Goal: Task Accomplishment & Management: Manage account settings

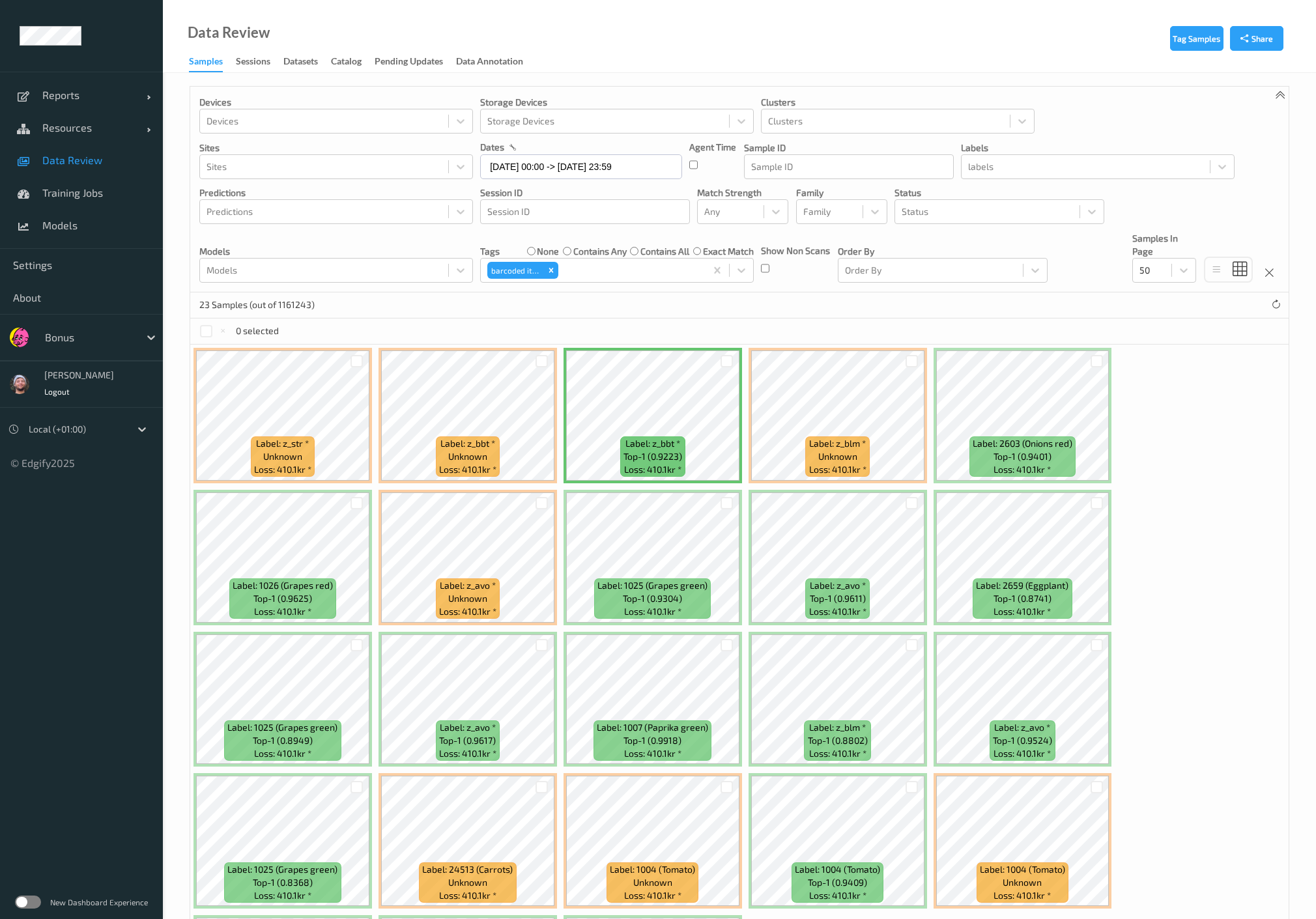
drag, startPoint x: 105, startPoint y: 340, endPoint x: 109, endPoint y: 333, distance: 8.1
click at [105, 340] on div at bounding box center [88, 337] width 88 height 15
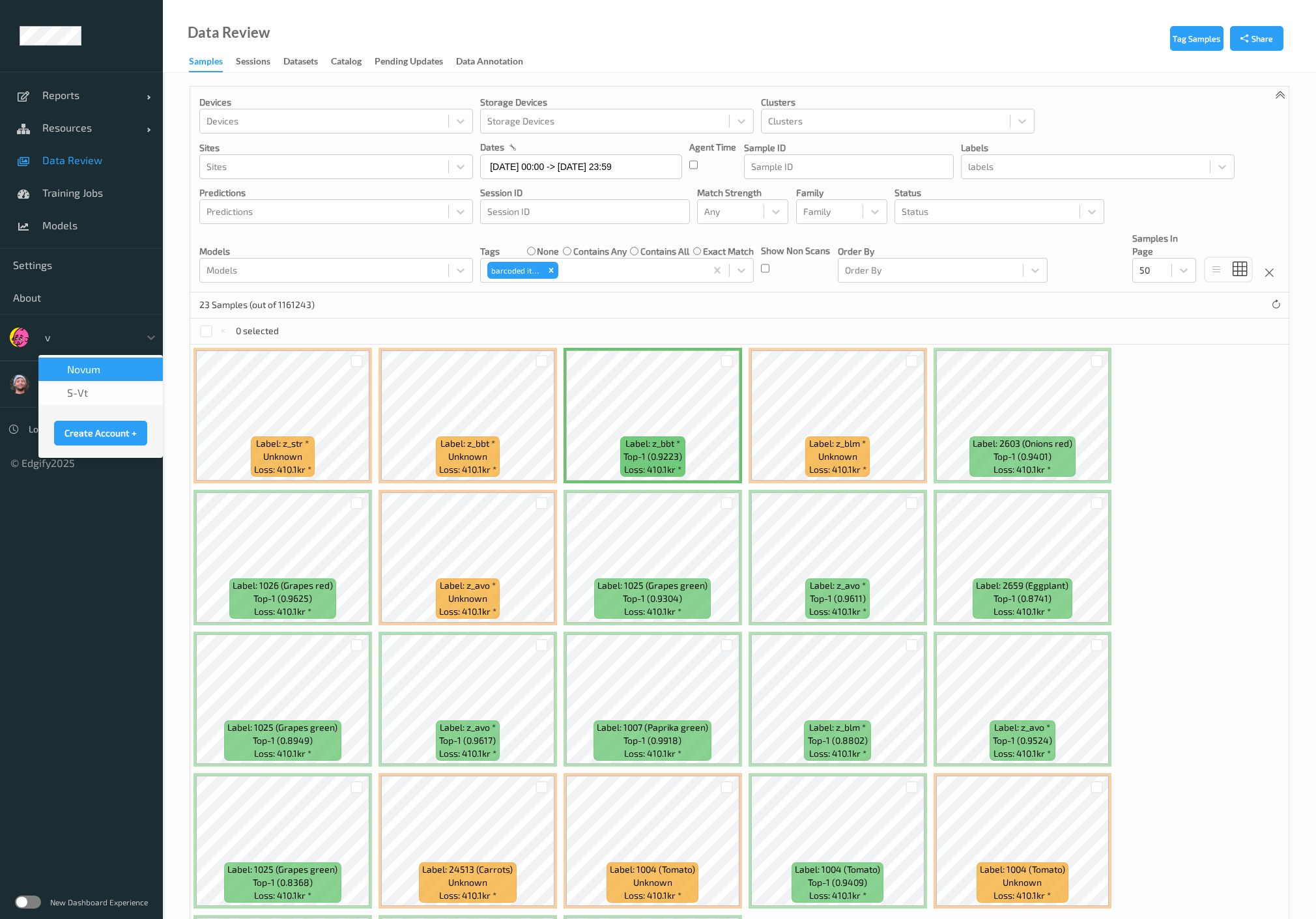
type input "vt"
click at [91, 371] on div "s-vt" at bounding box center [101, 369] width 109 height 13
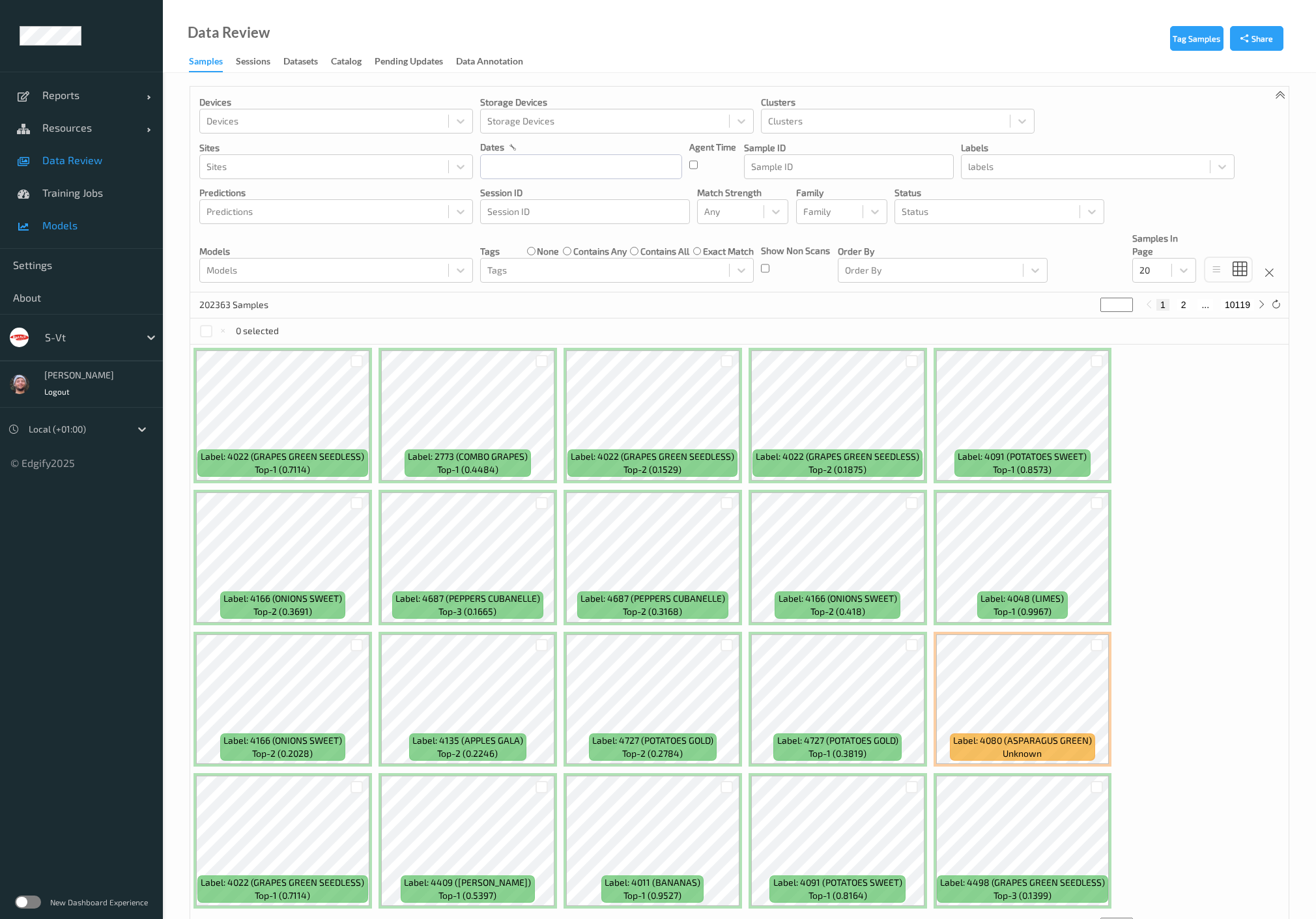
click at [90, 239] on link "Models" at bounding box center [81, 225] width 163 height 33
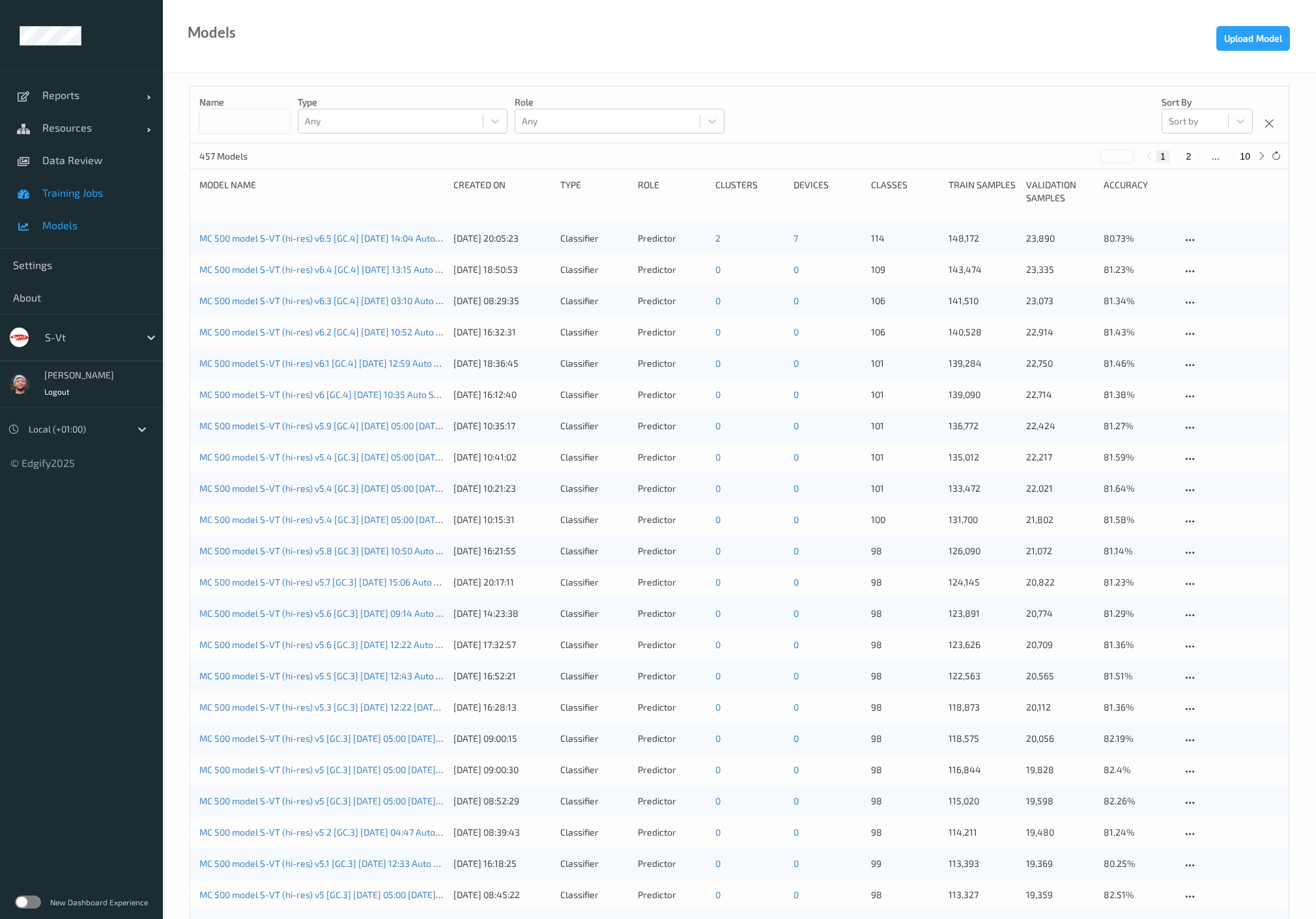
click at [105, 188] on span "Training Jobs" at bounding box center [97, 193] width 108 height 13
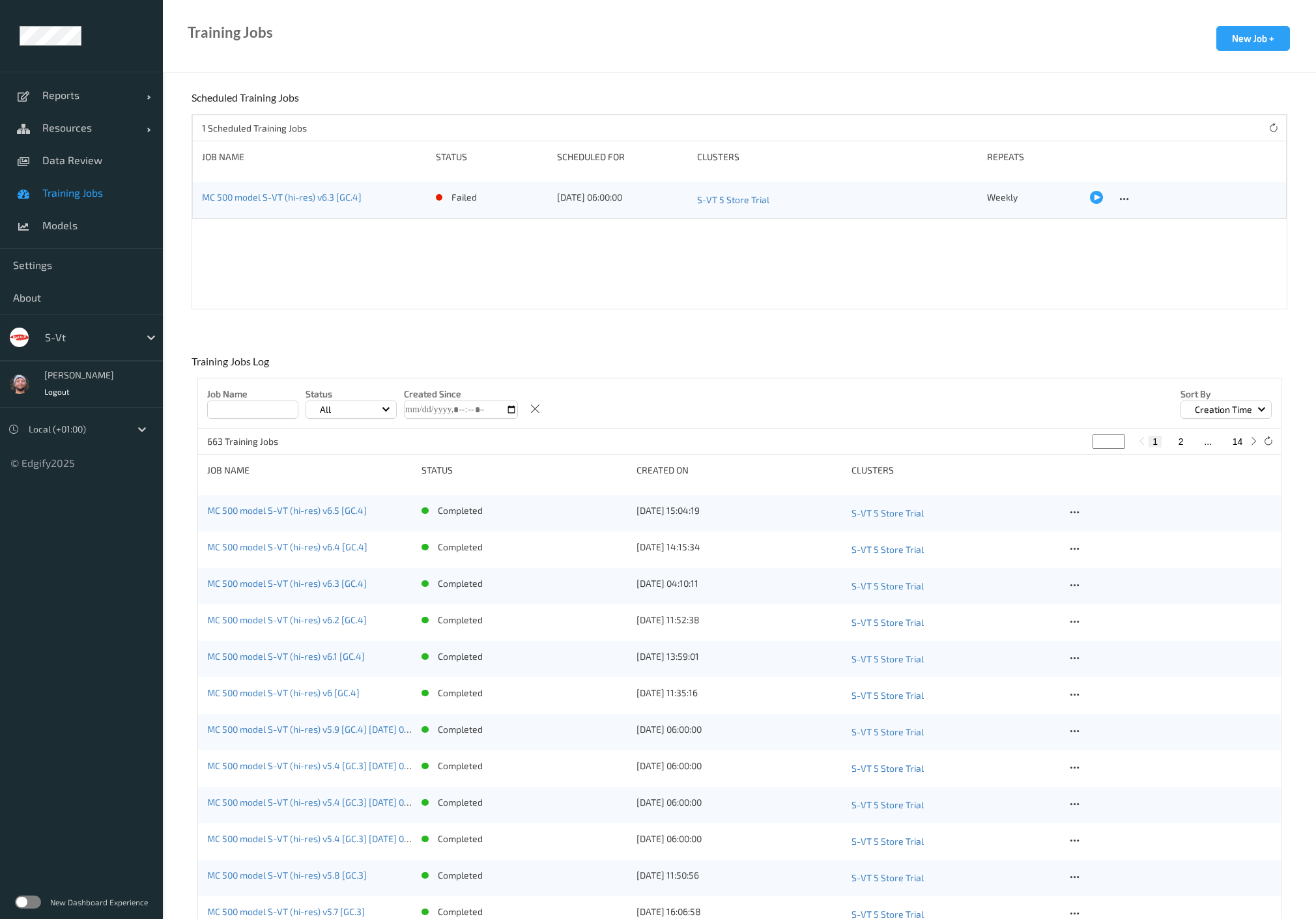
click at [468, 60] on div "Training Jobs New Job +" at bounding box center [740, 36] width 1154 height 73
click at [1080, 512] on div at bounding box center [1075, 512] width 16 height 16
click at [1103, 560] on div "Copy Job" at bounding box center [1104, 556] width 31 height 12
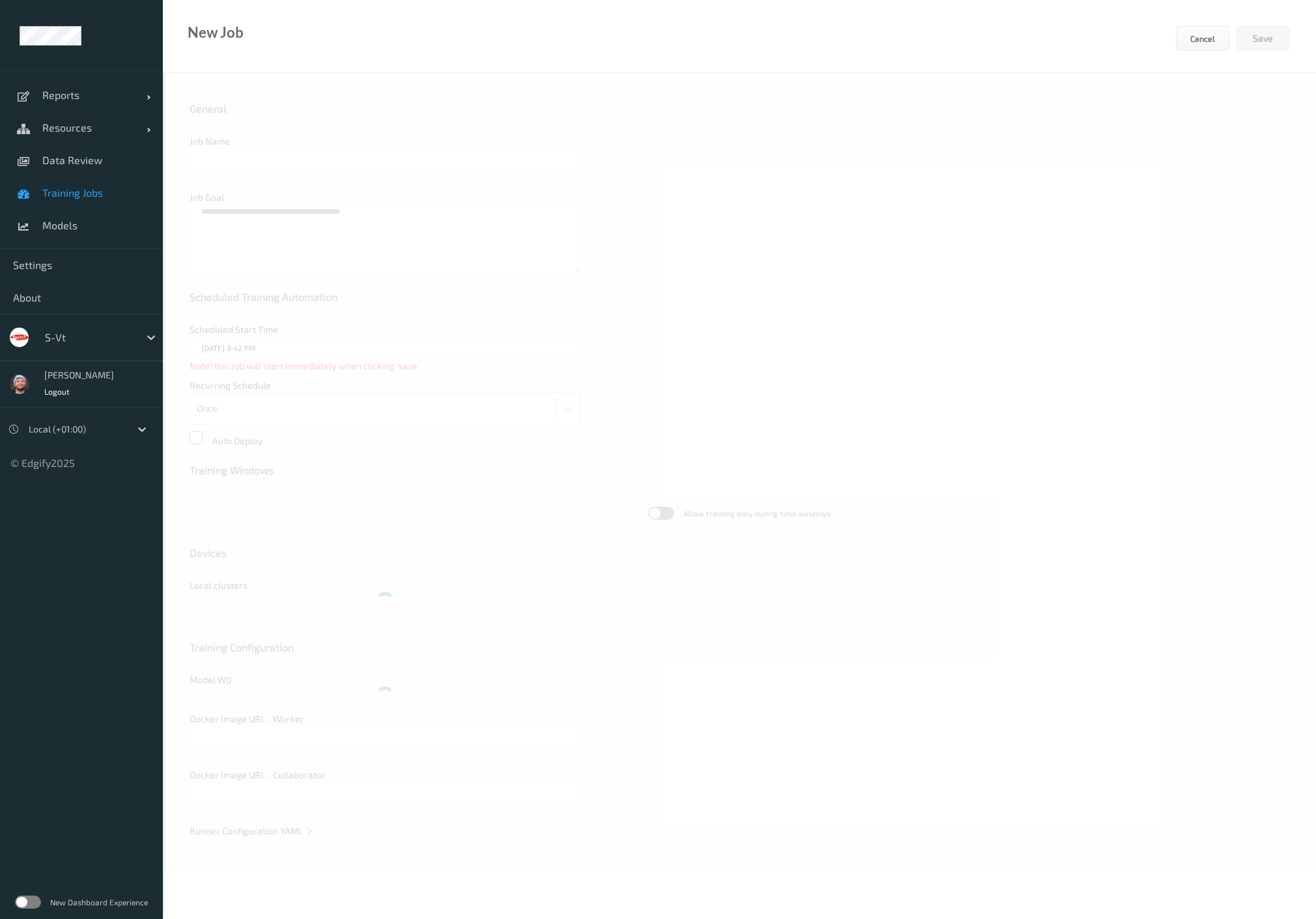
type input "MC 500 model S-VT (hi-res) v6.5 [GC.4]"
type textarea "**********"
type input "edgify/edgify-worker-cuda:2.5.20"
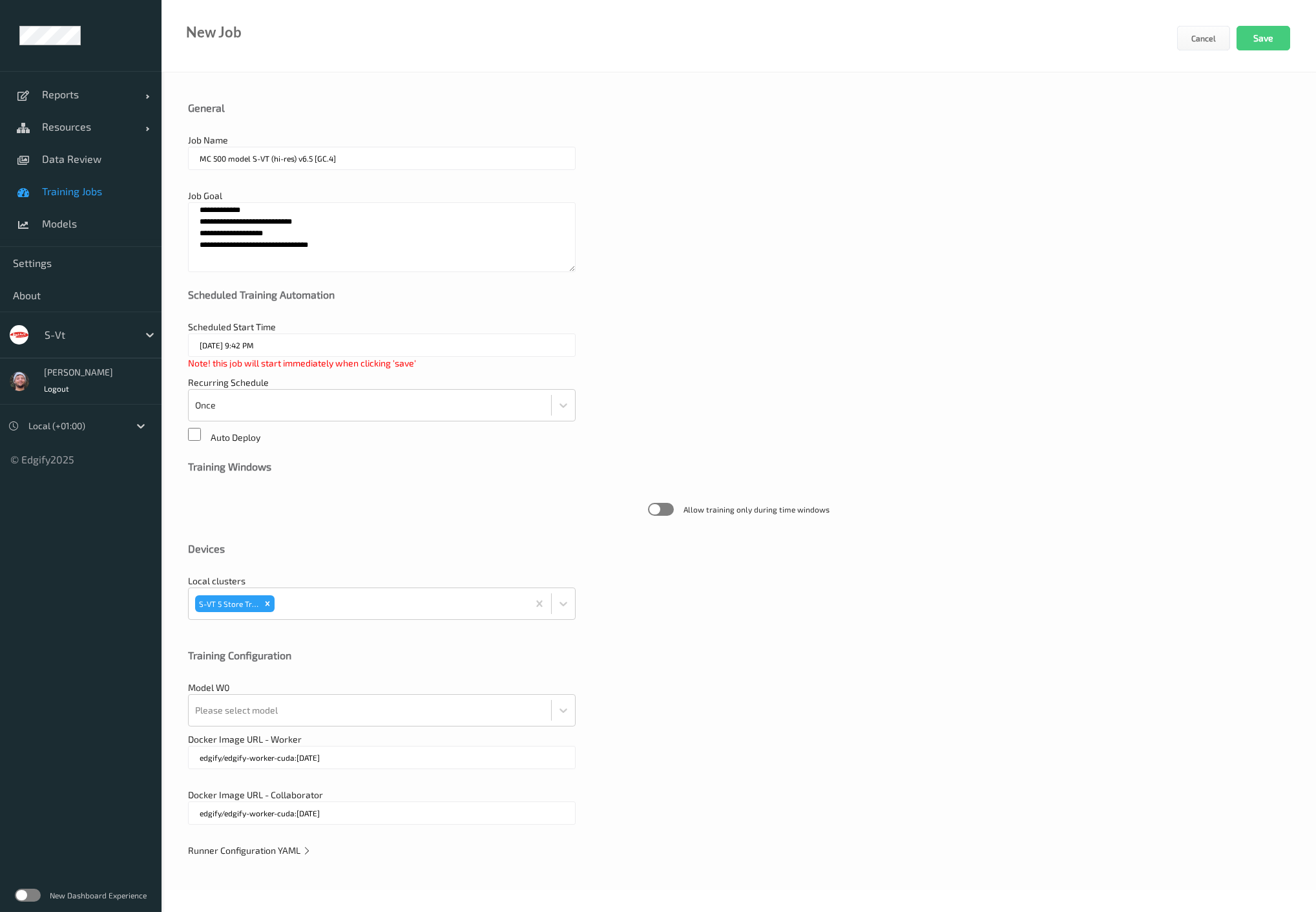
click at [262, 850] on span "Runner Configuration YAML" at bounding box center [250, 851] width 124 height 11
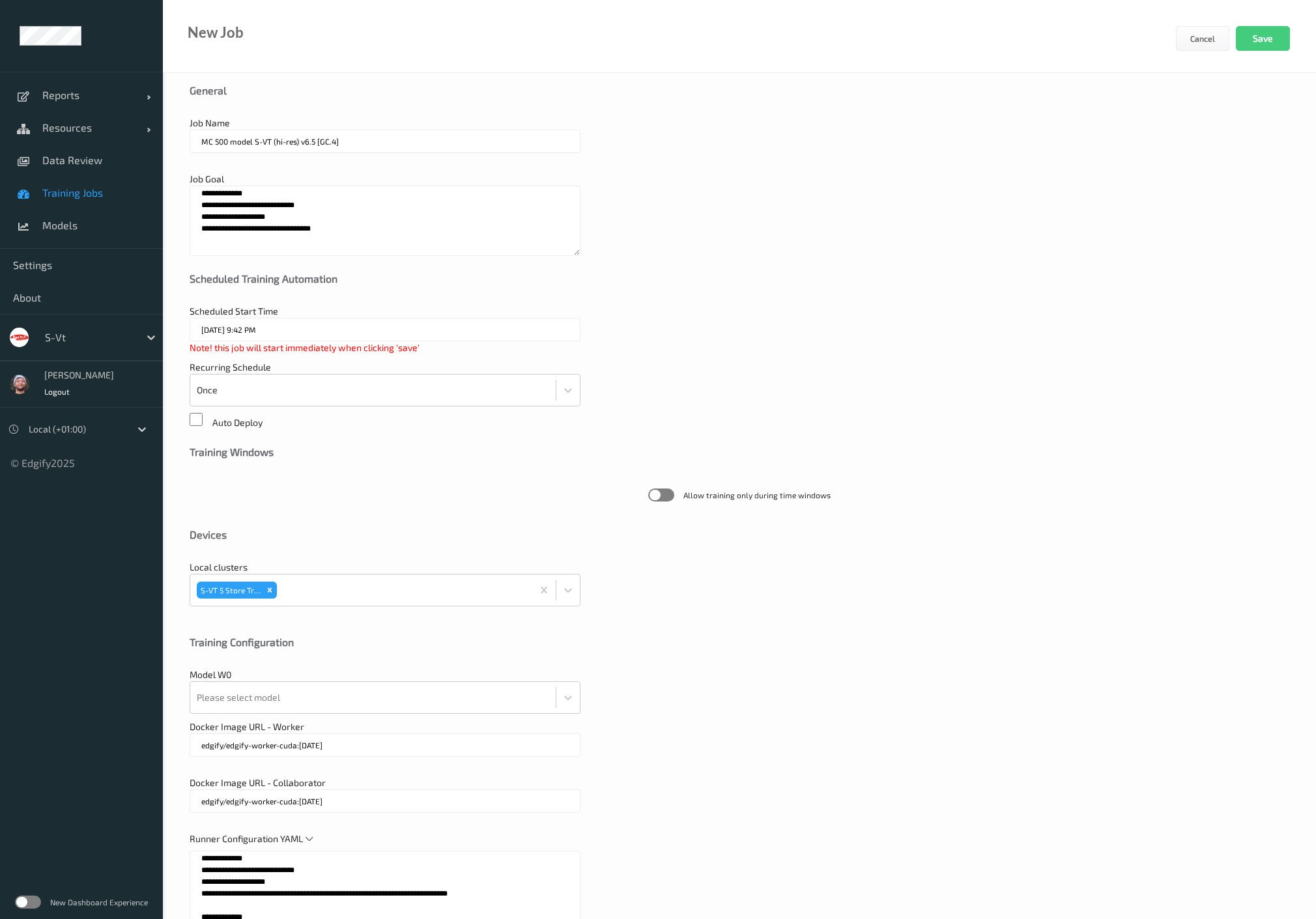
scroll to position [320, 0]
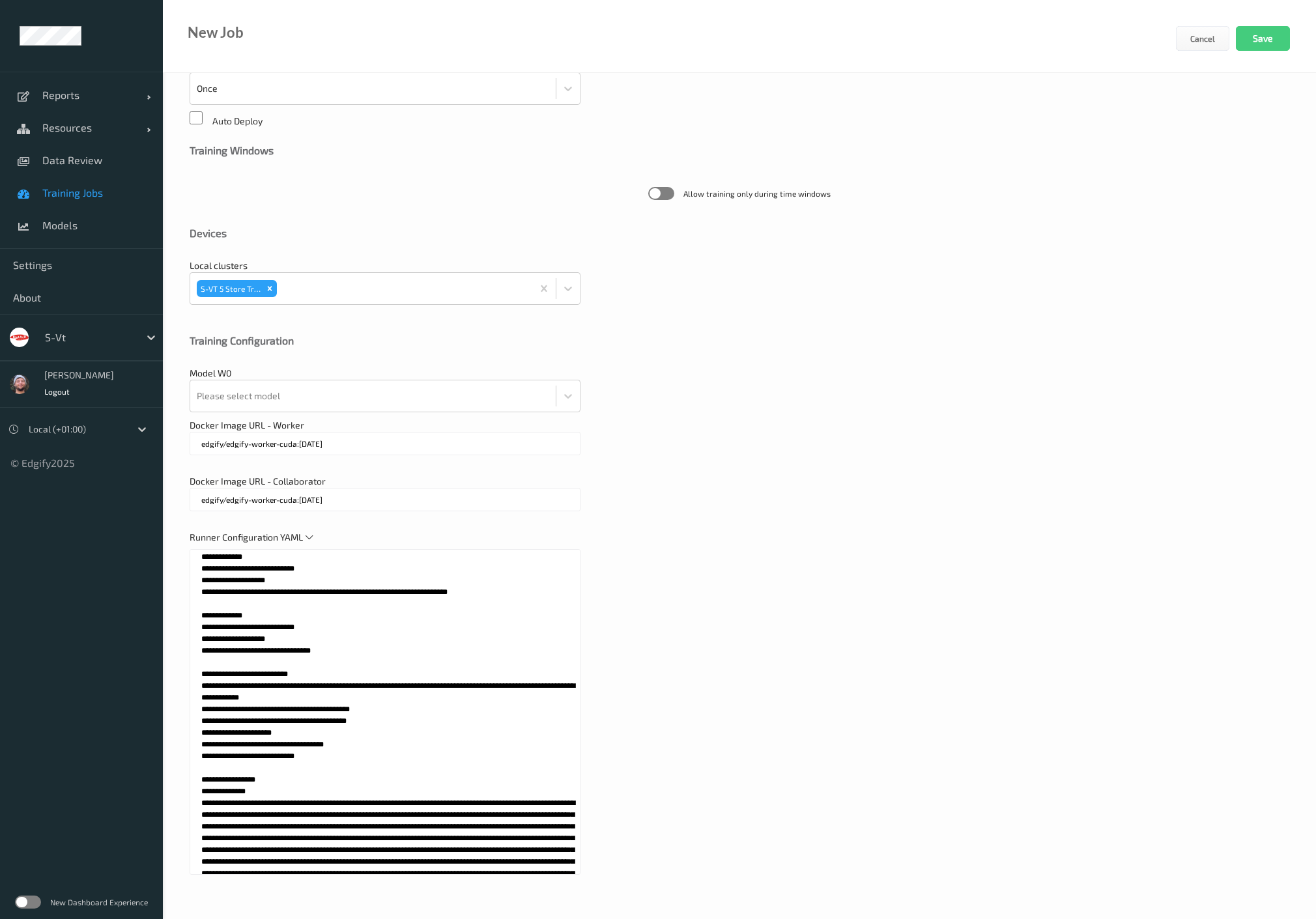
click at [376, 713] on textarea at bounding box center [385, 712] width 391 height 326
paste textarea "**********"
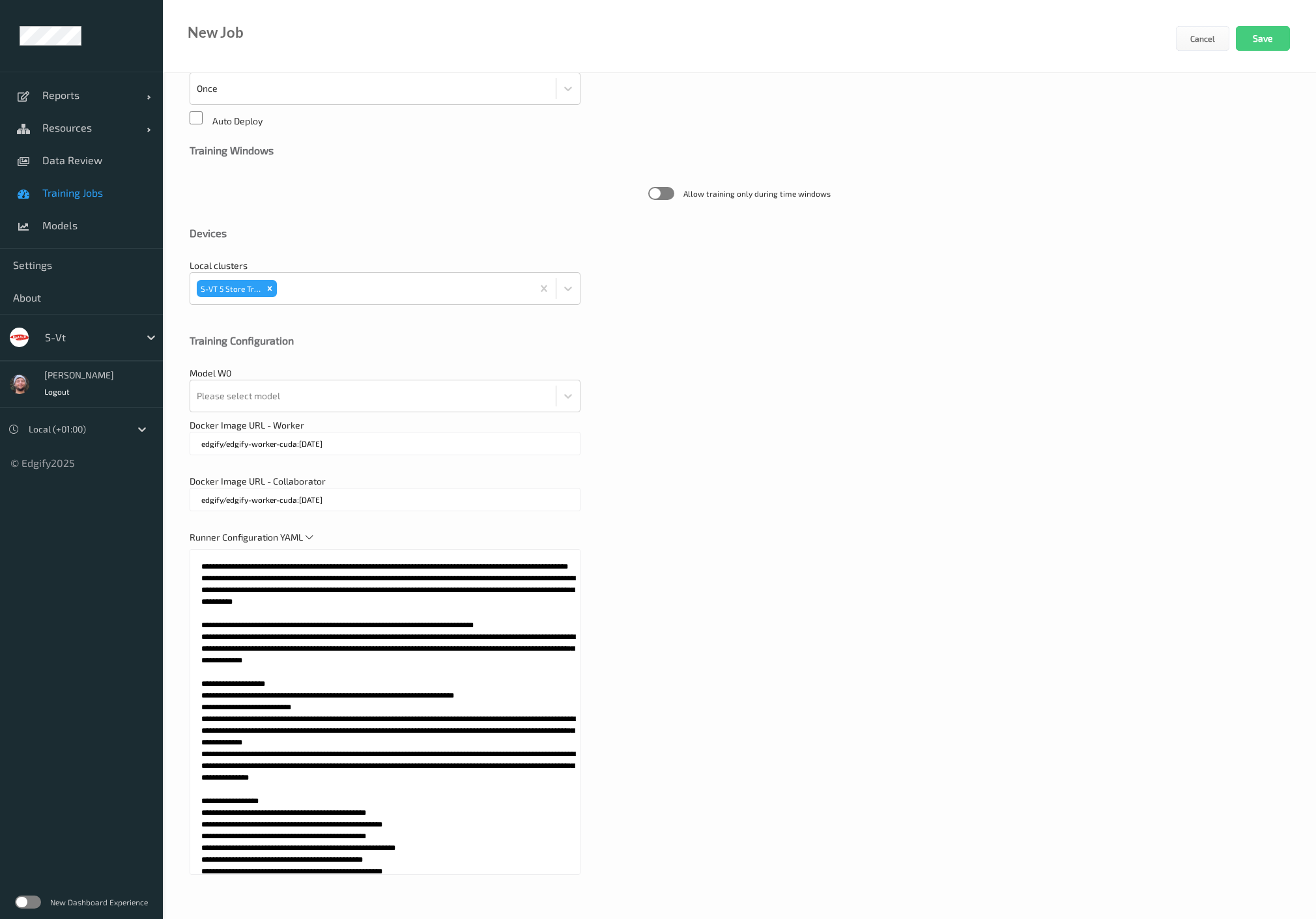
scroll to position [0, 0]
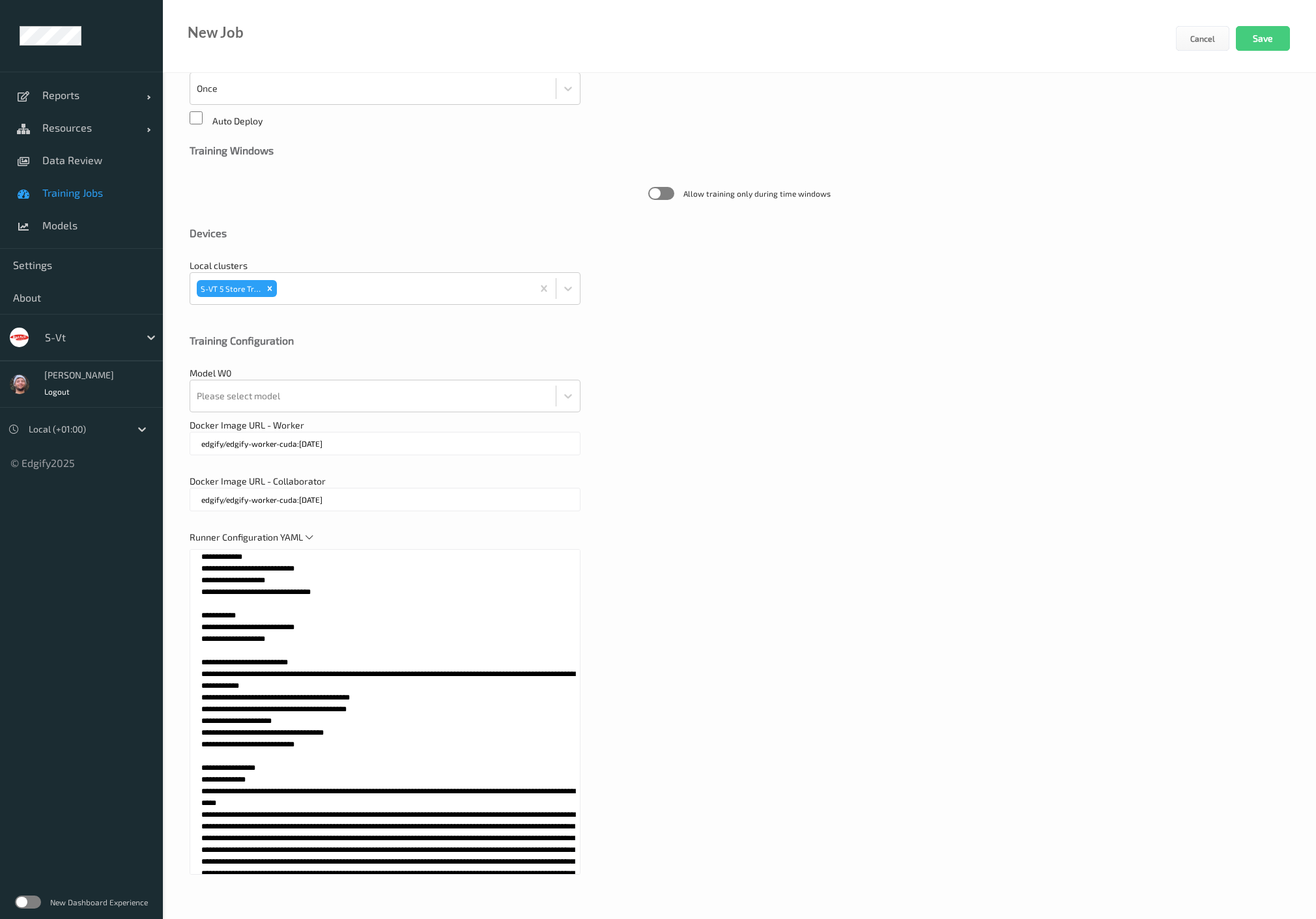
drag, startPoint x: 318, startPoint y: 632, endPoint x: 199, endPoint y: 612, distance: 120.7
click at [199, 612] on textarea at bounding box center [385, 712] width 391 height 326
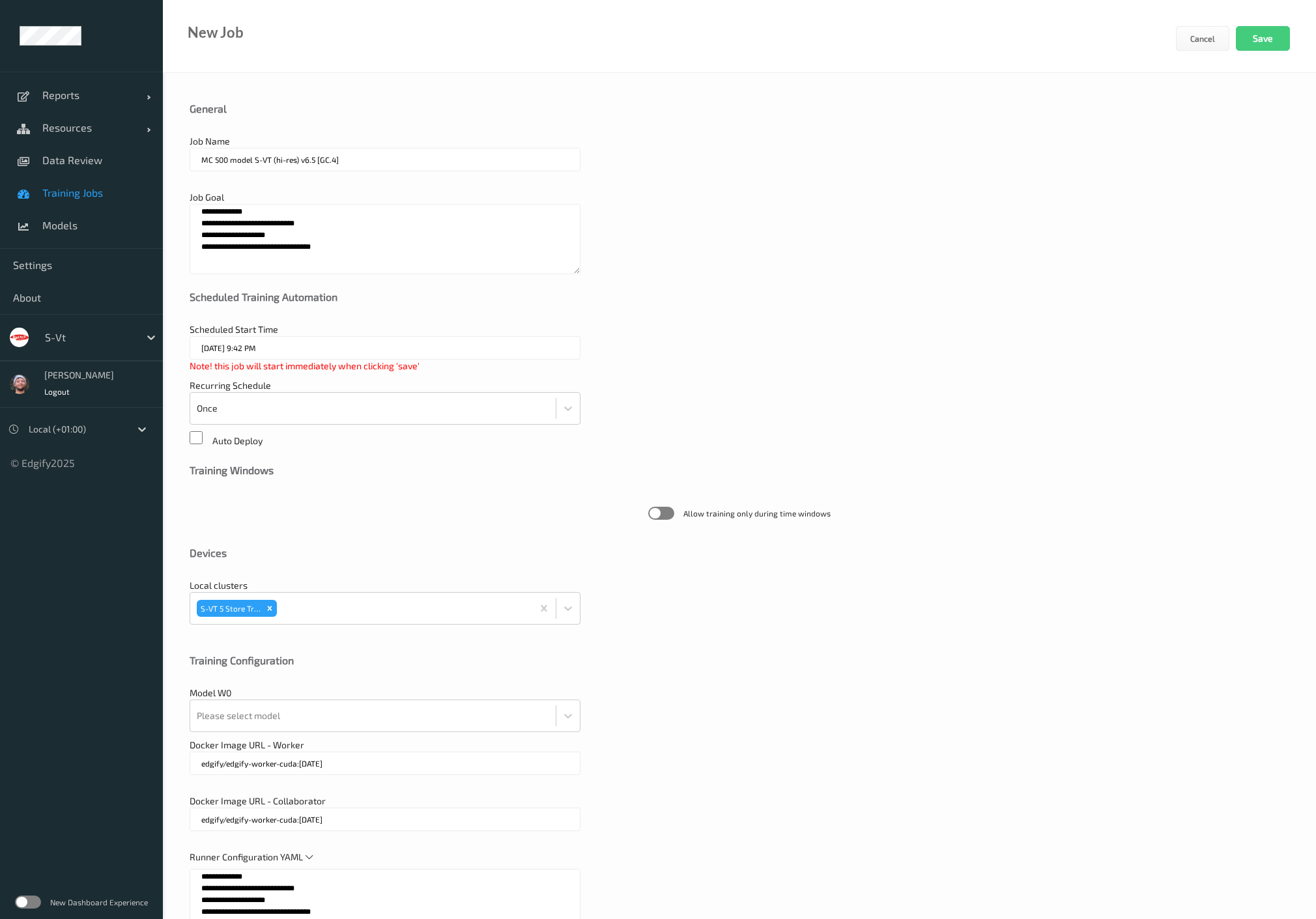
type textarea "**********"
click at [339, 245] on textarea "**********" at bounding box center [385, 239] width 391 height 70
paste textarea "**********"
type textarea "**********"
drag, startPoint x: 314, startPoint y: 159, endPoint x: 303, endPoint y: 162, distance: 11.4
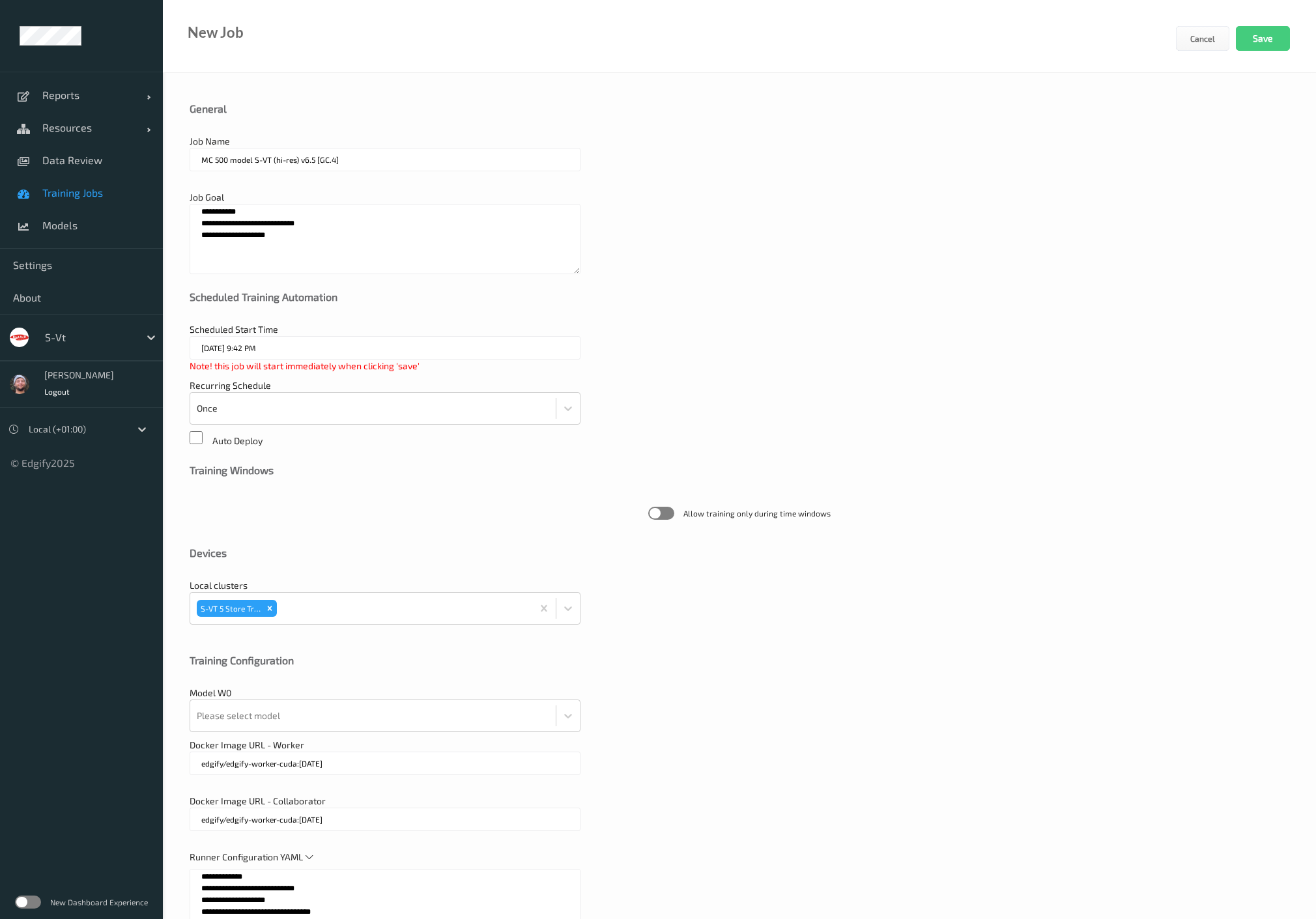
click at [303, 162] on input "MC 500 model S-VT (hi-res) v6.5 [GC.4]" at bounding box center [385, 159] width 391 height 23
click at [323, 163] on input "MC 500 model S-VT (hi-res) v7 [GC.4]" at bounding box center [385, 159] width 391 height 23
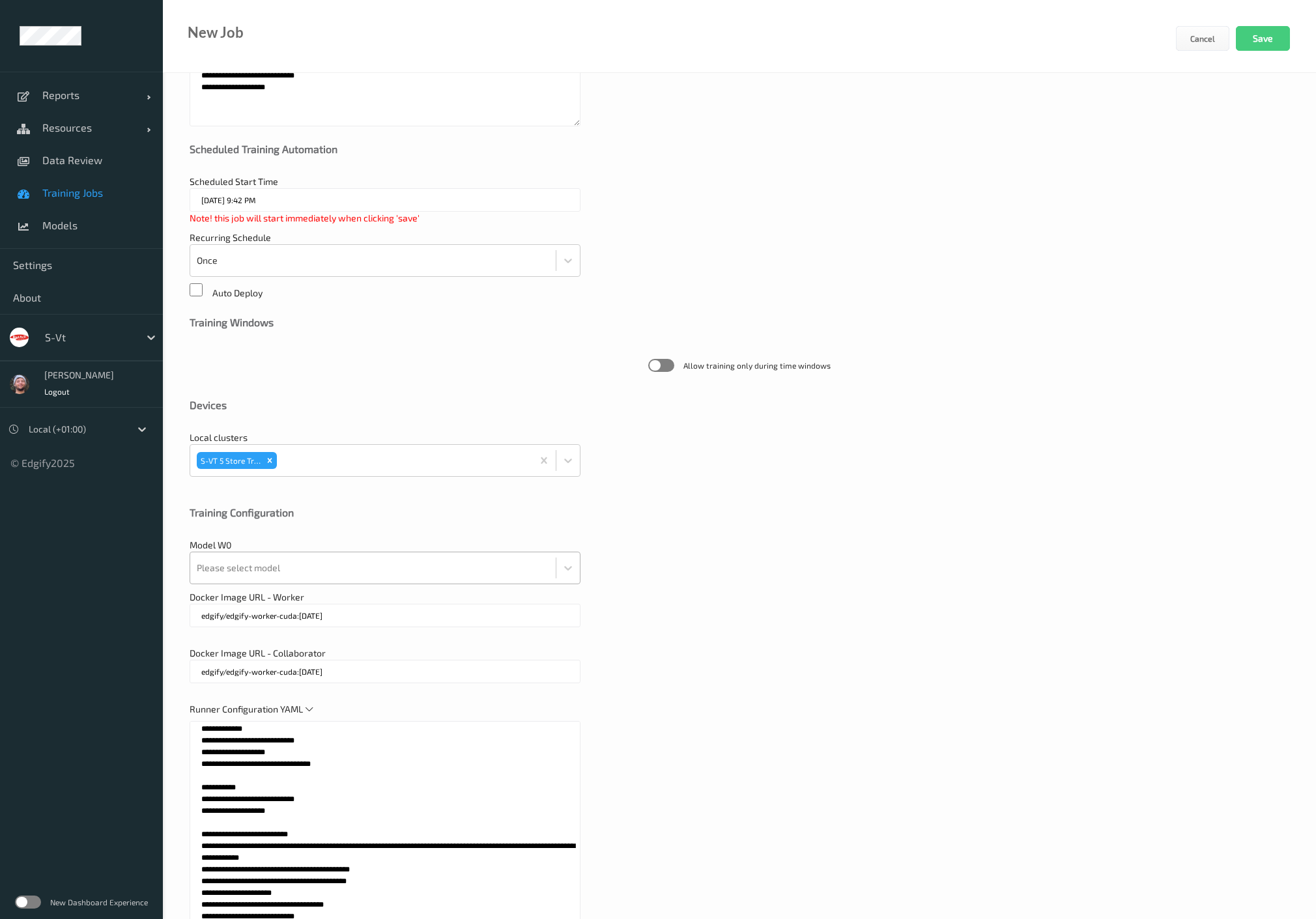
scroll to position [217, 0]
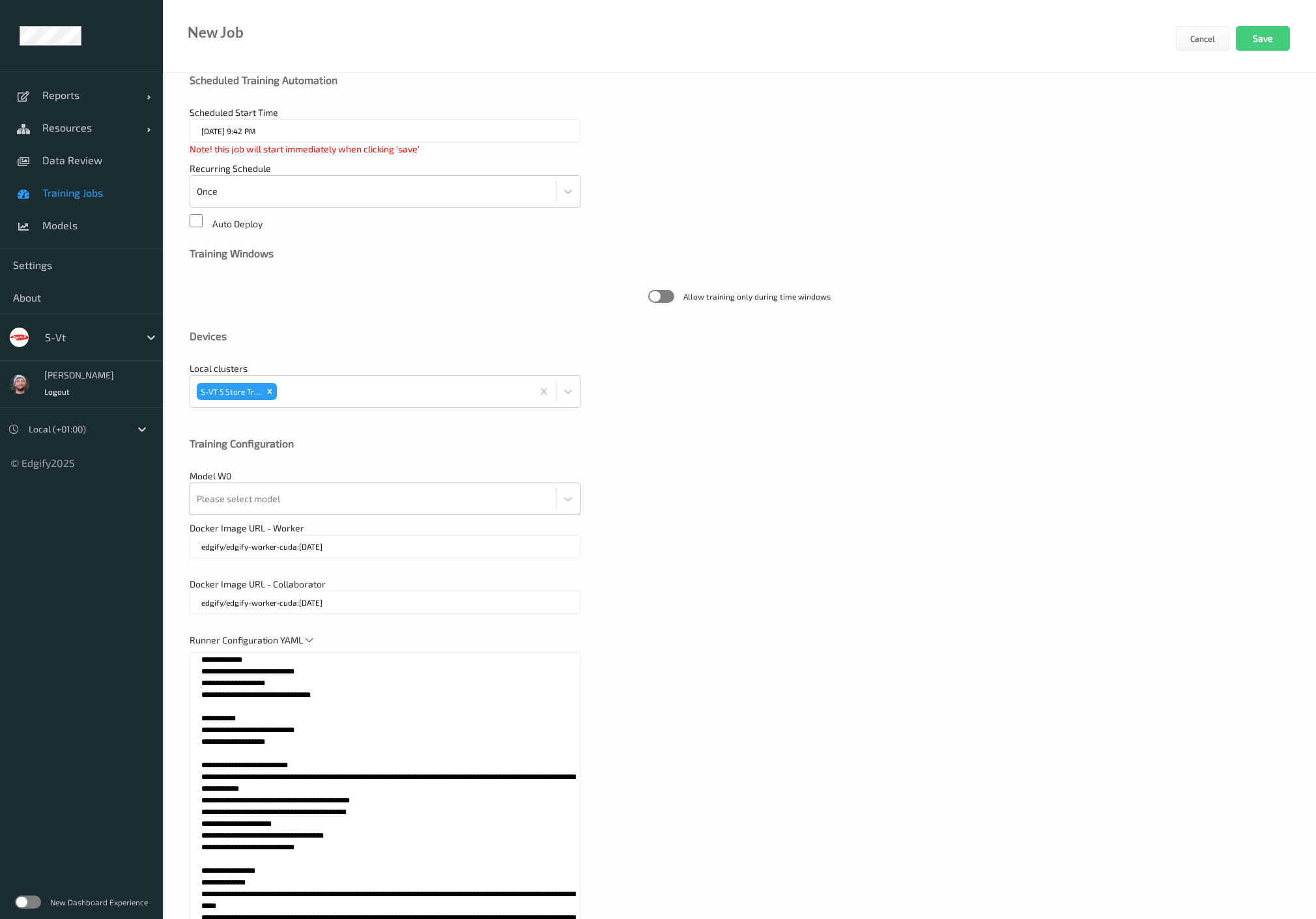
type input "MC 500 model S-VT (hi-res) v7 [GC.6]"
click at [326, 499] on div at bounding box center [373, 498] width 352 height 26
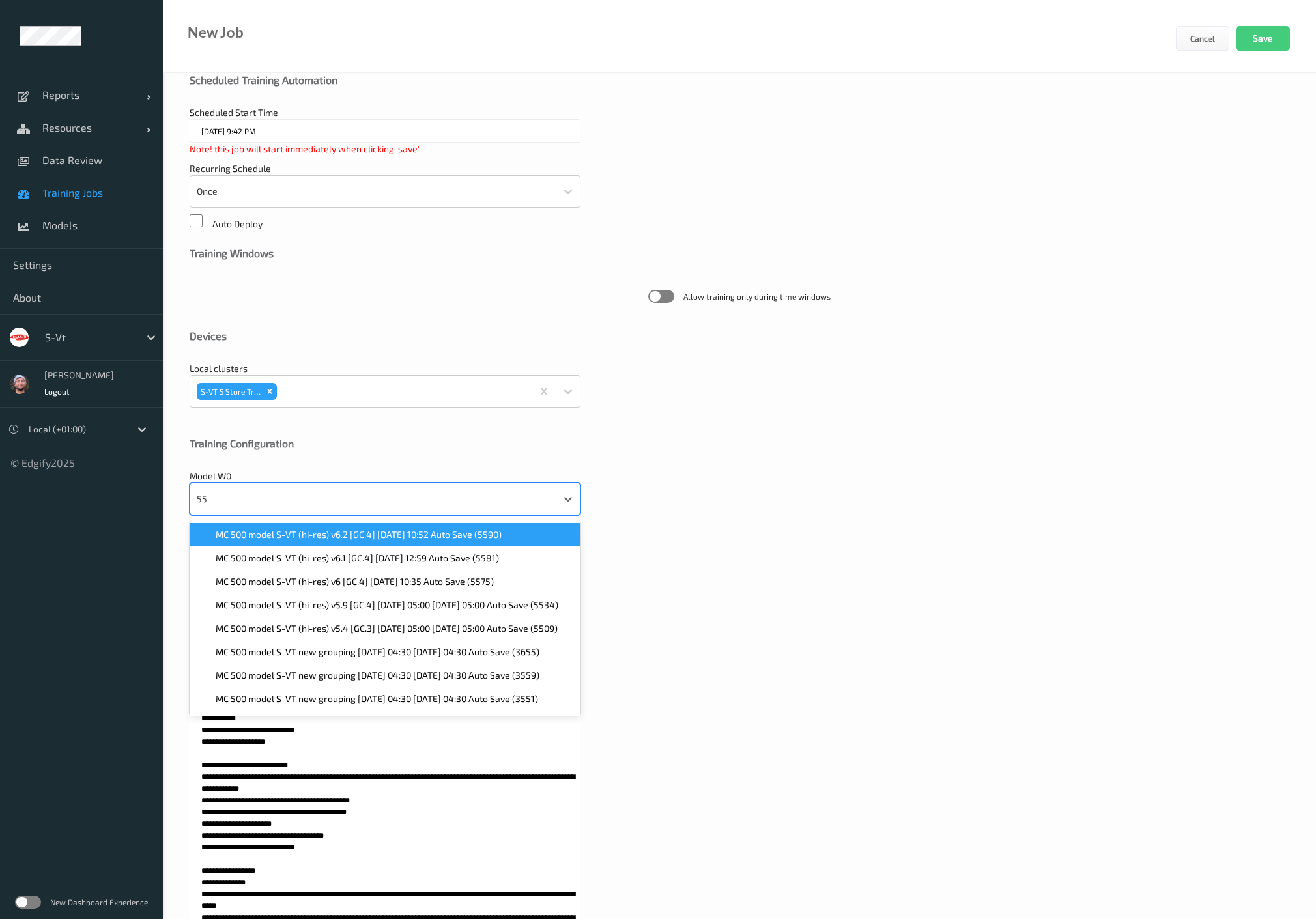
type input "5"
type input "5590"
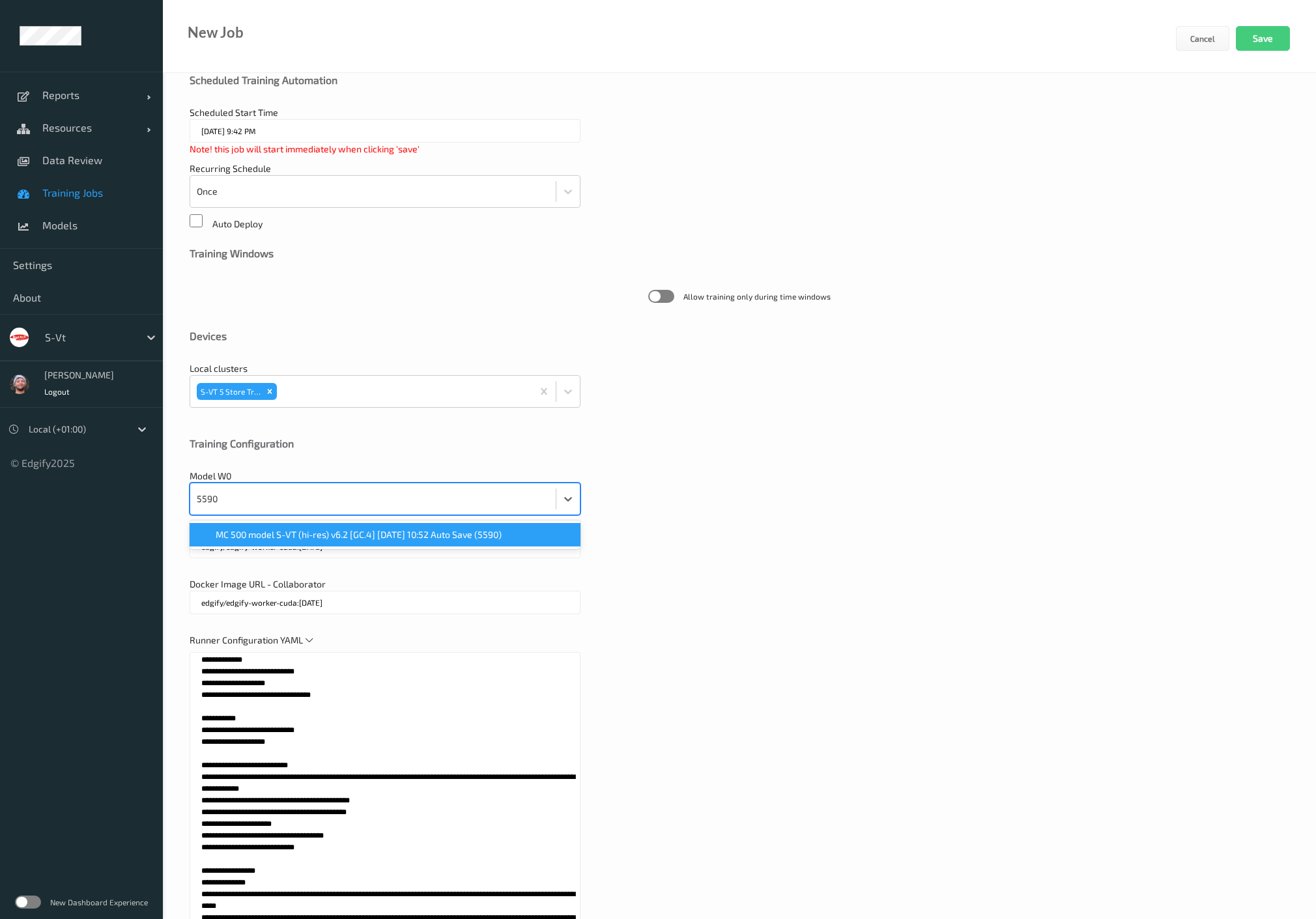
click at [351, 535] on span "MC 500 model S-VT (hi-res) v6.2 [GC.4] 2025-06-02 10:52 Auto Save (5590)" at bounding box center [359, 535] width 286 height 13
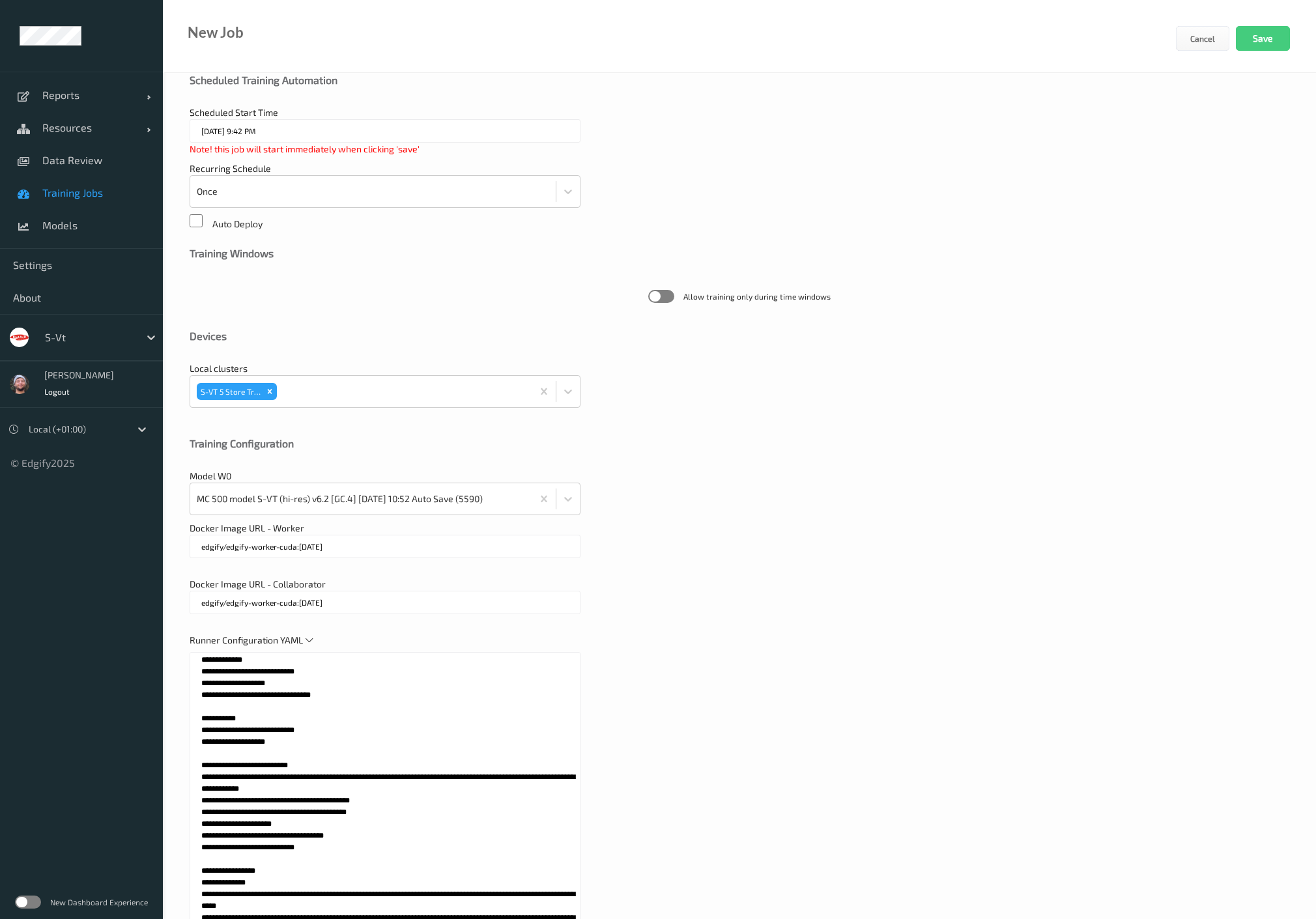
click at [698, 605] on div "Docker Image URL - Collaborator edgify/edgify-worker-cuda:2.5.20" at bounding box center [739, 602] width 1100 height 50
click at [282, 717] on textarea at bounding box center [385, 814] width 391 height 326
paste textarea
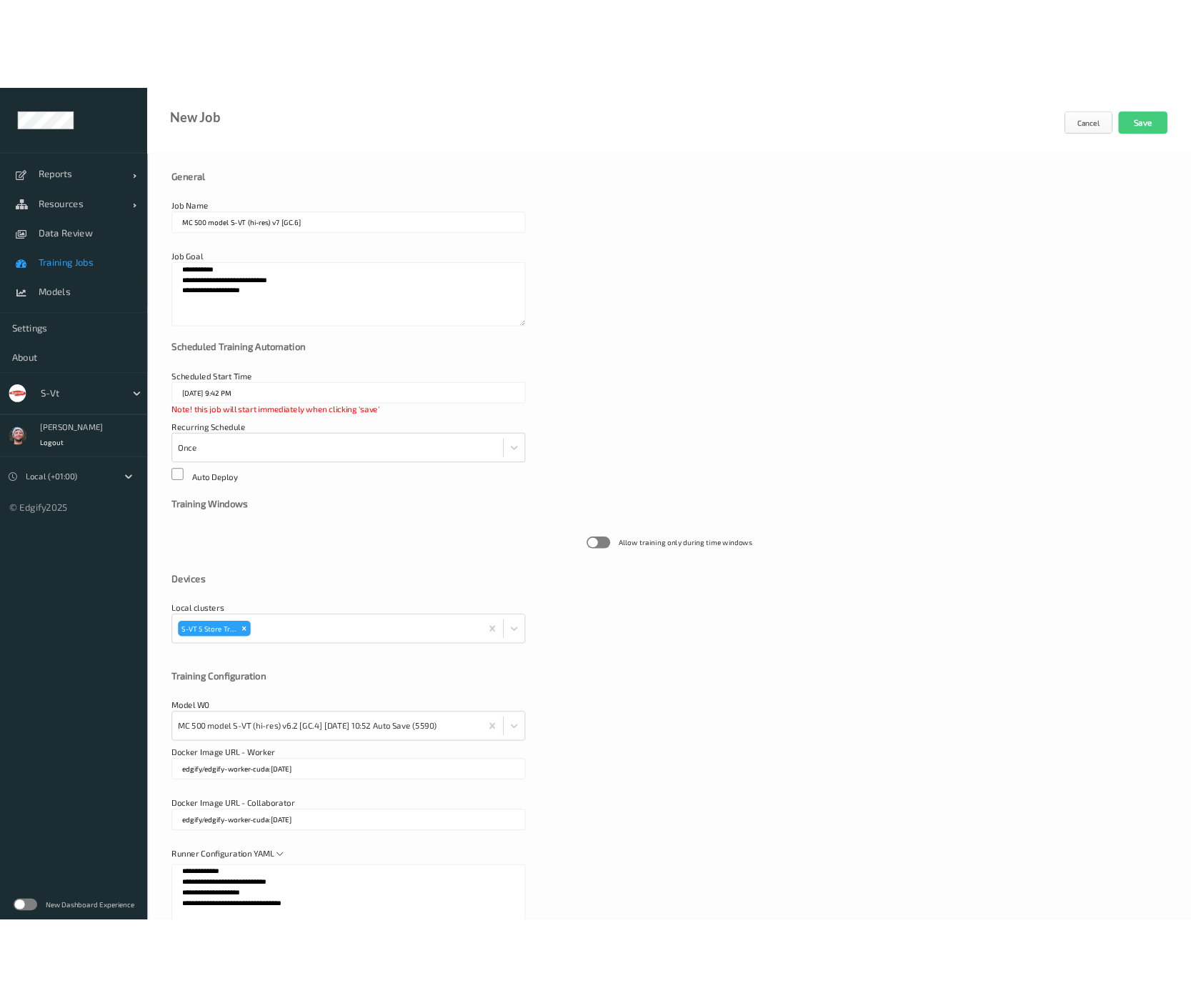
scroll to position [0, 0]
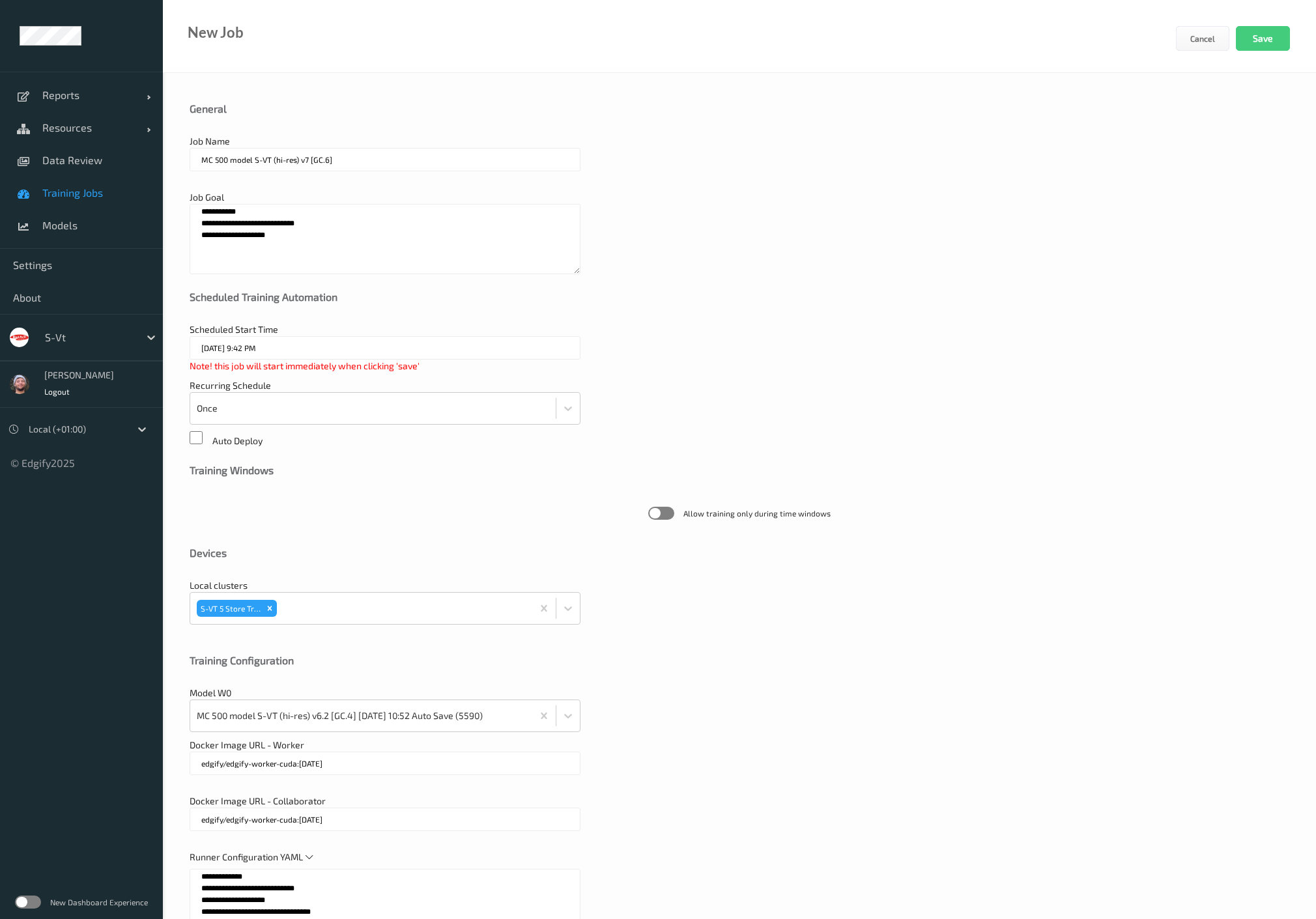
type textarea "**********"
click at [366, 166] on input "MC 500 model S-VT (hi-res) v7 [GC.6]" at bounding box center [385, 159] width 391 height 23
click at [366, 154] on input "MC 500 model S-VT (hi-res) v7 [GC.6]" at bounding box center [385, 159] width 391 height 23
click at [364, 163] on input "MC 500 model S-VT (hi-res) v7 [GC.6]" at bounding box center [385, 159] width 391 height 23
click at [368, 156] on input "MC 500 model S-VT (hi-res) v7 [GC.6]" at bounding box center [385, 159] width 391 height 23
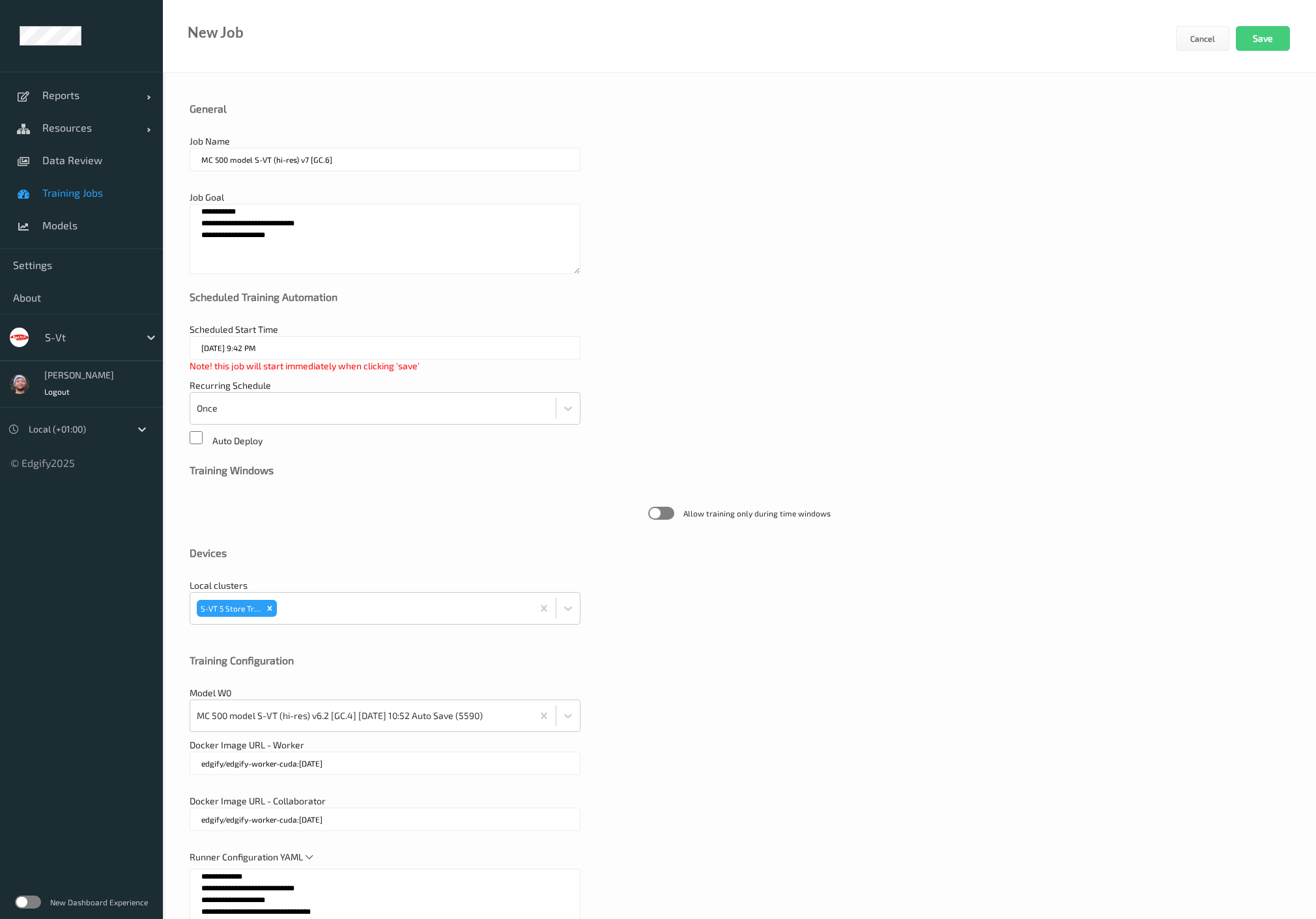
click at [362, 163] on input "MC 500 model S-VT (hi-res) v7 [GC.6]" at bounding box center [385, 159] width 391 height 23
click at [261, 272] on textarea "**********" at bounding box center [385, 239] width 391 height 70
click at [263, 265] on textarea "**********" at bounding box center [385, 239] width 391 height 70
paste textarea
type textarea "**********"
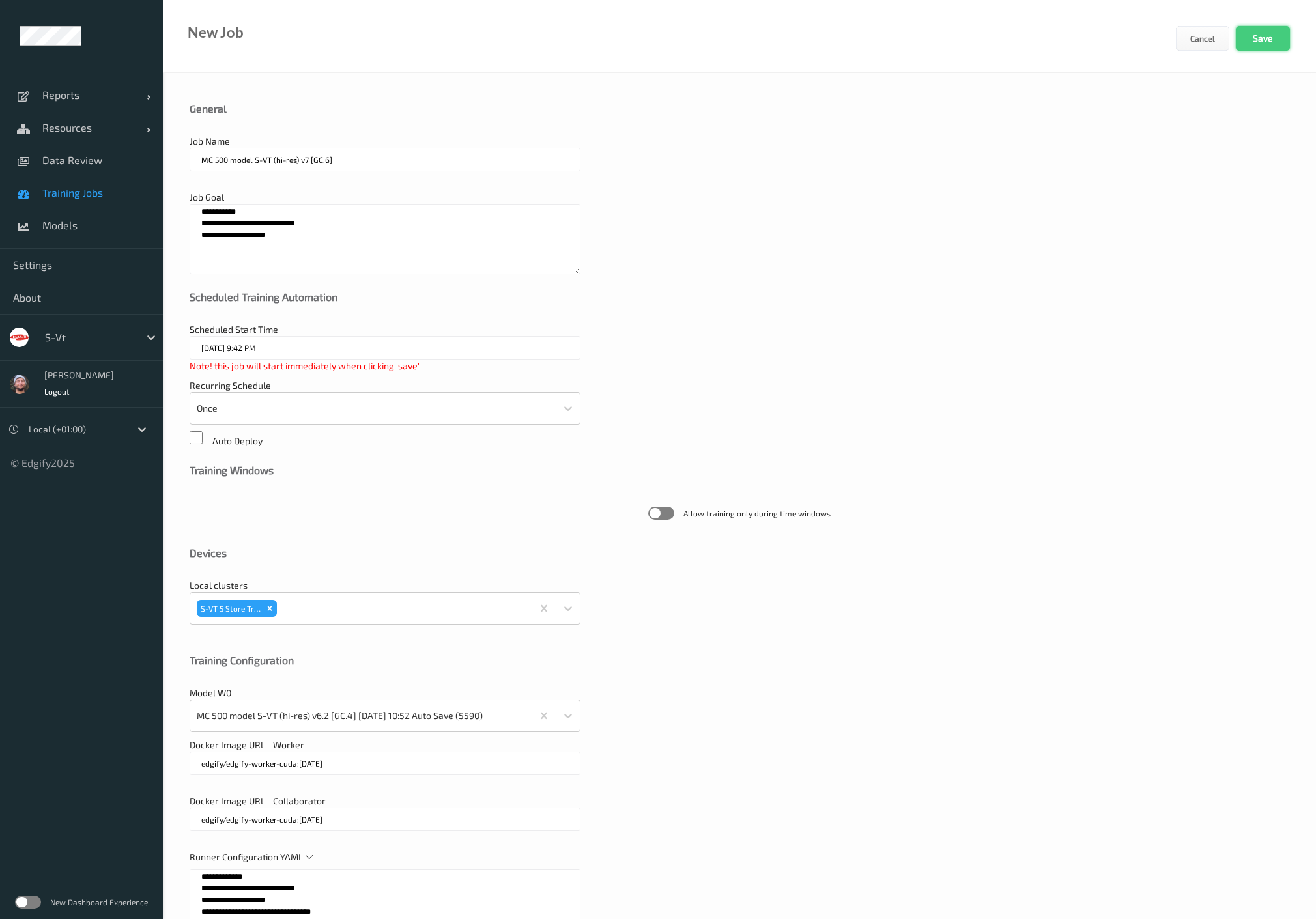
click at [1273, 39] on button "Save" at bounding box center [1263, 38] width 54 height 25
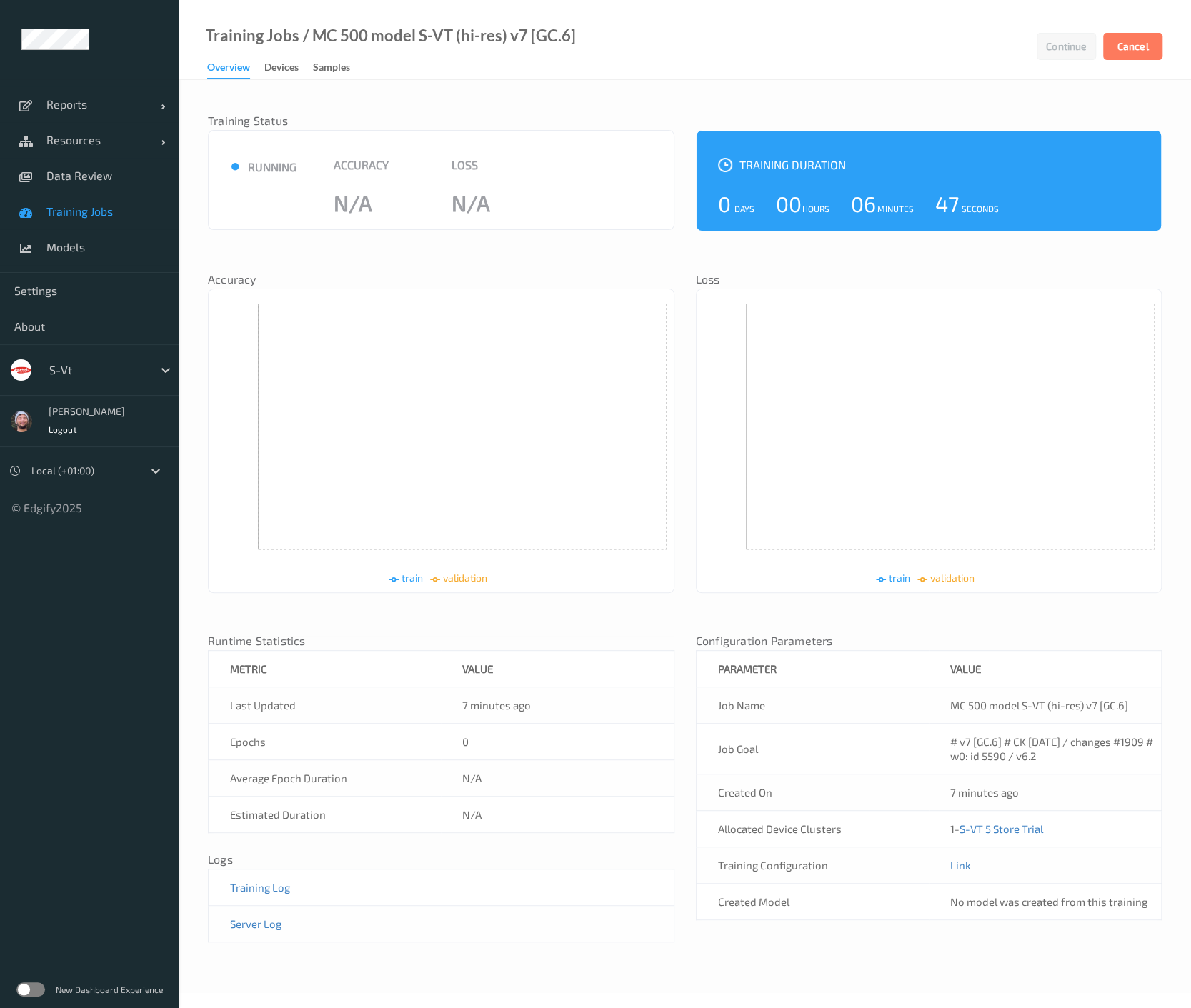
drag, startPoint x: 378, startPoint y: 258, endPoint x: 367, endPoint y: 262, distance: 11.7
click at [378, 258] on div "Training Status ● running Accuracy N/A Loss N/A Training Duration 0 Days 00 Hou…" at bounding box center [685, 529] width 954 height 870
click at [86, 362] on div at bounding box center [97, 370] width 96 height 17
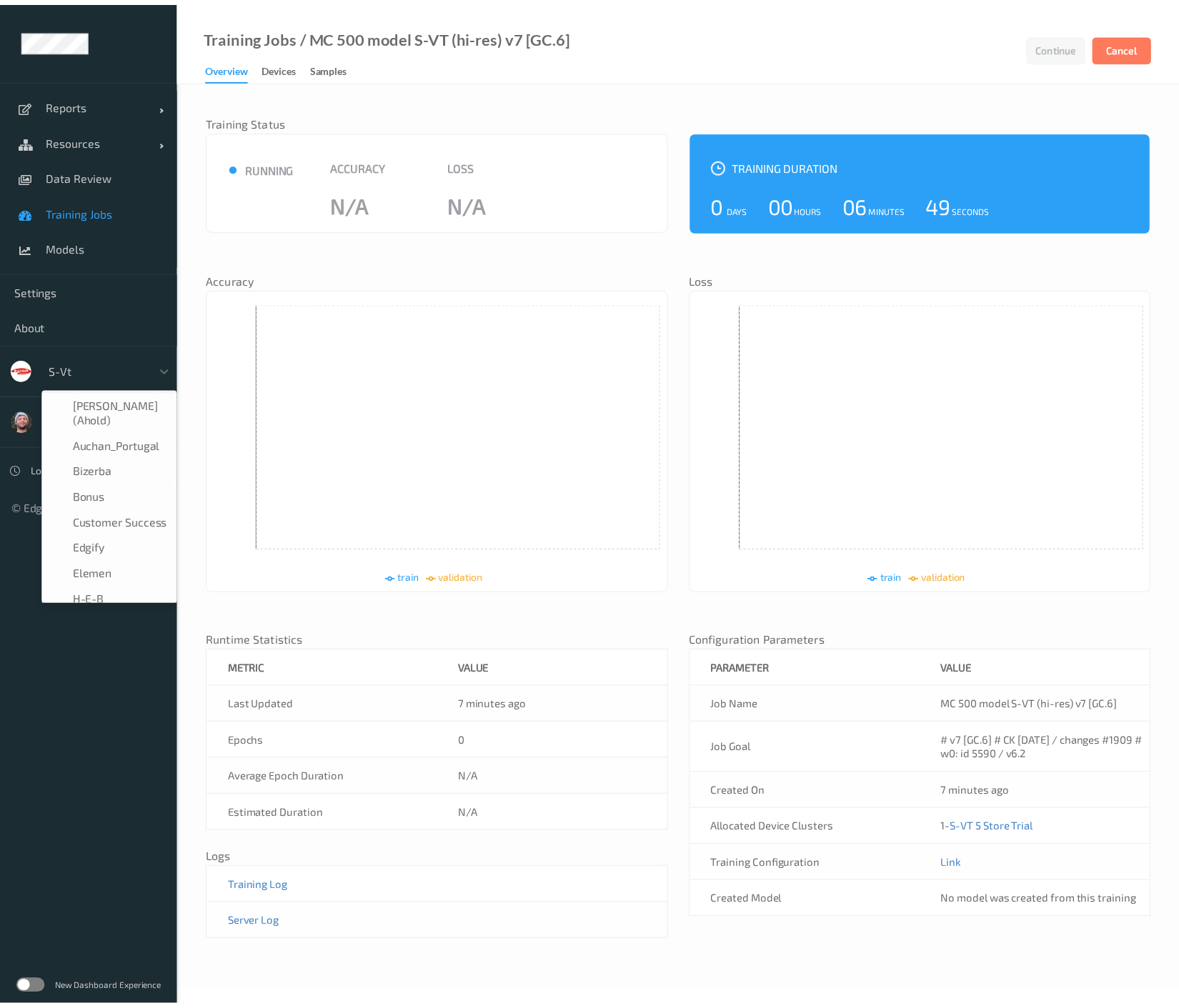
scroll to position [249, 0]
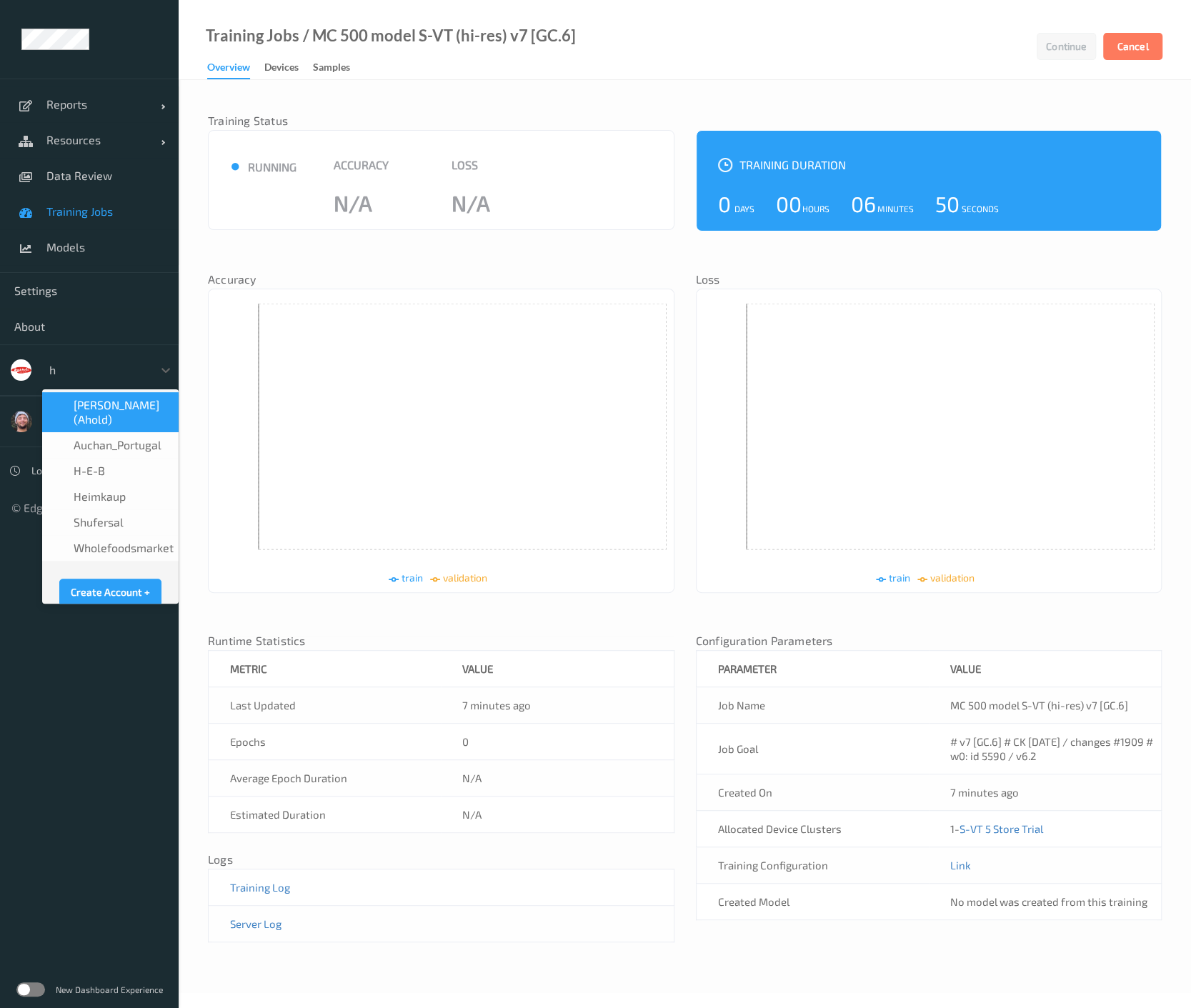
type input "h-"
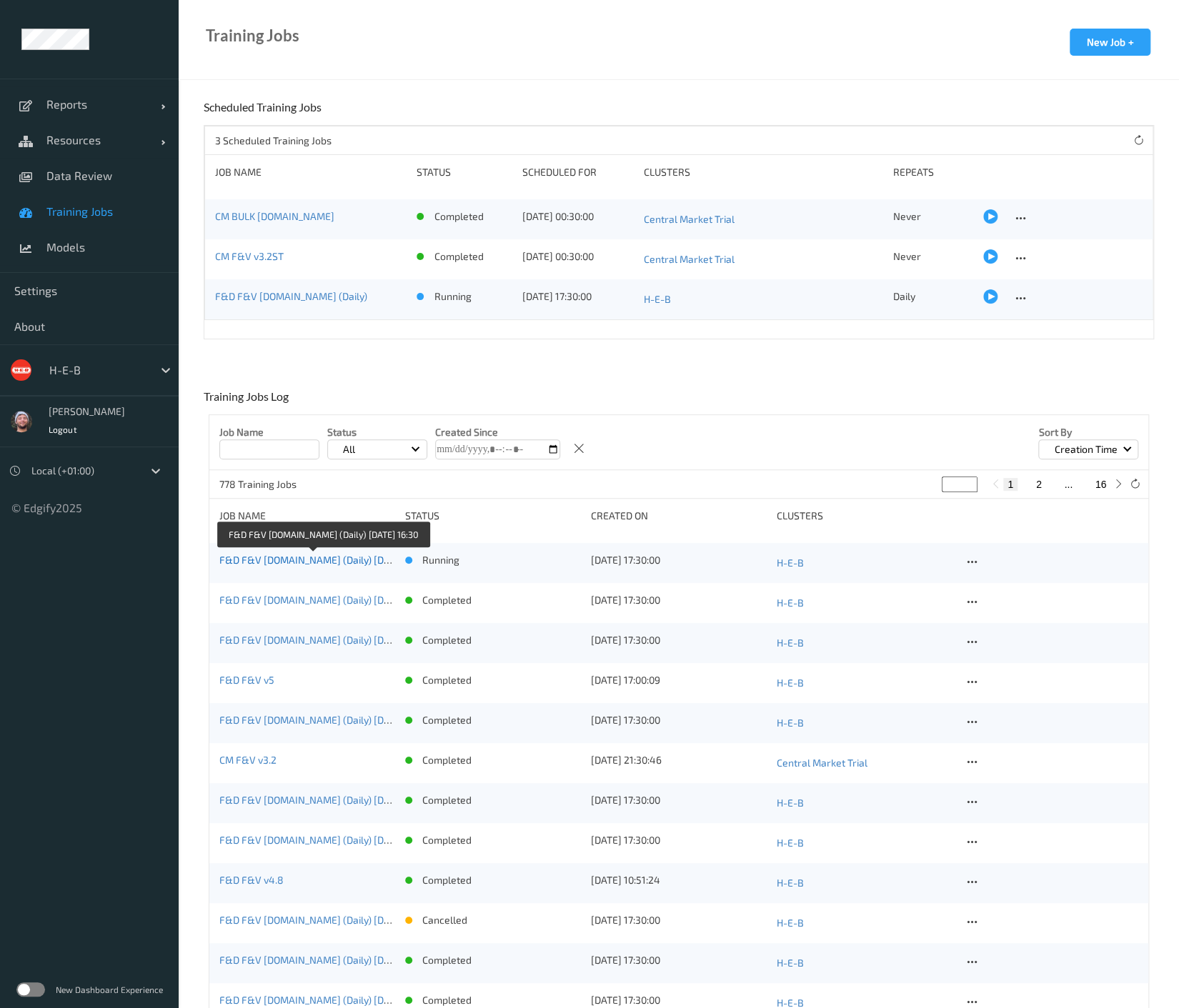
click at [309, 558] on link "F&D F&V v4.9.ST (Daily) 2025-09-21 16:30" at bounding box center [325, 560] width 211 height 12
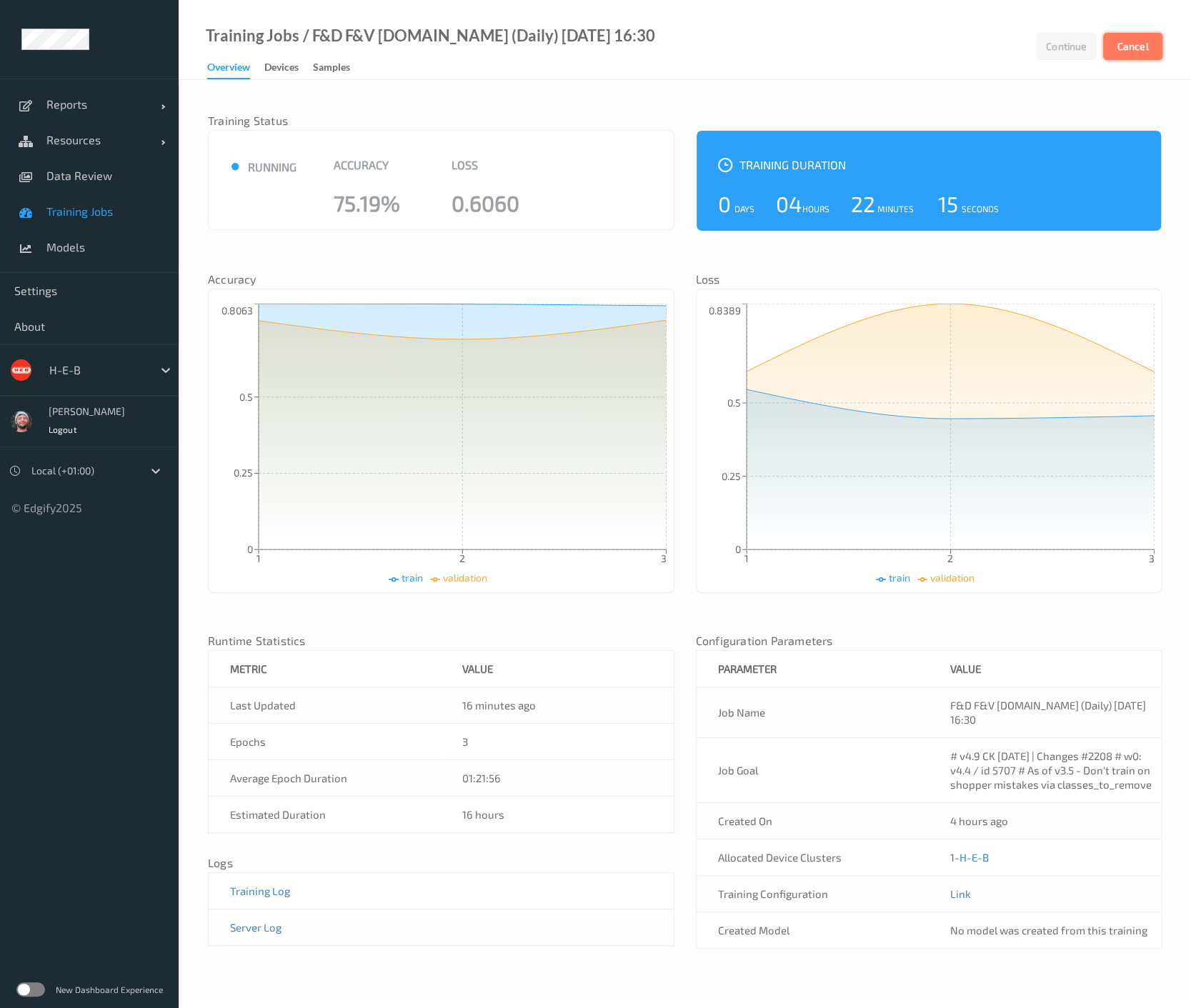
click at [1127, 46] on button "Cancel" at bounding box center [1133, 46] width 59 height 27
click at [139, 213] on span "Training Jobs" at bounding box center [106, 212] width 118 height 14
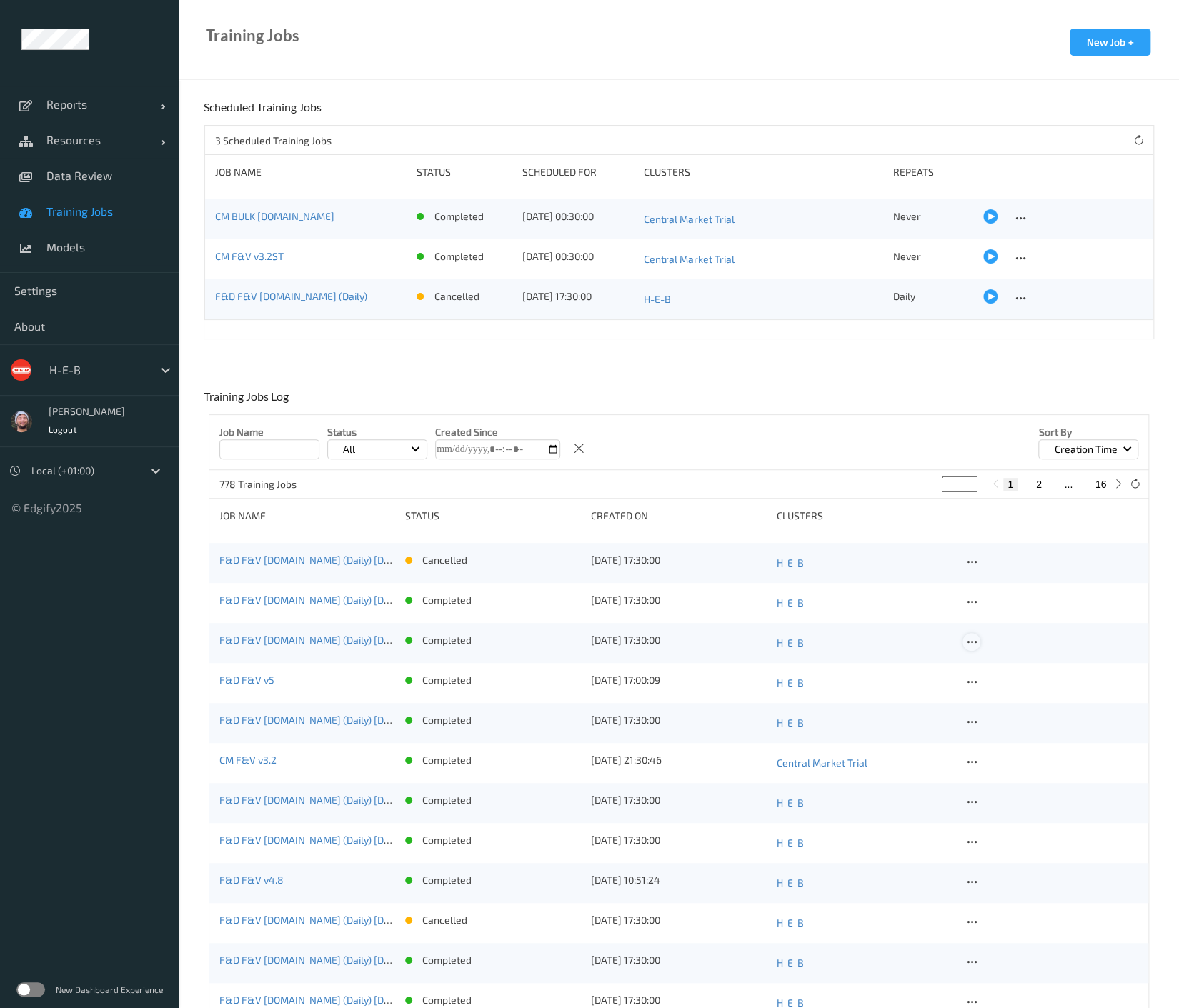
click at [974, 641] on icon at bounding box center [971, 642] width 12 height 13
click at [1010, 717] on div "Delete Job" at bounding box center [1006, 717] width 40 height 13
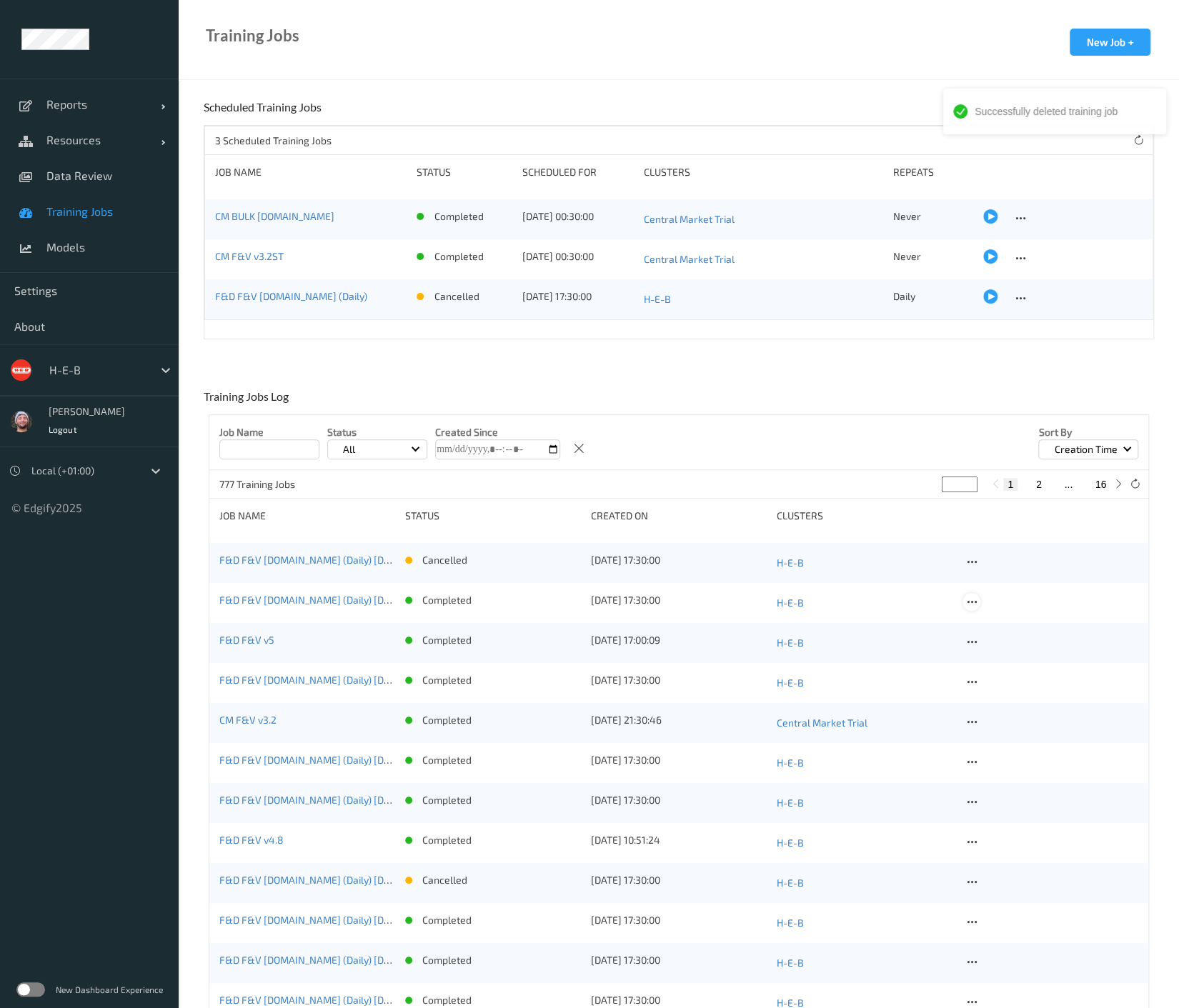
click at [971, 603] on icon at bounding box center [971, 602] width 12 height 13
click at [999, 671] on div "Delete Job" at bounding box center [1006, 677] width 40 height 13
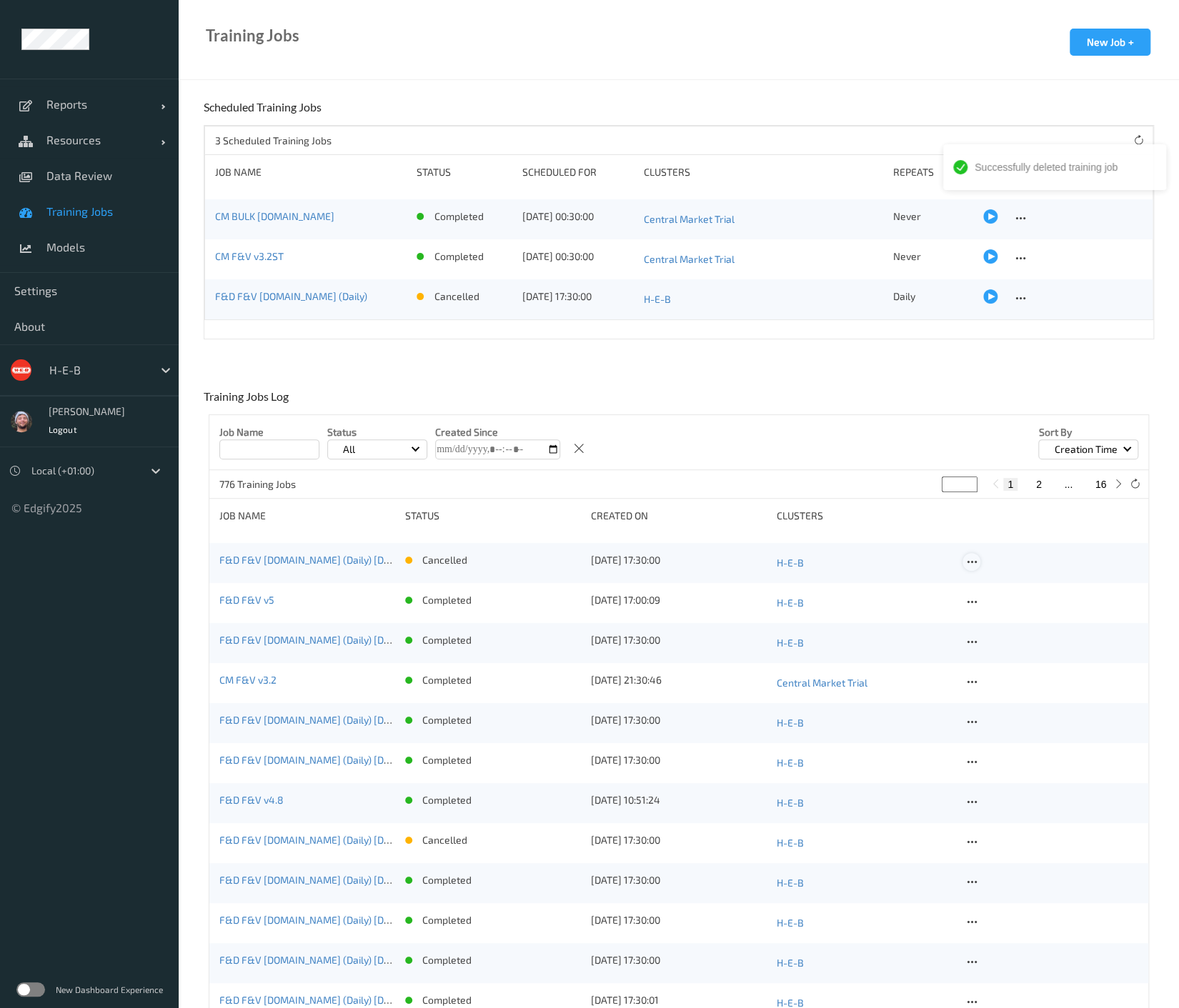
click at [969, 560] on icon at bounding box center [971, 562] width 12 height 13
click at [1006, 631] on div "Delete Job" at bounding box center [1006, 637] width 40 height 13
click at [106, 184] on link "Data Review" at bounding box center [89, 175] width 179 height 36
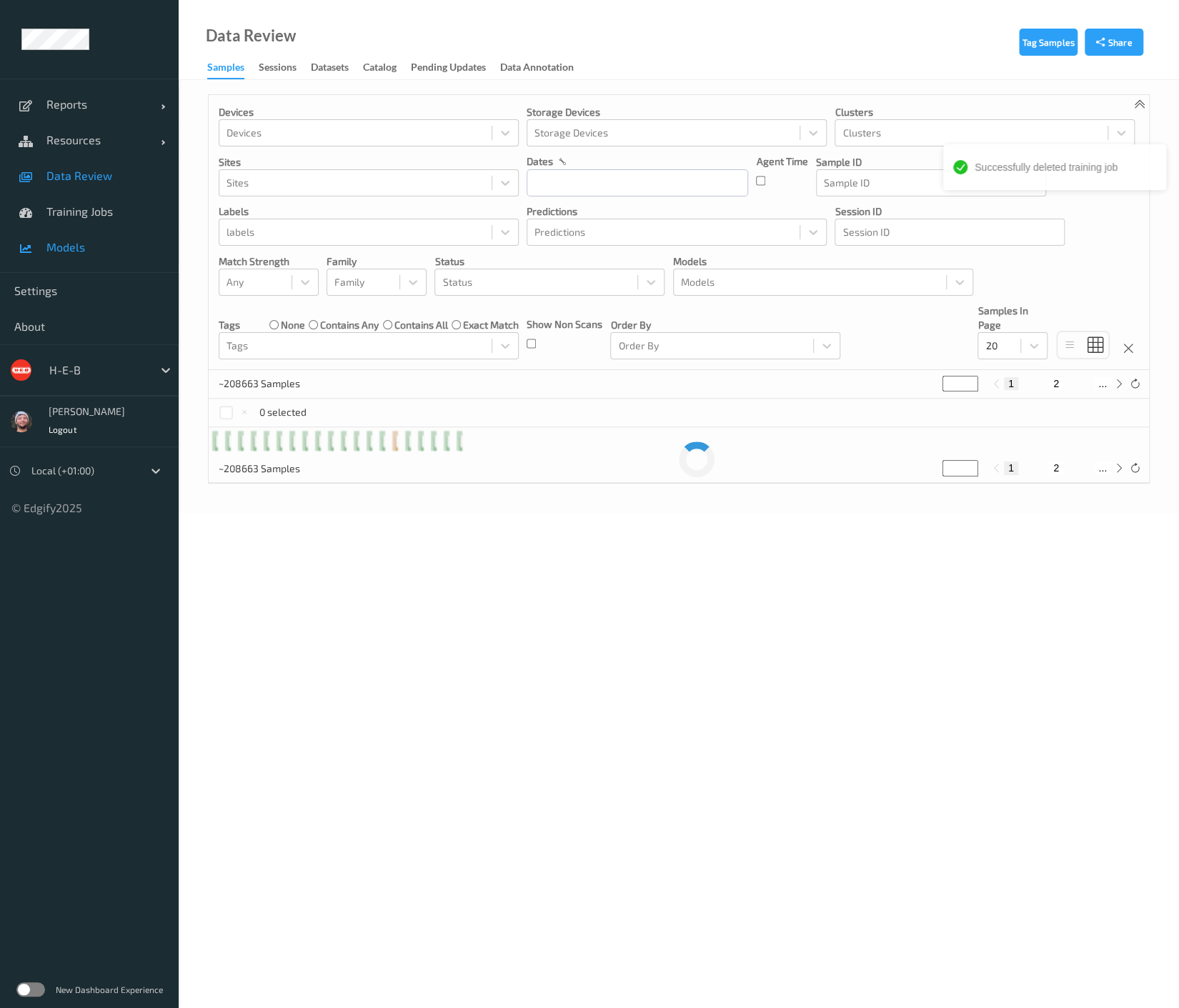
click at [81, 245] on span "Models" at bounding box center [106, 247] width 118 height 14
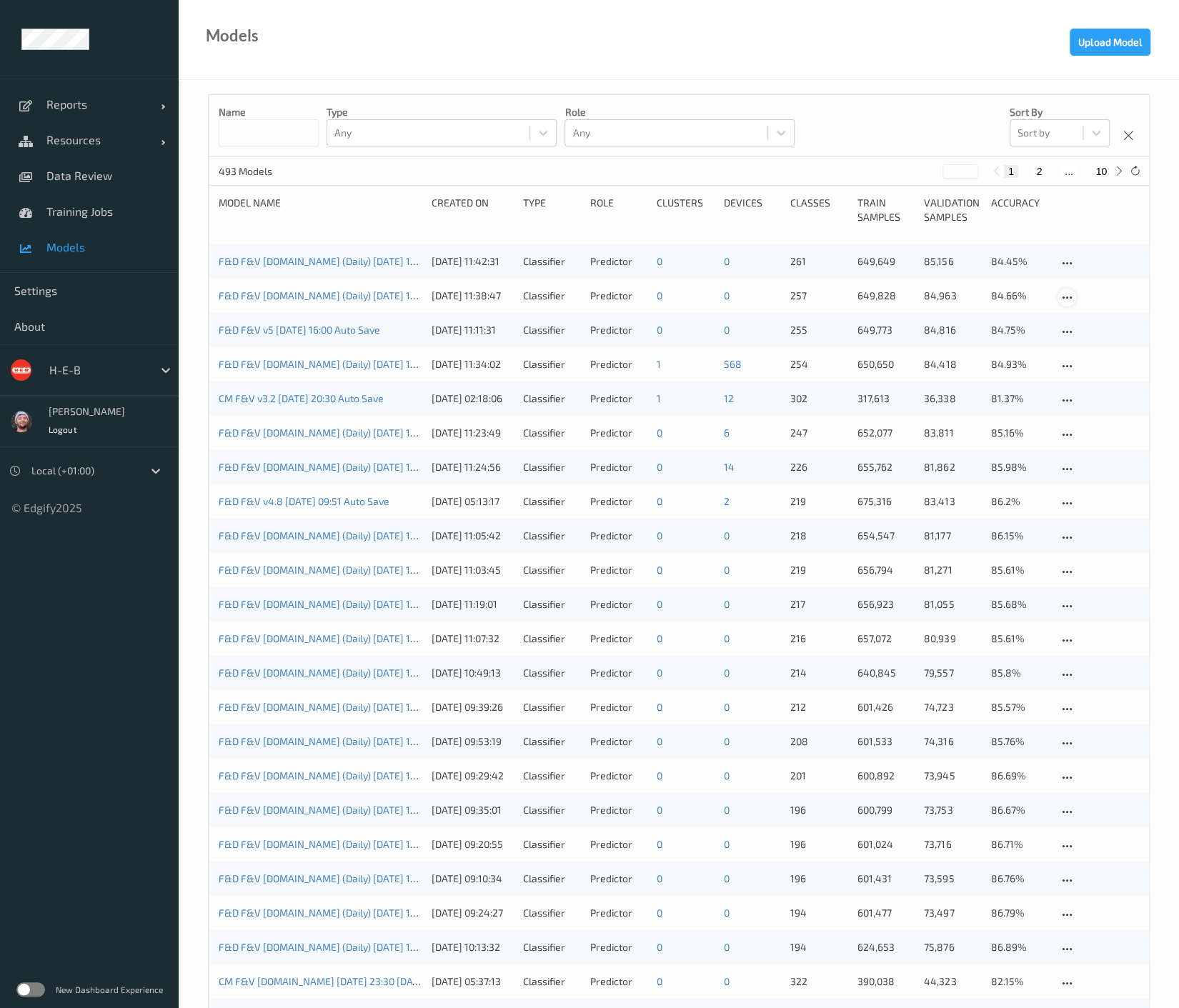
click at [1068, 296] on icon at bounding box center [1066, 297] width 12 height 13
drag, startPoint x: 1078, startPoint y: 372, endPoint x: 1070, endPoint y: 344, distance: 29.1
click at [1078, 372] on div "Delete Model" at bounding box center [1108, 376] width 101 height 26
click at [1069, 259] on icon at bounding box center [1066, 264] width 12 height 13
click at [1085, 336] on div "Delete Model" at bounding box center [1108, 339] width 52 height 13
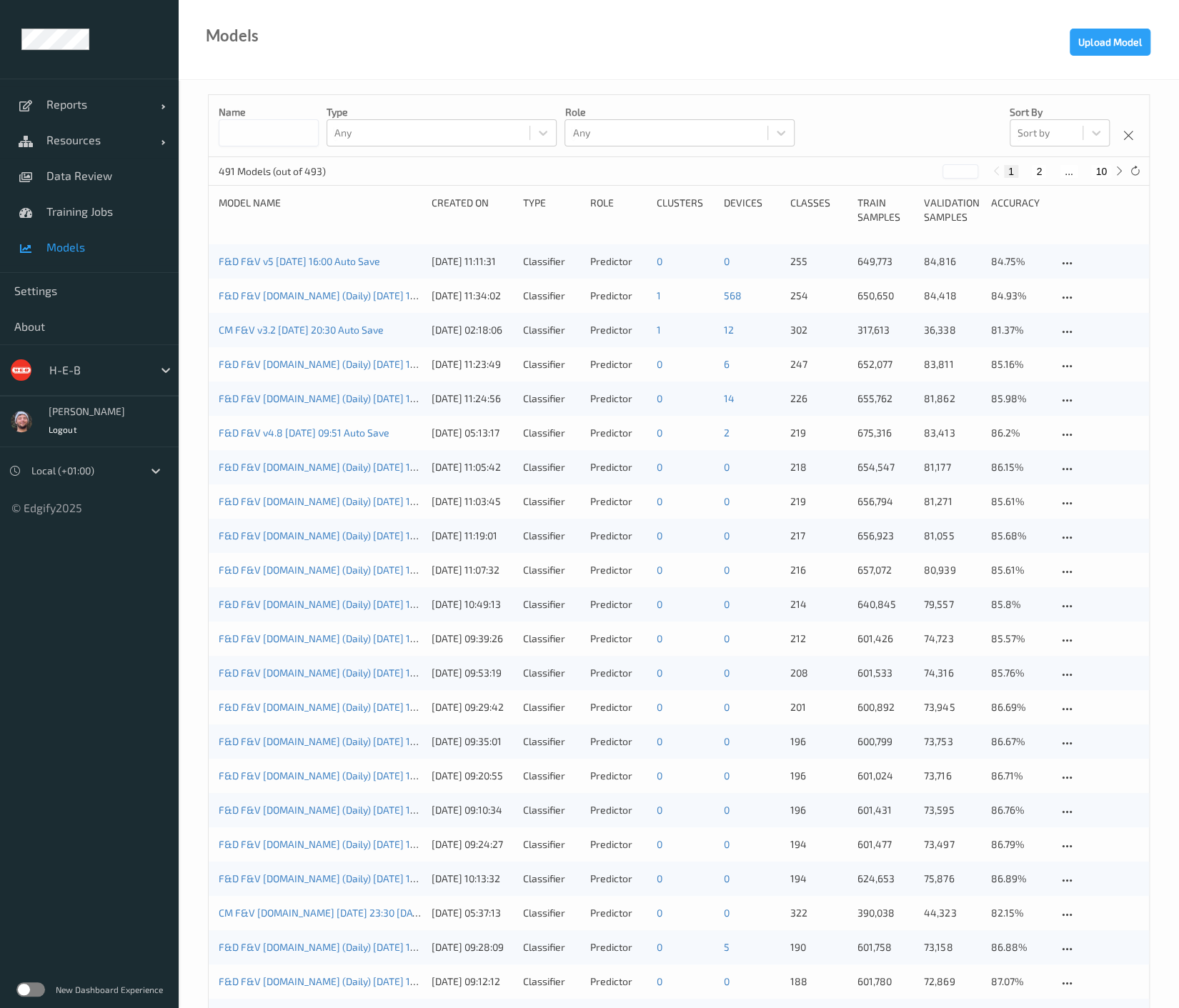
click at [659, 34] on div "Models Upload Model" at bounding box center [679, 40] width 1000 height 80
click at [103, 150] on link "Resources" at bounding box center [89, 140] width 179 height 36
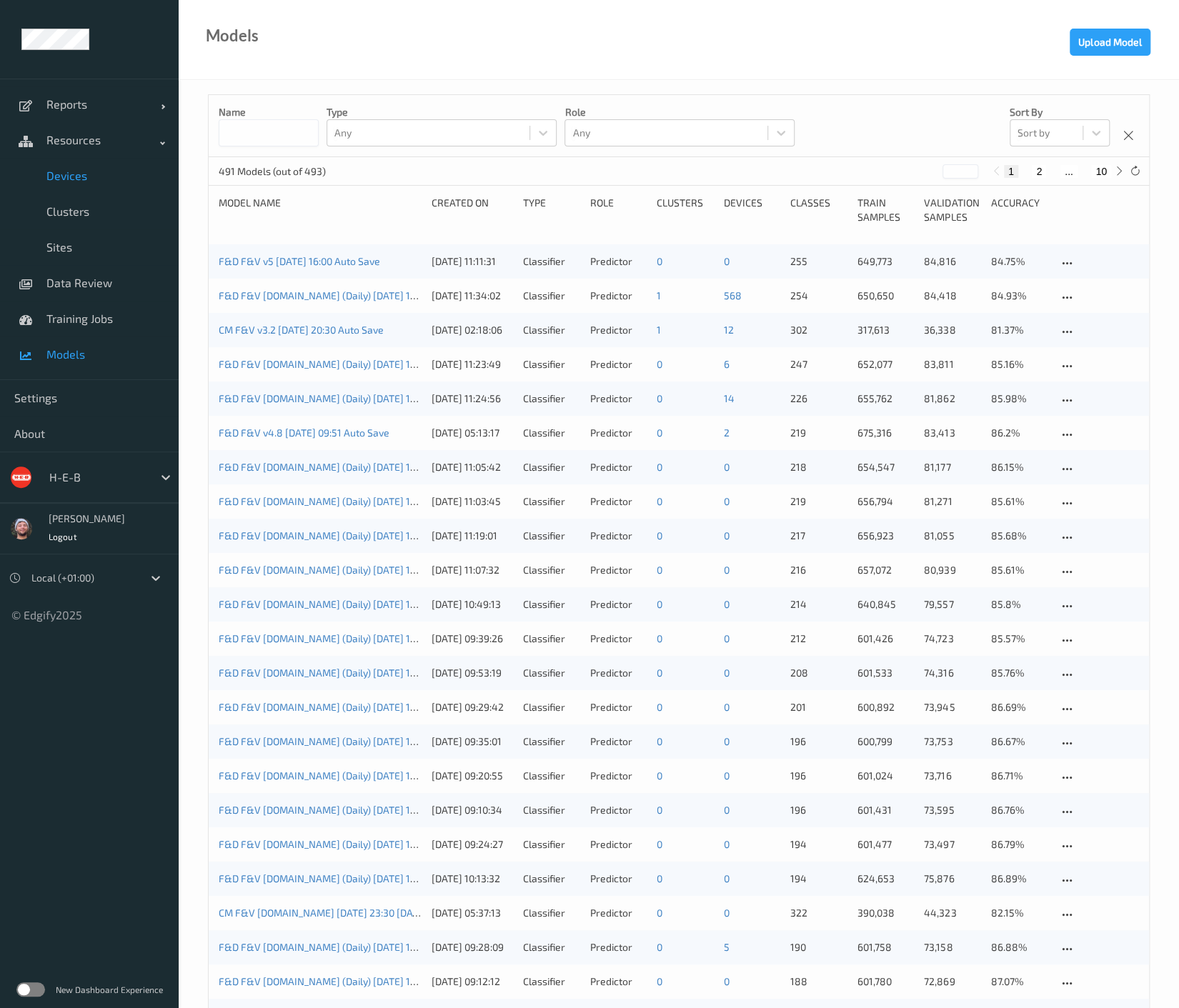
click at [87, 181] on span "Devices" at bounding box center [106, 175] width 118 height 14
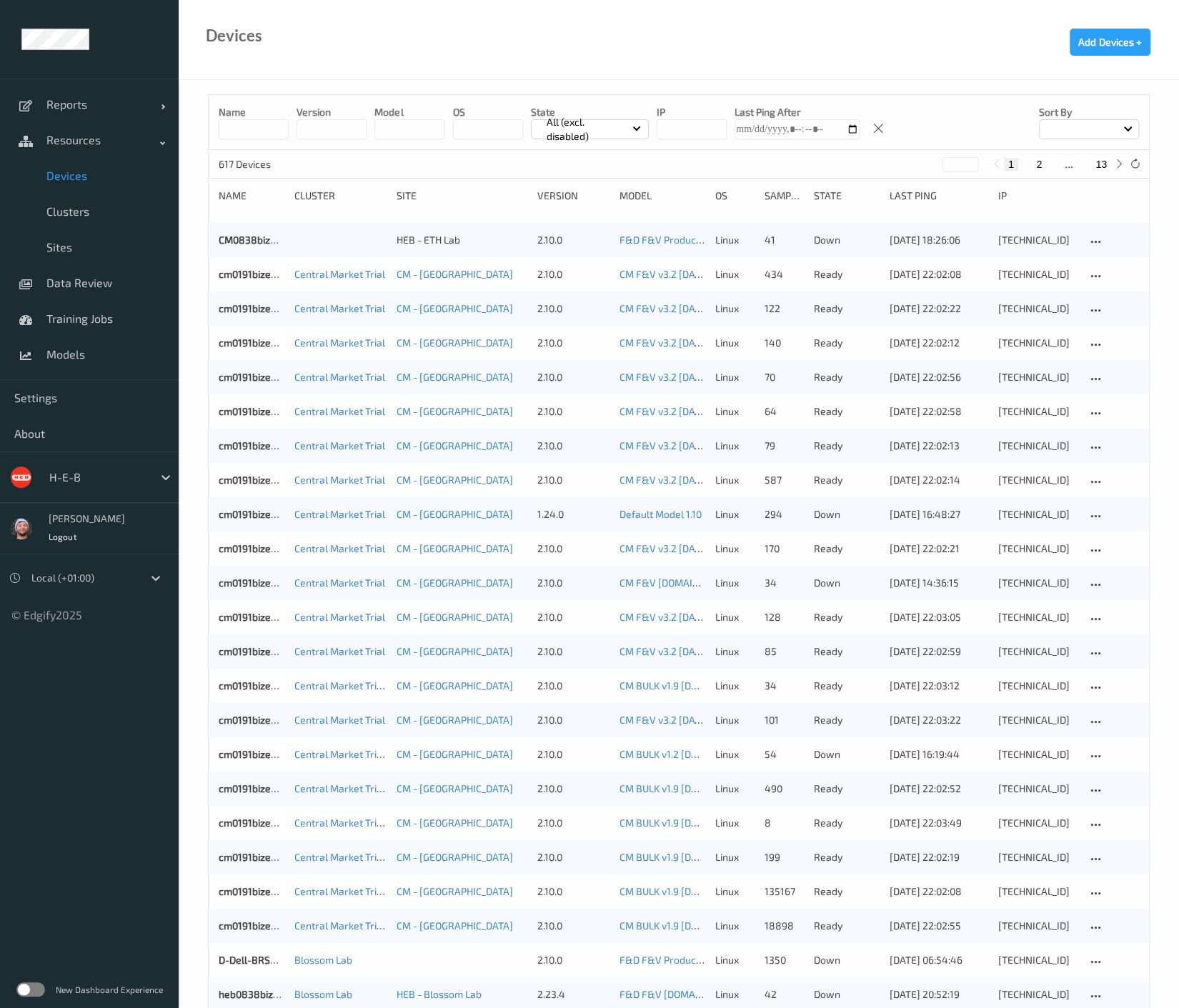
click at [1097, 168] on button "13" at bounding box center [1101, 164] width 20 height 13
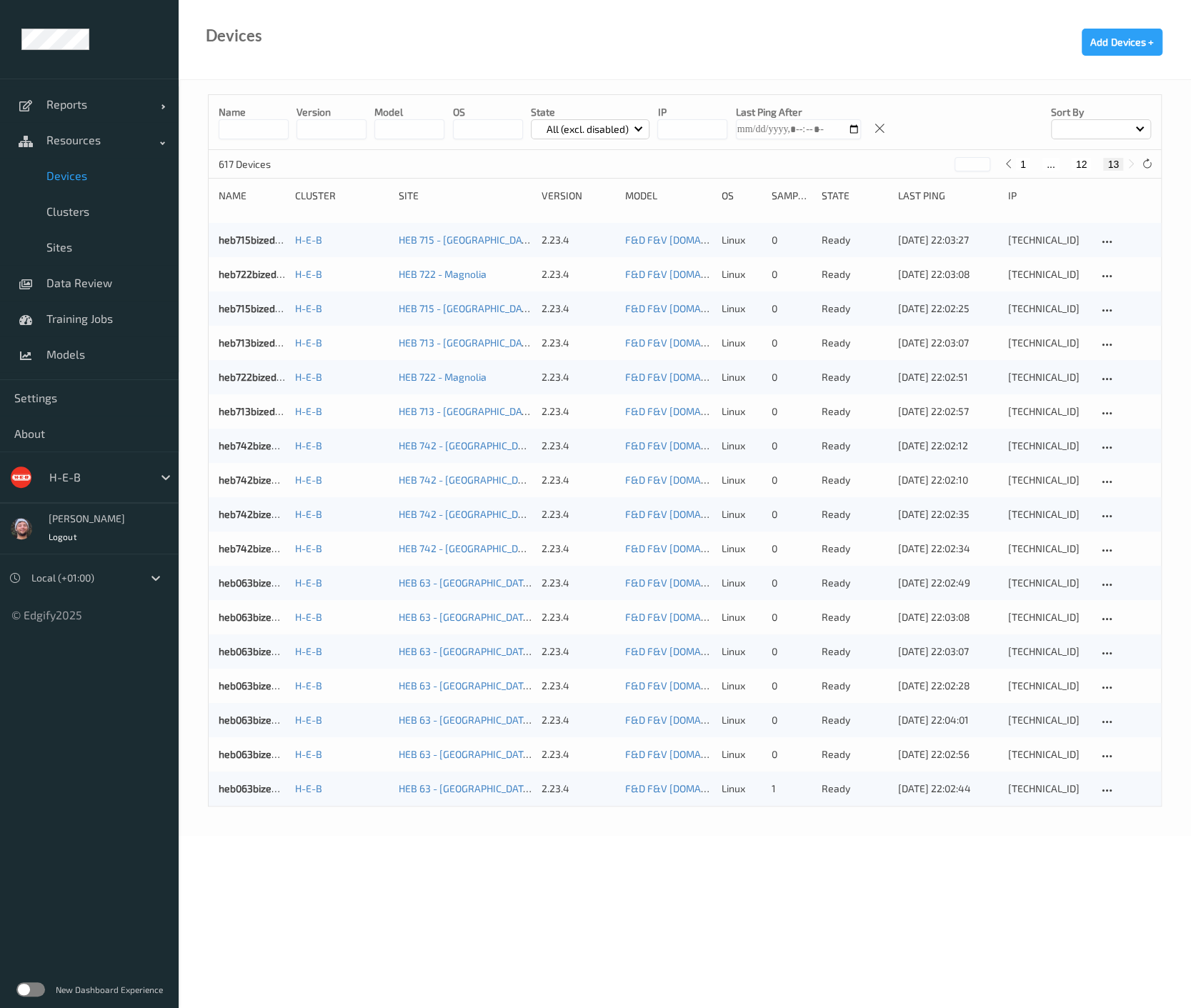
click at [1082, 168] on button "12" at bounding box center [1082, 164] width 20 height 13
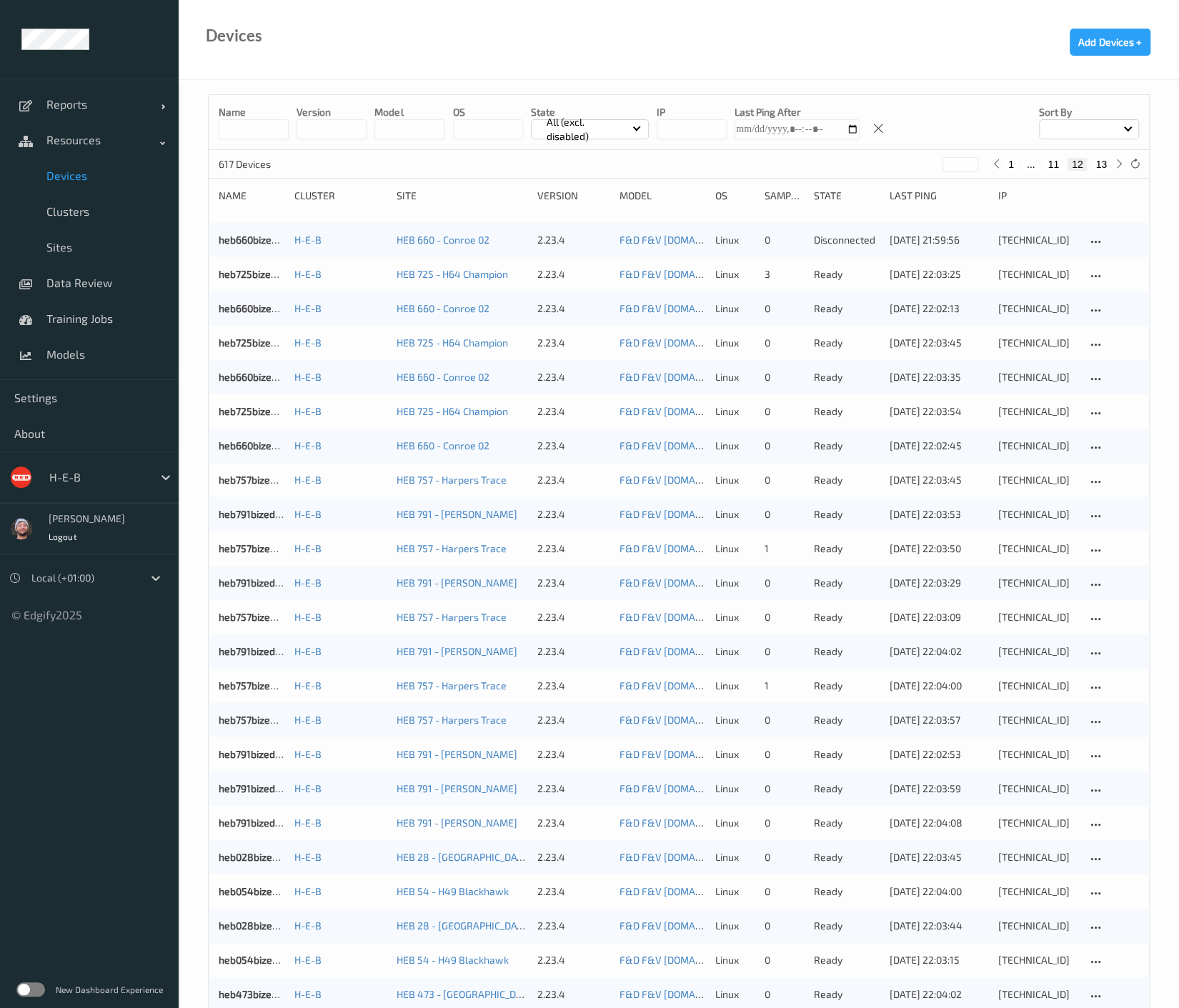
click at [1101, 166] on button "13" at bounding box center [1101, 164] width 20 height 13
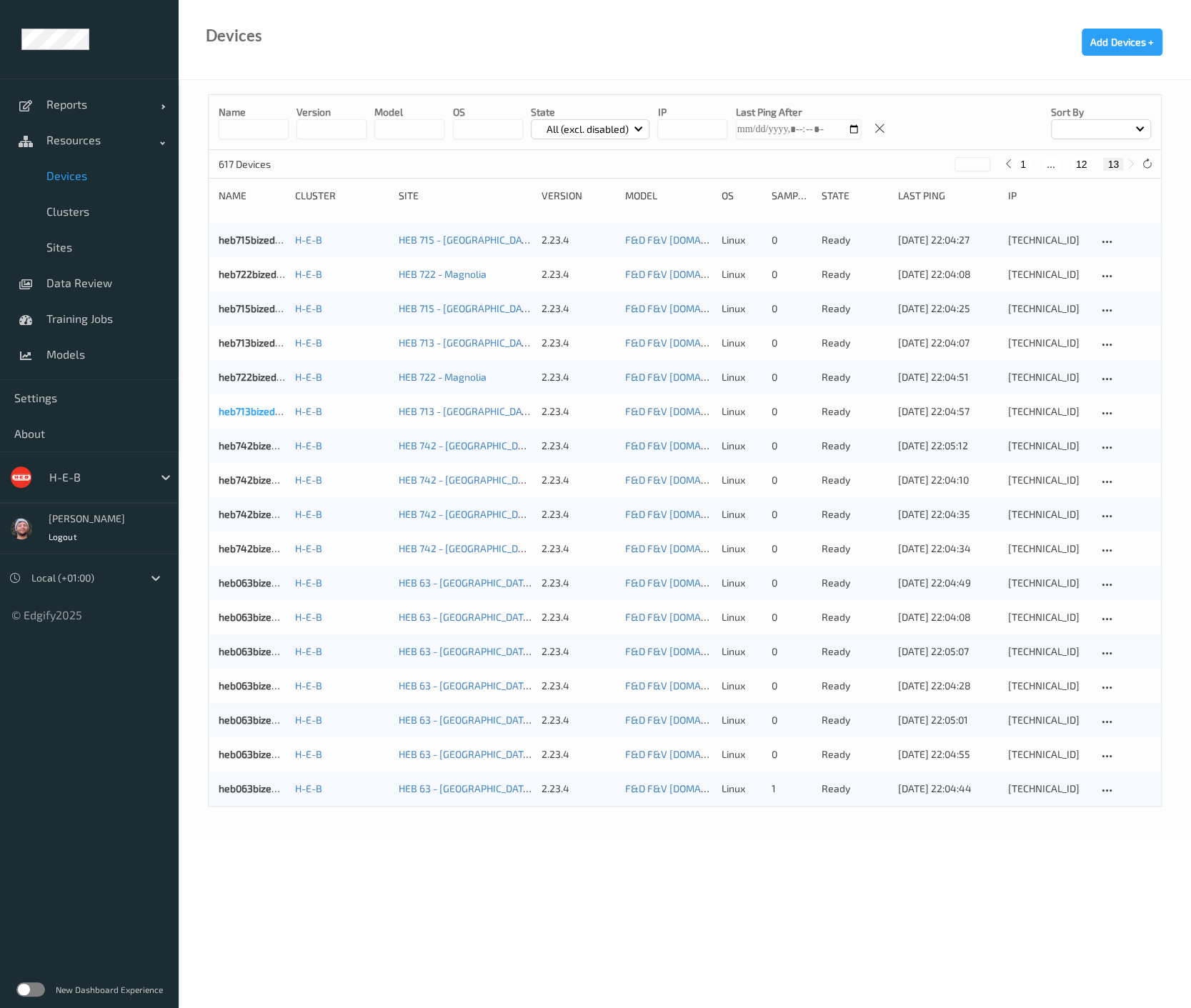
drag, startPoint x: 246, startPoint y: 401, endPoint x: 239, endPoint y: 411, distance: 12.2
click at [1089, 161] on button "12" at bounding box center [1082, 164] width 20 height 13
type input "**"
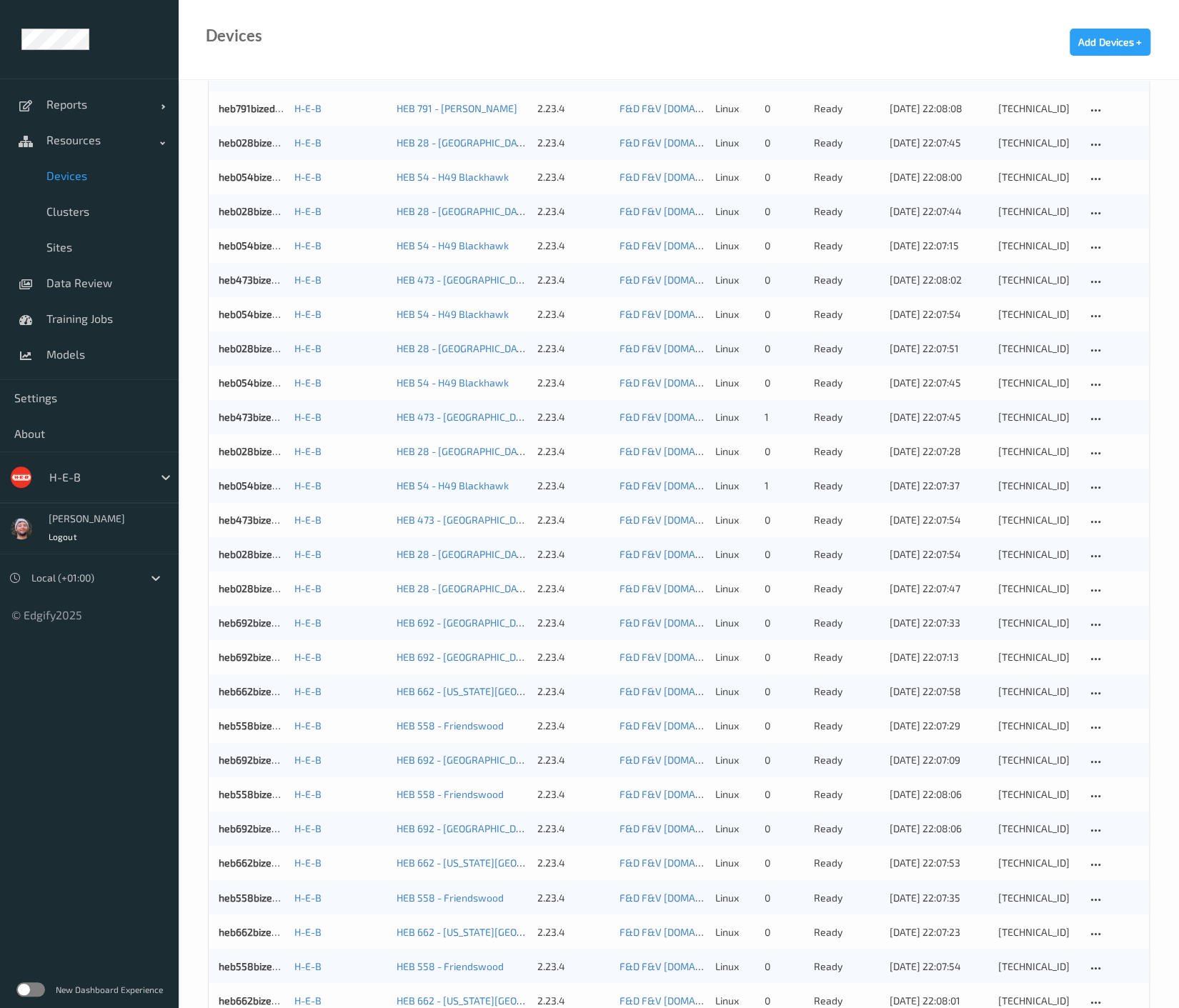
scroll to position [958, 0]
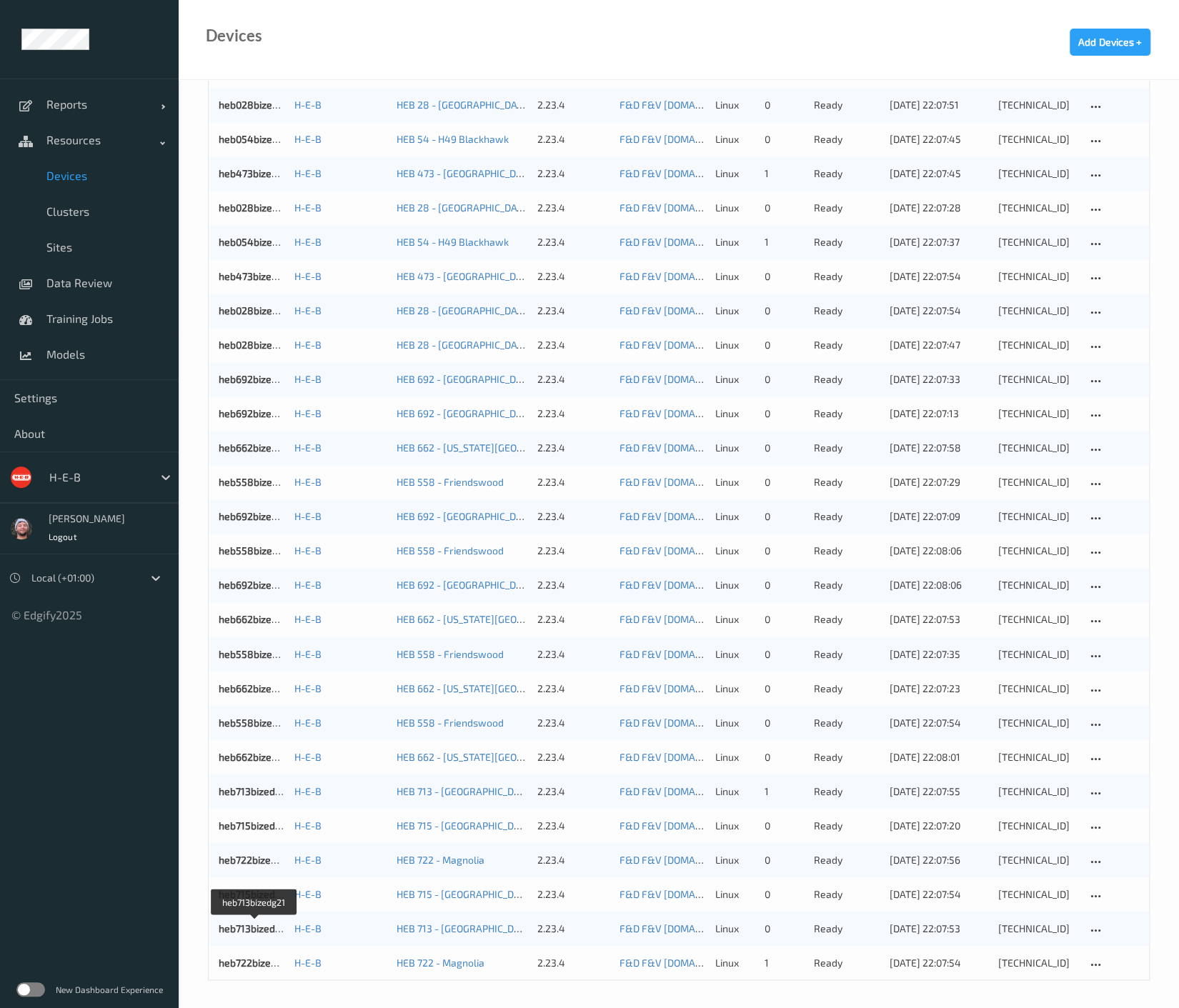
click at [257, 958] on link "heb722bizedg25" at bounding box center [256, 962] width 75 height 12
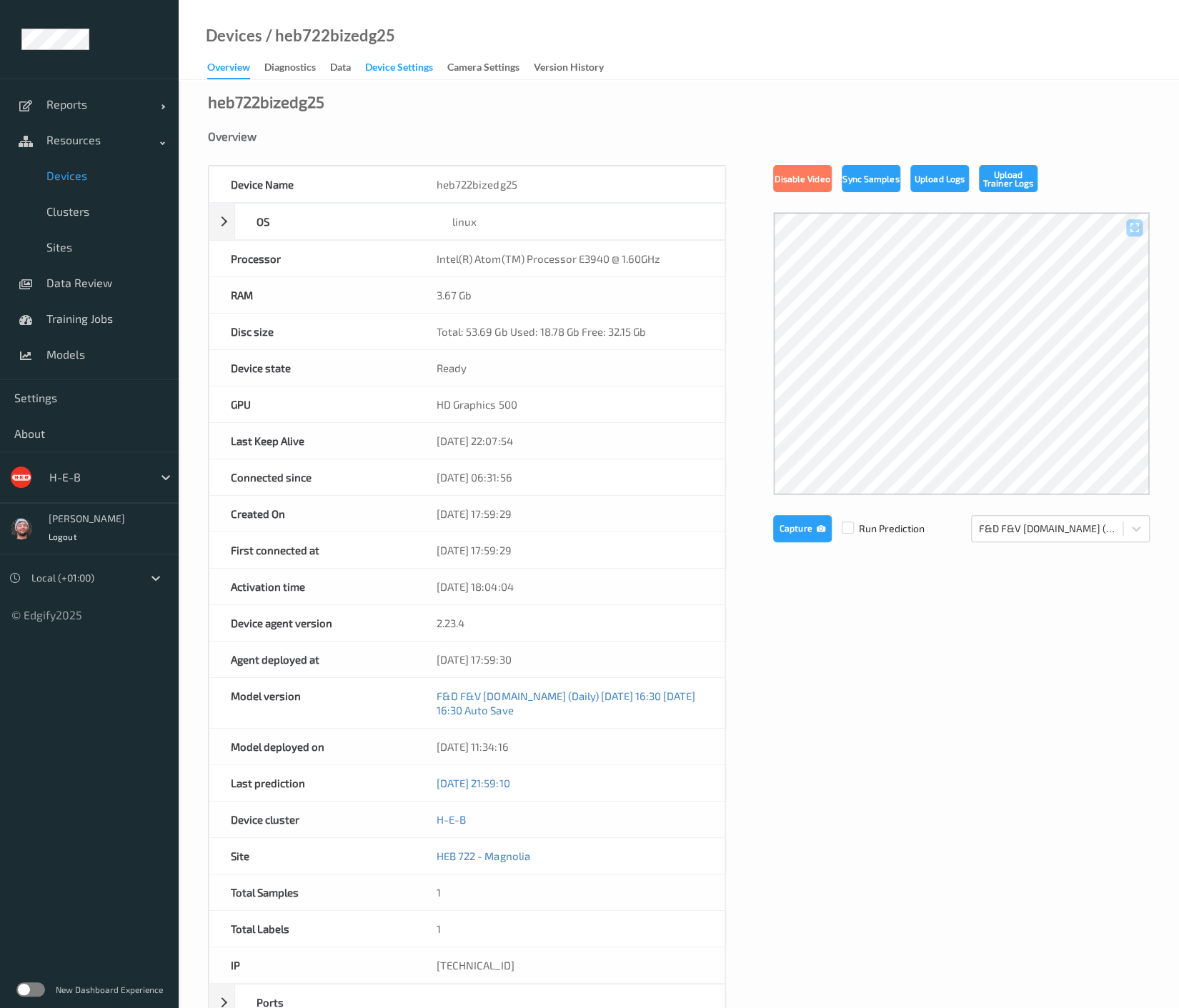
click at [407, 69] on div "Device Settings" at bounding box center [399, 69] width 68 height 18
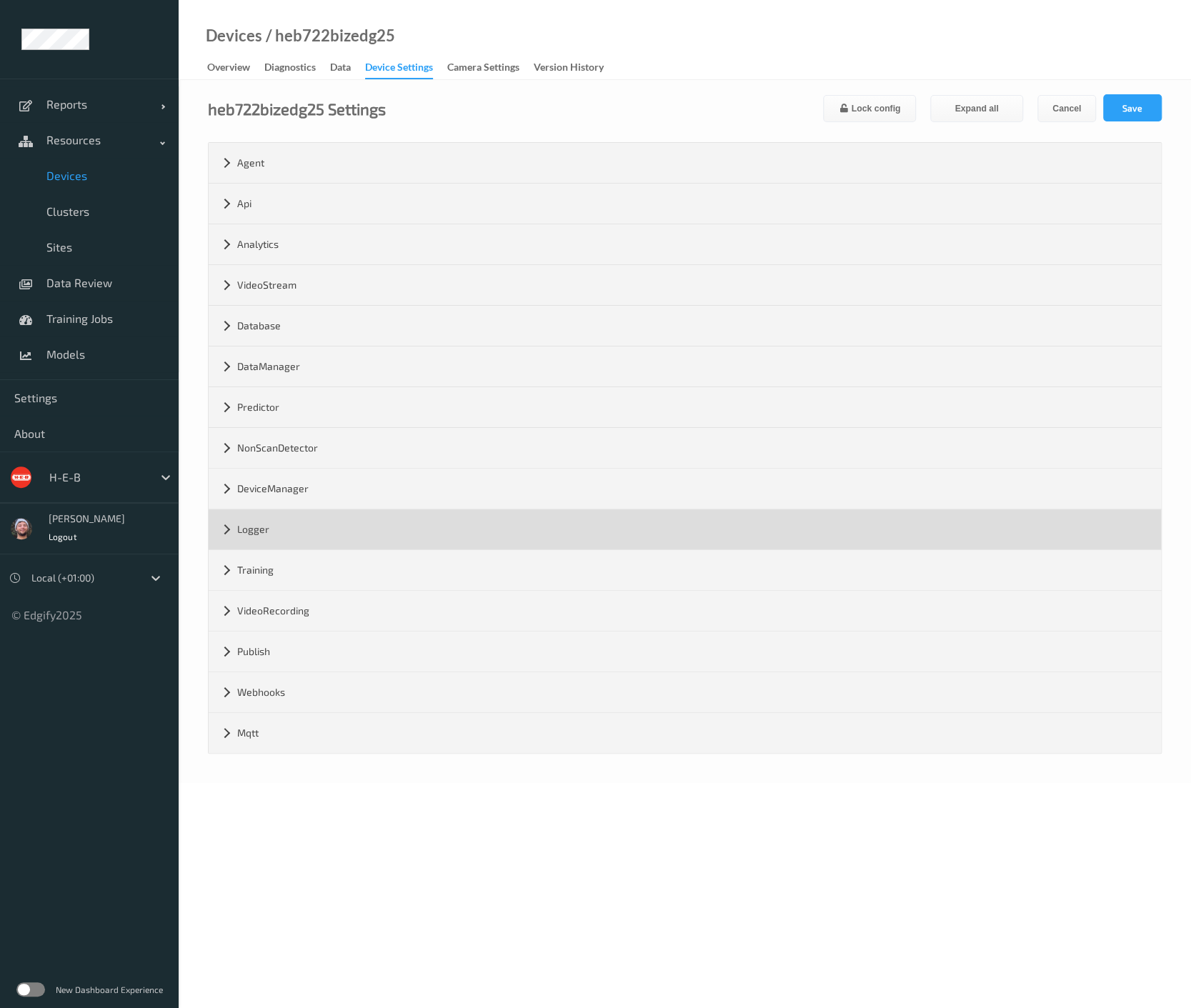
click at [280, 523] on div "Logger" at bounding box center [685, 529] width 953 height 40
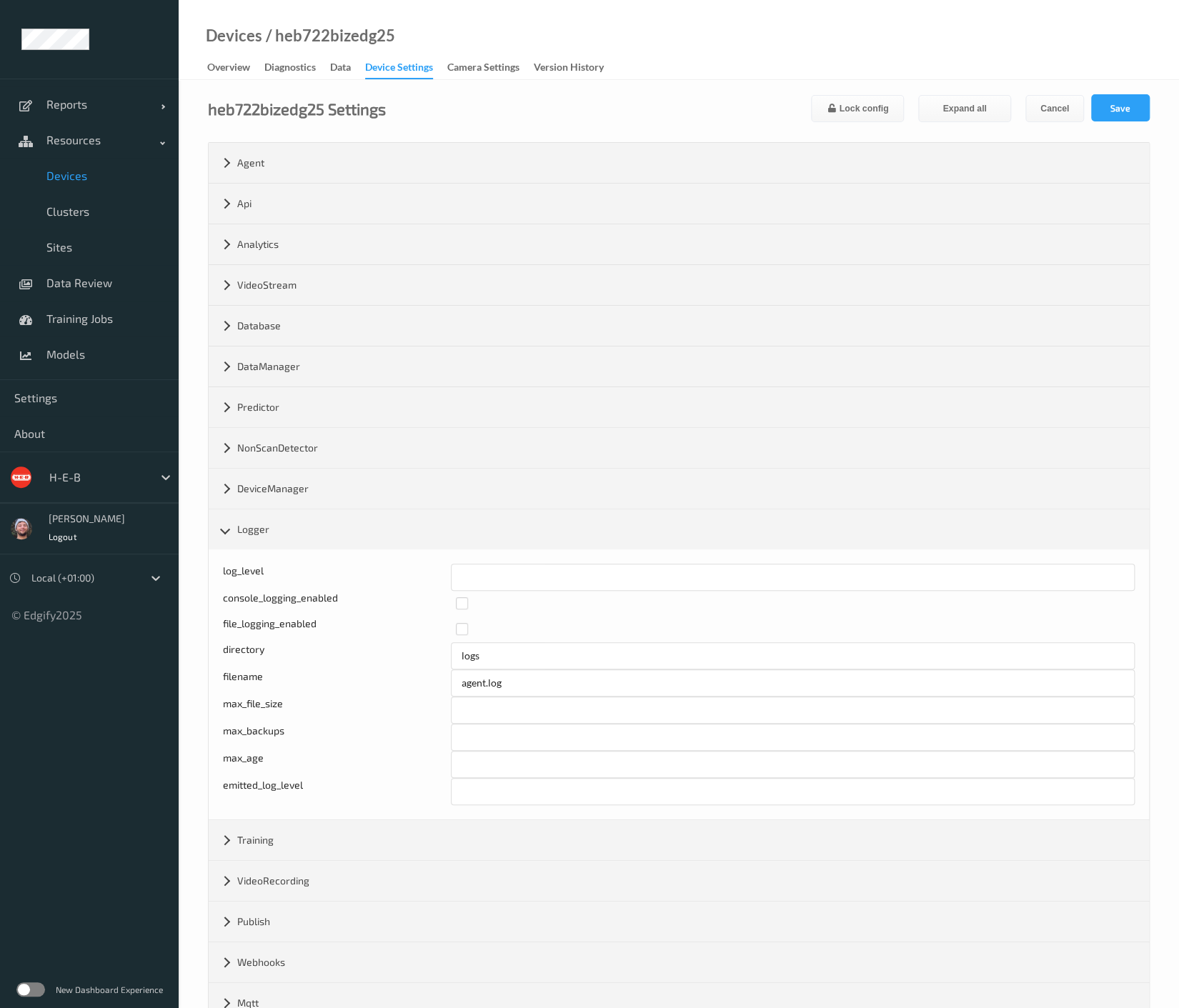
click at [98, 172] on span "Devices" at bounding box center [106, 175] width 118 height 14
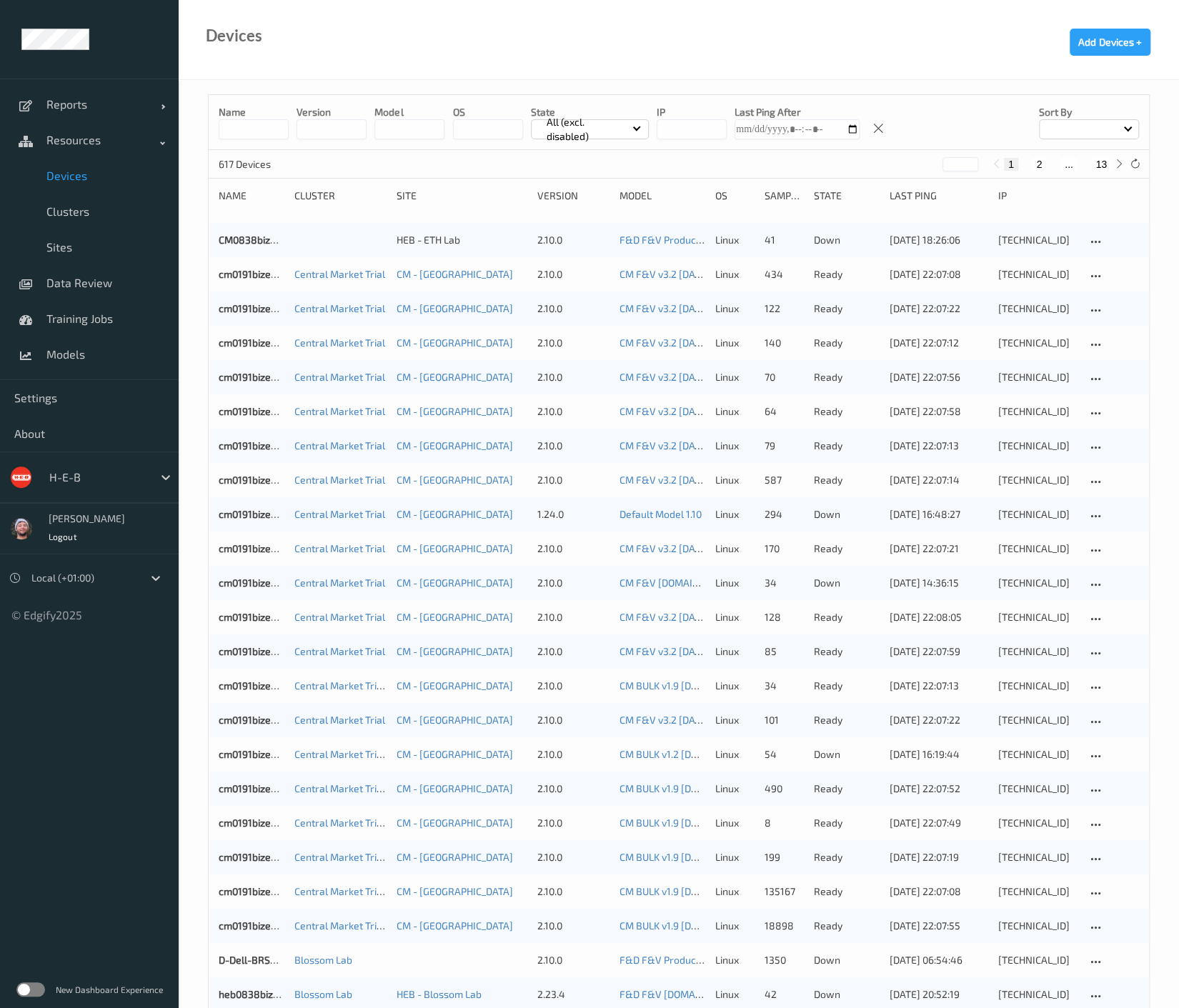
click at [1099, 166] on button "13" at bounding box center [1101, 164] width 20 height 13
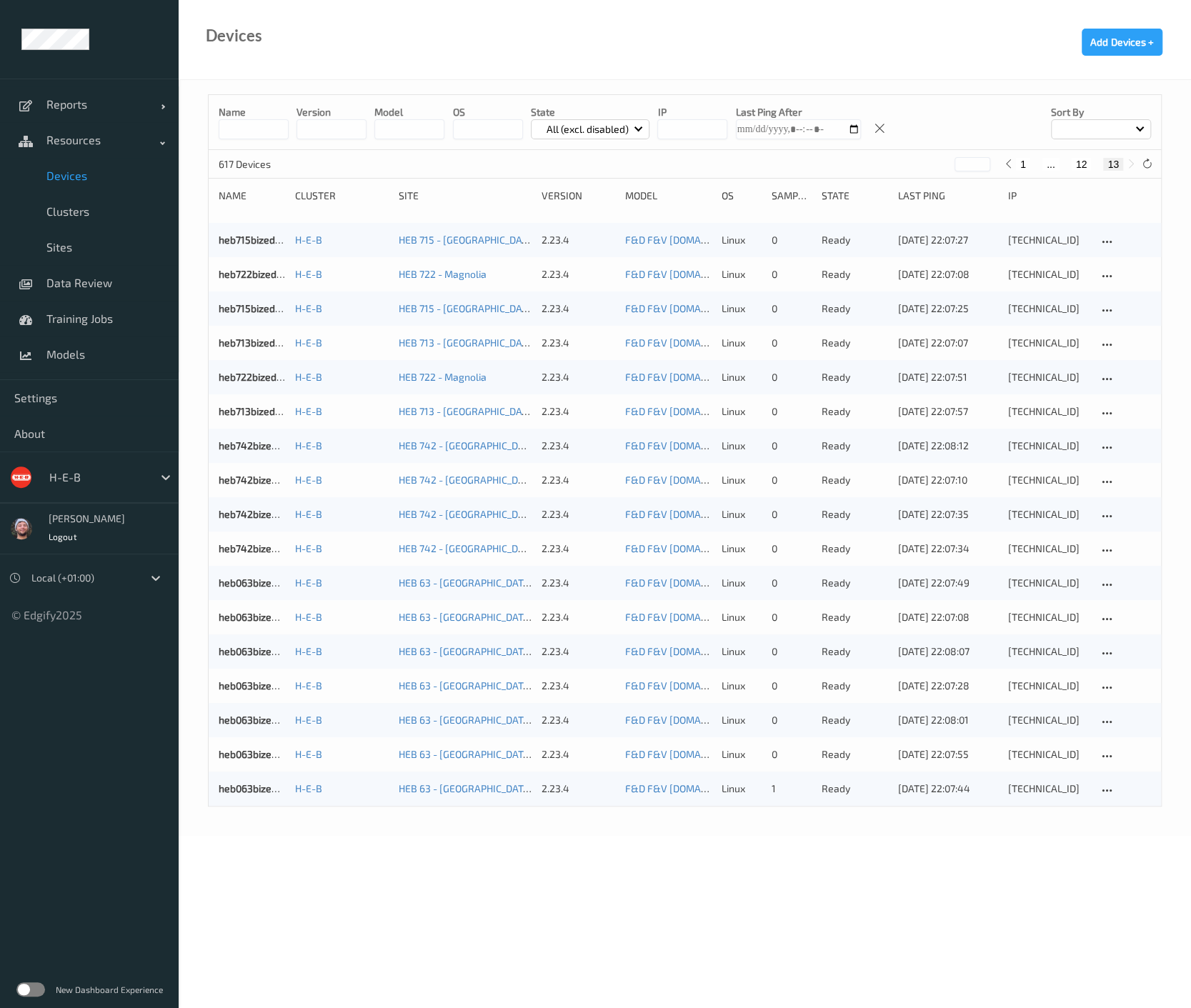
click at [1084, 168] on button "12" at bounding box center [1082, 164] width 20 height 13
type input "**"
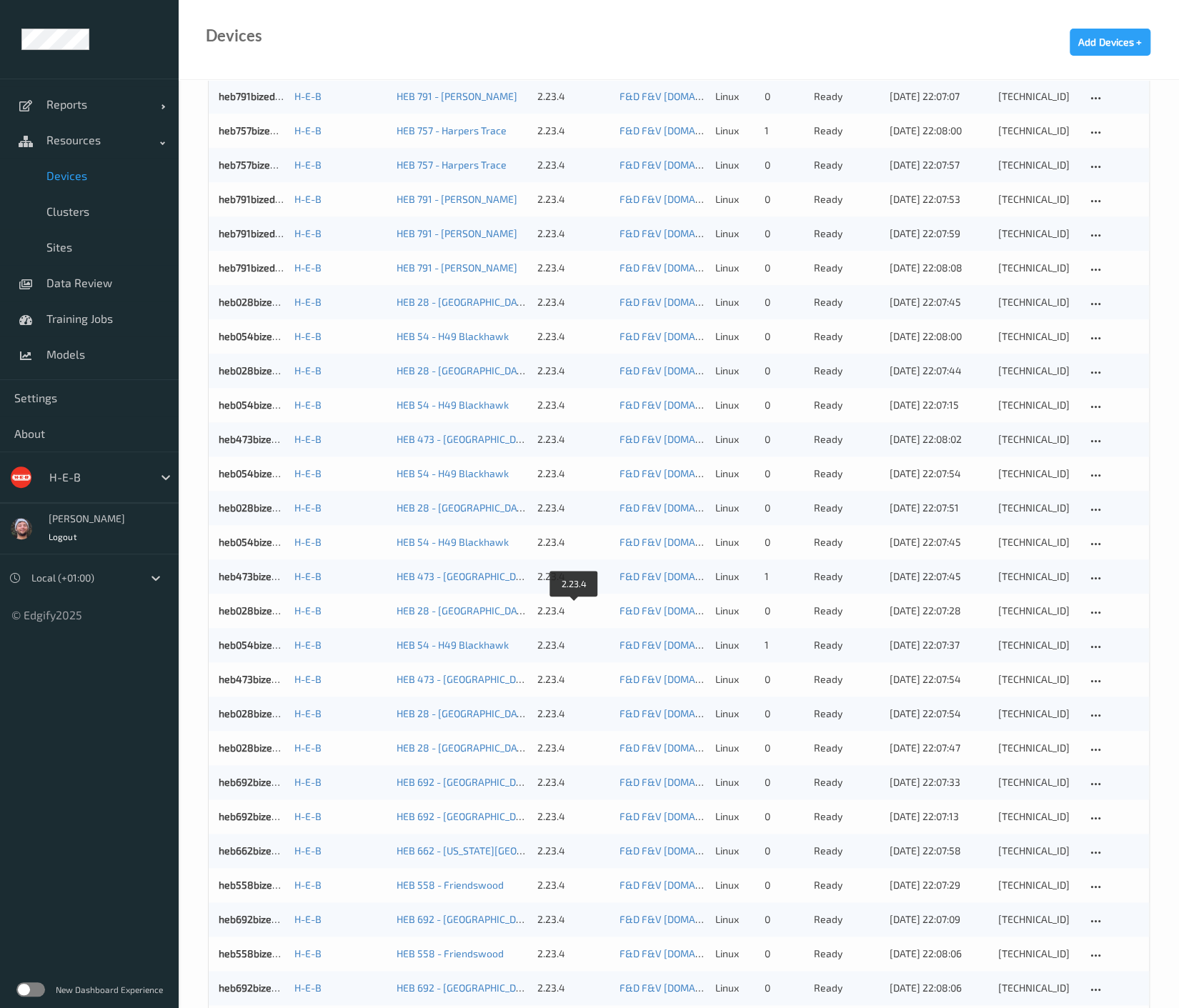
scroll to position [958, 0]
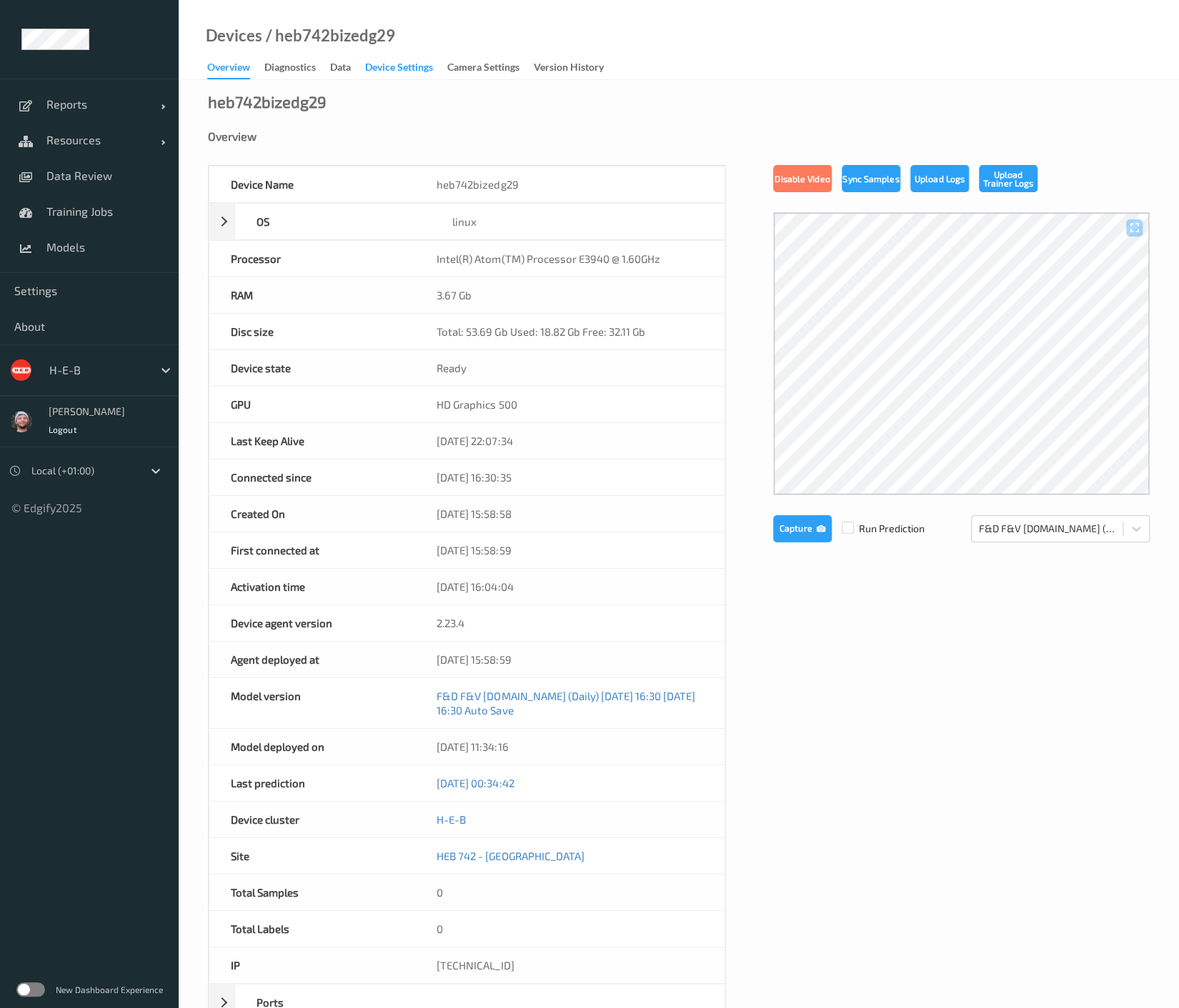
click at [422, 65] on div "Device Settings" at bounding box center [399, 69] width 68 height 18
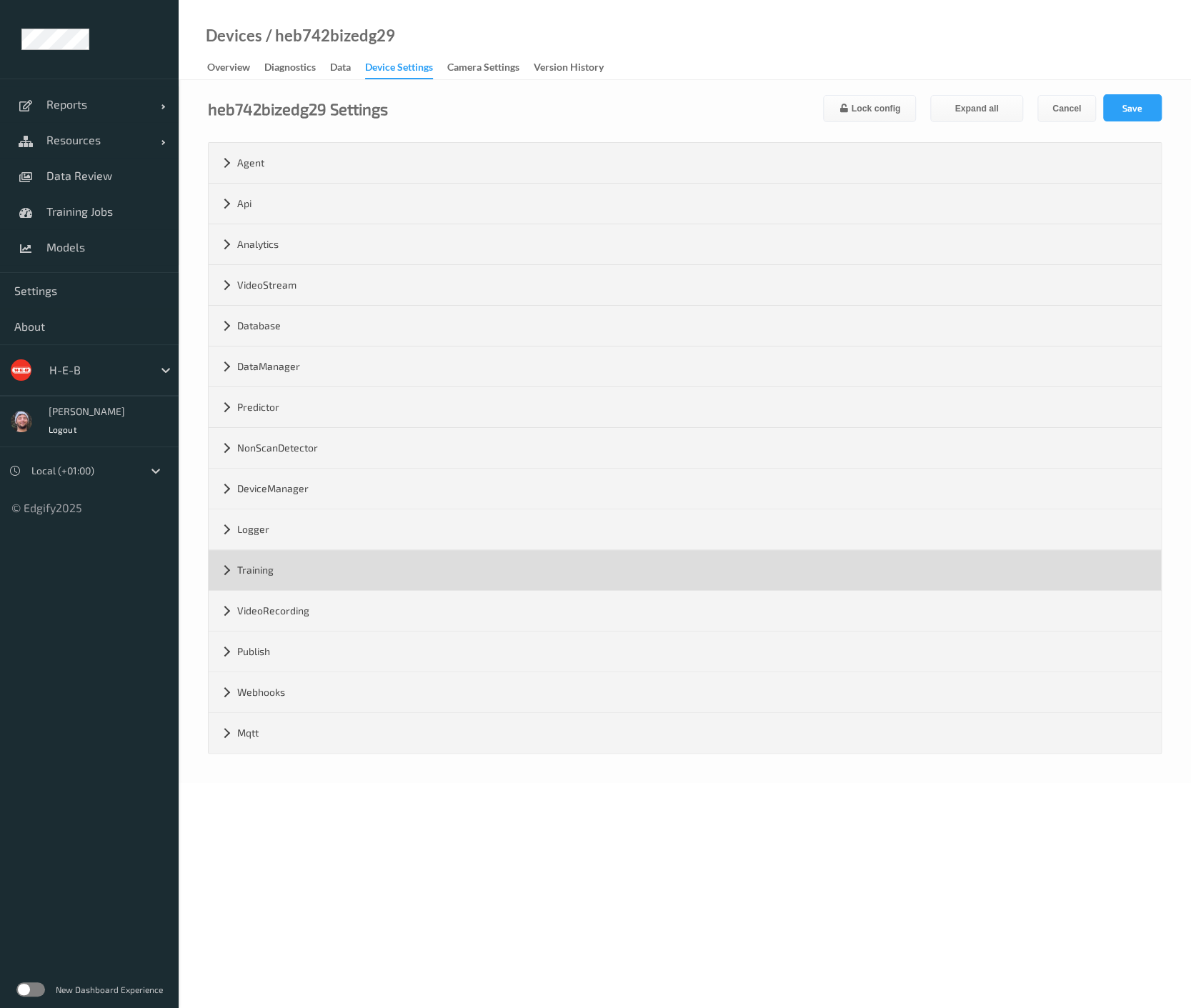
click at [274, 557] on div "Training" at bounding box center [685, 570] width 953 height 40
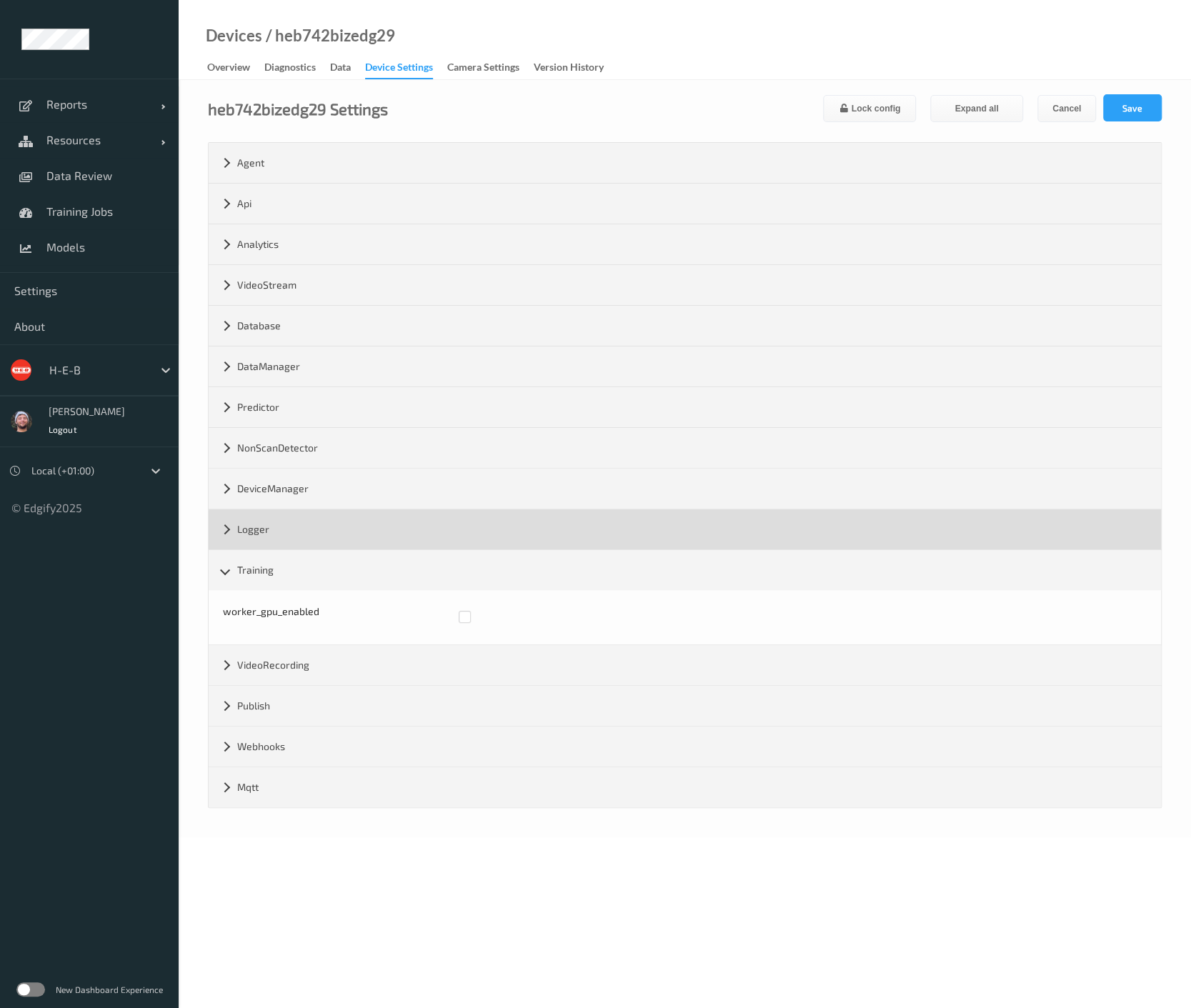
click at [272, 537] on div "Logger" at bounding box center [685, 529] width 953 height 40
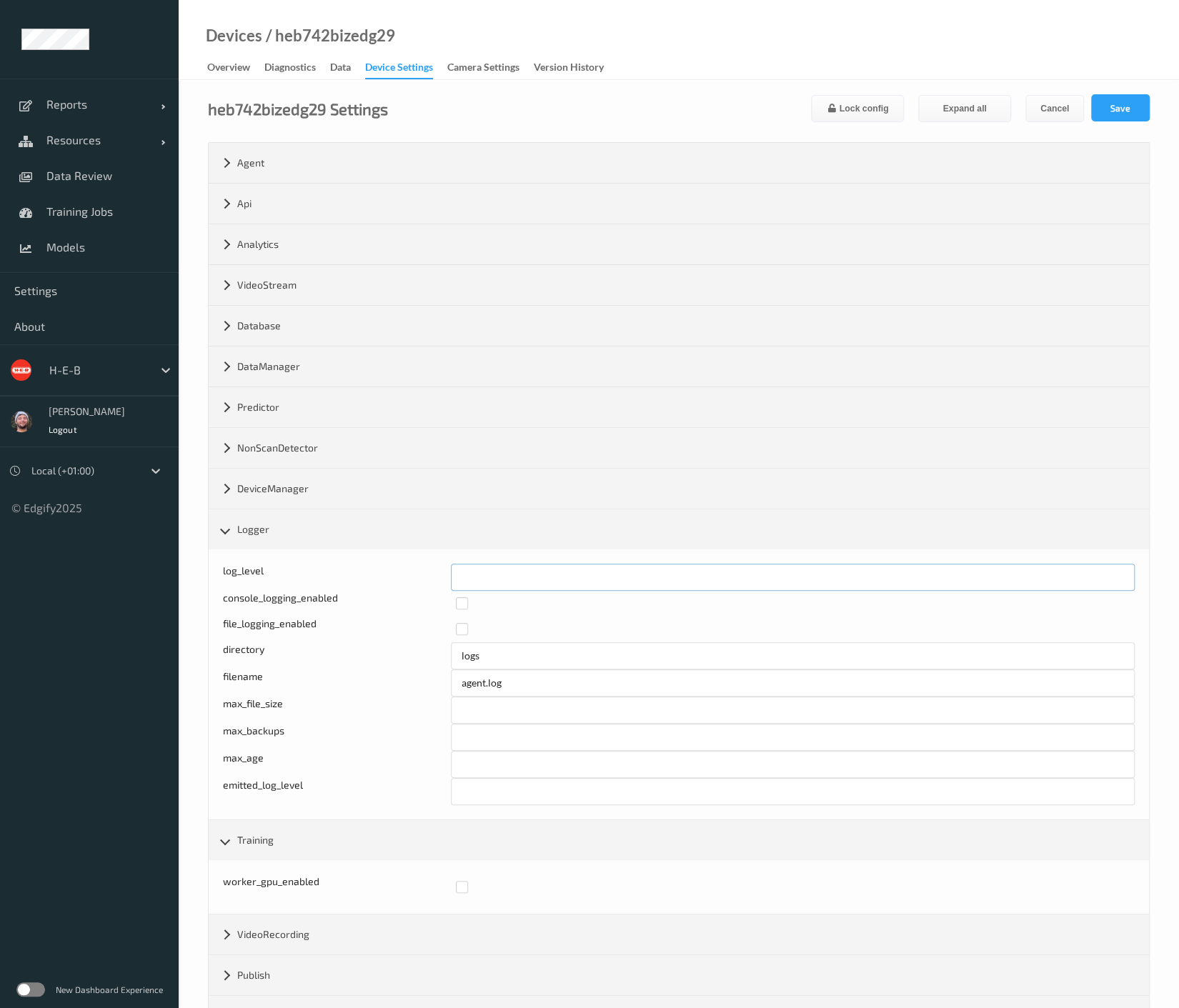
drag, startPoint x: 472, startPoint y: 570, endPoint x: 431, endPoint y: 573, distance: 41.1
click at [431, 573] on div "Log level: -1- trace, 0- debug, 1- info, 2-warn, 3-error, 4-fatal, 5-panic log_…" at bounding box center [679, 577] width 912 height 27
type input "*"
click at [1117, 111] on button "Save" at bounding box center [1120, 108] width 58 height 27
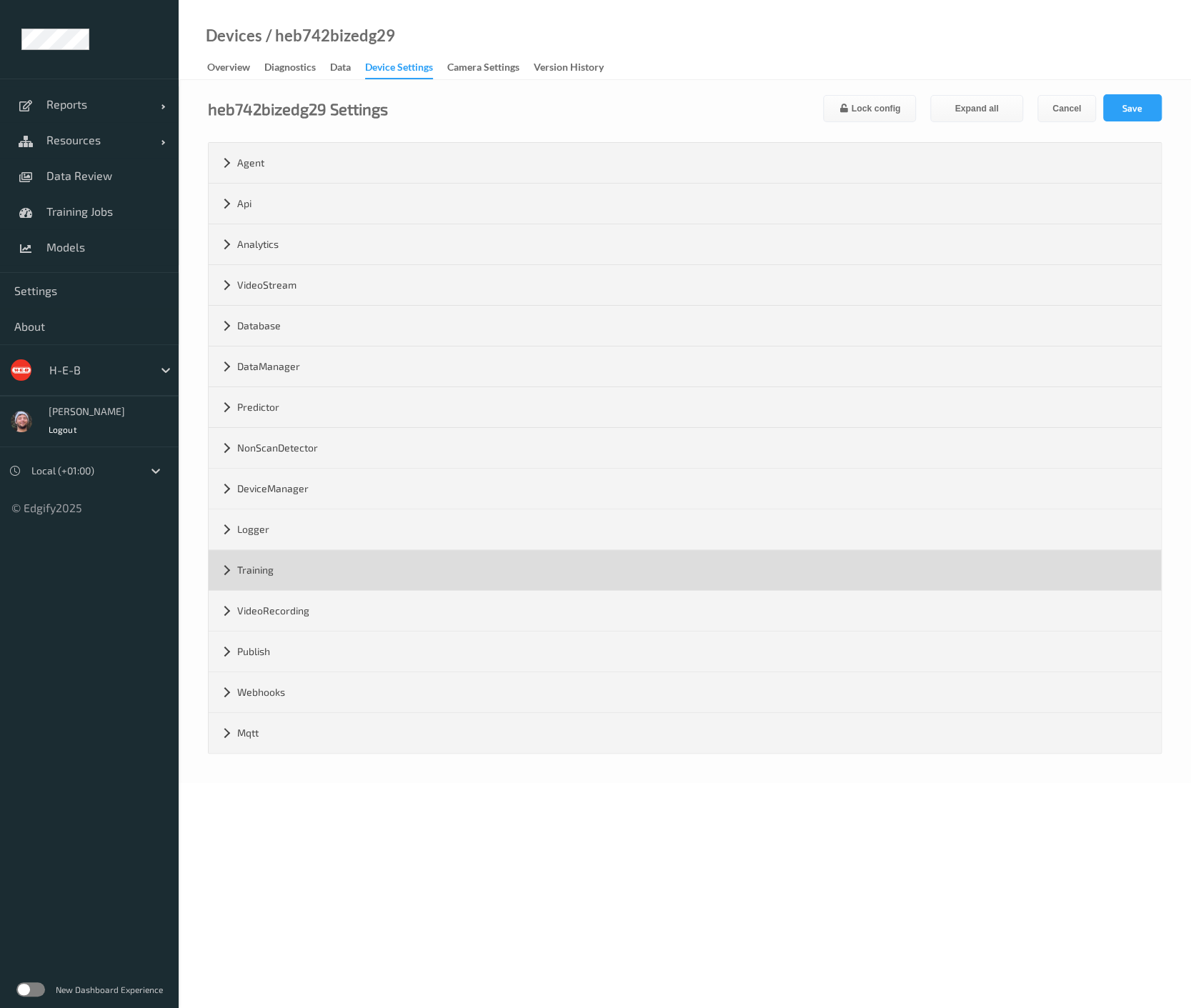
click at [280, 557] on div "Training" at bounding box center [685, 570] width 953 height 40
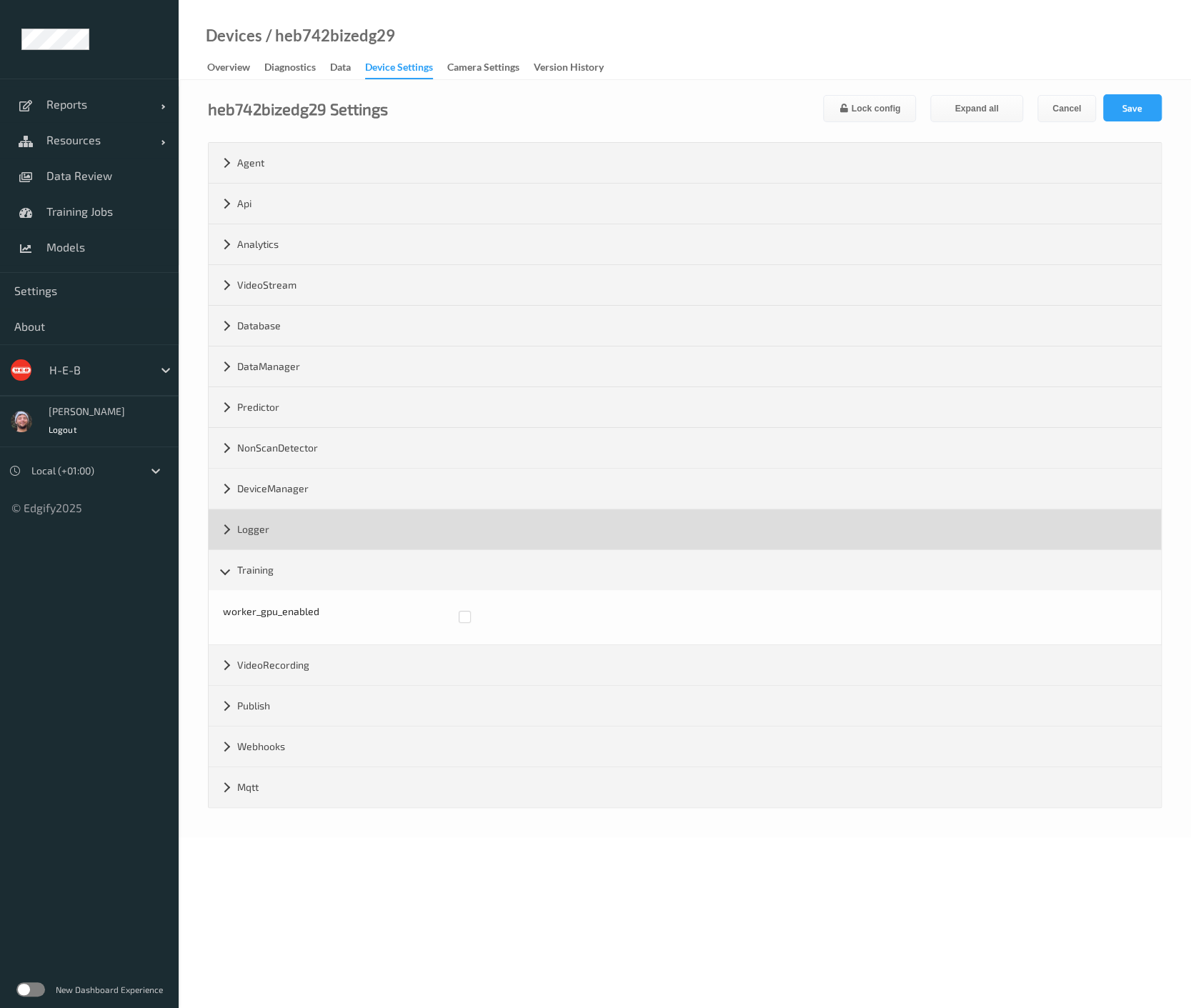
click at [291, 542] on div "Logger" at bounding box center [685, 529] width 953 height 40
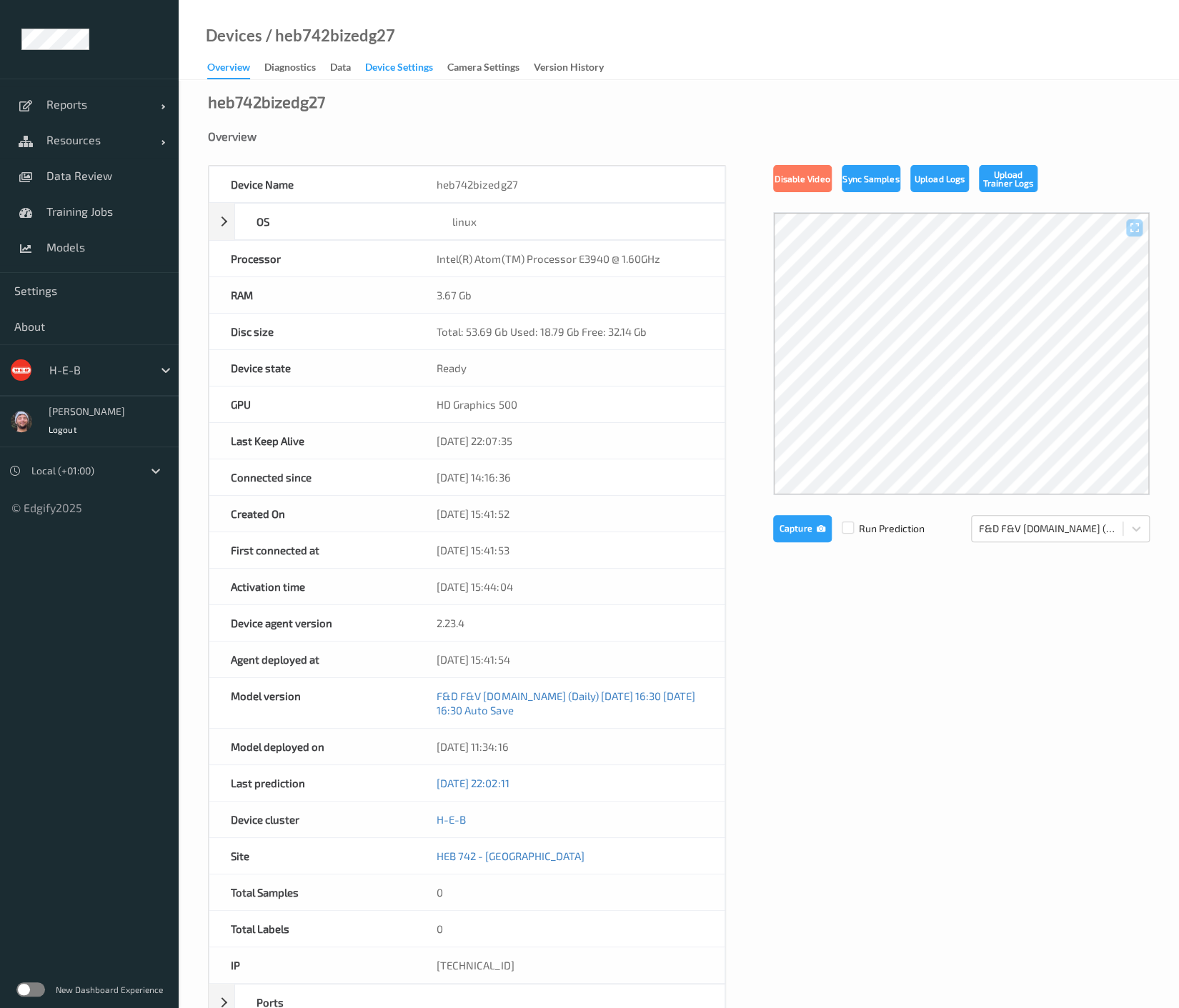
click at [407, 73] on div "Device Settings" at bounding box center [399, 69] width 68 height 18
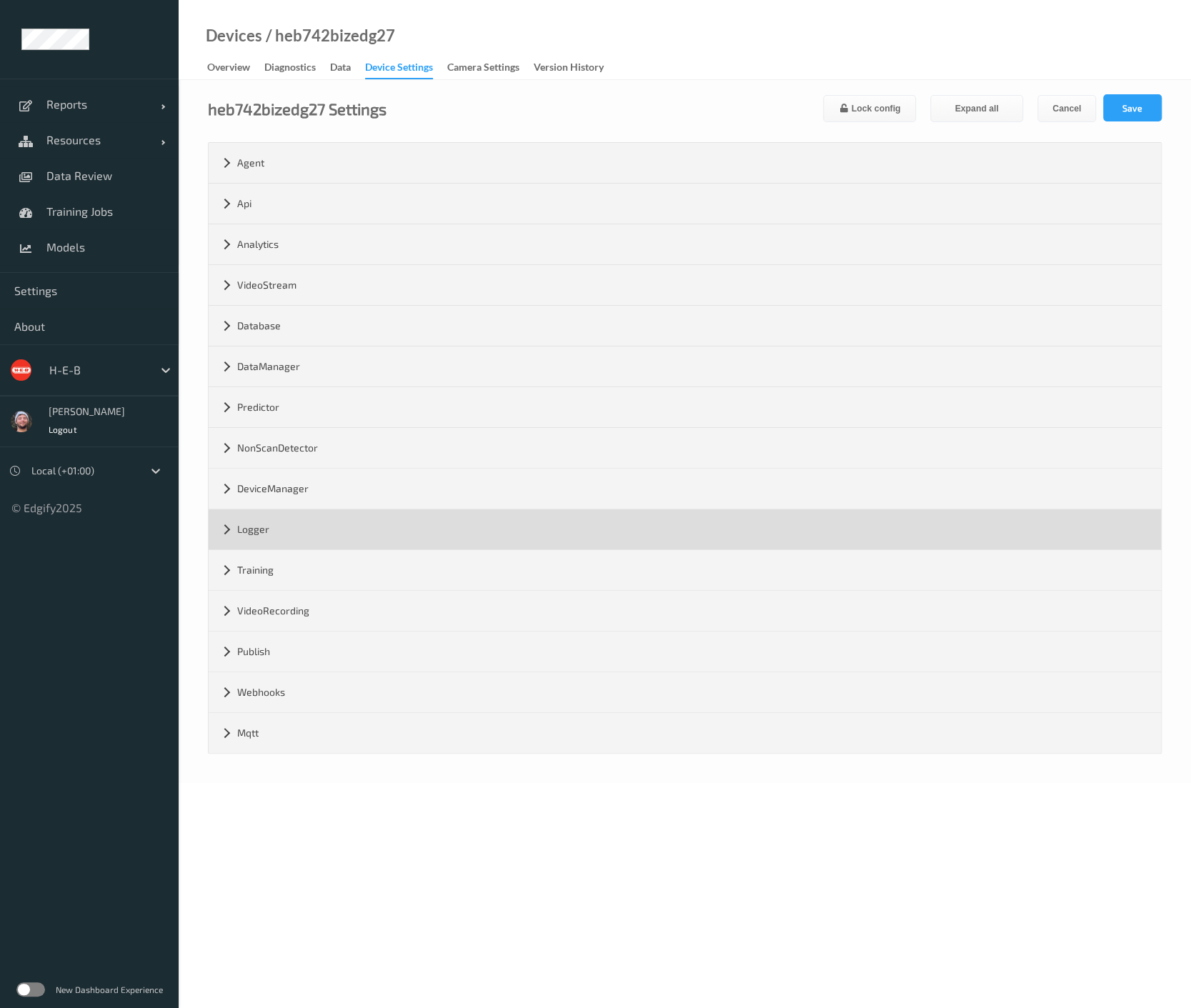
click at [243, 523] on div "Logger" at bounding box center [685, 529] width 953 height 40
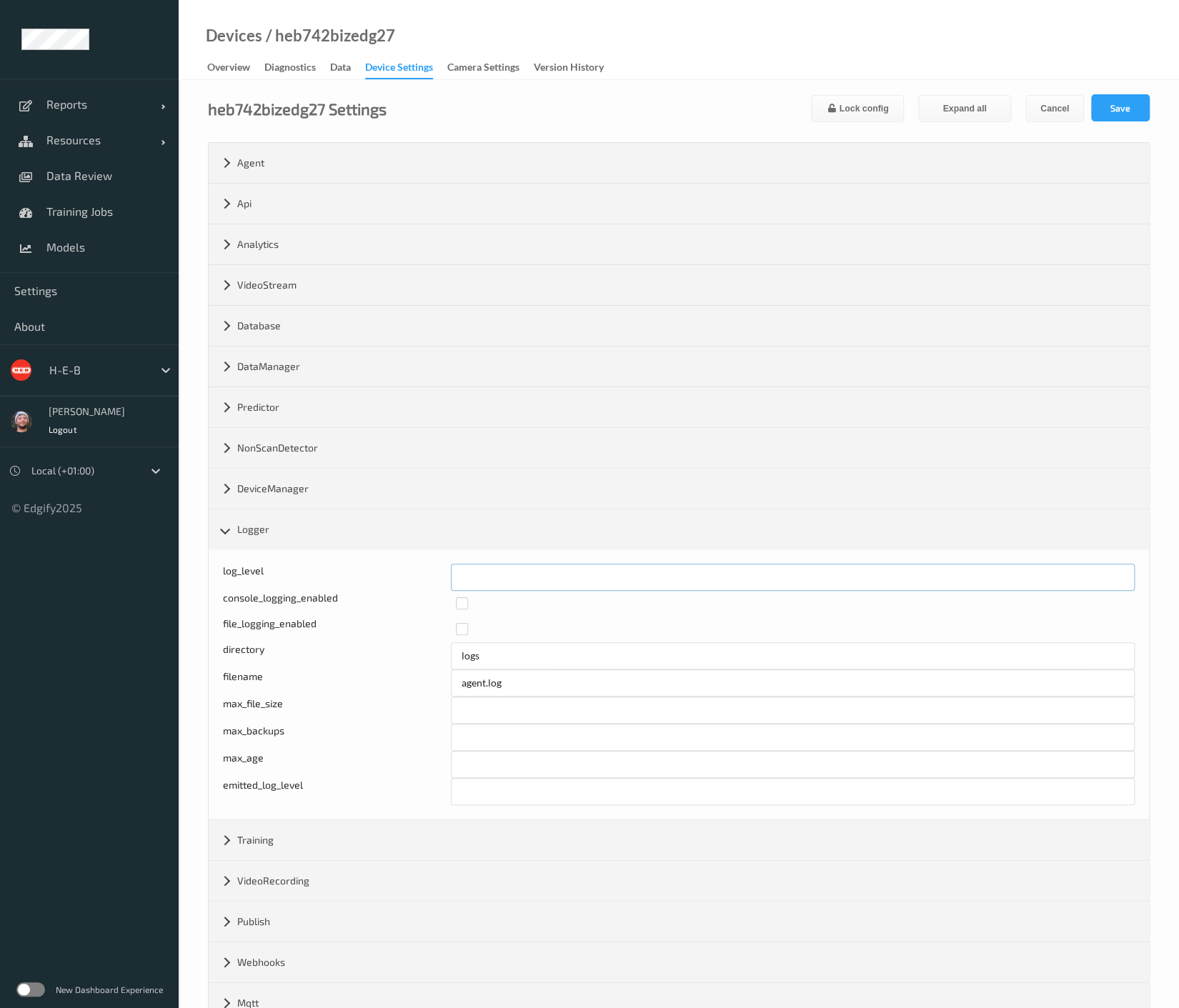
drag, startPoint x: 472, startPoint y: 575, endPoint x: 446, endPoint y: 574, distance: 26.0
click at [446, 574] on div "log_level *" at bounding box center [679, 577] width 912 height 27
type input "*"
click at [1093, 115] on button "Save" at bounding box center [1120, 108] width 58 height 27
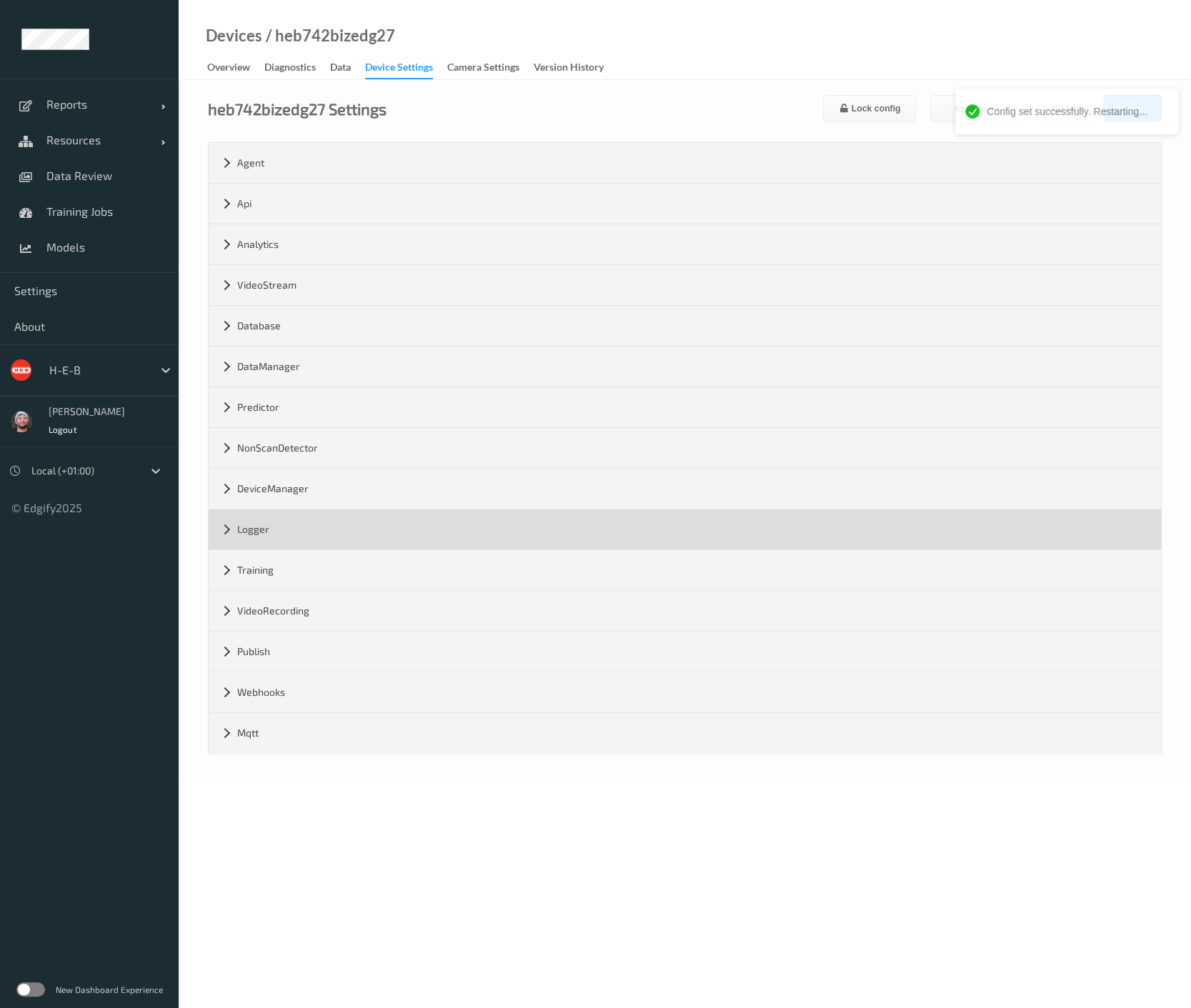
click at [330, 510] on div "Logger" at bounding box center [685, 529] width 953 height 40
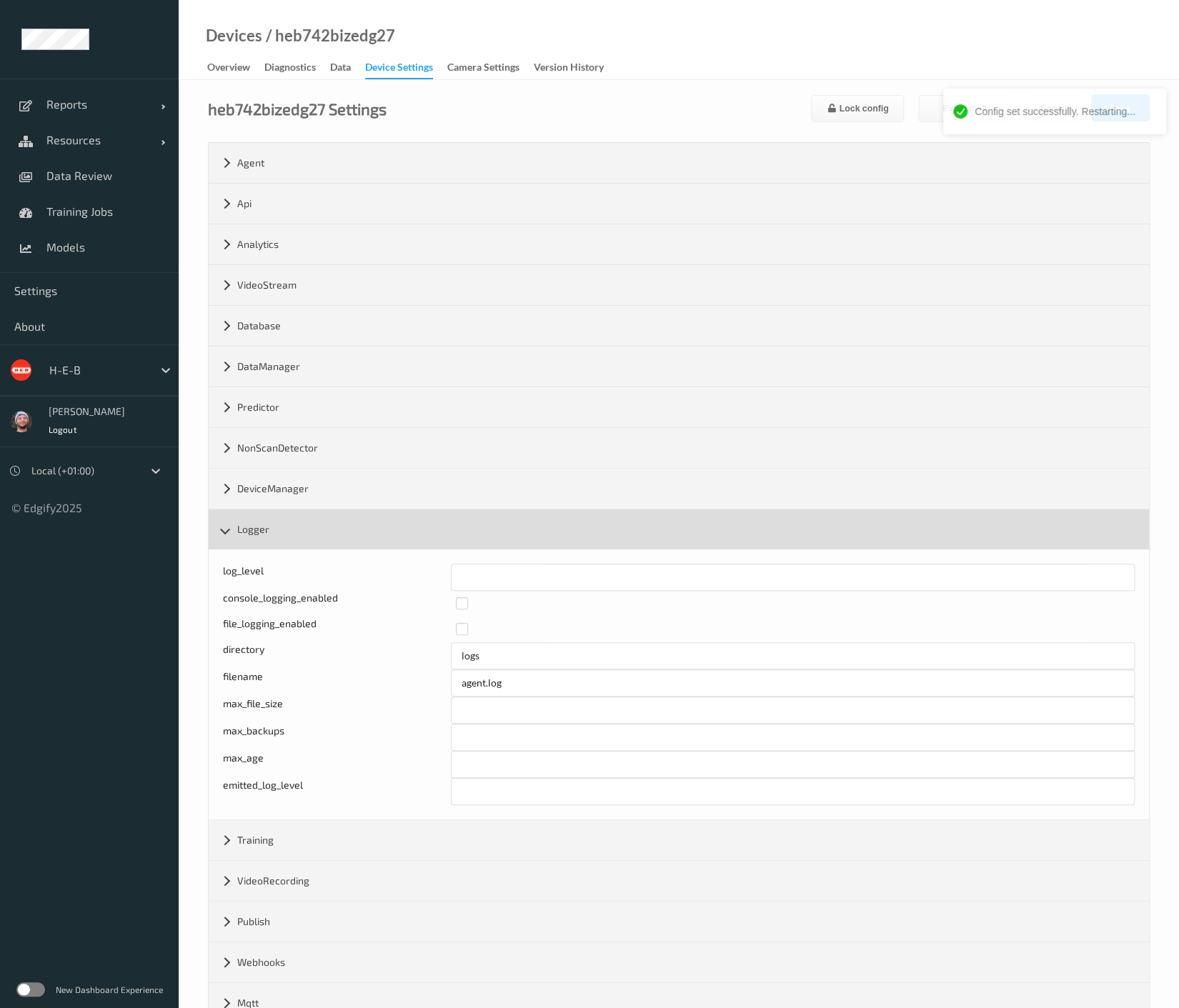
click at [322, 522] on div "Logger" at bounding box center [679, 529] width 940 height 40
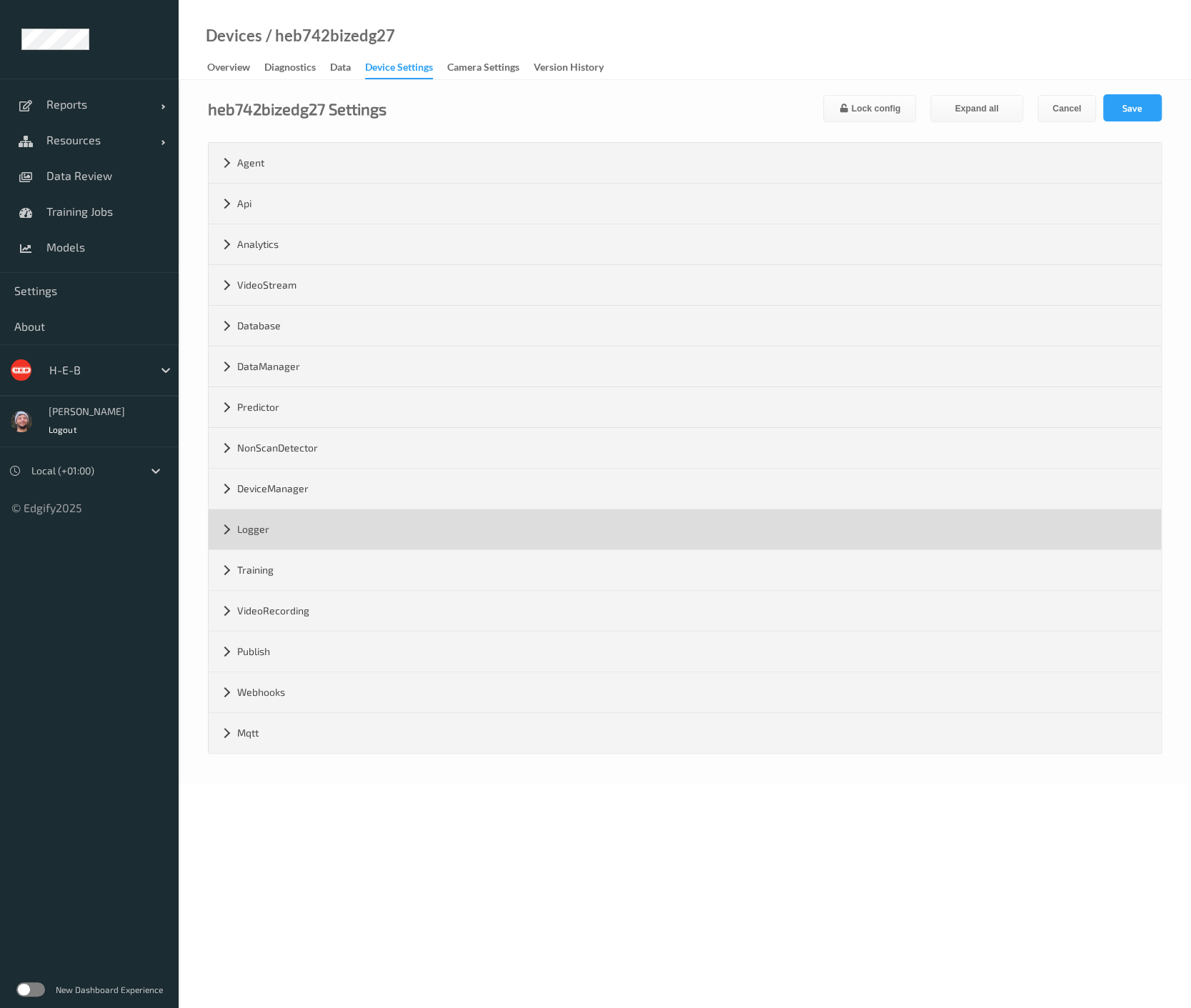
click at [377, 537] on div "Logger" at bounding box center [685, 529] width 953 height 40
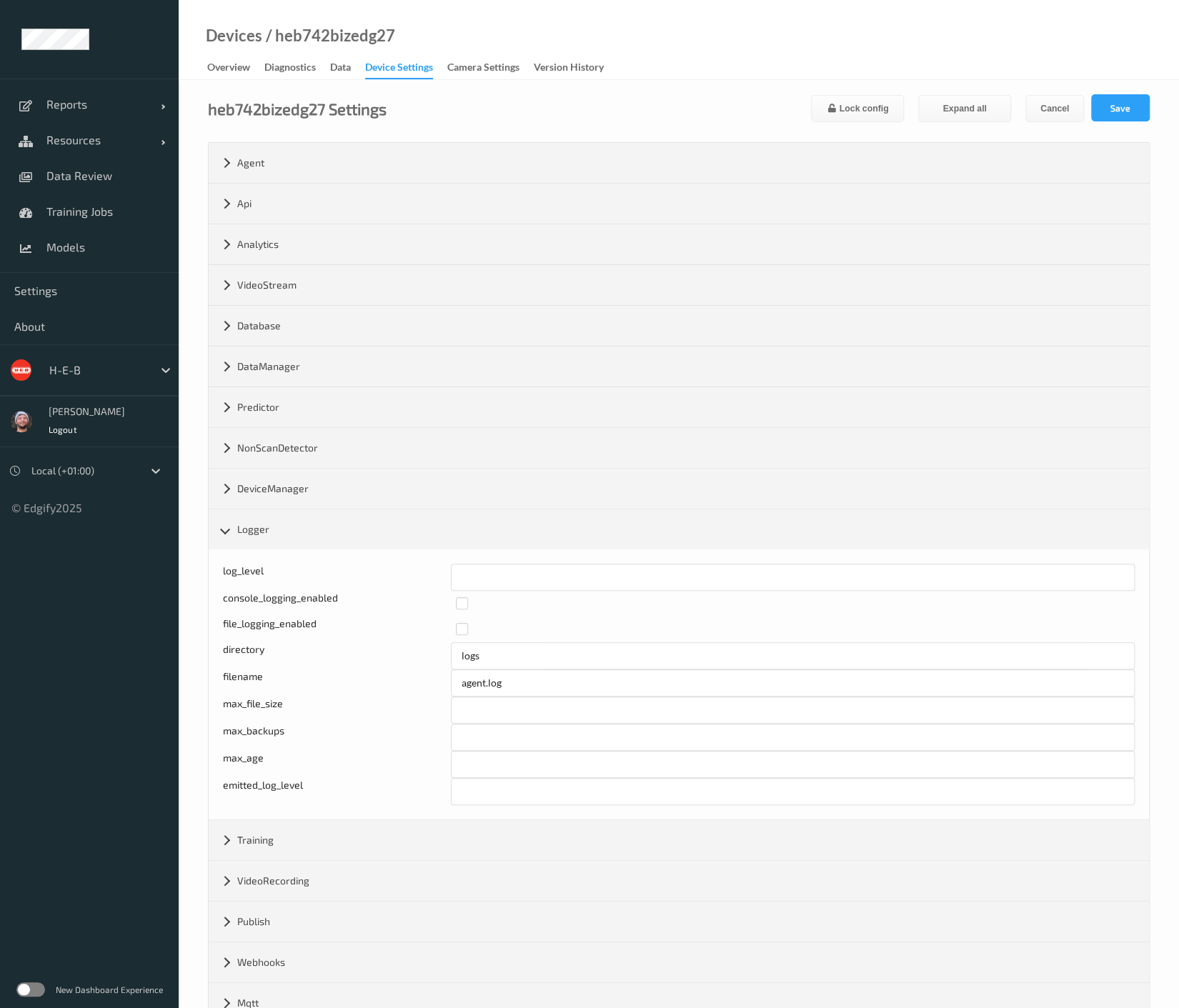
click at [675, 108] on div "heb742bizedg27 Settings Lock config Expand all Cancel Save" at bounding box center [679, 108] width 942 height 28
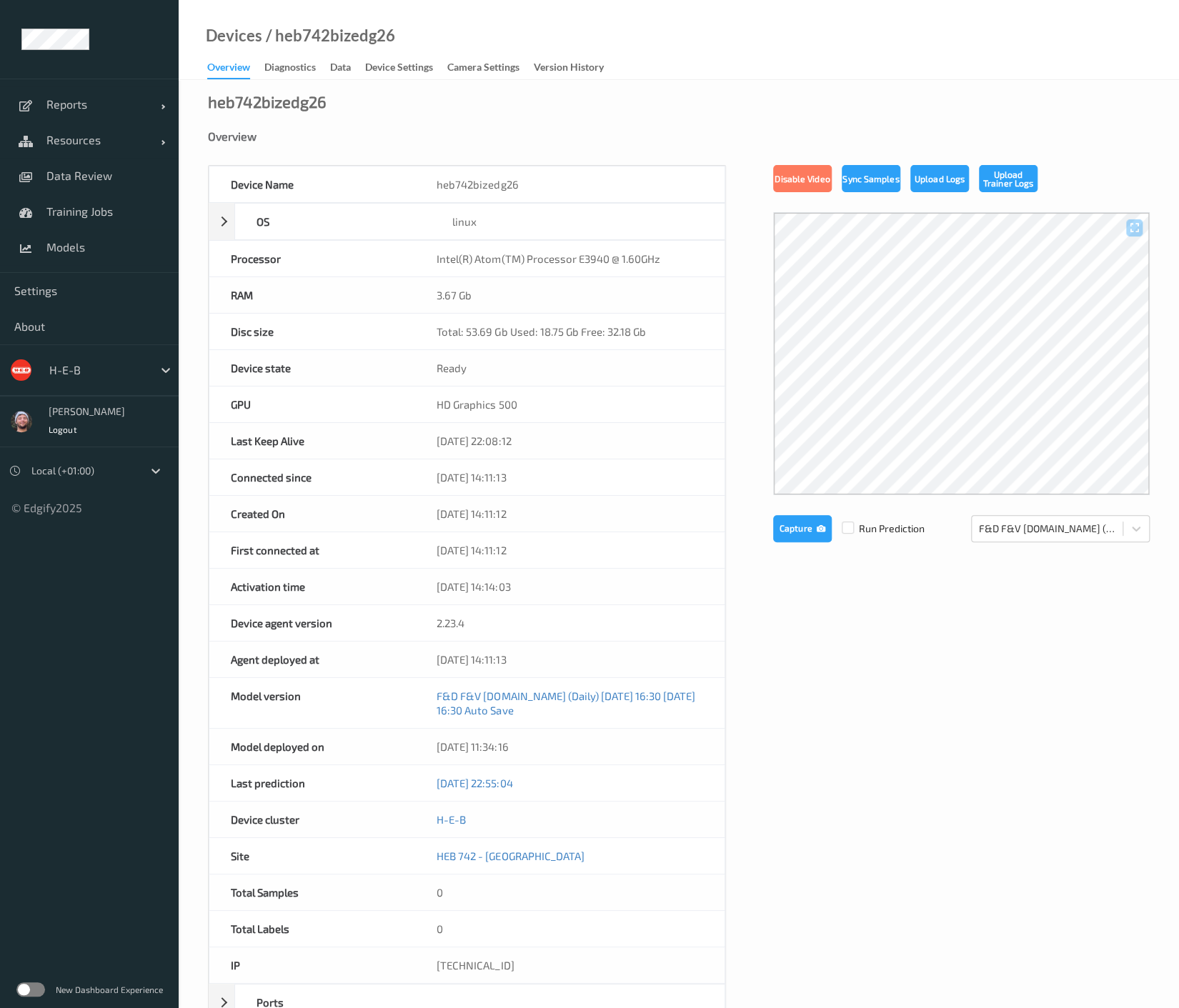
click at [375, 83] on div "heb742bizedg26 Overview Device Name heb742bizedg26 OS linux Platform debian Pla…" at bounding box center [679, 650] width 1000 height 1139
click at [378, 77] on div "Device Settings" at bounding box center [399, 69] width 68 height 18
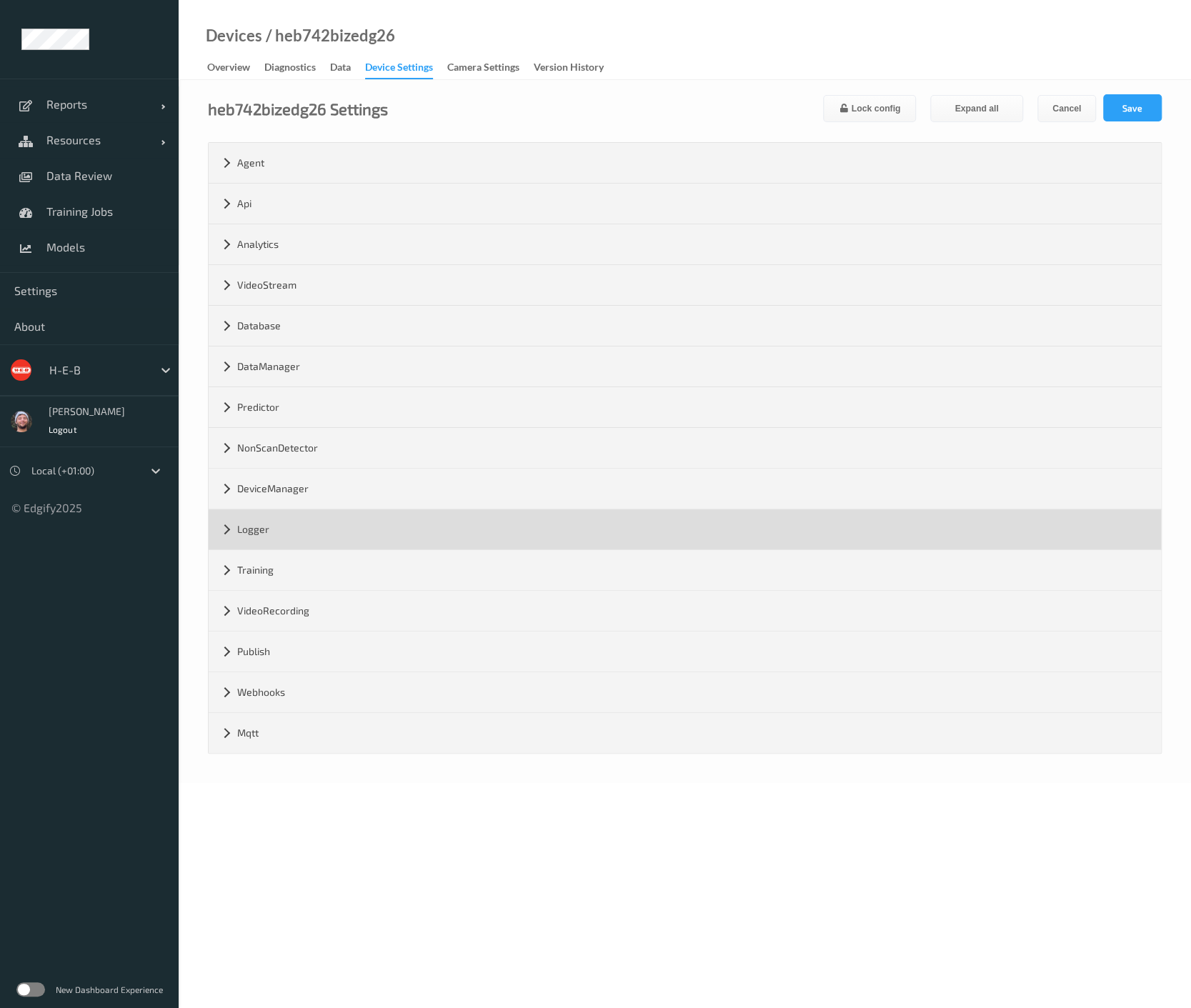
click at [257, 517] on div "Logger" at bounding box center [685, 529] width 953 height 40
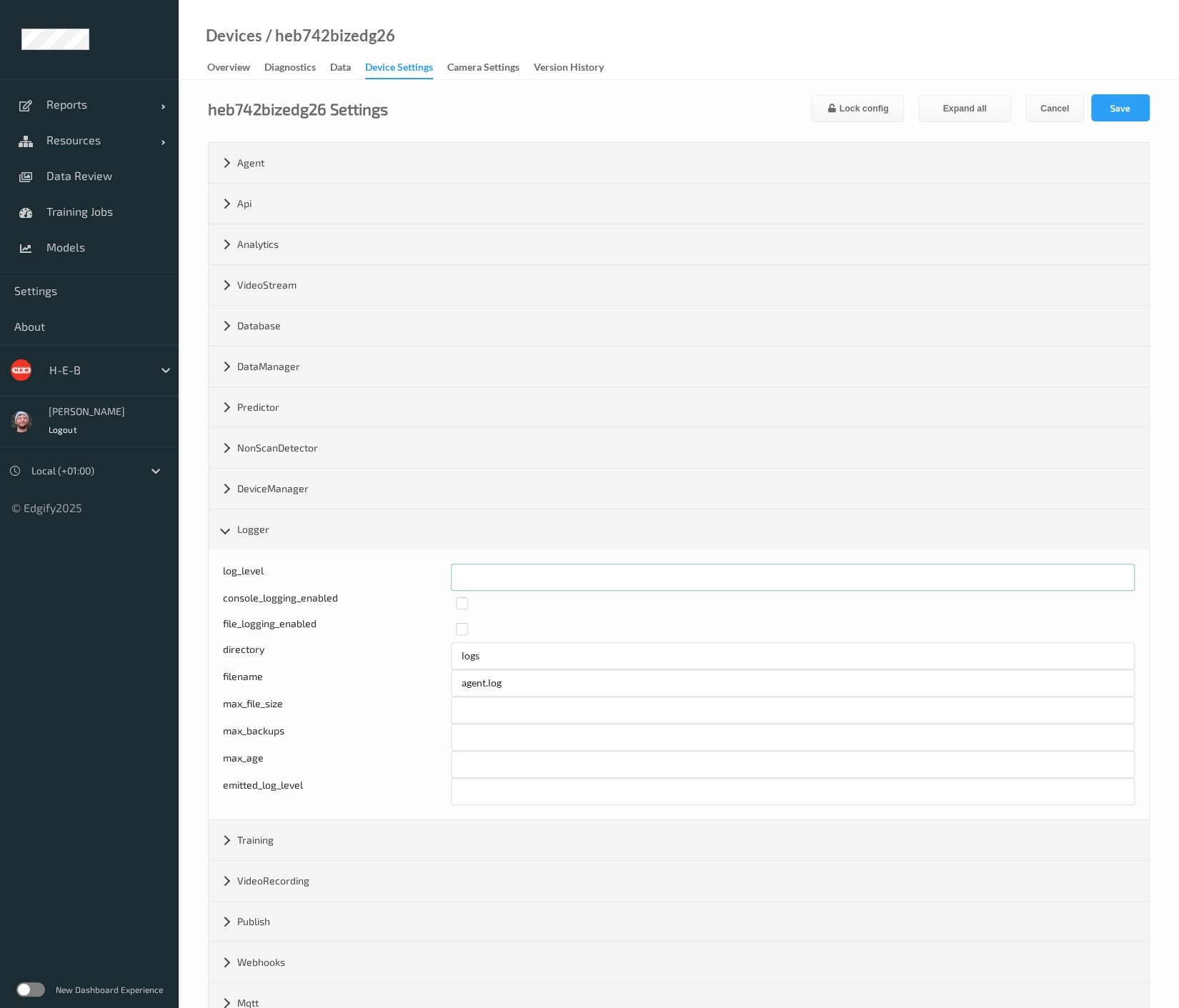
drag, startPoint x: 444, startPoint y: 571, endPoint x: 495, endPoint y: 572, distance: 51.0
click at [495, 572] on input "*" at bounding box center [792, 577] width 683 height 27
type input "*"
click at [1138, 115] on button "Save" at bounding box center [1120, 108] width 58 height 27
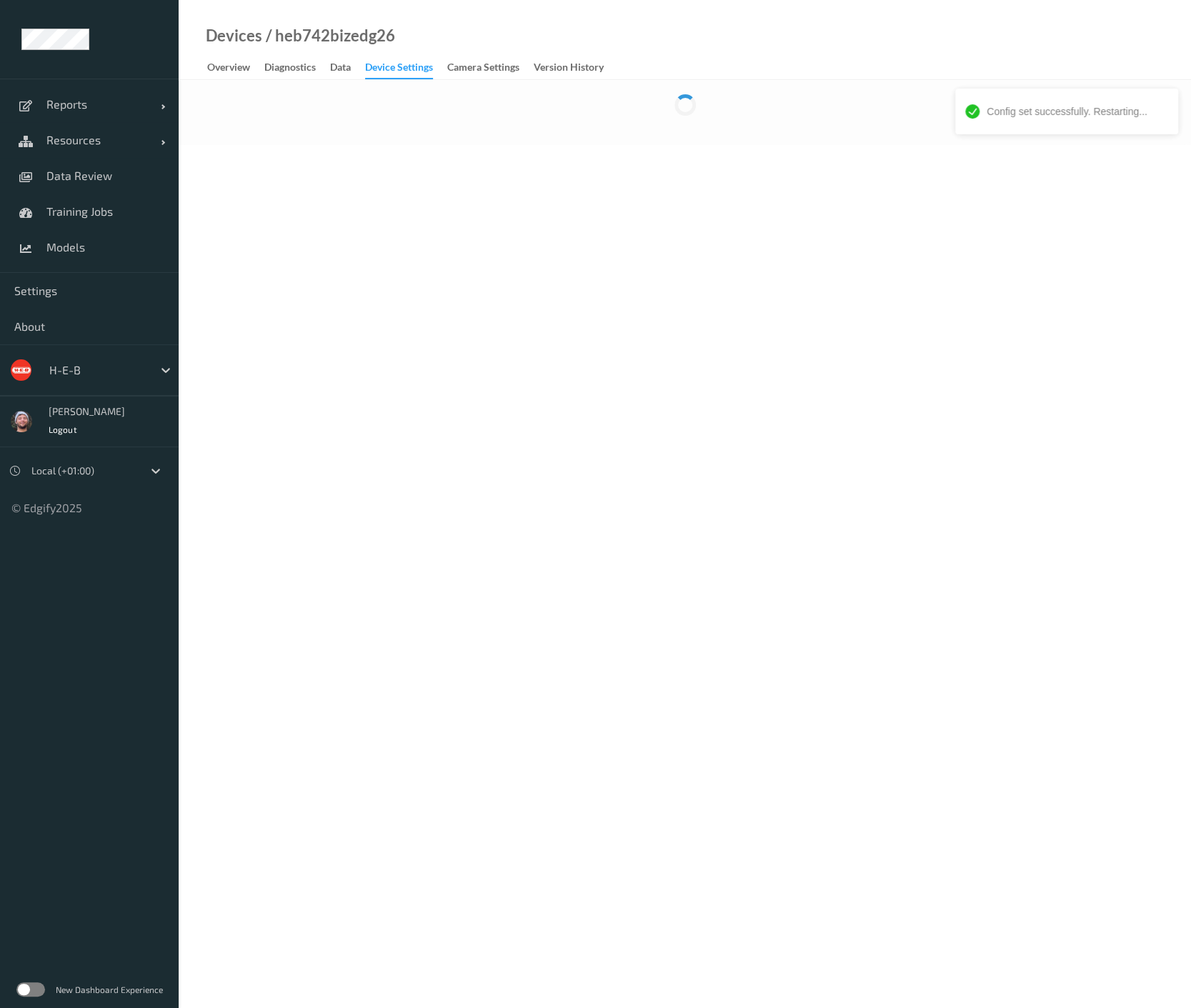
click at [737, 61] on div "Devices / heb742bizedg26 Overview Diagnostics Data Device Settings Camera Setti…" at bounding box center [685, 40] width 1013 height 80
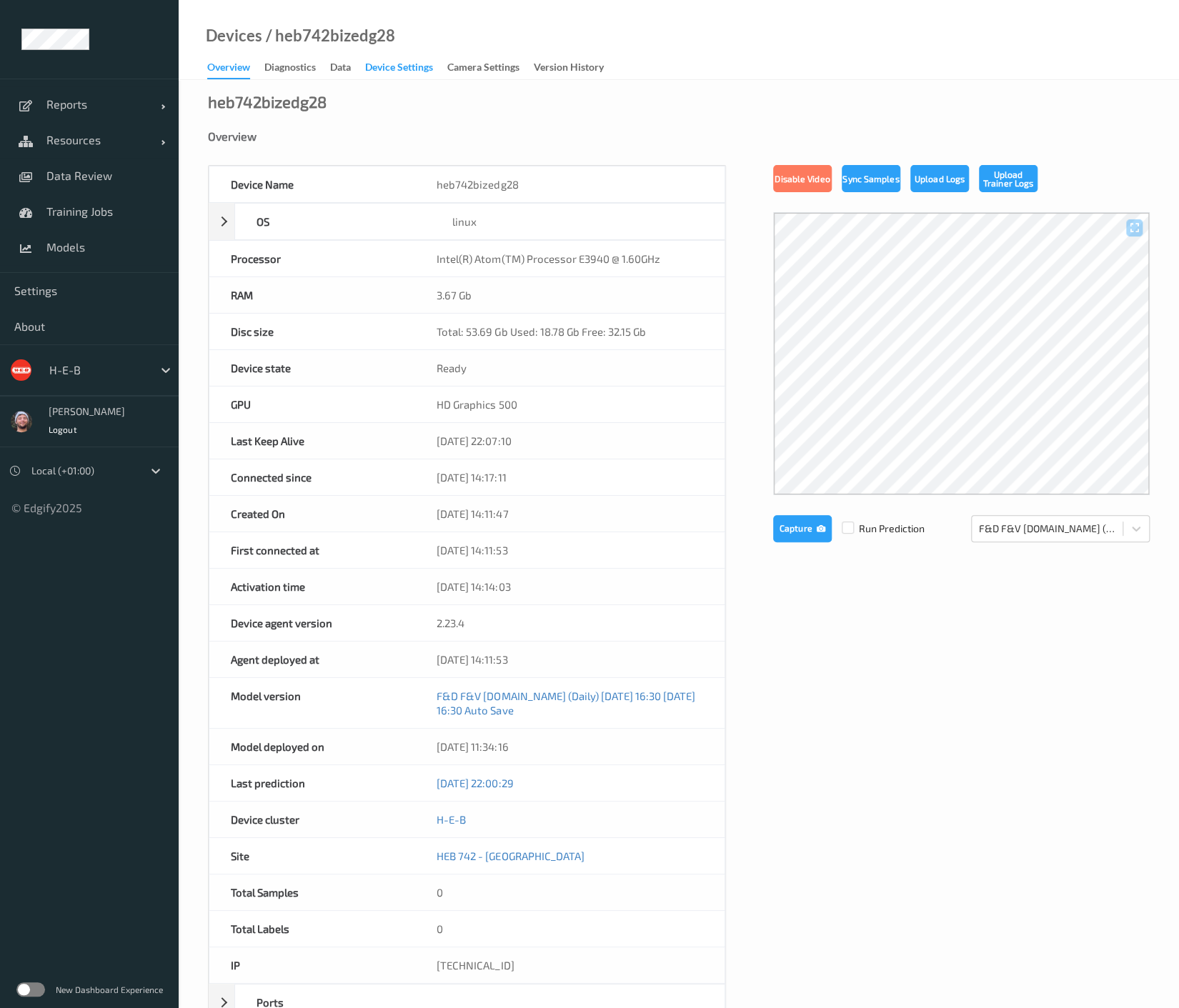
click at [374, 74] on div "Device Settings" at bounding box center [399, 69] width 68 height 18
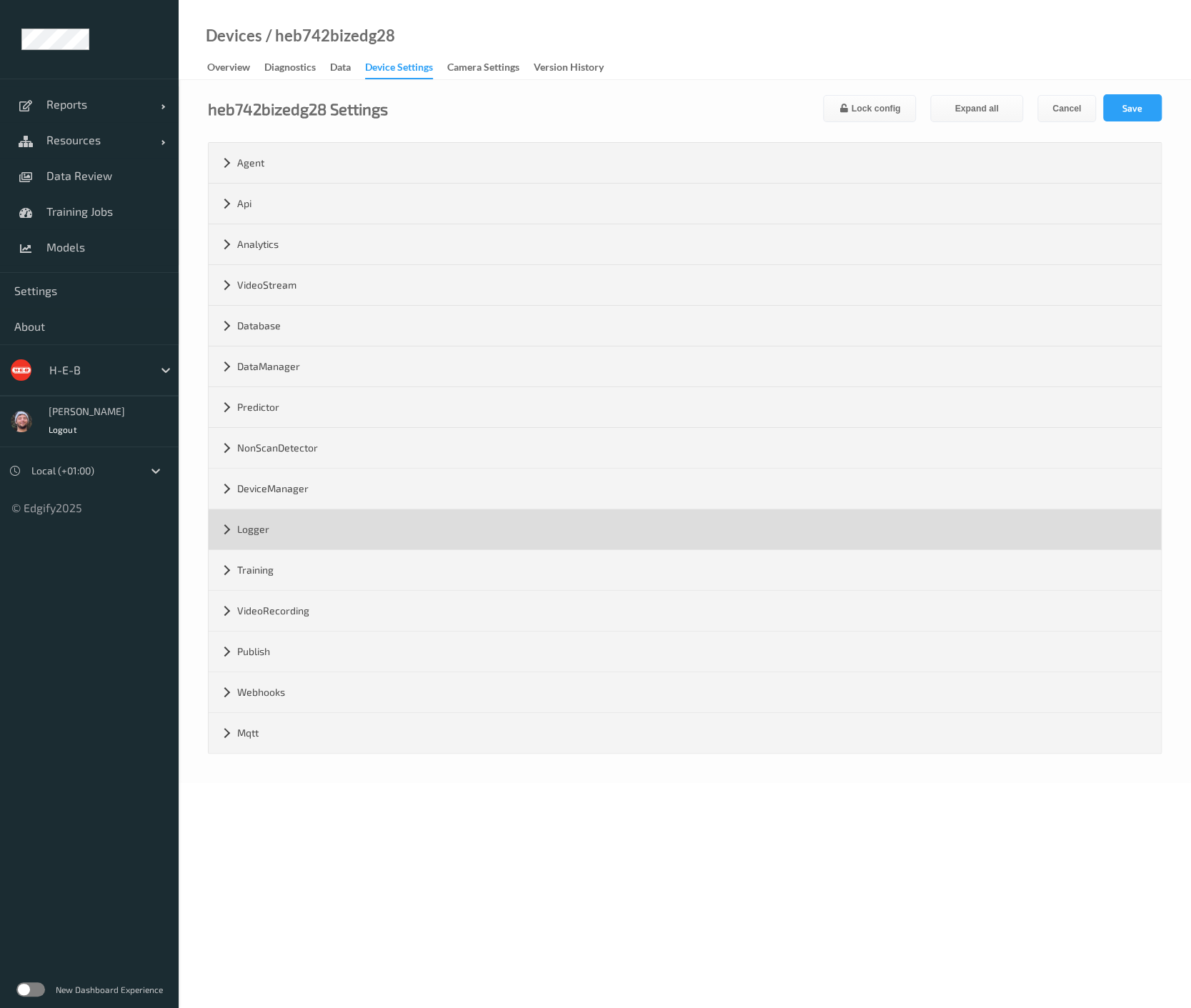
click at [273, 536] on div "Logger" at bounding box center [685, 529] width 953 height 40
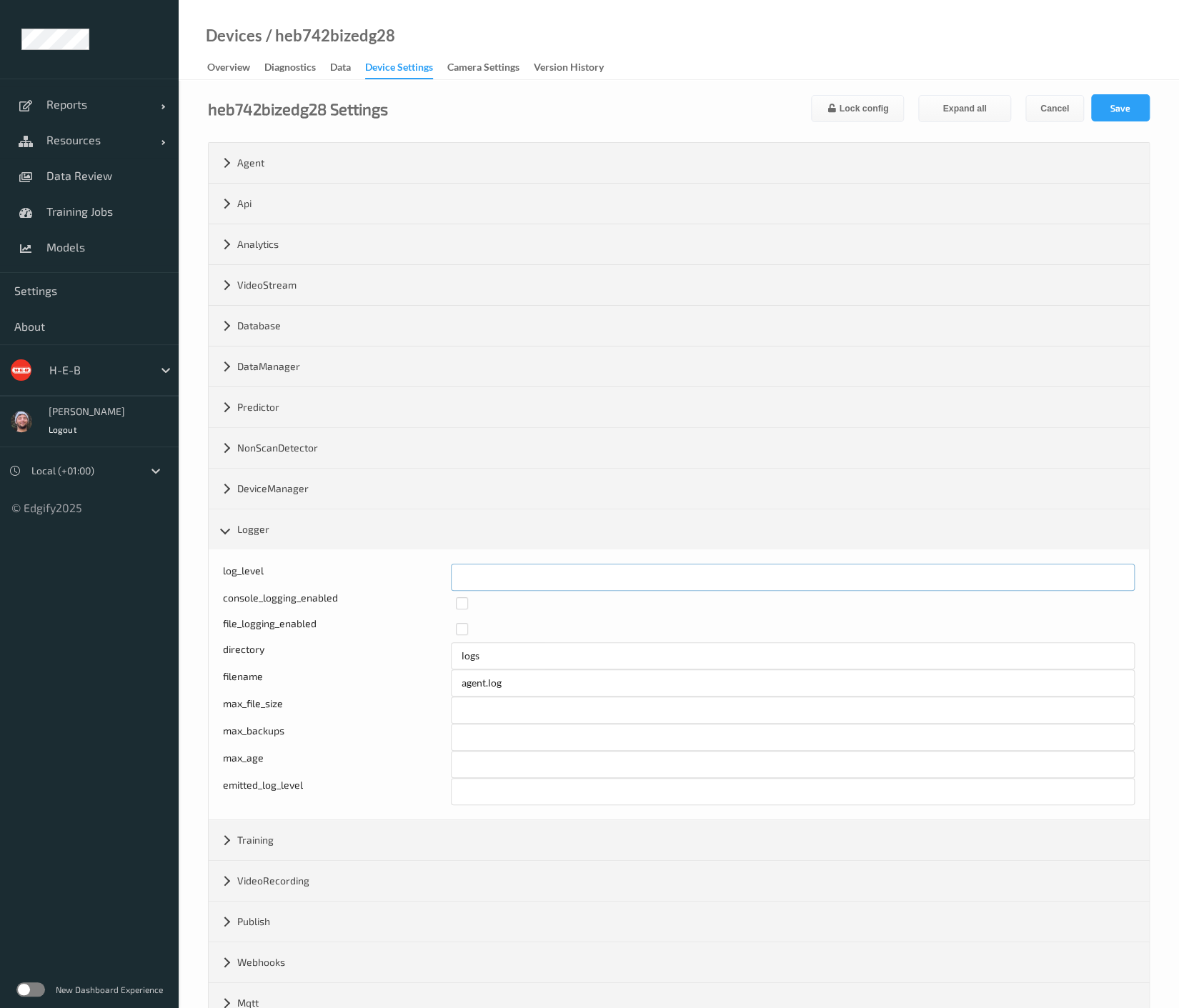
drag, startPoint x: 475, startPoint y: 567, endPoint x: 449, endPoint y: 571, distance: 26.3
click at [449, 571] on div "log_level *" at bounding box center [679, 577] width 912 height 27
type input "*"
click at [1160, 108] on div "heb742bizedg28 Settings Lock config Expand all Cancel Save Agent version 2.23.4…" at bounding box center [679, 566] width 1000 height 973
click at [1145, 108] on button "Save" at bounding box center [1120, 108] width 58 height 27
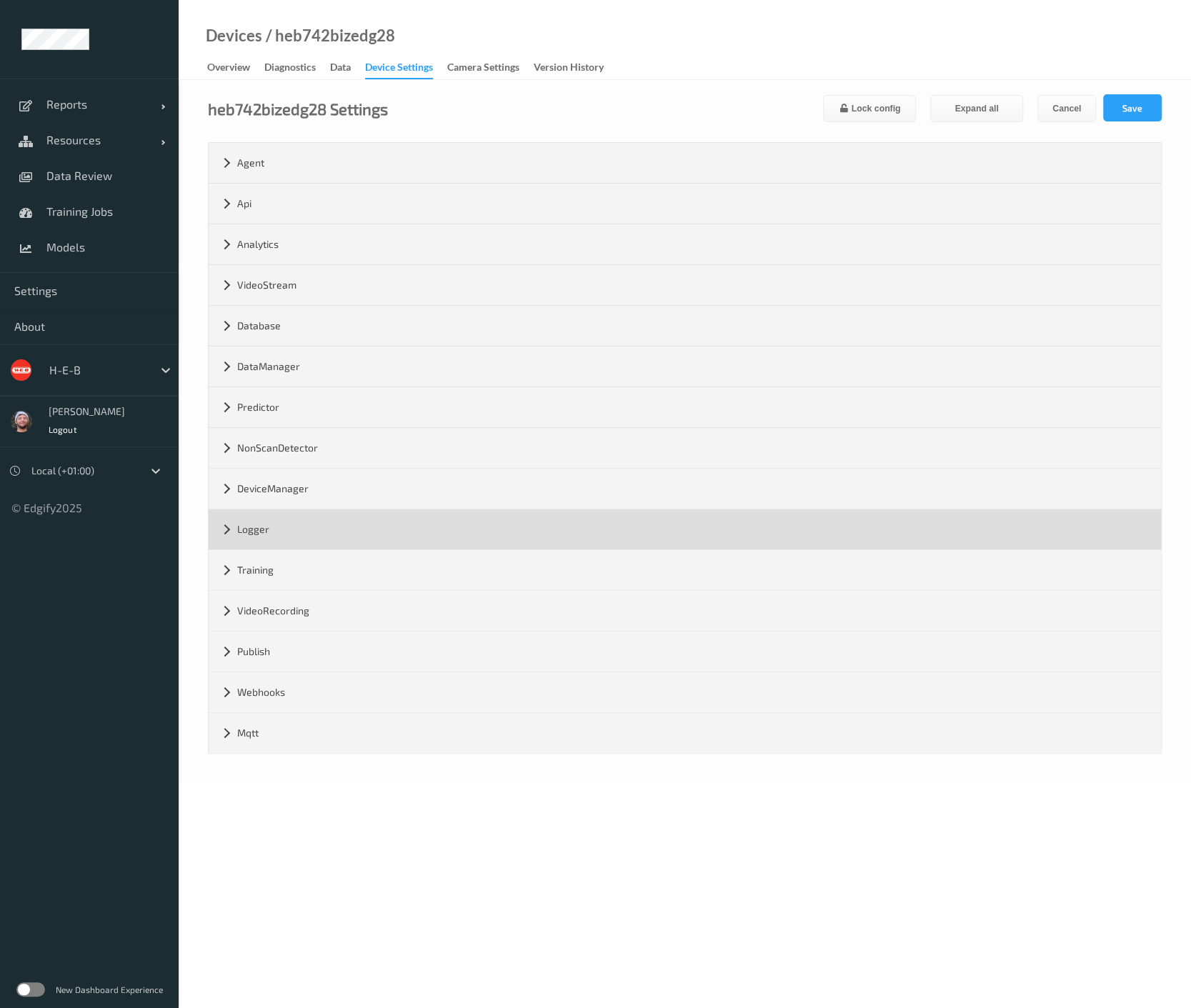
click at [287, 522] on div "Logger" at bounding box center [685, 529] width 953 height 40
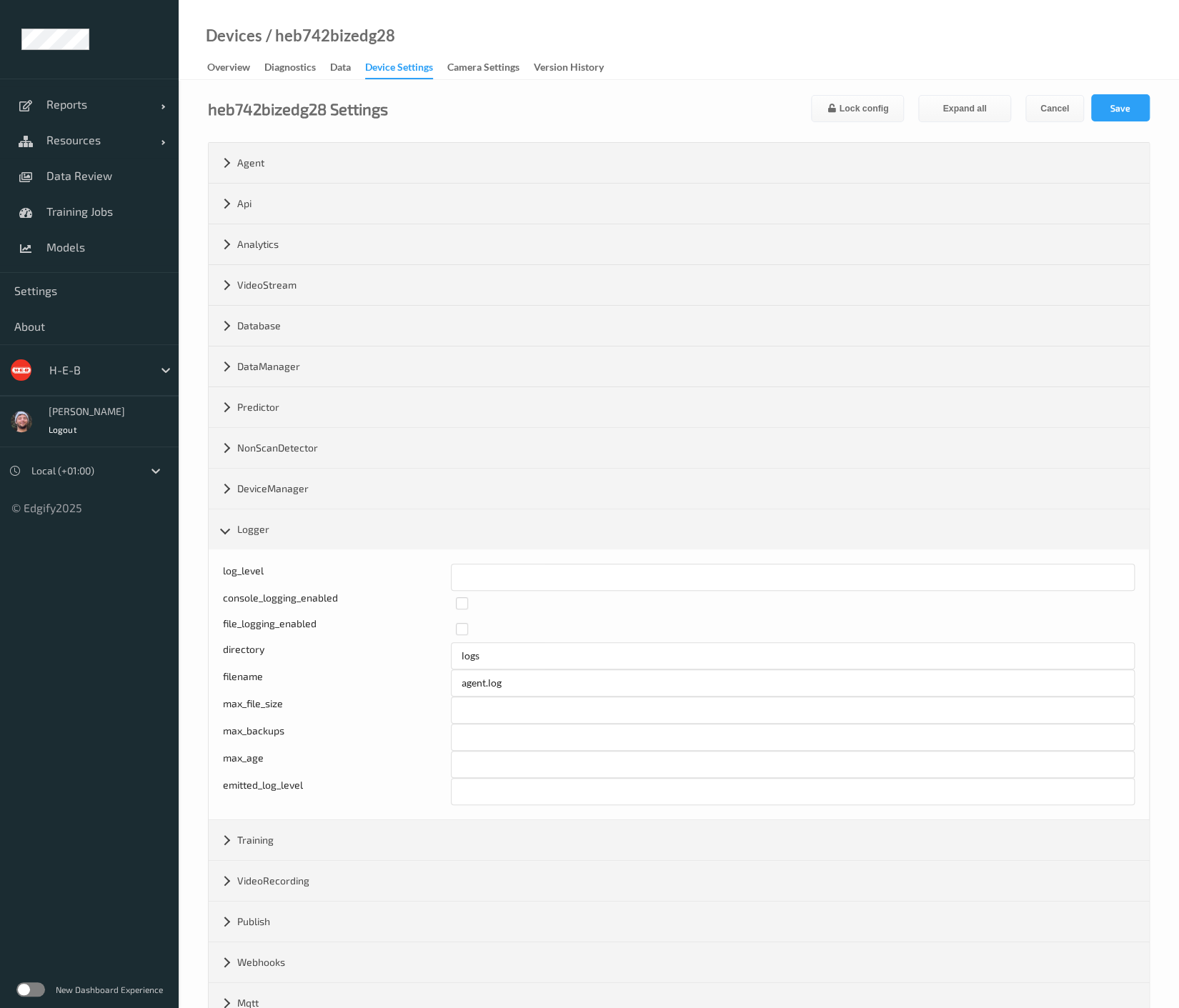
click at [951, 28] on div "Devices / heb742bizedg28 Overview Diagnostics Data Device Settings Camera Setti…" at bounding box center [679, 40] width 1000 height 80
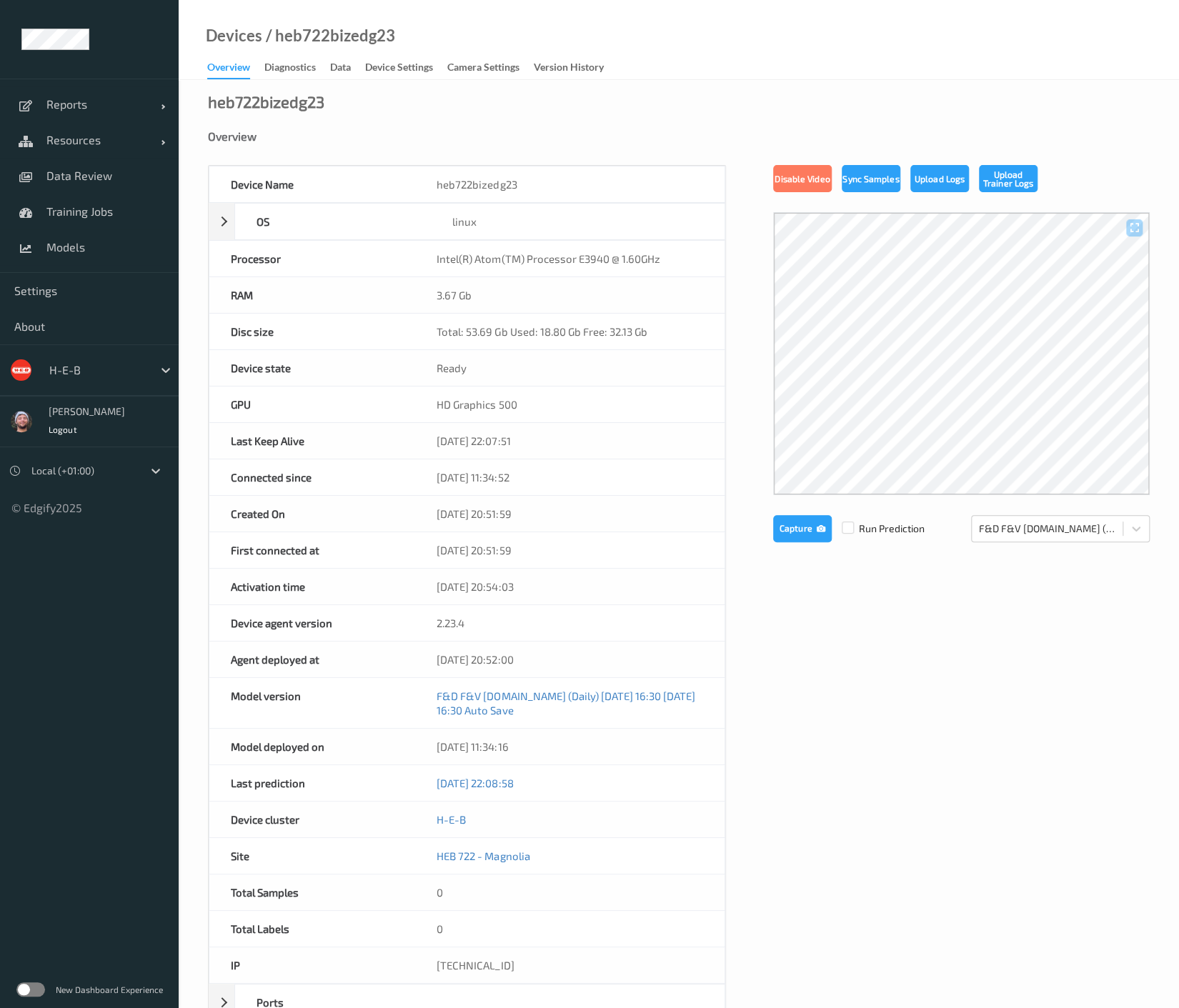
click at [824, 697] on div "Device Name heb722bizedg23 OS linux Platform debian Platform Version 12.10 Plat…" at bounding box center [679, 630] width 942 height 930
click at [409, 72] on div "Device Settings" at bounding box center [399, 69] width 68 height 18
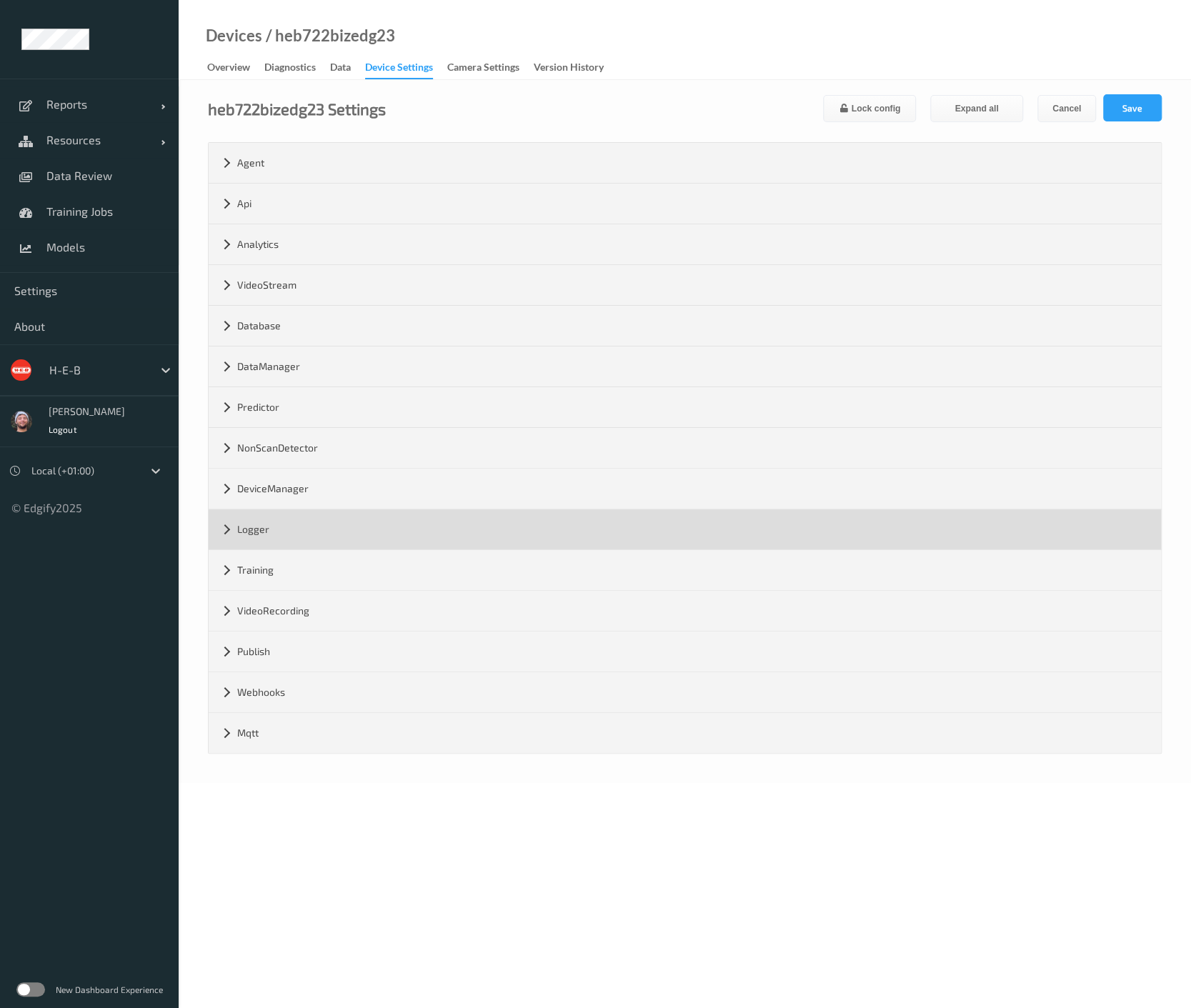
click at [348, 532] on div "Logger" at bounding box center [685, 529] width 953 height 40
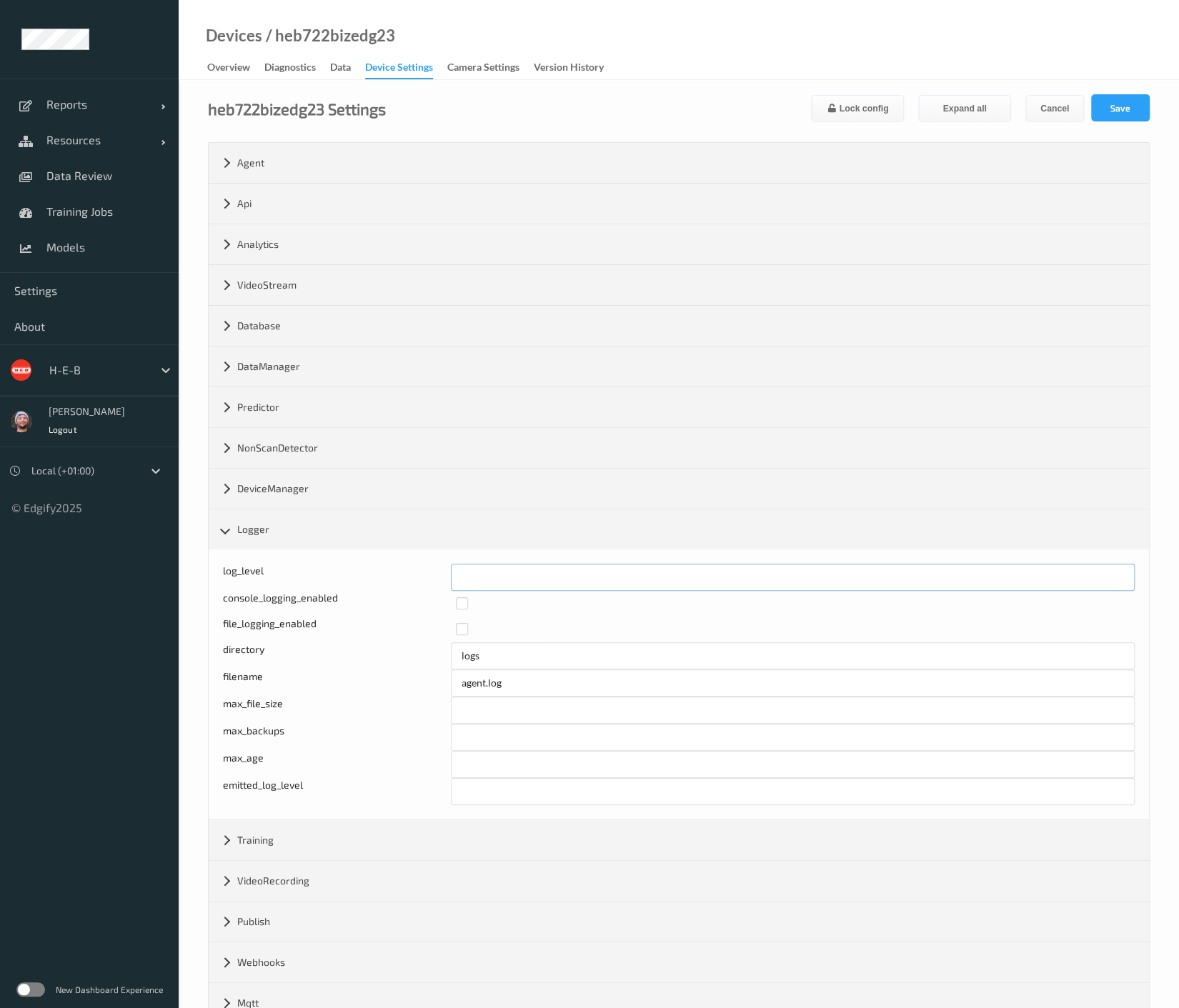
drag, startPoint x: 475, startPoint y: 568, endPoint x: 412, endPoint y: 564, distance: 63.1
click at [412, 564] on div "Log level: -1- trace, 0- debug, 1- info, 2-warn, 3-error, 4-fatal, 5-panic log_…" at bounding box center [679, 577] width 912 height 27
type input "*"
click at [1115, 102] on button "Save" at bounding box center [1120, 108] width 58 height 27
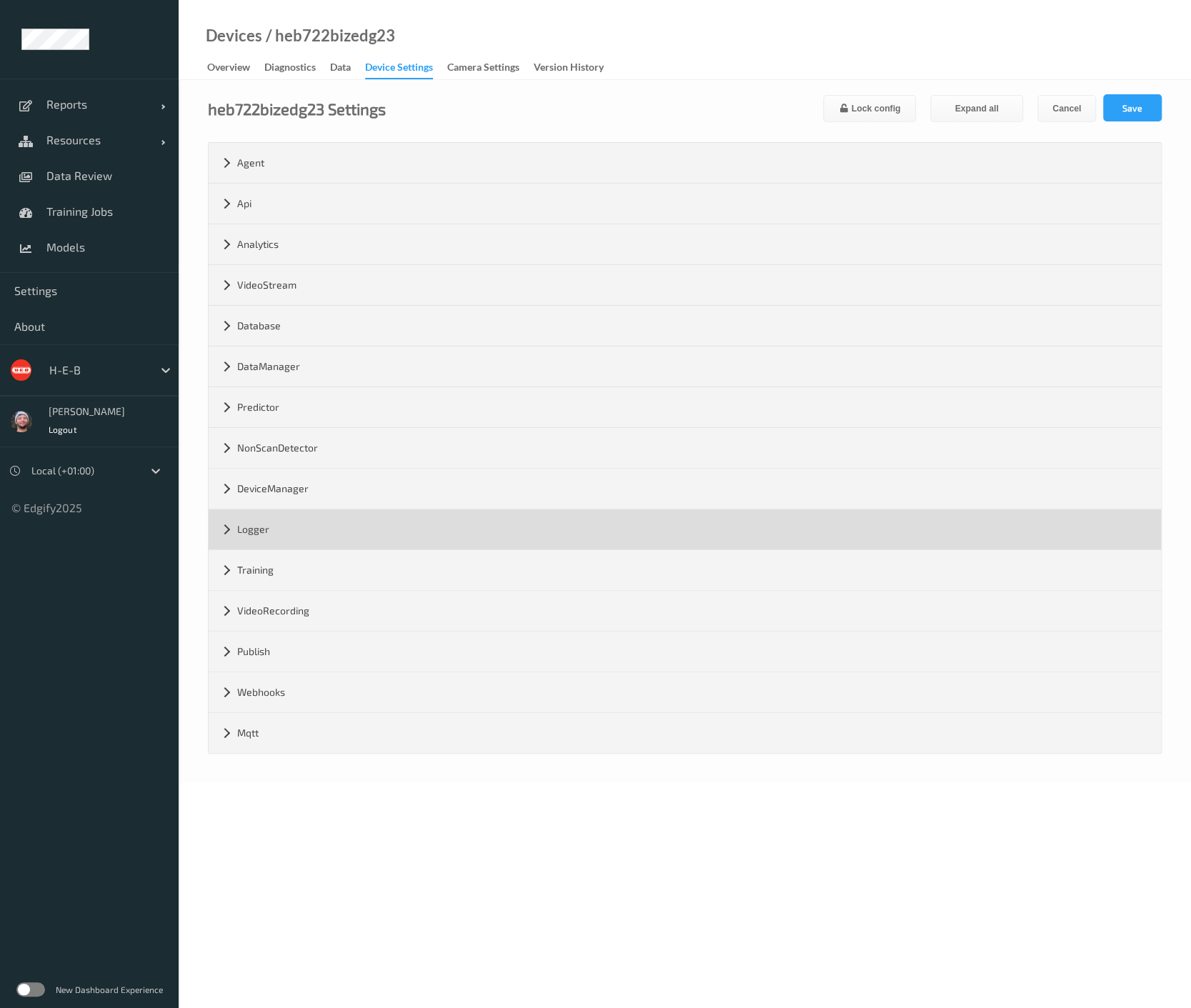
click at [292, 519] on div "Logger" at bounding box center [685, 529] width 953 height 40
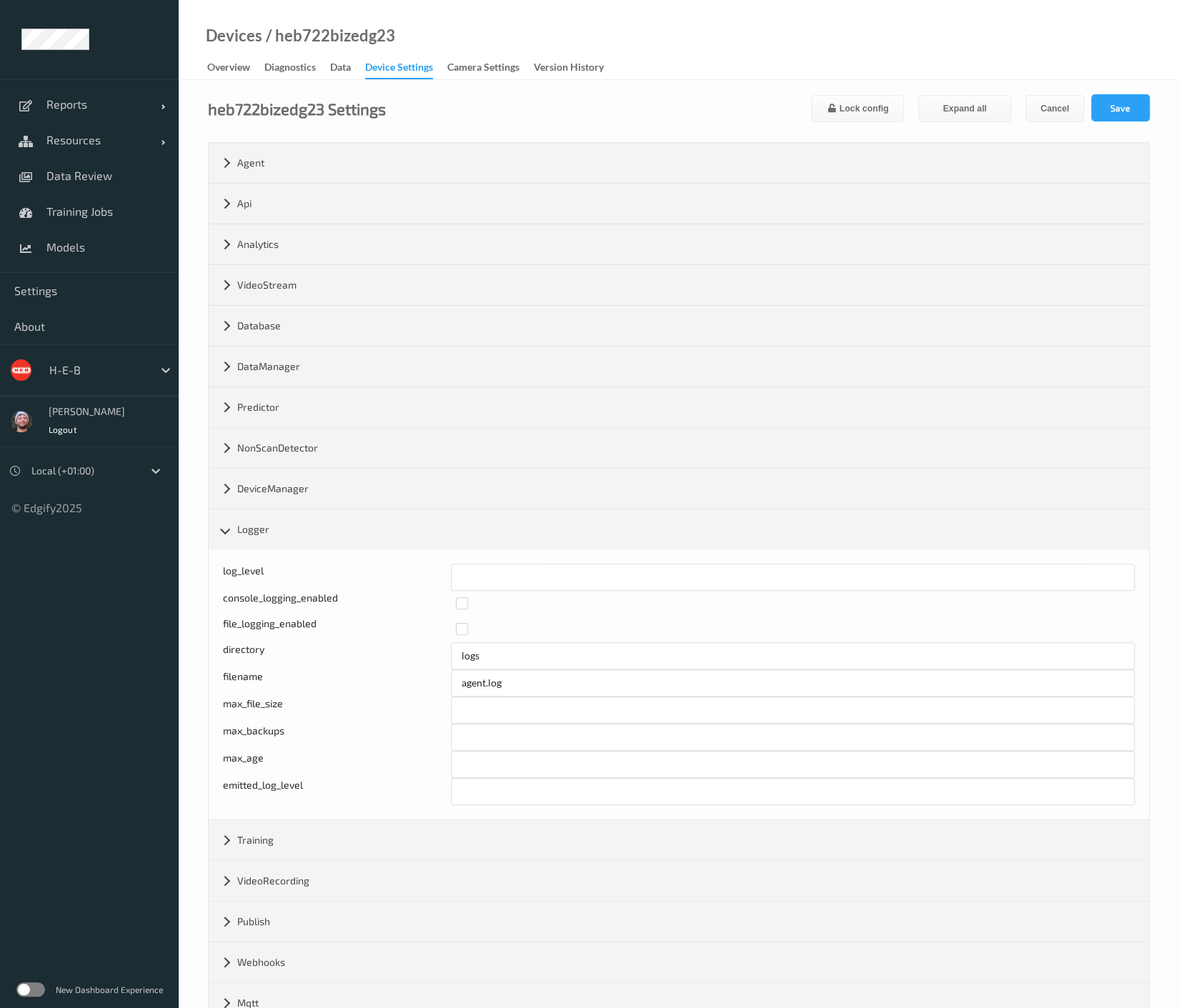
click at [743, 53] on div "Devices / heb722bizedg23 Overview Diagnostics Data Device Settings Camera Setti…" at bounding box center [679, 40] width 1000 height 80
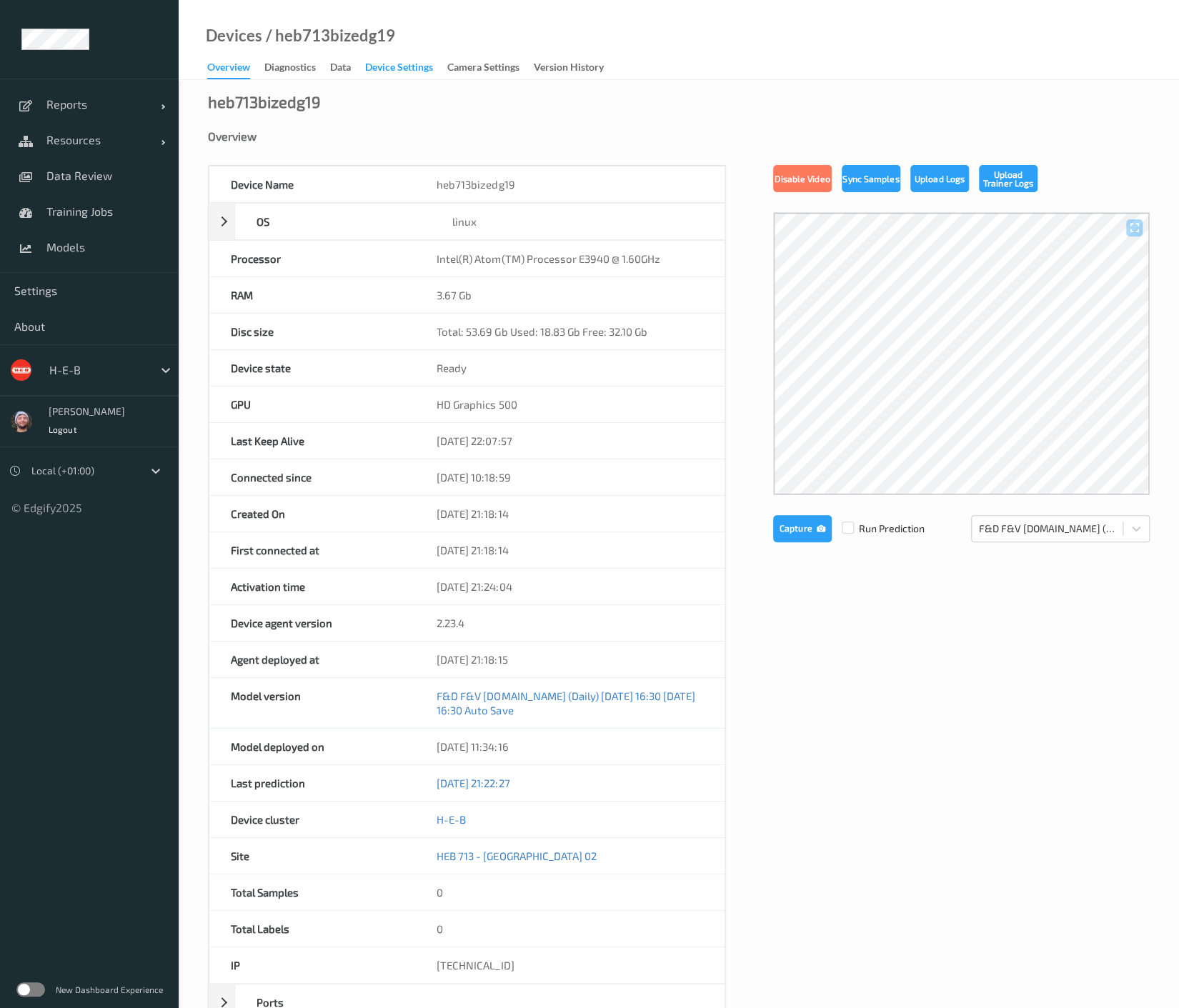
click at [422, 70] on div "Device Settings" at bounding box center [399, 69] width 68 height 18
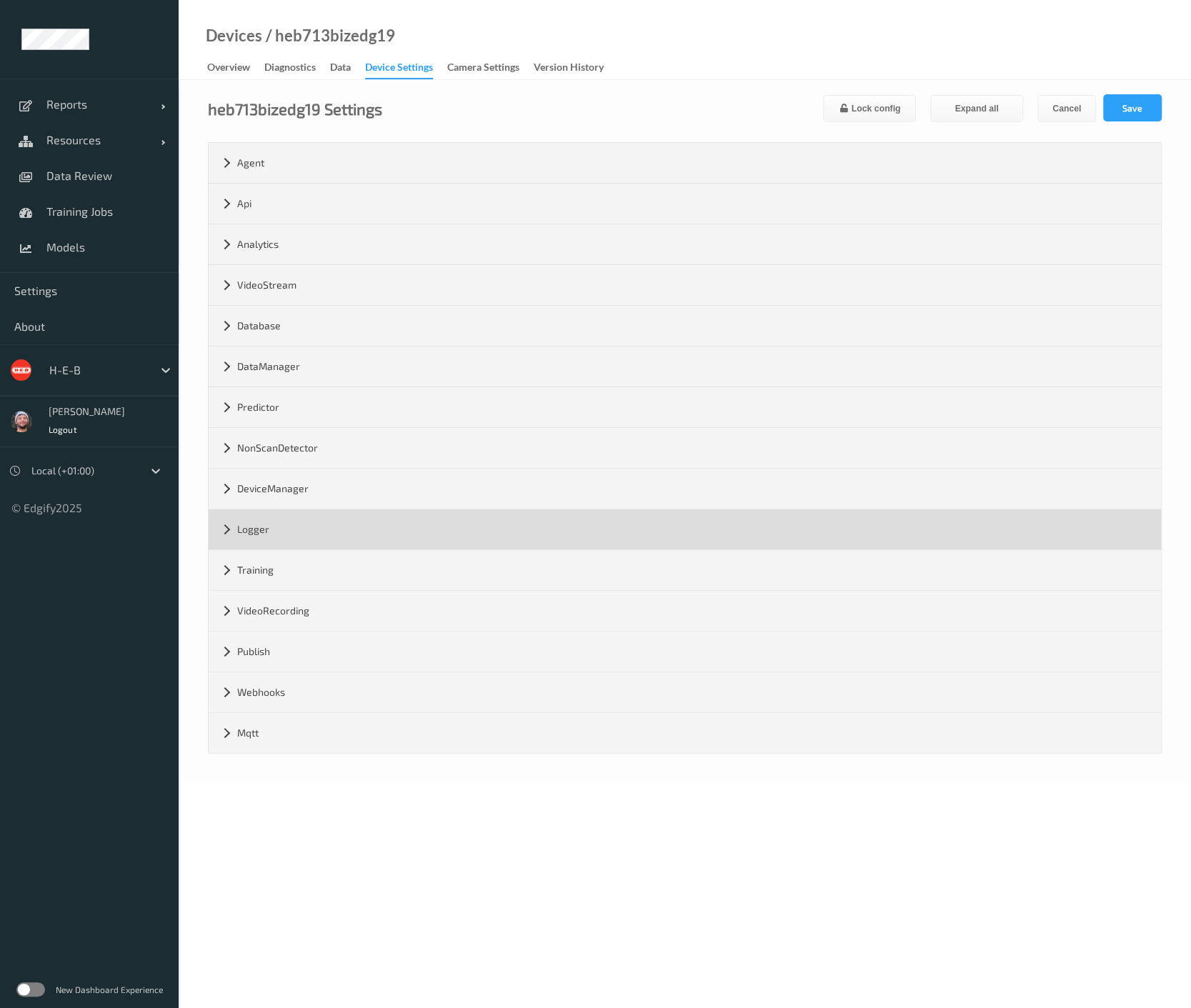
click at [248, 536] on div "Logger" at bounding box center [685, 529] width 953 height 40
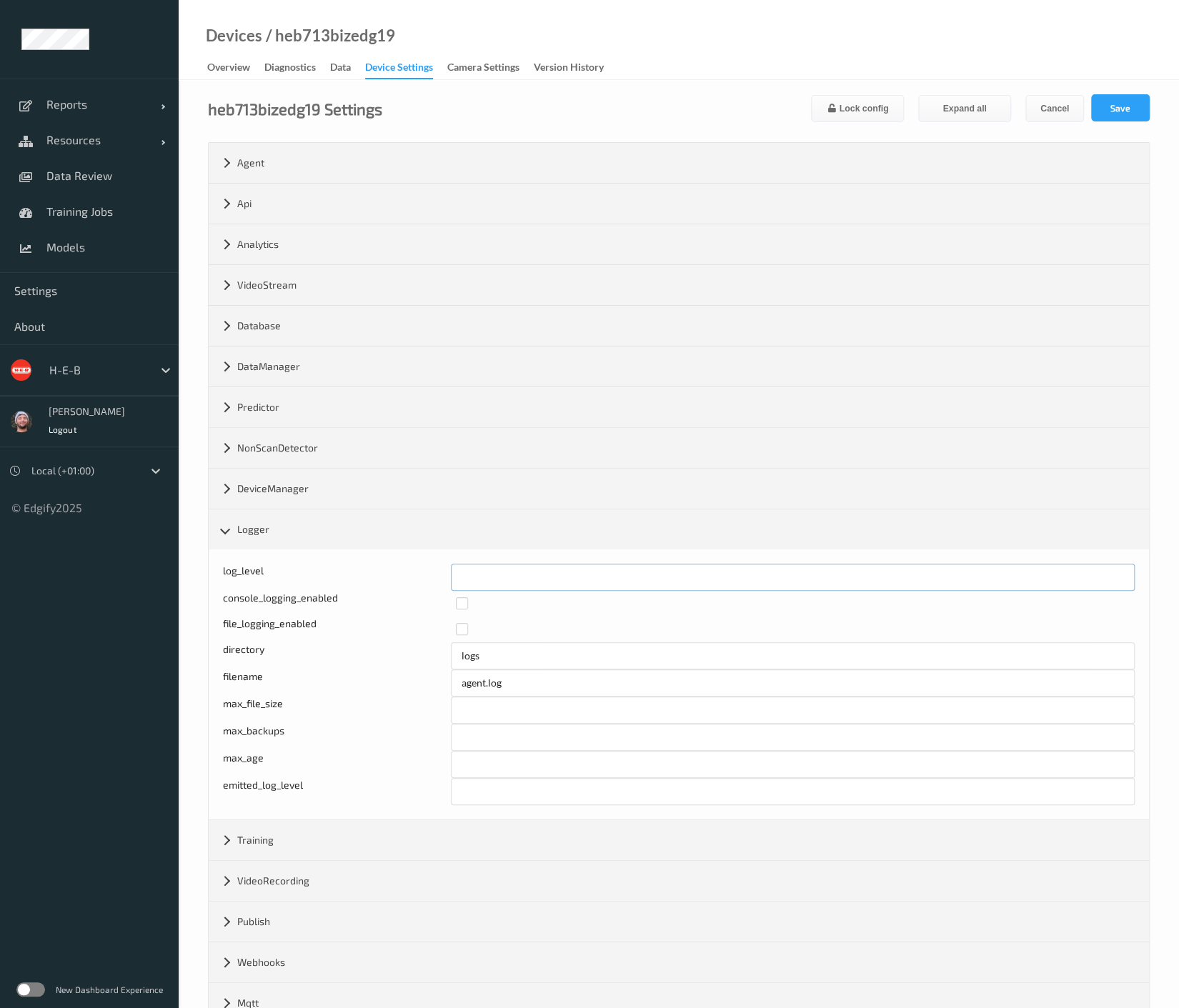
drag, startPoint x: 470, startPoint y: 577, endPoint x: 460, endPoint y: 577, distance: 10.0
click at [460, 577] on input "*" at bounding box center [792, 577] width 683 height 27
type input "*"
click at [1150, 100] on div "heb713bizedg19 Settings Lock config Expand all Cancel Save Agent version 2.23.4…" at bounding box center [679, 566] width 1000 height 973
click at [1141, 103] on button "Save" at bounding box center [1120, 108] width 58 height 27
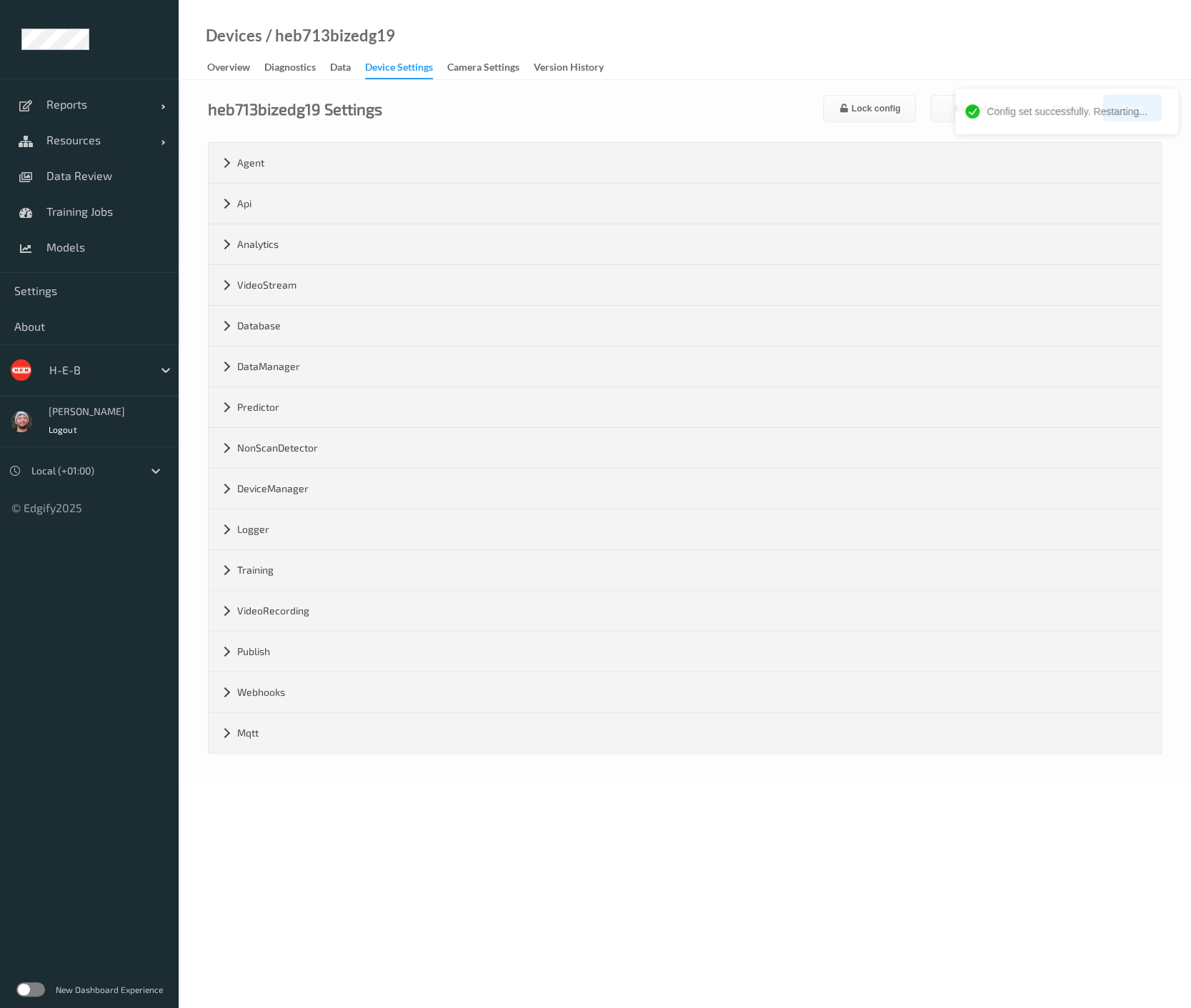
click at [776, 62] on div "Devices / heb713bizedg19 Overview Diagnostics Data Device Settings Camera Setti…" at bounding box center [685, 40] width 1013 height 80
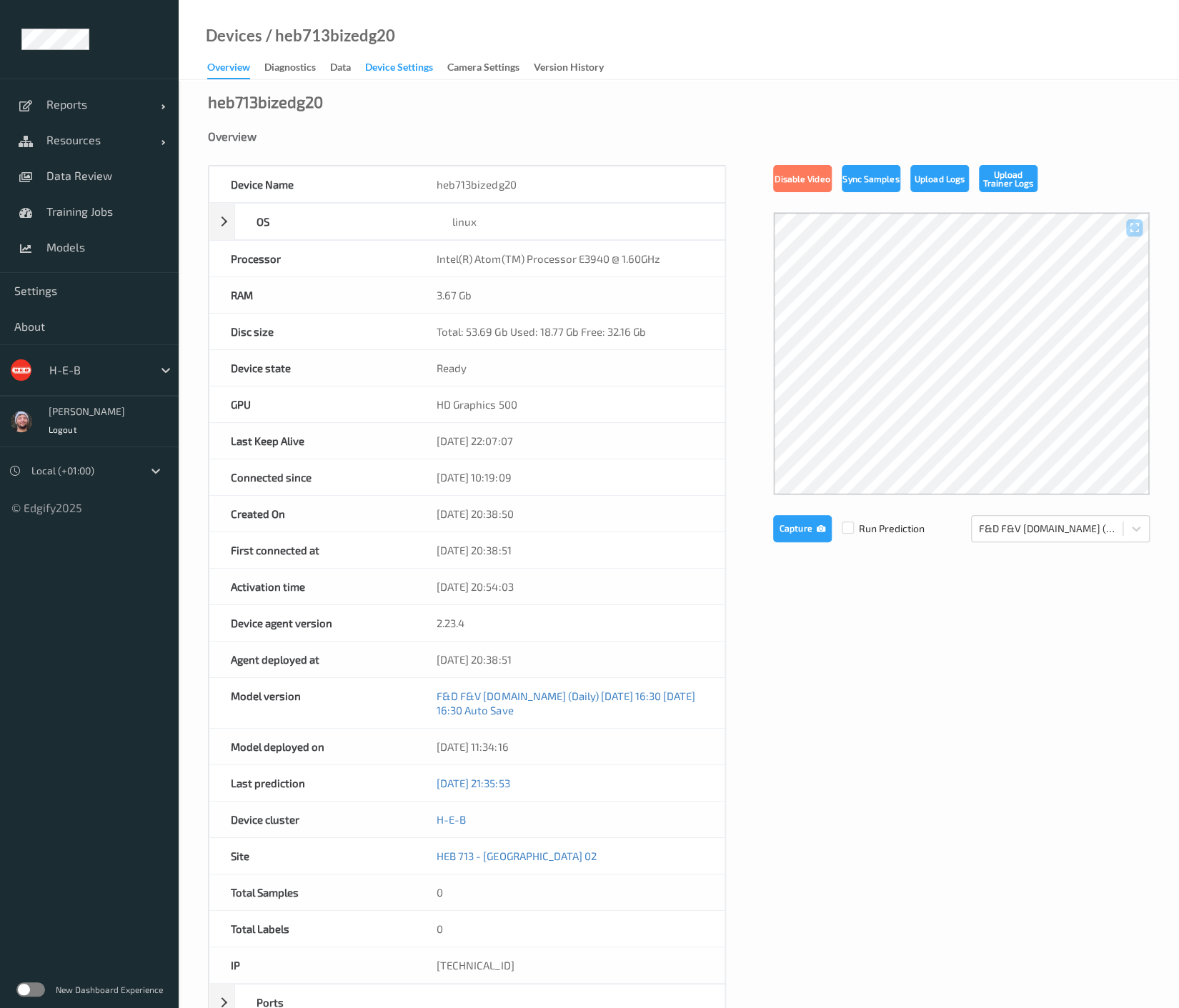
click at [410, 70] on div "Device Settings" at bounding box center [399, 69] width 68 height 18
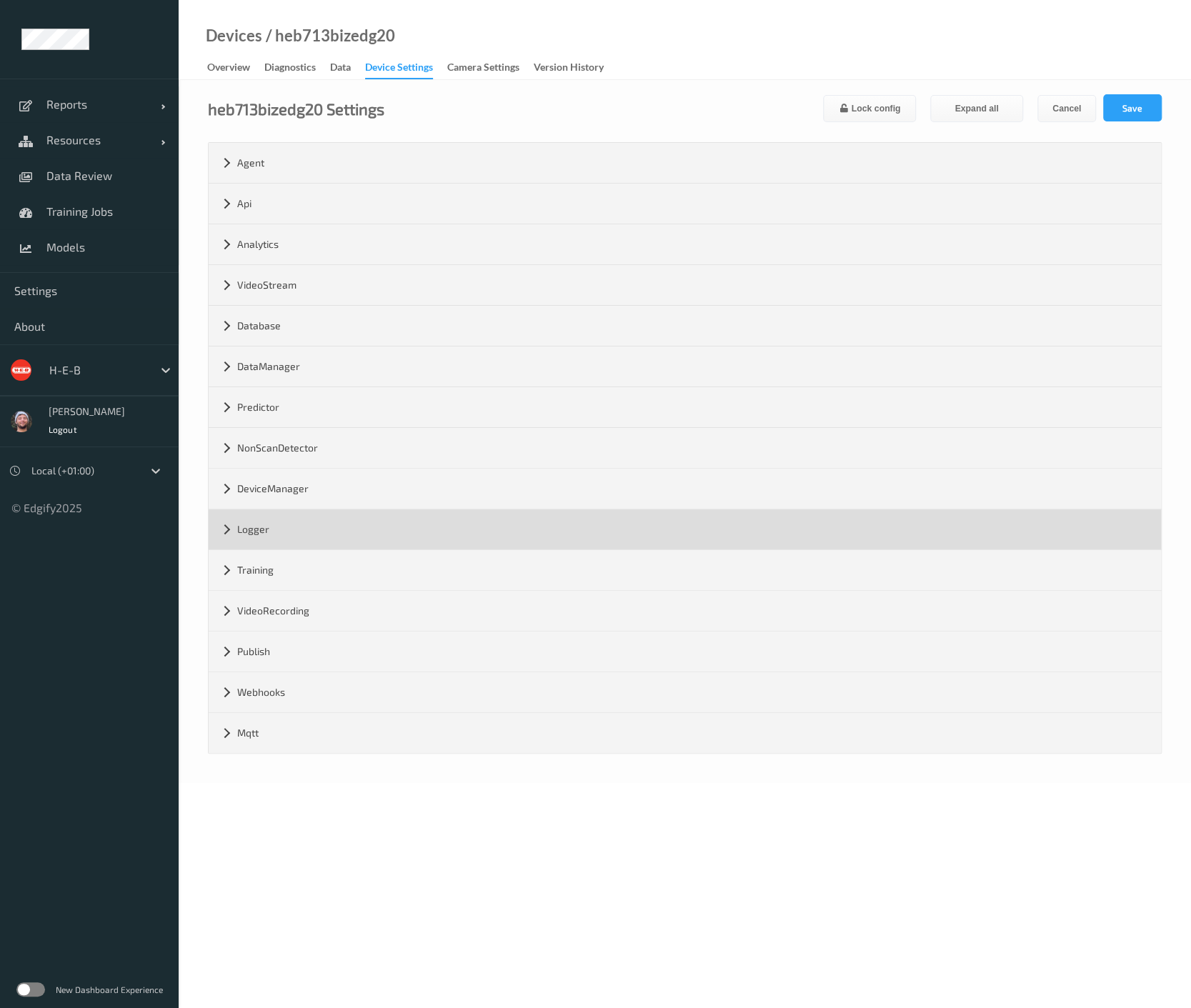
click at [275, 519] on div "Logger" at bounding box center [685, 529] width 953 height 40
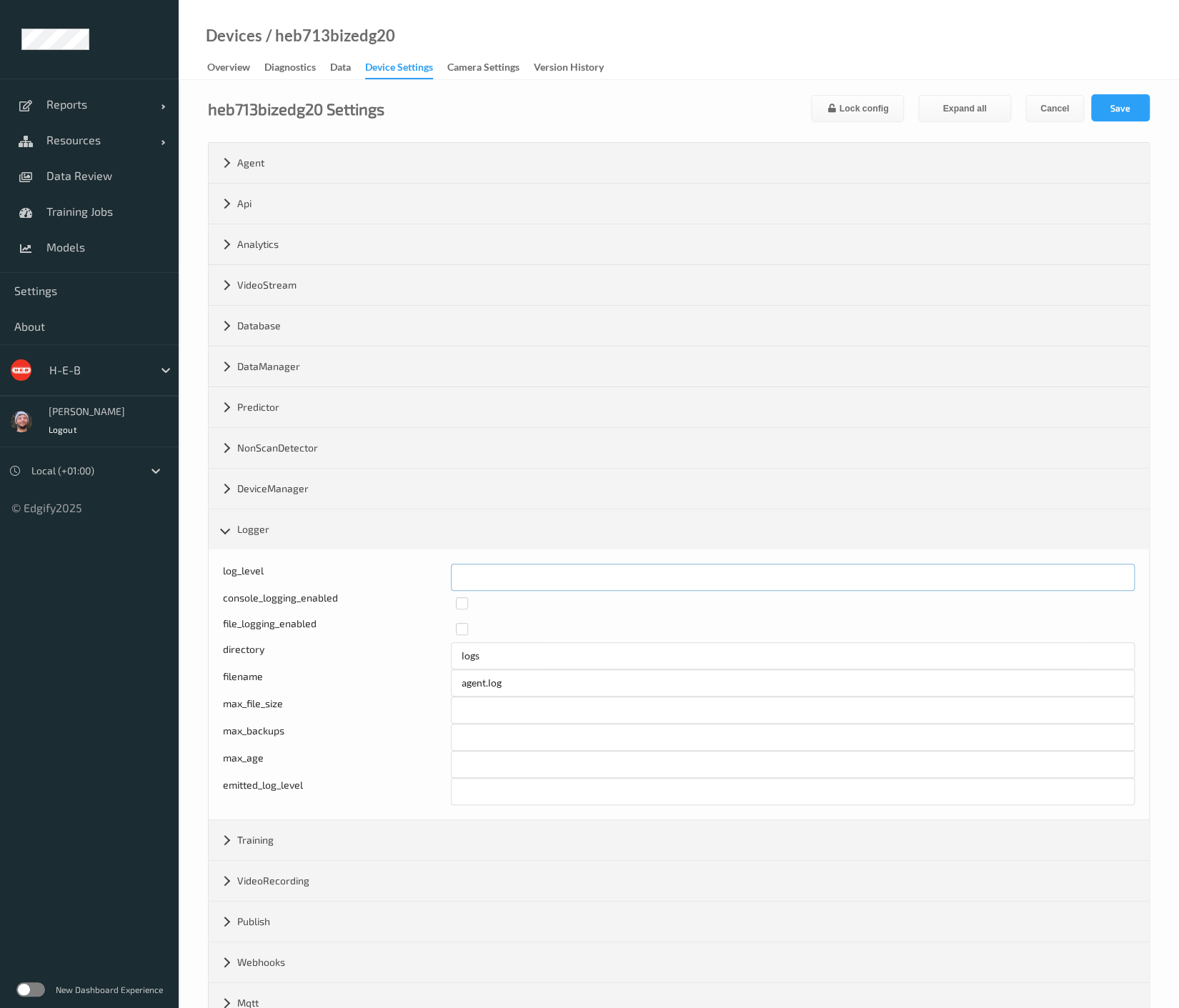
drag, startPoint x: 489, startPoint y: 576, endPoint x: 448, endPoint y: 576, distance: 41.0
click at [448, 576] on div "log_level *" at bounding box center [679, 577] width 912 height 27
type input "*"
click at [1113, 113] on button "Save" at bounding box center [1120, 108] width 58 height 27
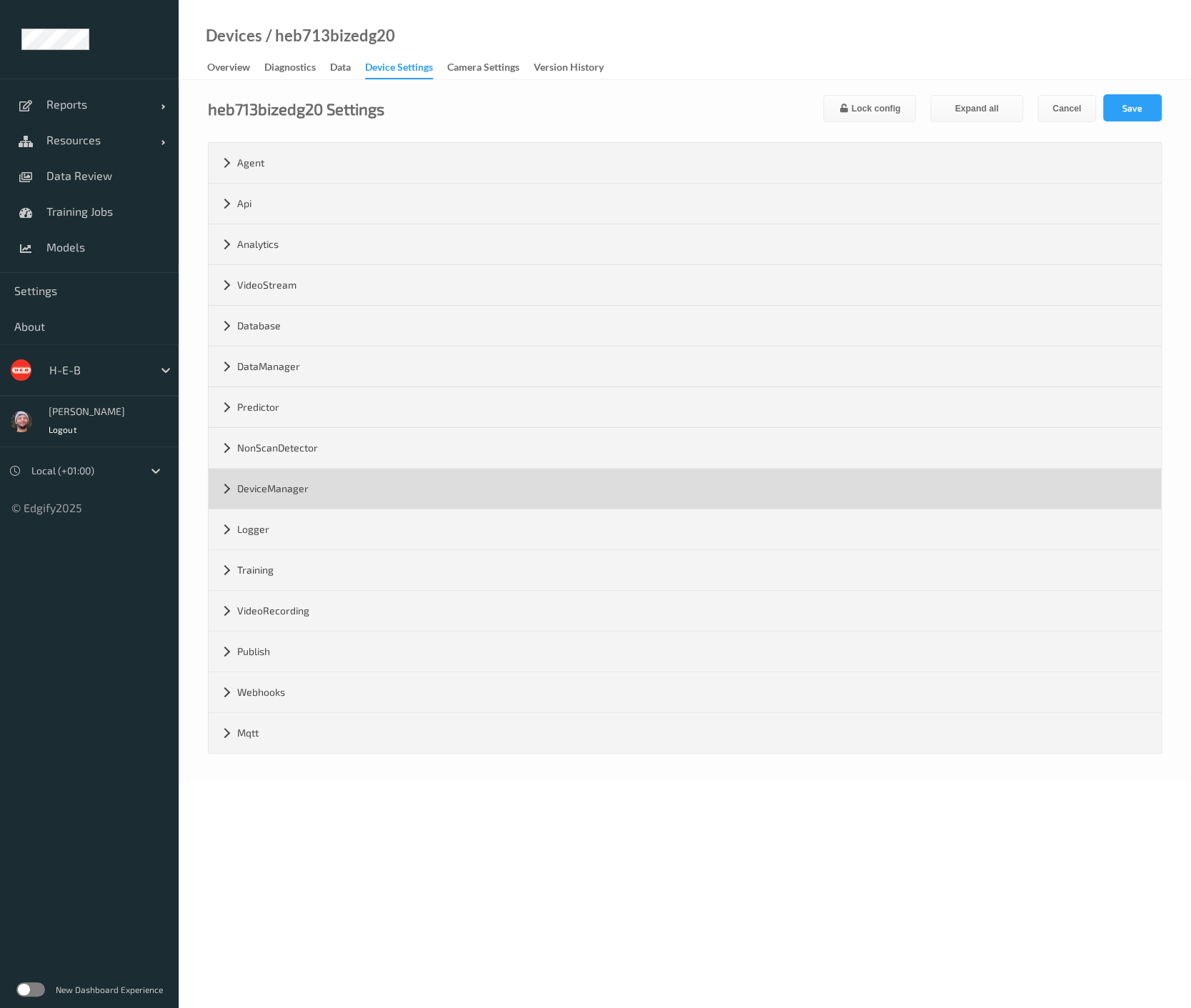
click at [386, 505] on div "DeviceManager" at bounding box center [685, 488] width 953 height 40
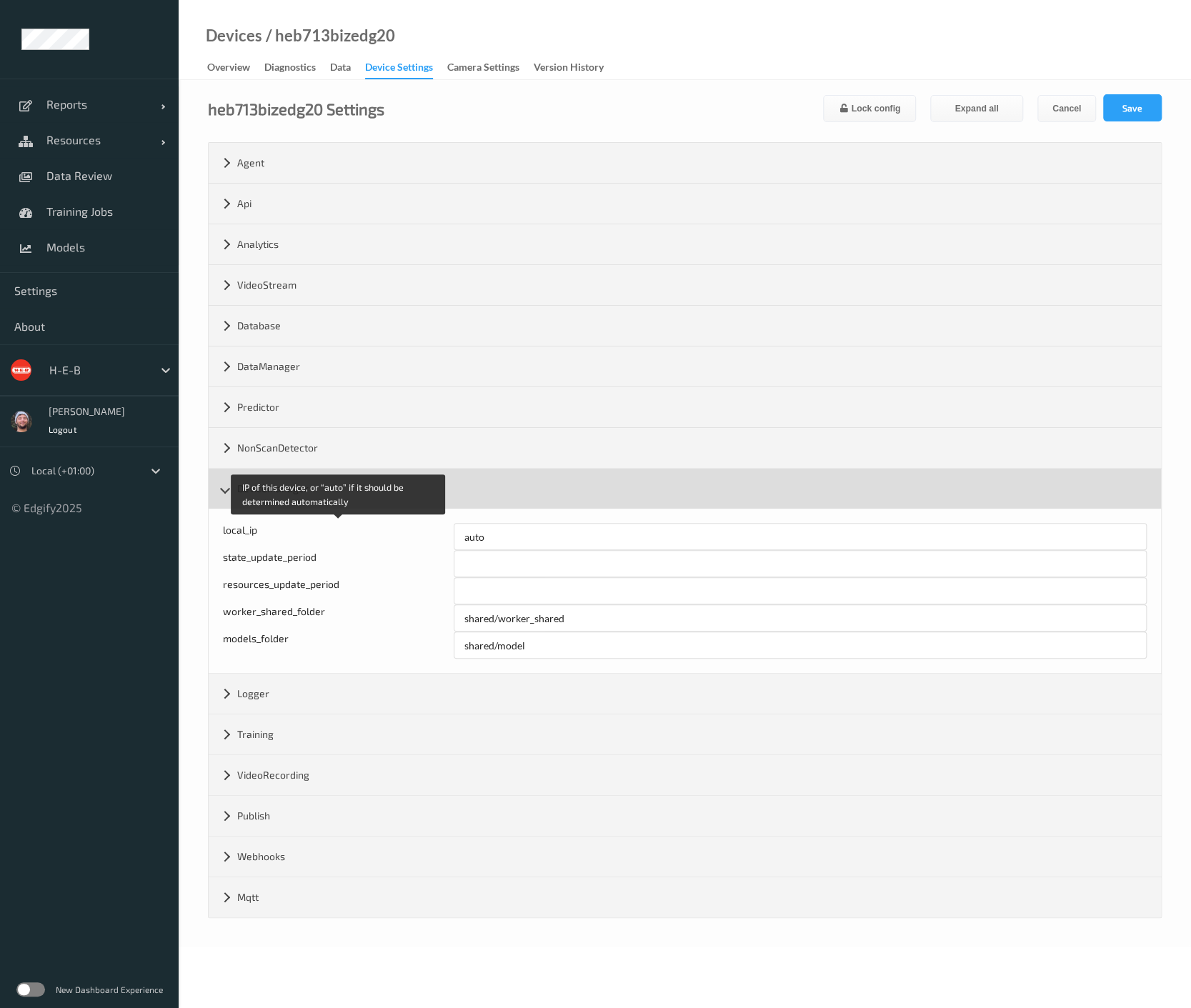
click at [348, 491] on div "DeviceManager" at bounding box center [685, 488] width 953 height 40
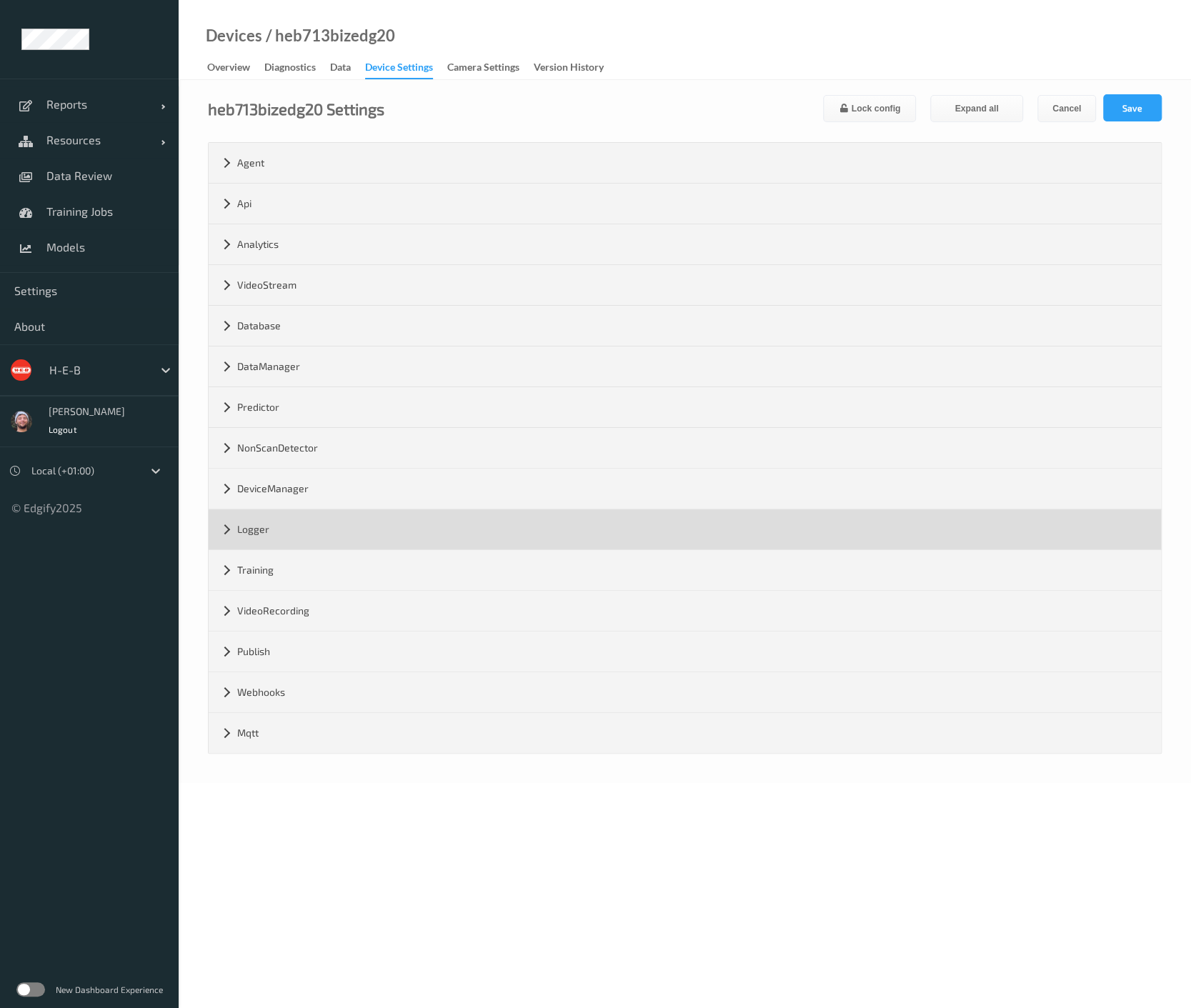
click at [314, 534] on div "Logger" at bounding box center [685, 529] width 953 height 40
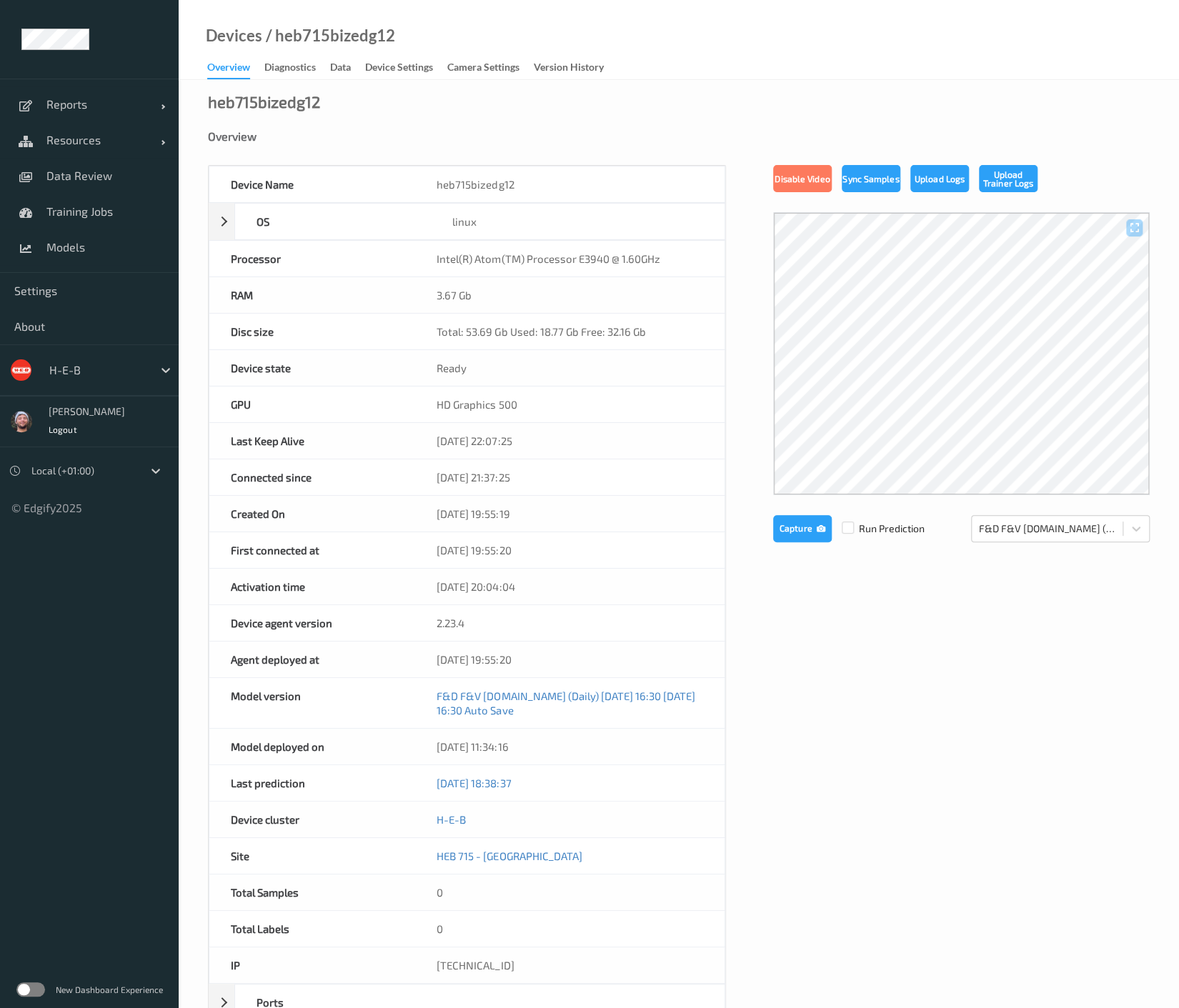
click at [371, 32] on div "/ heb715bizedg12" at bounding box center [328, 35] width 133 height 14
click at [558, 34] on div "Devices / heb715bizedg12 Overview Diagnostics Data Device Settings Camera Setti…" at bounding box center [679, 40] width 1000 height 80
click at [411, 89] on div "heb715bizedg12 Overview Device Name heb715bizedg12 OS linux Platform debian Pla…" at bounding box center [679, 650] width 1000 height 1139
click at [418, 72] on div "Device Settings" at bounding box center [399, 69] width 68 height 18
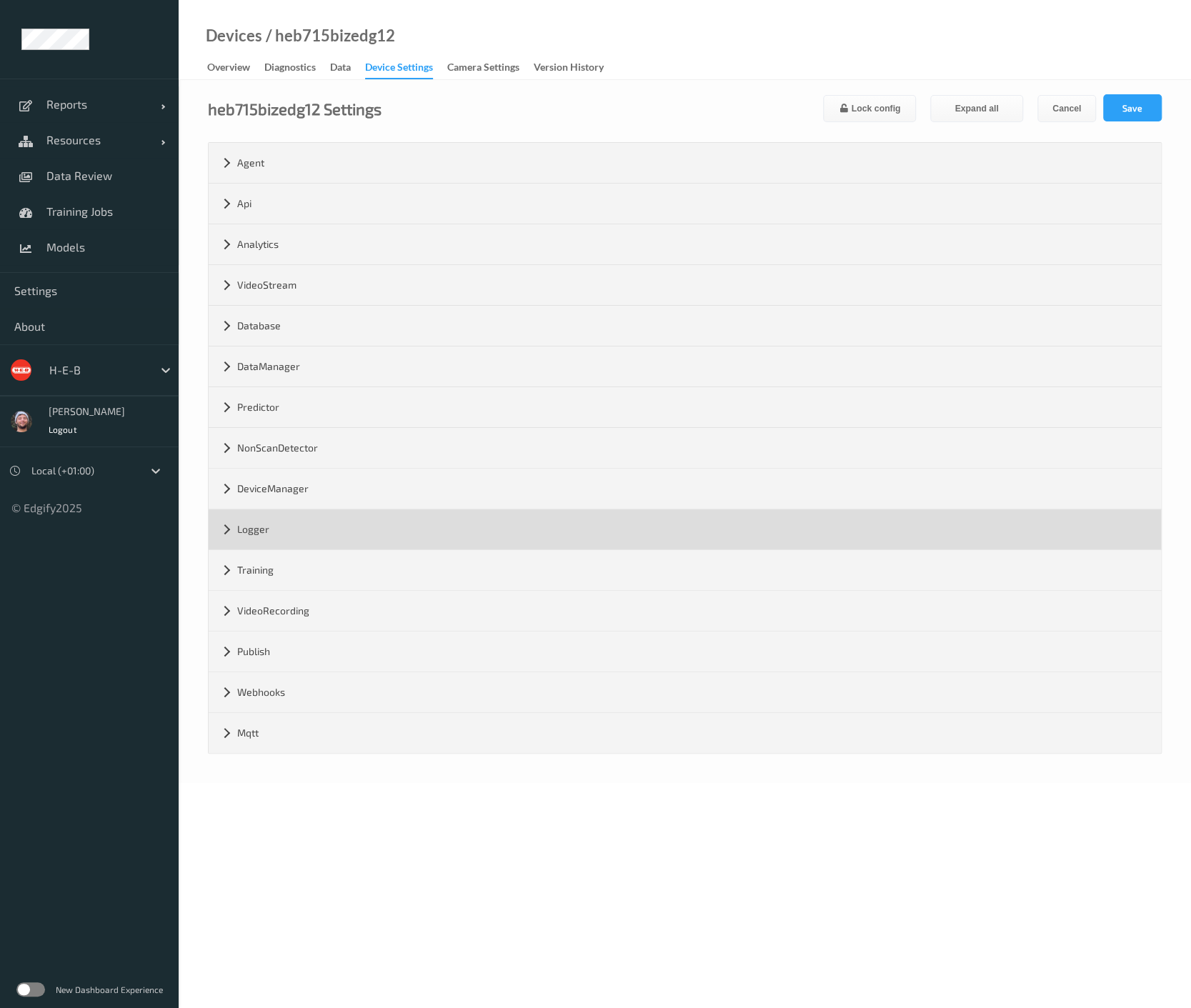
click at [280, 528] on div "Logger" at bounding box center [685, 529] width 953 height 40
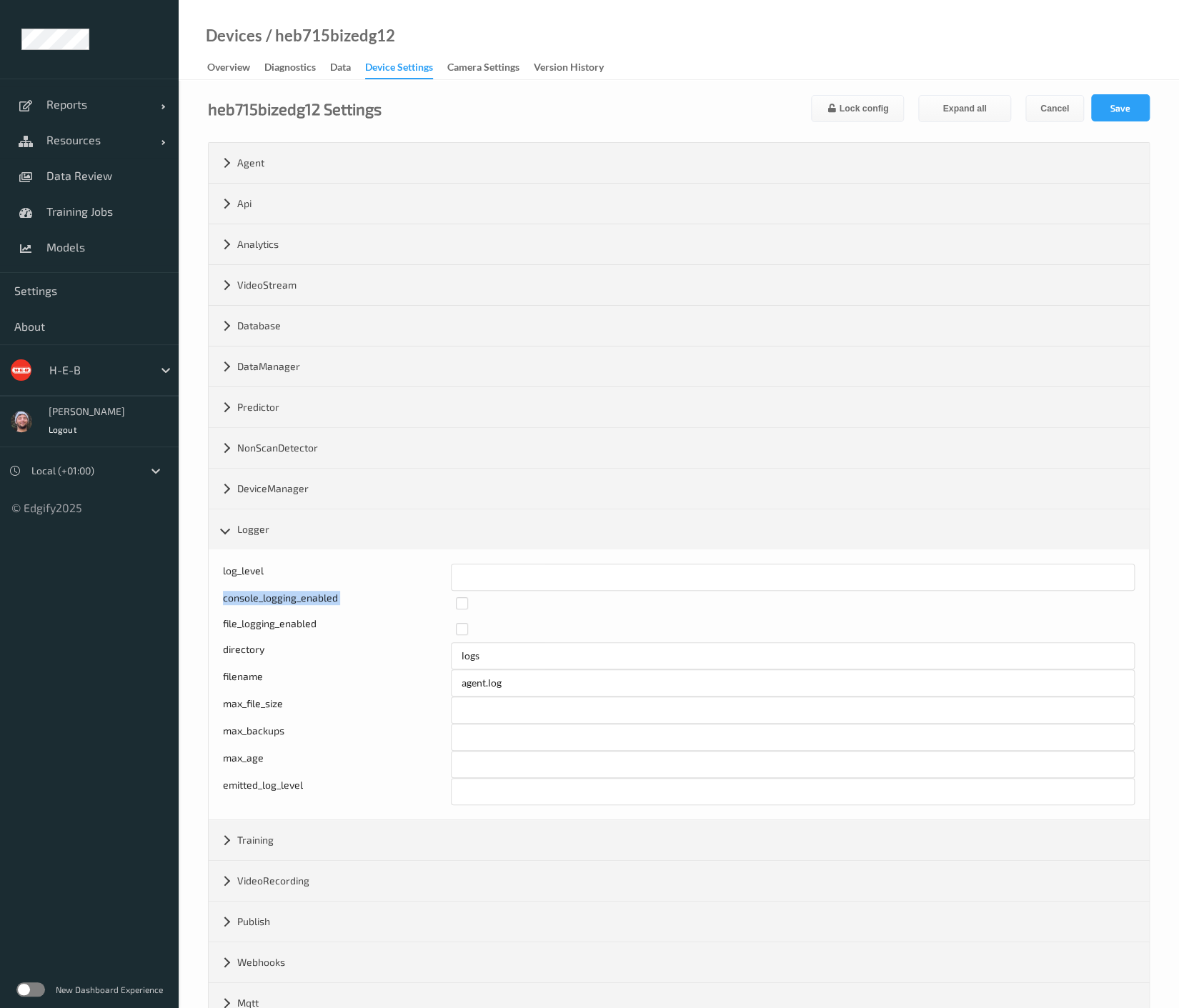
click at [445, 564] on div "log_level * console_logging_enabled file_logging_enabled directory logs filenam…" at bounding box center [679, 684] width 912 height 242
click at [553, 564] on input "*" at bounding box center [792, 577] width 683 height 27
click at [536, 574] on input "*" at bounding box center [792, 577] width 683 height 27
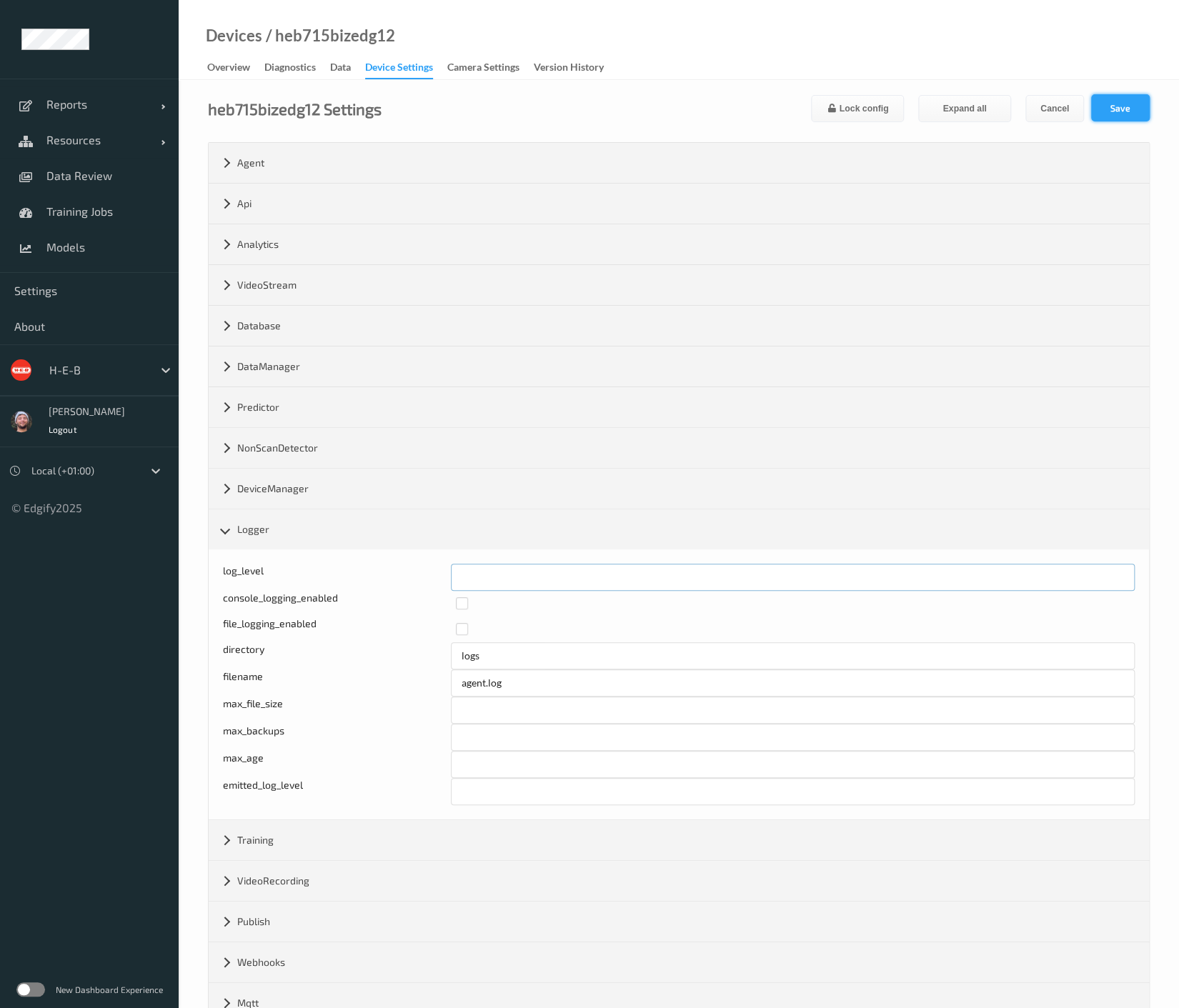
type input "*"
click at [1138, 109] on button "Save" at bounding box center [1120, 108] width 58 height 27
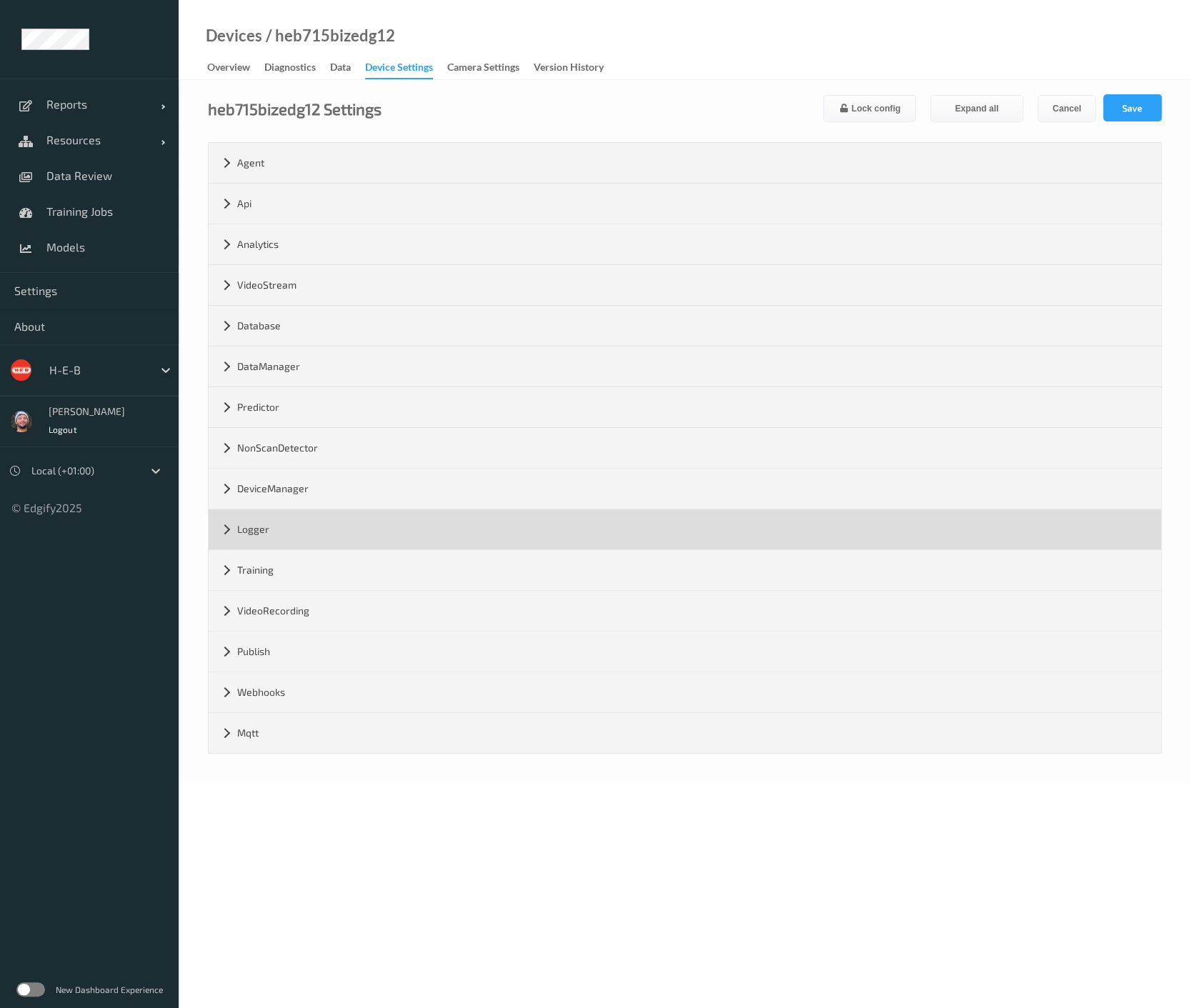
click at [386, 519] on div "Logger" at bounding box center [685, 529] width 953 height 40
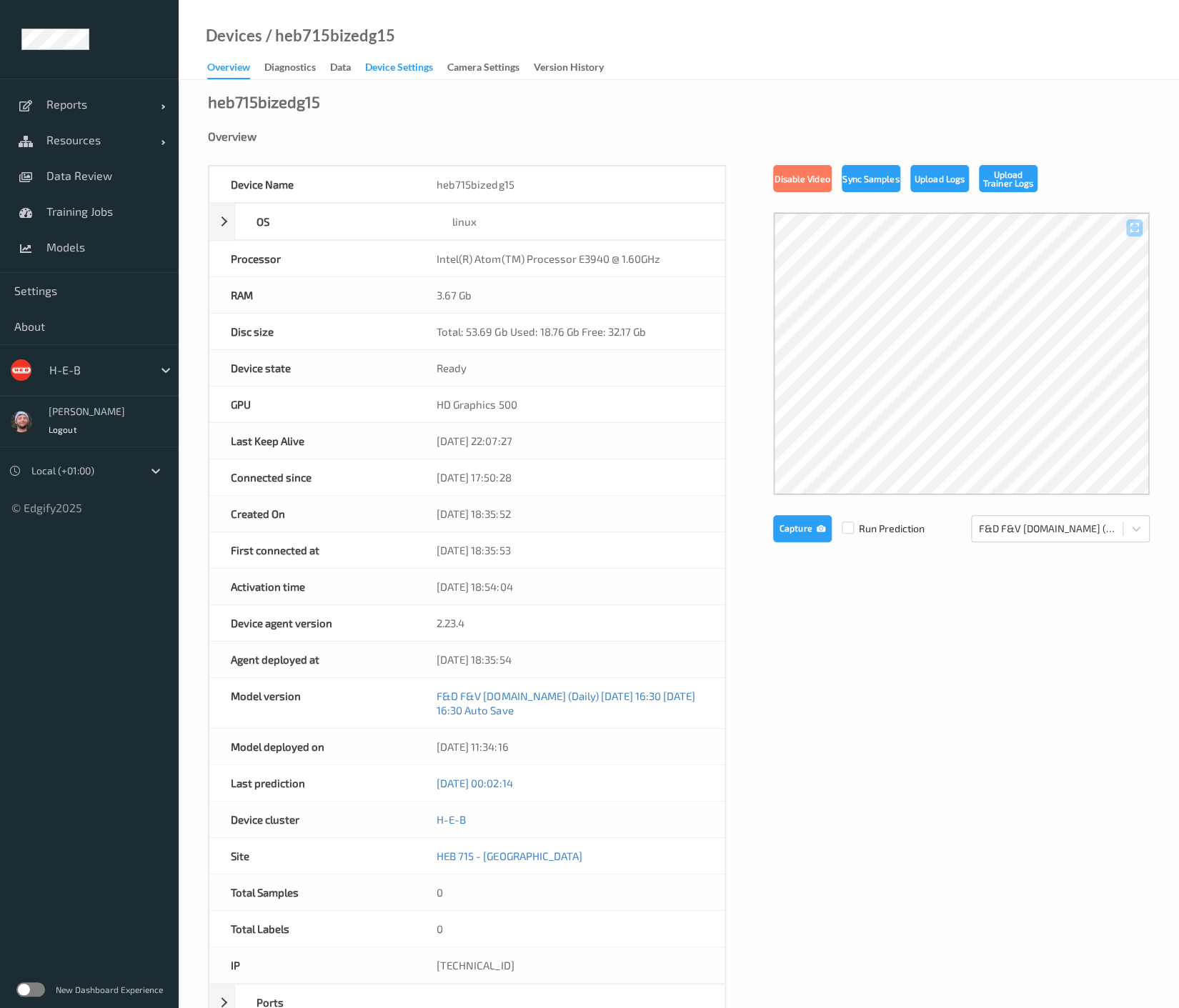
click at [389, 74] on div "Device Settings" at bounding box center [399, 69] width 68 height 18
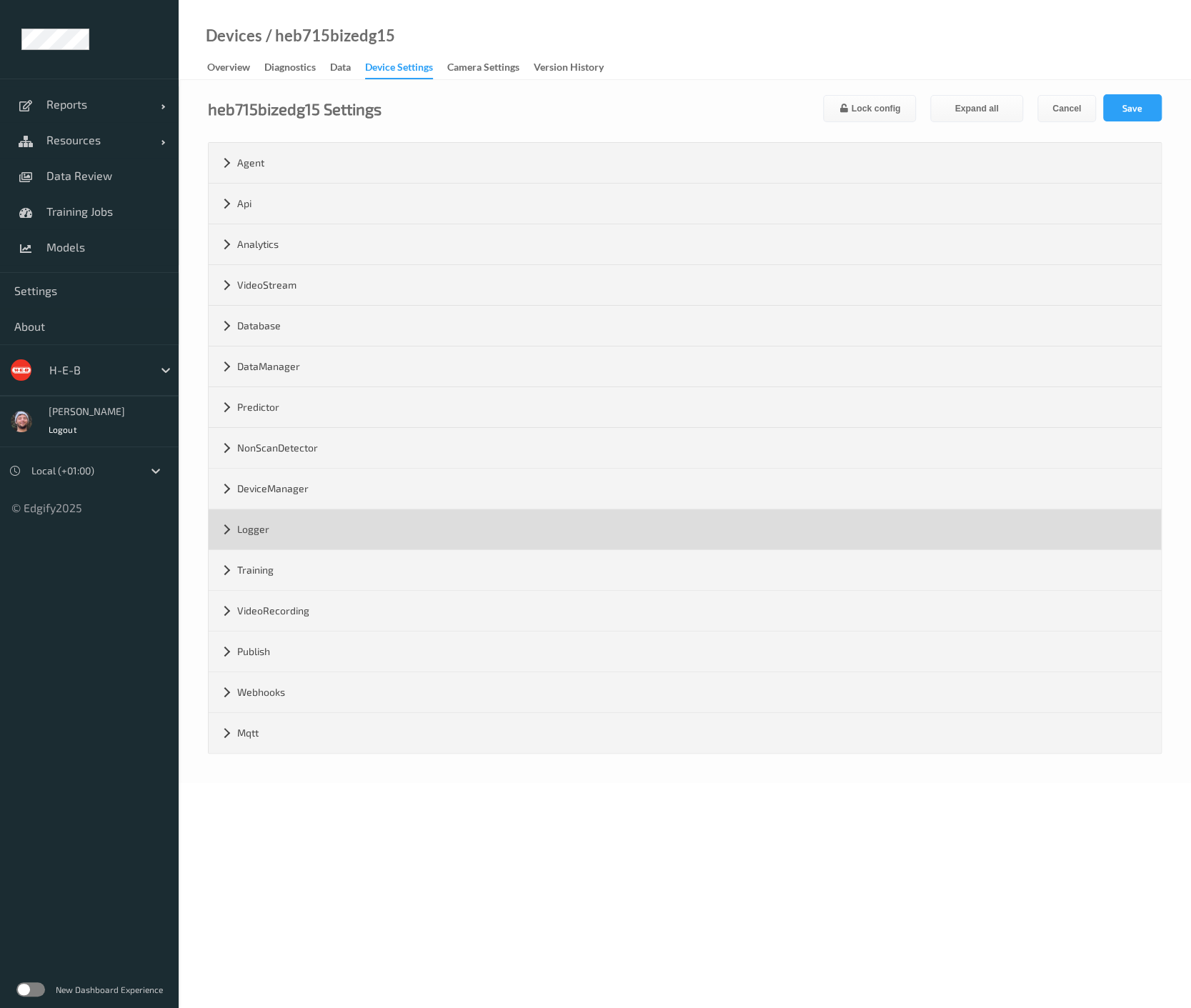
click at [266, 532] on div "Logger" at bounding box center [685, 529] width 953 height 40
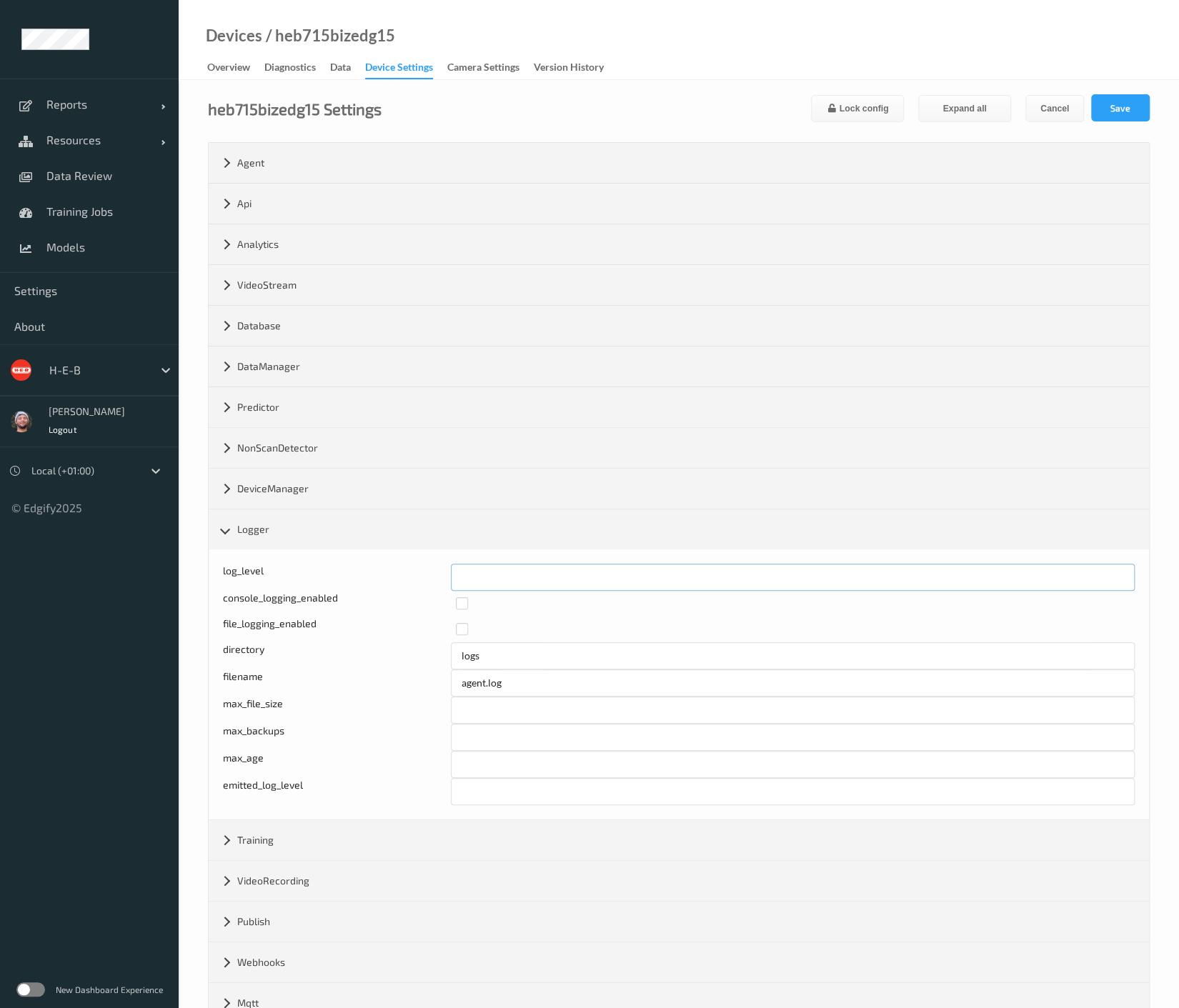
click at [404, 571] on div "log_level *" at bounding box center [679, 577] width 912 height 27
type input "*"
click at [1134, 112] on button "Save" at bounding box center [1120, 108] width 58 height 27
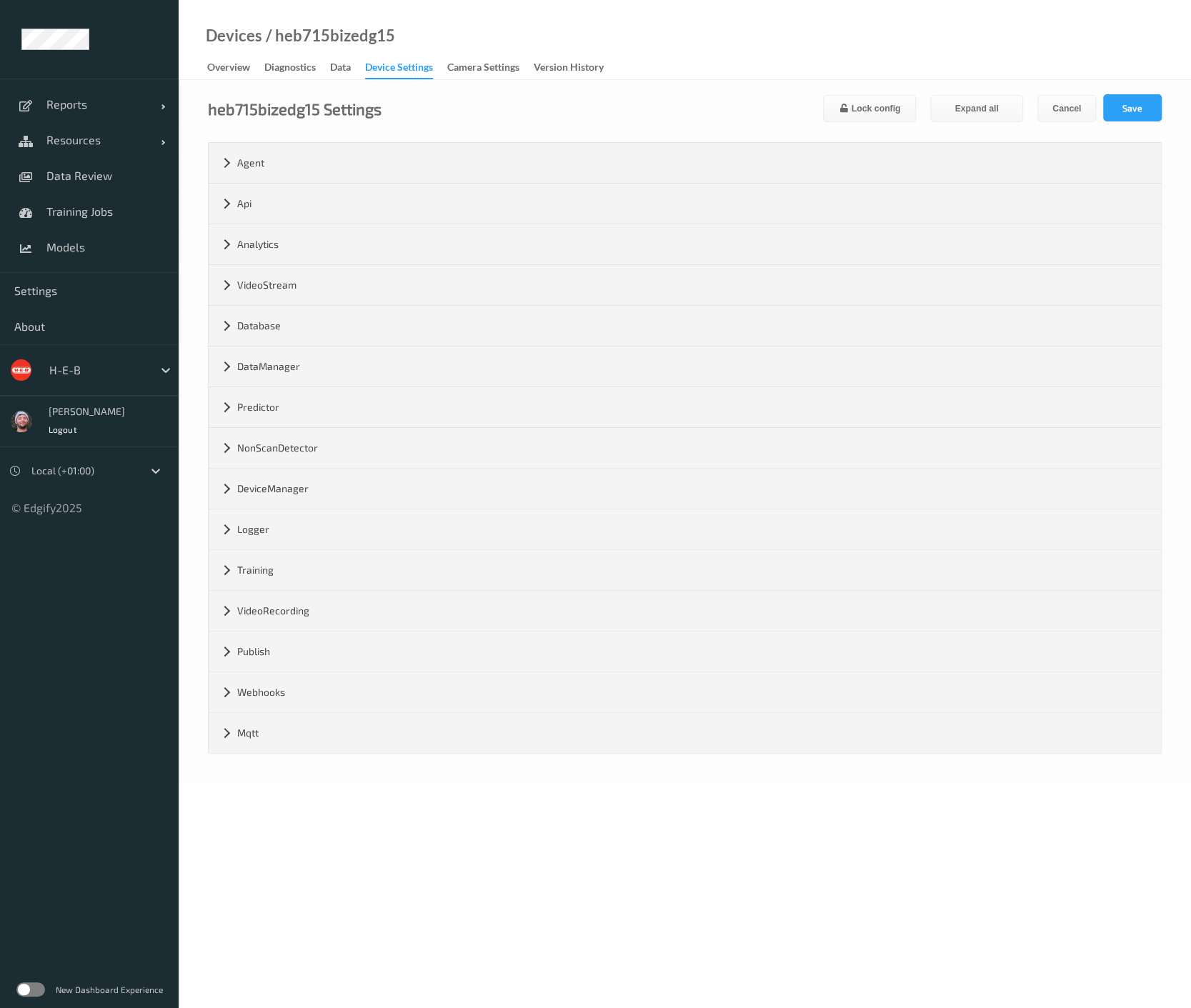
click at [751, 56] on div "Devices / heb715bizedg15 Overview Diagnostics Data Device Settings Camera Setti…" at bounding box center [685, 40] width 1013 height 80
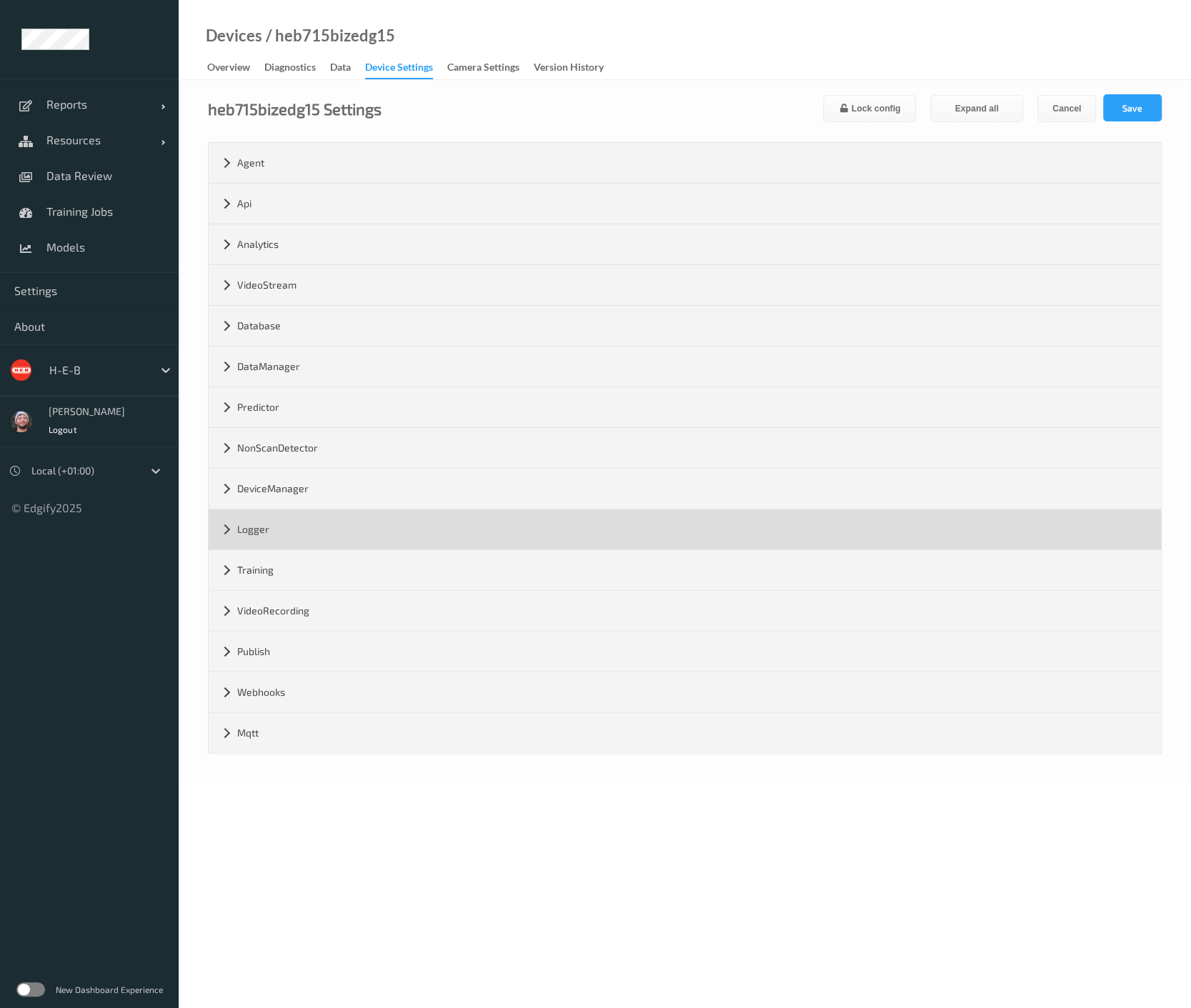
click at [273, 532] on div "Logger" at bounding box center [685, 529] width 953 height 40
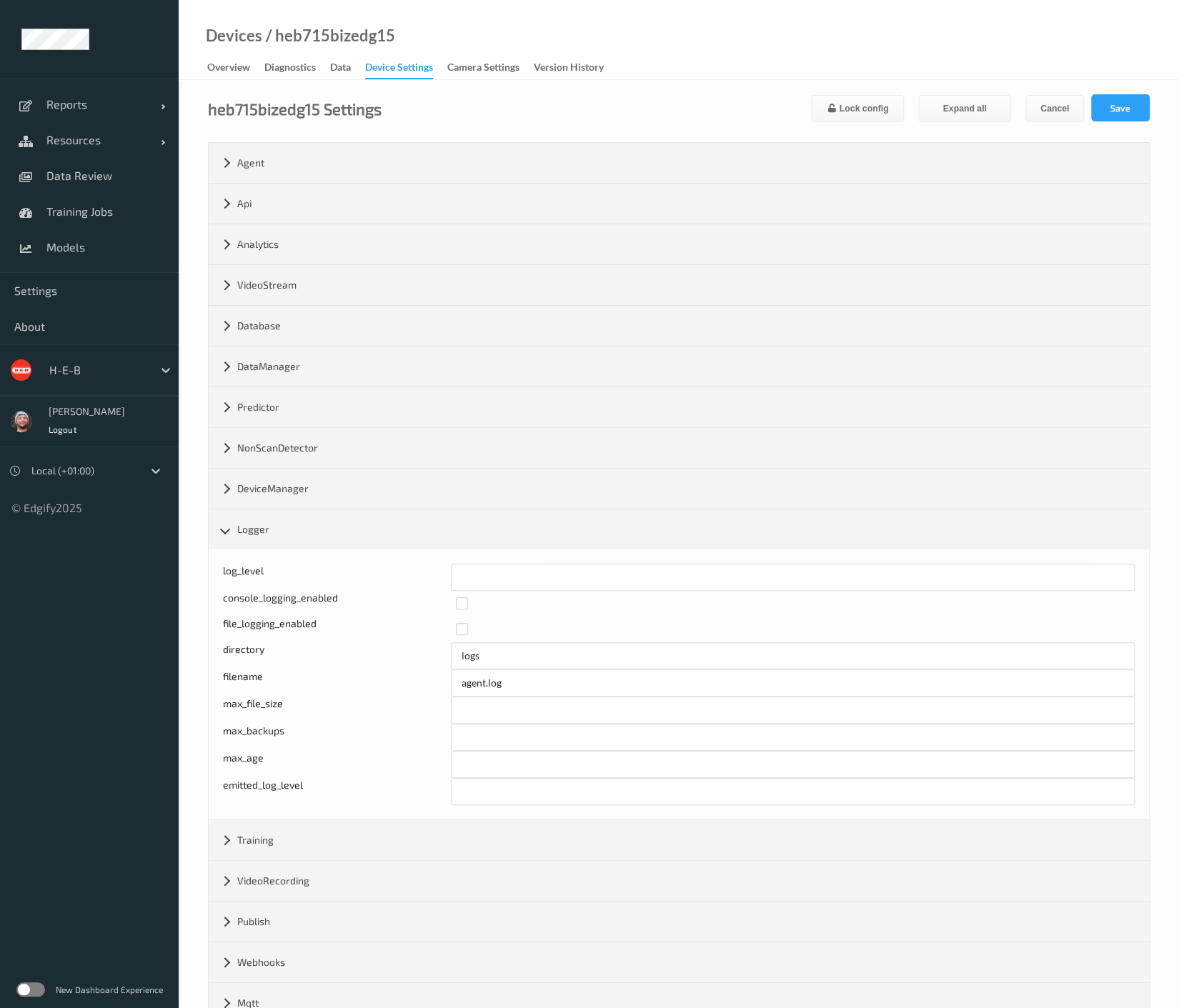
click at [686, 103] on div "heb715bizedg15 Settings Lock config Expand all Cancel Save" at bounding box center [679, 108] width 942 height 28
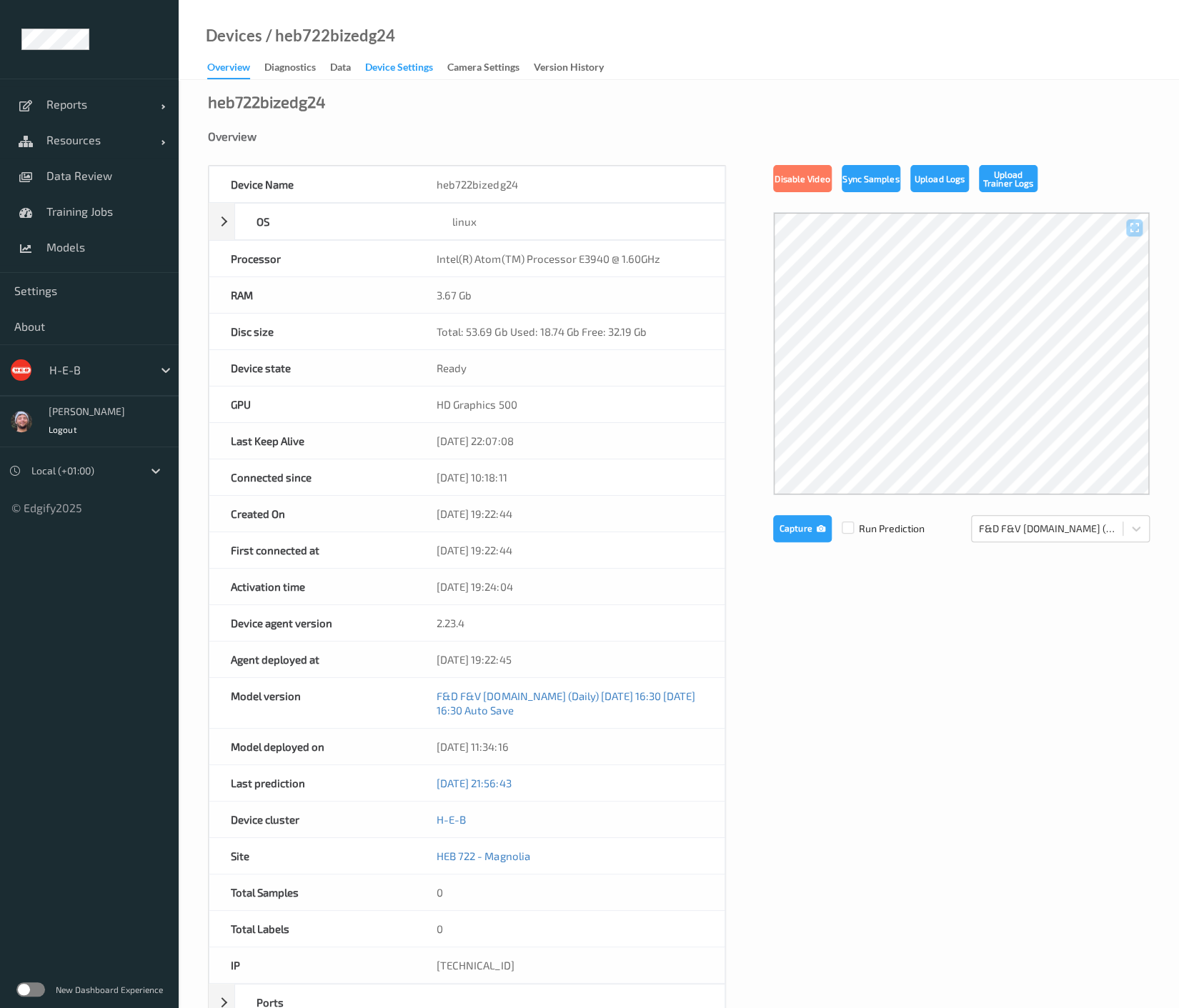
click at [413, 69] on div "Device Settings" at bounding box center [399, 69] width 68 height 18
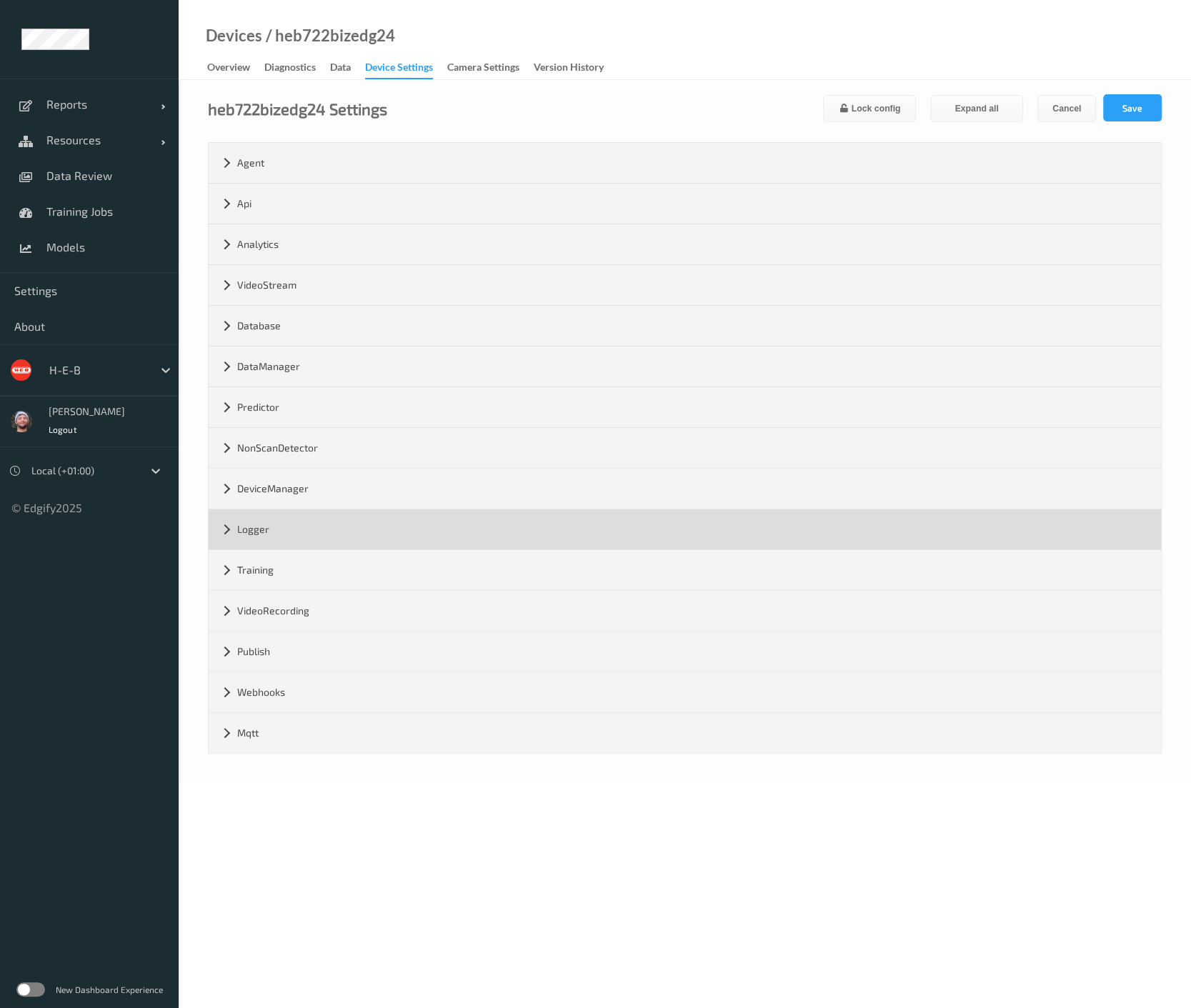
click at [323, 519] on div "Logger" at bounding box center [685, 529] width 953 height 40
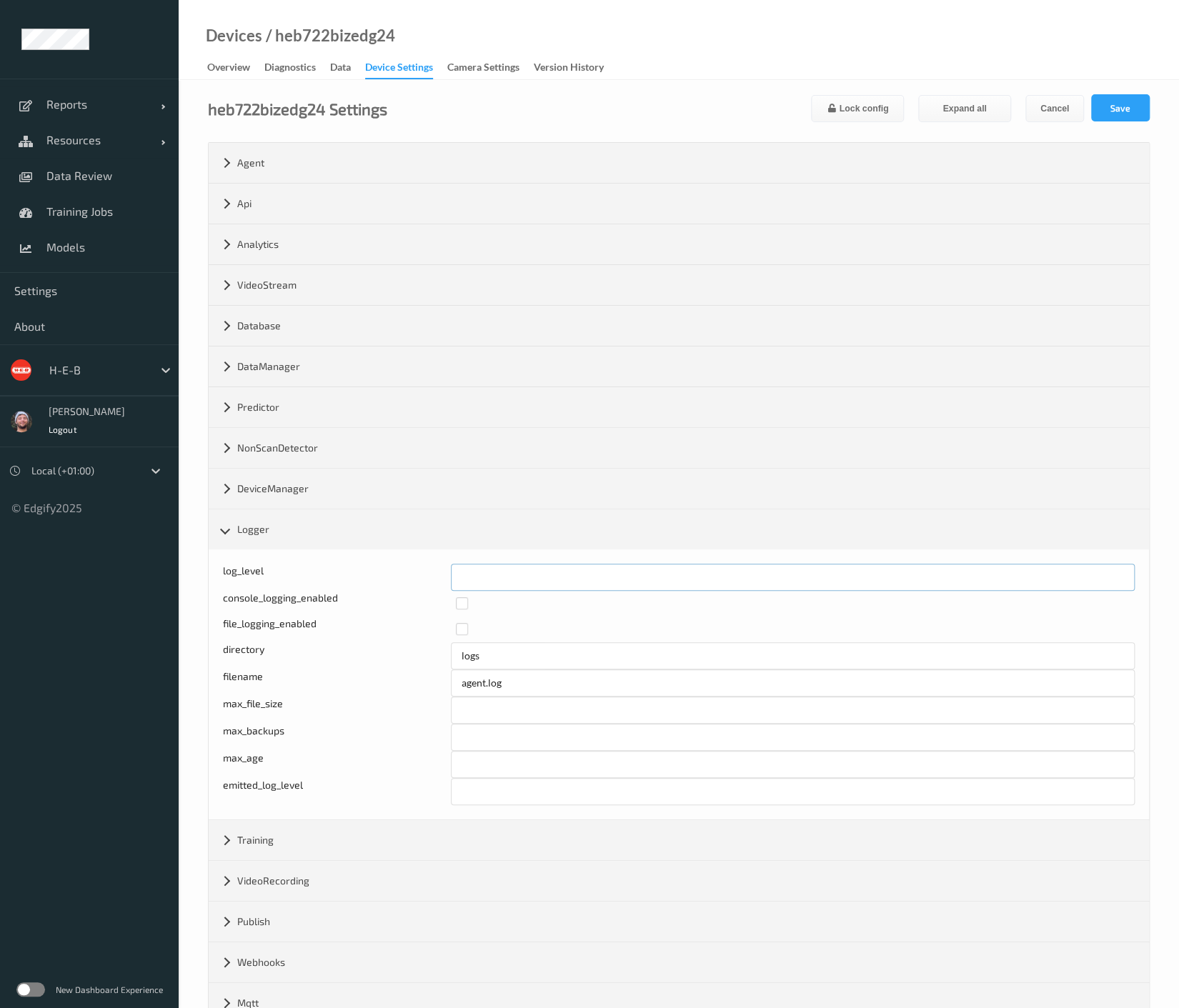
drag, startPoint x: 480, startPoint y: 579, endPoint x: 457, endPoint y: 576, distance: 23.2
click at [457, 576] on input "*" at bounding box center [792, 577] width 683 height 27
type input "*"
click at [1098, 108] on button "Save" at bounding box center [1120, 108] width 58 height 27
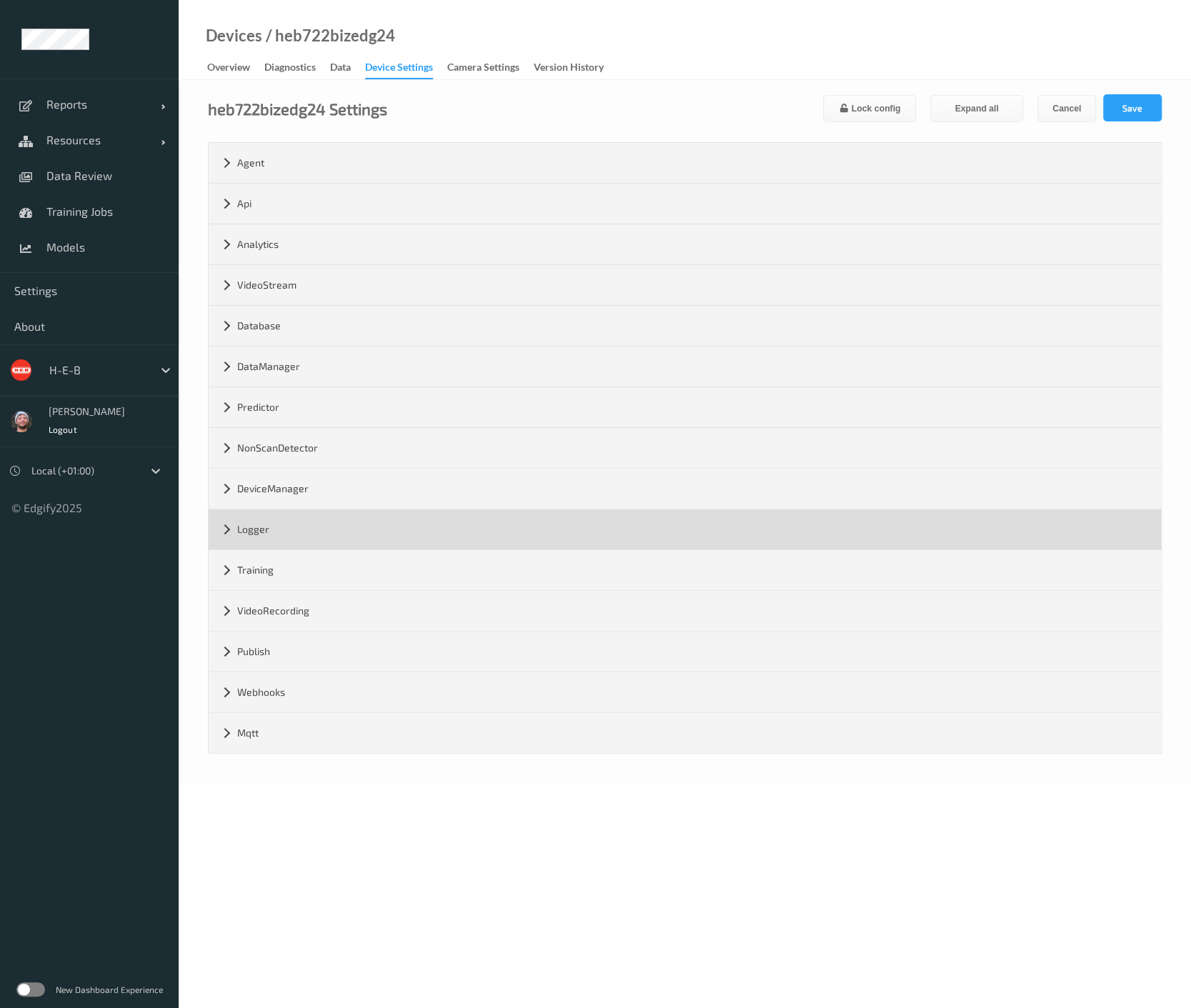
click at [275, 534] on div "Logger" at bounding box center [685, 529] width 953 height 40
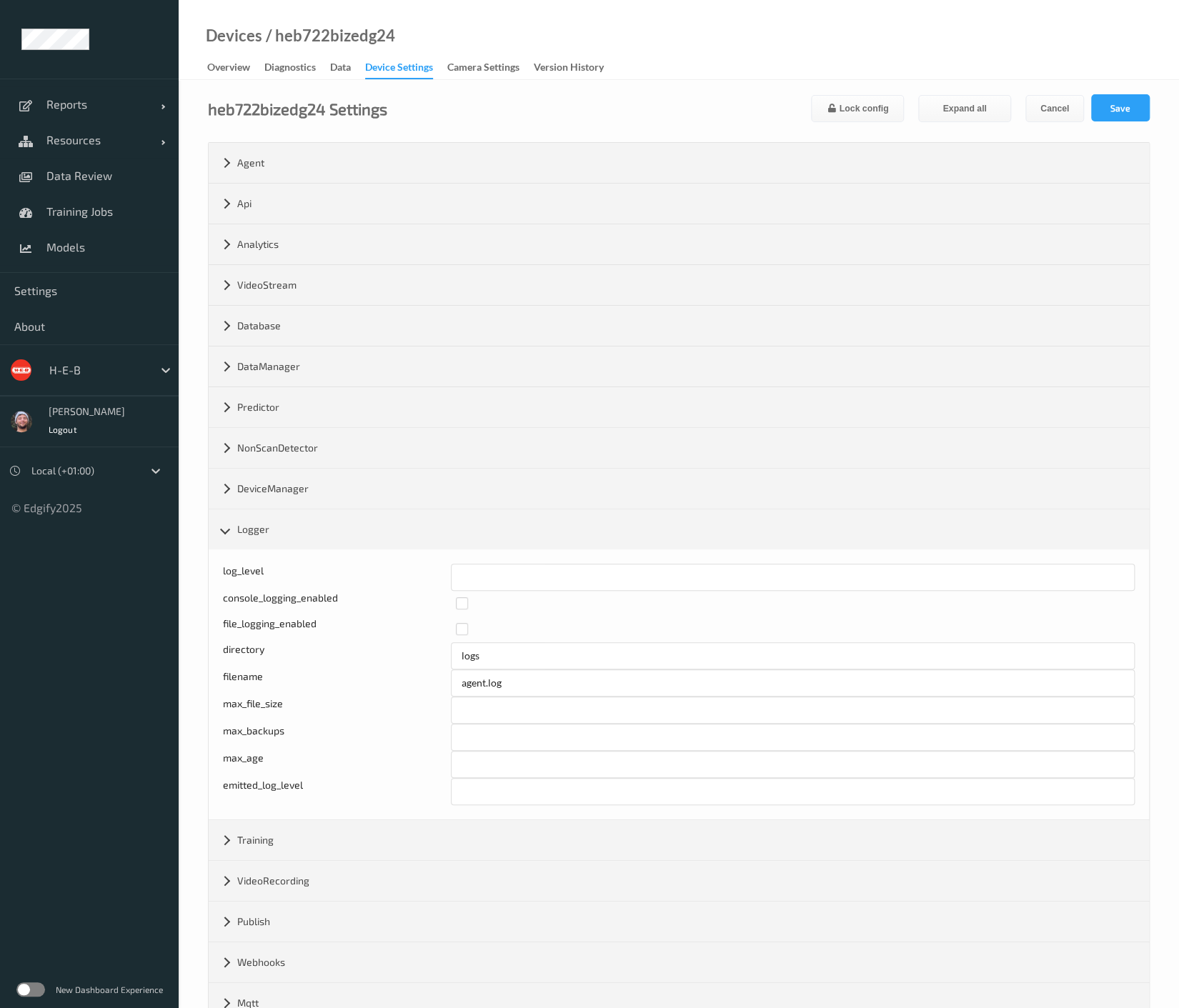
click at [772, 91] on div "heb722bizedg24 Settings Lock config Expand all Cancel Save Agent version 2.23.4…" at bounding box center [679, 566] width 1000 height 973
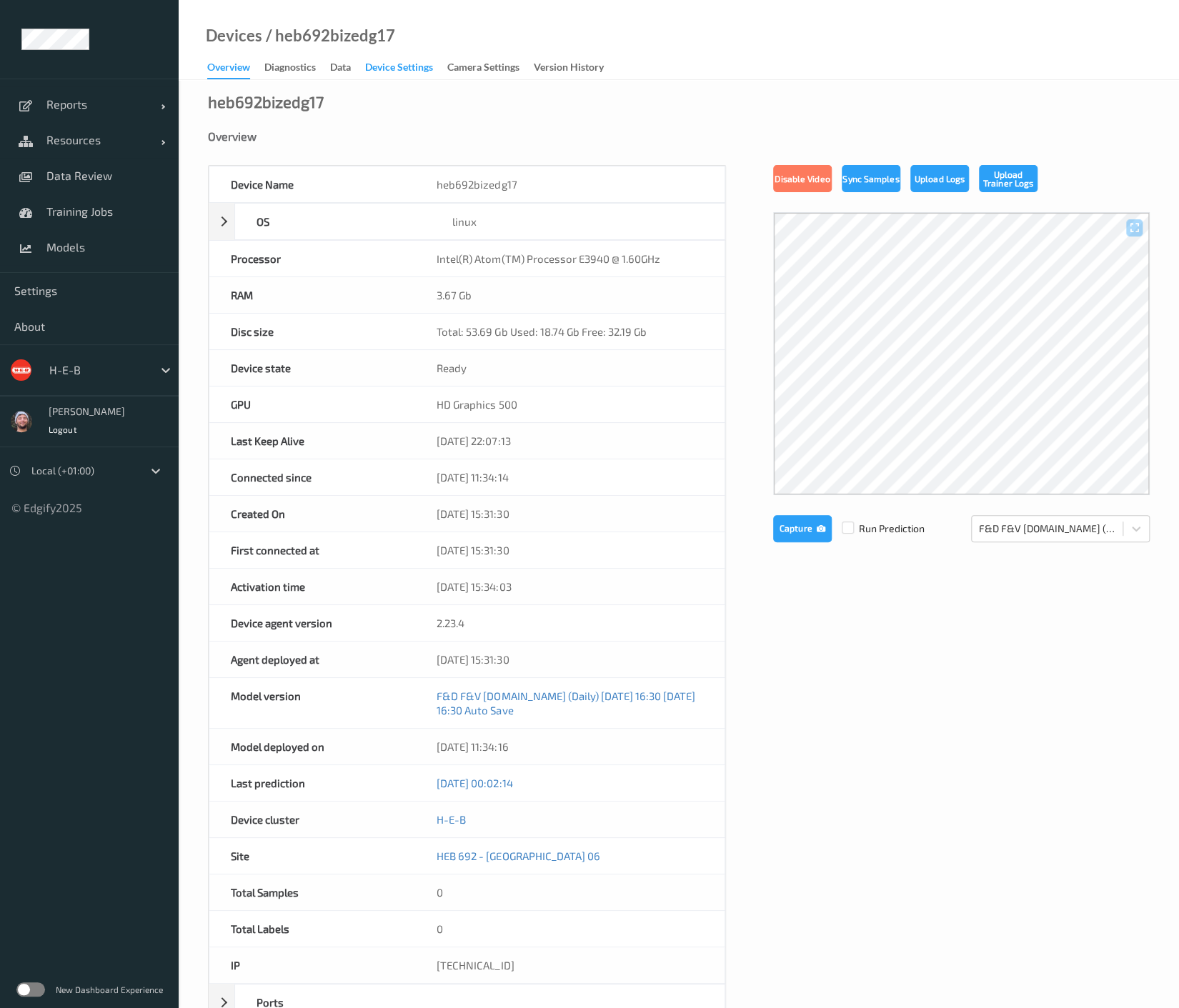
click at [406, 68] on div "Device Settings" at bounding box center [399, 69] width 68 height 18
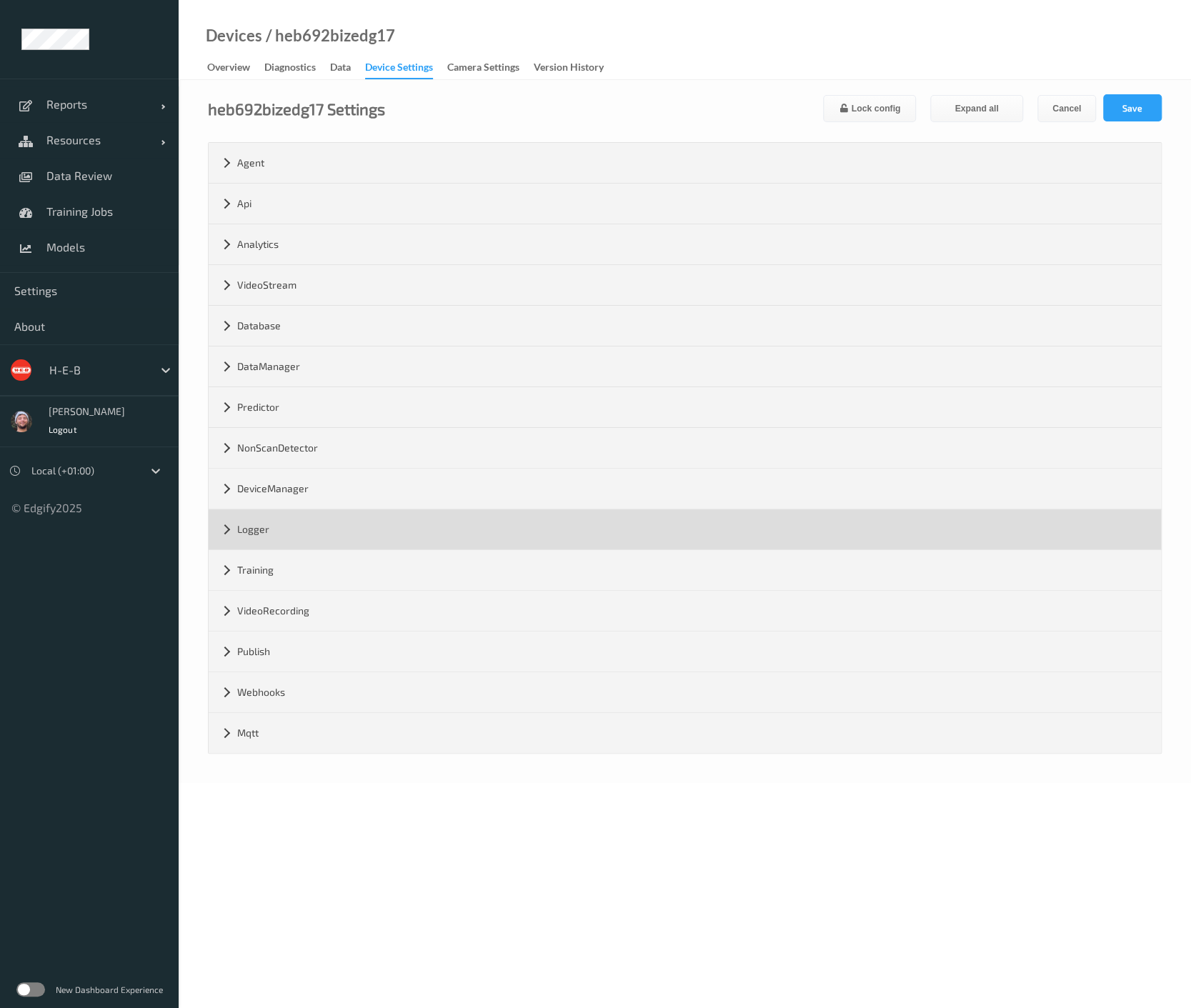
click at [257, 546] on div "Logger" at bounding box center [685, 529] width 953 height 40
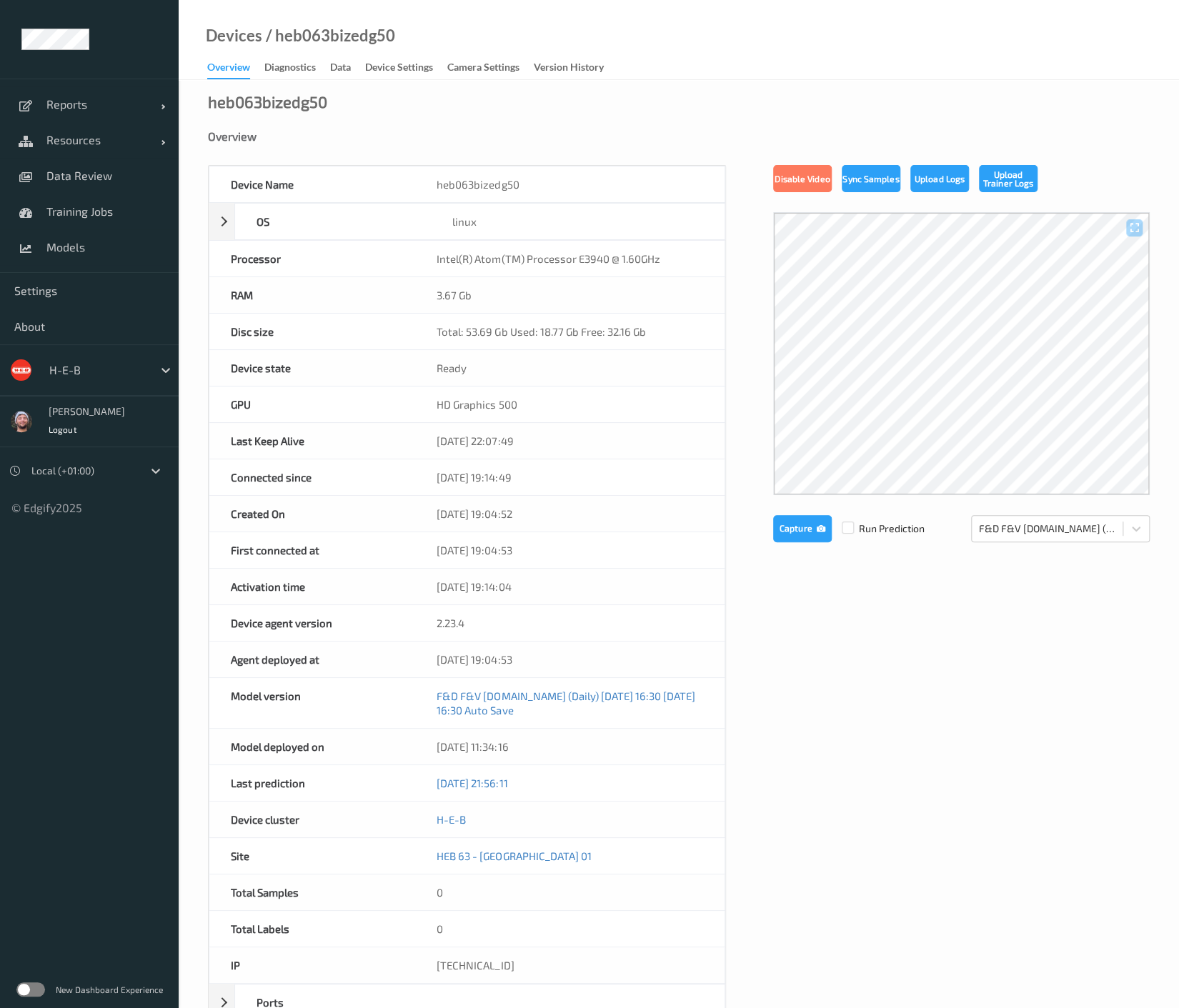
click at [302, 68] on div "Diagnostics" at bounding box center [290, 69] width 51 height 18
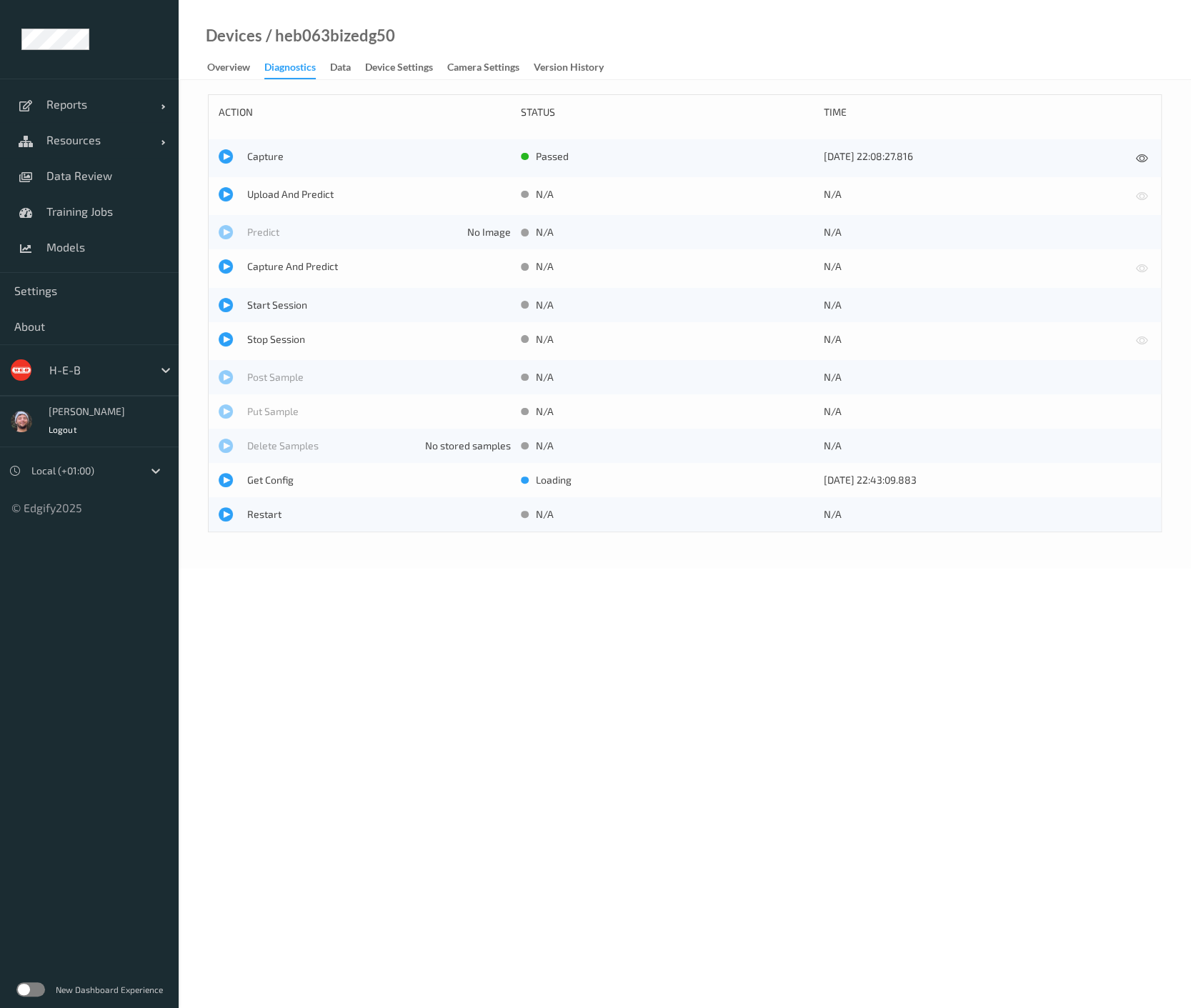
click at [387, 59] on link "Device Settings" at bounding box center [406, 68] width 82 height 20
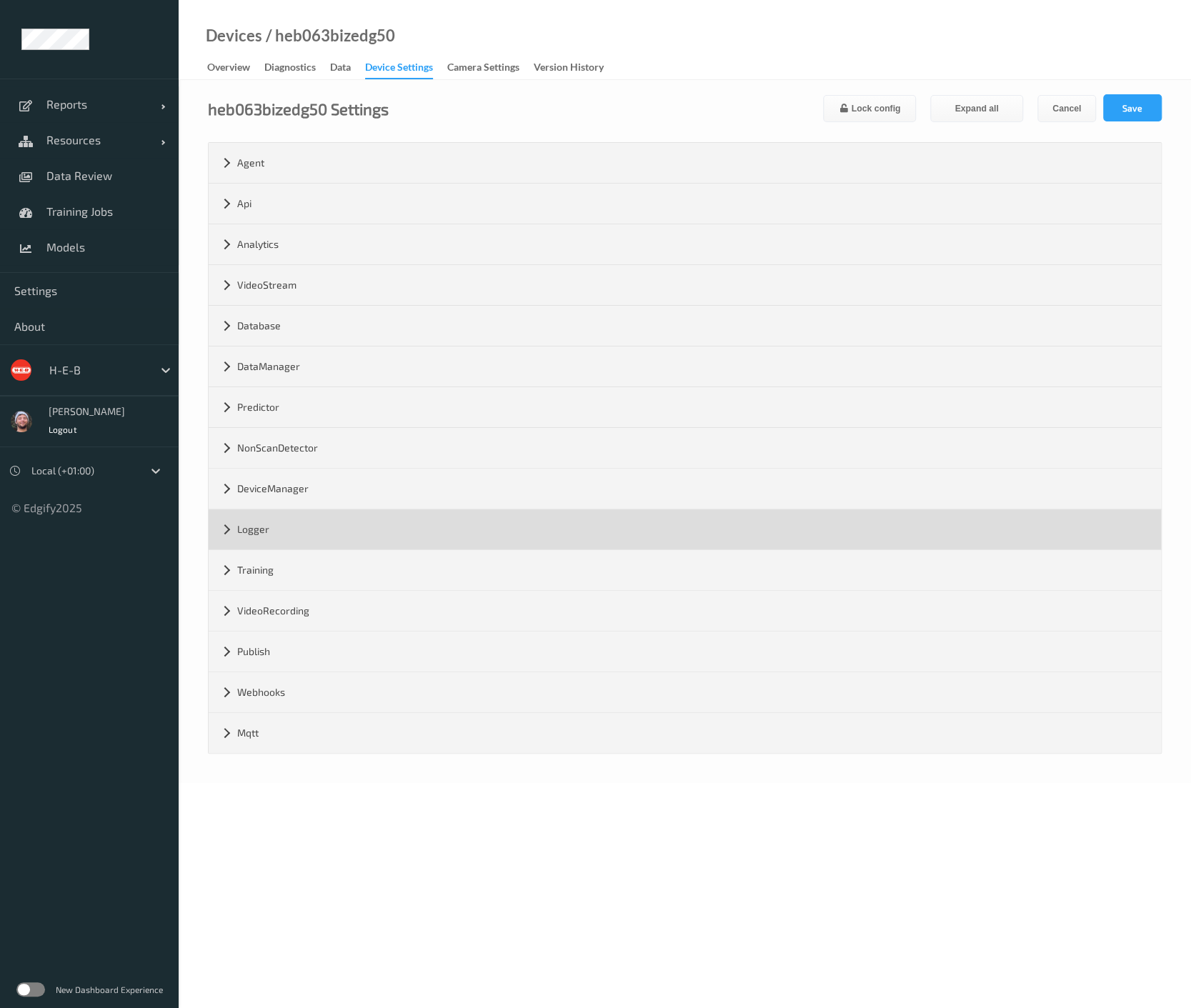
drag, startPoint x: 291, startPoint y: 523, endPoint x: 329, endPoint y: 544, distance: 43.4
click at [291, 522] on div "Logger" at bounding box center [685, 529] width 953 height 40
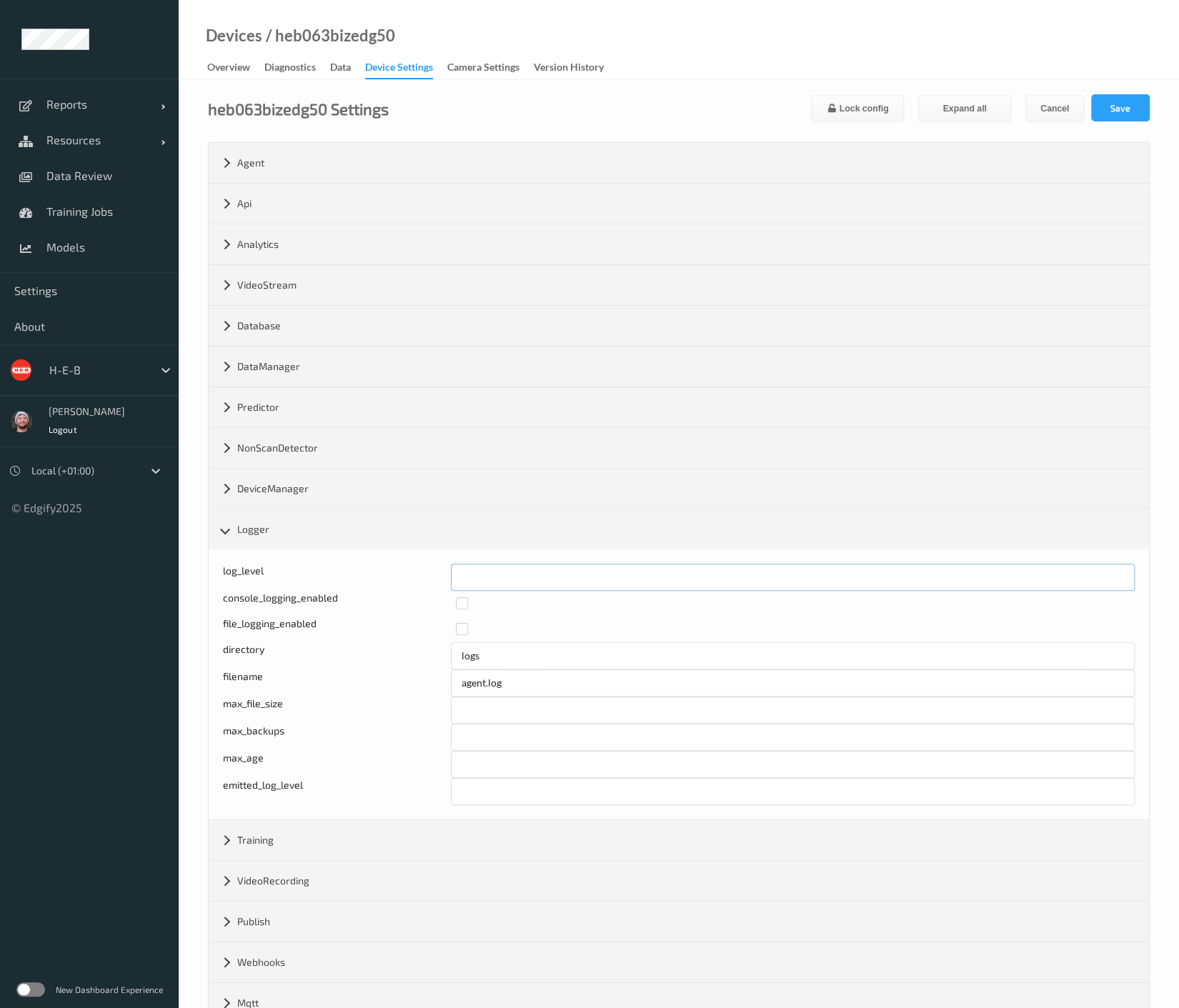
click at [406, 576] on div "log_level *" at bounding box center [679, 577] width 912 height 27
type input "*"
click at [1103, 103] on button "Save" at bounding box center [1120, 108] width 58 height 27
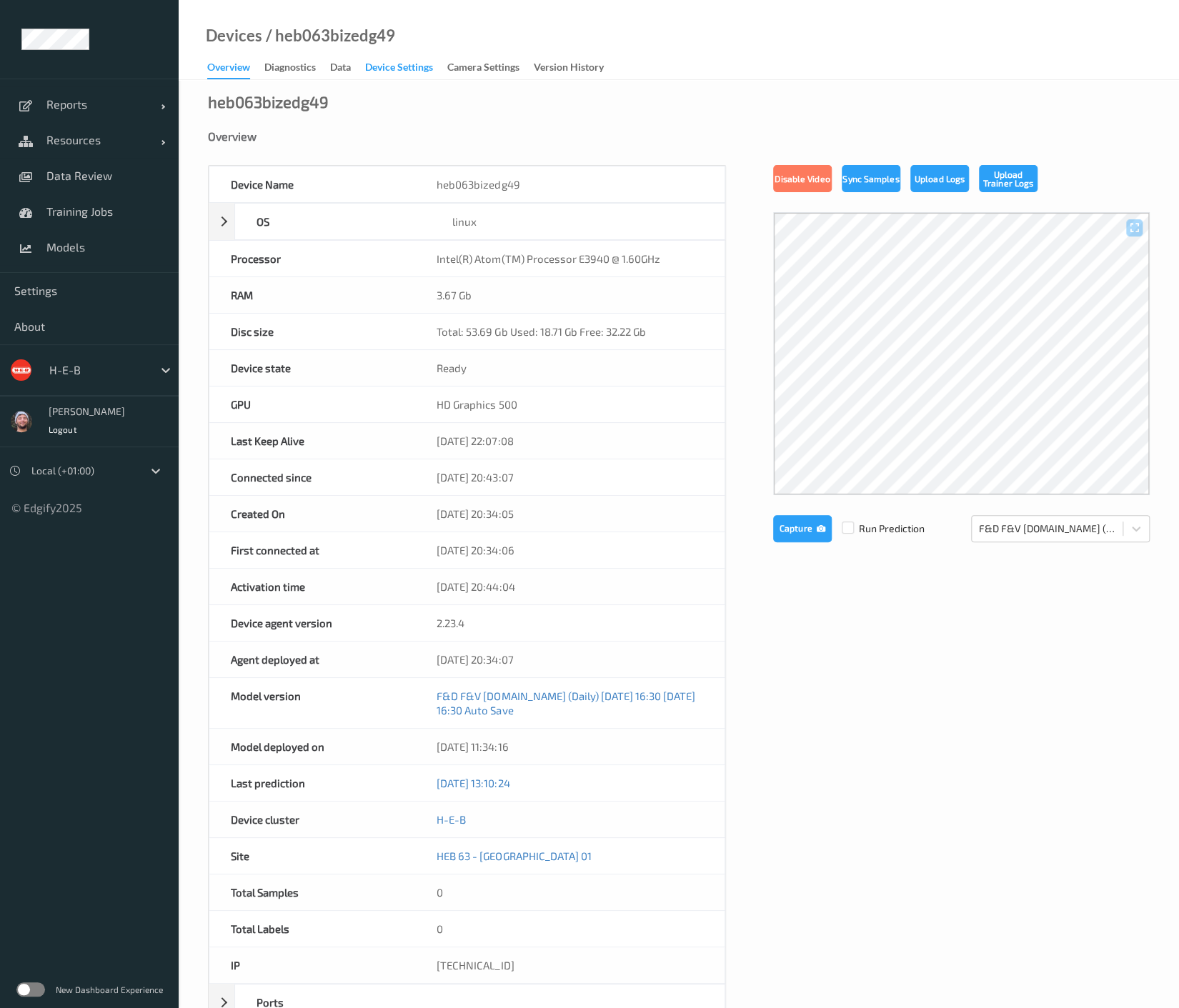
click at [400, 73] on div "Device Settings" at bounding box center [399, 69] width 68 height 18
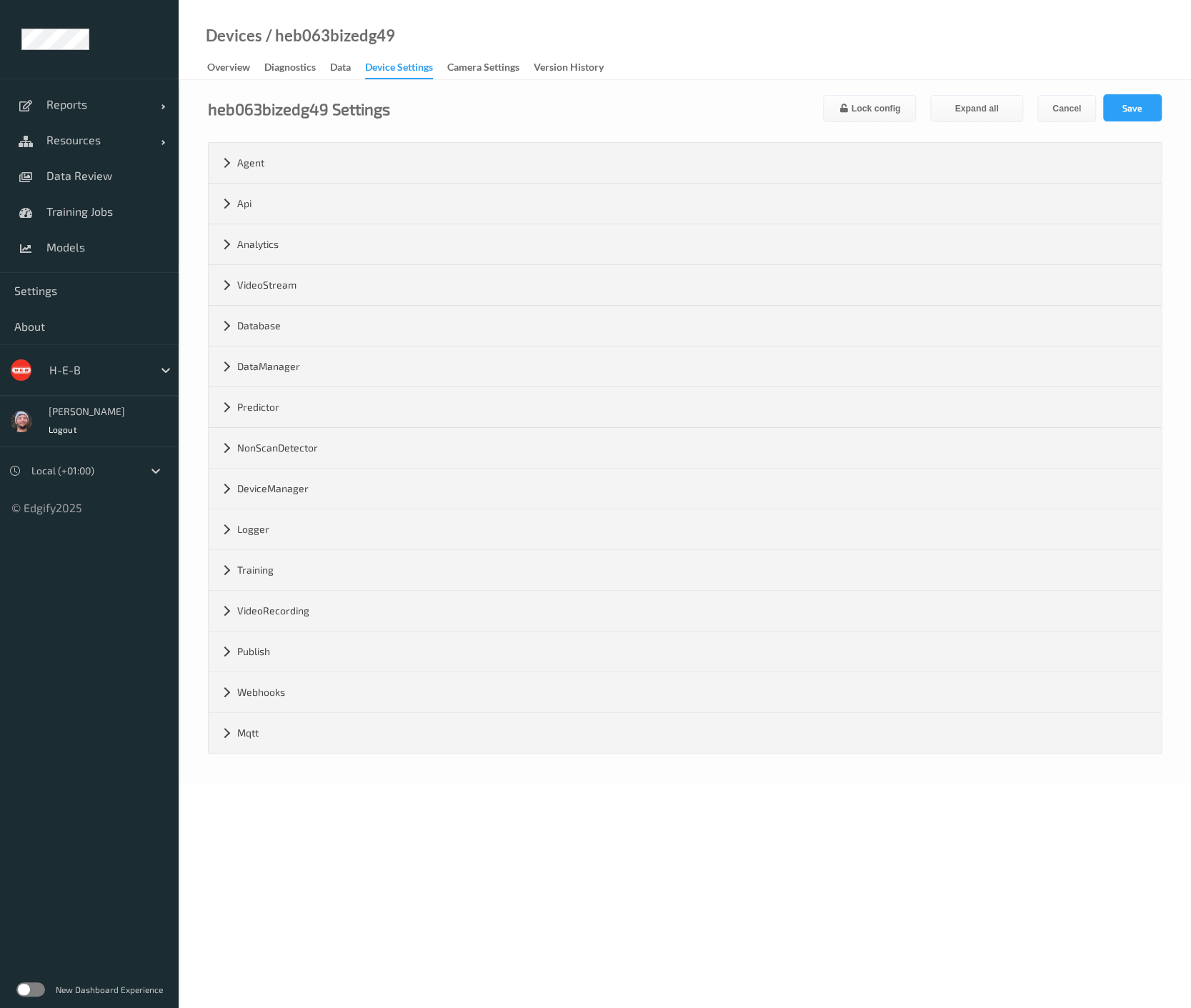
click at [272, 532] on div "Logger" at bounding box center [685, 529] width 953 height 40
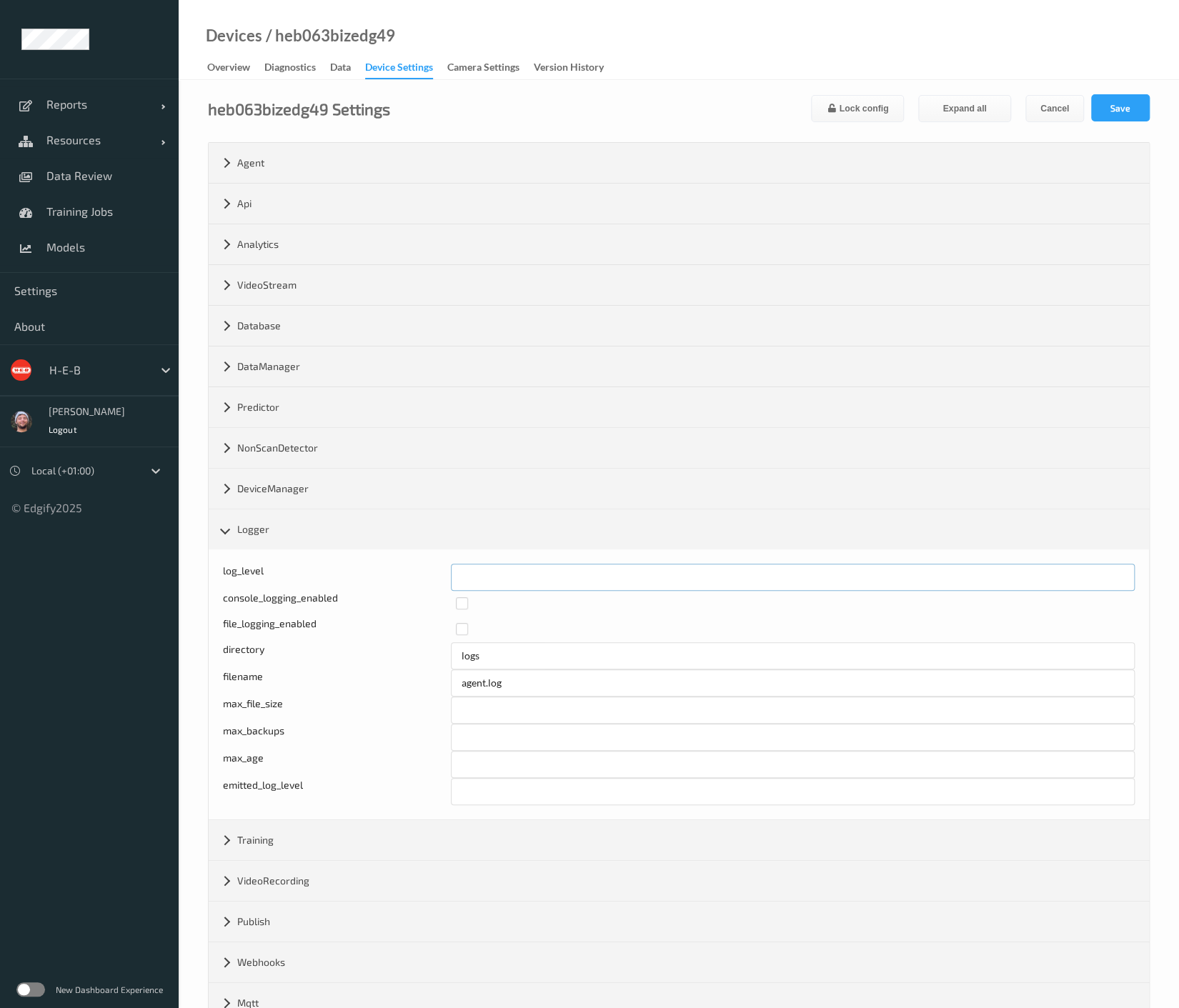
drag, startPoint x: 481, startPoint y: 572, endPoint x: 418, endPoint y: 577, distance: 63.2
click at [418, 577] on div "log_level *" at bounding box center [679, 577] width 912 height 27
type input "*"
click at [1134, 99] on button "Save" at bounding box center [1120, 108] width 58 height 27
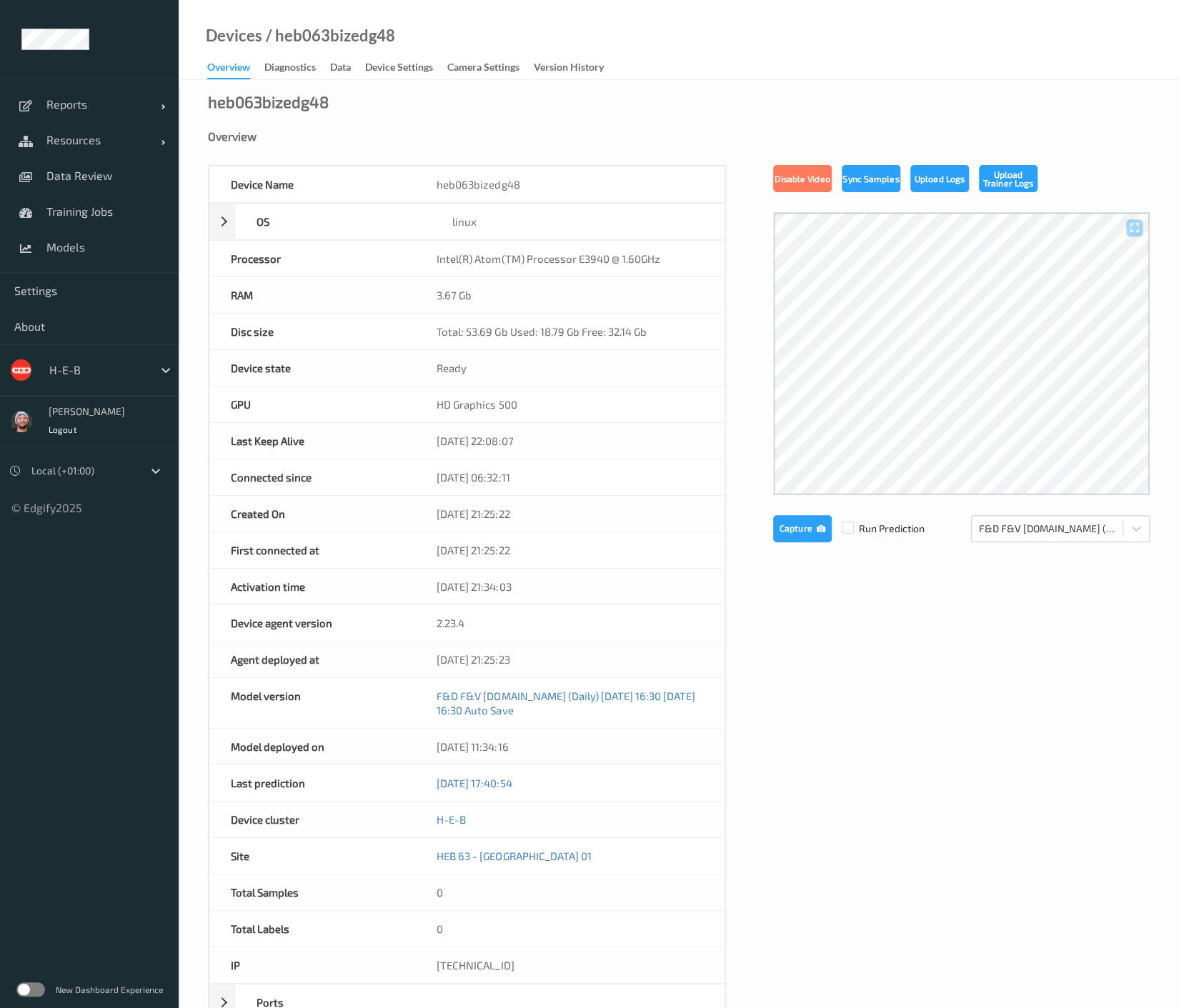
drag, startPoint x: 409, startPoint y: 68, endPoint x: 411, endPoint y: 145, distance: 77.0
click at [409, 68] on div "Device Settings" at bounding box center [399, 69] width 68 height 18
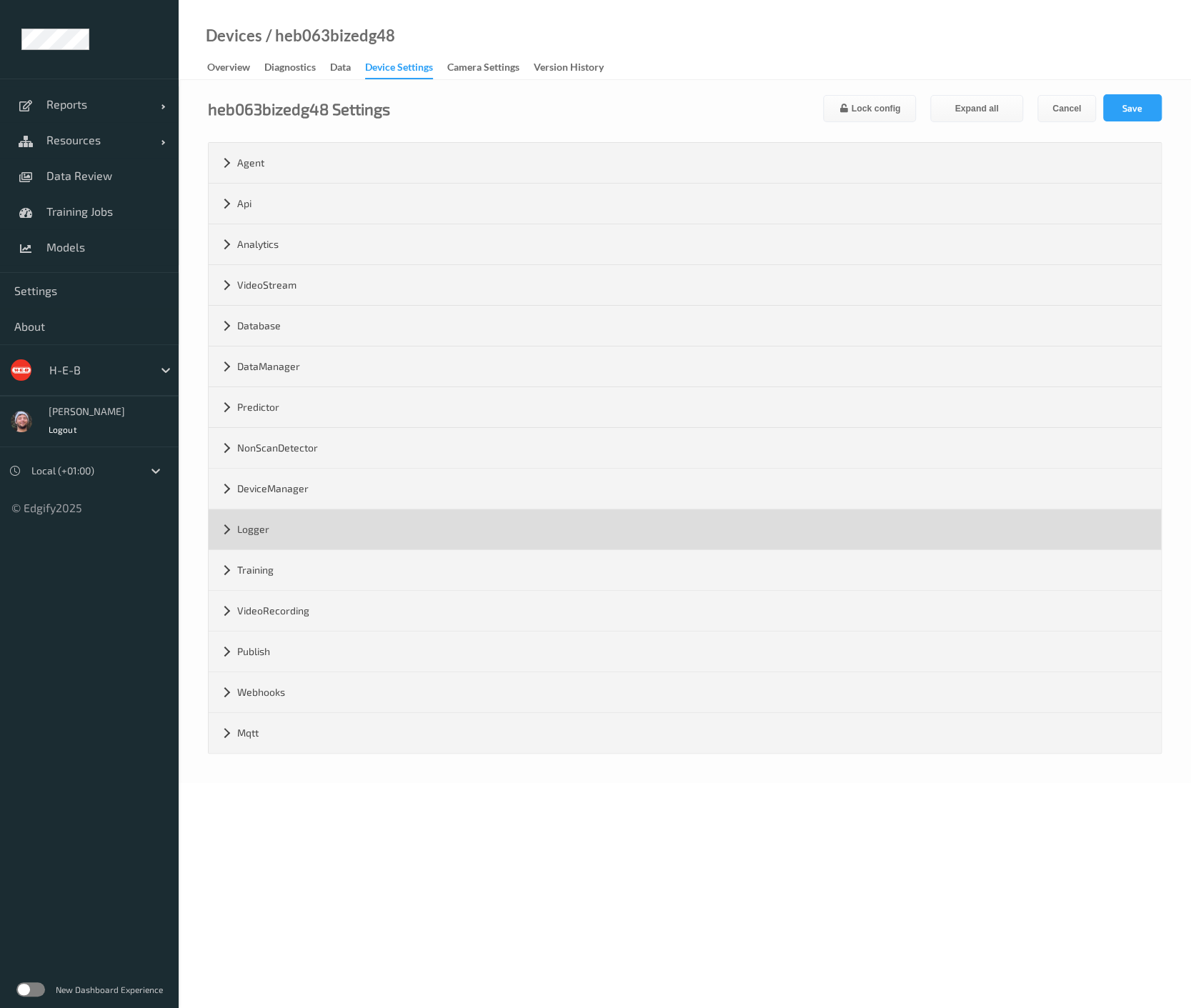
drag, startPoint x: 317, startPoint y: 523, endPoint x: 384, endPoint y: 540, distance: 69.1
click at [317, 524] on div "Logger" at bounding box center [685, 529] width 953 height 40
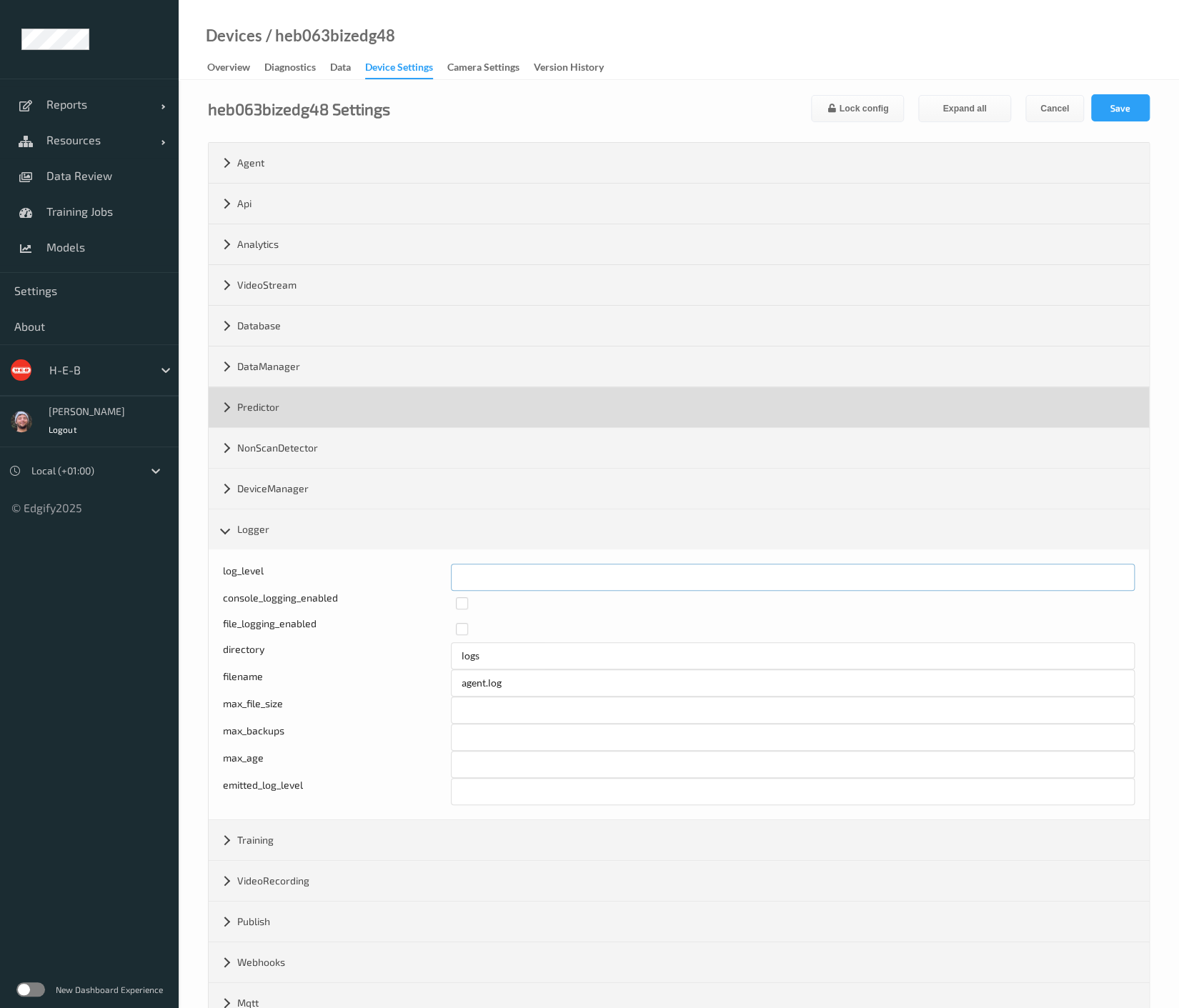
drag, startPoint x: 487, startPoint y: 577, endPoint x: 720, endPoint y: 392, distance: 297.5
click at [434, 570] on div "log_level *" at bounding box center [679, 577] width 912 height 27
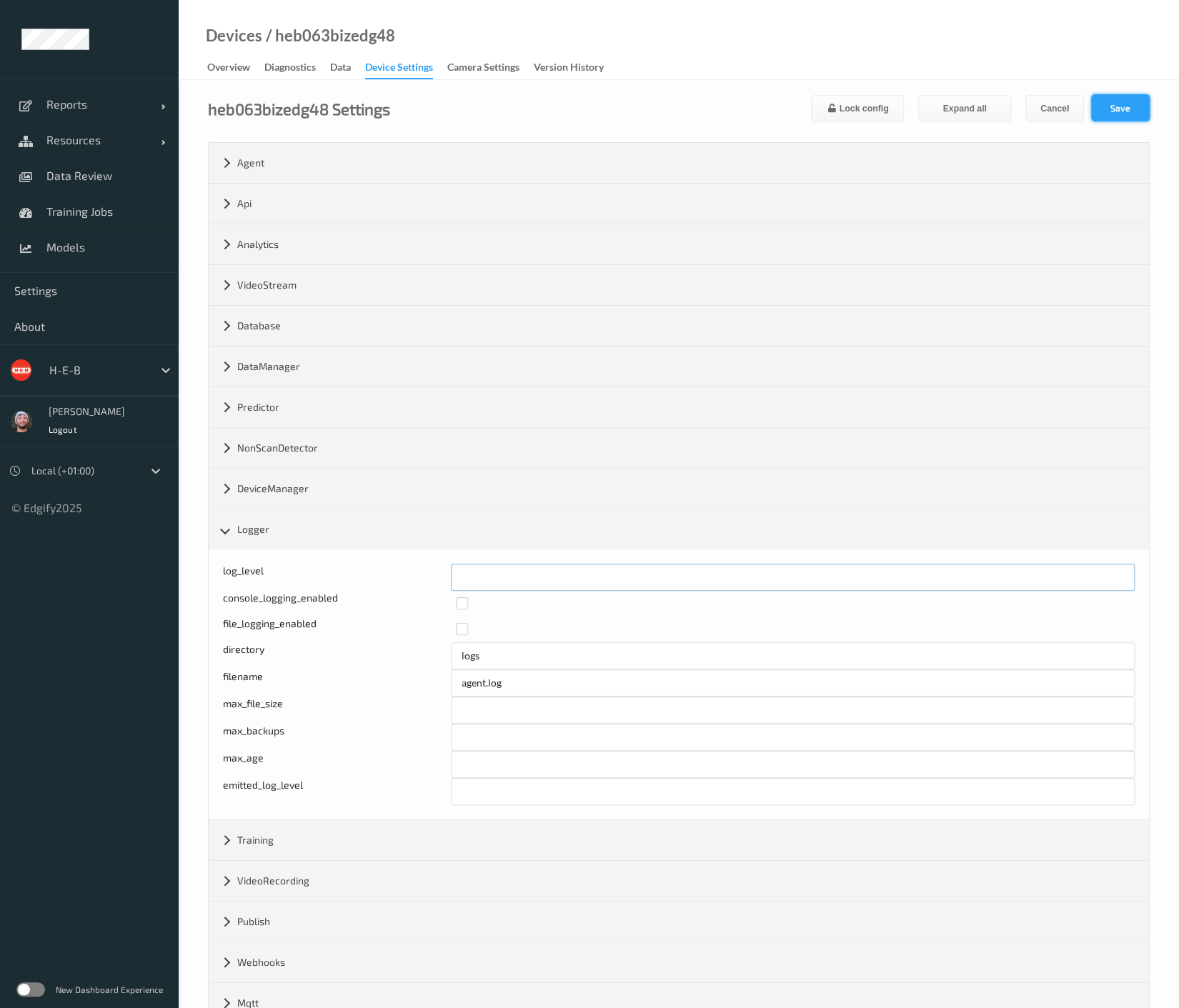
type input "*"
click at [1130, 108] on button "Save" at bounding box center [1120, 108] width 58 height 27
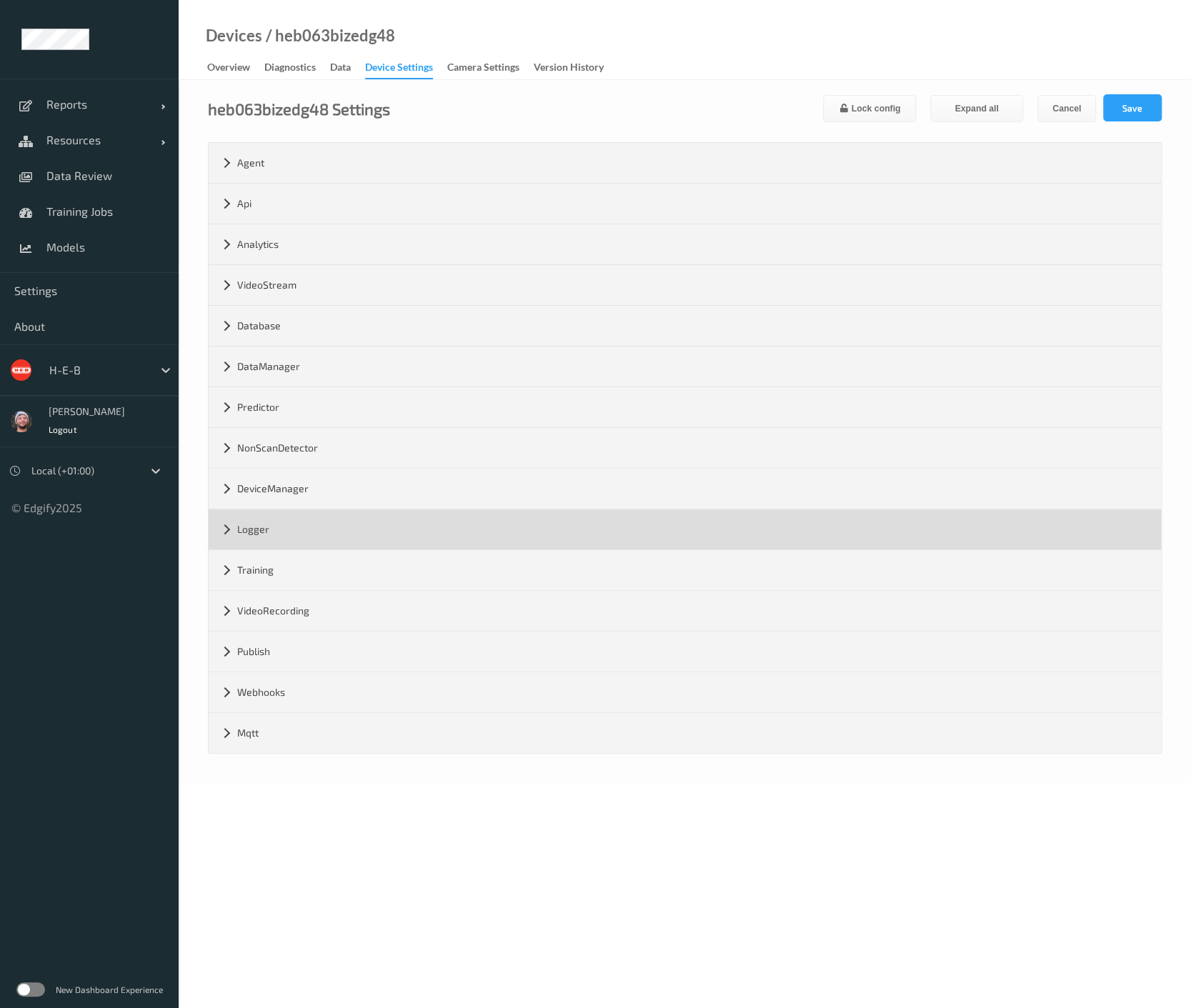
click at [439, 543] on div "Logger" at bounding box center [685, 529] width 953 height 40
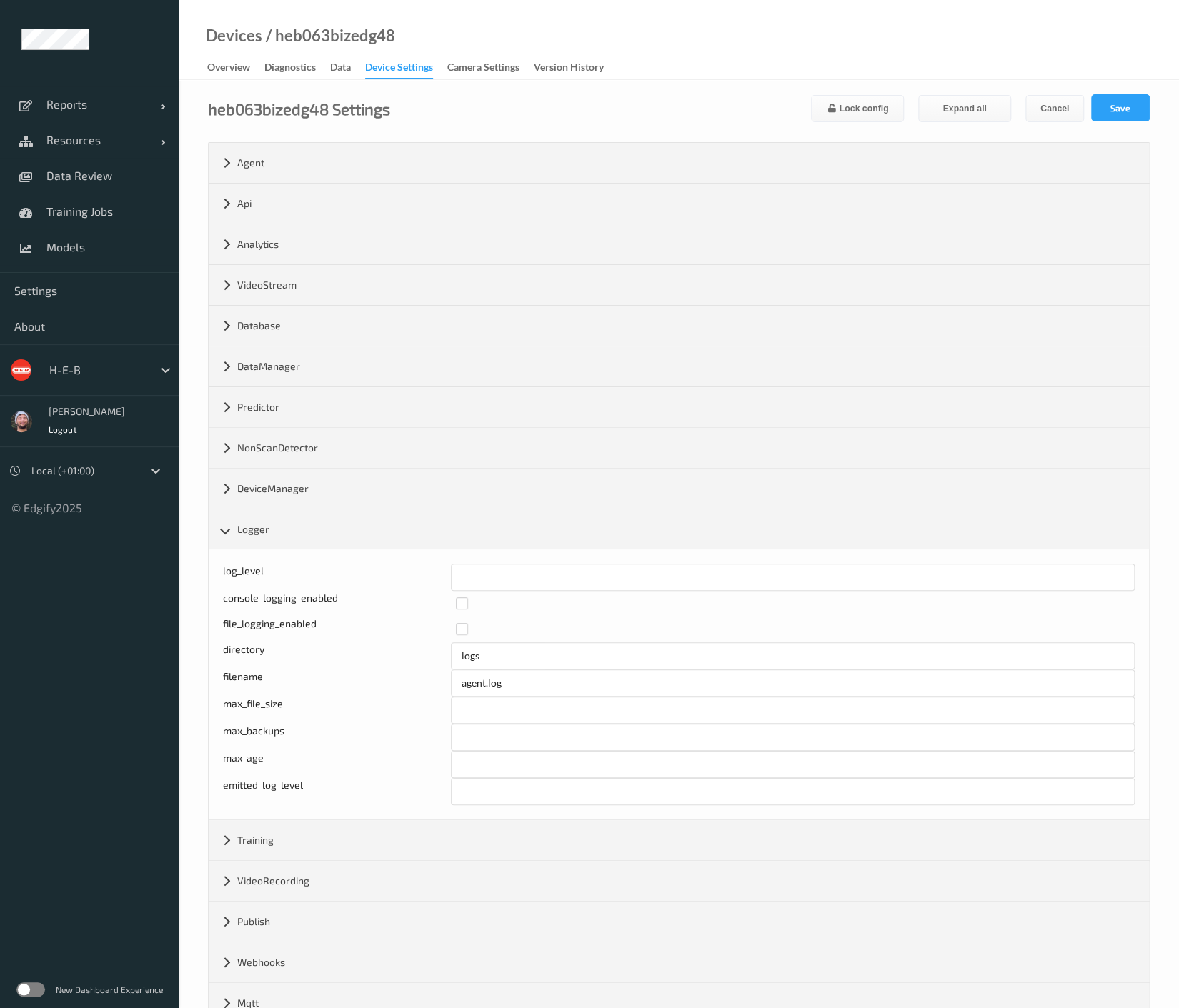
click at [919, 58] on div "Devices / heb063bizedg48 Overview Diagnostics Data Device Settings Camera Setti…" at bounding box center [679, 40] width 1000 height 80
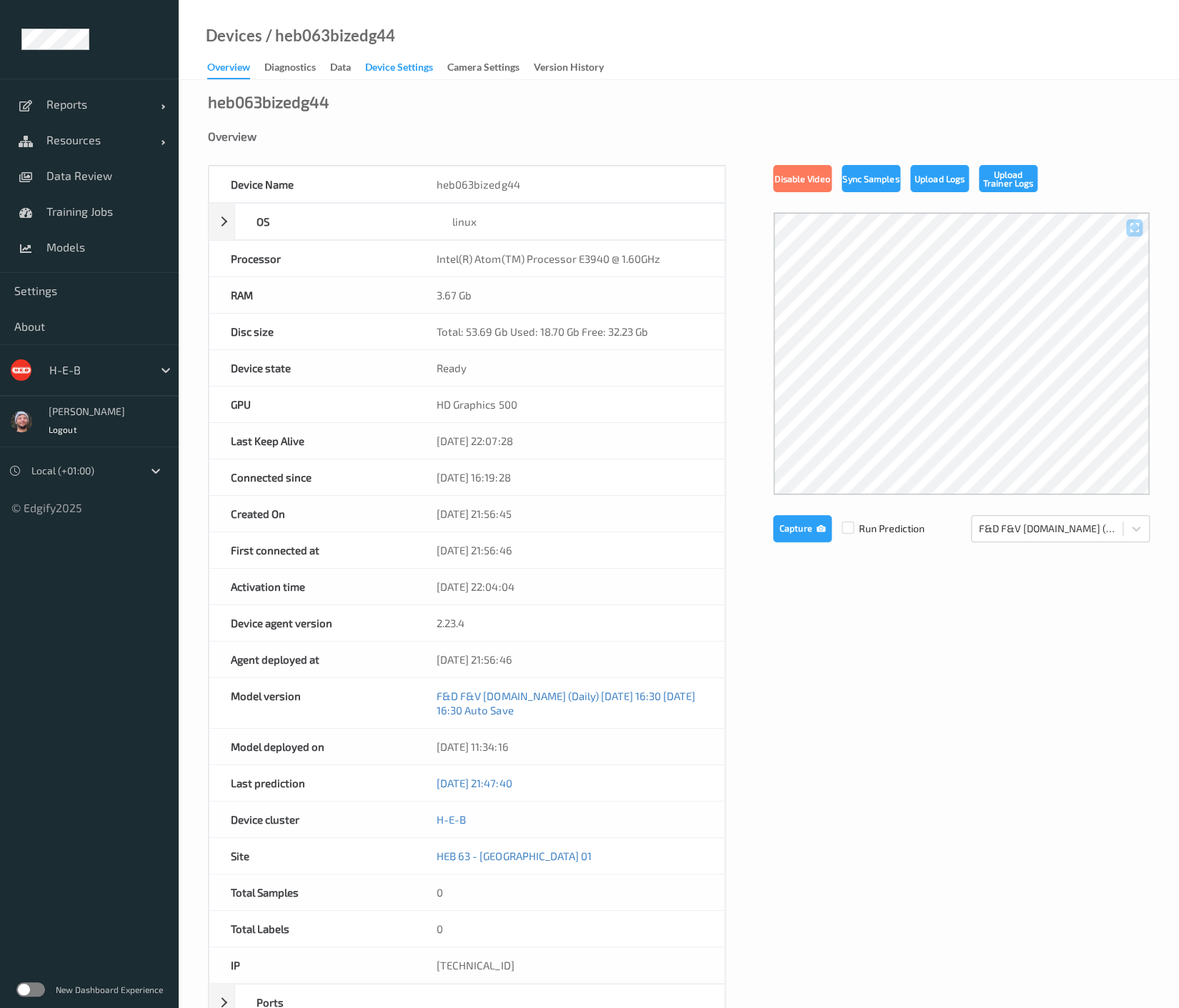
click at [373, 67] on div "Device Settings" at bounding box center [399, 69] width 68 height 18
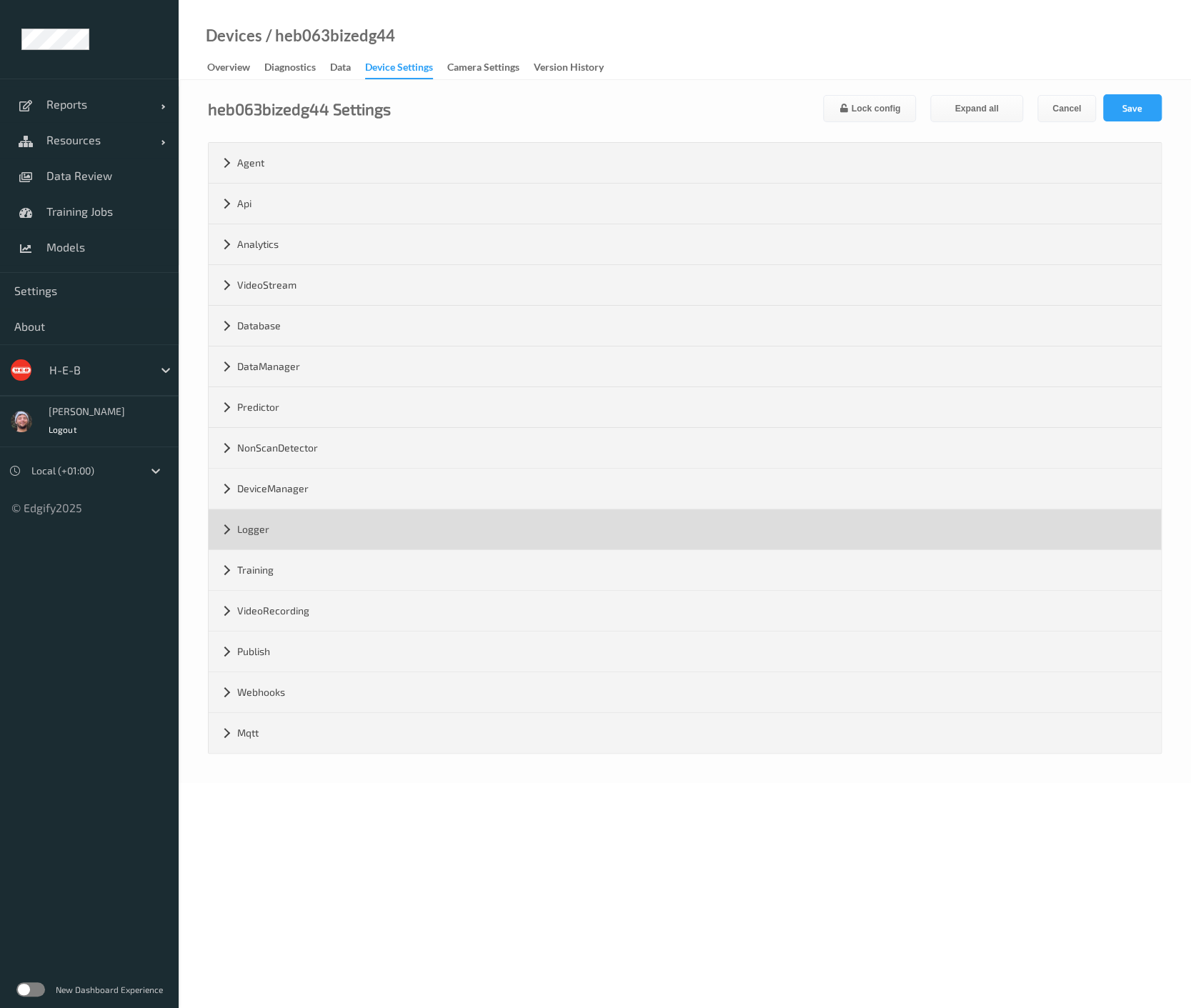
click at [261, 539] on div "Logger" at bounding box center [685, 529] width 953 height 40
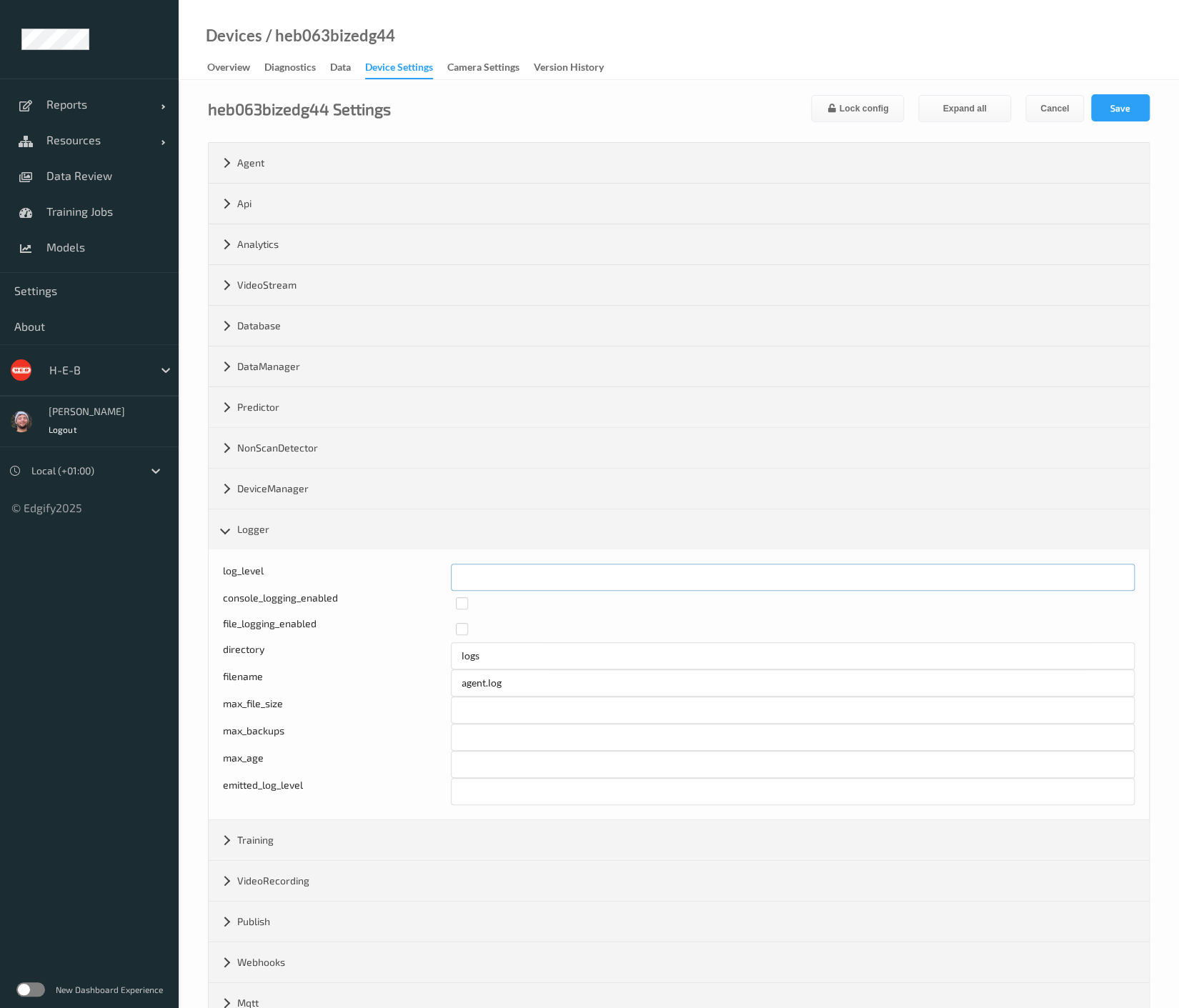
drag, startPoint x: 516, startPoint y: 579, endPoint x: 374, endPoint y: 570, distance: 142.3
click at [374, 570] on div "log_level *" at bounding box center [679, 577] width 912 height 27
type input "*"
click at [1153, 93] on div "heb063bizedg44 Settings Lock config Expand all Cancel Save Agent version 2.23.4…" at bounding box center [679, 566] width 1000 height 973
click at [1136, 109] on button "Save" at bounding box center [1120, 108] width 58 height 27
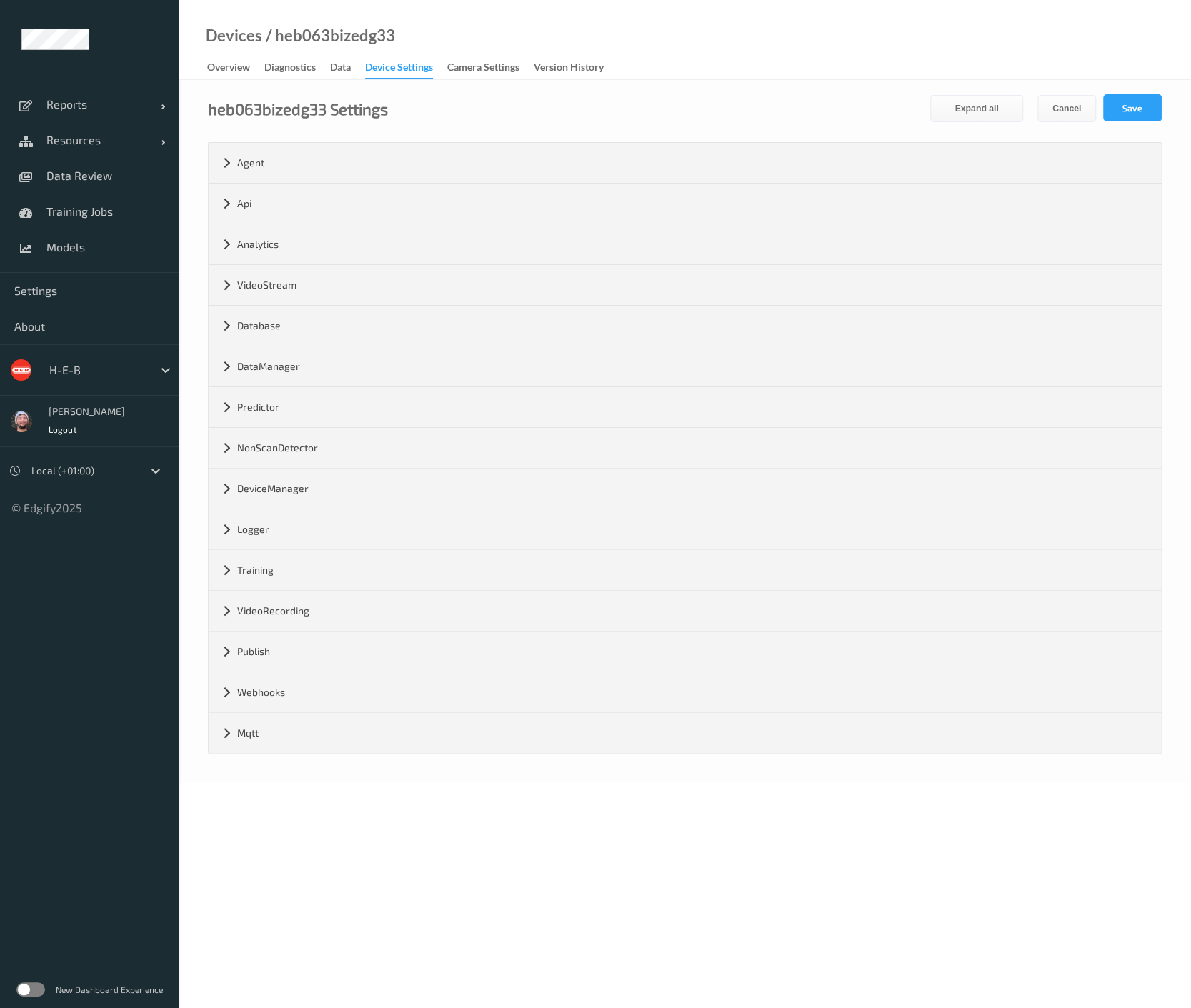
click at [273, 528] on div "Logger" at bounding box center [685, 529] width 953 height 40
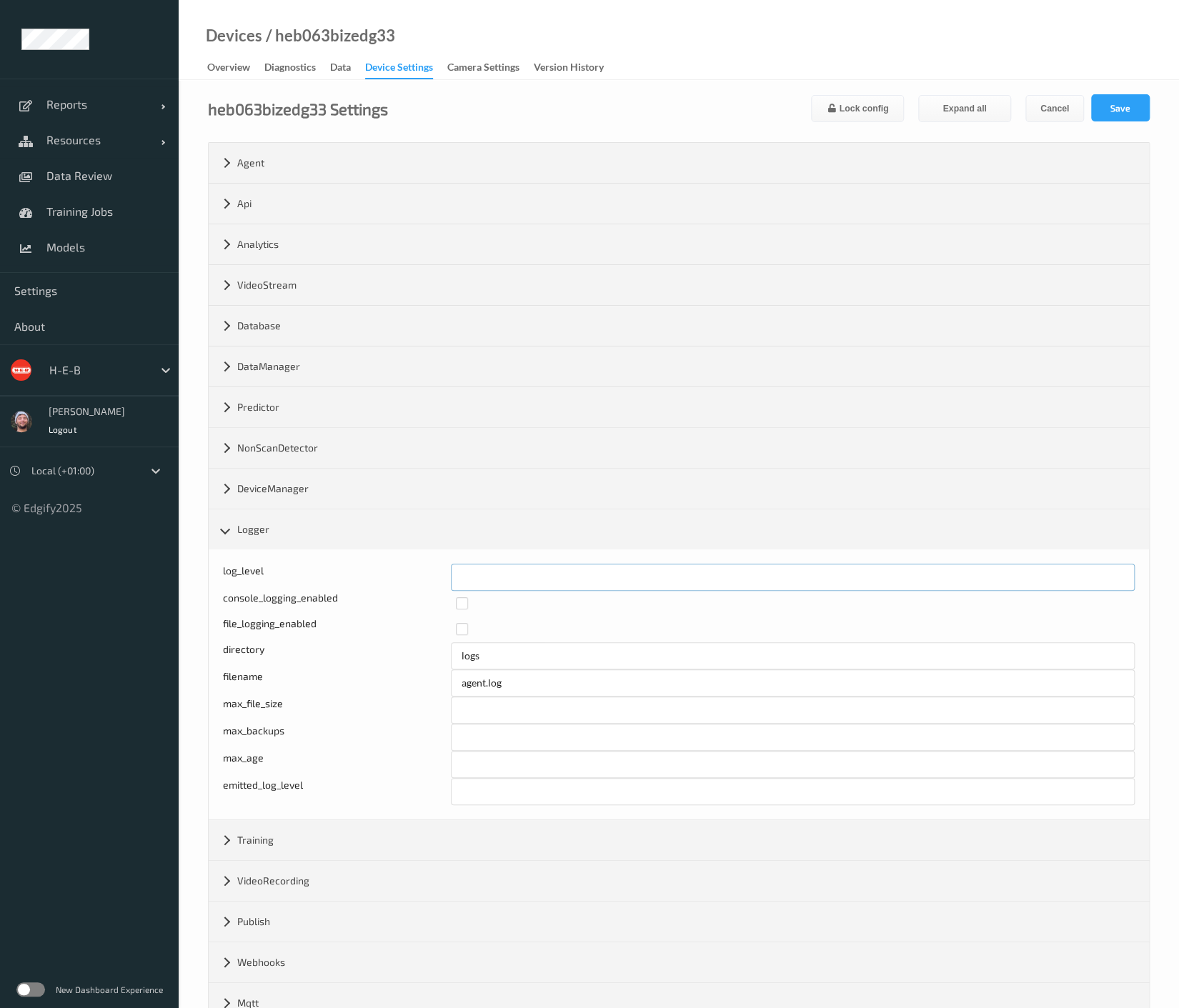
drag, startPoint x: 479, startPoint y: 577, endPoint x: 438, endPoint y: 574, distance: 41.1
click at [438, 574] on div "Log level: -1- trace, 0- debug, 1- info, 2-warn, 3-error, 4-fatal, 5-panic log_…" at bounding box center [679, 577] width 912 height 27
type input "*"
click at [1106, 93] on div "heb063bizedg33 Settings Lock config Expand all Cancel Save Agent version 2.23.4…" at bounding box center [679, 566] width 1000 height 973
click at [1108, 102] on button "Save" at bounding box center [1120, 108] width 58 height 27
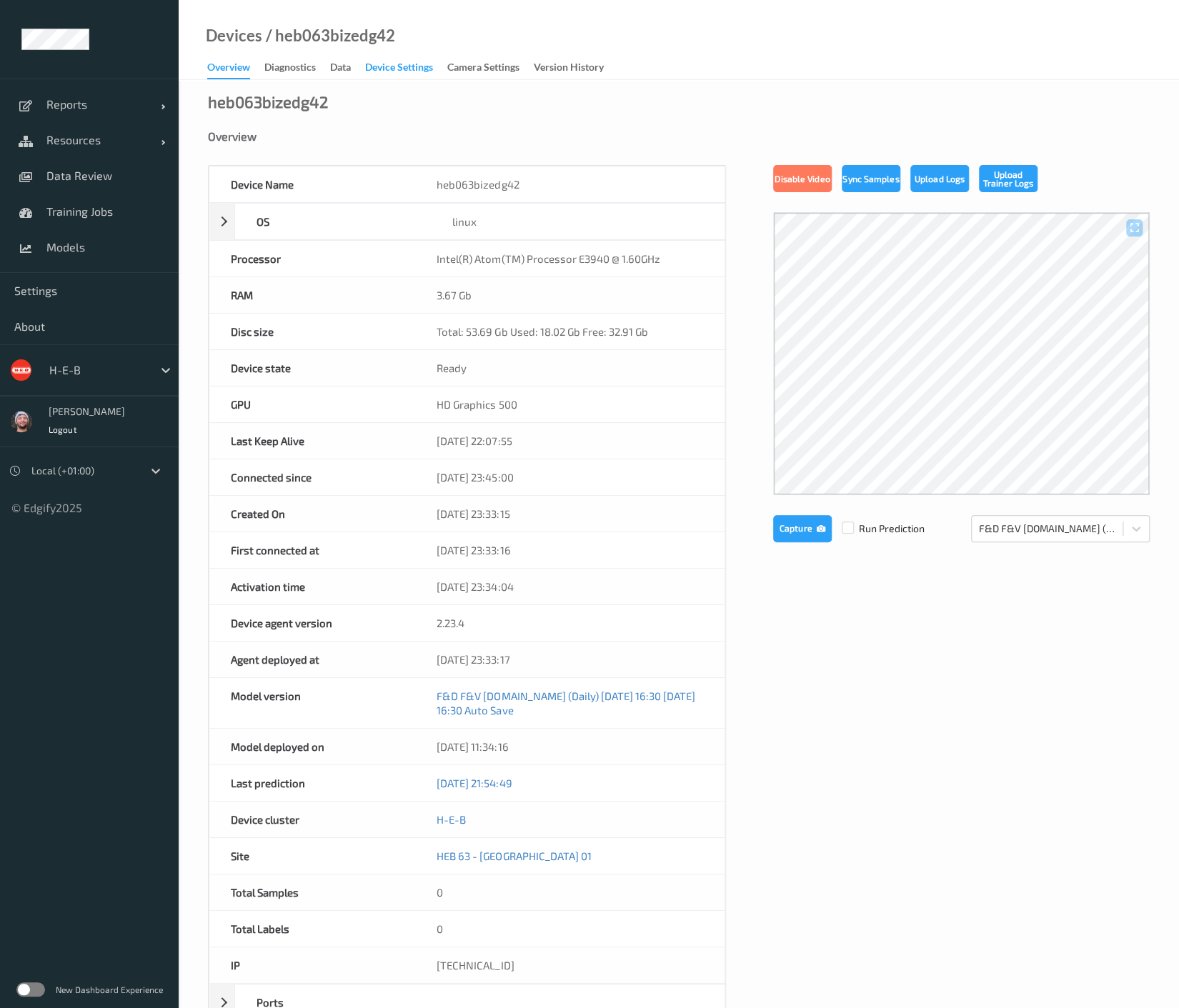
click at [404, 66] on div "Device Settings" at bounding box center [399, 69] width 68 height 18
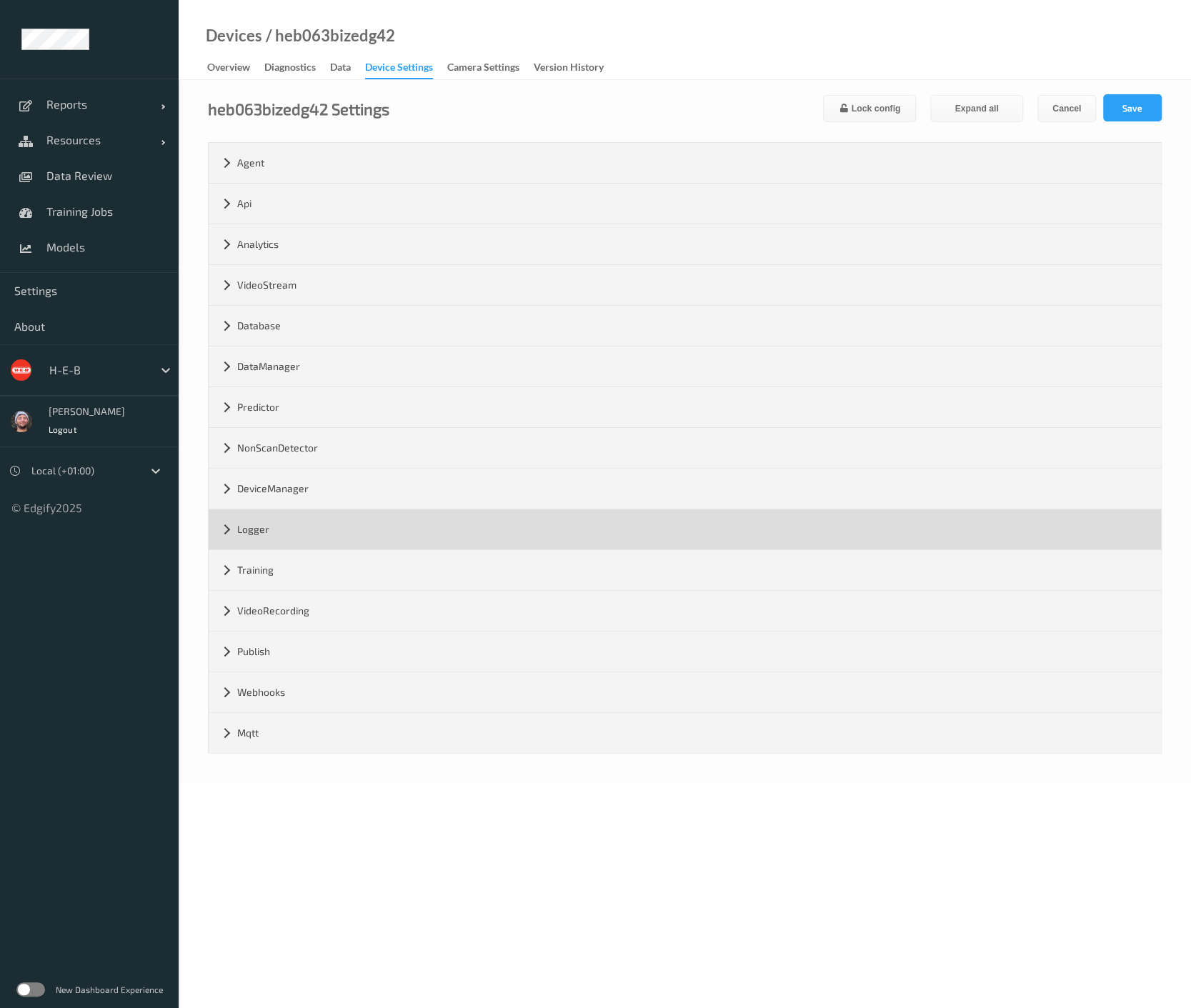
click at [265, 520] on div "Logger" at bounding box center [685, 529] width 953 height 40
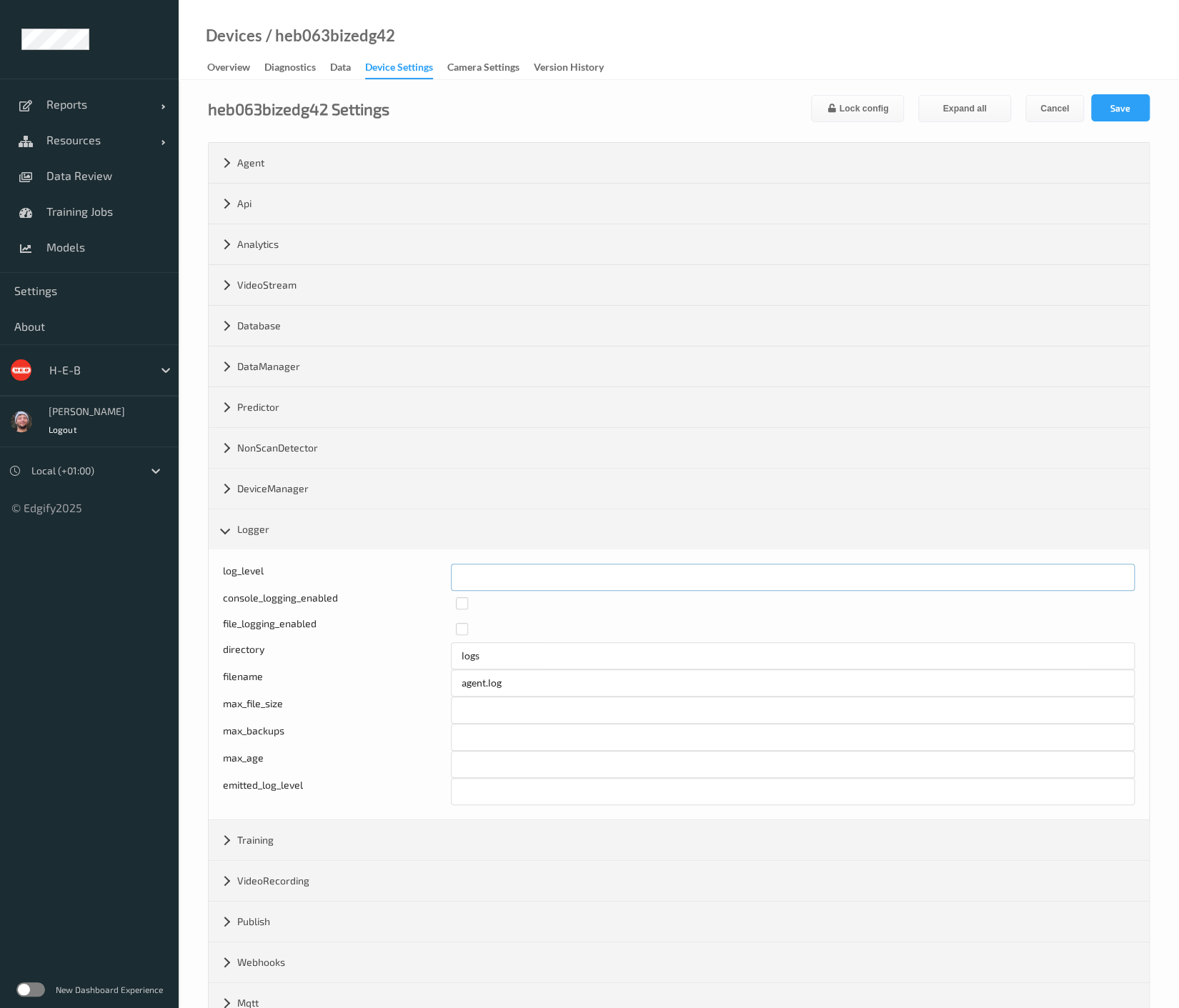
drag, startPoint x: 446, startPoint y: 571, endPoint x: 424, endPoint y: 572, distance: 22.0
click at [425, 571] on div "log_level *" at bounding box center [679, 577] width 912 height 27
type input "*"
click at [1101, 113] on button "Save" at bounding box center [1120, 108] width 58 height 27
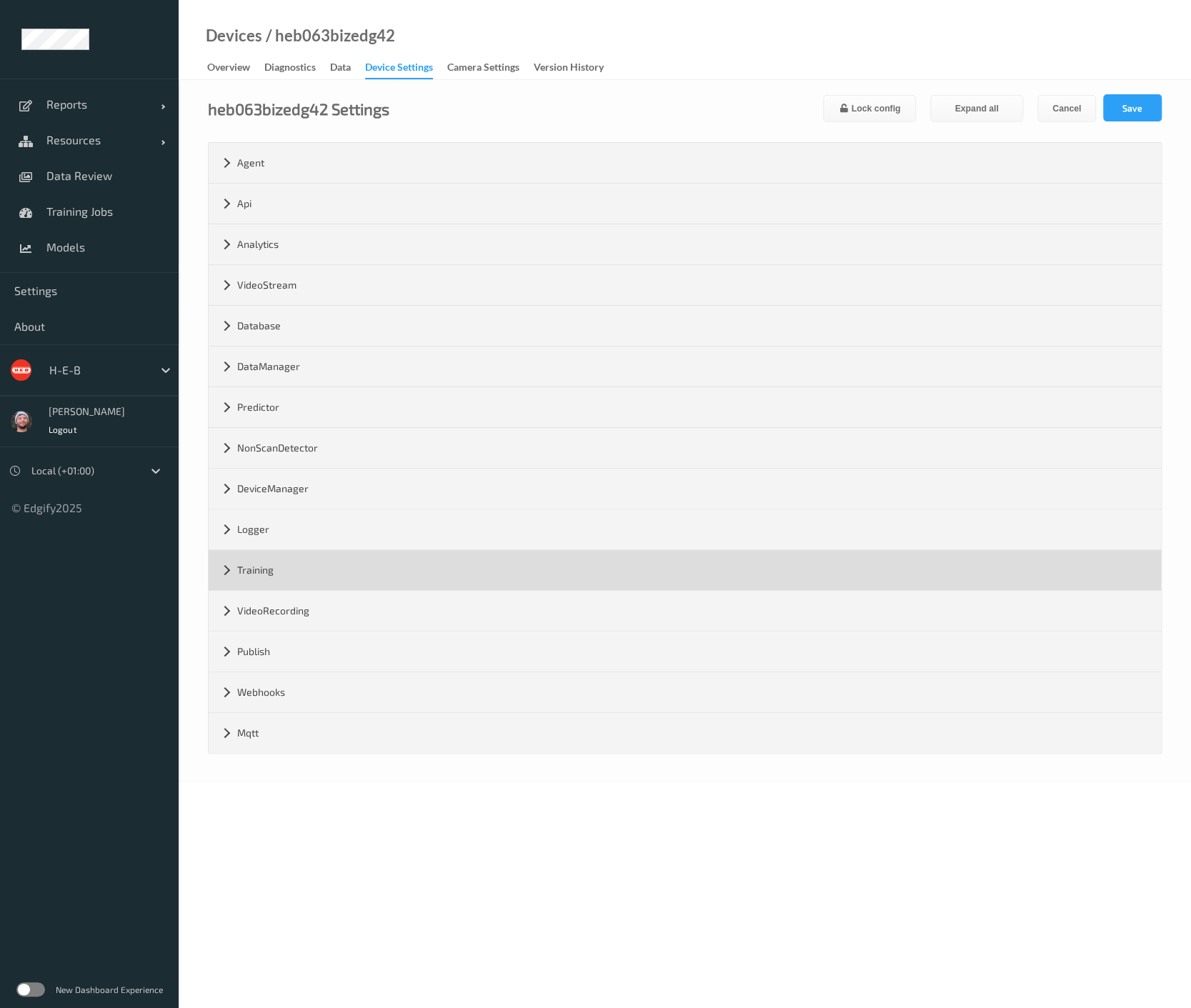
click at [294, 560] on div "Training" at bounding box center [685, 570] width 953 height 40
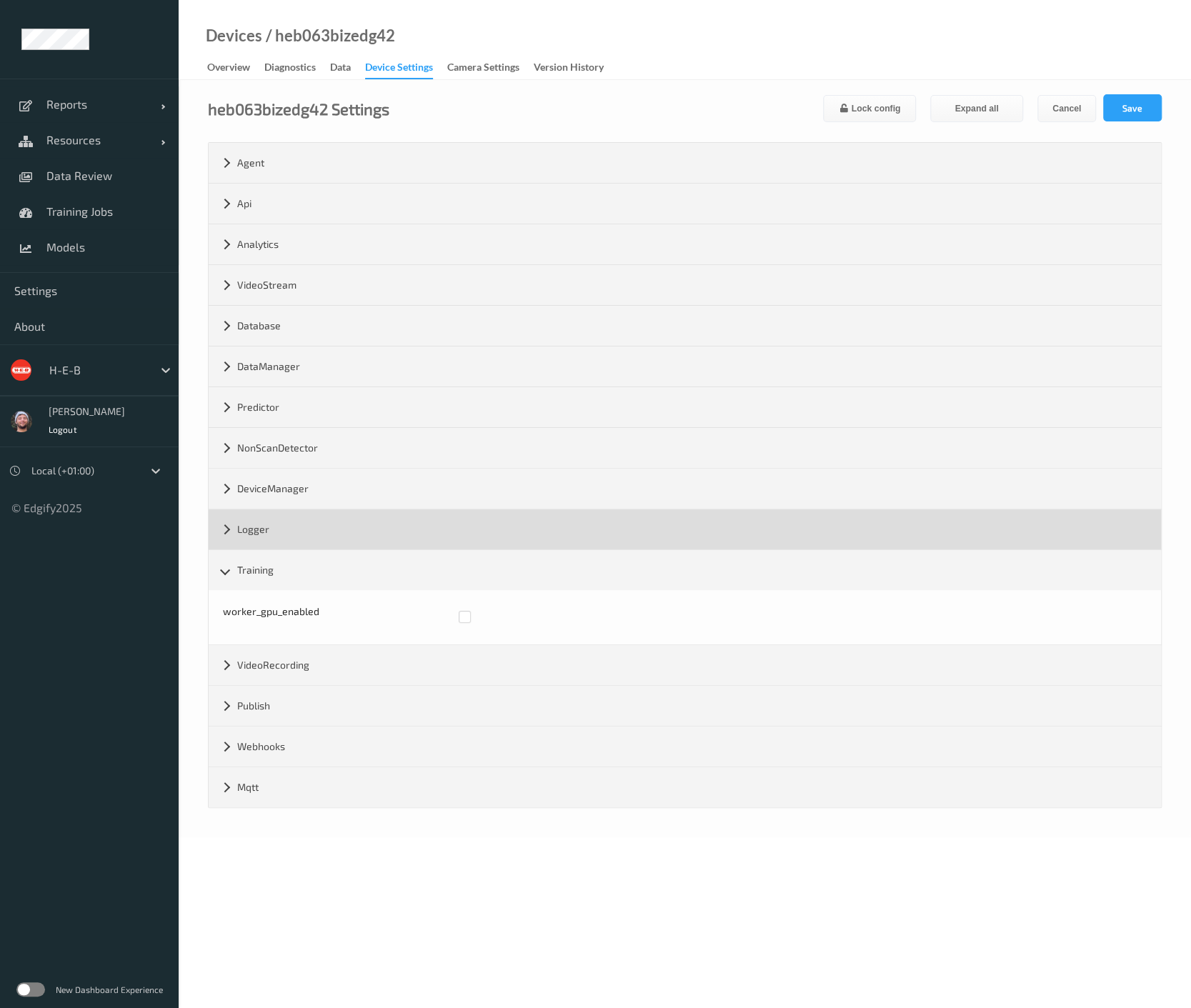
click at [296, 540] on div "Logger" at bounding box center [685, 529] width 953 height 40
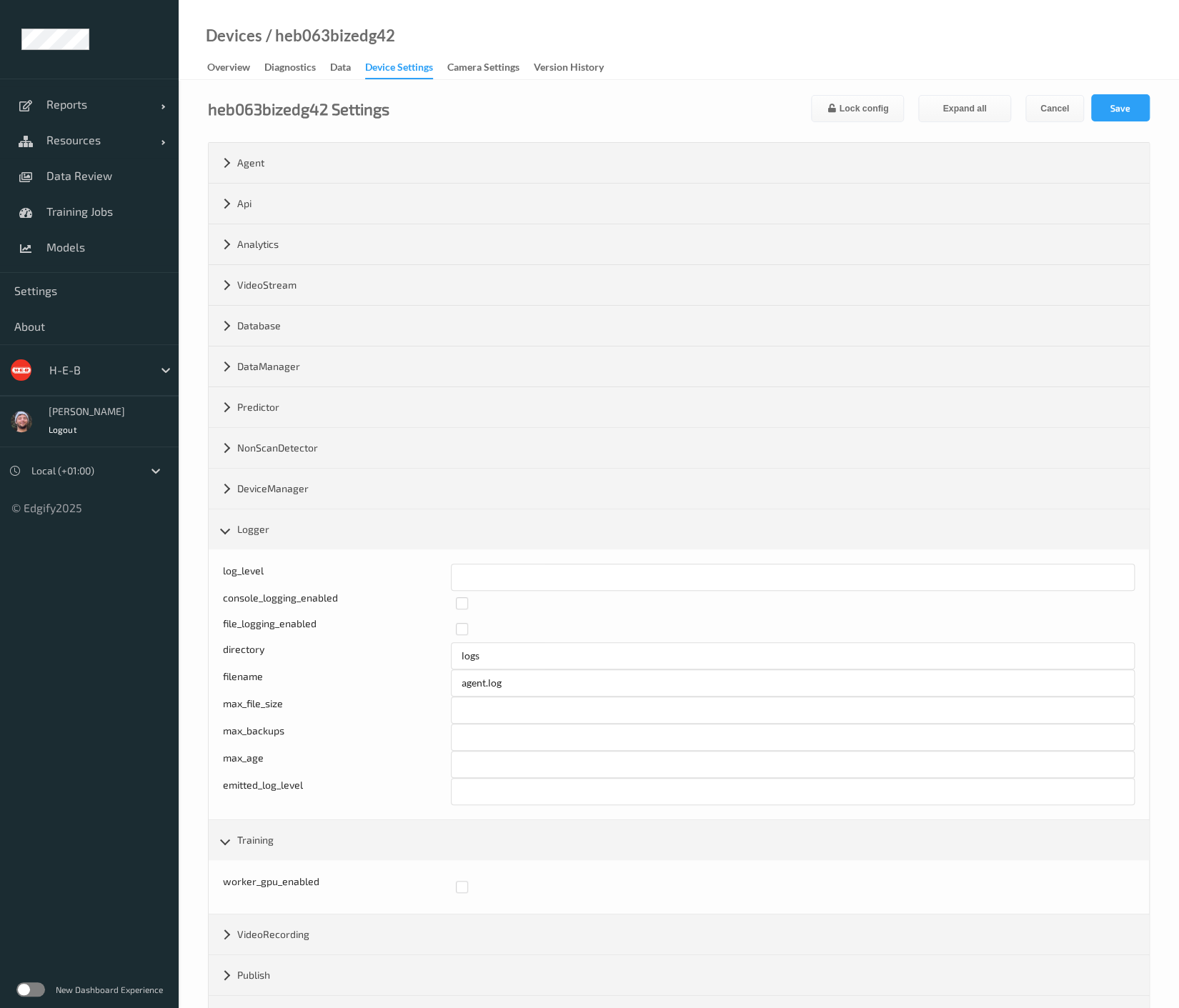
click at [810, 63] on div "Devices / heb063bizedg42 Overview Diagnostics Data Device Settings Camera Setti…" at bounding box center [679, 40] width 1000 height 80
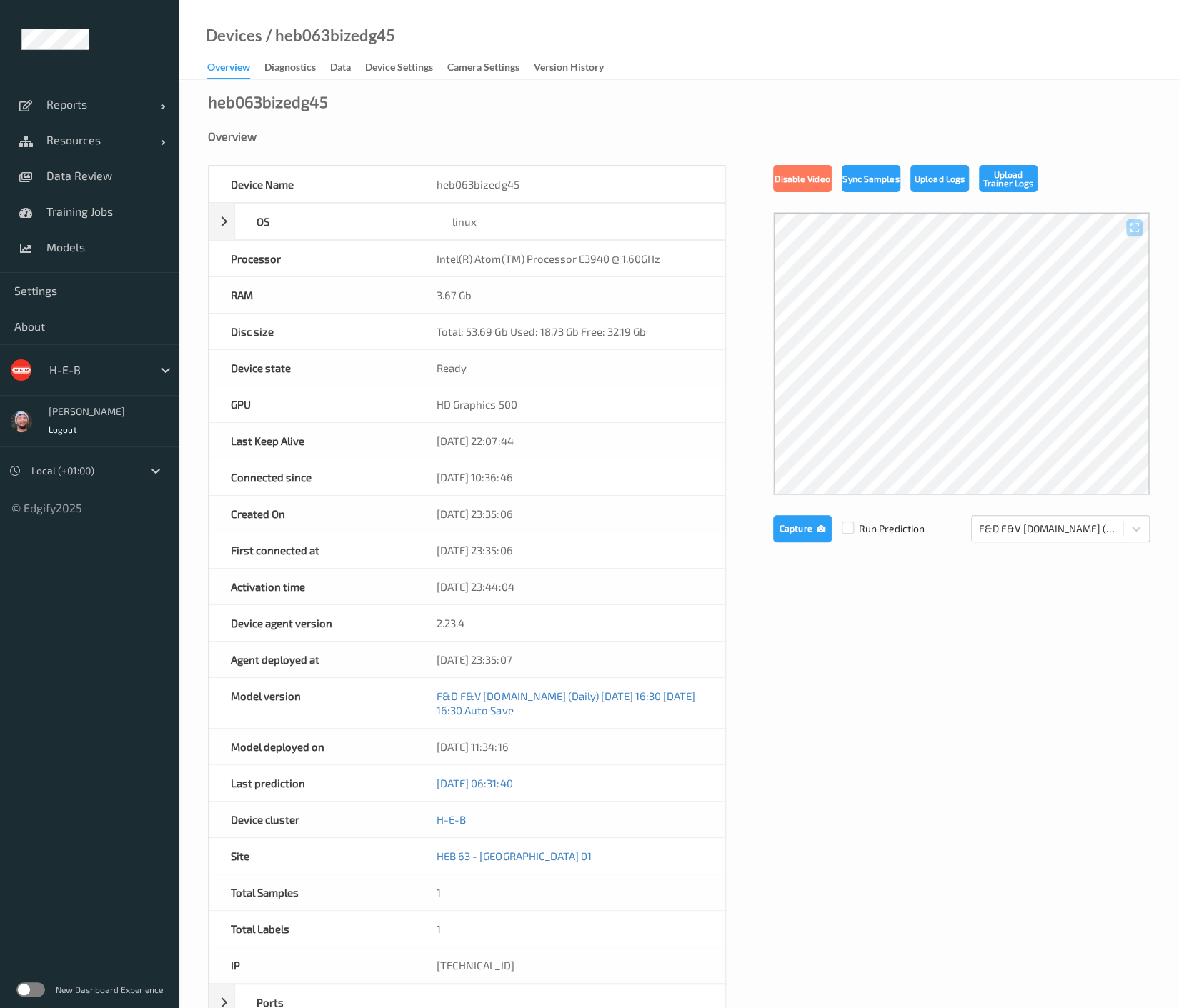
click at [423, 68] on div "Device Settings" at bounding box center [399, 69] width 68 height 18
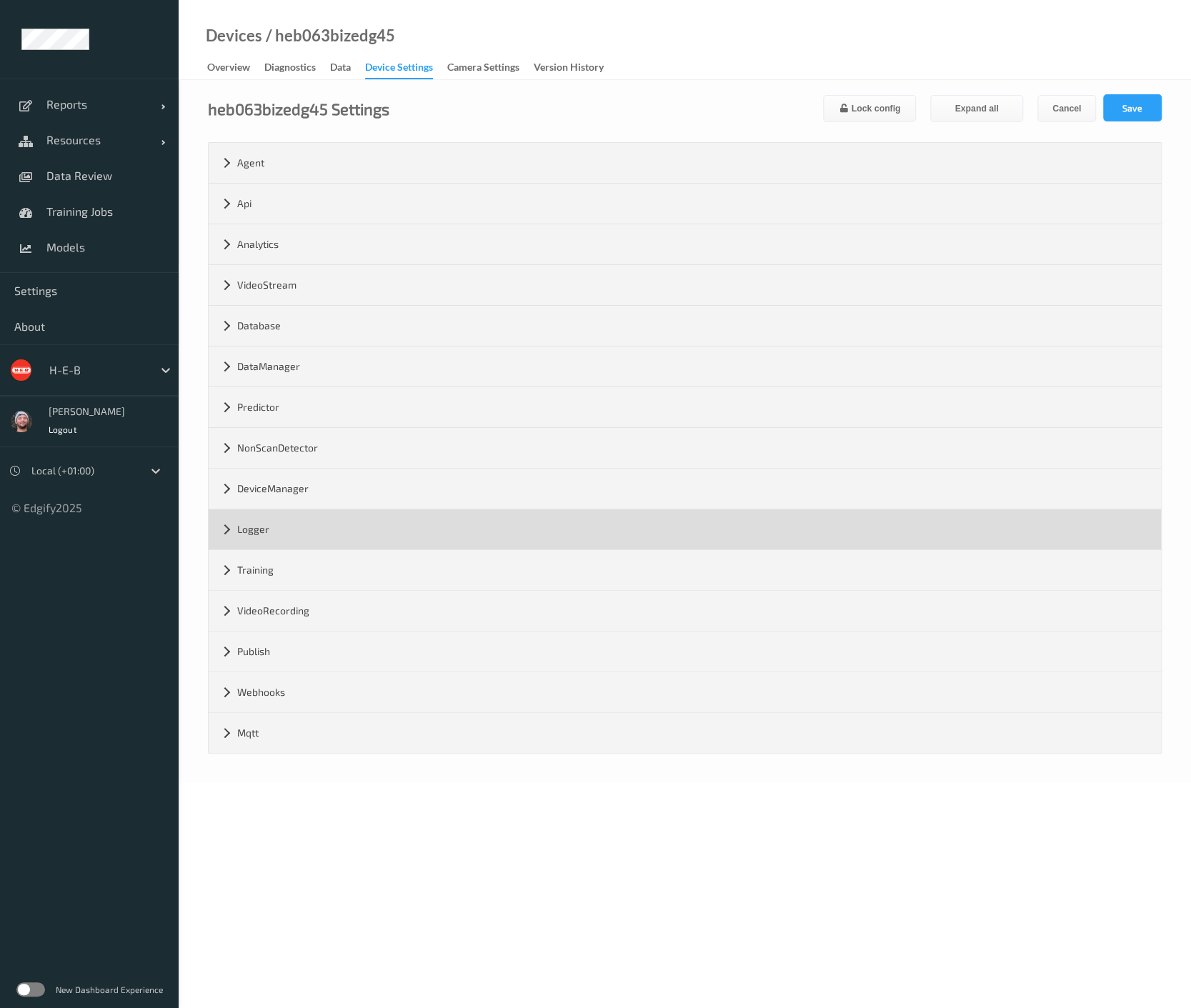
click at [242, 515] on div "Logger" at bounding box center [685, 529] width 953 height 40
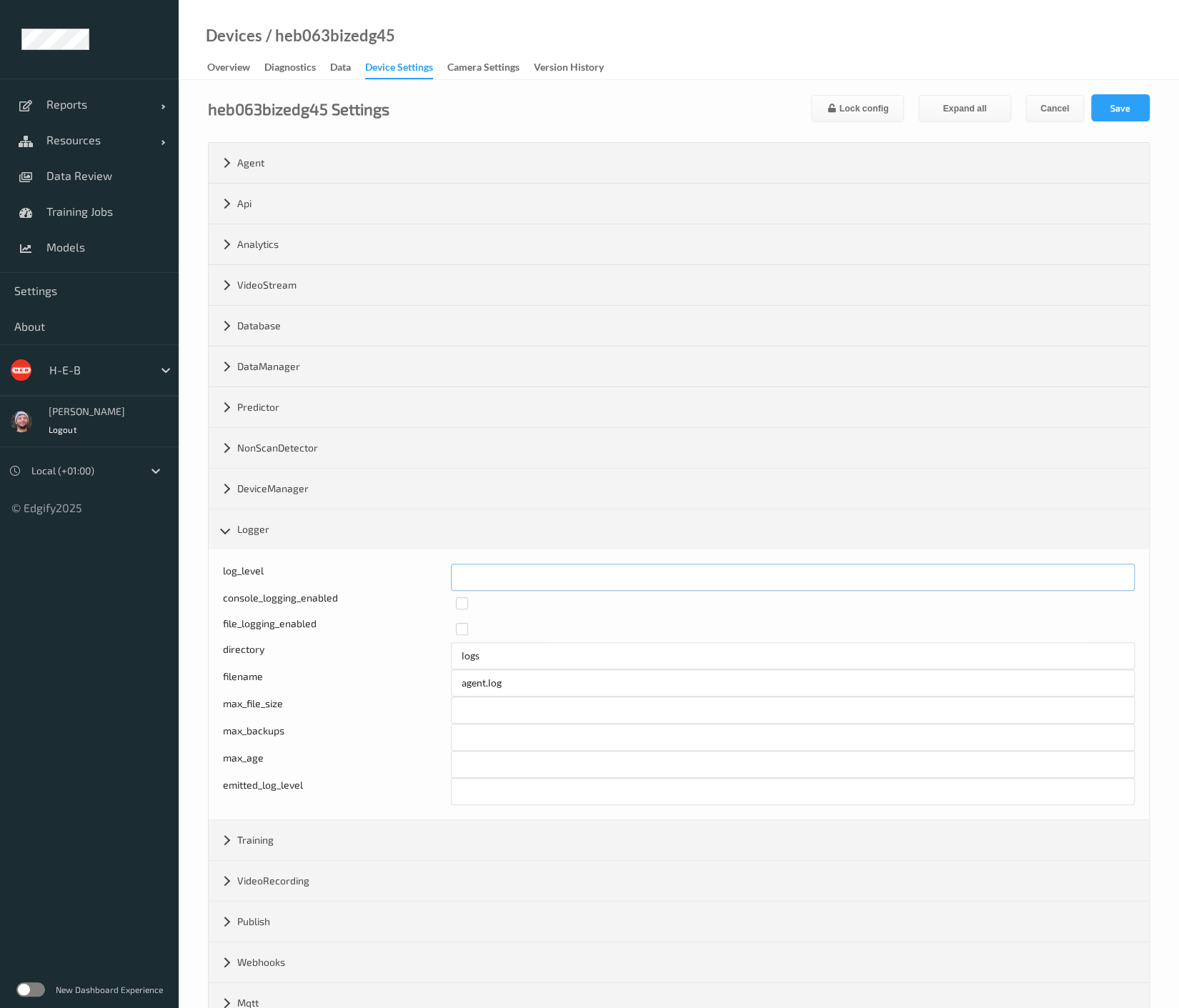
drag, startPoint x: 469, startPoint y: 566, endPoint x: 422, endPoint y: 569, distance: 47.1
click at [422, 569] on div "log_level *" at bounding box center [679, 577] width 912 height 27
type input "*"
click at [1132, 109] on button "Save" at bounding box center [1120, 108] width 58 height 27
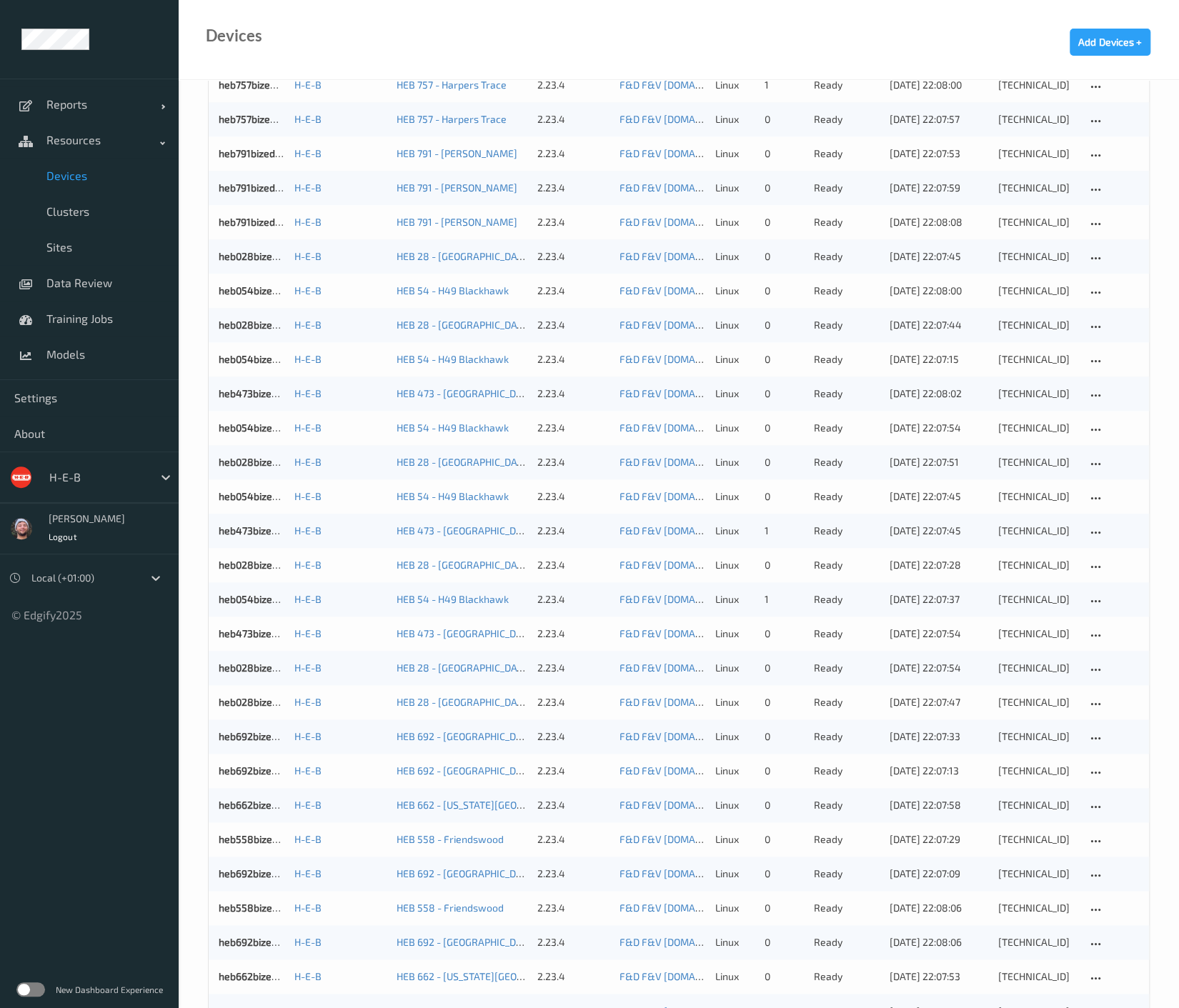
scroll to position [561, 0]
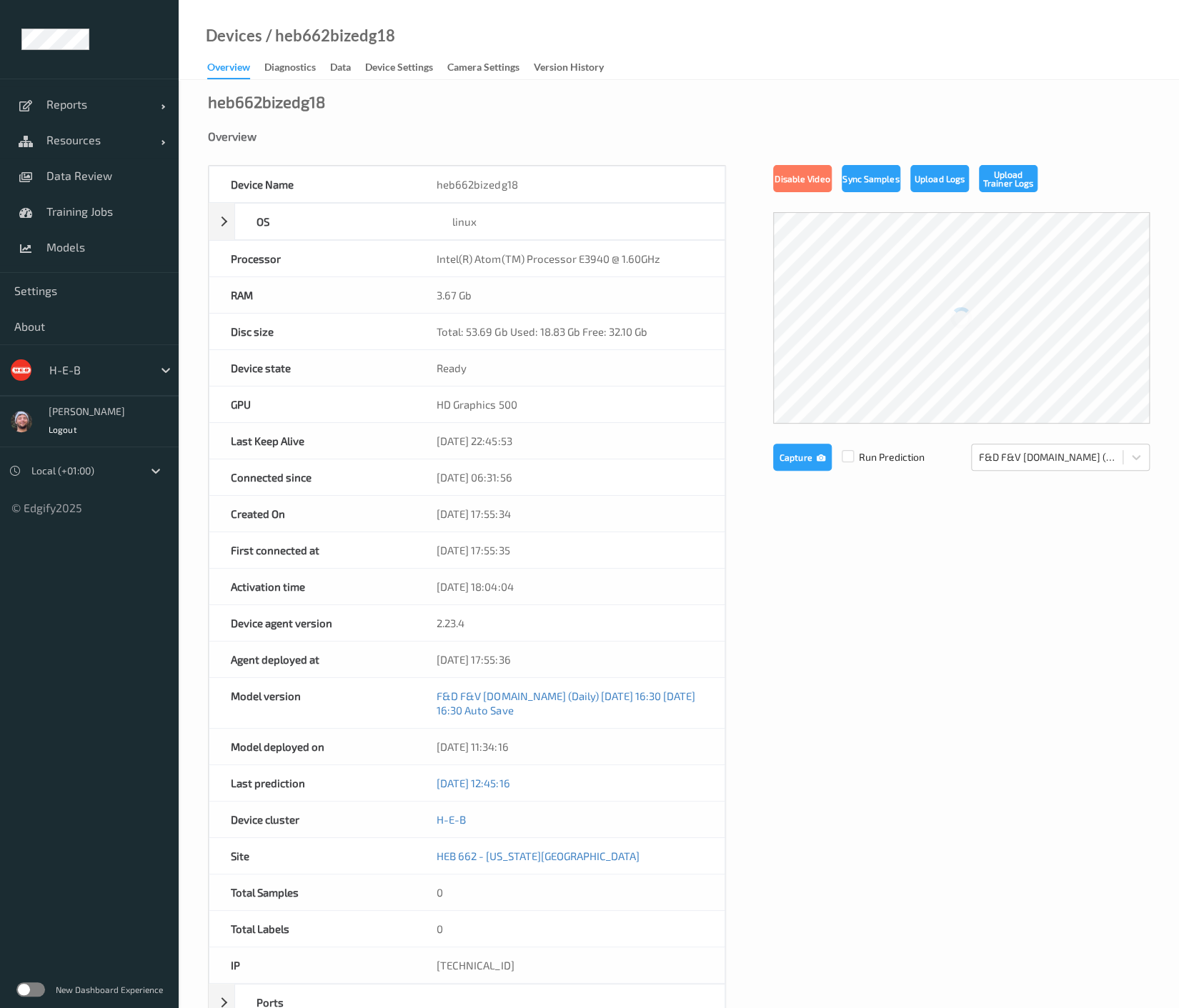
click at [415, 64] on div "Device Settings" at bounding box center [399, 69] width 68 height 18
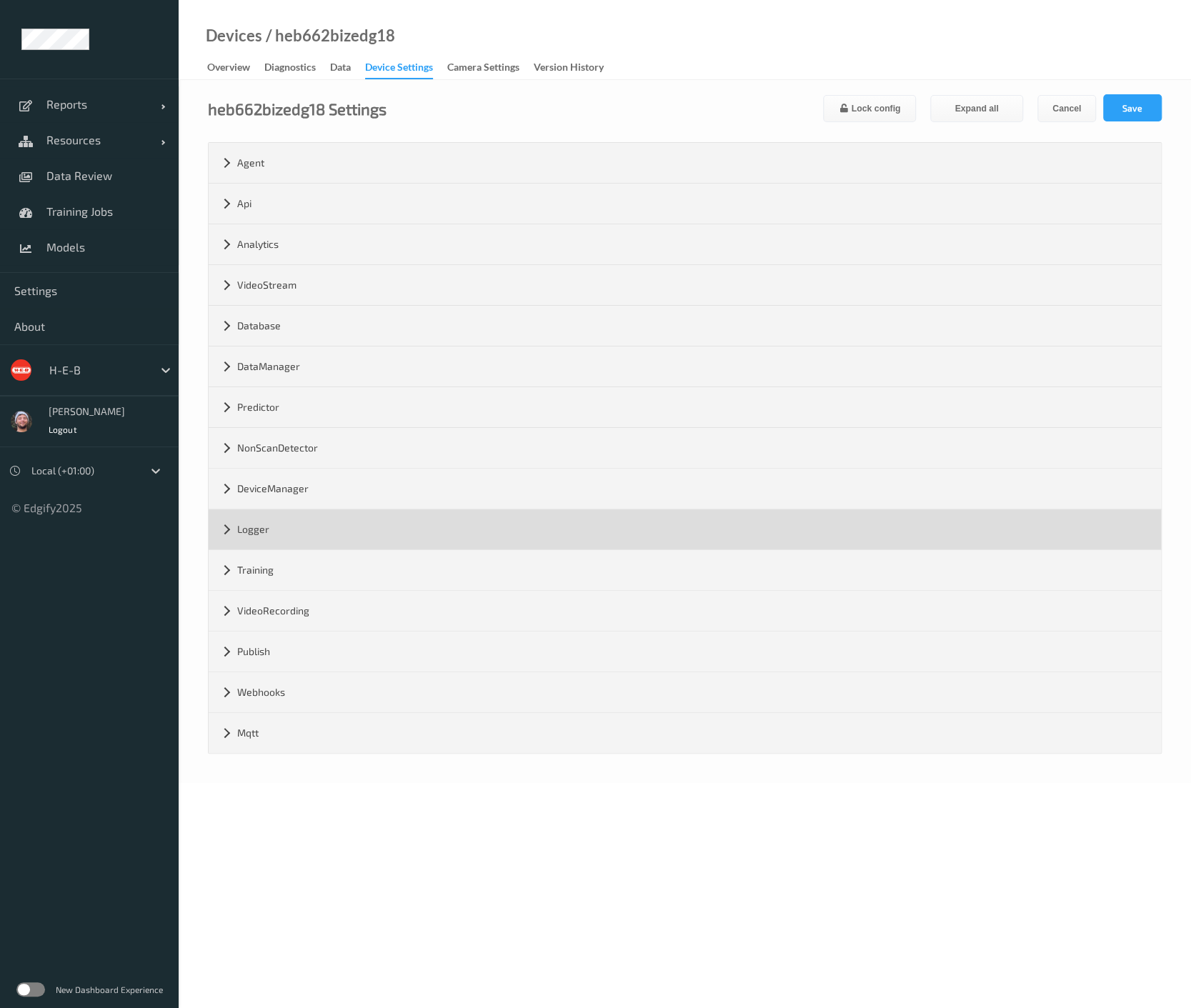
click at [272, 521] on div "Logger" at bounding box center [685, 529] width 953 height 40
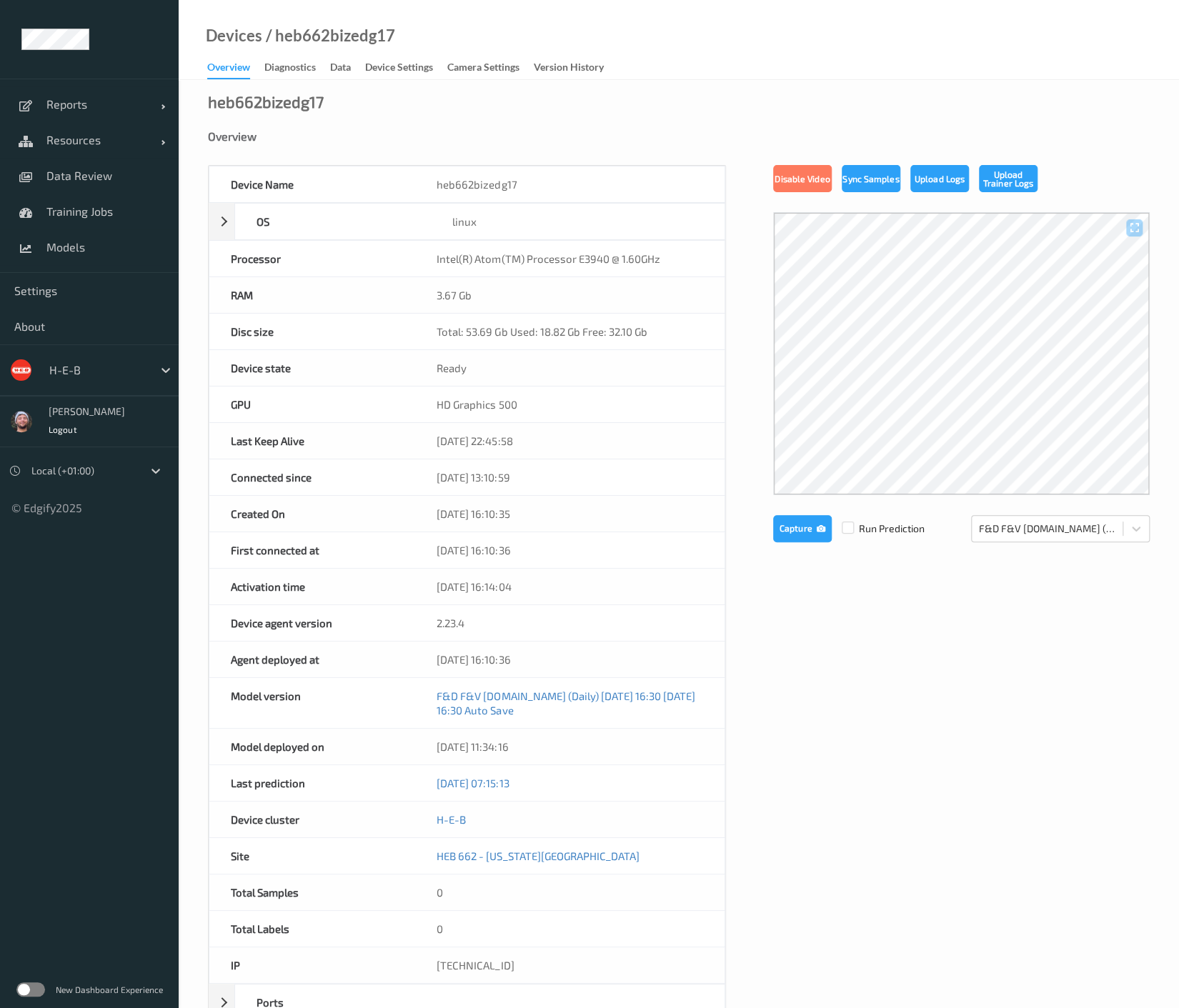
drag, startPoint x: 414, startPoint y: 62, endPoint x: 347, endPoint y: 370, distance: 315.2
click at [414, 62] on div "Device Settings" at bounding box center [399, 69] width 68 height 18
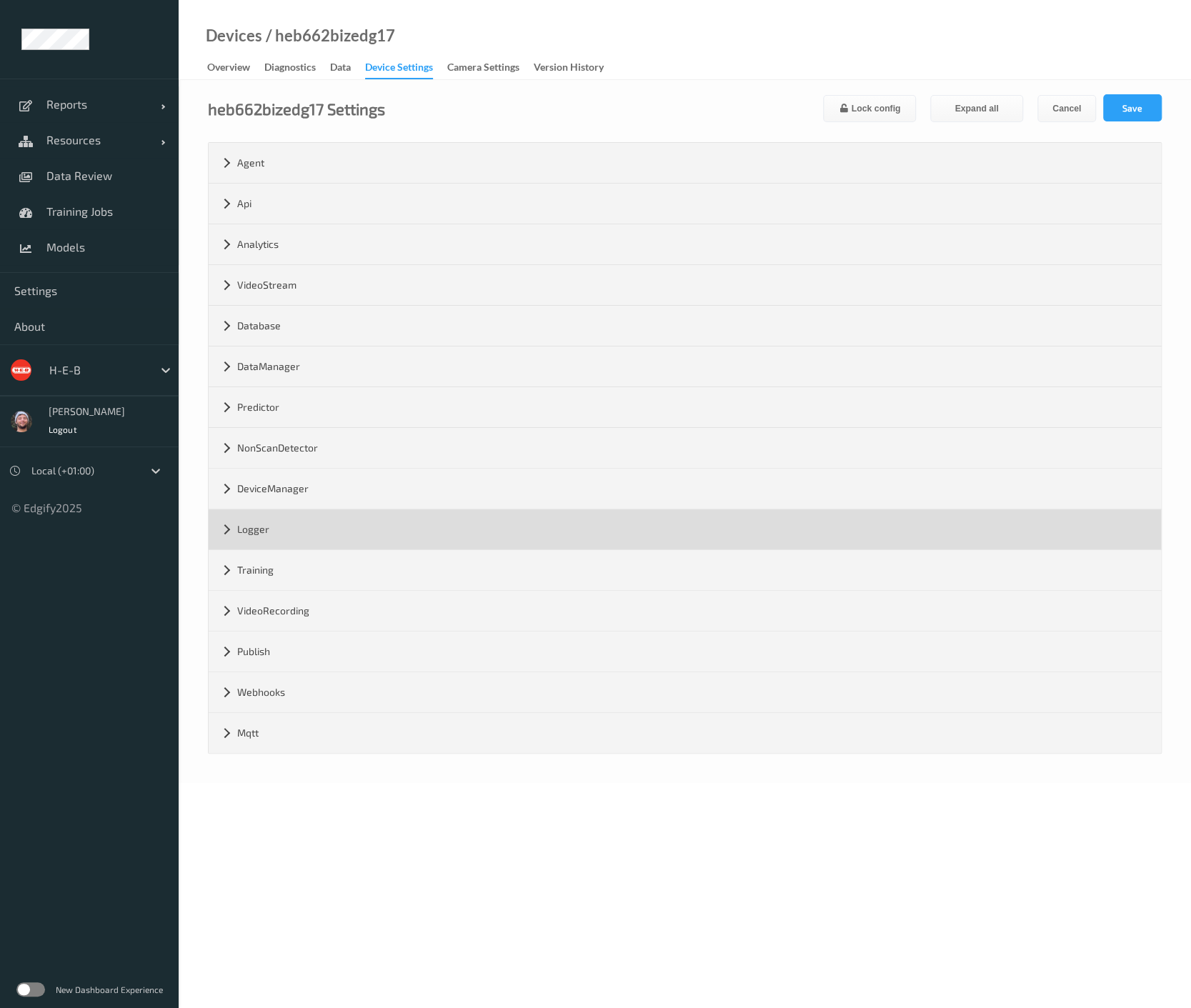
drag, startPoint x: 270, startPoint y: 534, endPoint x: 276, endPoint y: 540, distance: 8.5
click at [270, 533] on div "Logger" at bounding box center [685, 529] width 953 height 40
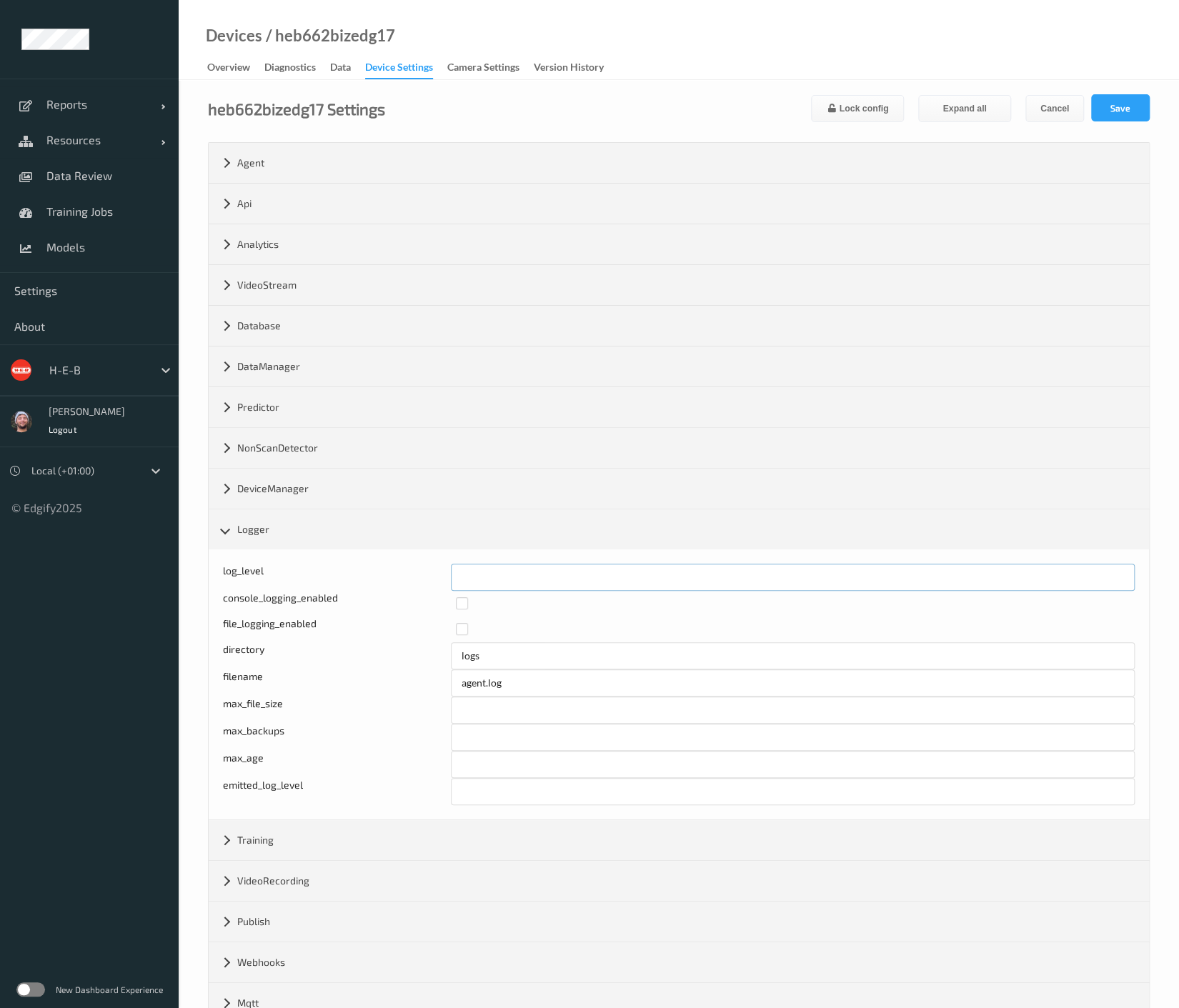
drag, startPoint x: 494, startPoint y: 581, endPoint x: 444, endPoint y: 582, distance: 50.0
click at [444, 582] on div "Log level: -1- trace, 0- debug, 1- info, 2-warn, 3-error, 4-fatal, 5-panic log_…" at bounding box center [679, 577] width 912 height 27
type input "*"
click at [1119, 99] on button "Save" at bounding box center [1120, 108] width 58 height 27
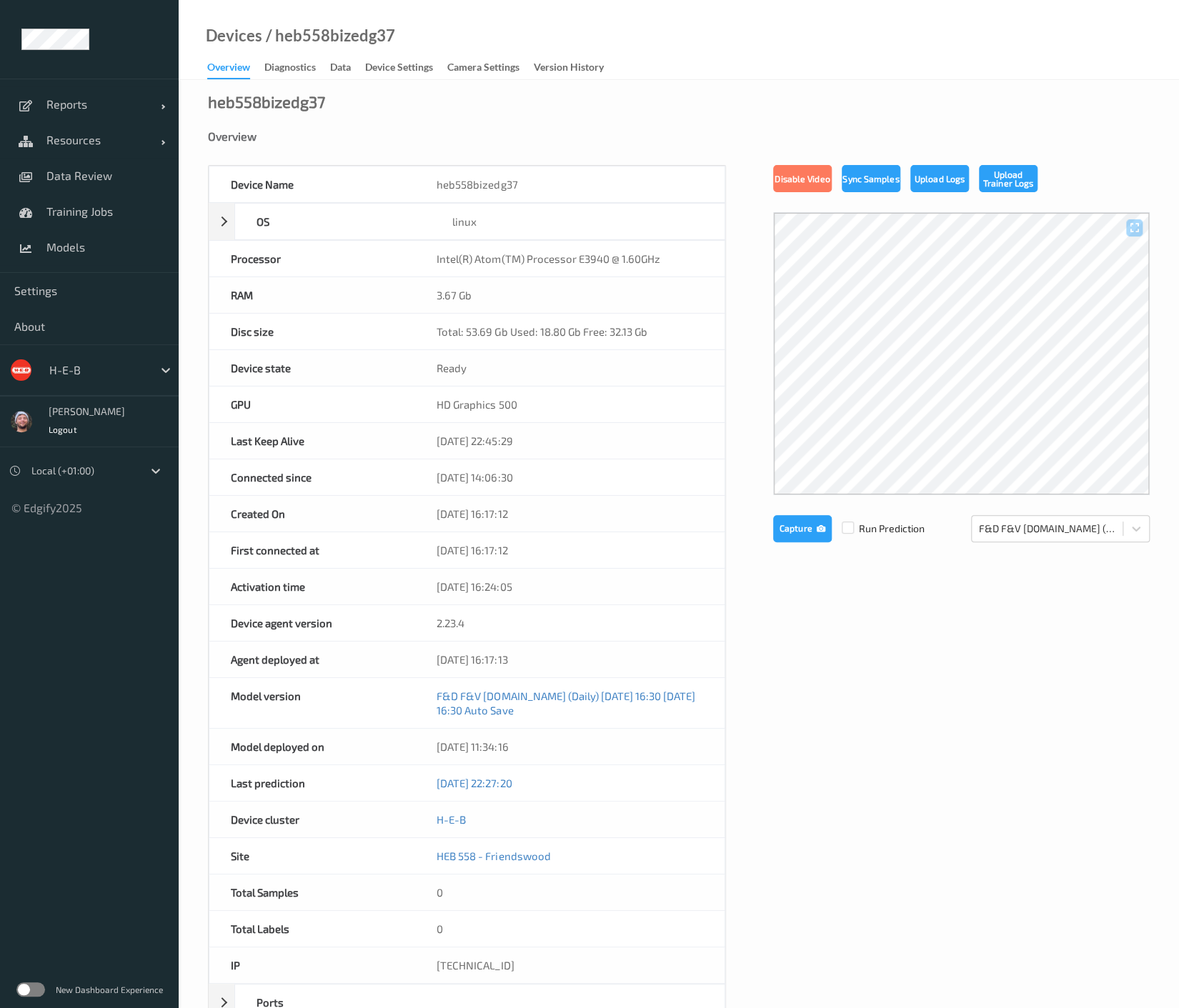
drag, startPoint x: 391, startPoint y: 62, endPoint x: 361, endPoint y: 172, distance: 114.0
click at [391, 62] on div "Device Settings" at bounding box center [399, 69] width 68 height 18
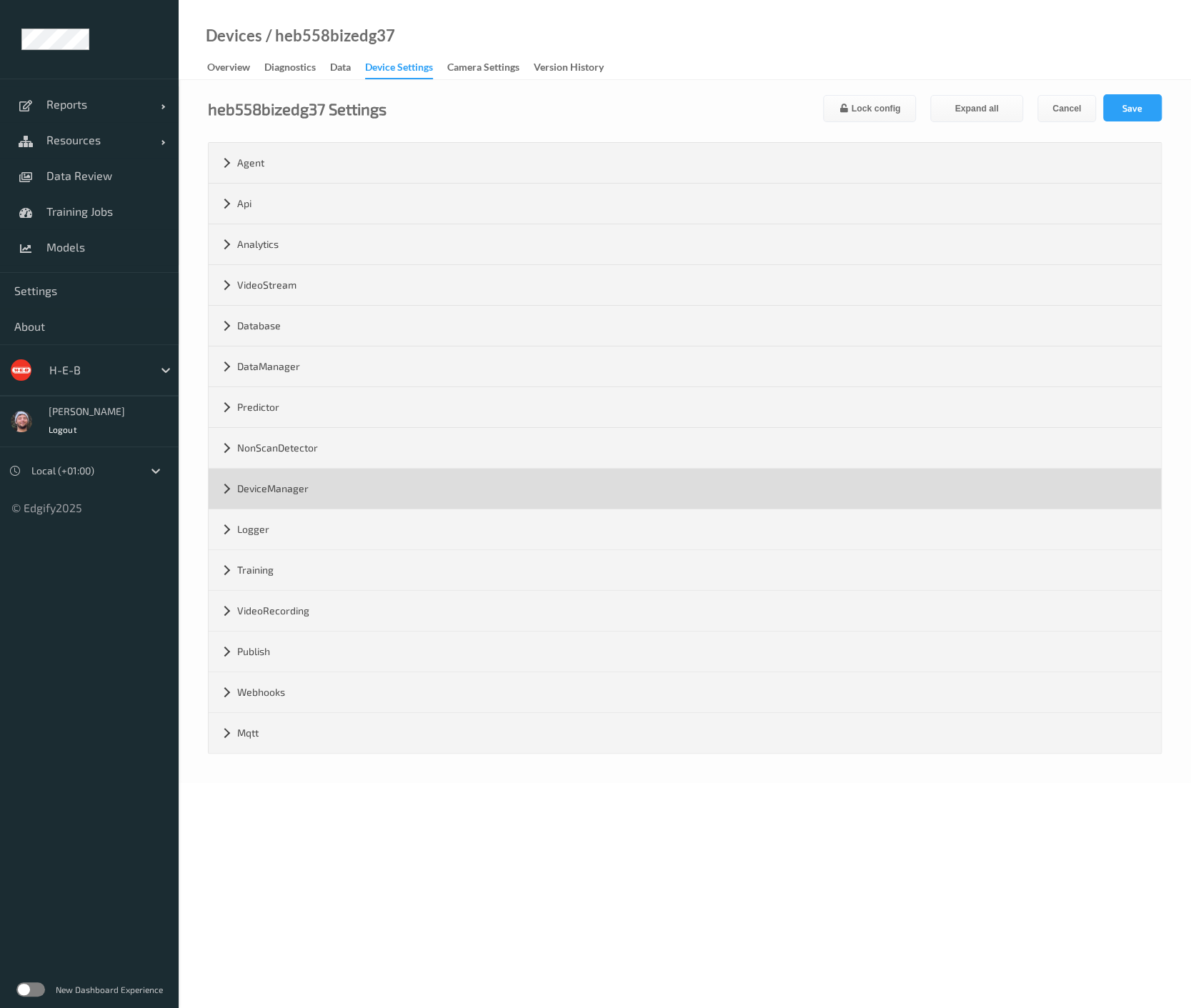
click at [278, 497] on div "DeviceManager" at bounding box center [685, 488] width 953 height 40
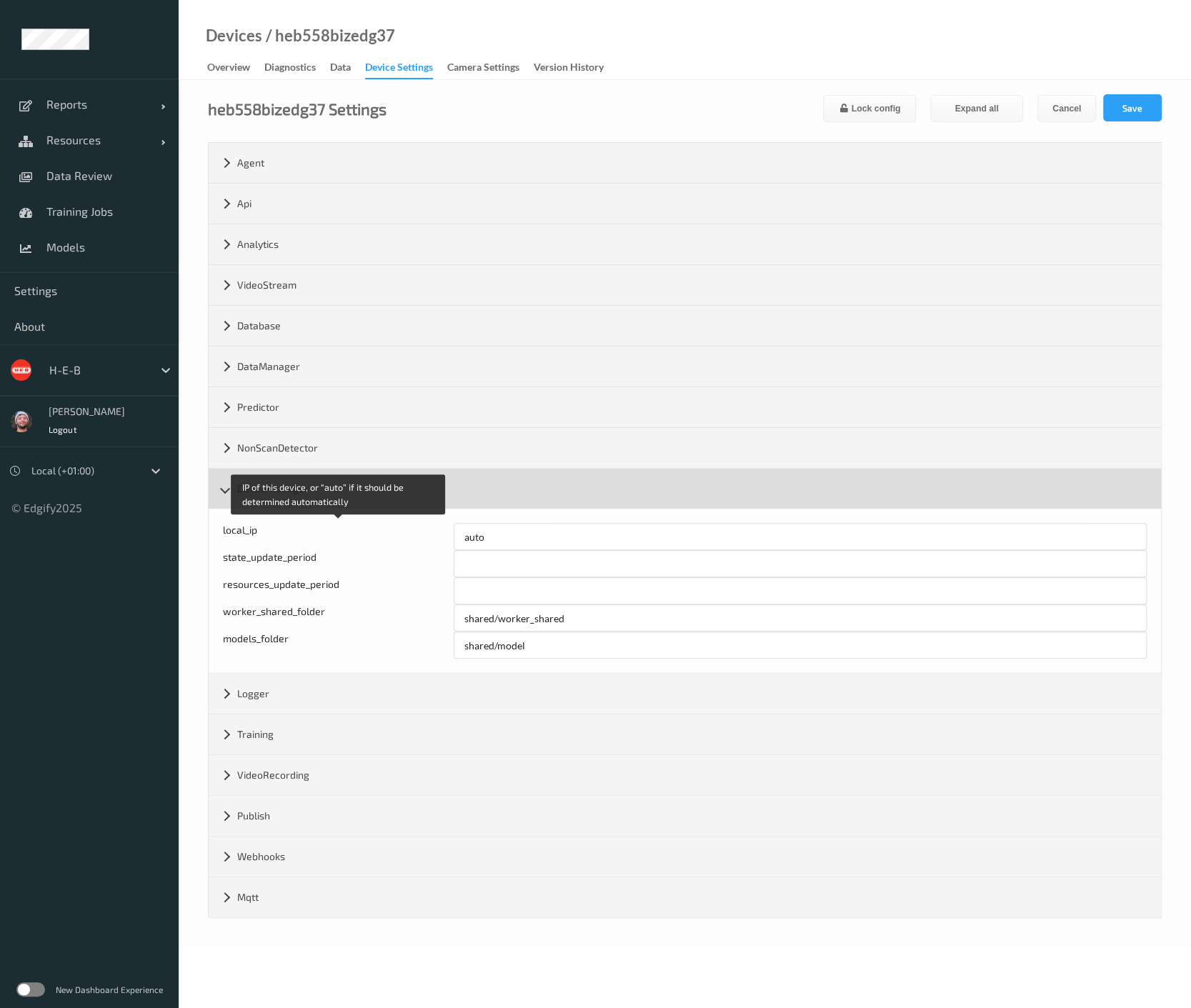
click at [281, 489] on div "DeviceManager" at bounding box center [685, 488] width 953 height 40
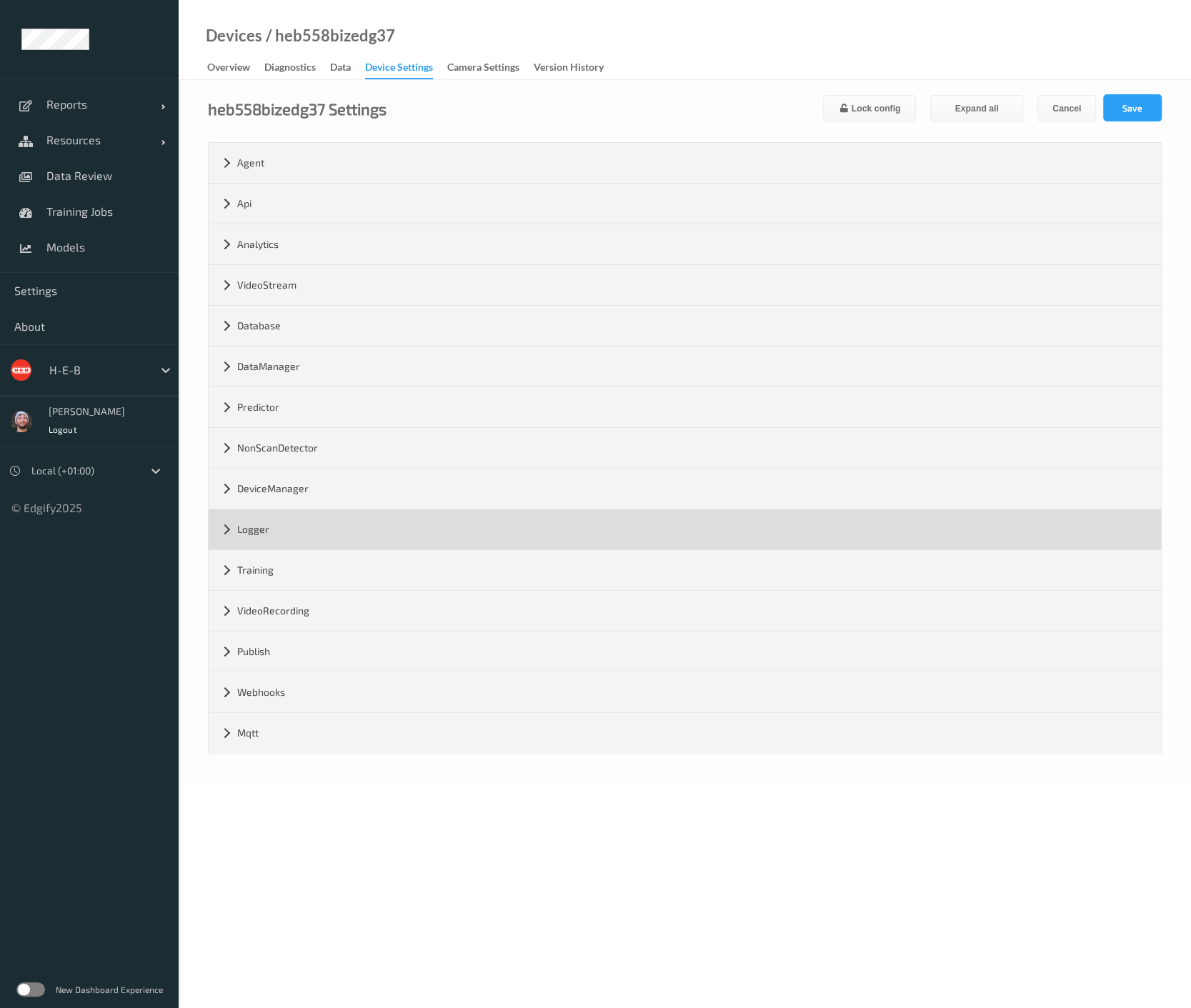
click at [281, 522] on div "Logger" at bounding box center [685, 529] width 953 height 40
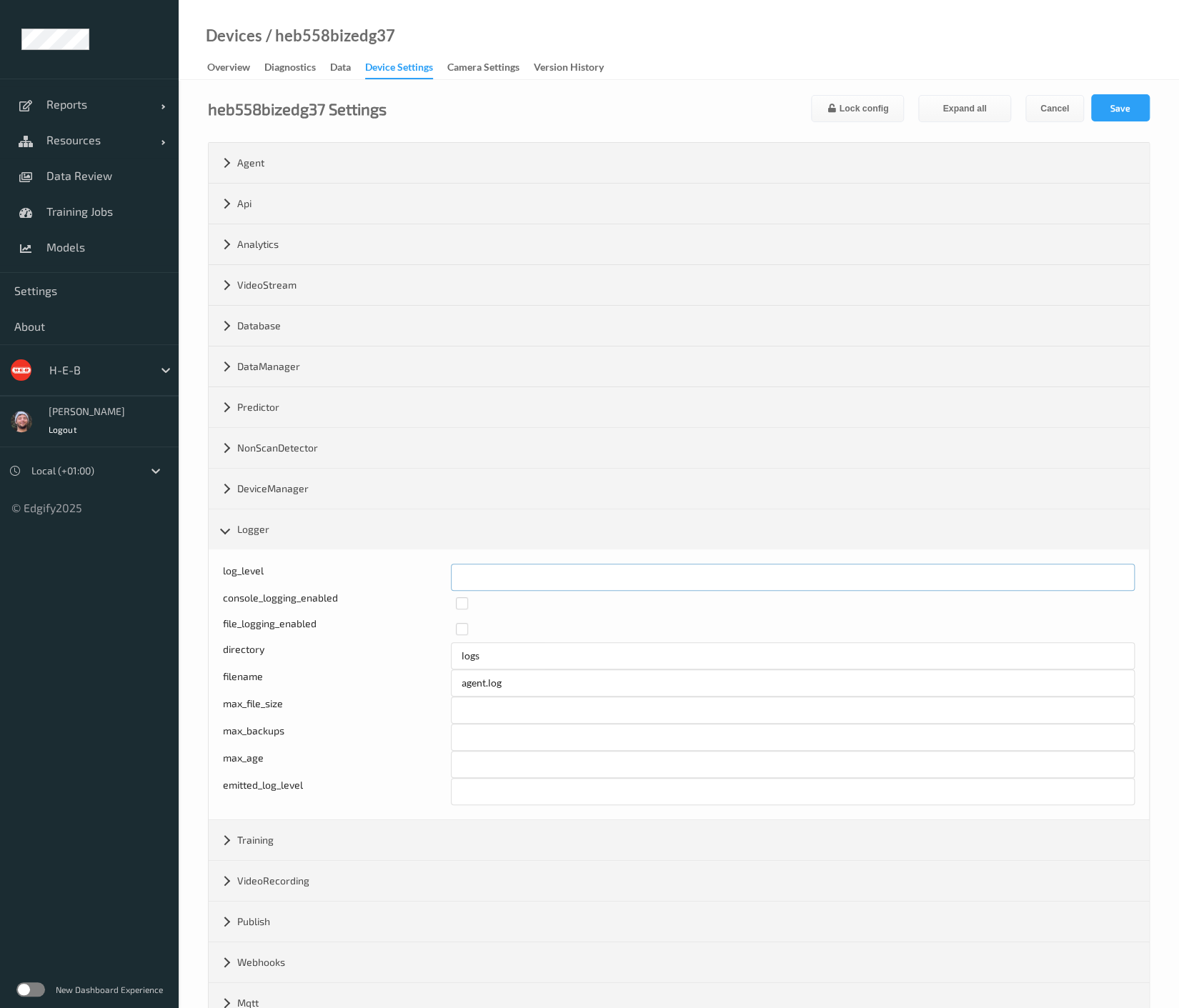
drag, startPoint x: 442, startPoint y: 572, endPoint x: 434, endPoint y: 573, distance: 8.1
click at [434, 573] on div "log_level *" at bounding box center [679, 577] width 912 height 27
type input "*"
click at [1103, 102] on button "Save" at bounding box center [1120, 108] width 58 height 27
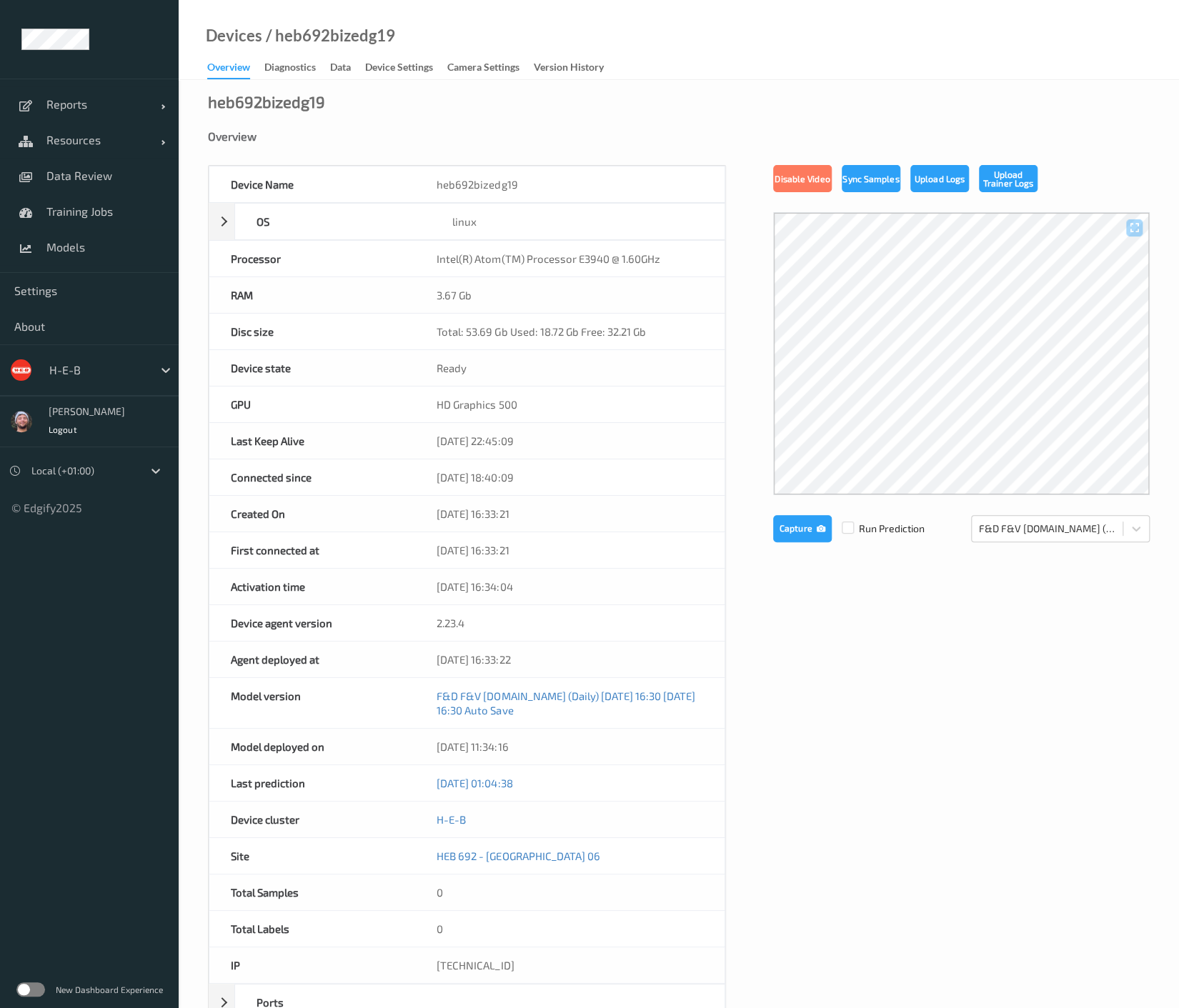
drag, startPoint x: 367, startPoint y: 71, endPoint x: 363, endPoint y: 344, distance: 273.0
click at [367, 71] on div "Device Settings" at bounding box center [399, 69] width 68 height 18
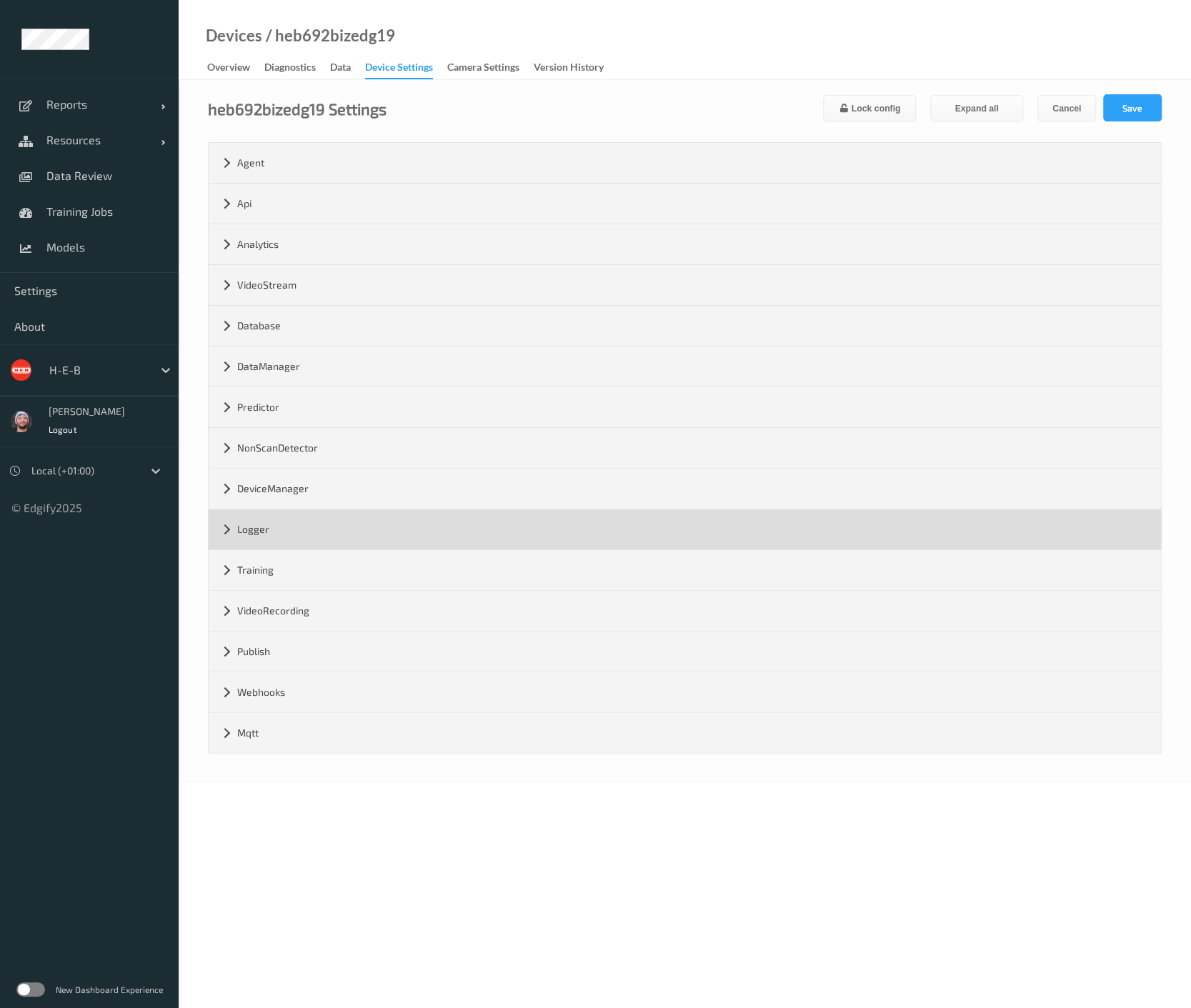
click at [302, 536] on div "Logger" at bounding box center [685, 529] width 953 height 40
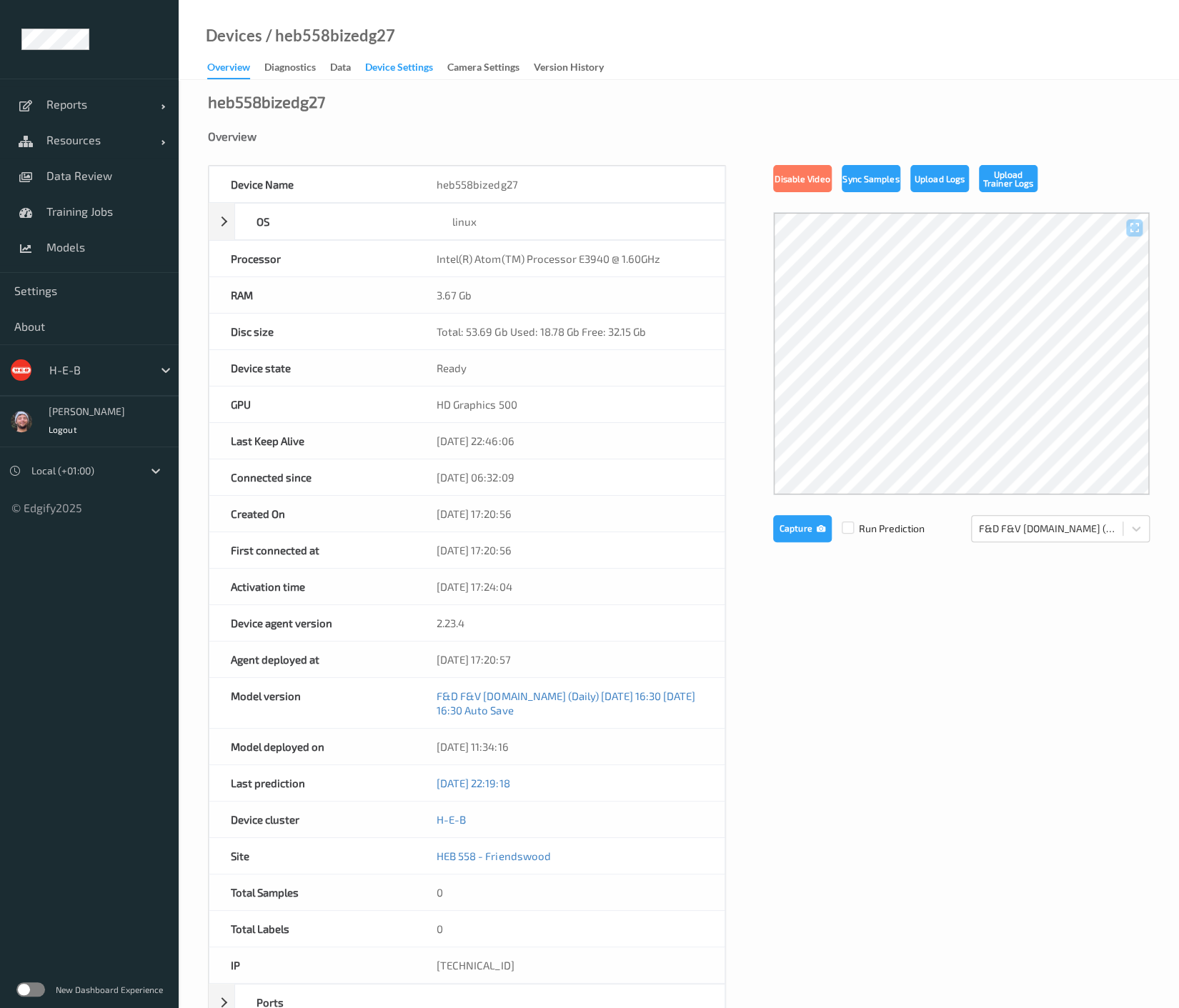
click at [404, 66] on div "Device Settings" at bounding box center [399, 69] width 68 height 18
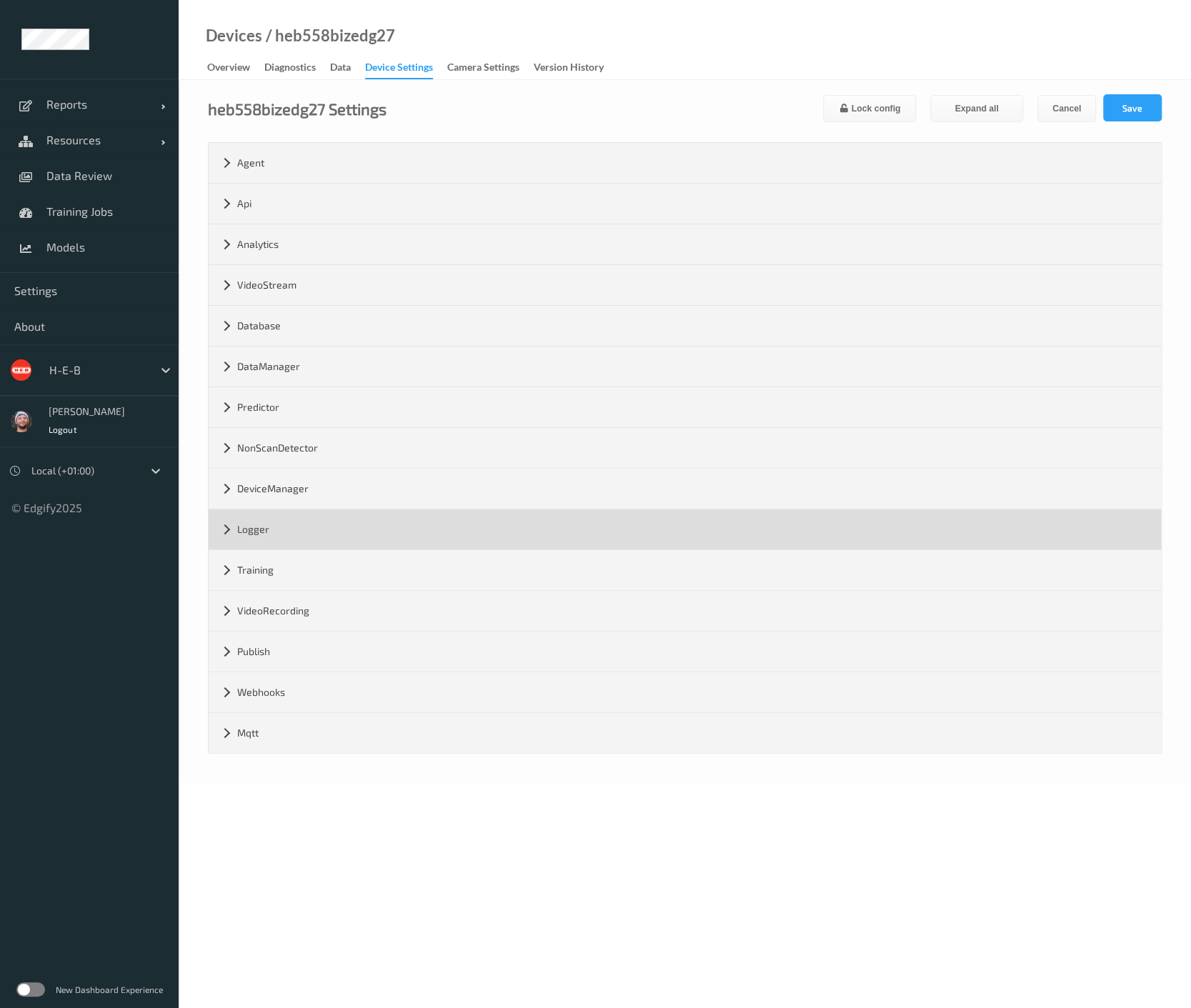
click at [273, 524] on div "Logger" at bounding box center [685, 529] width 953 height 40
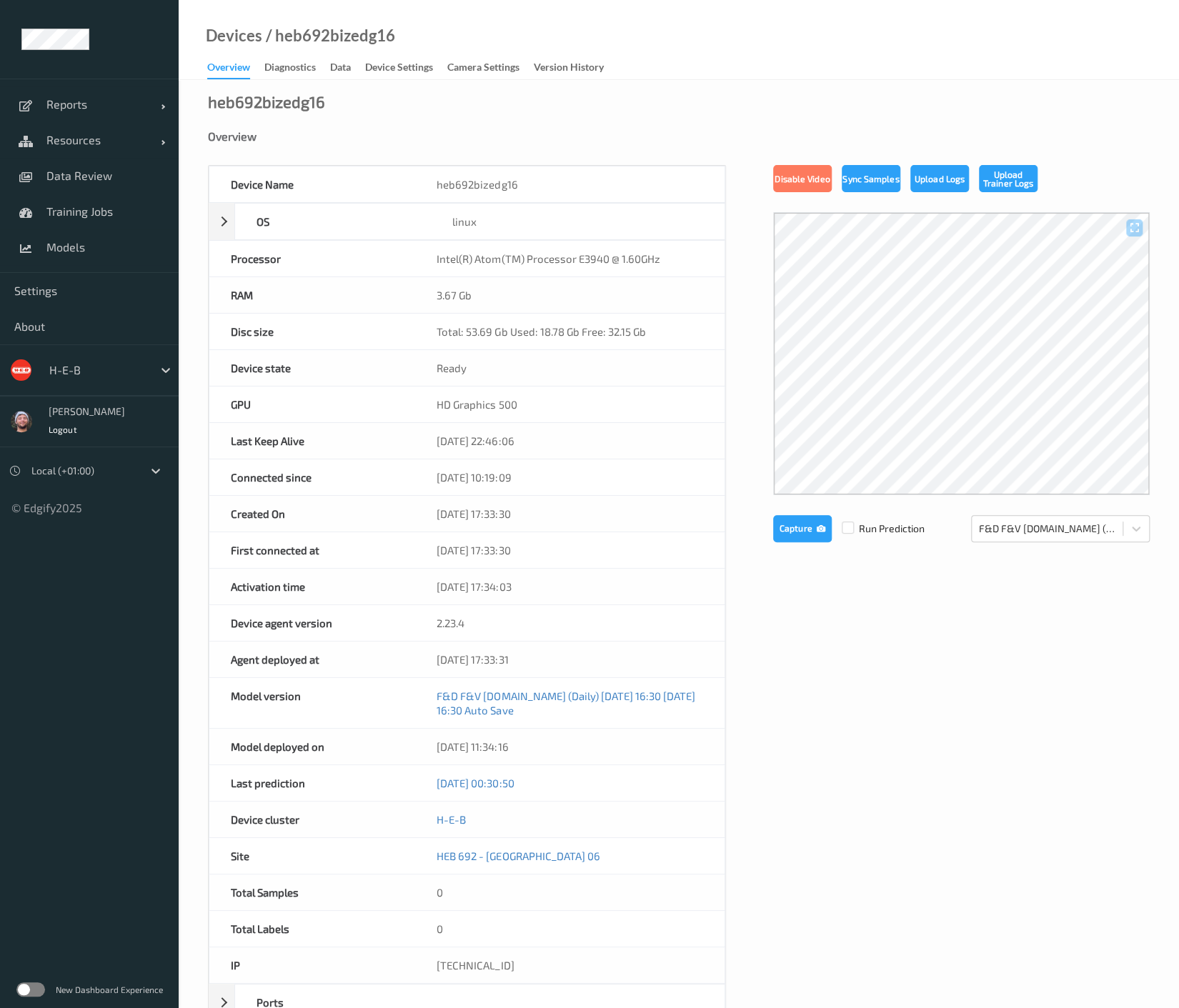
click at [709, 92] on div "heb692bizedg16 Overview Device Name heb692bizedg16 OS linux Platform debian Pla…" at bounding box center [679, 650] width 1000 height 1139
click at [430, 71] on div "Device Settings" at bounding box center [399, 69] width 68 height 18
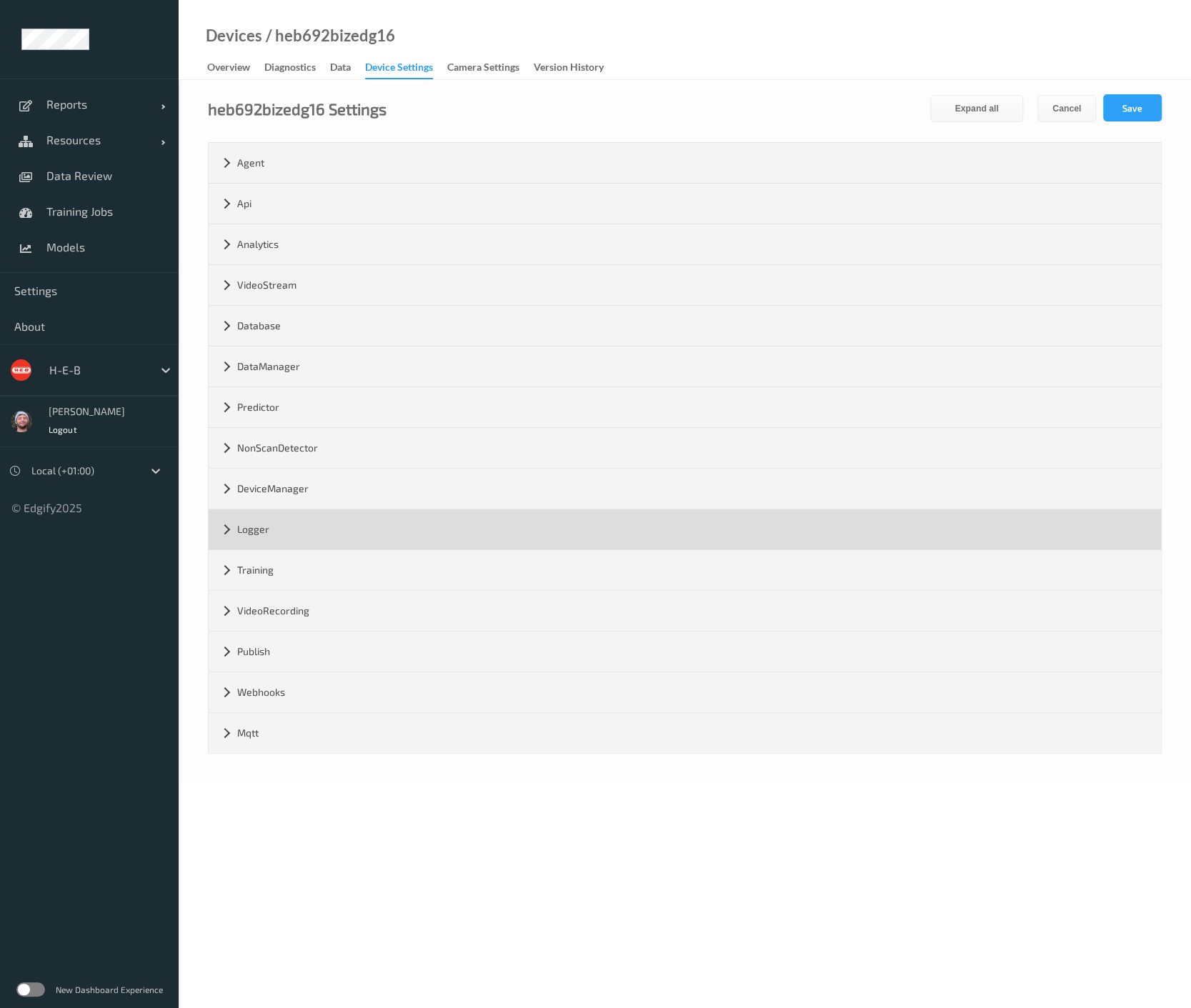
click at [261, 537] on div "Logger" at bounding box center [685, 529] width 953 height 40
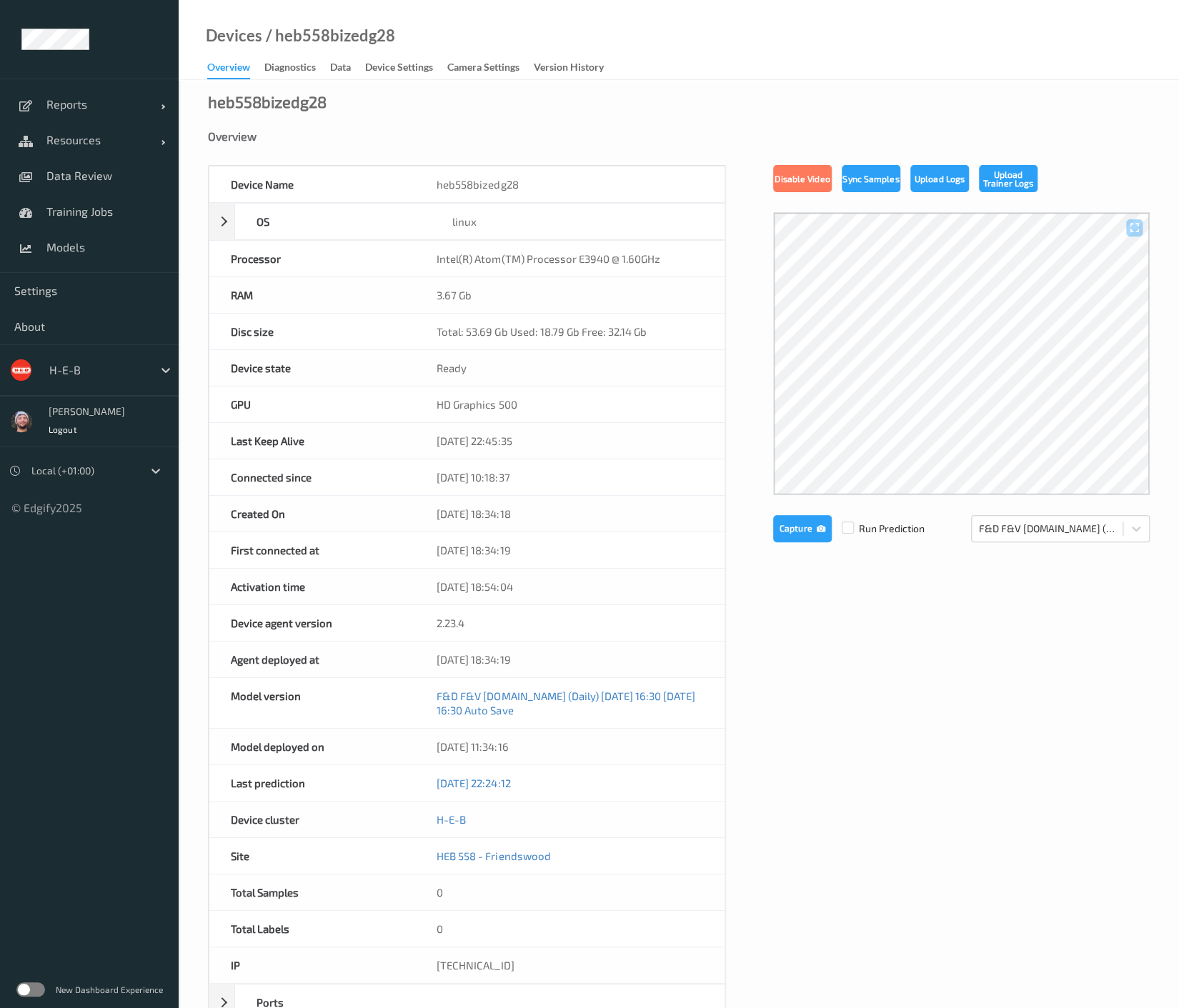
drag, startPoint x: 398, startPoint y: 69, endPoint x: 407, endPoint y: 144, distance: 75.5
click at [398, 69] on div "Device Settings" at bounding box center [399, 69] width 68 height 18
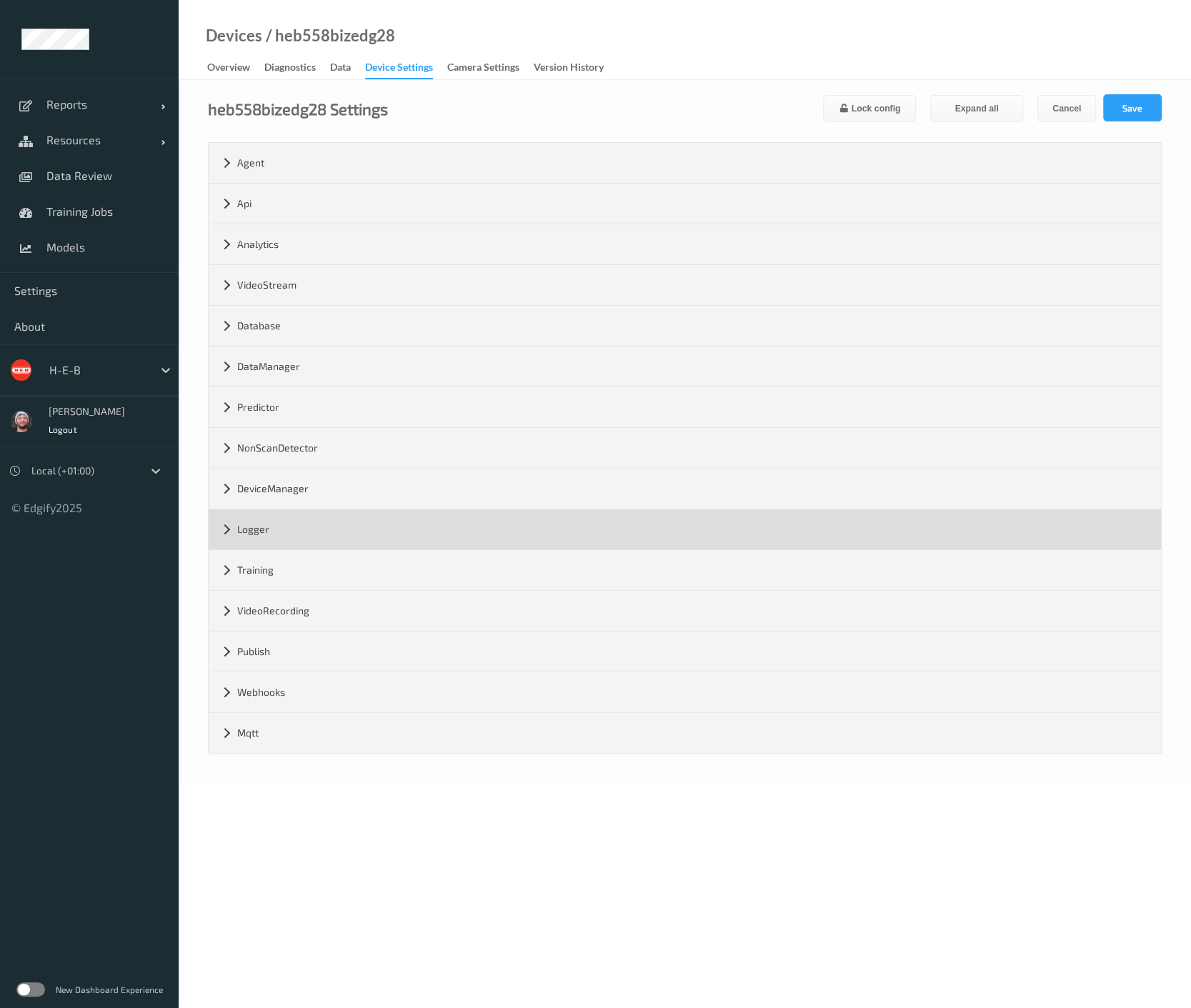
click at [278, 521] on div "Logger" at bounding box center [685, 529] width 953 height 40
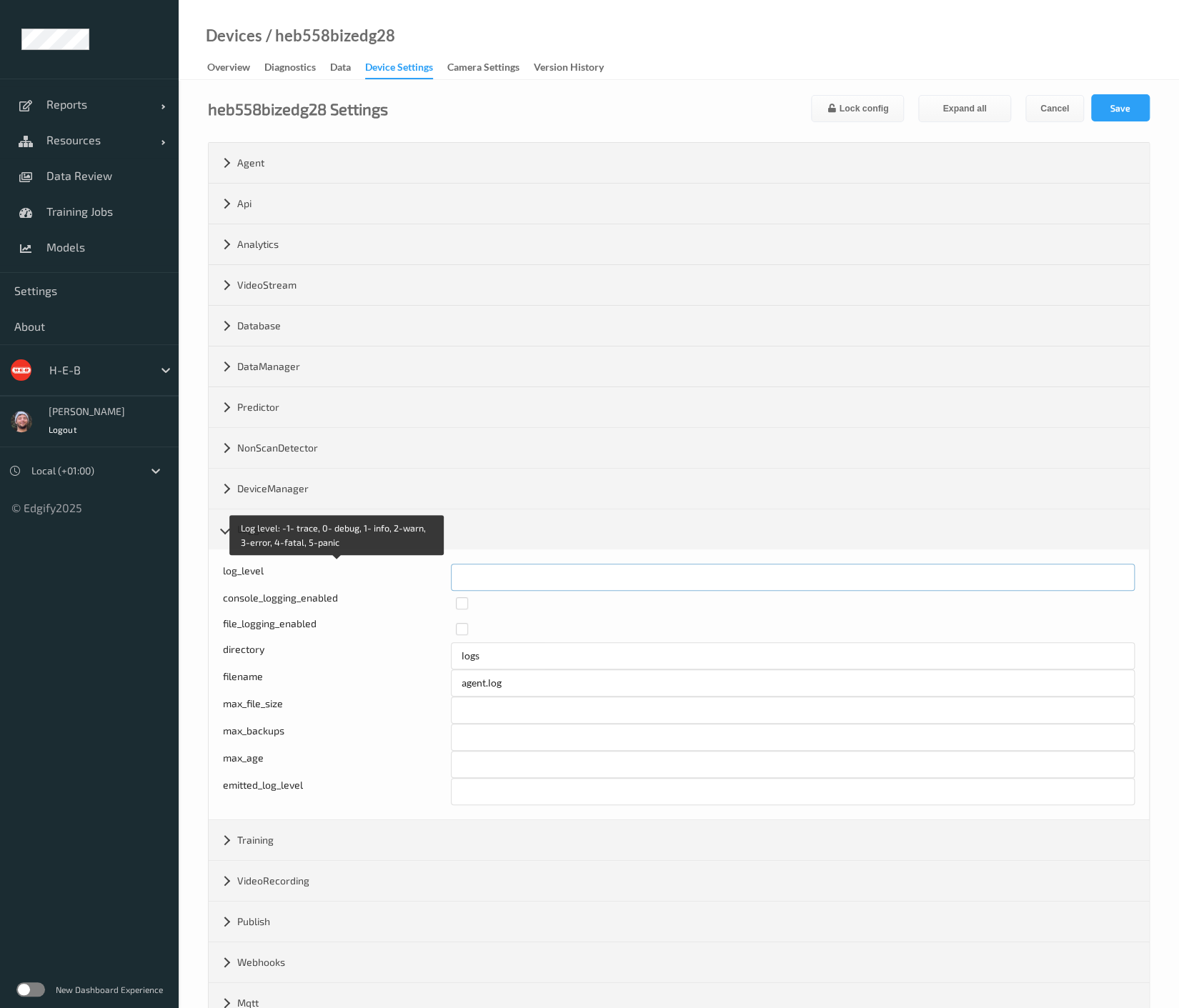
click at [438, 569] on div "Log level: -1- trace, 0- debug, 1- info, 2-warn, 3-error, 4-fatal, 5-panic log_…" at bounding box center [679, 577] width 912 height 27
type input "*"
click at [1118, 107] on button "Save" at bounding box center [1120, 108] width 58 height 27
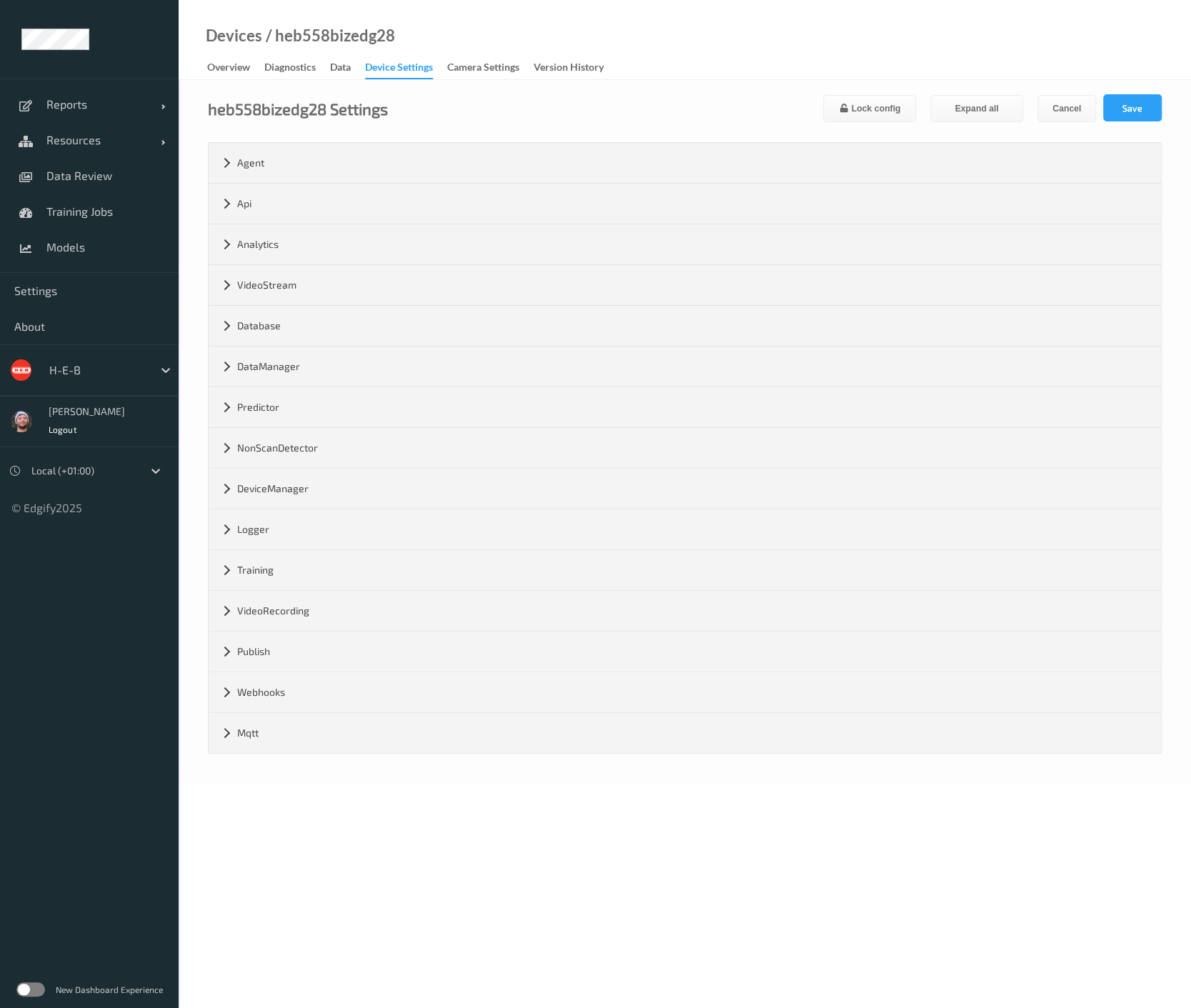
click at [189, 862] on body "Reports Default Report Customized Report Resources Devices Clusters Sites Data …" at bounding box center [596, 504] width 1191 height 1008
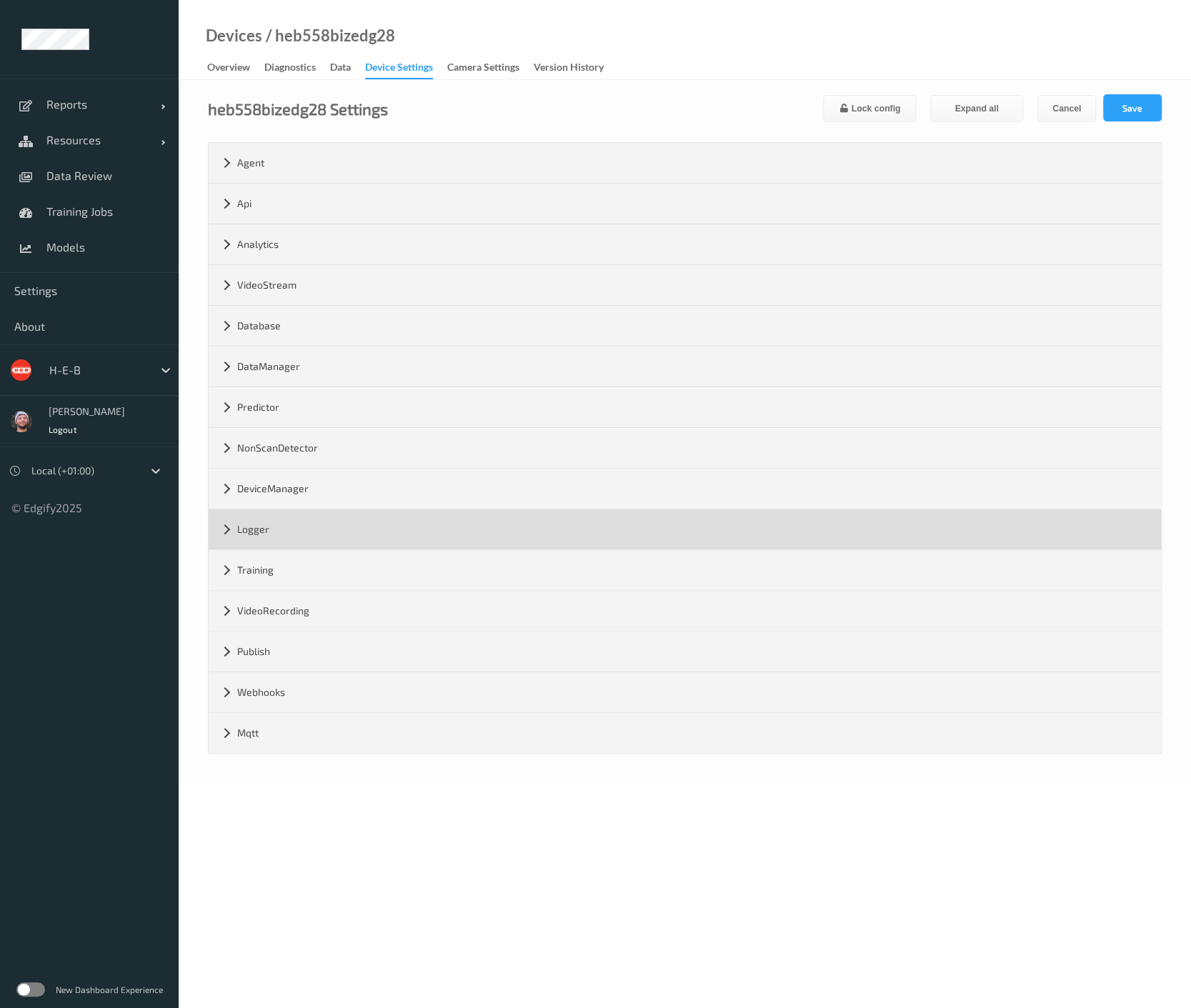
click at [296, 527] on div "Logger" at bounding box center [685, 529] width 953 height 40
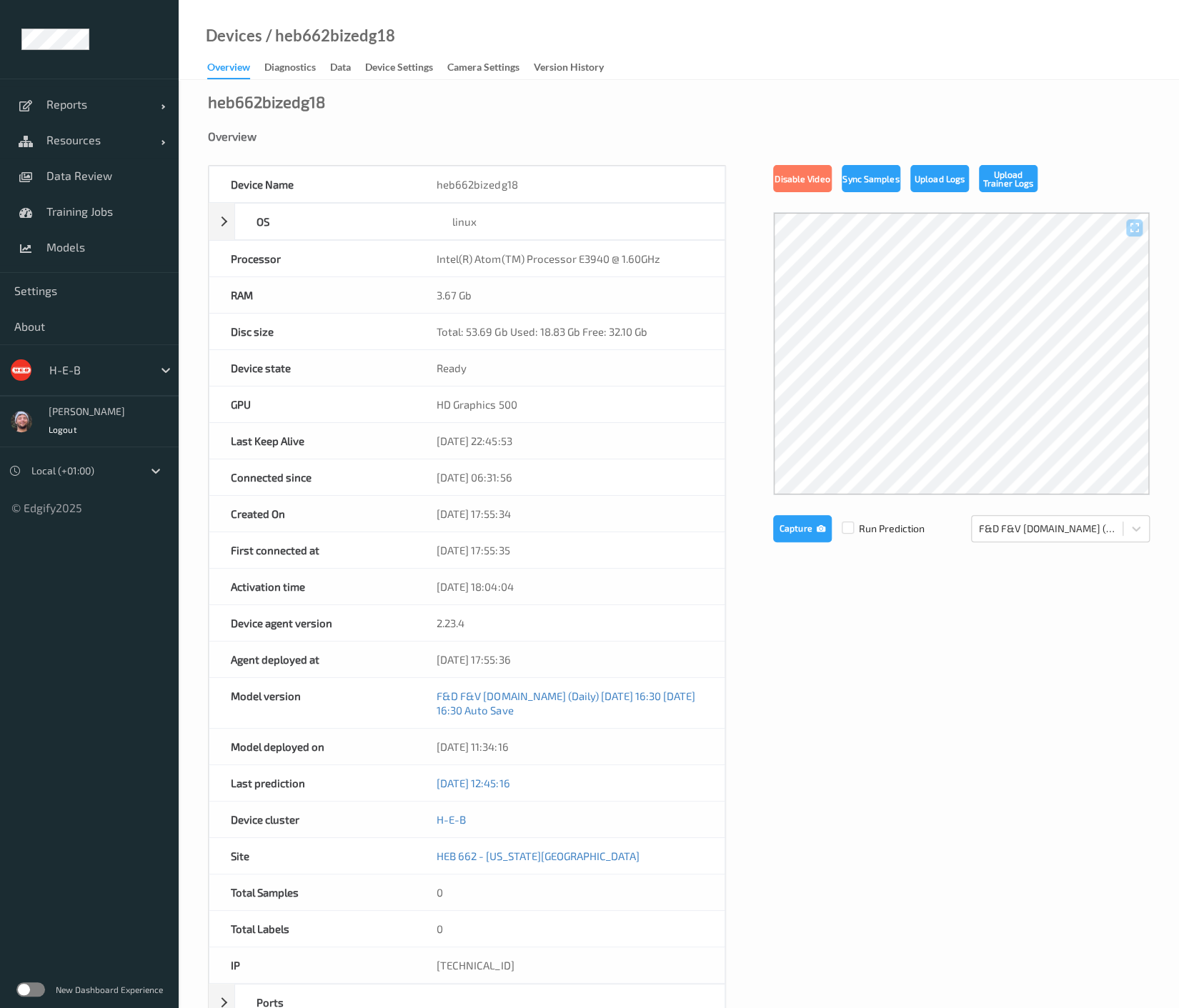
click at [422, 78] on div "Overview Diagnostics Data Device Settings Camera Settings Version History" at bounding box center [413, 69] width 411 height 21
click at [423, 71] on div "Device Settings" at bounding box center [399, 69] width 68 height 18
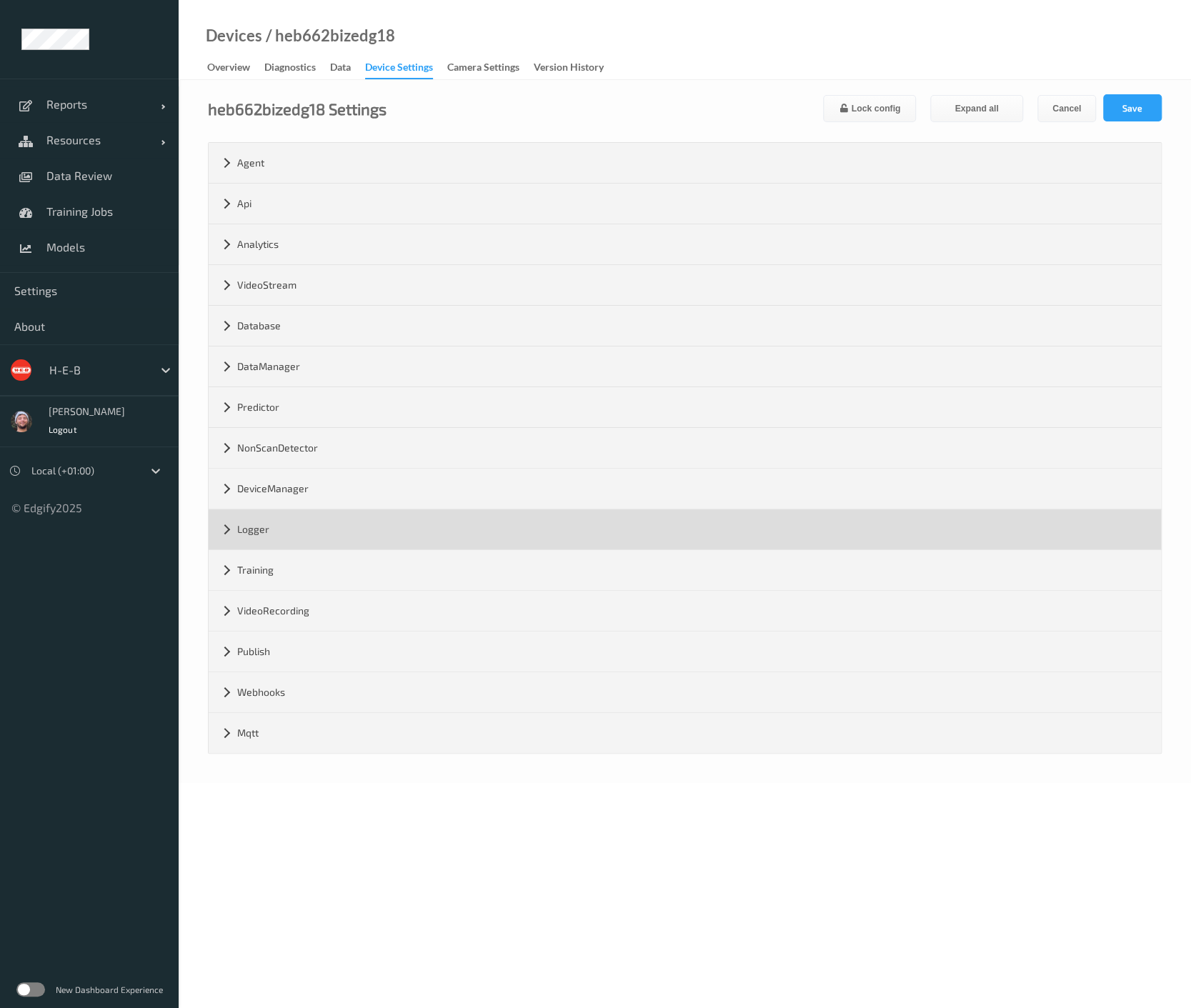
click at [302, 515] on div "Logger" at bounding box center [685, 529] width 953 height 40
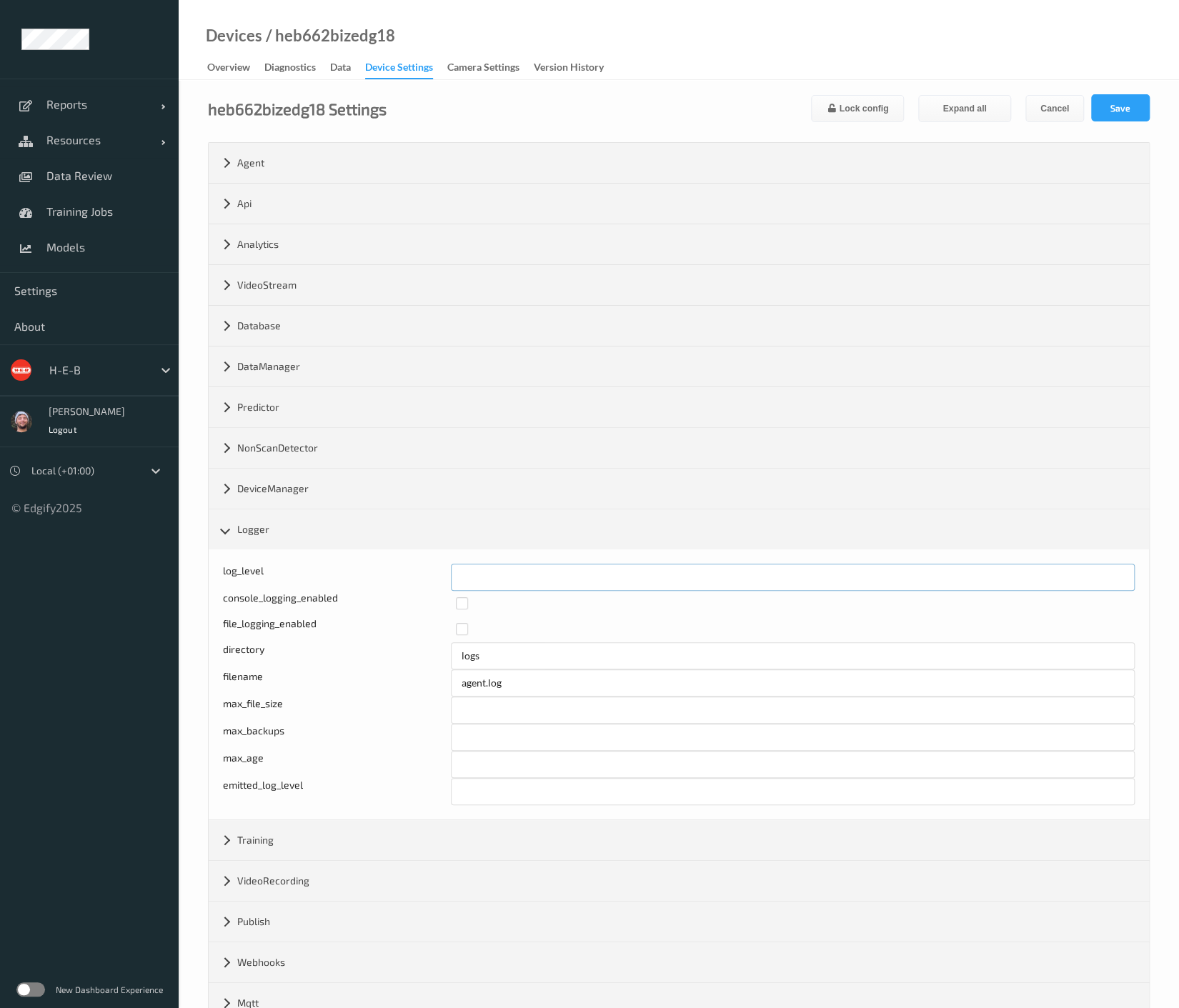
drag, startPoint x: 504, startPoint y: 574, endPoint x: 417, endPoint y: 585, distance: 87.7
click at [417, 585] on div "log_level *" at bounding box center [679, 577] width 912 height 27
type input "*"
click at [1100, 113] on button "Save" at bounding box center [1120, 108] width 58 height 27
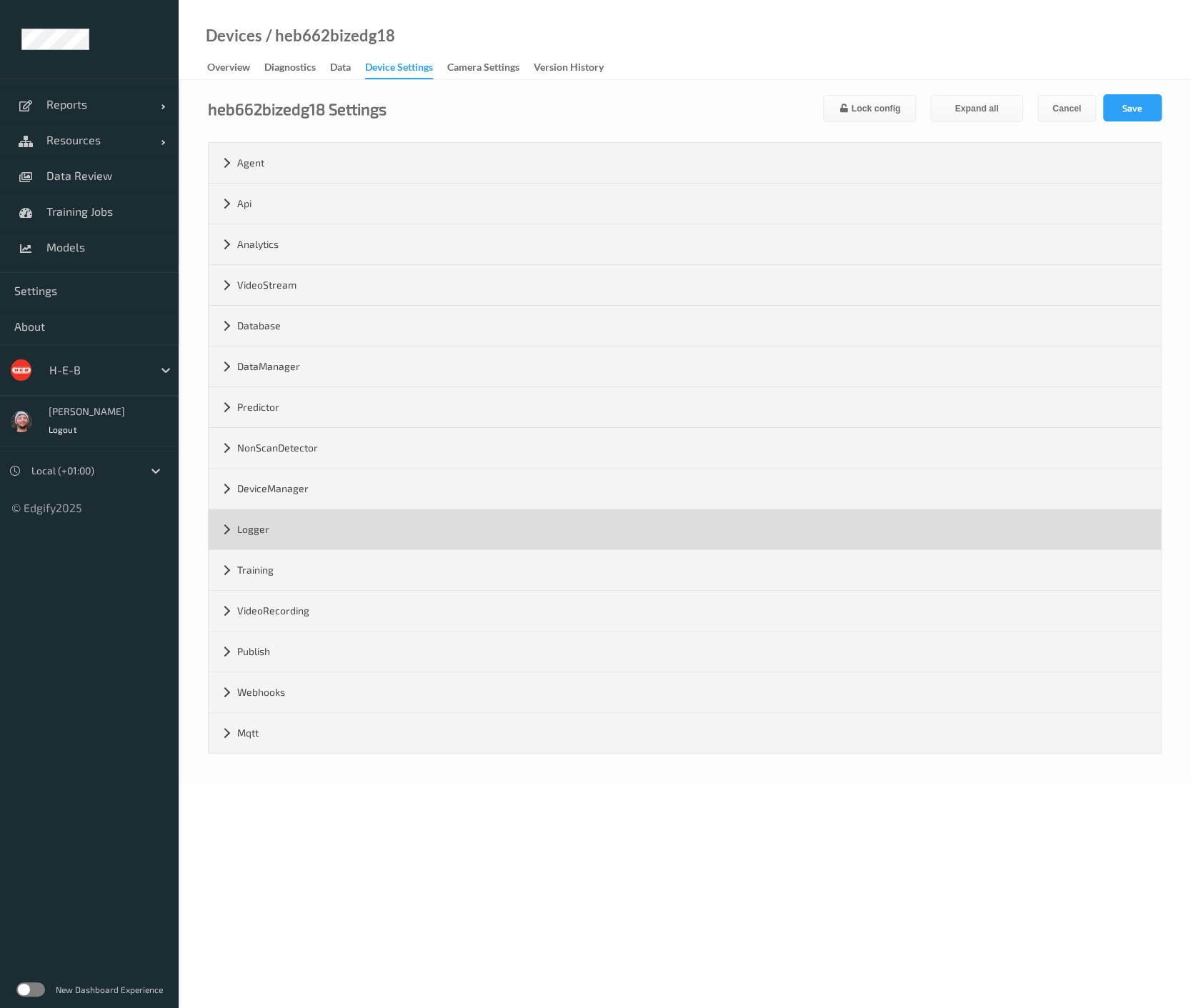
click at [323, 534] on div "Logger" at bounding box center [685, 529] width 953 height 40
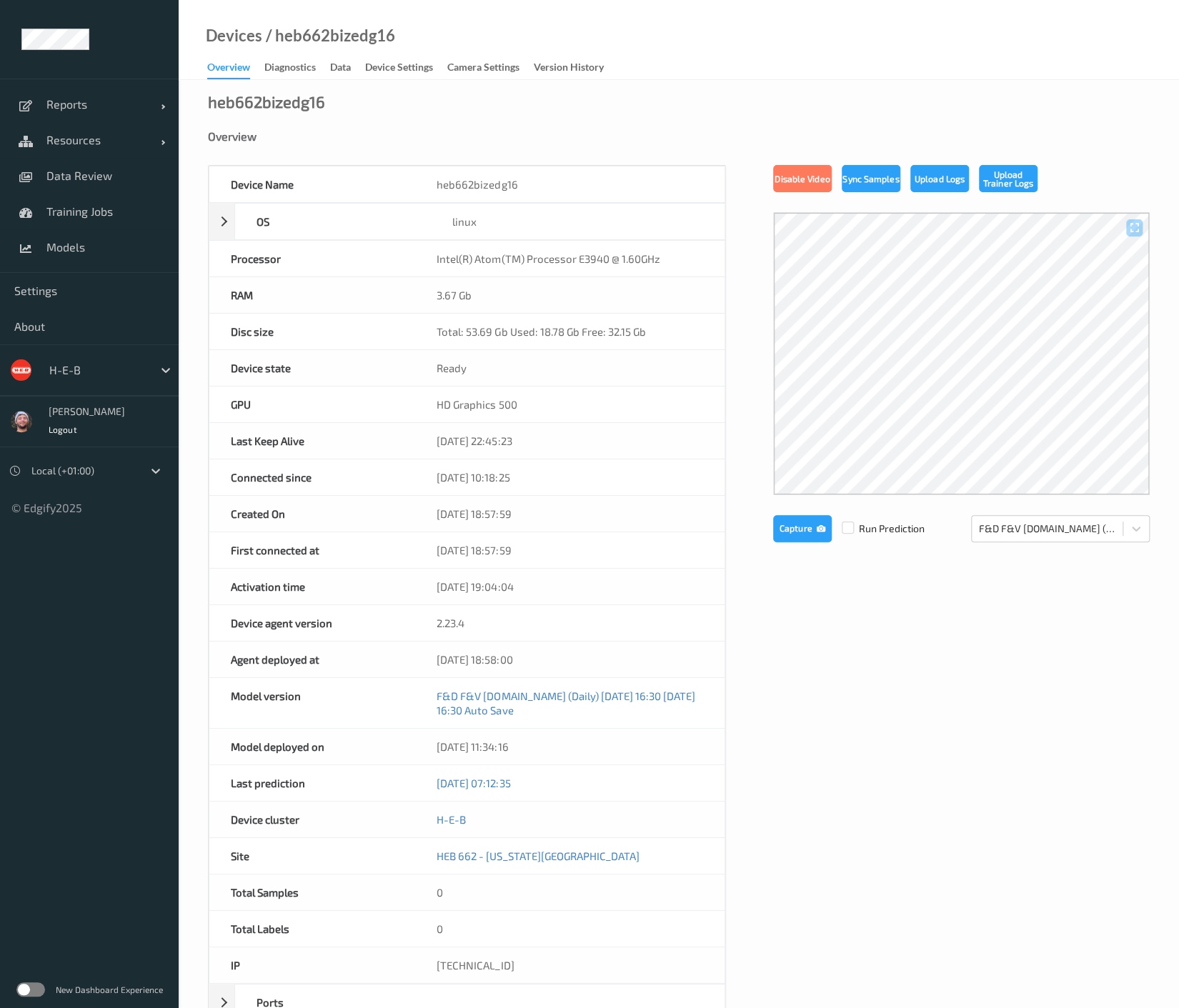
drag, startPoint x: 389, startPoint y: 72, endPoint x: 432, endPoint y: 571, distance: 500.8
click at [389, 72] on div "Device Settings" at bounding box center [399, 69] width 68 height 18
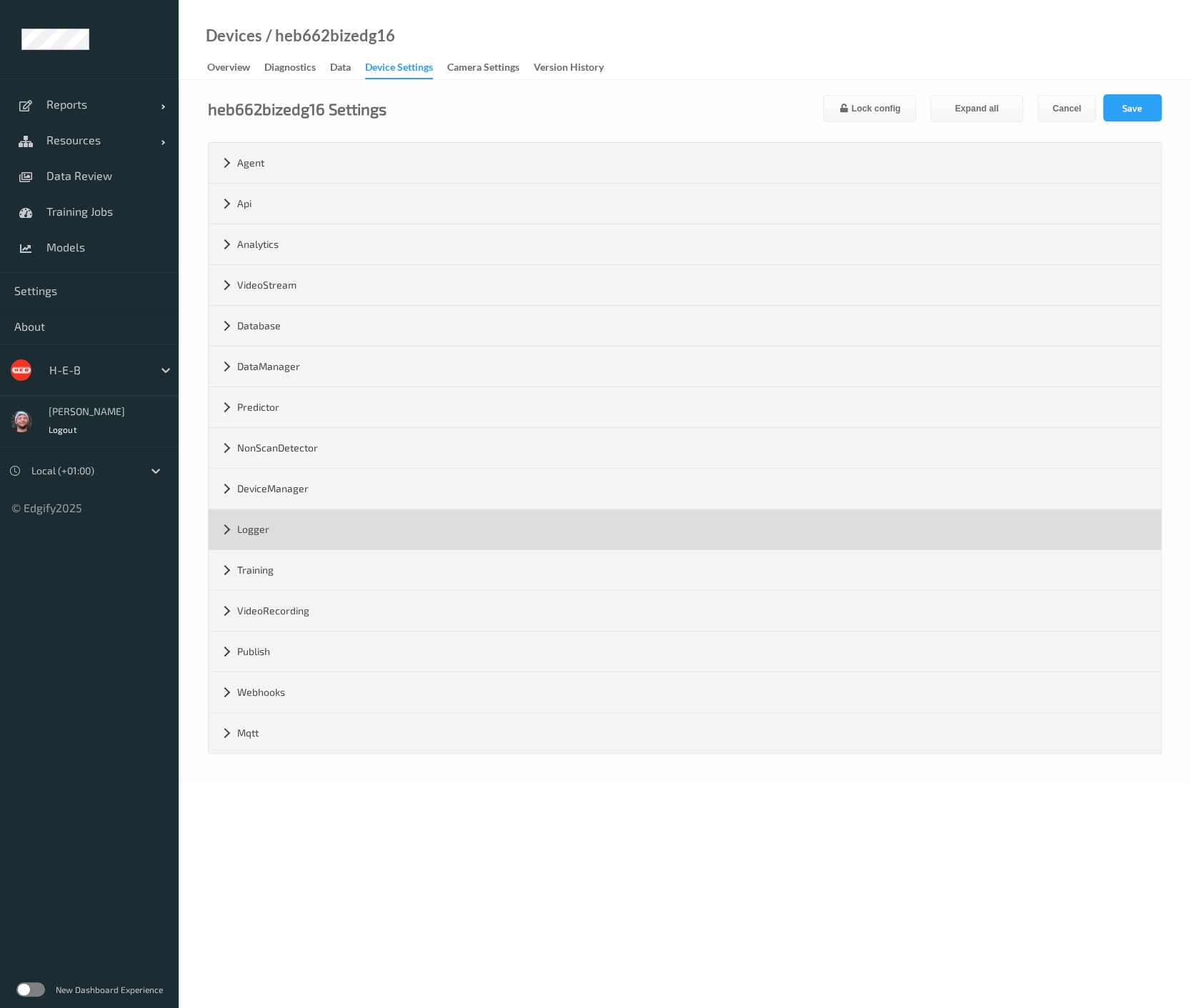
click at [273, 525] on div "Logger" at bounding box center [685, 529] width 953 height 40
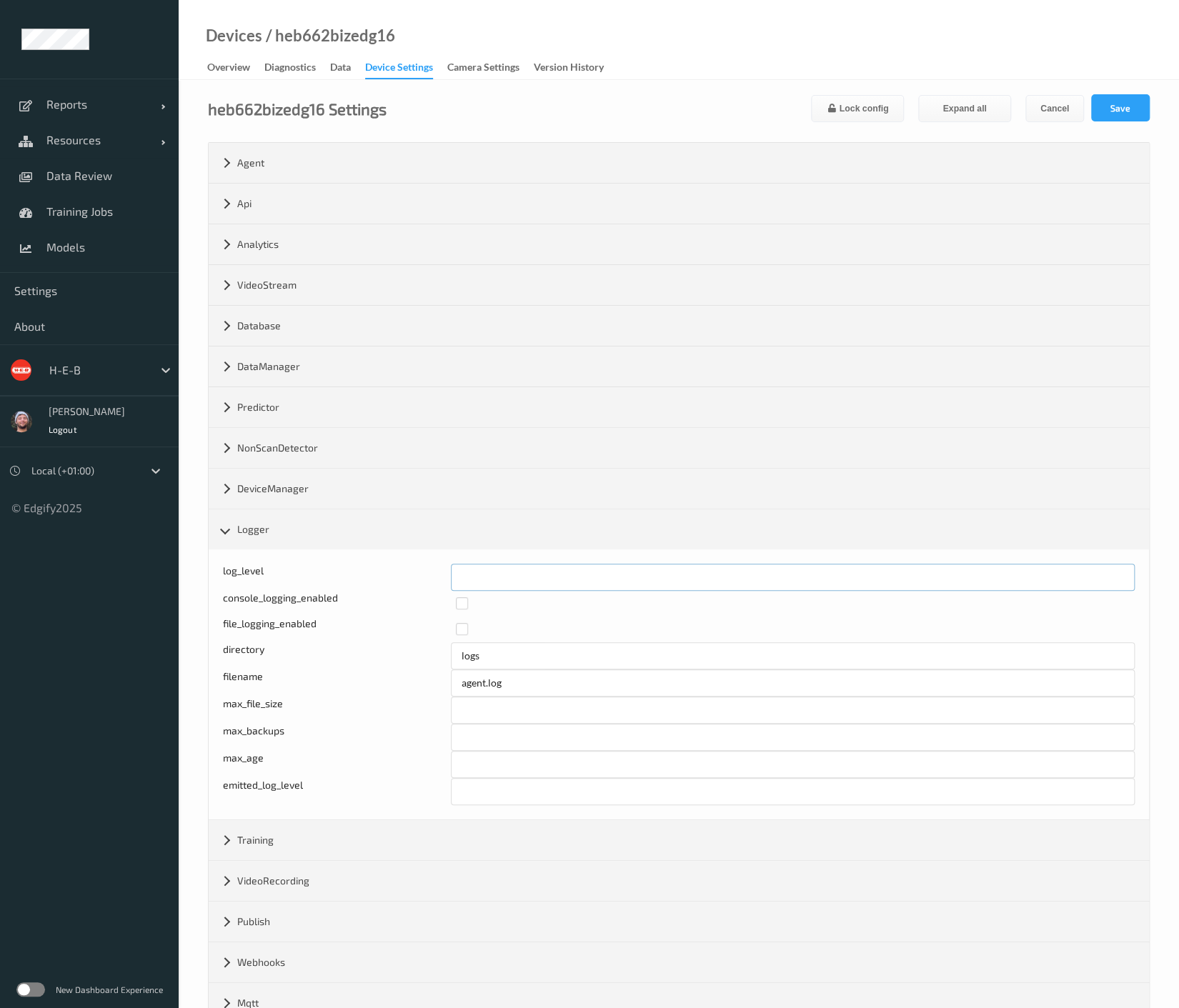
drag, startPoint x: 536, startPoint y: 586, endPoint x: 395, endPoint y: 555, distance: 144.4
click at [362, 574] on div "Log level: -1- trace, 0- debug, 1- info, 2-warn, 3-error, 4-fatal, 5-panic log_…" at bounding box center [679, 577] width 912 height 27
type input "*"
click at [1145, 115] on button "Save" at bounding box center [1120, 108] width 58 height 27
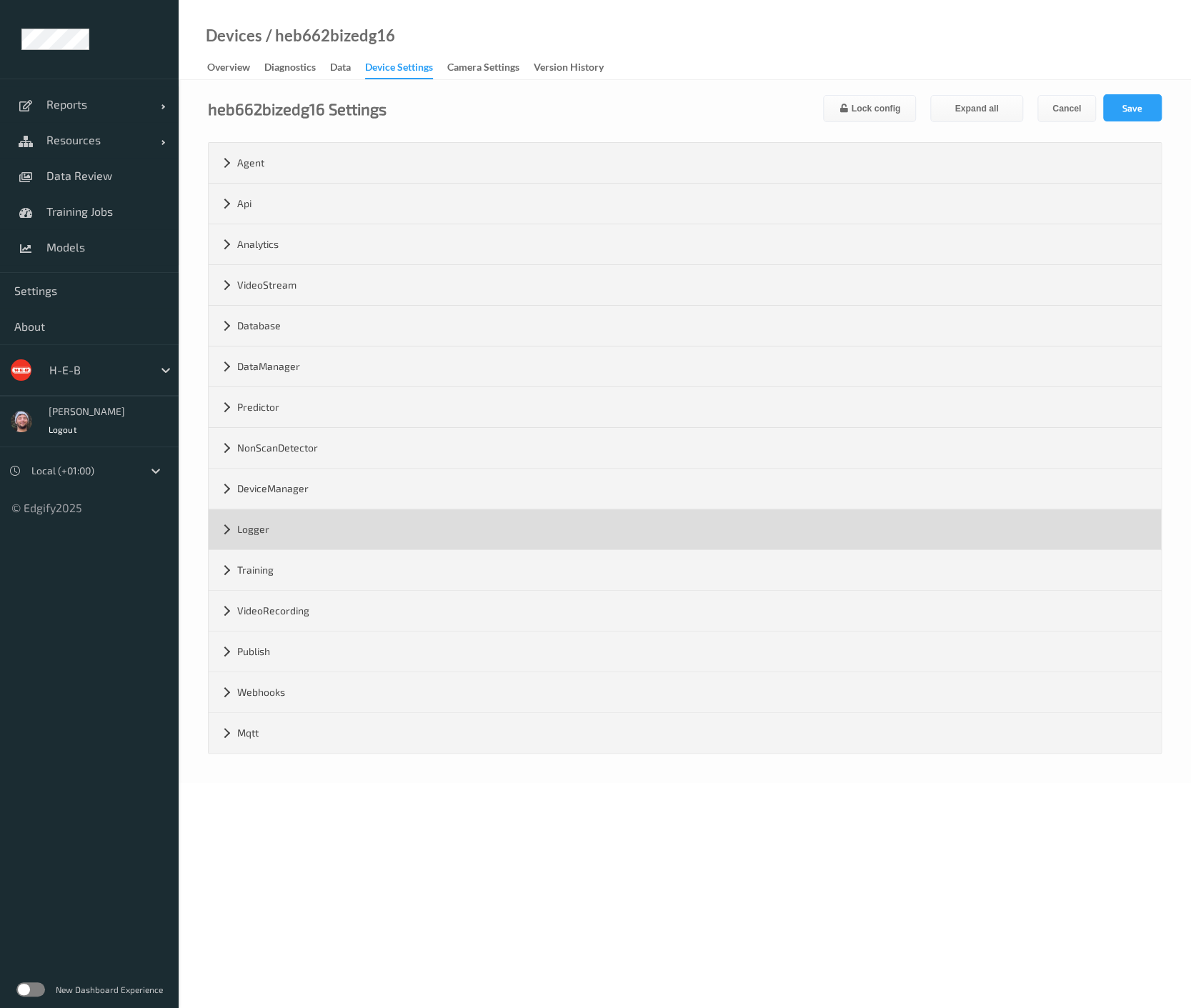
click at [255, 534] on div "Logger" at bounding box center [685, 529] width 953 height 40
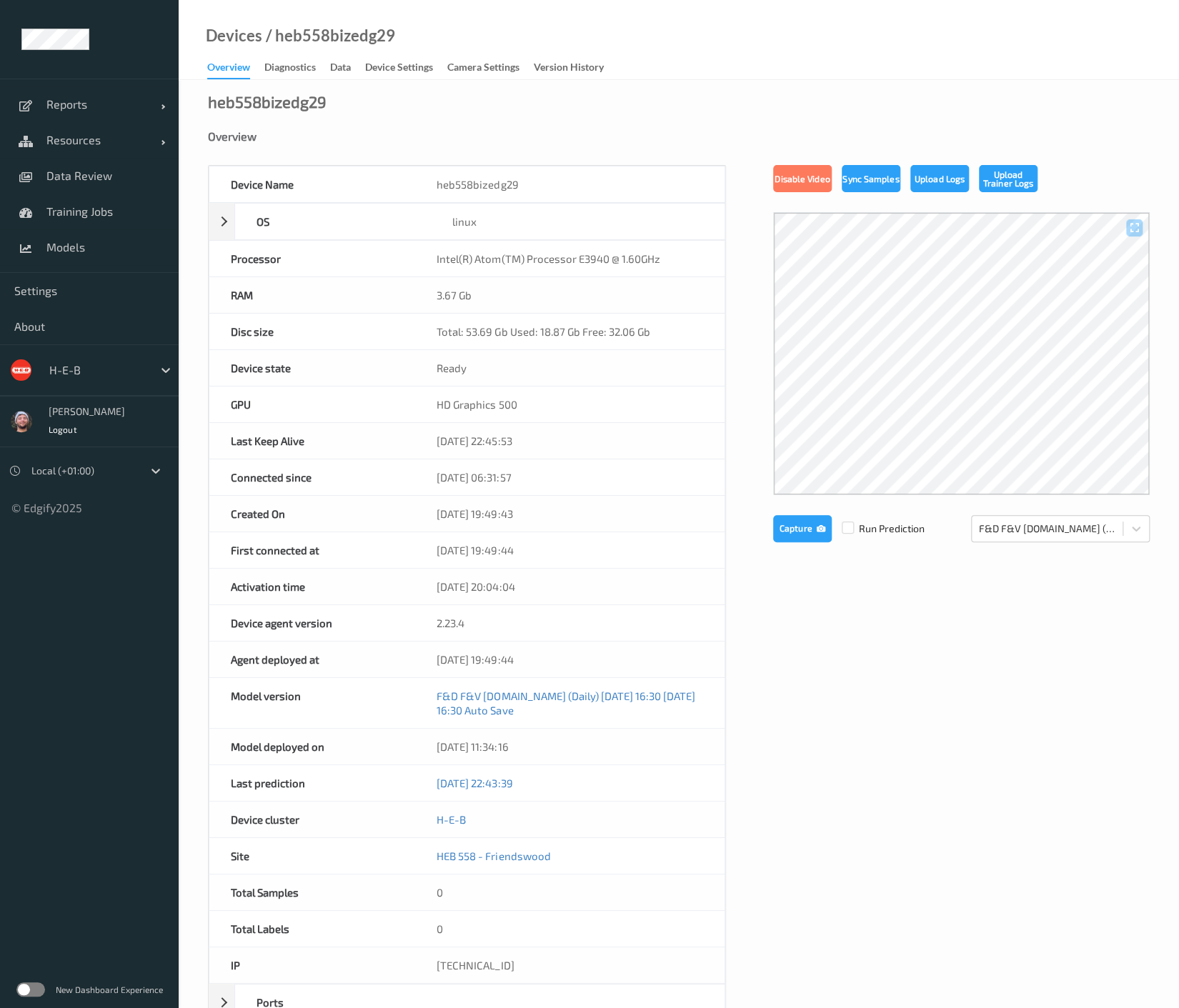
click at [368, 71] on div "Device Settings" at bounding box center [399, 69] width 68 height 18
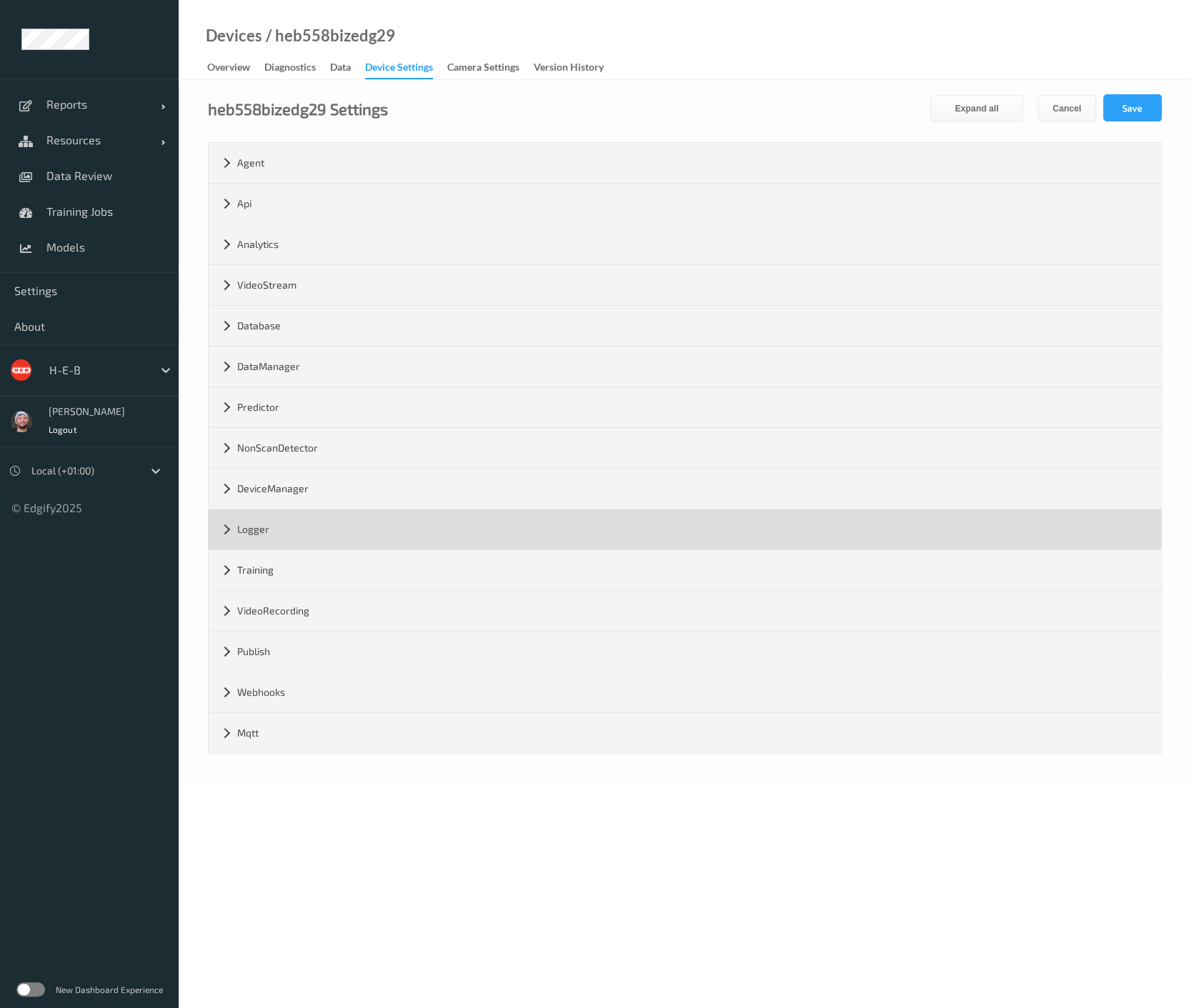
drag, startPoint x: 261, startPoint y: 538, endPoint x: 267, endPoint y: 542, distance: 7.2
click at [261, 538] on div "Logger" at bounding box center [685, 529] width 953 height 40
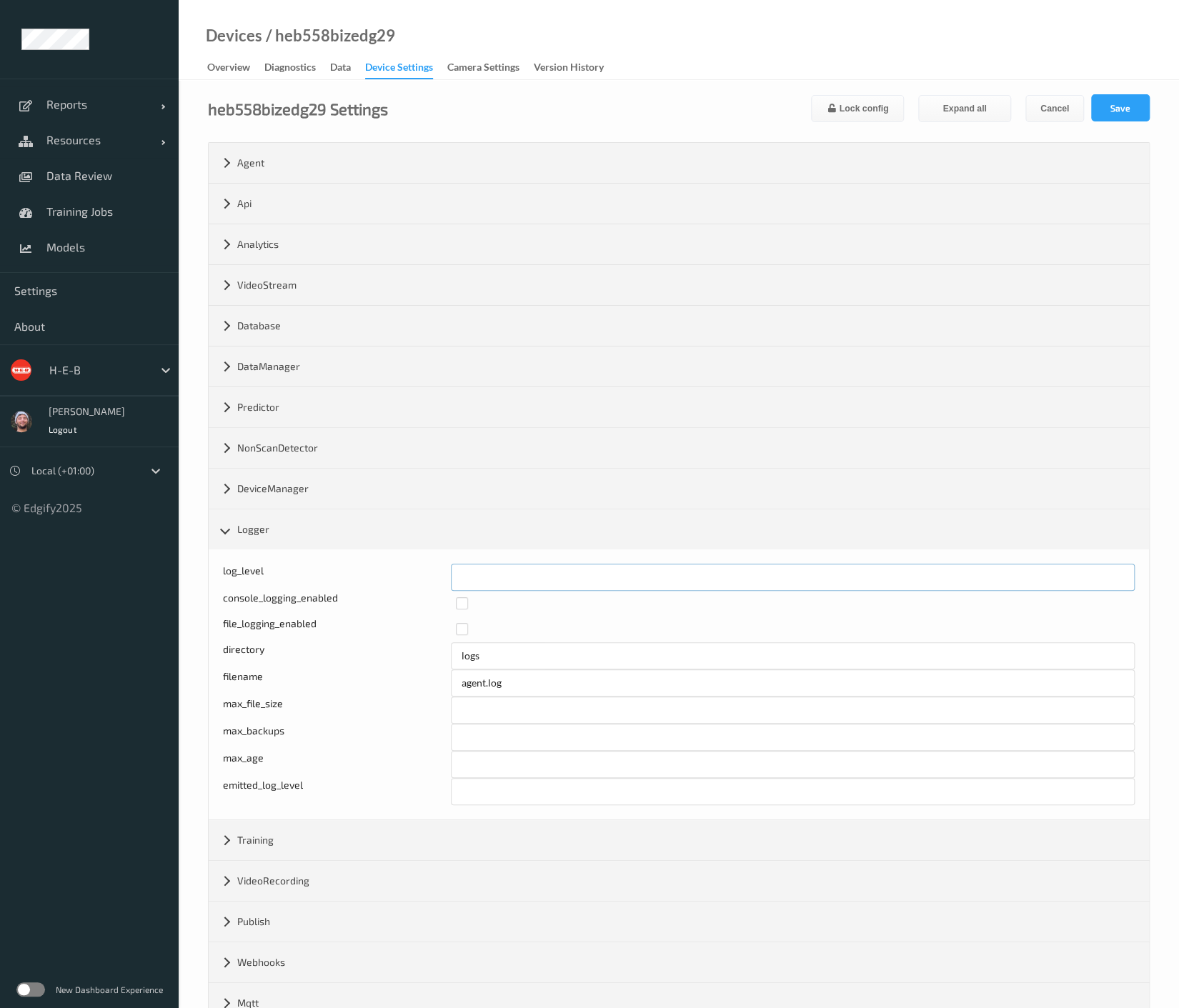
drag, startPoint x: 473, startPoint y: 564, endPoint x: 439, endPoint y: 572, distance: 34.9
click at [439, 572] on div "Log level: -1- trace, 0- debug, 1- info, 2-warn, 3-error, 4-fatal, 5-panic log_…" at bounding box center [679, 577] width 912 height 27
type input "*"
click at [1100, 101] on button "Save" at bounding box center [1120, 108] width 58 height 27
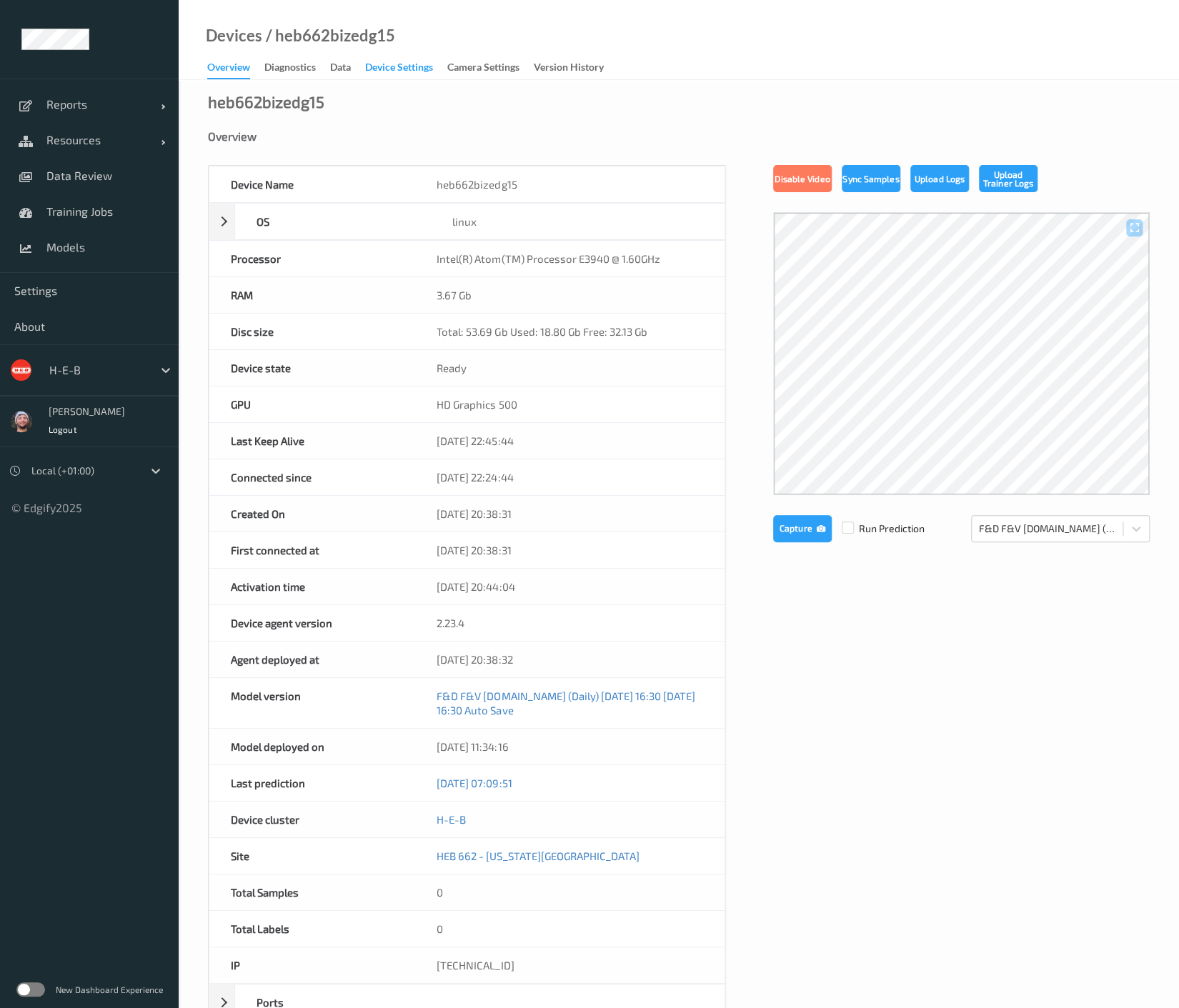
click at [406, 70] on div "Device Settings" at bounding box center [399, 69] width 68 height 18
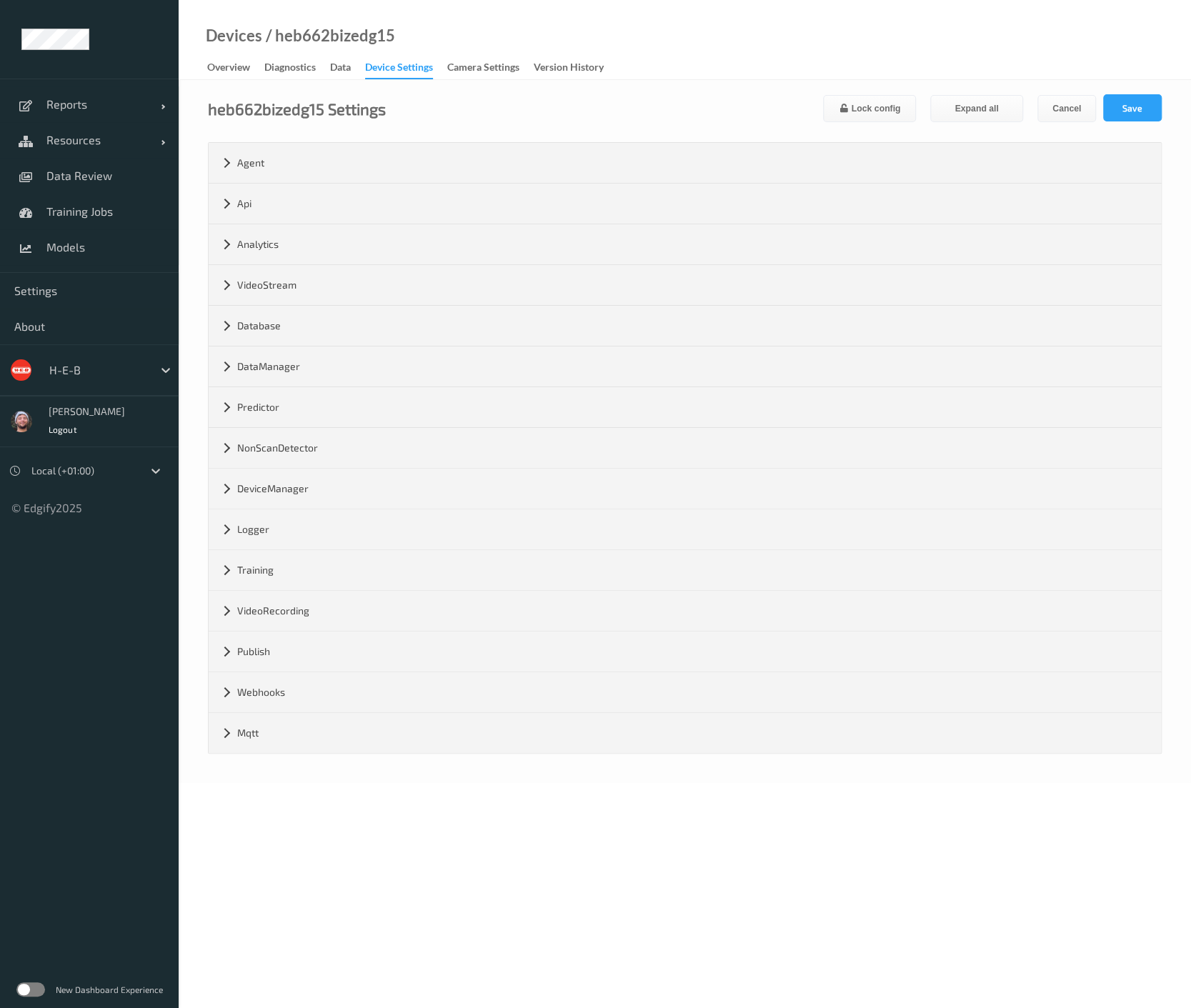
click at [264, 532] on div "Logger" at bounding box center [685, 529] width 953 height 40
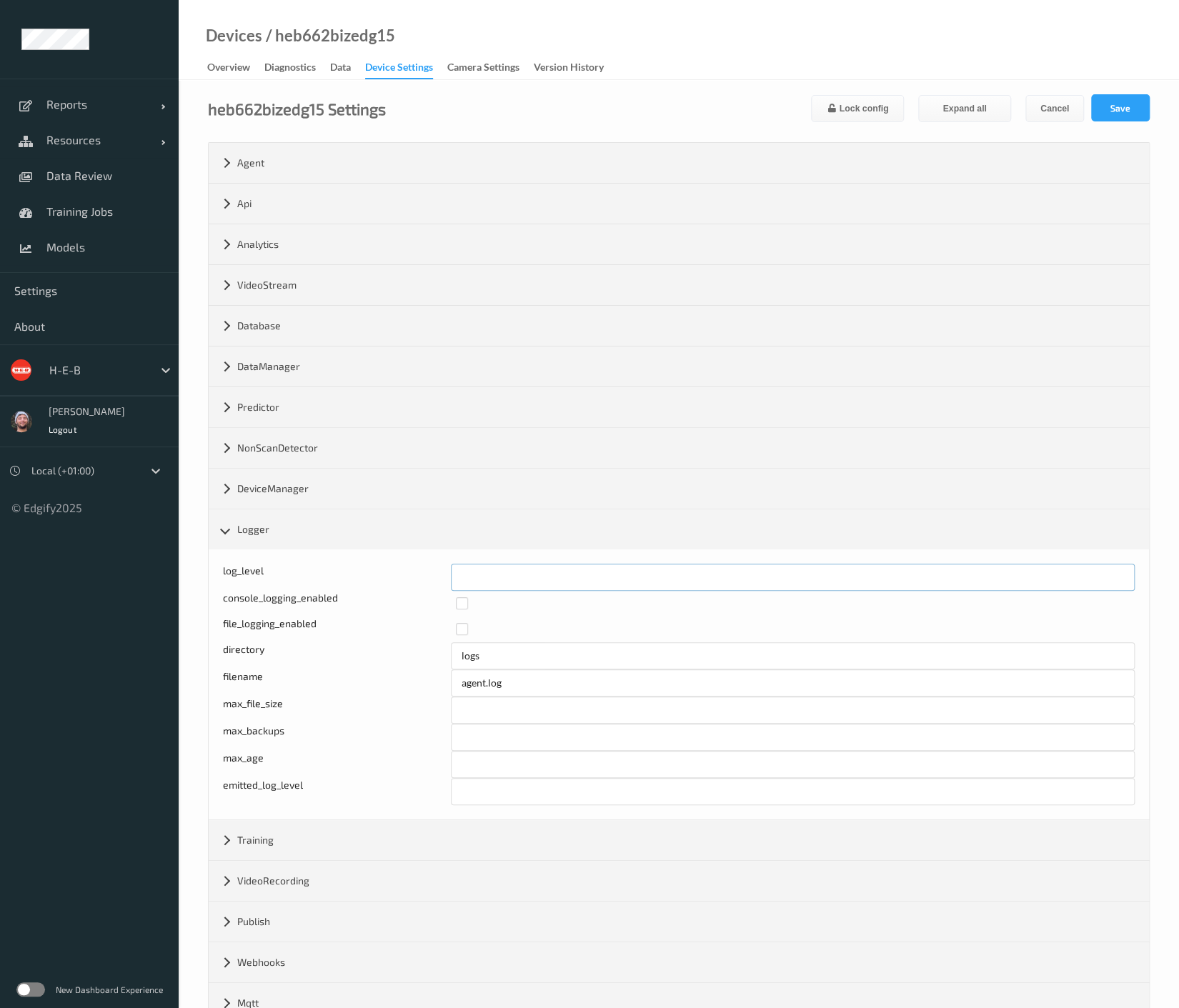
drag, startPoint x: 467, startPoint y: 577, endPoint x: 410, endPoint y: 575, distance: 57.0
click at [410, 575] on div "log_level *" at bounding box center [679, 577] width 912 height 27
type input "*"
click at [1125, 108] on button "Save" at bounding box center [1120, 108] width 58 height 27
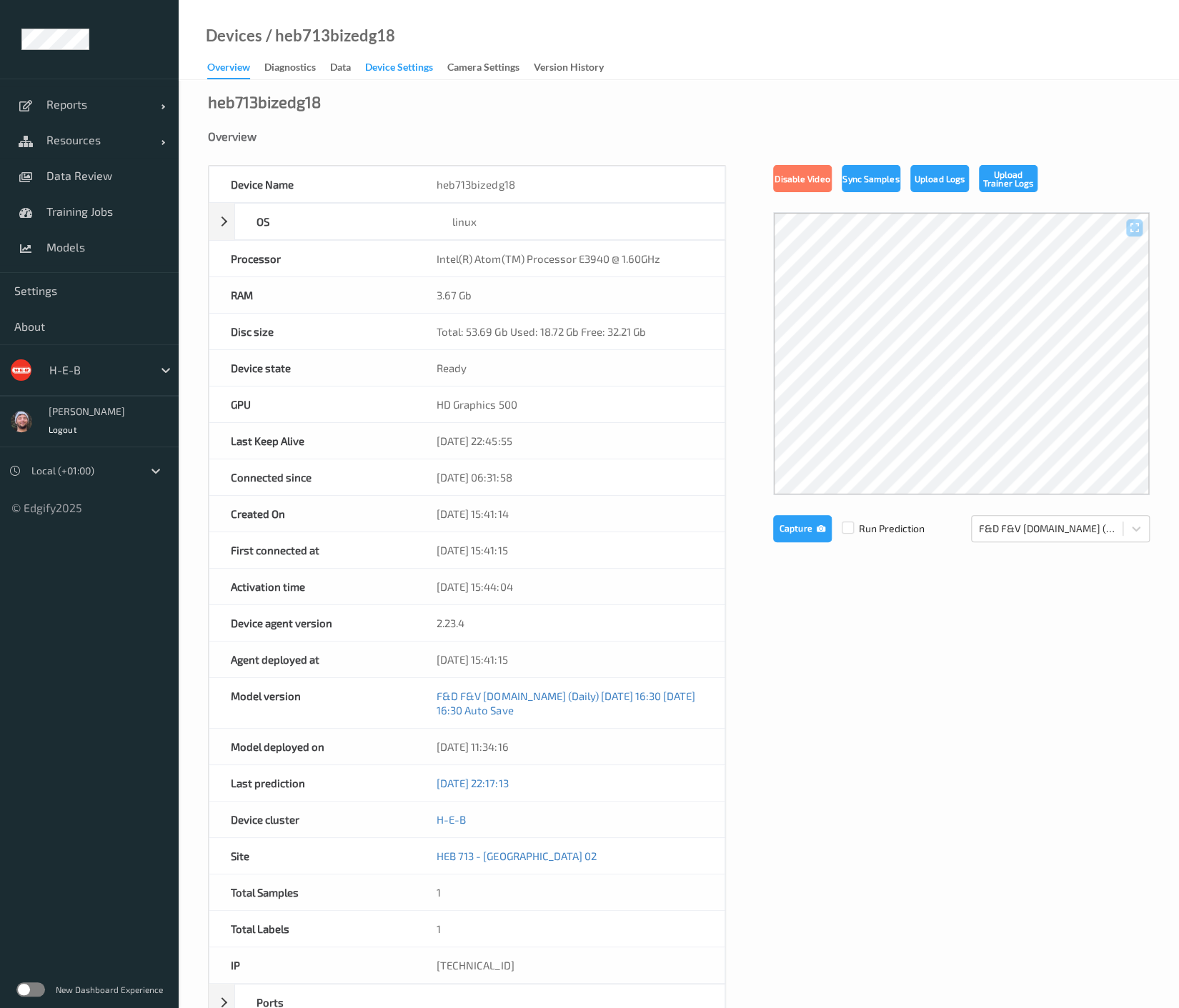
click at [406, 69] on div "Device Settings" at bounding box center [399, 69] width 68 height 18
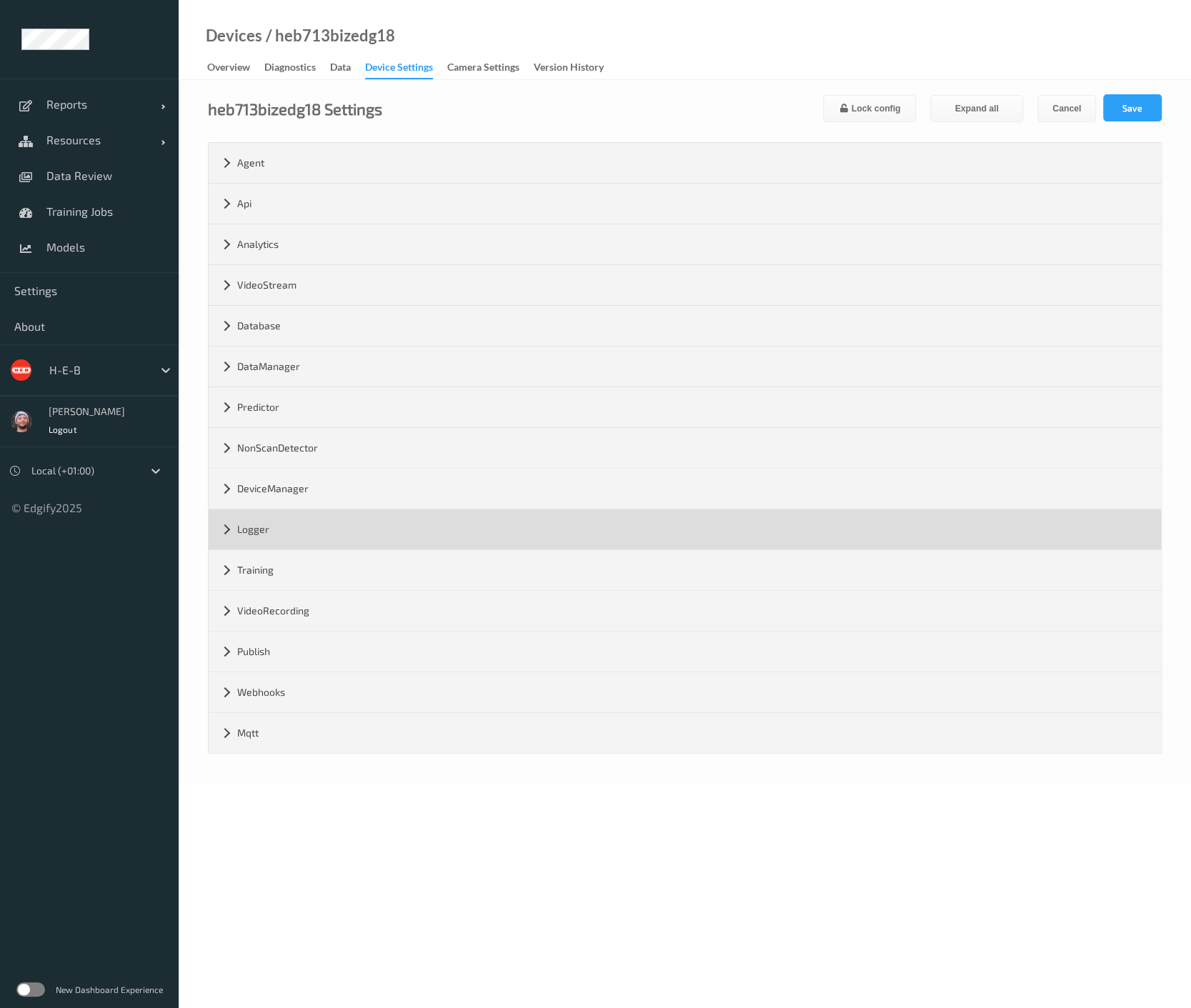
click at [258, 532] on div "Logger" at bounding box center [685, 529] width 953 height 40
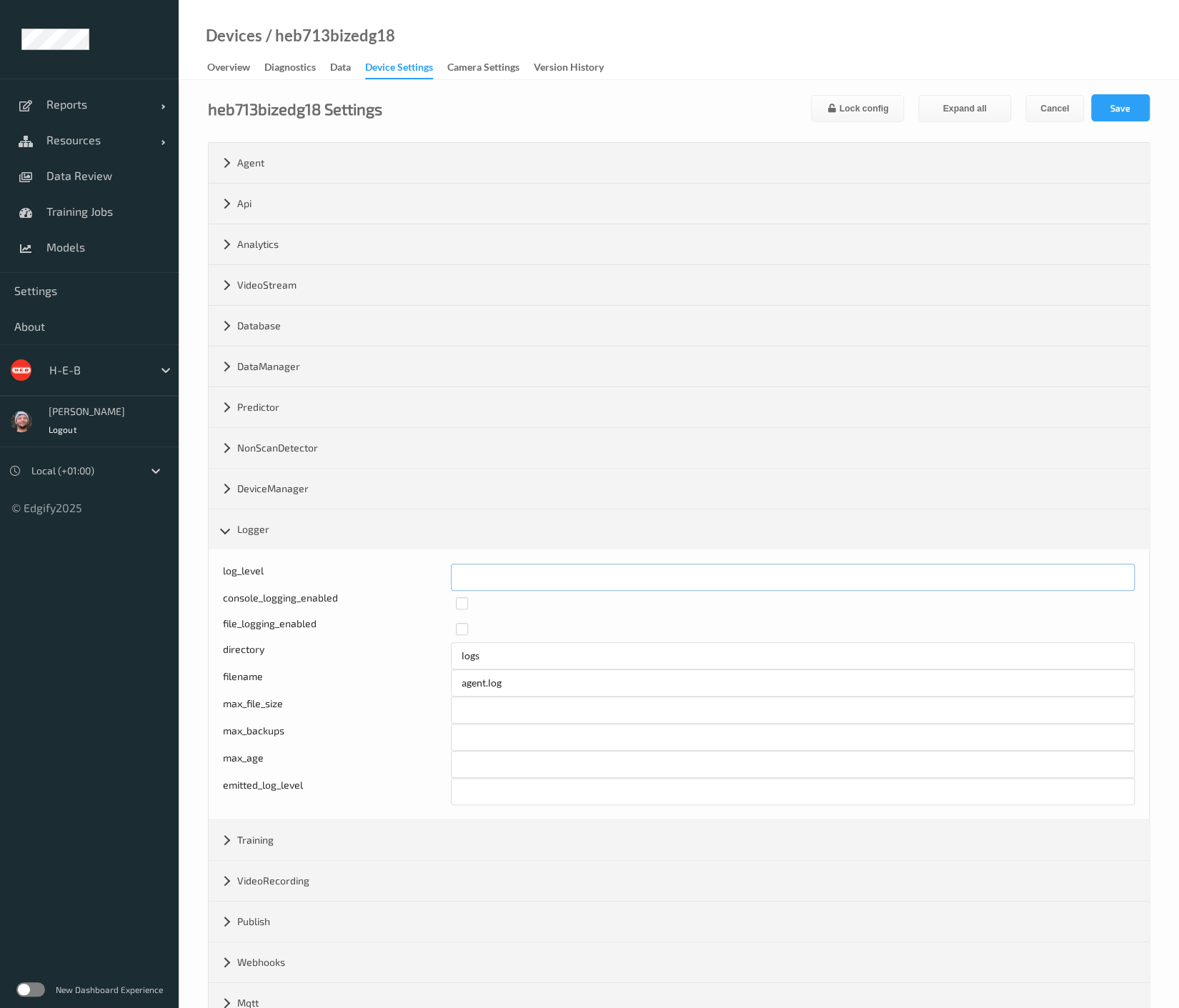
drag, startPoint x: 517, startPoint y: 577, endPoint x: 367, endPoint y: 566, distance: 150.4
click at [367, 566] on div "log_level *" at bounding box center [679, 577] width 912 height 27
type input "*"
click at [1126, 108] on button "Save" at bounding box center [1120, 108] width 58 height 27
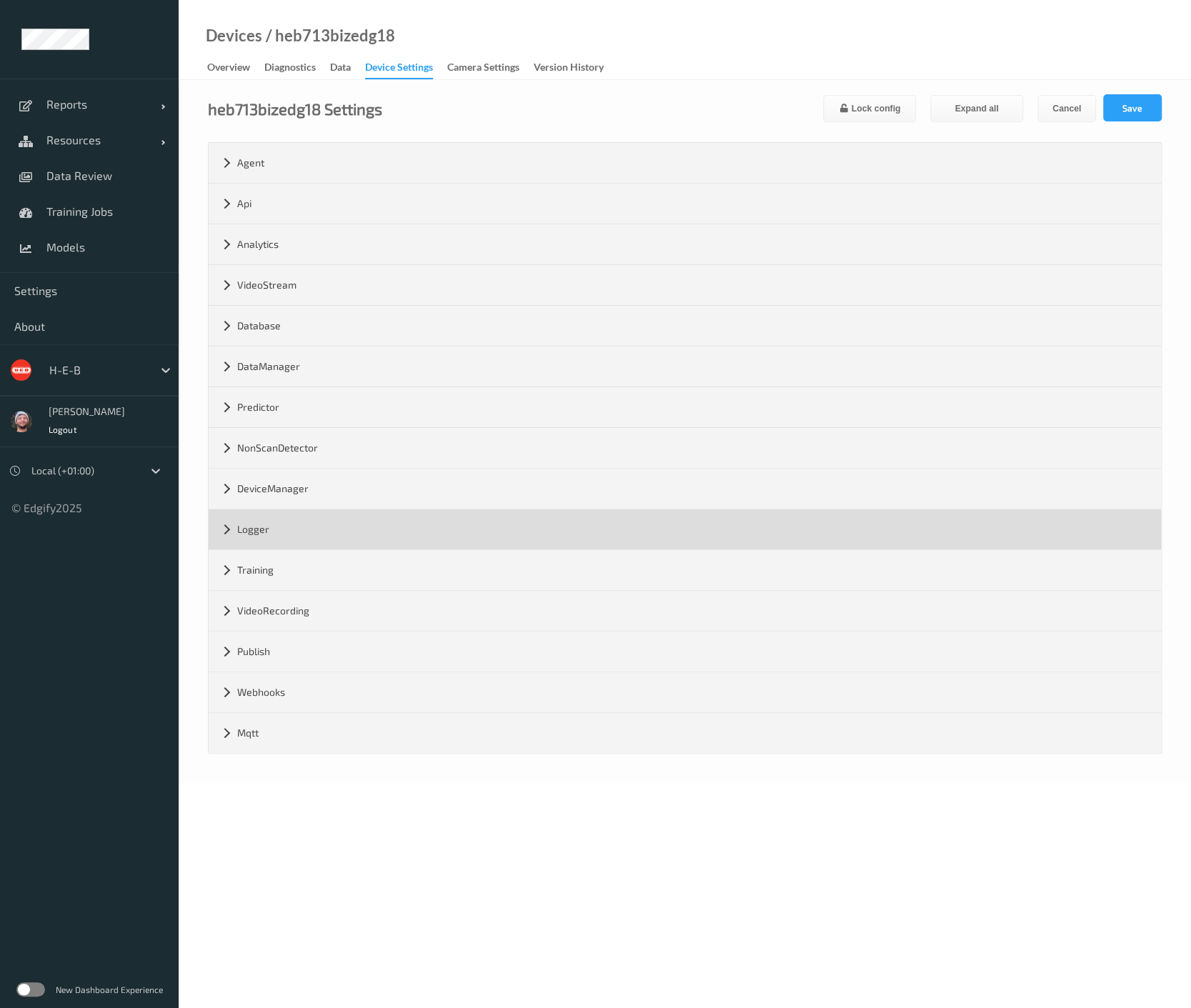
click at [269, 519] on div "Logger" at bounding box center [685, 529] width 953 height 40
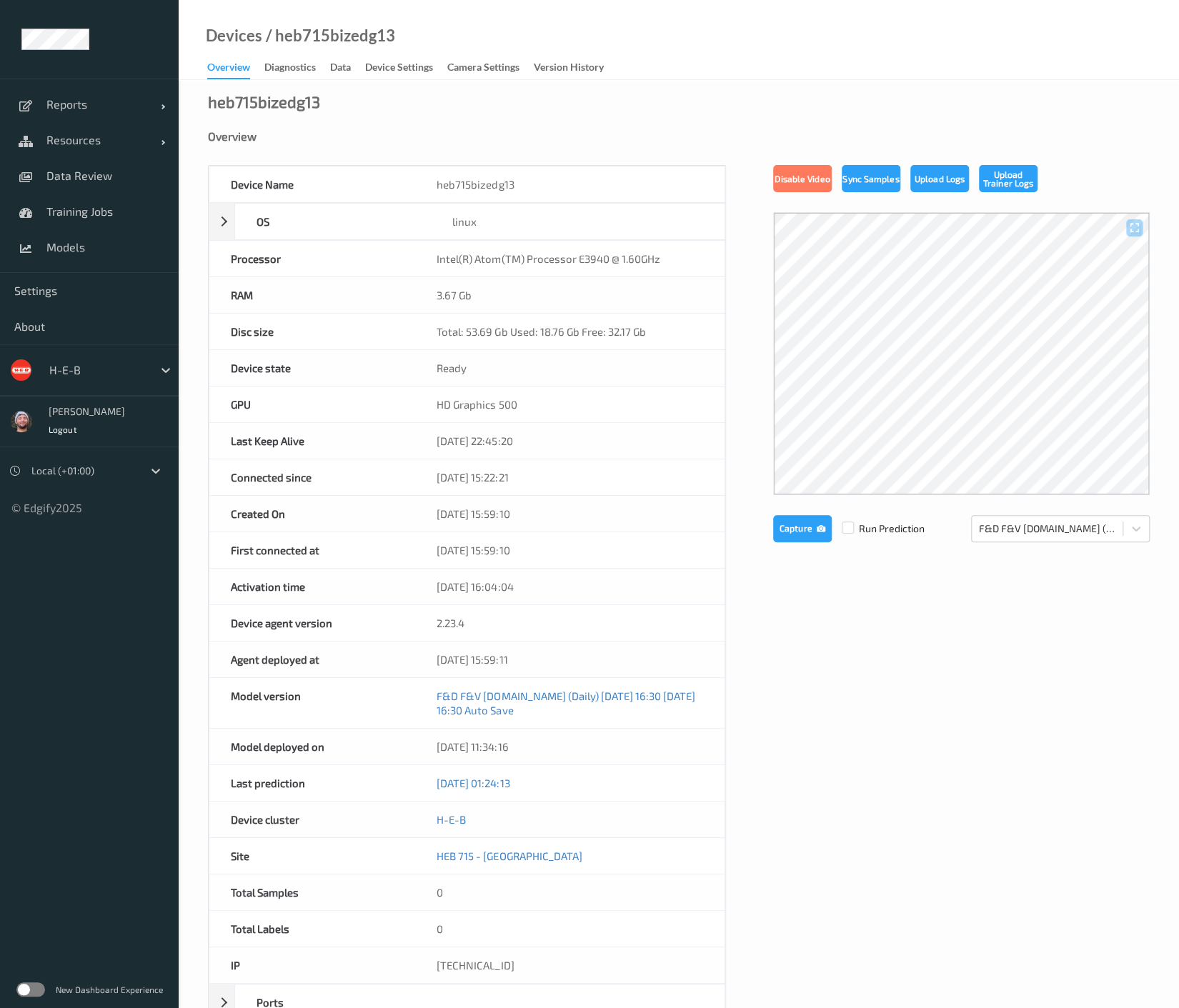
drag, startPoint x: 407, startPoint y: 68, endPoint x: 422, endPoint y: 108, distance: 42.7
click at [407, 68] on div "Device Settings" at bounding box center [399, 69] width 68 height 18
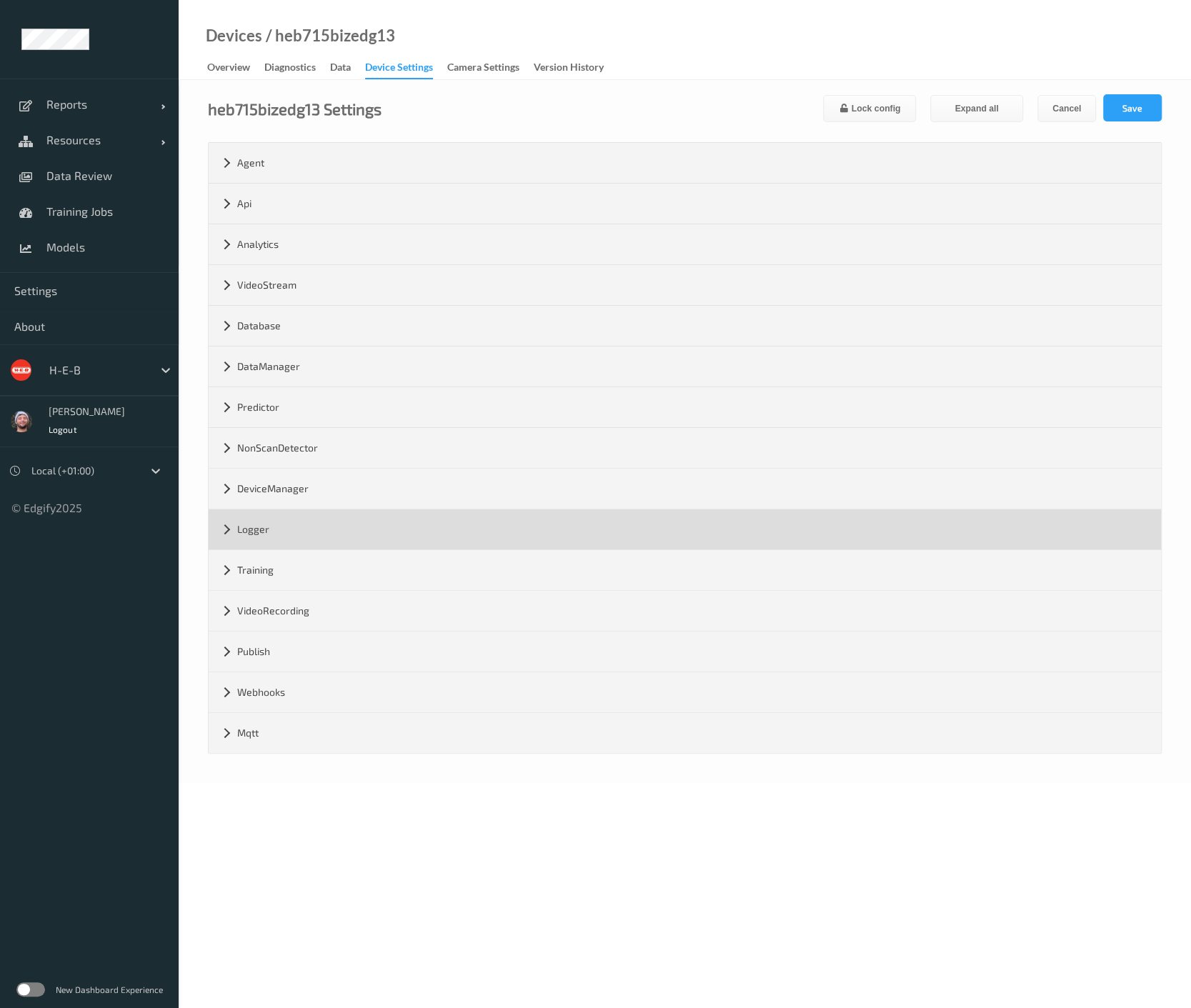
click at [261, 530] on div "Logger" at bounding box center [685, 529] width 953 height 40
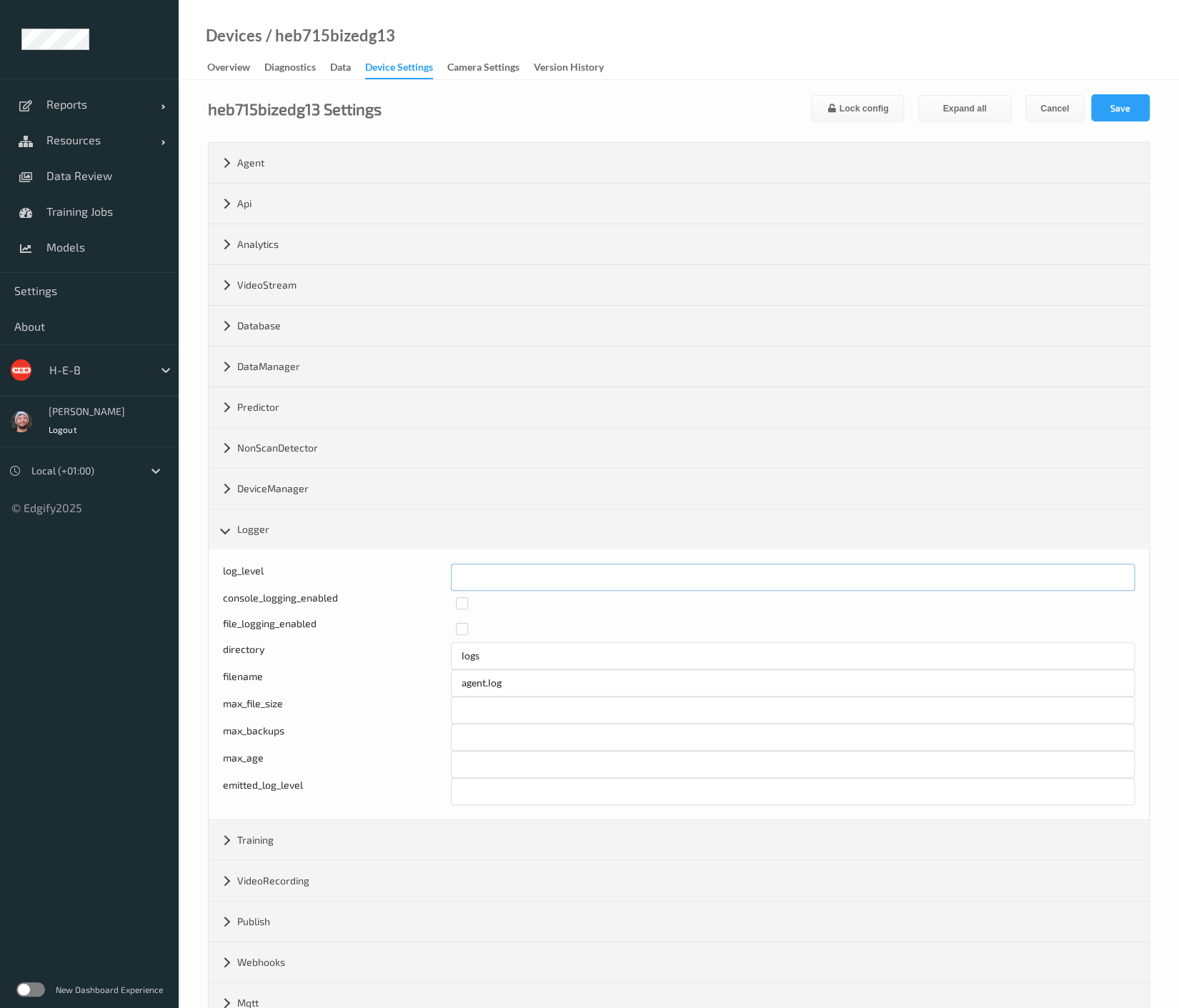
drag, startPoint x: 471, startPoint y: 578, endPoint x: 412, endPoint y: 569, distance: 59.7
click at [412, 569] on div "log_level *" at bounding box center [679, 577] width 912 height 27
type input "*"
click at [1123, 108] on button "Save" at bounding box center [1120, 108] width 58 height 27
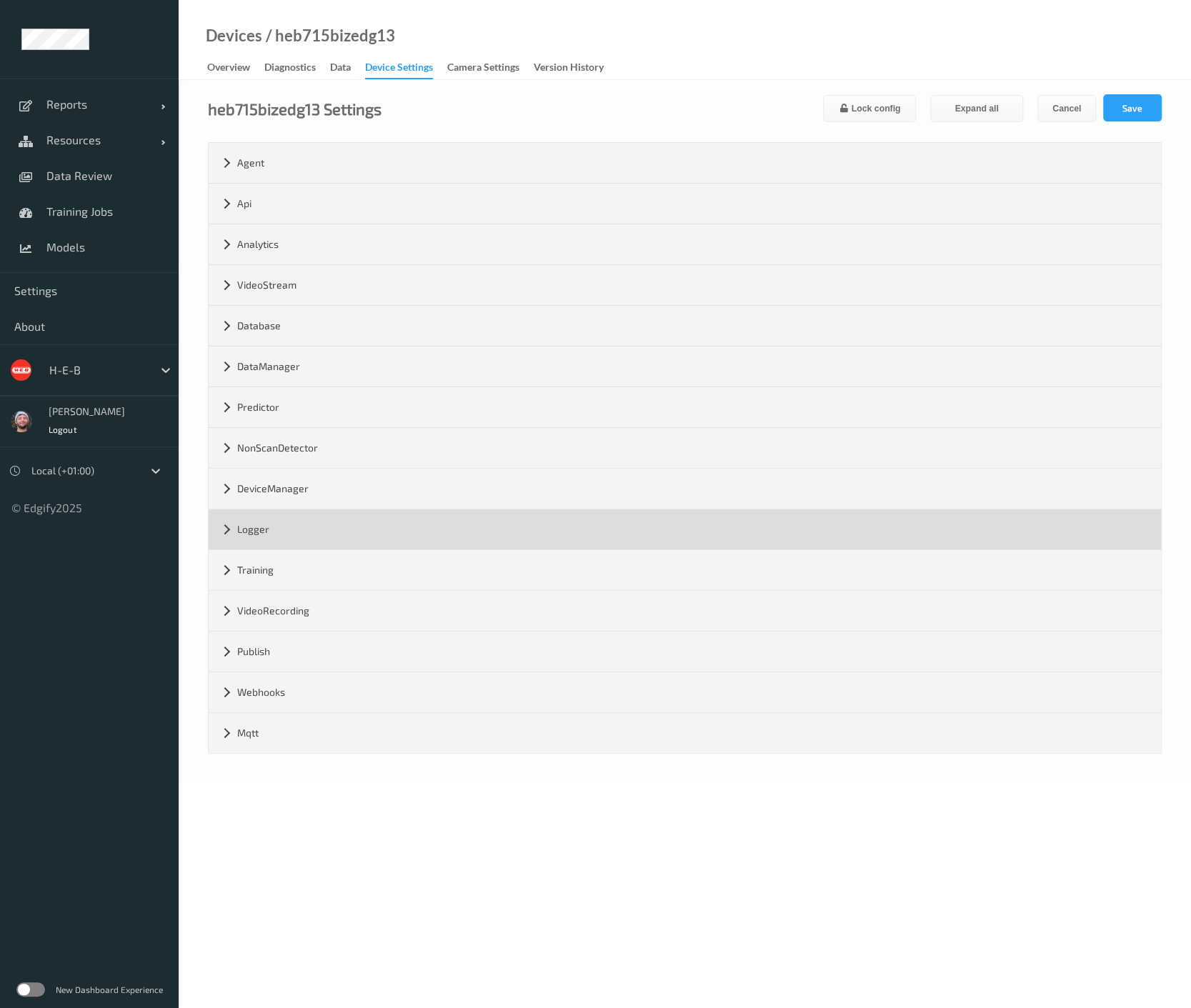
click at [393, 527] on div "Logger" at bounding box center [685, 529] width 953 height 40
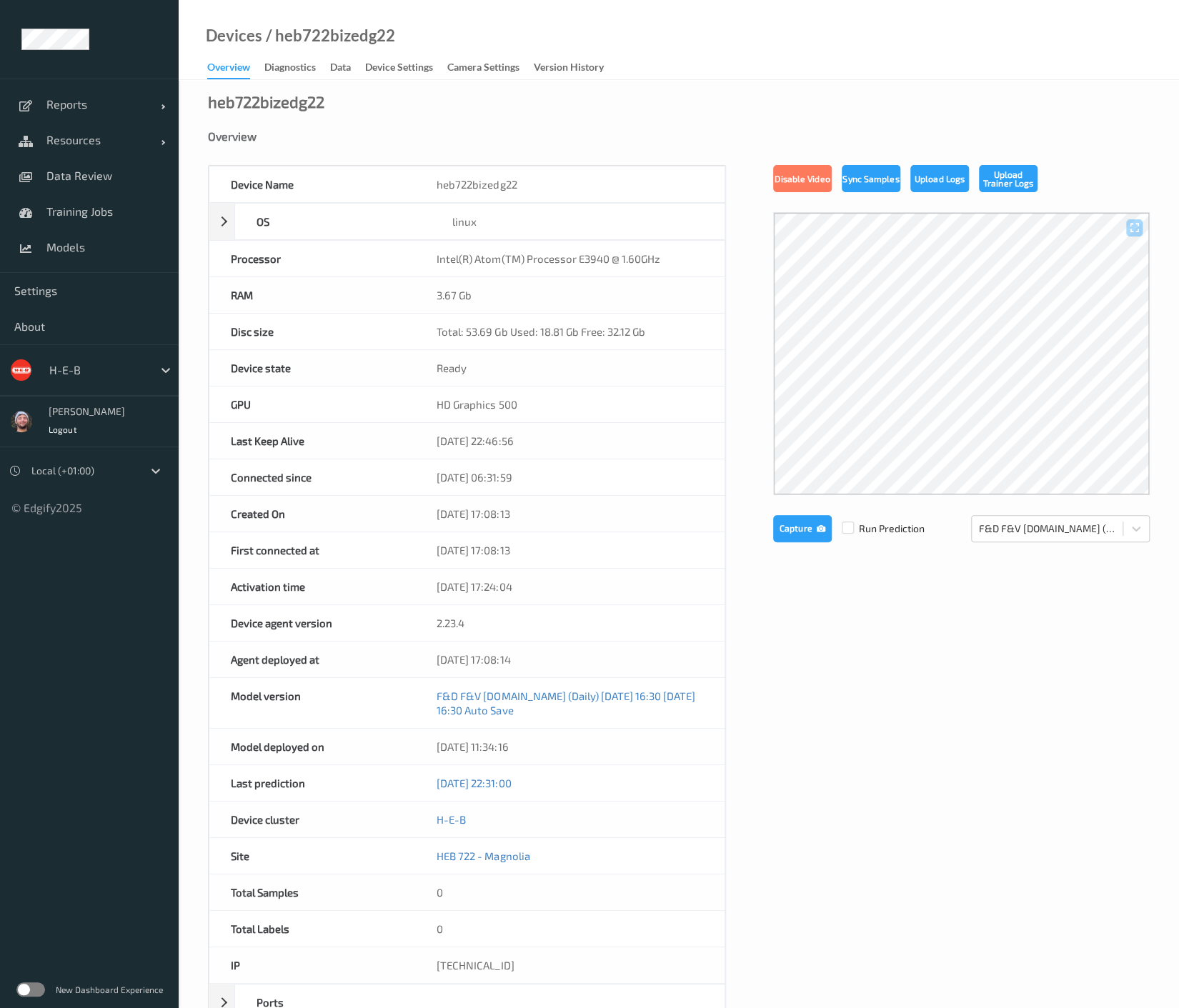
click at [419, 58] on link "Device Settings" at bounding box center [406, 68] width 82 height 20
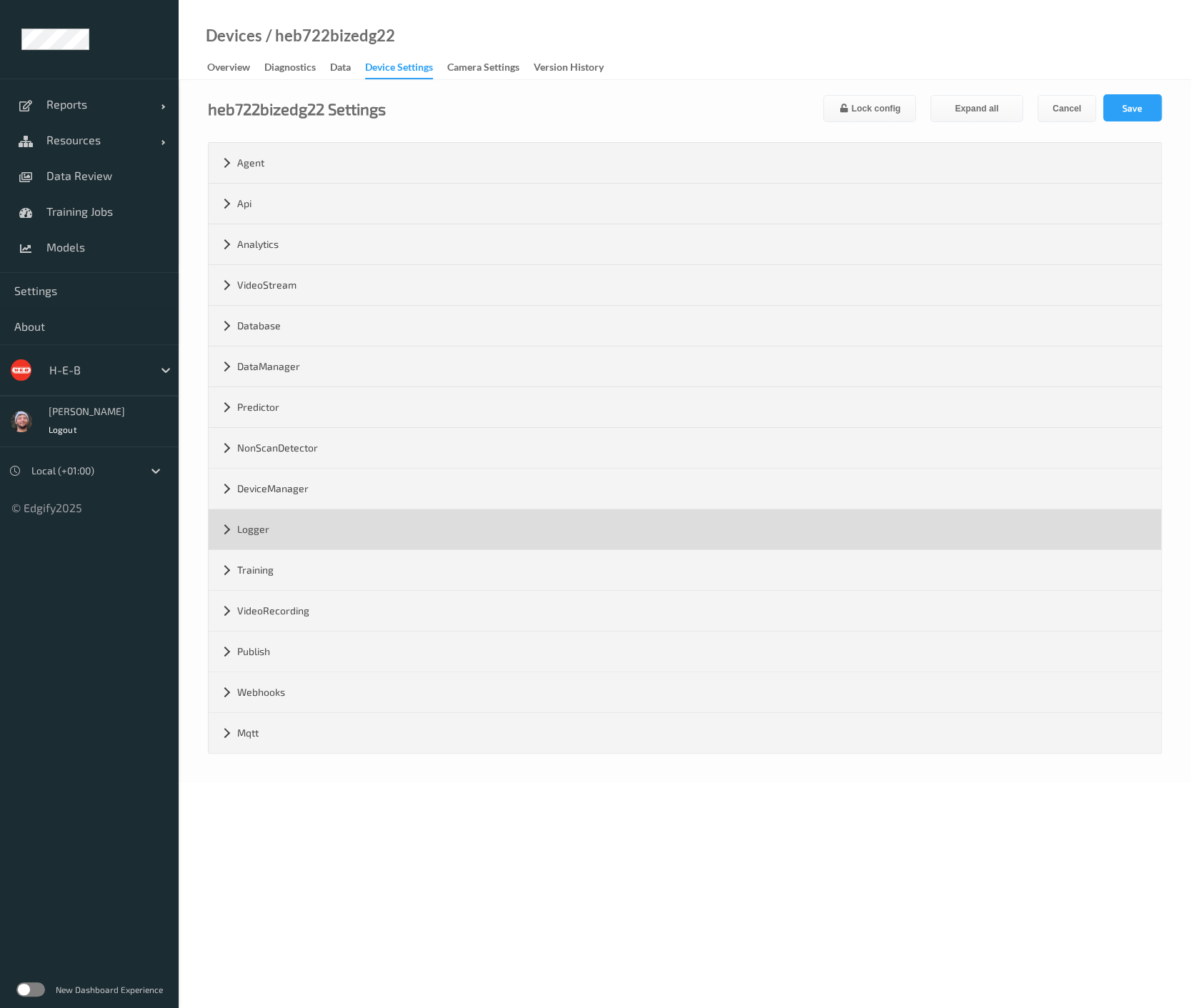
click at [289, 540] on div "Logger" at bounding box center [685, 529] width 953 height 40
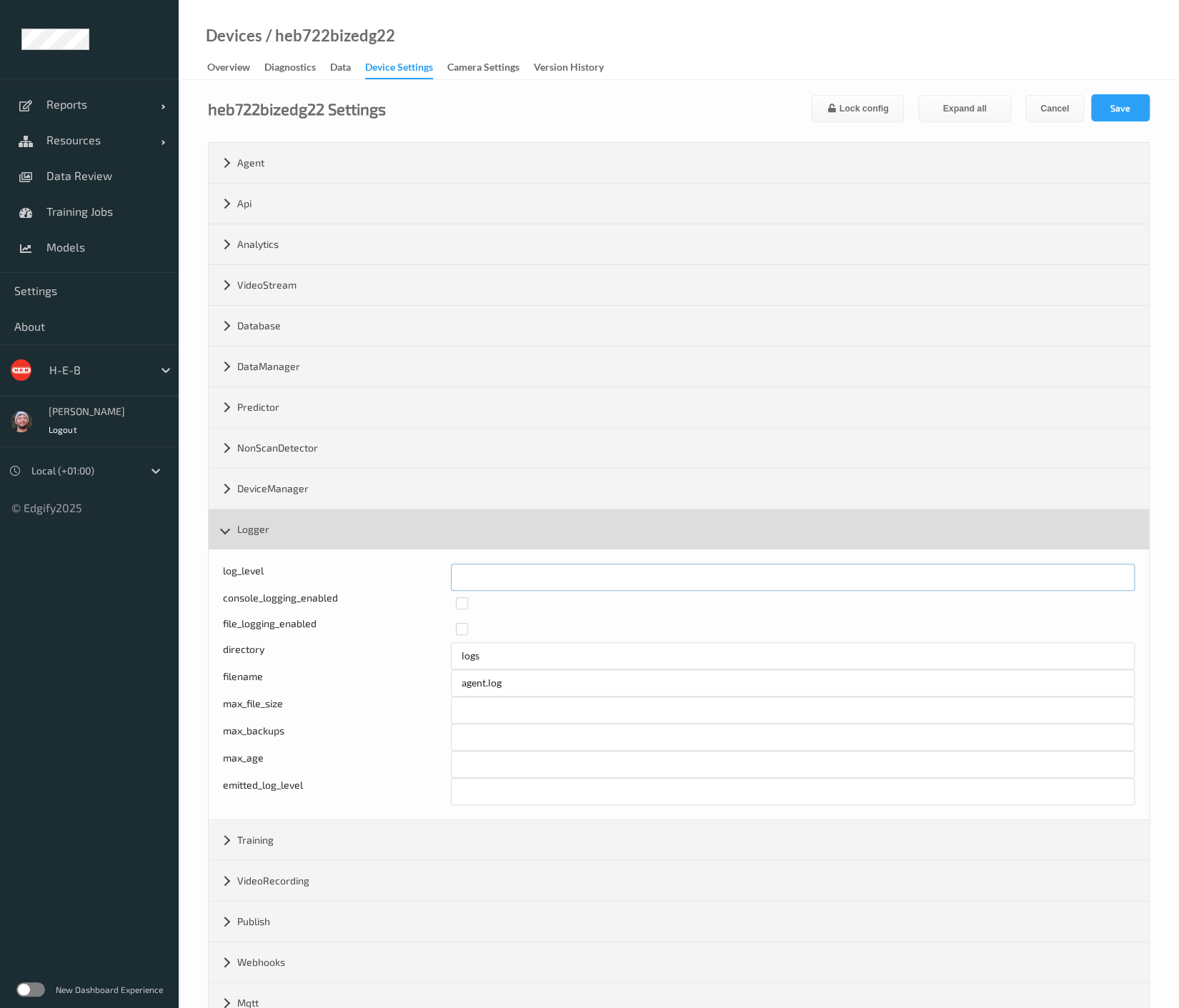
drag, startPoint x: 438, startPoint y: 568, endPoint x: 483, endPoint y: 547, distance: 49.7
click at [430, 569] on div "log_level *" at bounding box center [679, 577] width 912 height 27
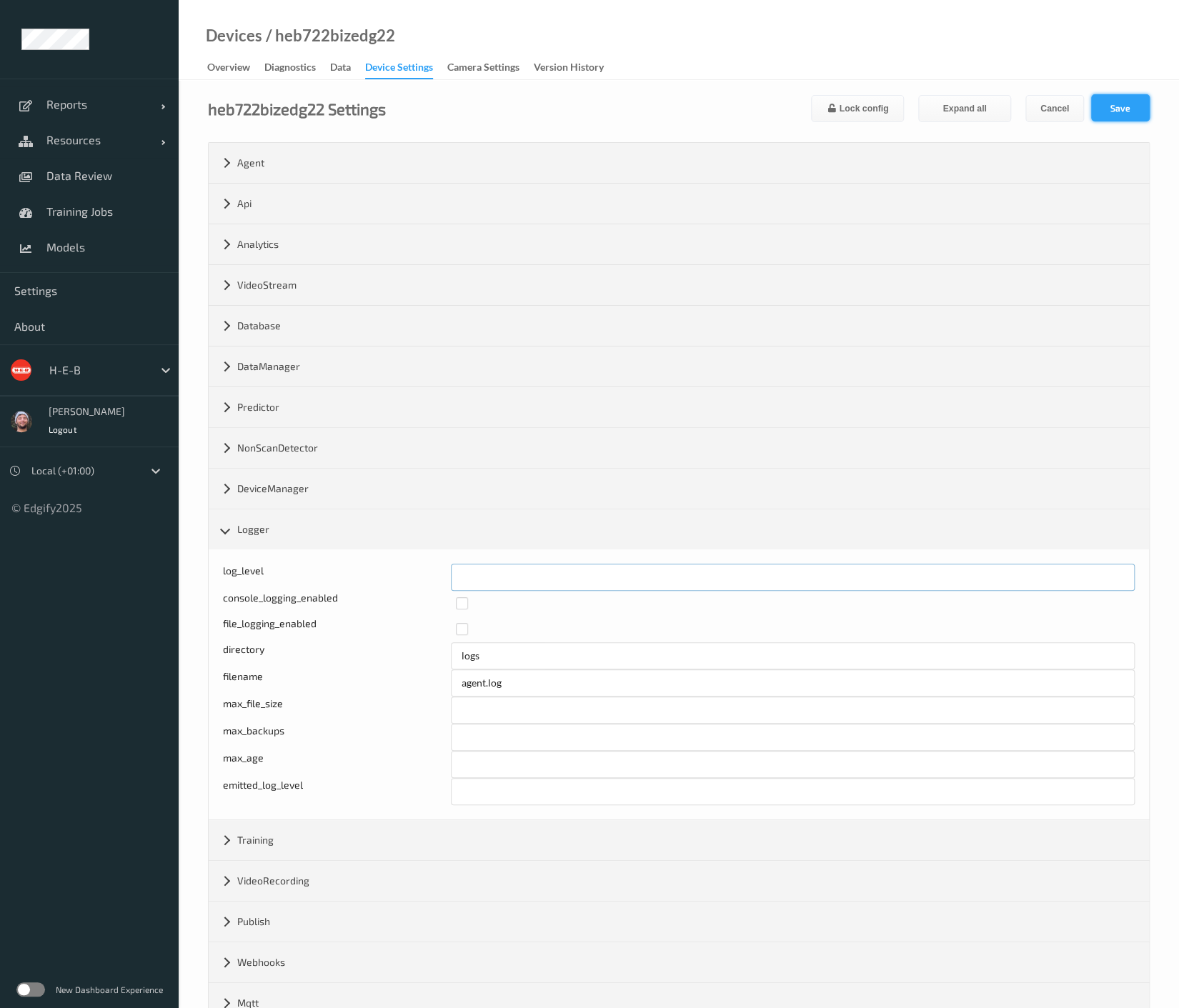
type input "*"
click at [1116, 106] on button "Save" at bounding box center [1120, 108] width 58 height 27
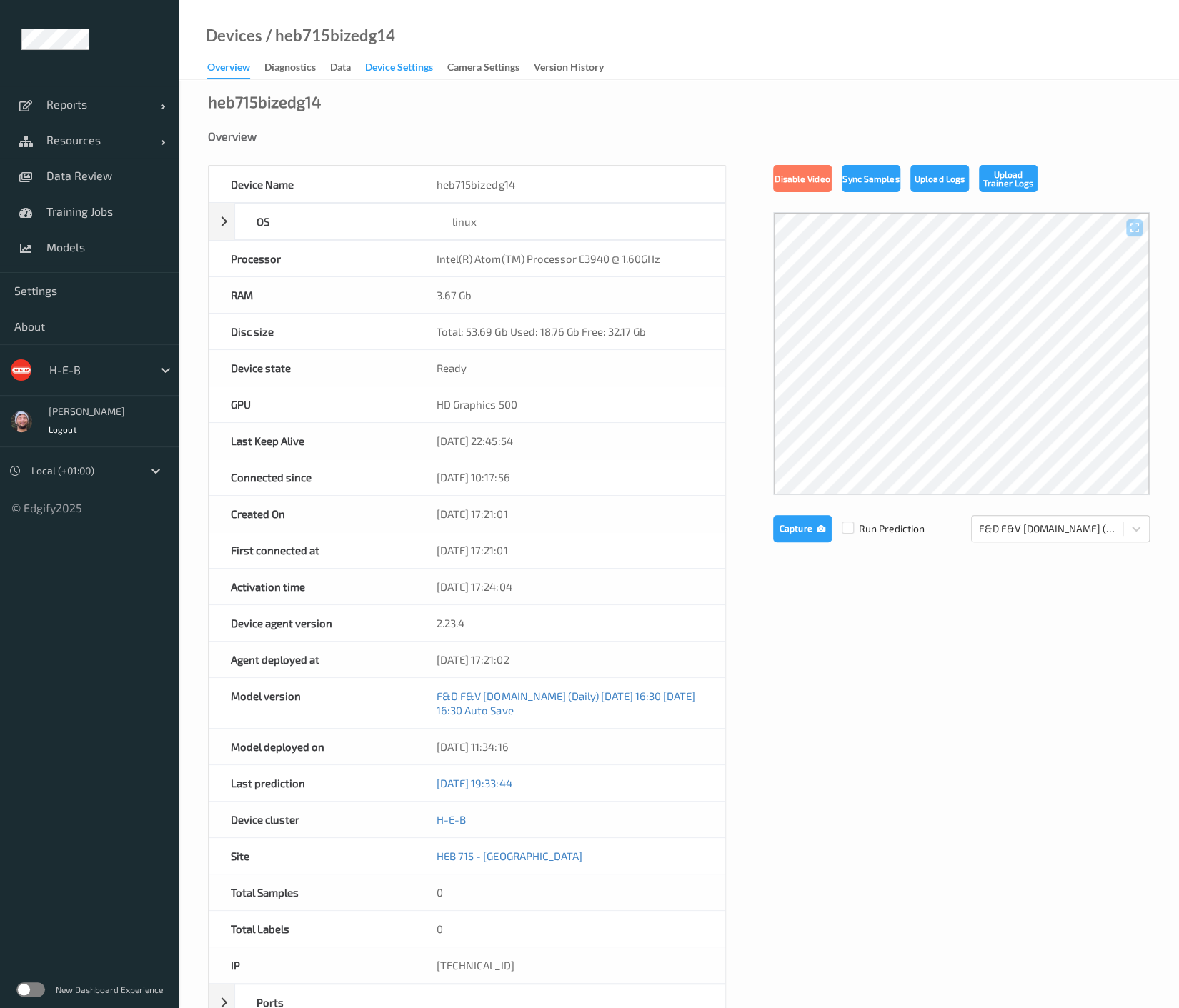
click at [381, 68] on div "Device Settings" at bounding box center [399, 69] width 68 height 18
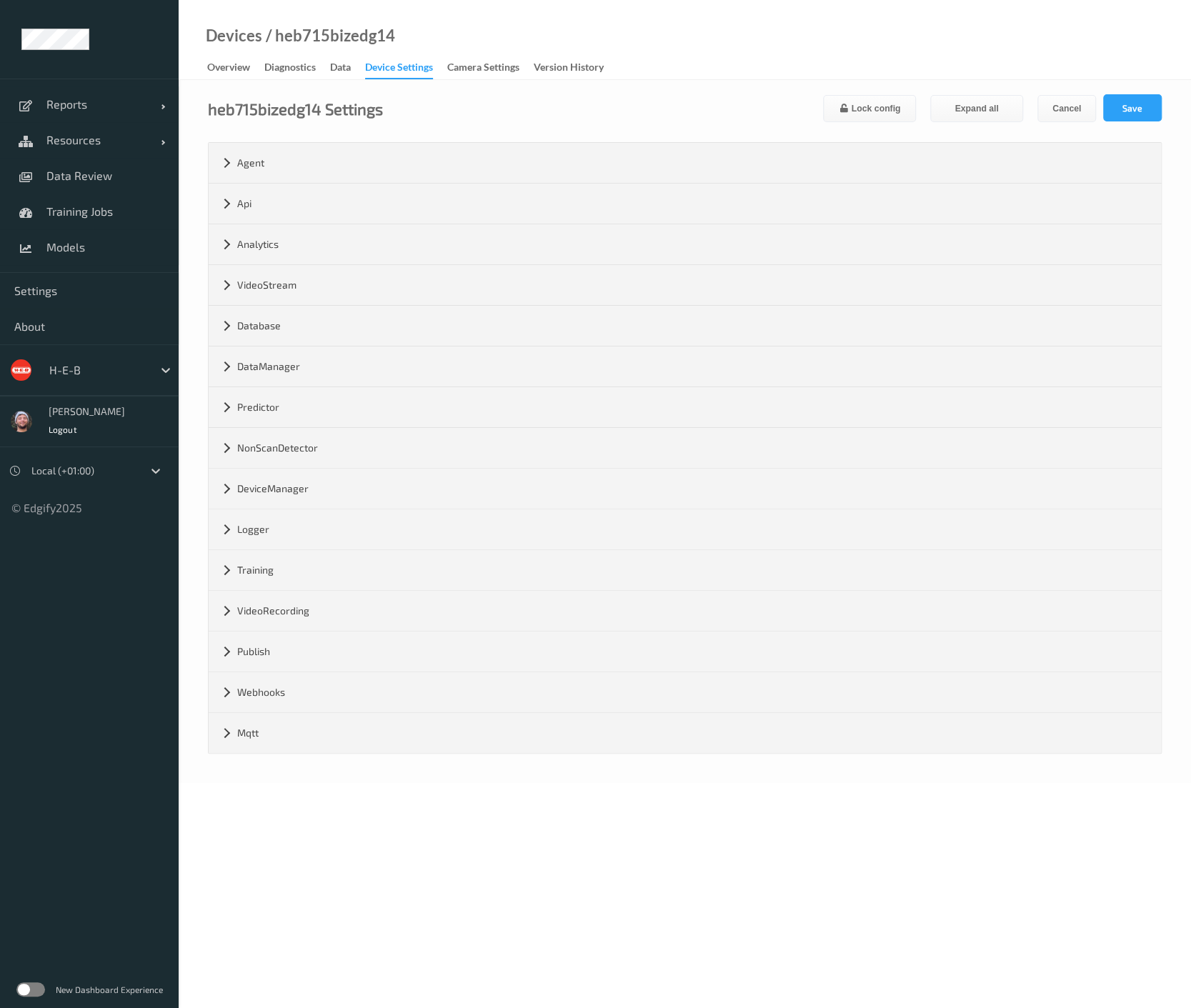
drag, startPoint x: 323, startPoint y: 537, endPoint x: 369, endPoint y: 558, distance: 50.6
click at [323, 536] on div "Logger" at bounding box center [685, 529] width 953 height 40
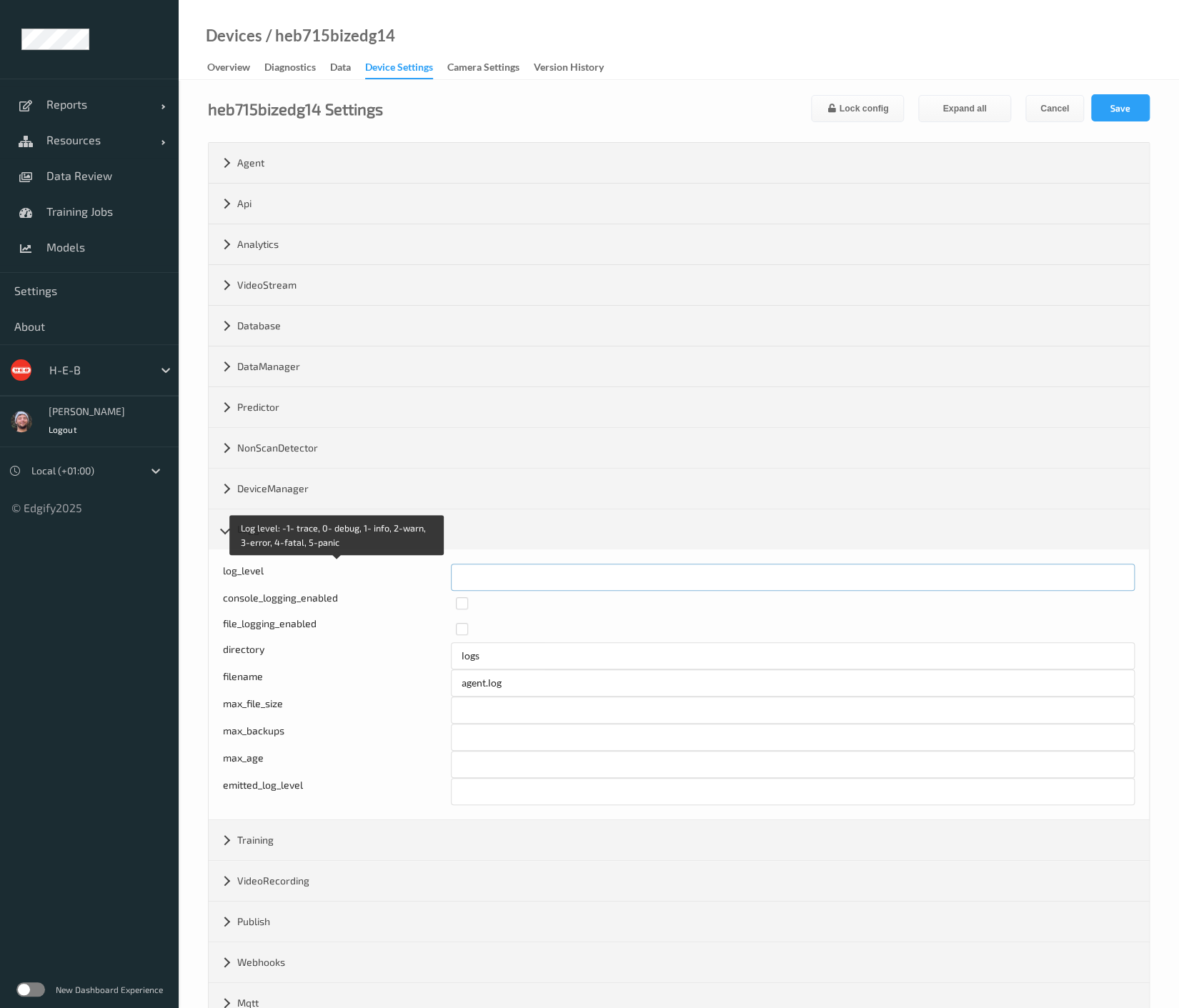
drag, startPoint x: 459, startPoint y: 579, endPoint x: 443, endPoint y: 577, distance: 16.1
click at [443, 577] on div "Log level: -1- trace, 0- debug, 1- info, 2-warn, 3-error, 4-fatal, 5-panic log_…" at bounding box center [679, 577] width 912 height 27
type input "*"
click at [1103, 102] on button "Save" at bounding box center [1120, 108] width 58 height 27
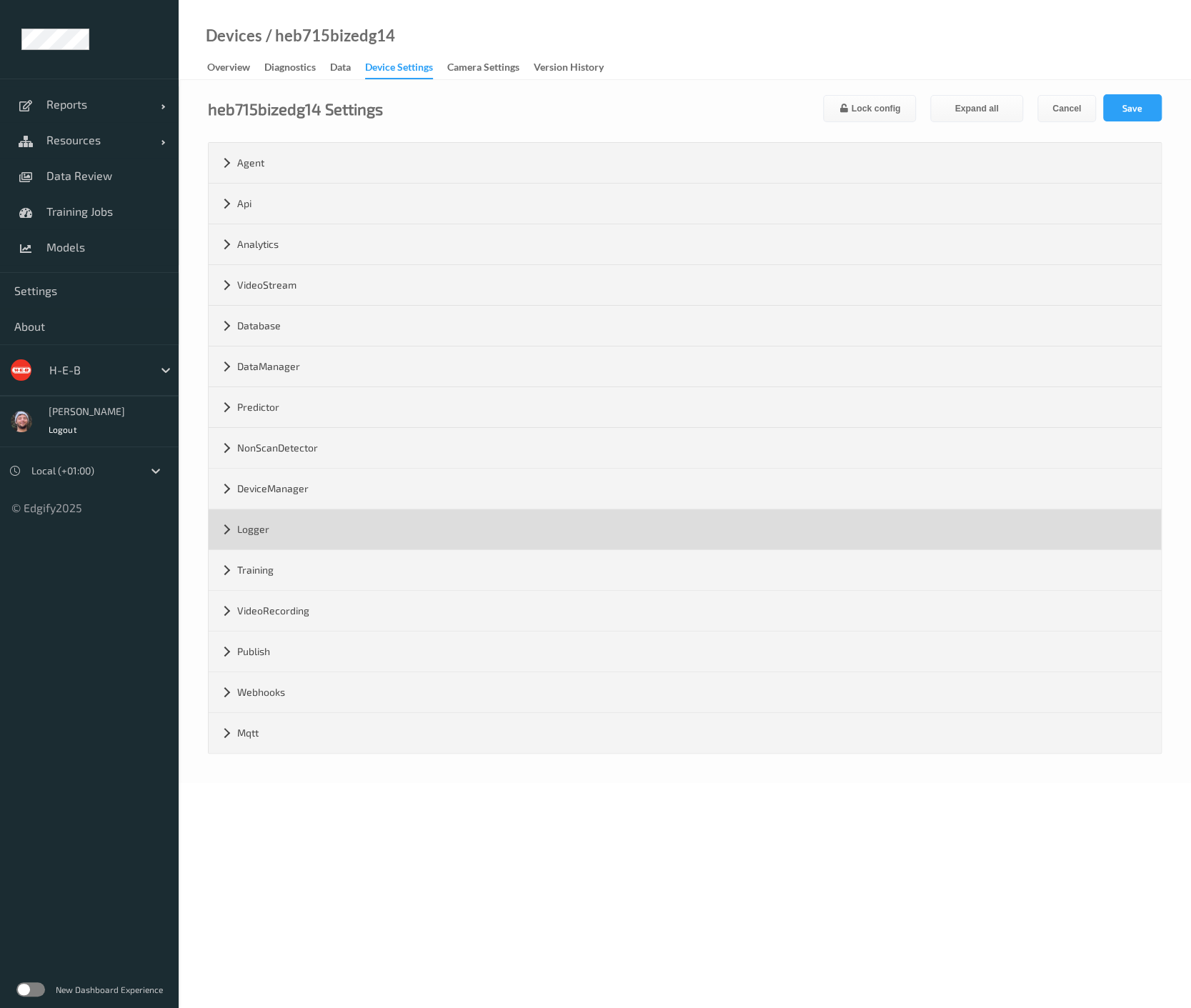
click at [267, 524] on div "Logger" at bounding box center [685, 529] width 953 height 40
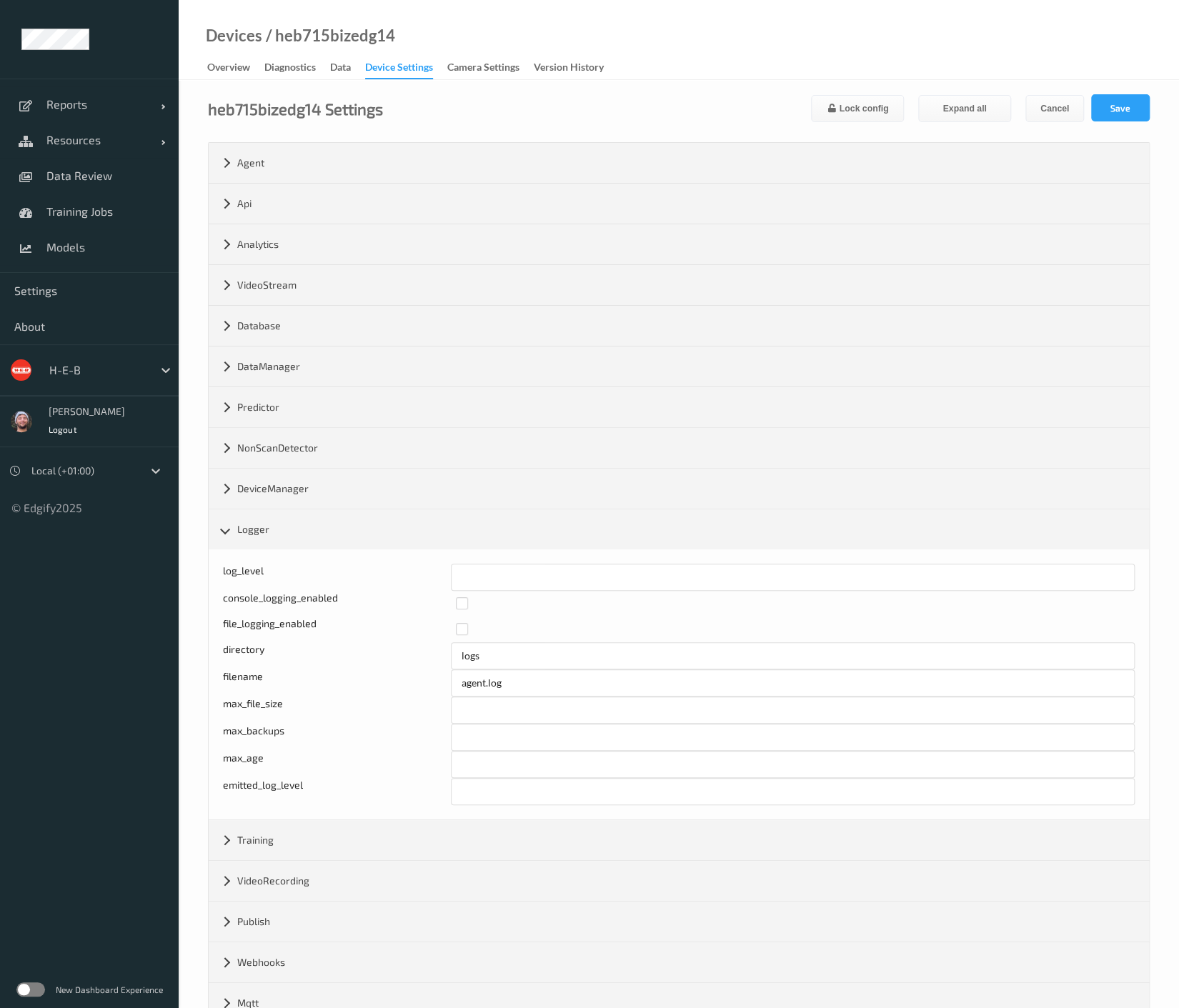
click at [778, 44] on div "Devices / heb715bizedg14 Overview Diagnostics Data Device Settings Camera Setti…" at bounding box center [679, 40] width 1000 height 80
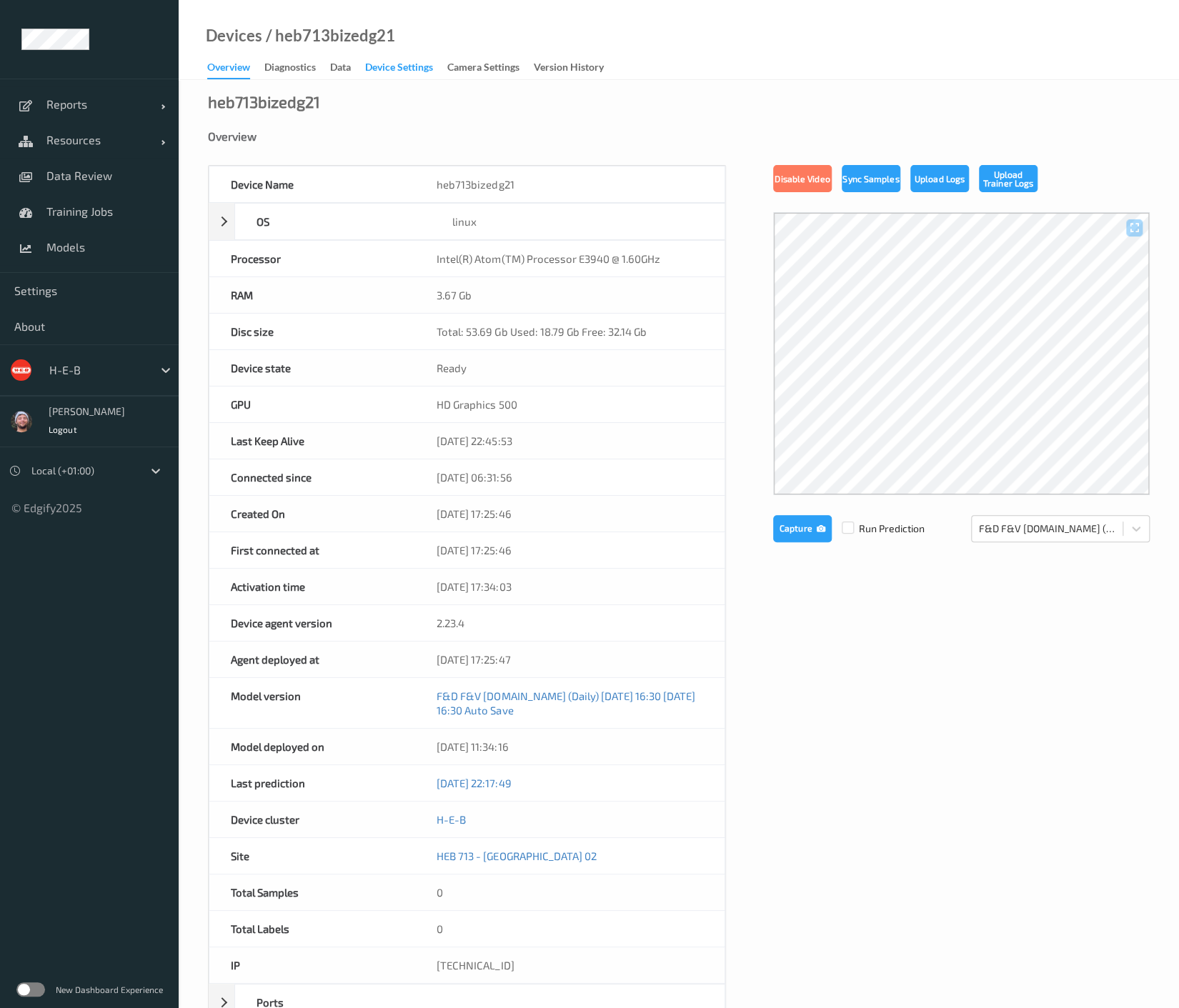
drag, startPoint x: 398, startPoint y: 62, endPoint x: 392, endPoint y: 75, distance: 14.3
click at [398, 62] on div "Device Settings" at bounding box center [399, 69] width 68 height 18
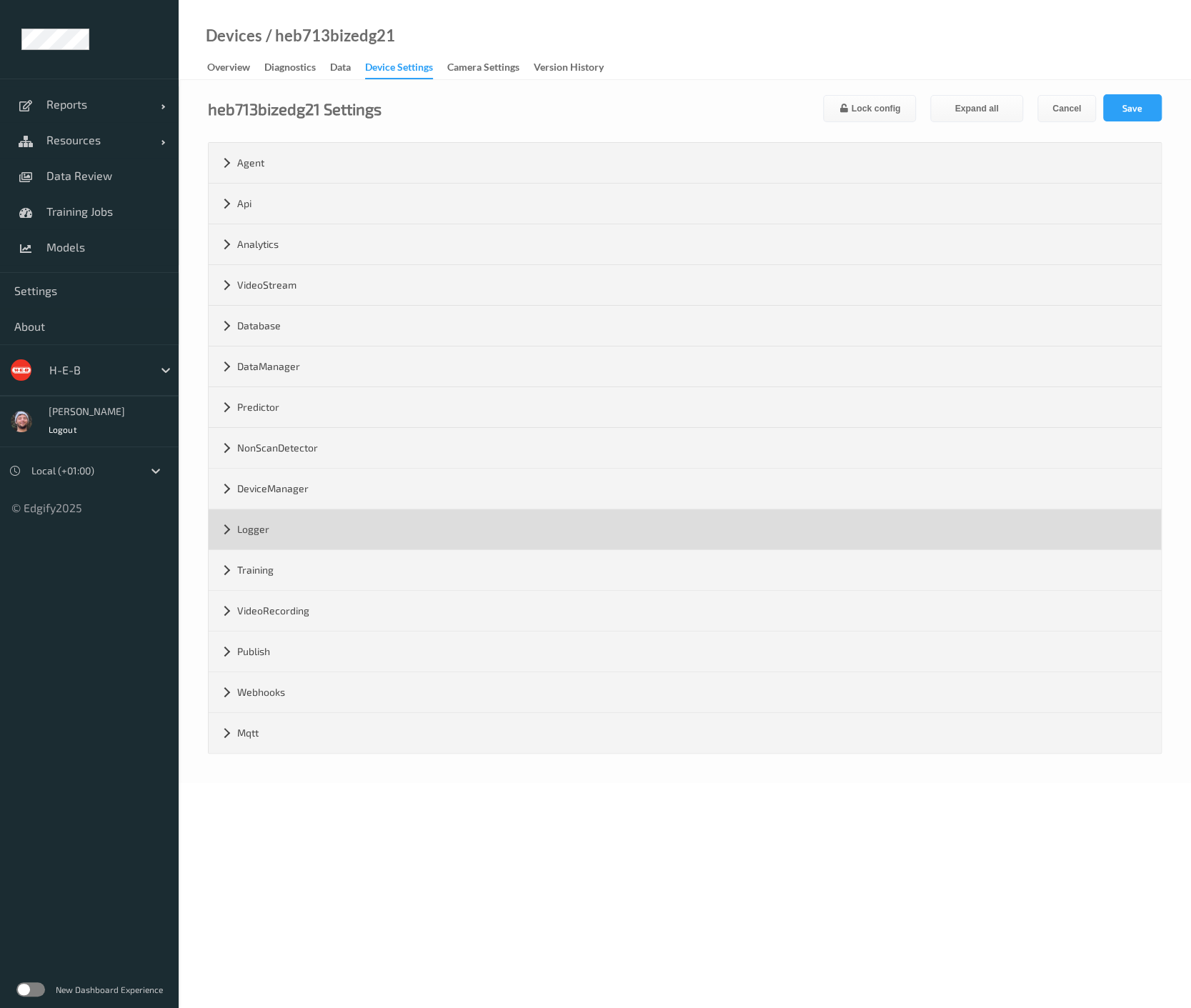
click at [296, 534] on div "Logger" at bounding box center [685, 529] width 953 height 40
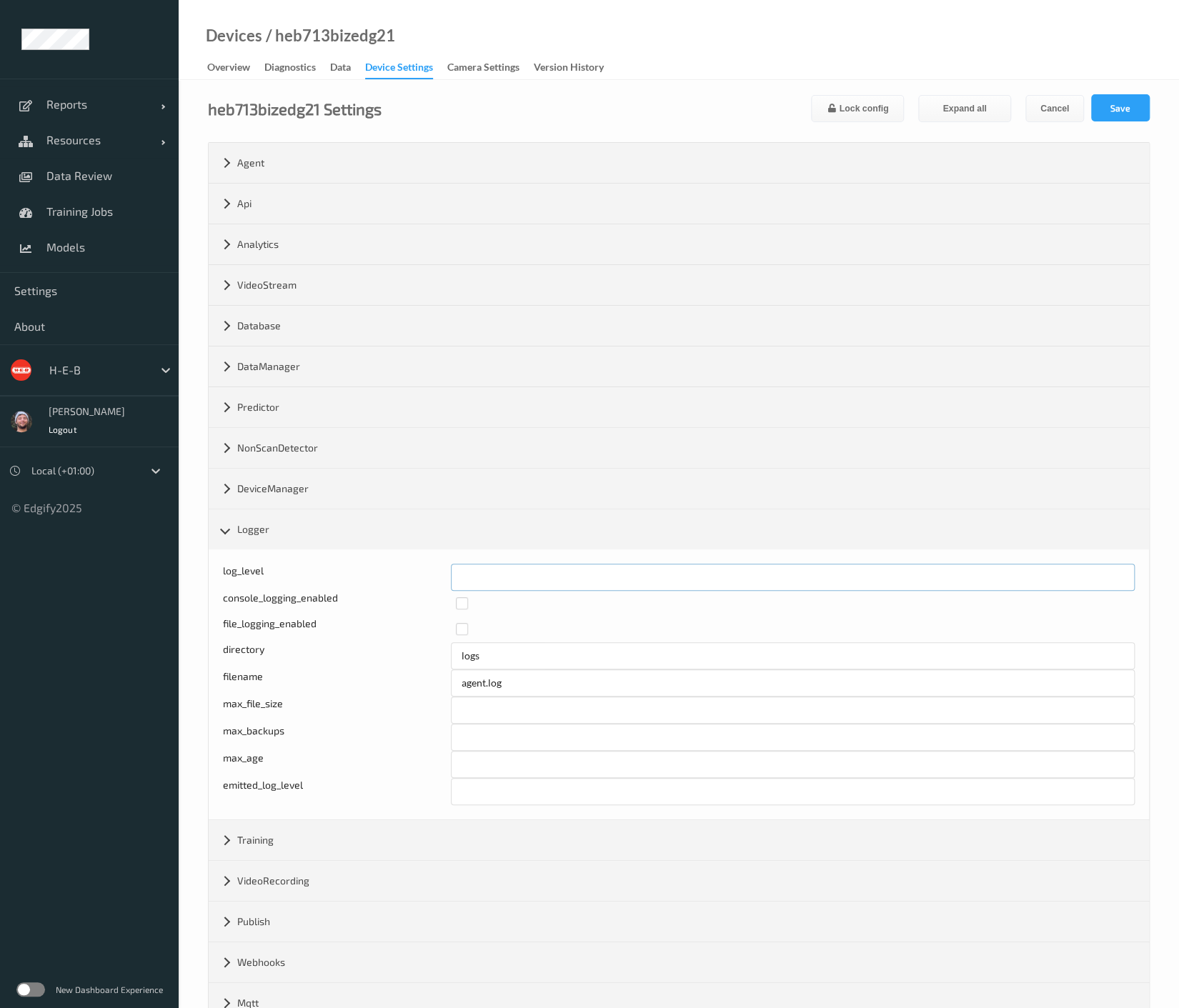
drag, startPoint x: 480, startPoint y: 580, endPoint x: 410, endPoint y: 569, distance: 70.9
click at [410, 569] on div "log_level *" at bounding box center [679, 577] width 912 height 27
type input "*"
click at [1096, 108] on button "Save" at bounding box center [1120, 108] width 58 height 27
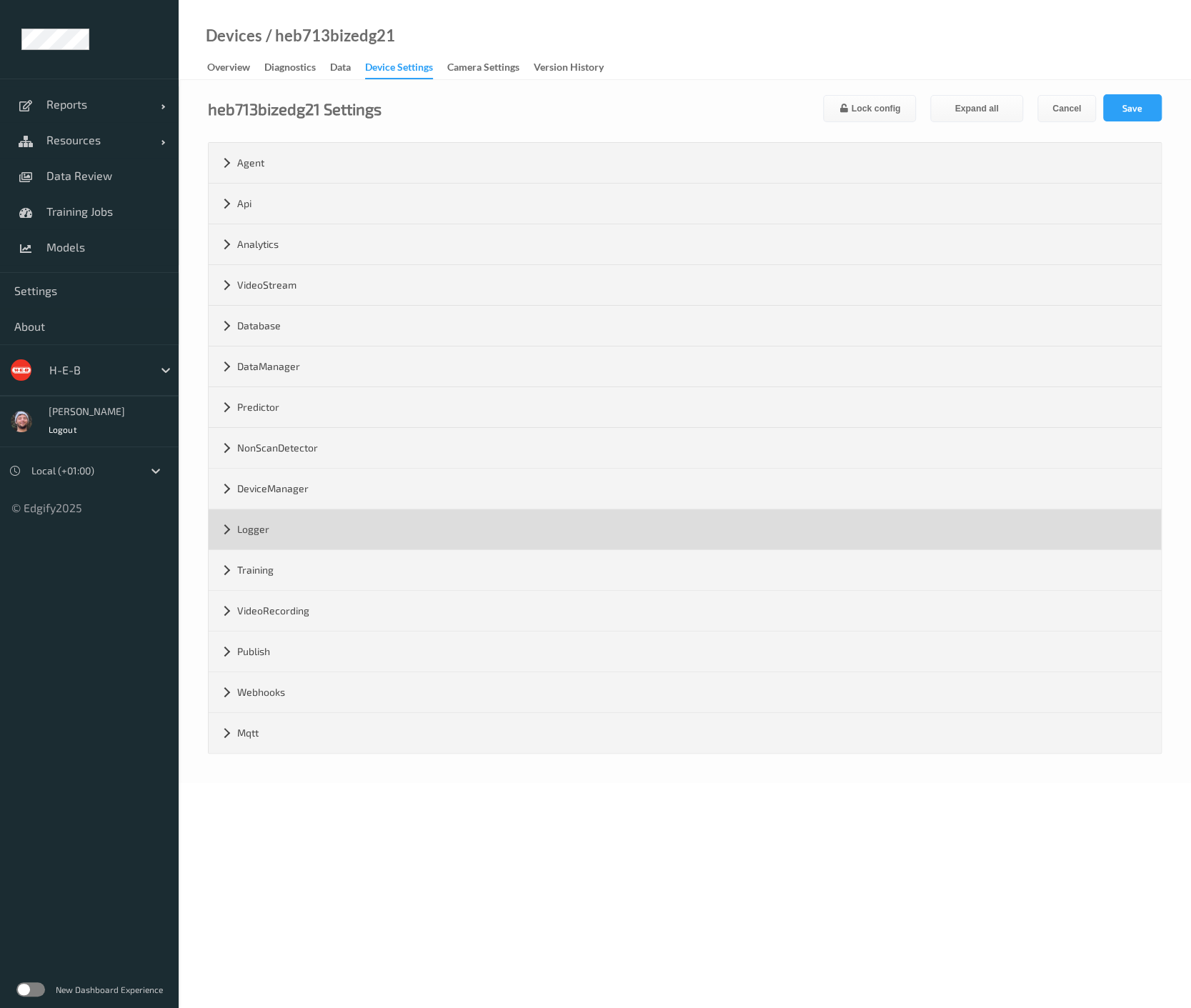
click at [288, 536] on div "Logger" at bounding box center [685, 529] width 953 height 40
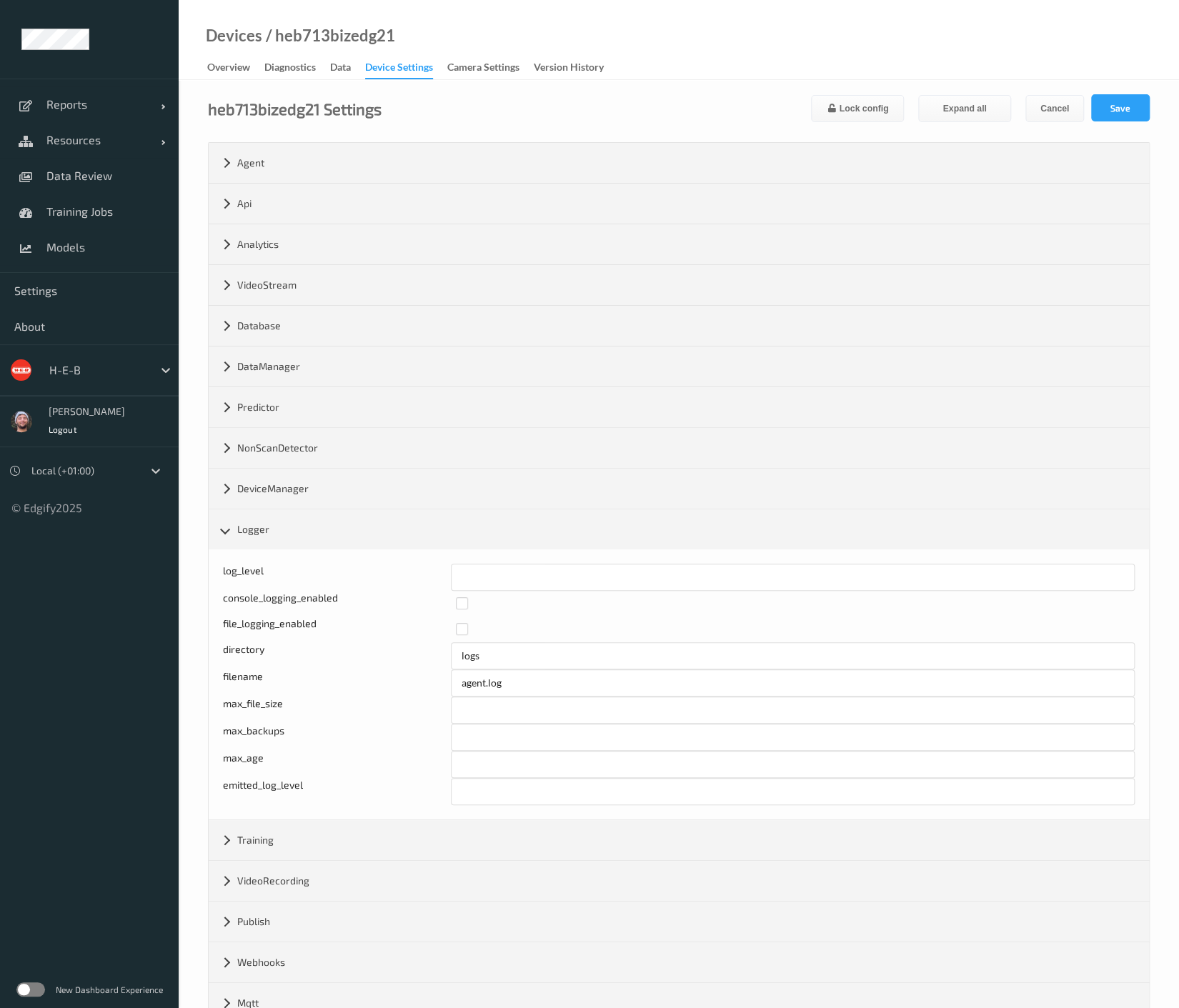
click at [897, 40] on div "Devices / heb713bizedg21 Overview Diagnostics Data Device Settings Camera Setti…" at bounding box center [679, 40] width 1000 height 80
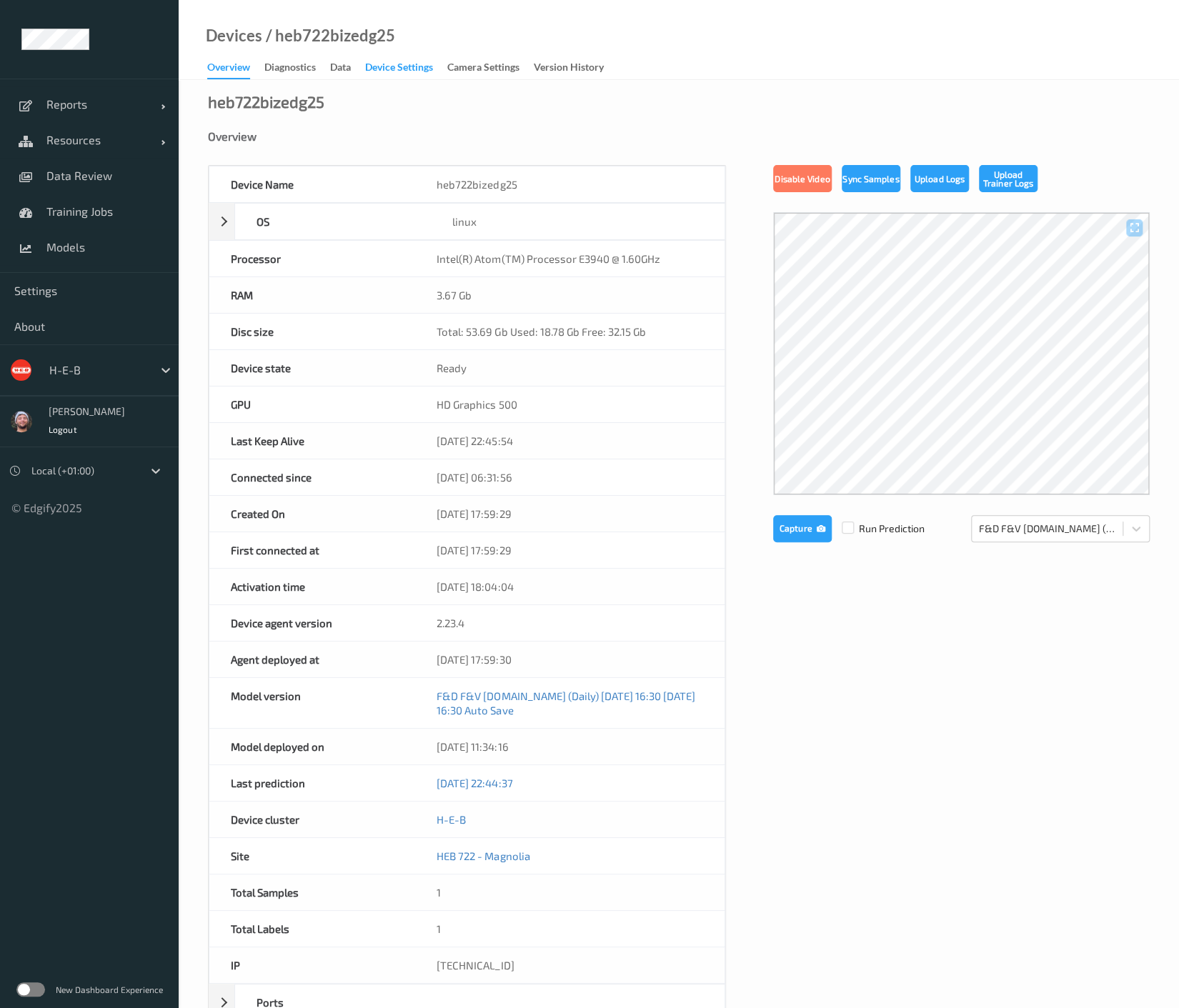
click at [412, 77] on div "Device Settings" at bounding box center [399, 69] width 68 height 18
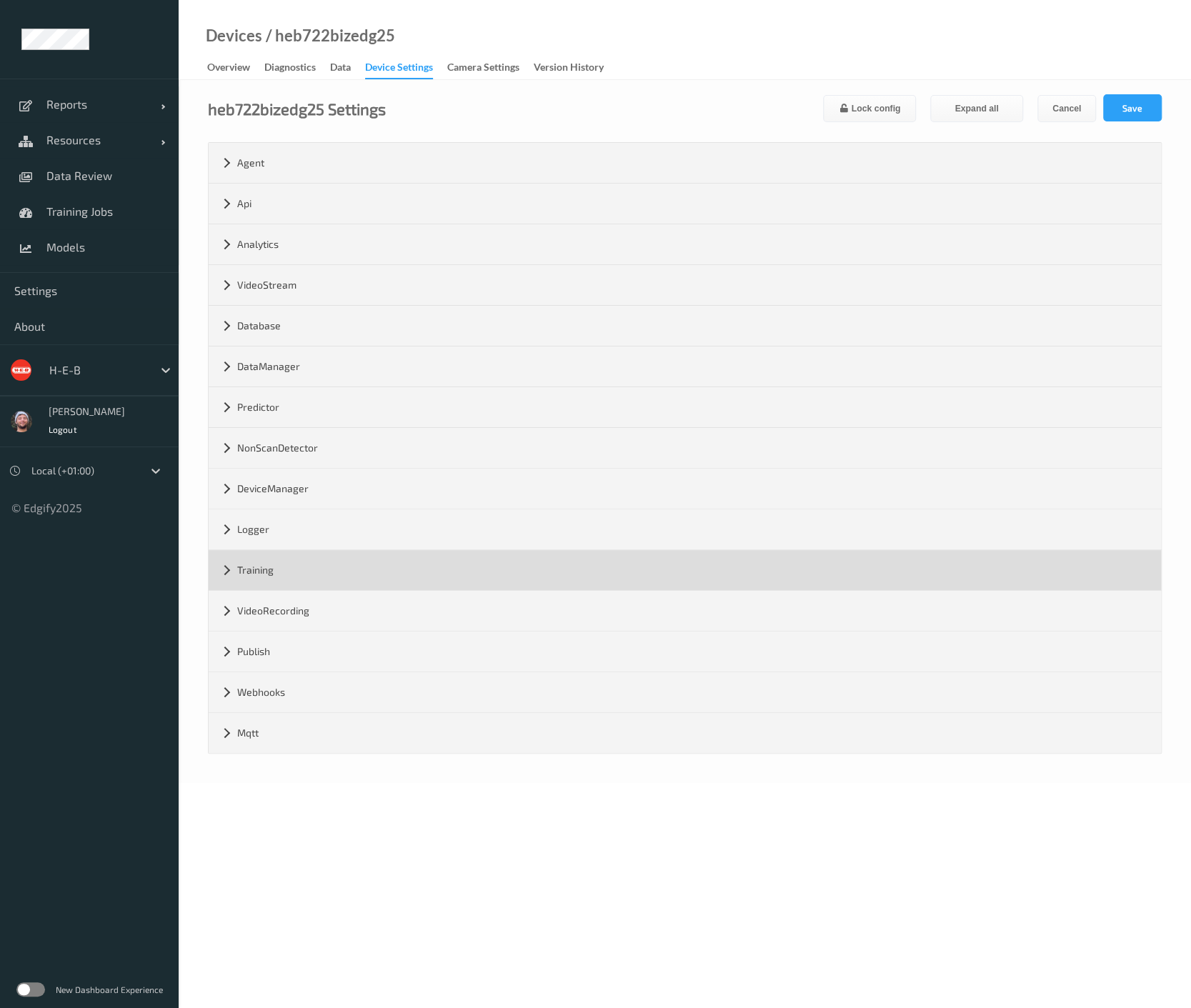
click at [280, 564] on div "Training" at bounding box center [685, 570] width 953 height 40
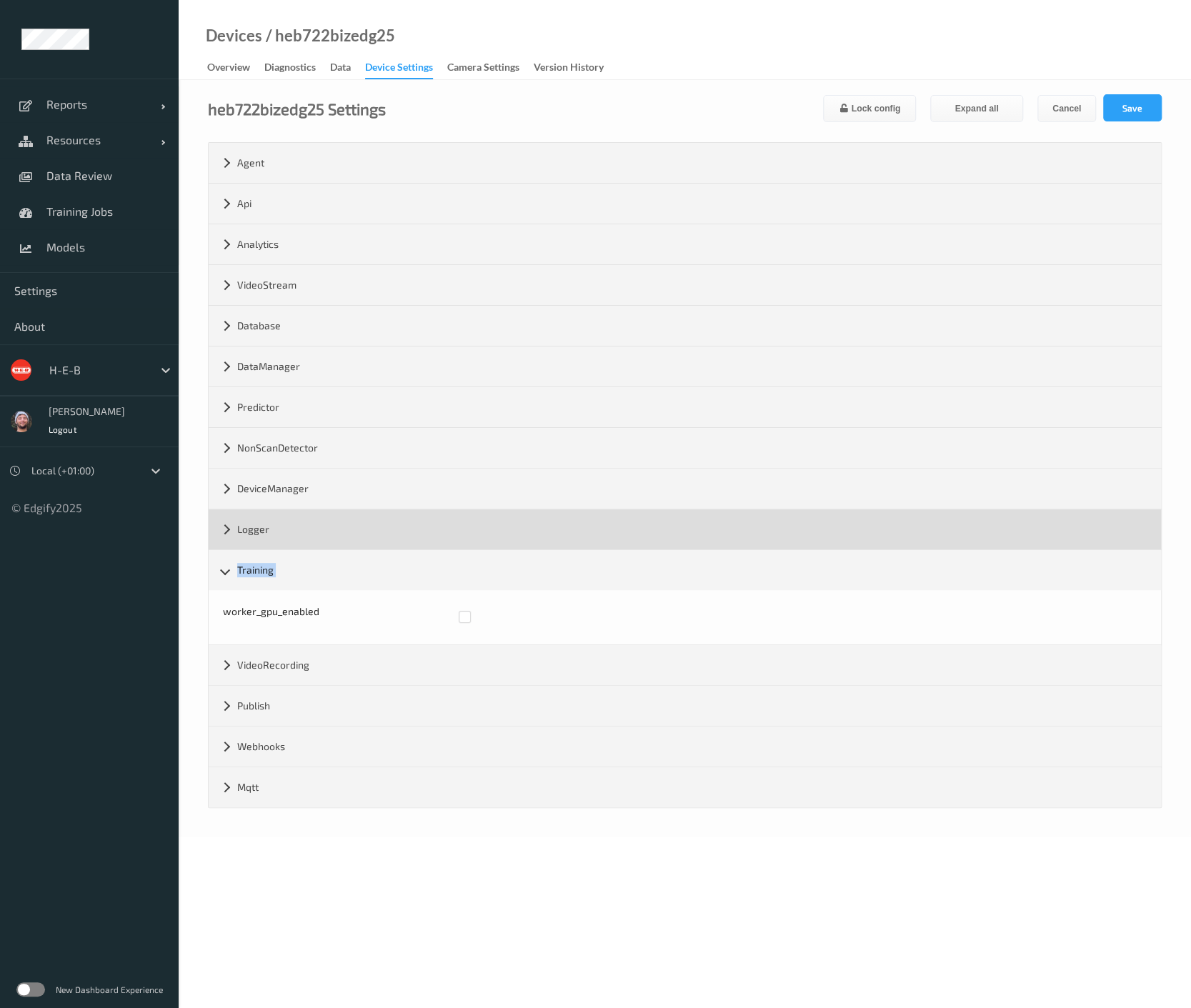
drag, startPoint x: 280, startPoint y: 564, endPoint x: 281, endPoint y: 520, distance: 44.0
click at [281, 520] on div "Agent version 2.23.4 max_msg_size ********* grpc_port ***** web_server_port ***…" at bounding box center [685, 474] width 953 height 664
click at [281, 520] on div "Logger" at bounding box center [685, 529] width 953 height 40
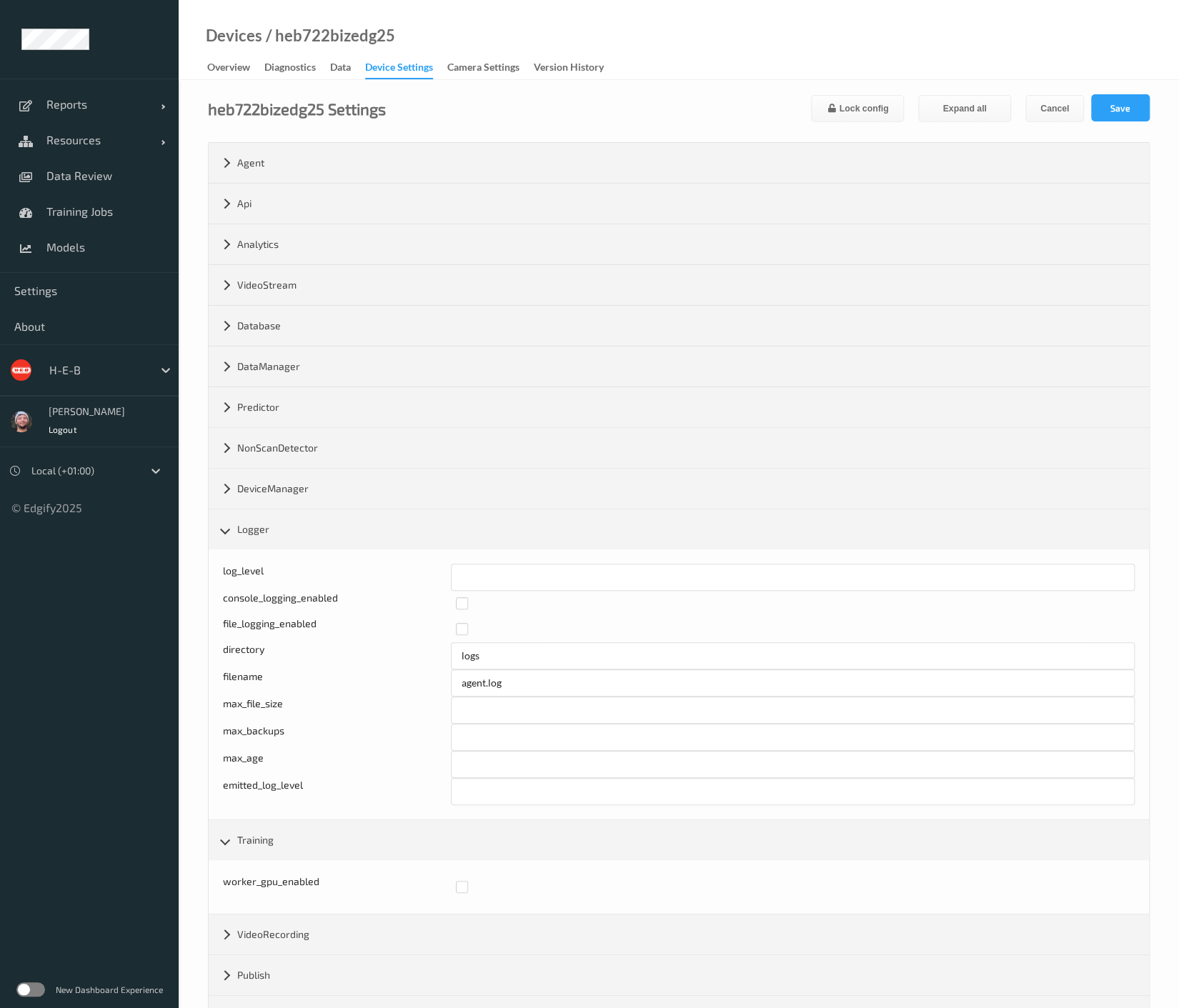
drag, startPoint x: 492, startPoint y: 551, endPoint x: 420, endPoint y: 564, distance: 73.2
click at [420, 564] on div "log_level * console_logging_enabled file_logging_enabled directory logs filenam…" at bounding box center [679, 684] width 940 height 270
click at [473, 581] on input "*" at bounding box center [792, 577] width 683 height 27
drag, startPoint x: 486, startPoint y: 579, endPoint x: 432, endPoint y: 579, distance: 54.0
click at [432, 579] on div "Log level: -1- trace, 0- debug, 1- info, 2-warn, 3-error, 4-fatal, 5-panic log_…" at bounding box center [679, 577] width 912 height 27
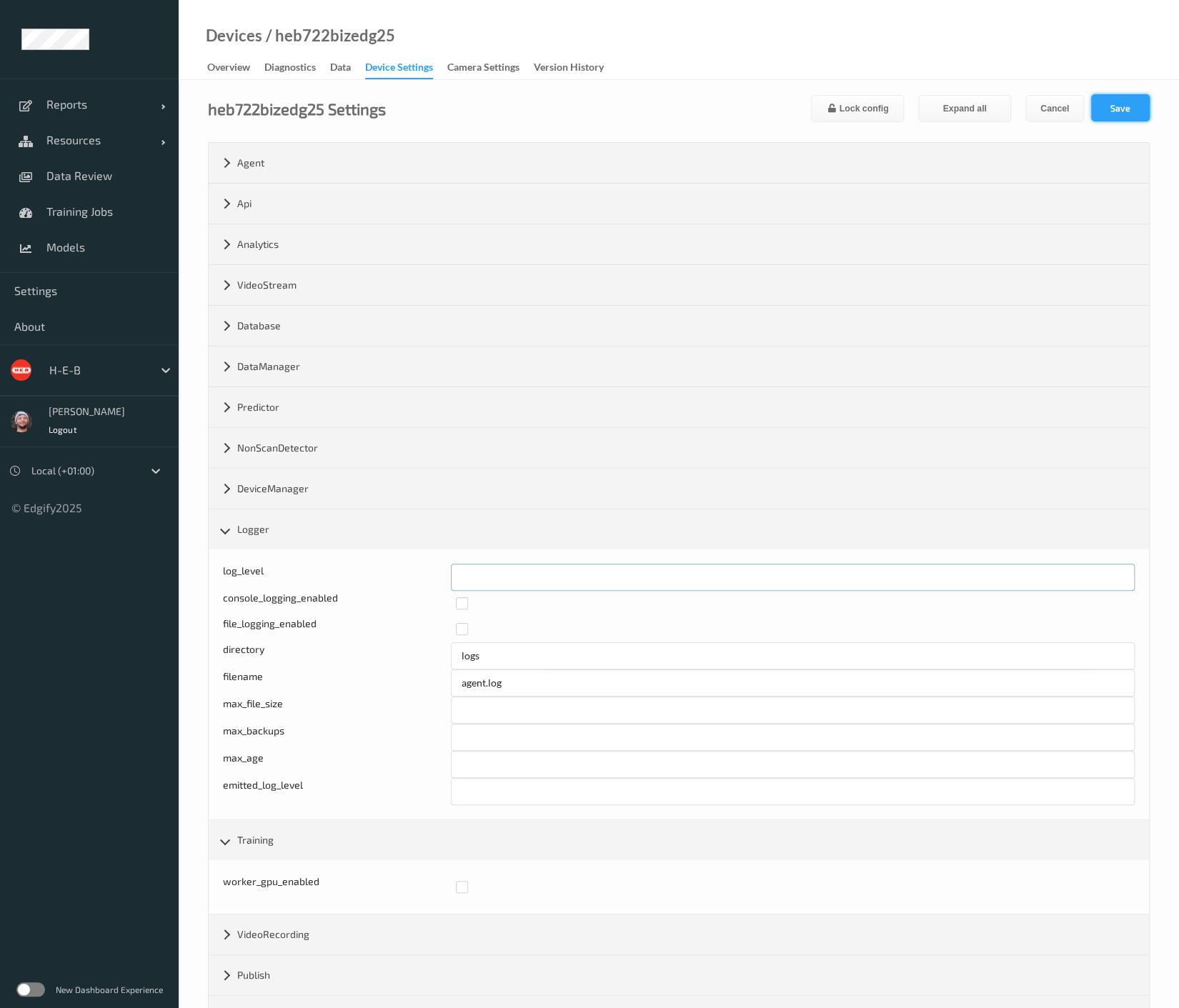
type input "*"
click at [1129, 100] on button "Save" at bounding box center [1120, 108] width 58 height 27
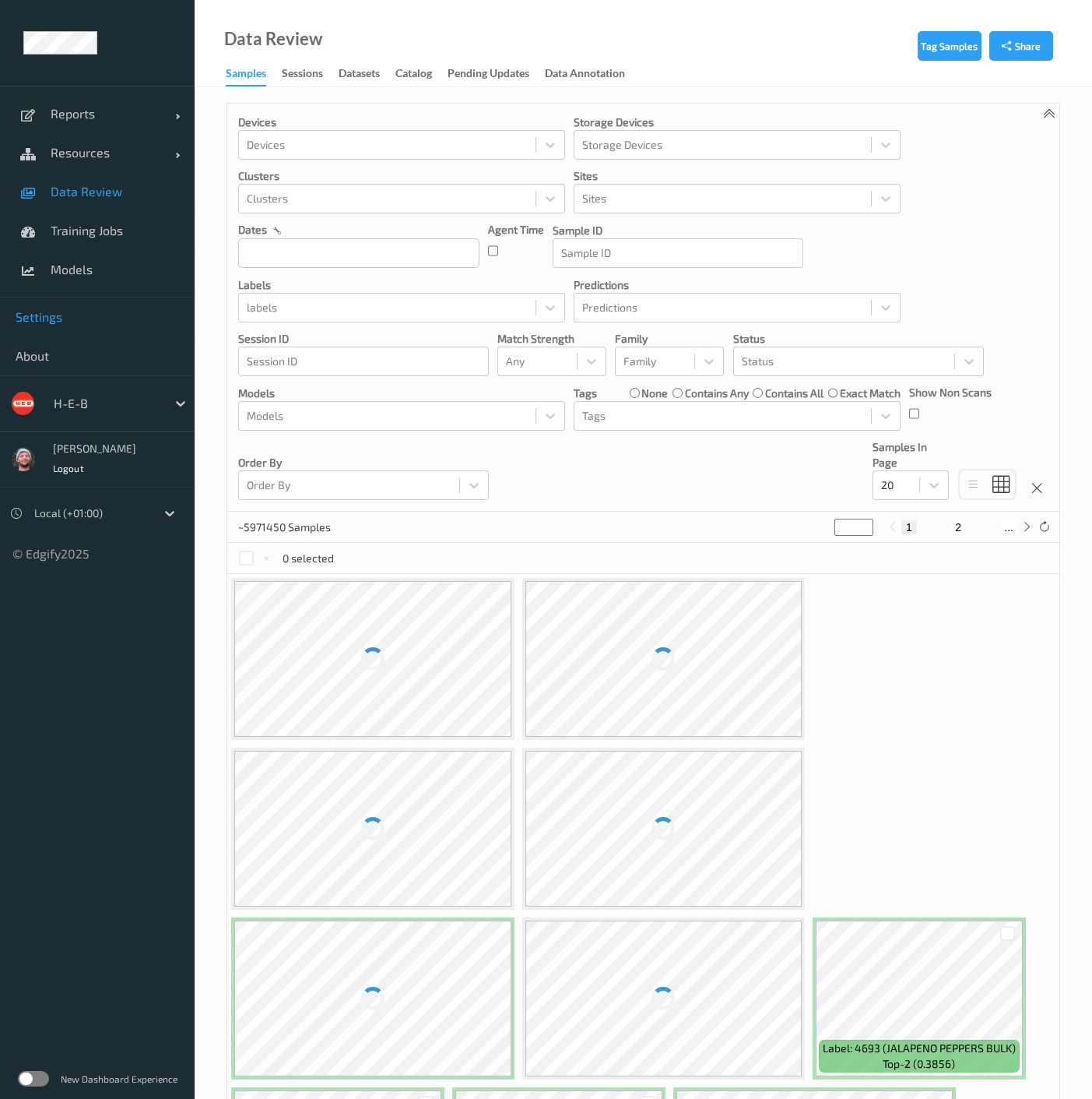
click at [87, 237] on span "Training Jobs" at bounding box center [115, 231] width 129 height 15
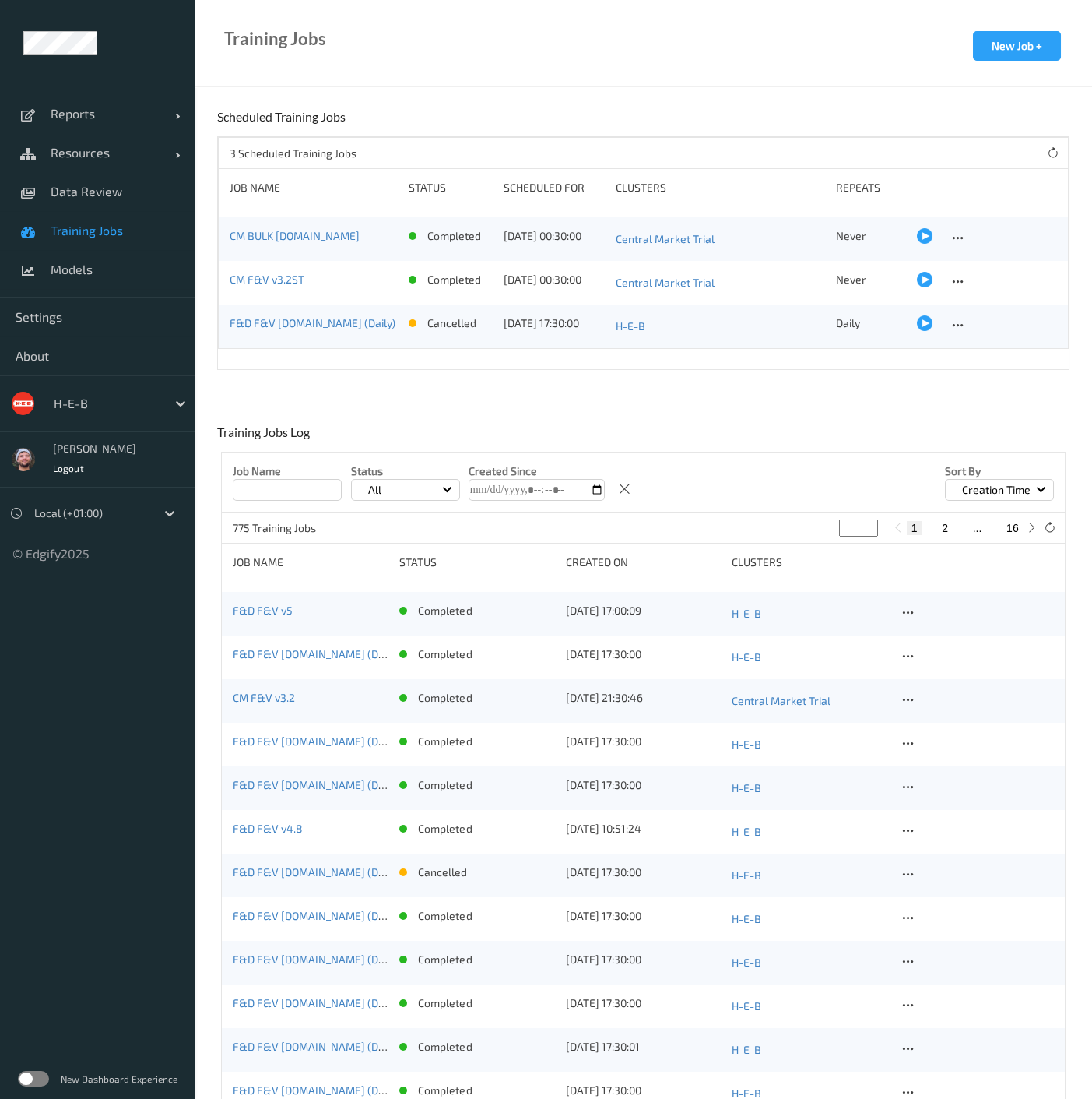
click at [112, 404] on div at bounding box center [106, 403] width 105 height 18
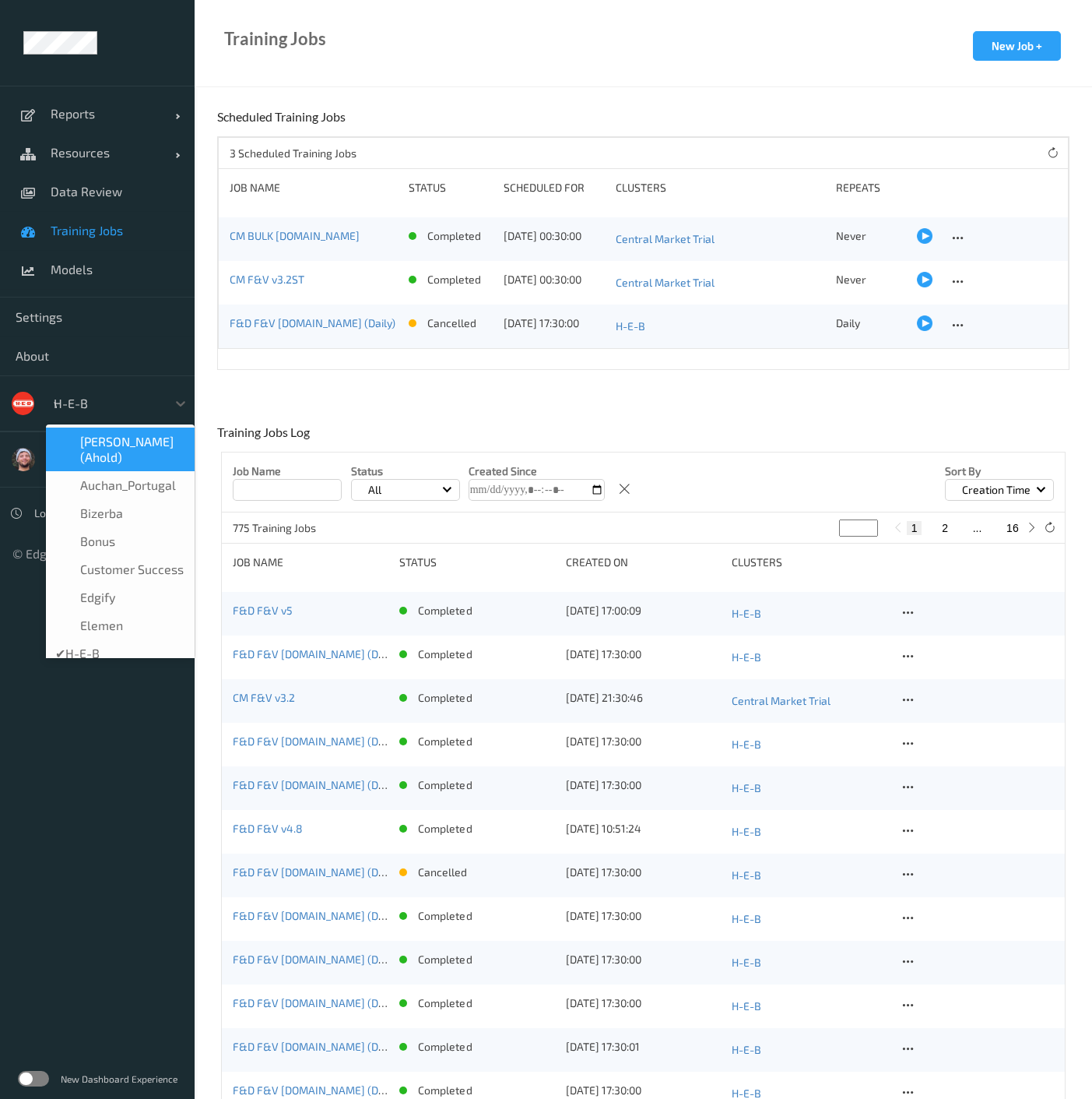
type input "vt"
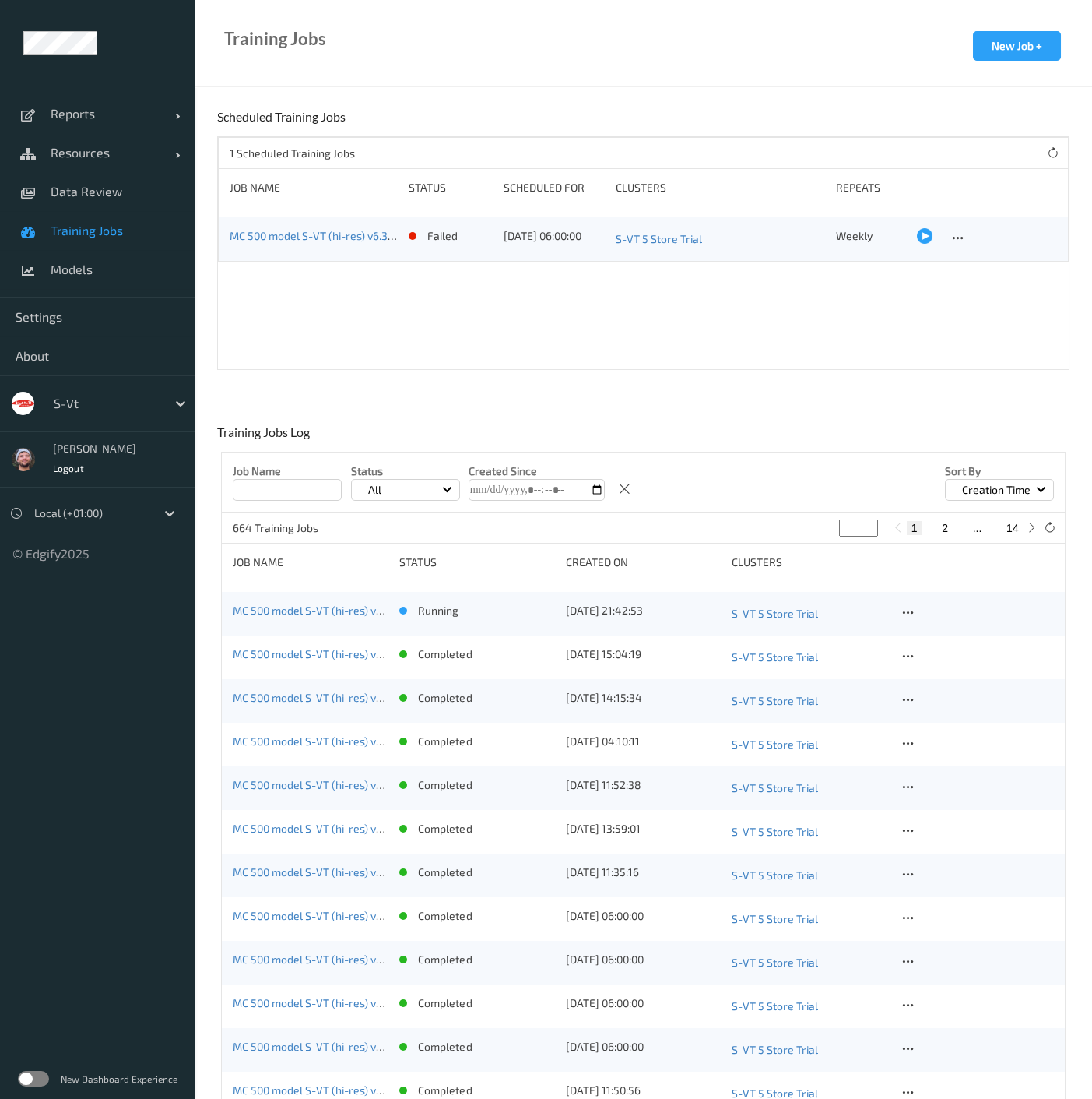
click at [109, 232] on span "Training Jobs" at bounding box center [115, 231] width 129 height 15
click at [338, 604] on link "MC 500 model S-VT (hi-res) v7 [GC.6]" at bounding box center [323, 611] width 181 height 13
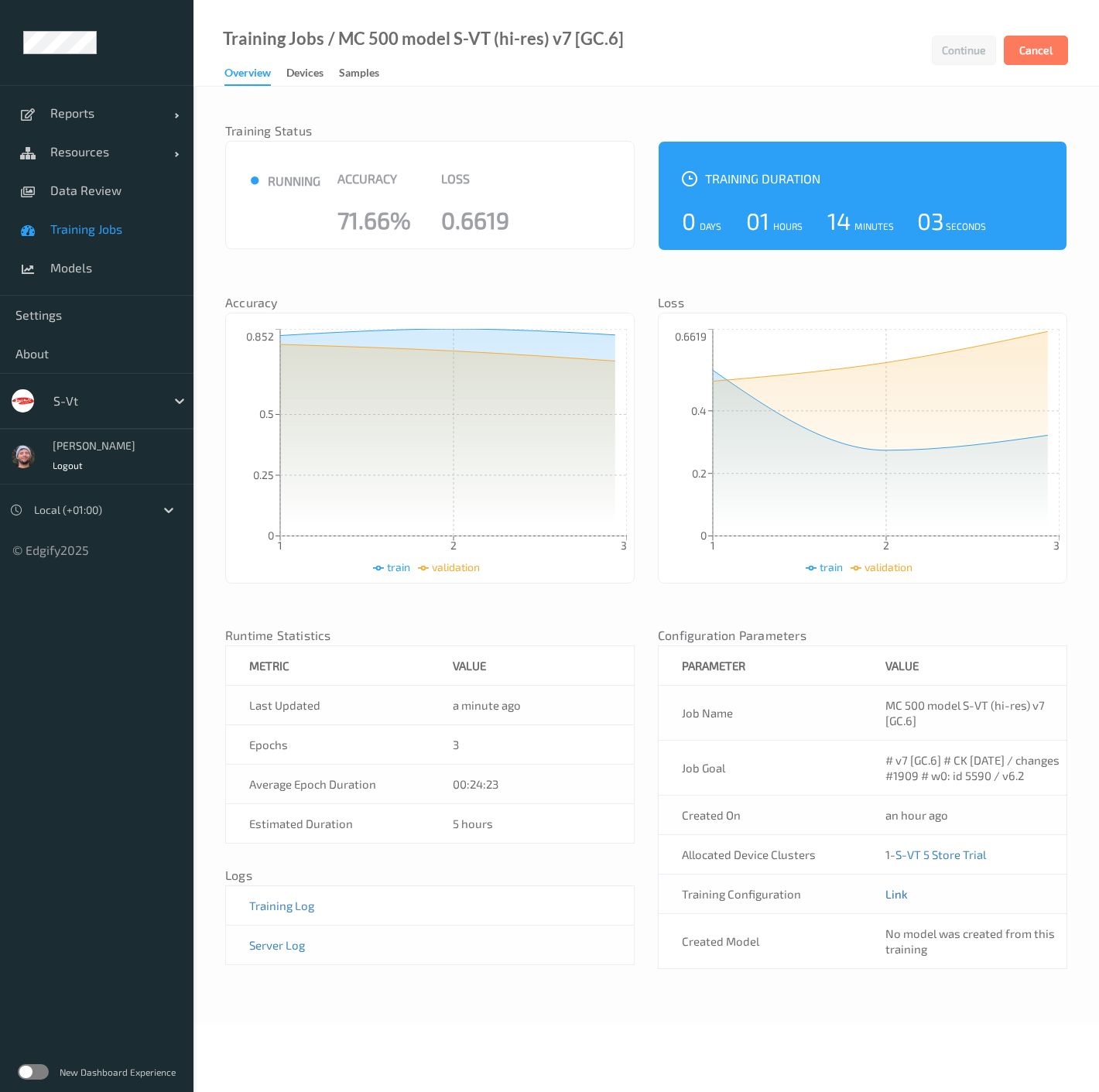
click at [894, 901] on link "Link" at bounding box center [896, 893] width 22 height 14
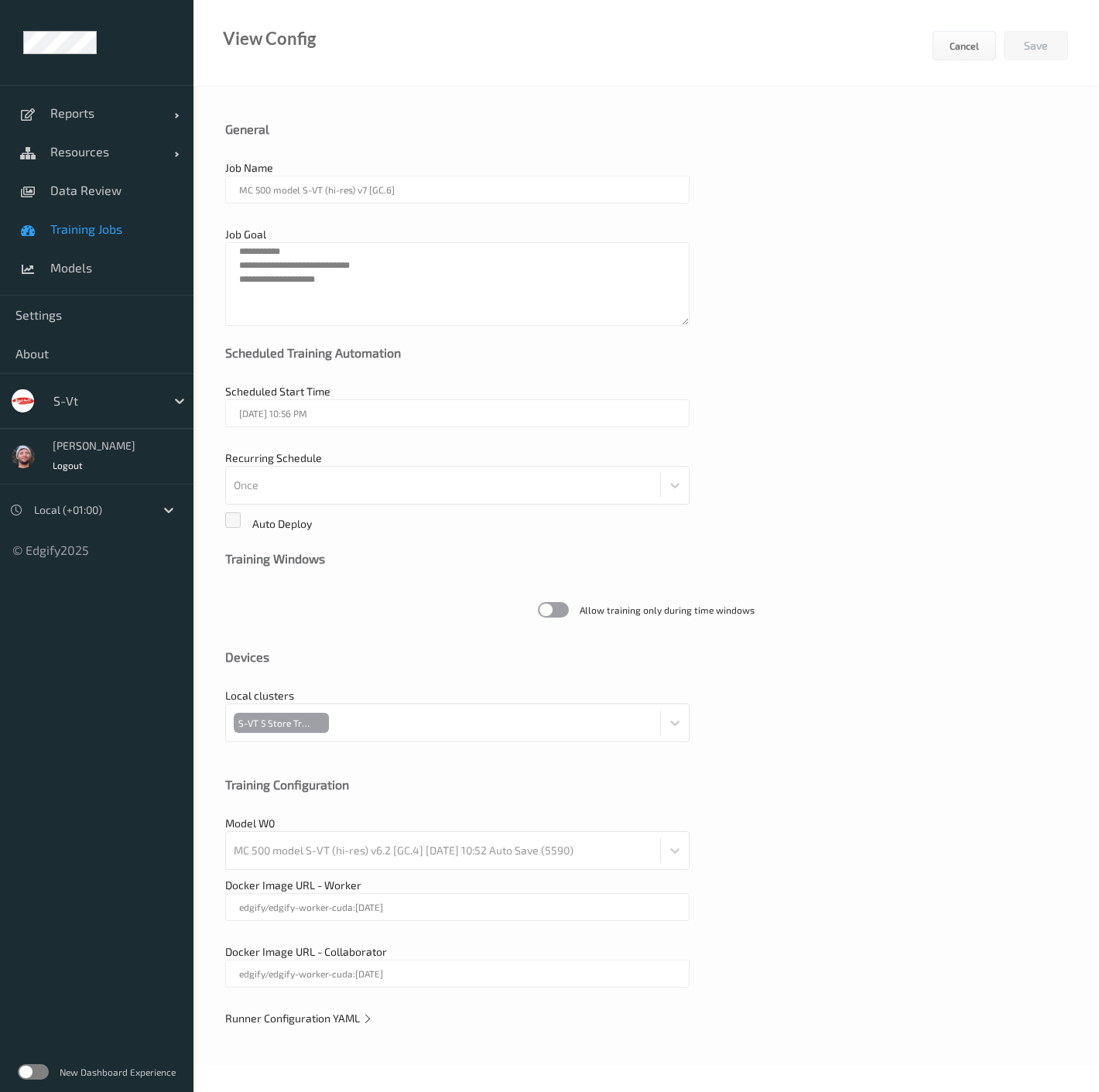
click at [323, 1015] on span "Runner Configuration YAML" at bounding box center [299, 1018] width 148 height 13
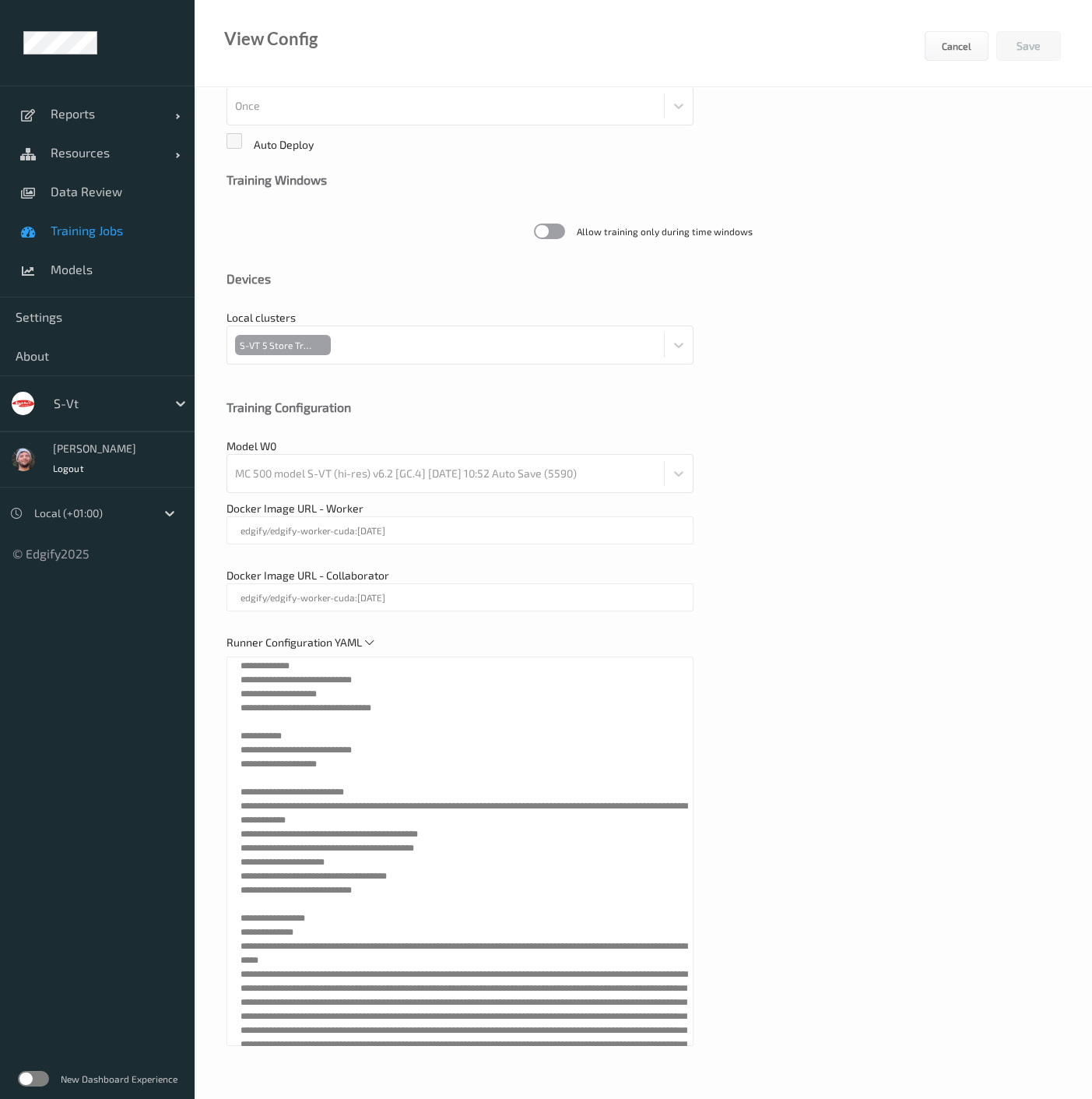
click at [690, 699] on div "Runner Configuration YAML" at bounding box center [644, 848] width 834 height 427
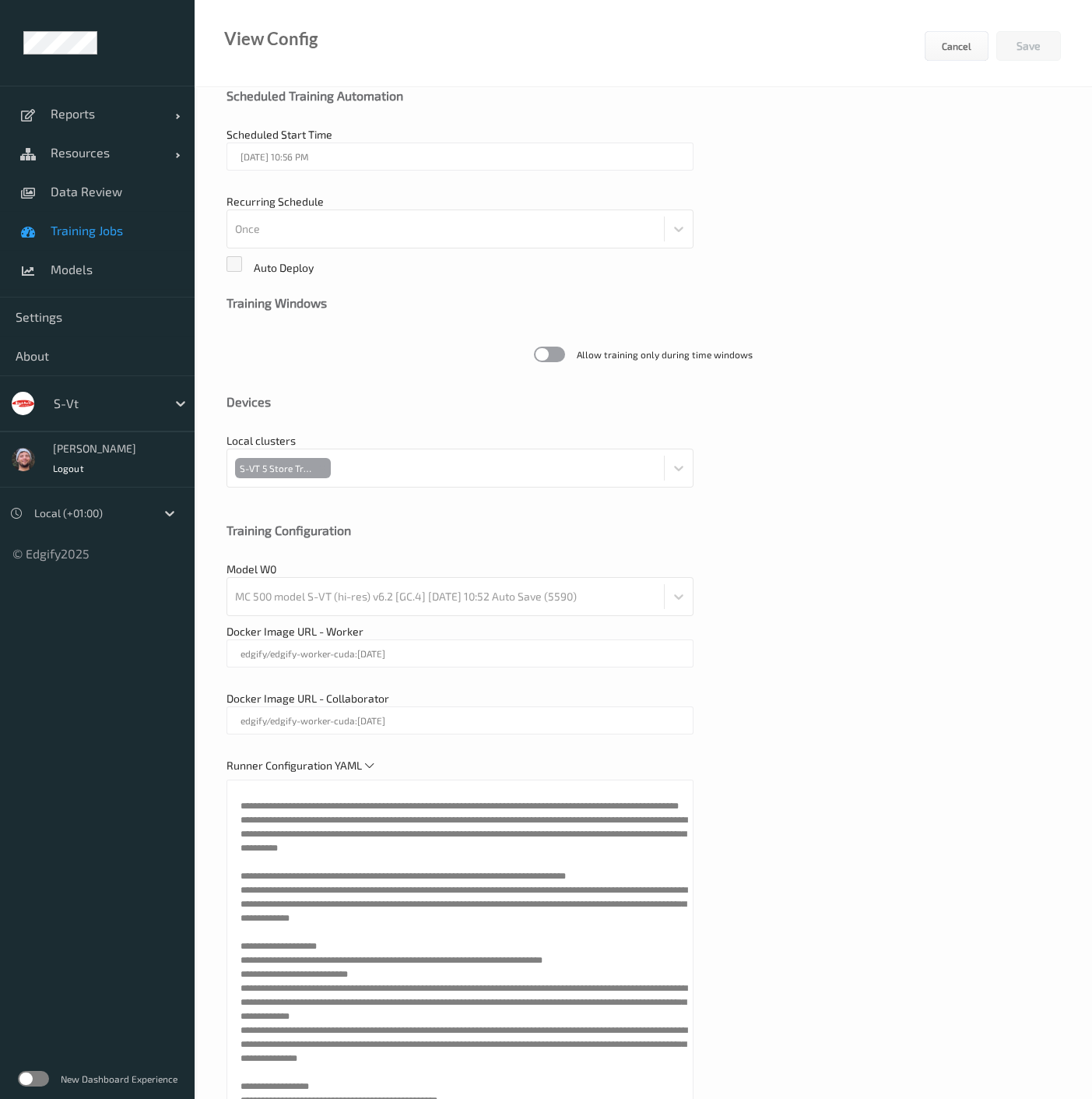
scroll to position [1125, 0]
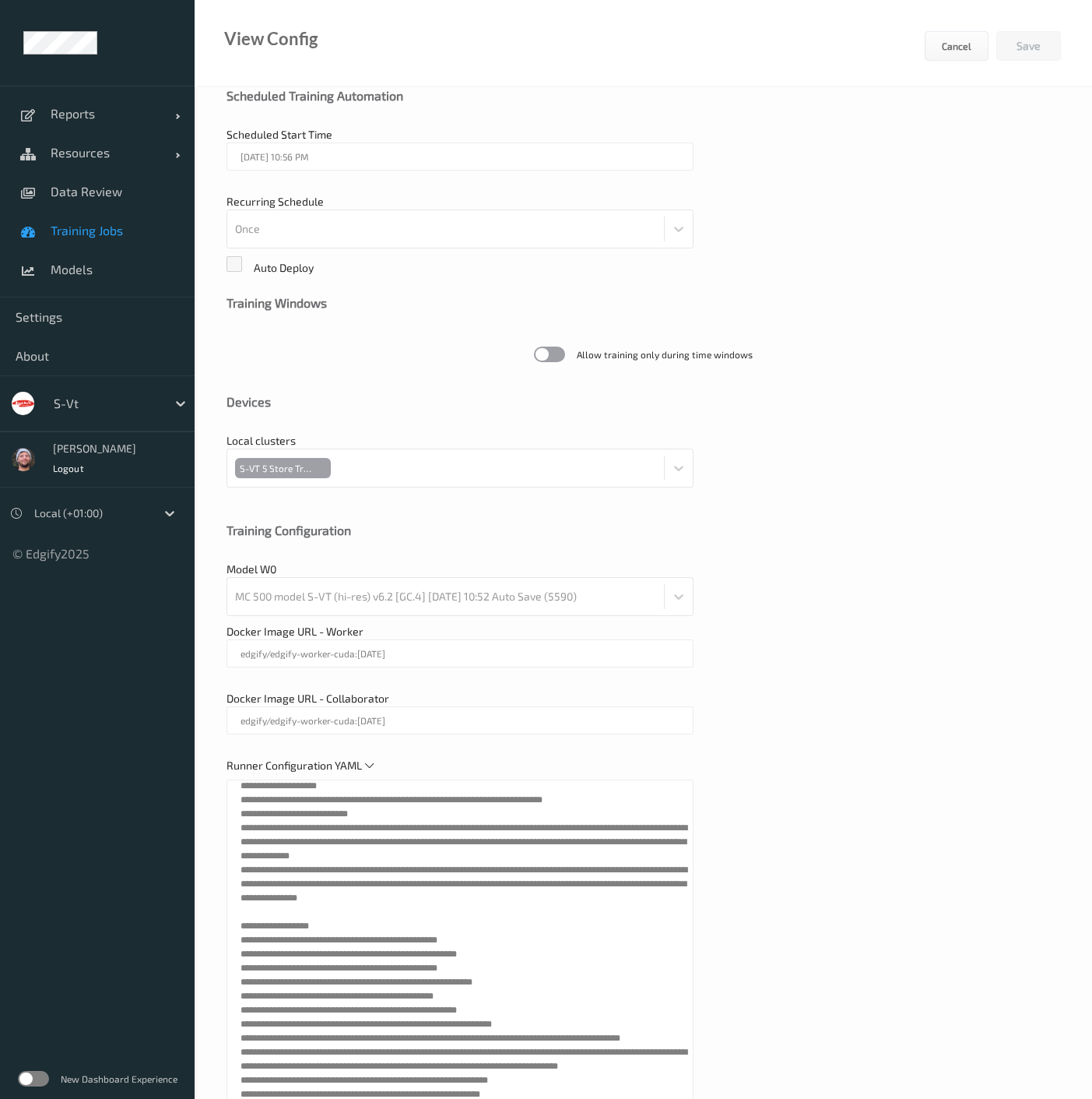
drag, startPoint x: 761, startPoint y: 855, endPoint x: 735, endPoint y: 797, distance: 63.6
click at [761, 855] on div "Runner Configuration YAML" at bounding box center [644, 971] width 834 height 427
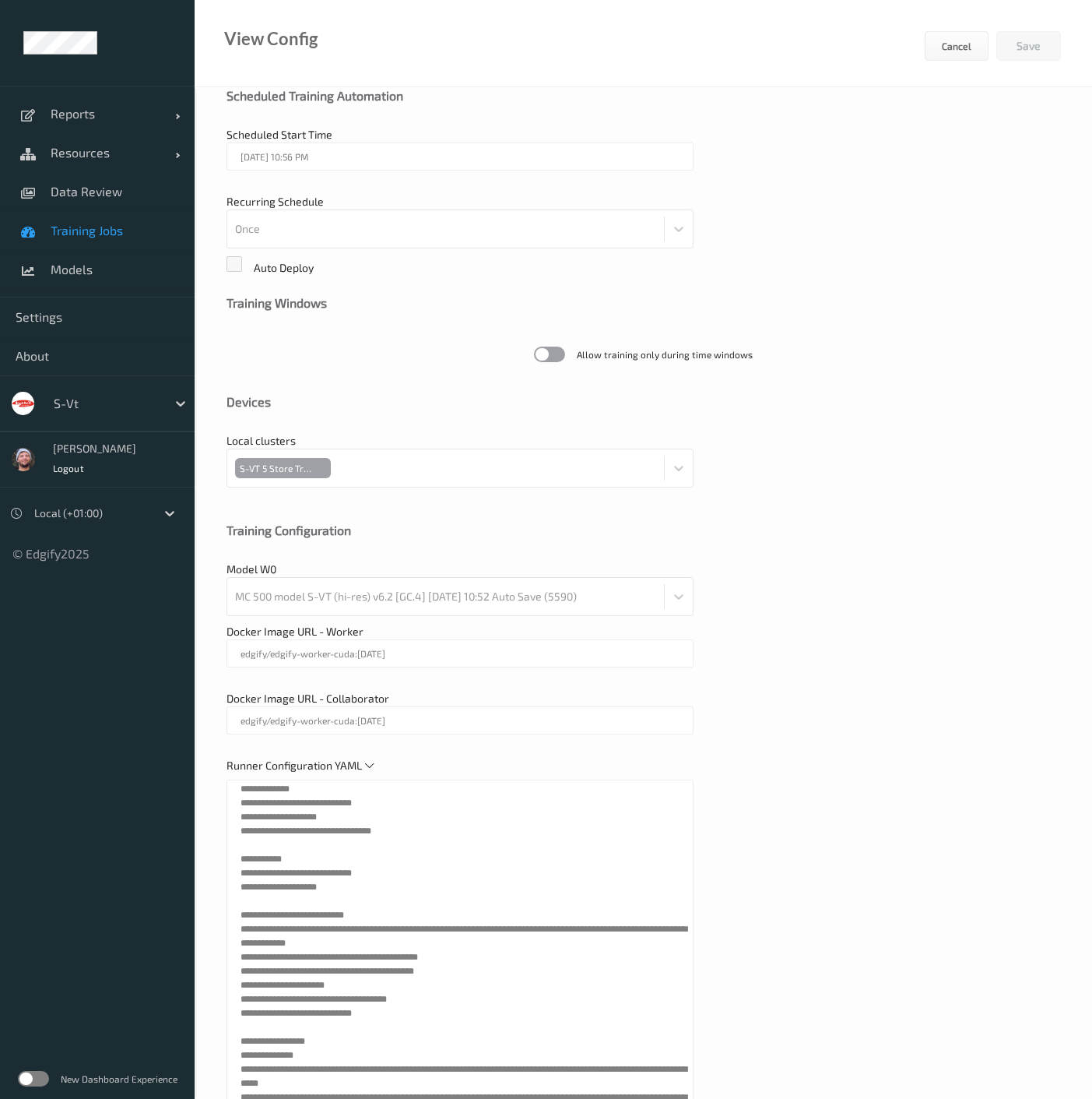
scroll to position [1033, 0]
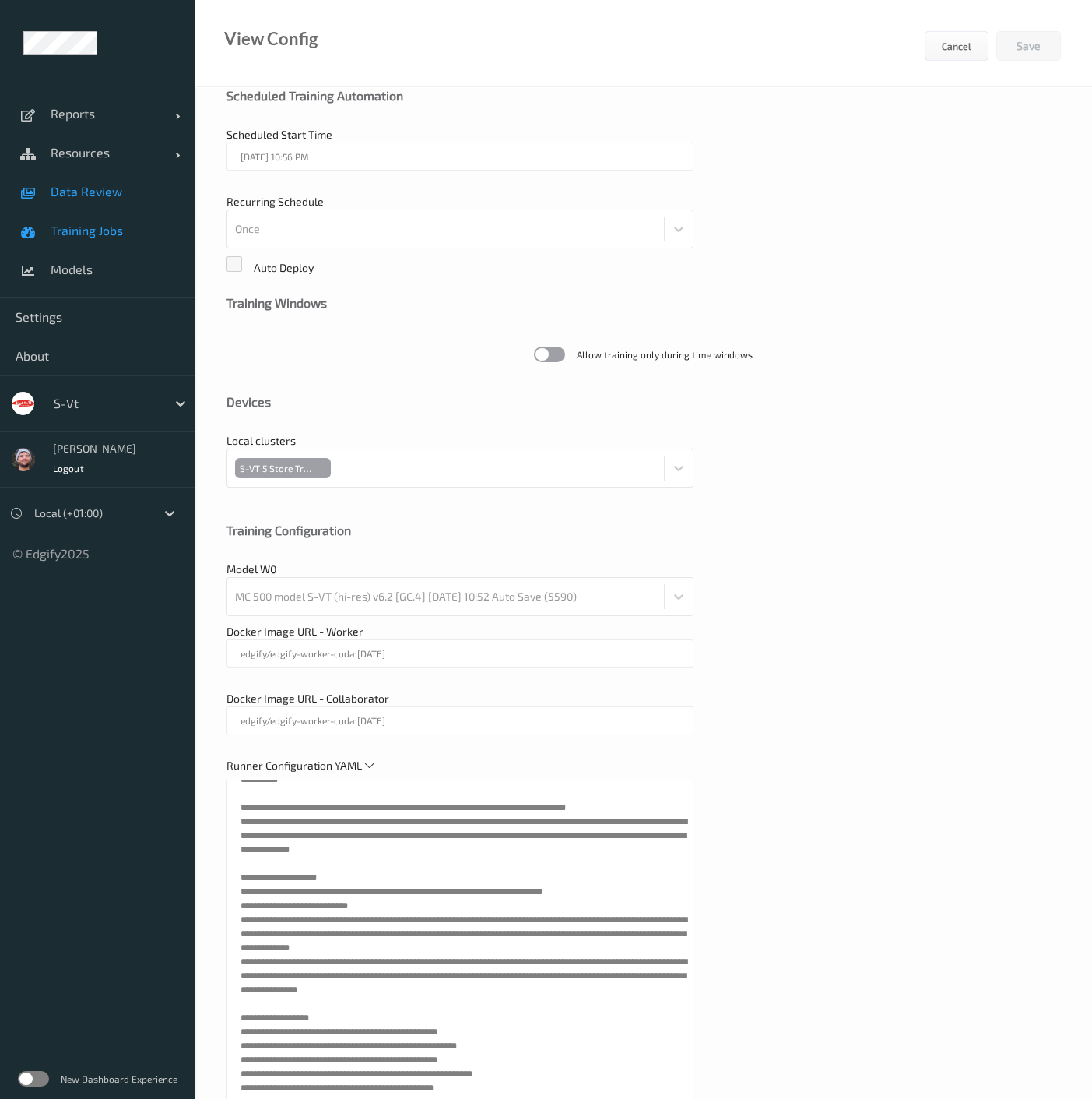
click at [129, 195] on span "Data Review" at bounding box center [115, 191] width 129 height 15
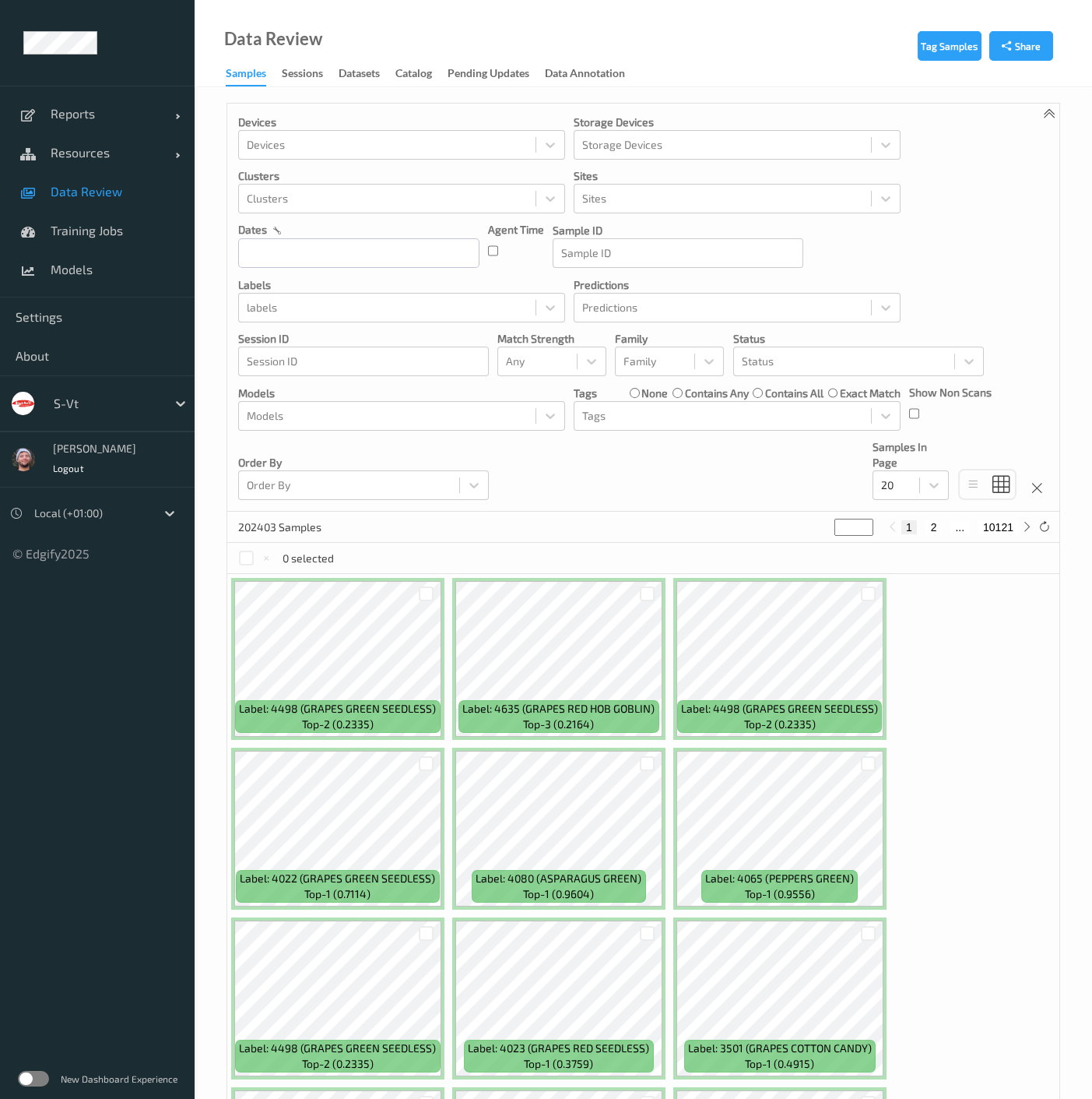
click at [705, 510] on div "Devices Devices Storage Devices Storage Devices Clusters Clusters Sites Sites d…" at bounding box center [644, 308] width 832 height 408
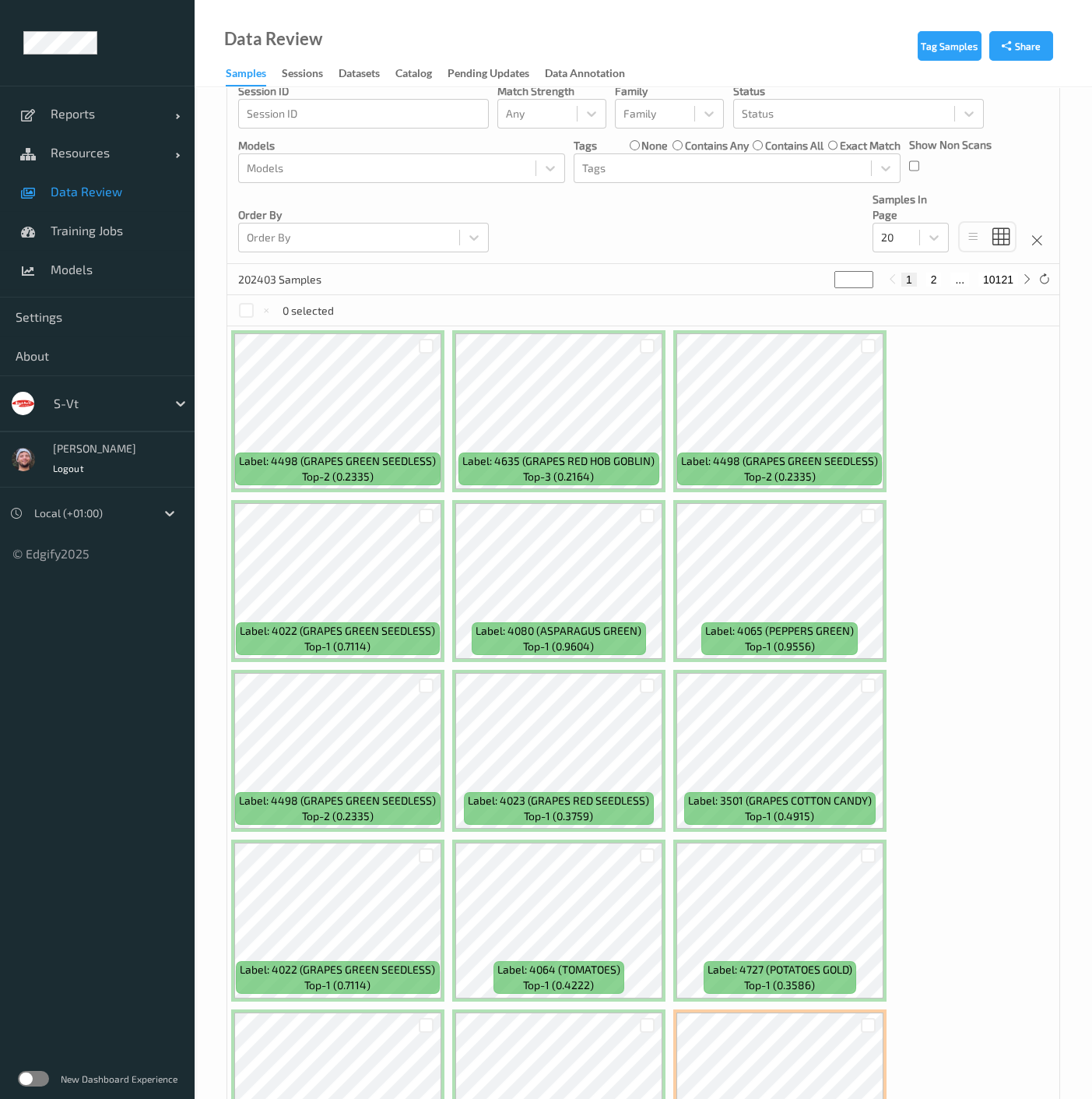
scroll to position [260, 0]
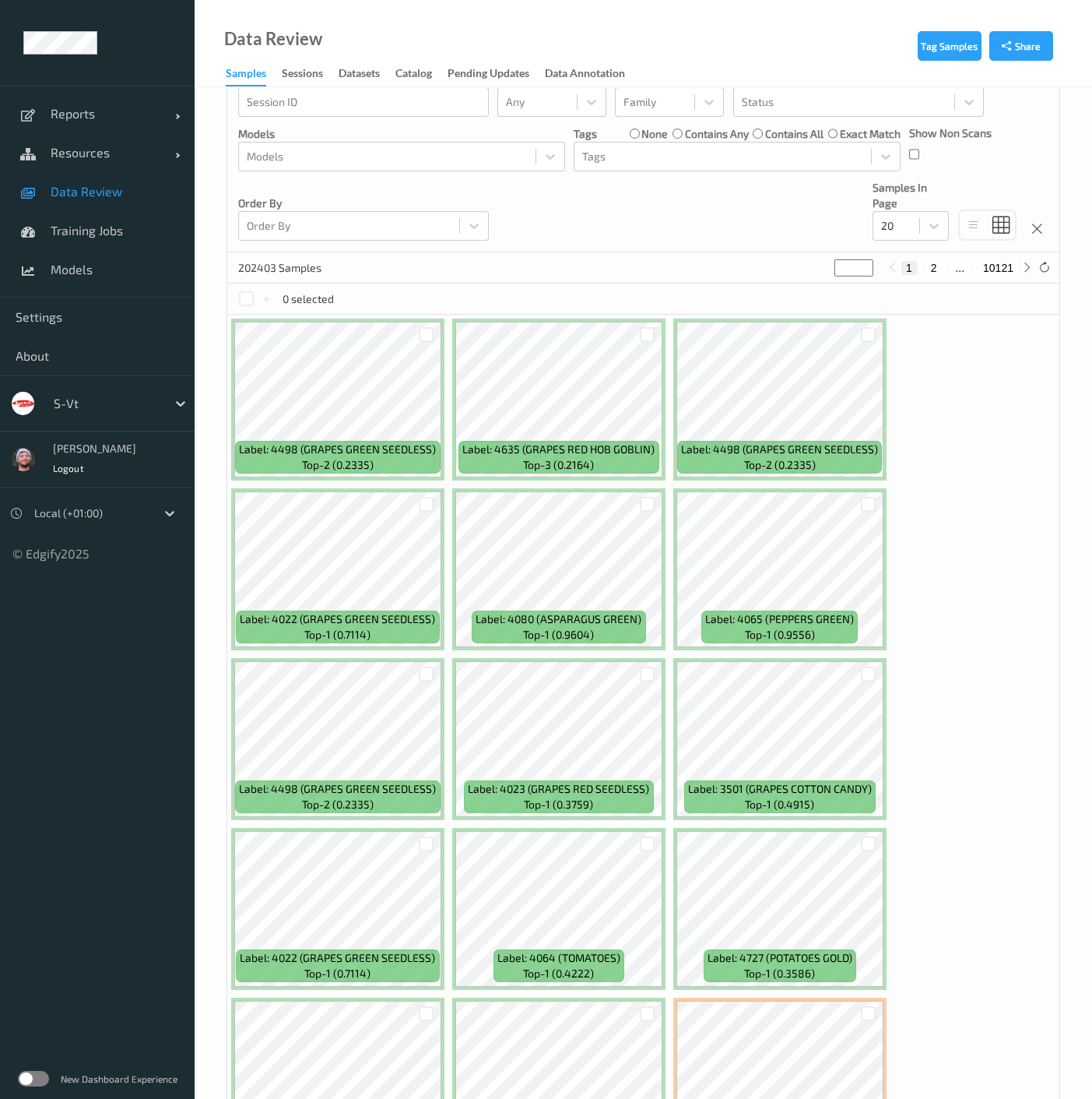
click at [101, 416] on div "s-vt" at bounding box center [120, 403] width 149 height 30
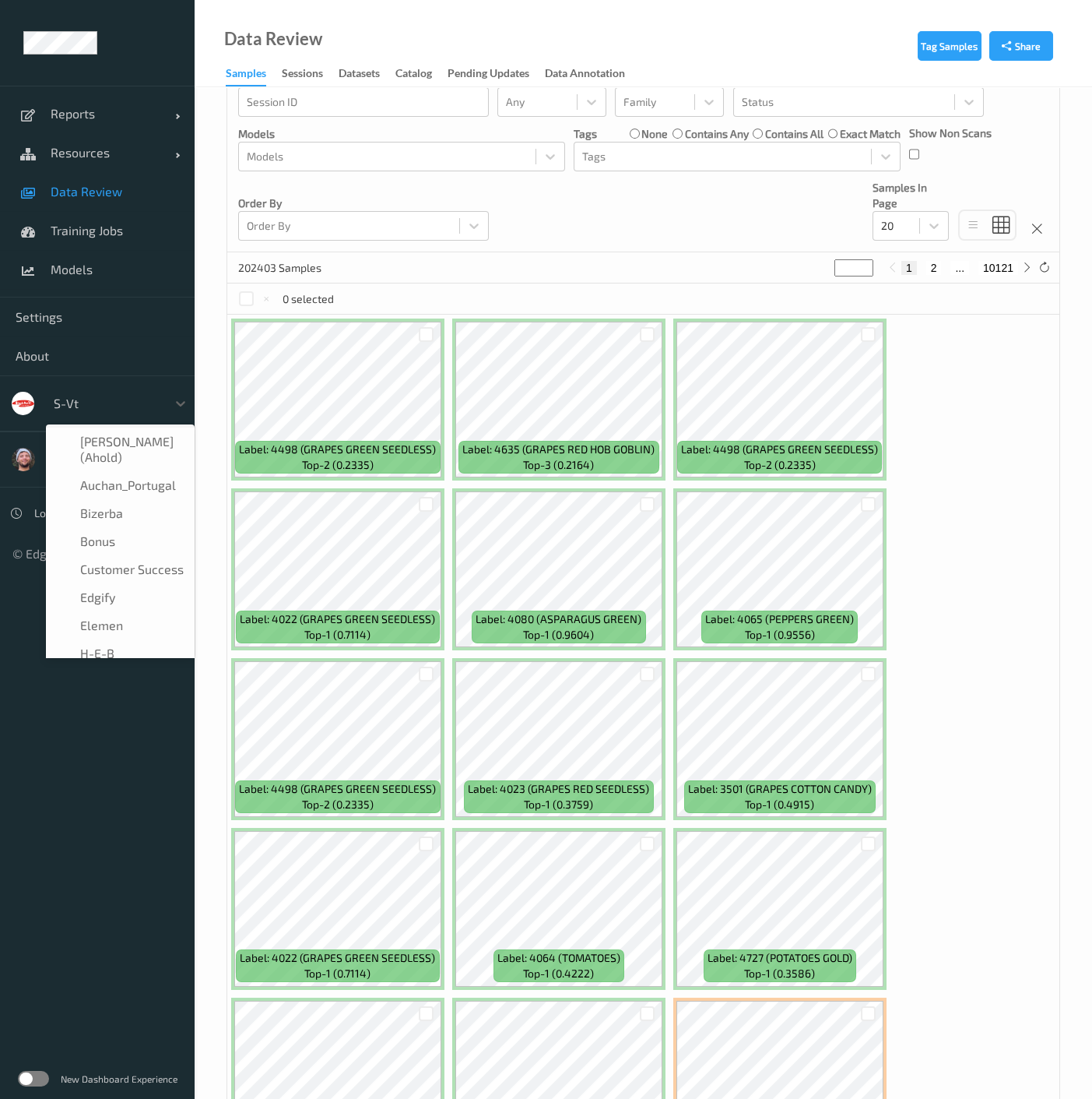
scroll to position [271, 0]
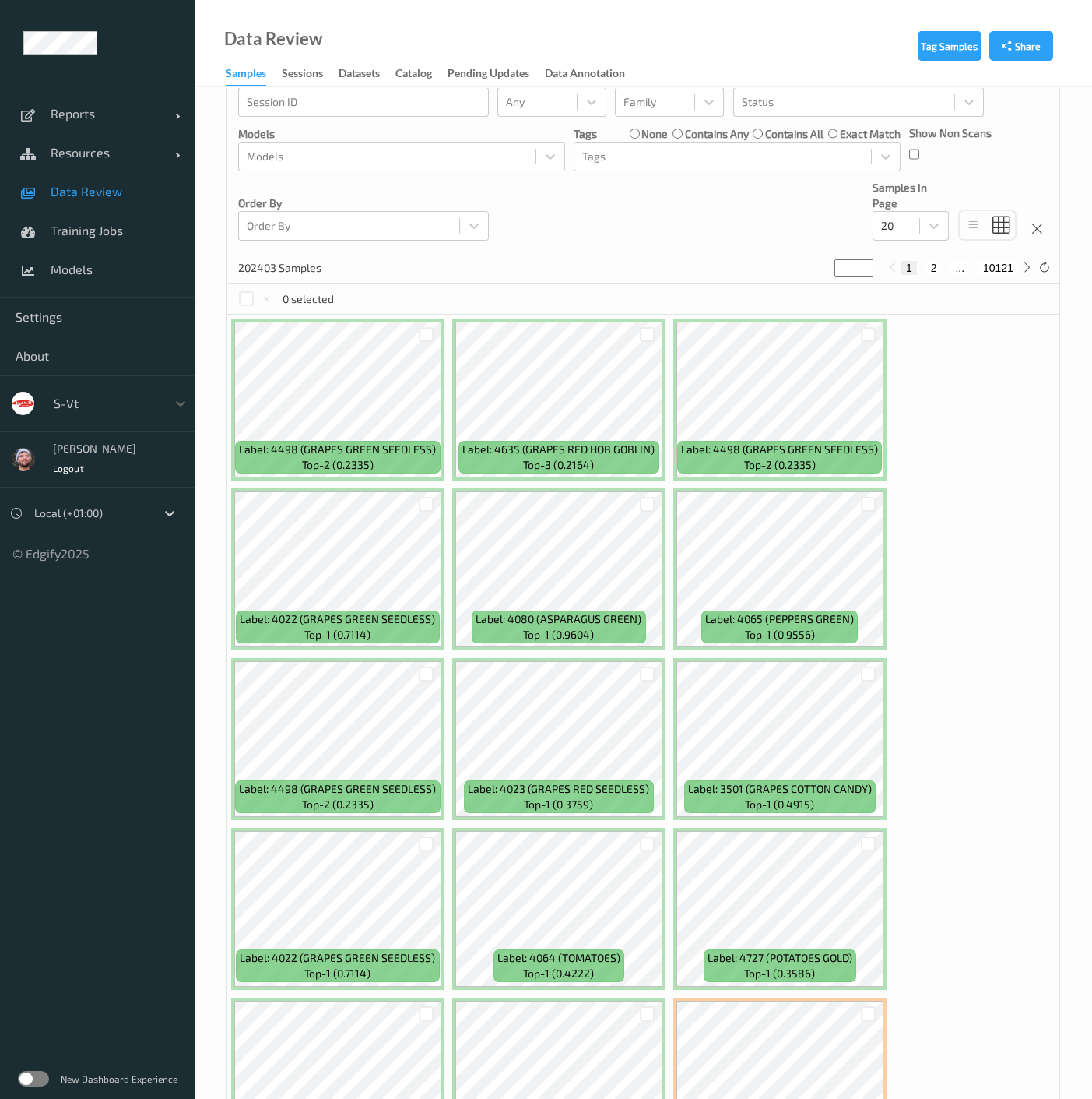
click at [105, 407] on div at bounding box center [106, 403] width 105 height 18
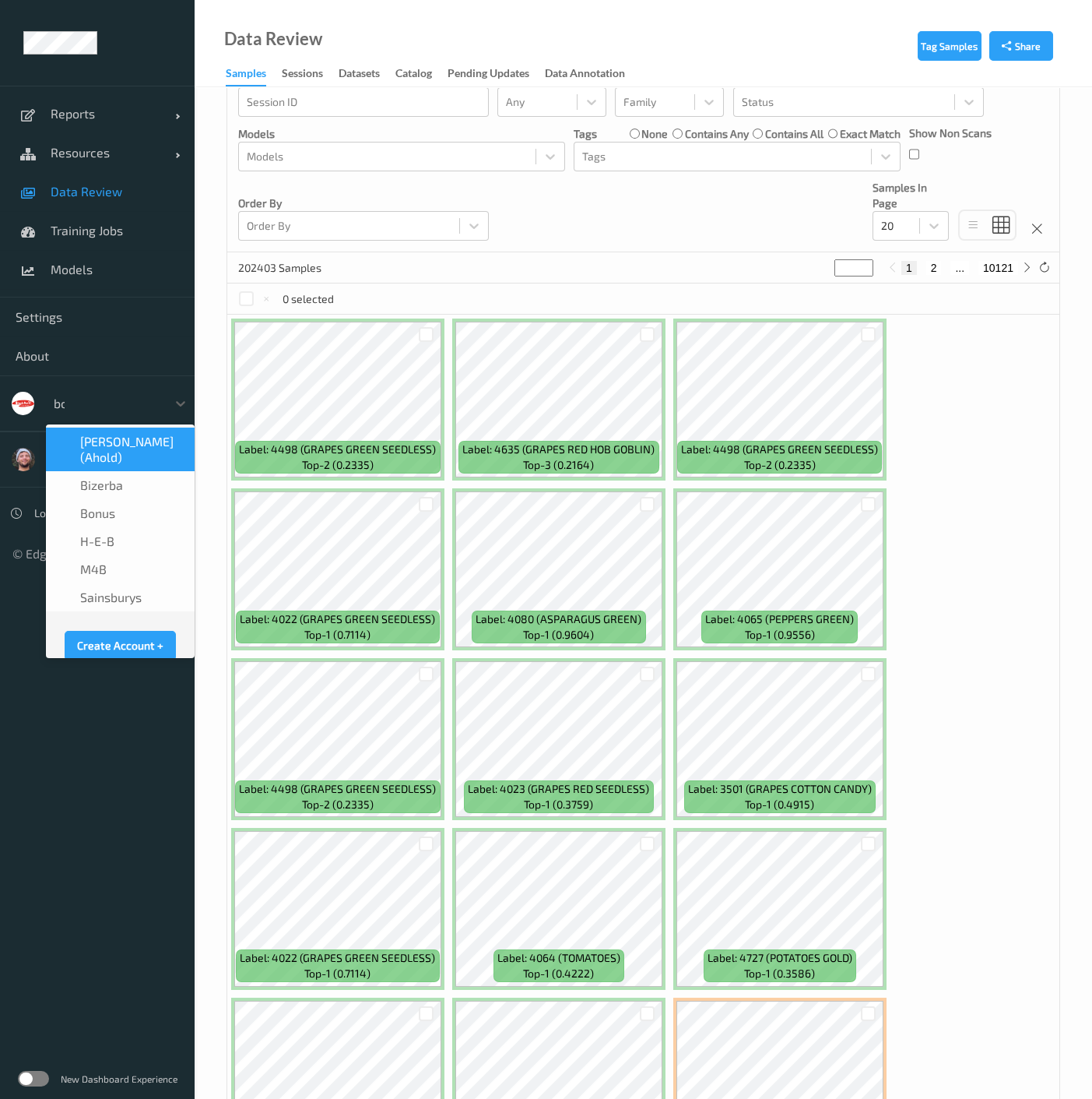
type input "bon"
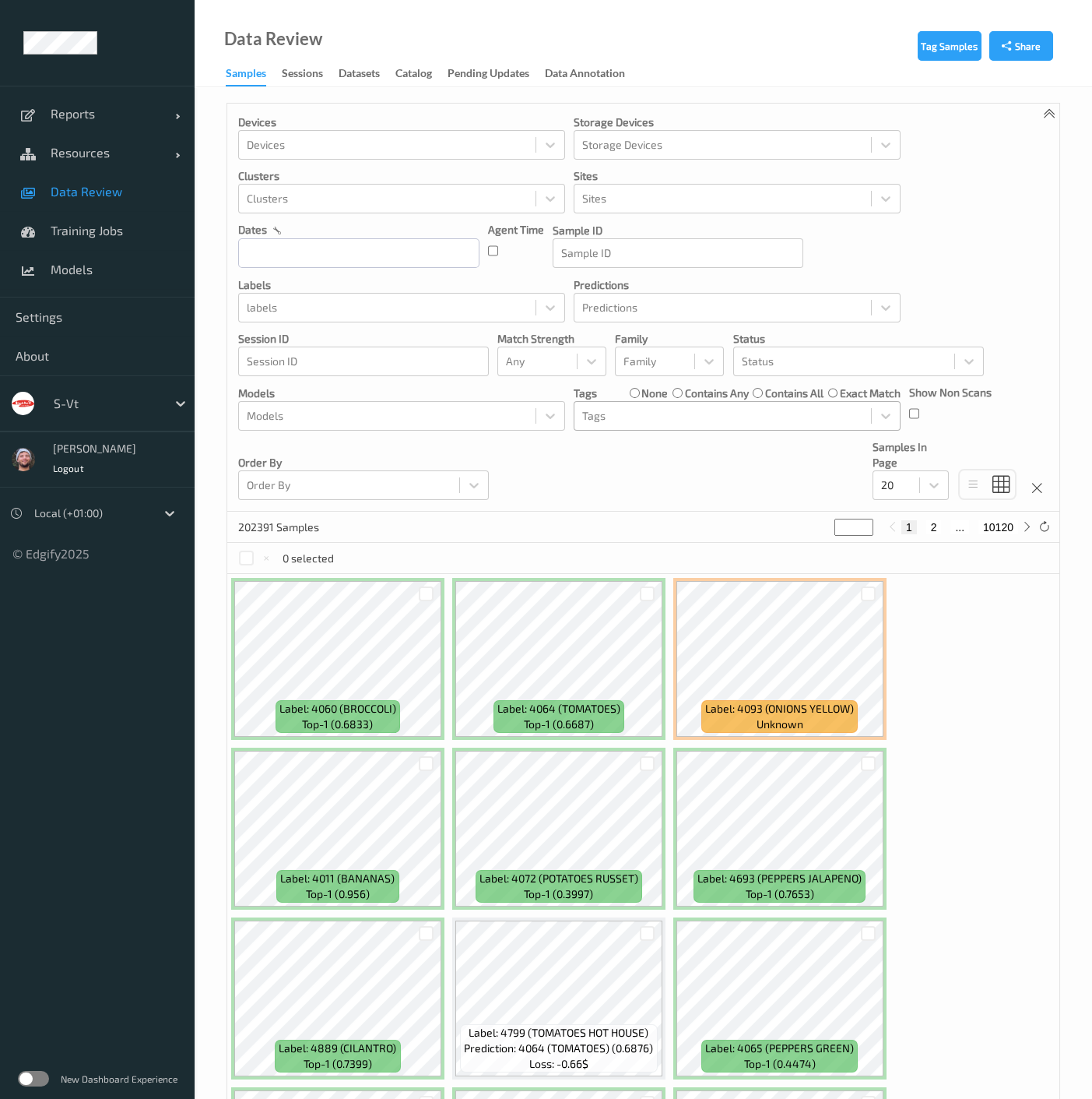
click at [641, 424] on div at bounding box center [723, 415] width 281 height 18
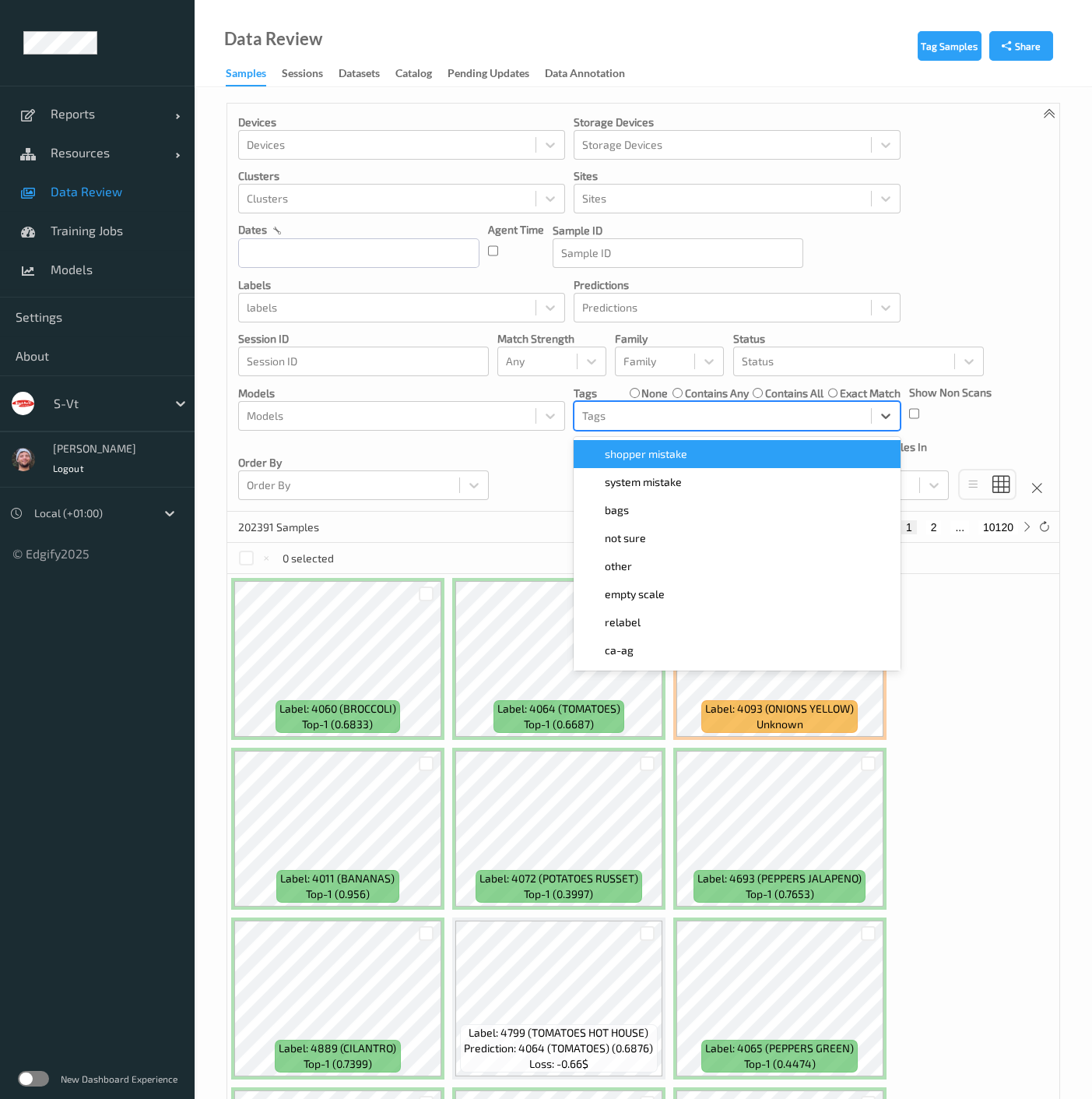
click at [658, 462] on div "shopper mistake" at bounding box center [737, 454] width 327 height 28
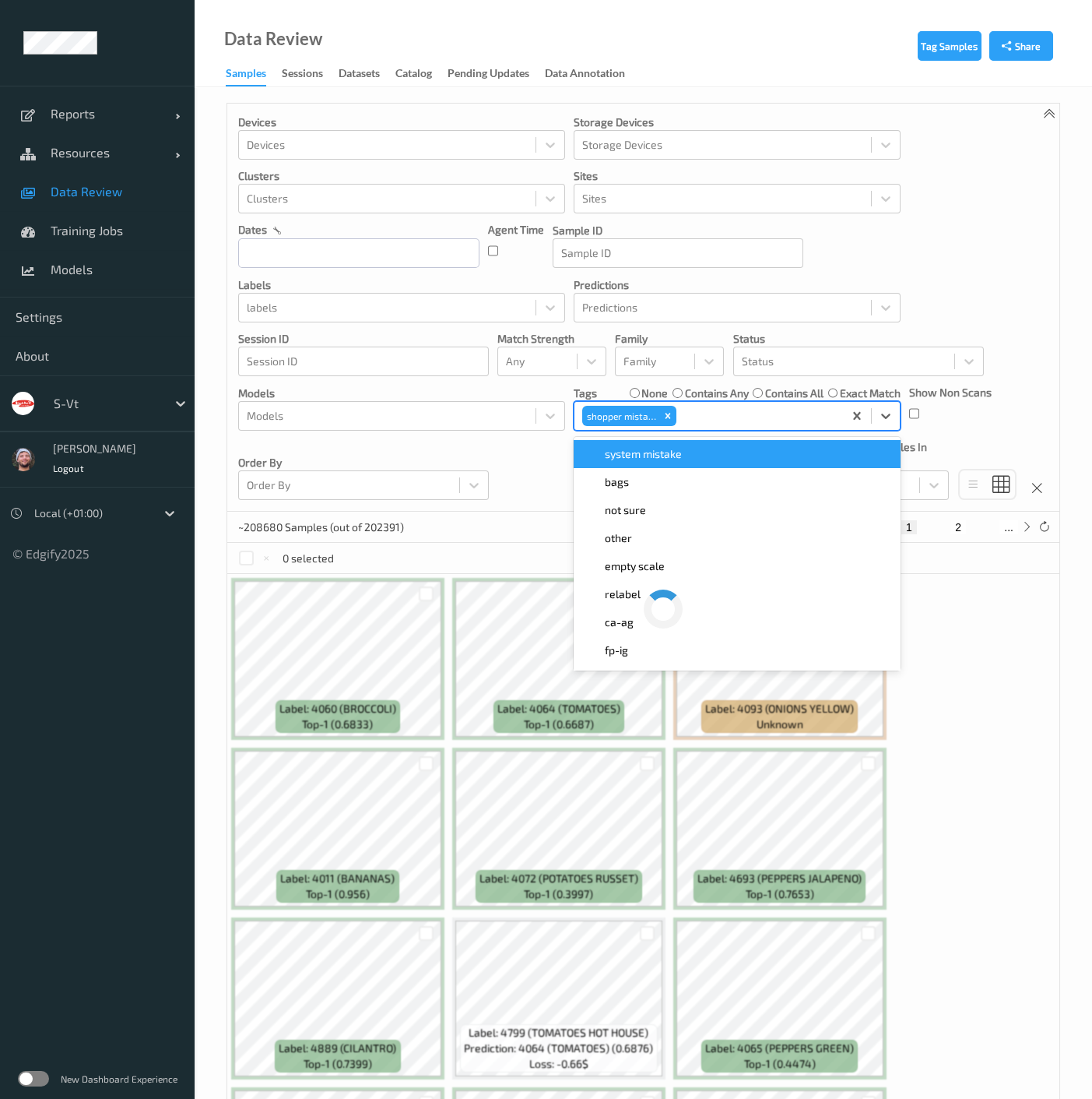
click at [528, 465] on div "Devices Devices Storage Devices Storage Devices Clusters Clusters Sites Sites d…" at bounding box center [644, 308] width 832 height 408
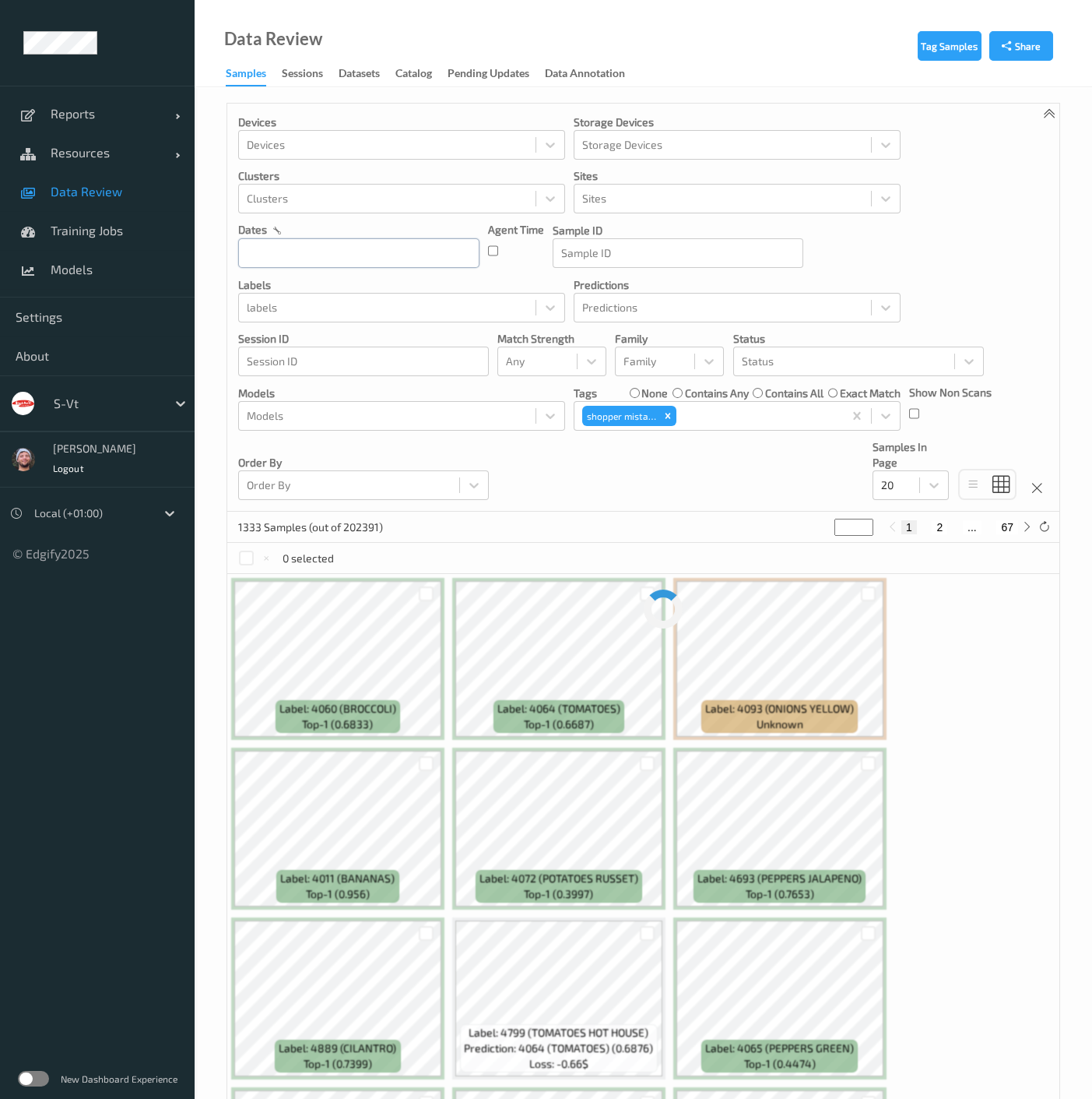
click at [278, 246] on input "text" at bounding box center [359, 253] width 241 height 30
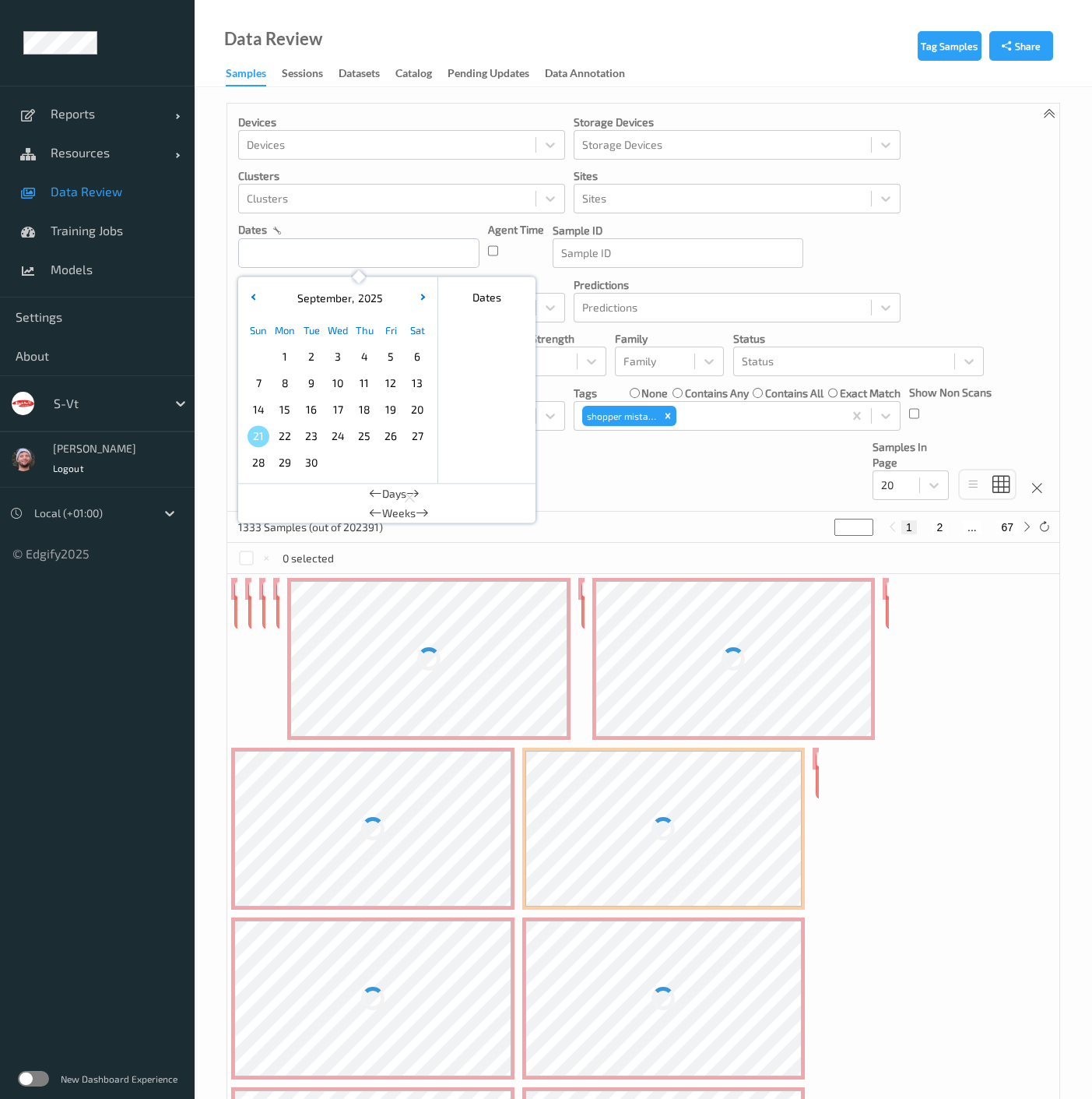
click at [259, 437] on span "21" at bounding box center [259, 436] width 22 height 22
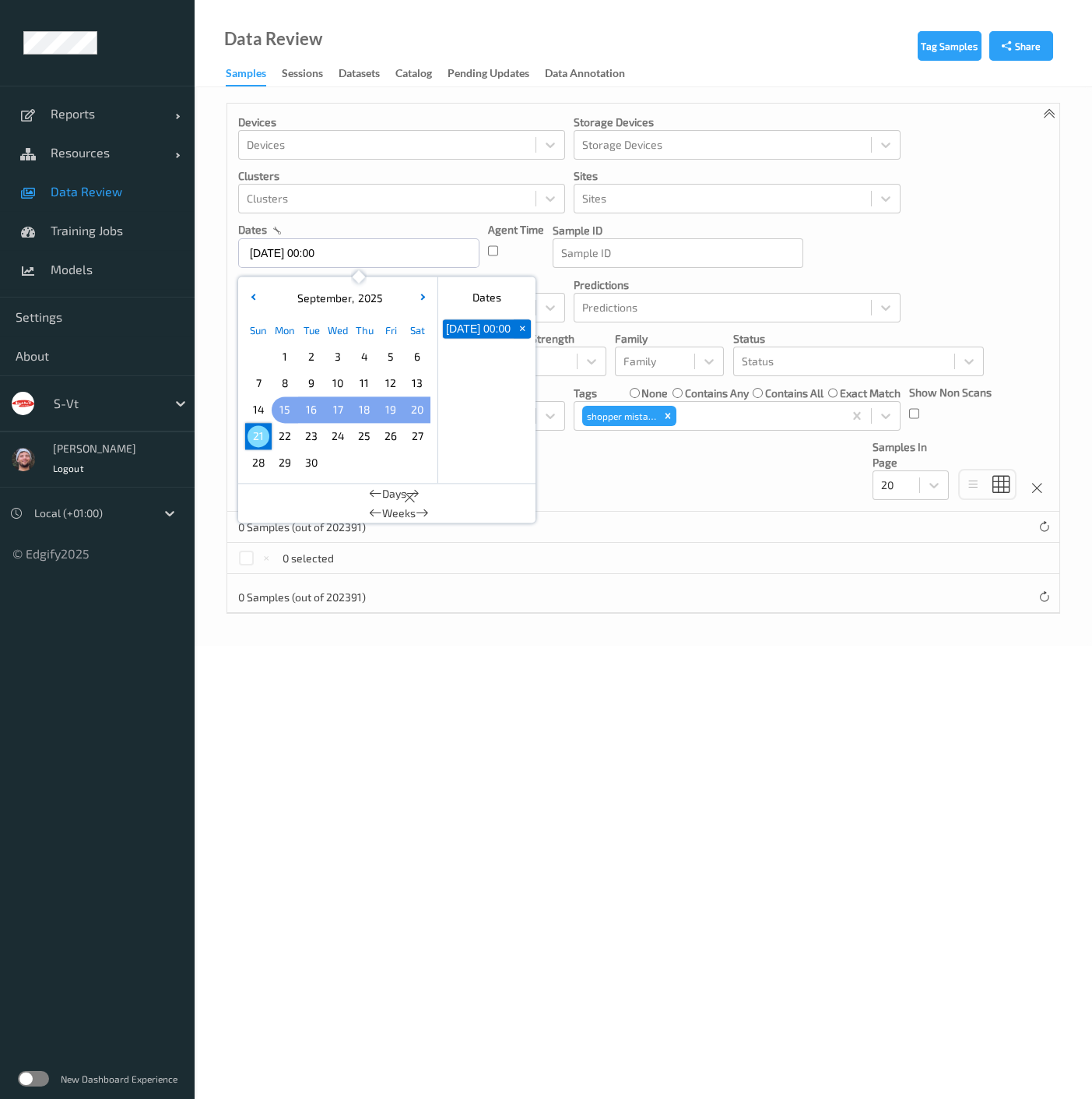
click at [286, 414] on span "15" at bounding box center [285, 410] width 22 height 22
type input "15/09/2025 00:00 -> 21/09/2025 23:59"
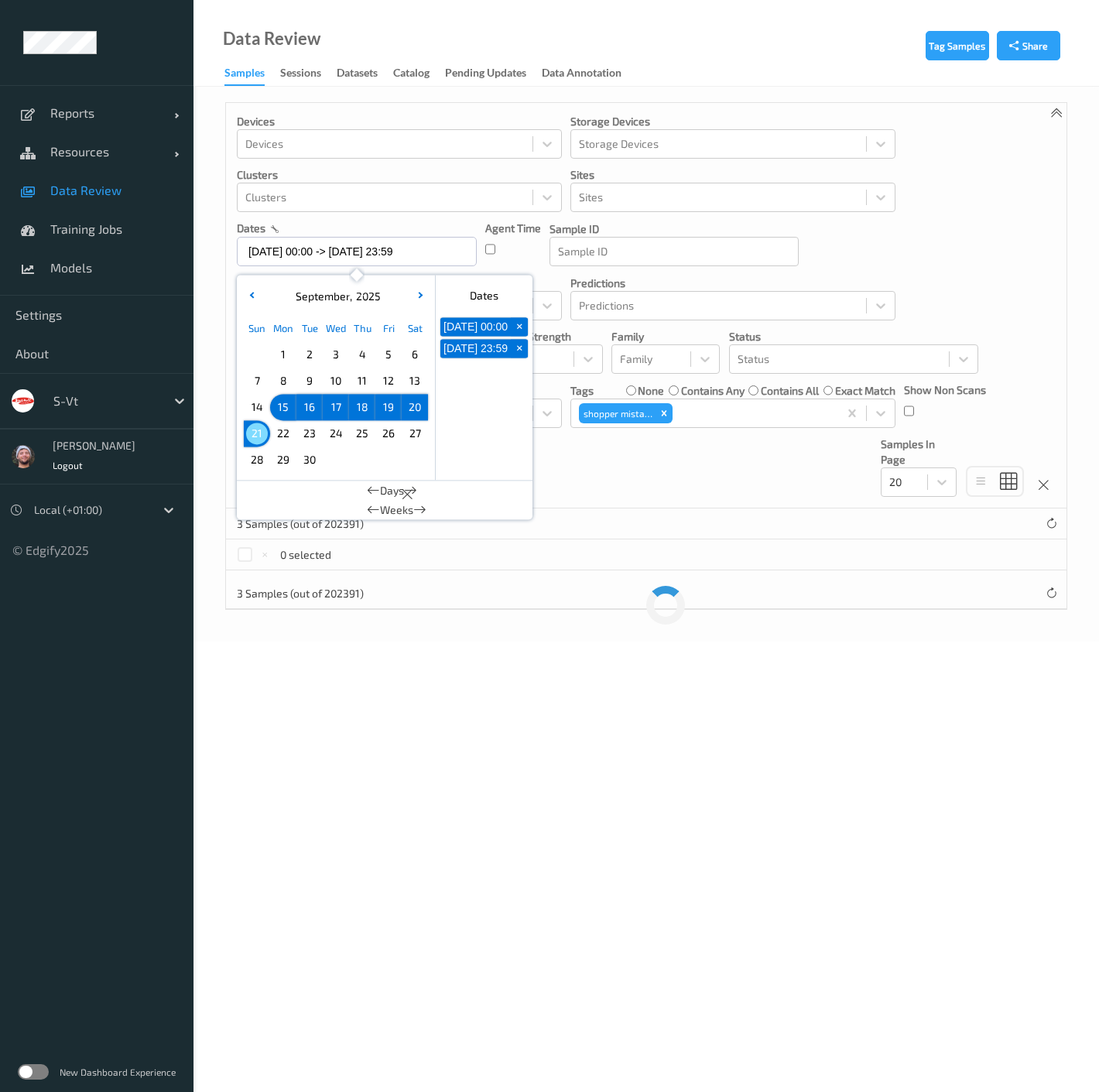
click at [635, 495] on div "Devices Devices Storage Devices Storage Devices Clusters Clusters Sites Sites d…" at bounding box center [647, 306] width 841 height 405
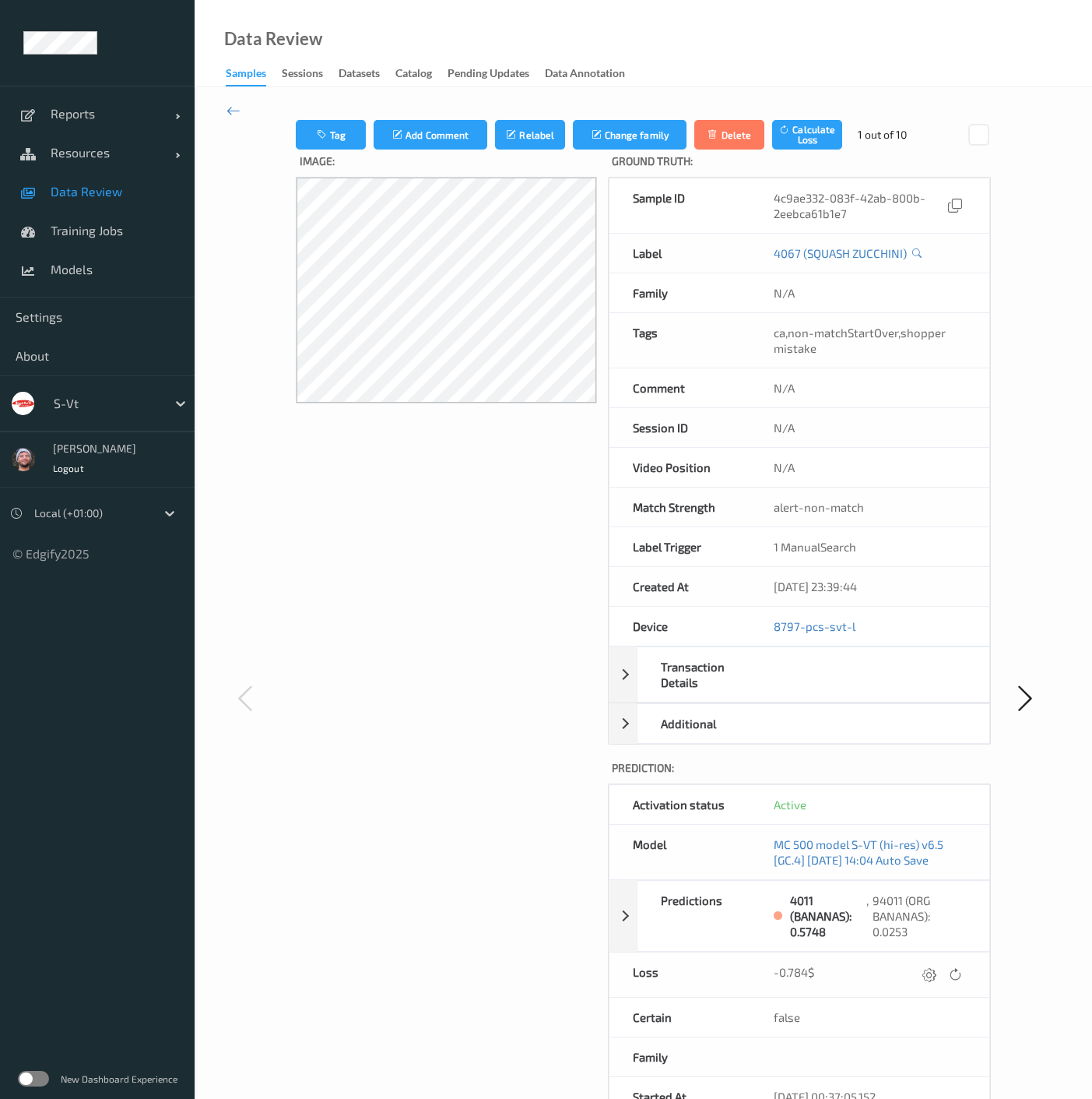
click at [114, 202] on link "Data Review" at bounding box center [97, 191] width 195 height 39
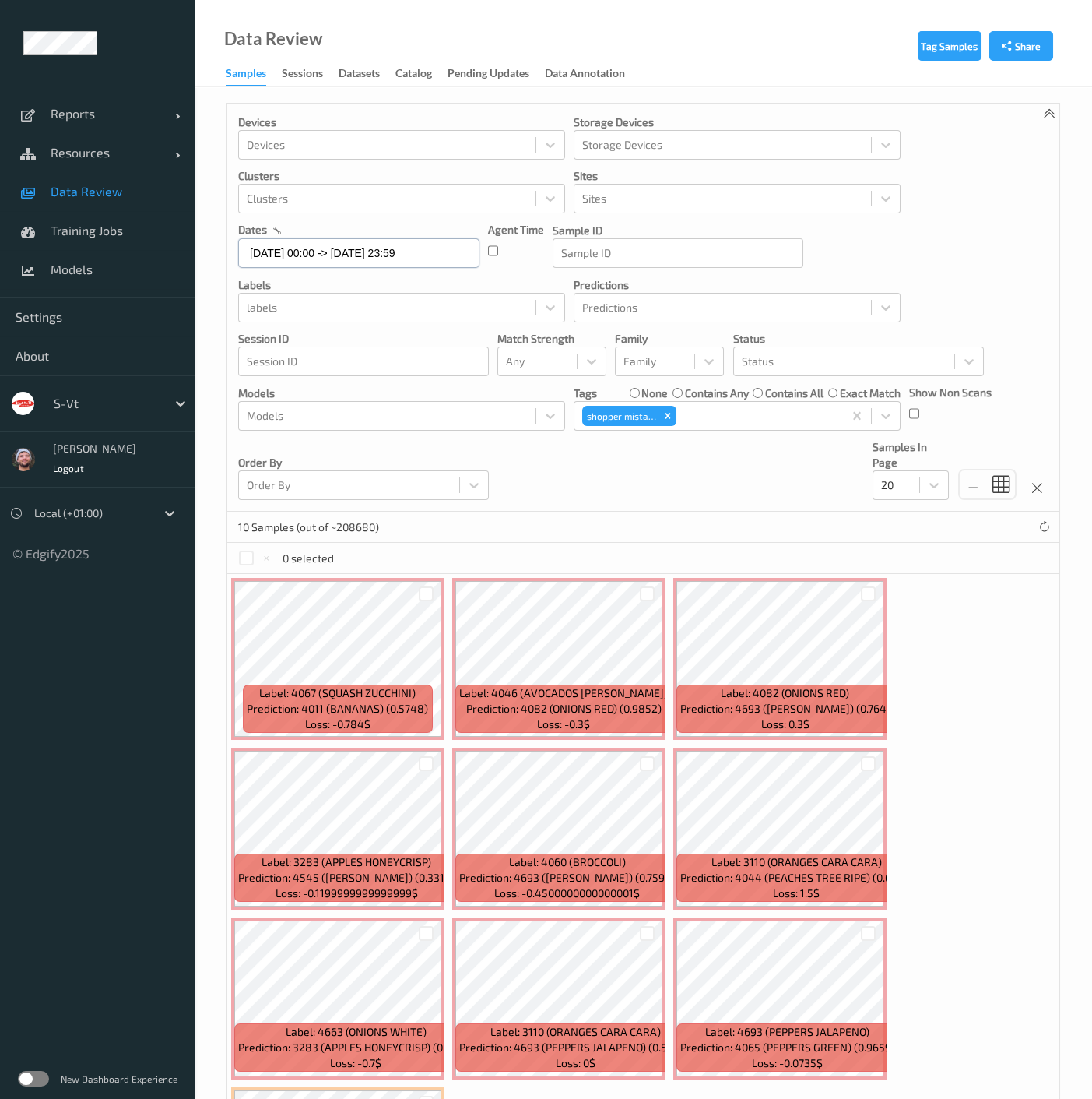
click at [351, 252] on input "15/09/2025 00:00 -> 21/09/2025 23:59" at bounding box center [359, 253] width 241 height 30
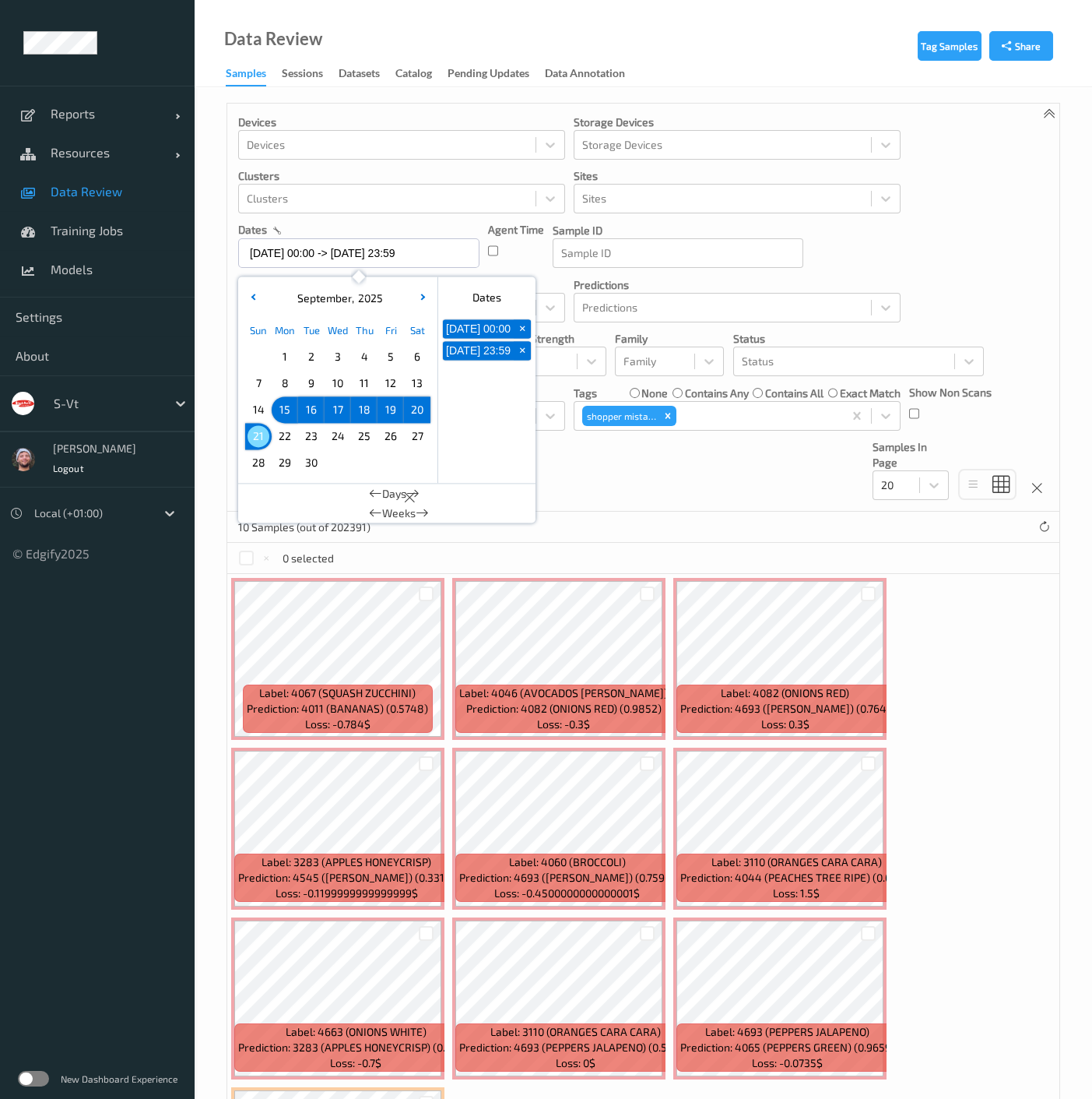
click at [391, 419] on span "19" at bounding box center [390, 410] width 22 height 22
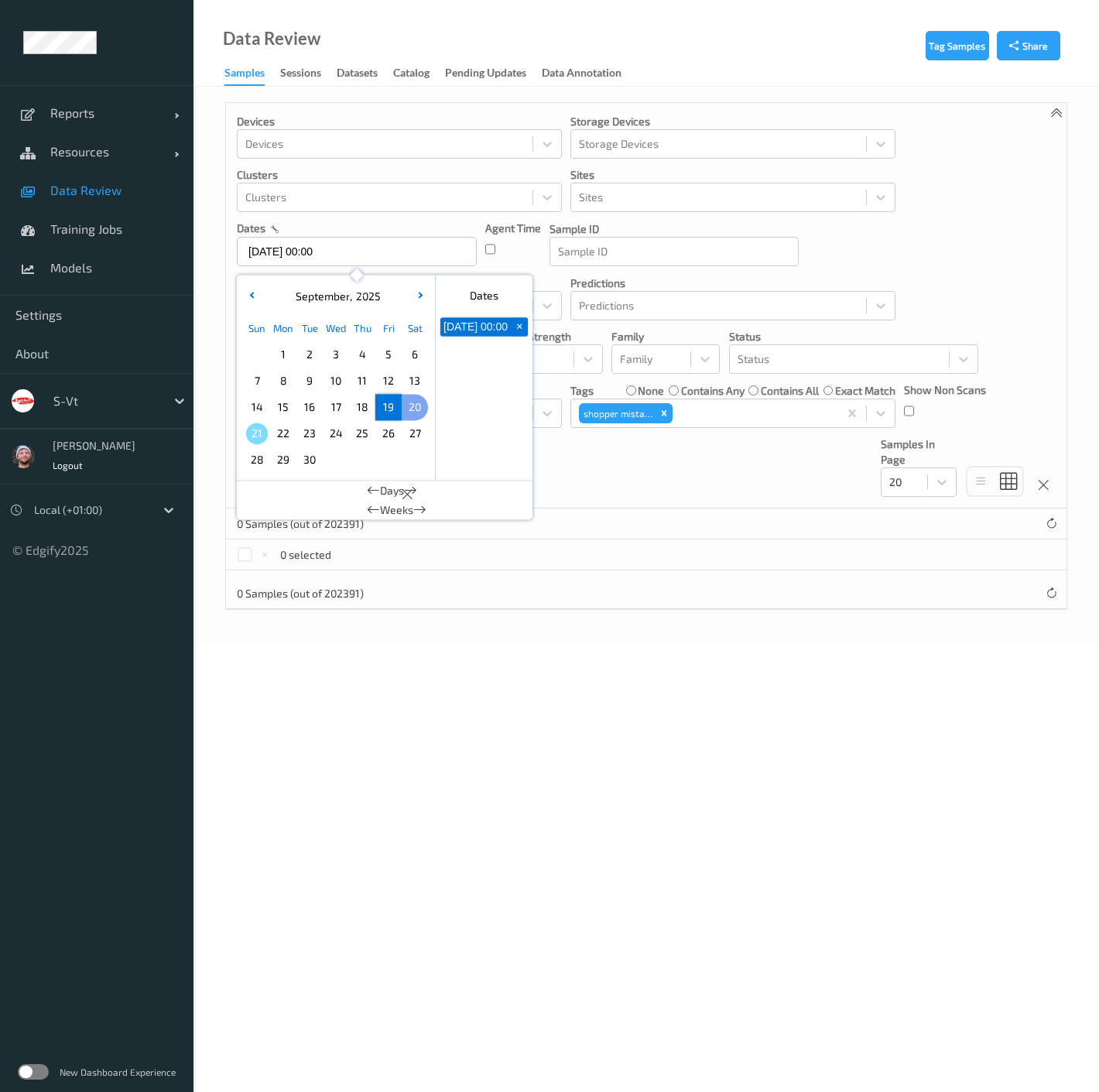
click at [419, 410] on span "20" at bounding box center [415, 407] width 22 height 22
type input "19/09/2025 00:00 -> 20/09/2025 23:59"
click at [663, 417] on icon "Remove shopper mistake" at bounding box center [663, 413] width 11 height 11
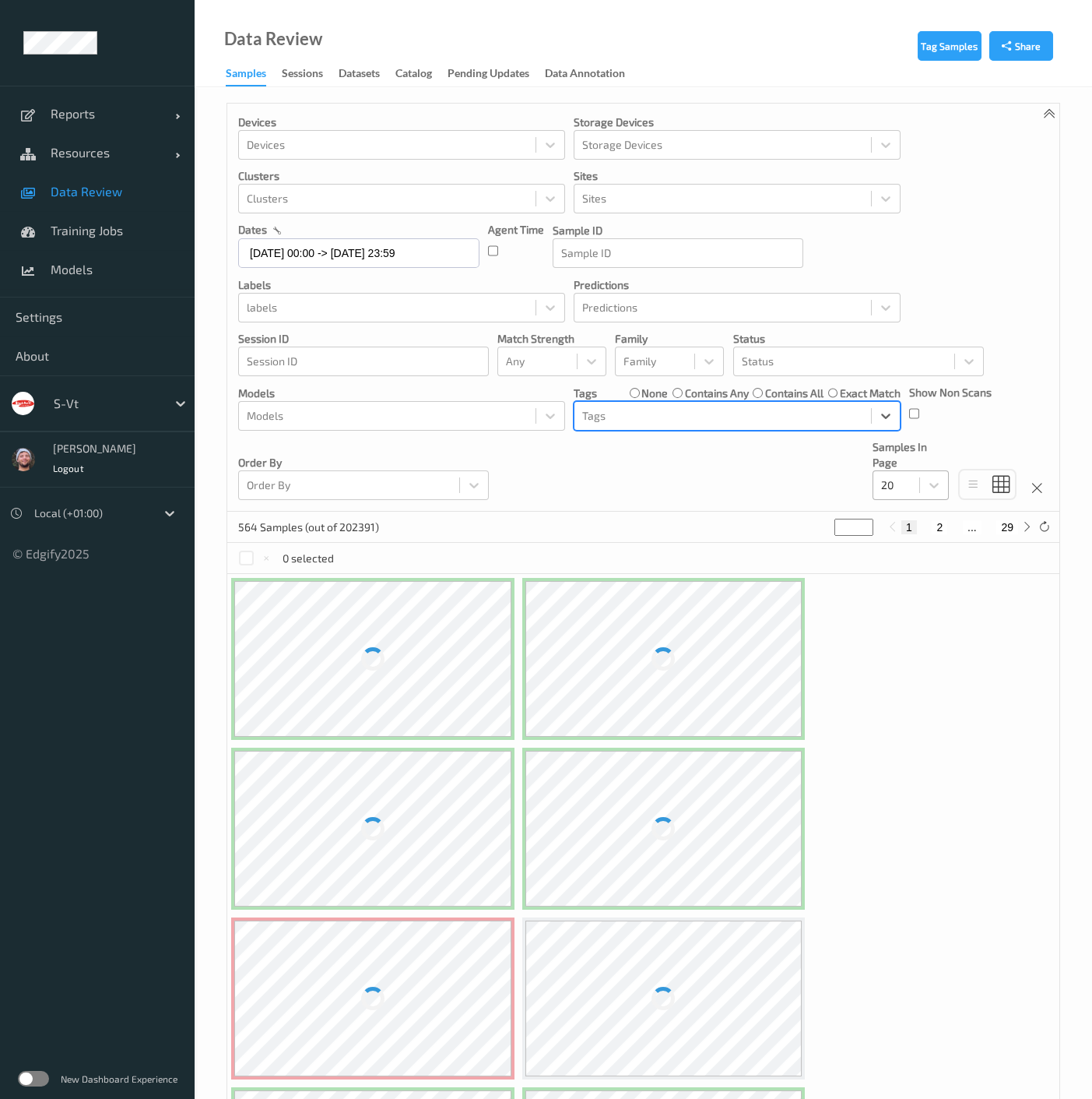
click at [920, 481] on div "20" at bounding box center [897, 486] width 46 height 25
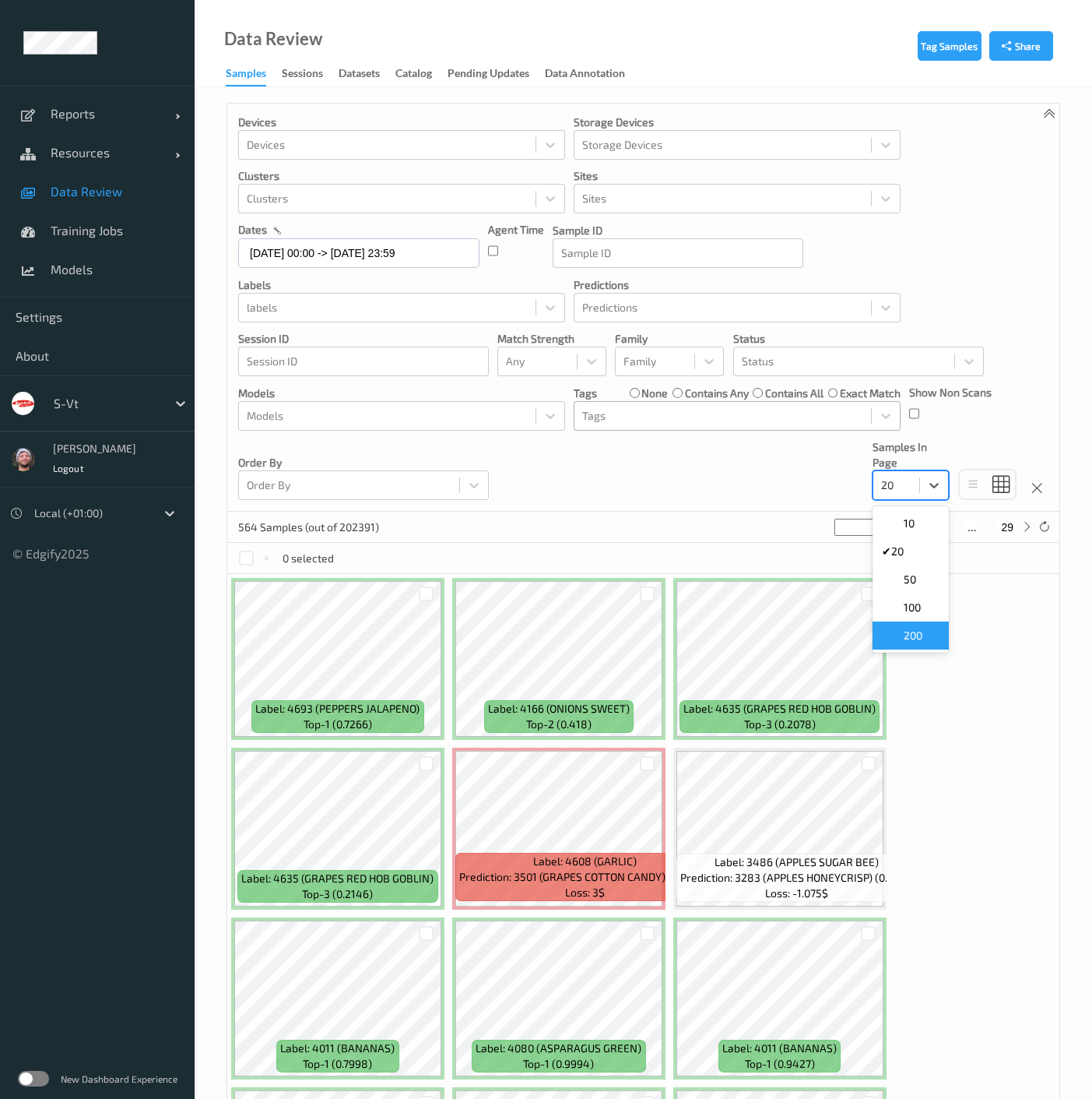
click at [912, 639] on span "200" at bounding box center [912, 636] width 18 height 15
click at [551, 361] on div at bounding box center [538, 361] width 63 height 18
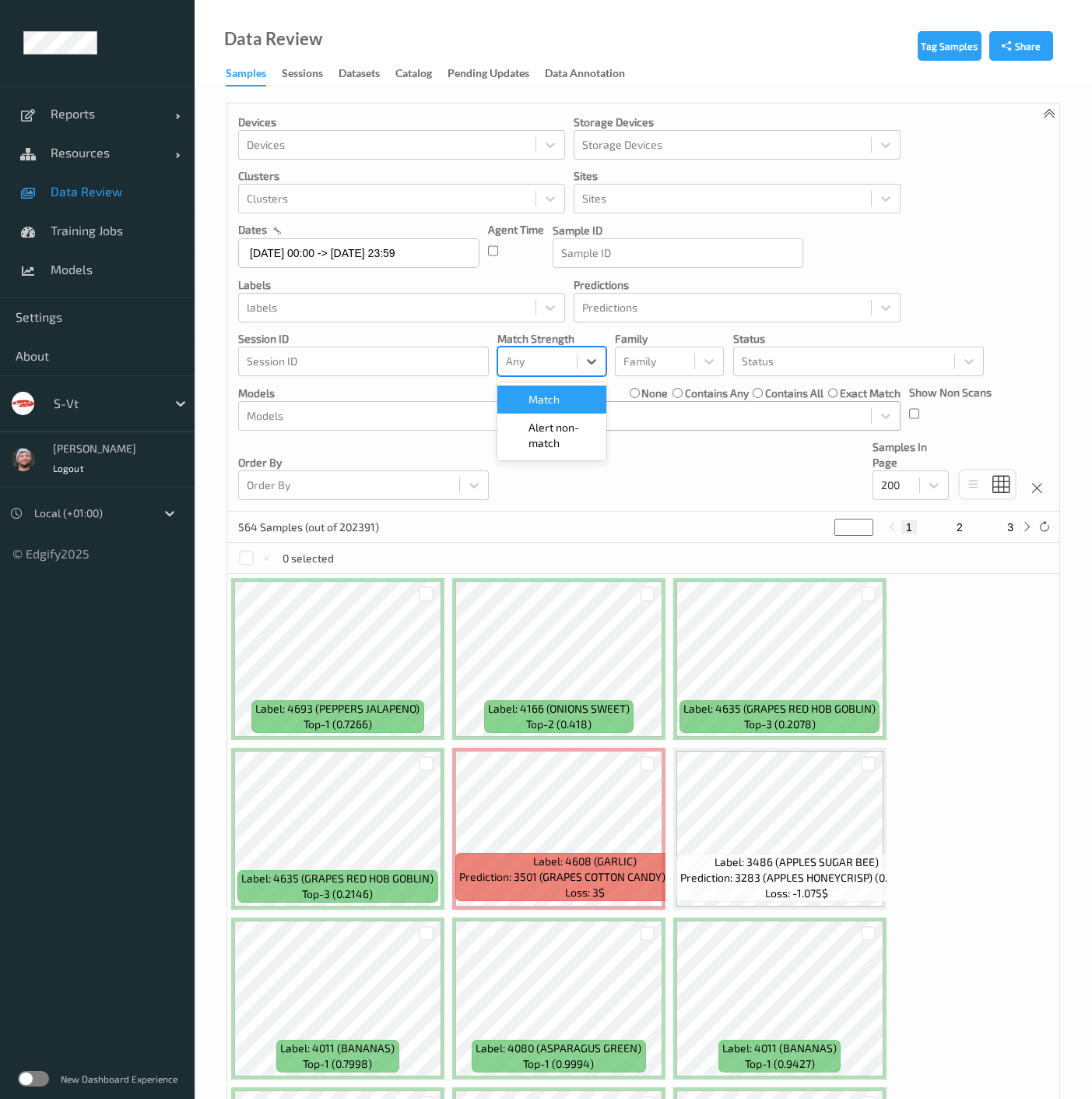
click at [545, 431] on span "Alert non-match" at bounding box center [562, 436] width 68 height 31
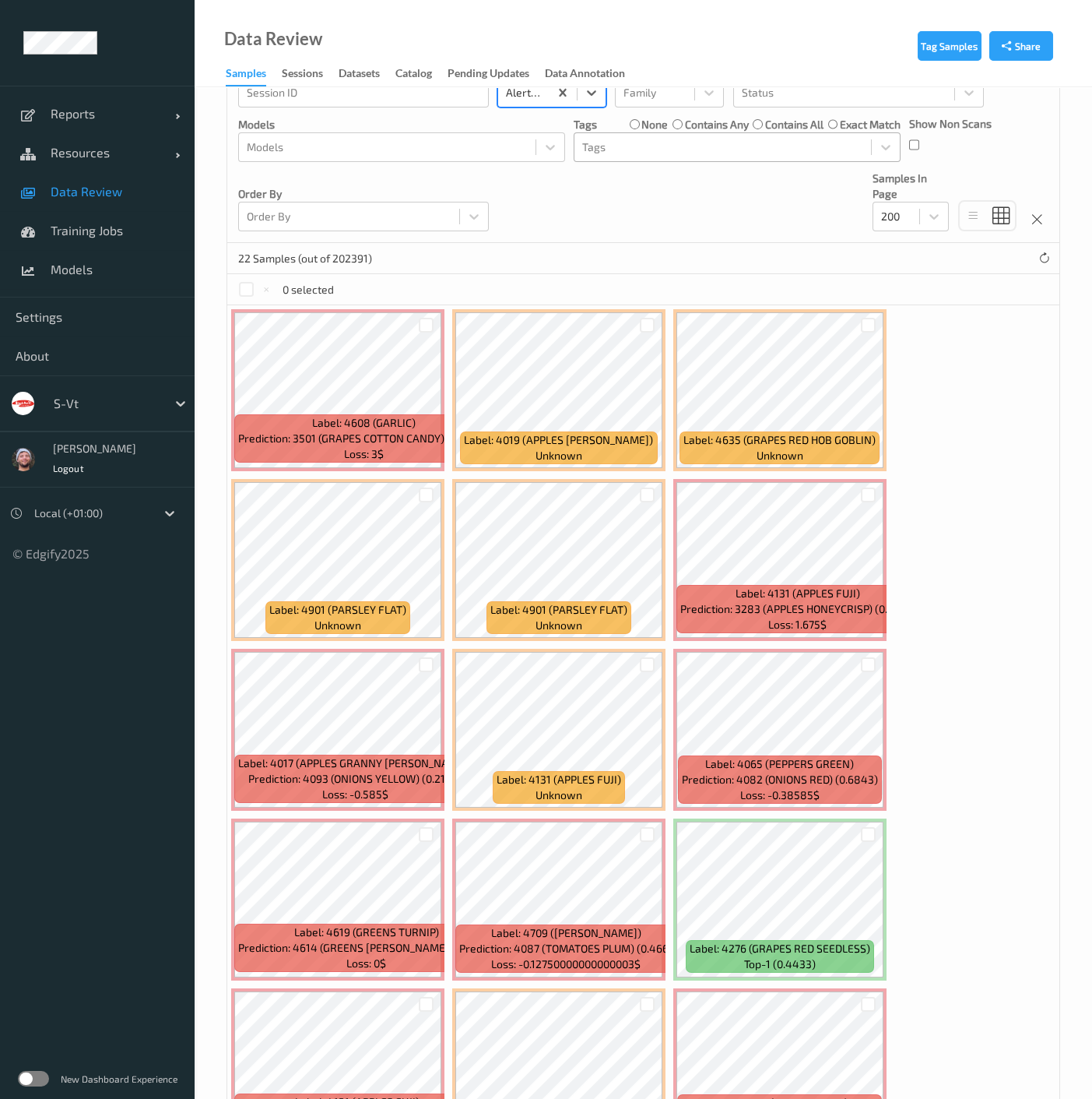
scroll to position [260, 0]
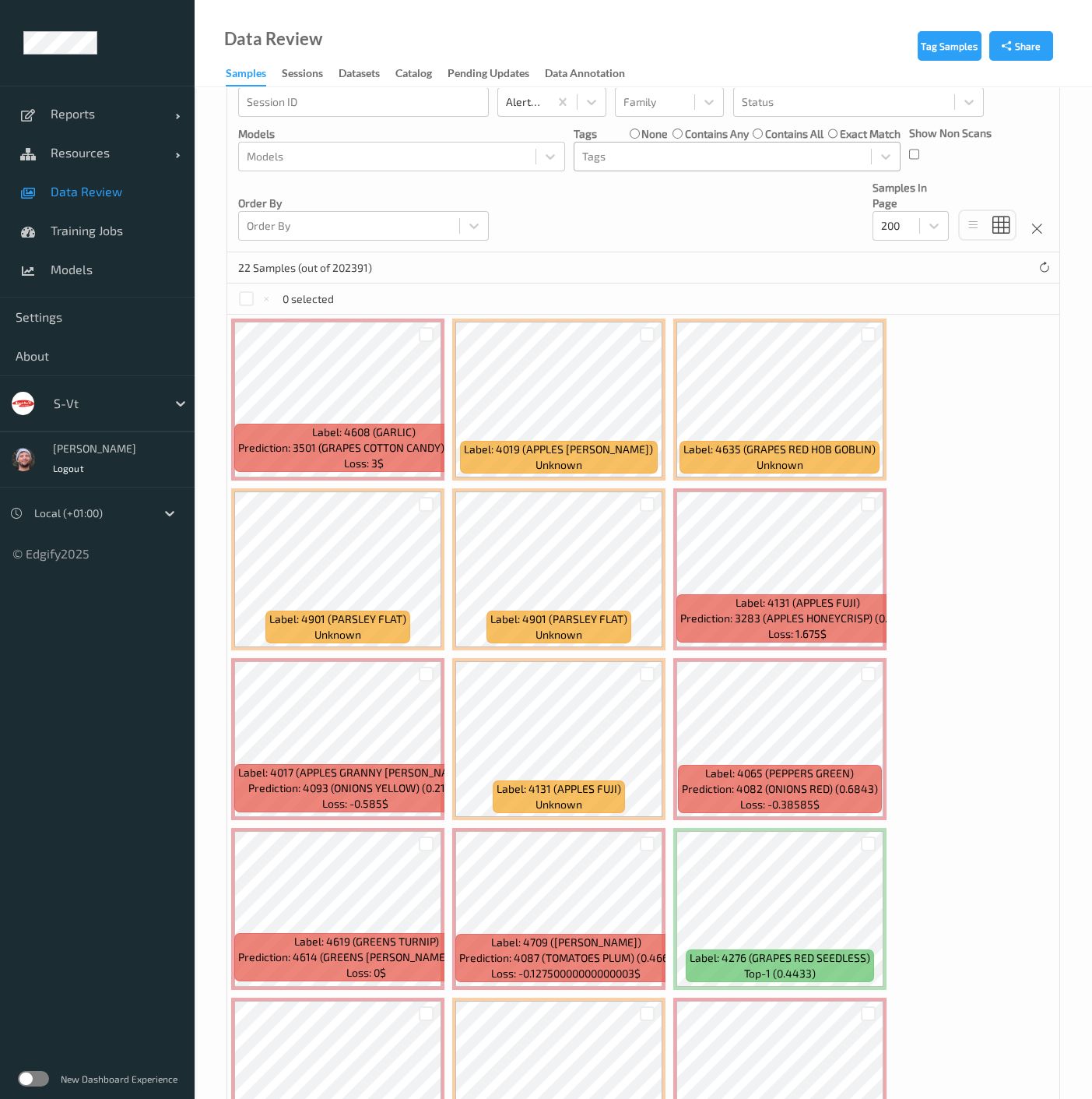
click at [643, 342] on div at bounding box center [648, 335] width 30 height 26
click at [643, 327] on div at bounding box center [647, 334] width 14 height 14
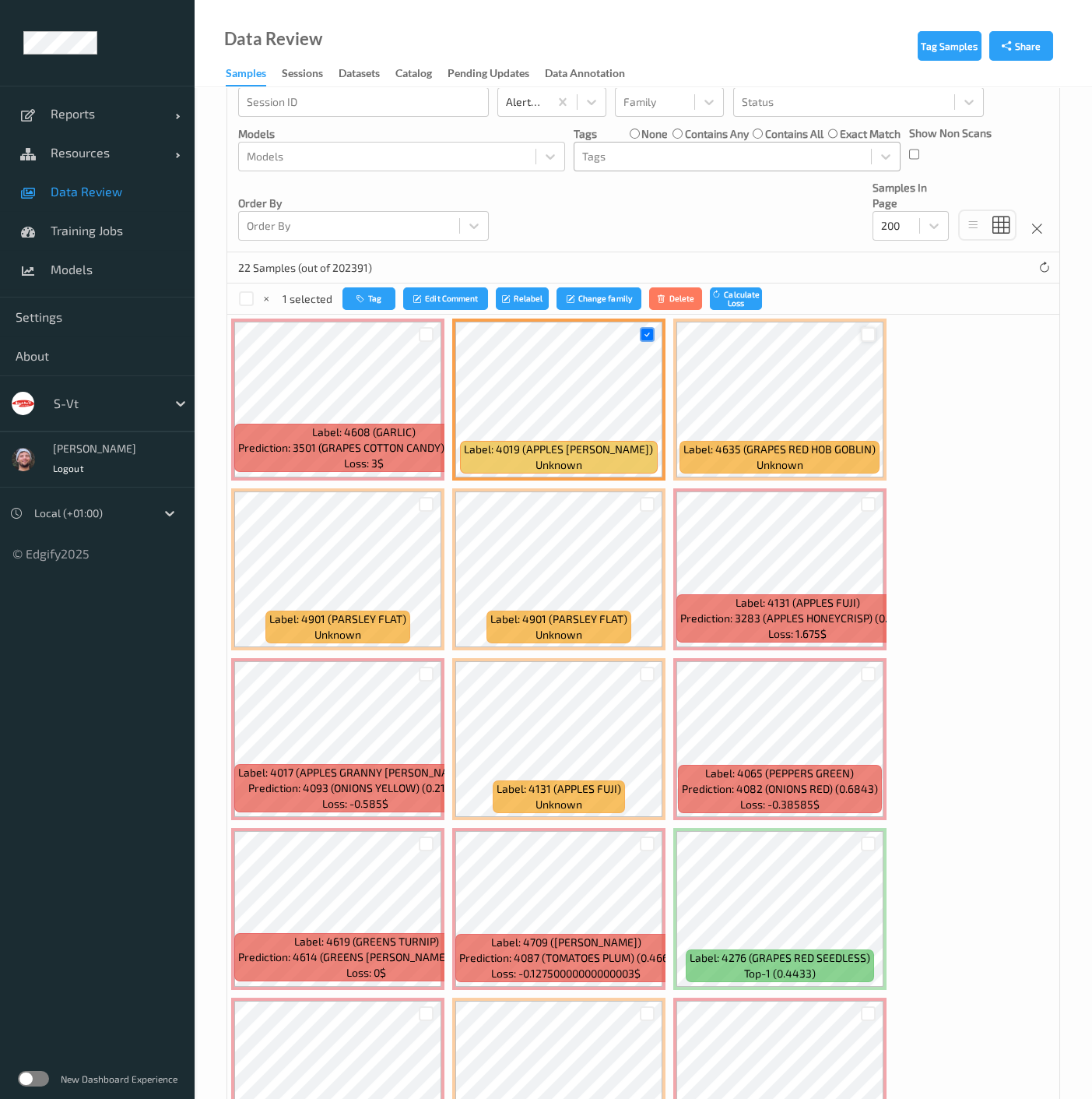
click at [865, 335] on div at bounding box center [868, 334] width 14 height 14
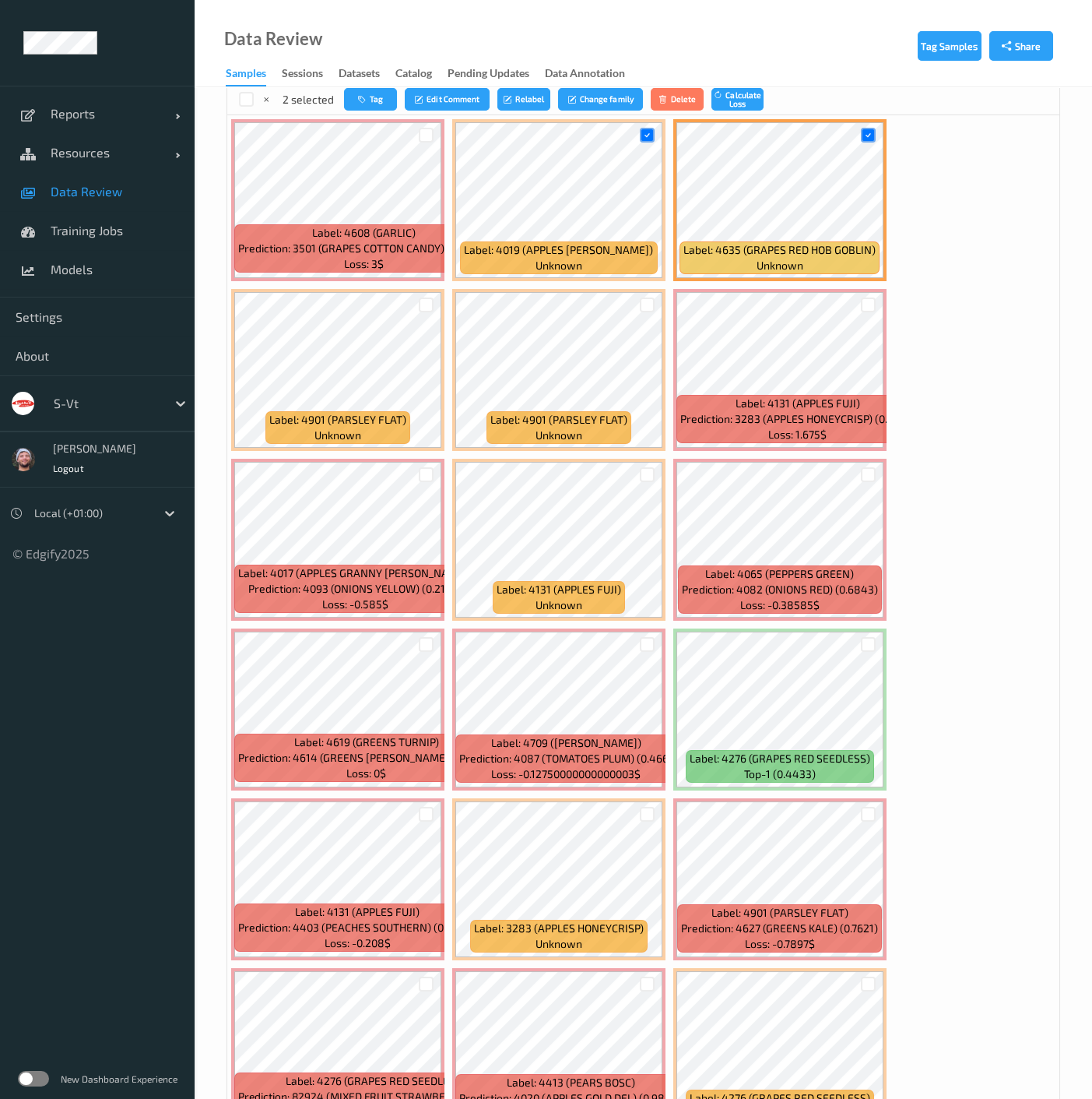
scroll to position [27, 0]
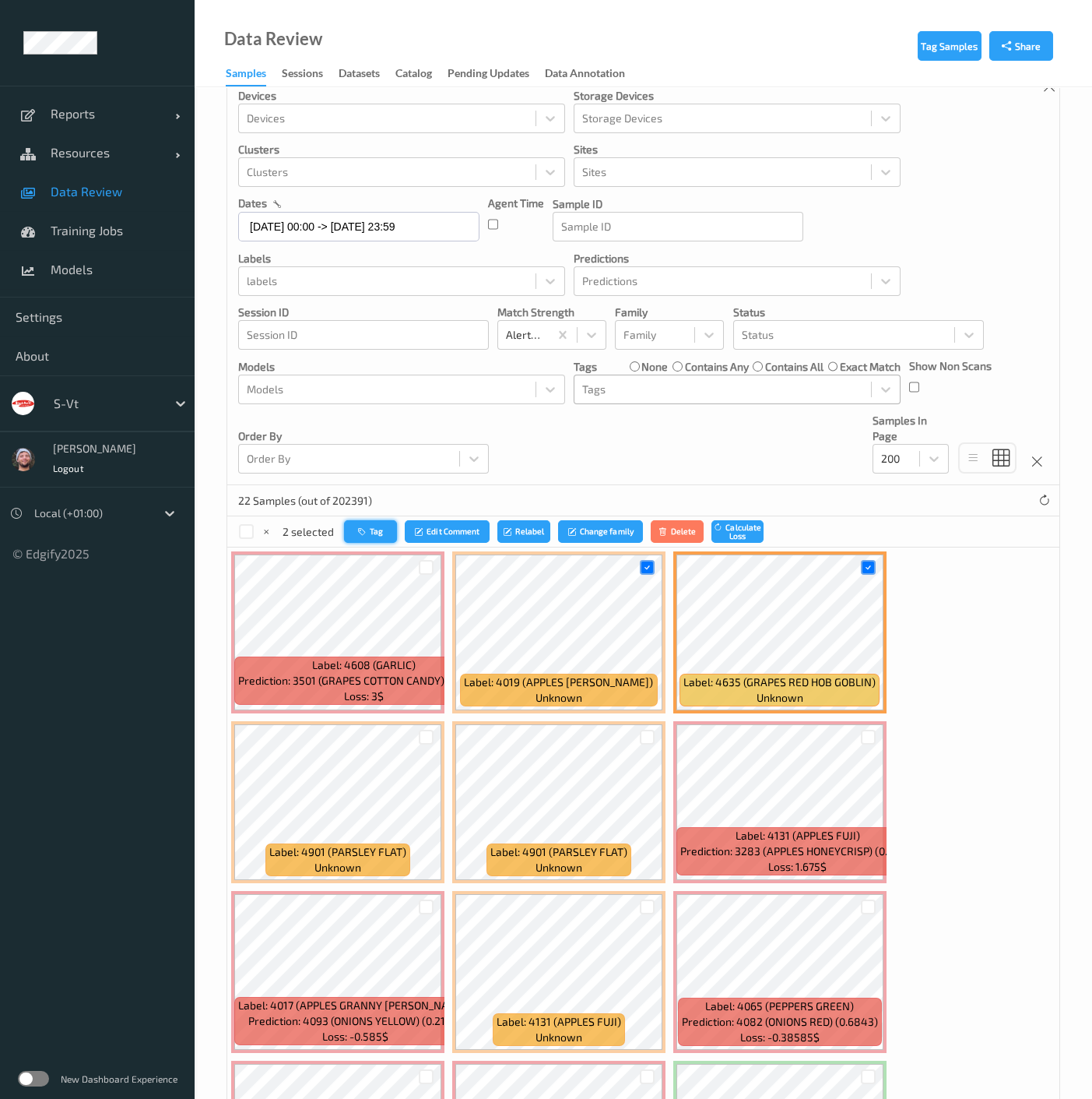
click at [367, 527] on icon "button" at bounding box center [364, 532] width 12 height 10
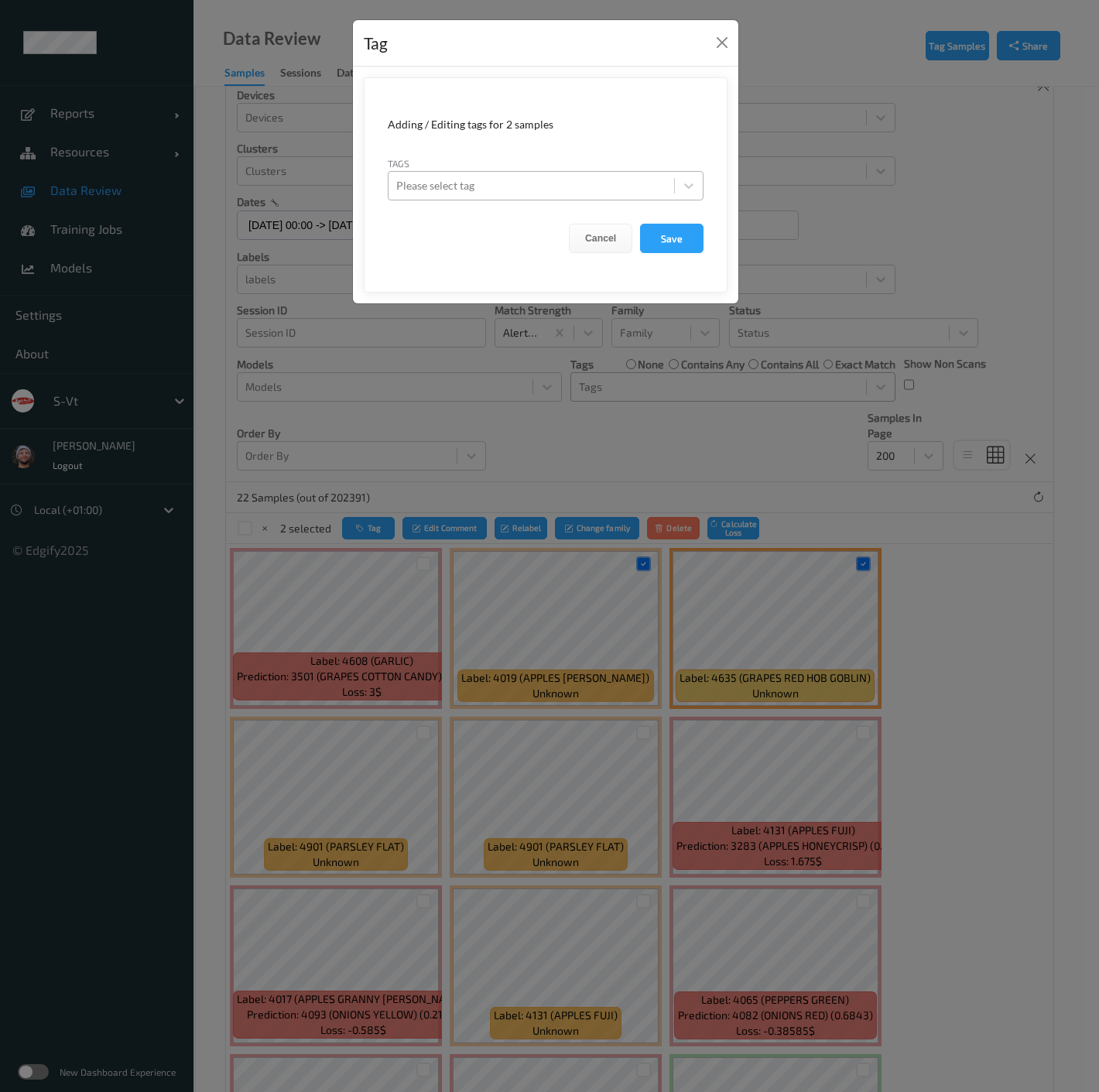
click at [571, 178] on div at bounding box center [531, 185] width 270 height 18
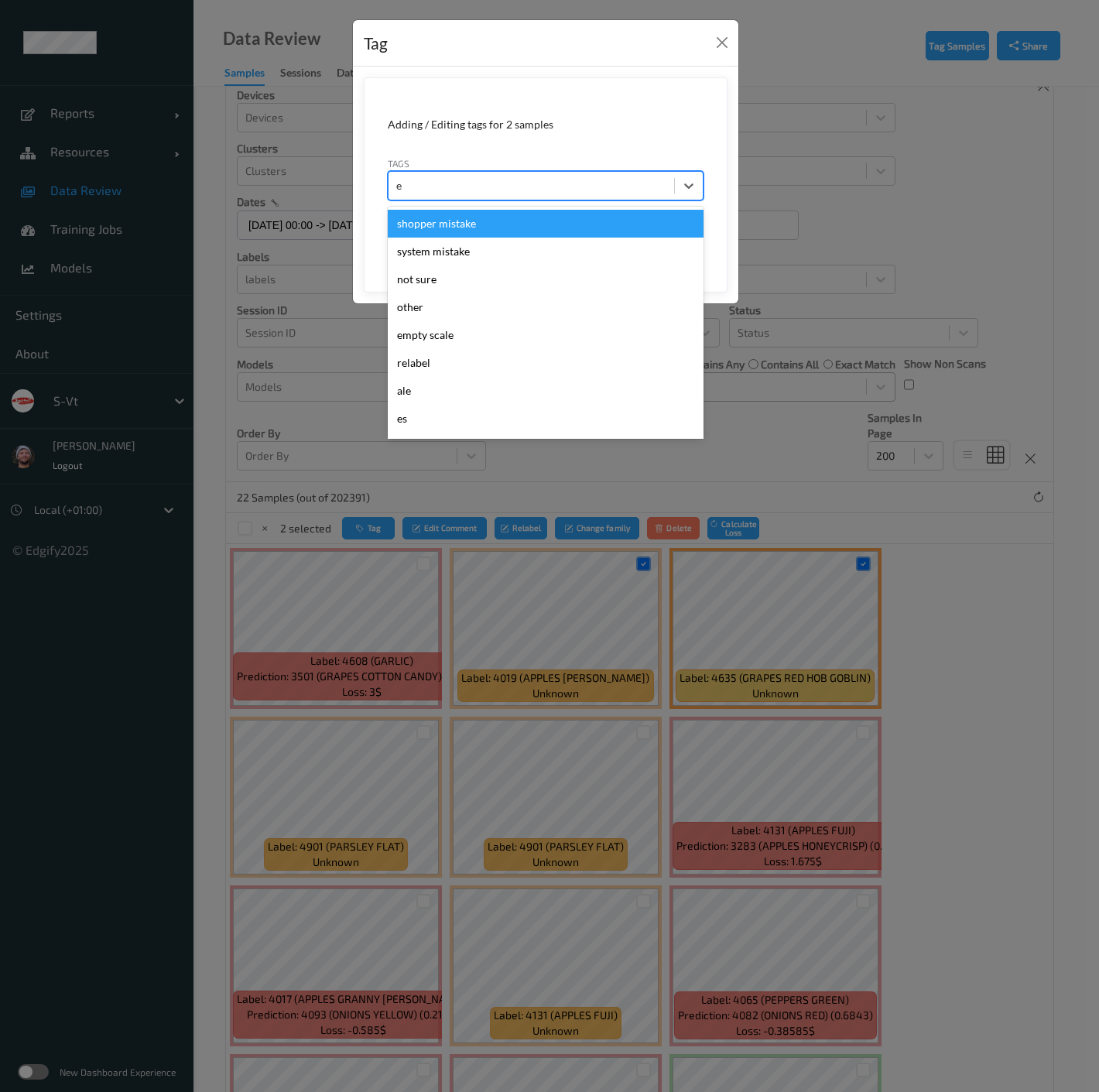
type input "es"
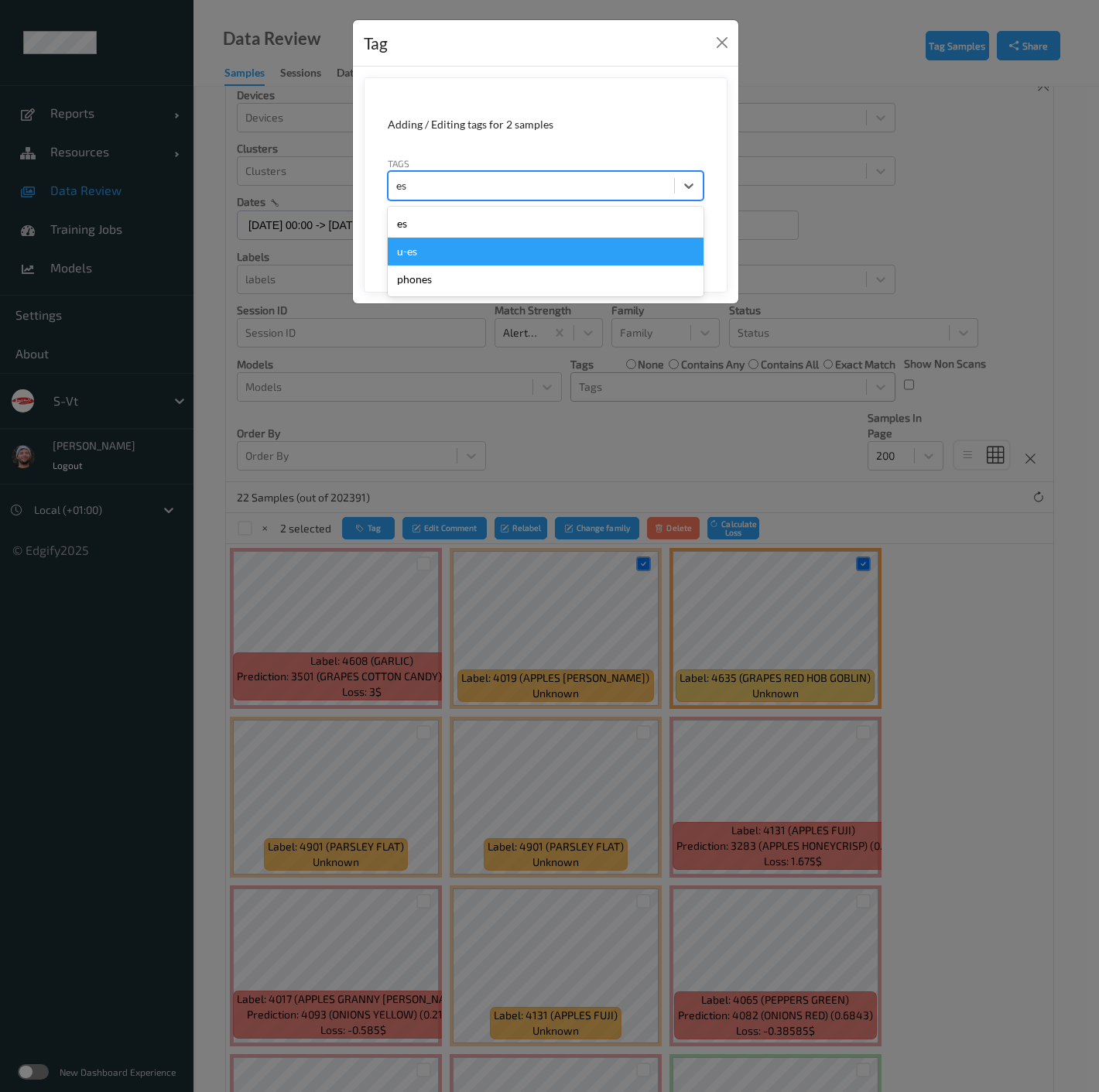
click at [429, 247] on div "u-es" at bounding box center [546, 251] width 315 height 28
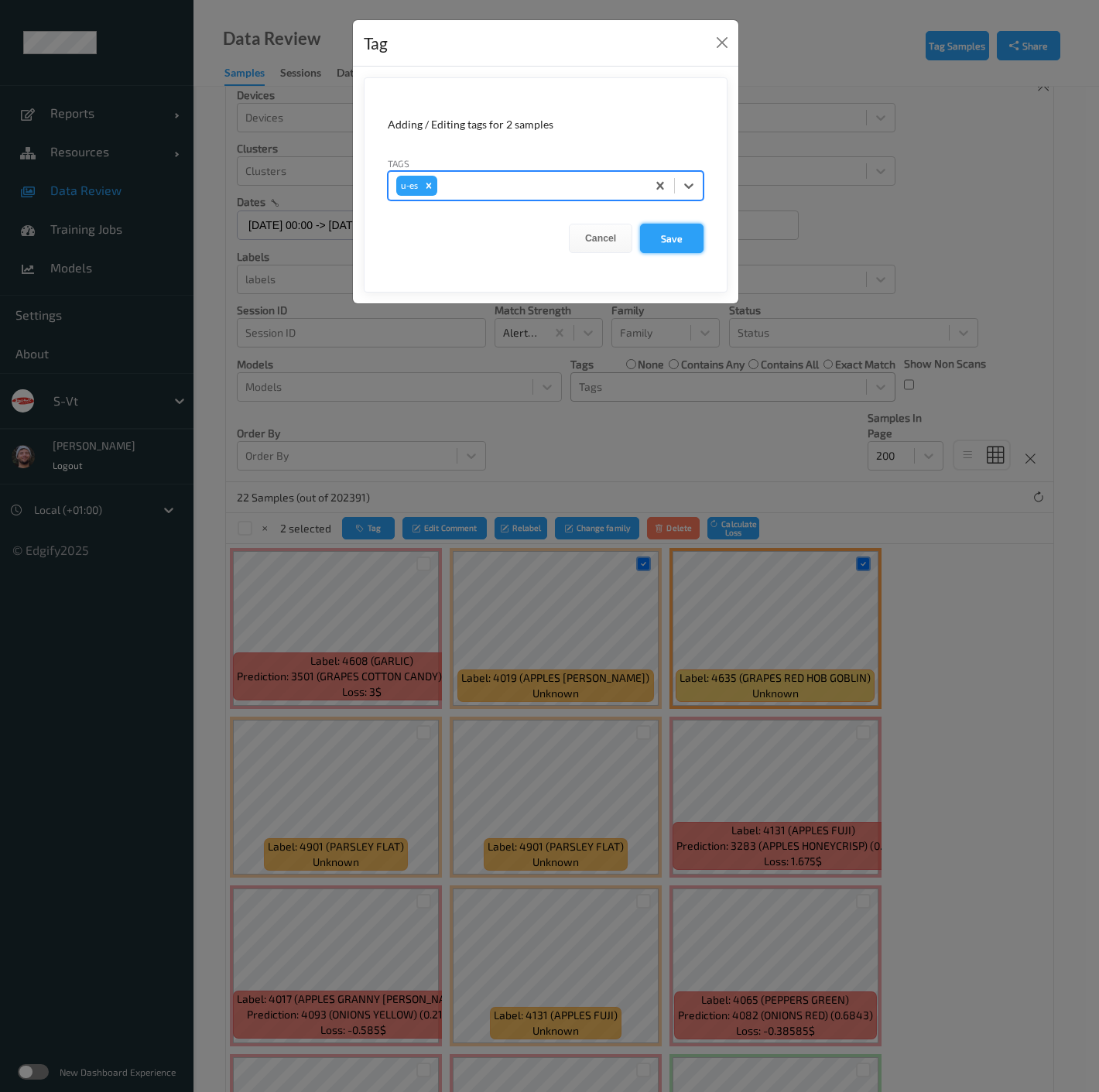
click at [661, 237] on button "Save" at bounding box center [672, 238] width 63 height 30
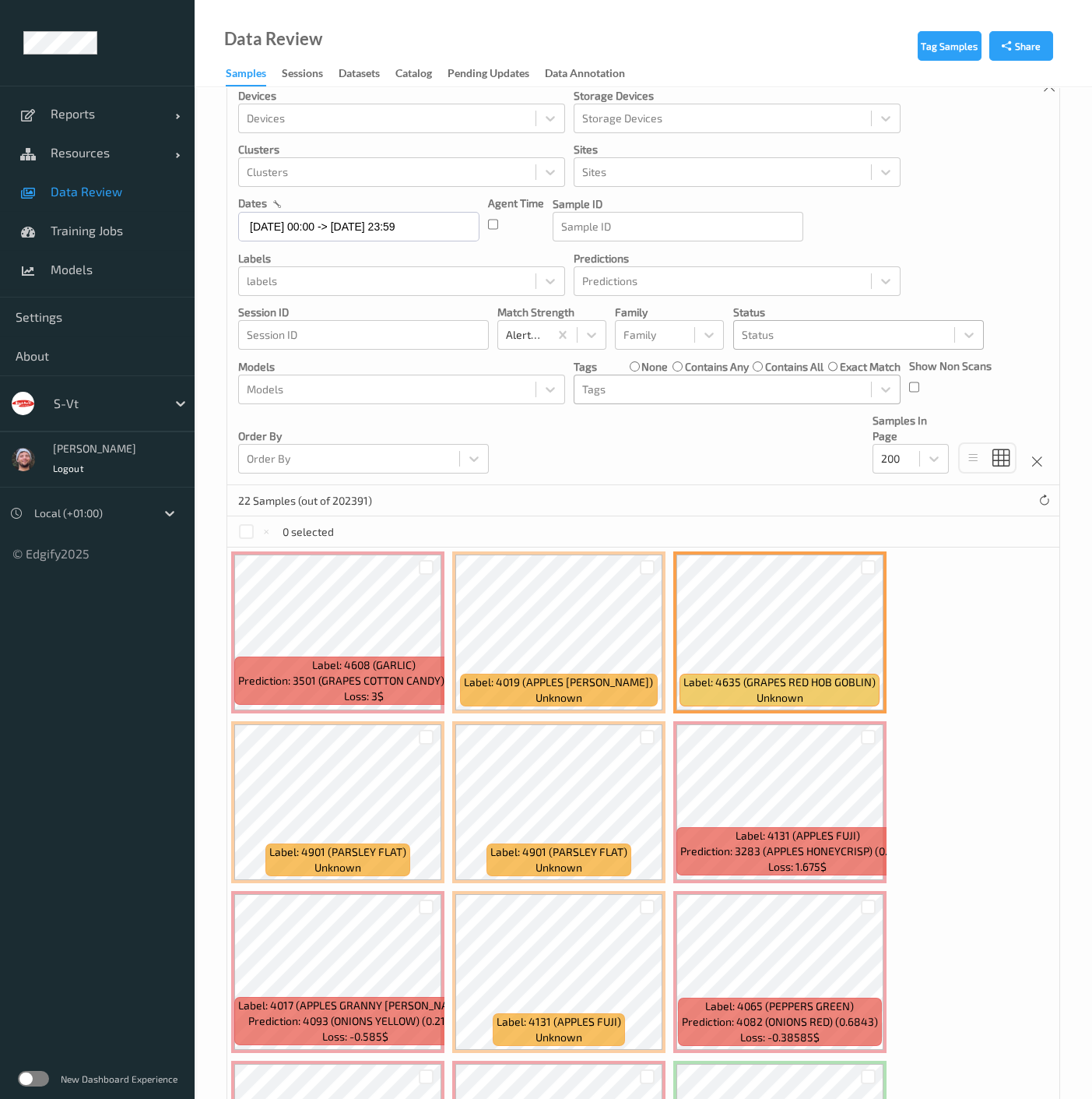
click at [767, 333] on div at bounding box center [844, 335] width 205 height 18
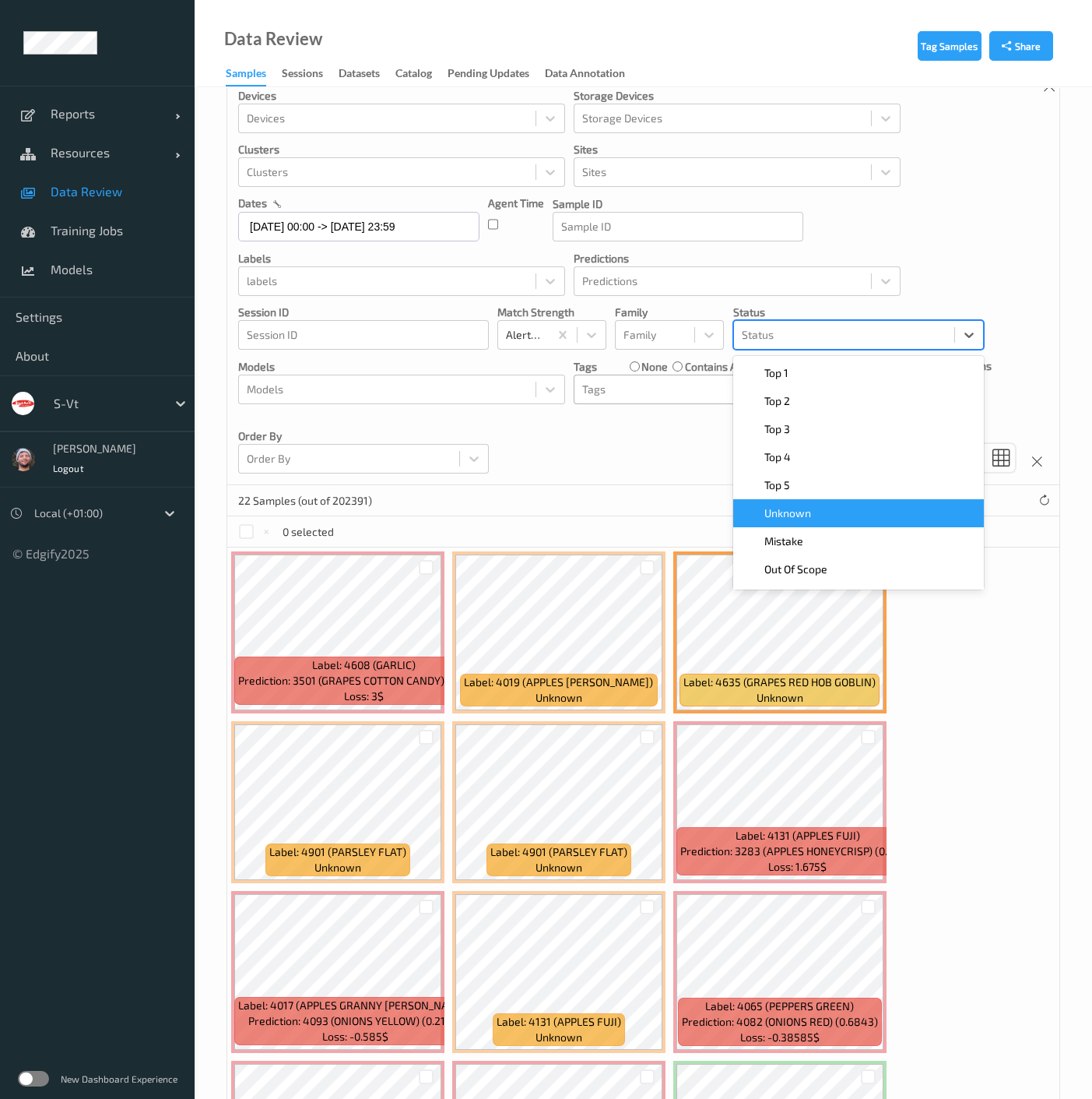
click at [826, 506] on div "Unknown" at bounding box center [858, 513] width 232 height 15
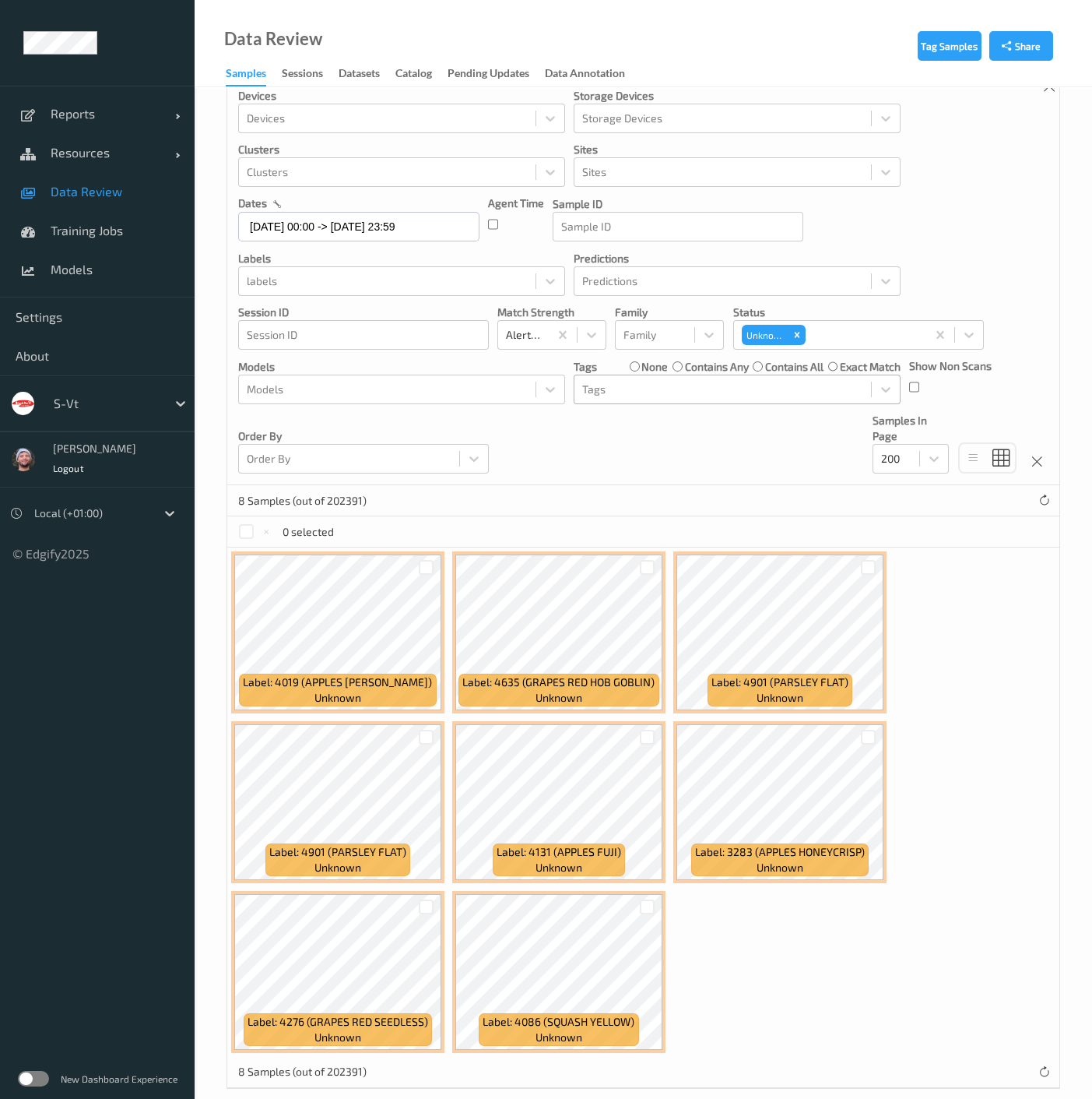
click at [642, 370] on label "none" at bounding box center [655, 366] width 27 height 15
click at [636, 387] on div at bounding box center [723, 388] width 281 height 18
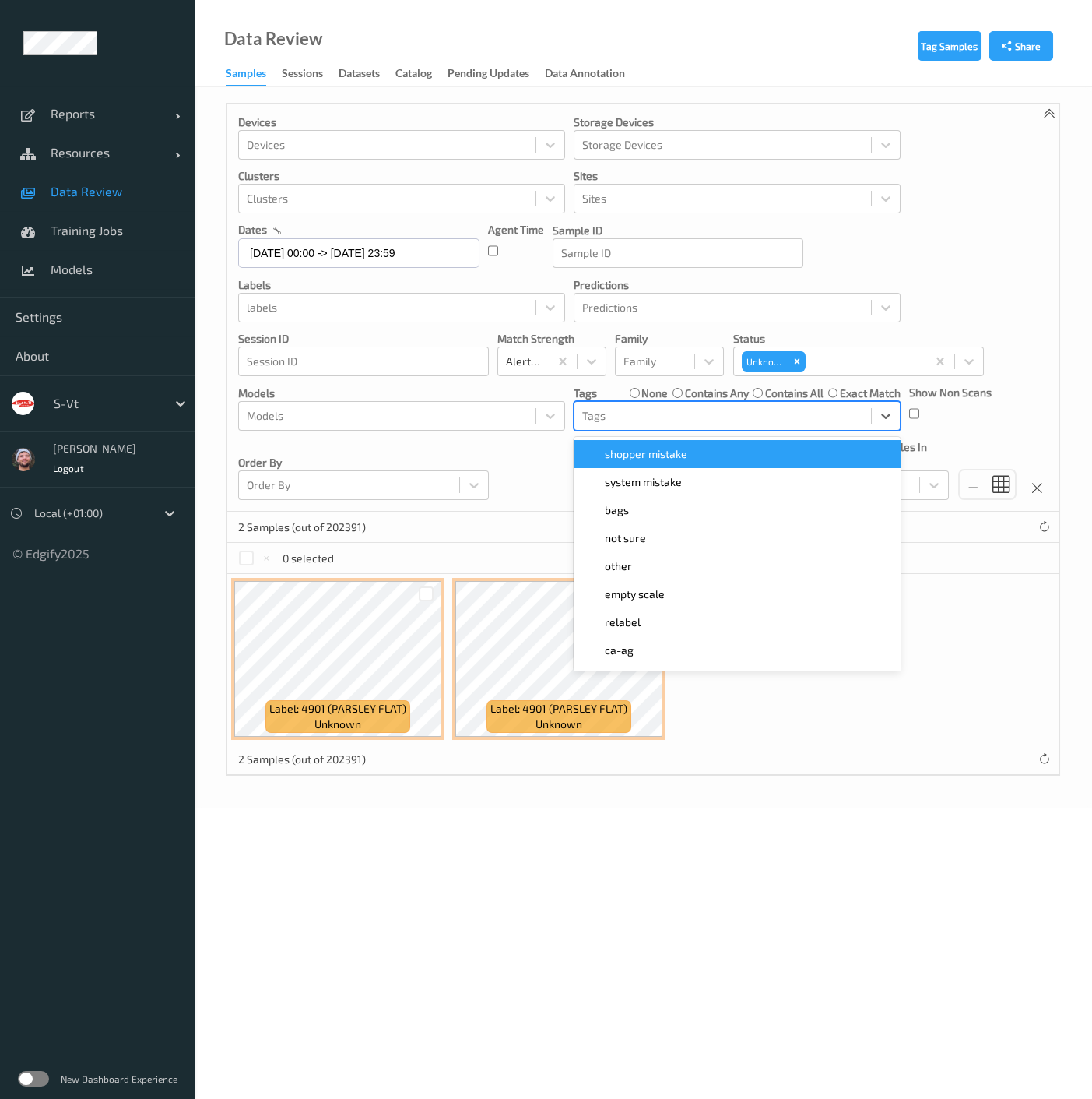
scroll to position [0, 0]
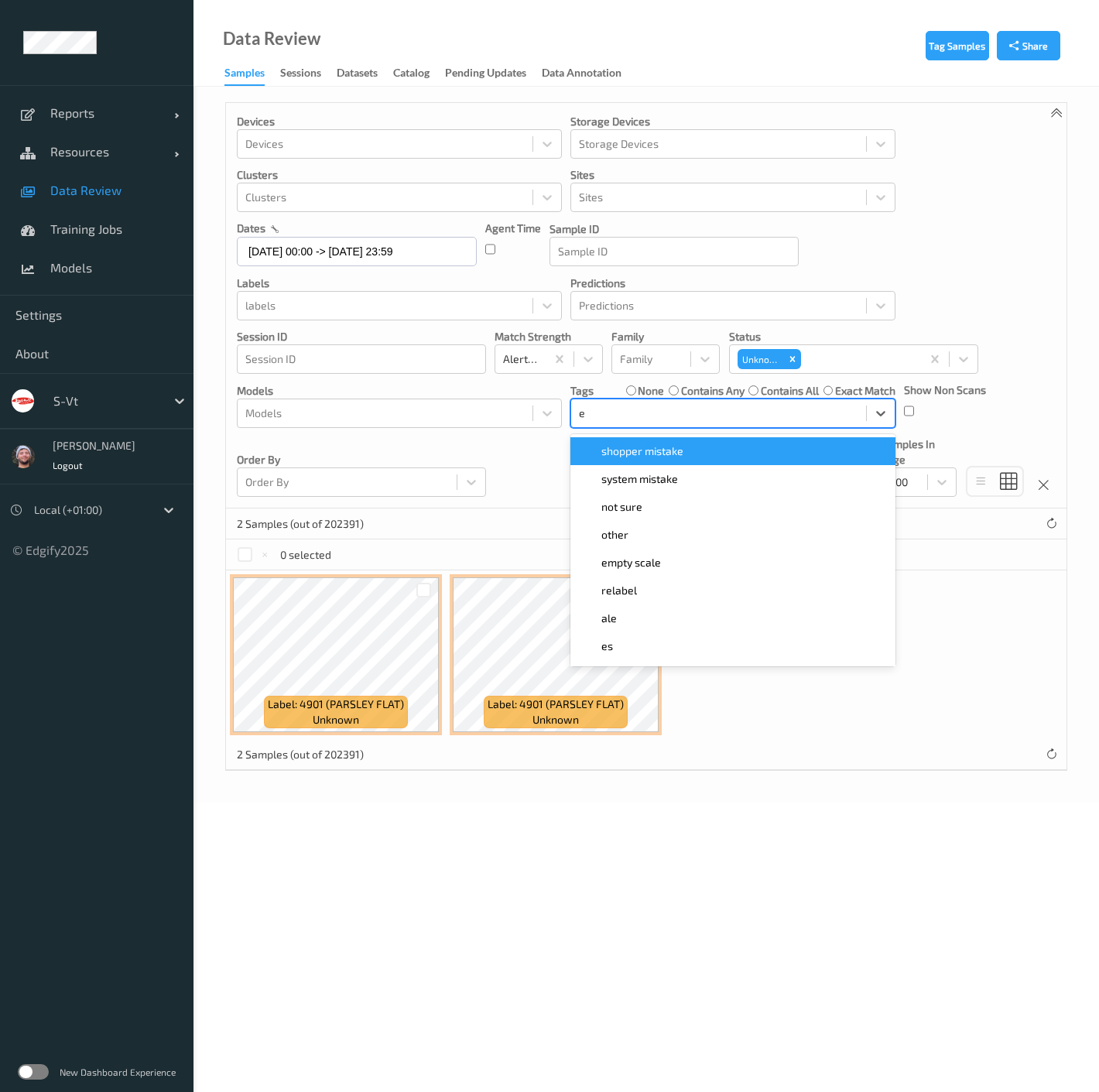
type input "es"
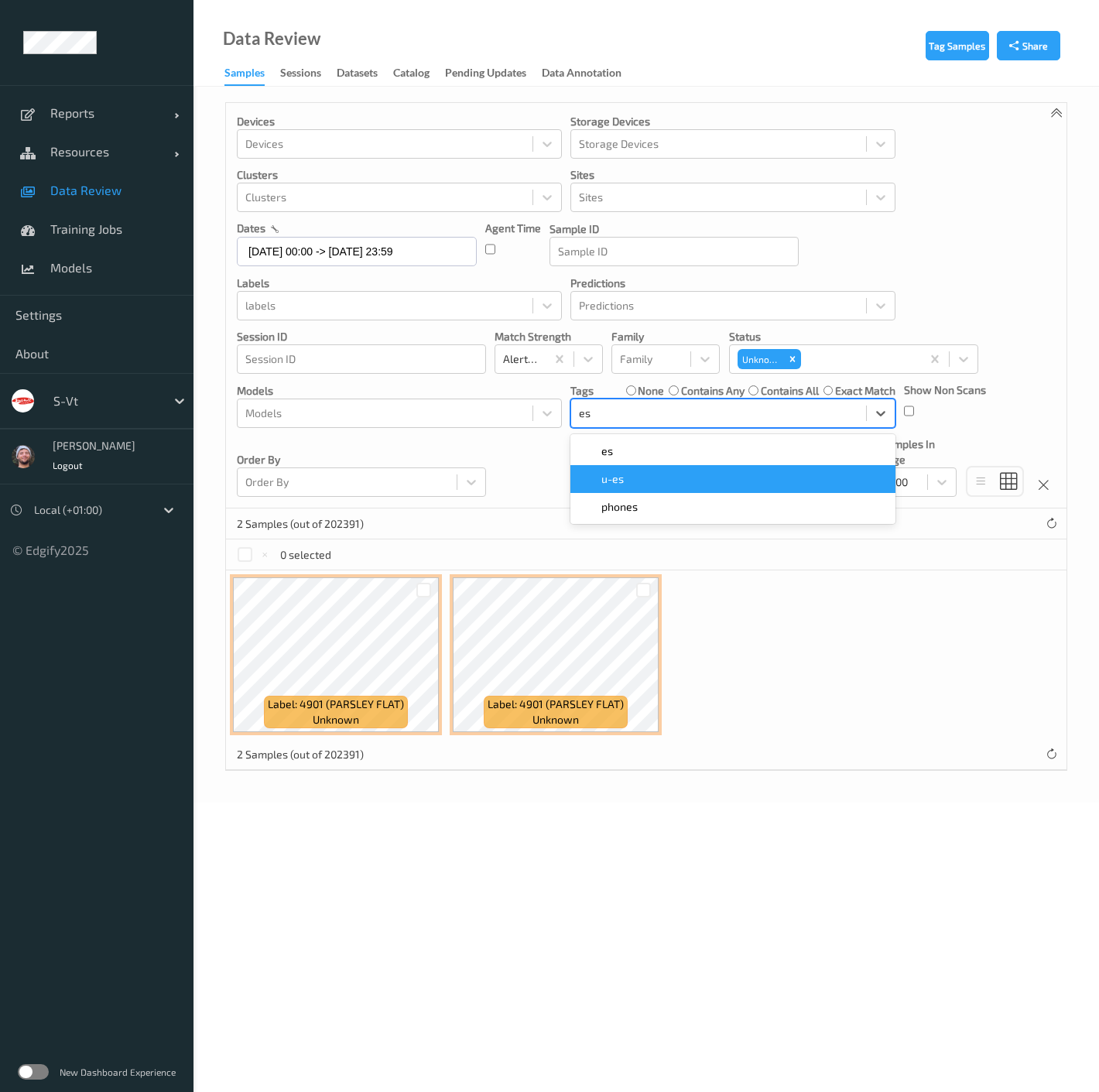
click at [658, 478] on div "u-es" at bounding box center [733, 479] width 307 height 15
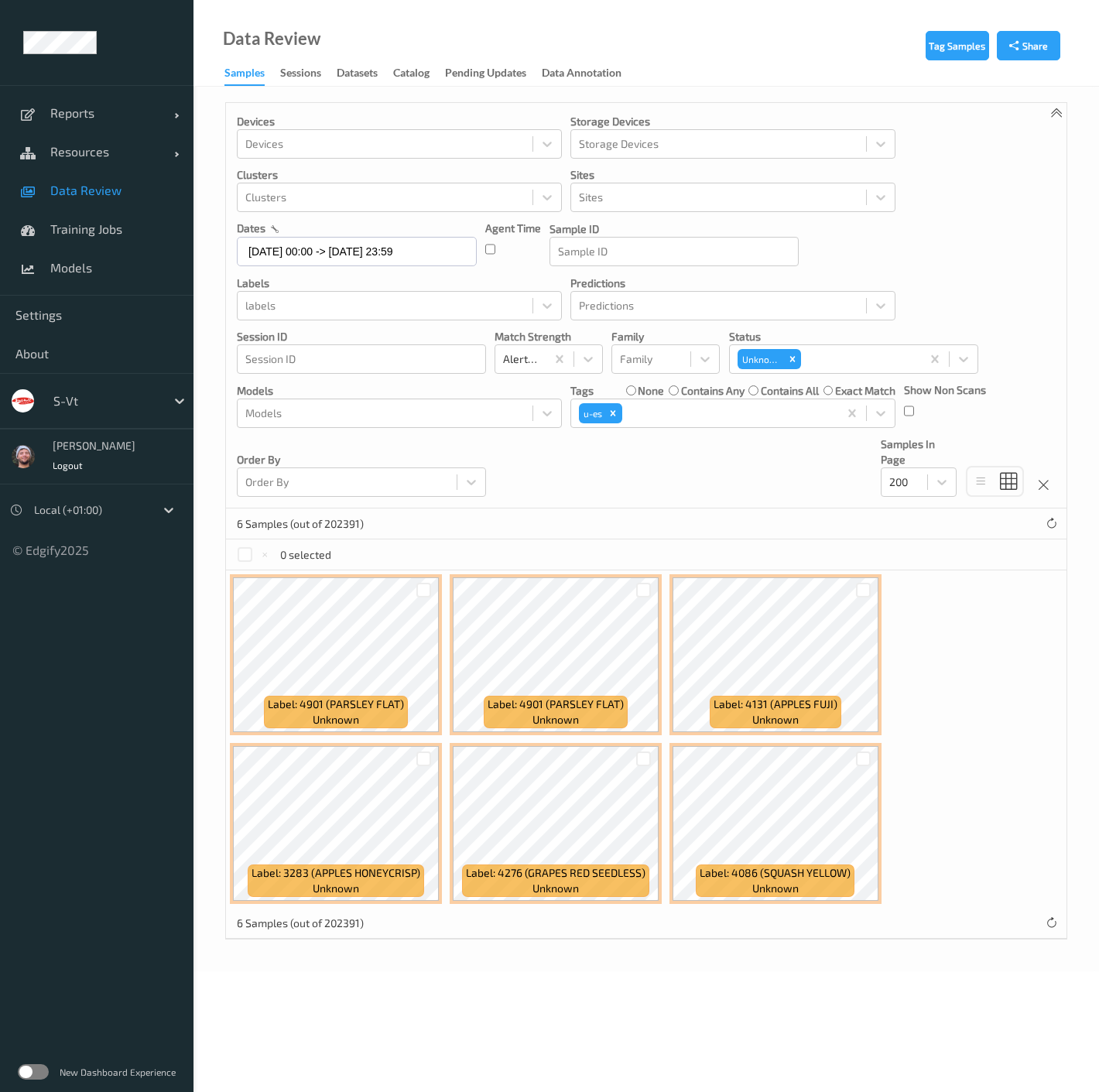
click at [550, 470] on div "Devices Devices Storage Devices Storage Devices Clusters Clusters Sites Sites d…" at bounding box center [647, 306] width 841 height 405
click at [425, 592] on div at bounding box center [423, 589] width 14 height 14
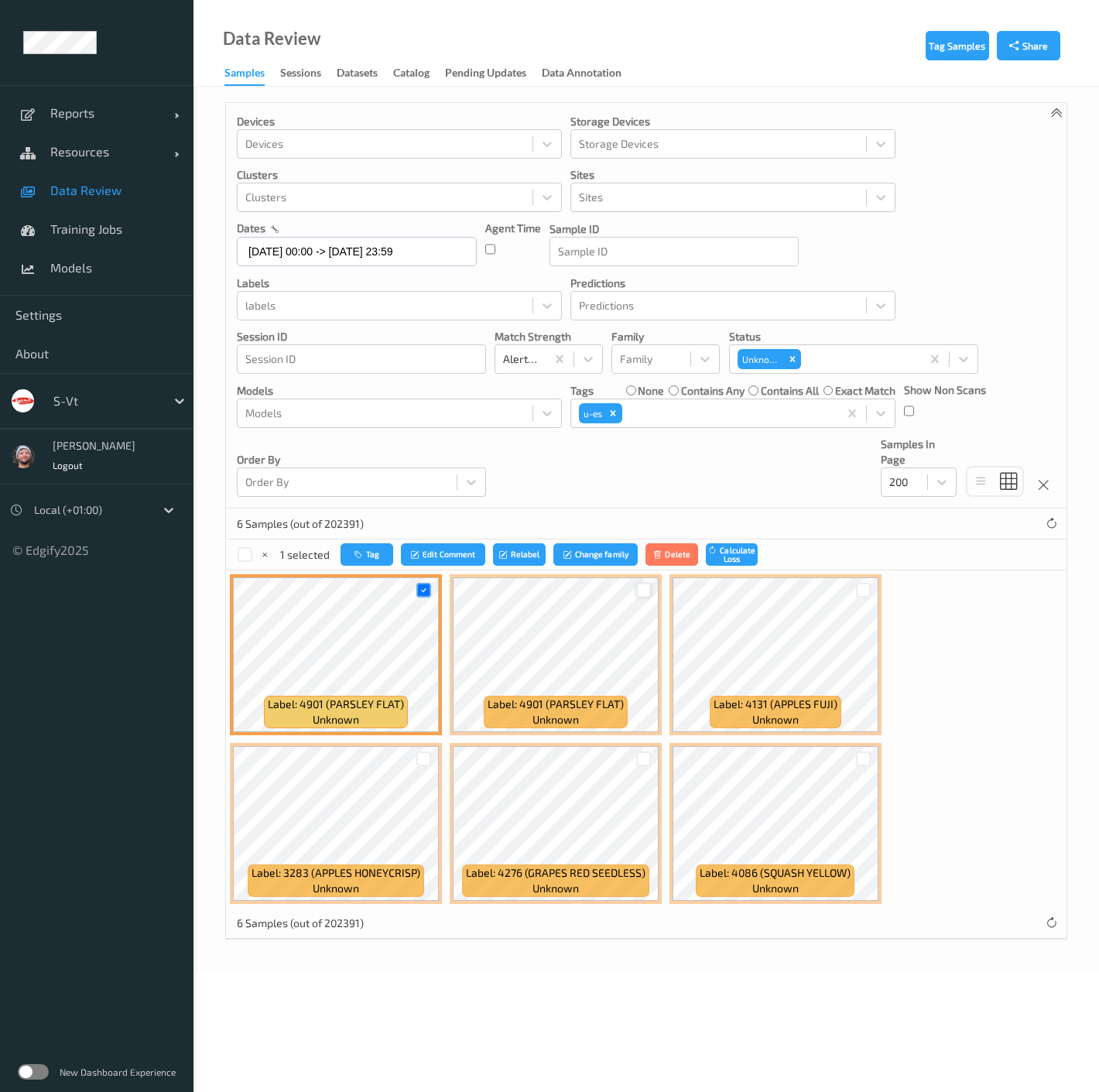
click at [643, 592] on div at bounding box center [643, 589] width 14 height 14
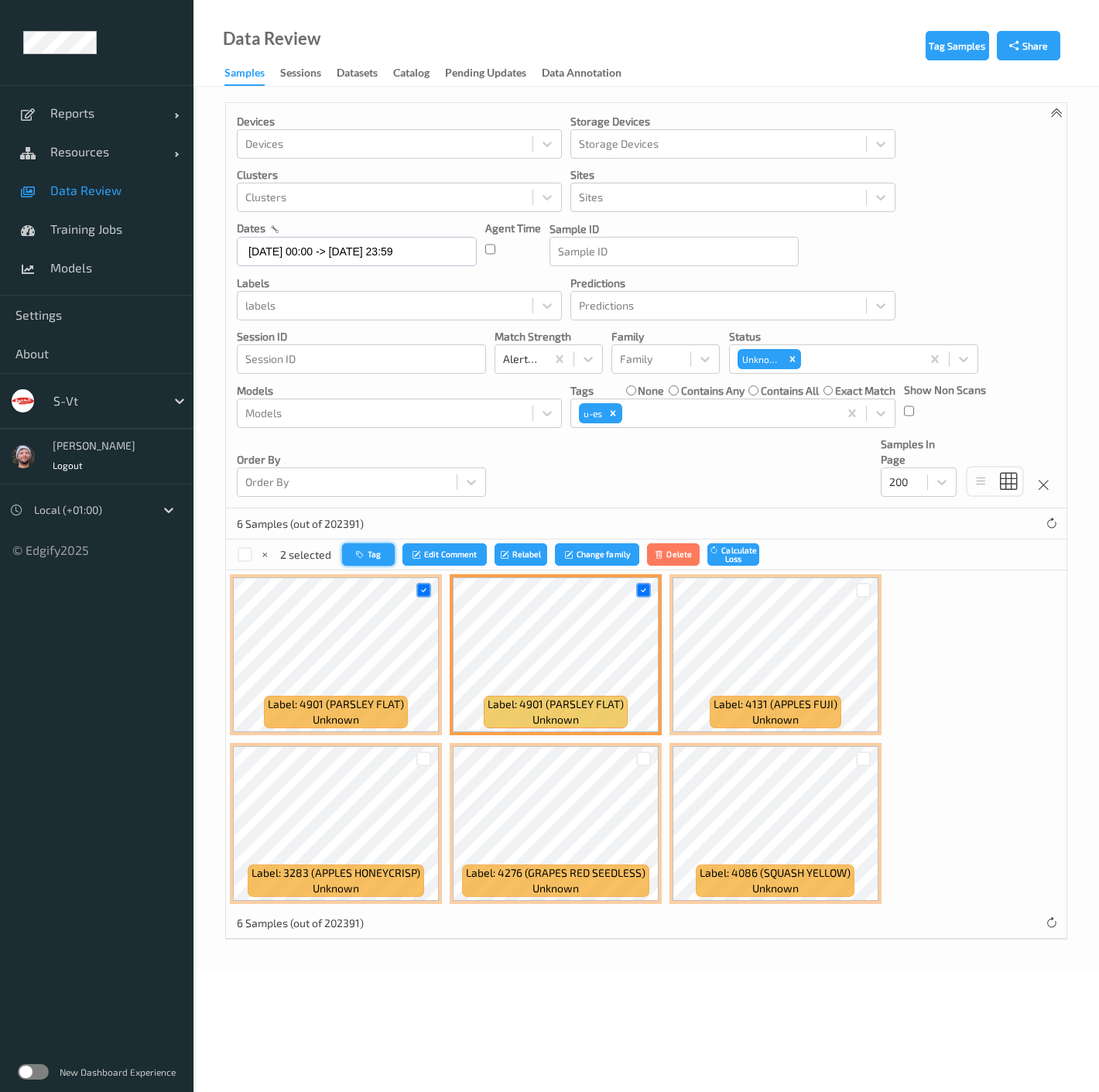
click at [381, 552] on button "Tag" at bounding box center [368, 554] width 53 height 22
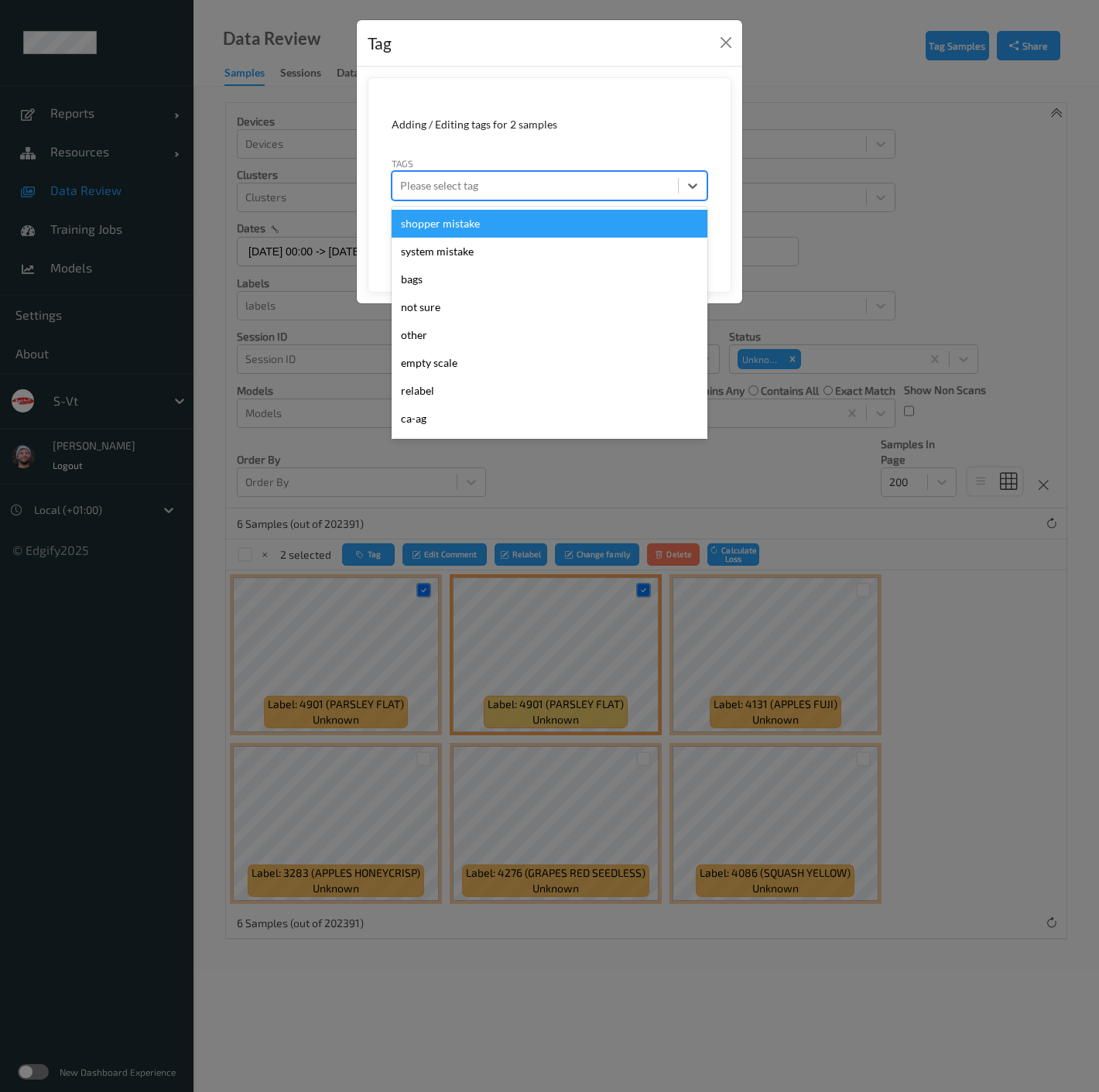
click at [606, 187] on div at bounding box center [535, 185] width 270 height 18
type input "gi"
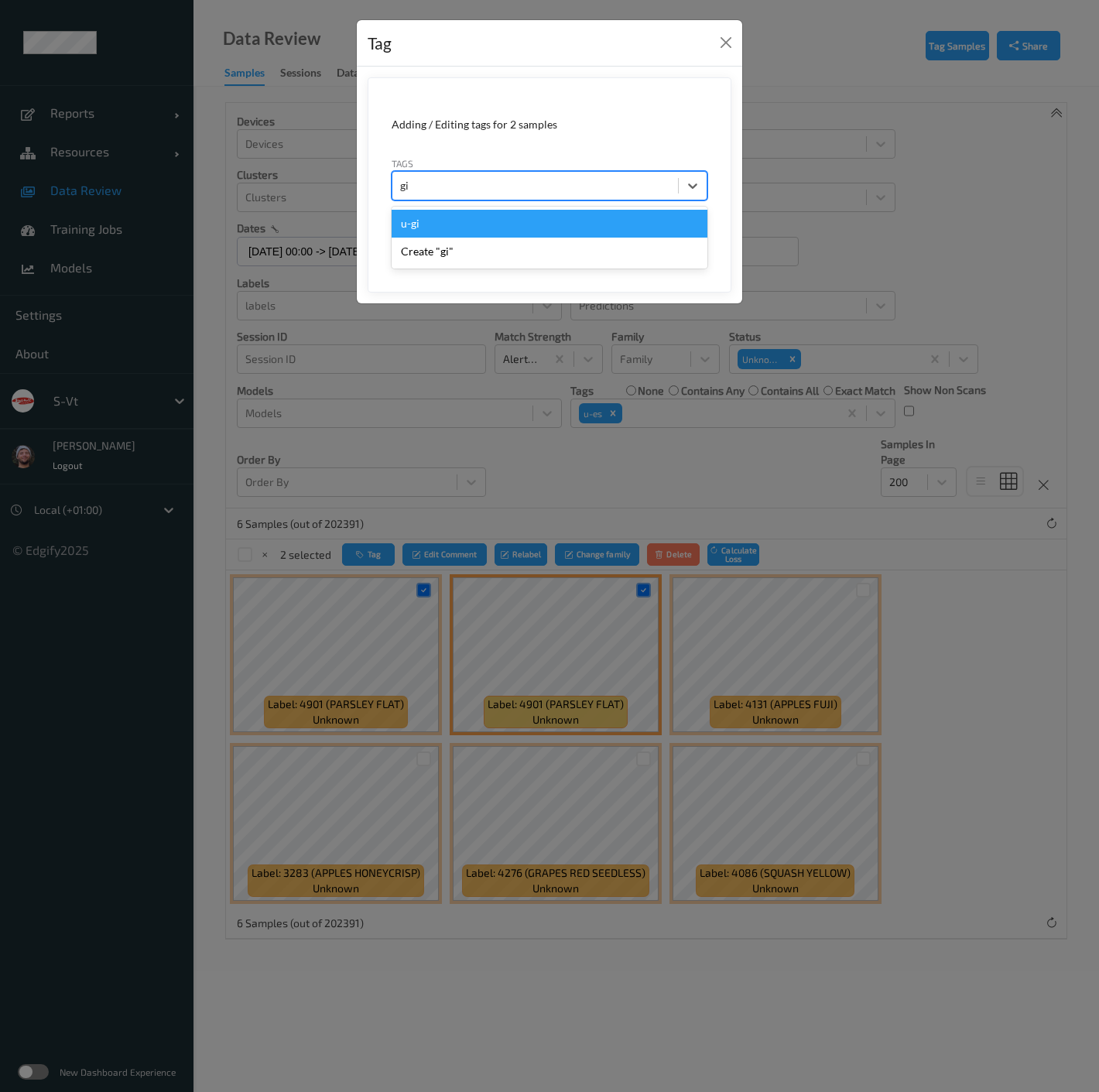
click at [505, 224] on div "u-gi" at bounding box center [550, 224] width 315 height 28
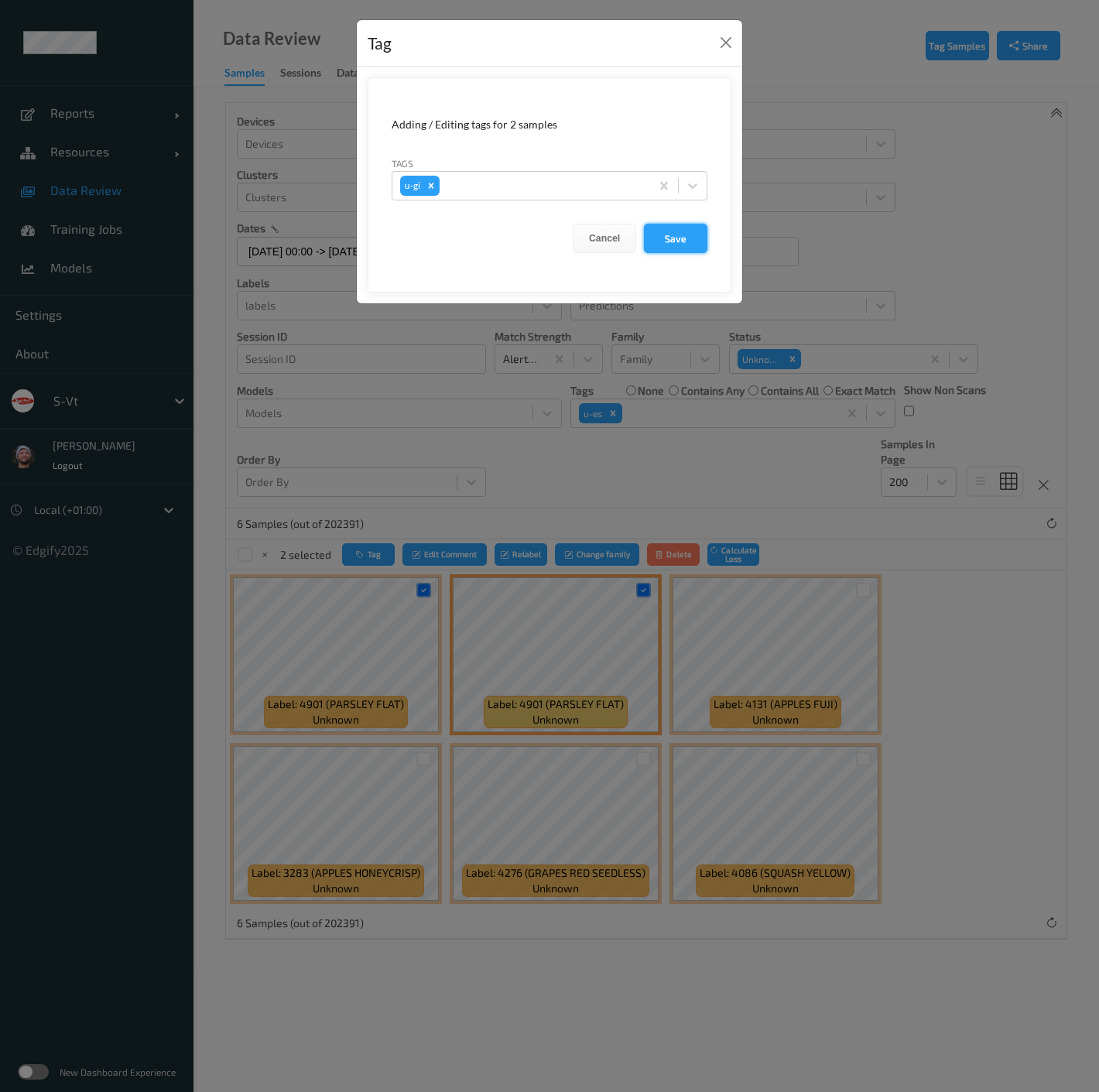
click at [690, 235] on button "Save" at bounding box center [676, 238] width 63 height 30
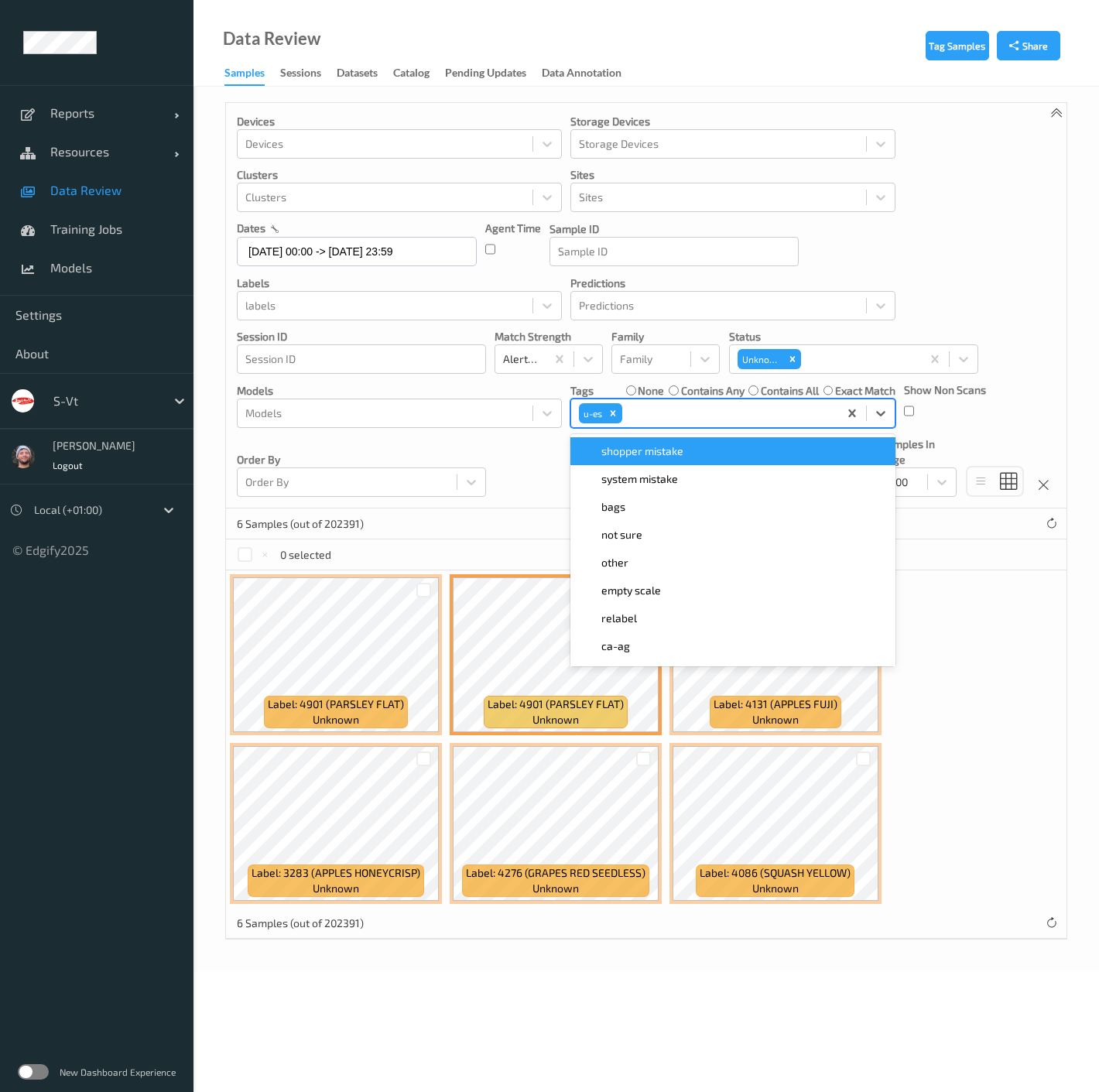
click at [670, 407] on div at bounding box center [727, 413] width 205 height 18
type input "gi"
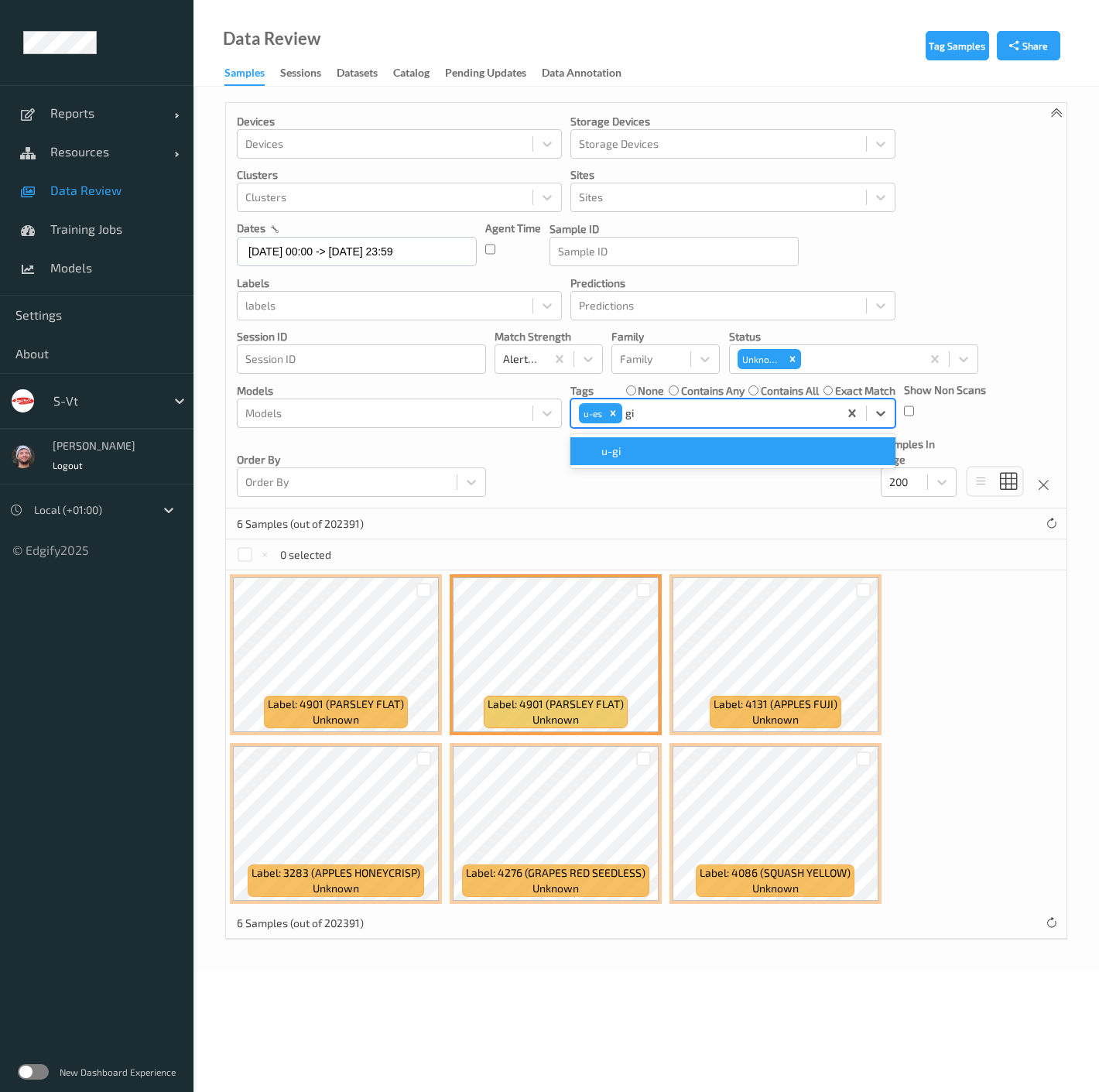
click at [666, 444] on div "u-gi" at bounding box center [733, 451] width 307 height 15
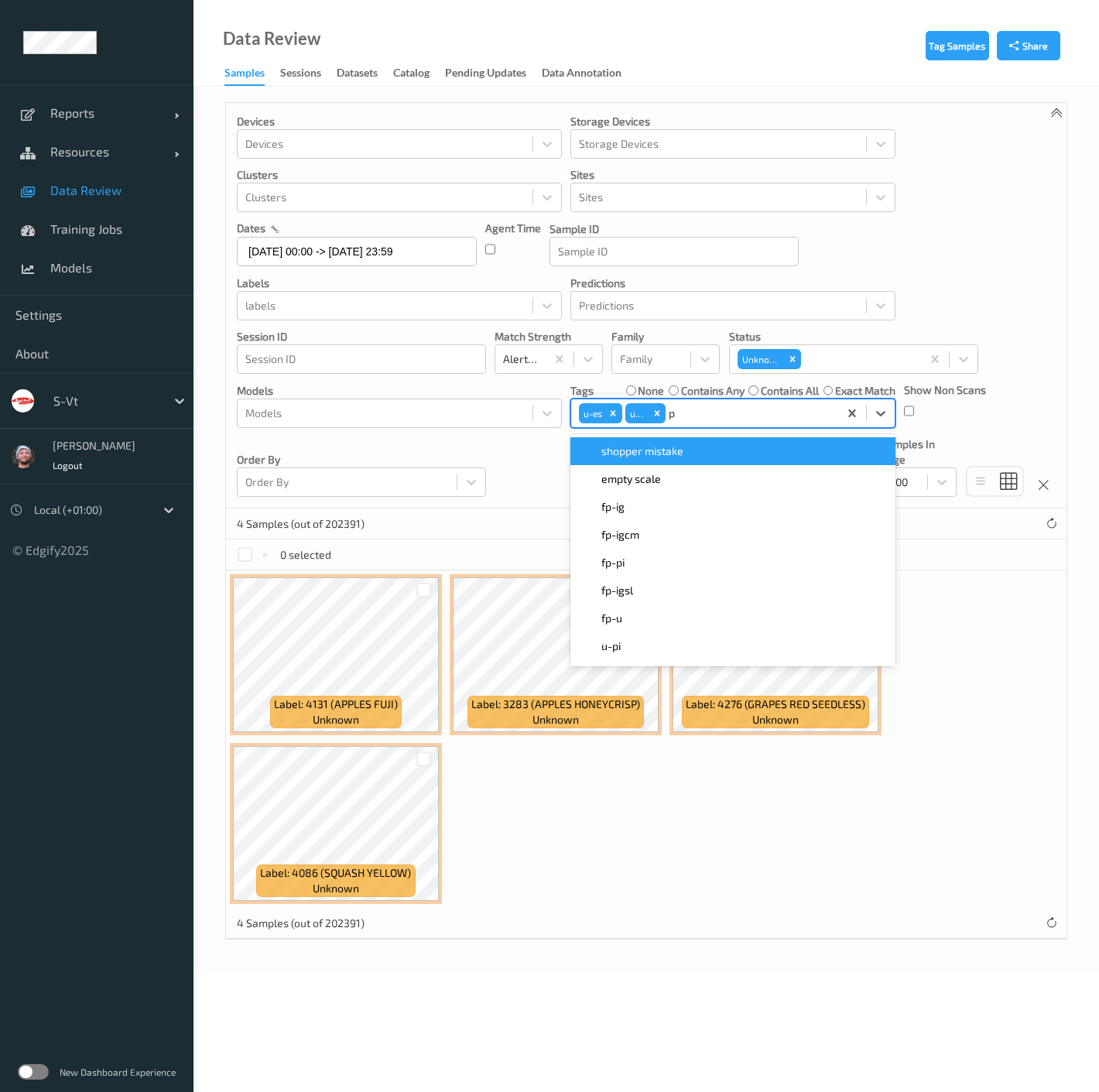
type input "pi"
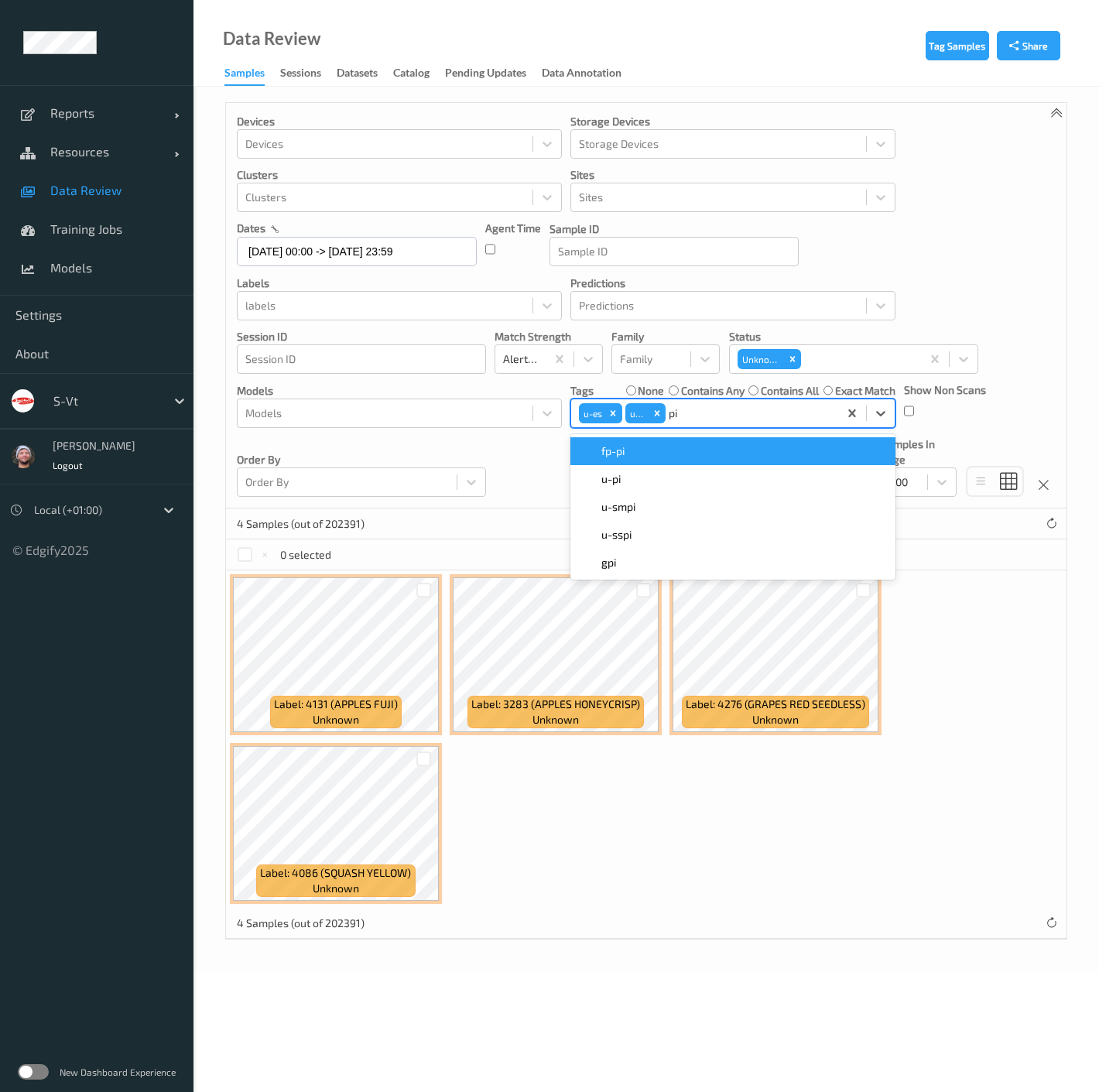
drag, startPoint x: 660, startPoint y: 453, endPoint x: 654, endPoint y: 475, distance: 22.8
click at [654, 475] on div "fp-pi    u-pi    u-smpi    u-sspi    gpi" at bounding box center [733, 506] width 325 height 145
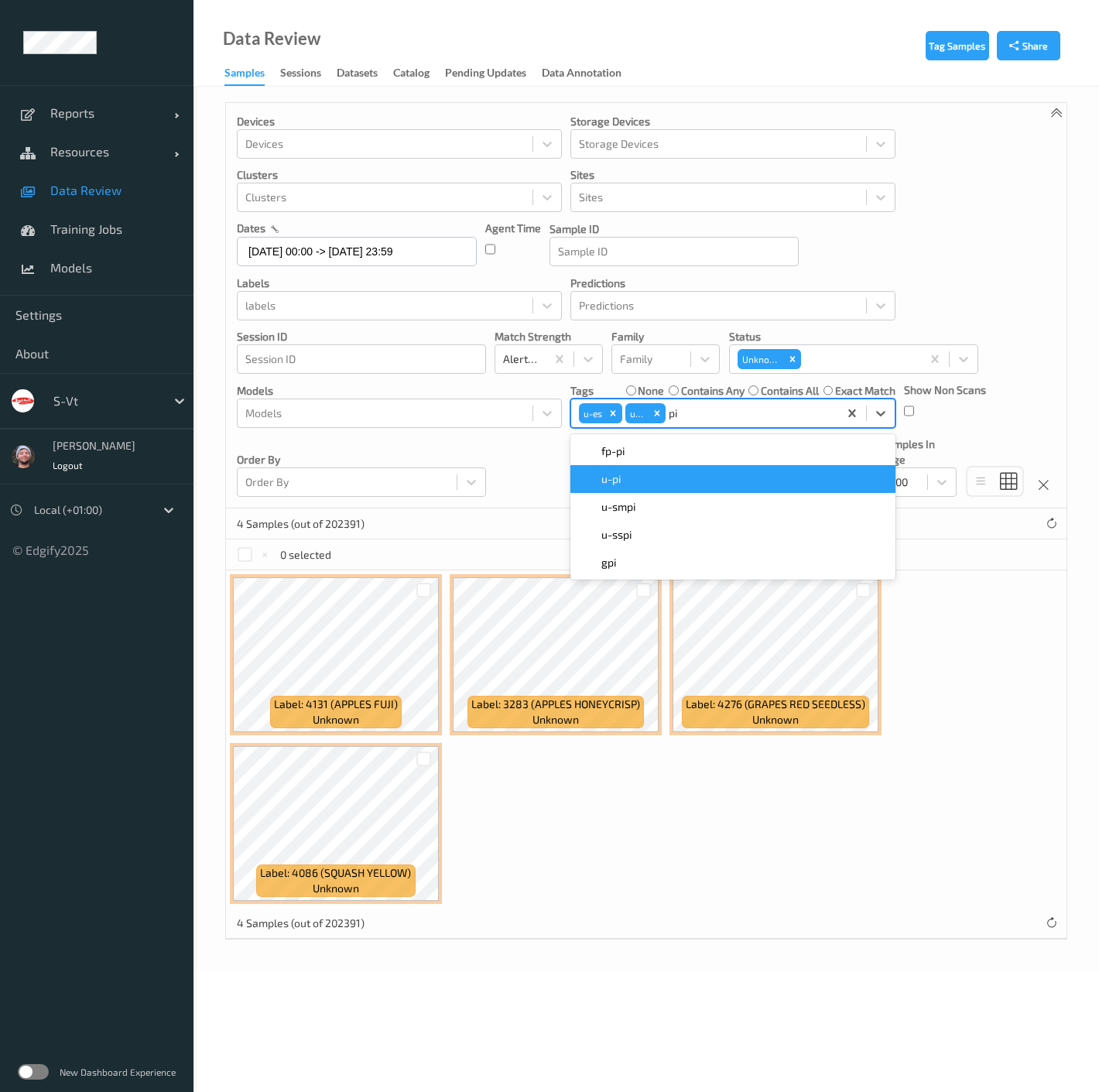
click at [654, 475] on div "u-pi" at bounding box center [733, 479] width 307 height 15
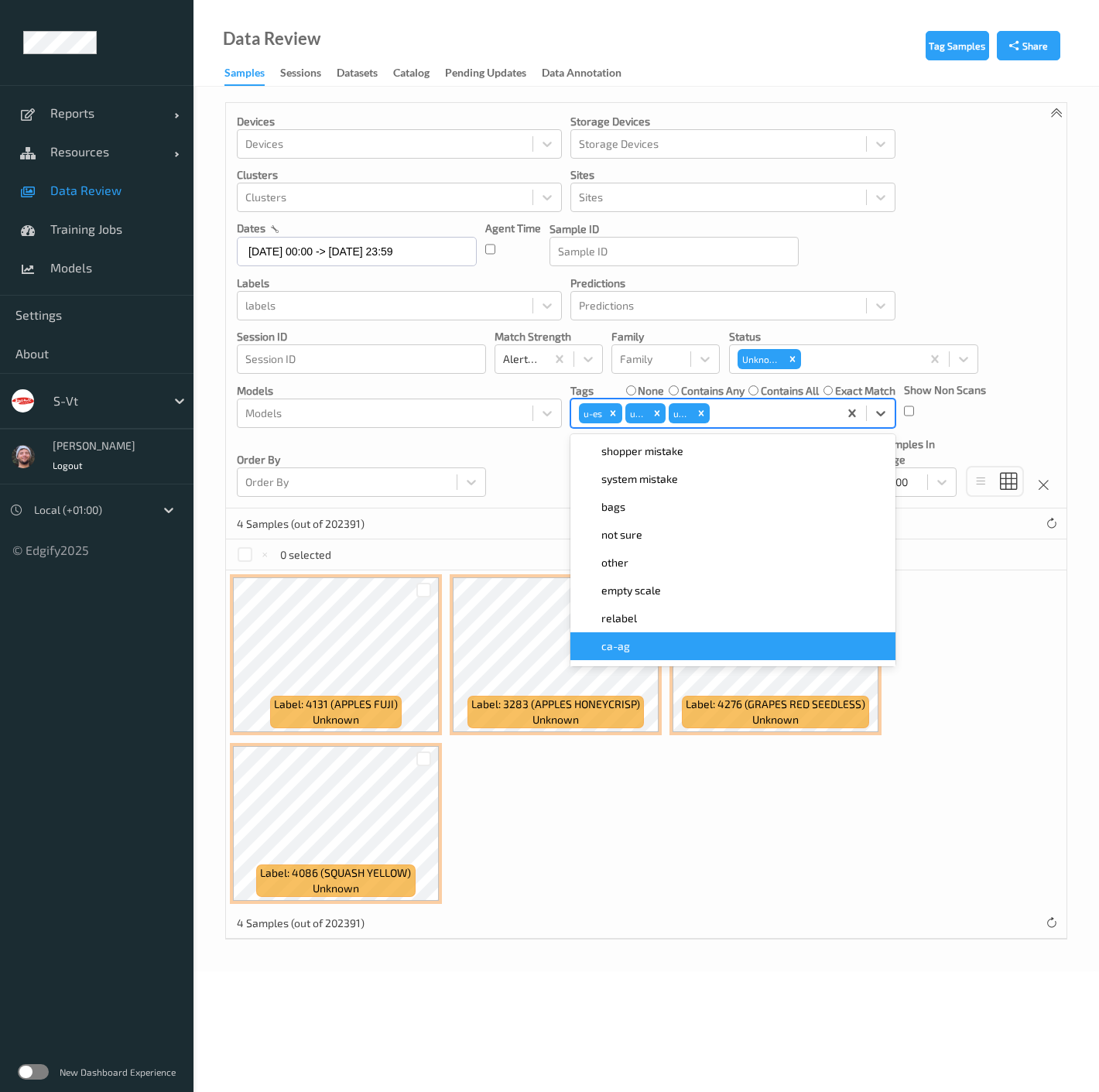
click at [725, 747] on div "Label: 4131 (APPLES FUJI) unknown Label: 3283 (APPLES HONEYCRISP) unknown Label…" at bounding box center [647, 739] width 841 height 337
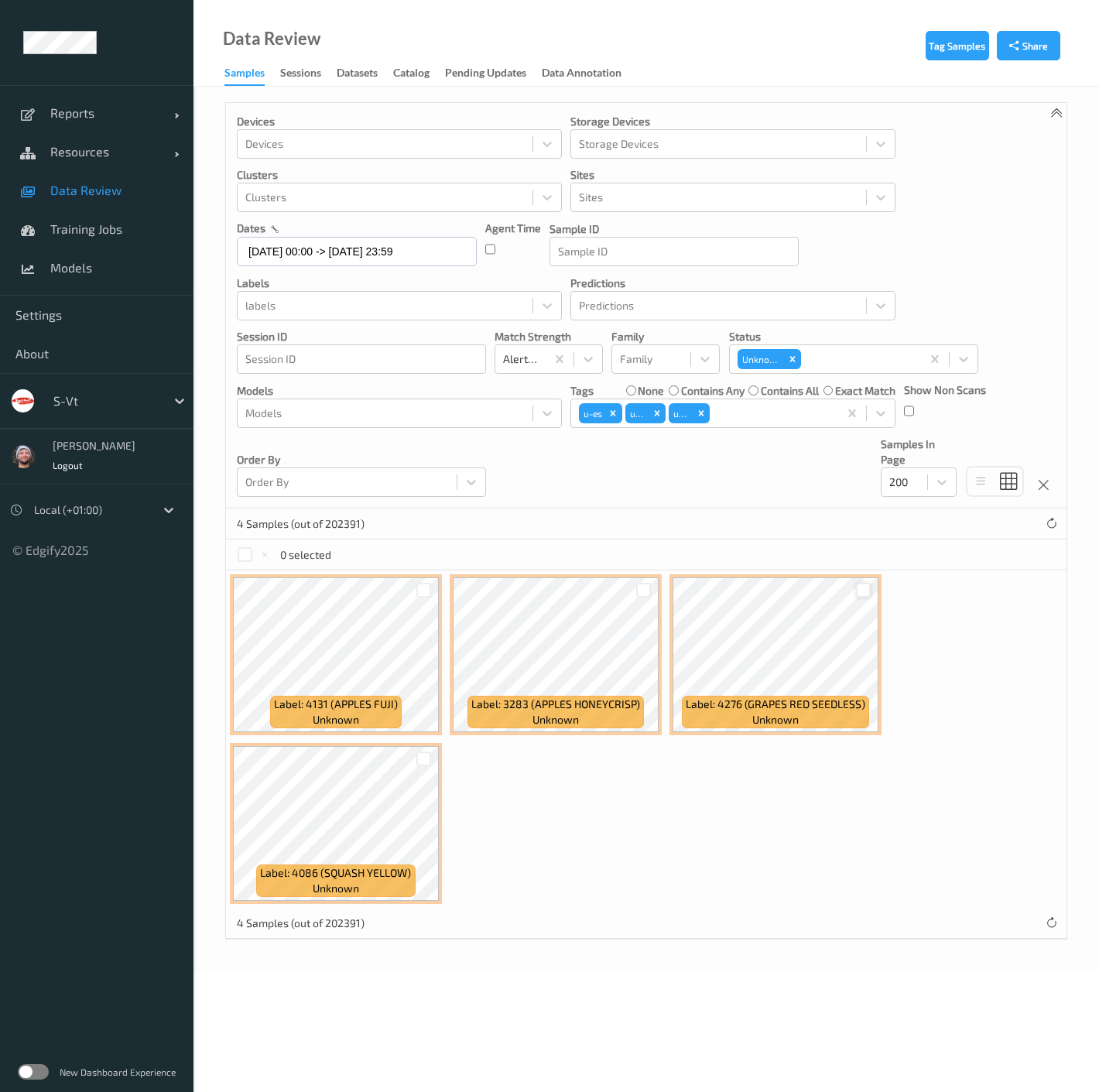
click at [859, 585] on div at bounding box center [863, 589] width 14 height 14
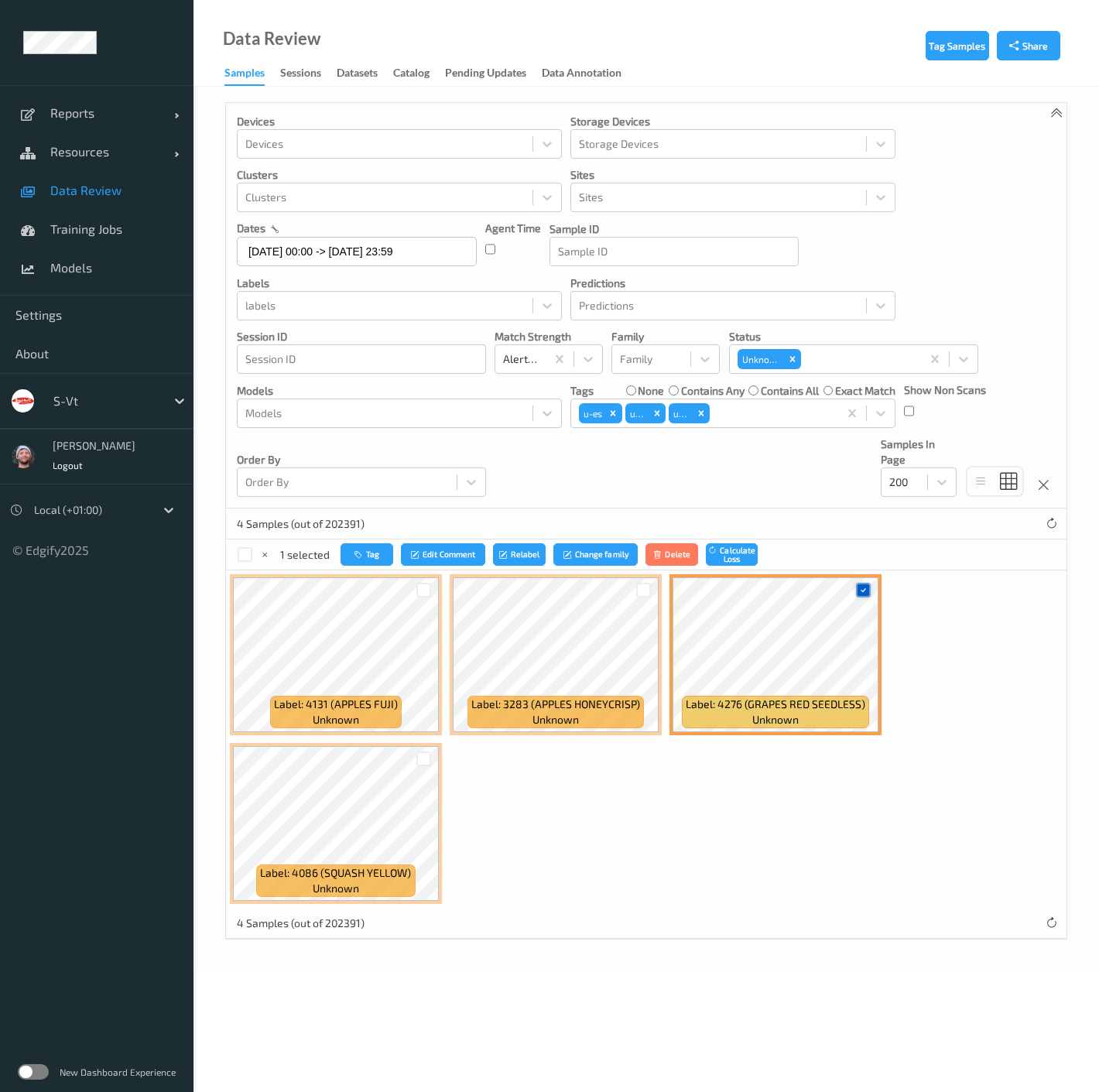
click at [856, 589] on div at bounding box center [863, 589] width 14 height 14
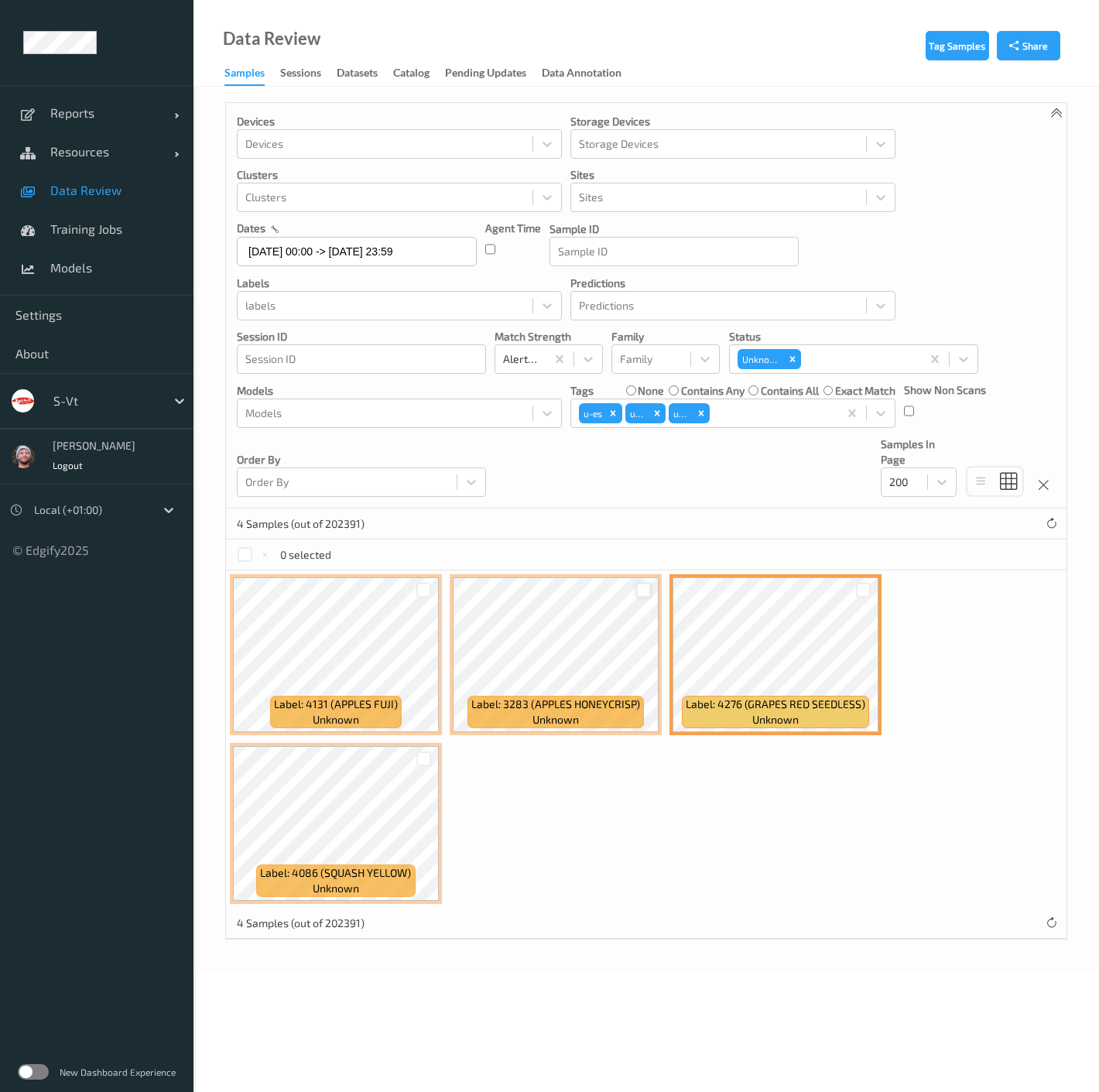
click at [638, 589] on div at bounding box center [643, 589] width 14 height 14
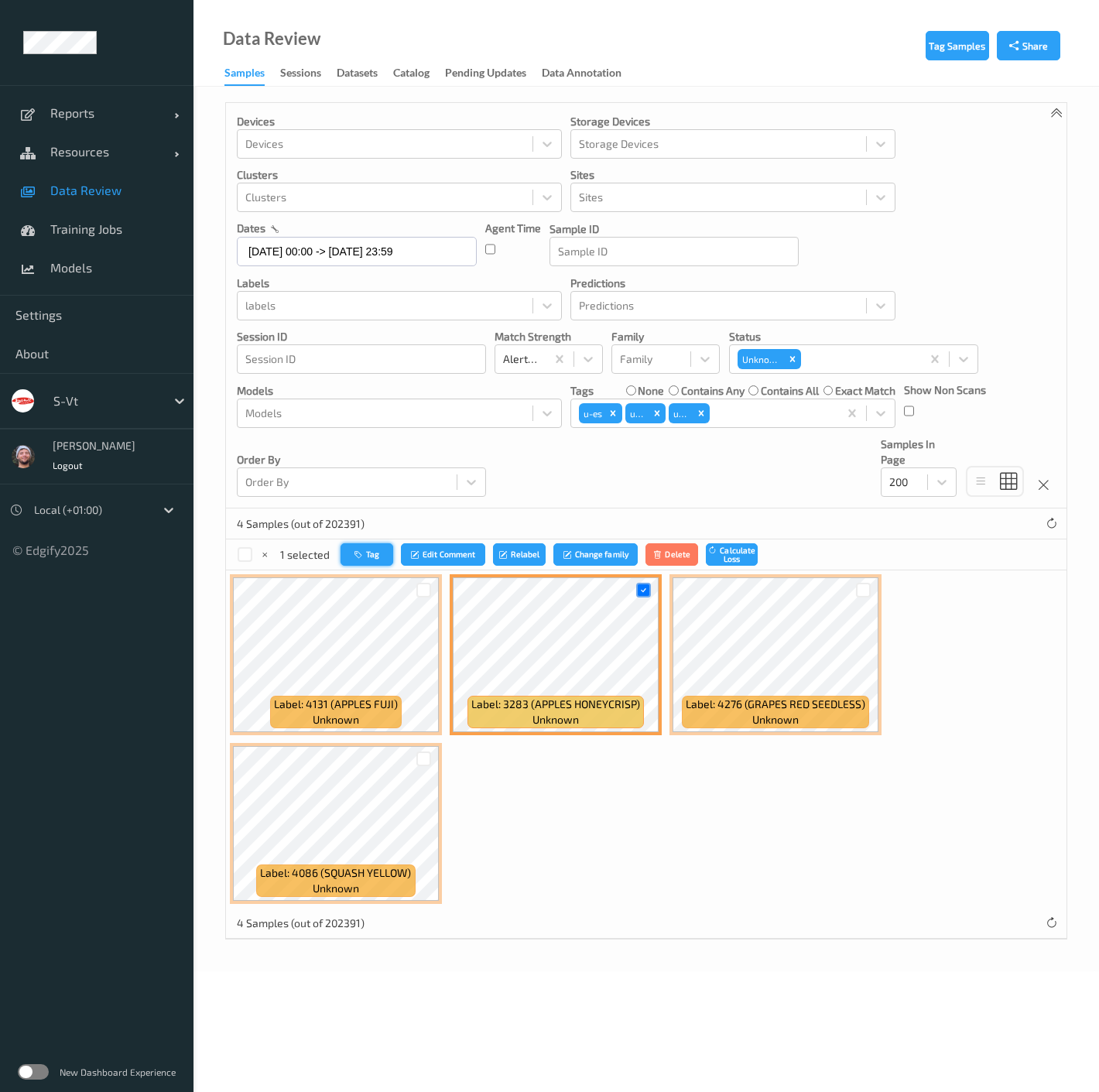
click at [373, 558] on button "Tag" at bounding box center [366, 554] width 53 height 22
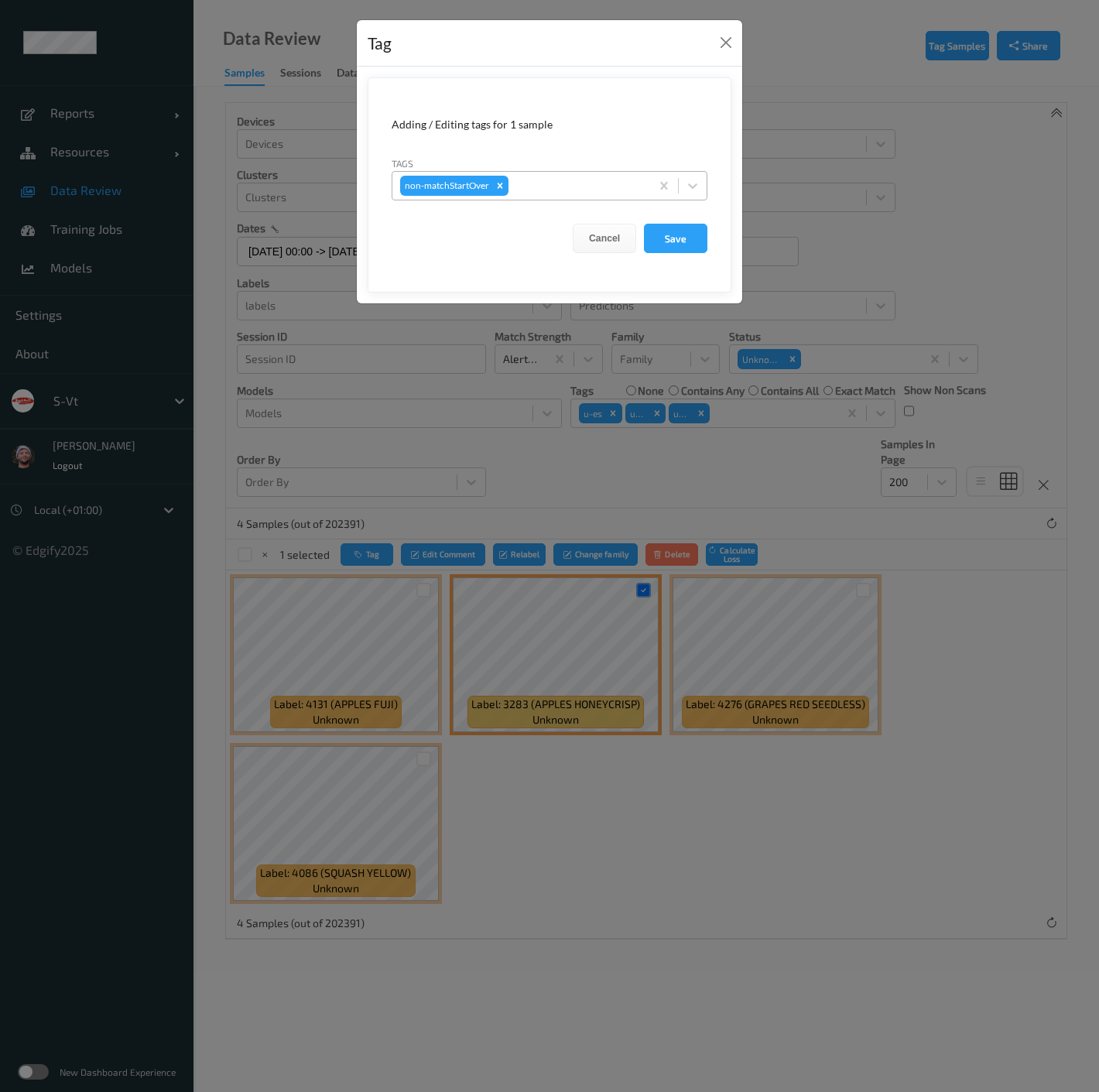
click at [543, 190] on div at bounding box center [576, 185] width 131 height 18
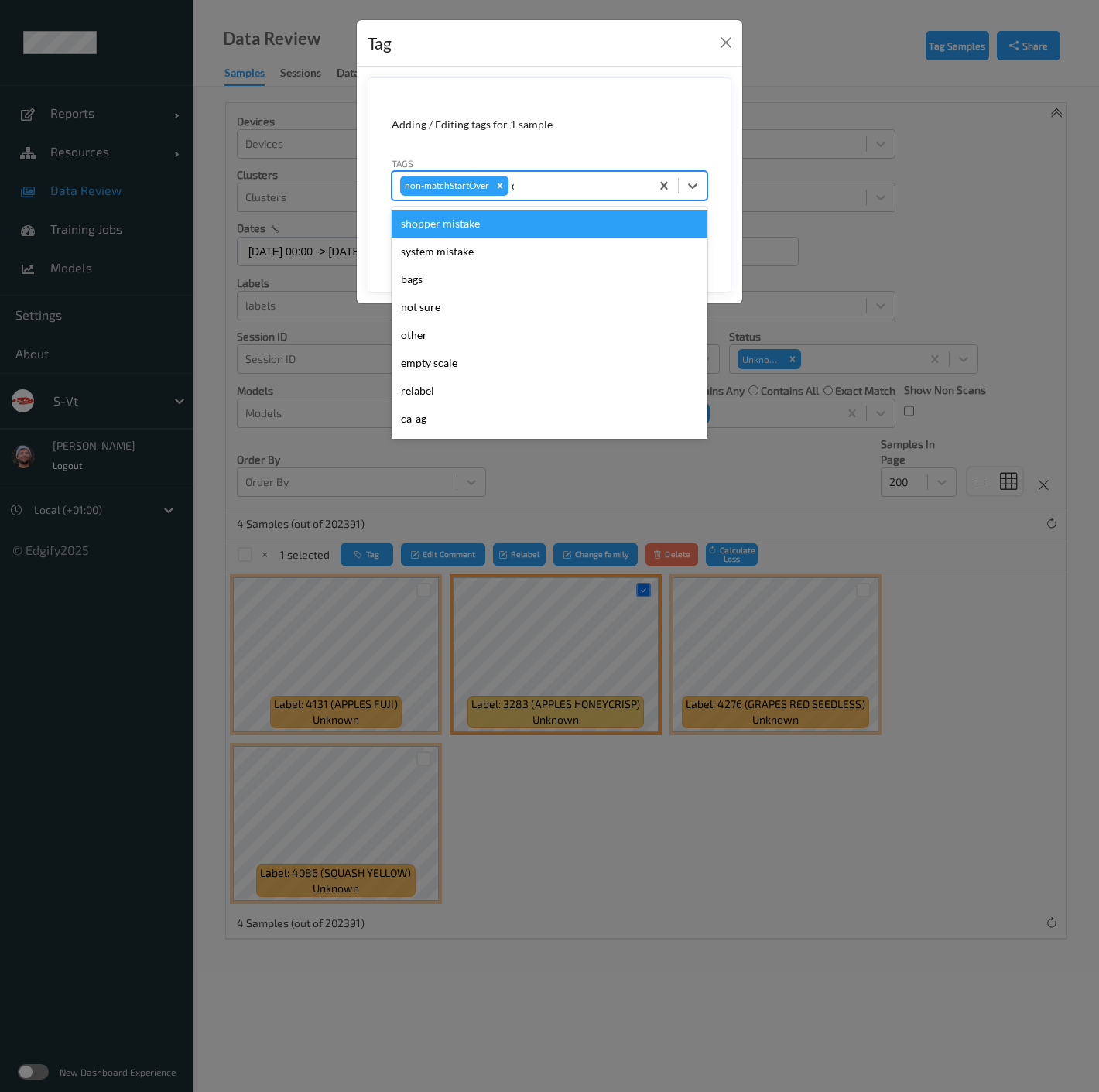
type input "ca"
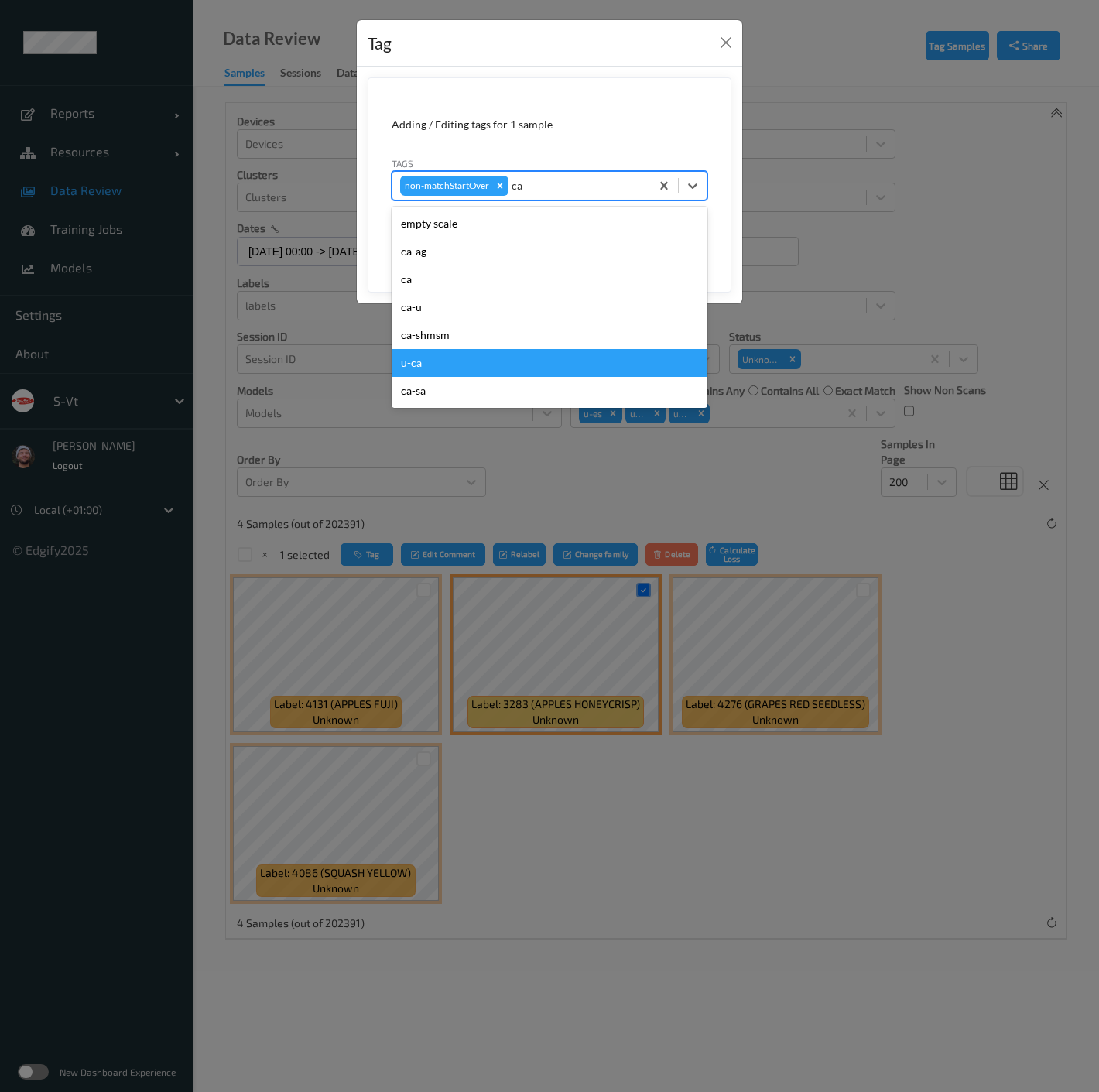
click at [431, 368] on div "u-ca" at bounding box center [550, 362] width 315 height 28
type input "s"
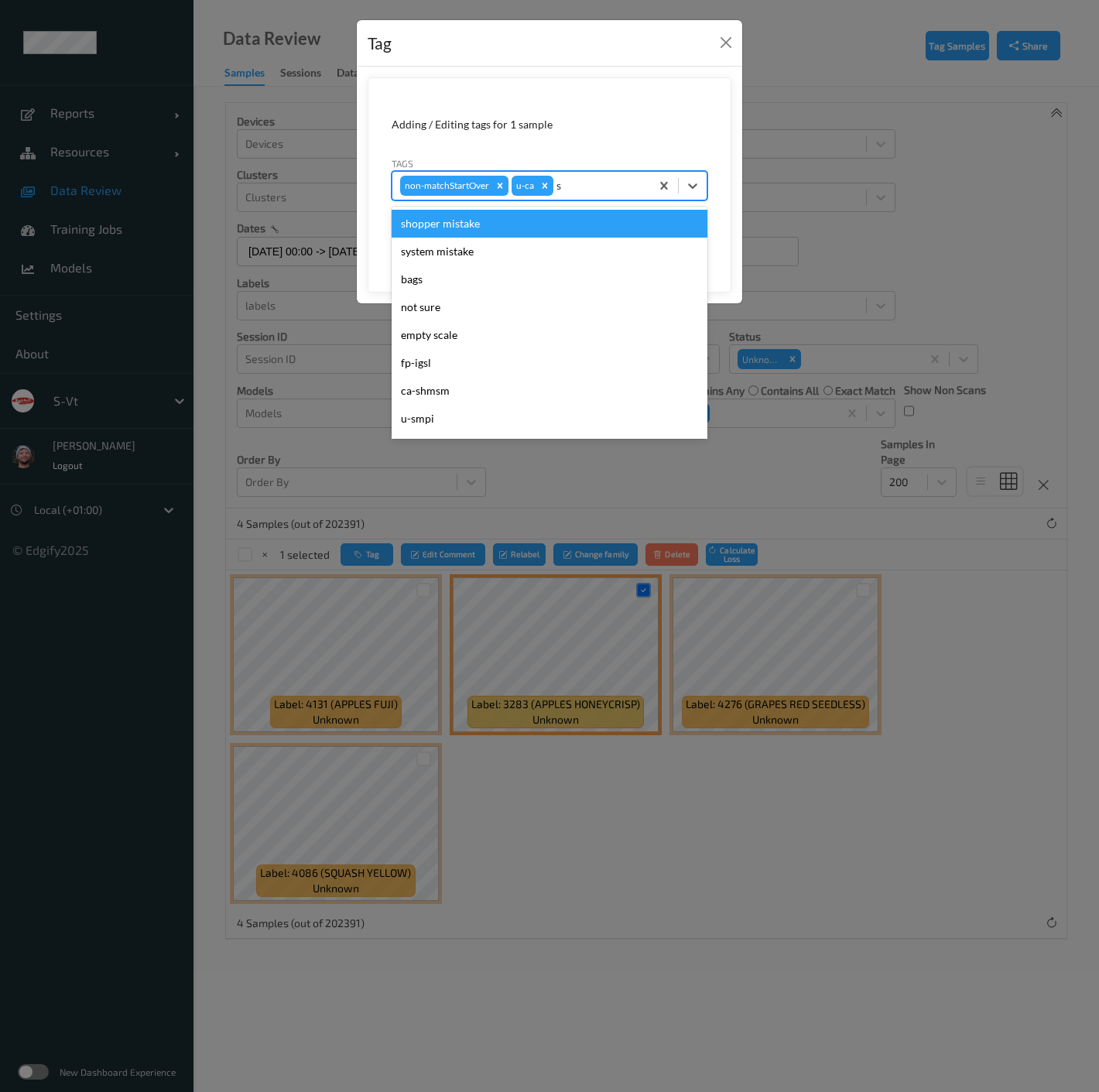
click at [486, 215] on div "shopper mistake" at bounding box center [550, 224] width 315 height 28
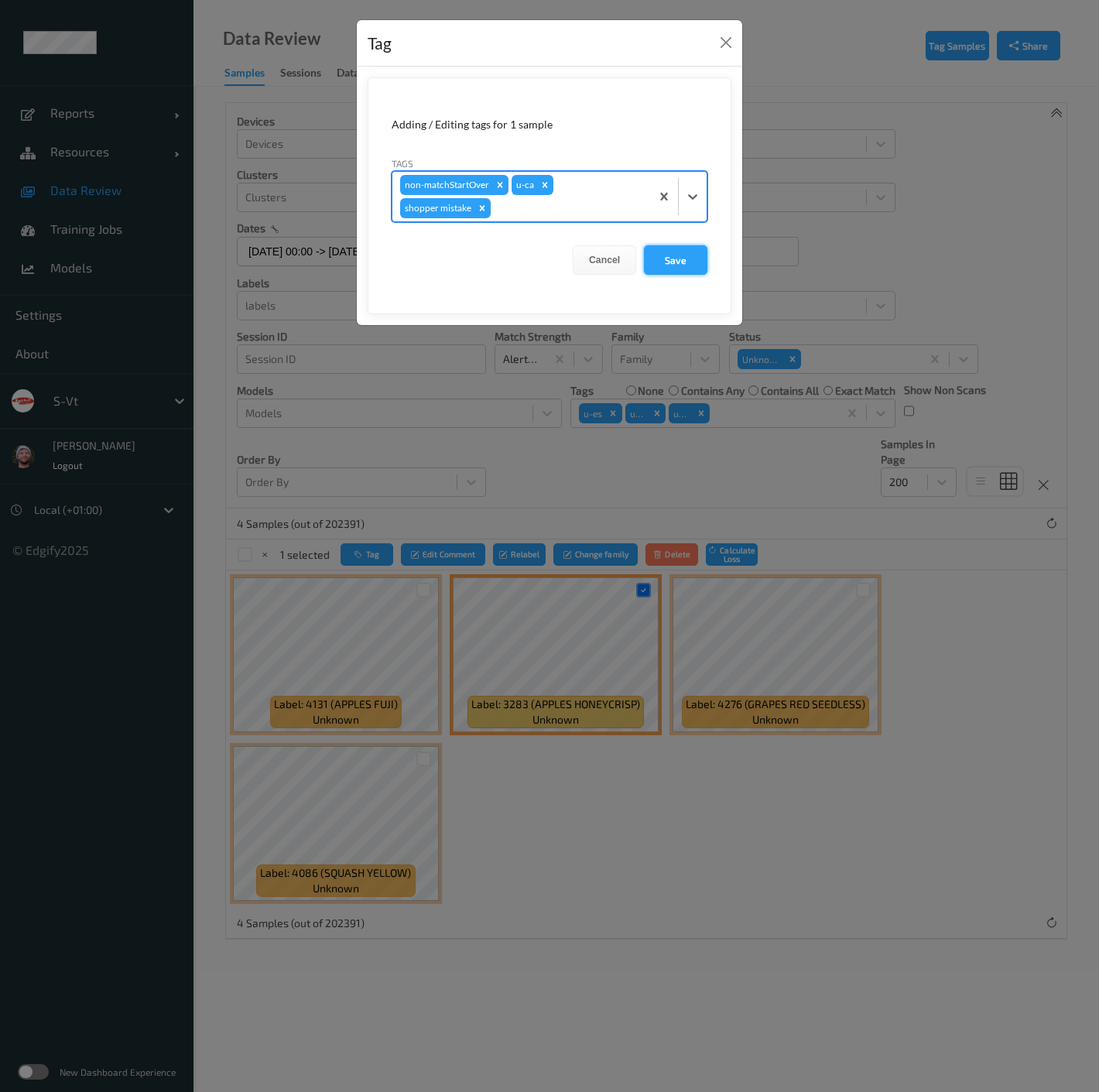
click at [662, 257] on button "Save" at bounding box center [676, 260] width 63 height 30
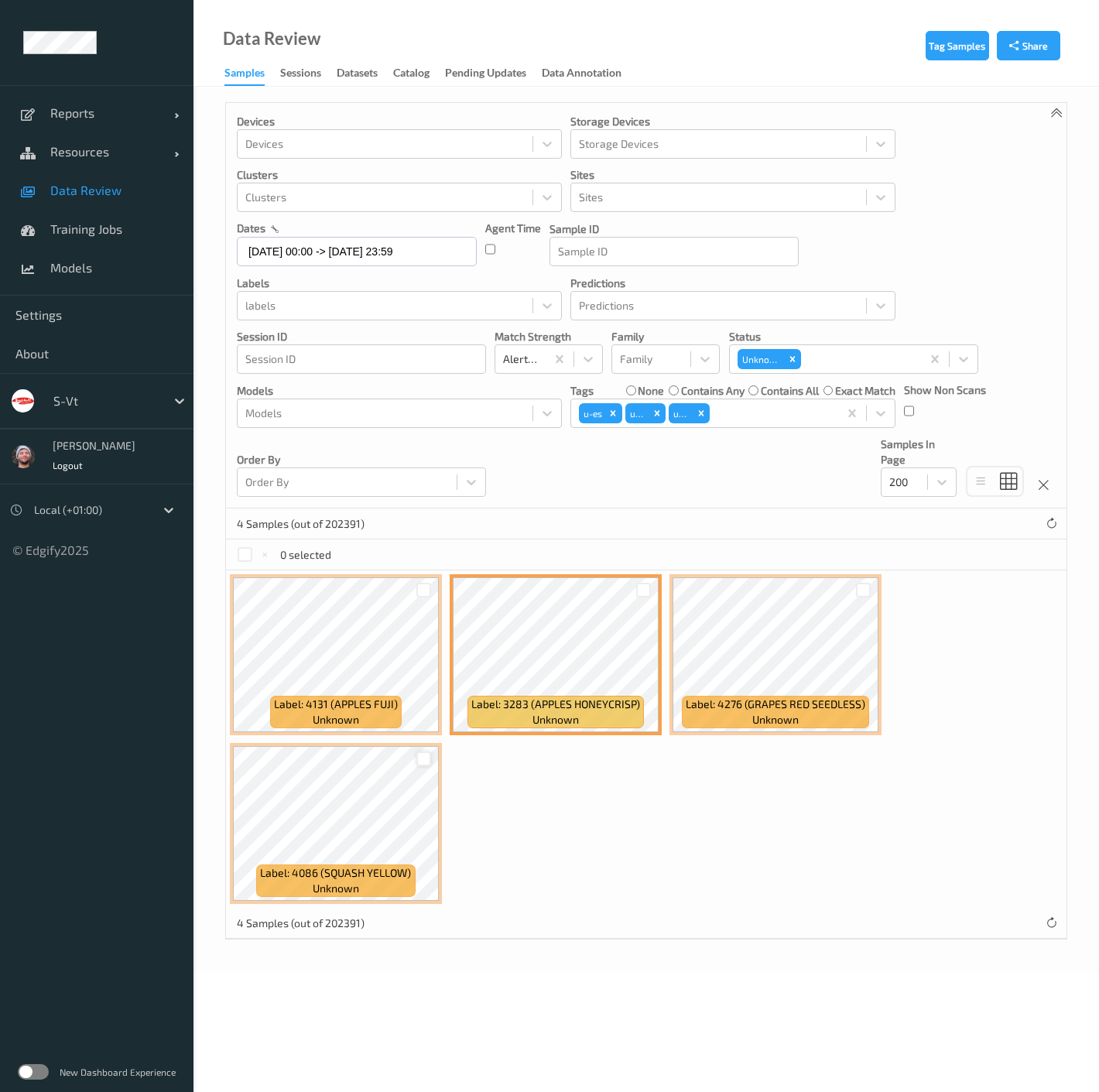
click at [421, 755] on div at bounding box center [423, 759] width 14 height 14
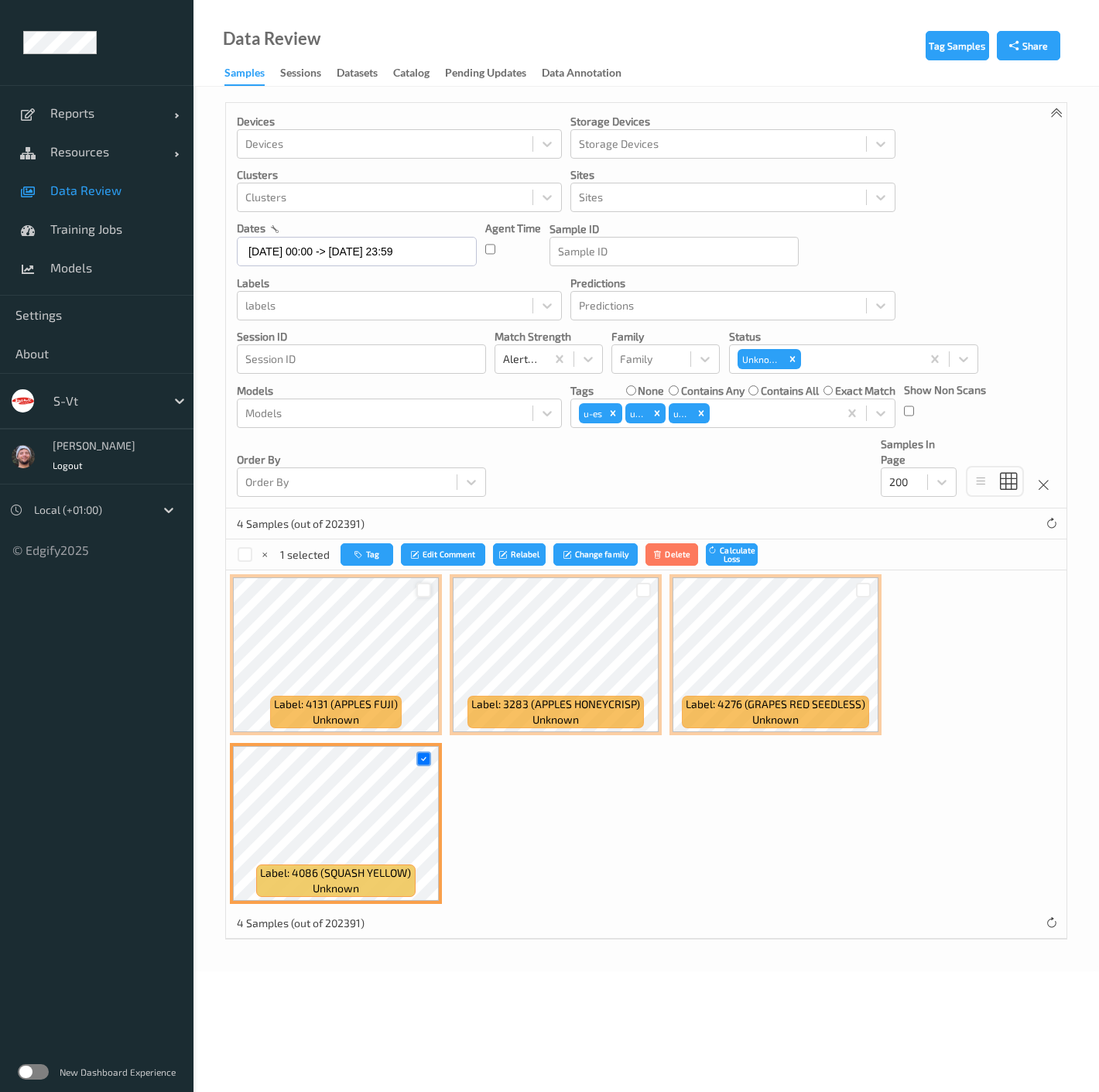
click at [421, 589] on div at bounding box center [423, 589] width 14 height 14
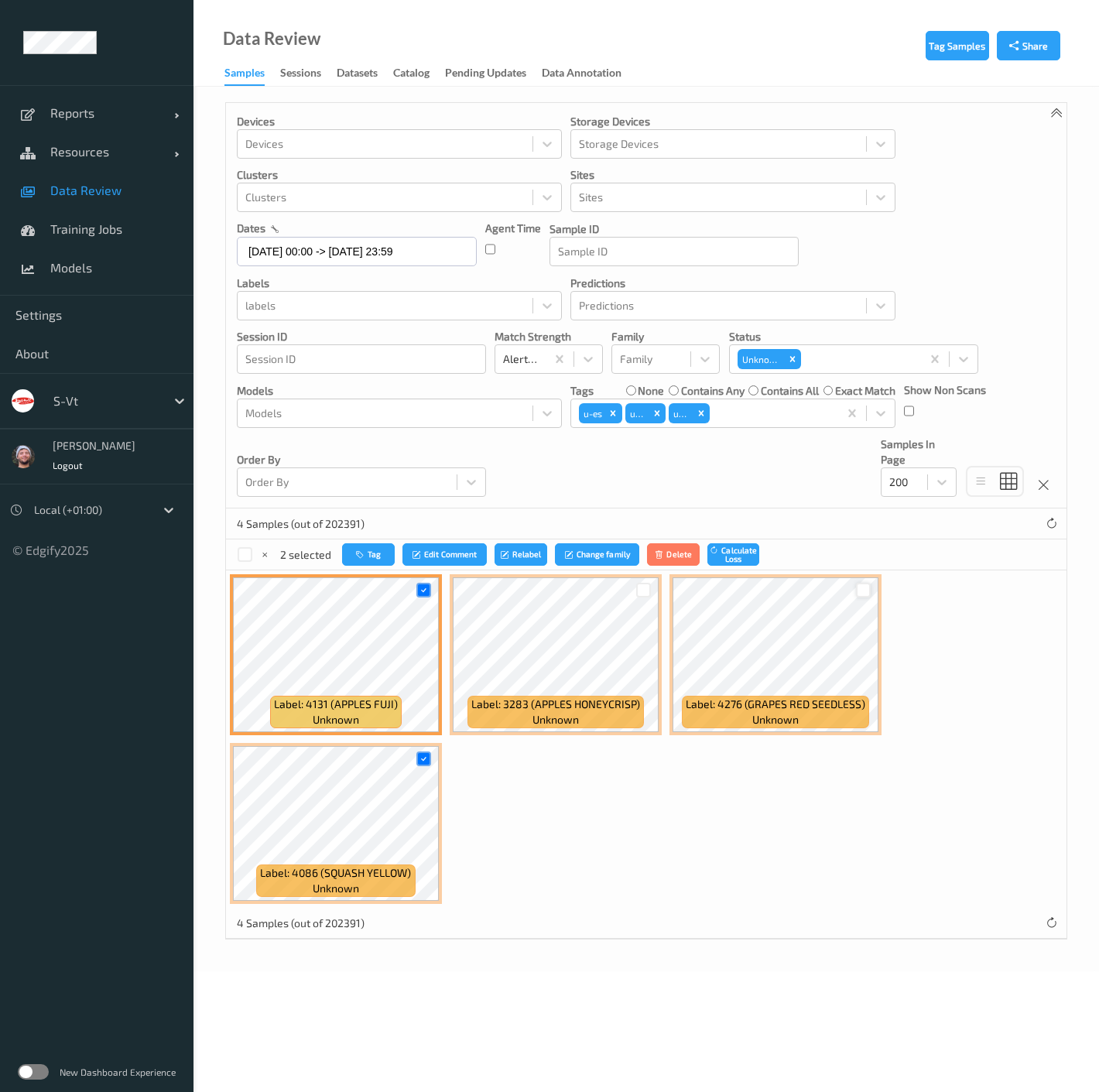
click at [862, 592] on div at bounding box center [863, 589] width 14 height 14
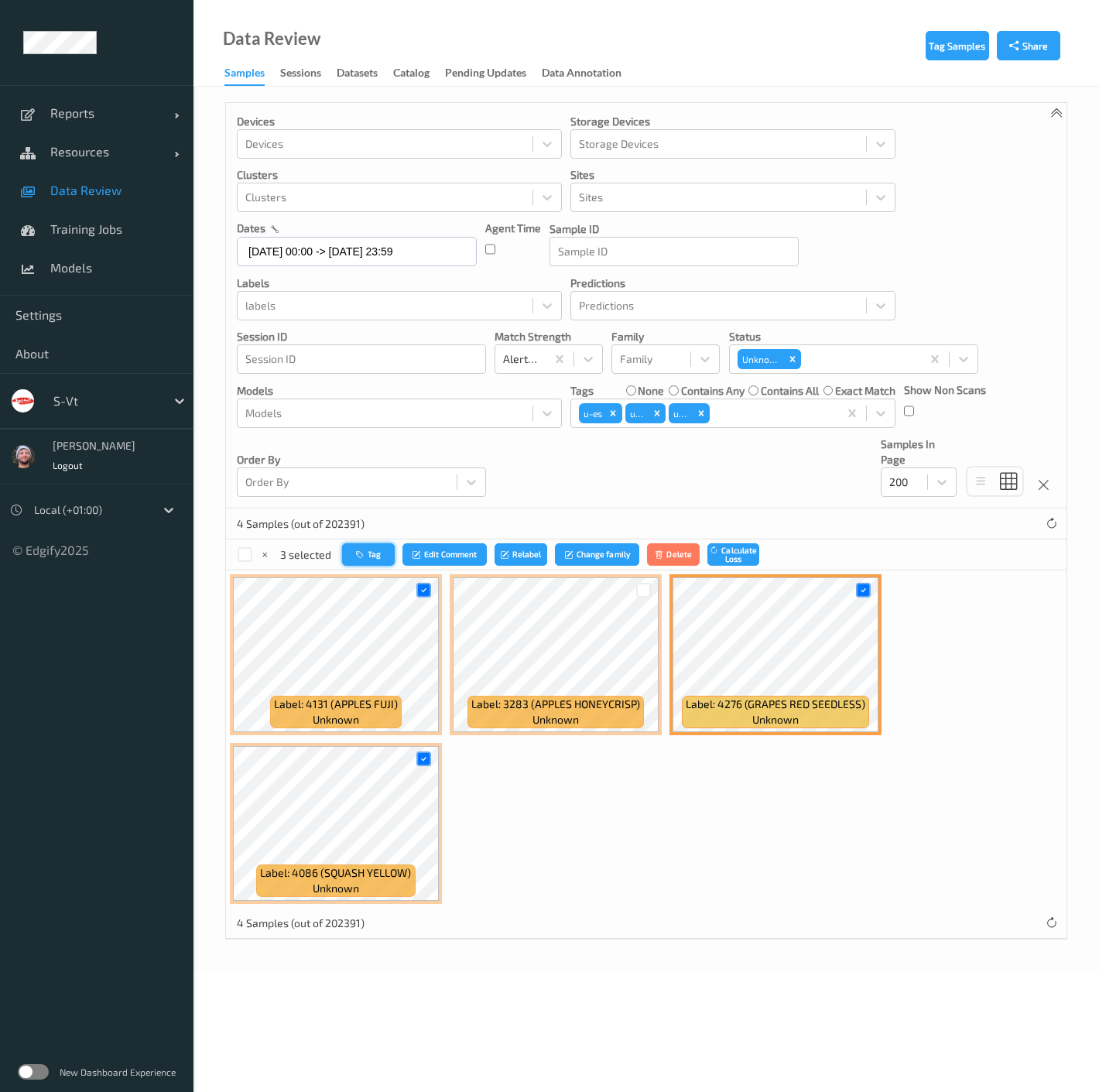
click at [378, 549] on button "Tag" at bounding box center [368, 554] width 53 height 22
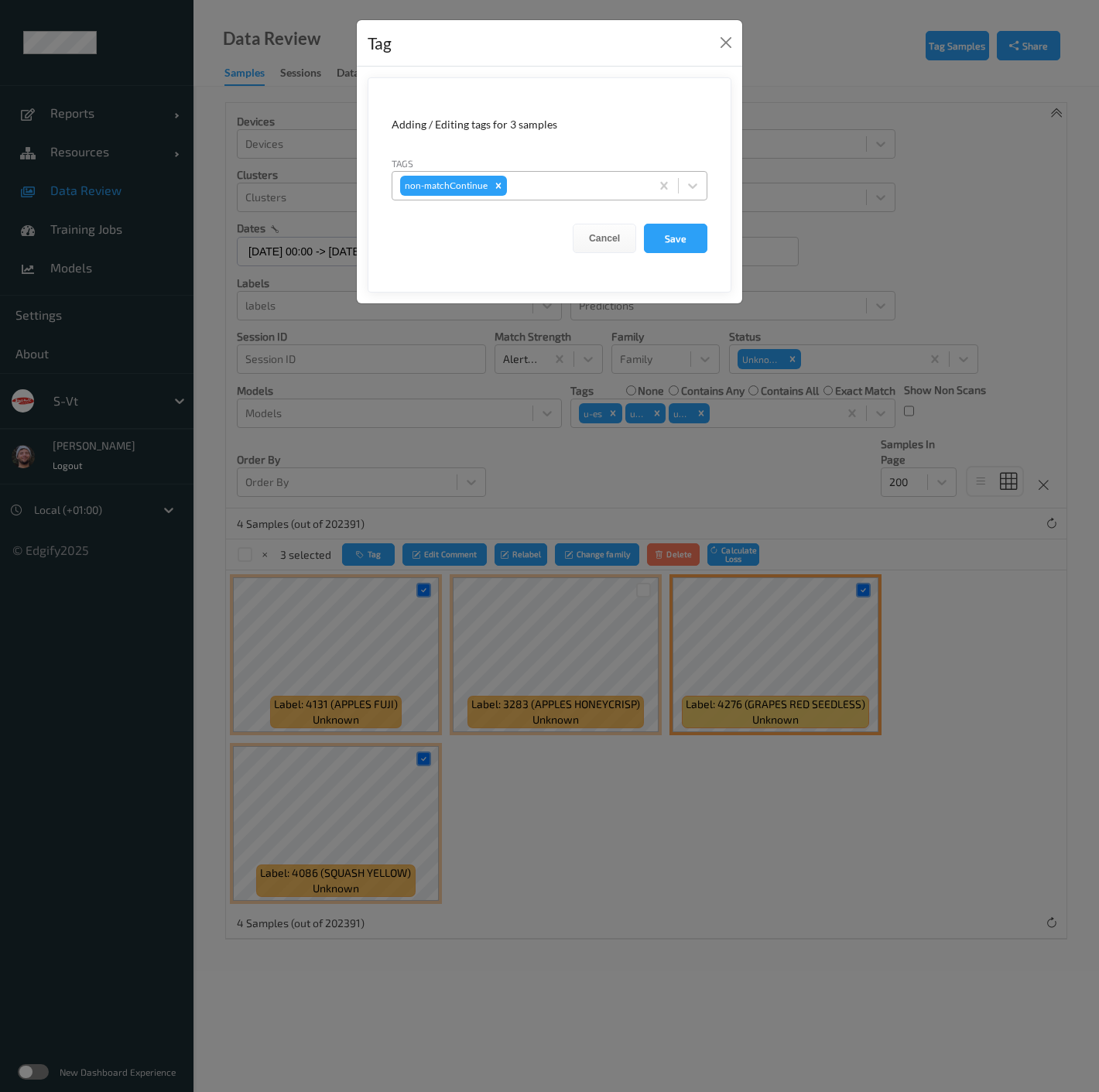
click at [588, 182] on div at bounding box center [576, 185] width 133 height 18
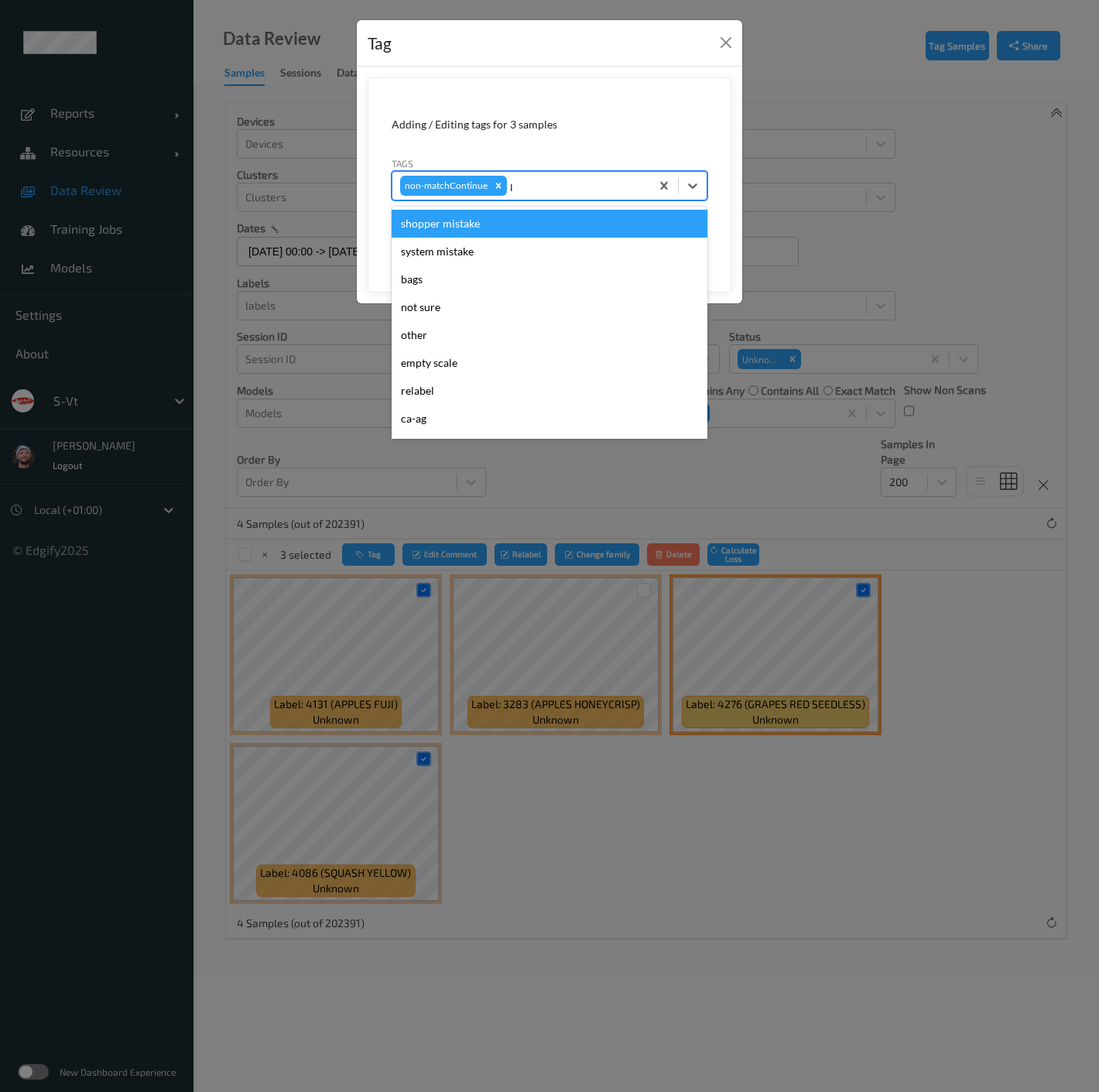
type input "pi"
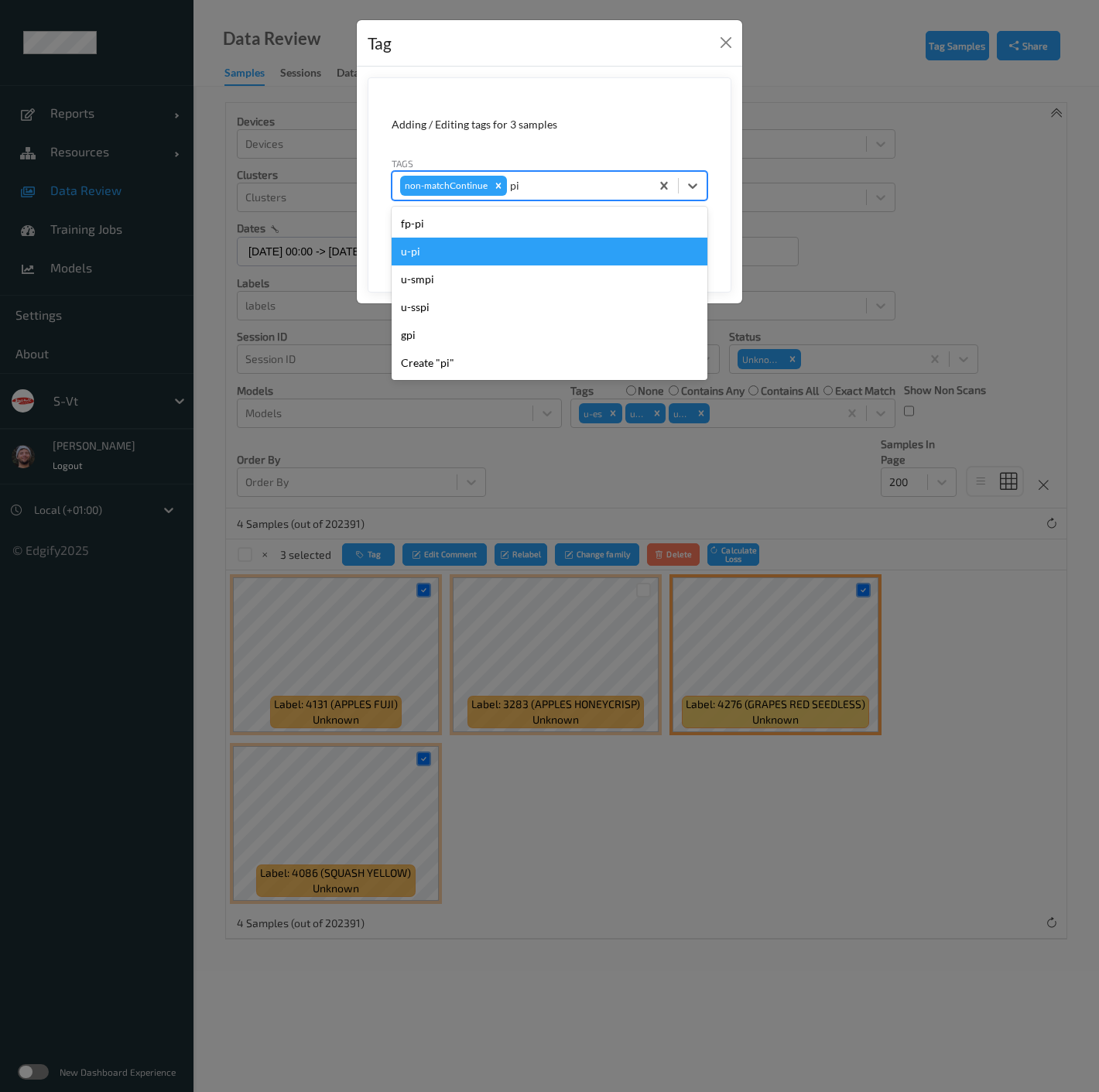
click at [520, 248] on div "u-pi" at bounding box center [550, 251] width 315 height 28
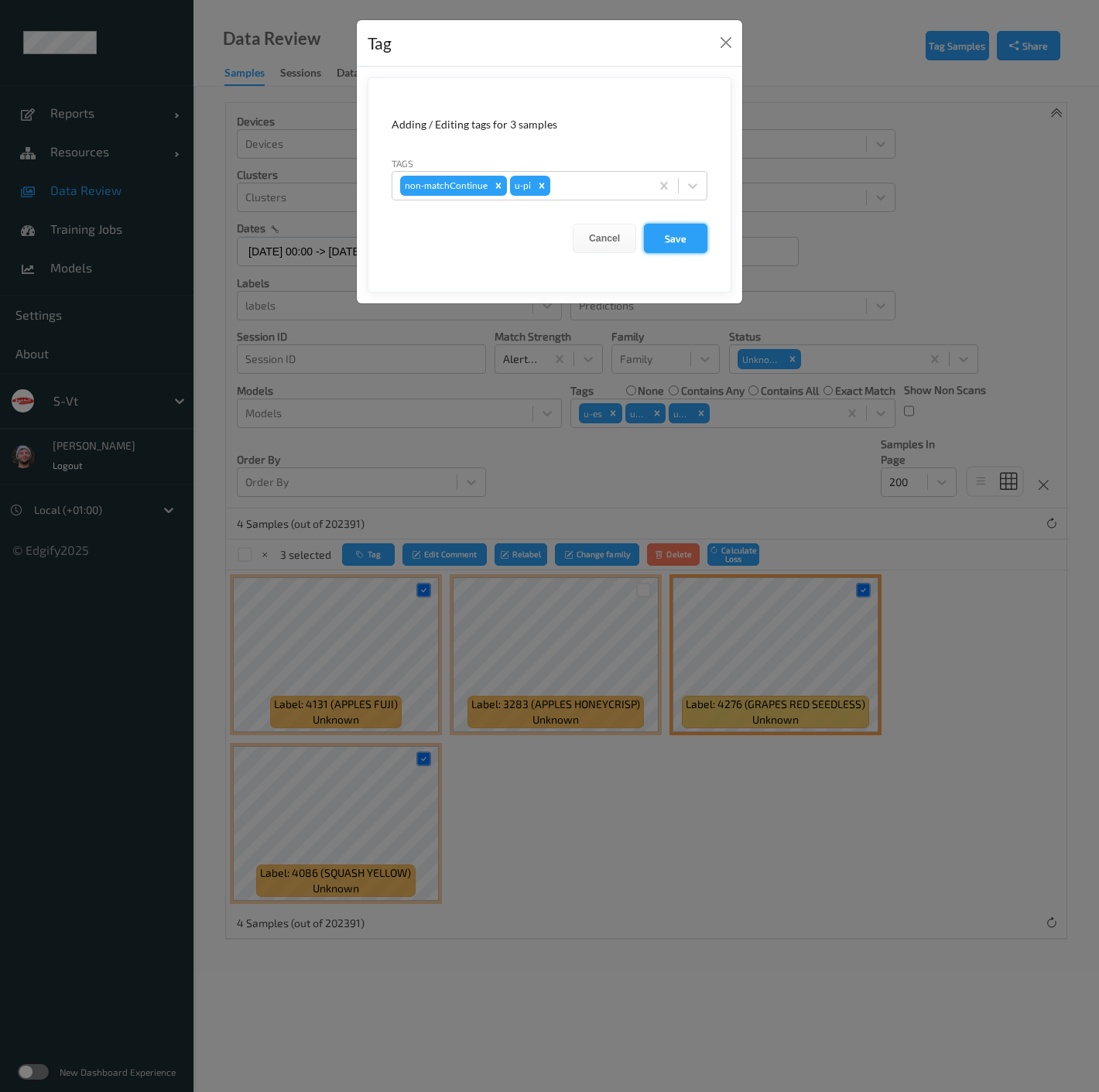
click at [681, 238] on button "Save" at bounding box center [676, 238] width 63 height 30
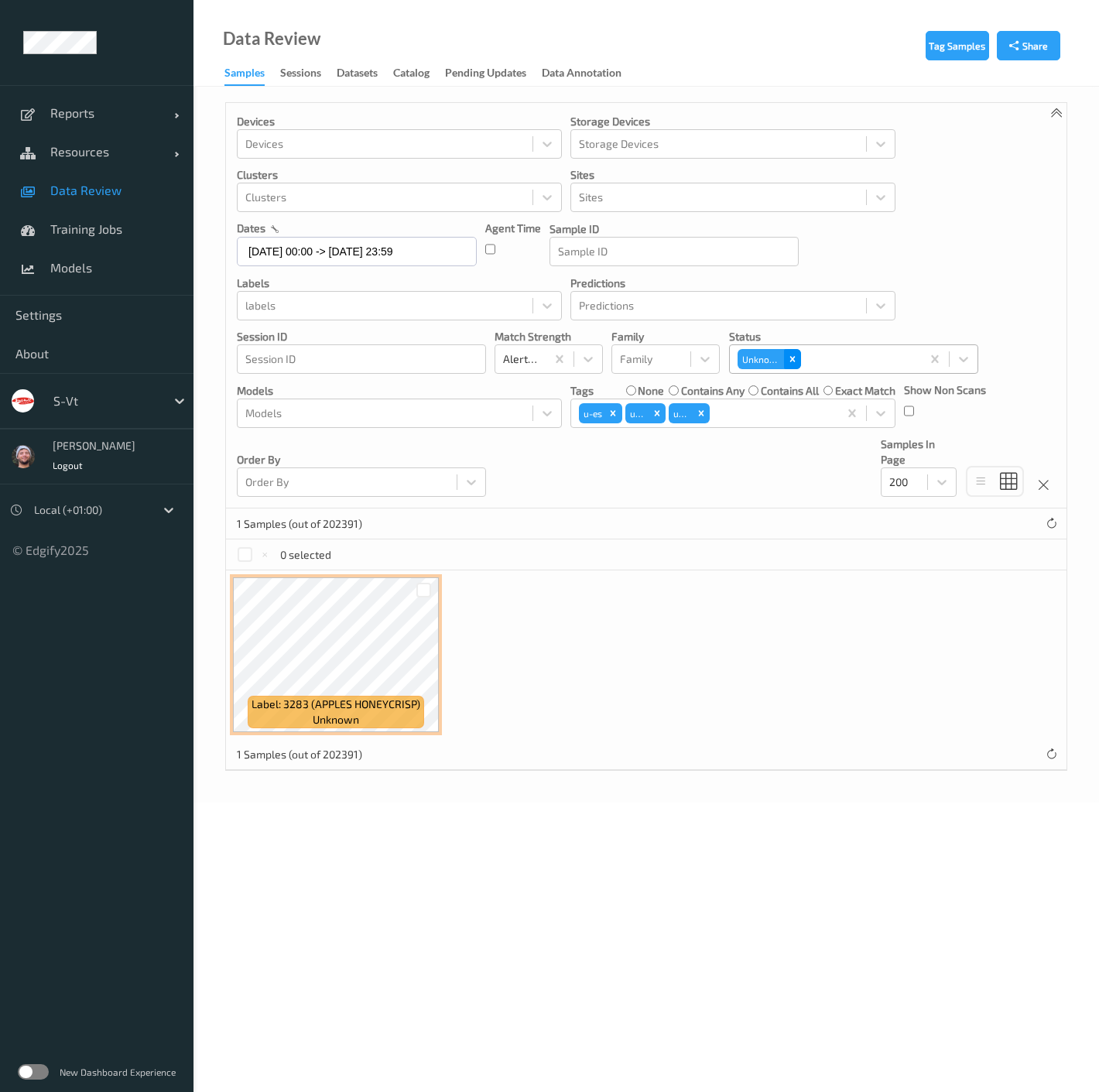
click at [795, 357] on icon "Remove Unknown" at bounding box center [792, 358] width 11 height 11
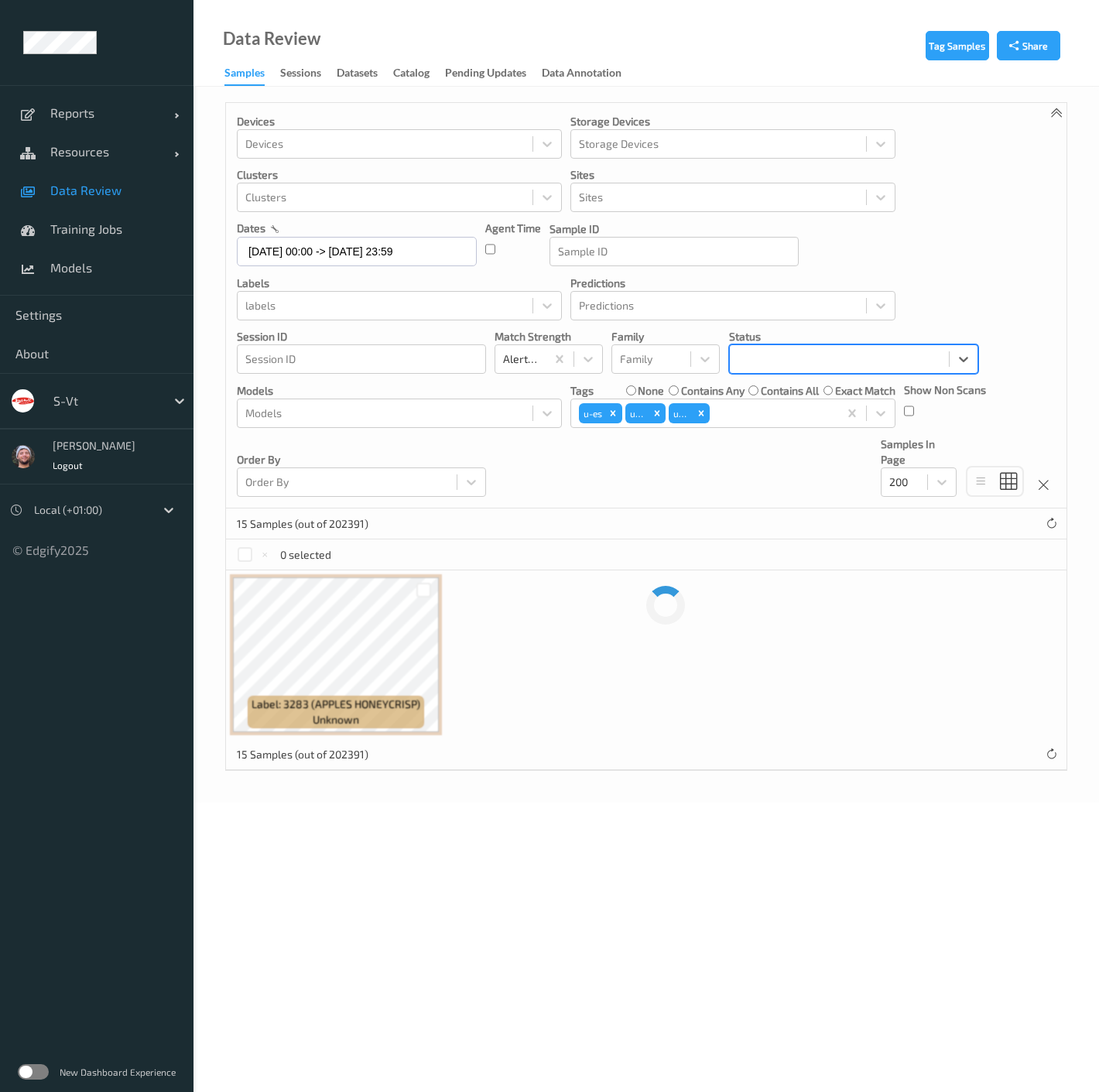
click at [822, 352] on div at bounding box center [839, 358] width 204 height 18
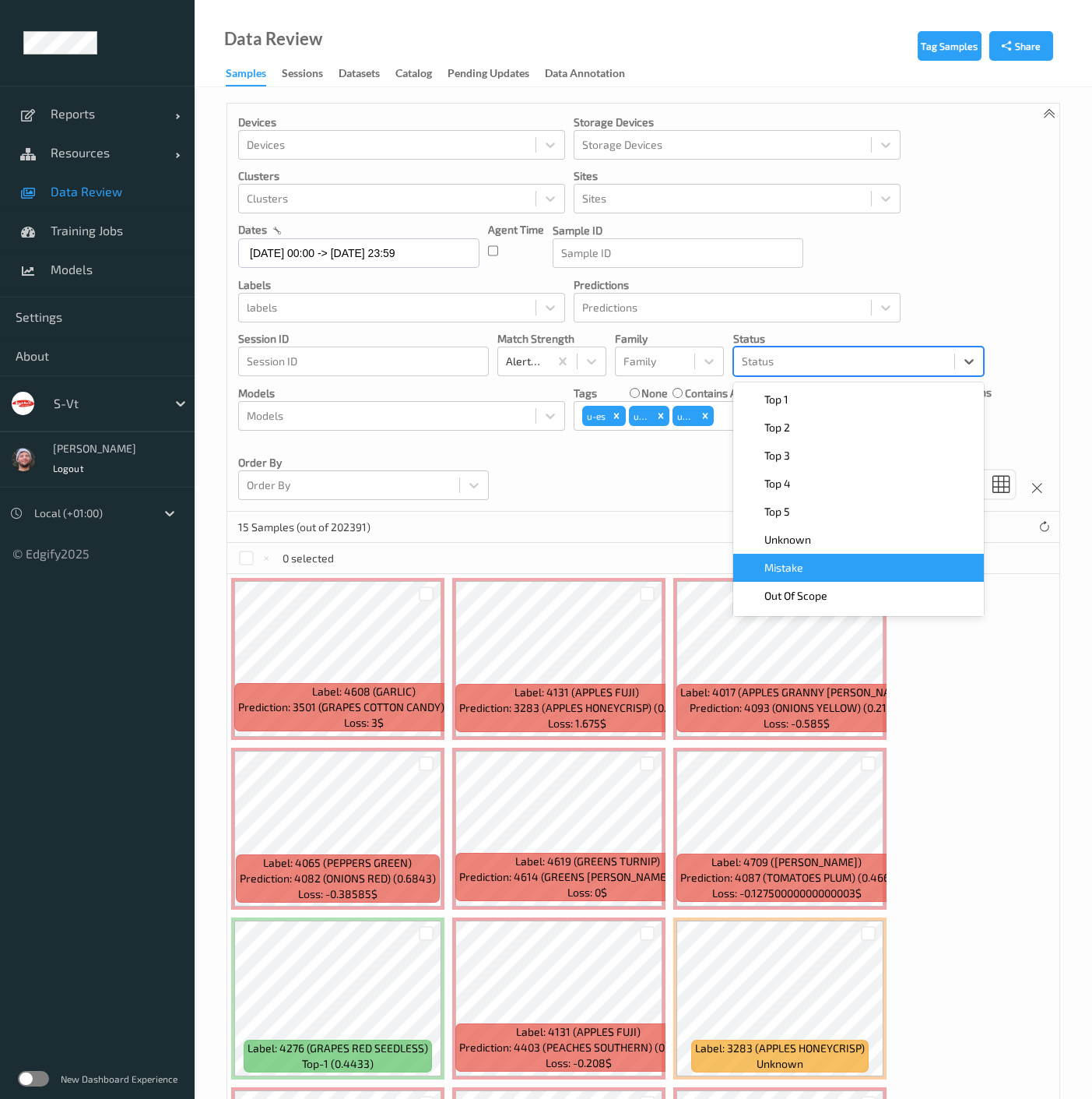
click at [798, 557] on div "Mistake" at bounding box center [858, 567] width 251 height 28
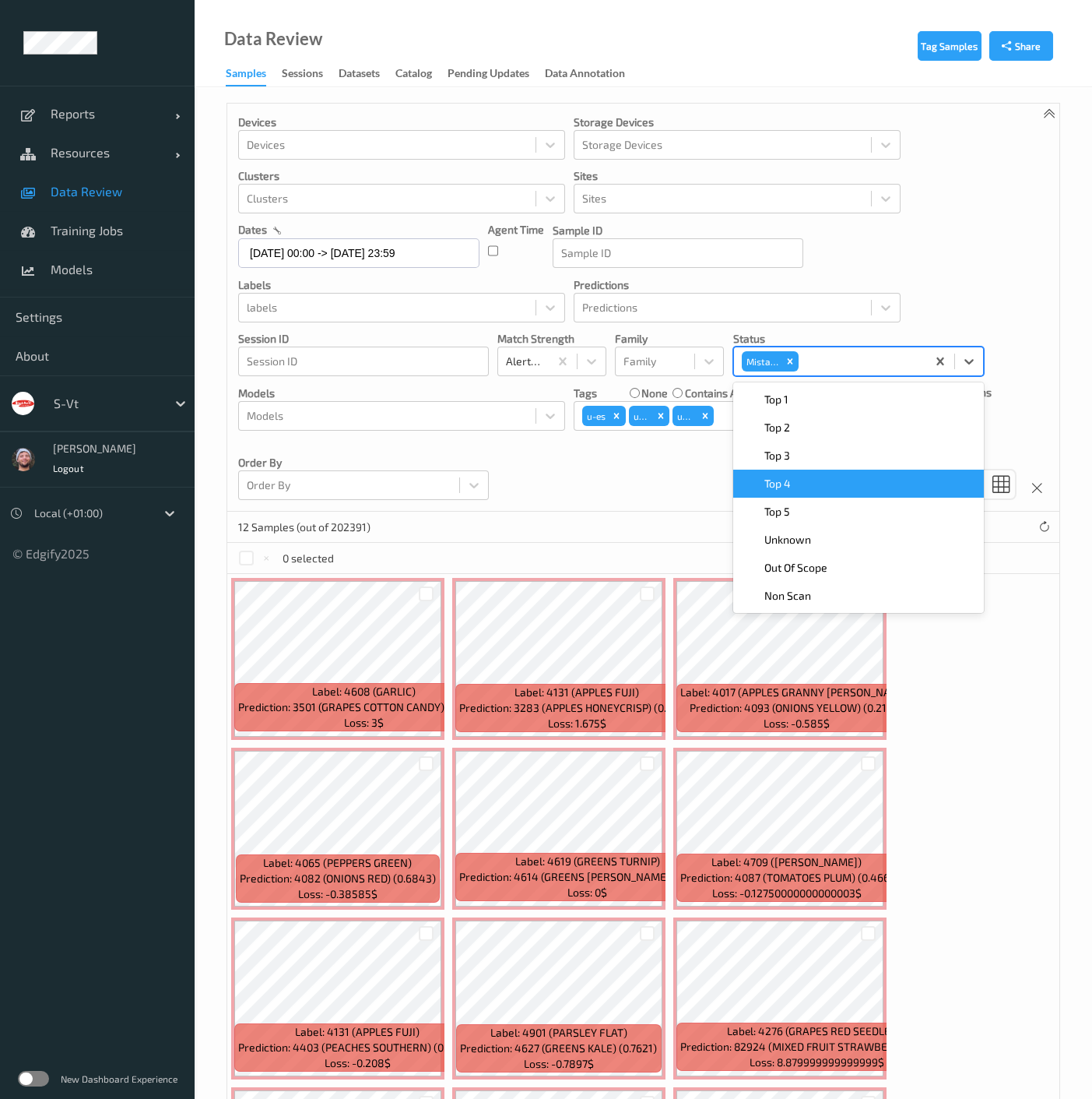
click at [674, 477] on div "Devices Devices Storage Devices Storage Devices Clusters Clusters Sites Sites d…" at bounding box center [644, 308] width 832 height 408
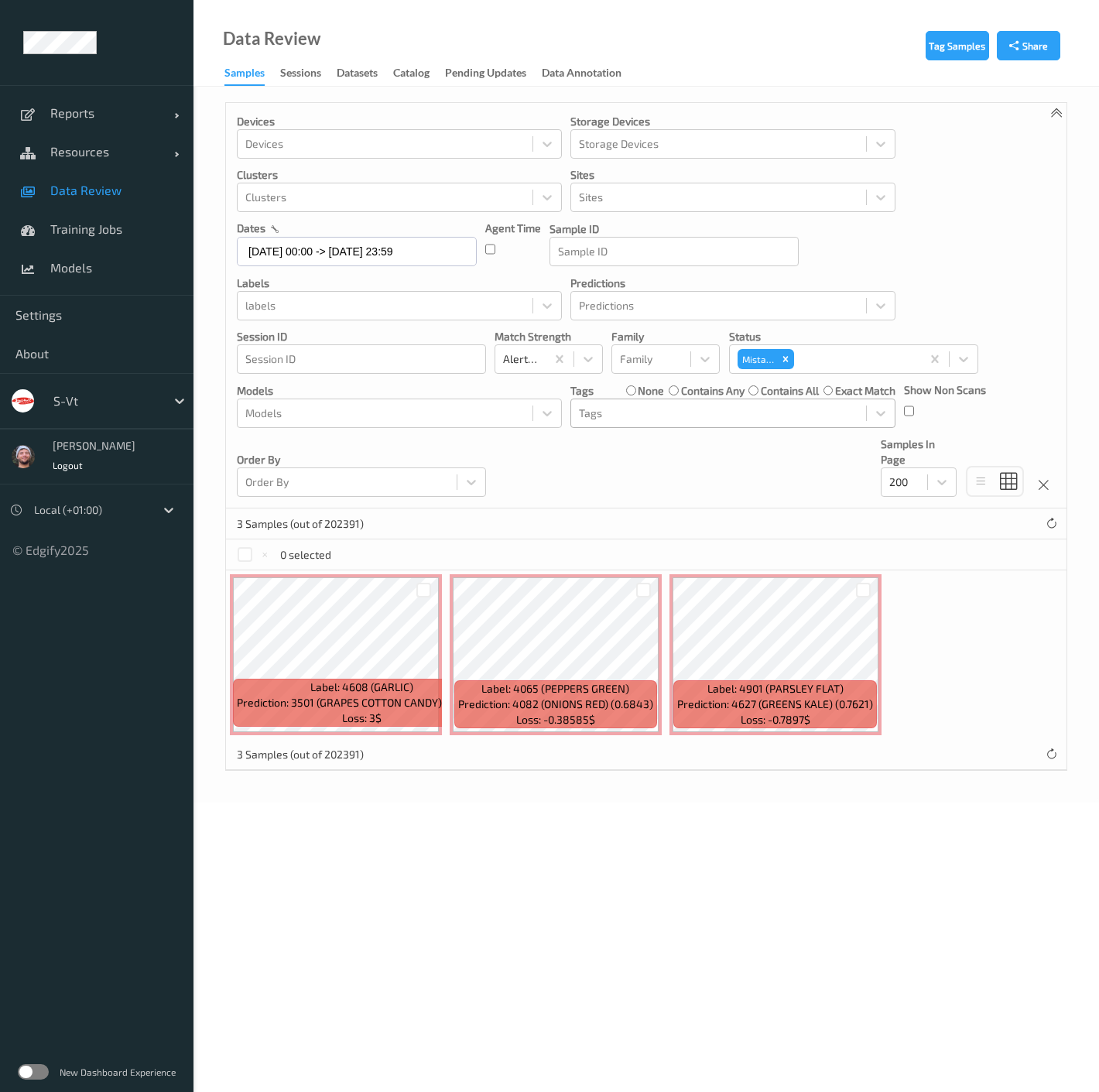
click at [699, 393] on label "contains any" at bounding box center [713, 391] width 63 height 15
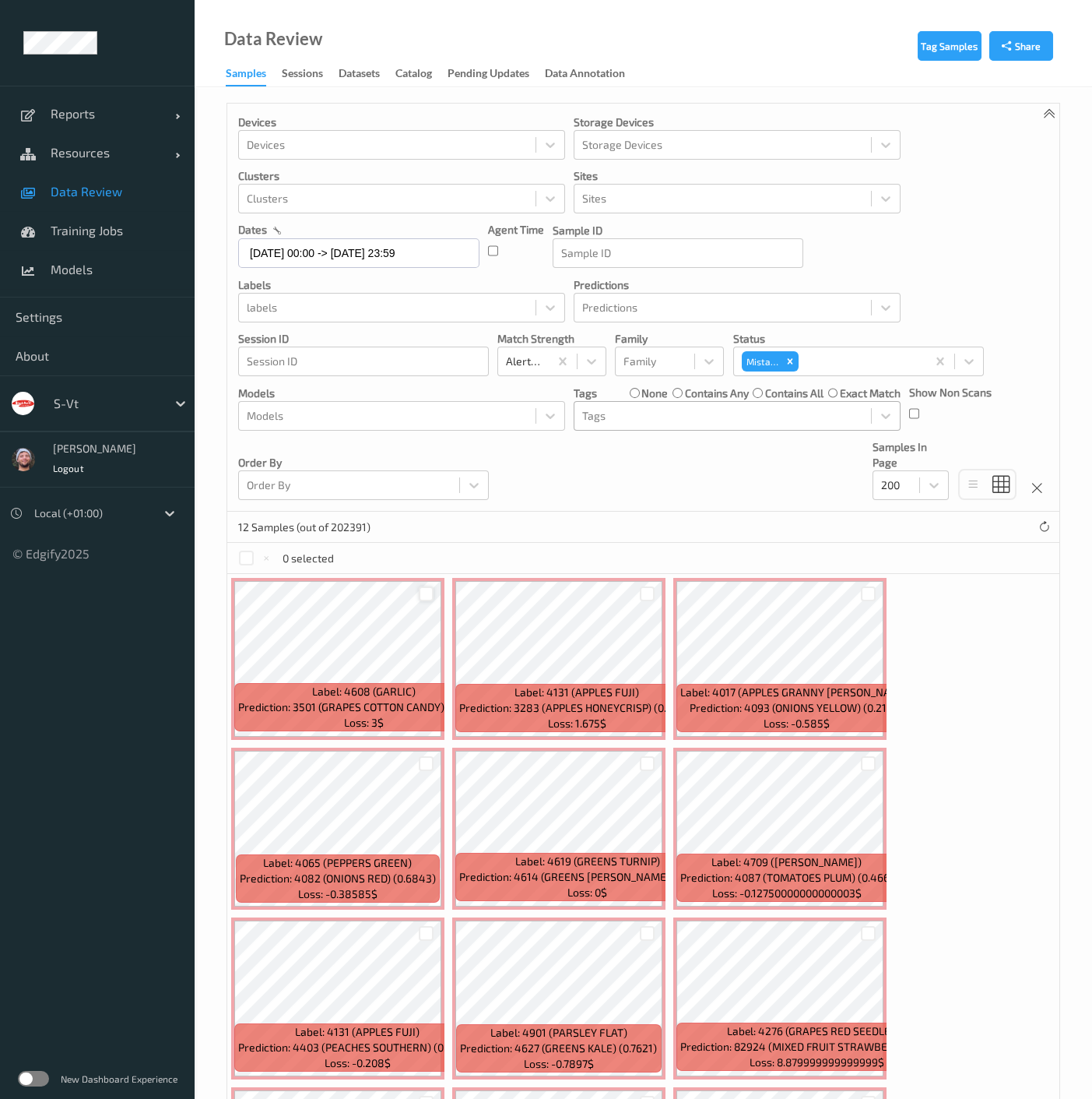
click at [427, 587] on div at bounding box center [426, 593] width 14 height 14
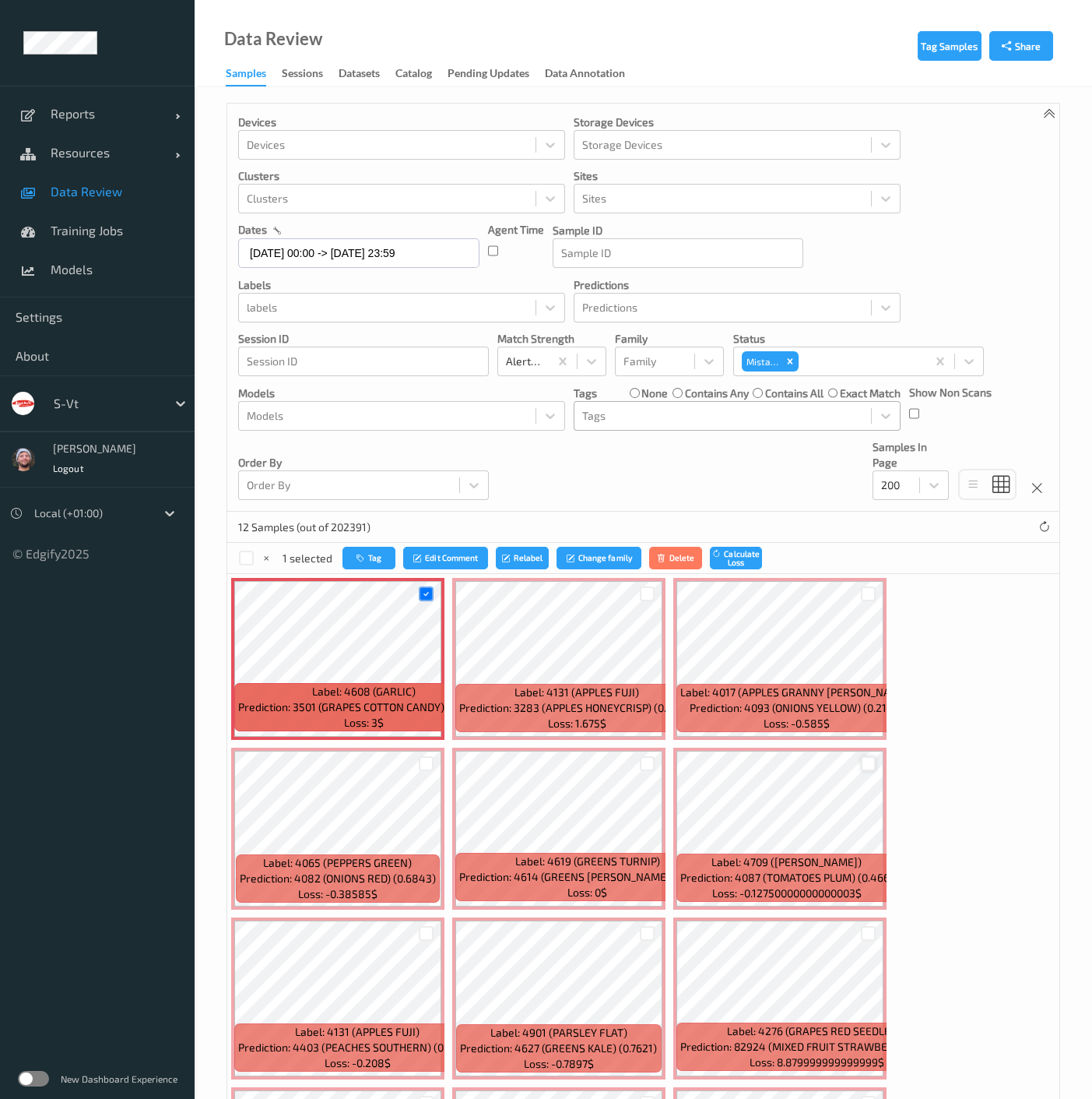
click at [863, 762] on div at bounding box center [868, 763] width 14 height 14
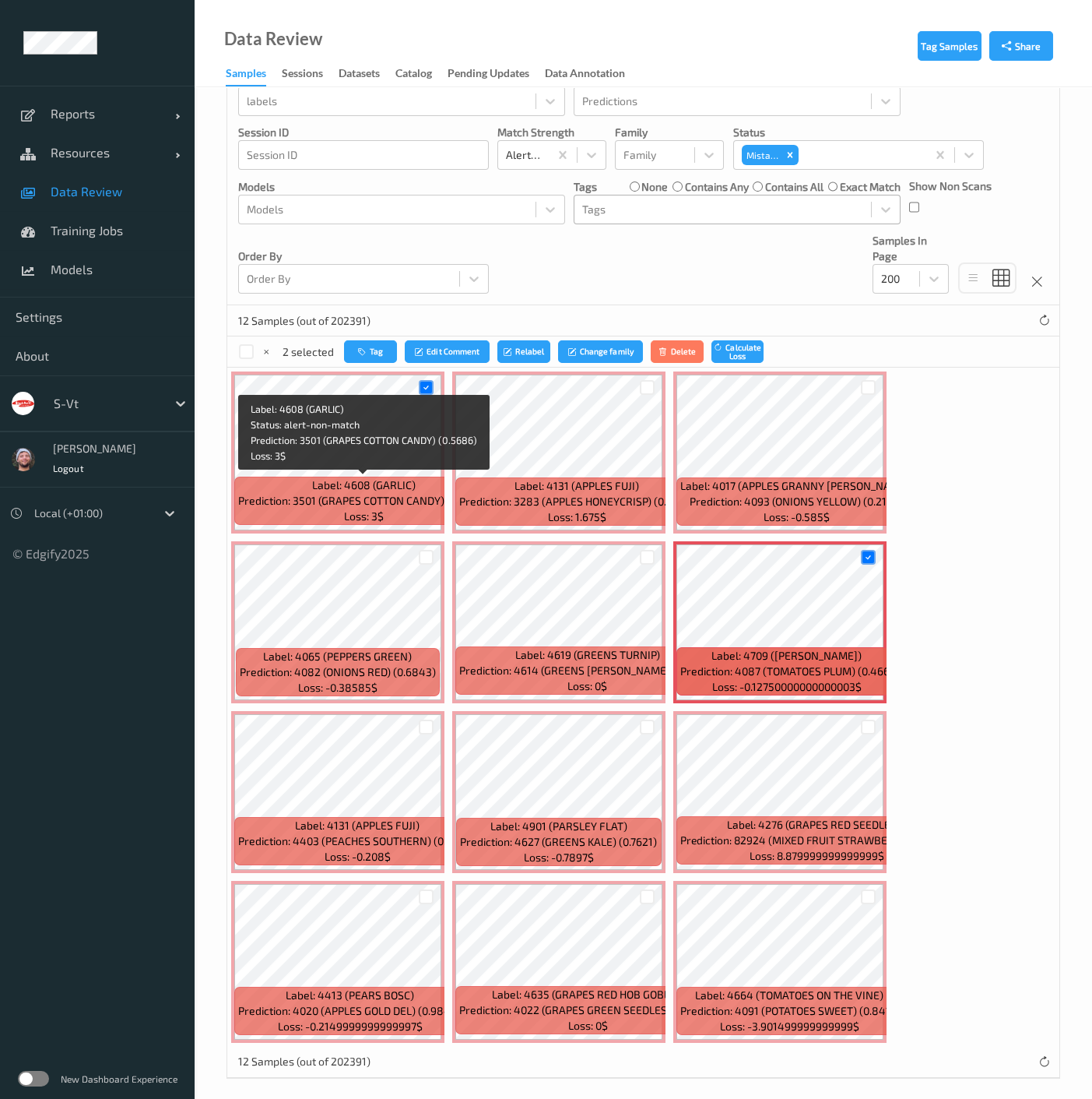
scroll to position [215, 0]
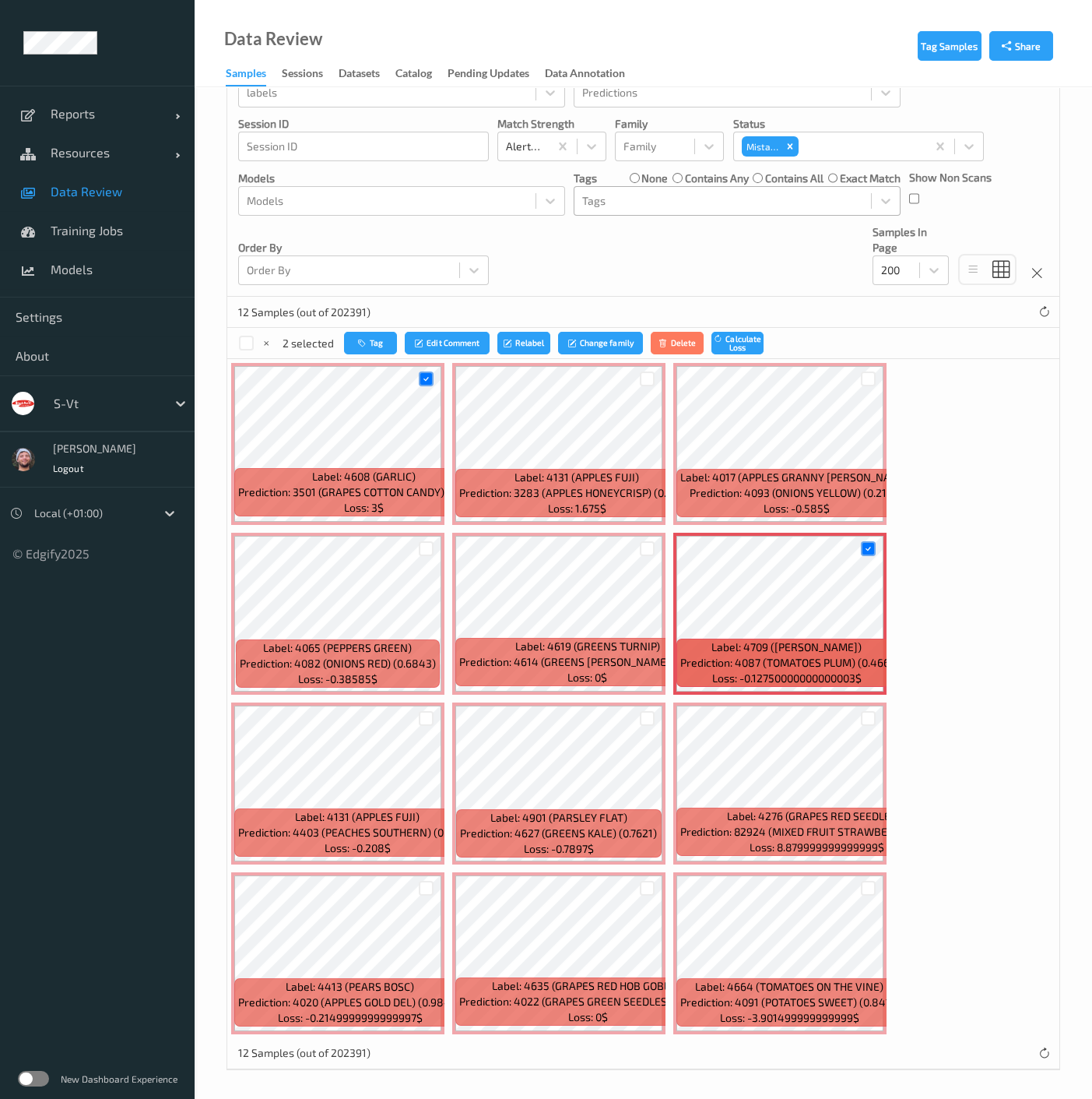
click at [424, 555] on div at bounding box center [426, 548] width 30 height 26
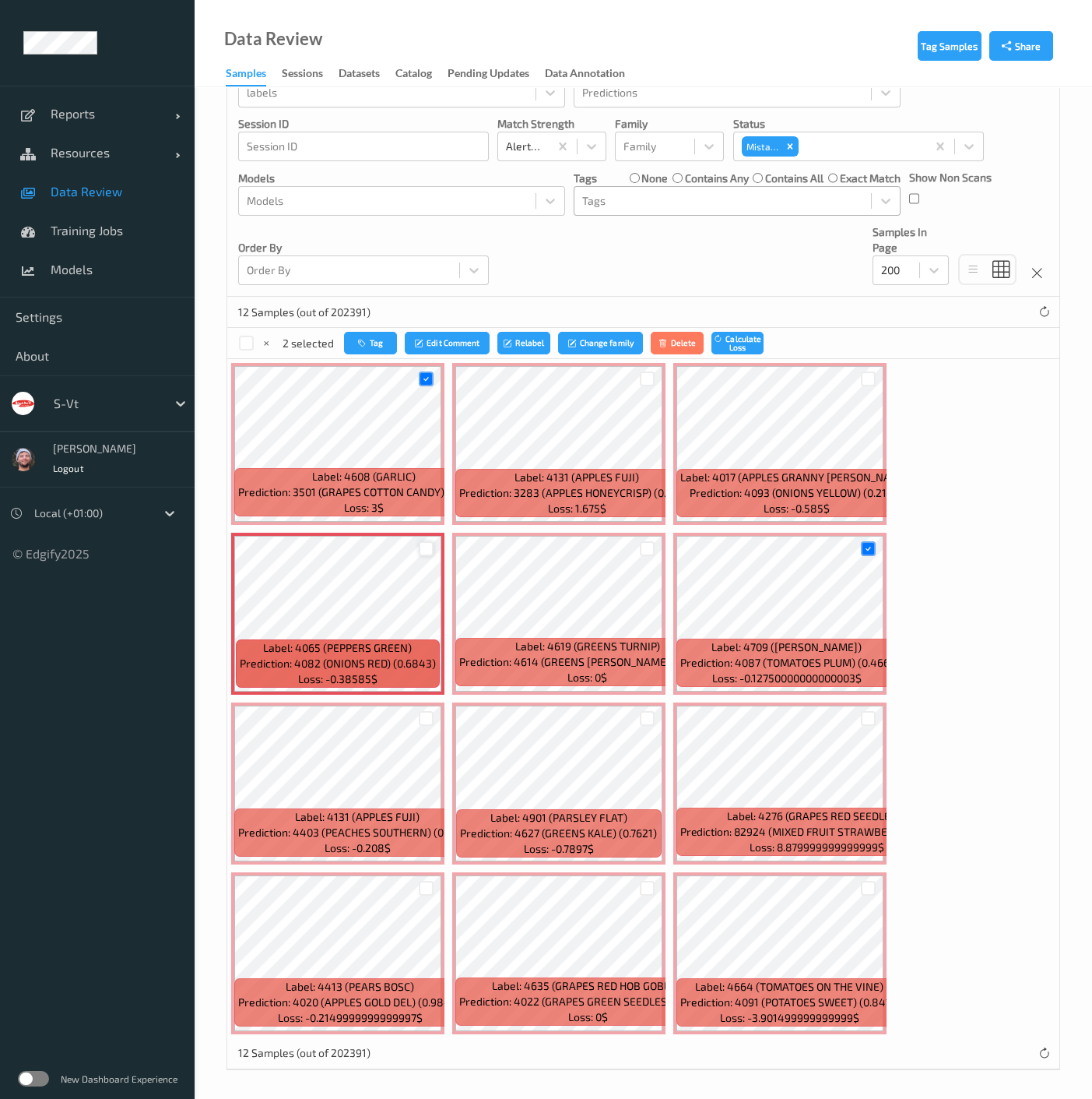
click at [427, 547] on div at bounding box center [426, 548] width 14 height 14
click at [375, 346] on button "Tag" at bounding box center [370, 342] width 53 height 22
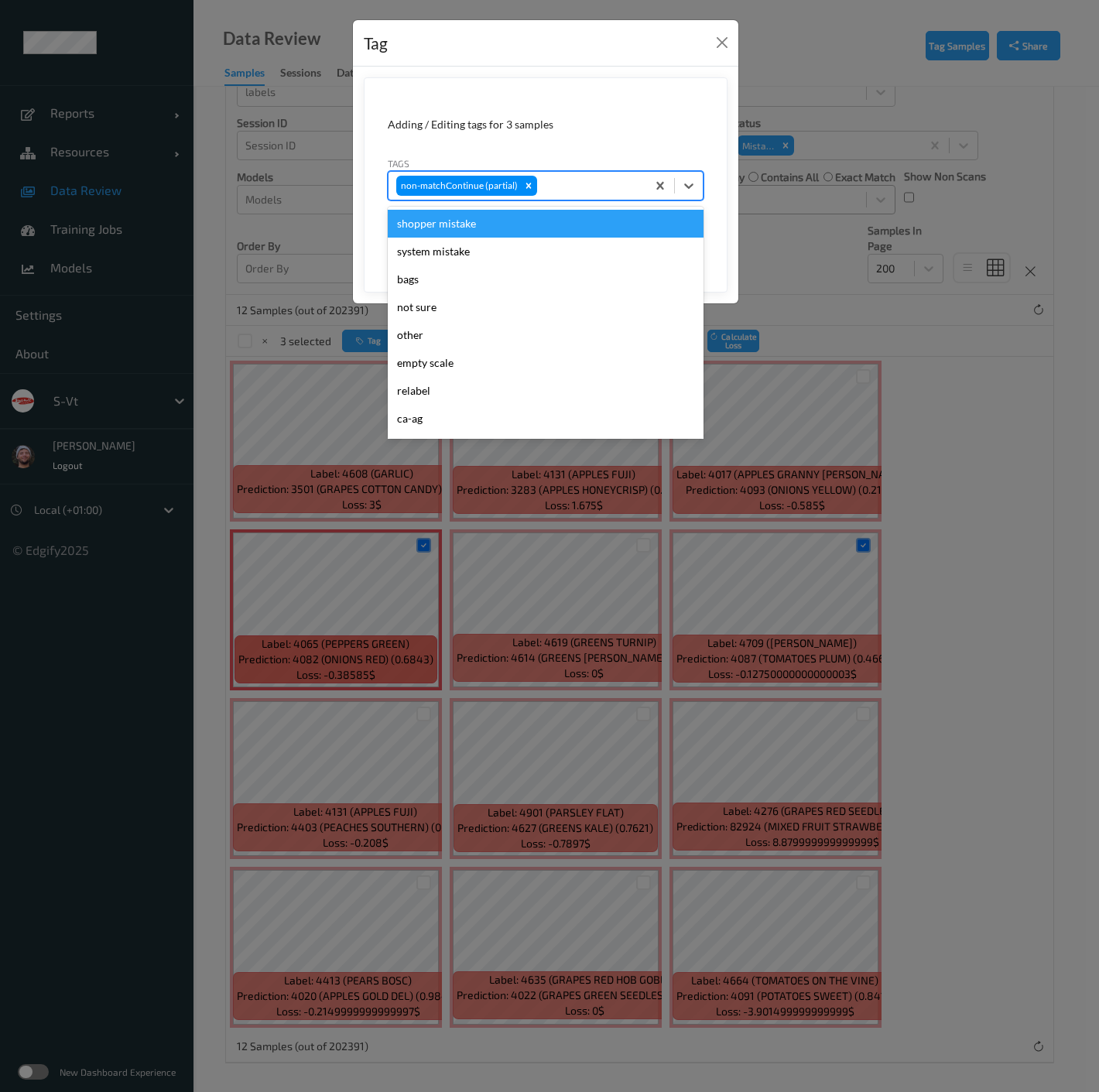
click at [567, 185] on div at bounding box center [589, 185] width 98 height 18
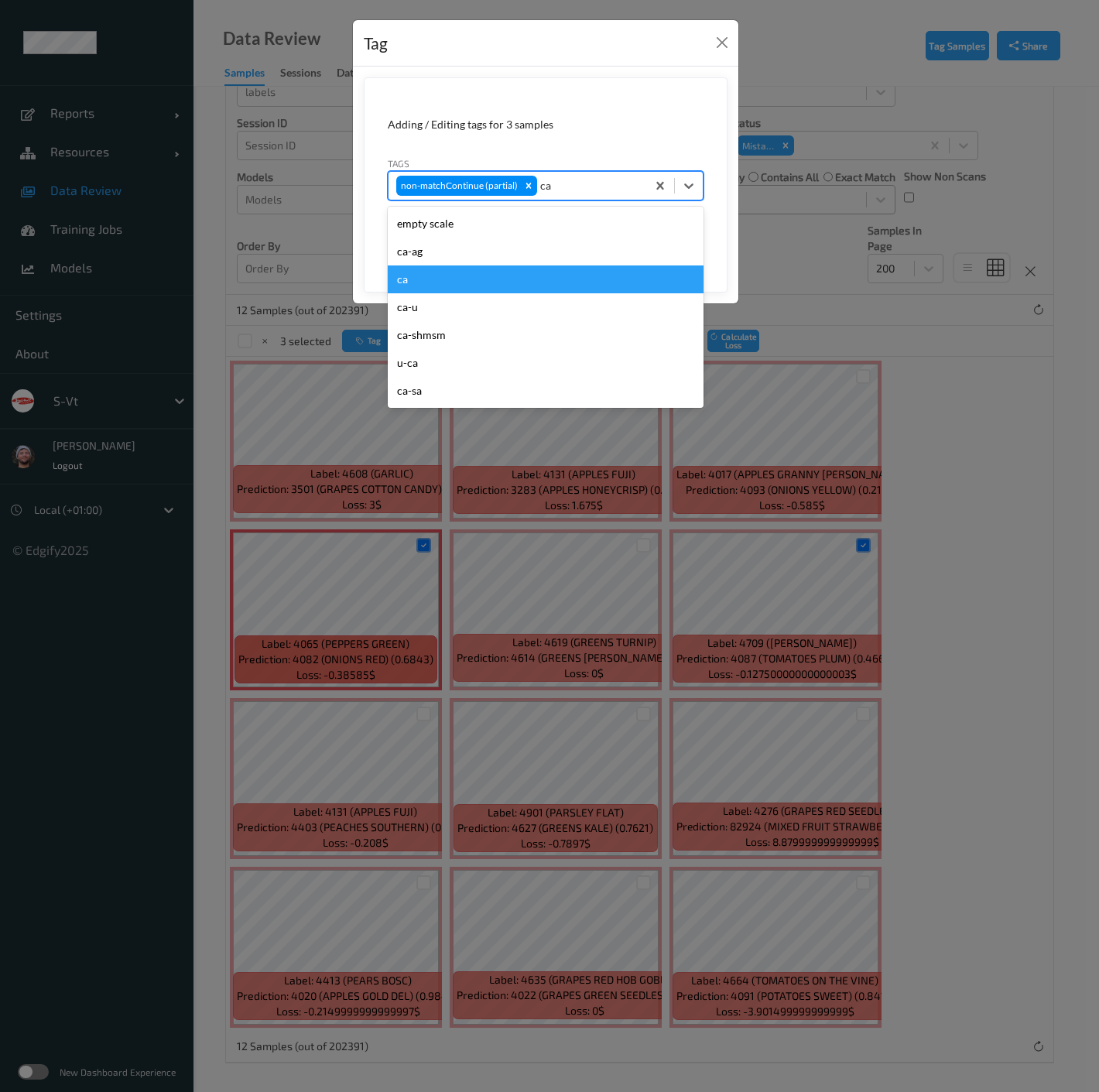
type input "cas"
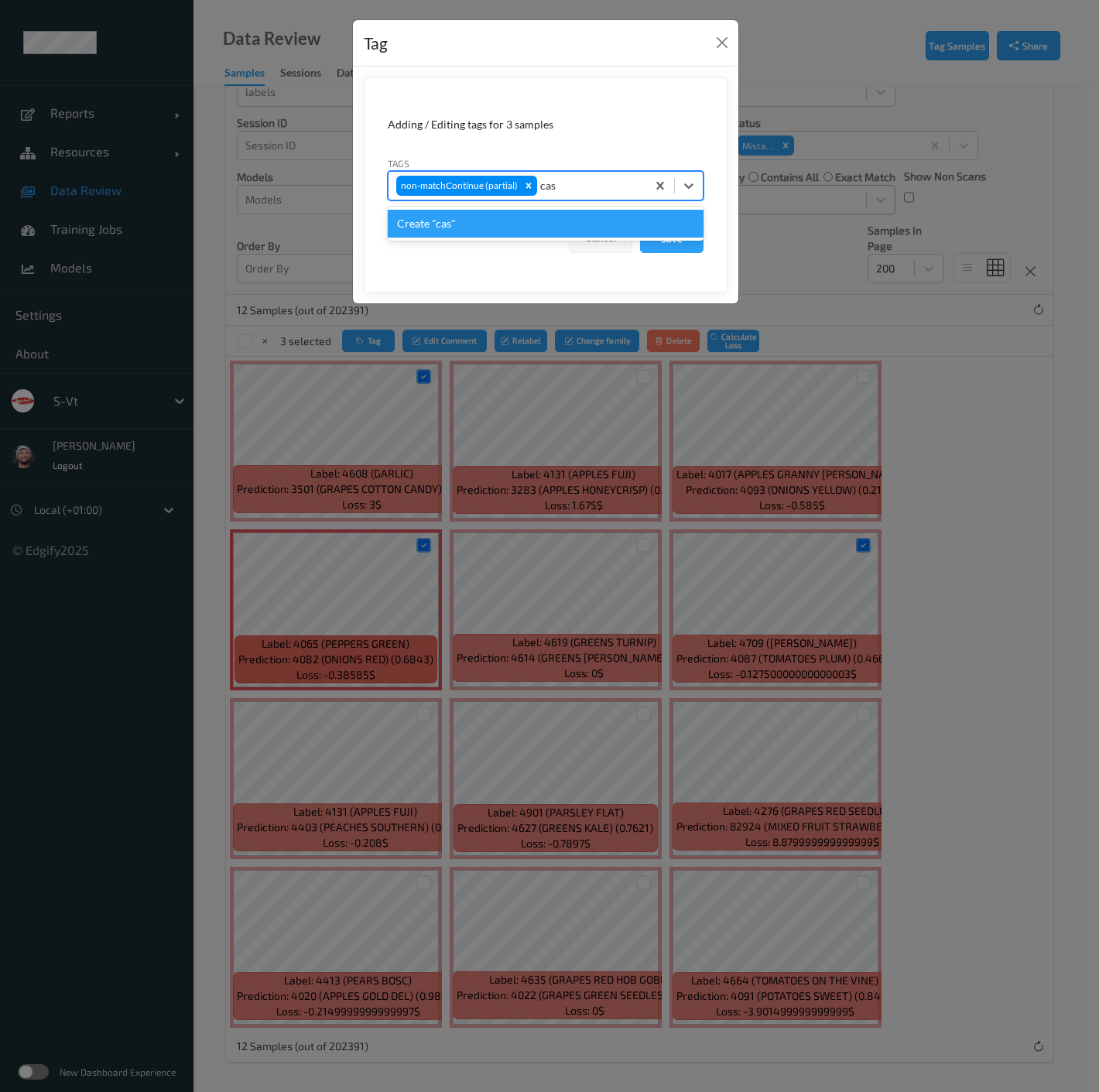
click at [475, 220] on div "Create "cas"" at bounding box center [546, 224] width 315 height 28
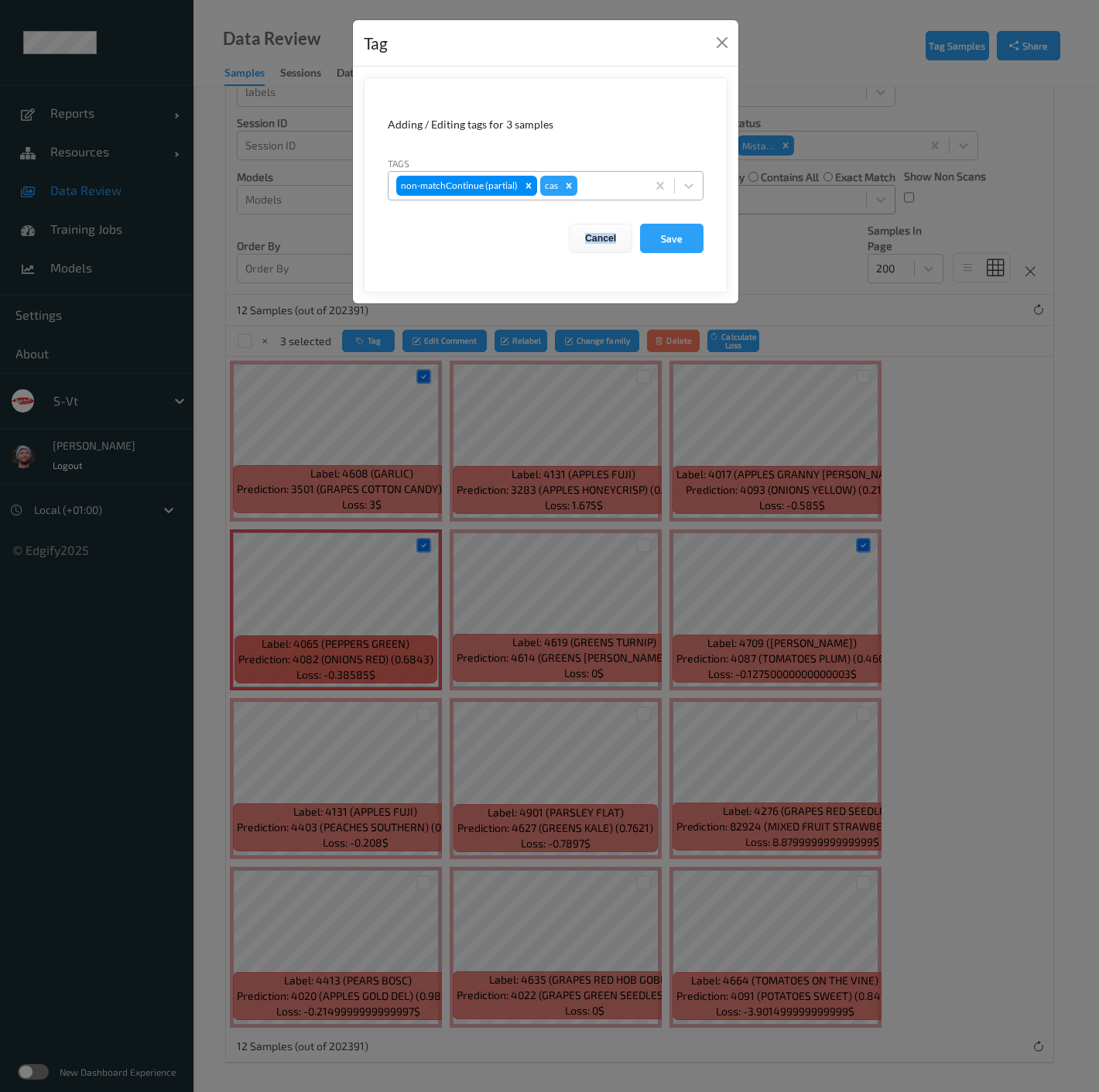
drag, startPoint x: 475, startPoint y: 220, endPoint x: 589, endPoint y: 189, distance: 118.1
click at [509, 218] on form "Adding / Editing tags for 3 samples Tags non-matchContinue (partial) cas Cancel…" at bounding box center [546, 184] width 364 height 215
click at [571, 185] on div "Remove cas" at bounding box center [569, 185] width 17 height 20
type input "ca"
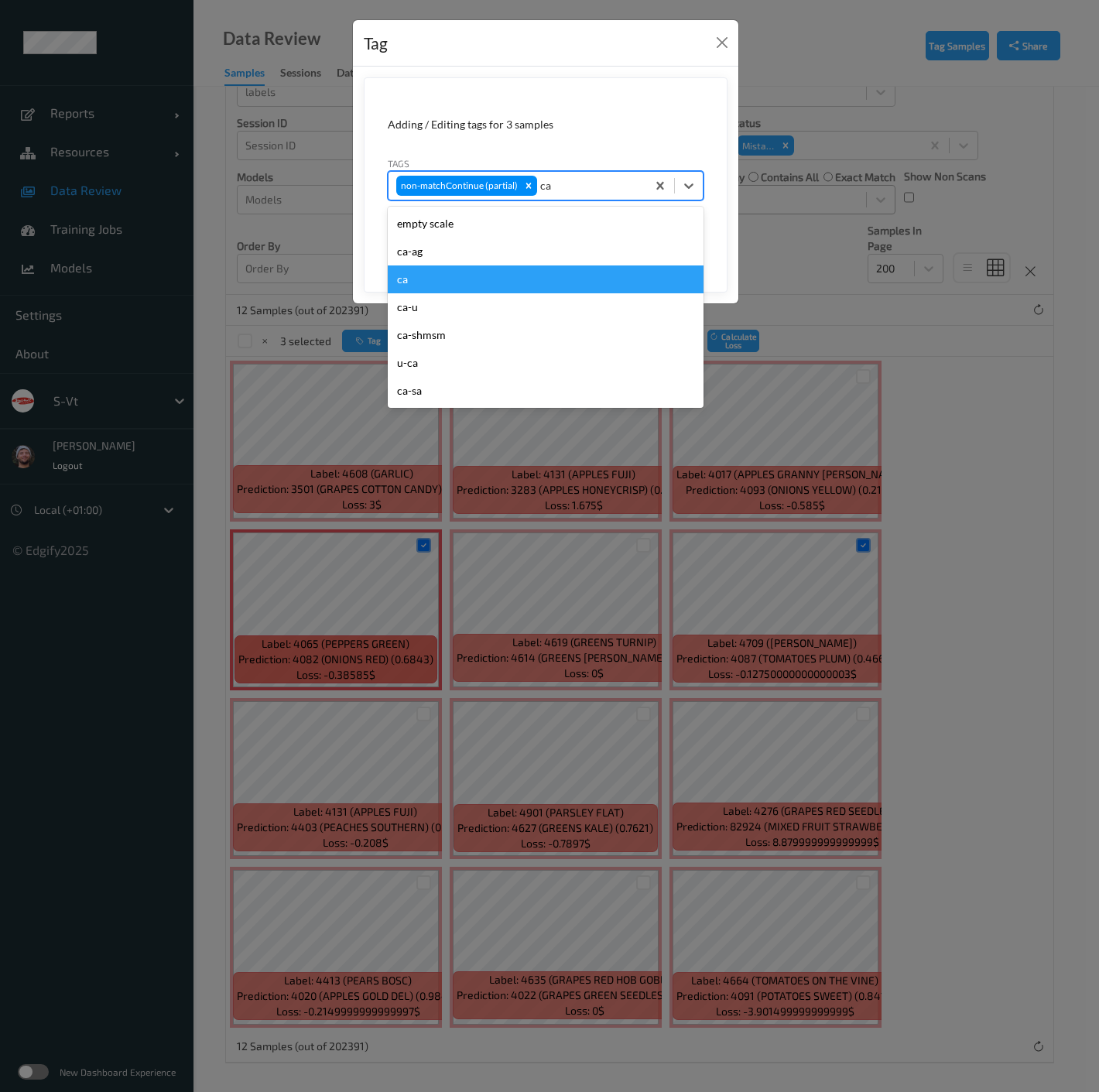
click at [434, 268] on div "ca" at bounding box center [546, 279] width 315 height 28
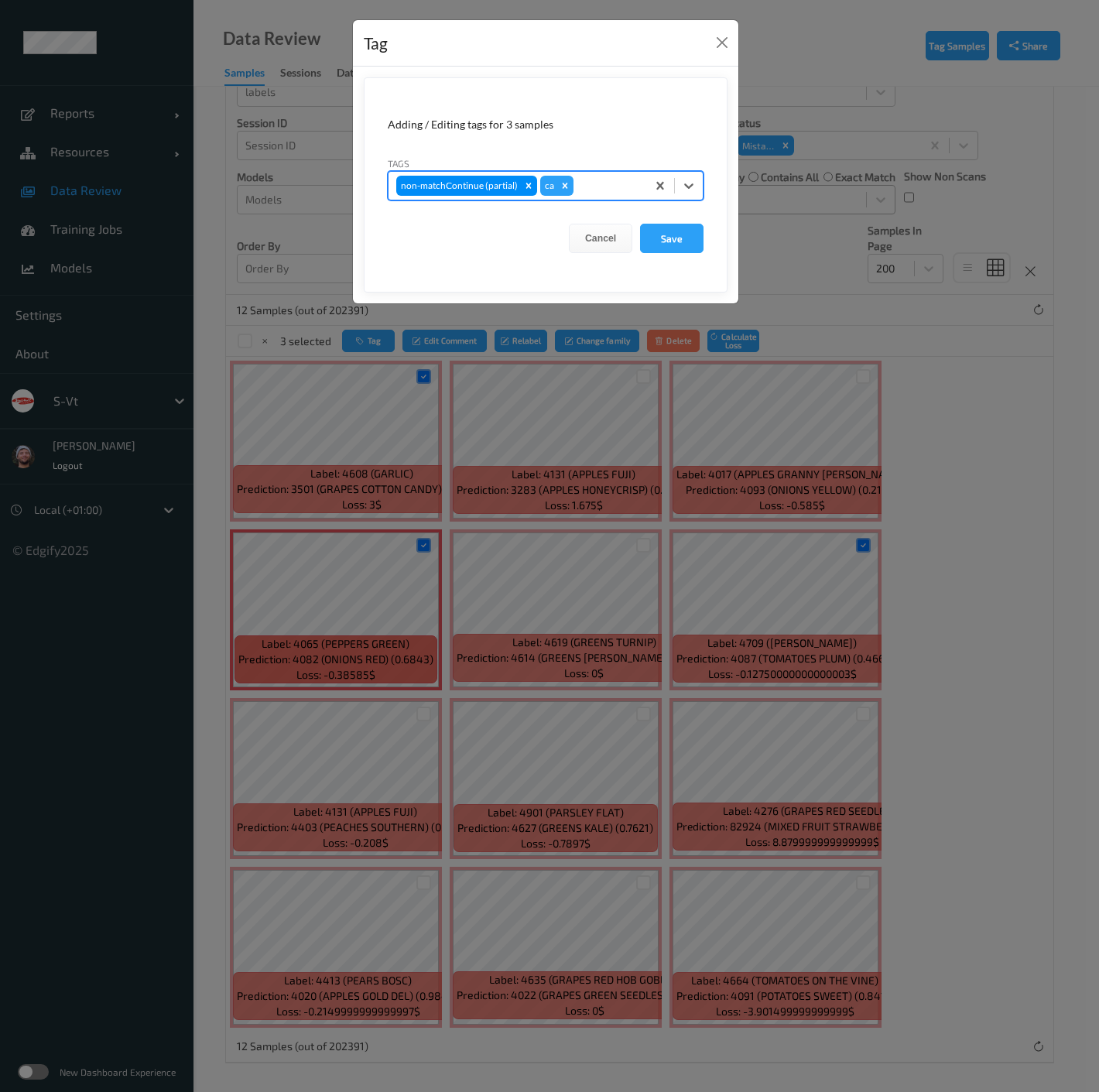
type input "s"
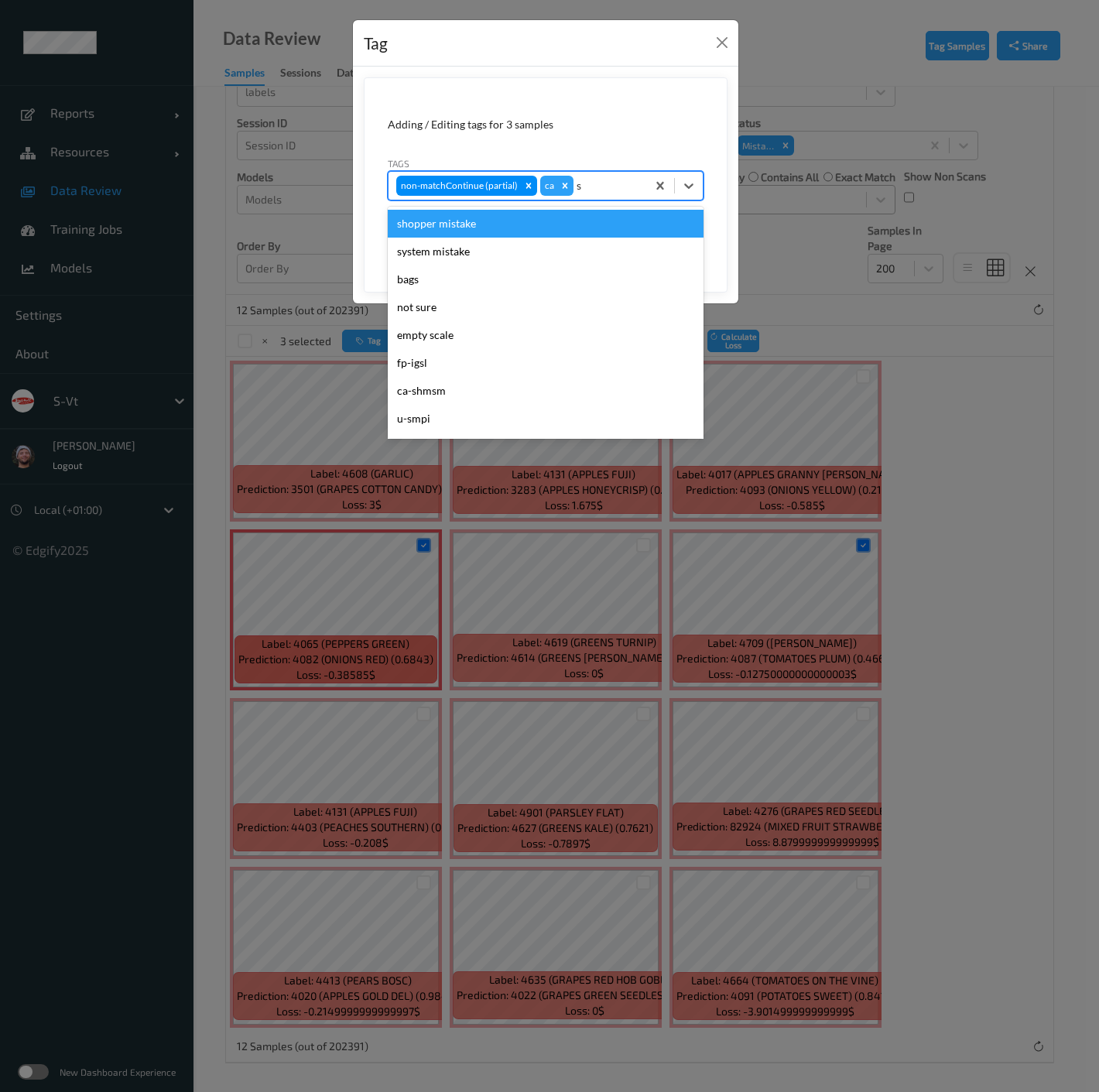
click at [459, 216] on div "shopper mistake" at bounding box center [546, 224] width 315 height 28
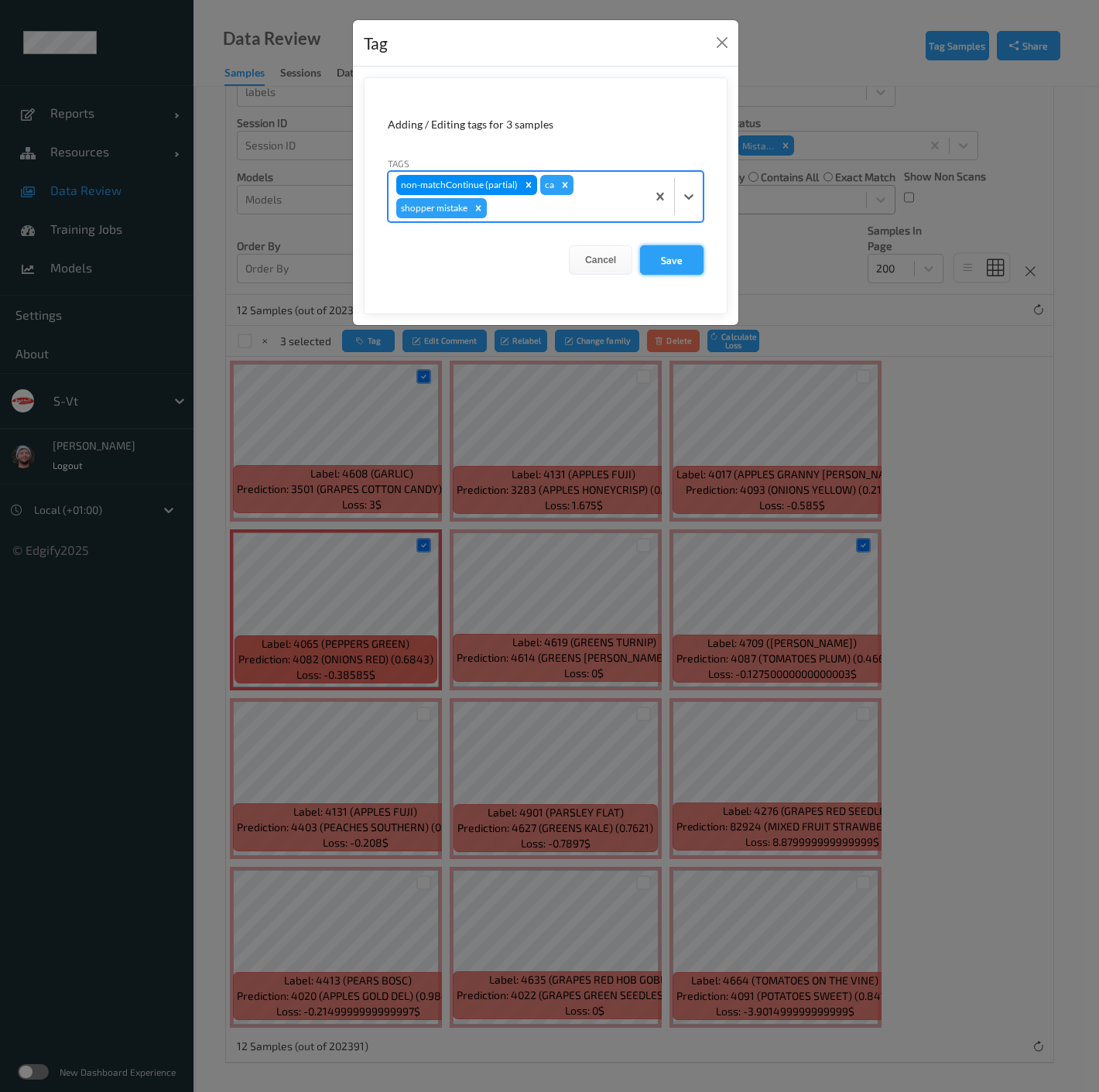
click at [674, 255] on button "Save" at bounding box center [672, 260] width 63 height 30
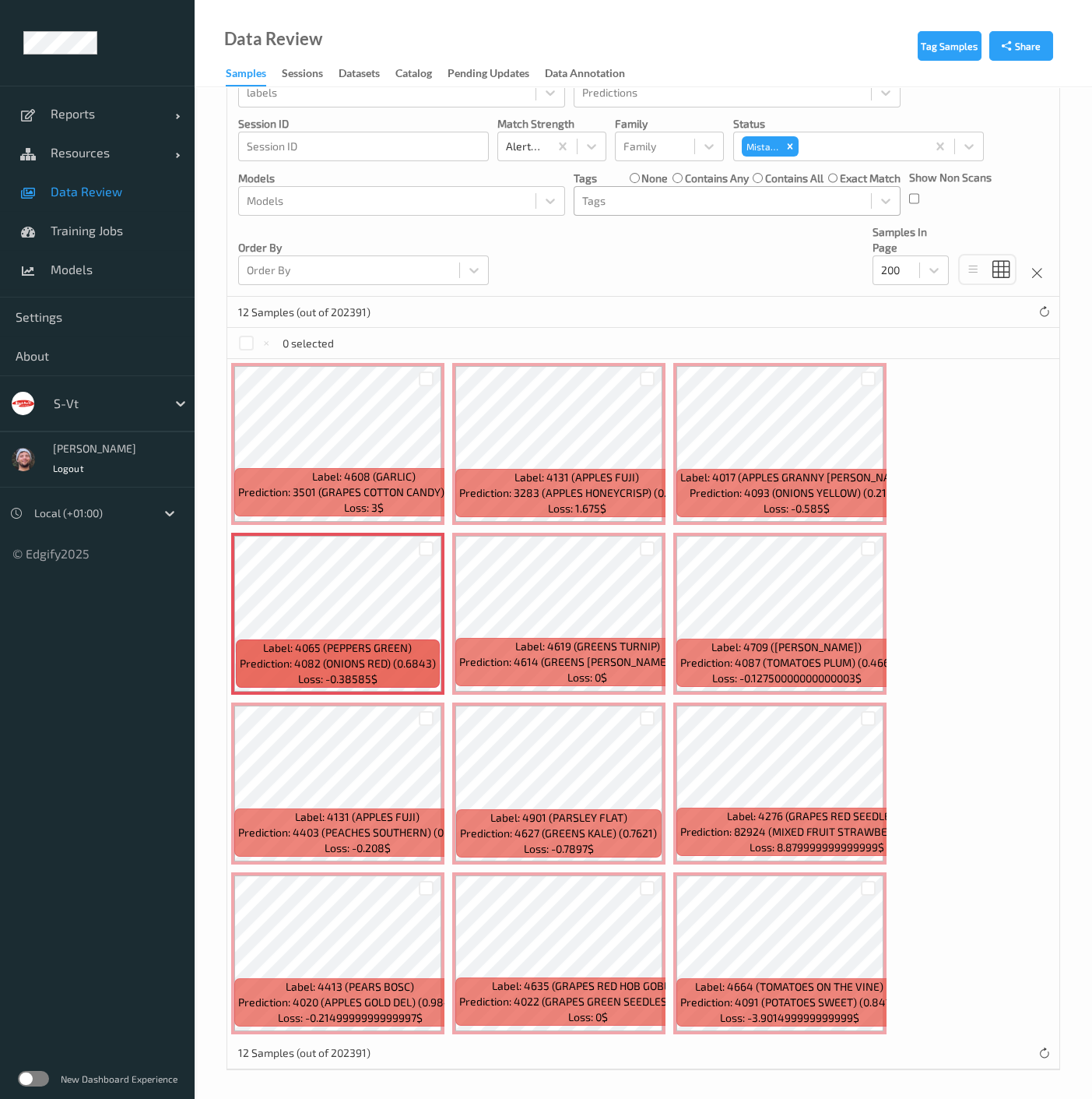
click at [866, 875] on div at bounding box center [869, 887] width 30 height 26
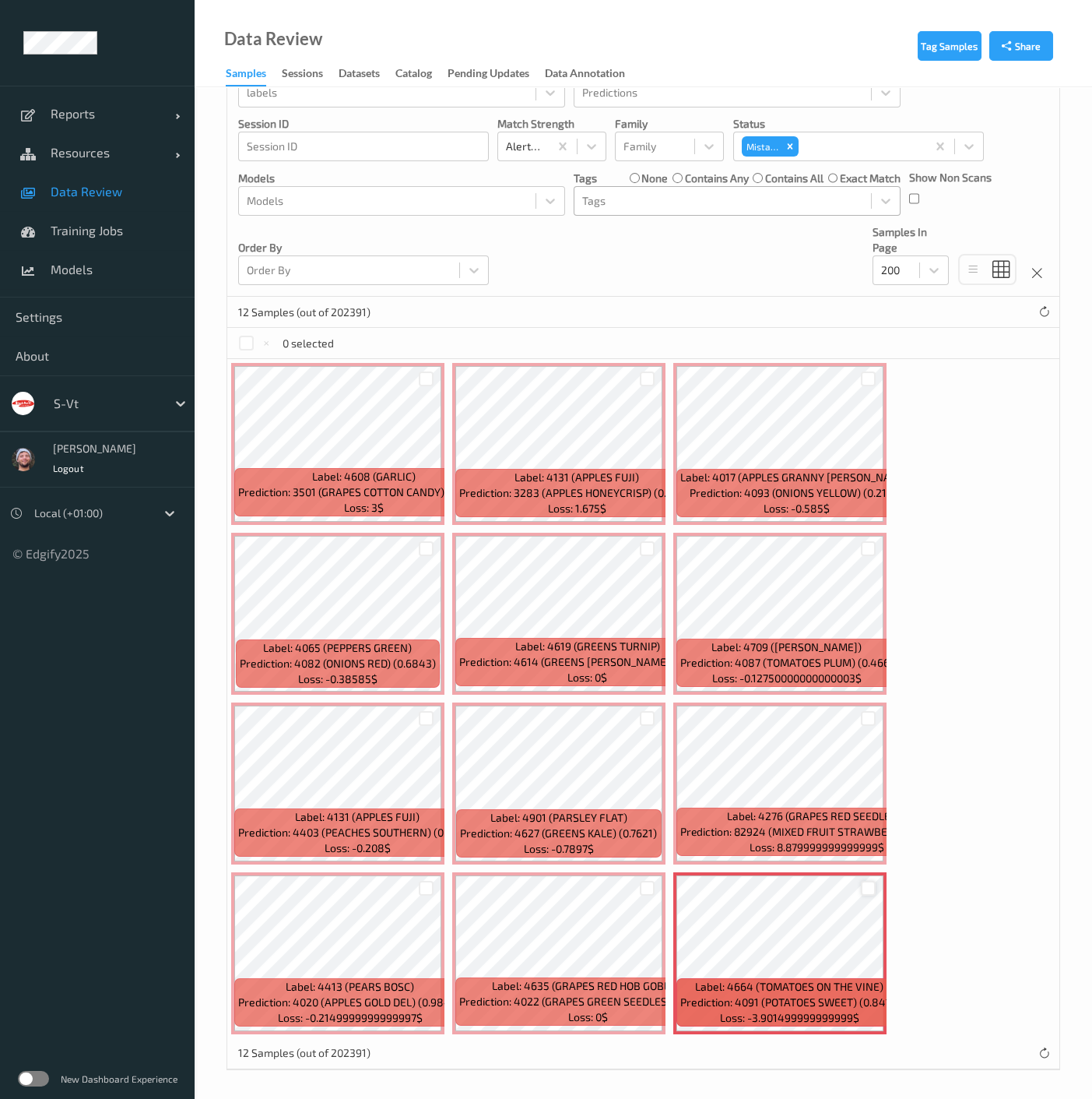
click at [866, 885] on div at bounding box center [868, 887] width 14 height 14
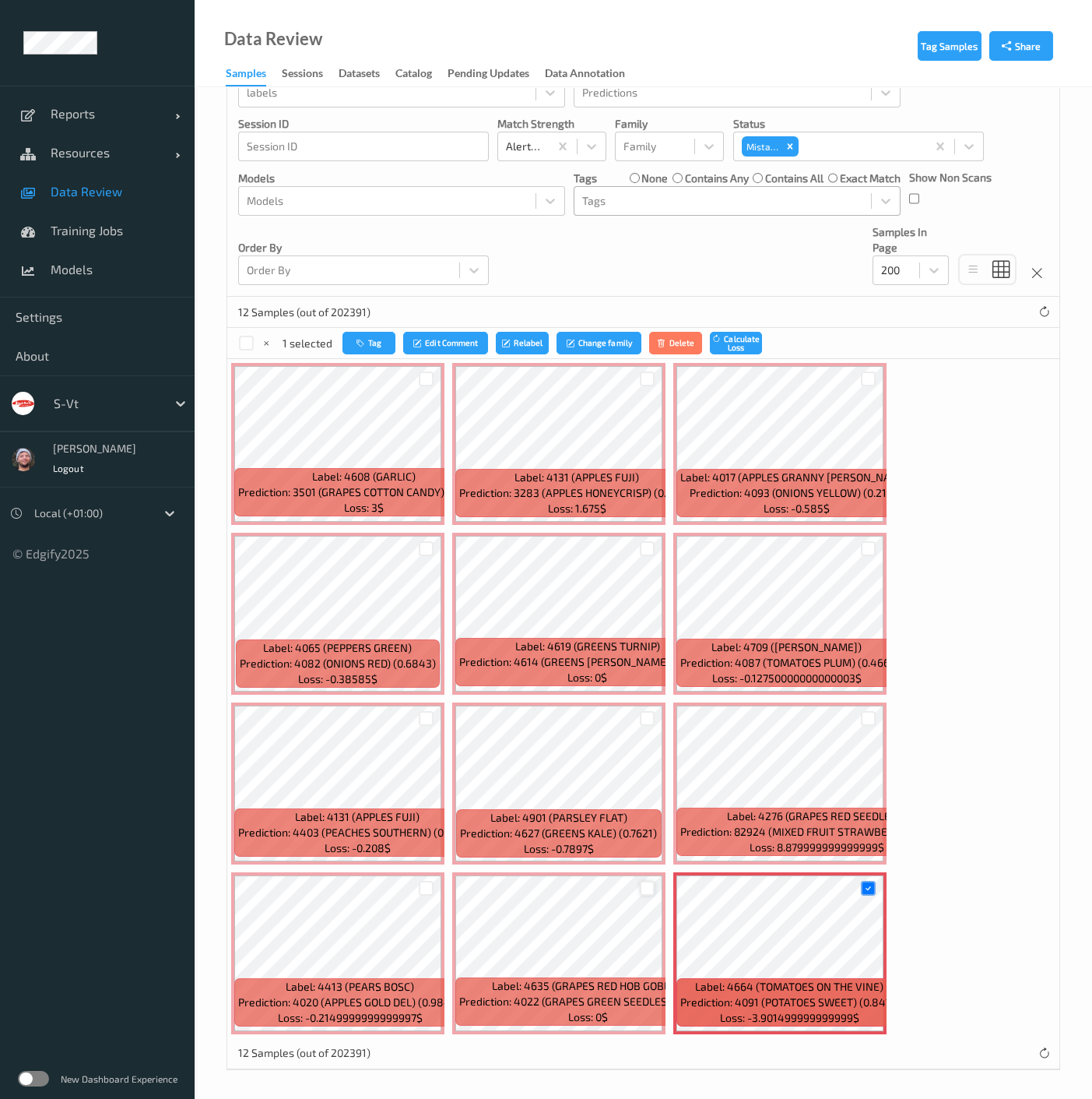
click at [650, 883] on div at bounding box center [647, 887] width 14 height 14
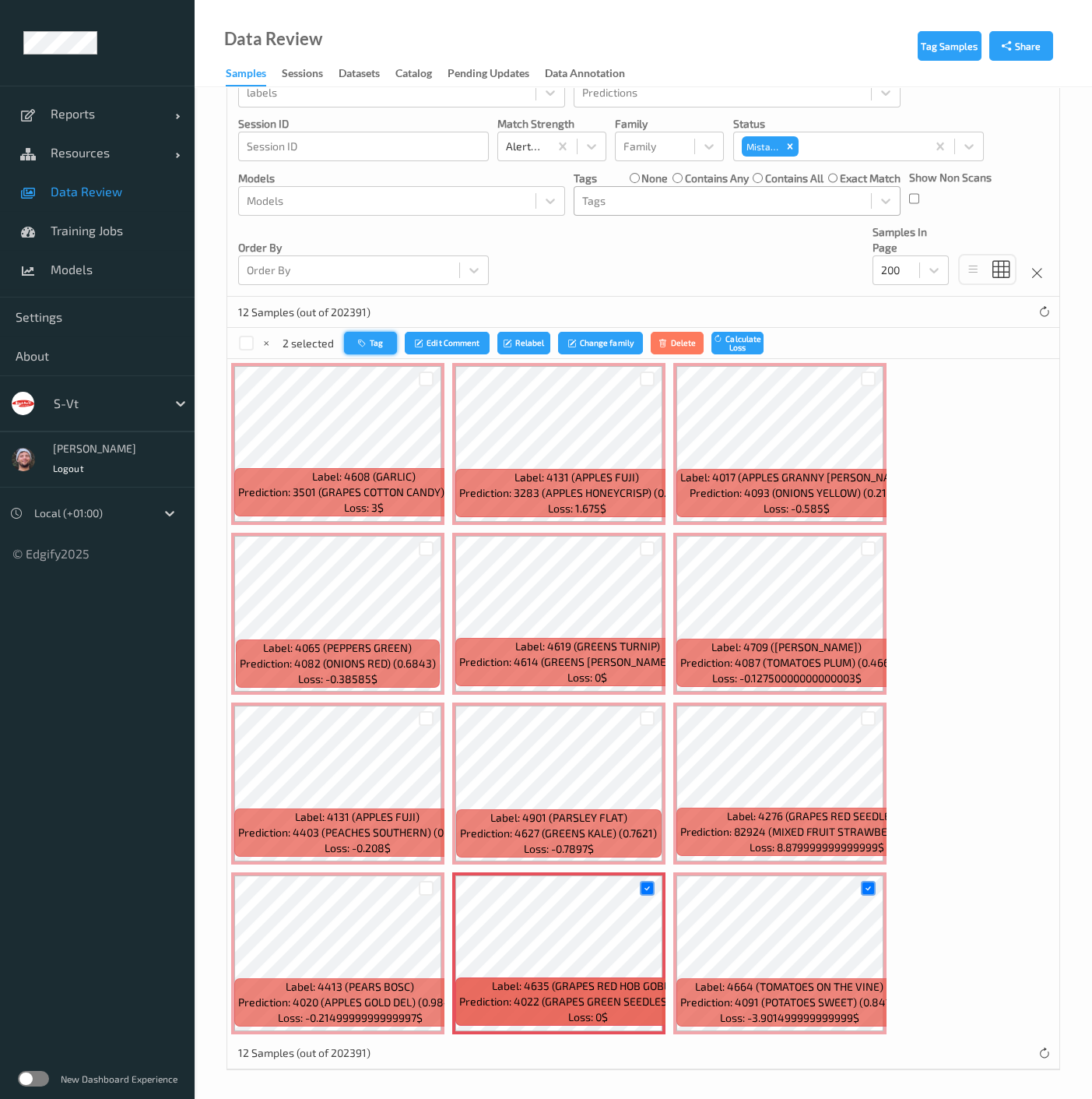
click at [376, 337] on button "Tag" at bounding box center [370, 342] width 53 height 22
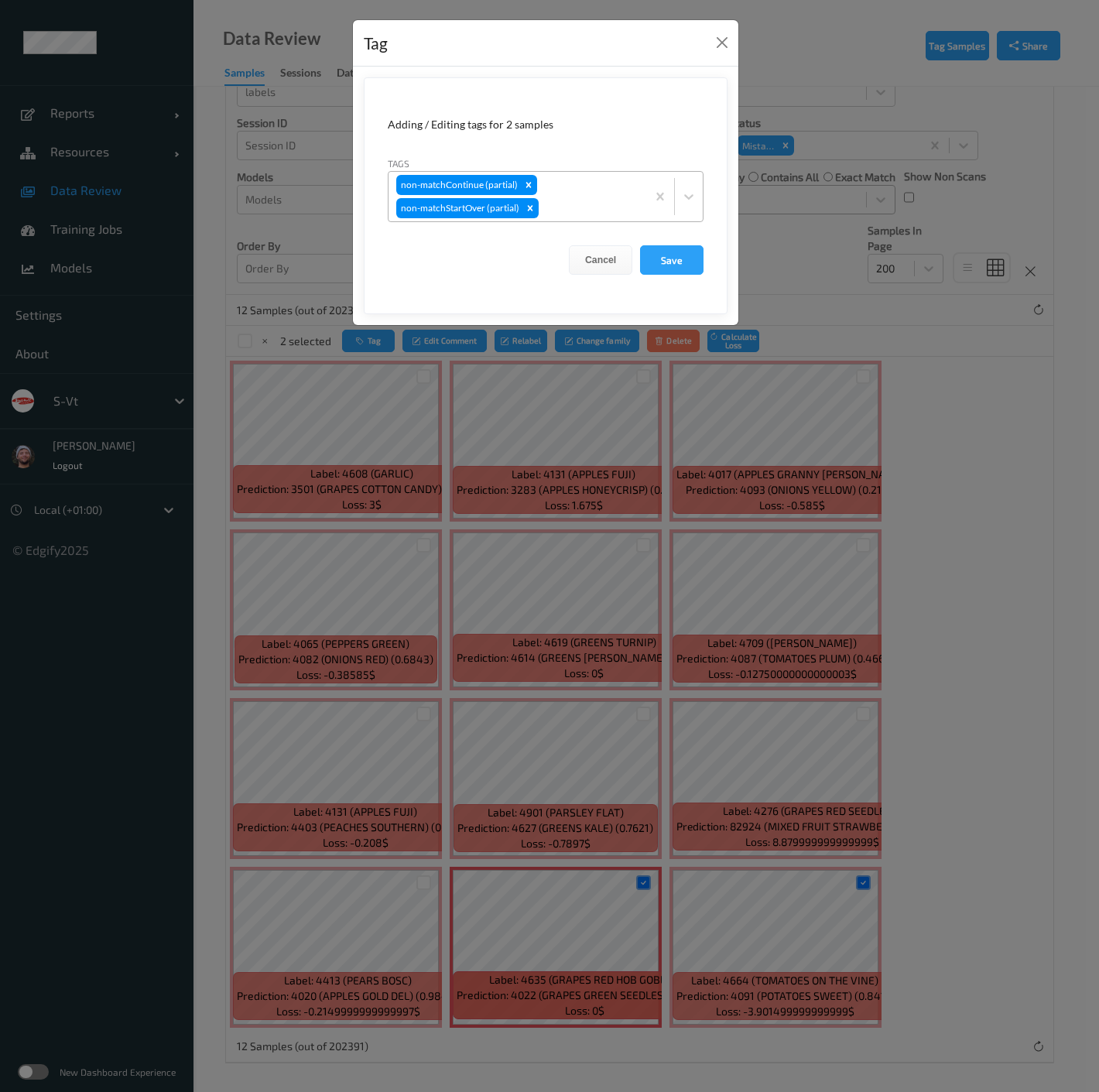
click at [564, 184] on div "non-matchContinue (partial) non-matchStartOver (partial)" at bounding box center [518, 197] width 258 height 50
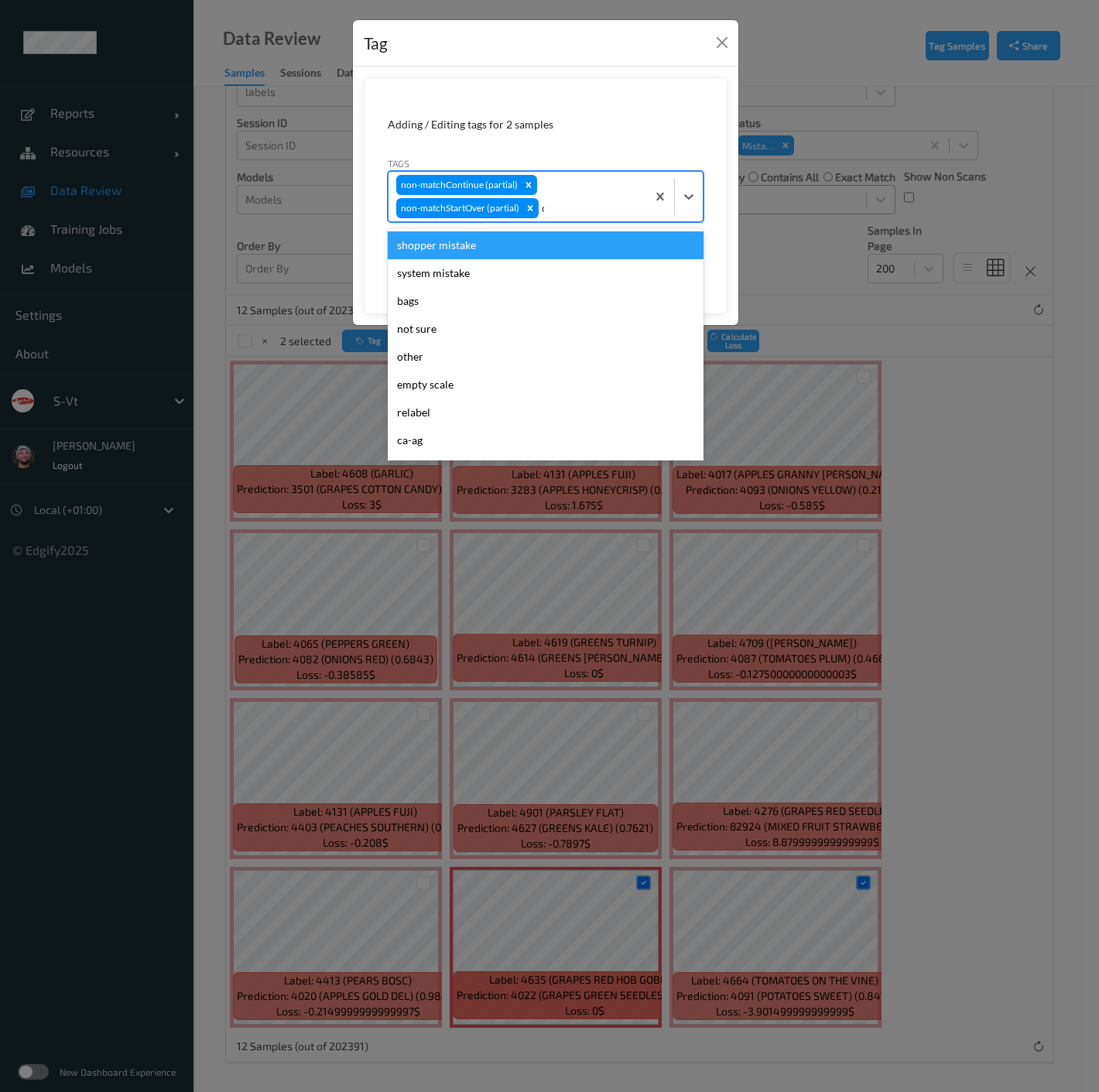
type input "ca"
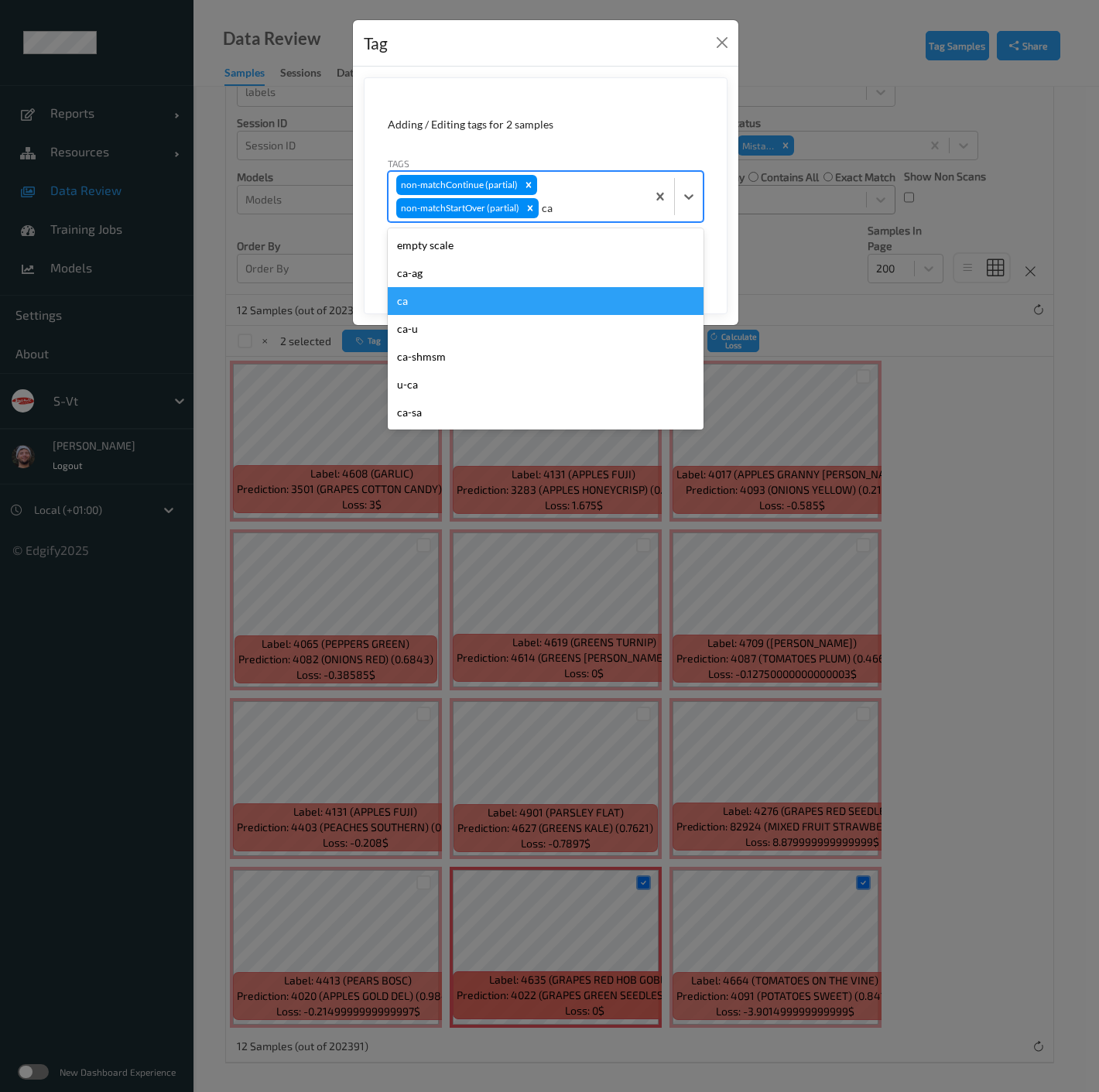
click at [480, 298] on div "ca" at bounding box center [546, 301] width 315 height 28
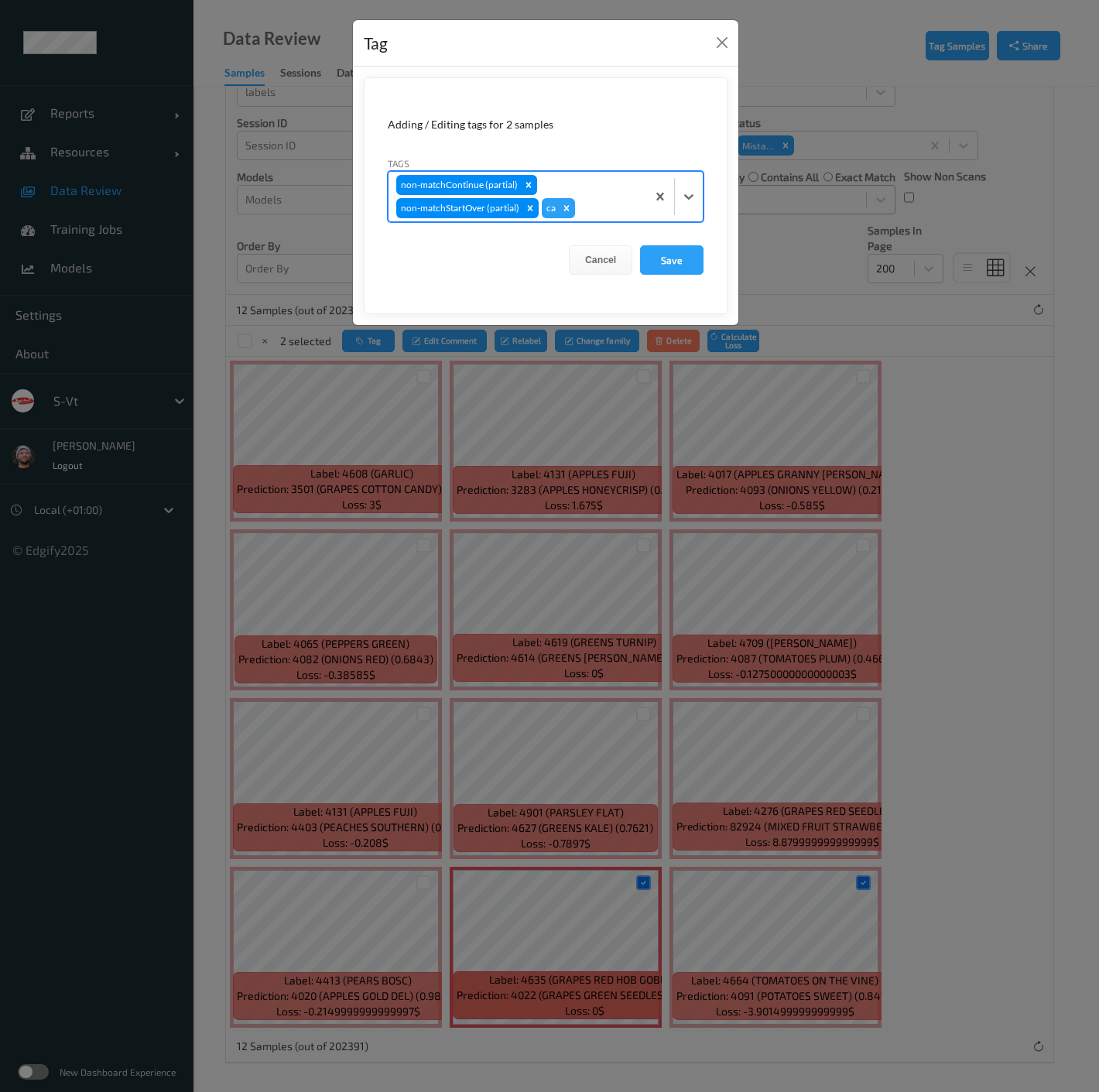
click at [590, 184] on div "non-matchContinue (partial) non-matchStartOver (partial) ca" at bounding box center [518, 197] width 258 height 50
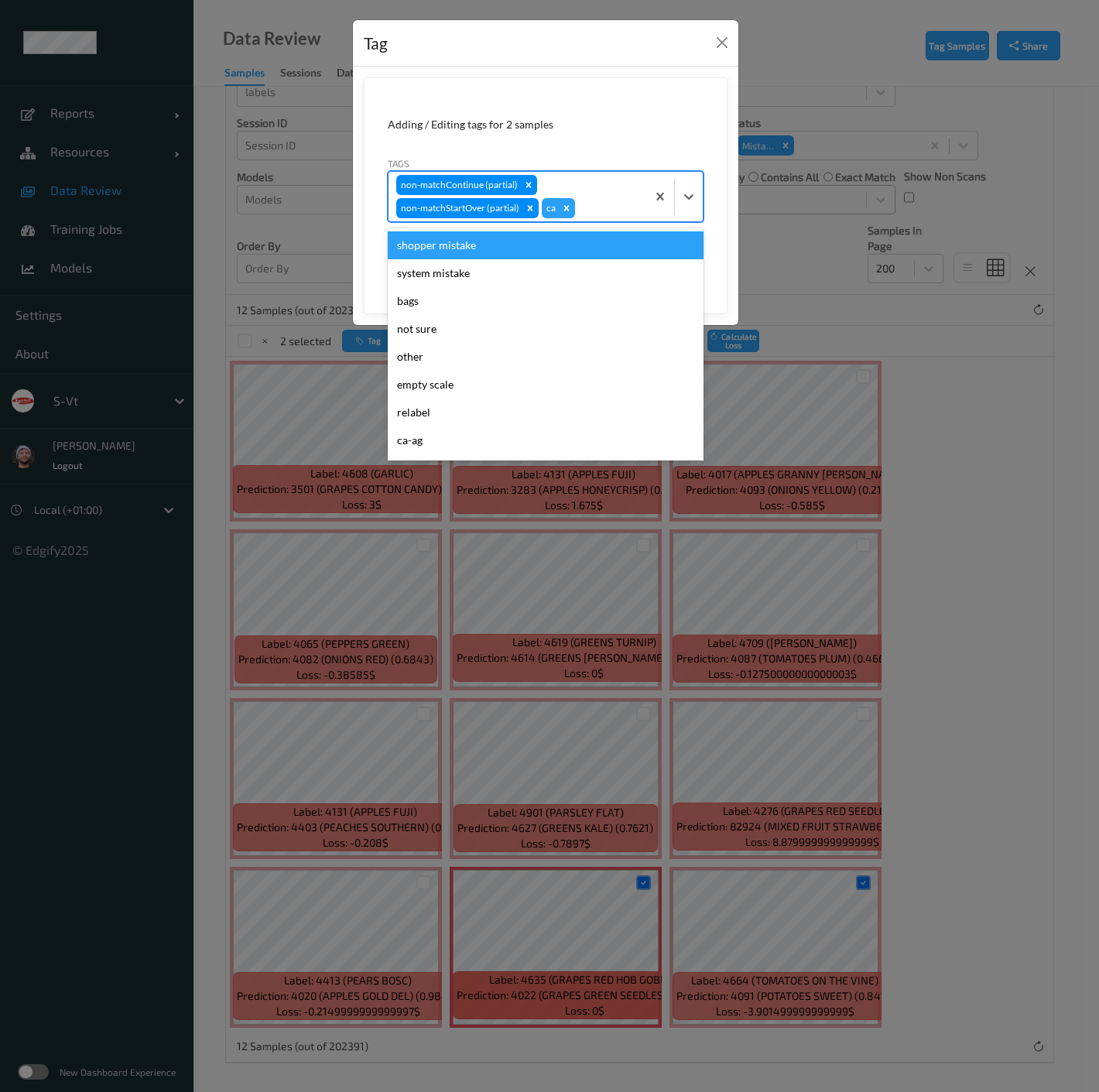
click at [459, 250] on div "shopper mistake" at bounding box center [546, 245] width 315 height 28
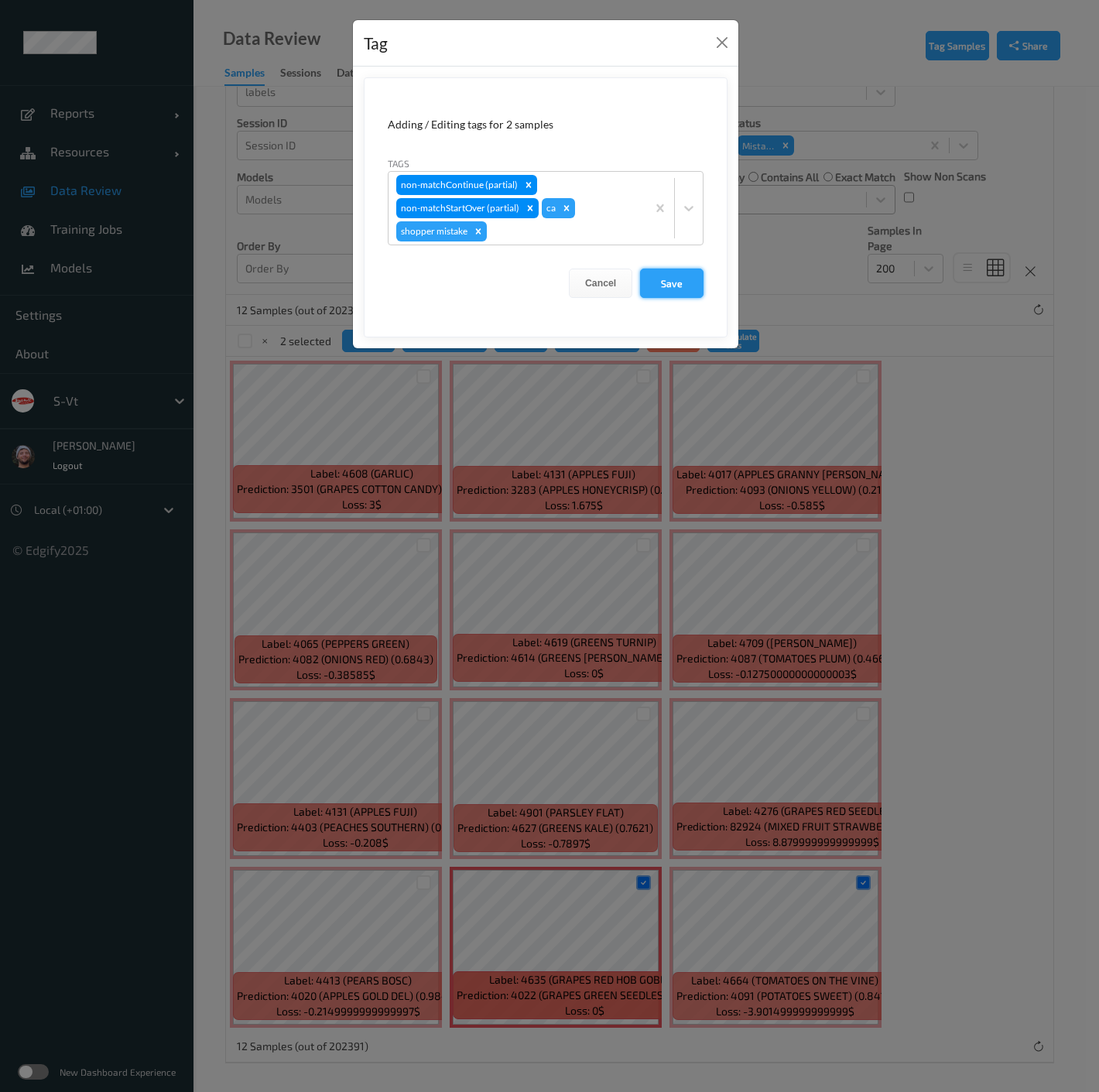
click at [679, 283] on button "Save" at bounding box center [672, 283] width 63 height 30
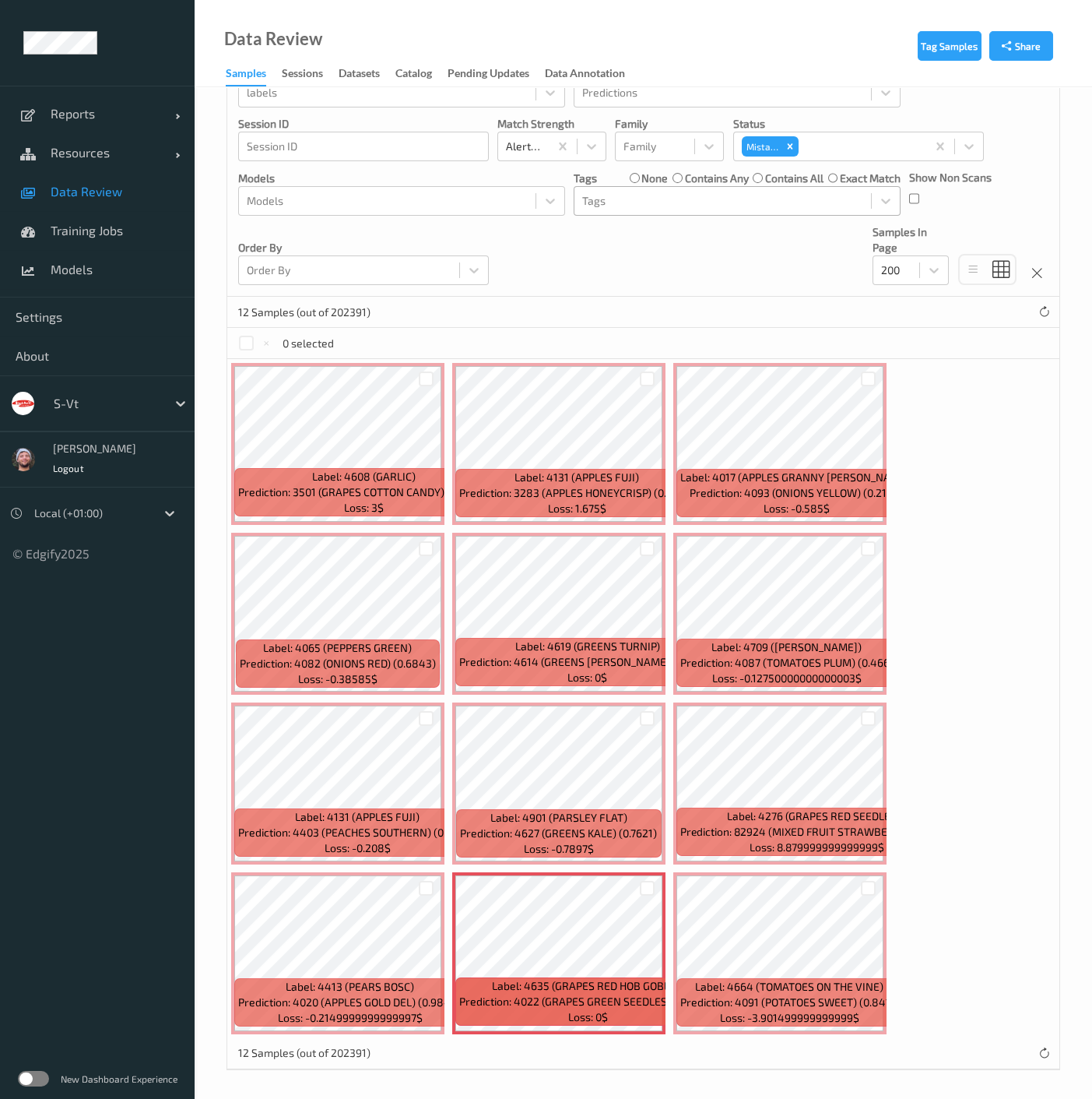
click at [656, 183] on label "none" at bounding box center [655, 178] width 27 height 15
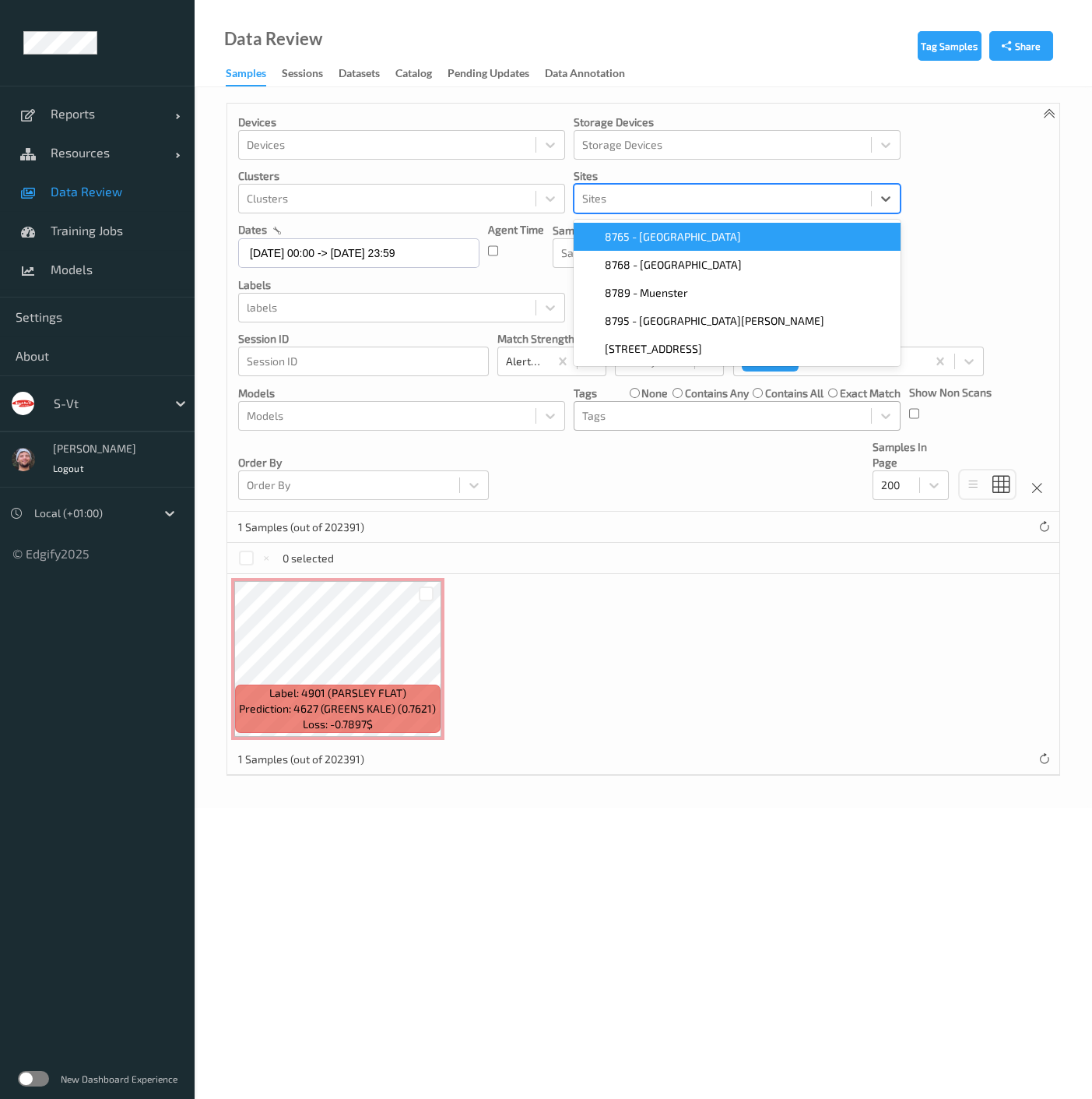
scroll to position [0, 0]
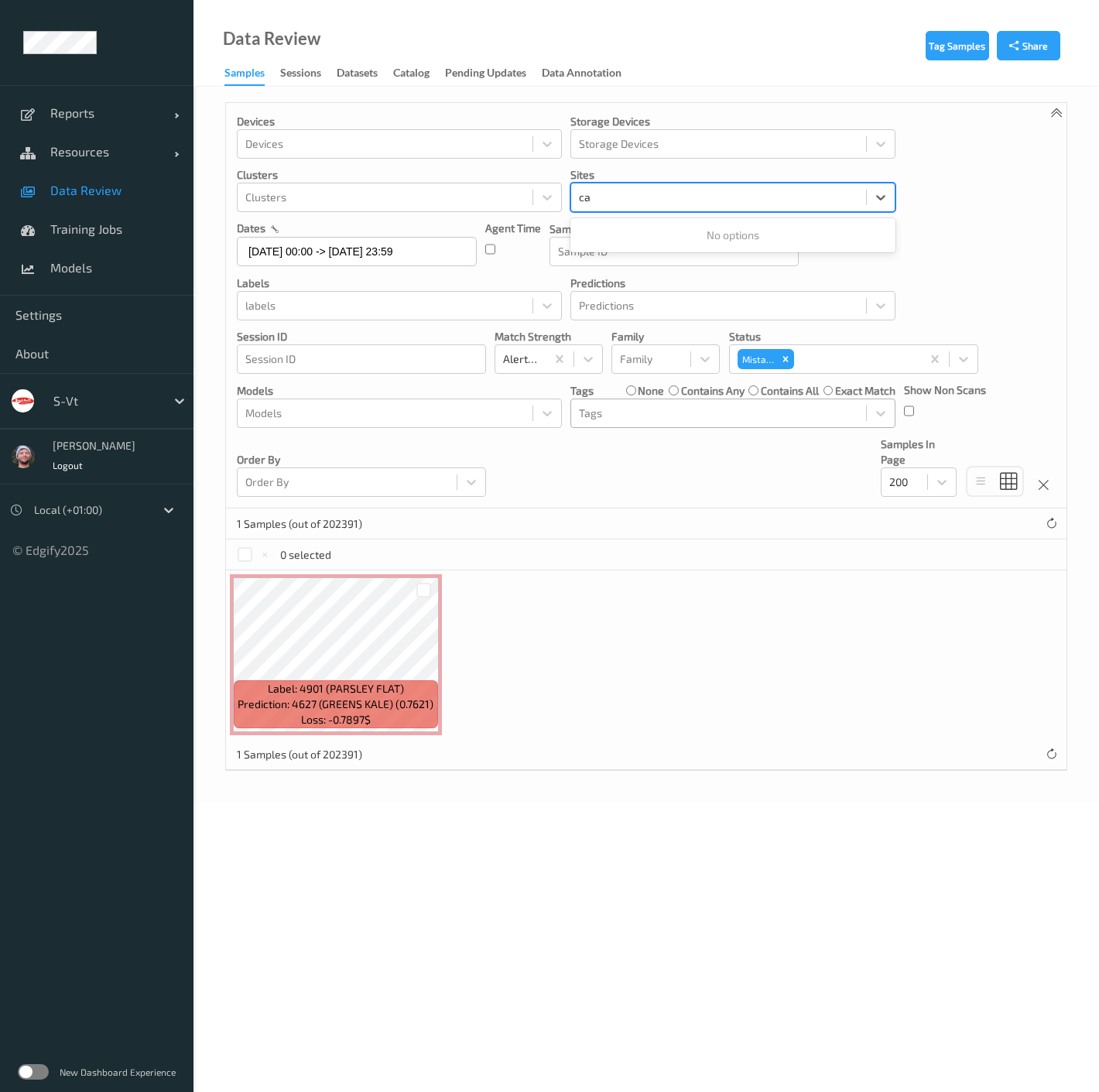
type input "ca"
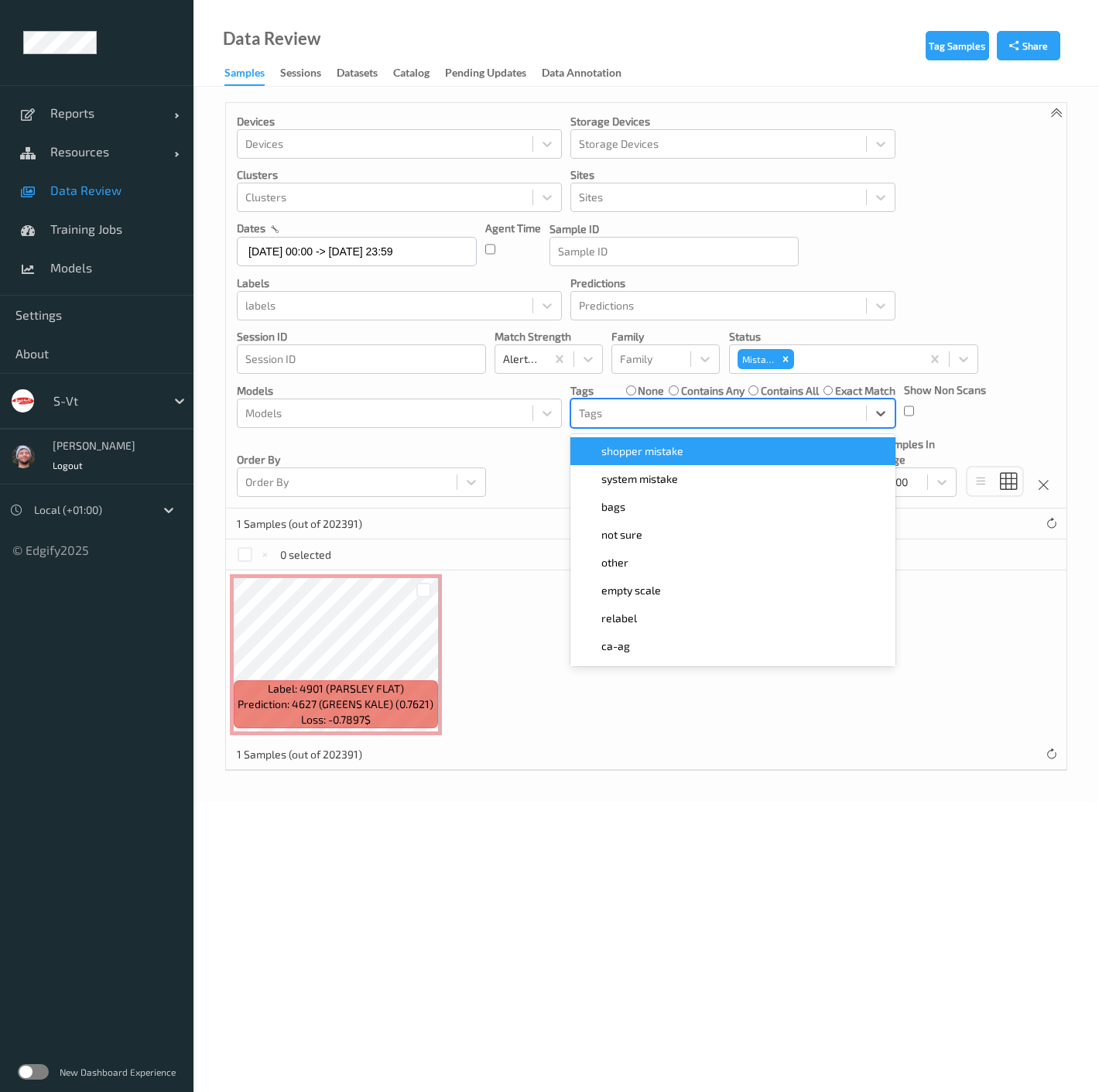
click at [650, 409] on div at bounding box center [719, 413] width 279 height 18
type input "ca"
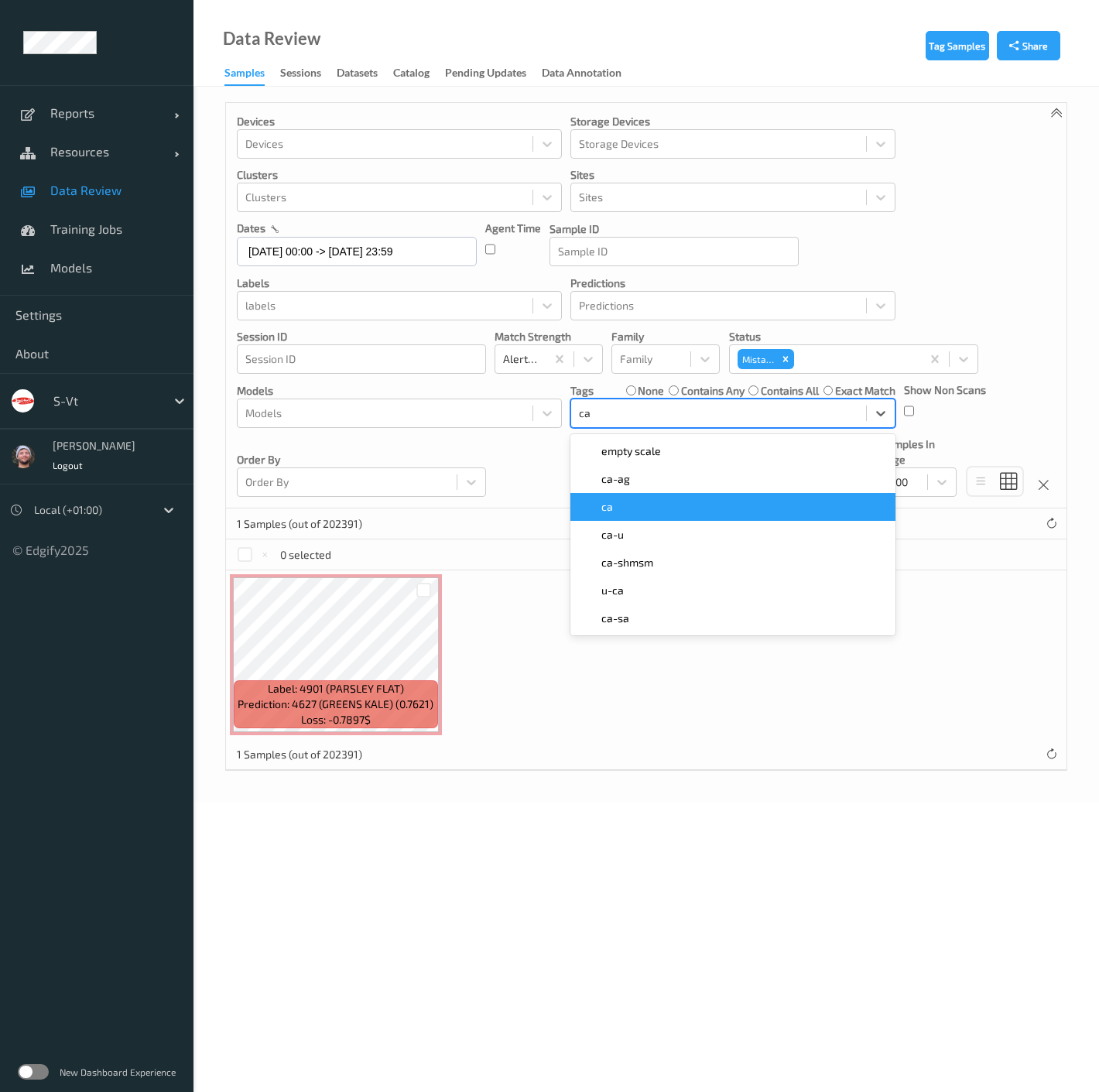
click at [614, 508] on div "ca" at bounding box center [733, 506] width 307 height 15
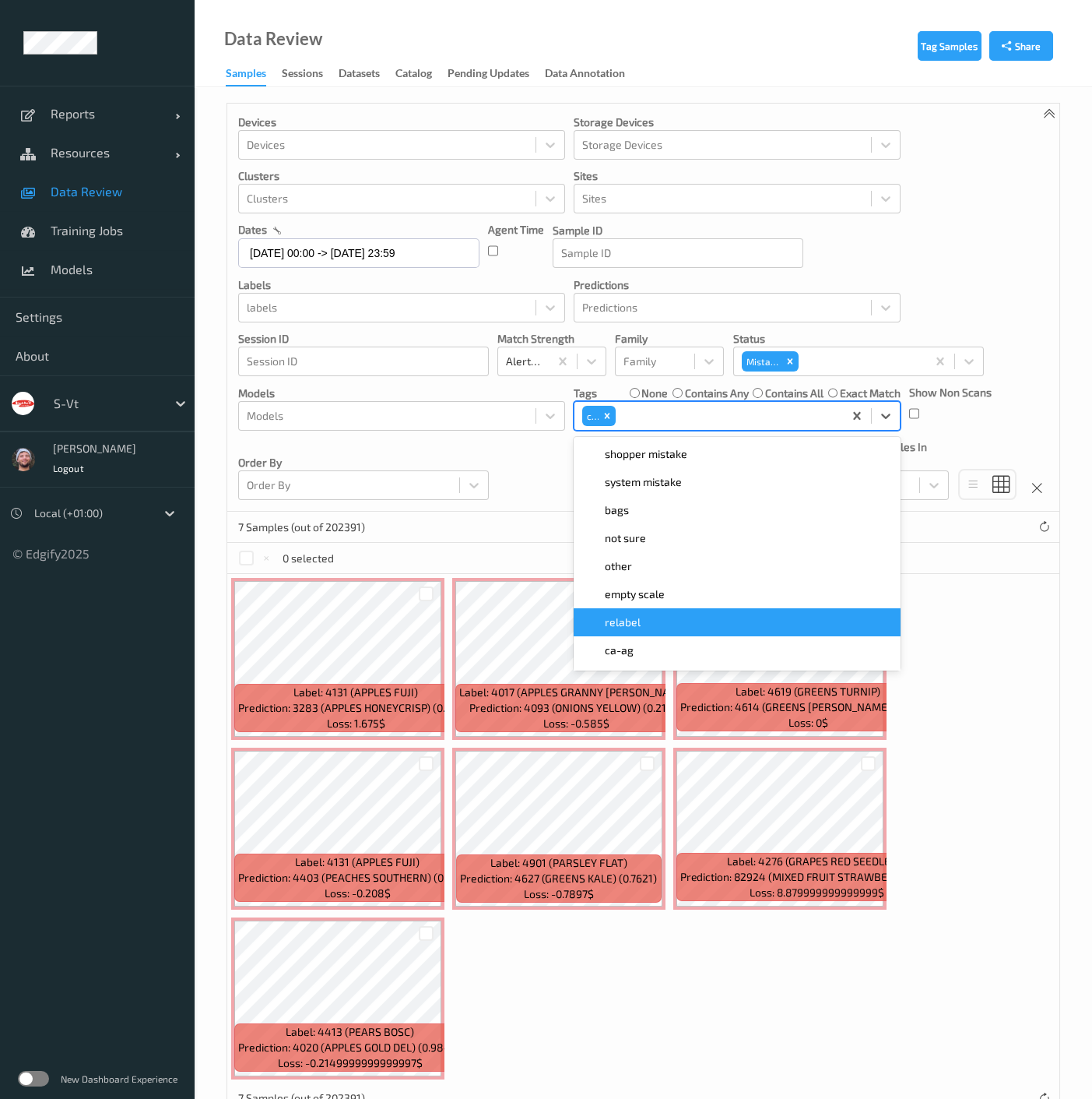
click at [507, 514] on div "7 Samples (out of 202391)" at bounding box center [644, 527] width 832 height 31
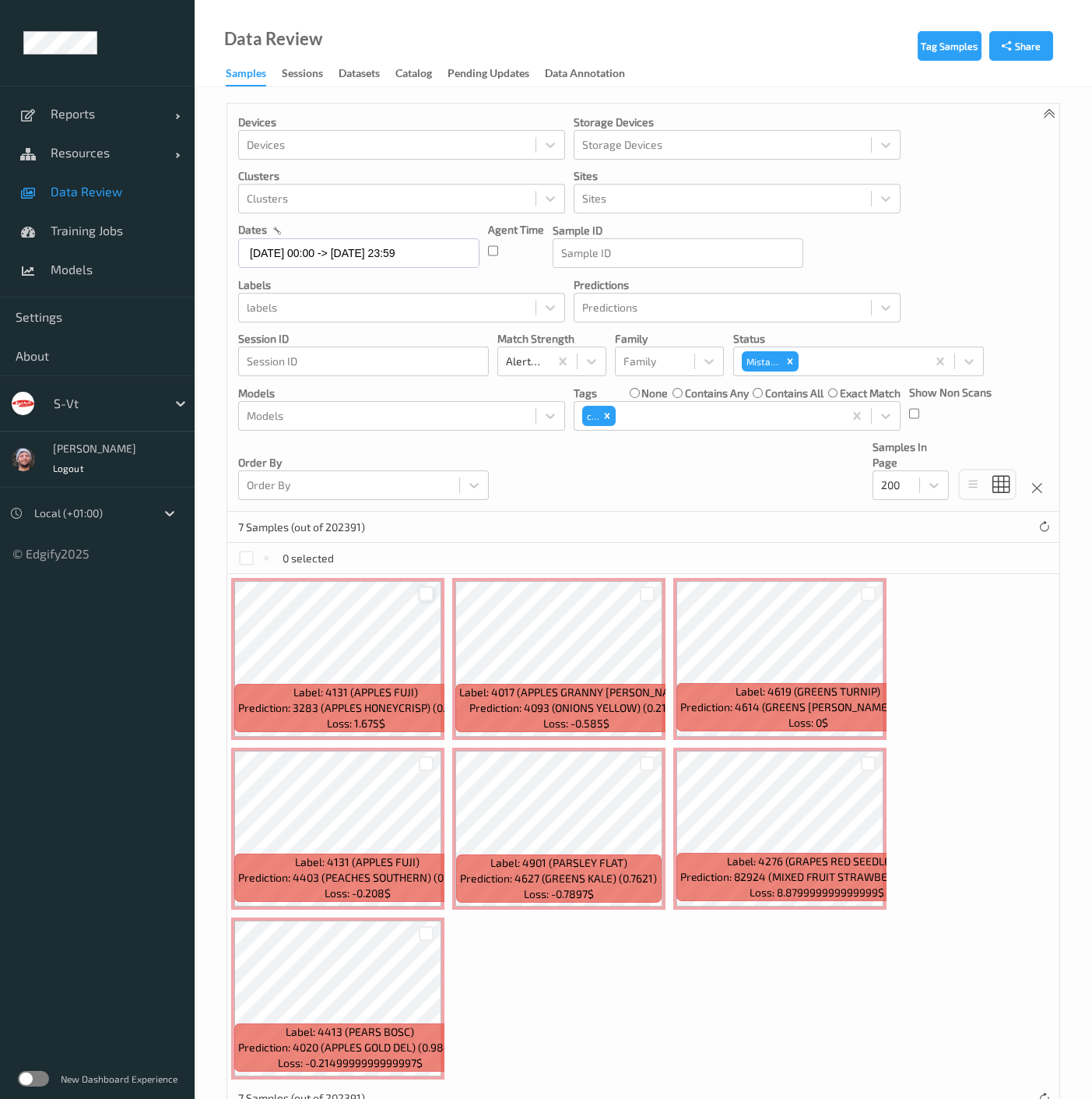
click at [425, 593] on div at bounding box center [426, 593] width 14 height 14
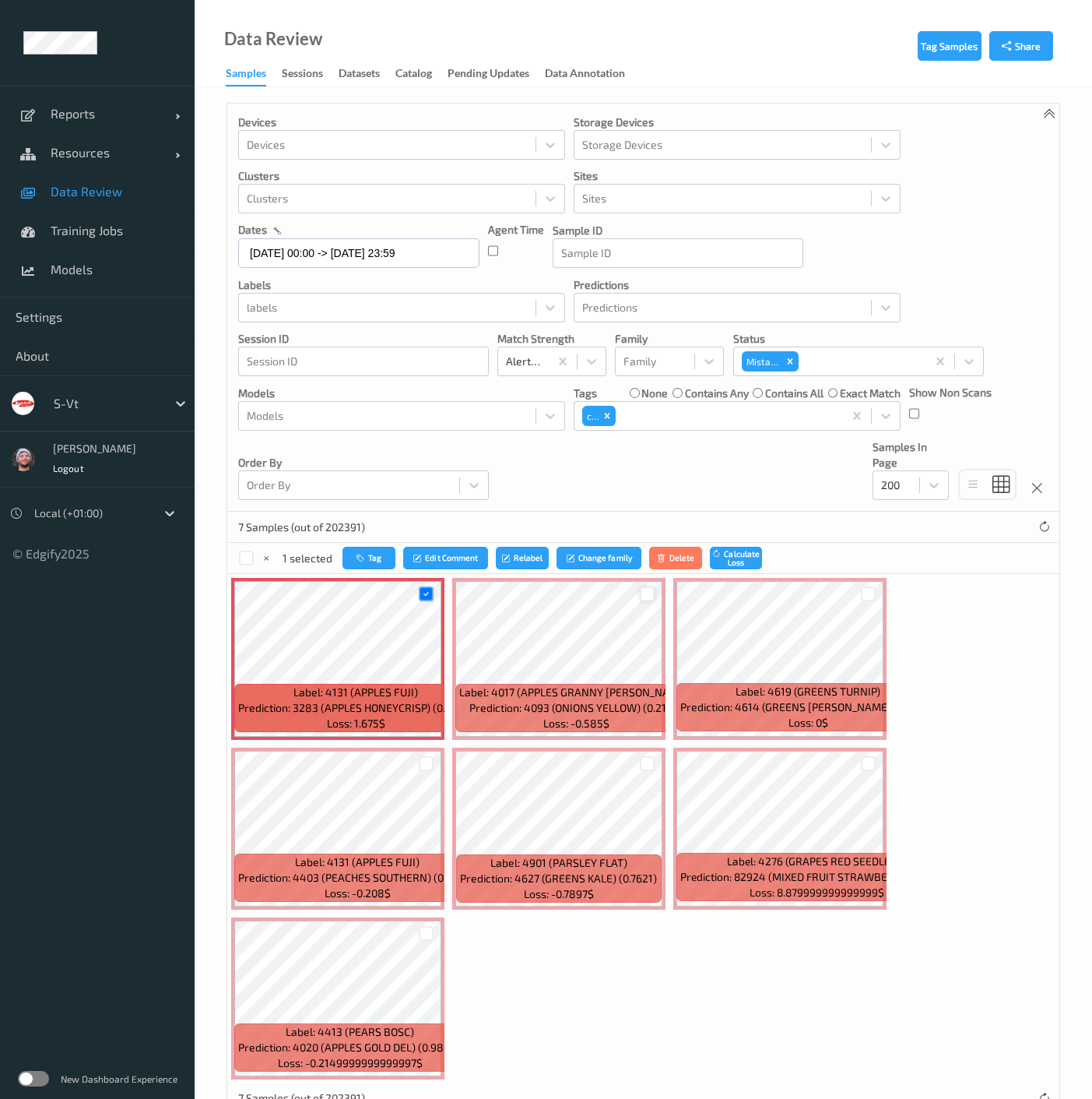
click at [650, 598] on div at bounding box center [647, 593] width 14 height 14
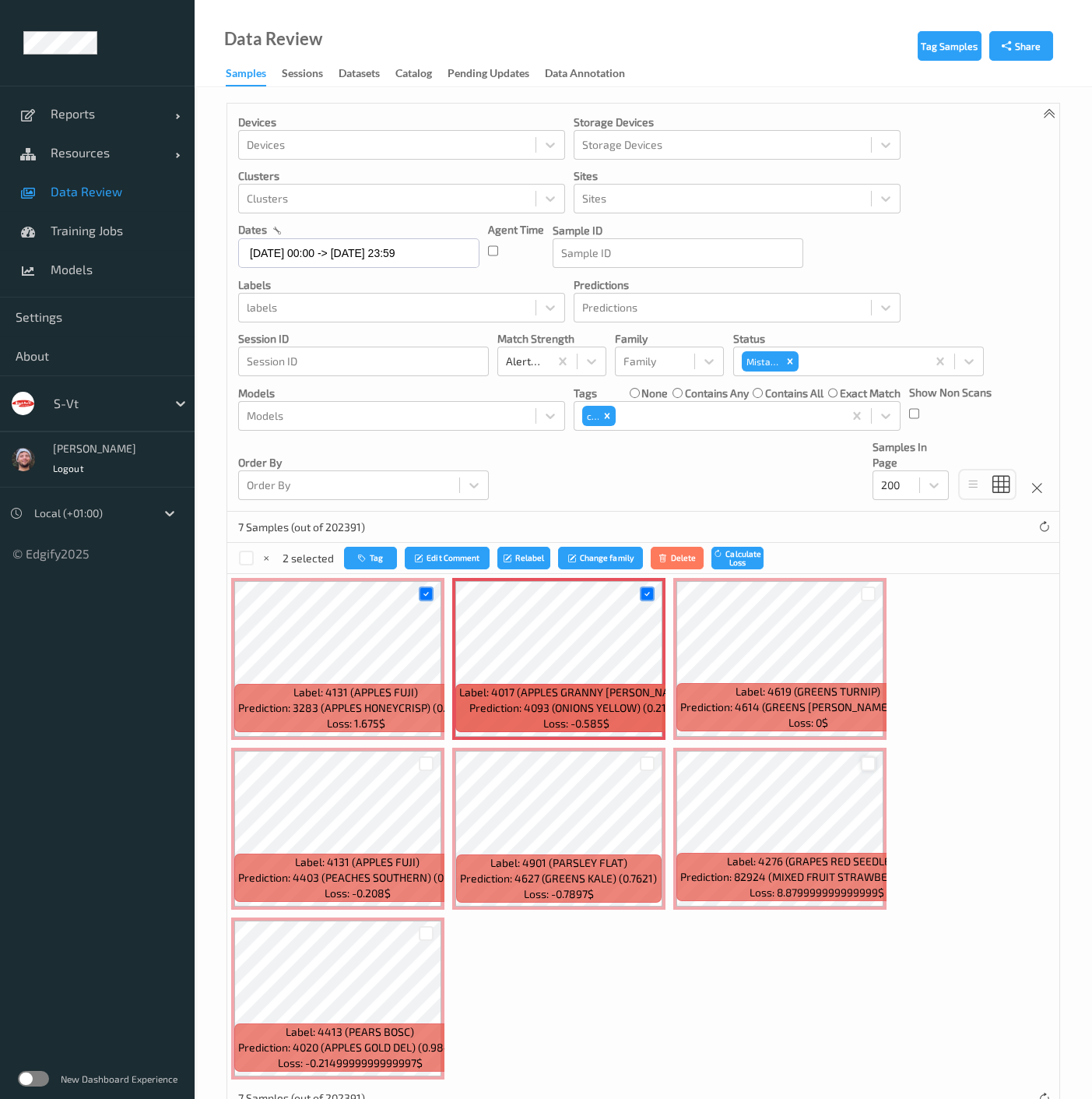
click at [868, 762] on div at bounding box center [868, 763] width 14 height 14
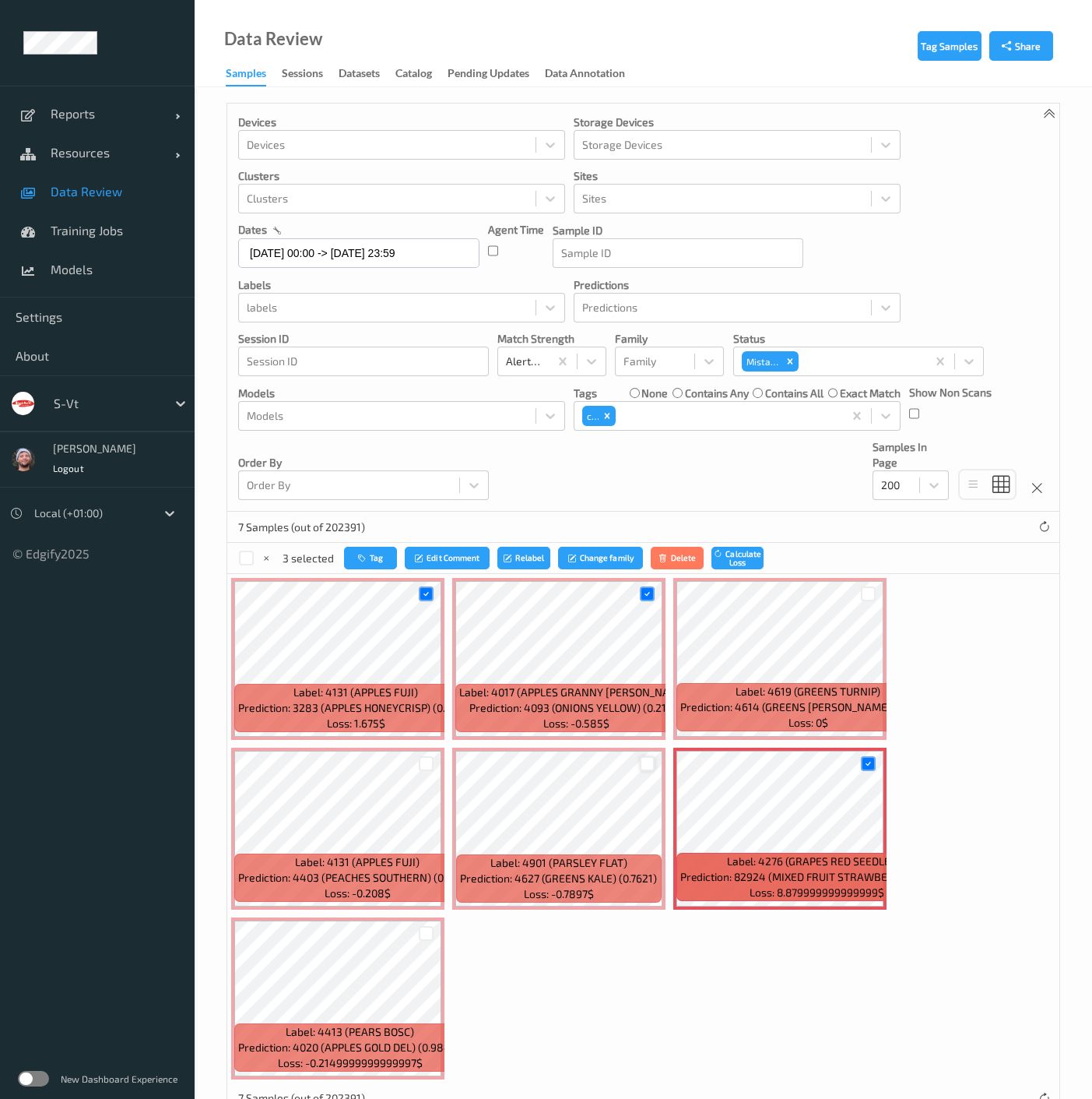
click at [646, 768] on div at bounding box center [647, 763] width 14 height 14
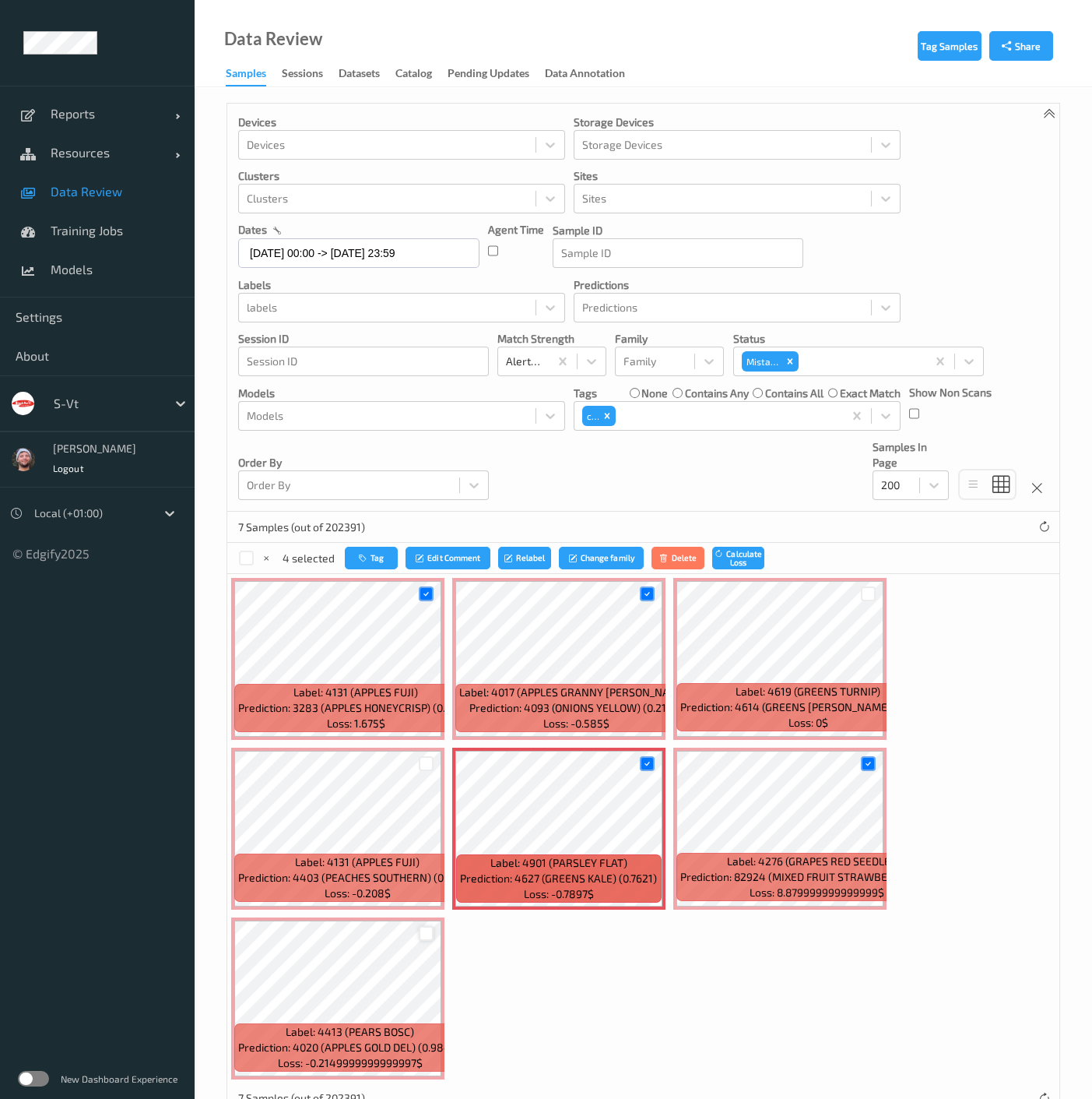
click at [420, 929] on div at bounding box center [426, 933] width 14 height 14
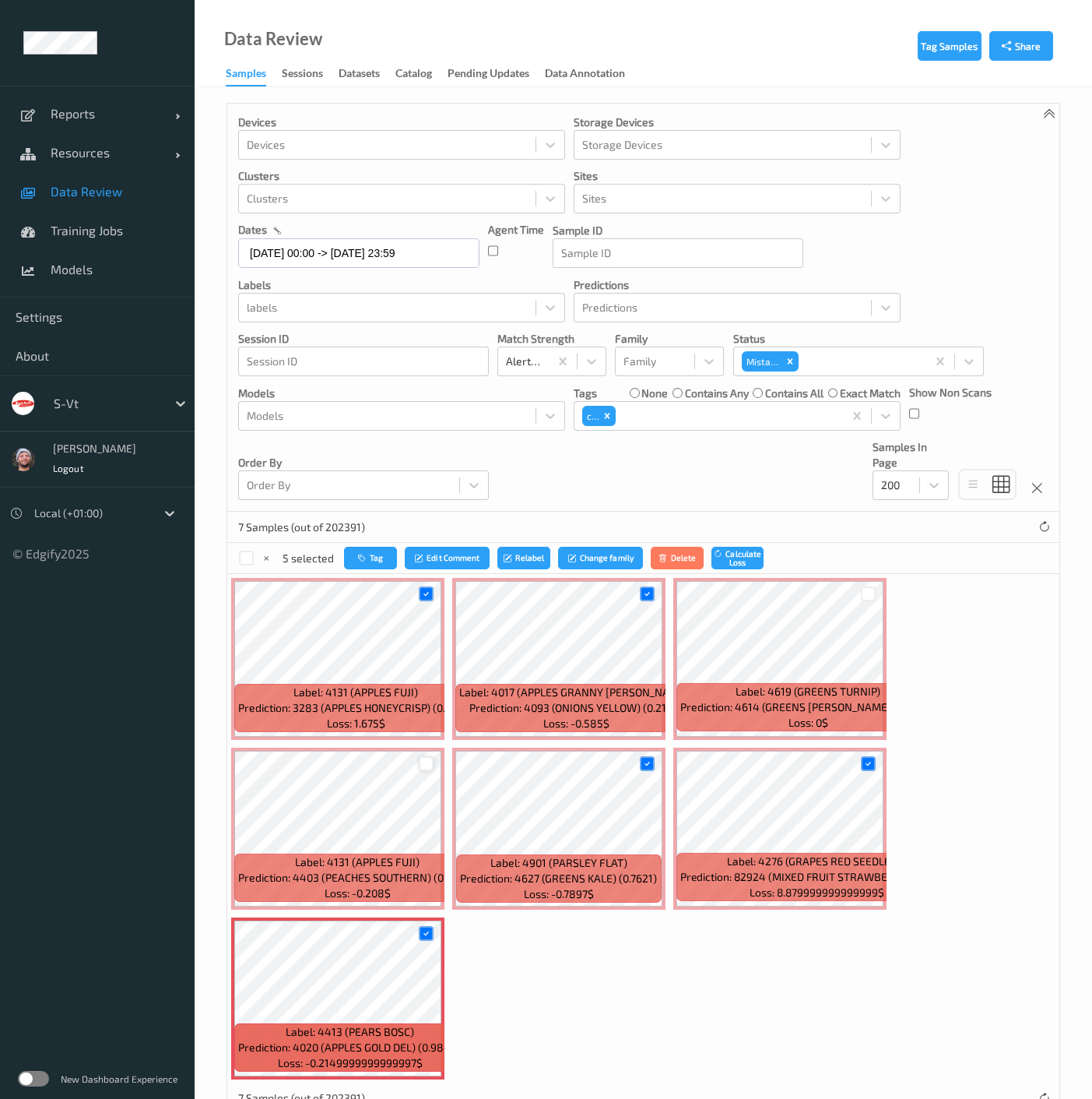
click at [421, 764] on div at bounding box center [426, 763] width 14 height 14
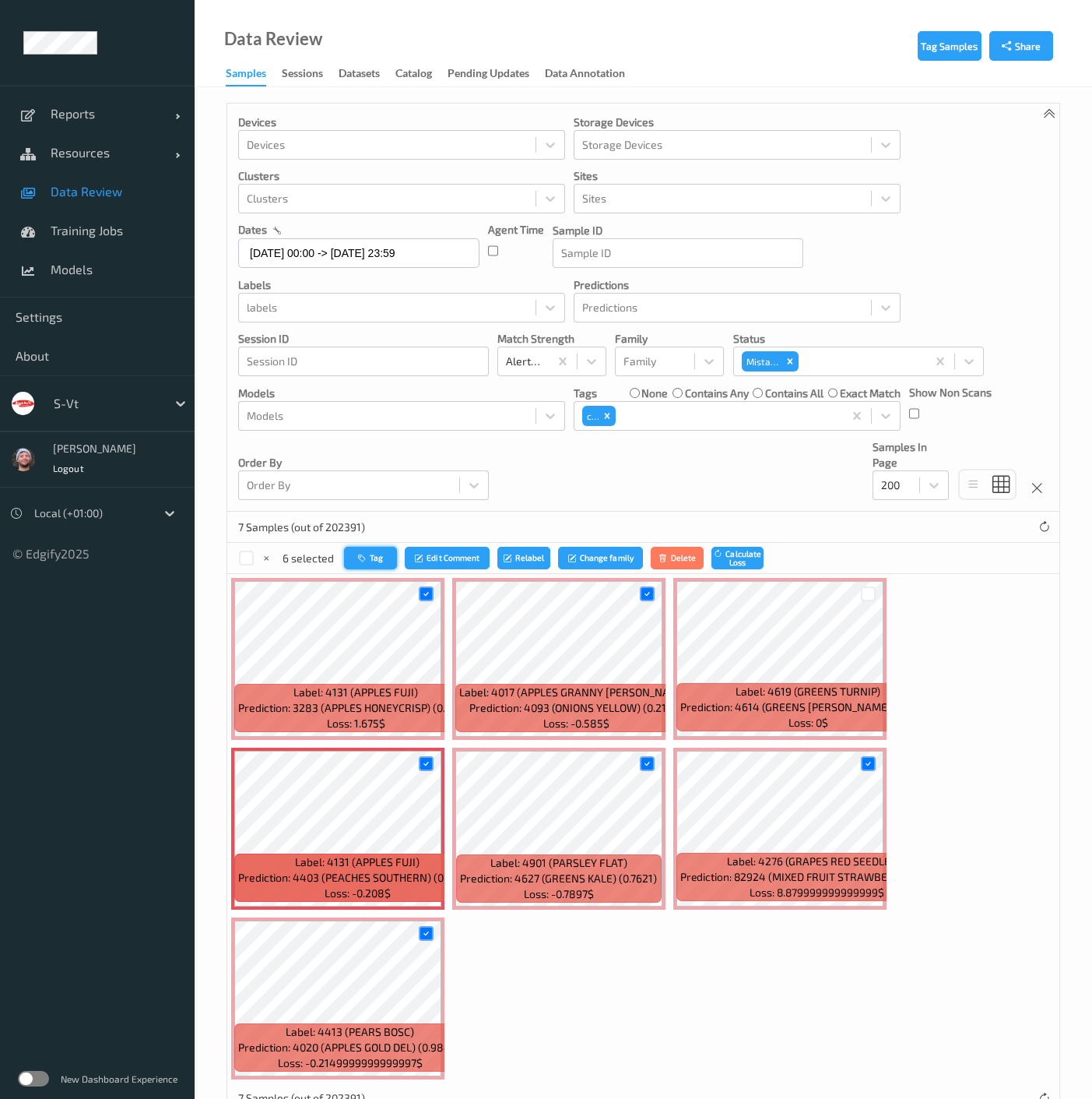
click at [357, 547] on button "Tag" at bounding box center [370, 558] width 53 height 22
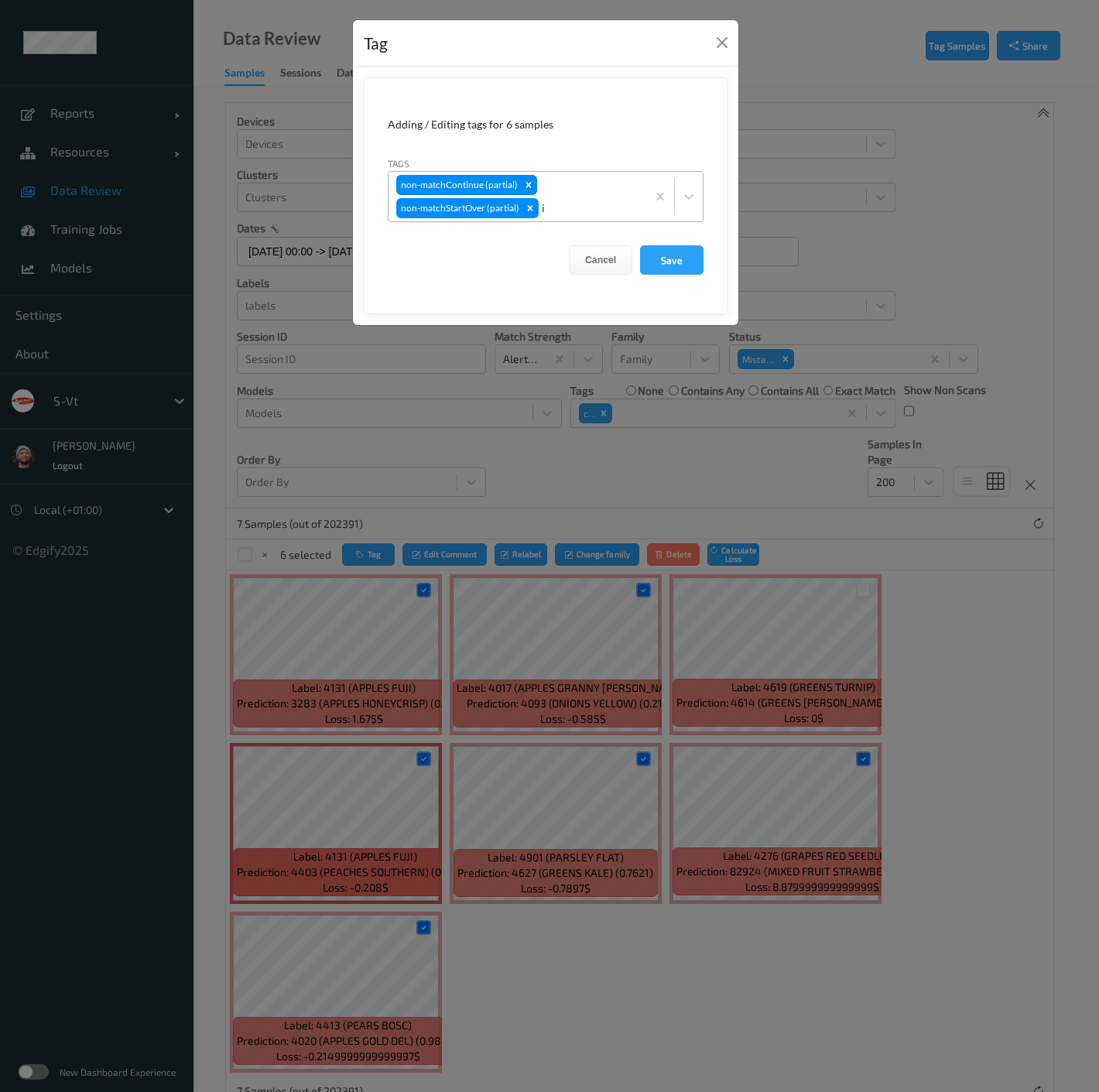
click at [589, 203] on div "i" at bounding box center [590, 207] width 97 height 18
type input "ig"
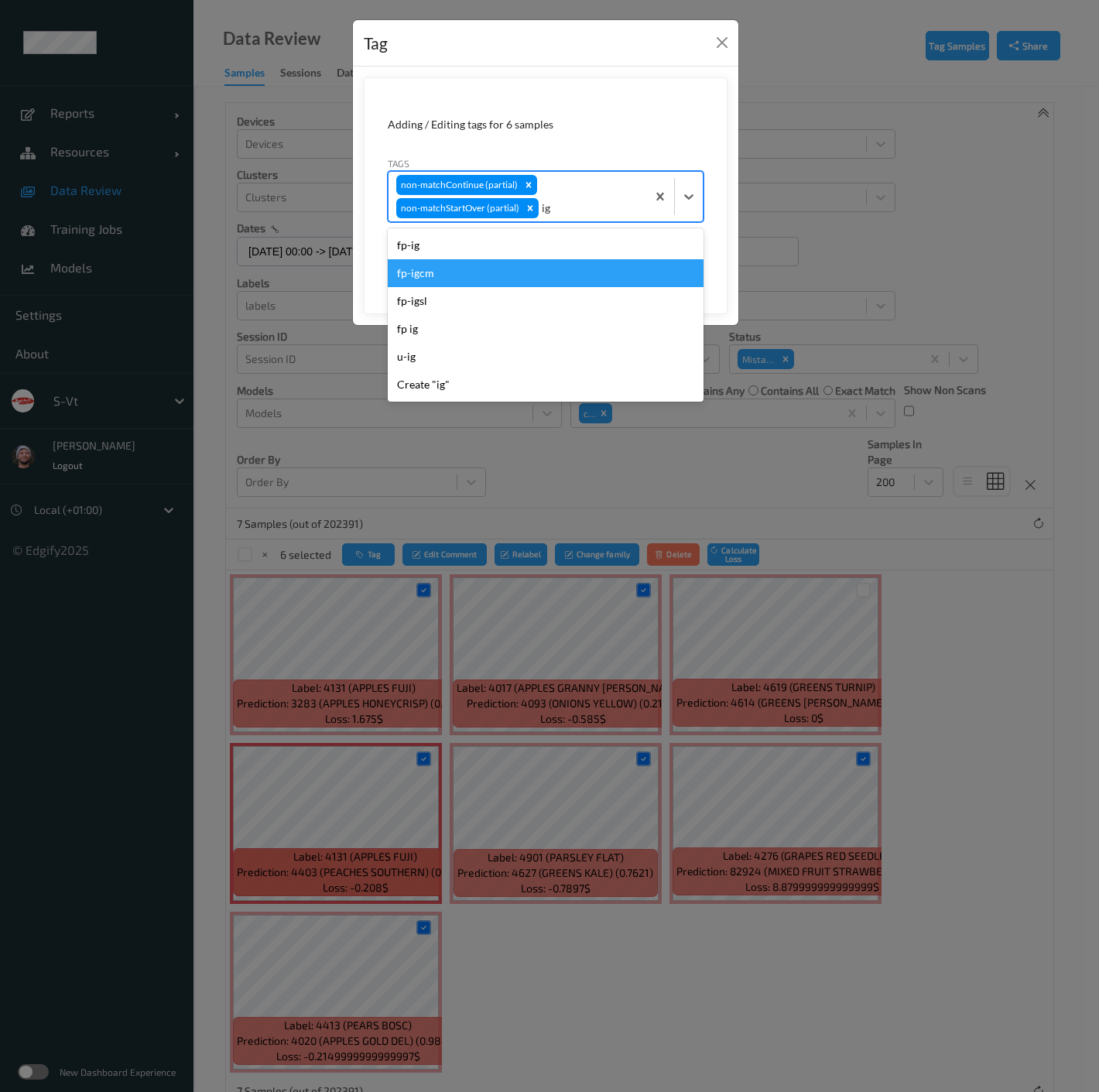
click at [470, 246] on div "fp-ig" at bounding box center [546, 245] width 315 height 28
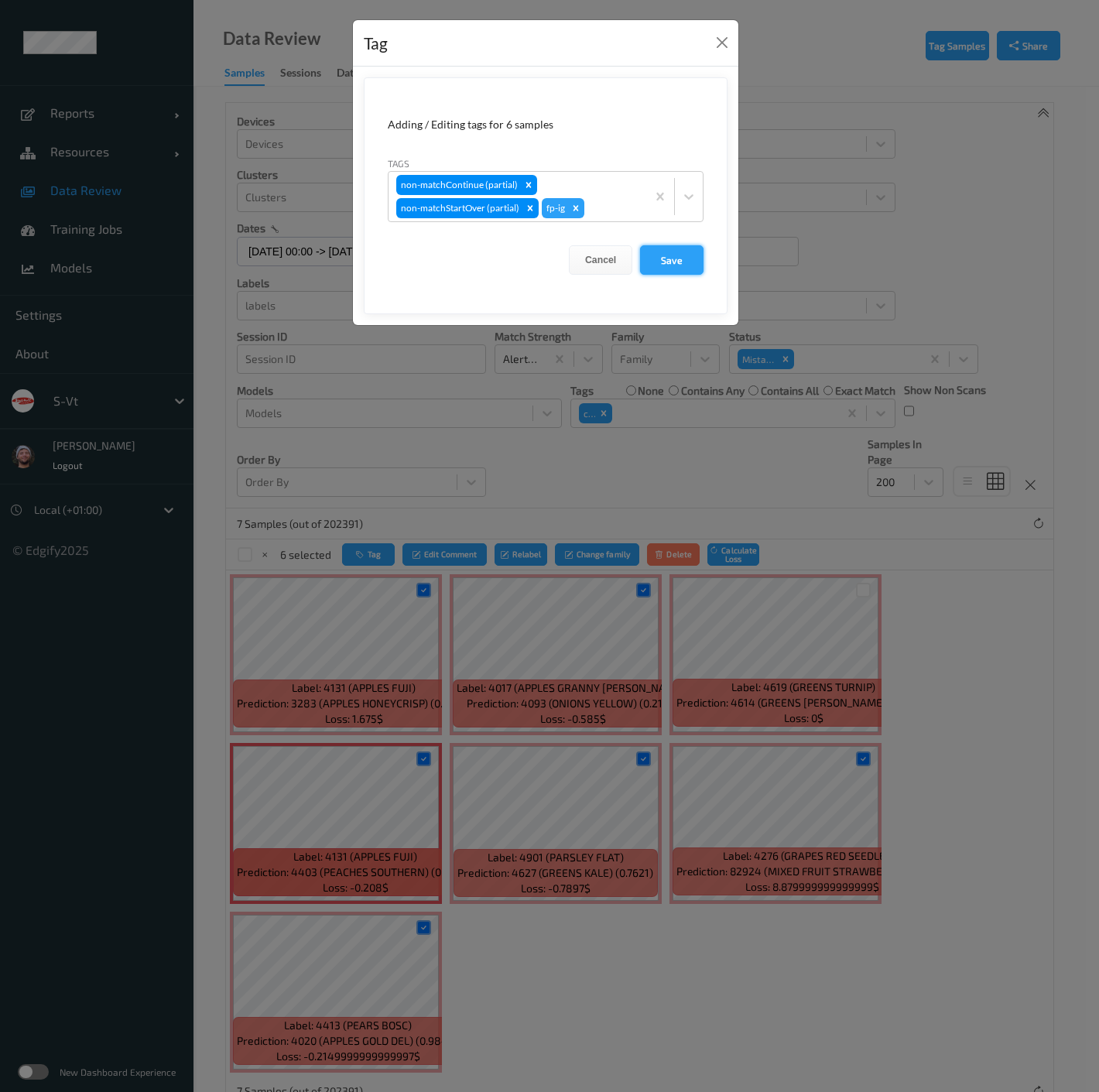
click at [670, 264] on button "Save" at bounding box center [672, 260] width 63 height 30
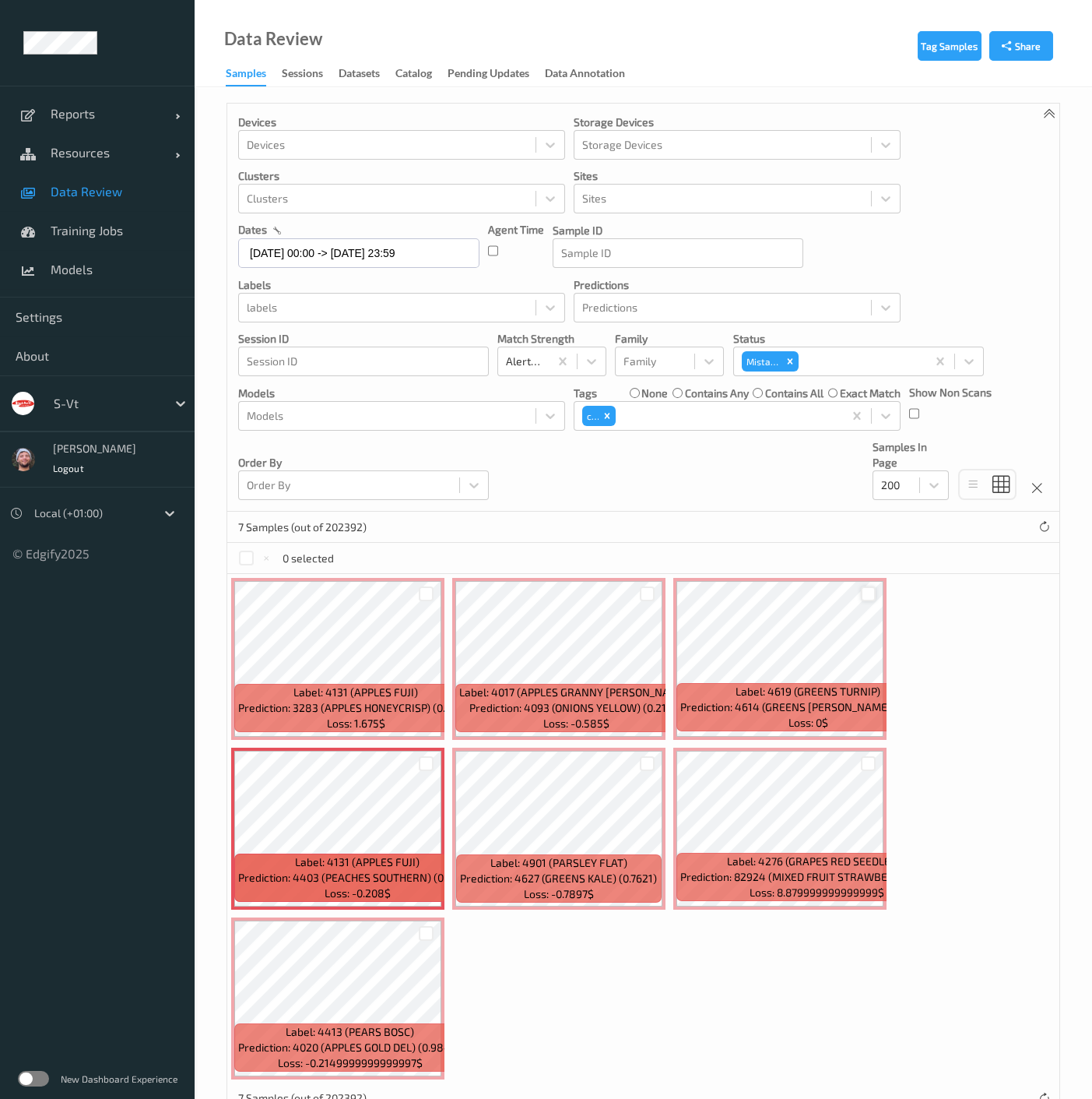
click at [871, 595] on div at bounding box center [868, 593] width 14 height 14
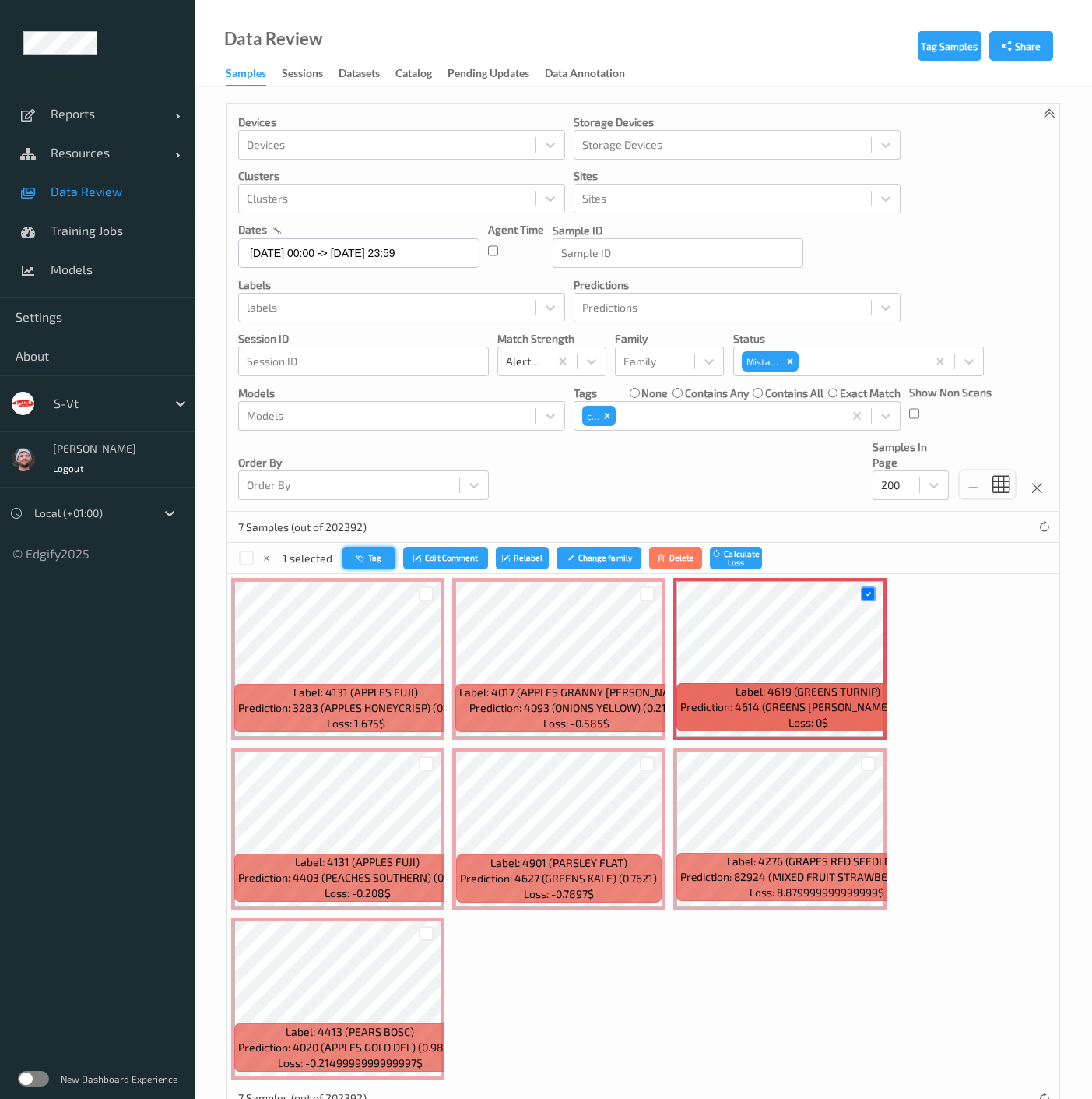
click at [363, 563] on button "Tag" at bounding box center [368, 558] width 53 height 22
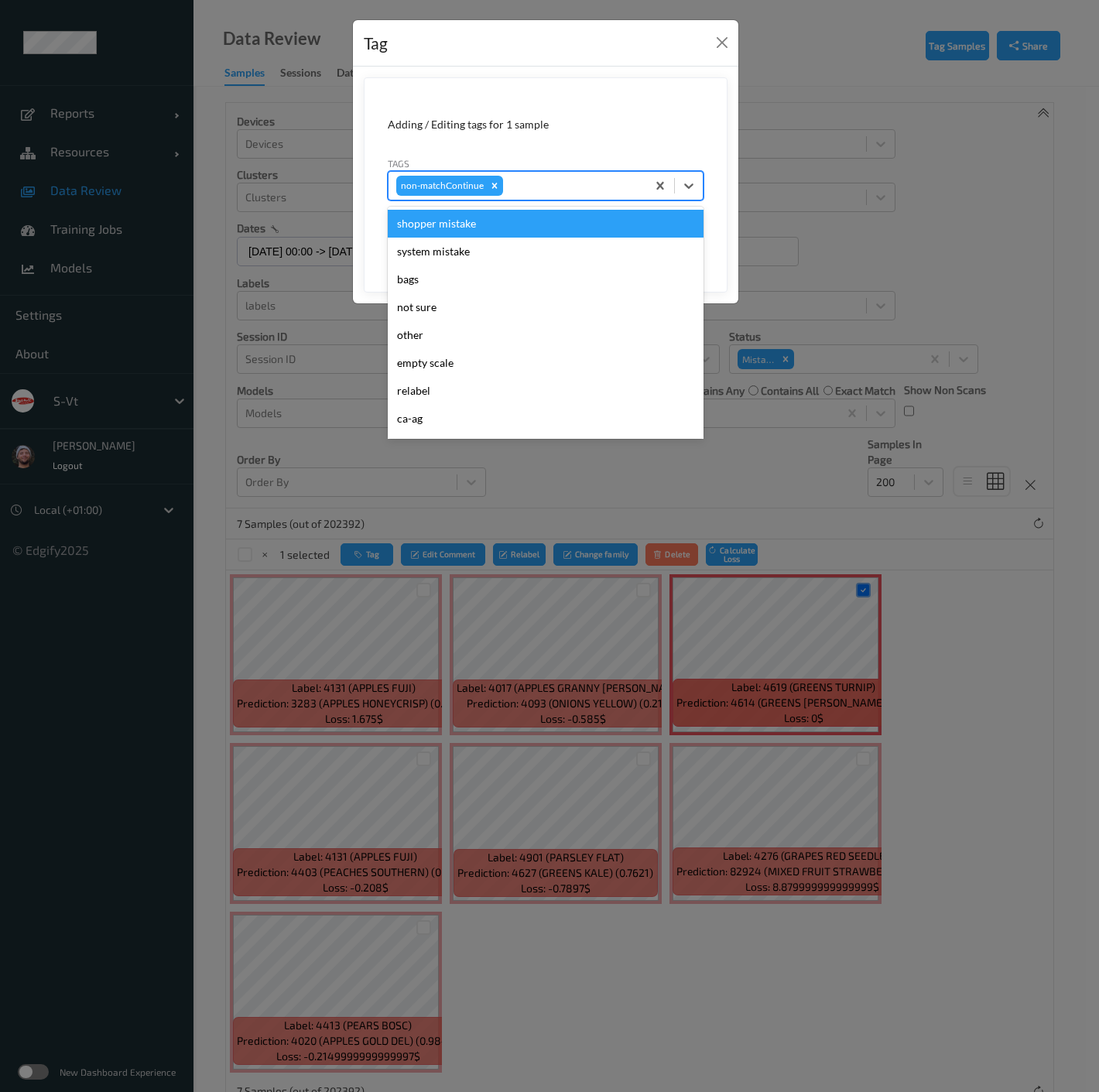
click at [546, 180] on div at bounding box center [572, 185] width 133 height 18
type input "pi"
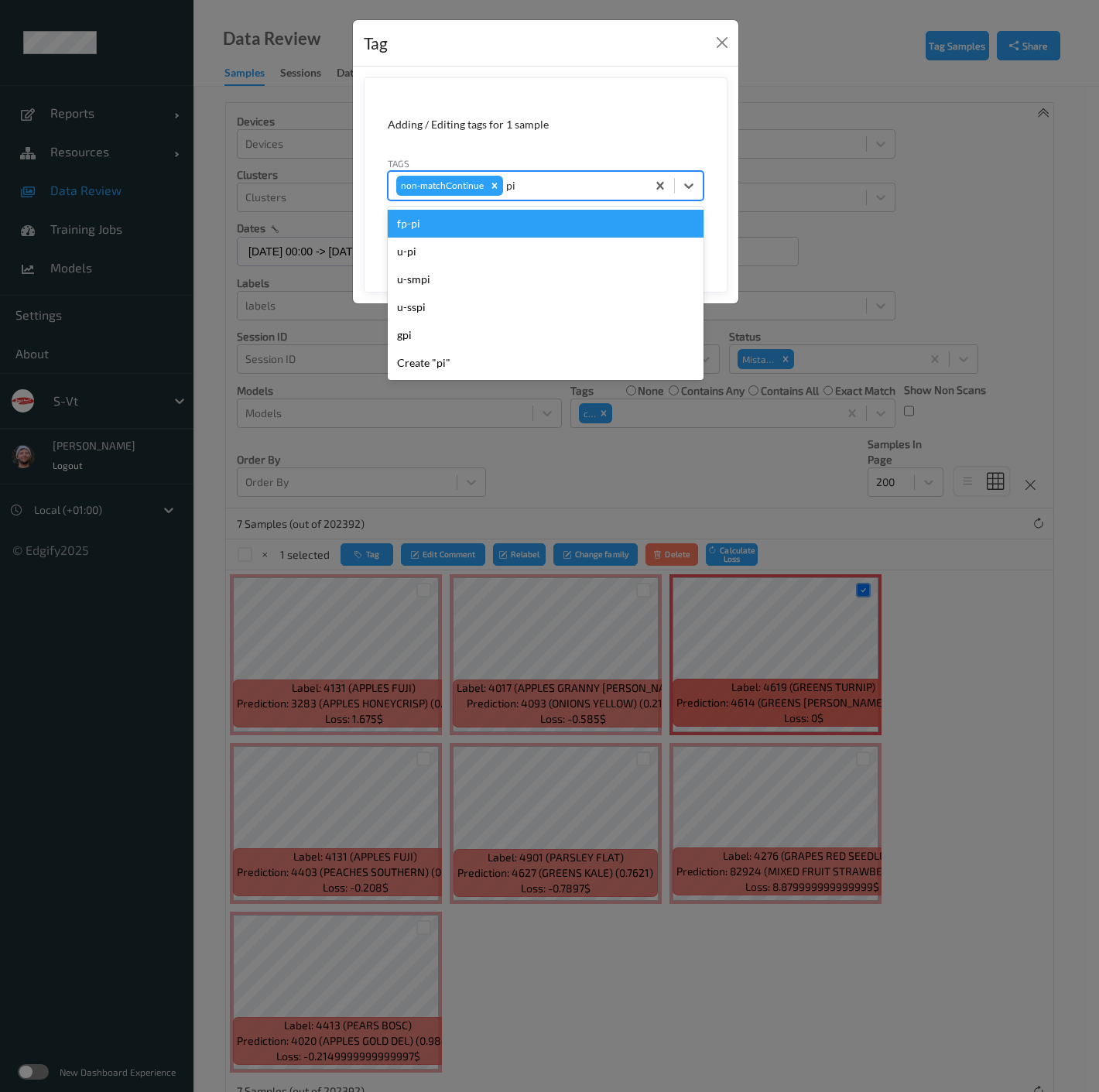
click at [437, 233] on div "fp-pi" at bounding box center [546, 224] width 315 height 28
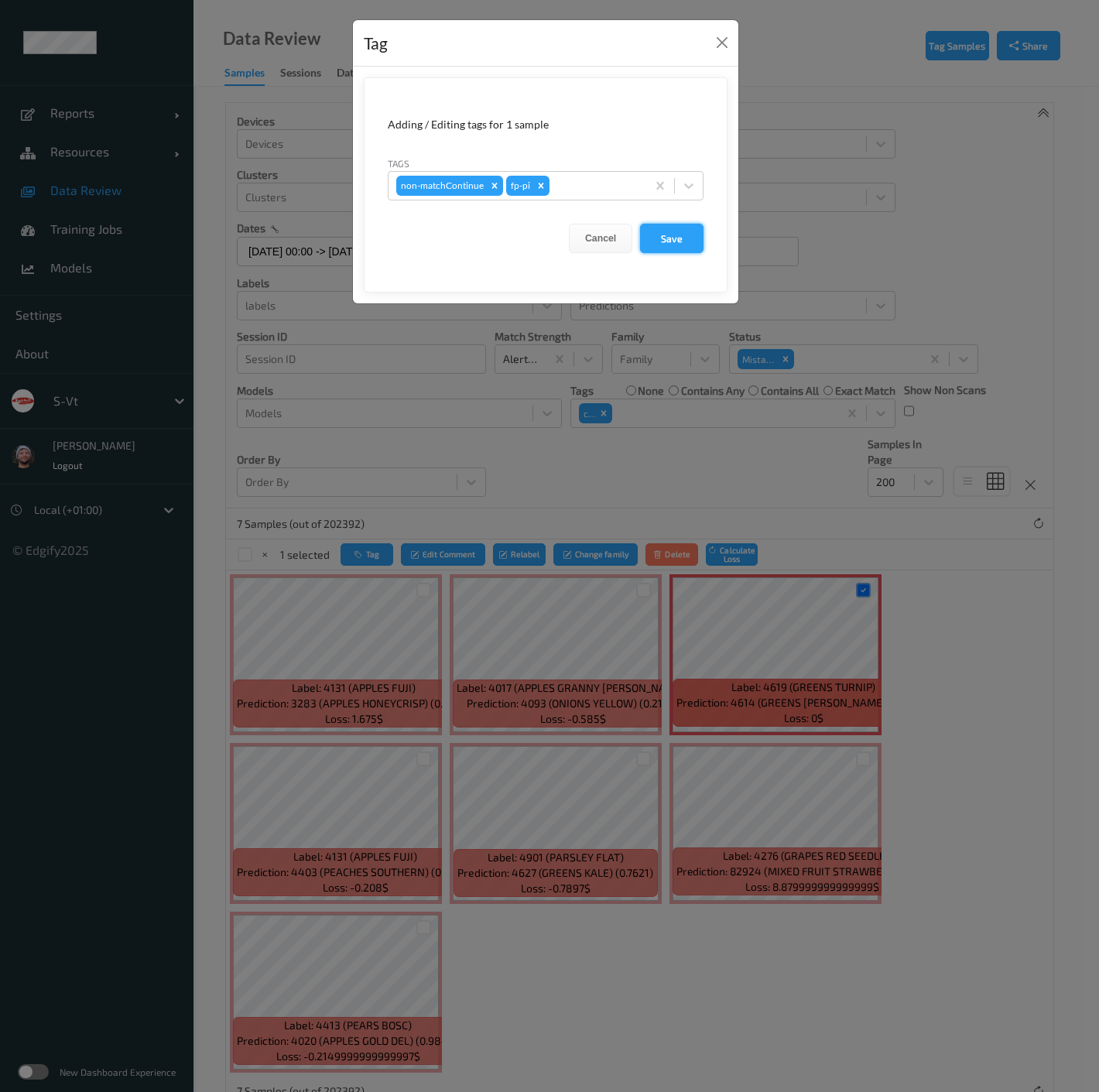
click at [673, 242] on button "Save" at bounding box center [672, 238] width 63 height 30
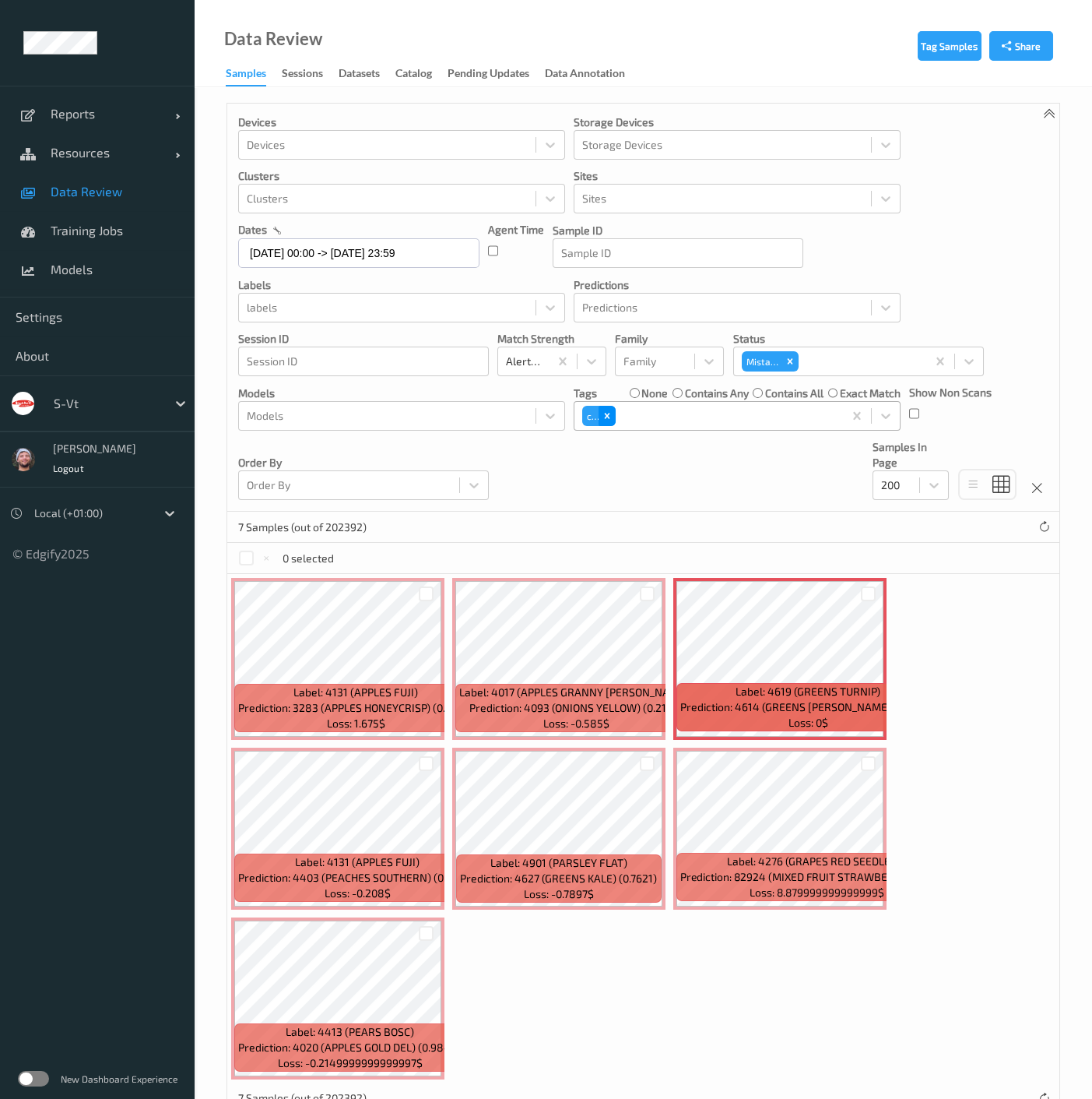
click at [605, 417] on icon "Remove ca" at bounding box center [607, 415] width 11 height 11
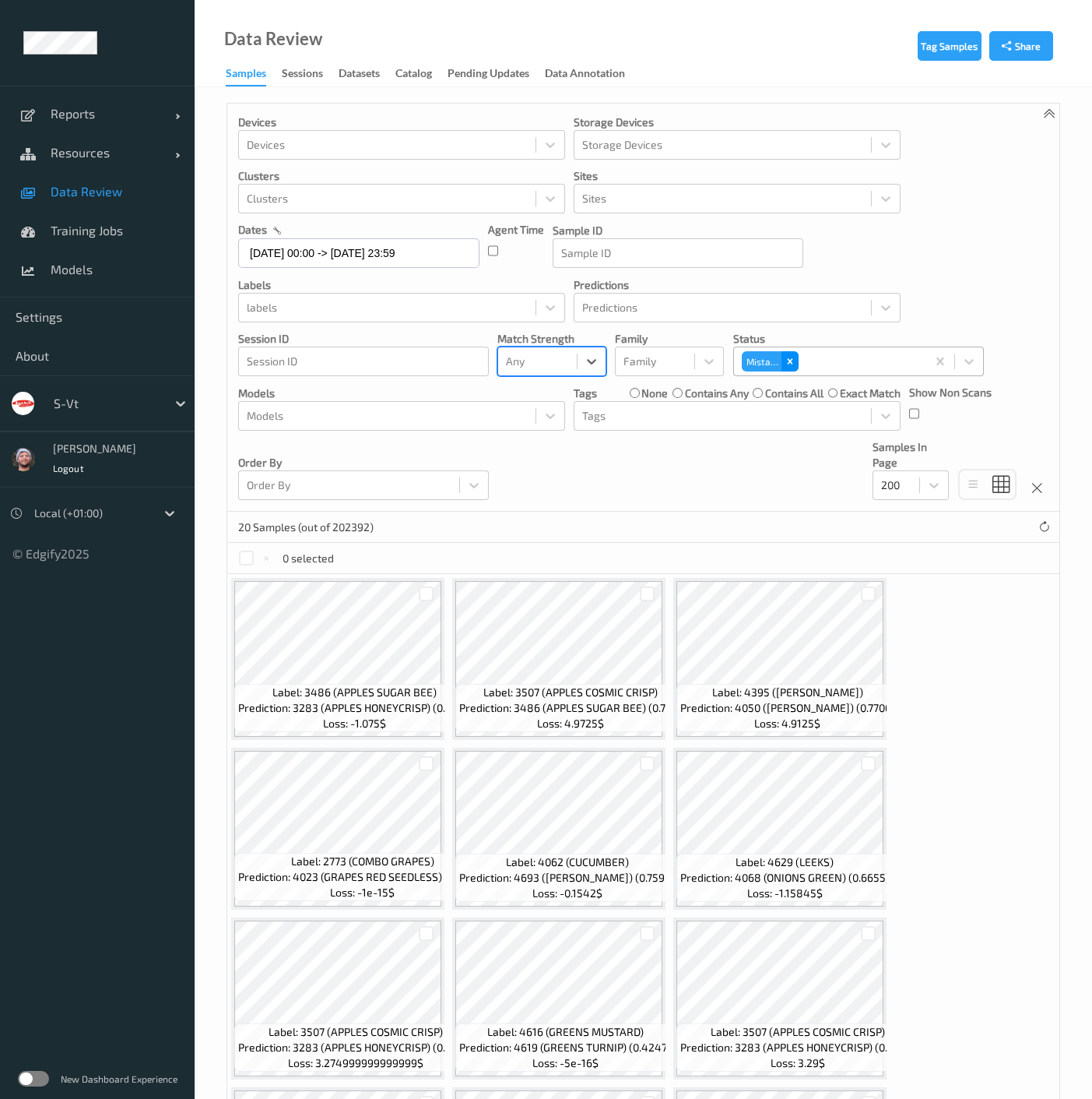
click at [797, 367] on div "Remove Mistake" at bounding box center [790, 361] width 17 height 20
click at [961, 273] on div "Devices Devices Storage Devices Storage Devices Clusters Clusters Sites Sites d…" at bounding box center [644, 308] width 832 height 408
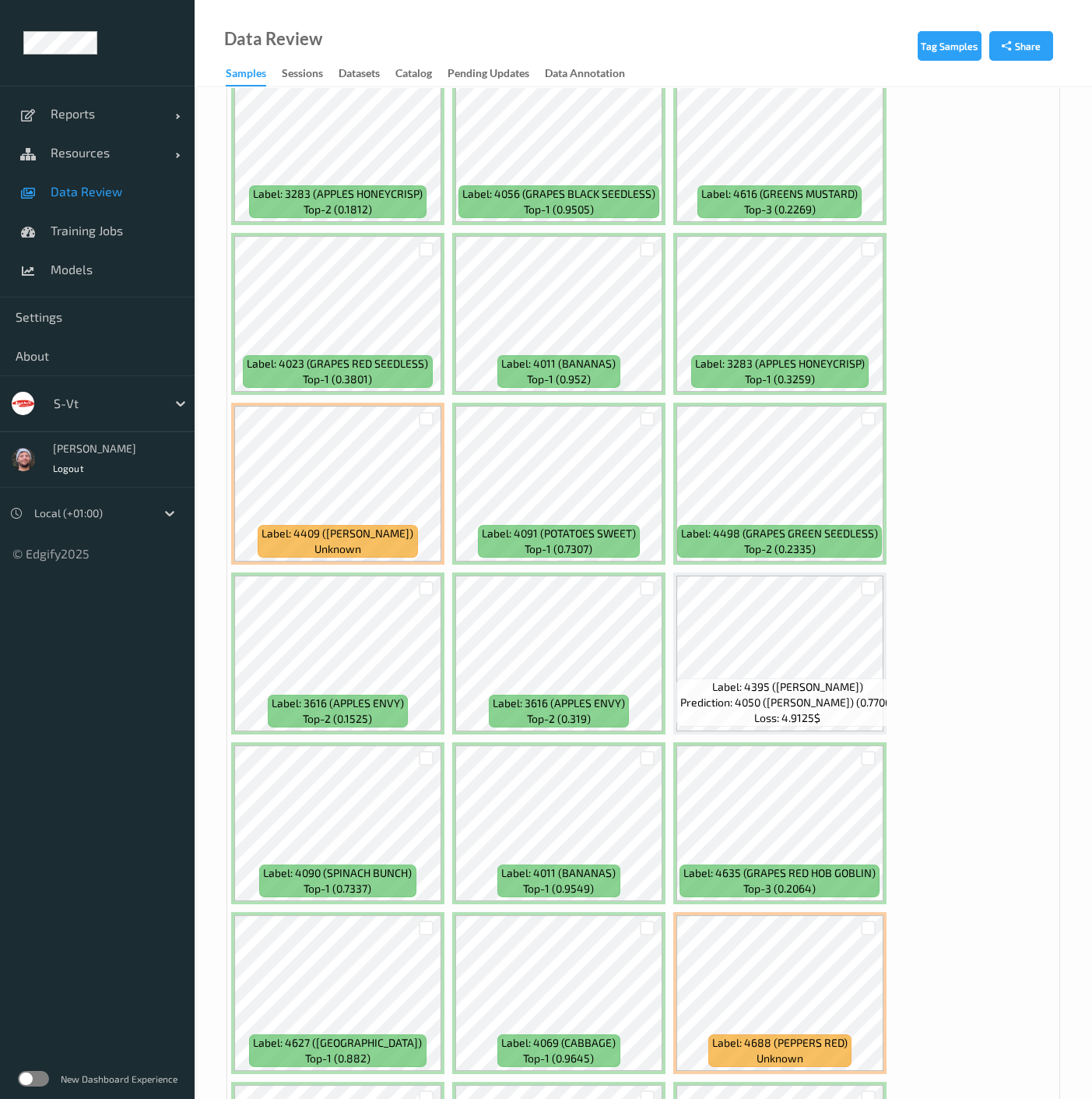
scroll to position [1558, 0]
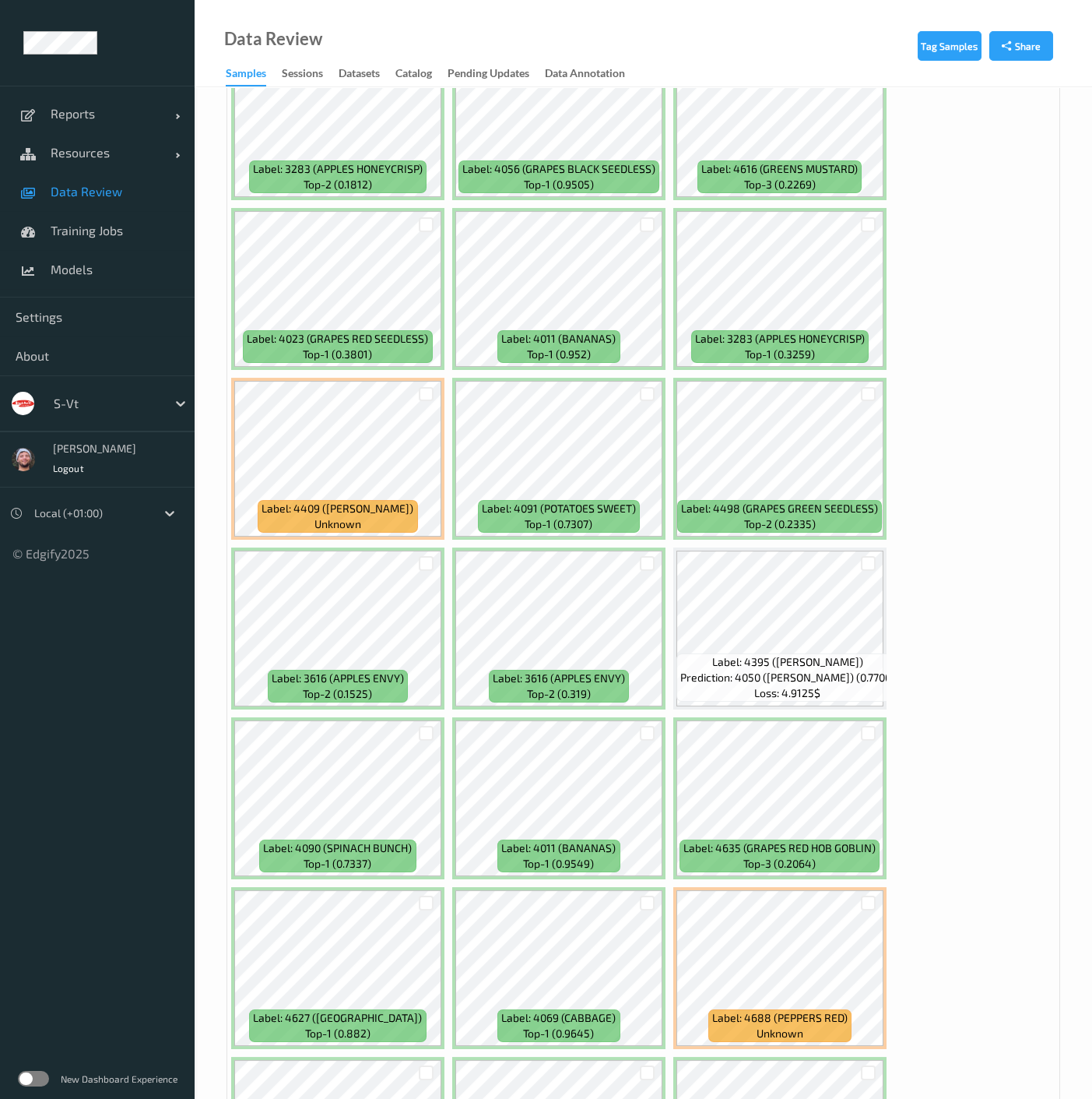
click at [434, 559] on div at bounding box center [426, 563] width 30 height 26
click at [425, 562] on div at bounding box center [426, 562] width 14 height 14
click at [650, 562] on div at bounding box center [647, 562] width 14 height 14
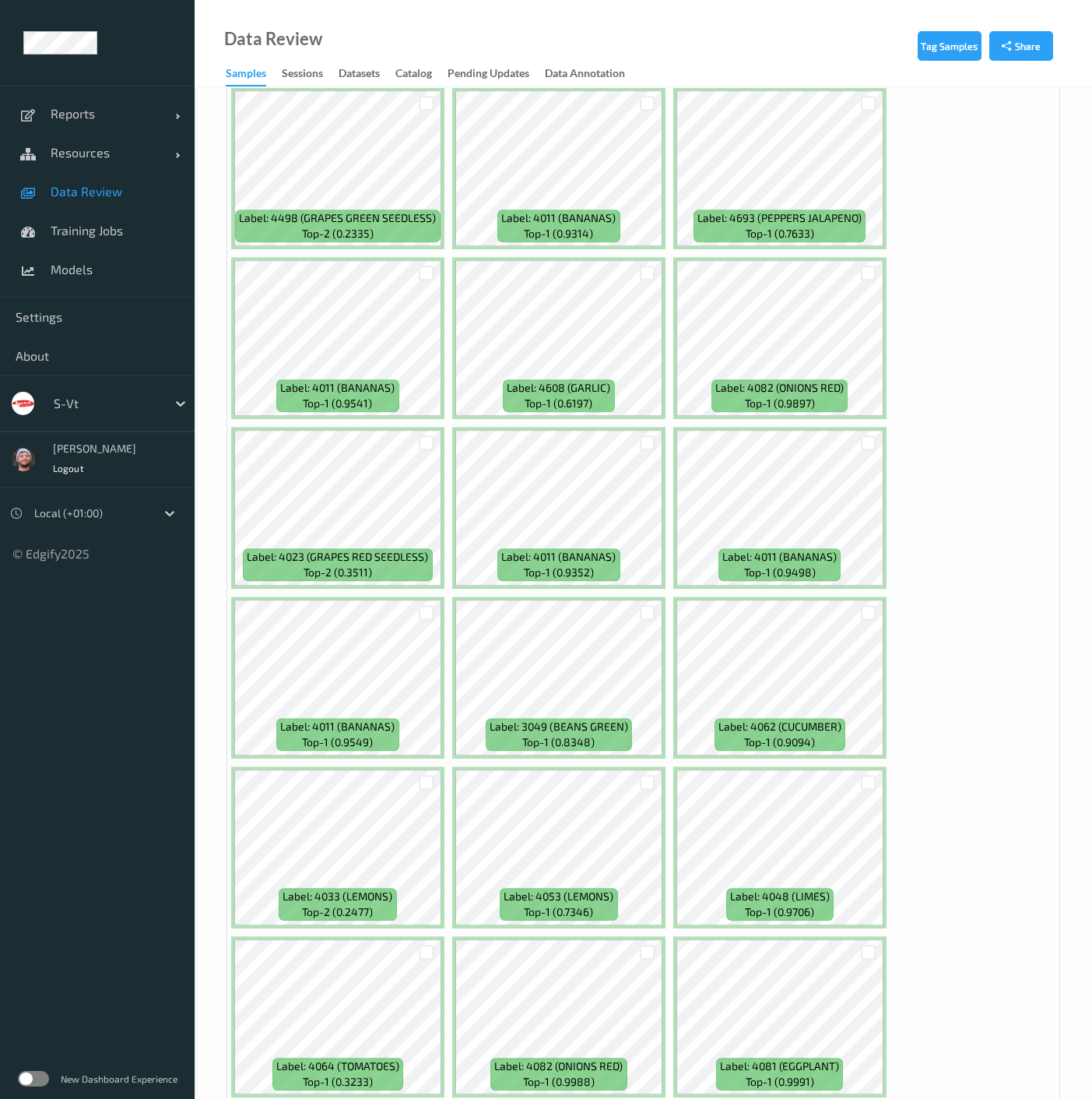
scroll to position [7096, 0]
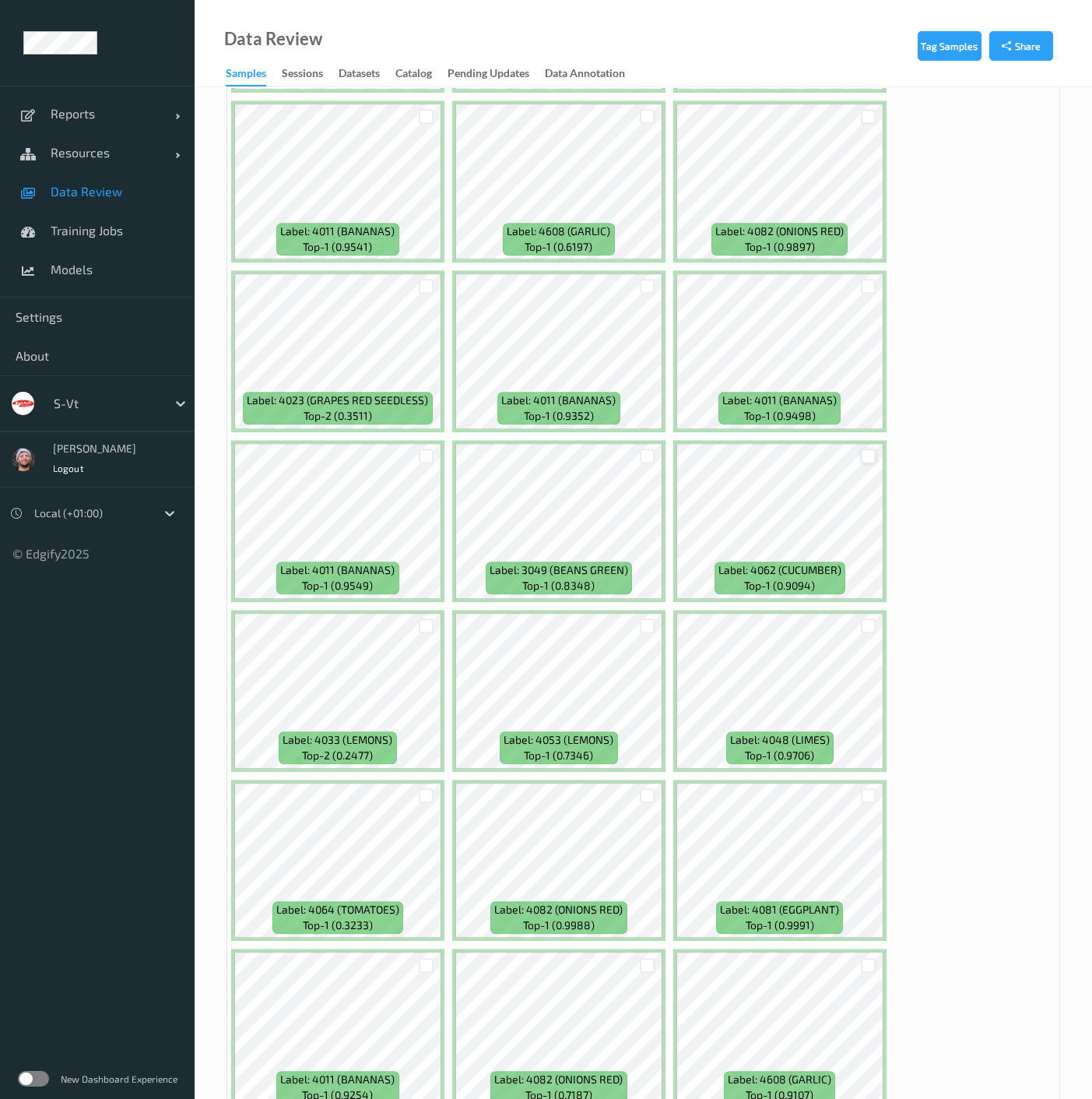
click at [868, 449] on div at bounding box center [868, 456] width 14 height 14
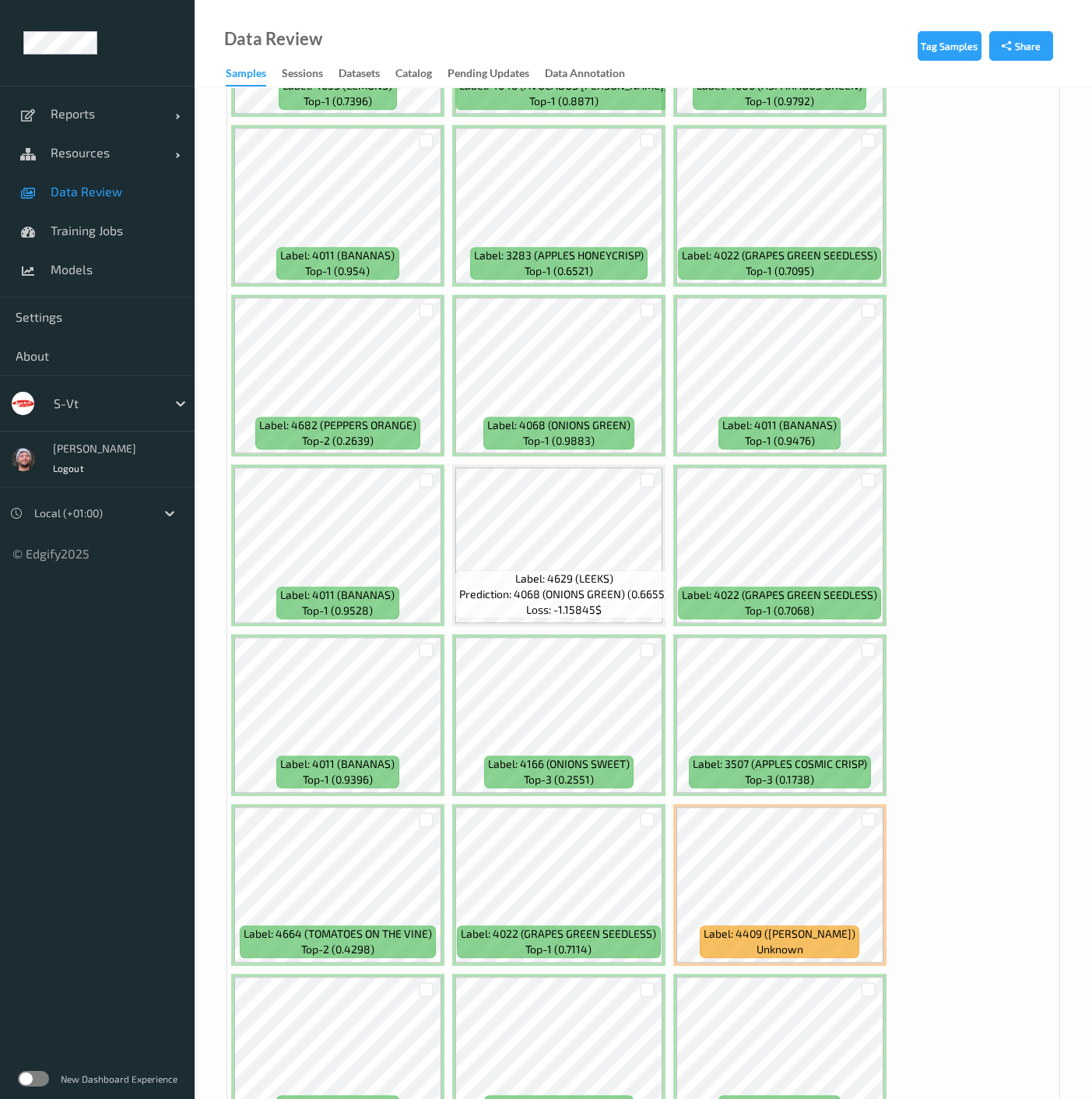
scroll to position [8394, 0]
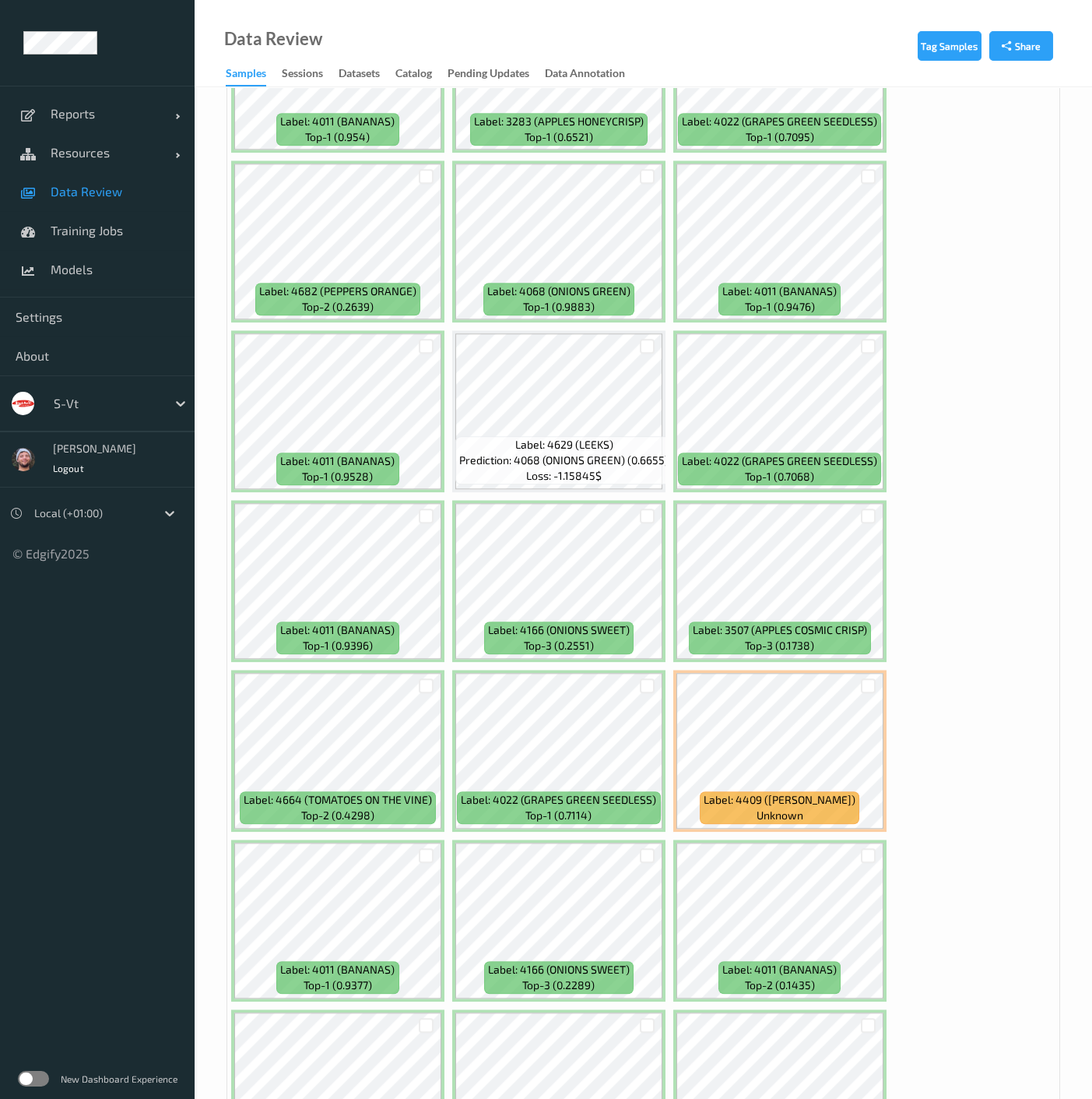
drag, startPoint x: 867, startPoint y: 667, endPoint x: 816, endPoint y: 641, distance: 57.2
click at [867, 679] on div at bounding box center [868, 686] width 14 height 14
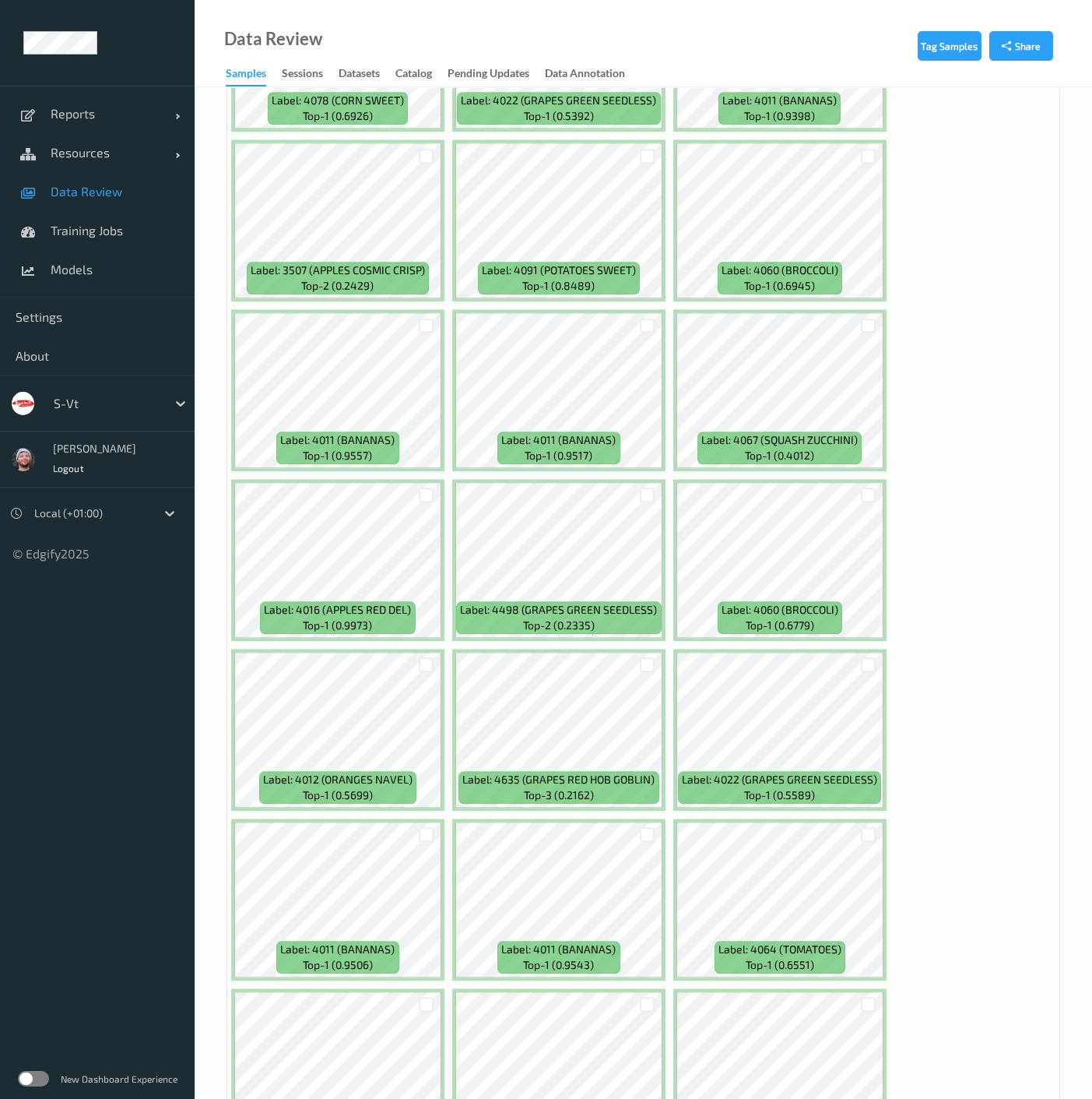
scroll to position [9865, 0]
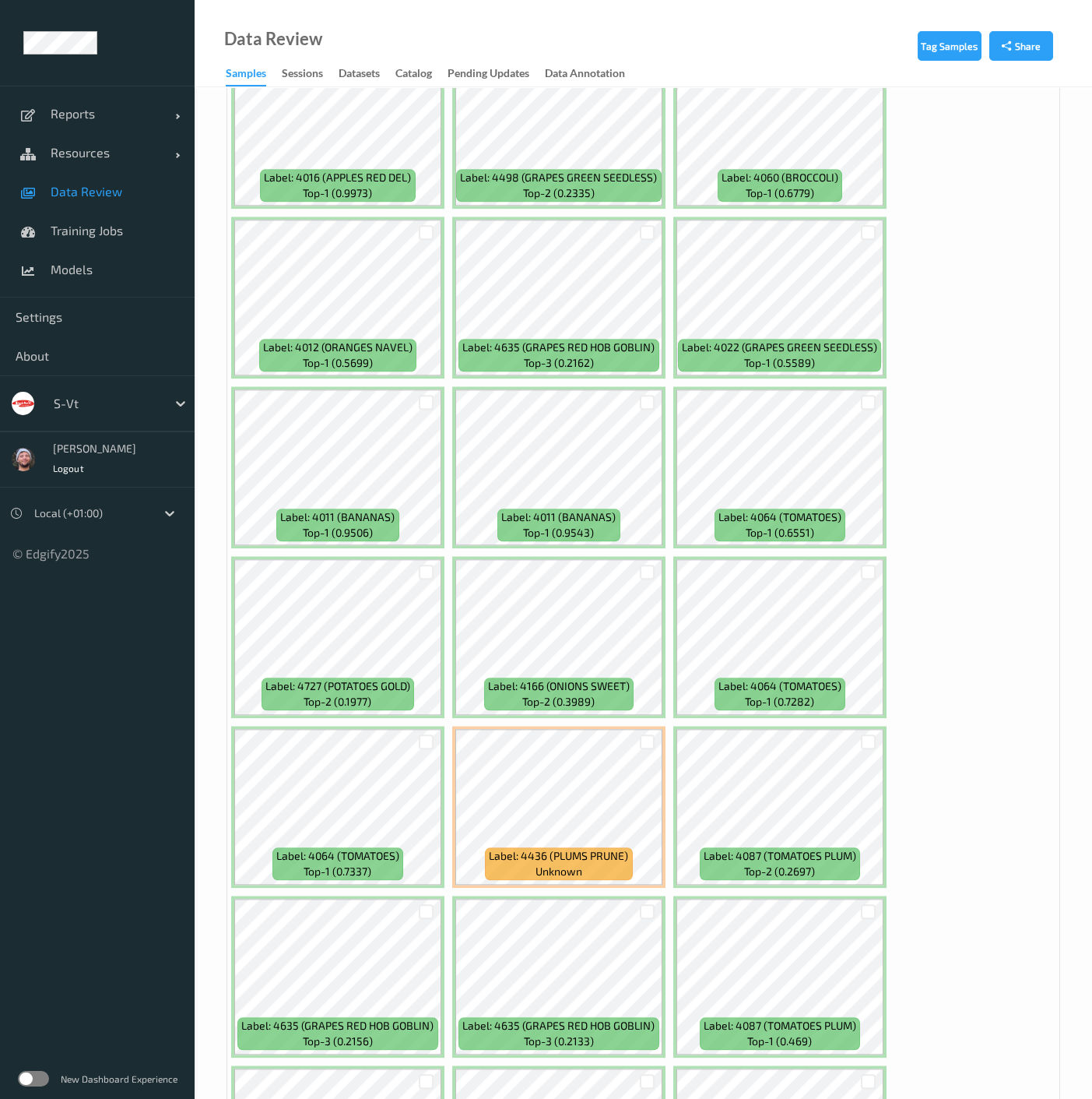
click at [856, 560] on div at bounding box center [869, 572] width 30 height 26
click at [866, 564] on div at bounding box center [868, 571] width 14 height 14
click at [648, 735] on div at bounding box center [647, 741] width 14 height 14
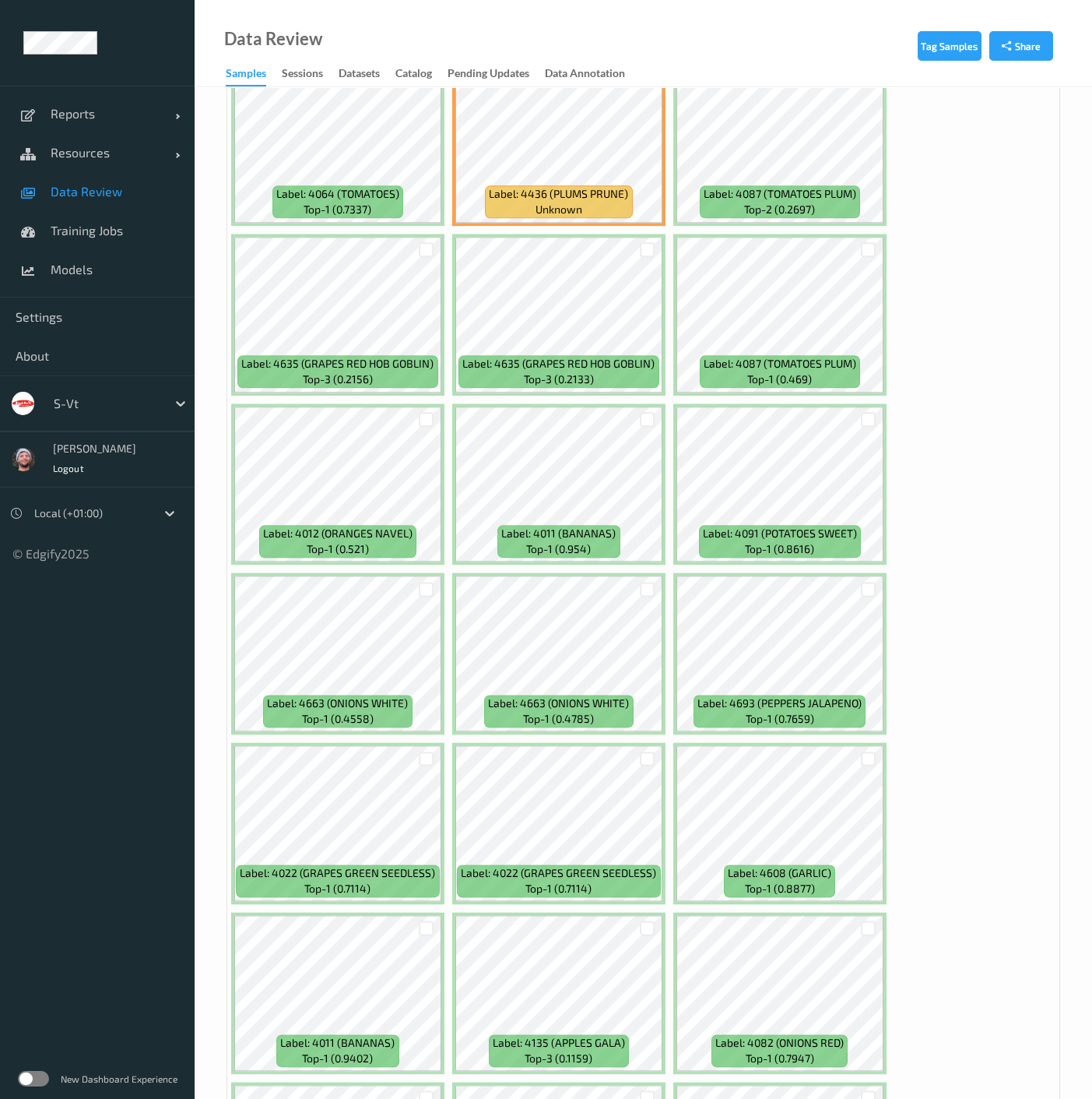
scroll to position [10730, 0]
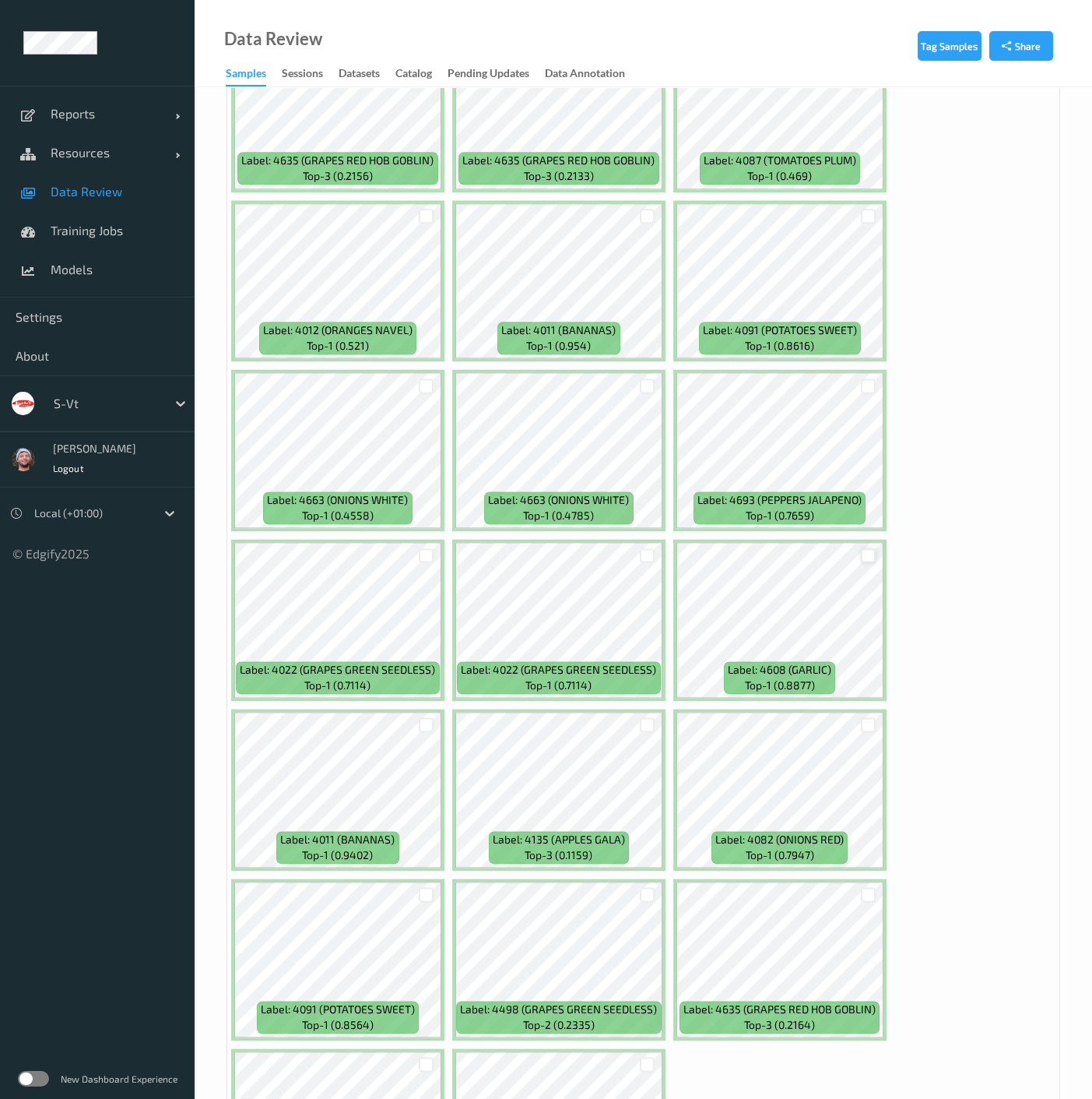
click at [867, 548] on div at bounding box center [868, 555] width 14 height 14
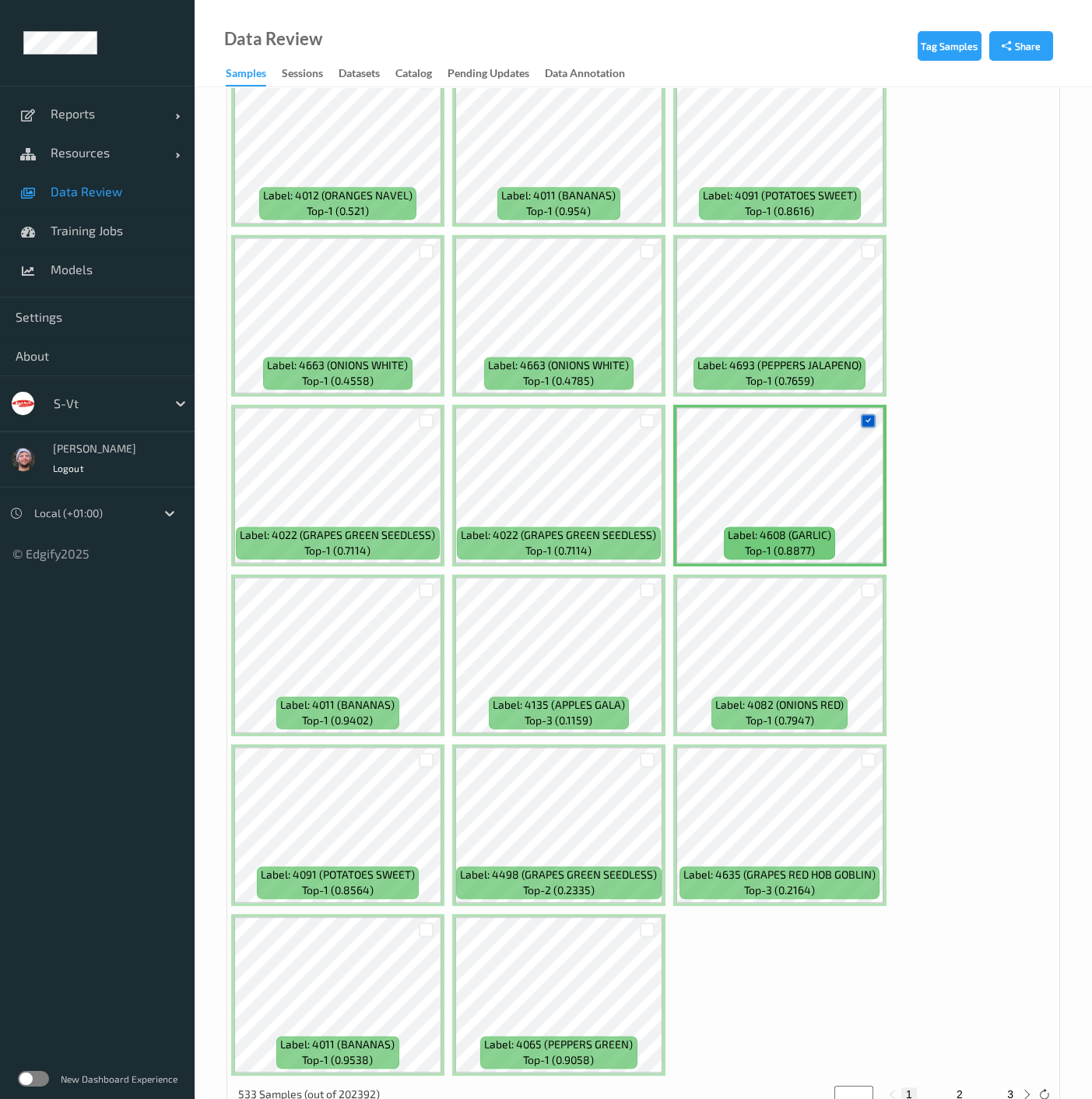
scroll to position [10881, 0]
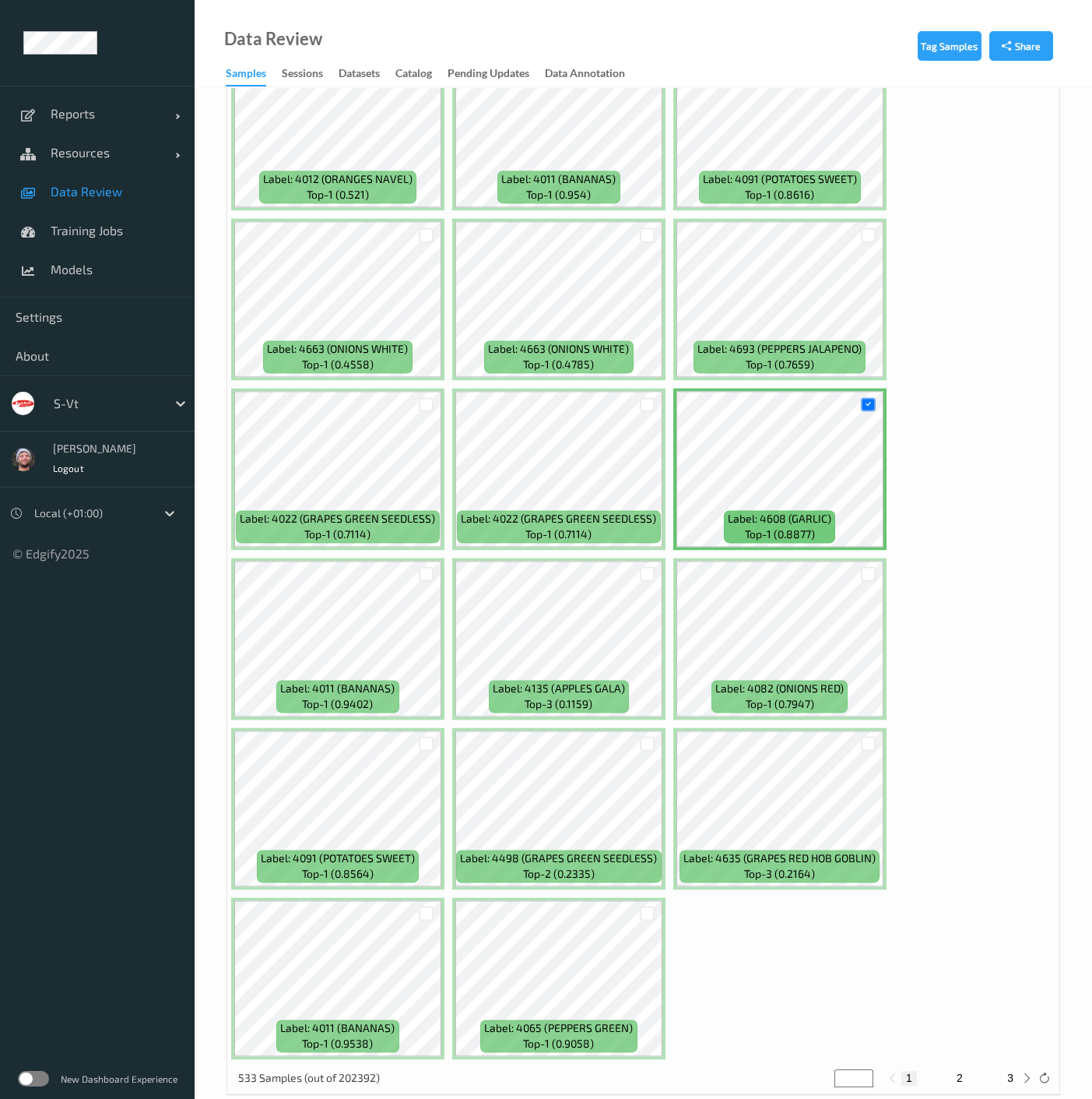
click at [961, 1071] on button "2" at bounding box center [960, 1078] width 15 height 14
type input "*"
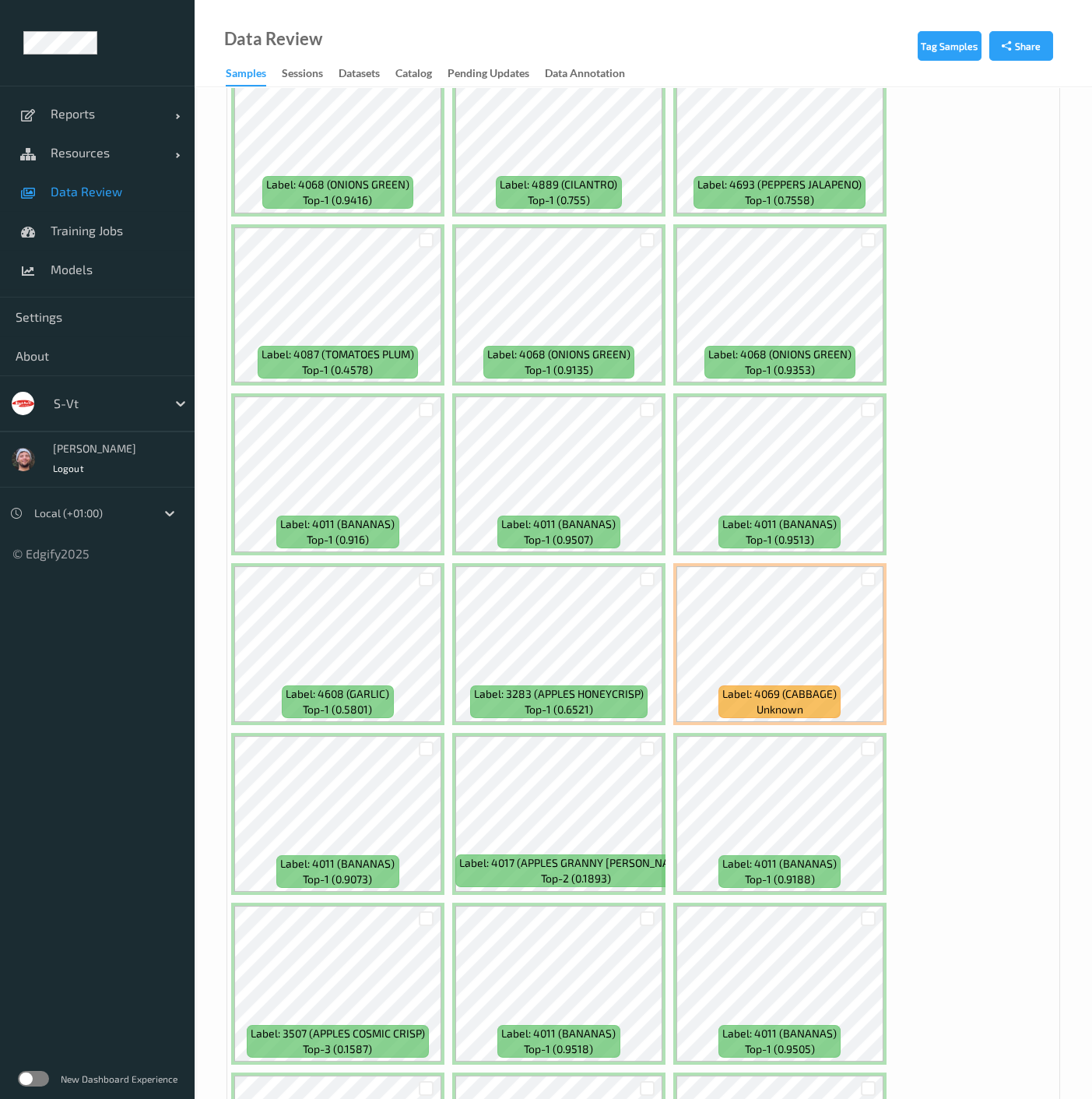
scroll to position [1558, 0]
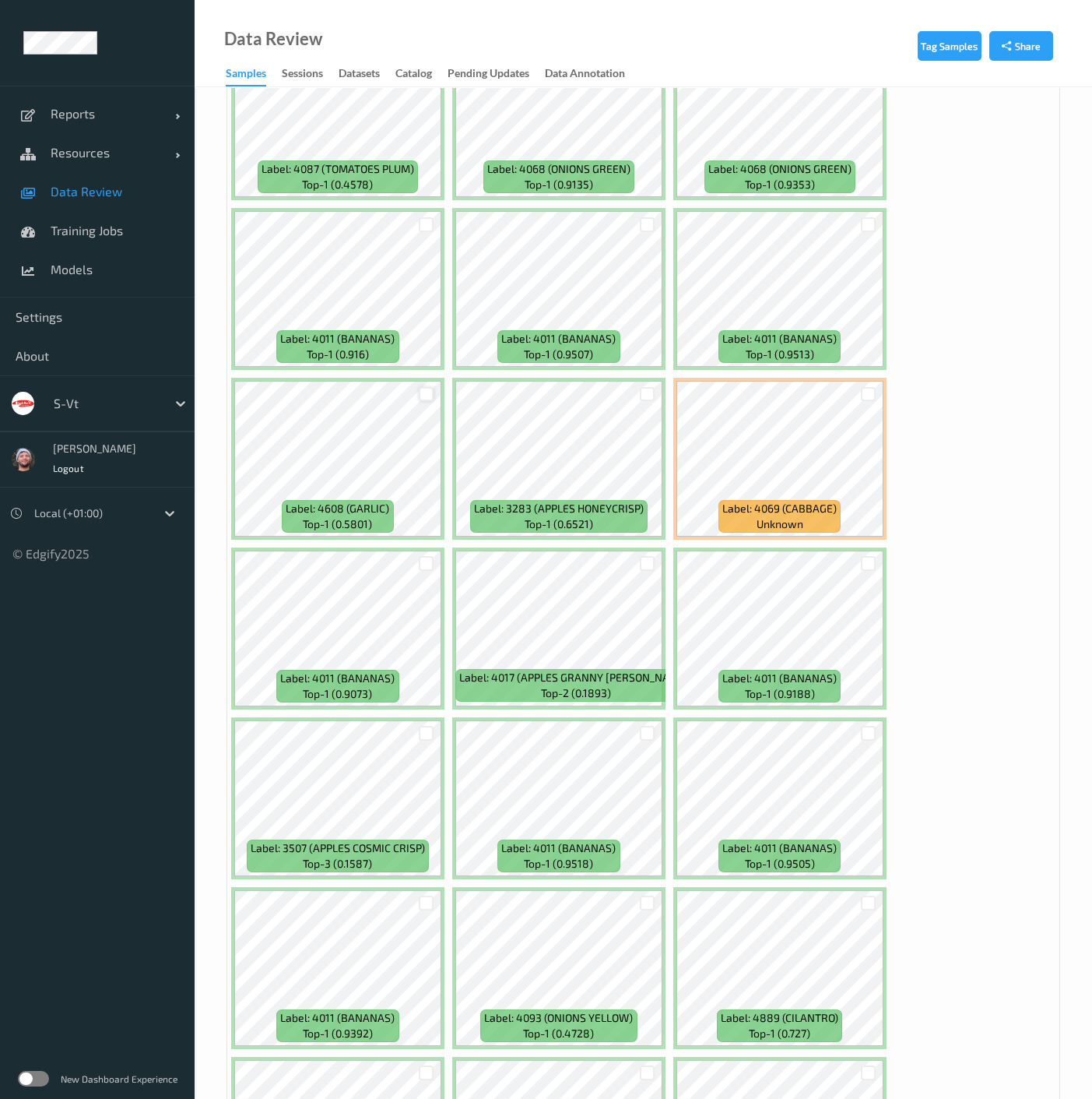
click at [424, 390] on div at bounding box center [426, 394] width 14 height 14
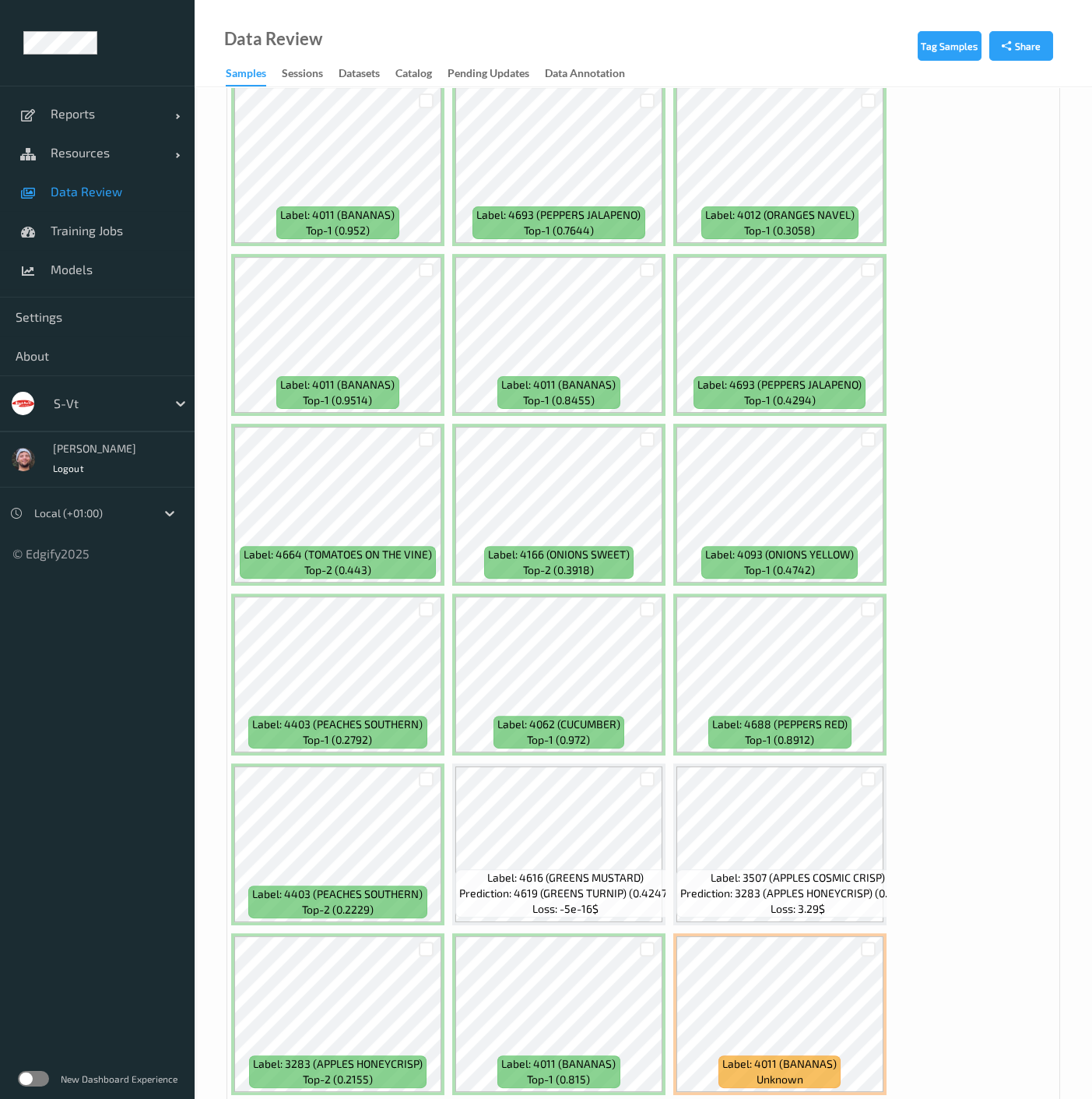
scroll to position [3548, 0]
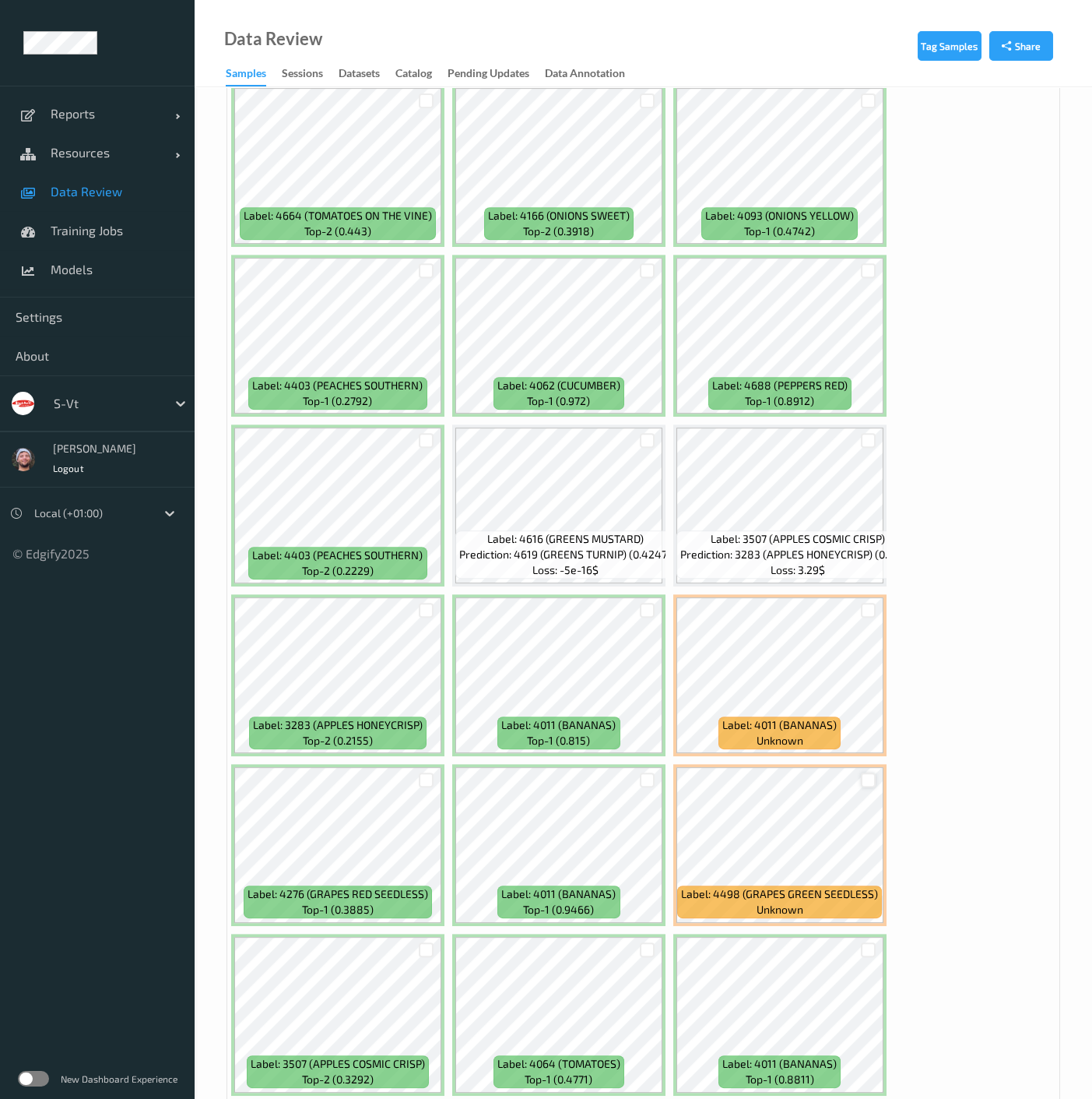
click at [866, 773] on div at bounding box center [868, 780] width 14 height 14
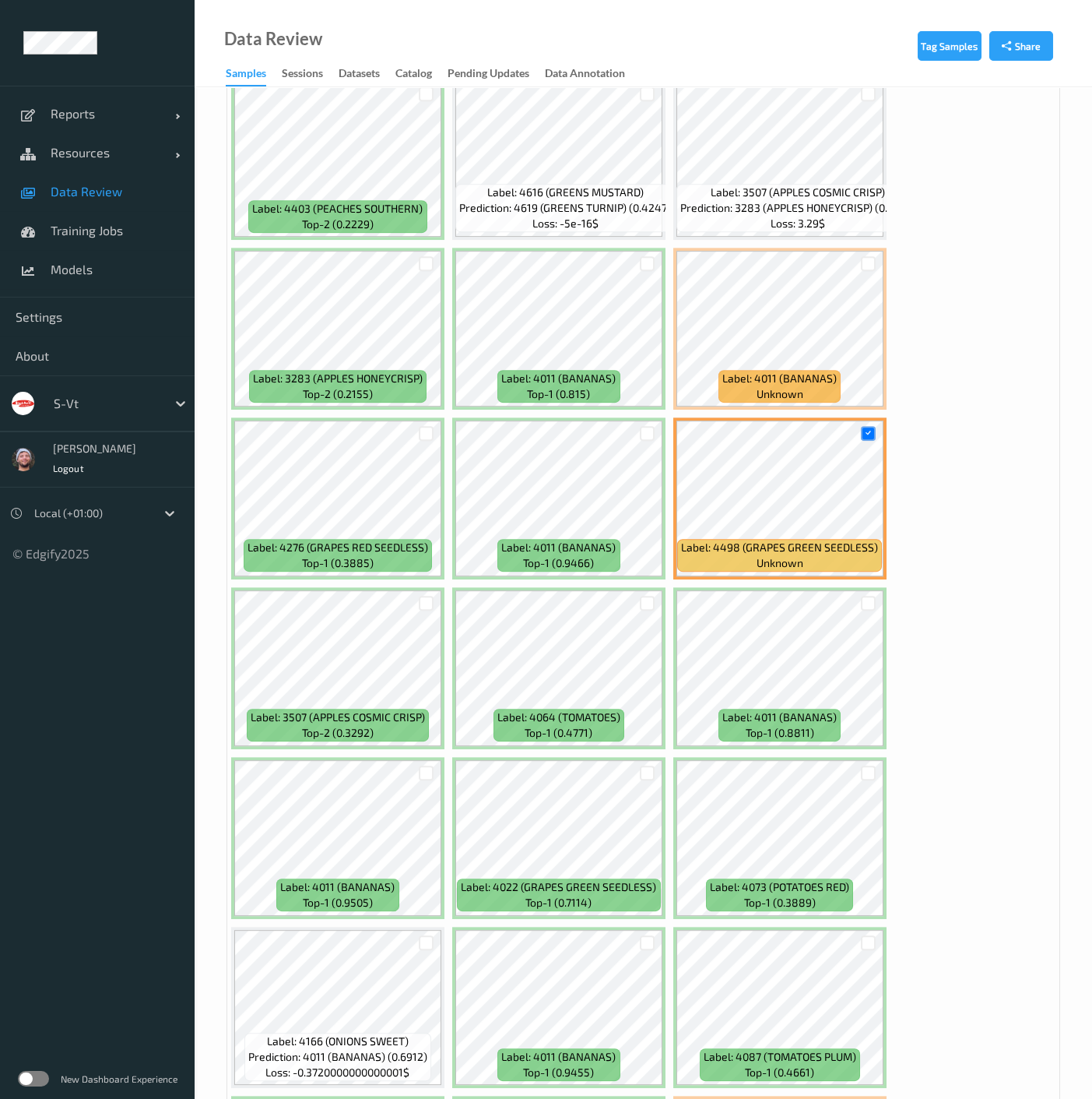
scroll to position [4154, 0]
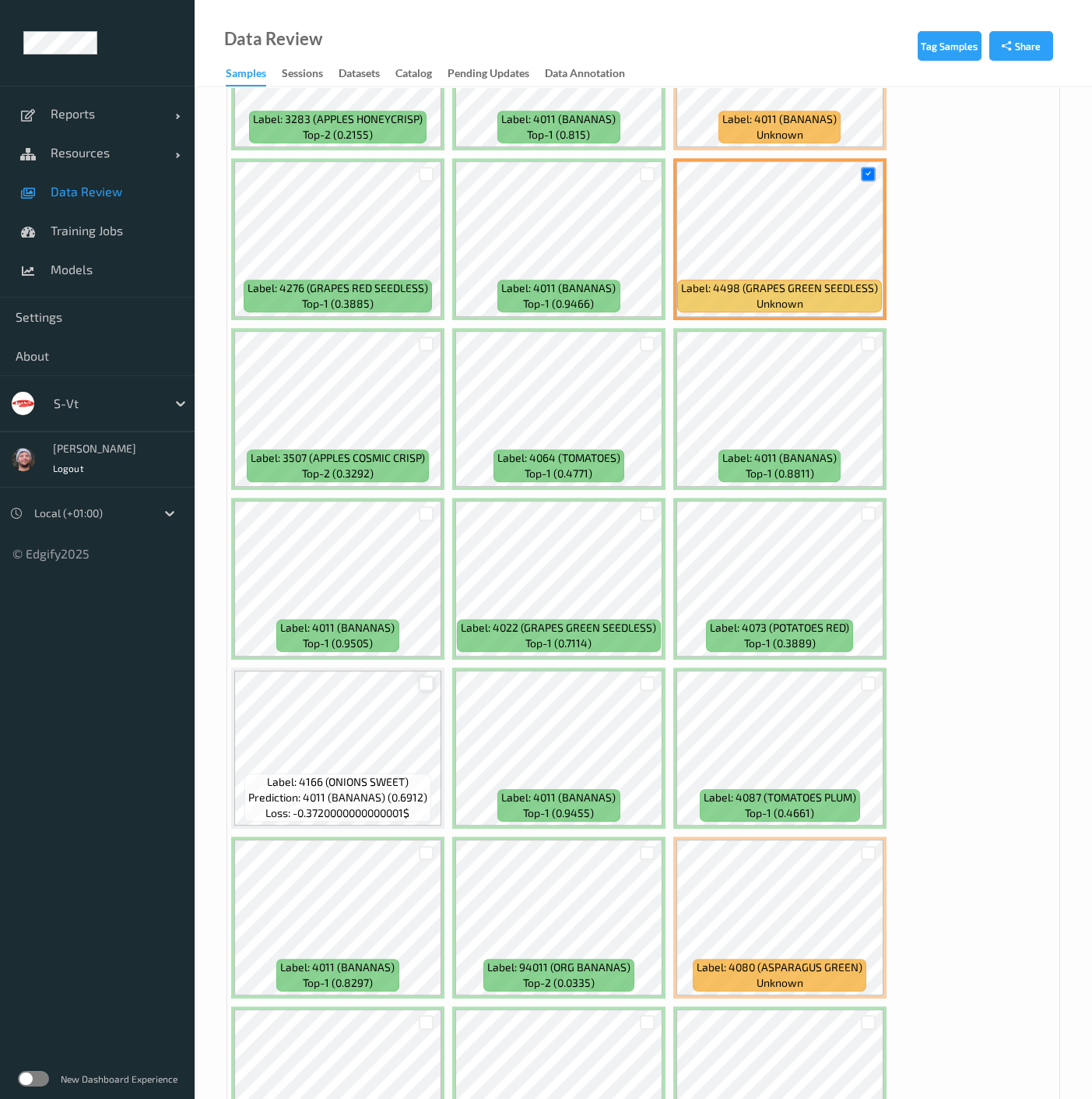
click at [427, 676] on div at bounding box center [426, 683] width 14 height 14
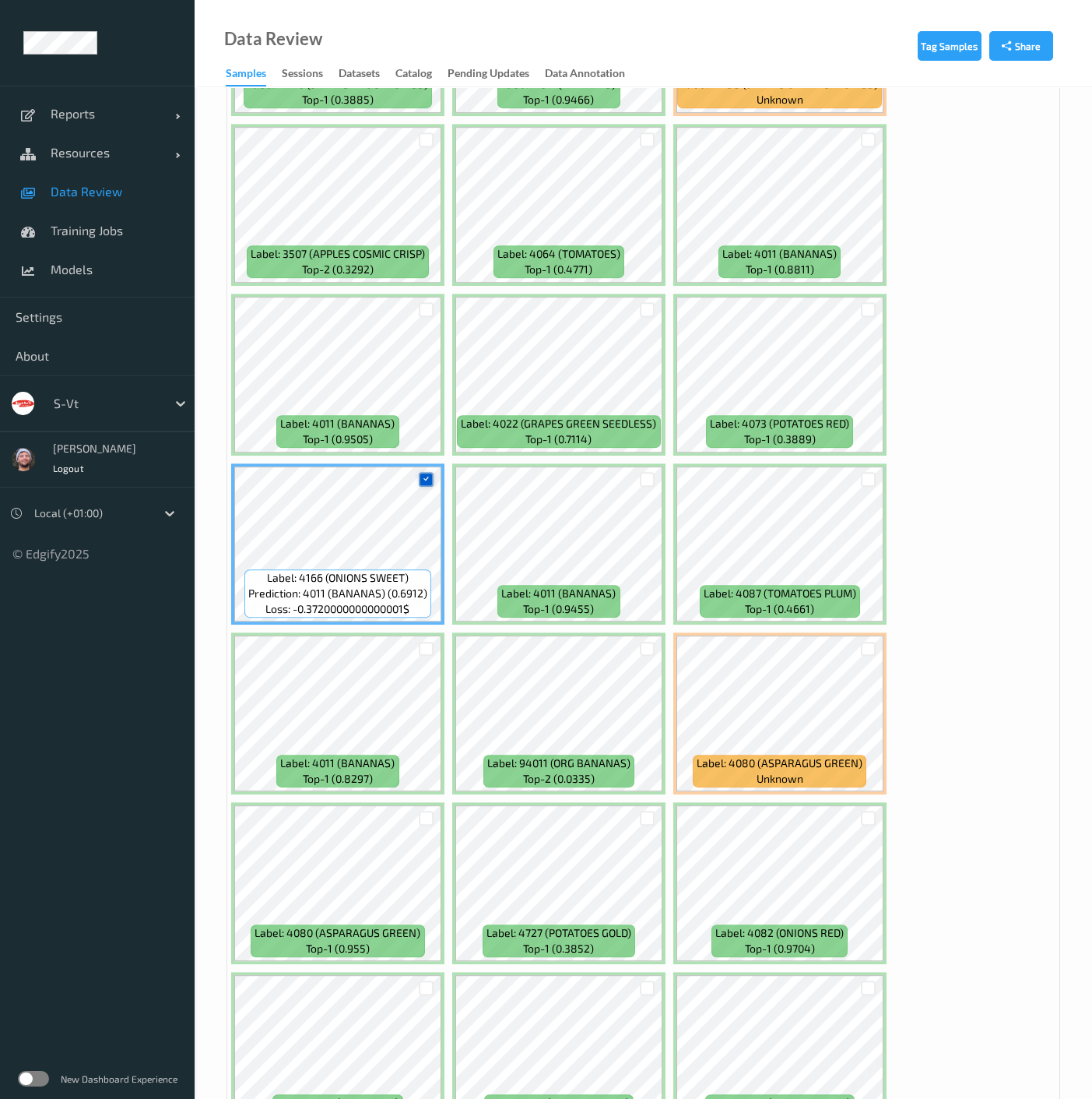
scroll to position [4585, 0]
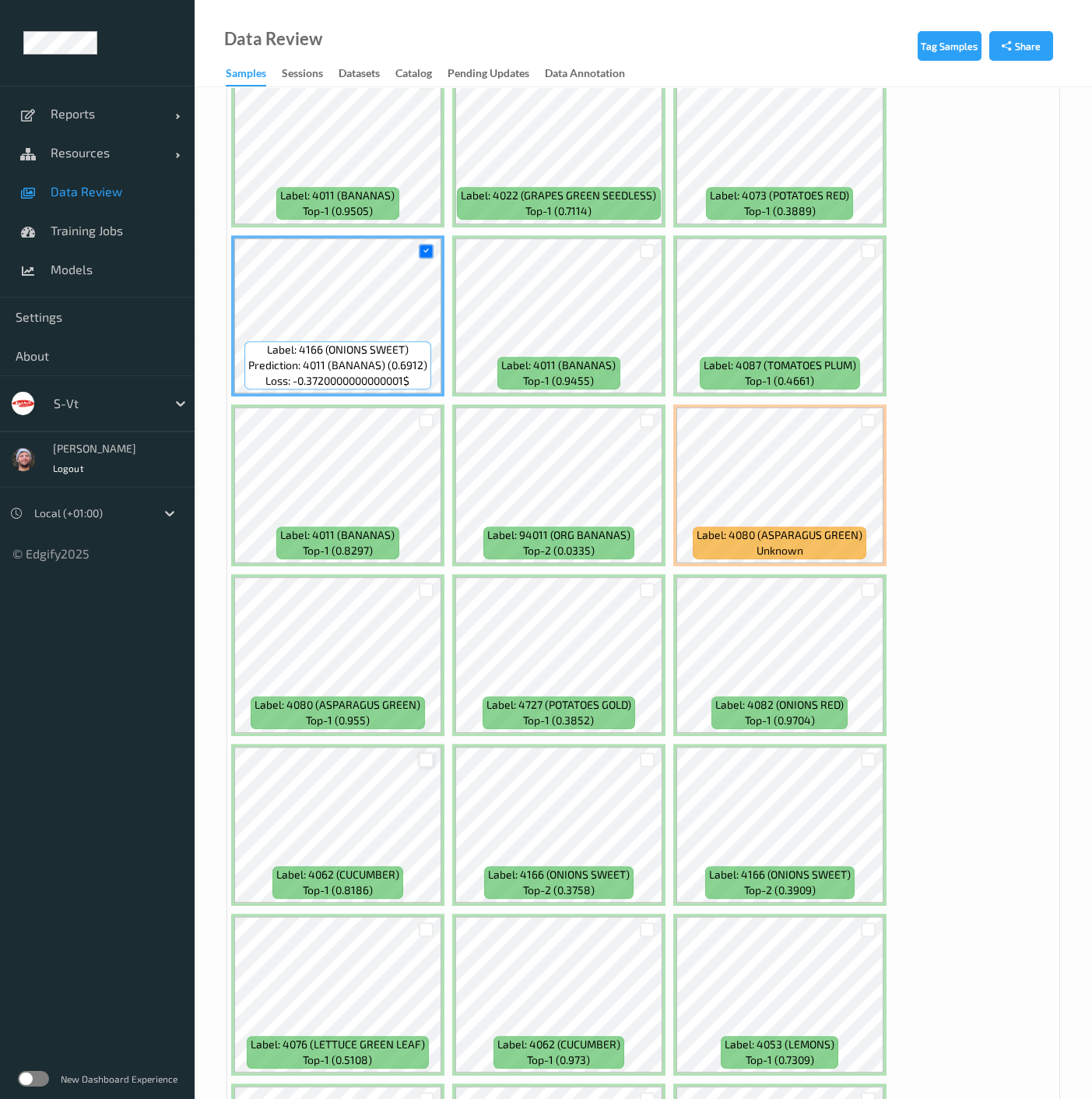
click at [427, 752] on div at bounding box center [426, 759] width 14 height 14
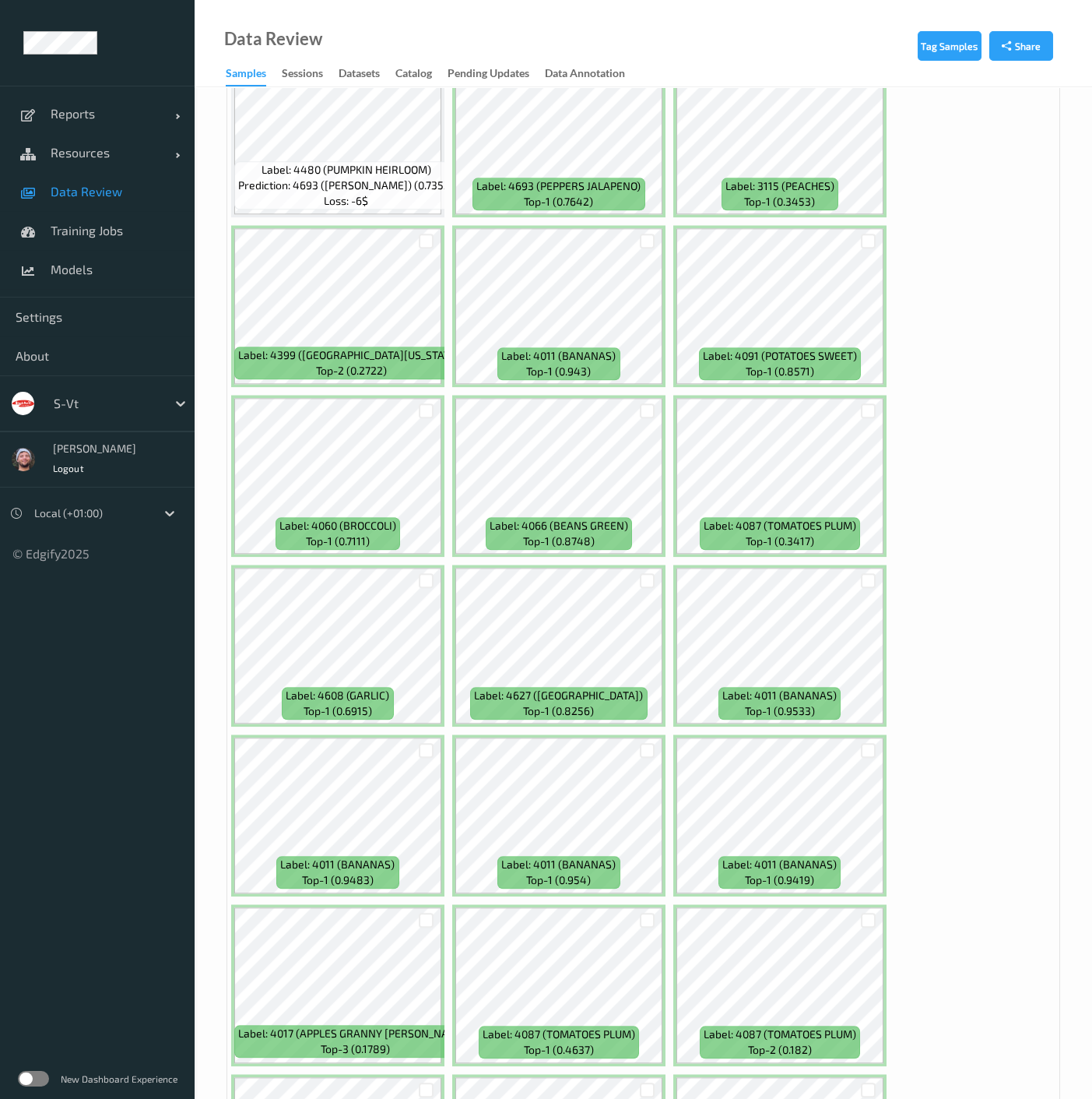
scroll to position [9692, 0]
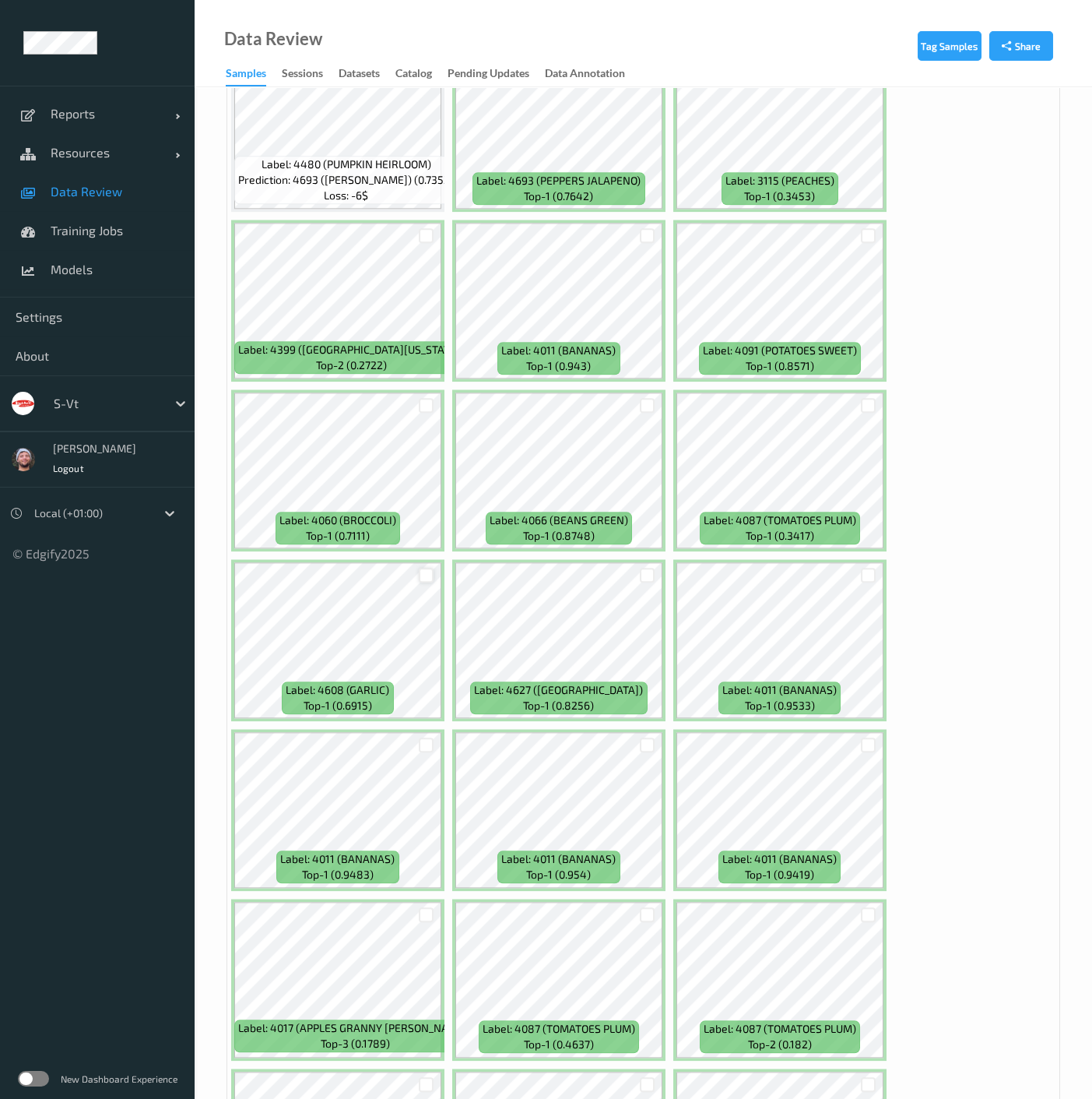
click at [426, 568] on div at bounding box center [426, 575] width 14 height 14
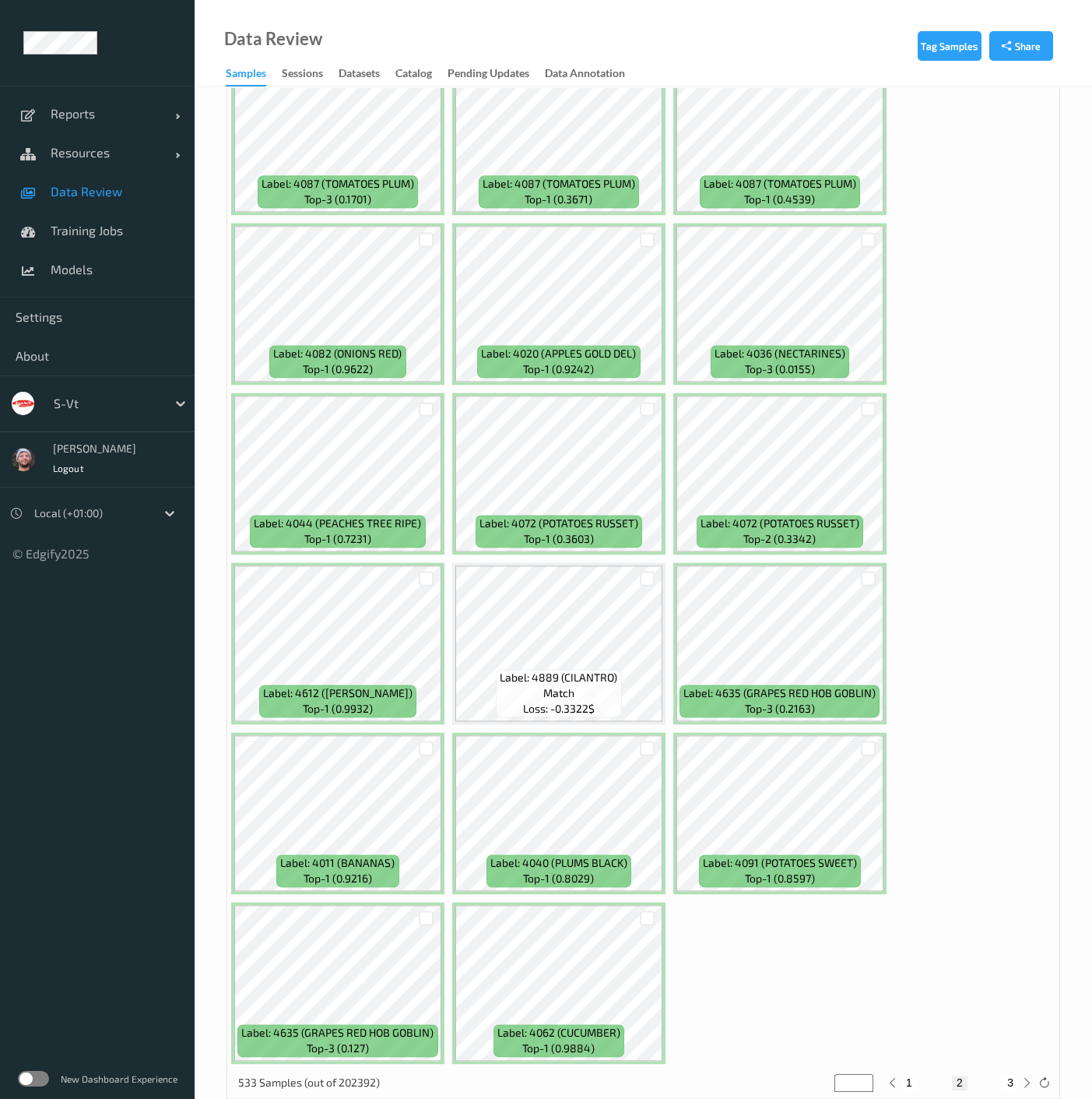
scroll to position [10881, 0]
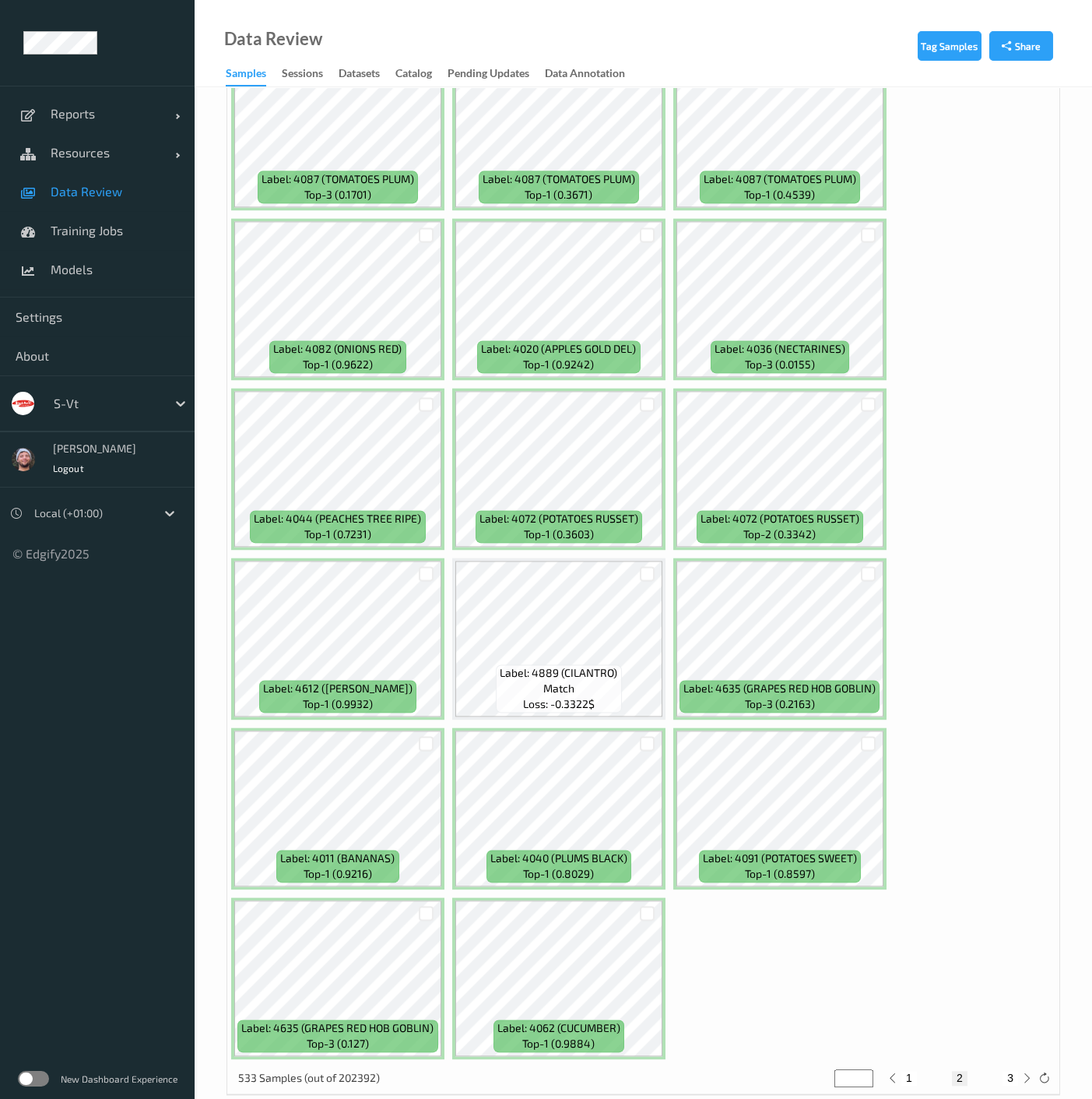
click at [1006, 1071] on button "3" at bounding box center [1010, 1078] width 15 height 14
type input "*"
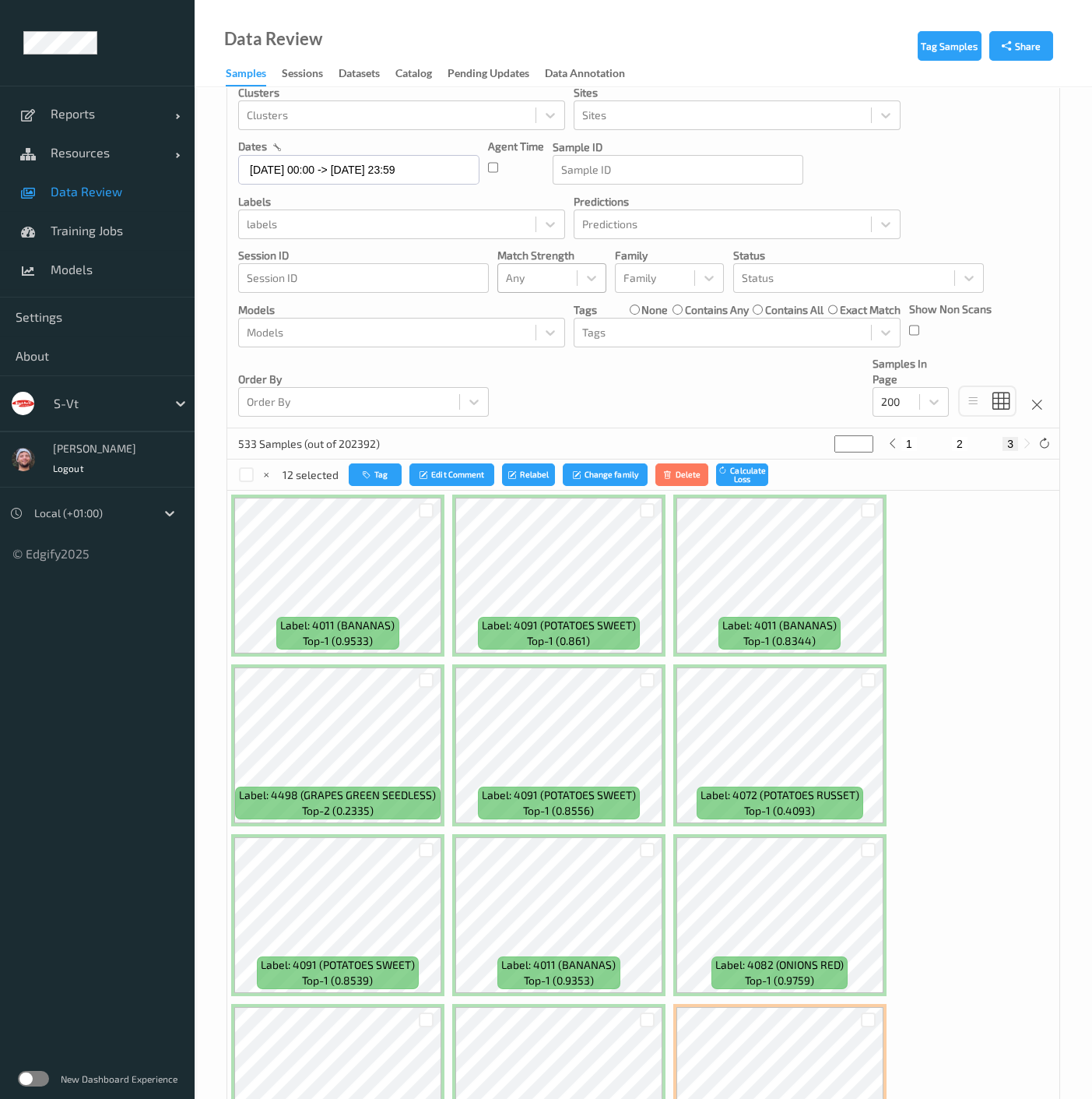
scroll to position [433, 0]
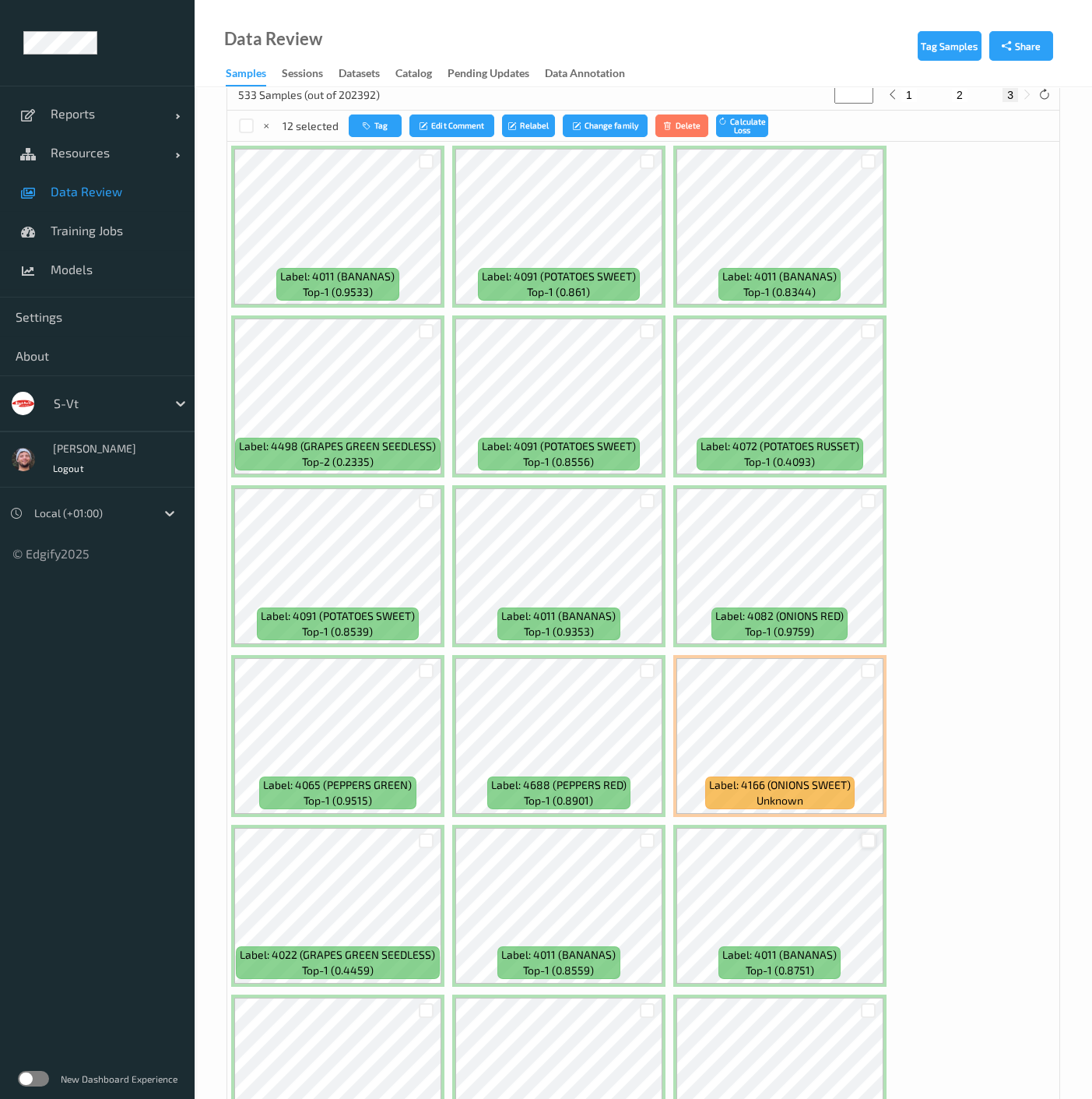
click at [870, 842] on div at bounding box center [868, 840] width 14 height 14
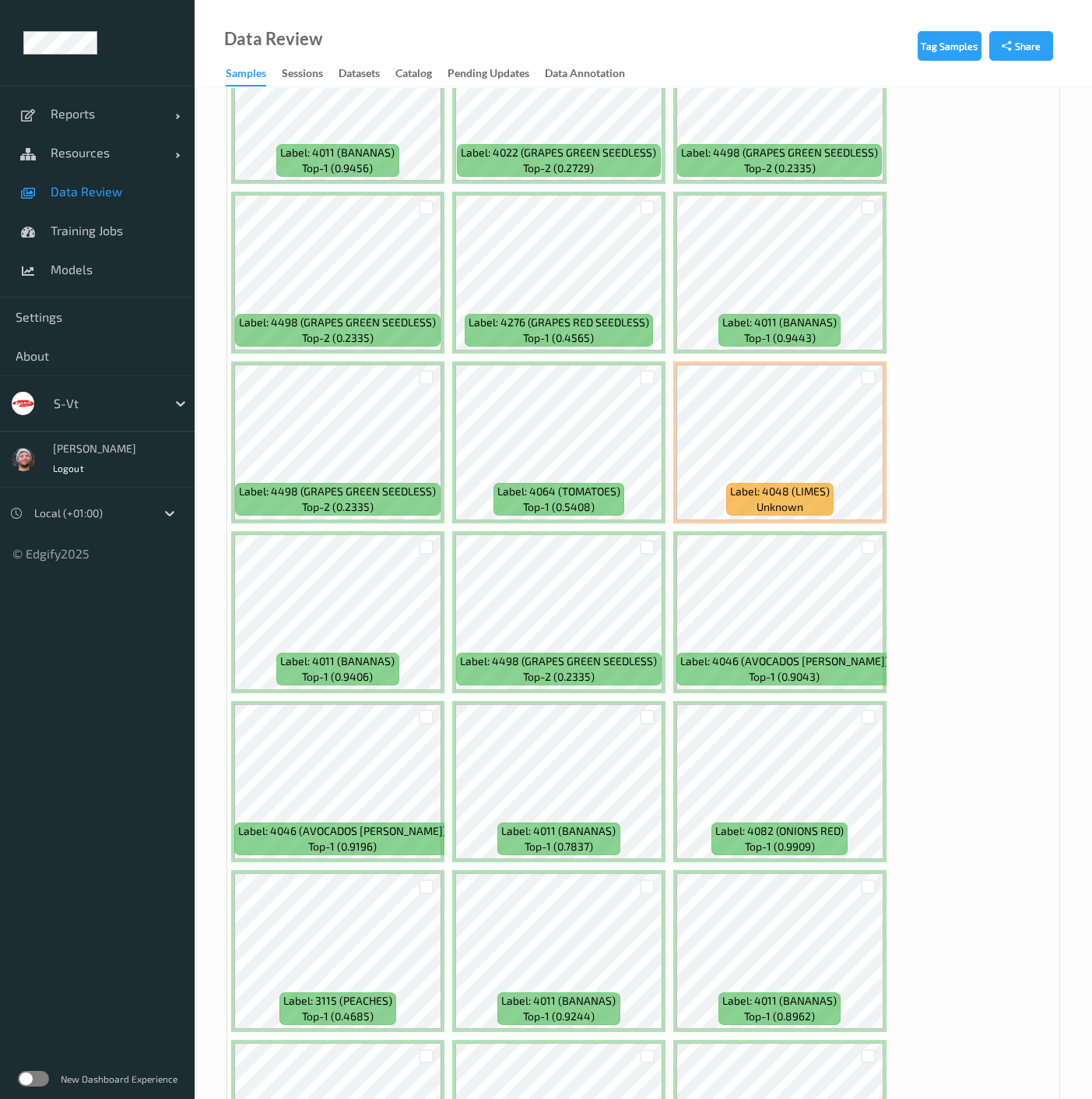
scroll to position [2769, 0]
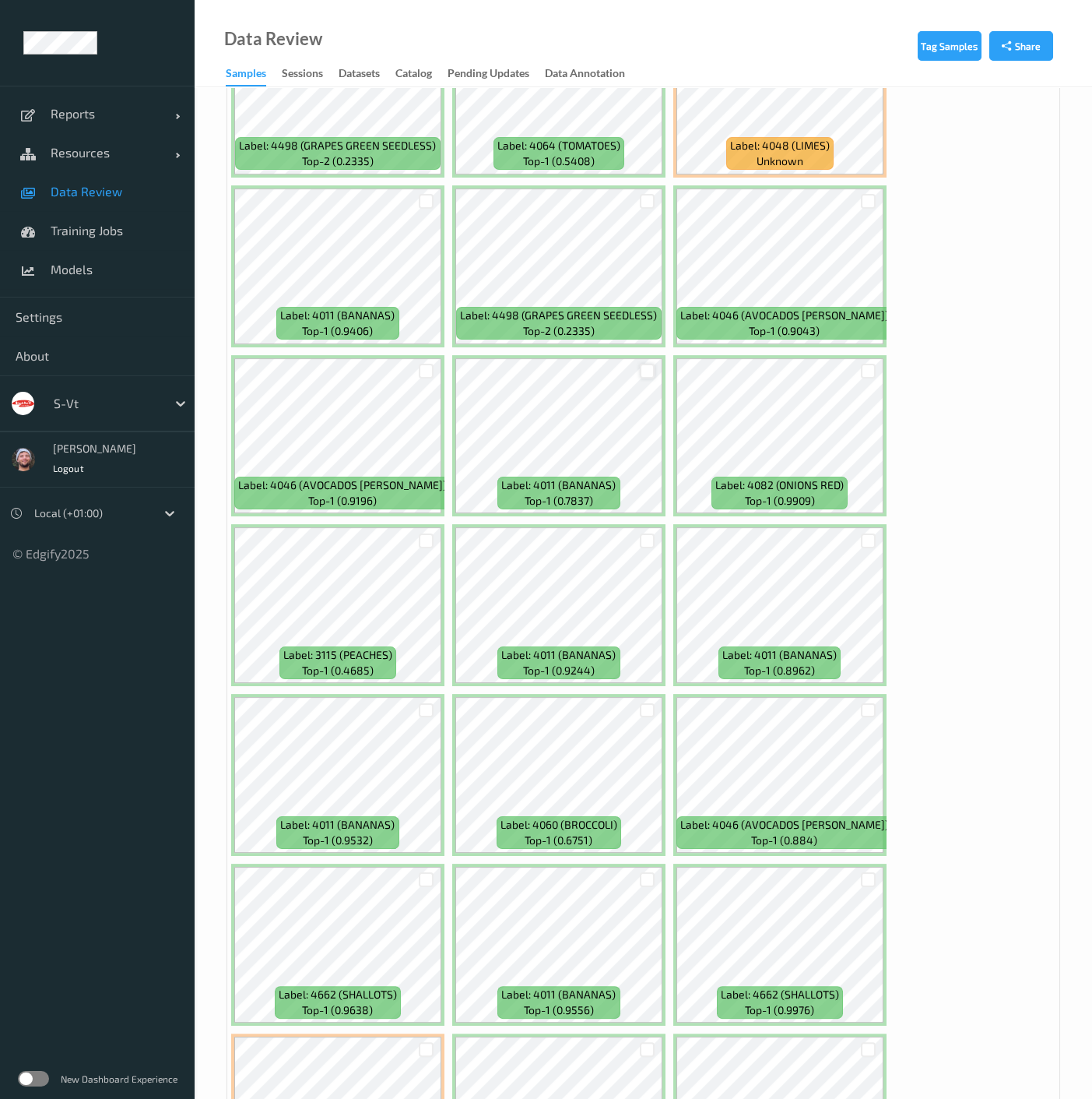
click at [642, 367] on div at bounding box center [647, 370] width 14 height 14
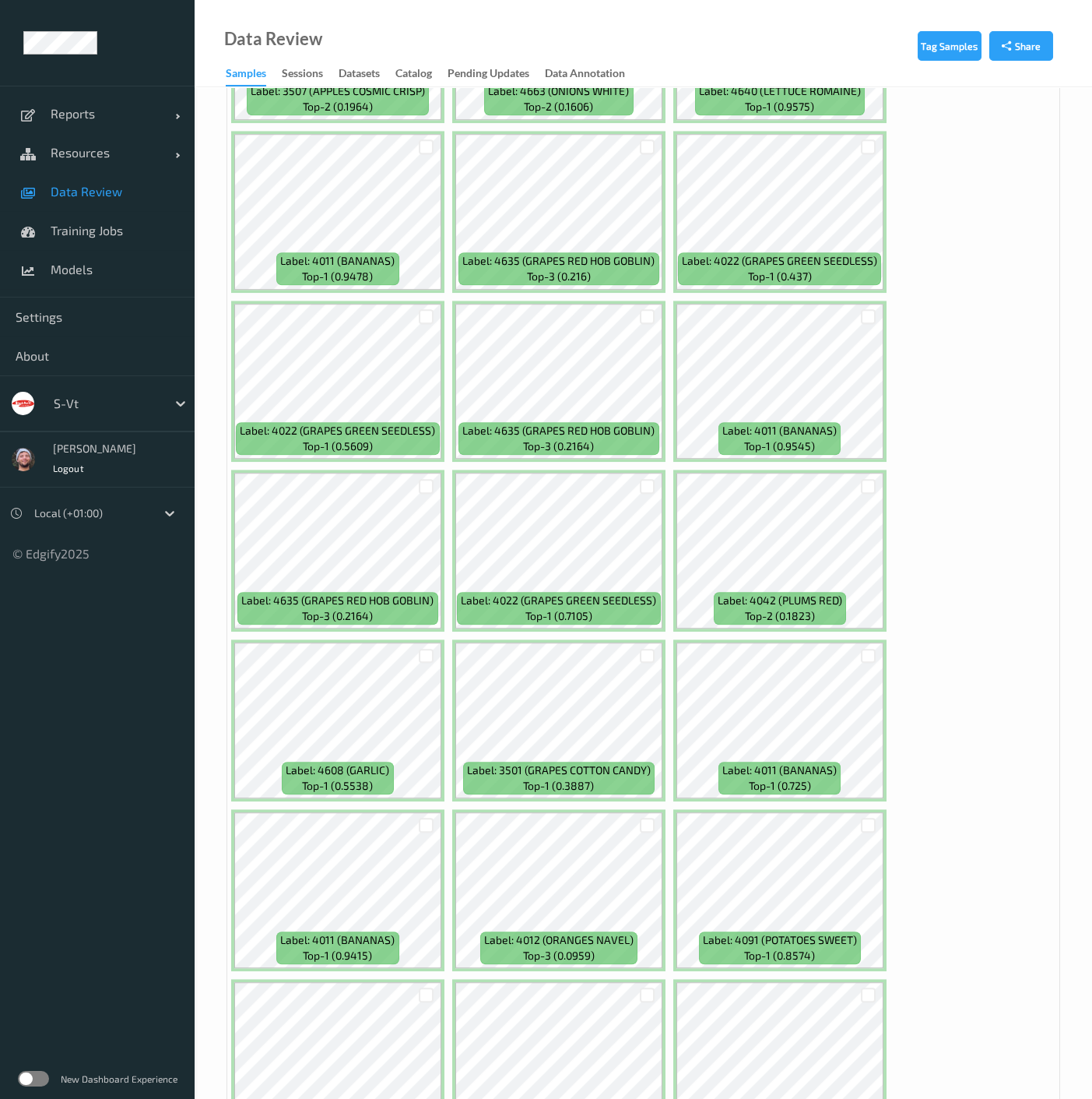
scroll to position [6057, 0]
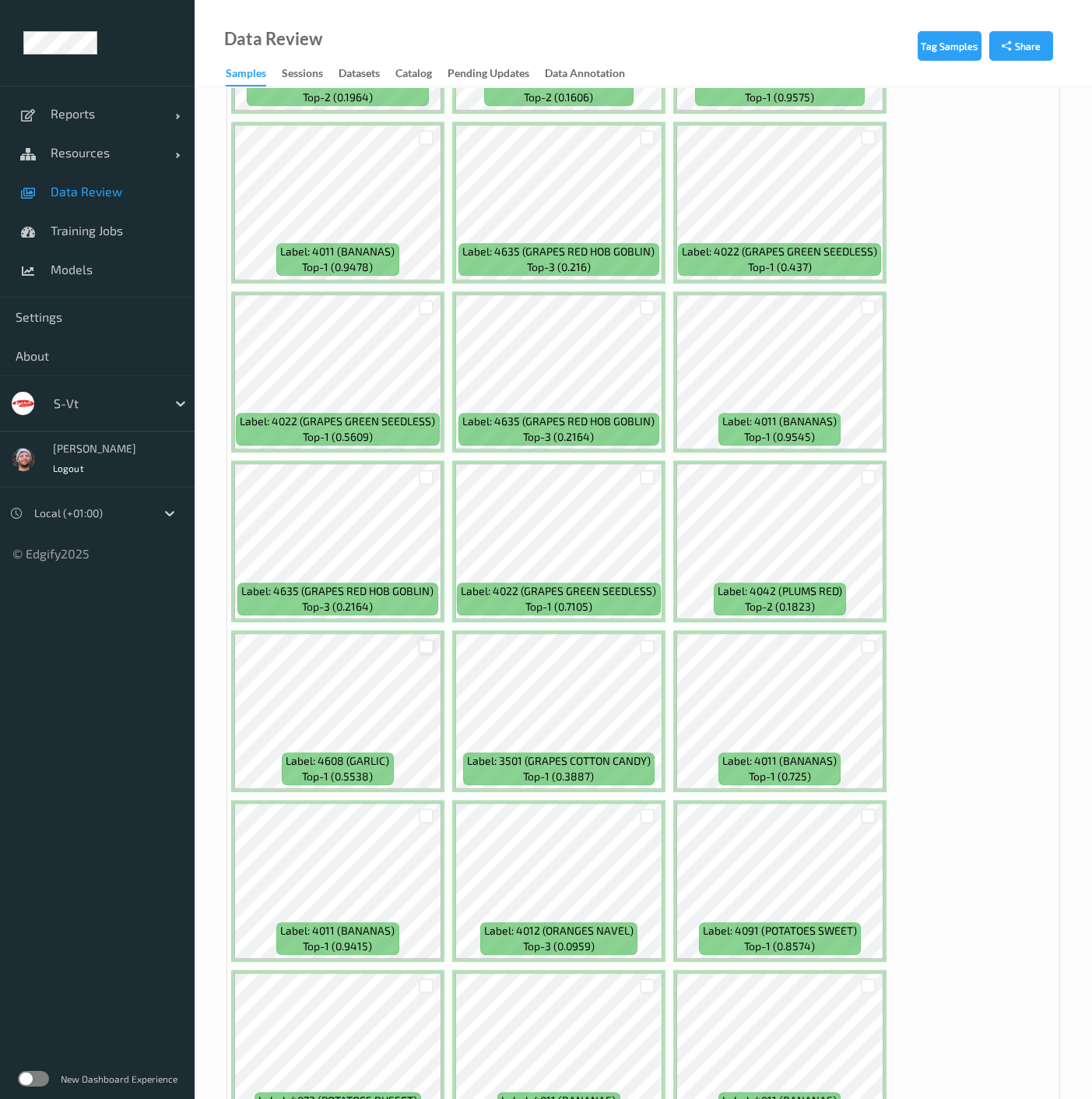
click at [427, 639] on div at bounding box center [426, 646] width 14 height 14
click at [647, 639] on div at bounding box center [647, 646] width 14 height 14
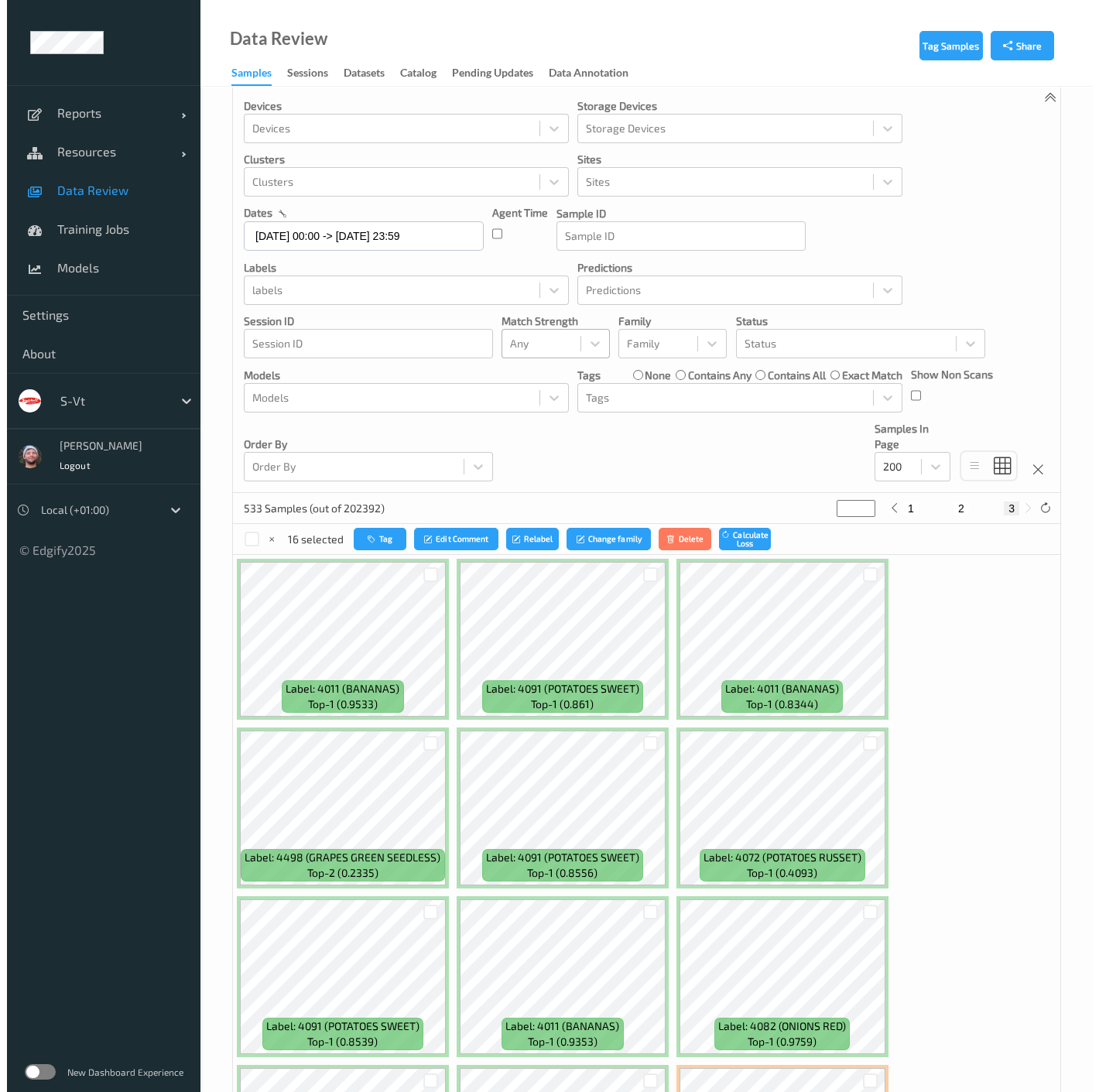
scroll to position [0, 0]
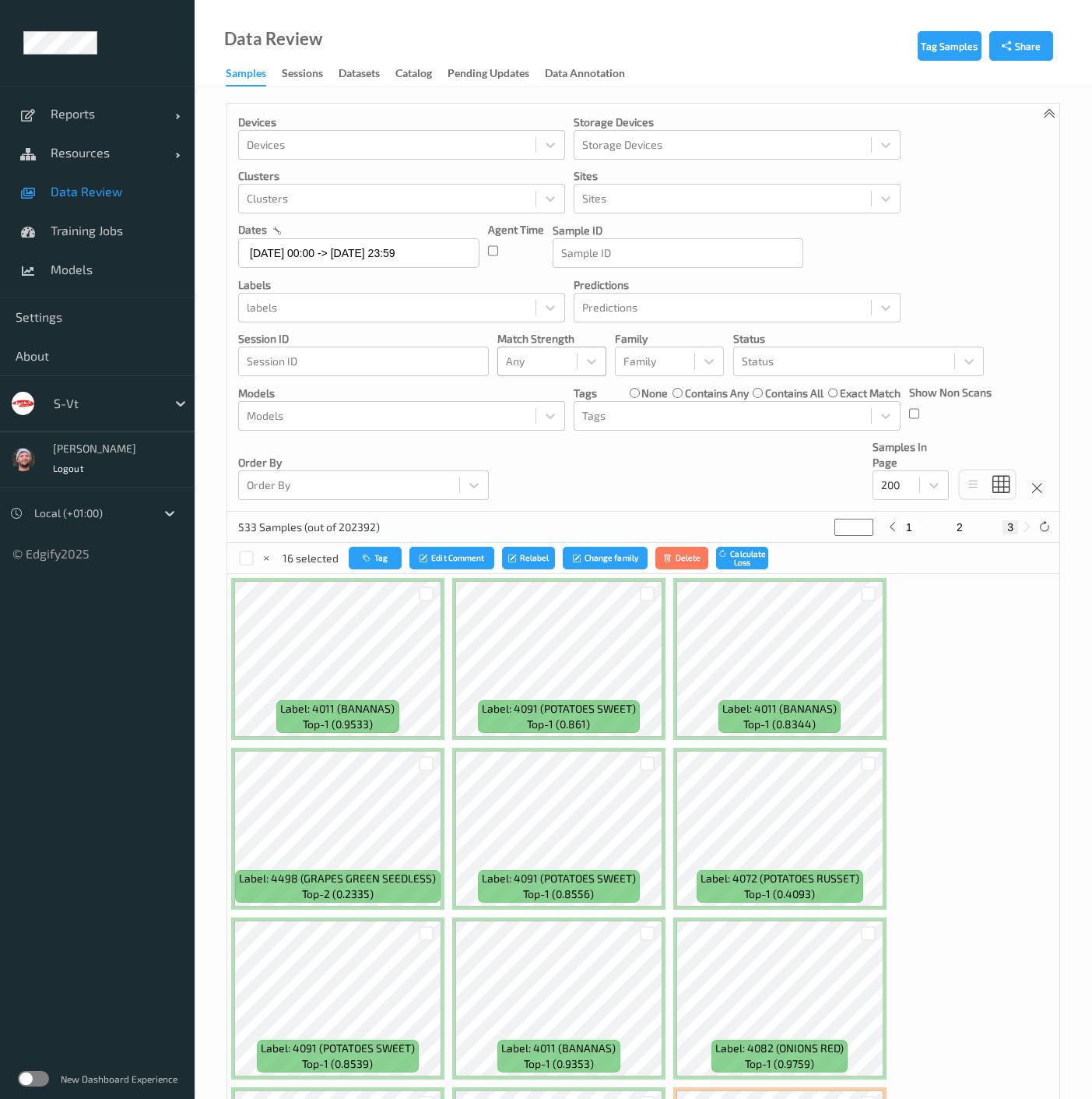
click at [367, 544] on div "16 selected Tag Edit Comment Relabel Change family Delete Calculate Loss" at bounding box center [644, 559] width 832 height 31
click at [358, 558] on button "Tag" at bounding box center [375, 558] width 53 height 22
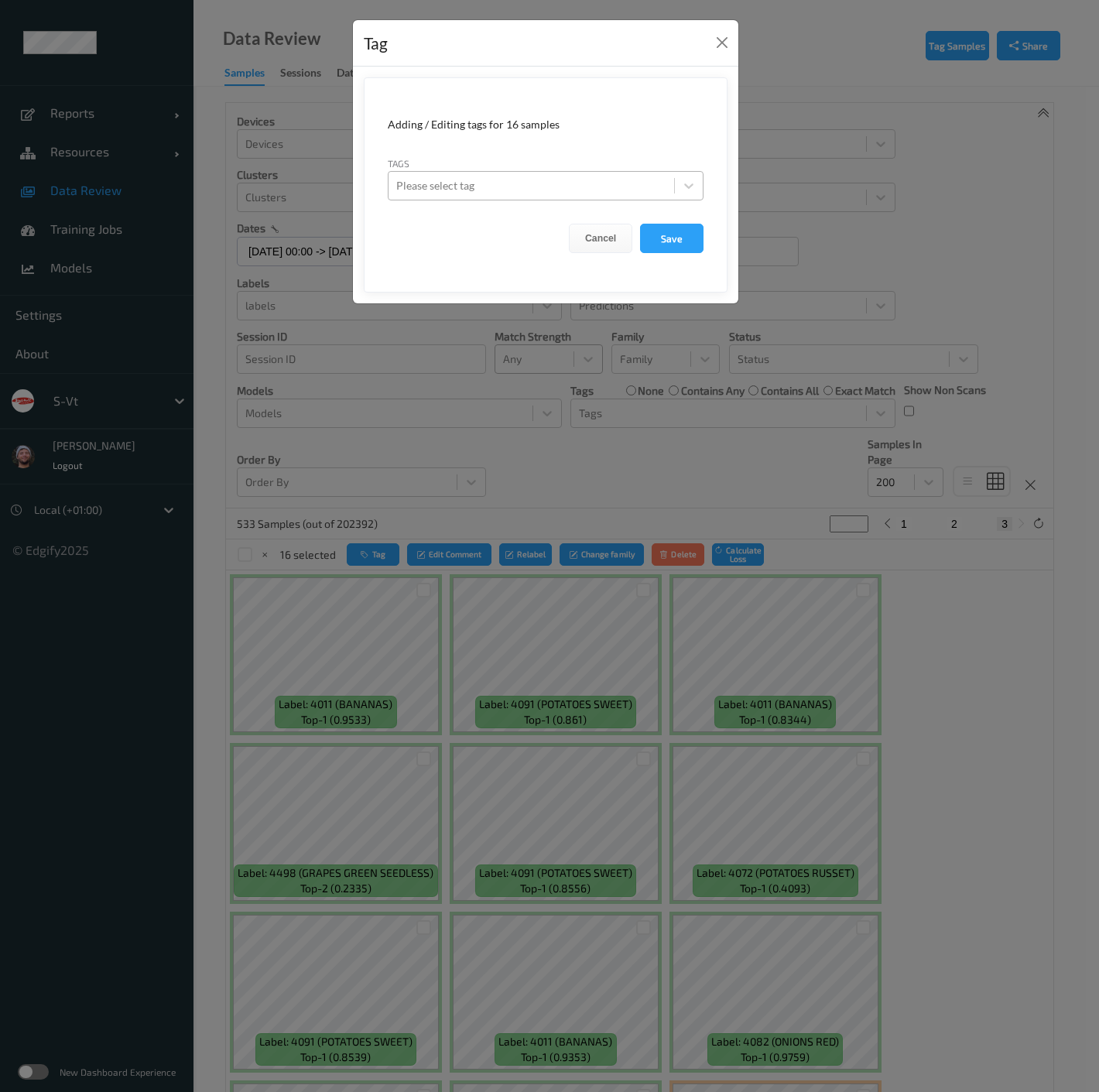
click at [522, 194] on div "Please select tag" at bounding box center [531, 185] width 286 height 25
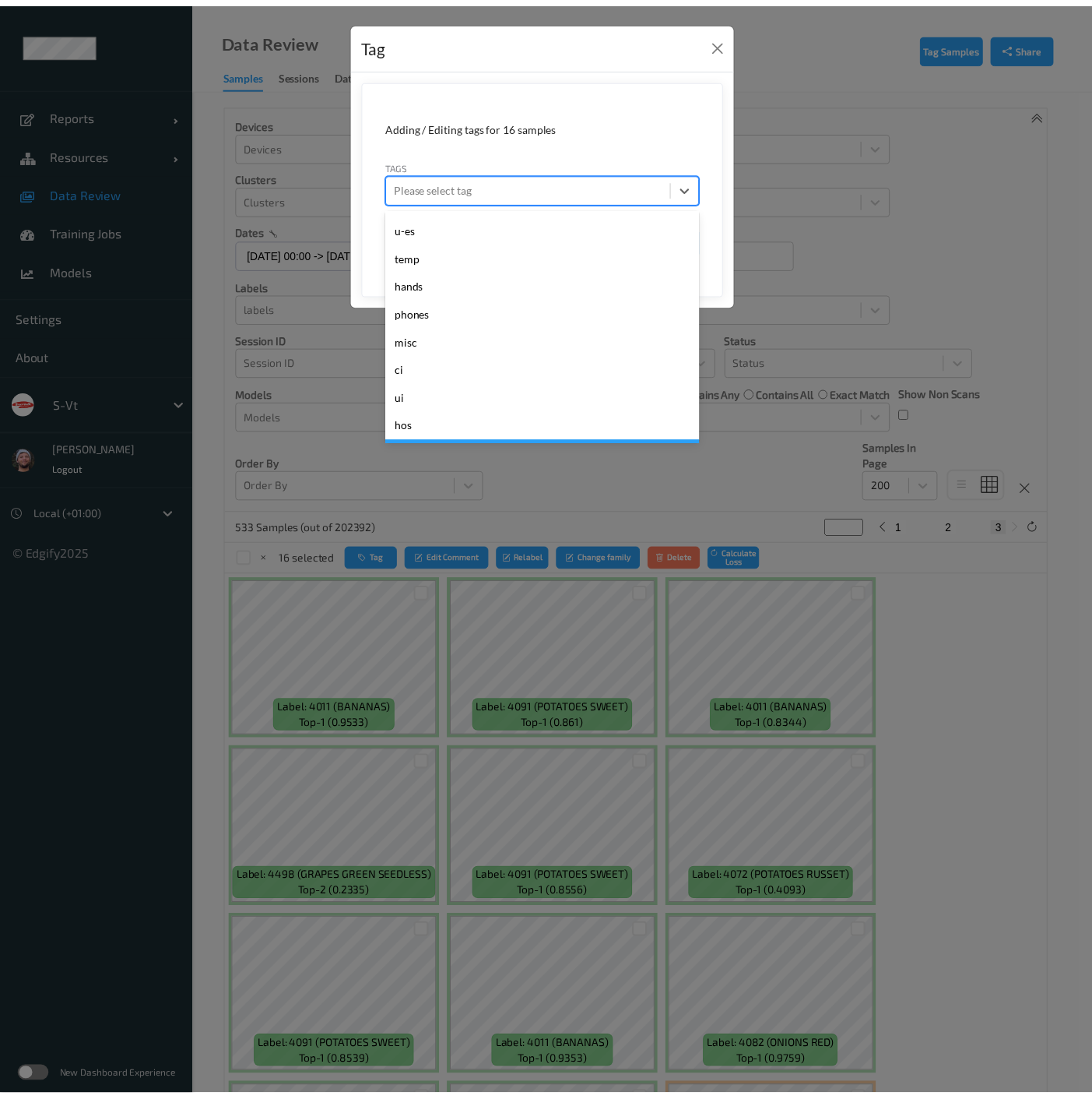
scroll to position [802, 0]
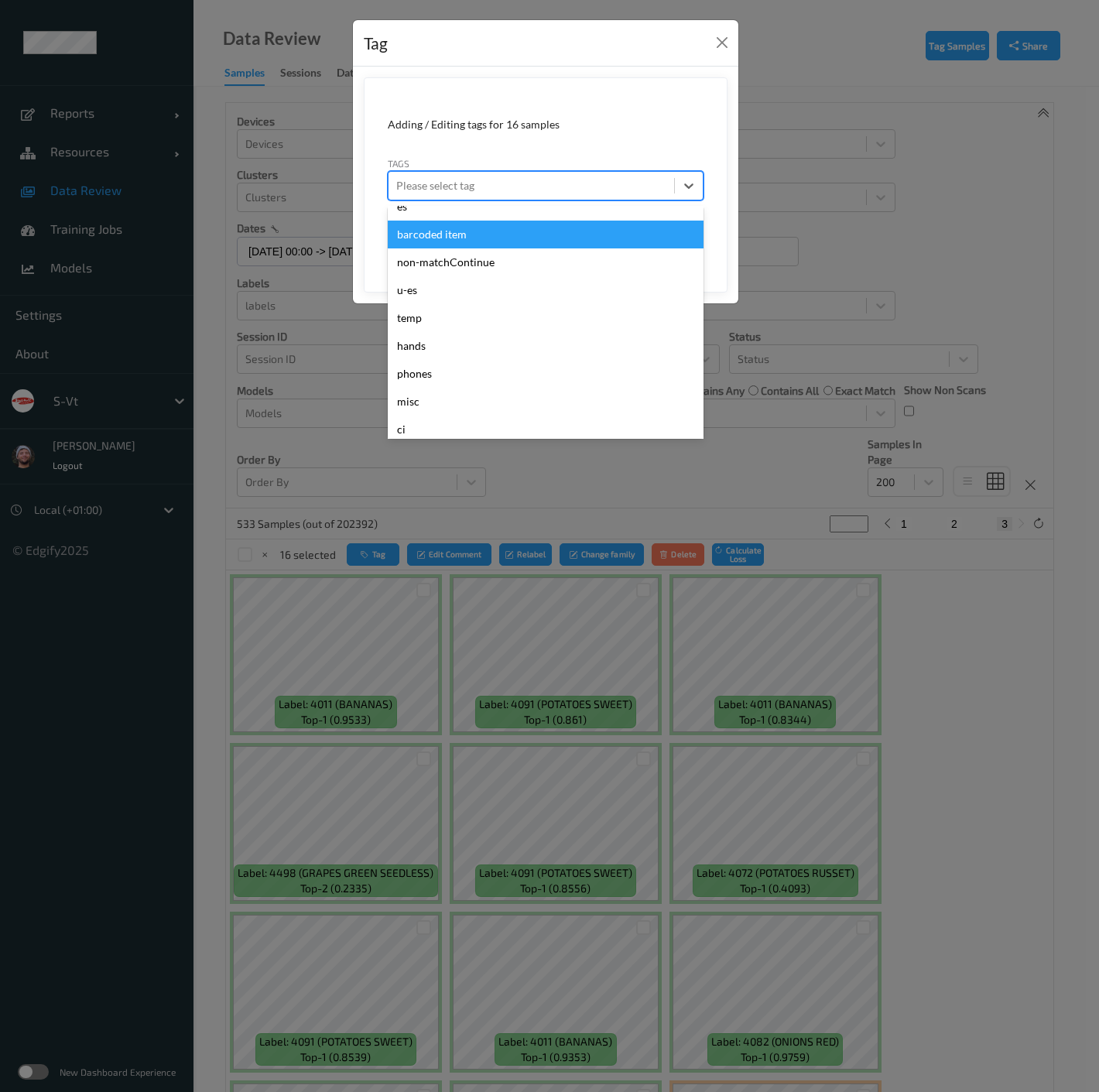
click at [481, 244] on div "barcoded item" at bounding box center [546, 234] width 315 height 28
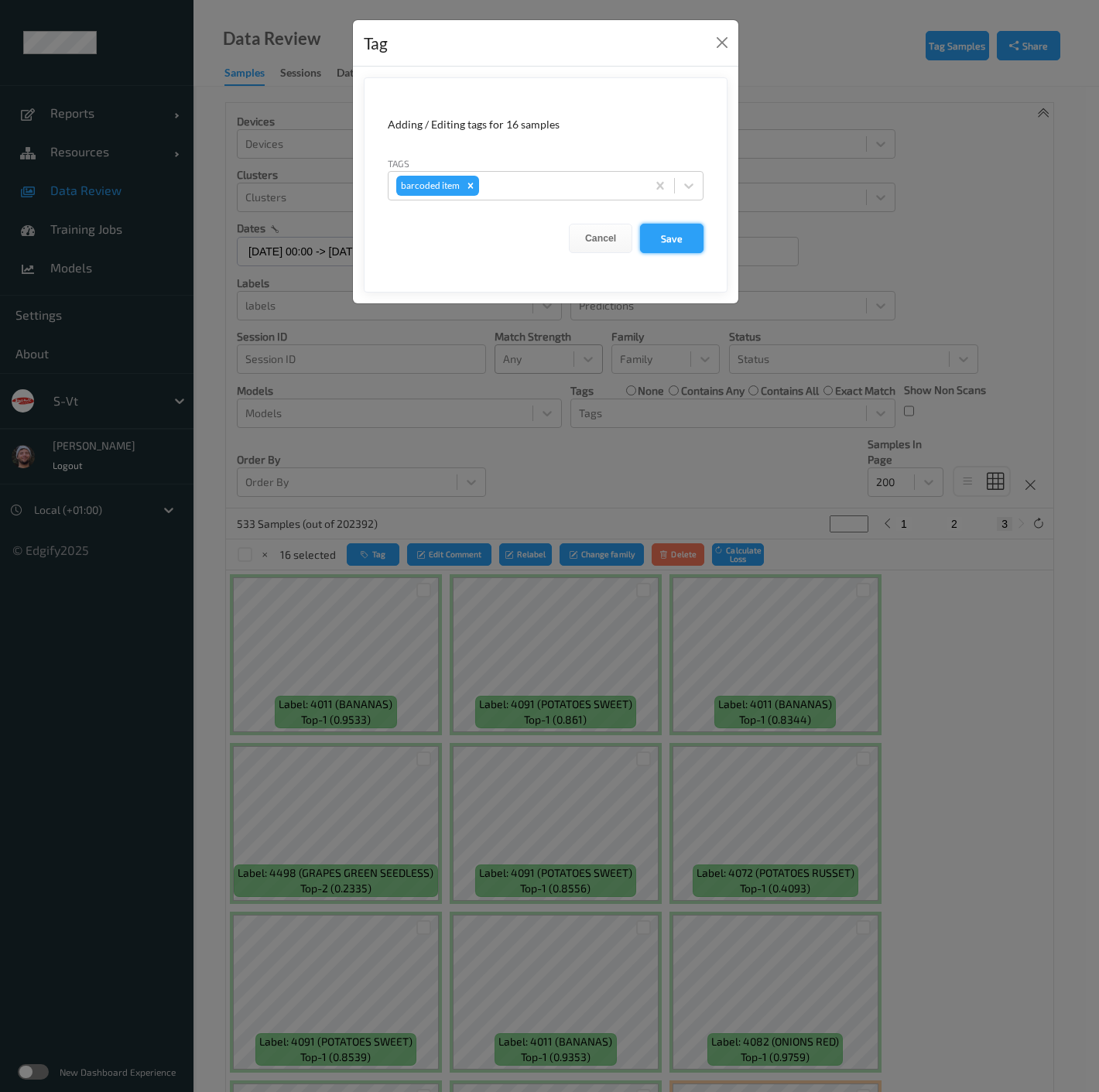
click at [666, 230] on button "Save" at bounding box center [672, 238] width 63 height 30
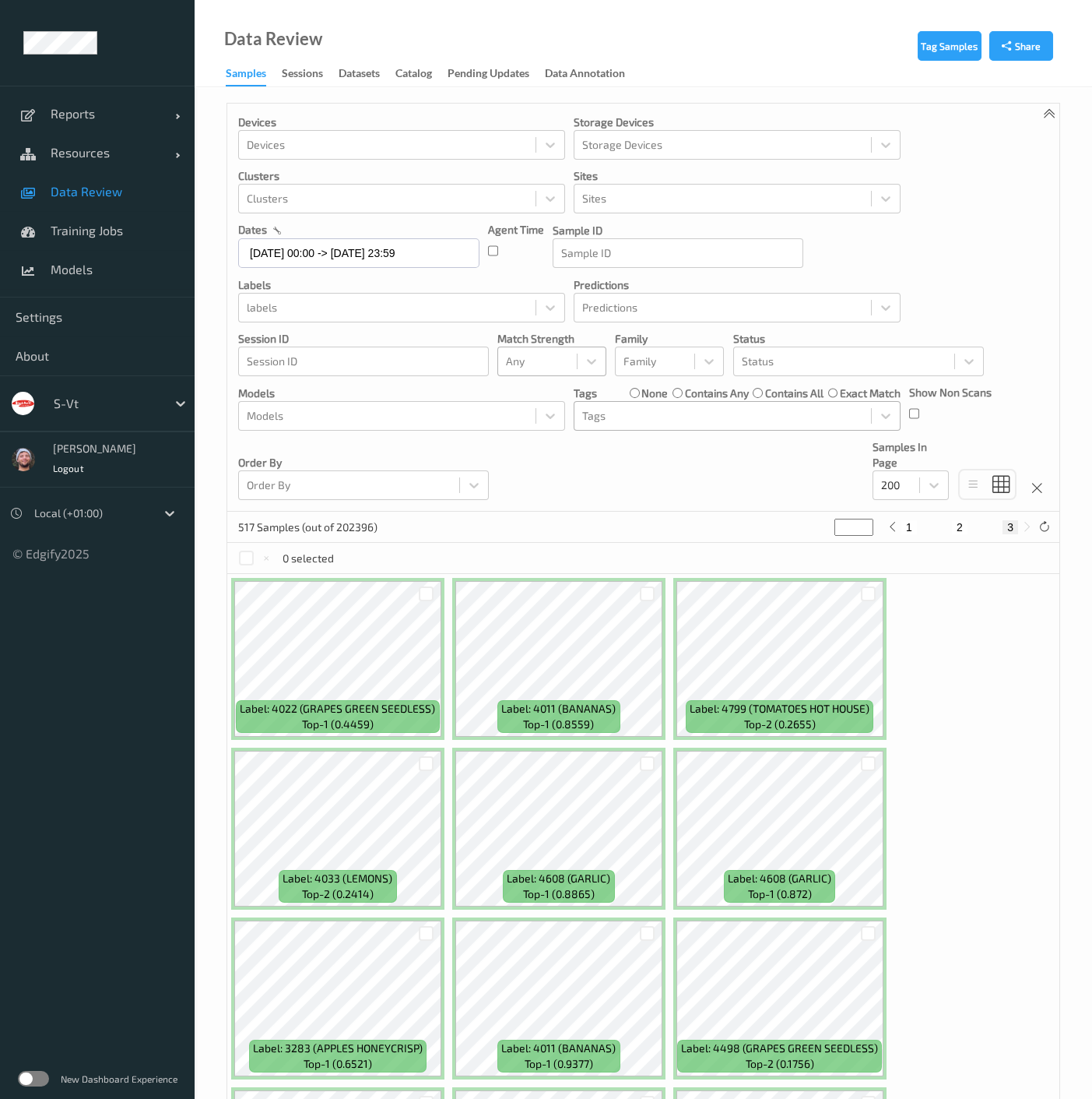
click at [660, 421] on div at bounding box center [723, 415] width 281 height 18
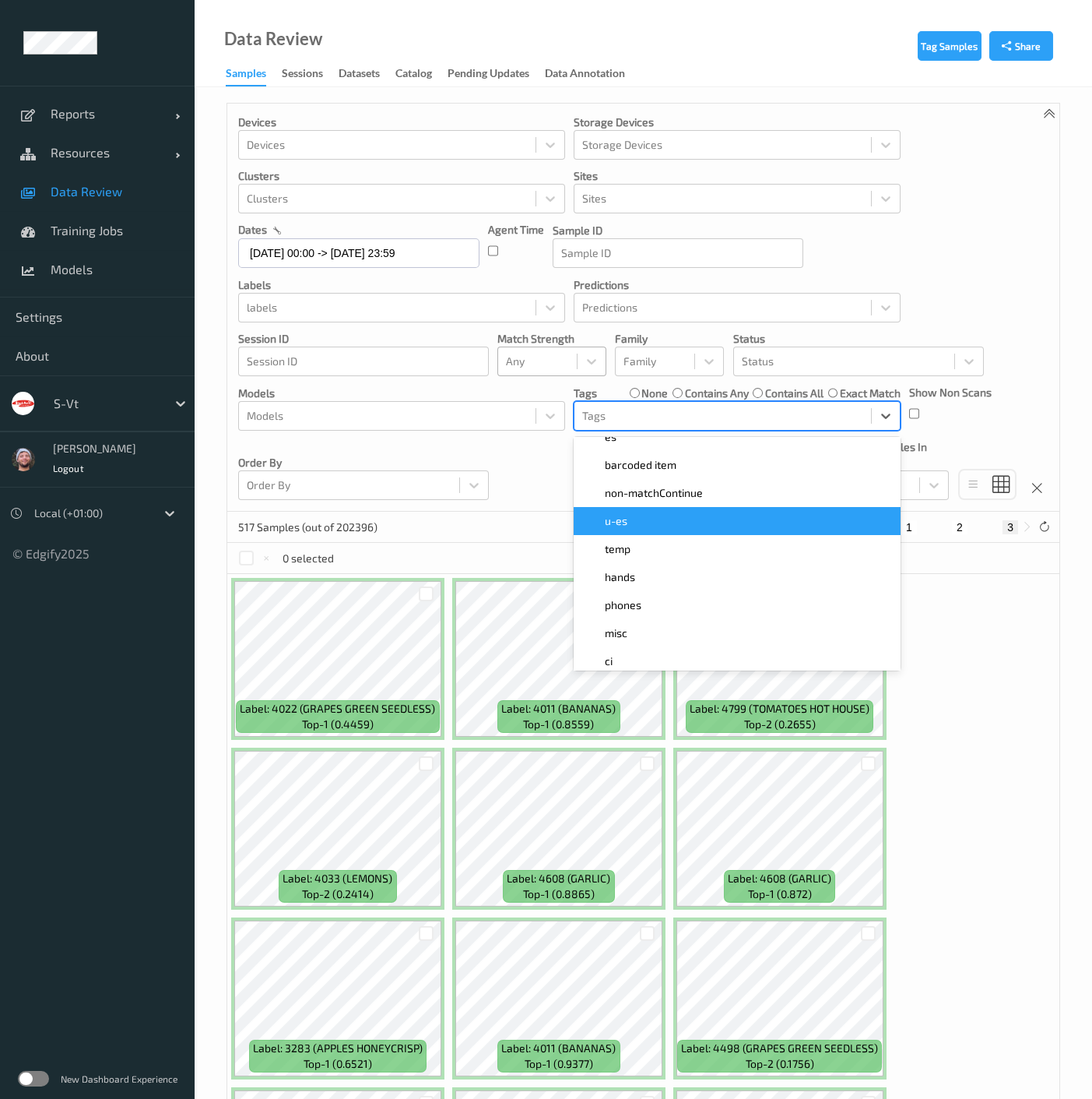
scroll to position [715, 0]
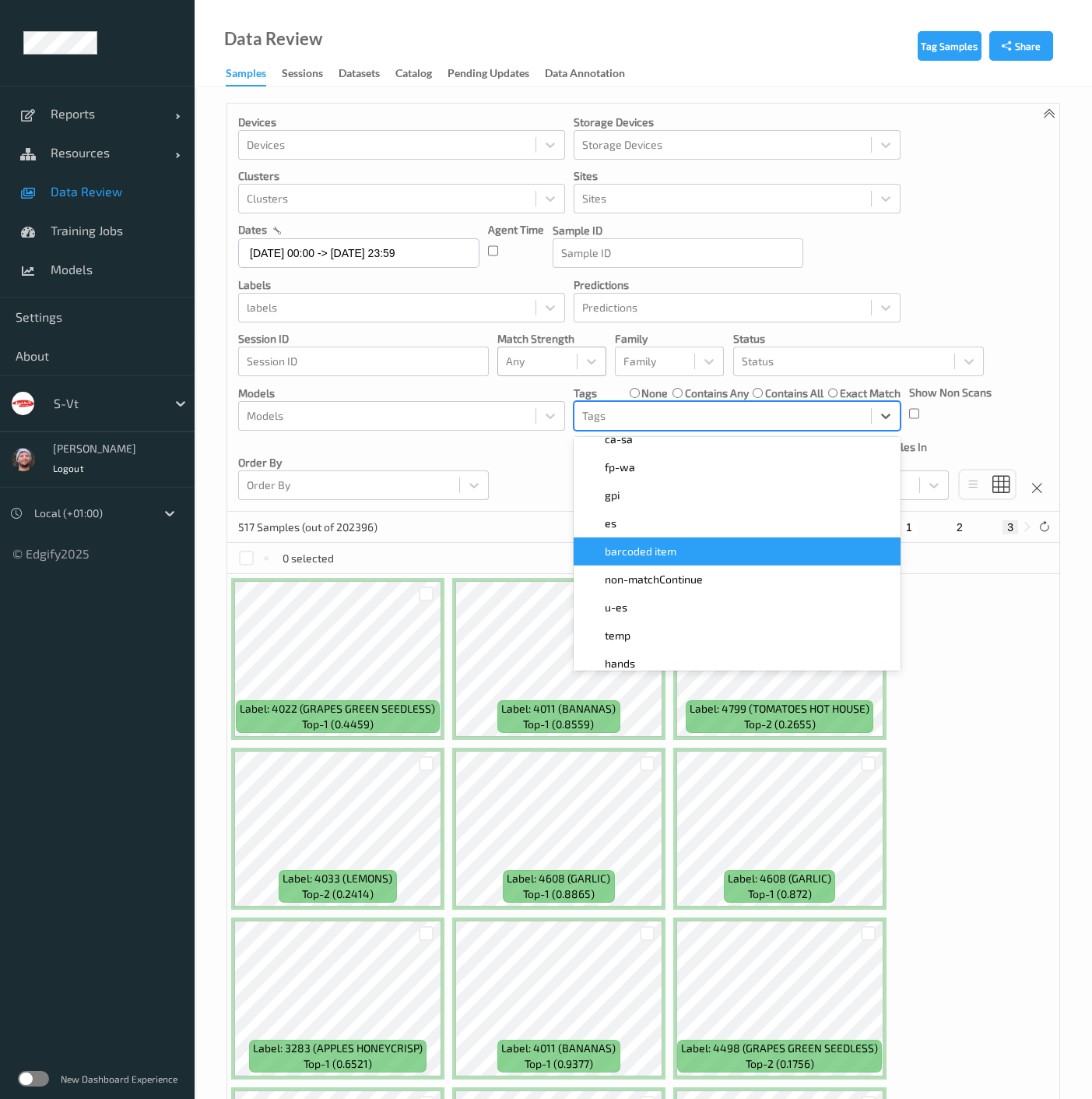
click at [654, 545] on span "barcoded item" at bounding box center [640, 551] width 72 height 15
type input "*"
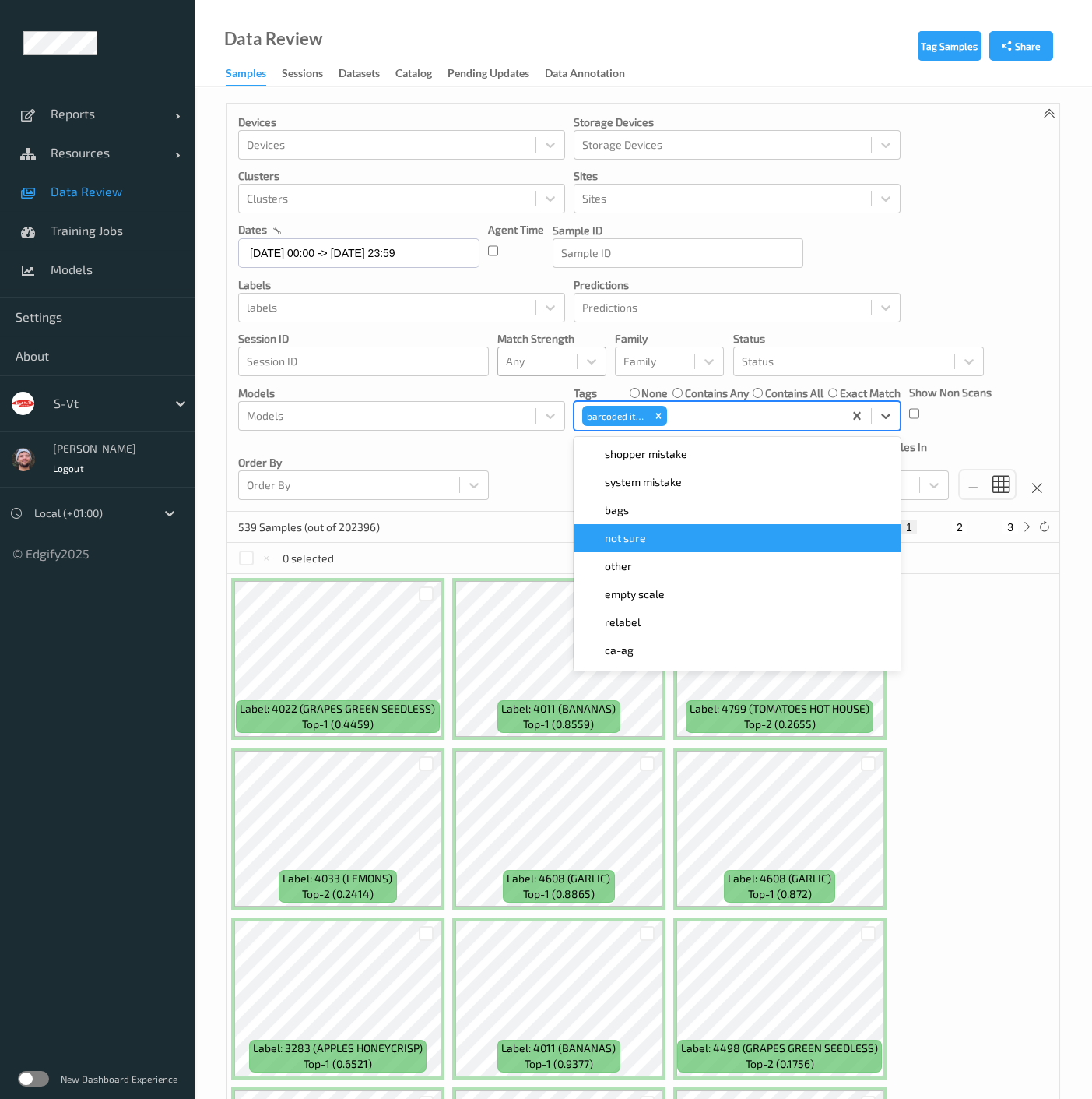
click at [540, 488] on div "Devices Devices Storage Devices Storage Devices Clusters Clusters Sites Sites d…" at bounding box center [644, 308] width 832 height 408
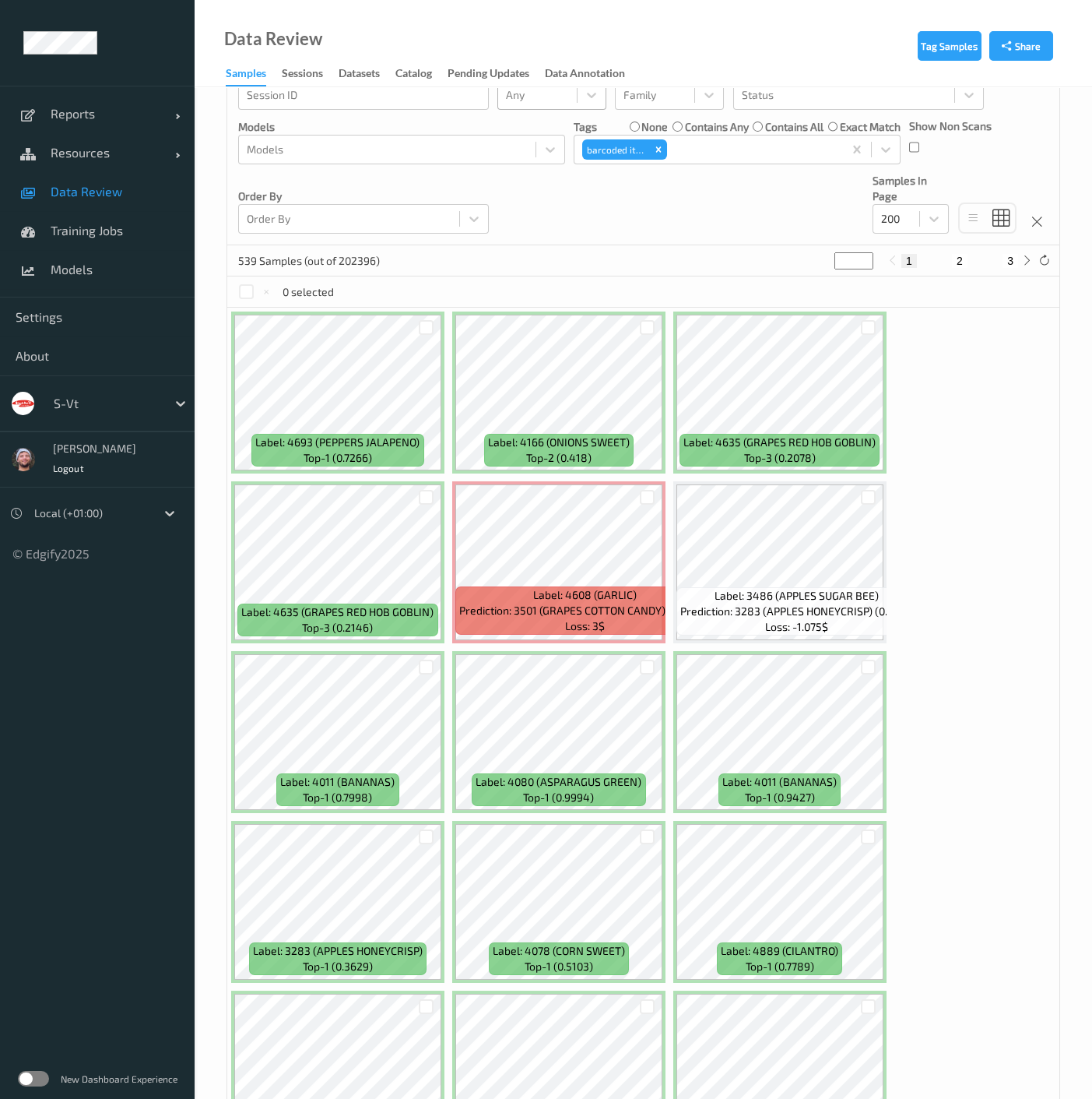
scroll to position [0, 0]
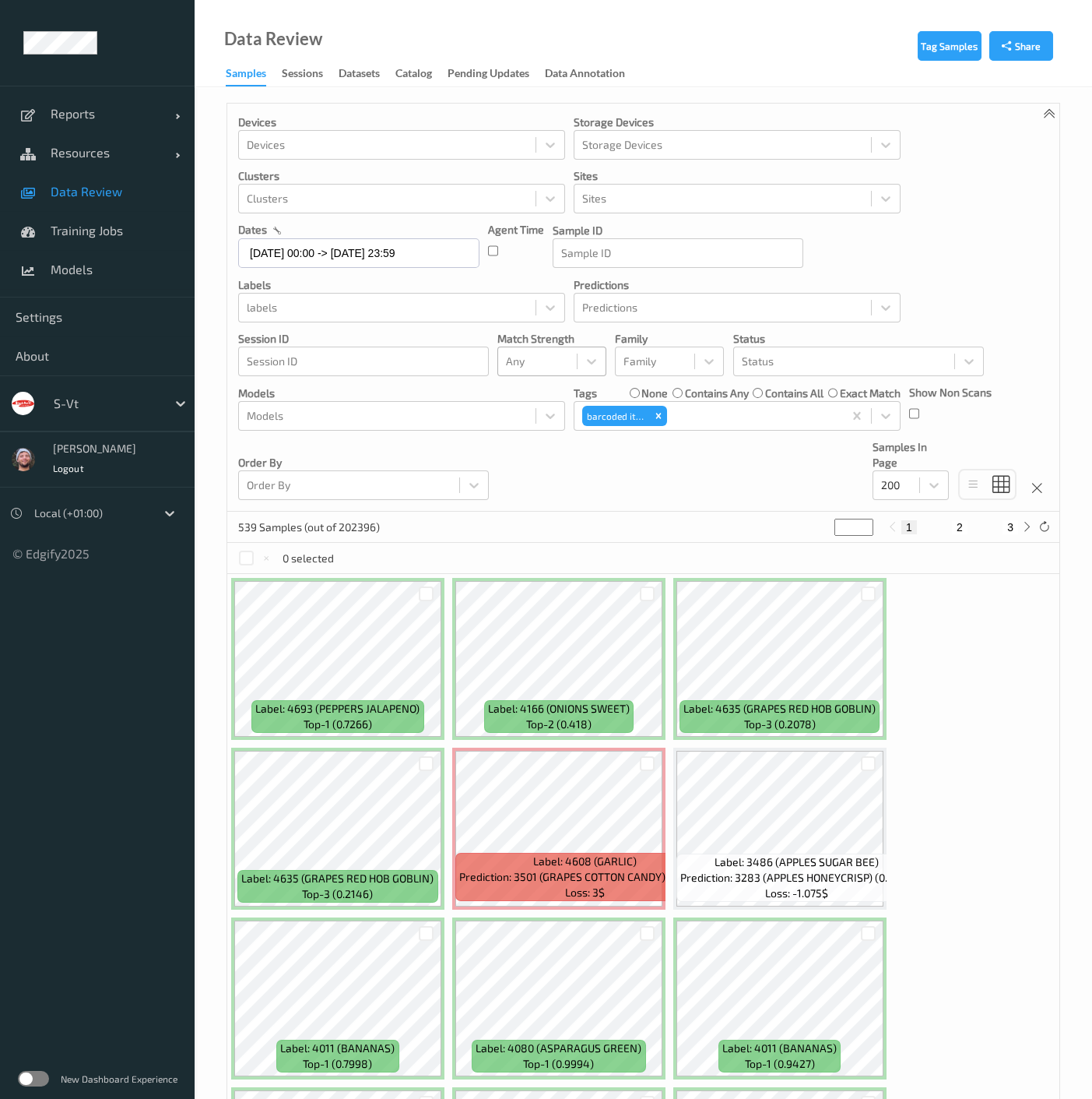
click at [685, 391] on label "contains any" at bounding box center [717, 393] width 63 height 15
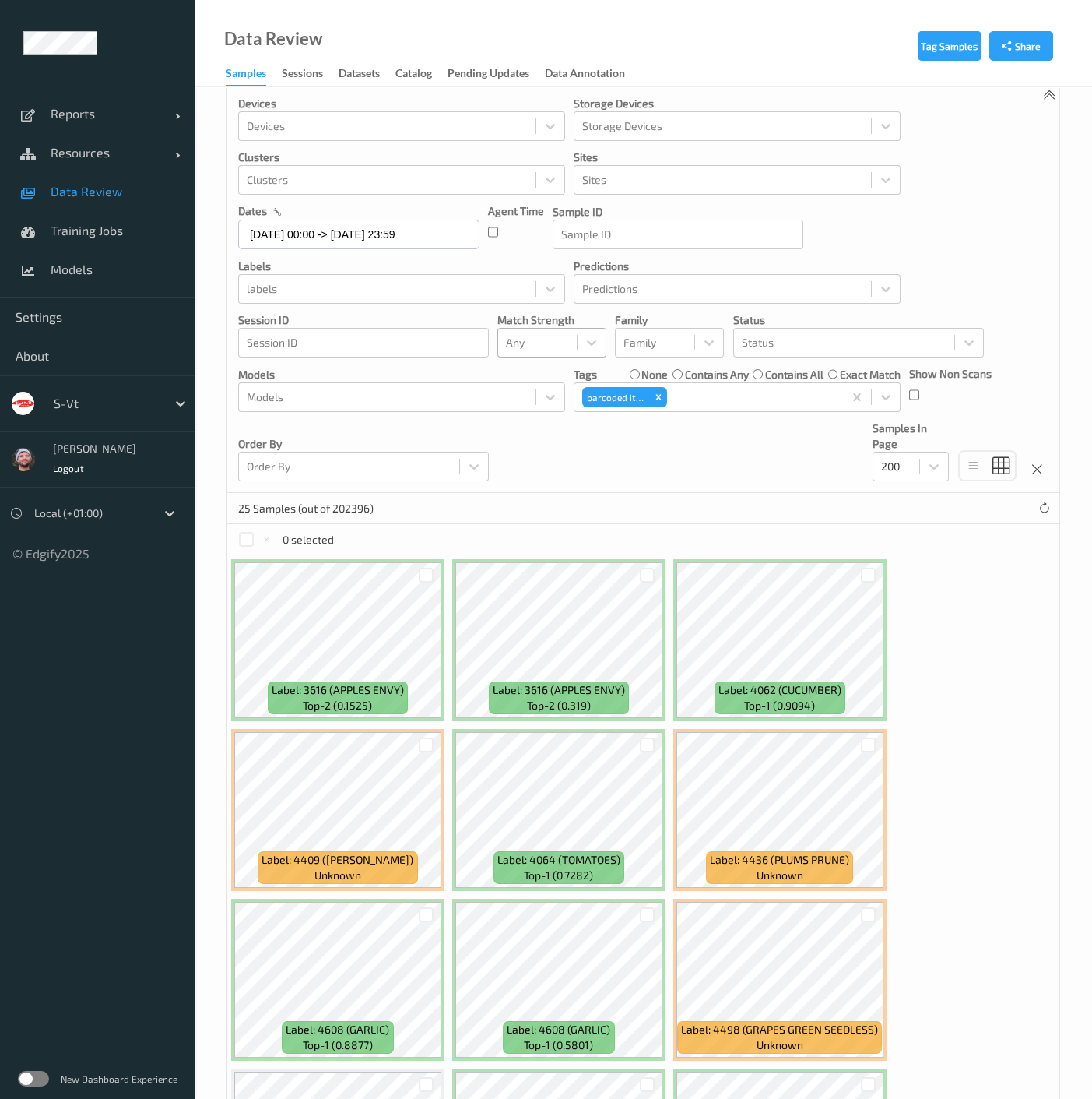
scroll to position [260, 0]
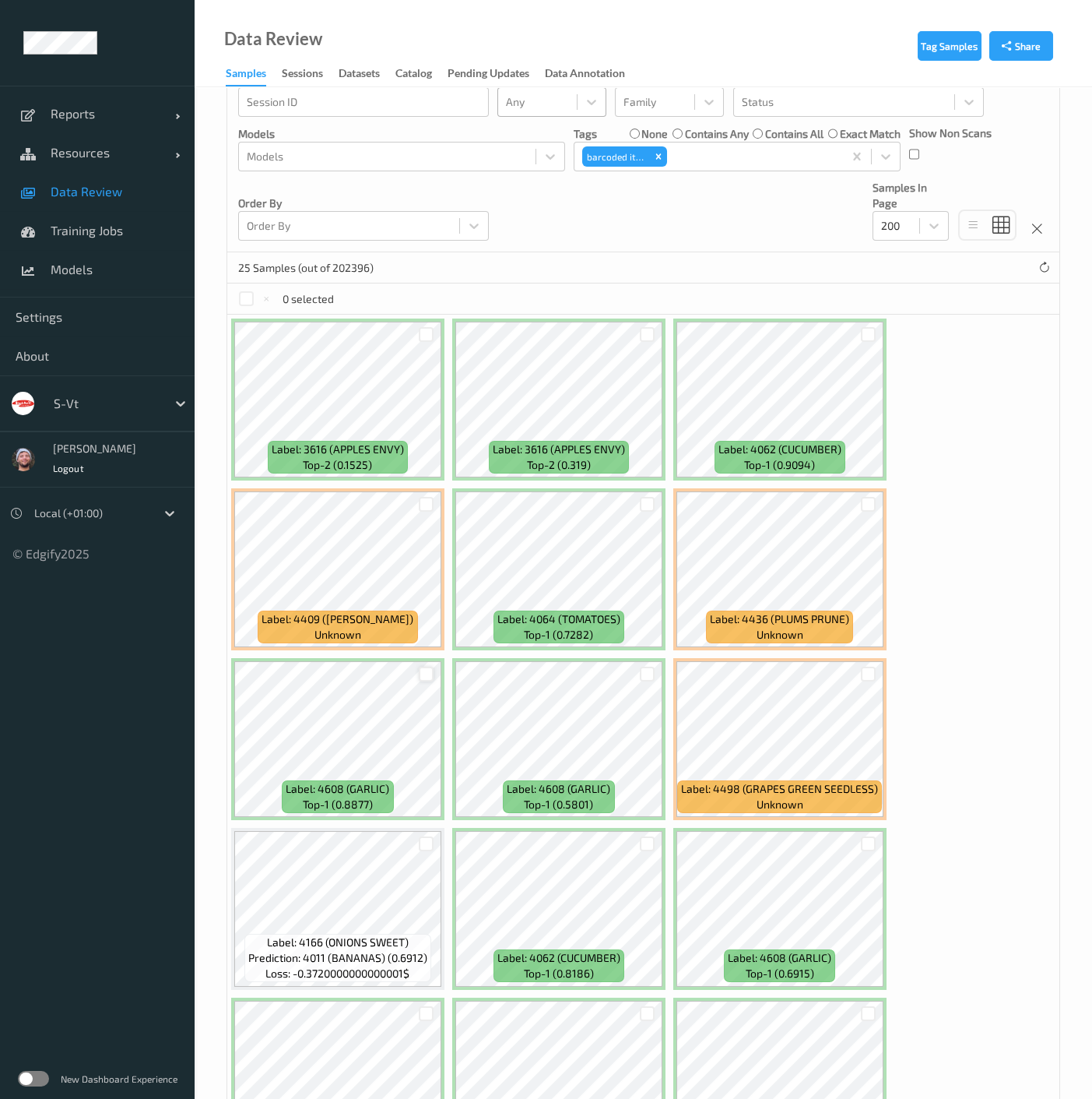
click at [425, 670] on div at bounding box center [426, 673] width 14 height 14
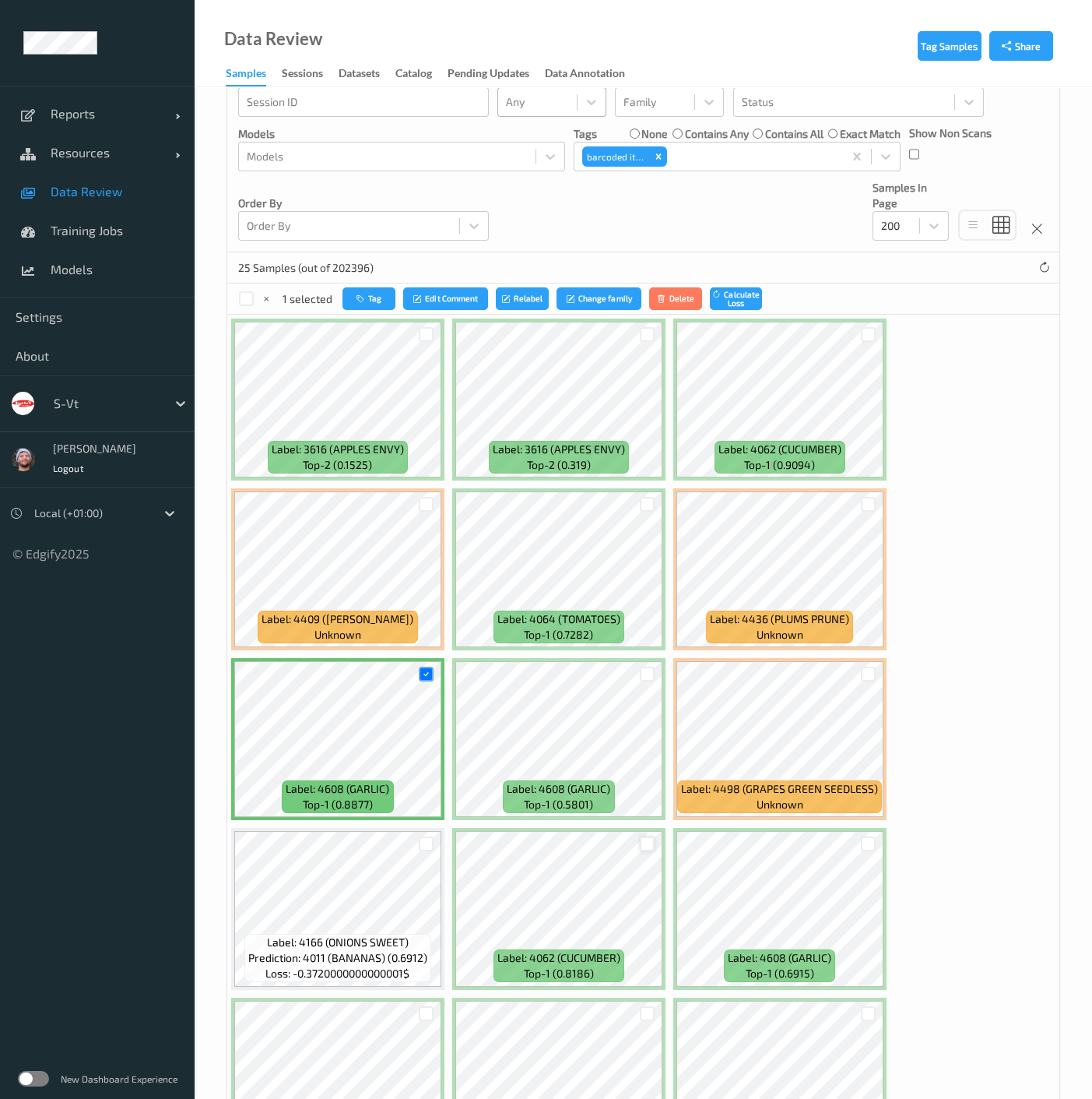
click at [645, 842] on div at bounding box center [647, 843] width 14 height 14
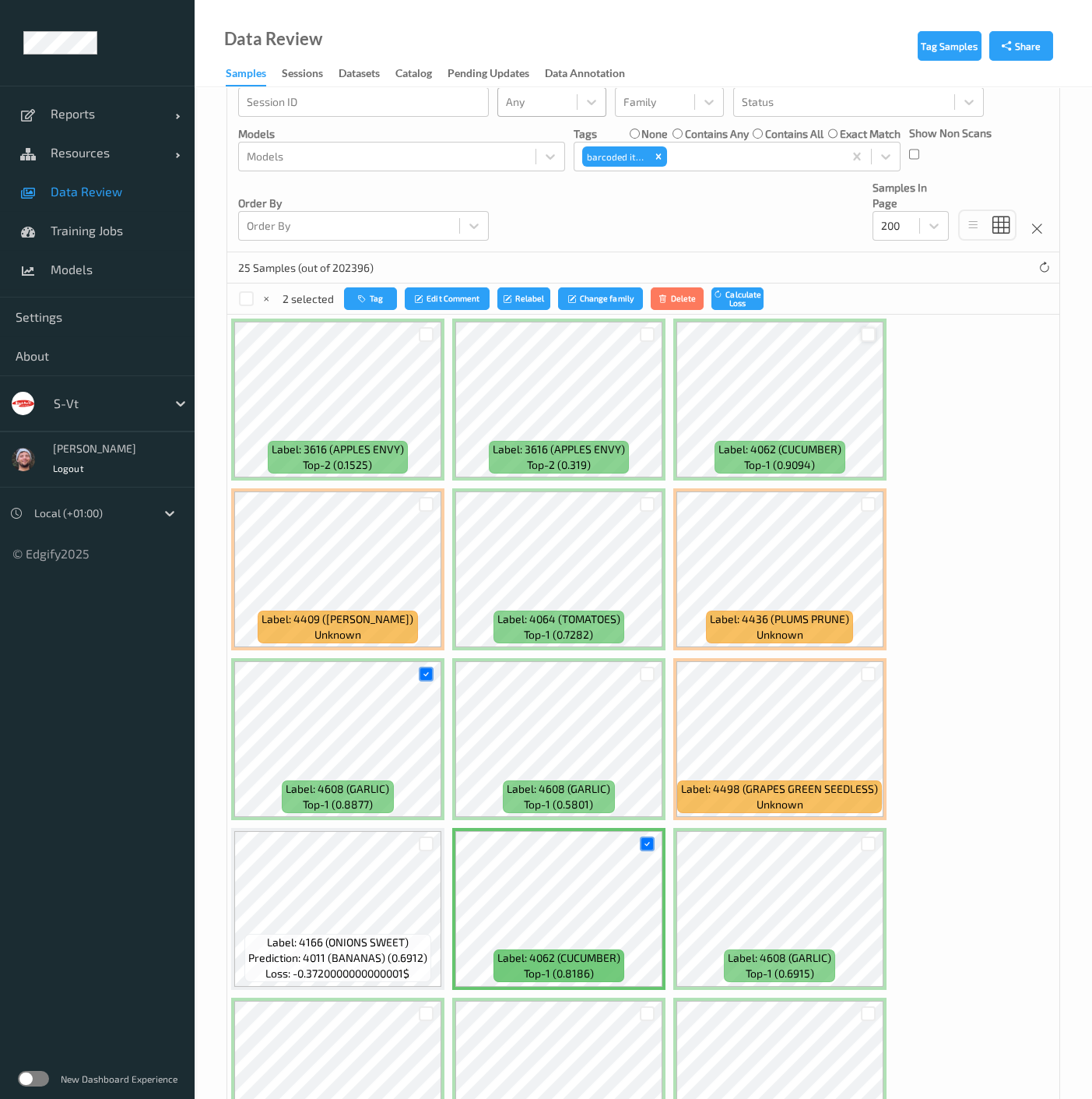
click at [867, 331] on div at bounding box center [868, 334] width 14 height 14
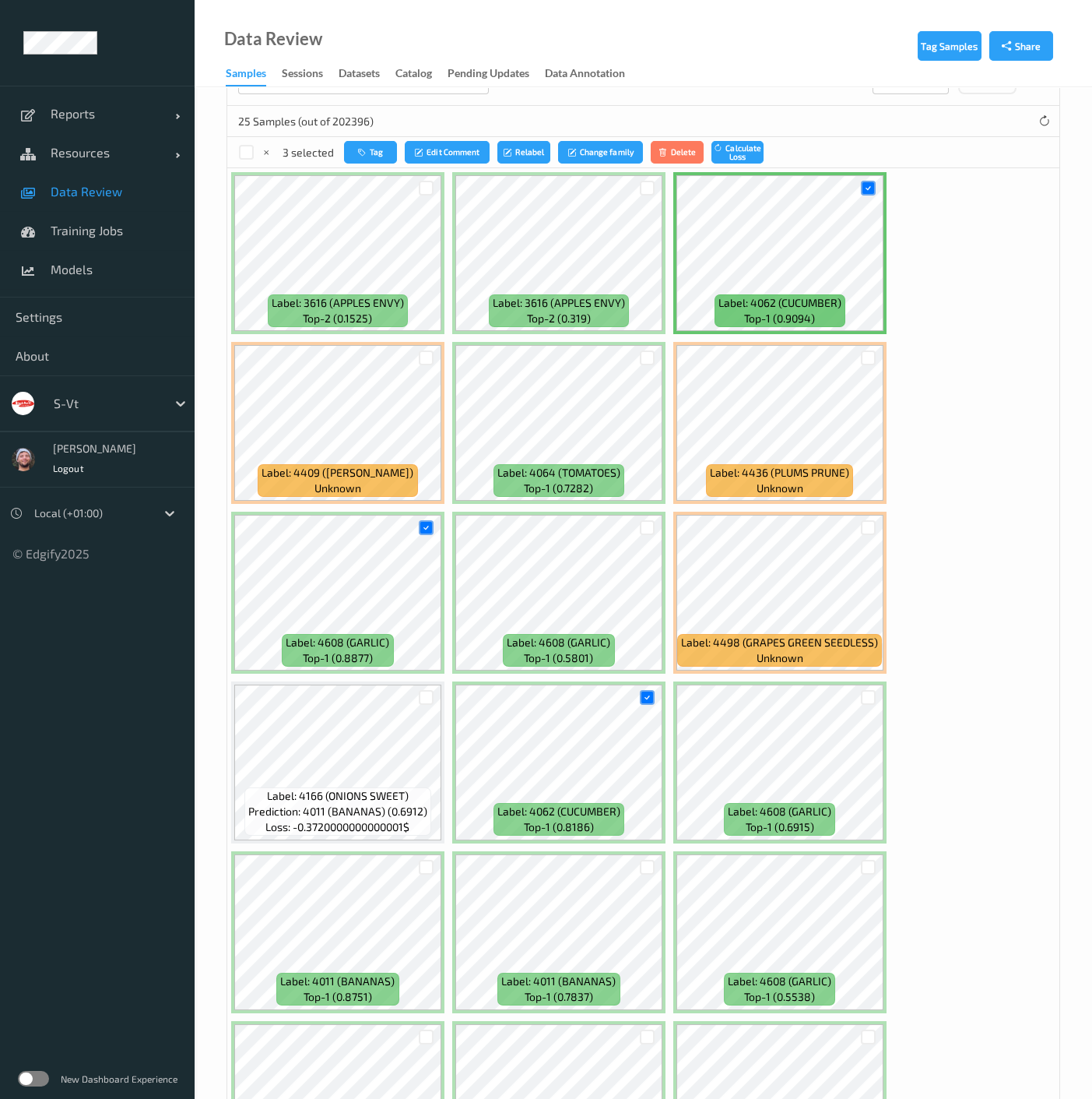
scroll to position [691, 0]
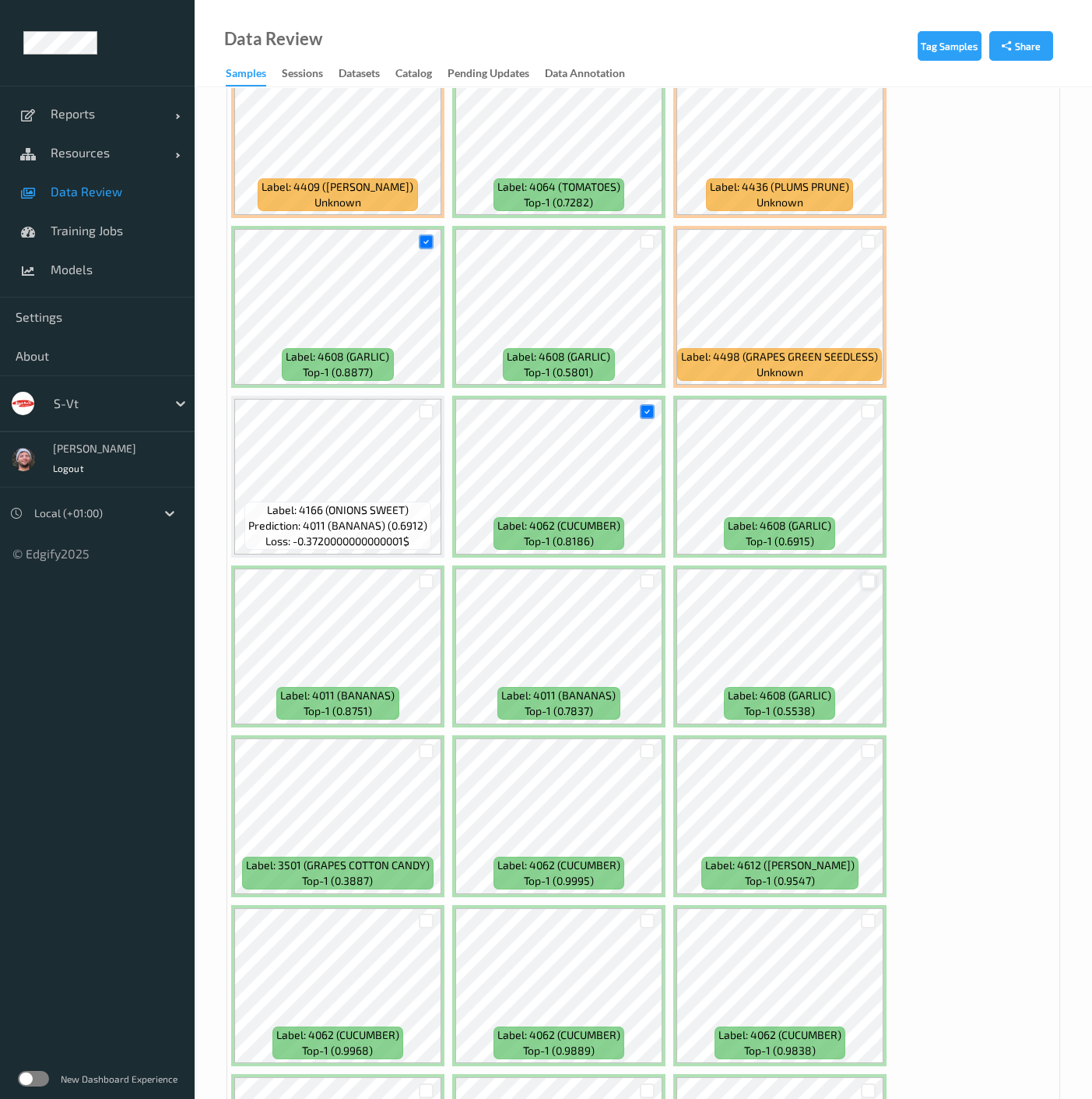
click at [869, 576] on div at bounding box center [868, 581] width 14 height 14
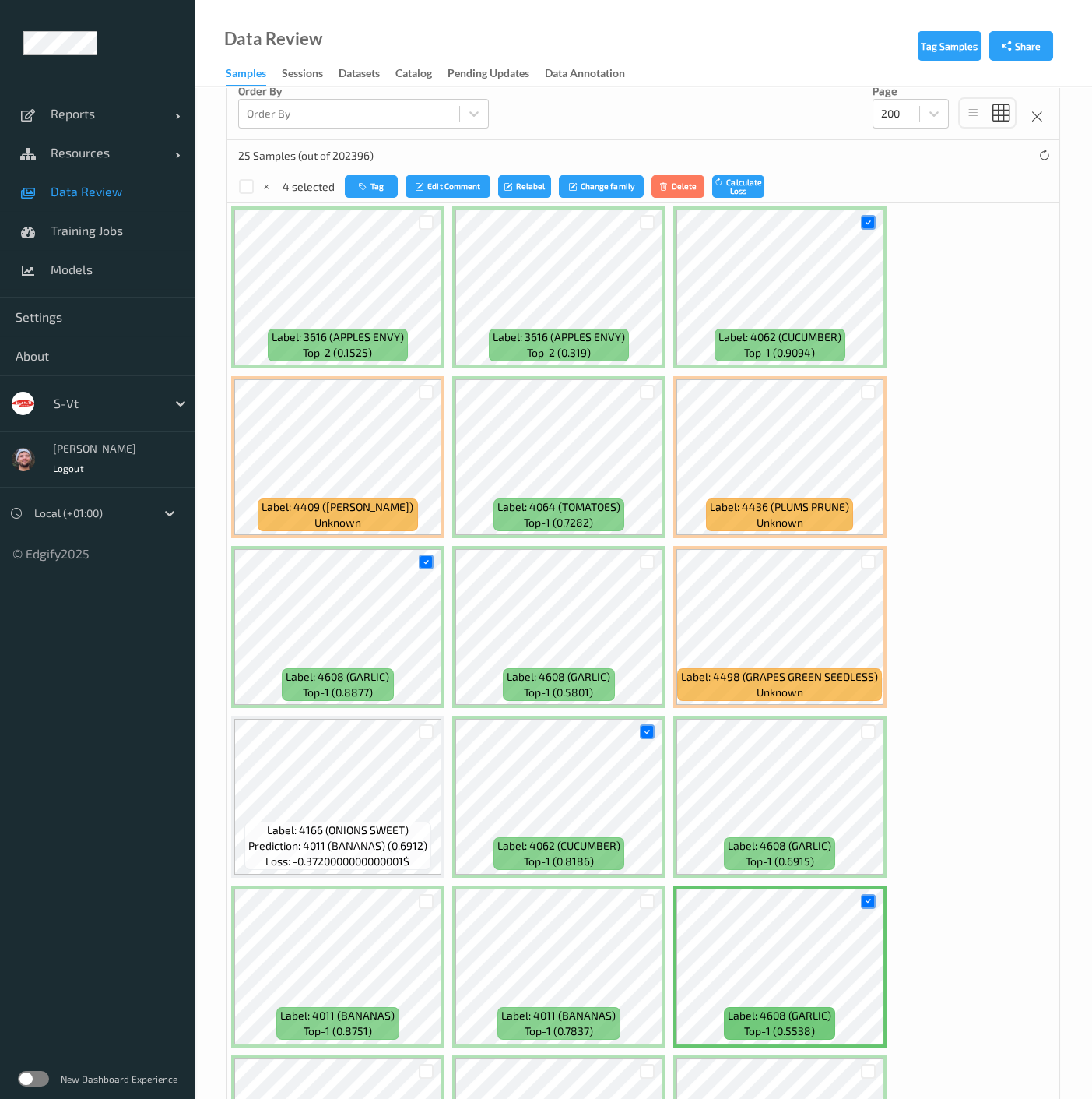
scroll to position [369, 0]
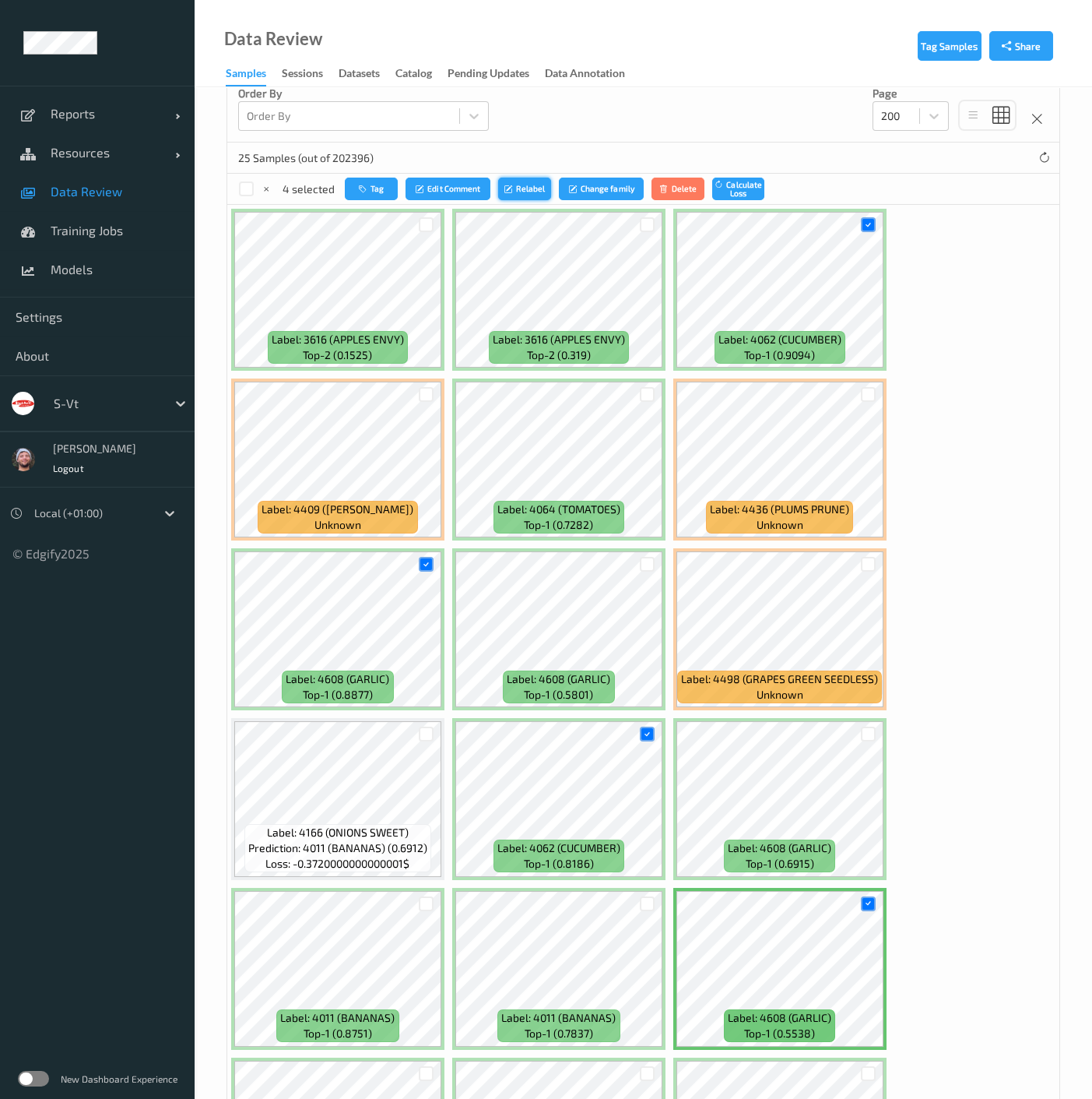
click at [523, 190] on button "Relabel" at bounding box center [524, 188] width 53 height 22
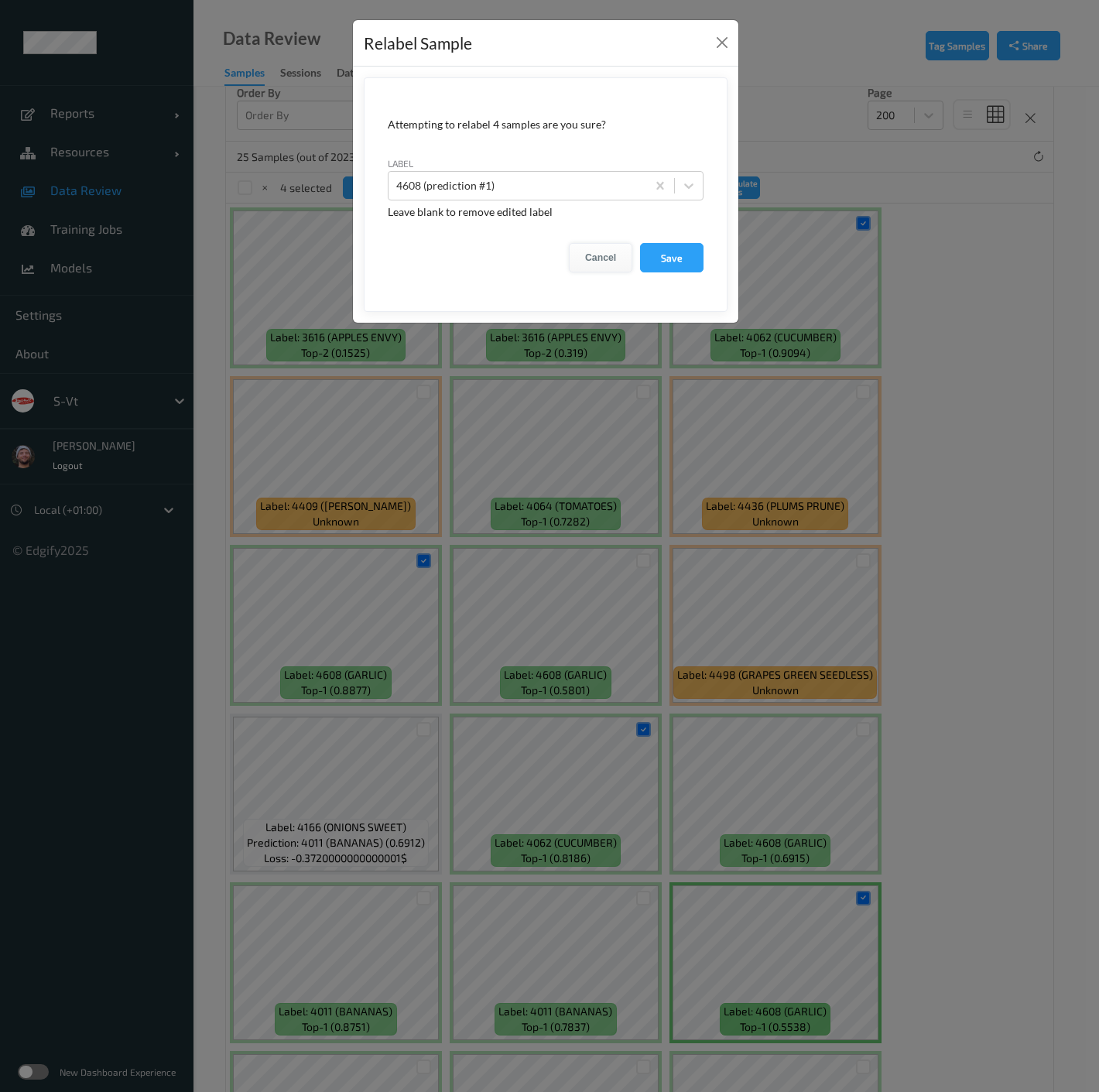
click at [575, 248] on button "Cancel" at bounding box center [600, 257] width 63 height 30
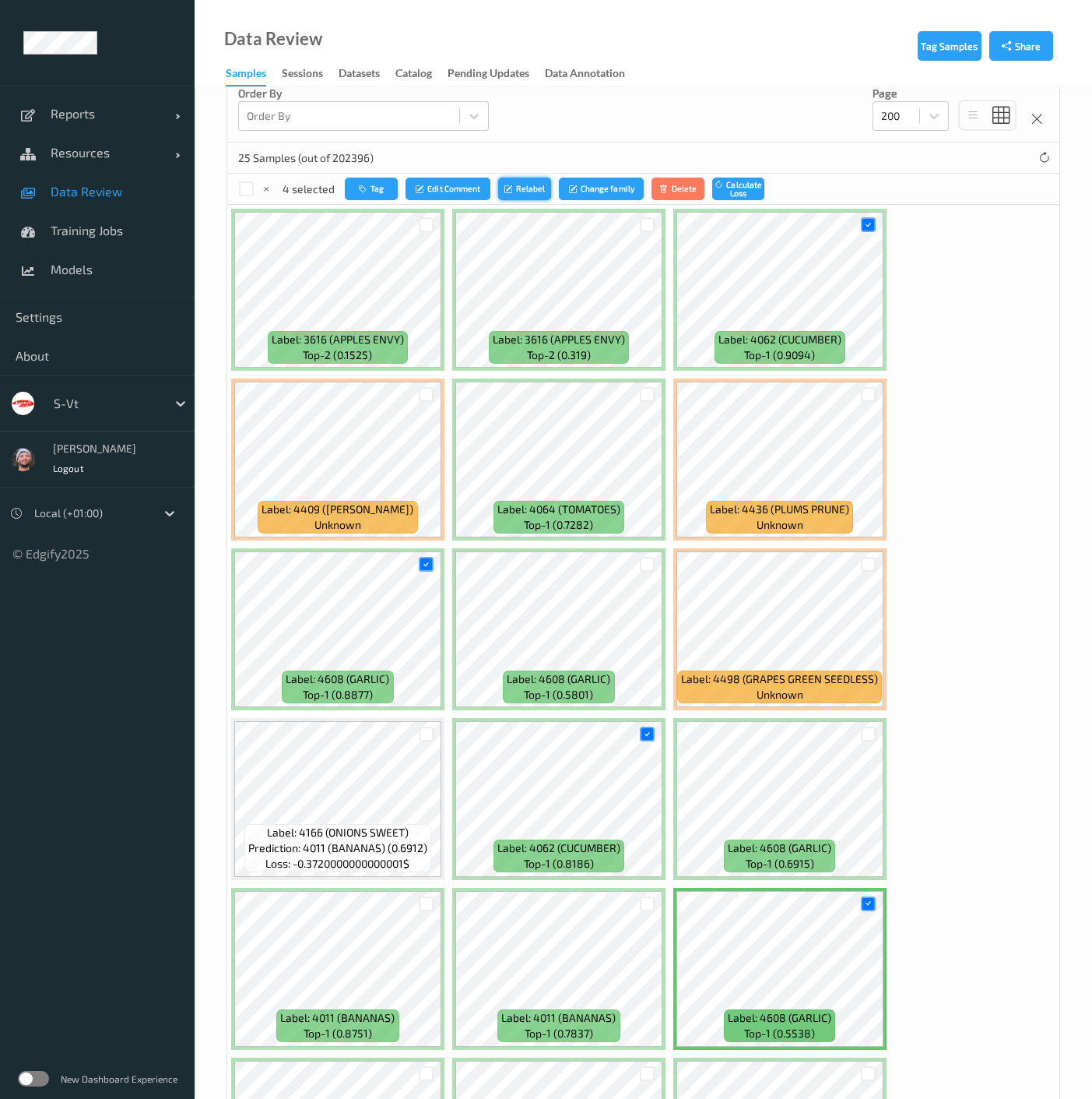
click at [505, 186] on icon "submit" at bounding box center [510, 188] width 12 height 10
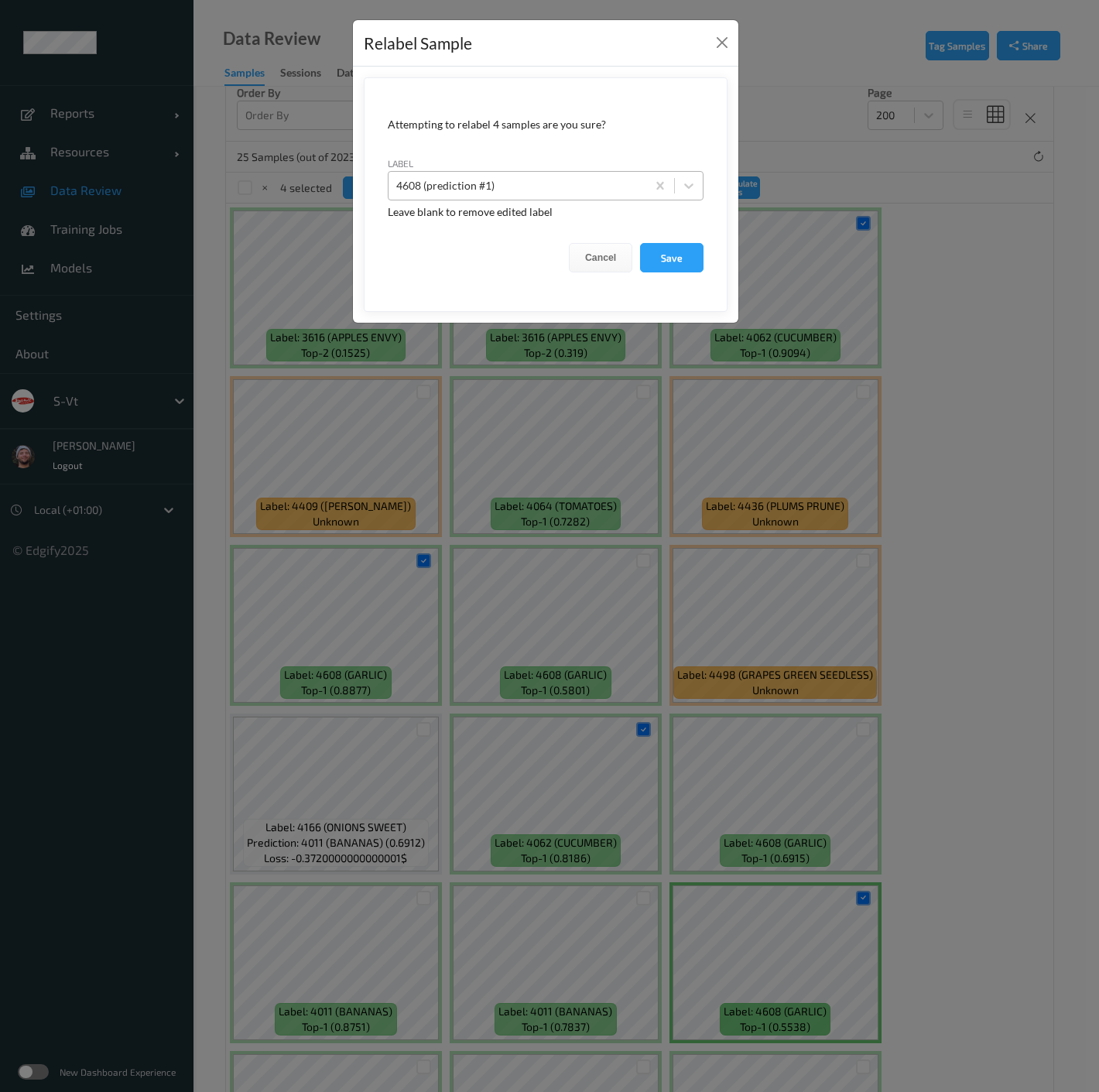
click at [564, 184] on div at bounding box center [518, 185] width 243 height 18
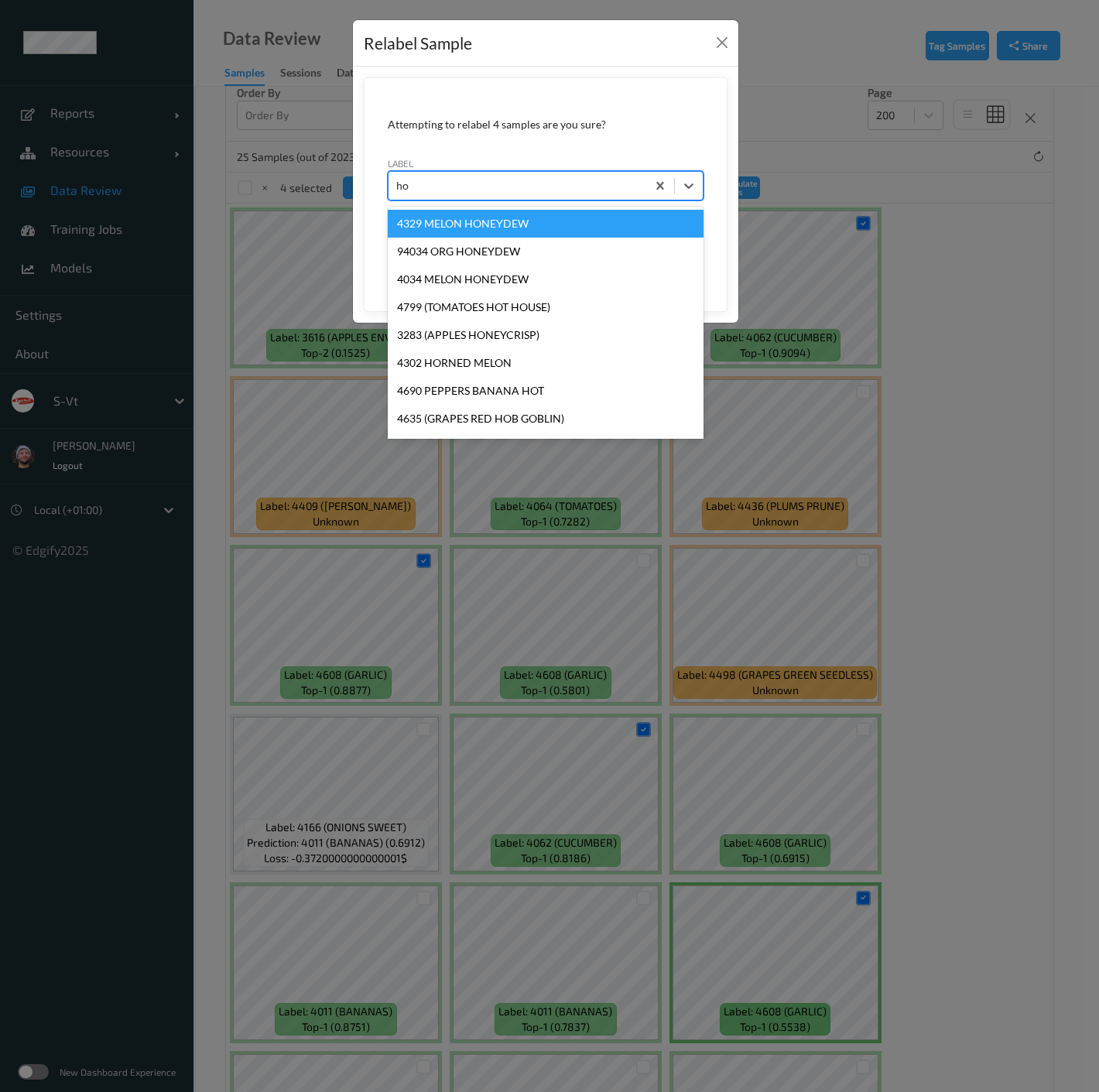
type input "hos"
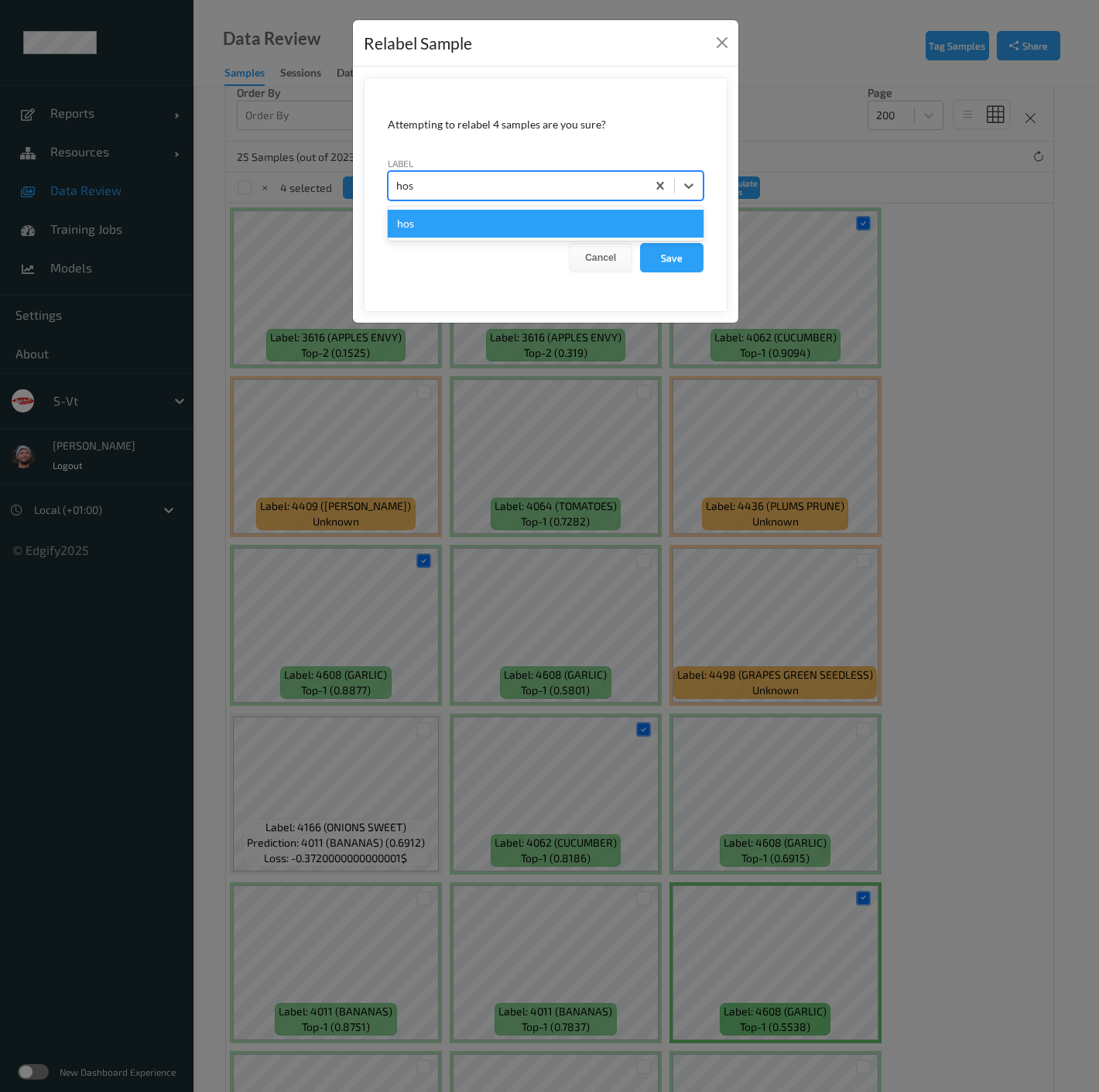
click at [576, 219] on div "hos" at bounding box center [546, 224] width 315 height 28
click at [659, 250] on button "Save" at bounding box center [672, 257] width 63 height 30
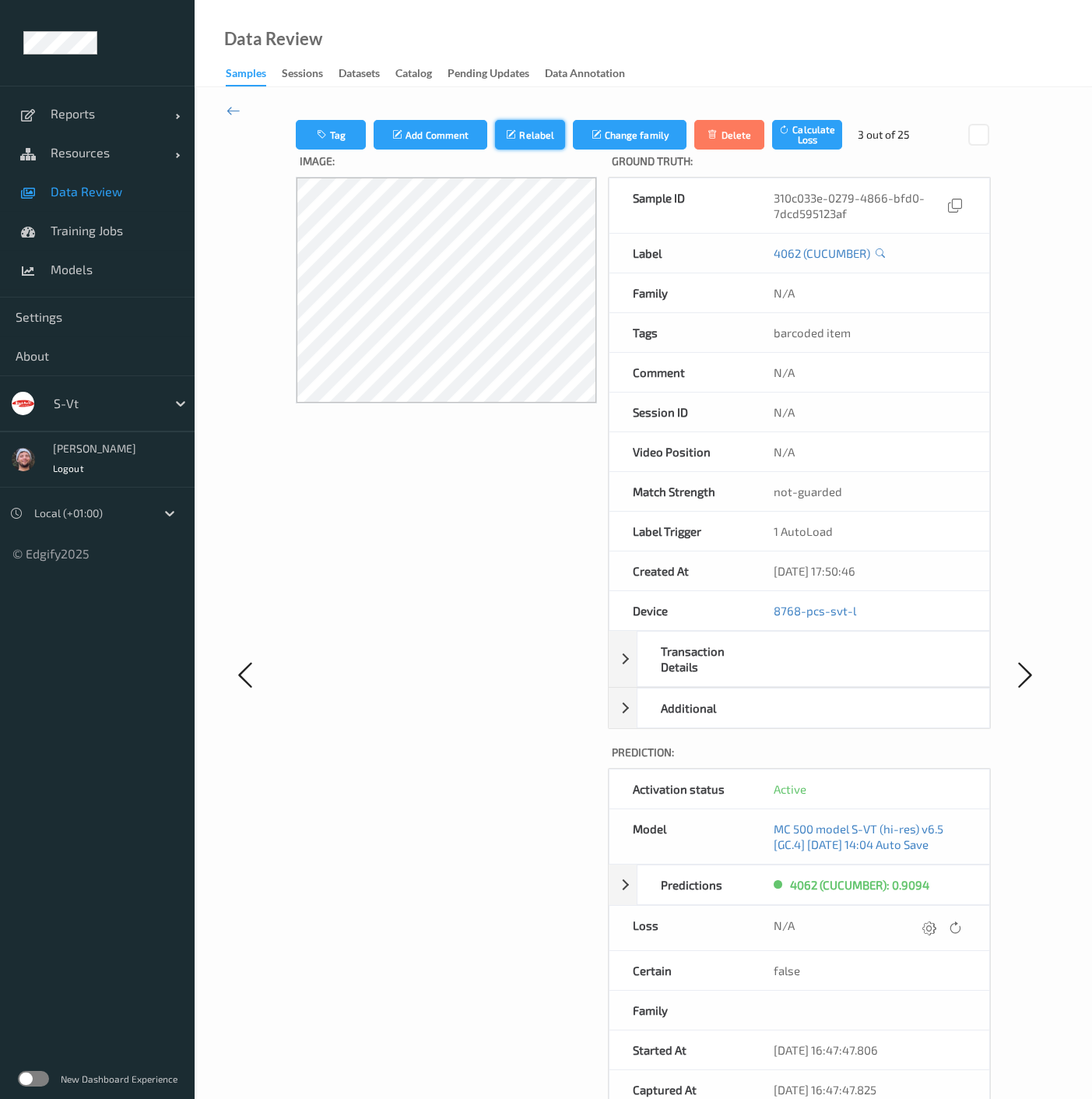
click at [507, 135] on icon "submit" at bounding box center [513, 134] width 13 height 11
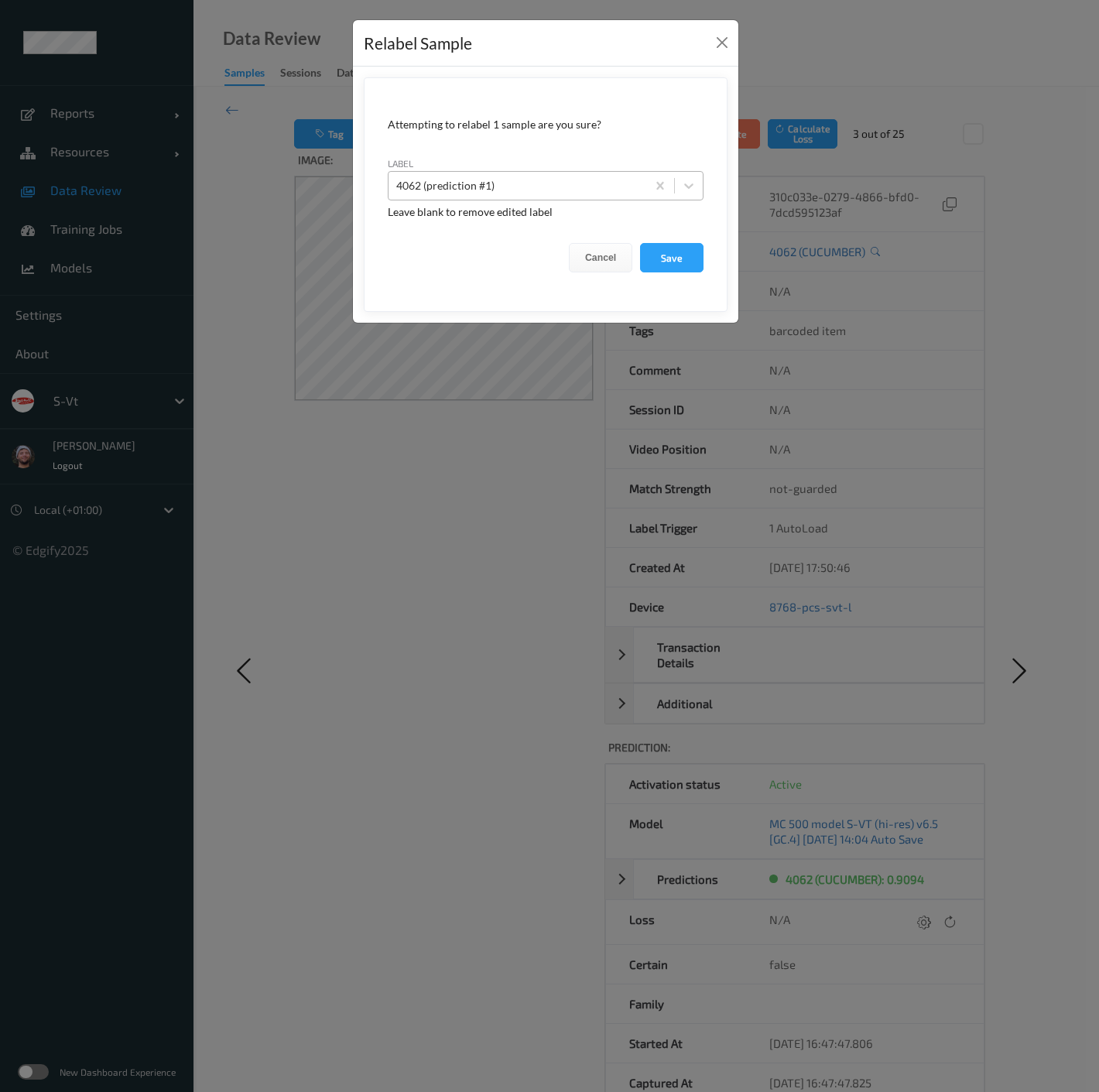
click at [520, 192] on div at bounding box center [518, 185] width 243 height 18
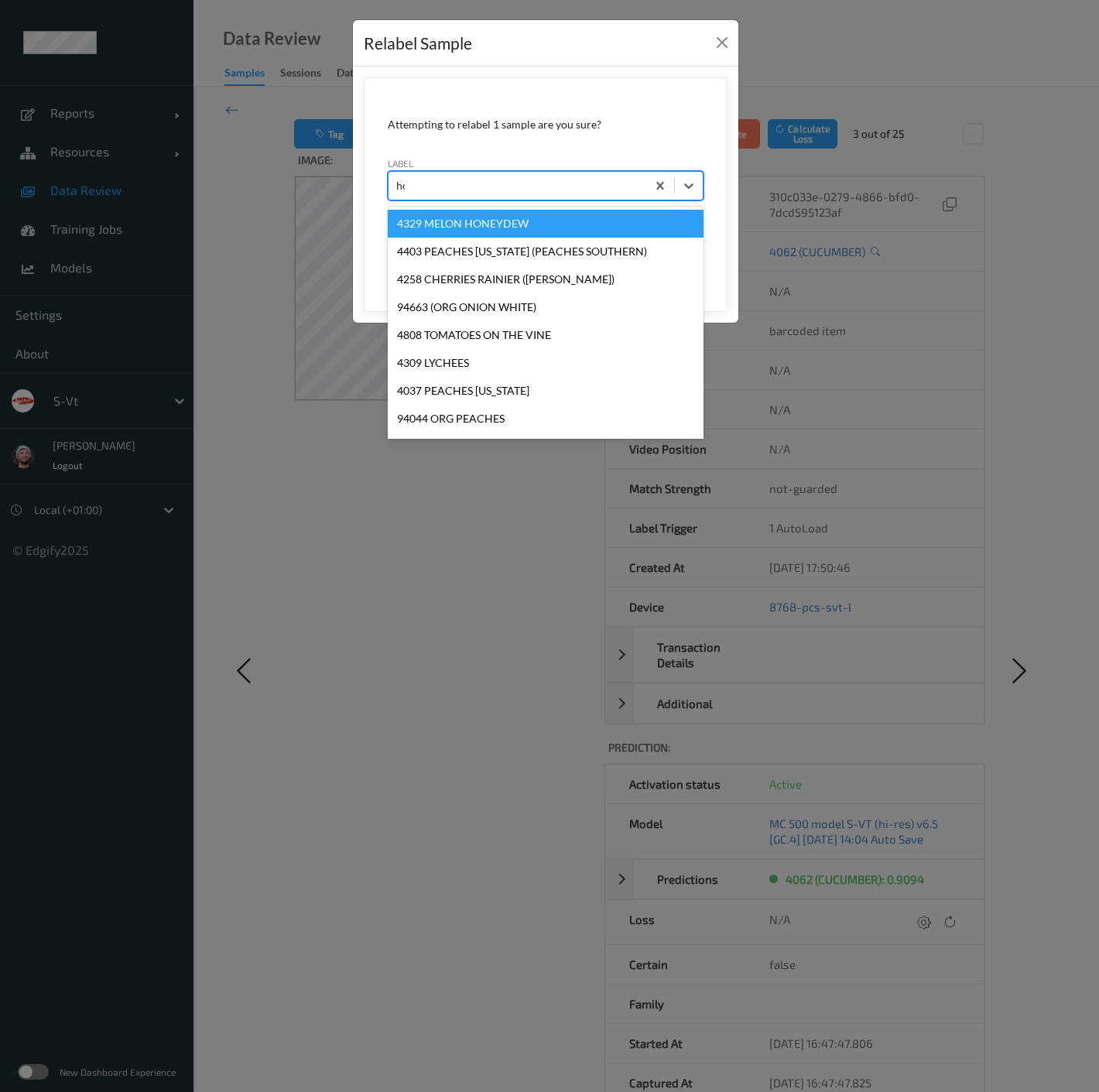
type input "hos"
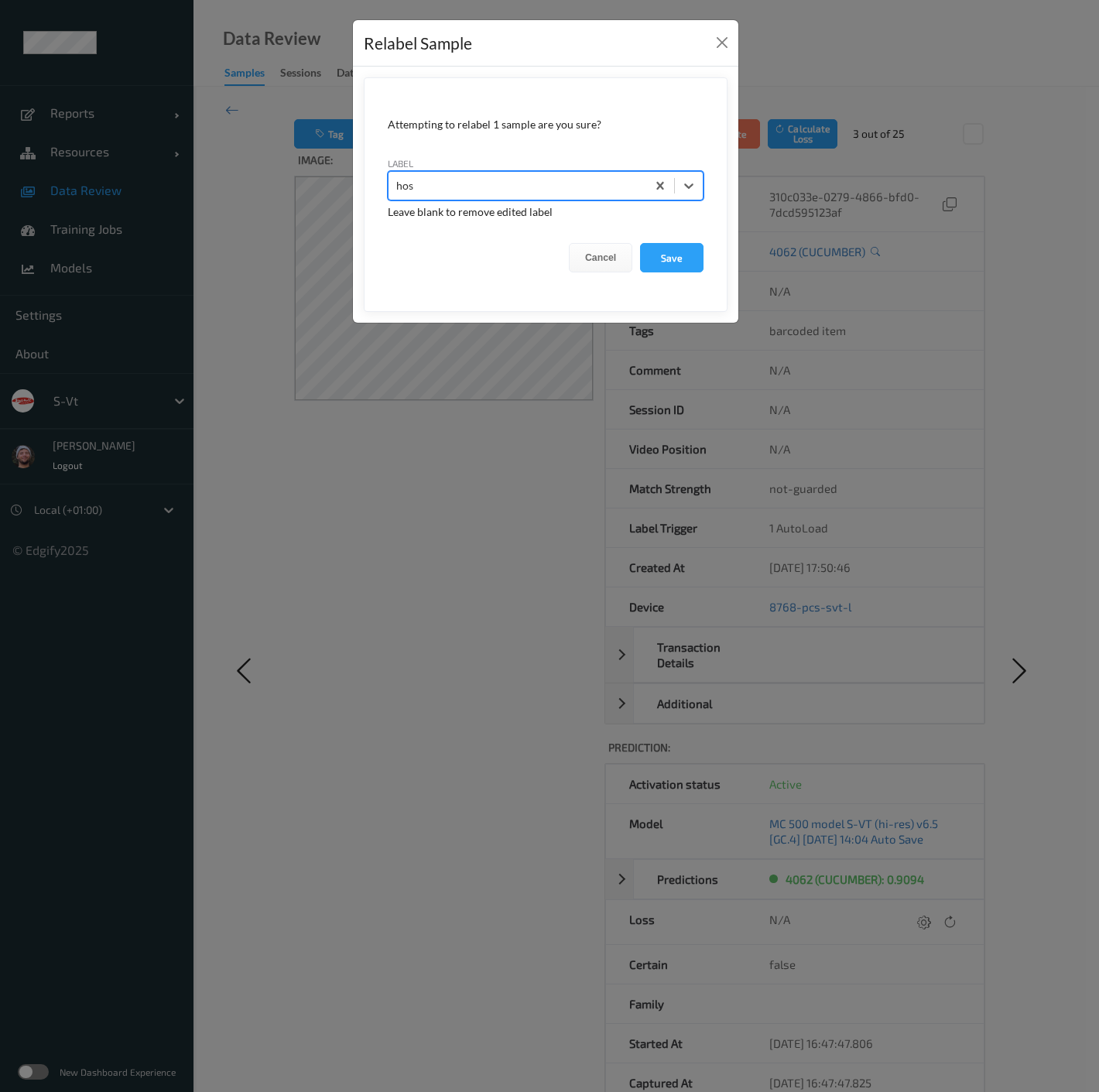
click at [640, 243] on button "Save" at bounding box center [672, 257] width 63 height 30
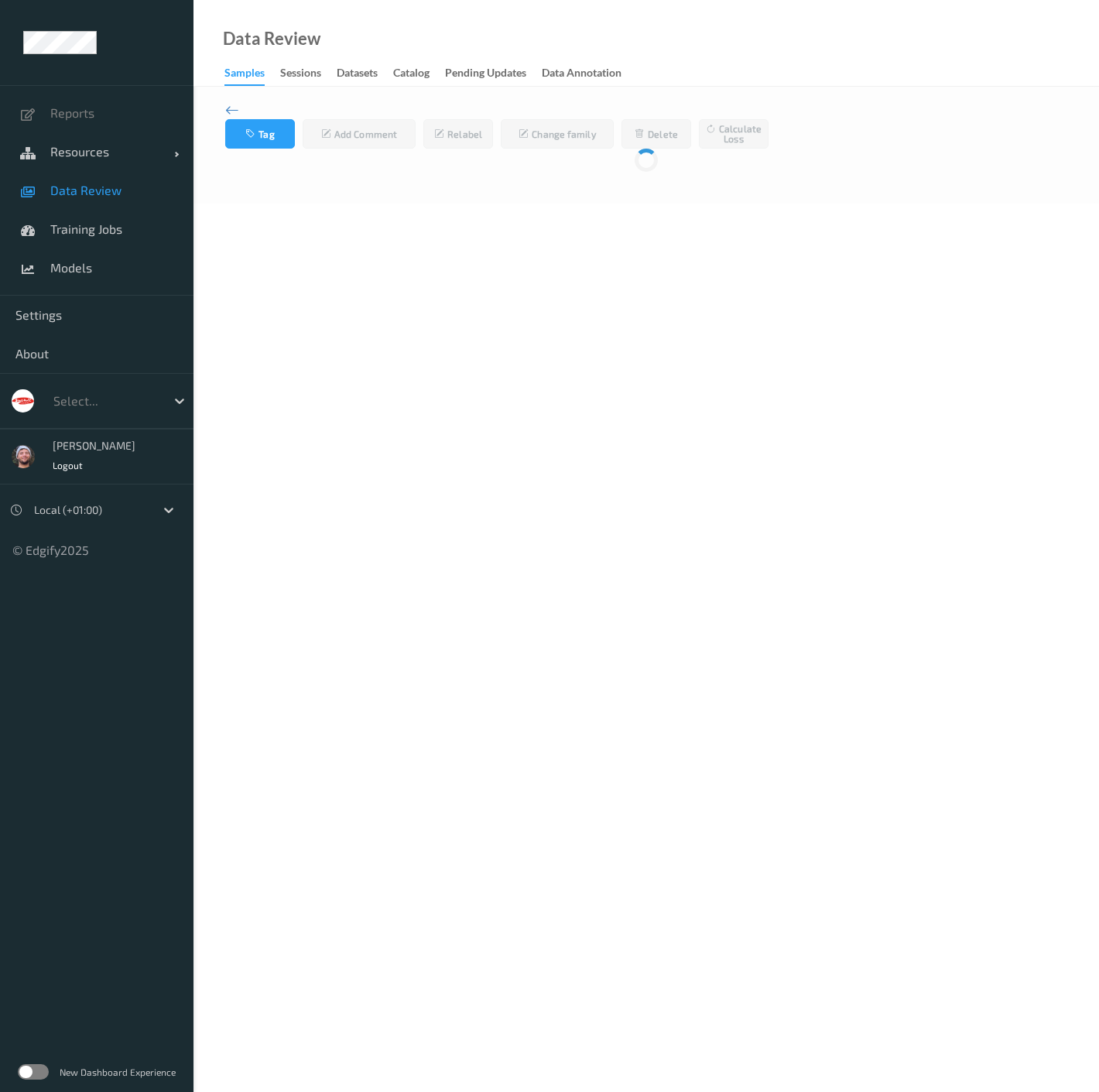
click at [118, 187] on span "Data Review" at bounding box center [115, 190] width 128 height 15
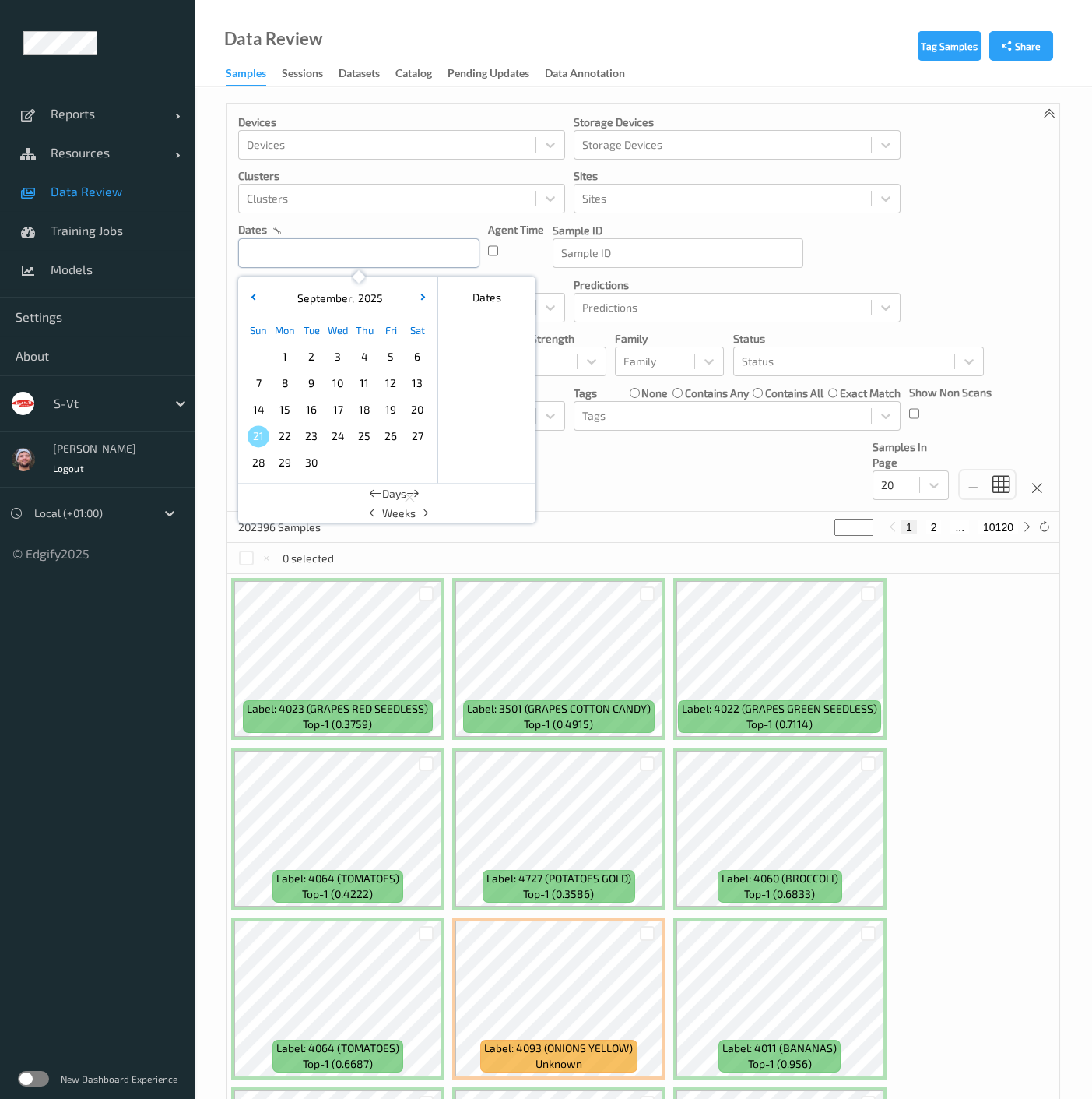
click at [371, 257] on input "text" at bounding box center [359, 253] width 241 height 30
click at [395, 412] on span "19" at bounding box center [390, 410] width 22 height 22
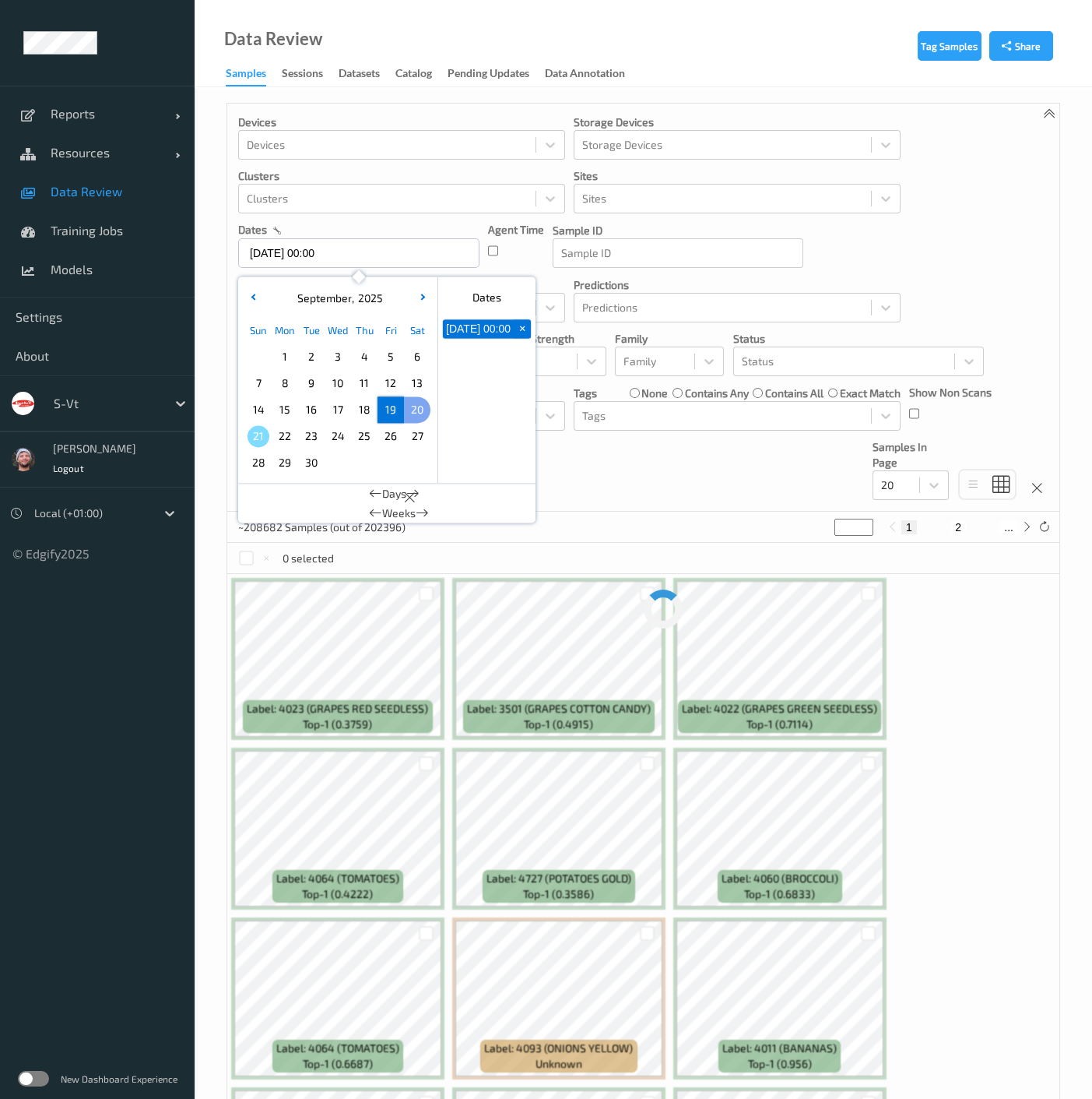
click at [413, 412] on span "20" at bounding box center [417, 410] width 22 height 22
type input "[DATE] 00:00 -> [DATE] 23:59"
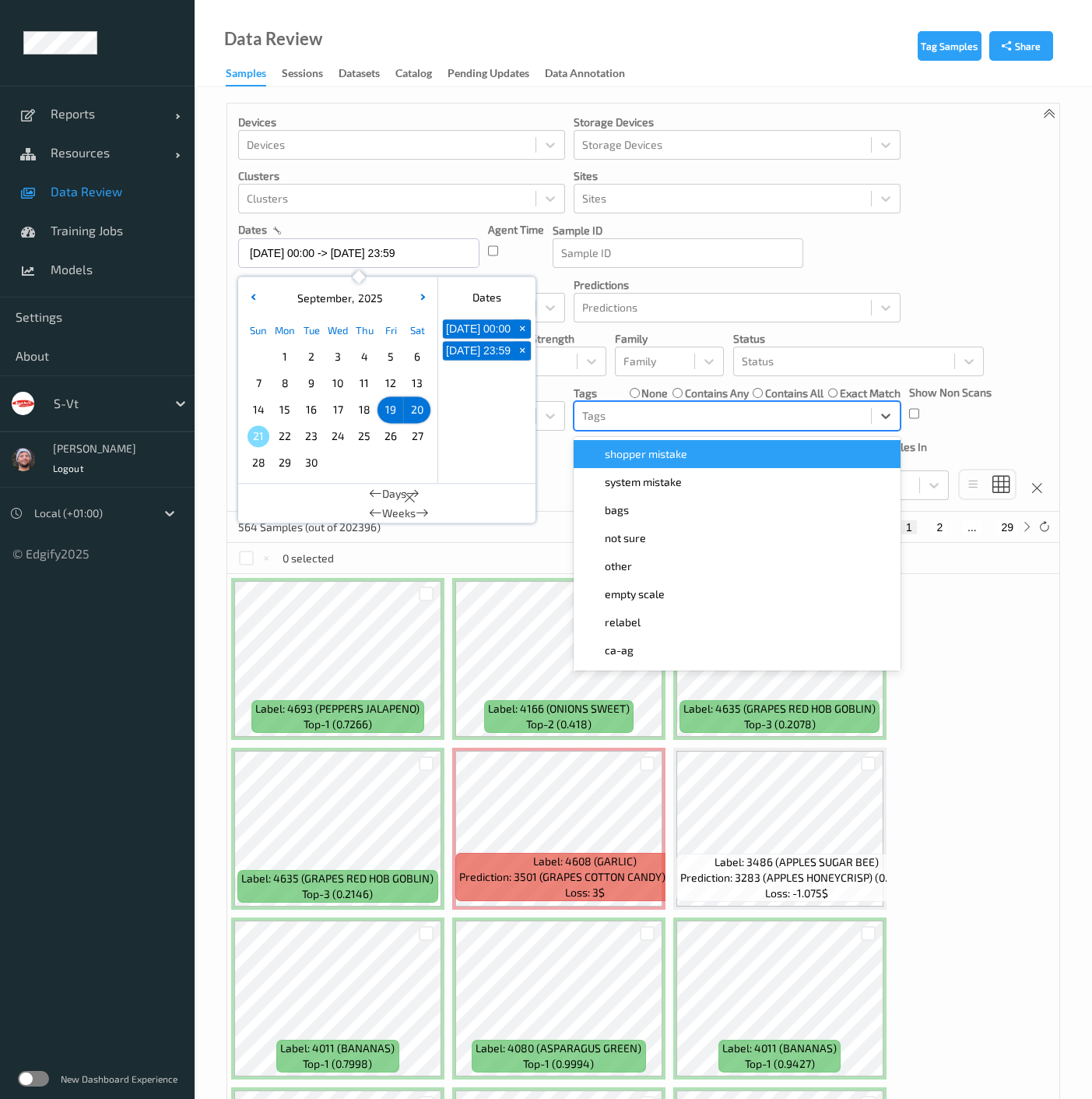
click at [623, 417] on div at bounding box center [723, 415] width 281 height 18
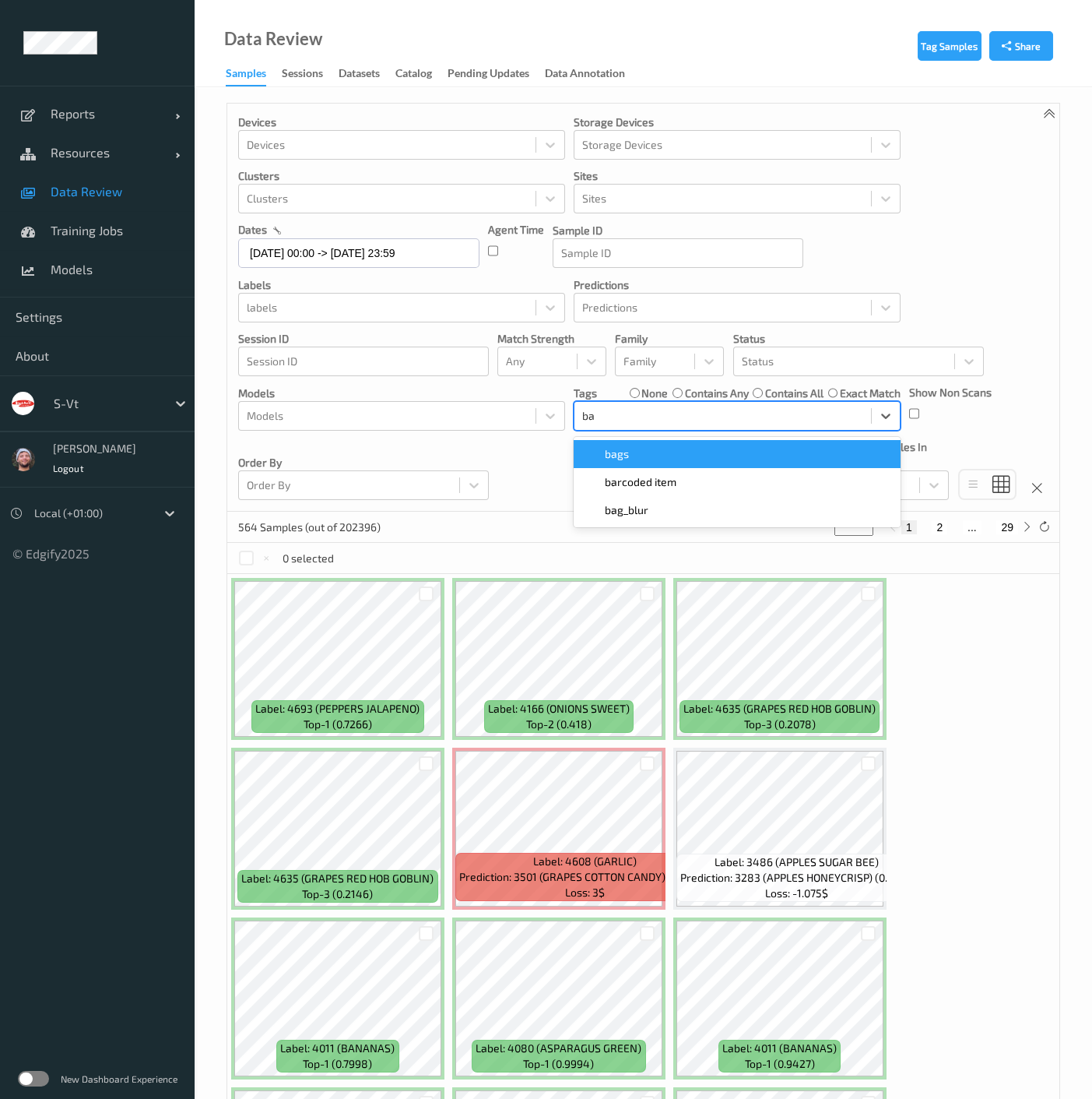
type input "bar"
click at [638, 440] on div "barcoded item" at bounding box center [737, 454] width 327 height 28
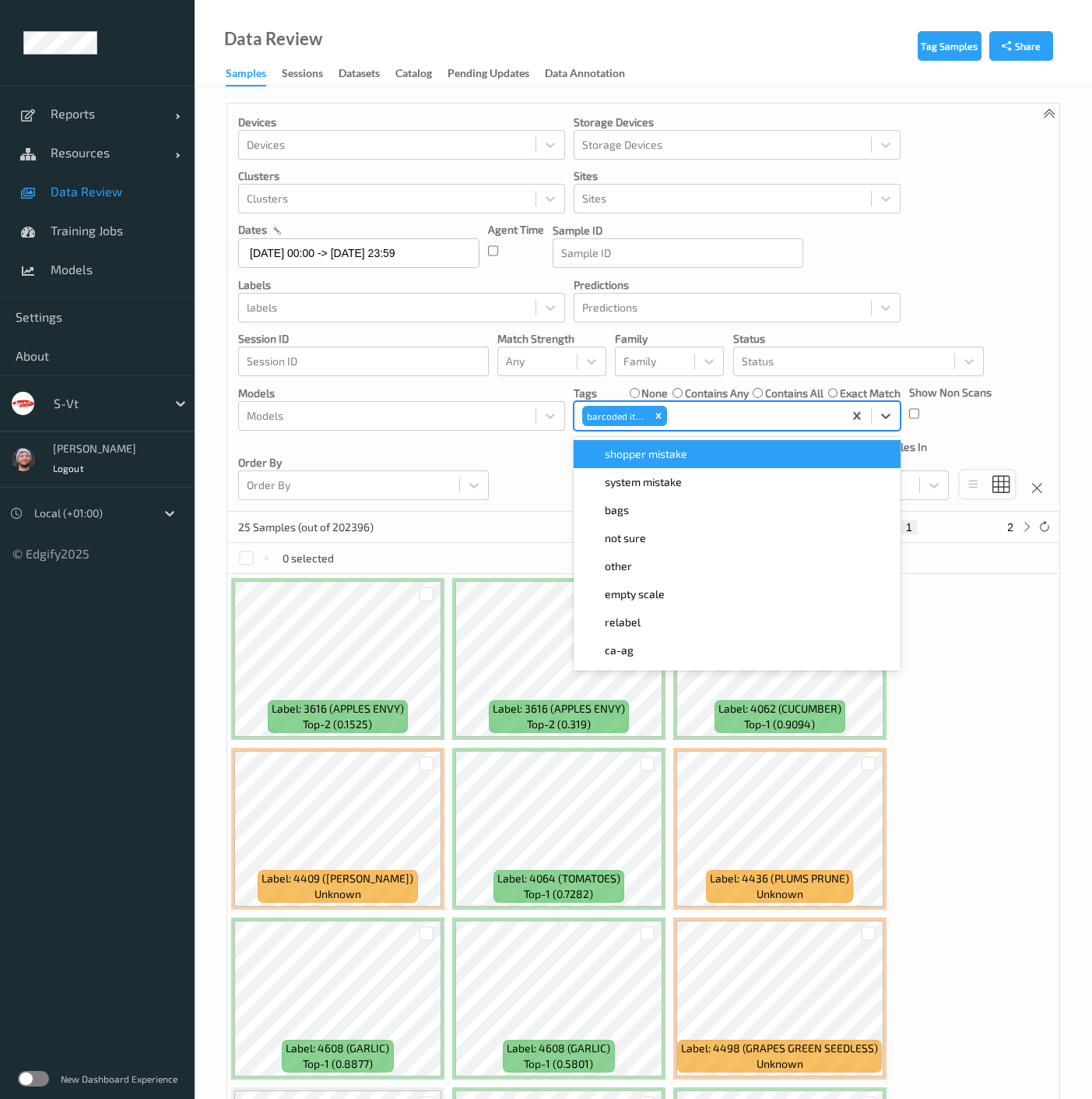
click at [531, 458] on div "Devices Devices Storage Devices Storage Devices Clusters Clusters Sites Sites d…" at bounding box center [644, 308] width 832 height 408
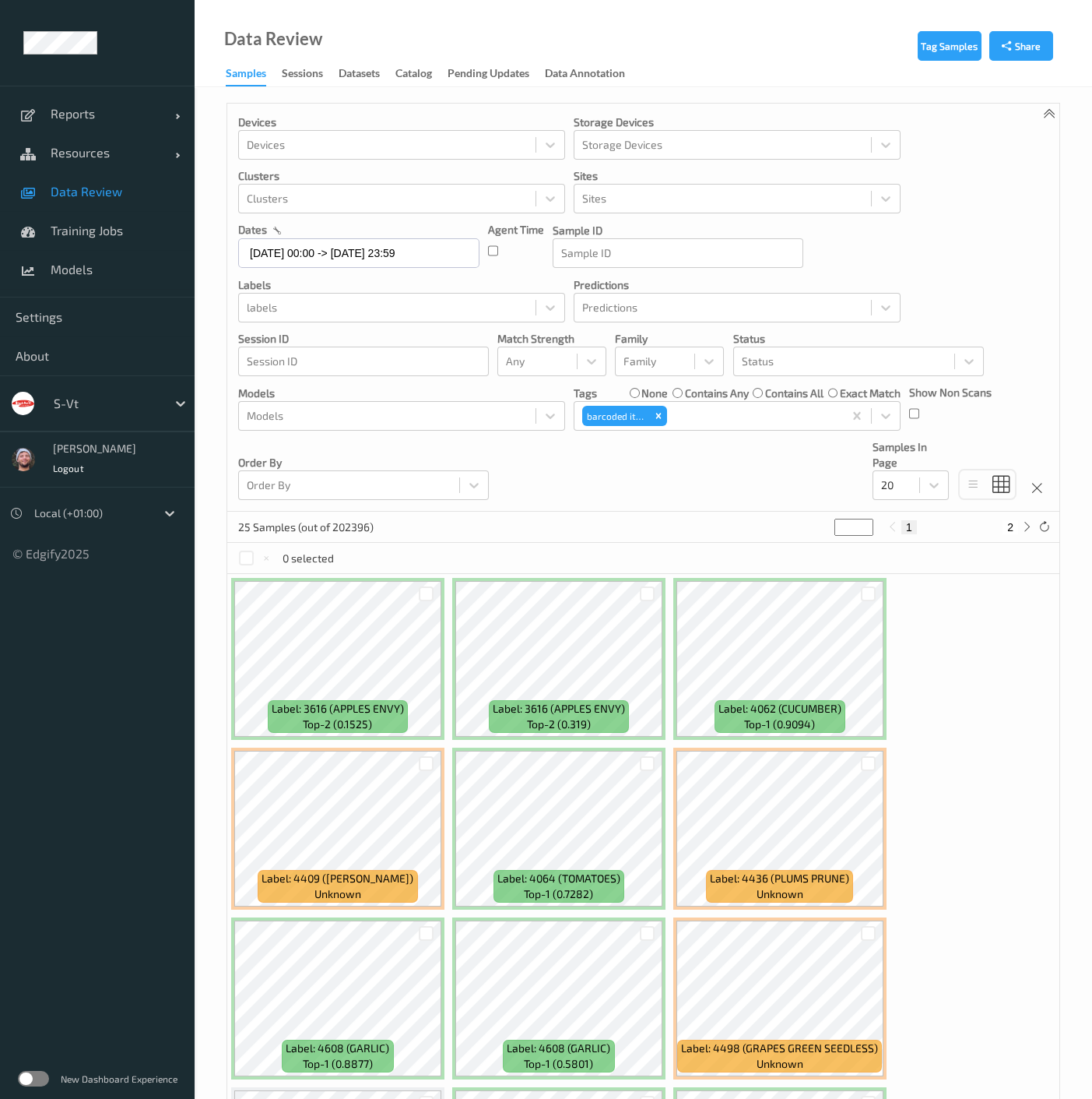
scroll to position [346, 0]
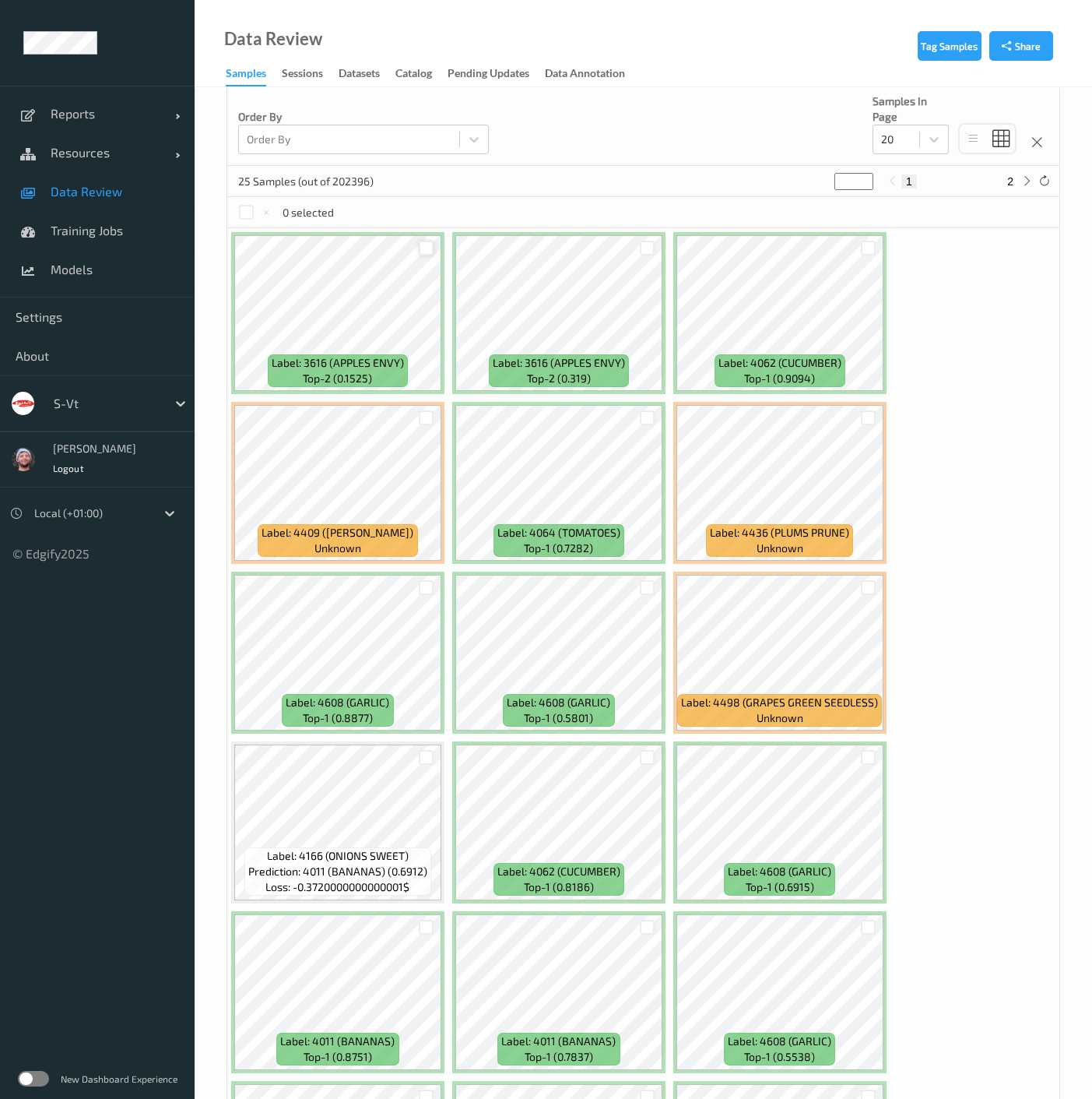
click at [427, 252] on div at bounding box center [426, 247] width 14 height 14
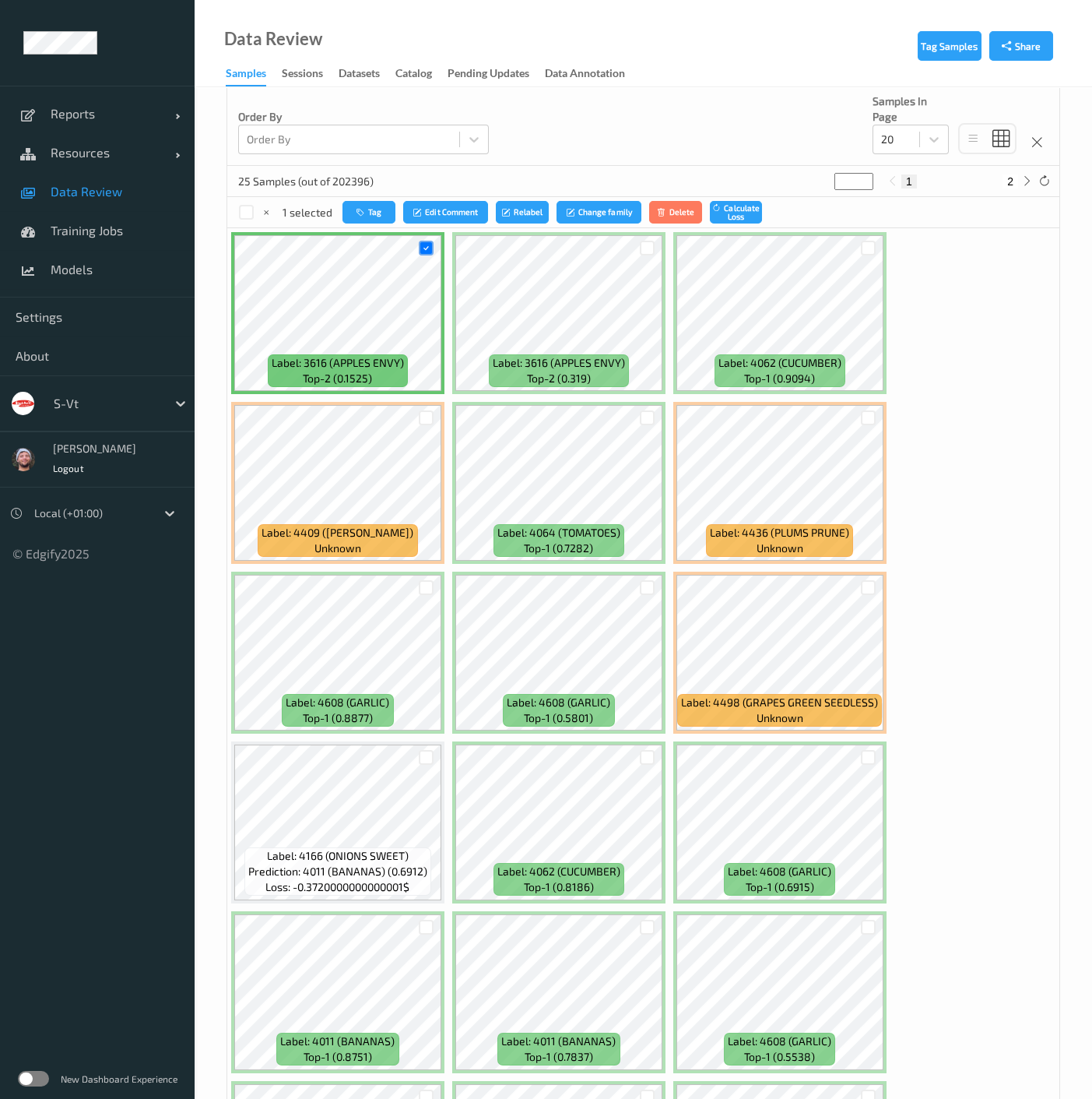
click at [637, 246] on div at bounding box center [648, 248] width 30 height 26
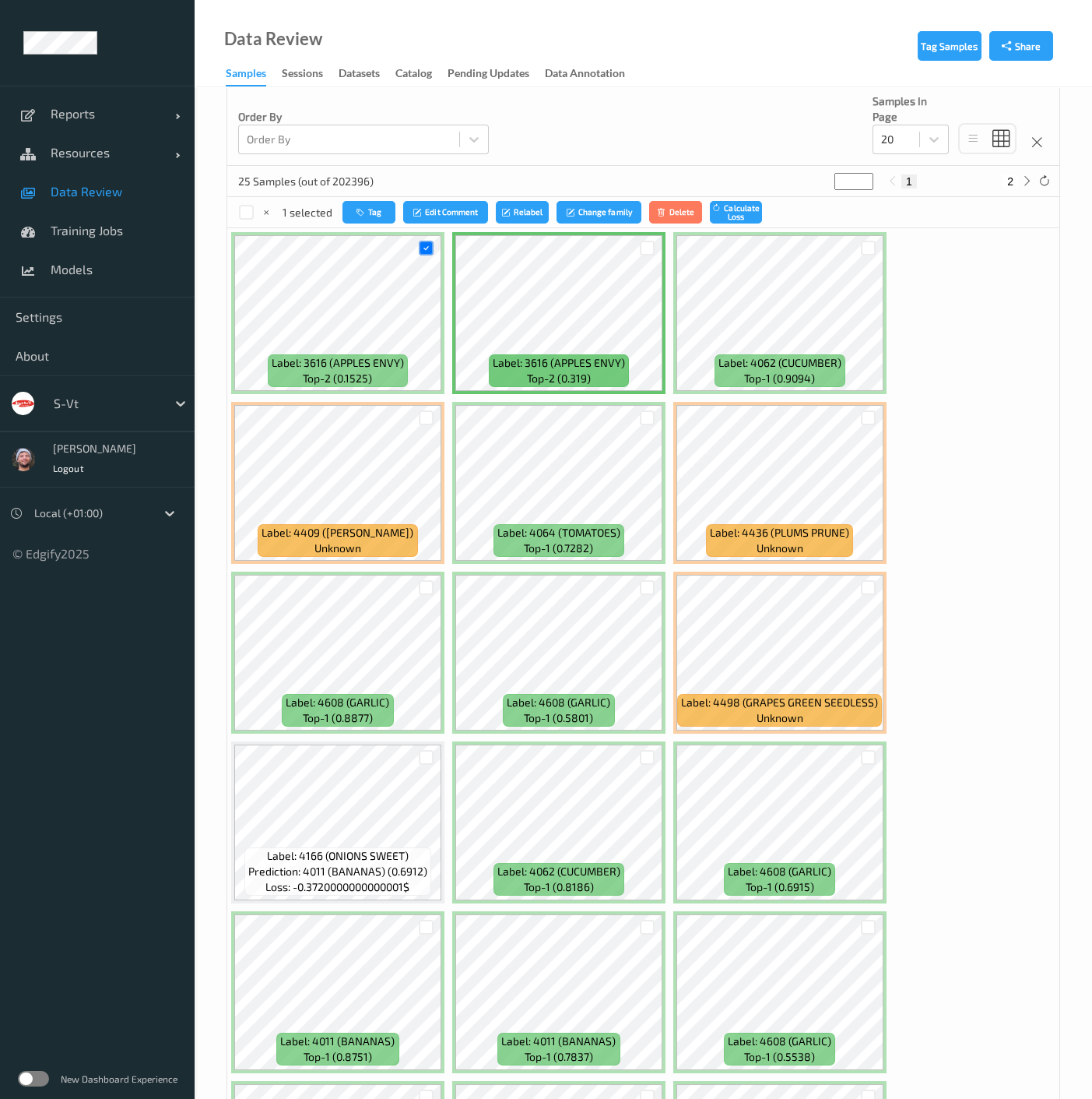
click at [638, 419] on div at bounding box center [648, 417] width 30 height 26
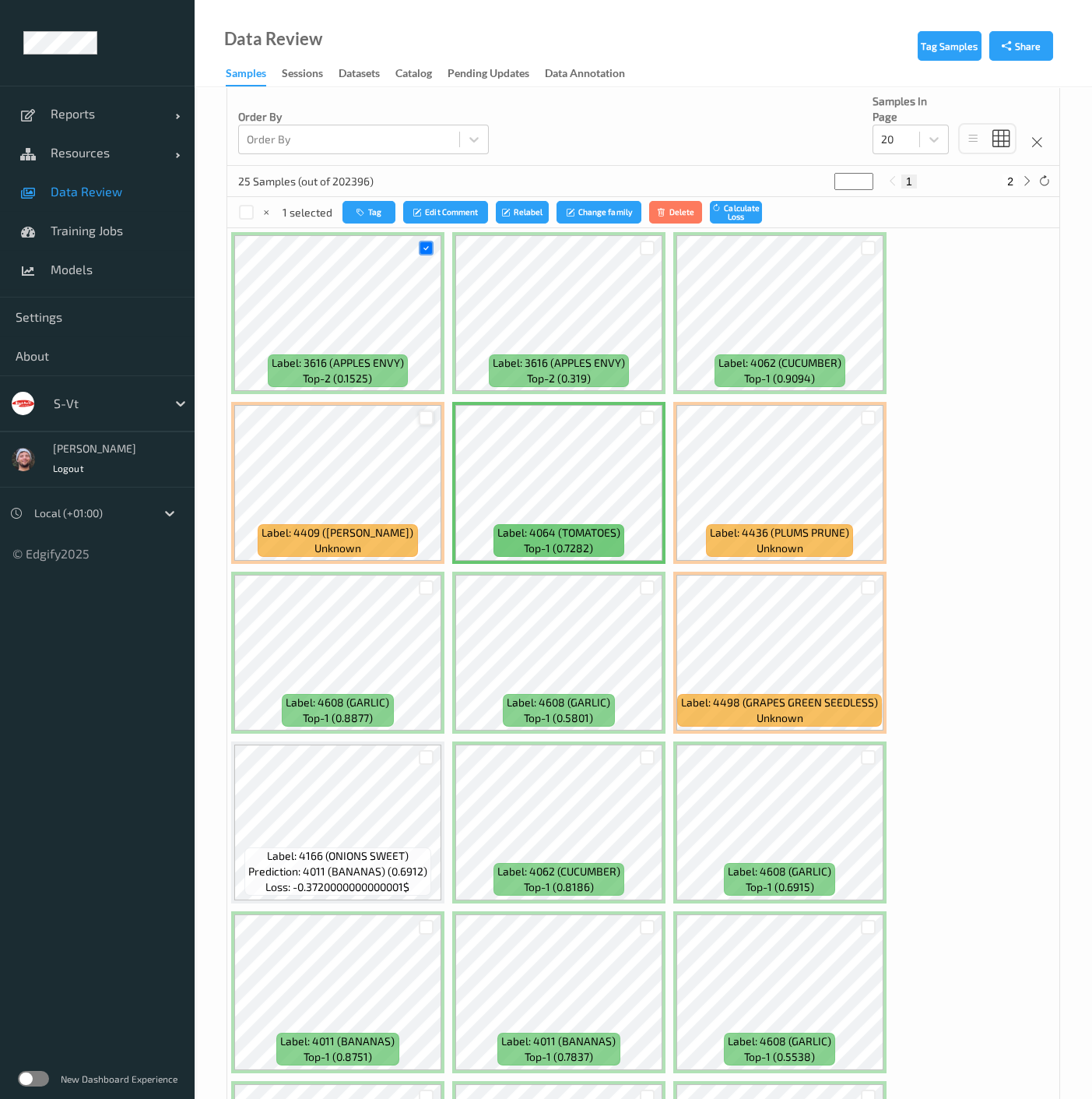
click at [424, 414] on div at bounding box center [426, 417] width 14 height 14
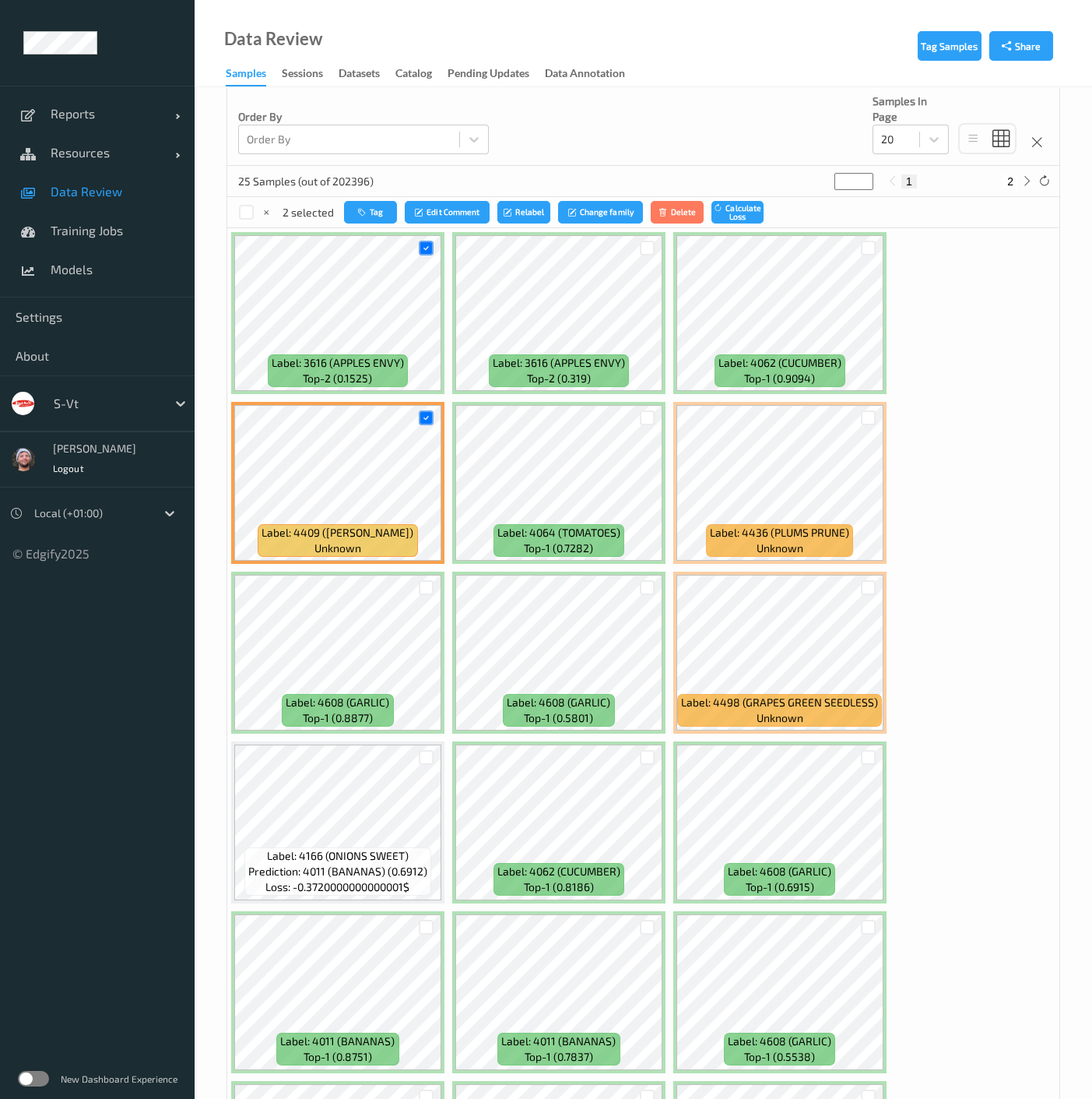
click at [636, 419] on div at bounding box center [648, 417] width 30 height 26
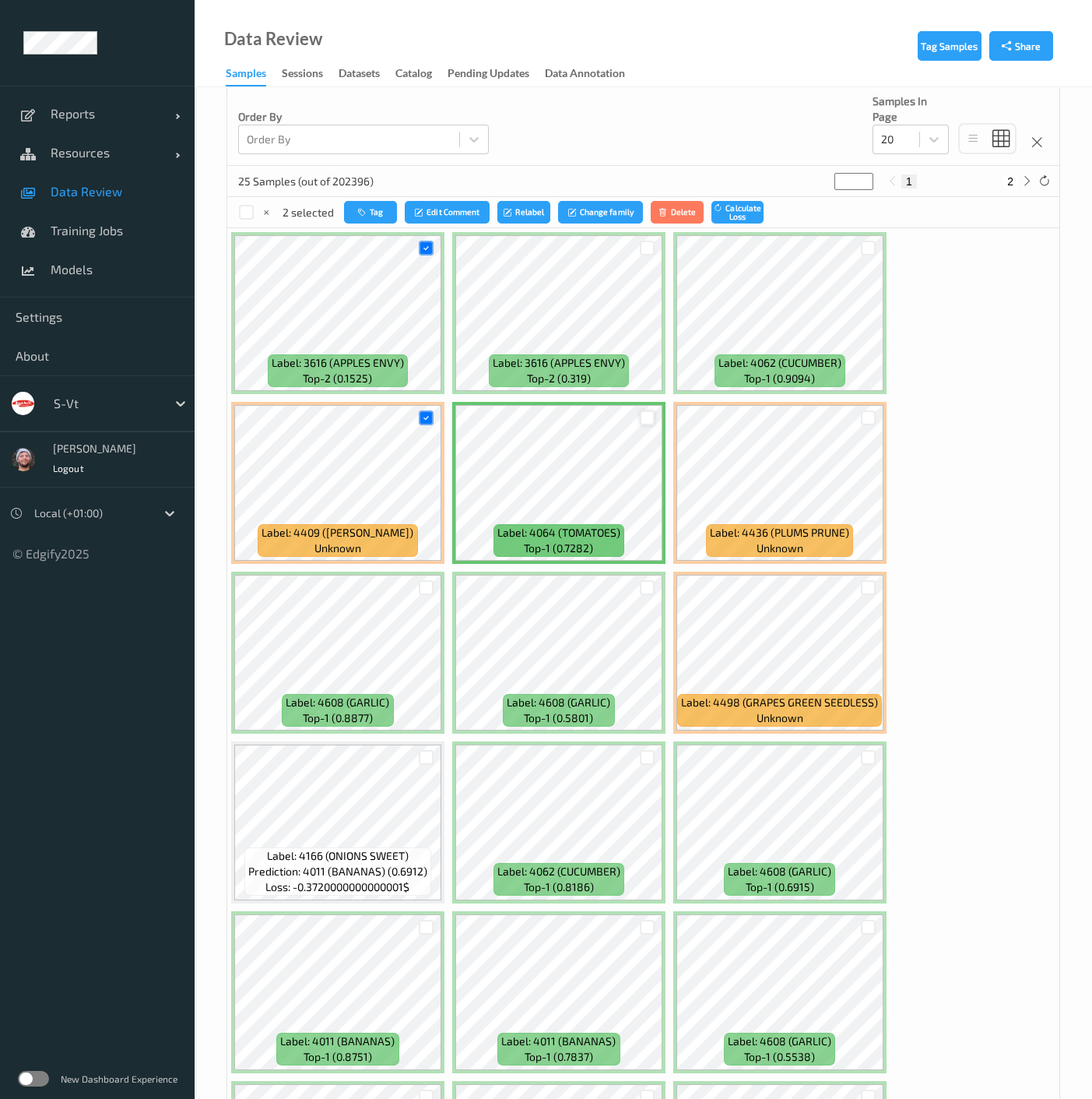
click at [647, 416] on div at bounding box center [647, 417] width 14 height 14
click at [650, 241] on div at bounding box center [647, 247] width 14 height 14
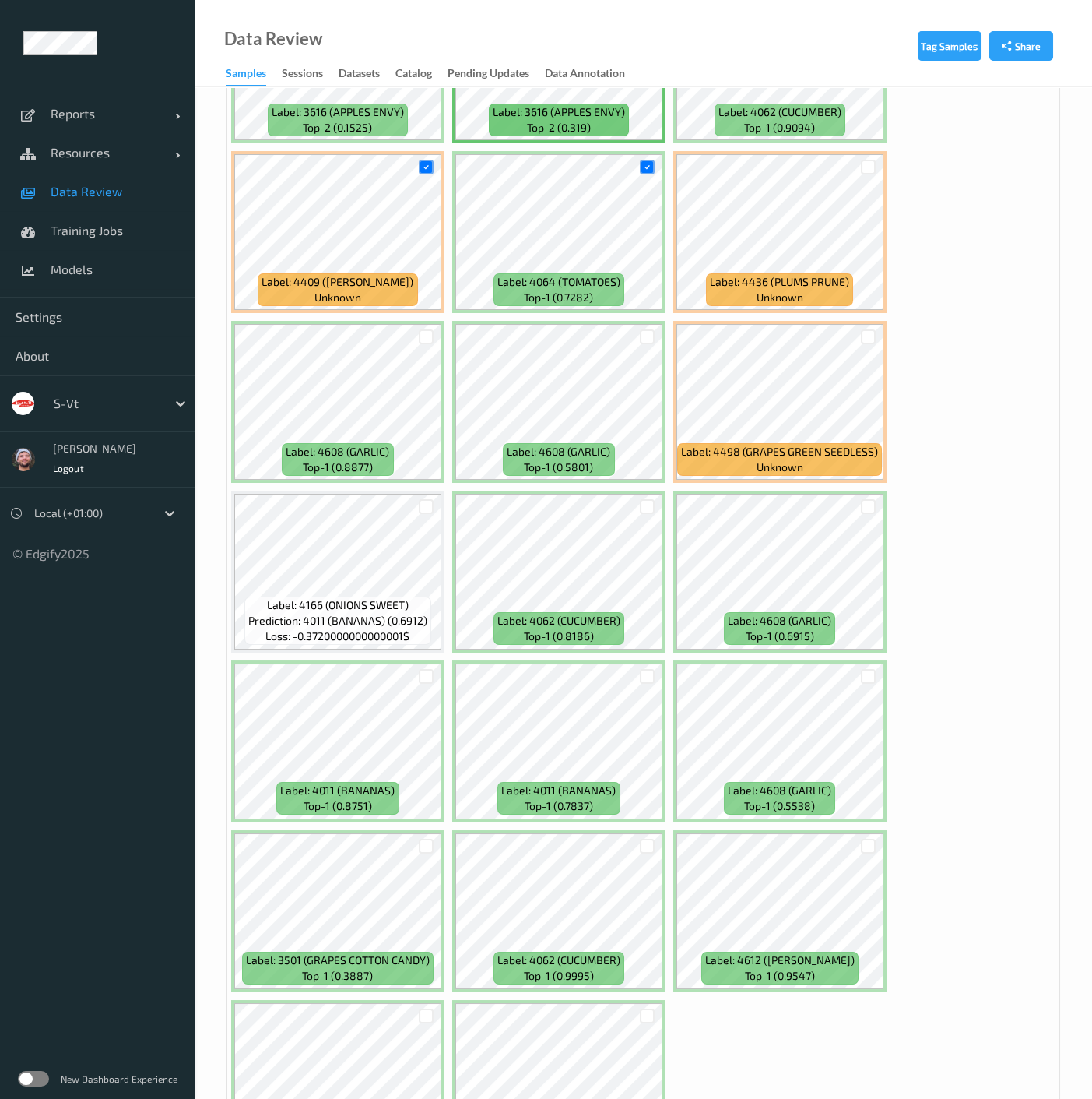
scroll to position [605, 0]
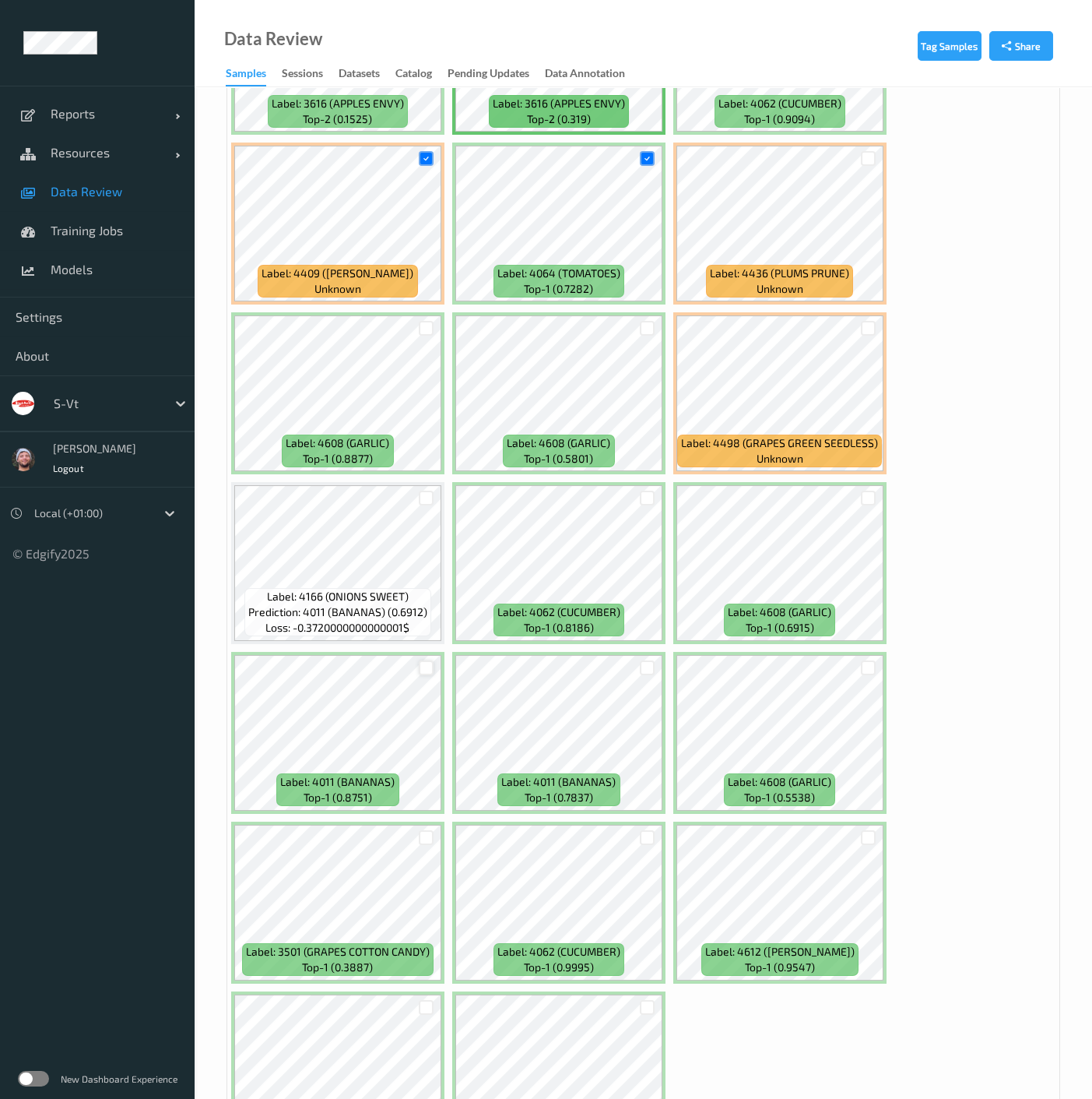
click at [426, 670] on div at bounding box center [426, 667] width 14 height 14
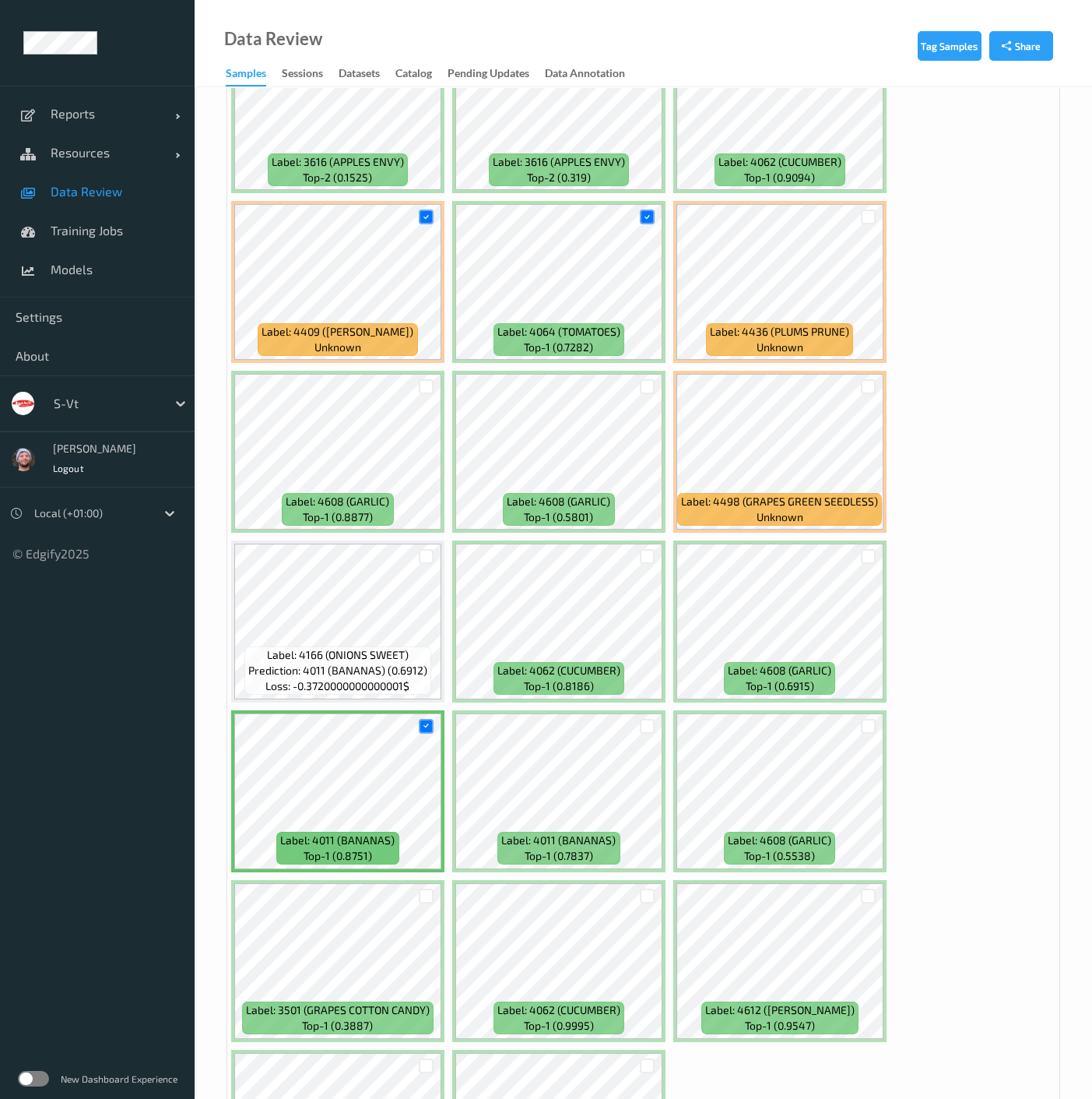
scroll to position [549, 0]
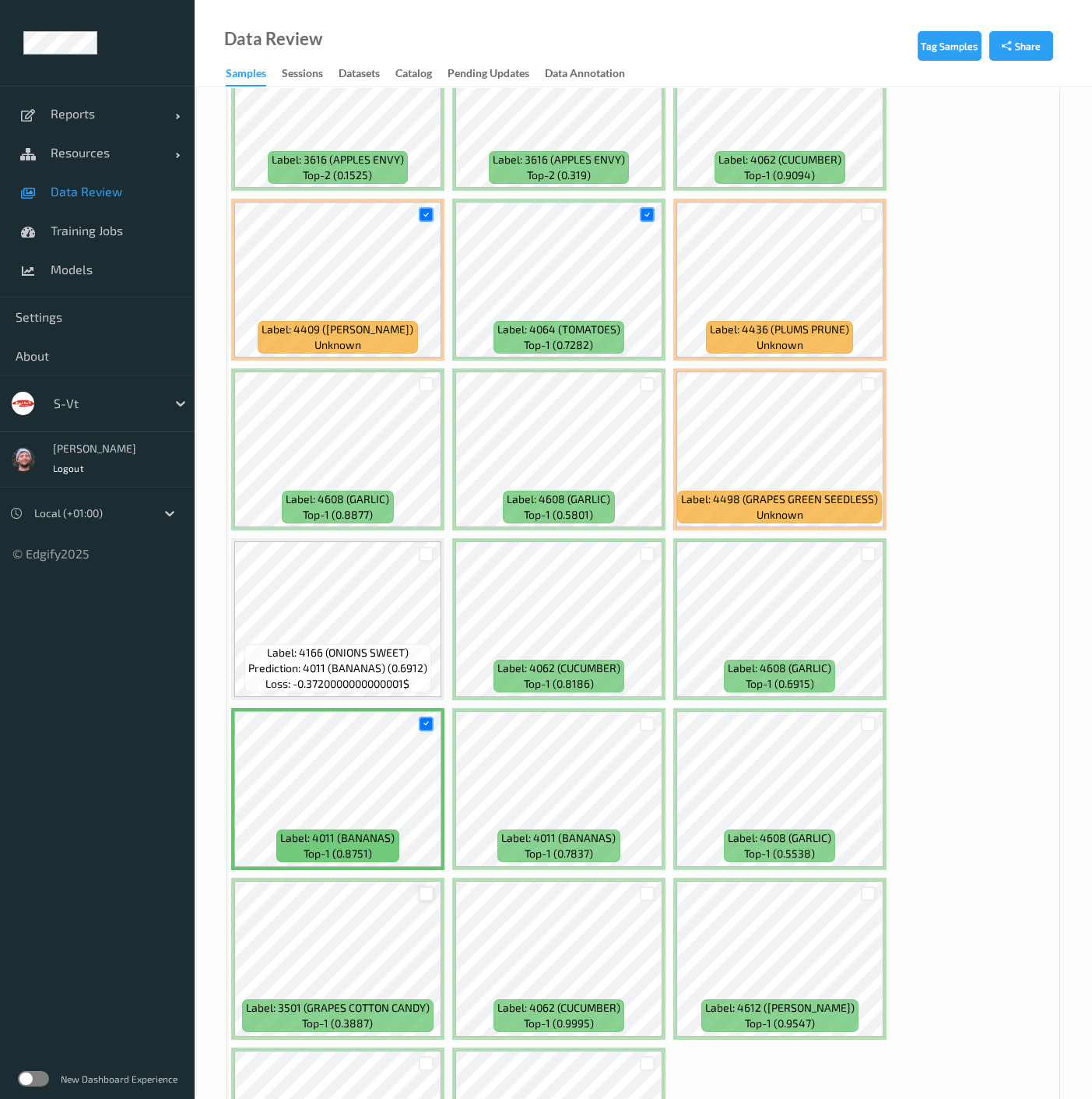
click at [423, 888] on div at bounding box center [426, 893] width 14 height 14
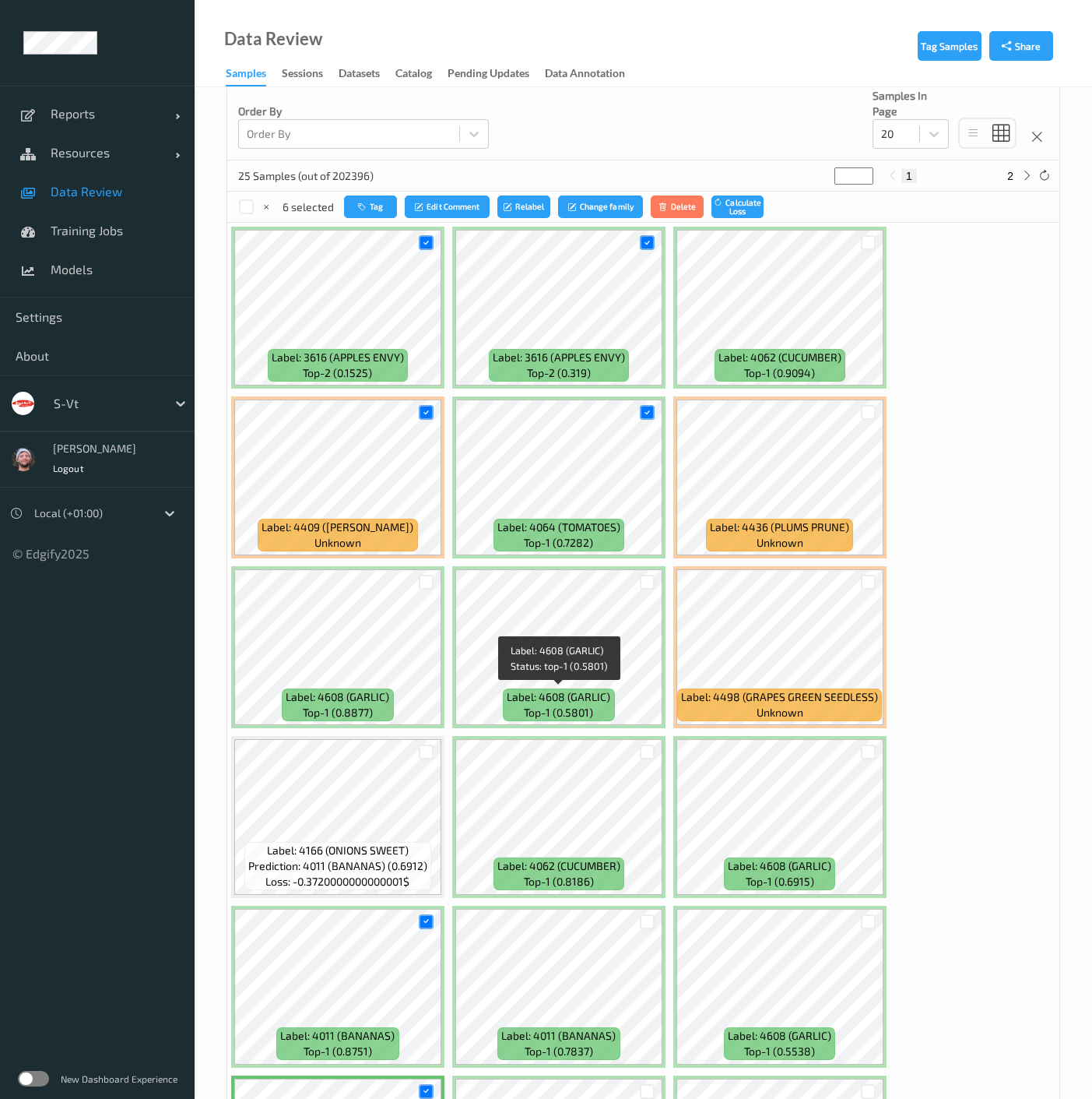
scroll to position [289, 0]
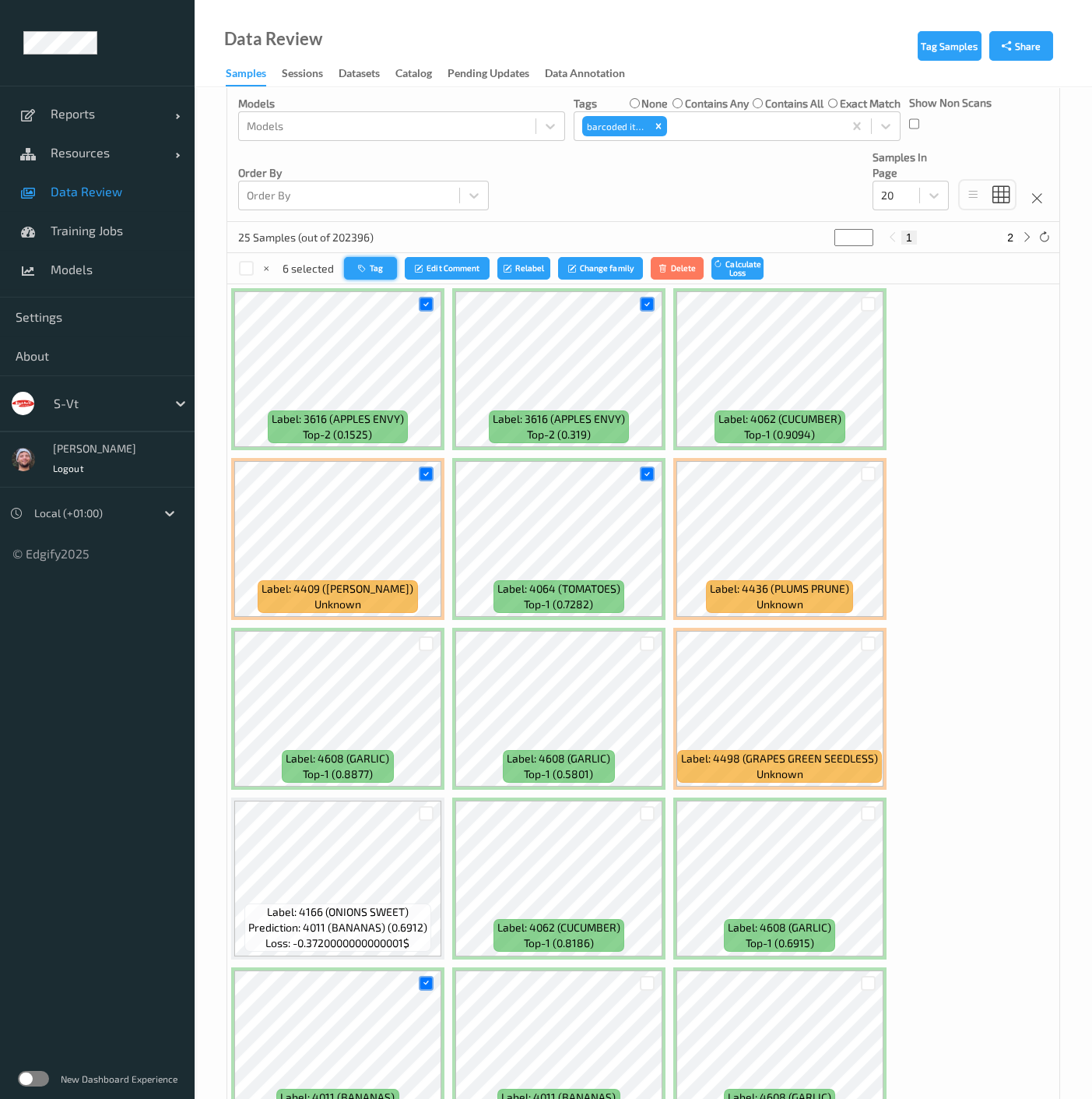
click at [364, 263] on icon "button" at bounding box center [364, 268] width 12 height 10
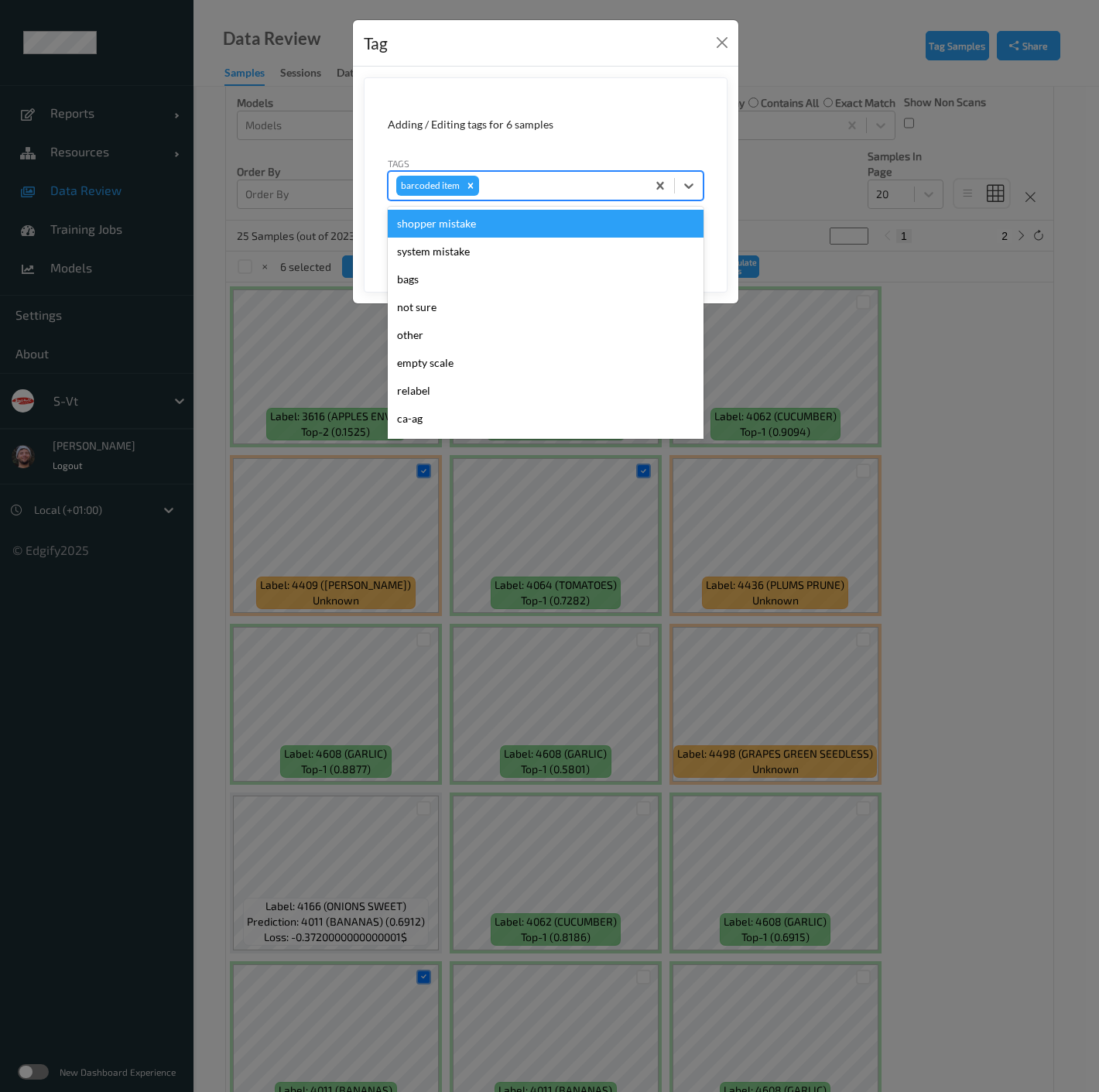
click at [551, 182] on div at bounding box center [561, 185] width 157 height 18
type input "ha"
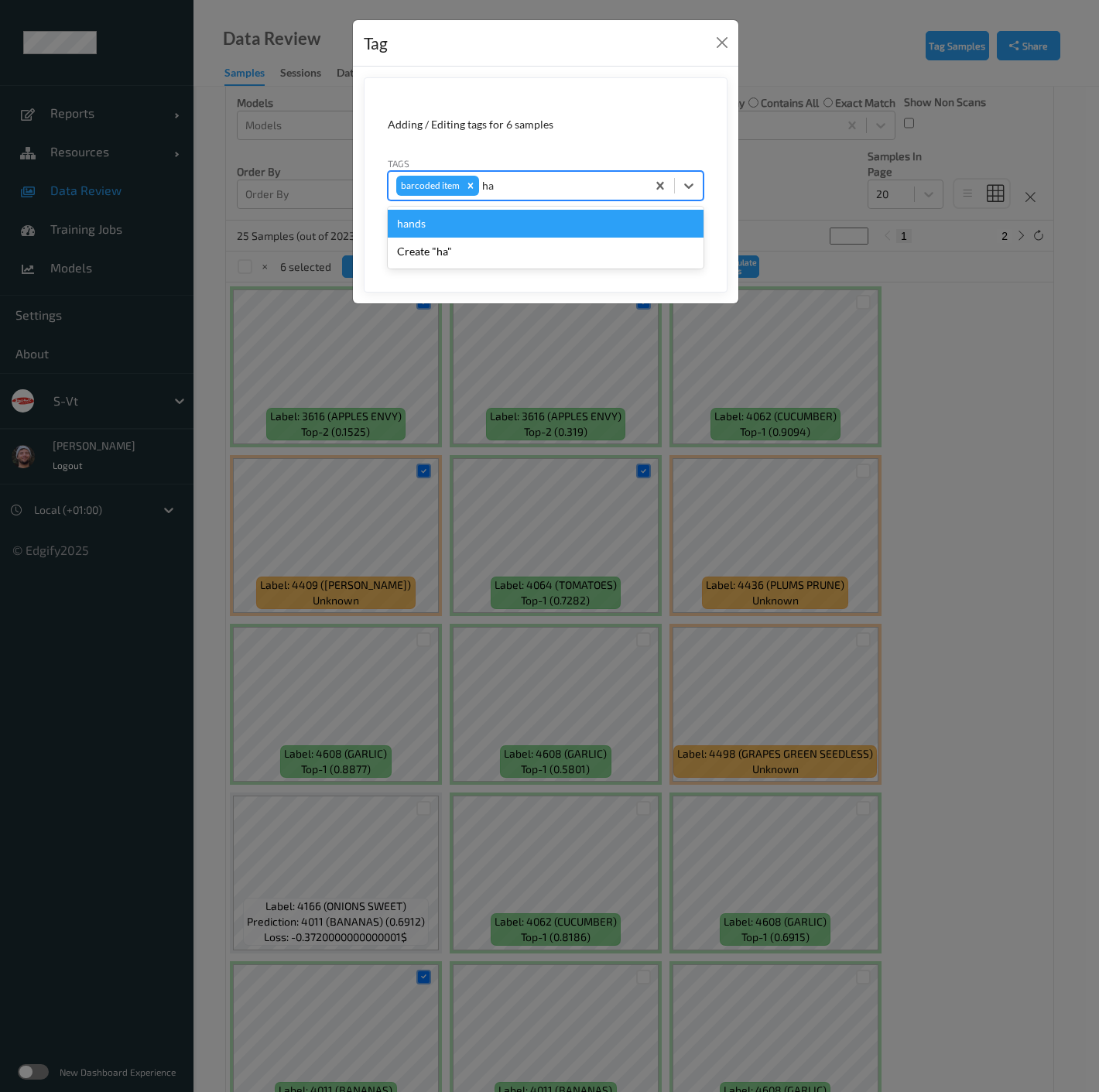
click at [479, 222] on div "hands" at bounding box center [546, 224] width 315 height 28
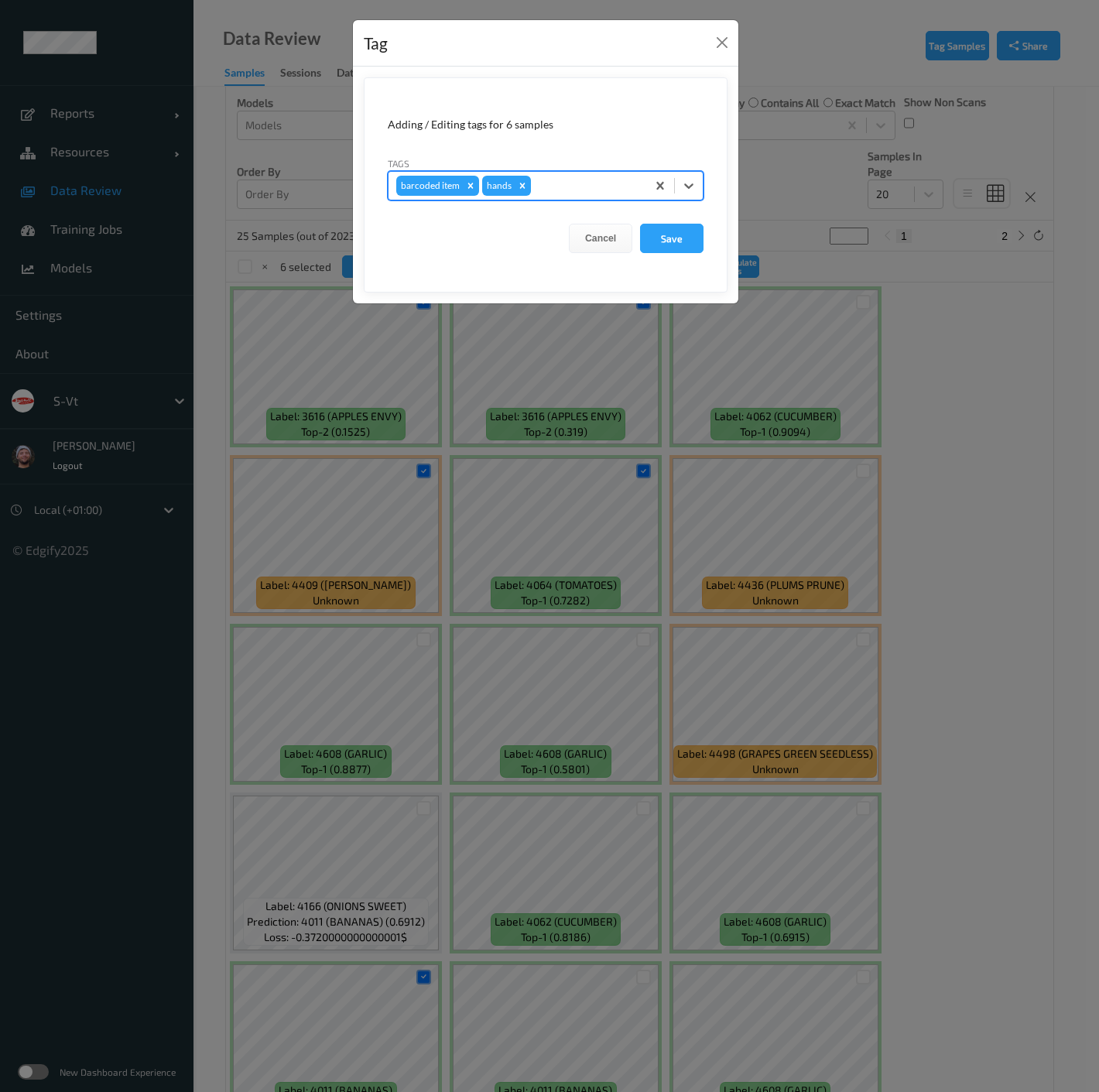
click at [465, 185] on icon "Remove barcoded item" at bounding box center [470, 185] width 11 height 11
click at [678, 228] on button "Save" at bounding box center [672, 238] width 63 height 30
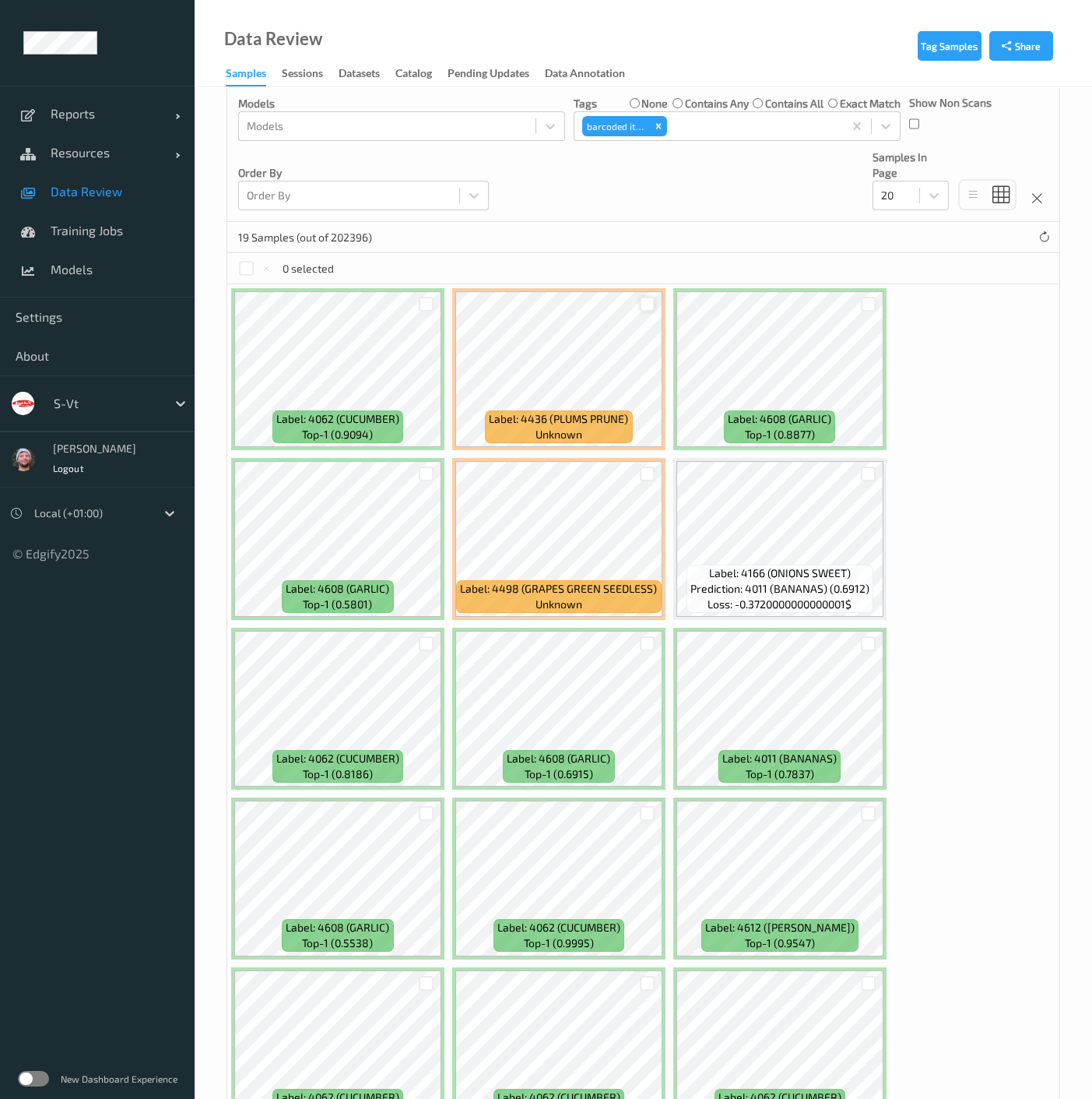
click at [647, 307] on div at bounding box center [647, 304] width 14 height 14
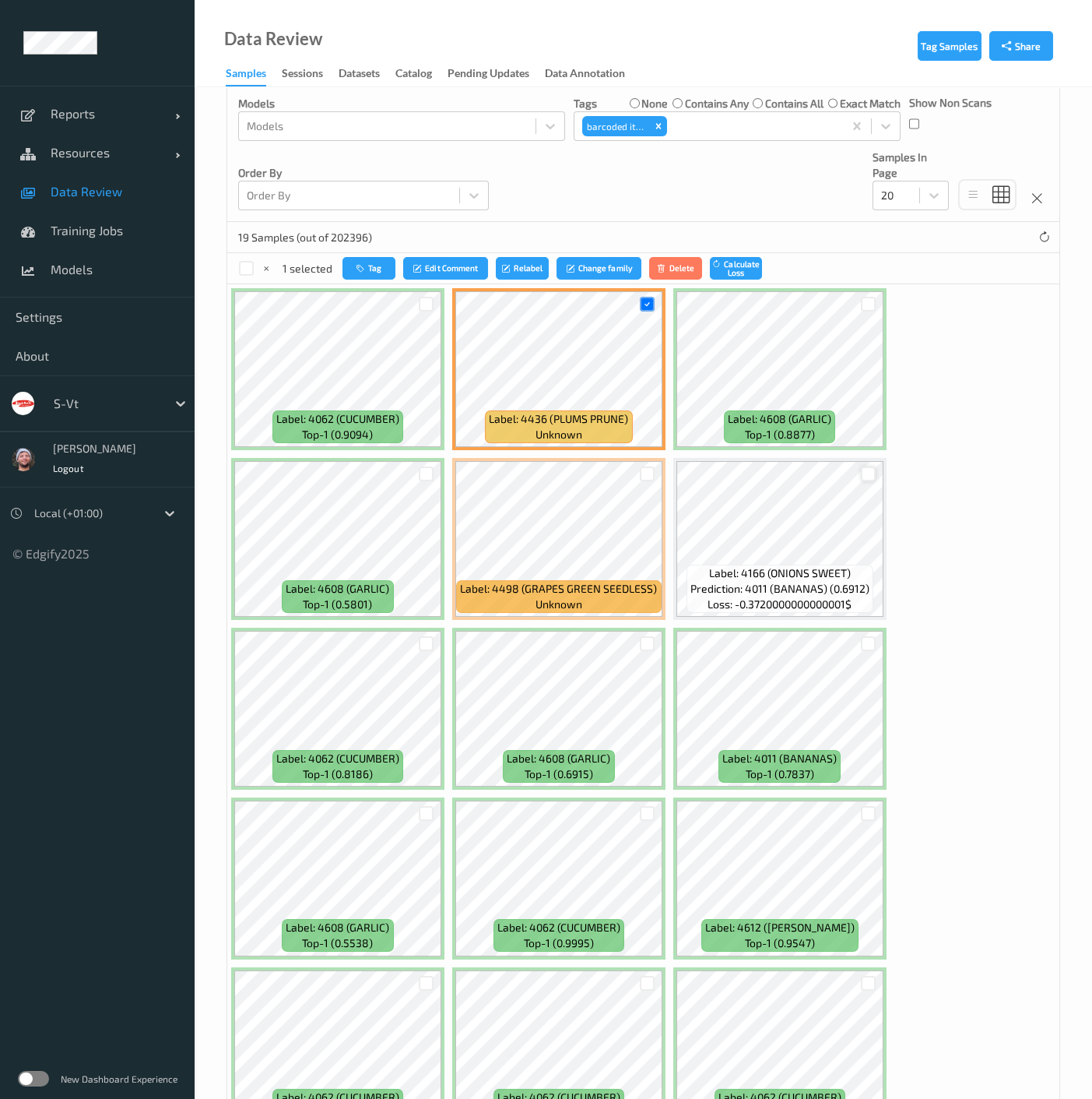
click at [867, 475] on div at bounding box center [868, 473] width 14 height 14
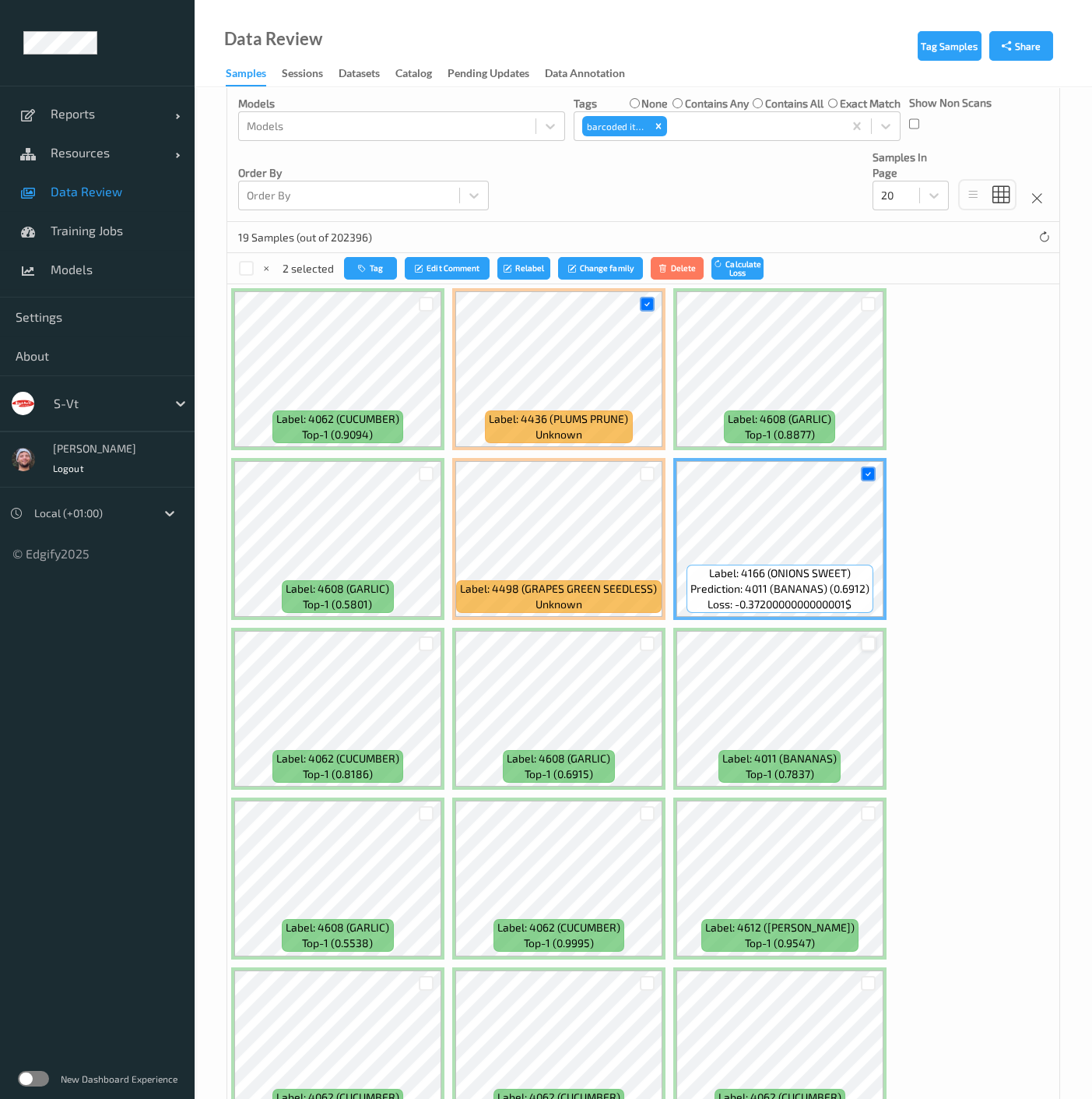
click at [867, 644] on div at bounding box center [868, 643] width 14 height 14
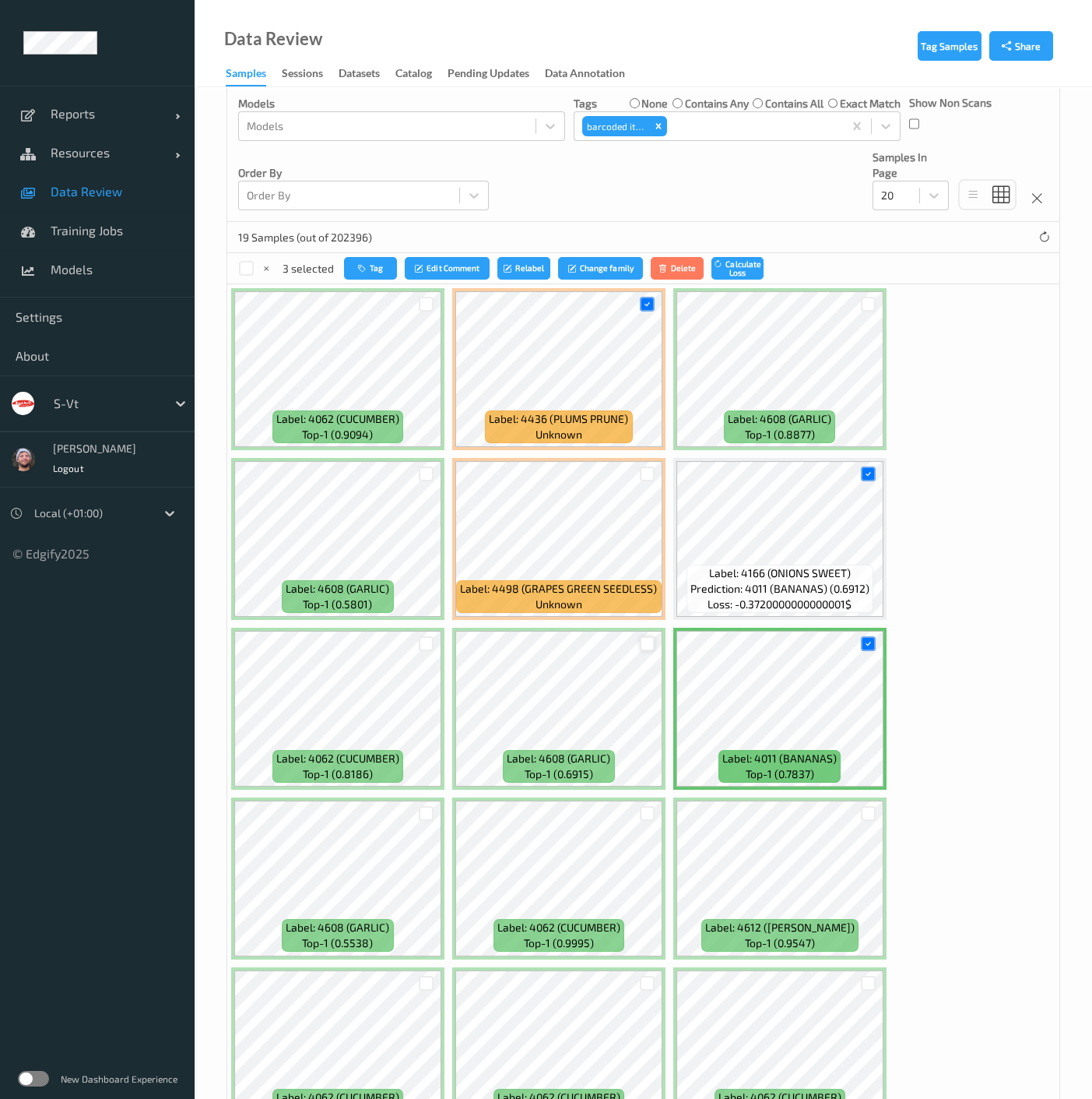
click at [640, 641] on div at bounding box center [647, 643] width 14 height 14
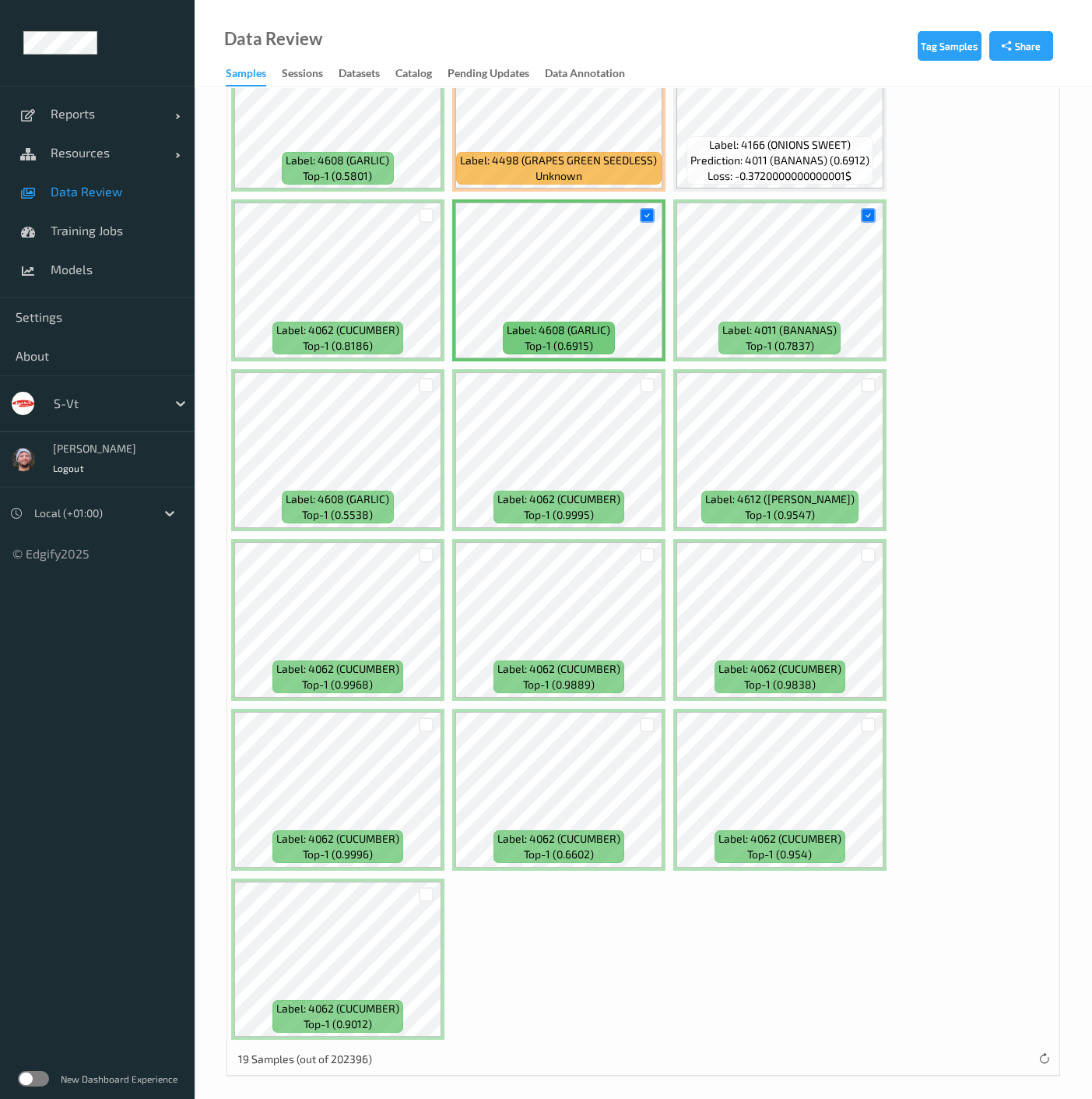
scroll to position [723, 0]
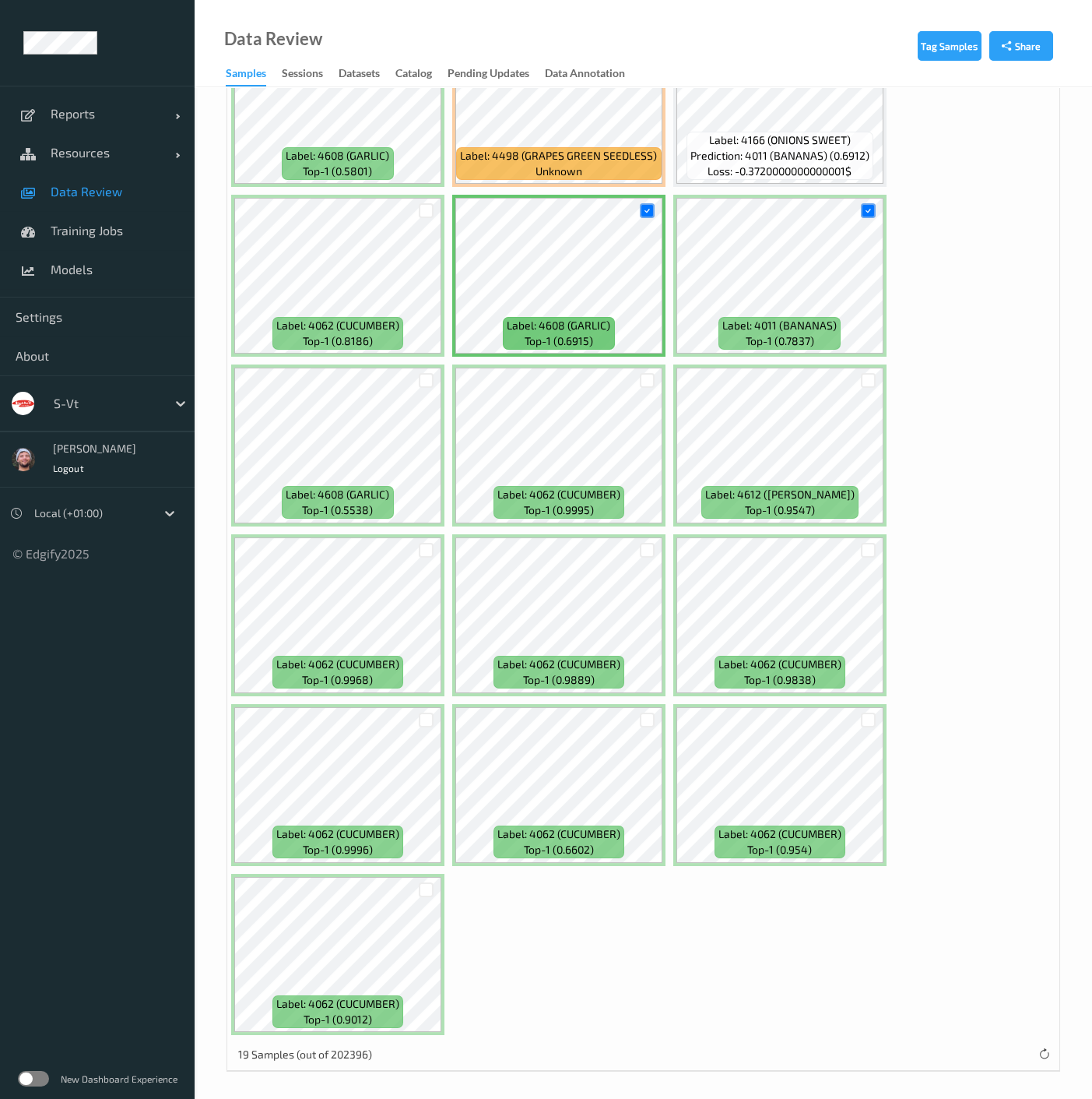
click at [1040, 395] on div "Label: 4062 (CUCUMBER) top-1 (0.9094) Label: 4436 (PLUMS PRUNE) unknown Label: …" at bounding box center [644, 444] width 832 height 1187
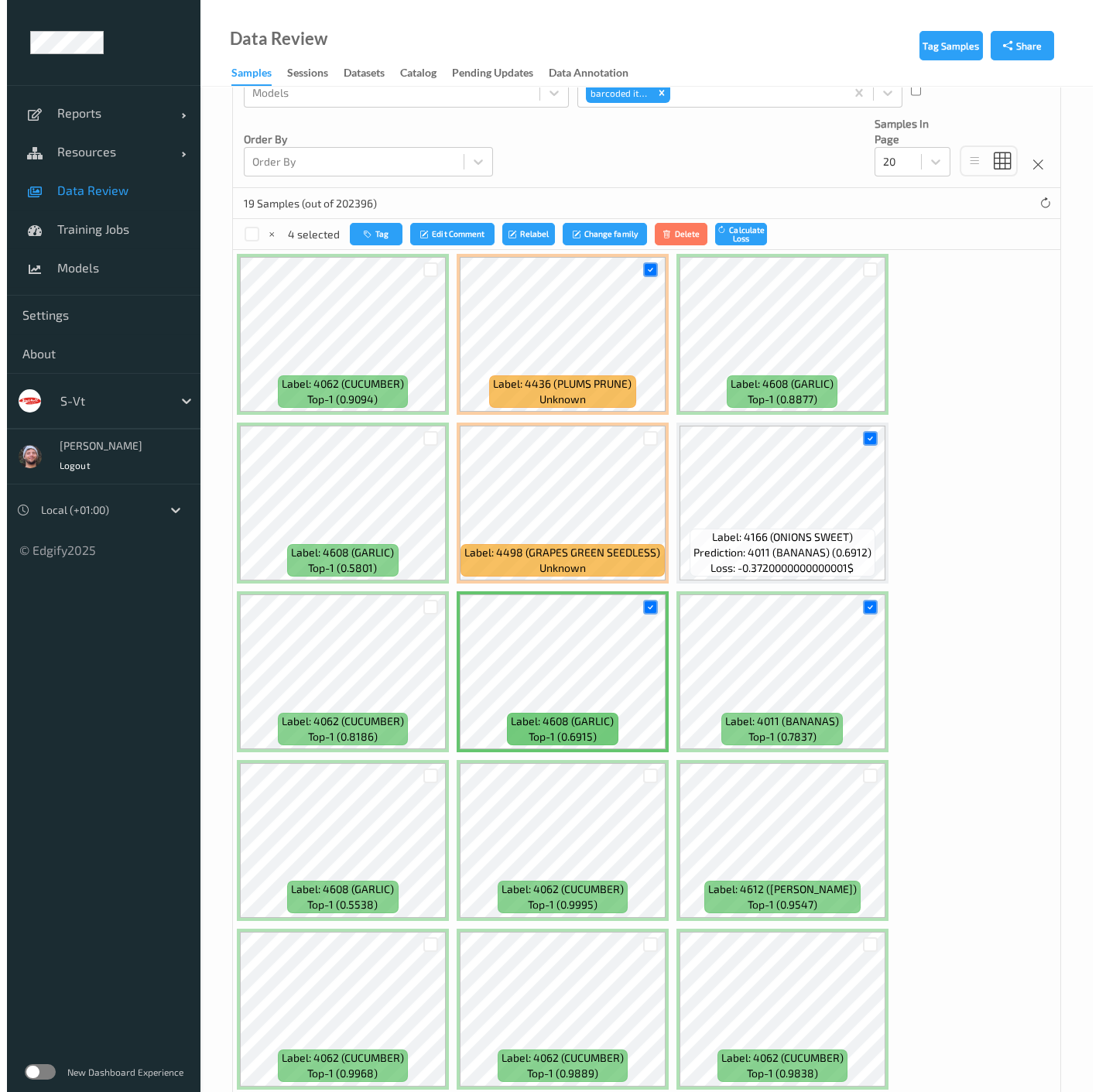
scroll to position [288, 0]
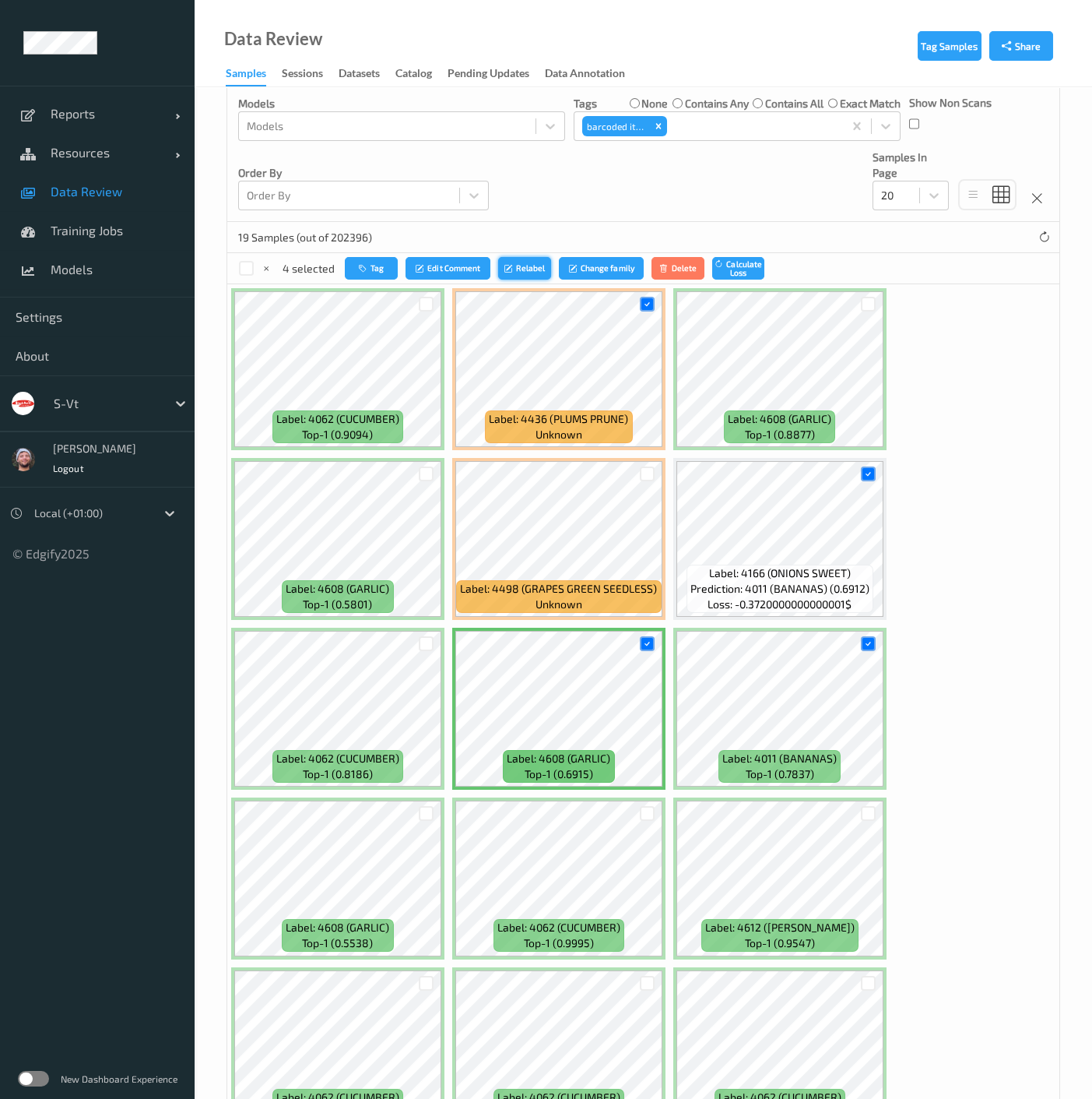
click at [510, 270] on icon "submit" at bounding box center [510, 268] width 12 height 10
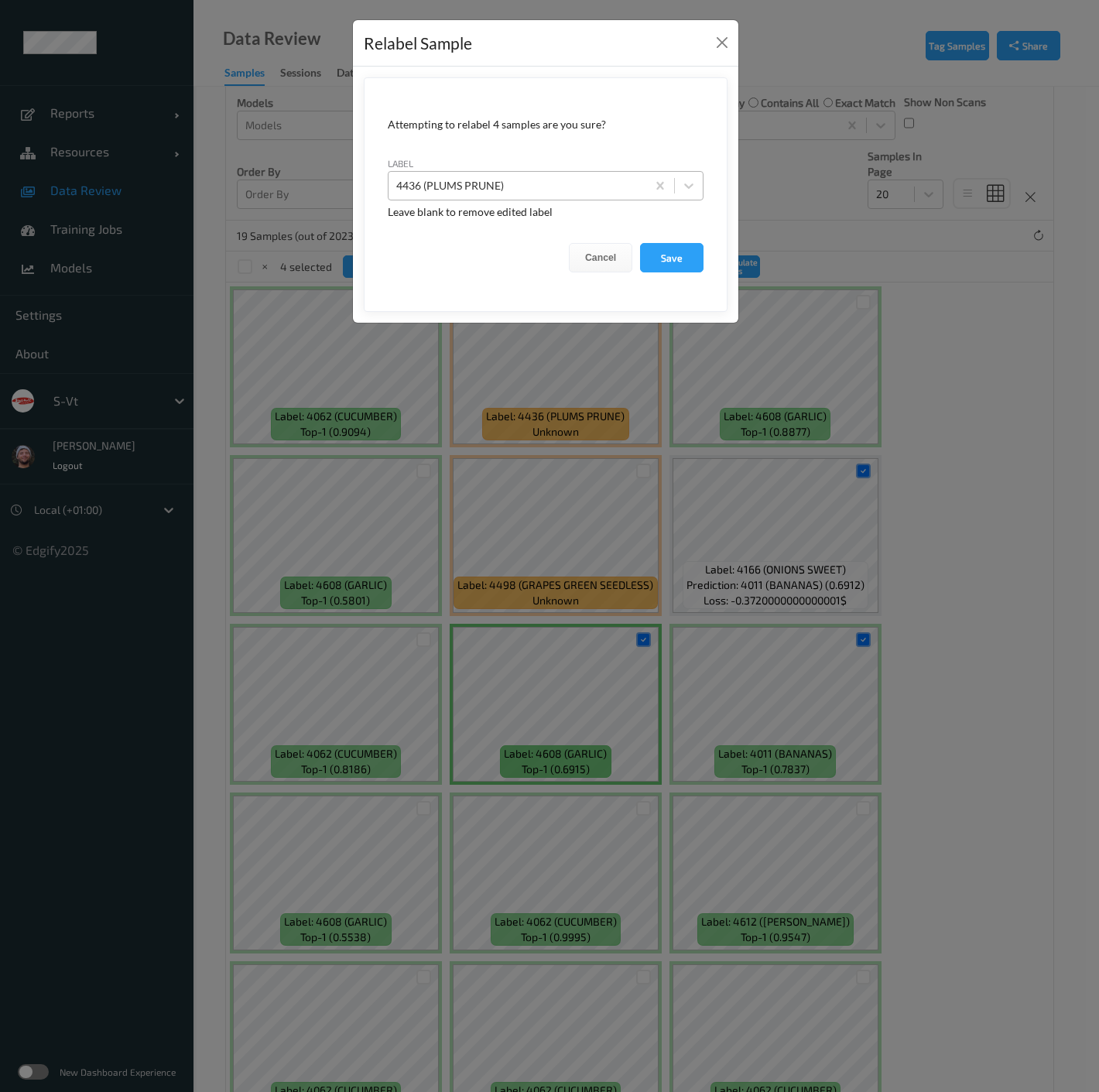
click at [540, 192] on div at bounding box center [518, 185] width 243 height 18
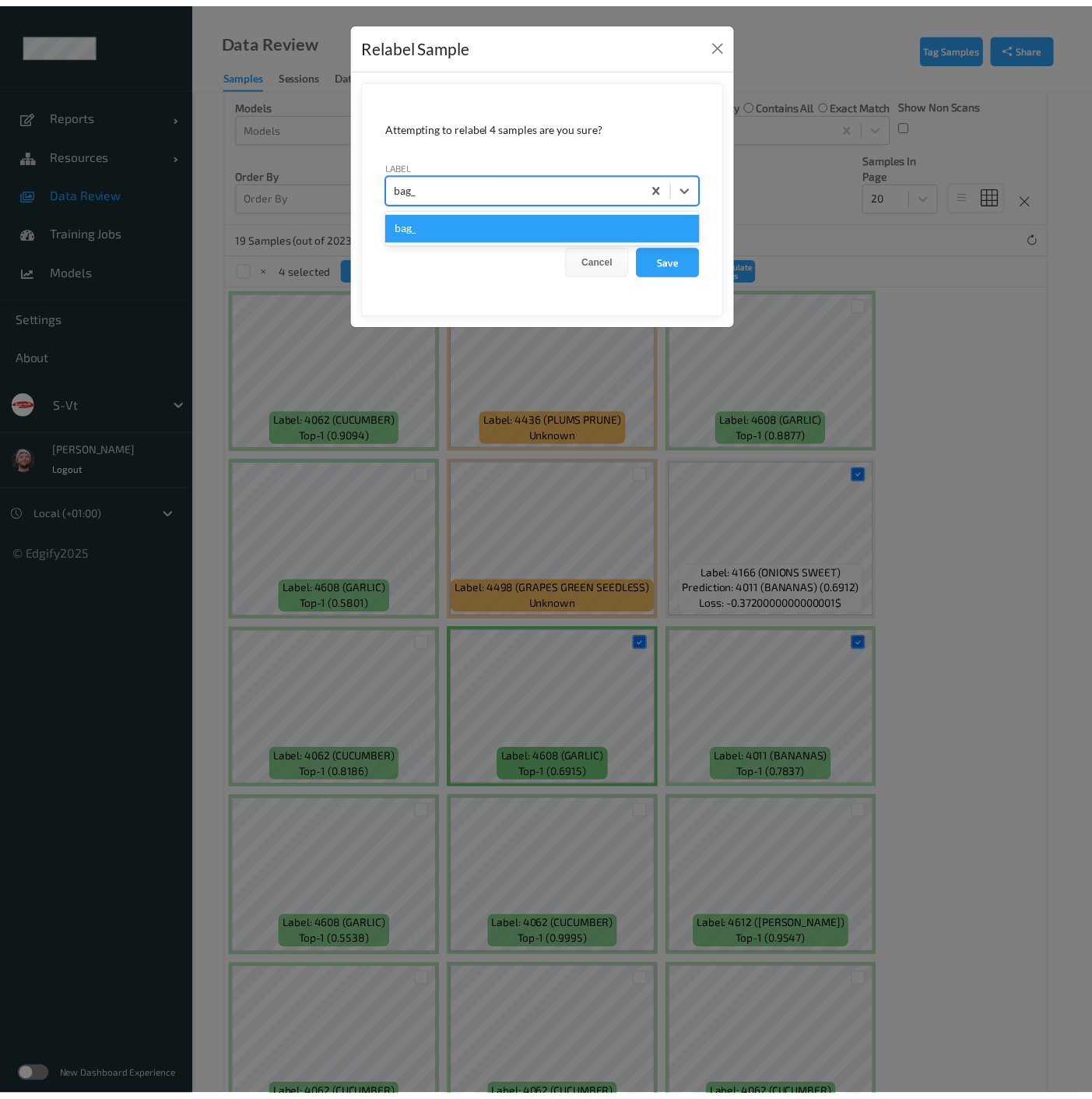
scroll to position [0, 0]
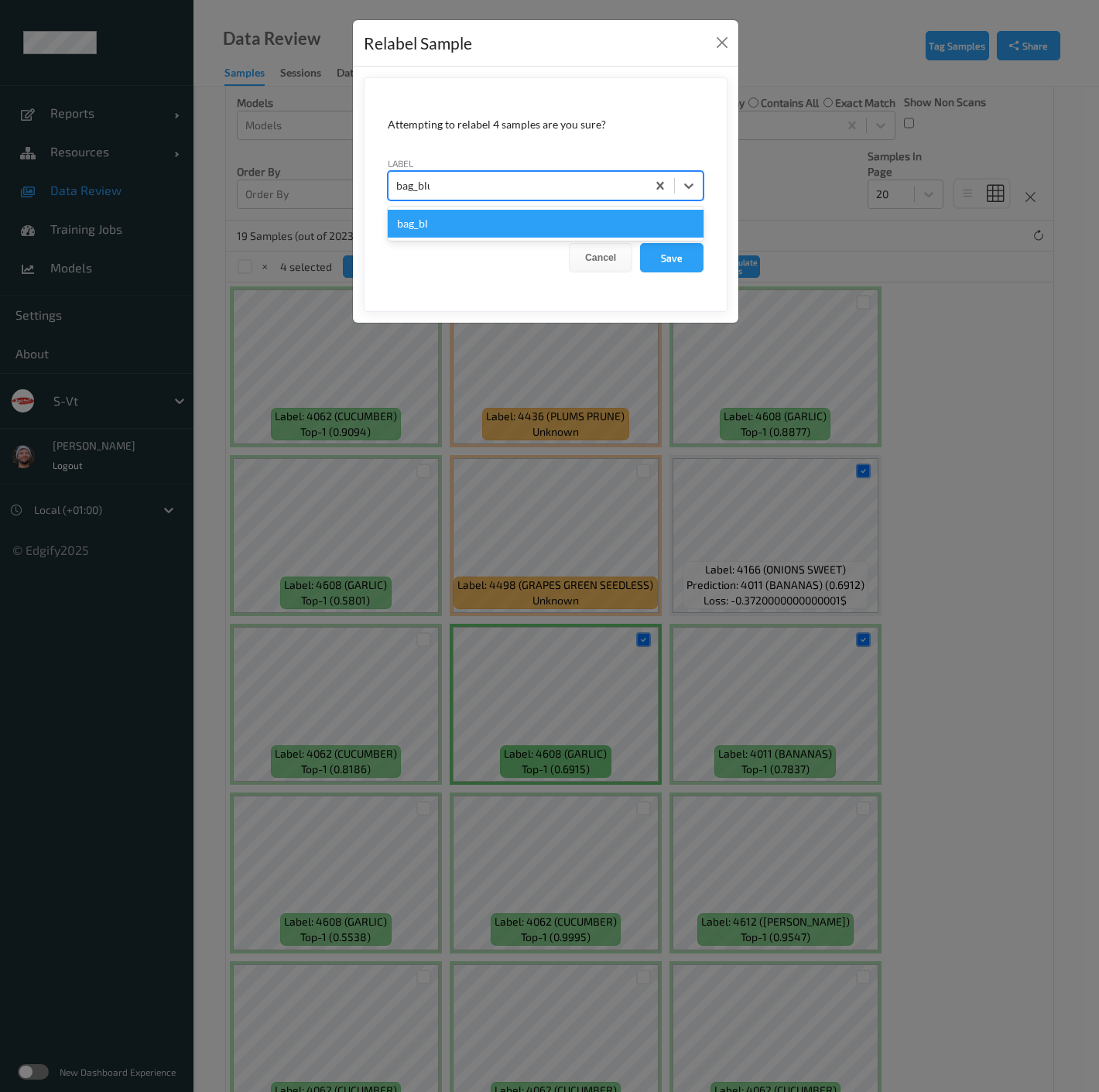
type input "bag_blur"
drag, startPoint x: 569, startPoint y: 220, endPoint x: 636, endPoint y: 239, distance: 69.6
click at [569, 218] on div "bag_blur" at bounding box center [546, 224] width 315 height 28
click at [682, 253] on button "Save" at bounding box center [672, 257] width 63 height 30
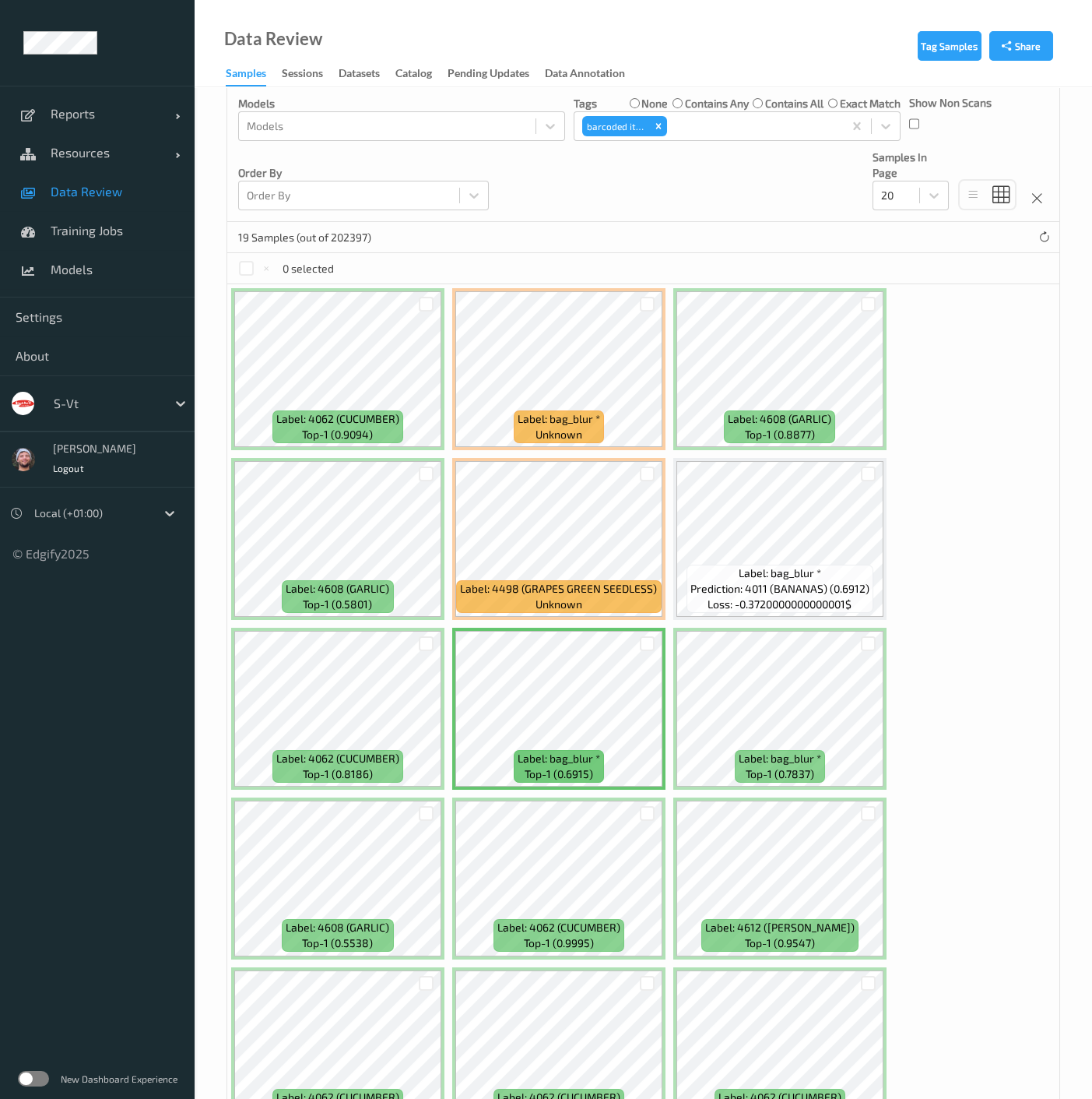
click at [642, 641] on div at bounding box center [647, 643] width 14 height 14
click at [862, 639] on div at bounding box center [868, 643] width 14 height 14
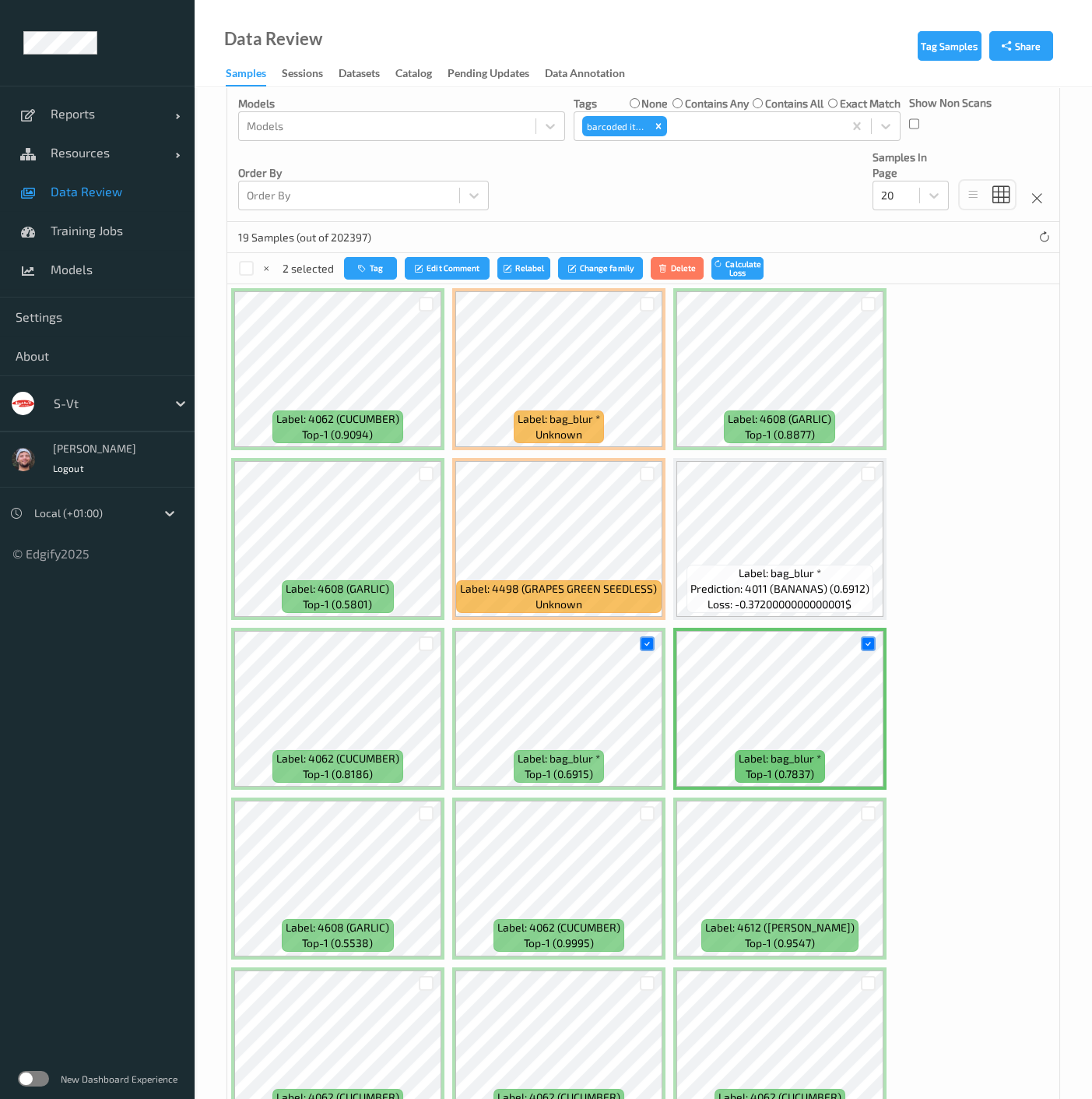
click at [875, 463] on div at bounding box center [869, 474] width 30 height 26
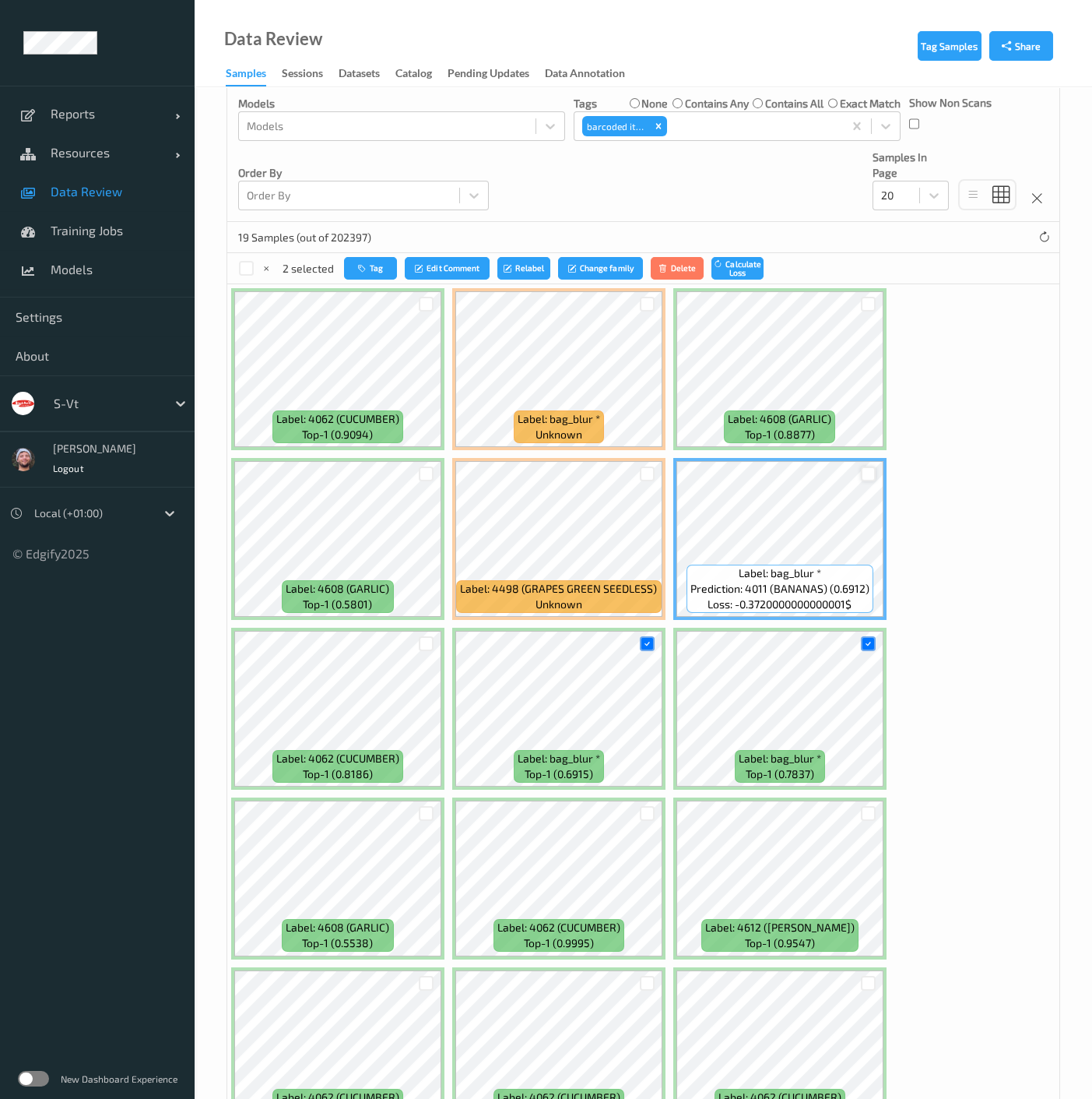
click at [867, 470] on div at bounding box center [868, 473] width 14 height 14
click at [642, 300] on div at bounding box center [647, 304] width 14 height 14
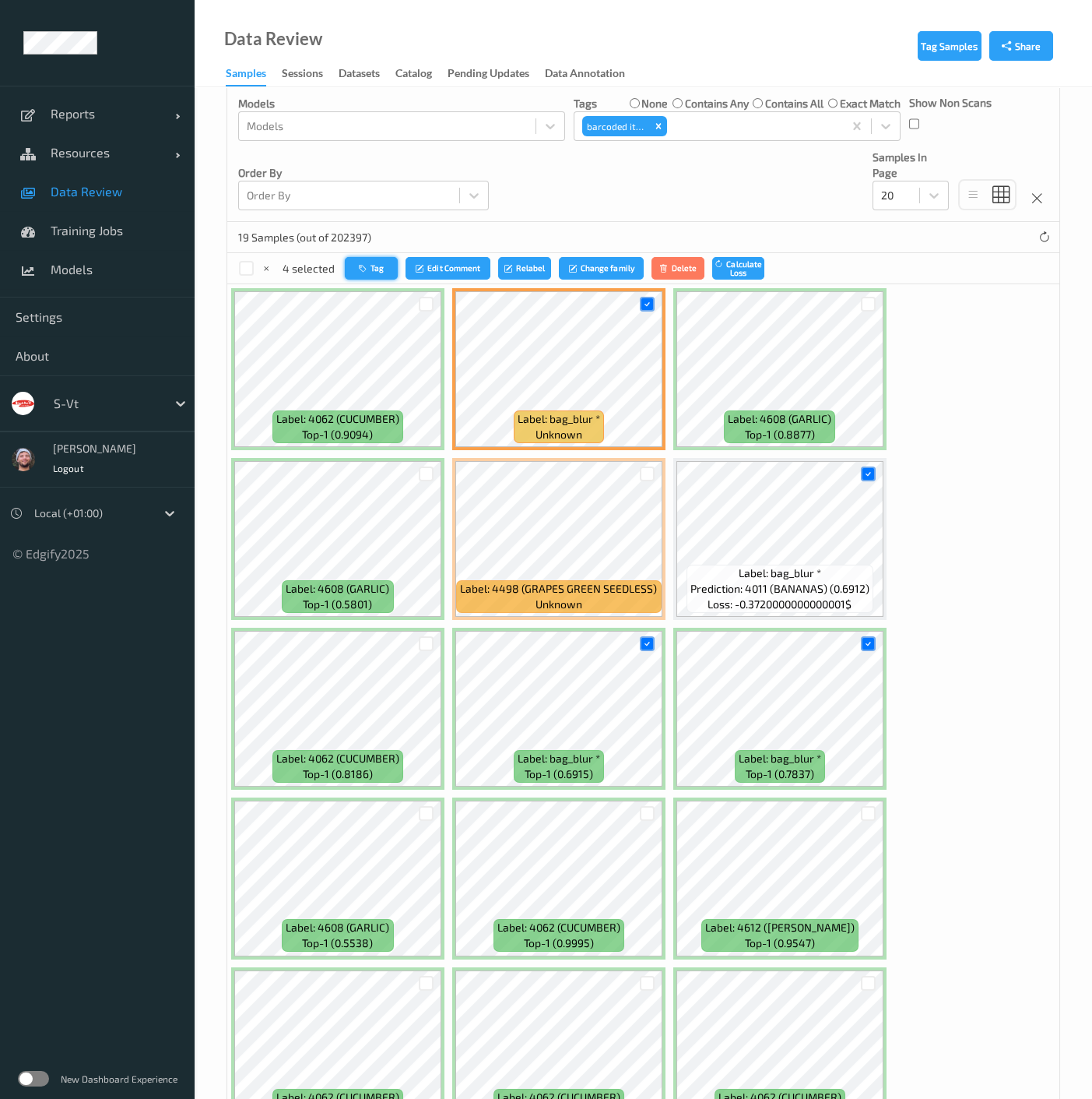
click at [359, 261] on button "Tag" at bounding box center [371, 267] width 53 height 22
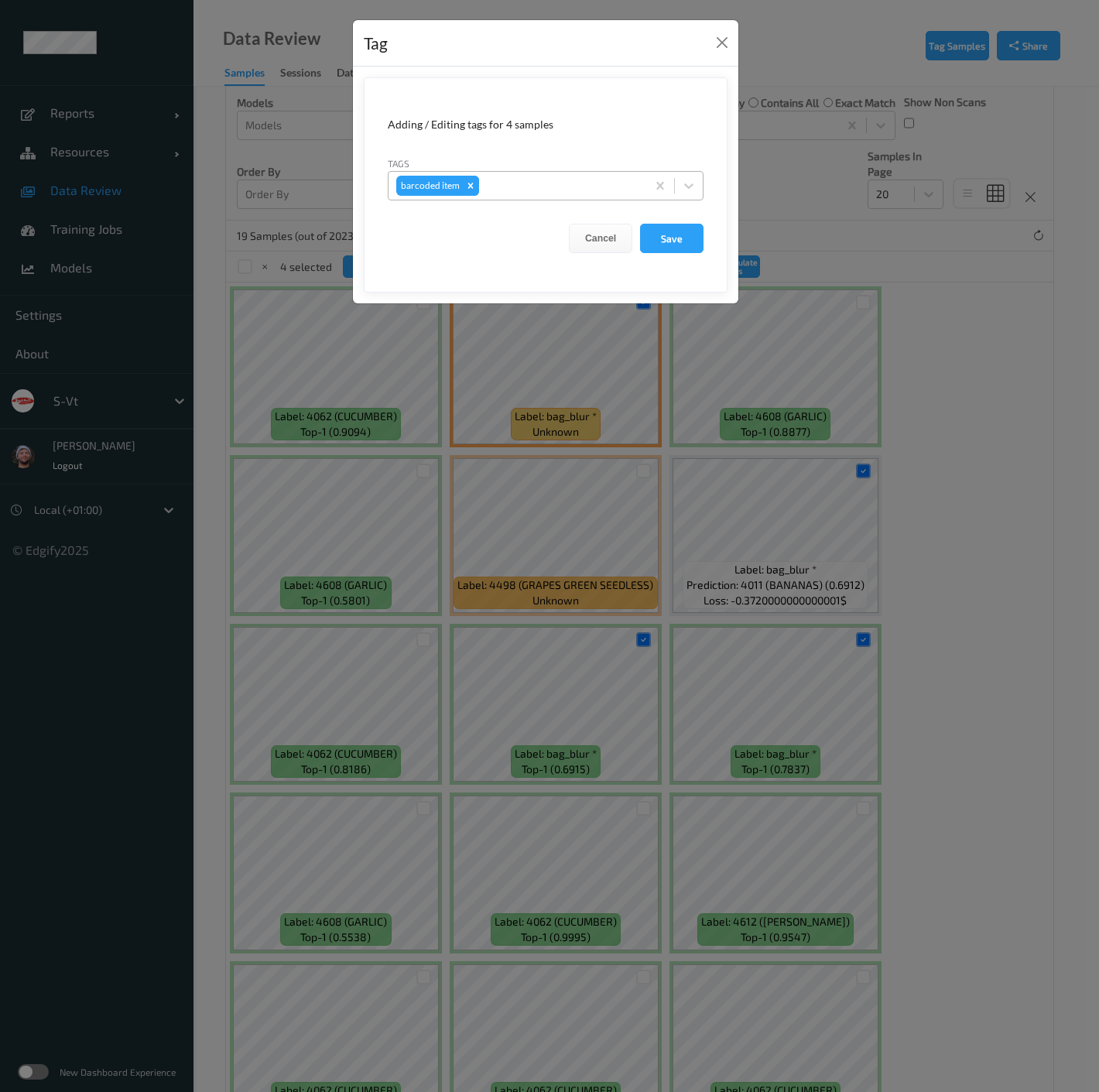
click at [473, 189] on icon "Remove barcoded item" at bounding box center [470, 185] width 11 height 11
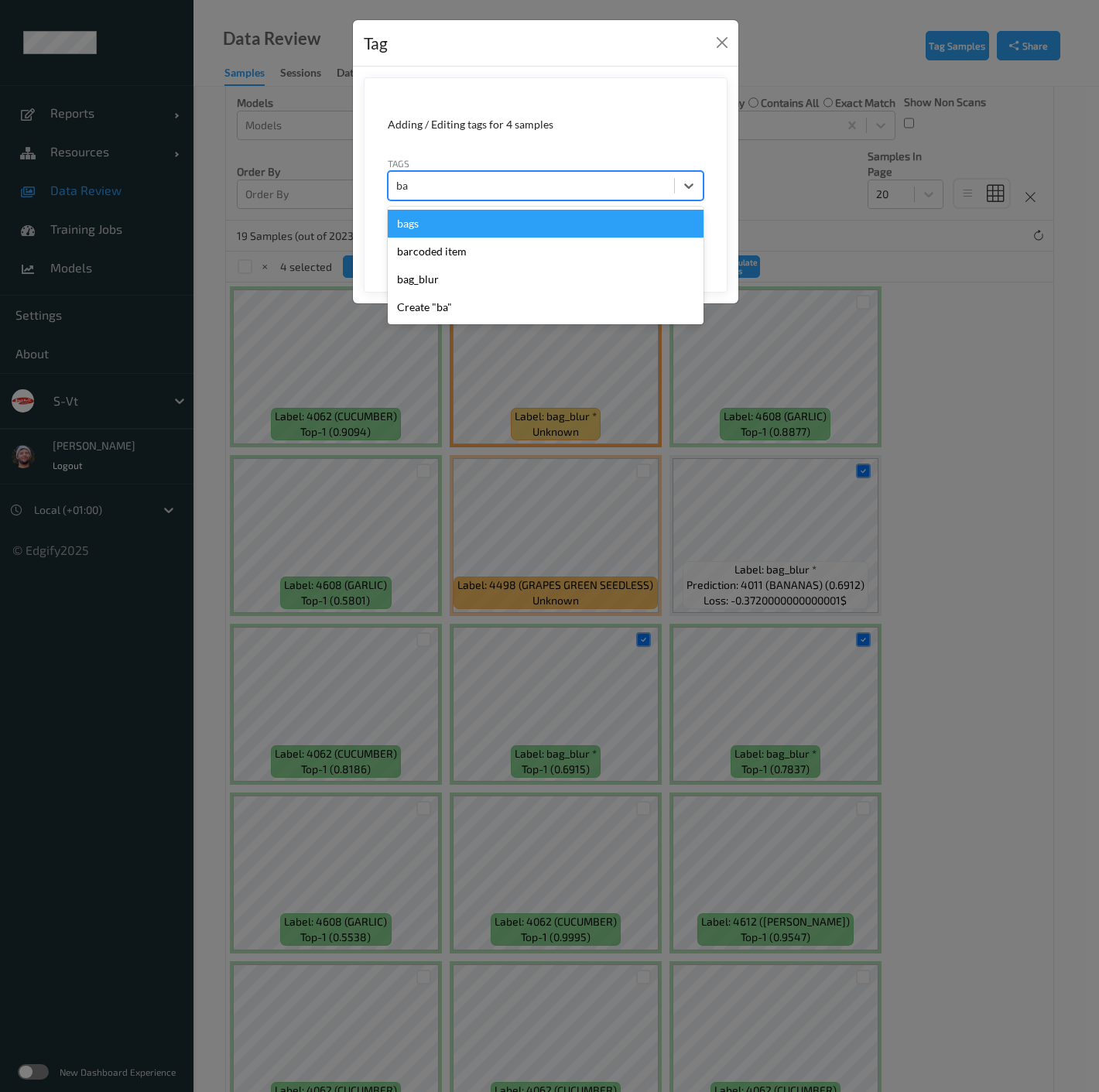
type input "bag"
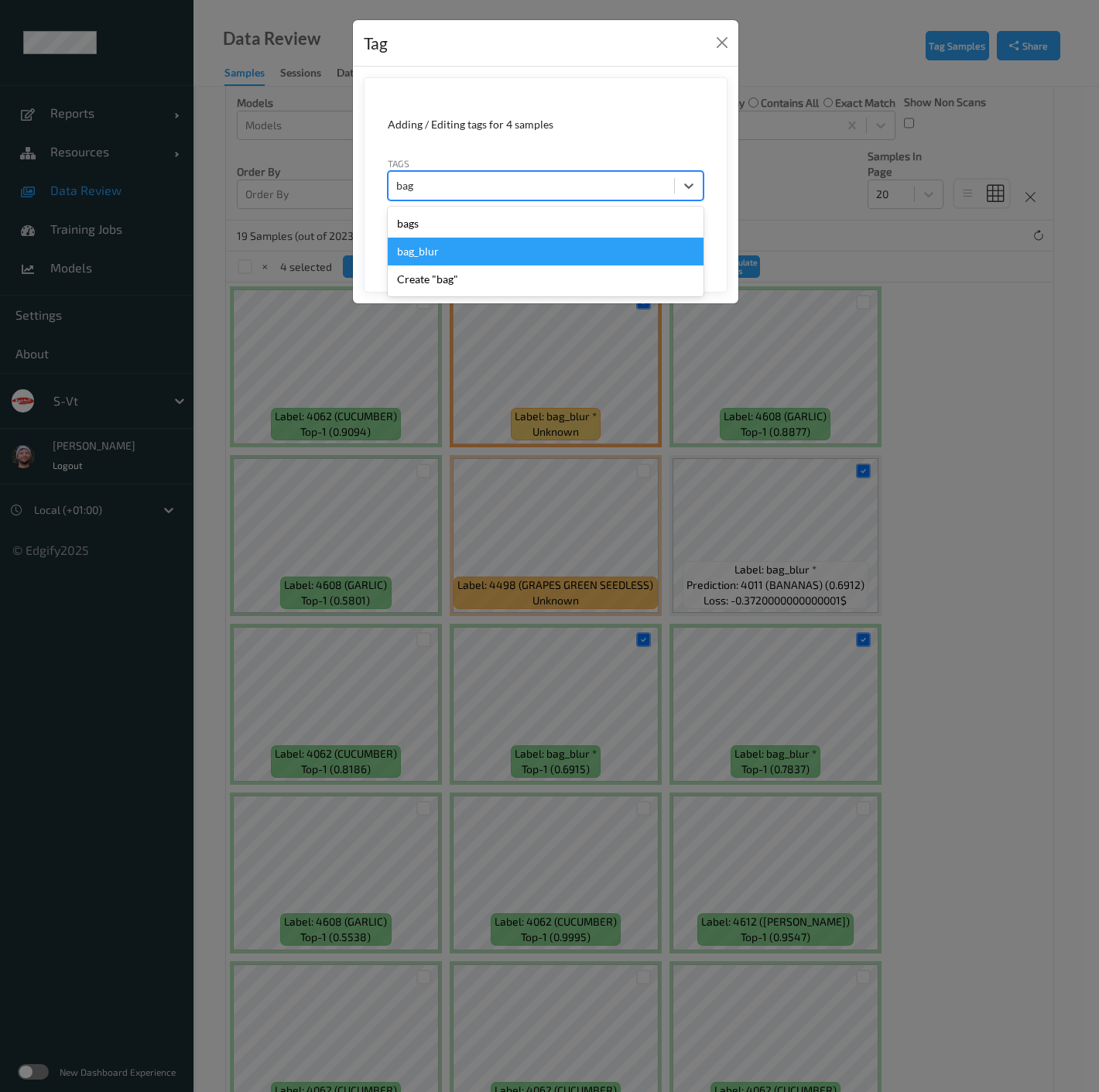
click at [443, 248] on div "bag_blur" at bounding box center [546, 251] width 315 height 28
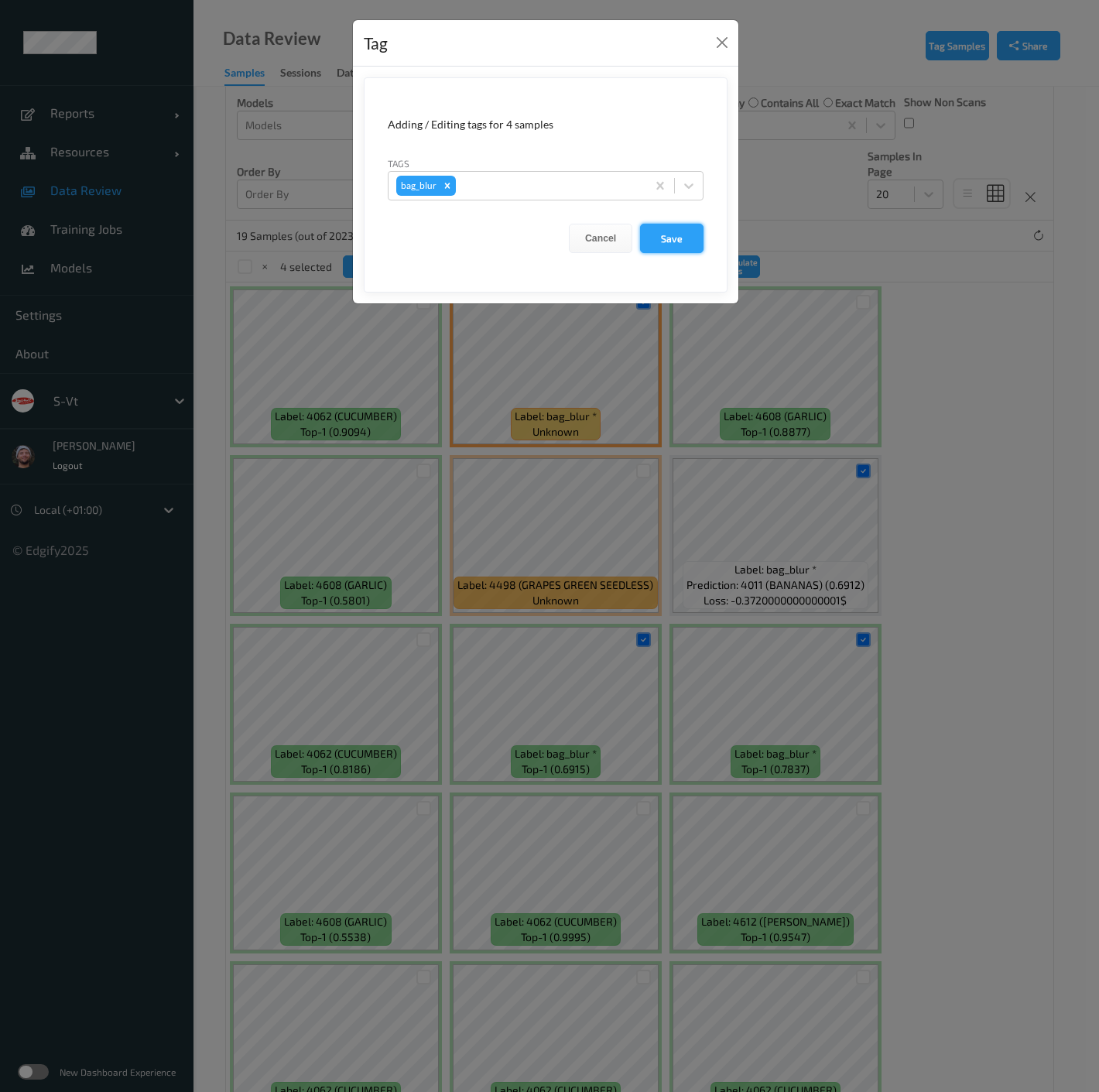
click at [686, 239] on button "Save" at bounding box center [672, 238] width 63 height 30
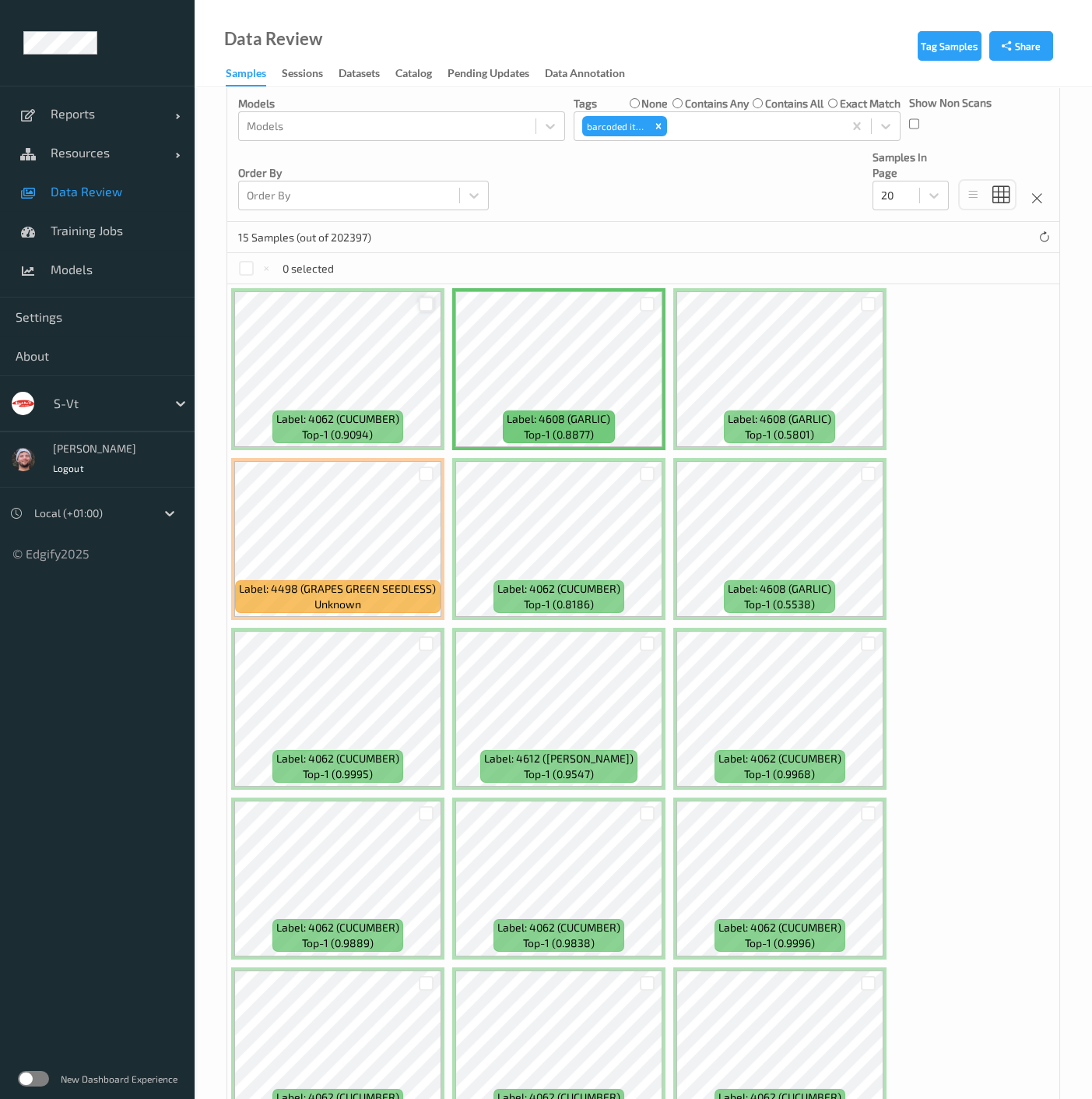
click at [422, 301] on div at bounding box center [426, 304] width 14 height 14
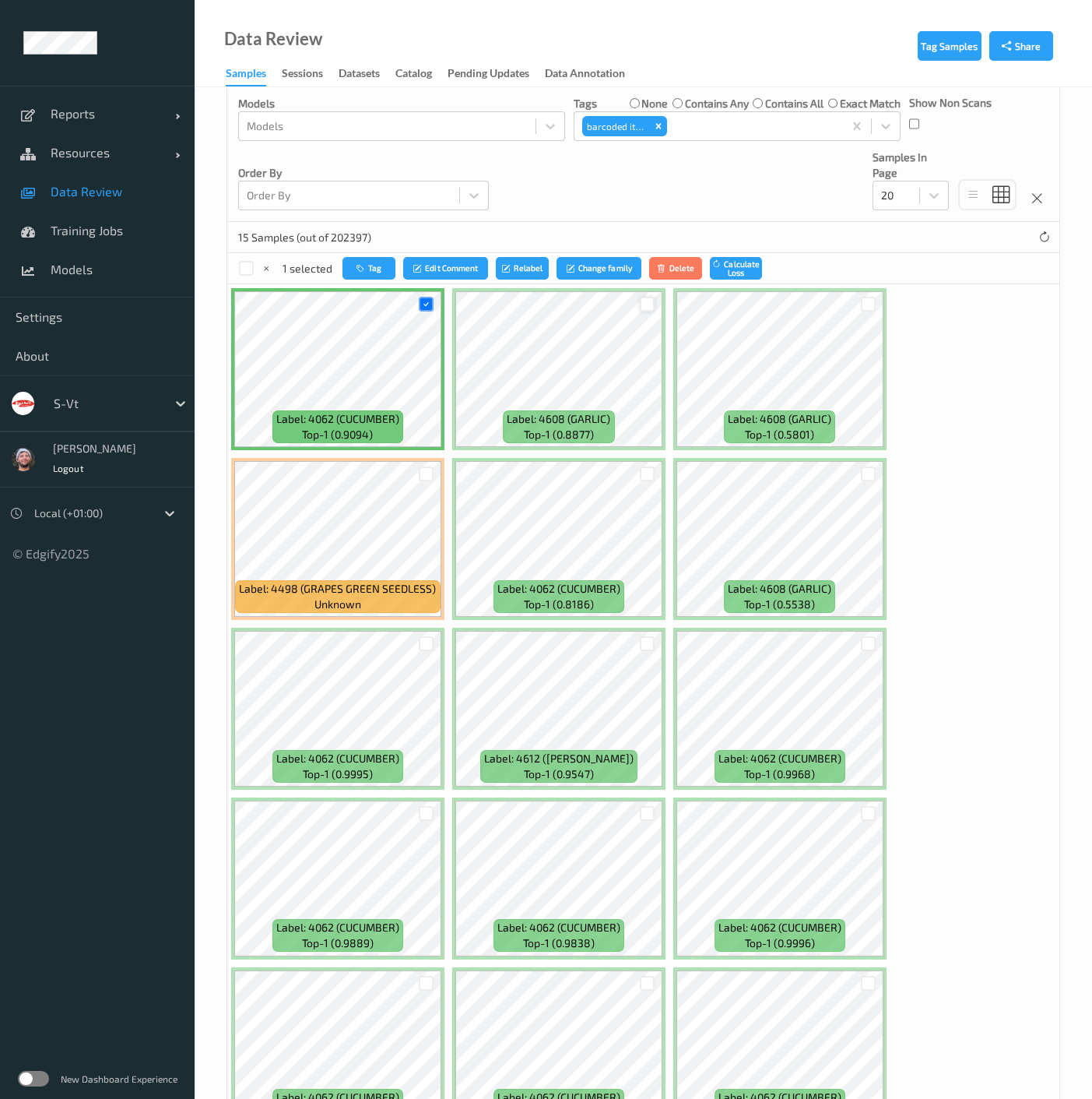
click at [641, 307] on div at bounding box center [647, 304] width 14 height 14
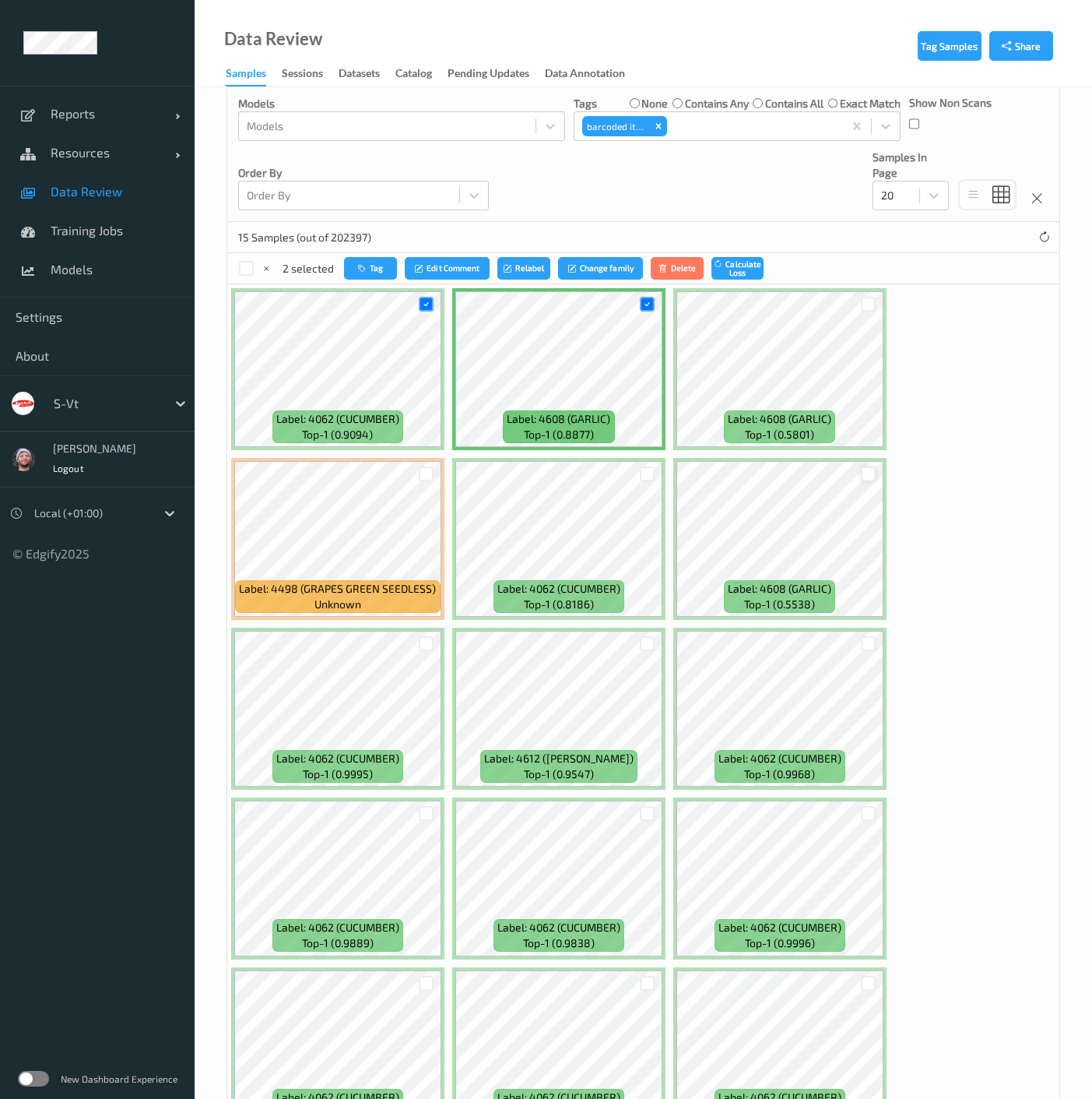
click at [870, 475] on div at bounding box center [868, 473] width 14 height 14
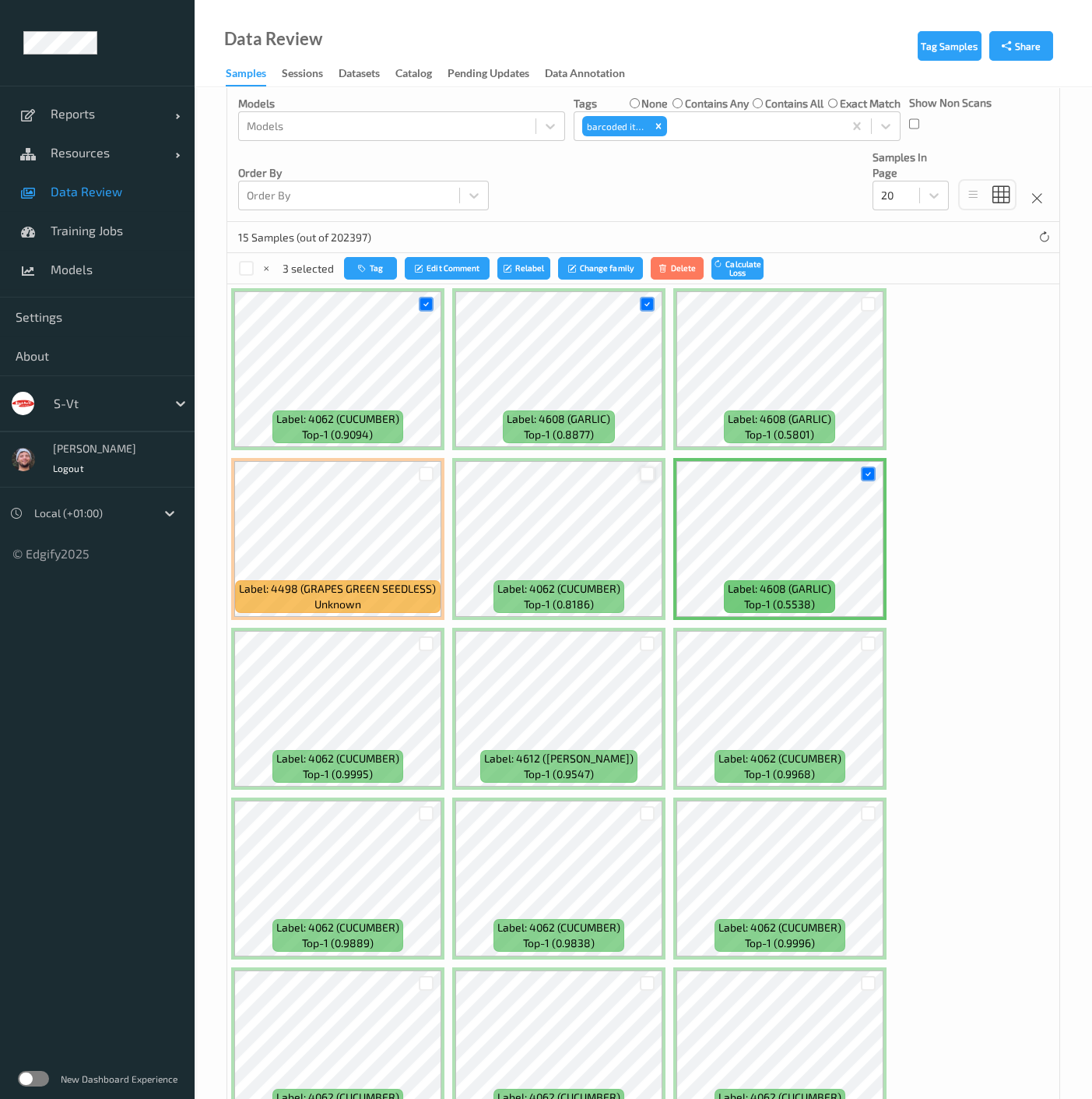
click at [647, 473] on div at bounding box center [647, 473] width 14 height 14
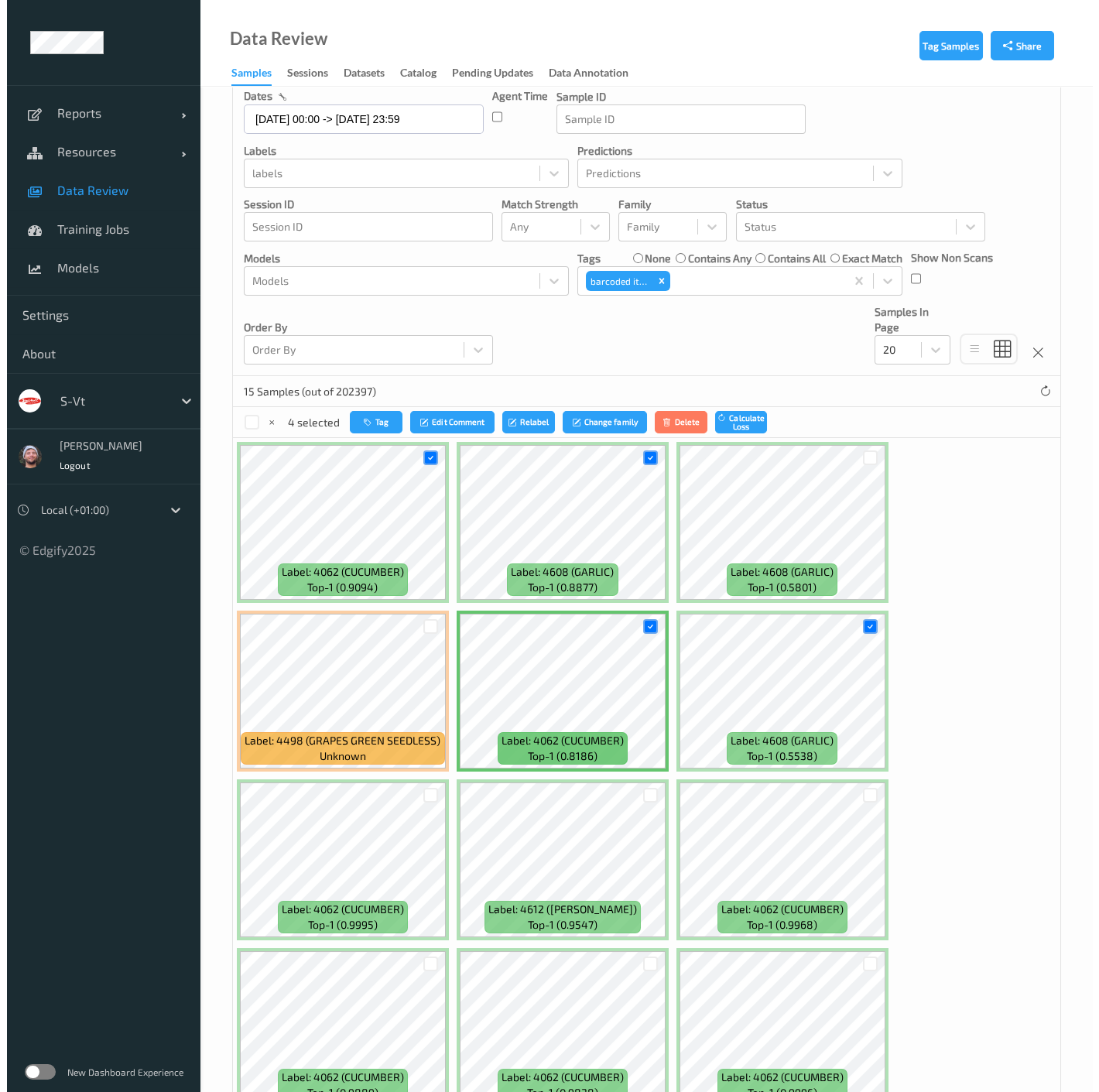
scroll to position [124, 0]
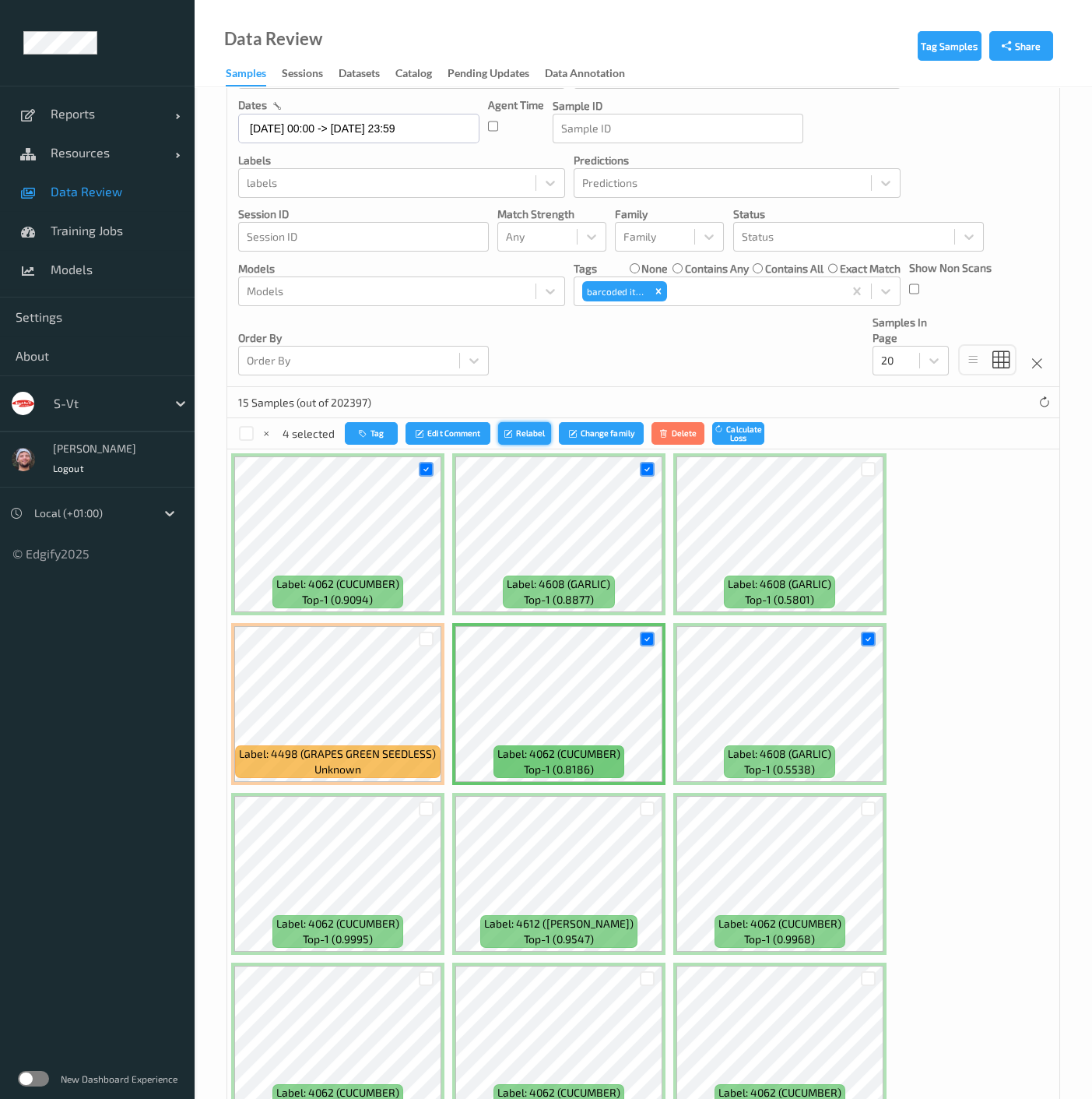
click at [516, 432] on button "Relabel" at bounding box center [524, 433] width 53 height 22
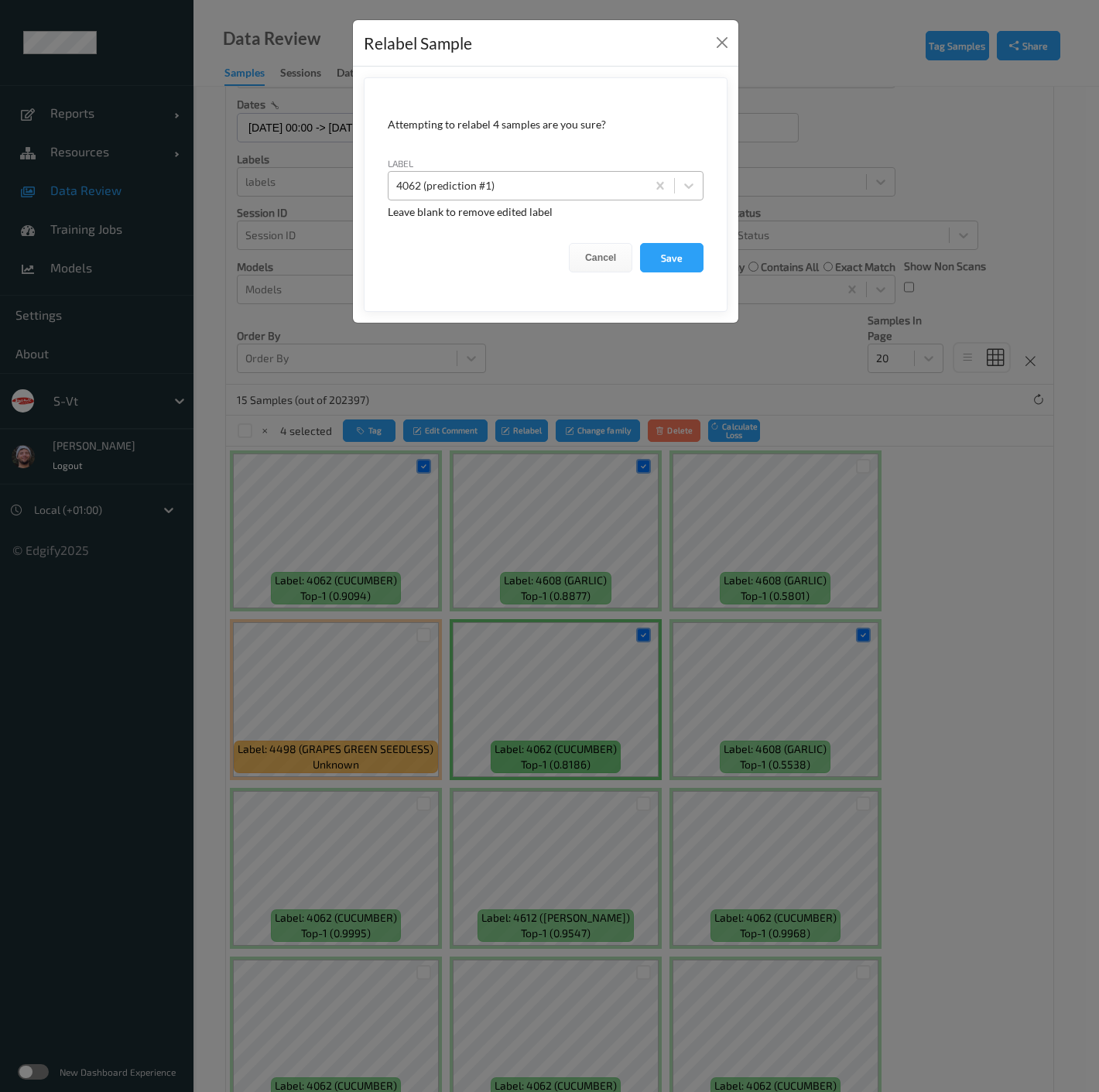
click at [576, 194] on div "4062 (prediction #1)" at bounding box center [518, 185] width 258 height 25
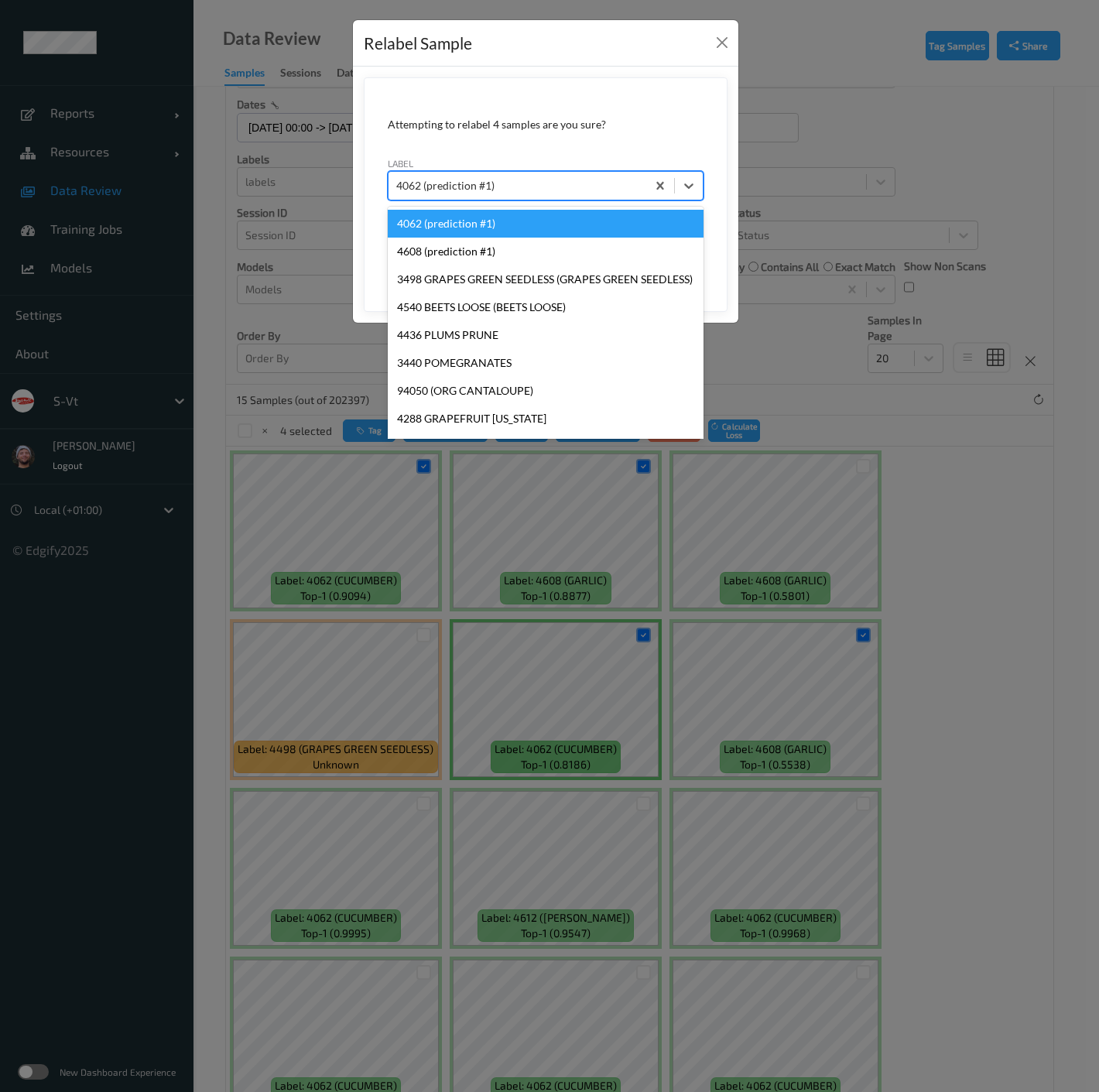
type input "g"
type input "hos"
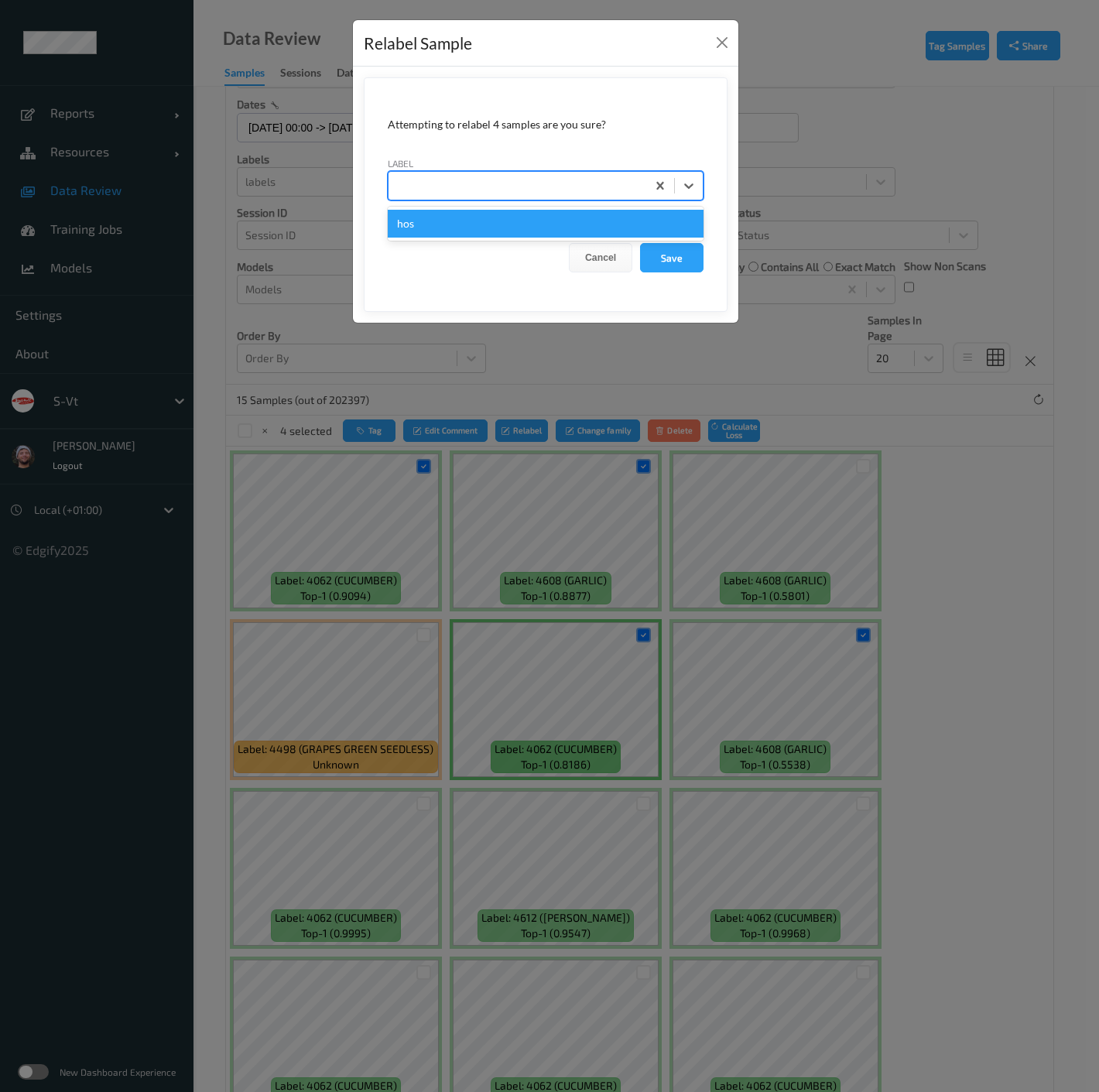
click at [640, 243] on button "Save" at bounding box center [672, 257] width 63 height 30
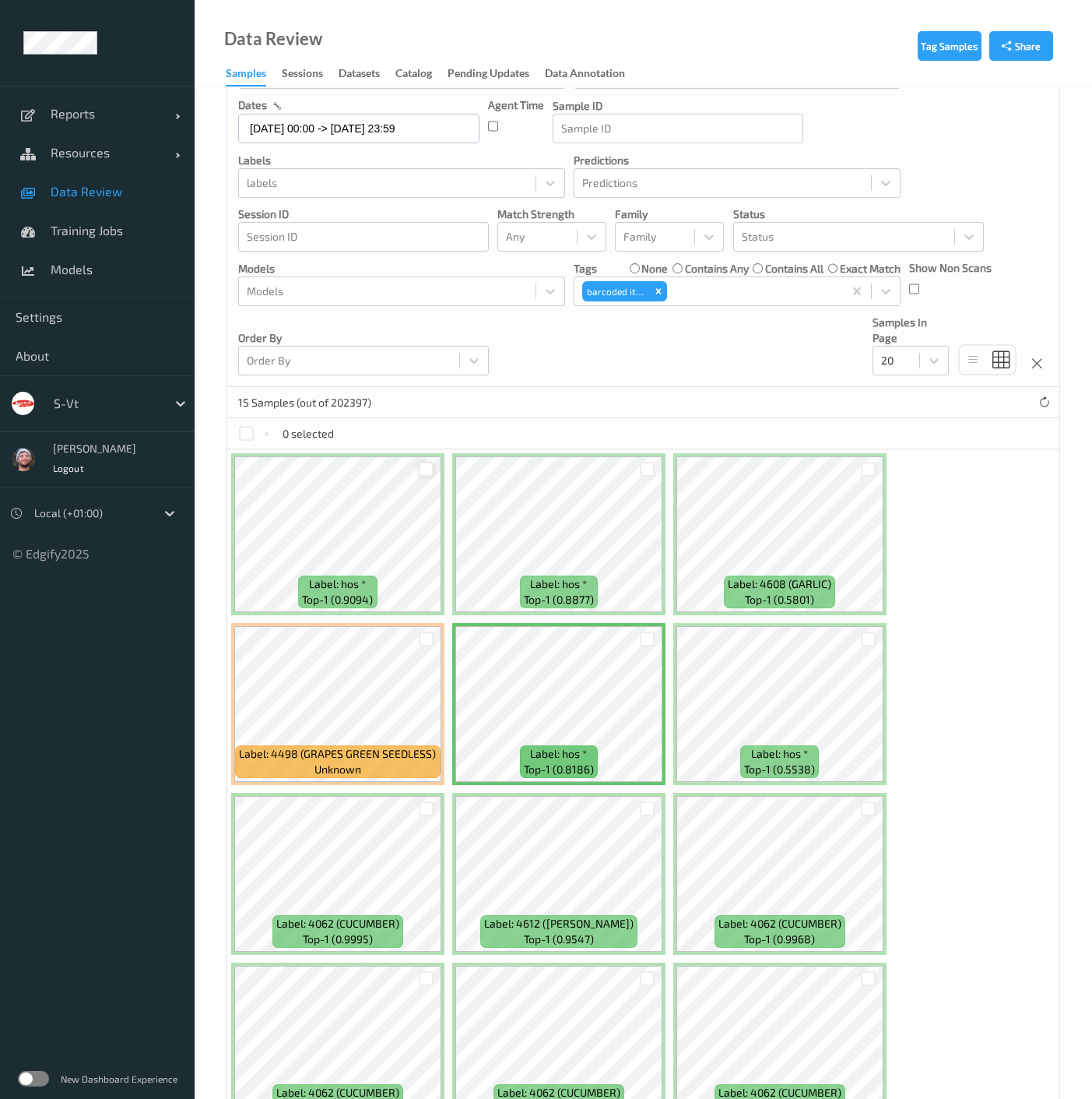
click at [432, 462] on div at bounding box center [426, 468] width 14 height 14
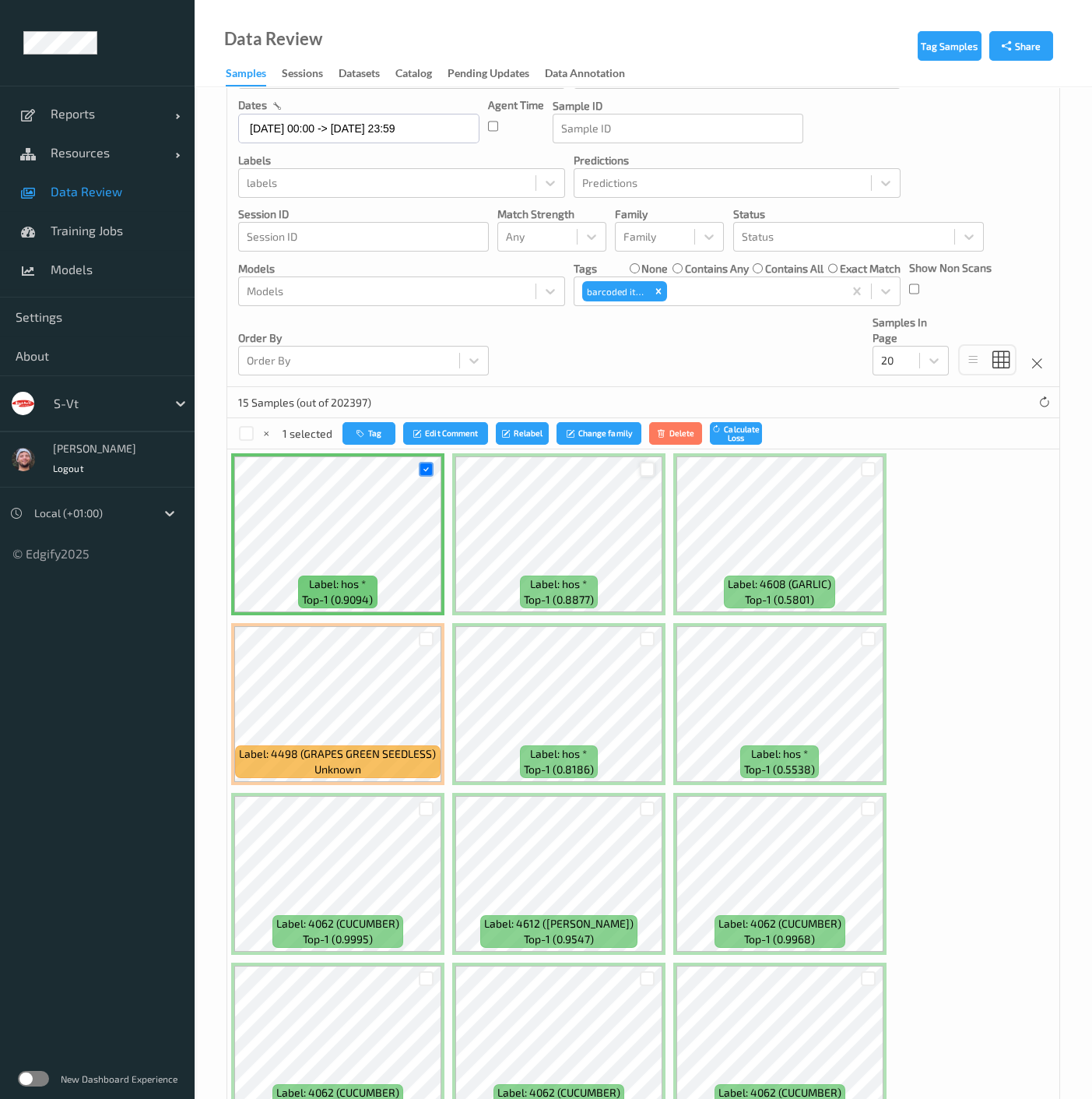
click at [652, 468] on div at bounding box center [647, 468] width 14 height 14
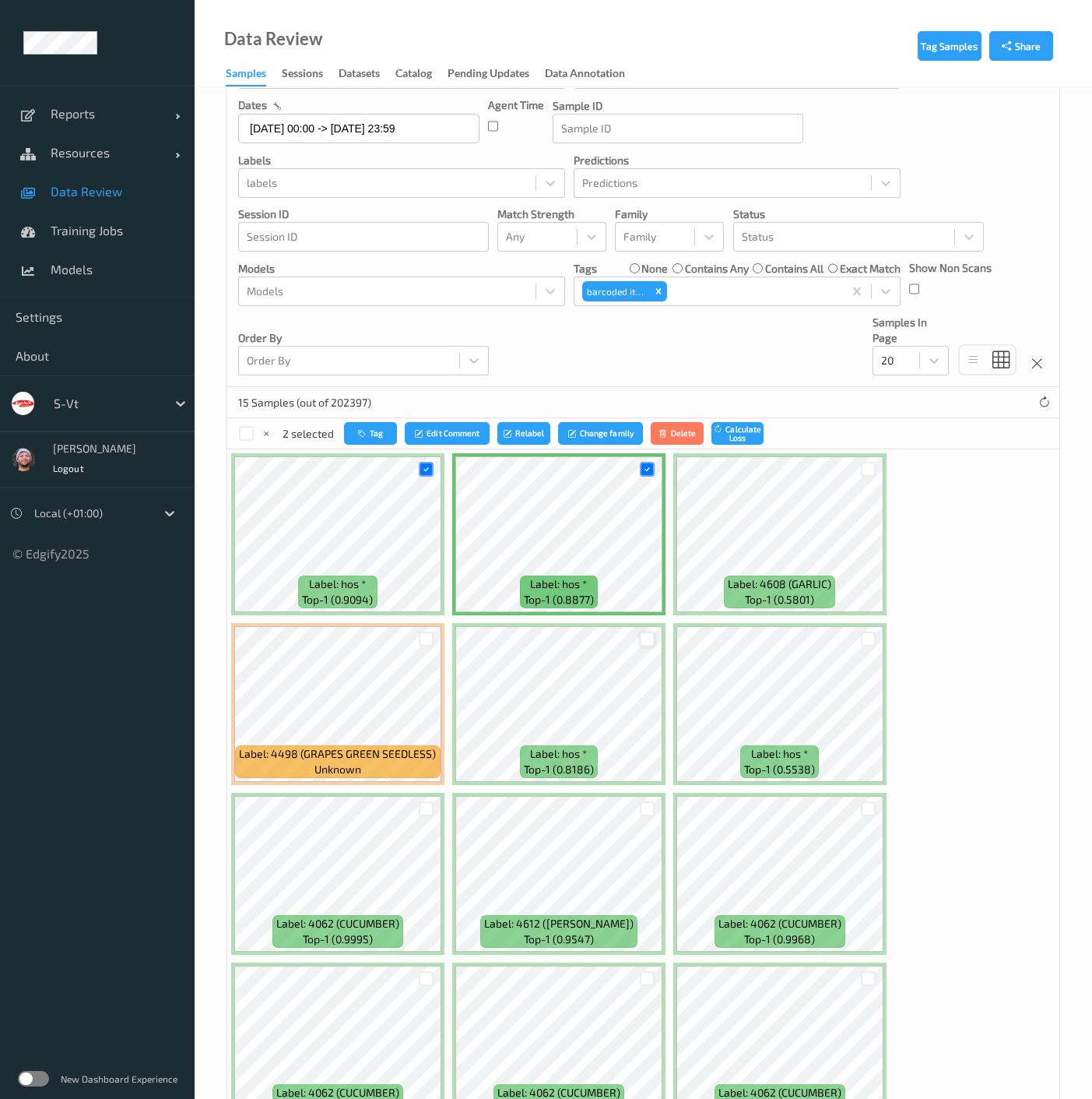
click at [652, 634] on div at bounding box center [648, 638] width 30 height 26
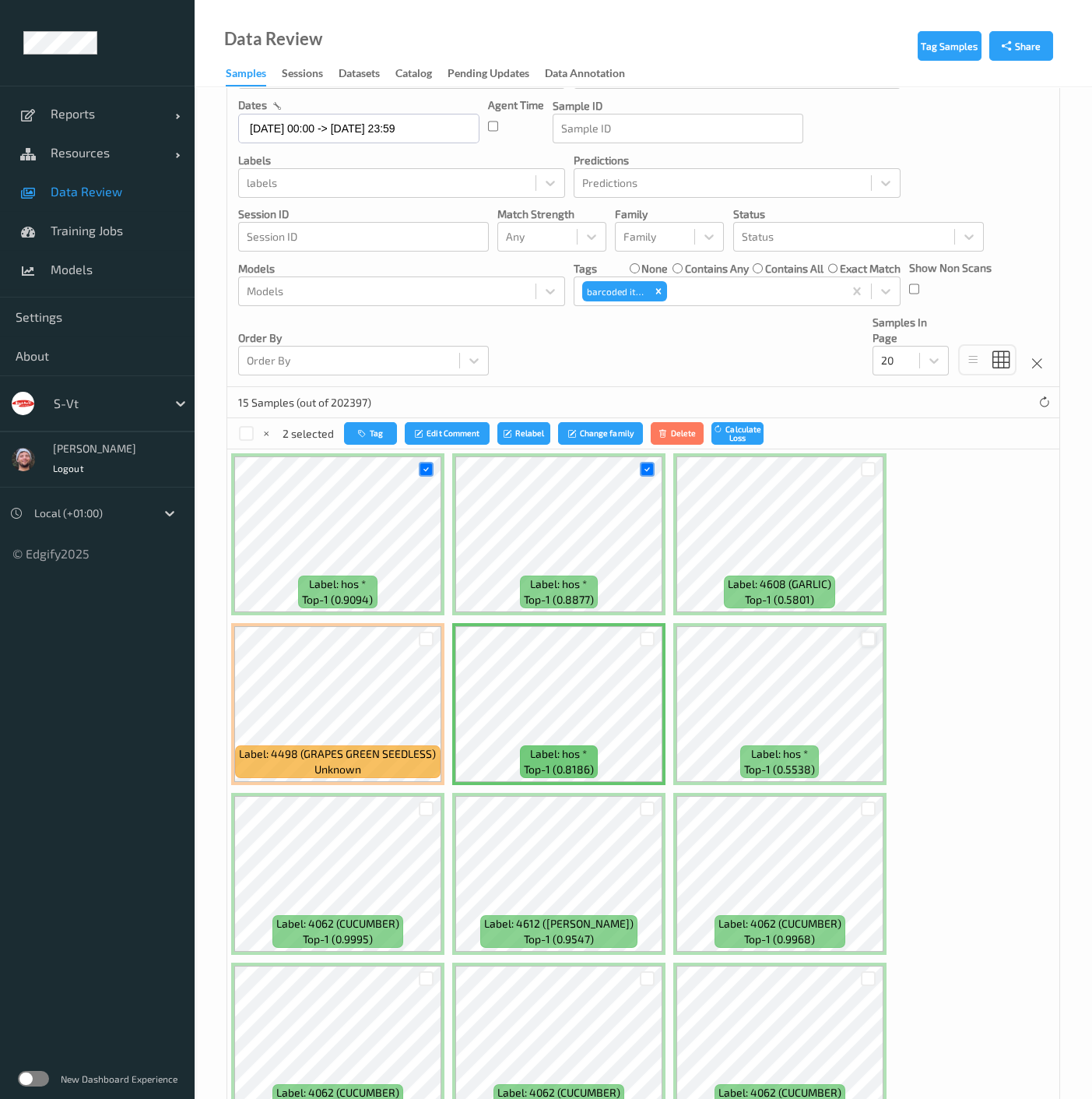
click at [867, 635] on div at bounding box center [868, 638] width 14 height 14
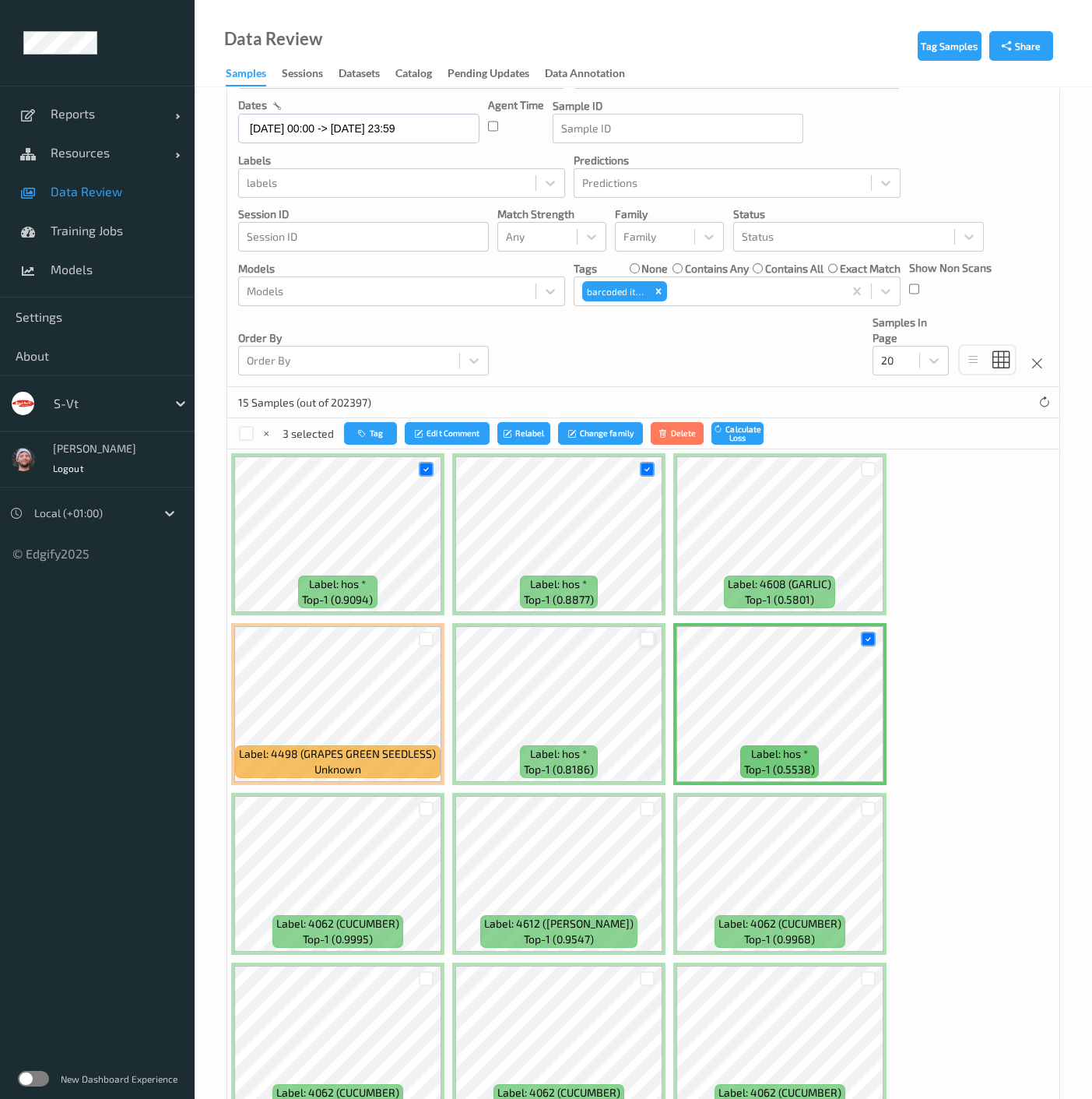
click at [643, 638] on div at bounding box center [647, 638] width 14 height 14
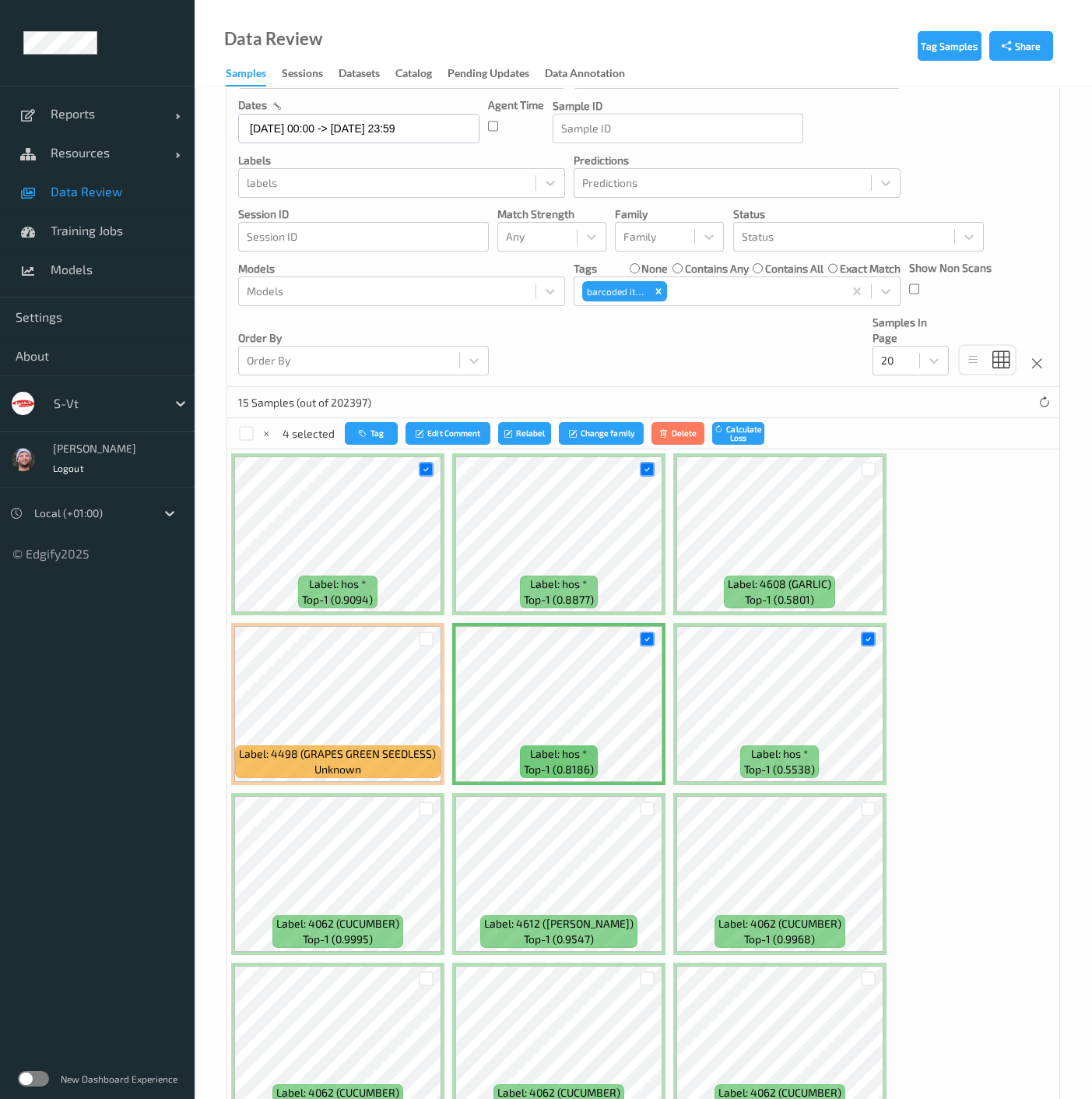
click at [516, 412] on div "15 Samples (out of 202397)" at bounding box center [644, 403] width 832 height 31
click at [378, 430] on button "Tag" at bounding box center [371, 433] width 53 height 22
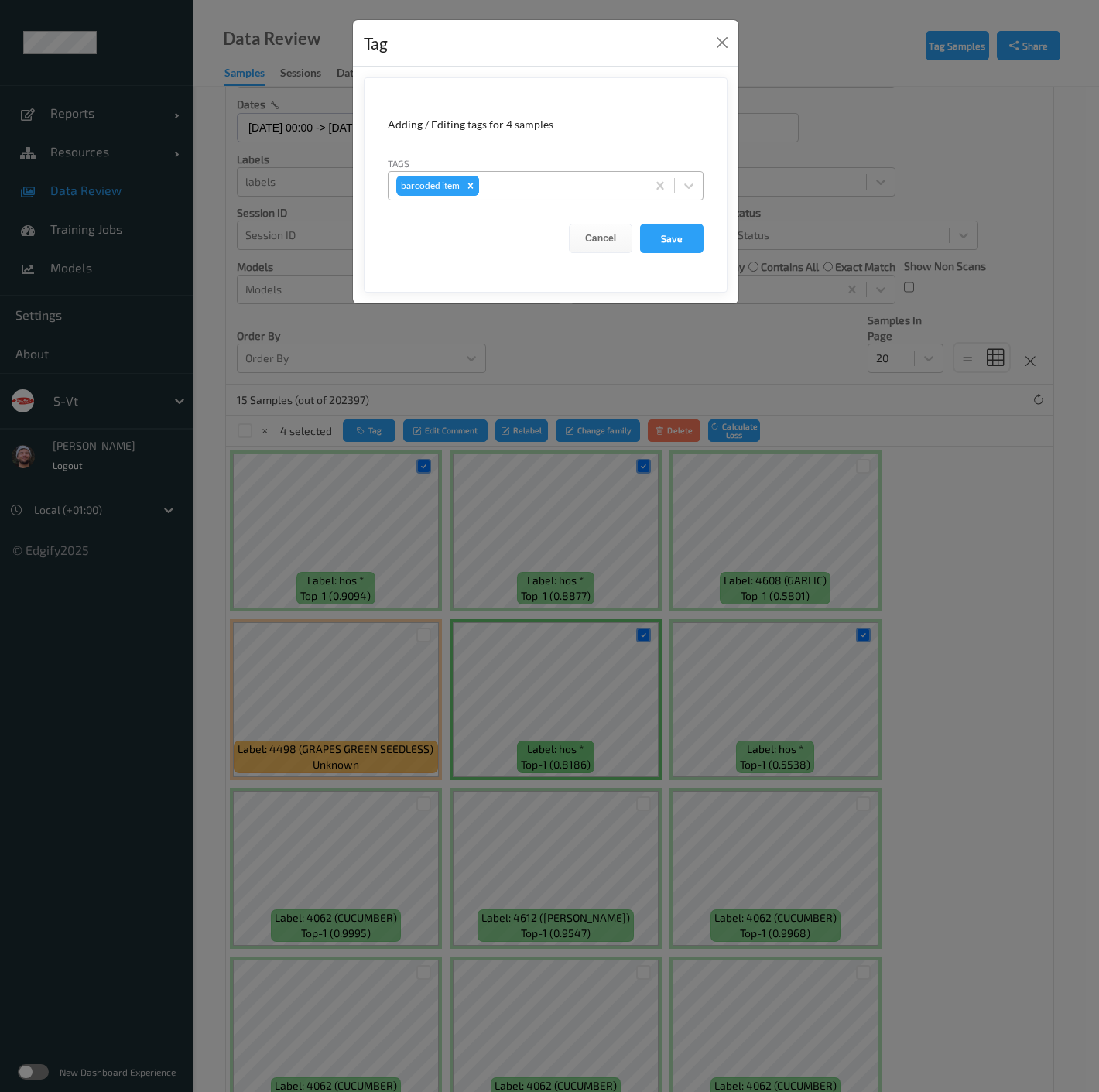
click at [466, 181] on icon "Remove barcoded item" at bounding box center [470, 185] width 11 height 11
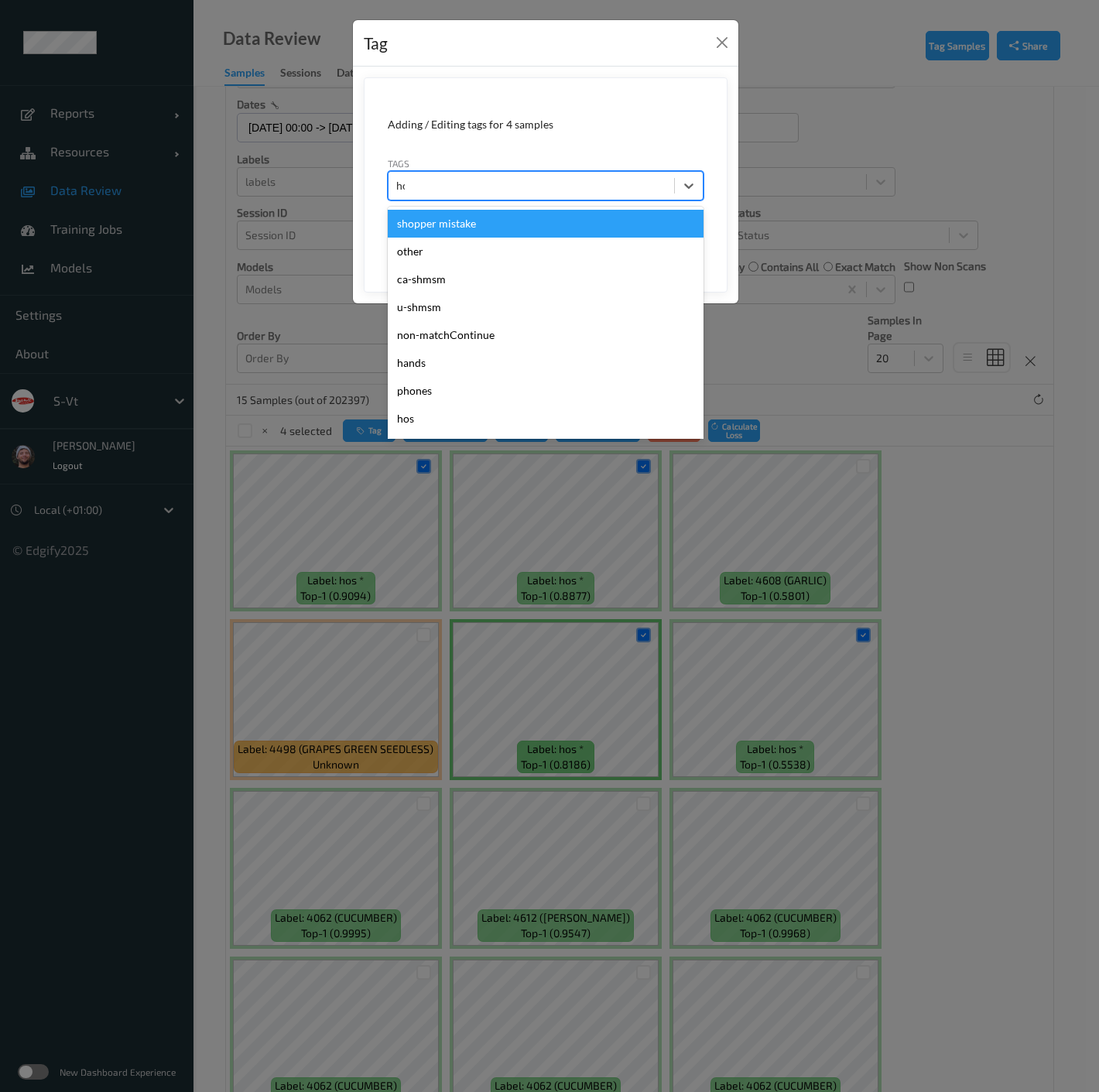
type input "hos"
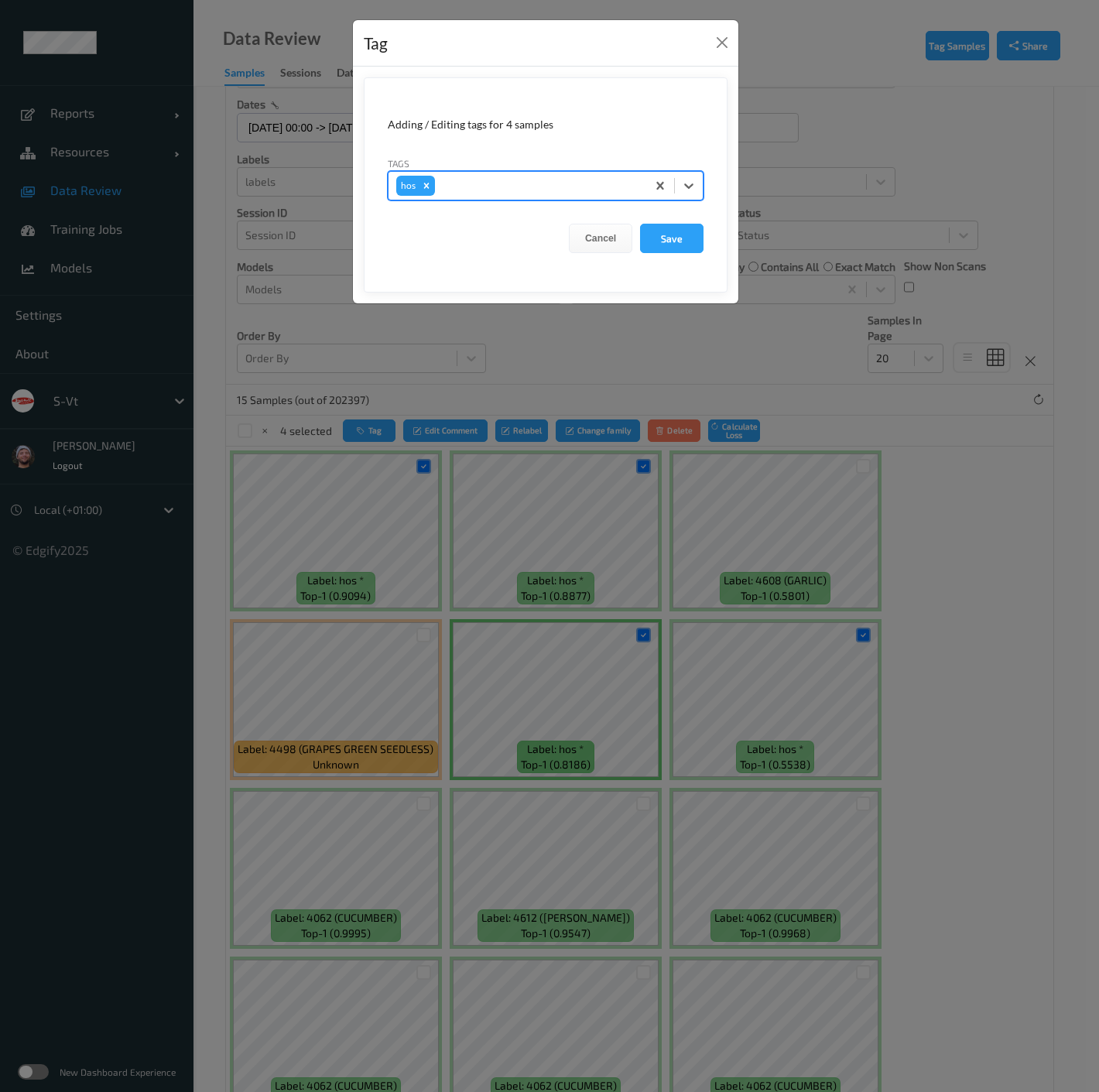
click at [640, 224] on button "Save" at bounding box center [672, 238] width 63 height 30
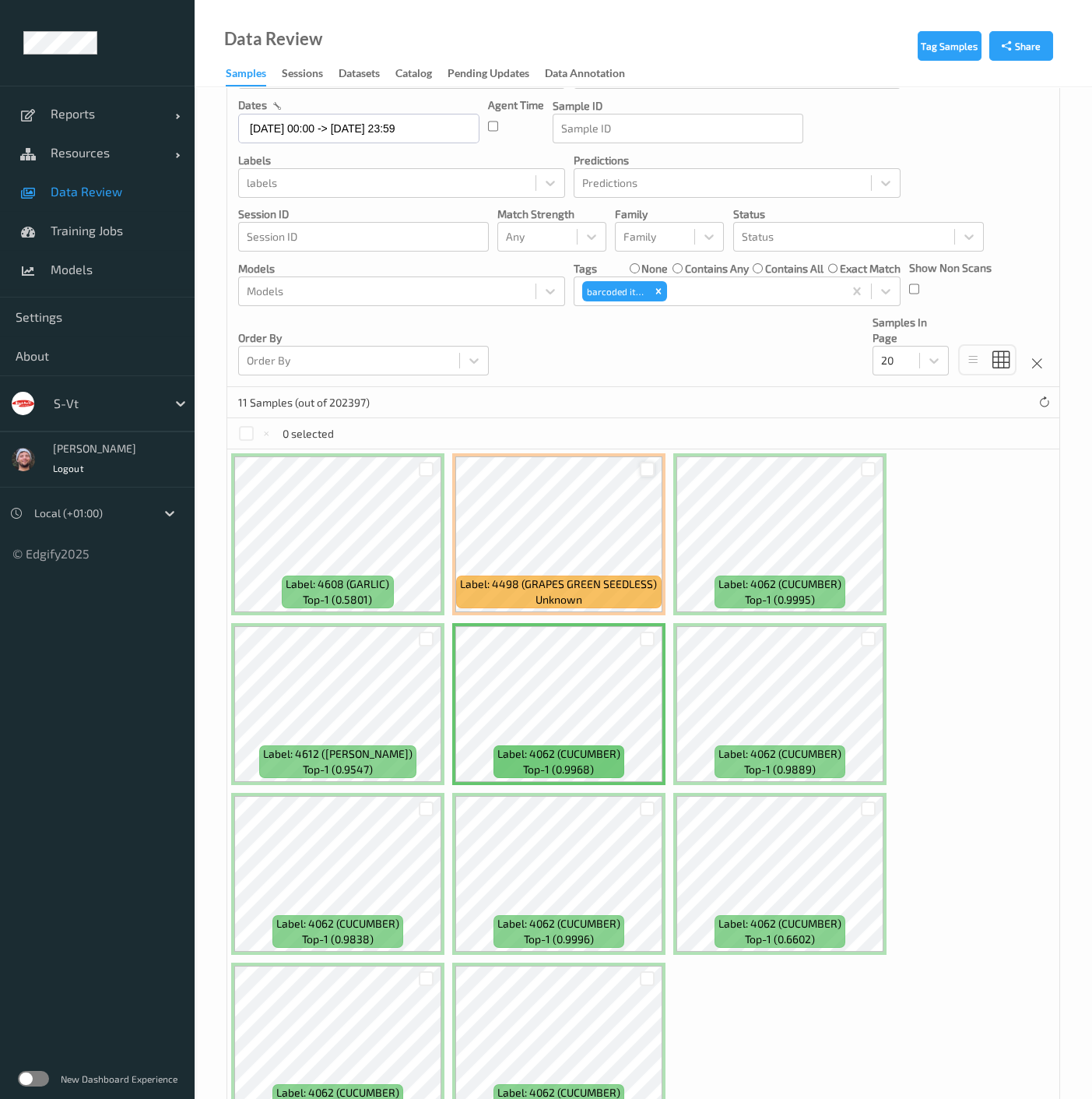
click at [642, 469] on div at bounding box center [647, 468] width 14 height 14
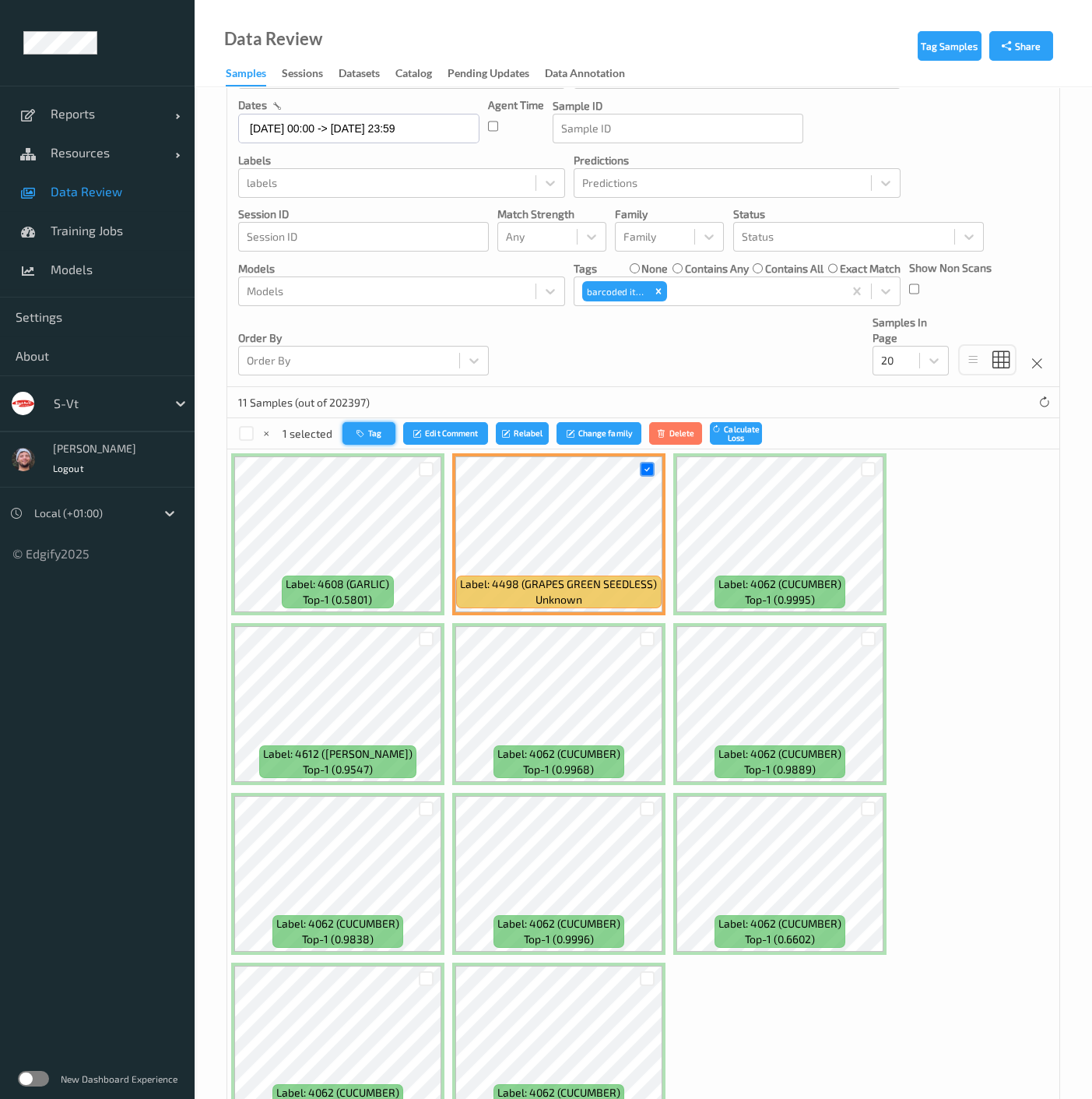
click at [362, 429] on icon "button" at bounding box center [362, 434] width 12 height 10
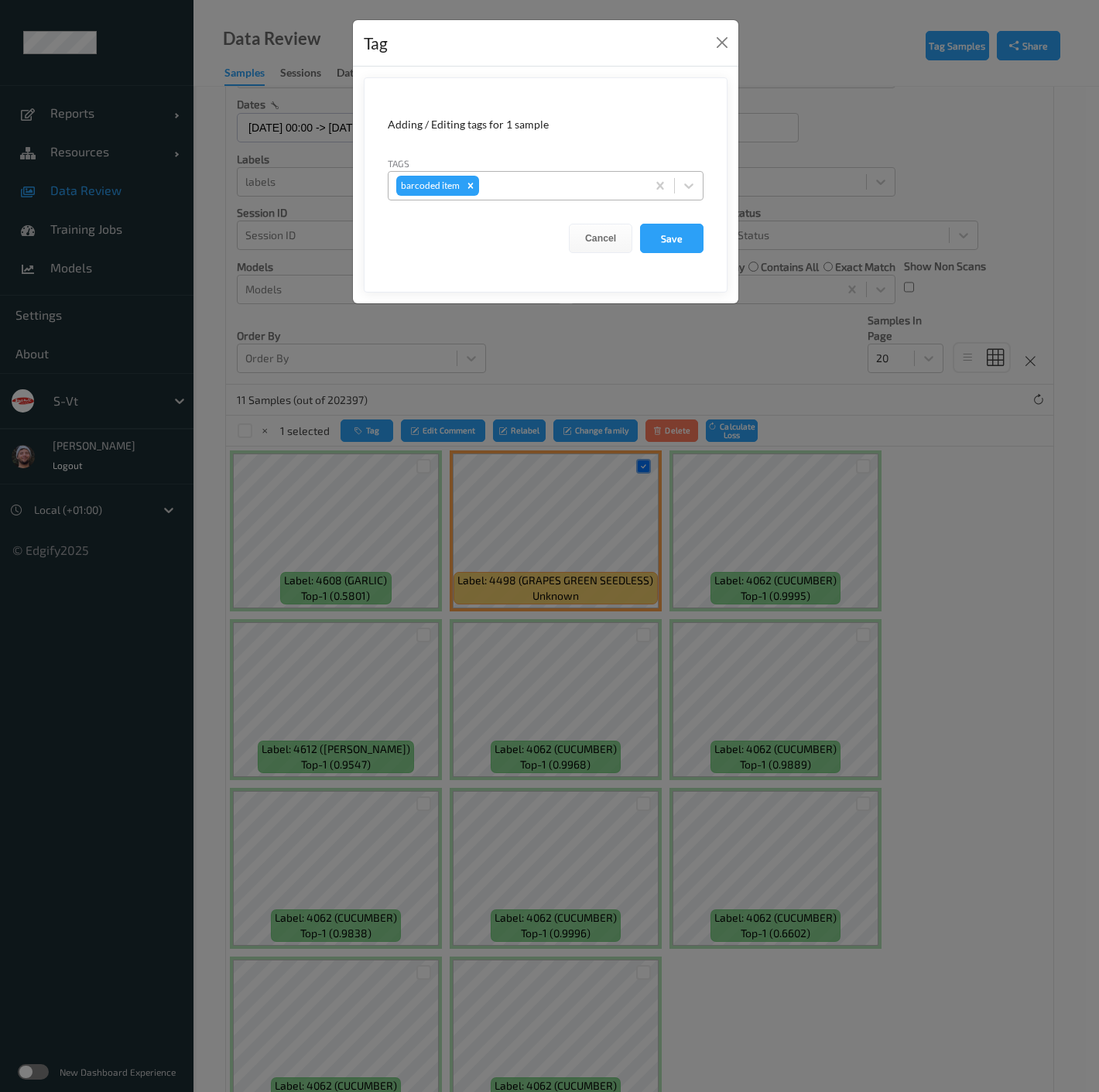
click at [519, 193] on div at bounding box center [561, 185] width 157 height 18
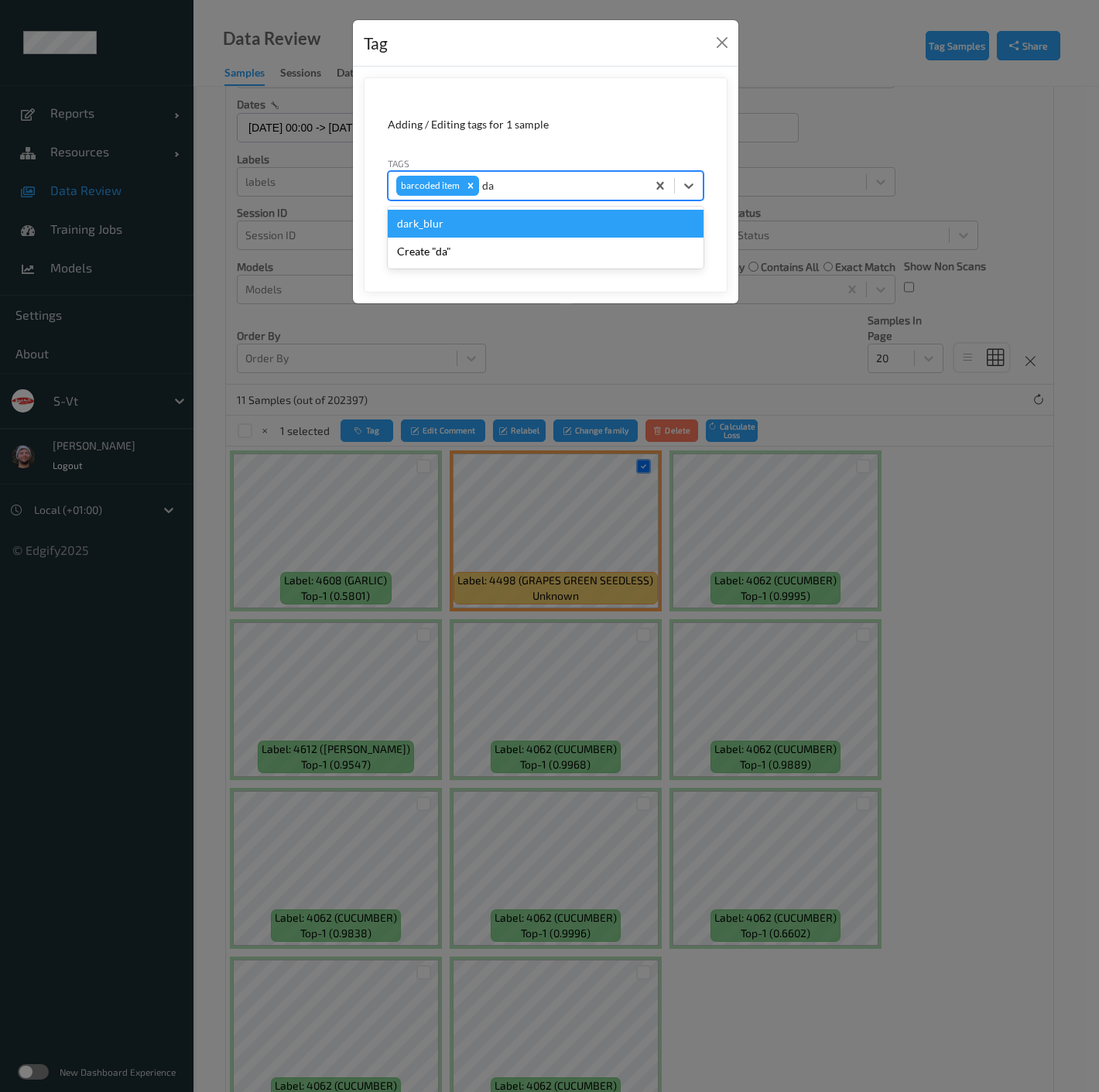
type input "dar"
click at [479, 224] on div "dark_blur" at bounding box center [546, 224] width 315 height 28
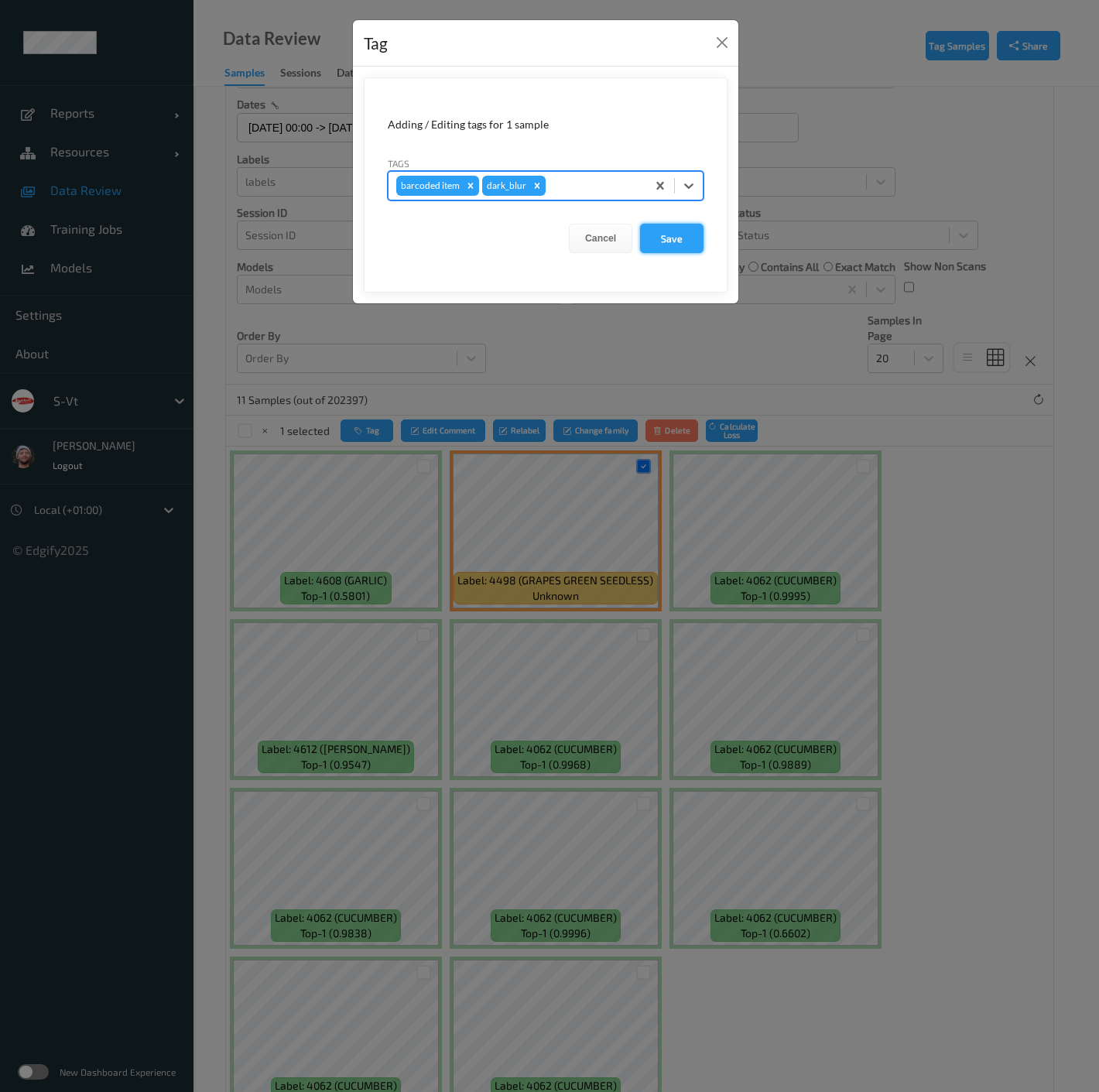
click at [662, 236] on button "Save" at bounding box center [672, 238] width 63 height 30
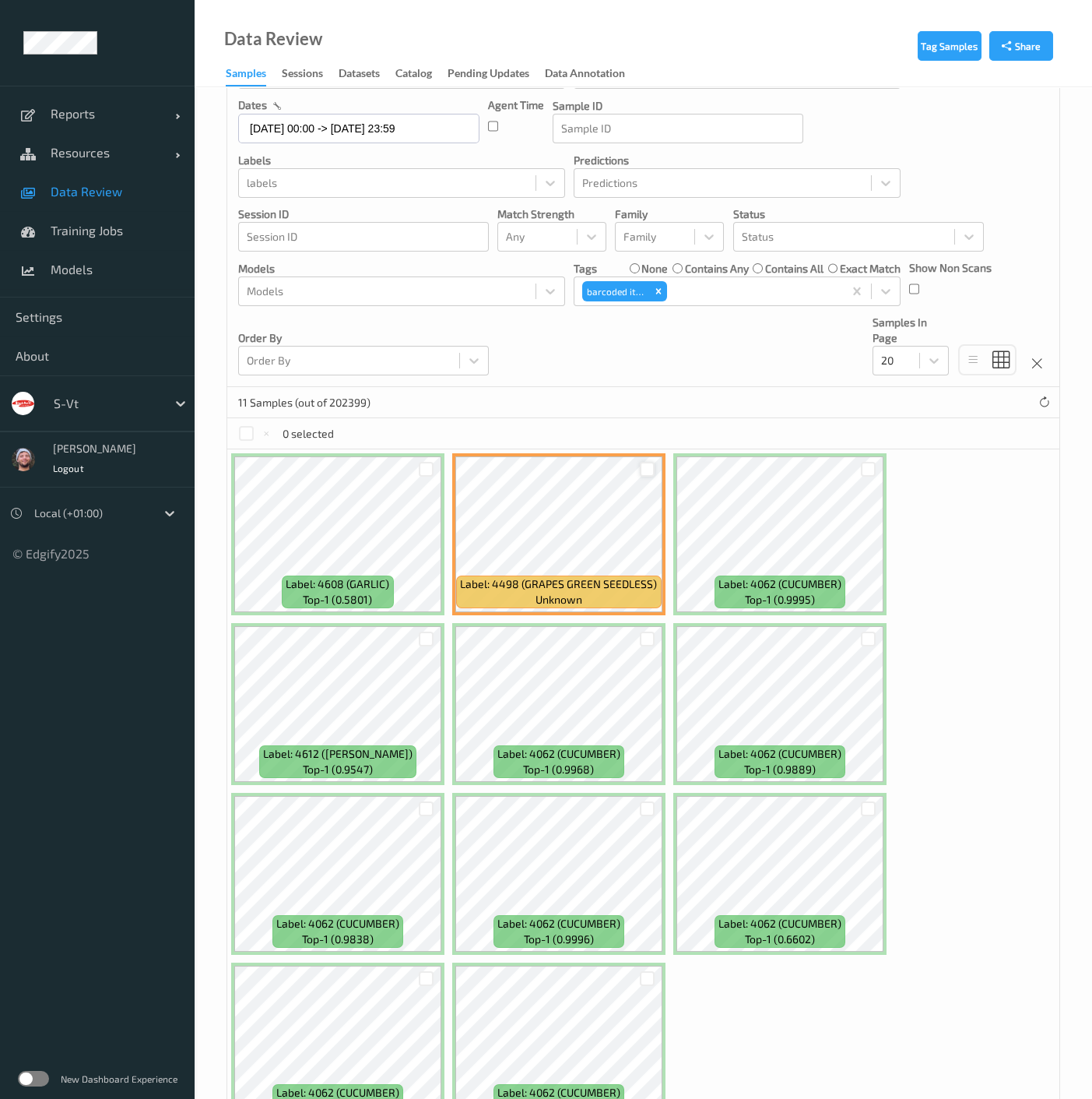
click at [645, 468] on div at bounding box center [647, 468] width 14 height 14
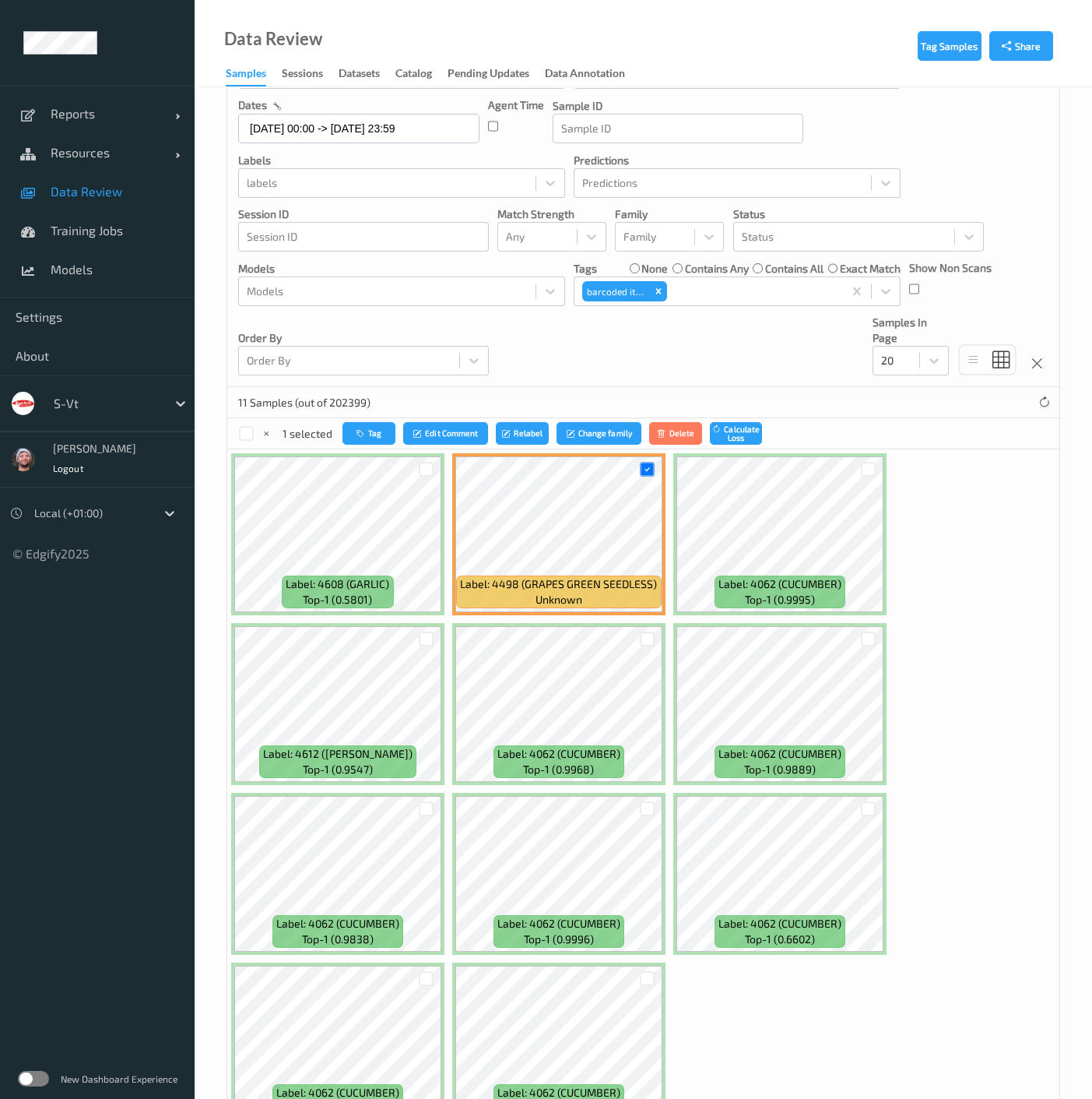
click at [554, 440] on div "Tag Edit Comment Relabel Change family Delete Calculate Loss" at bounding box center [552, 433] width 420 height 22
click at [534, 435] on button "Relabel" at bounding box center [522, 433] width 53 height 22
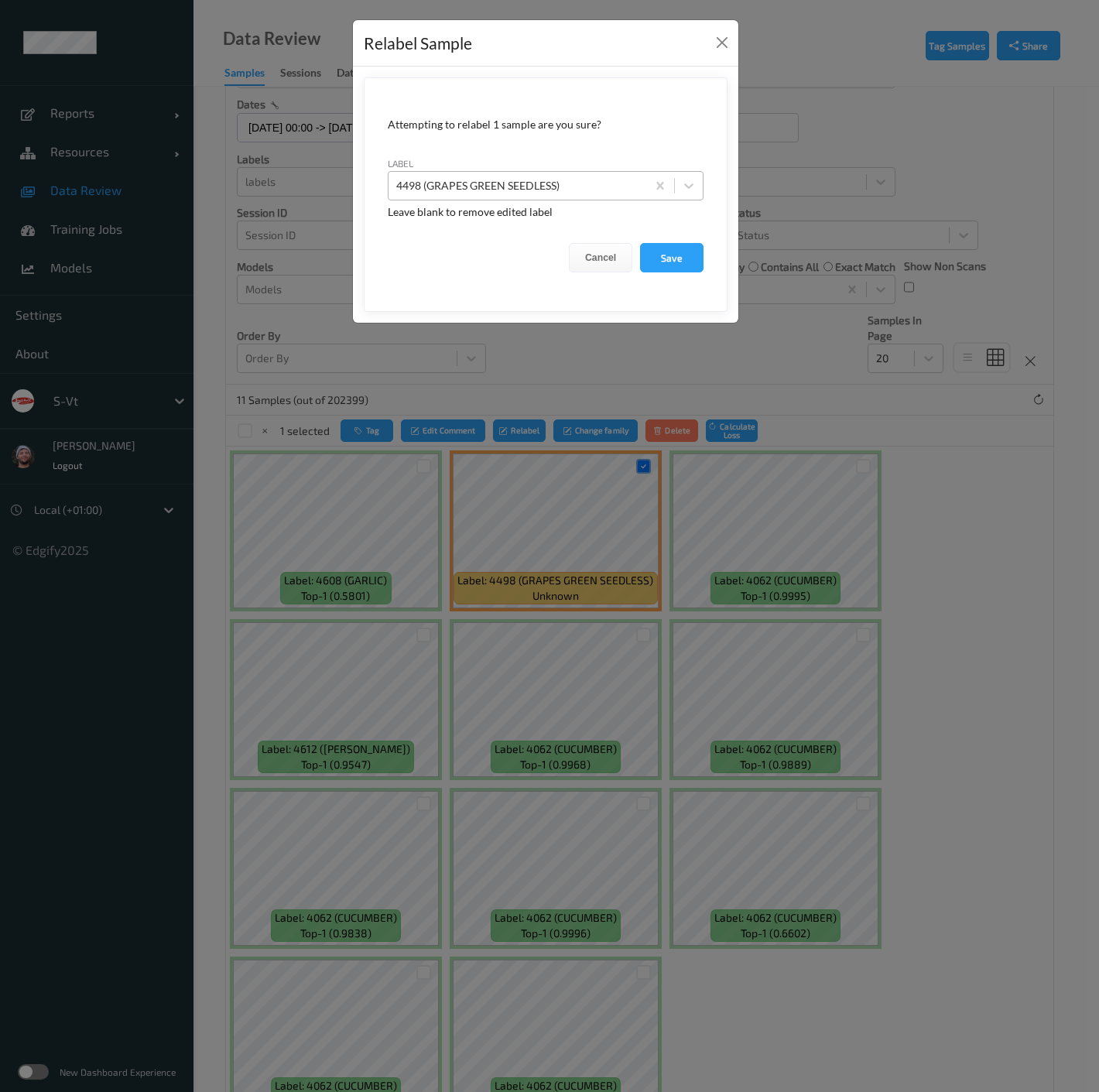
click at [514, 177] on div at bounding box center [518, 185] width 243 height 18
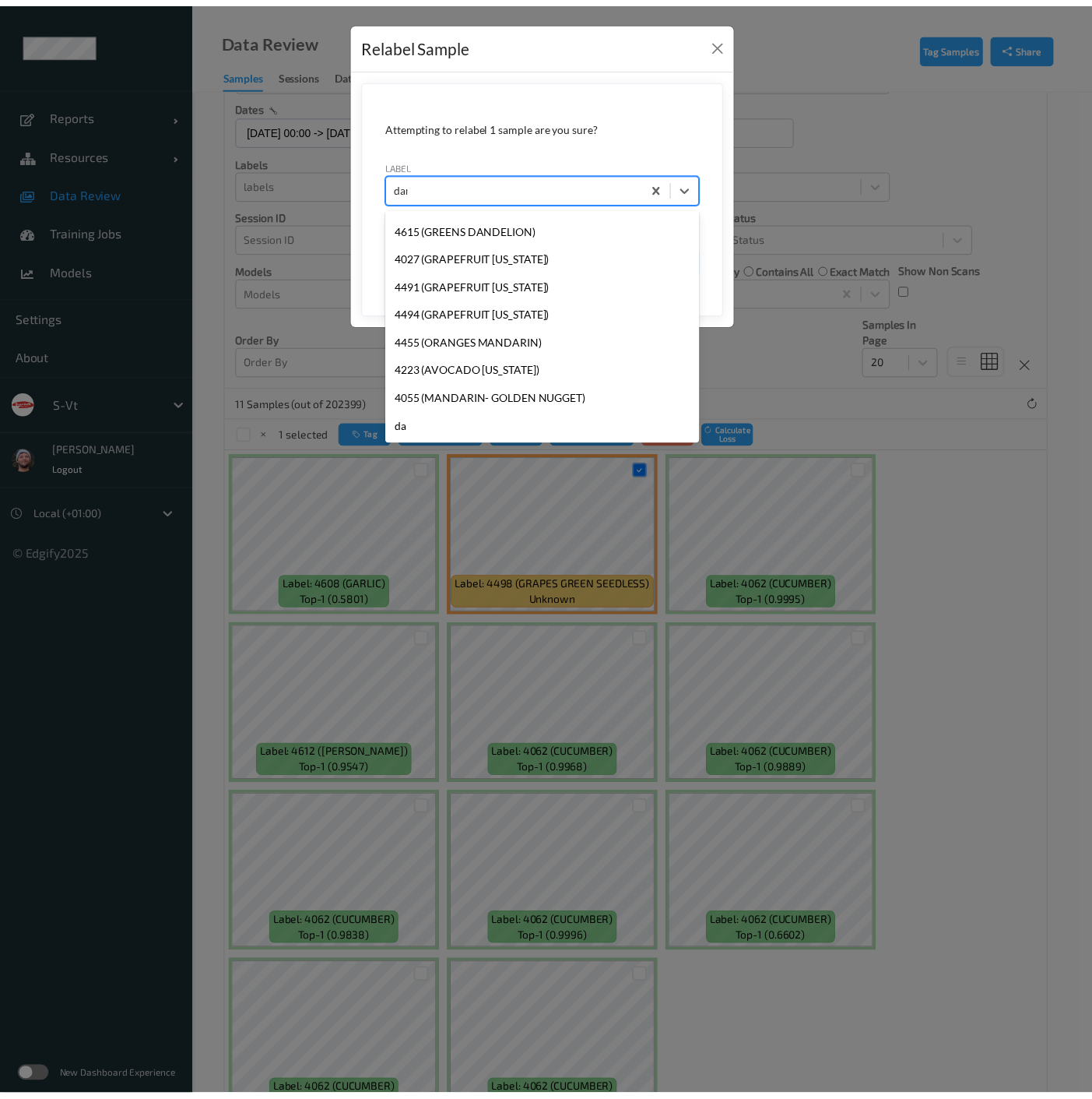
scroll to position [0, 0]
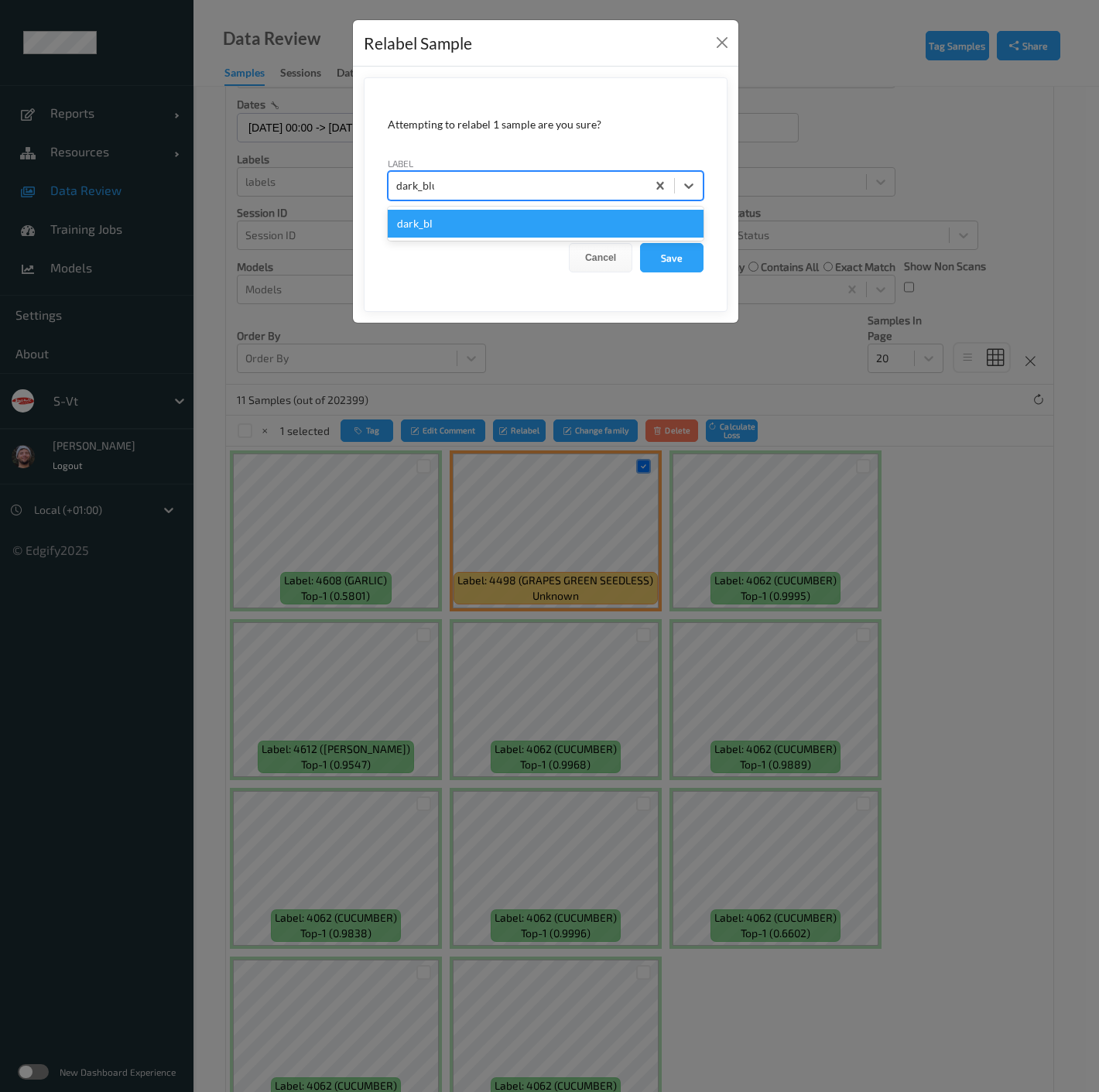
type input "dark_blur"
click at [640, 243] on button "Save" at bounding box center [672, 257] width 63 height 30
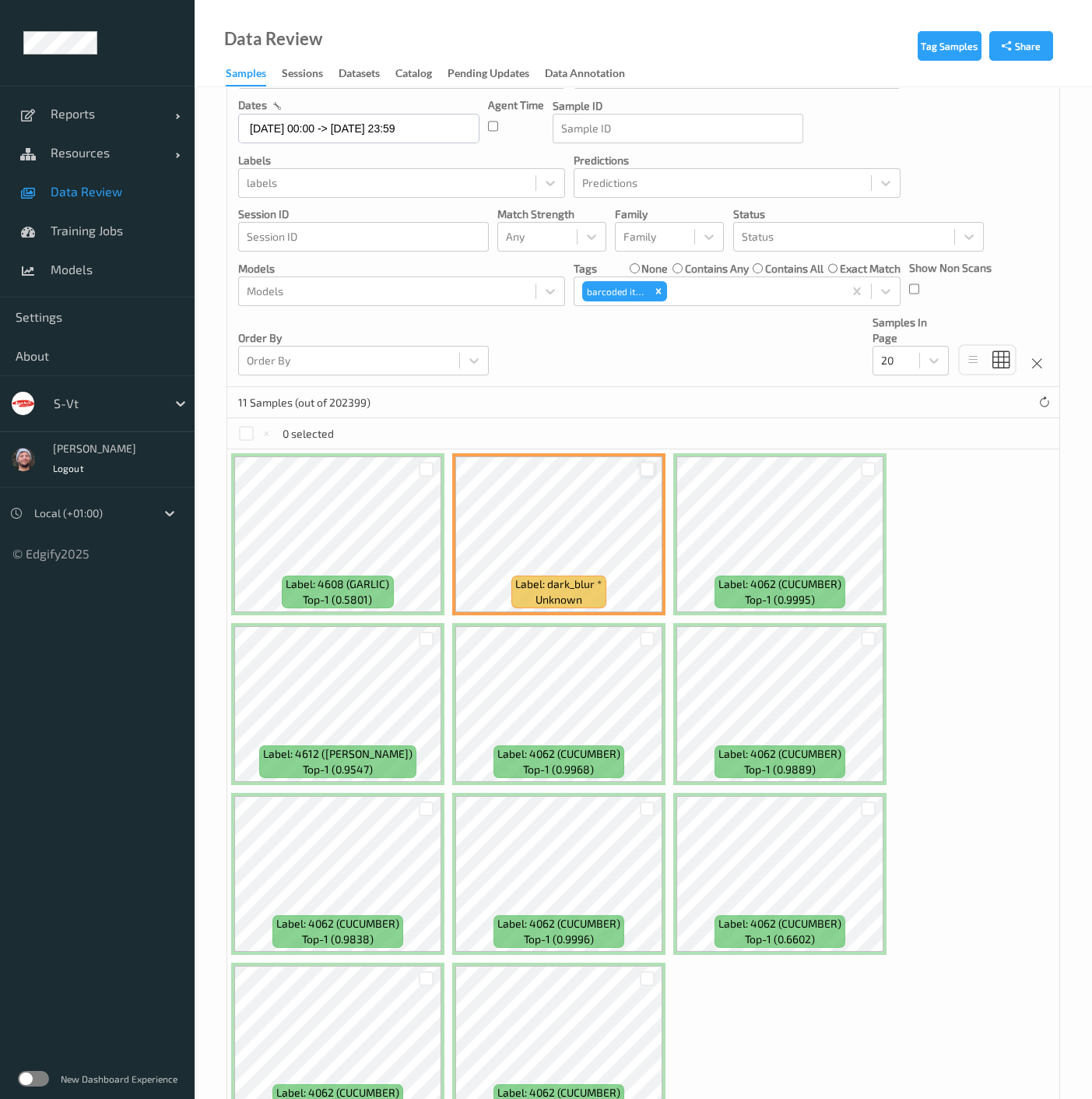
click at [647, 468] on div at bounding box center [647, 468] width 14 height 14
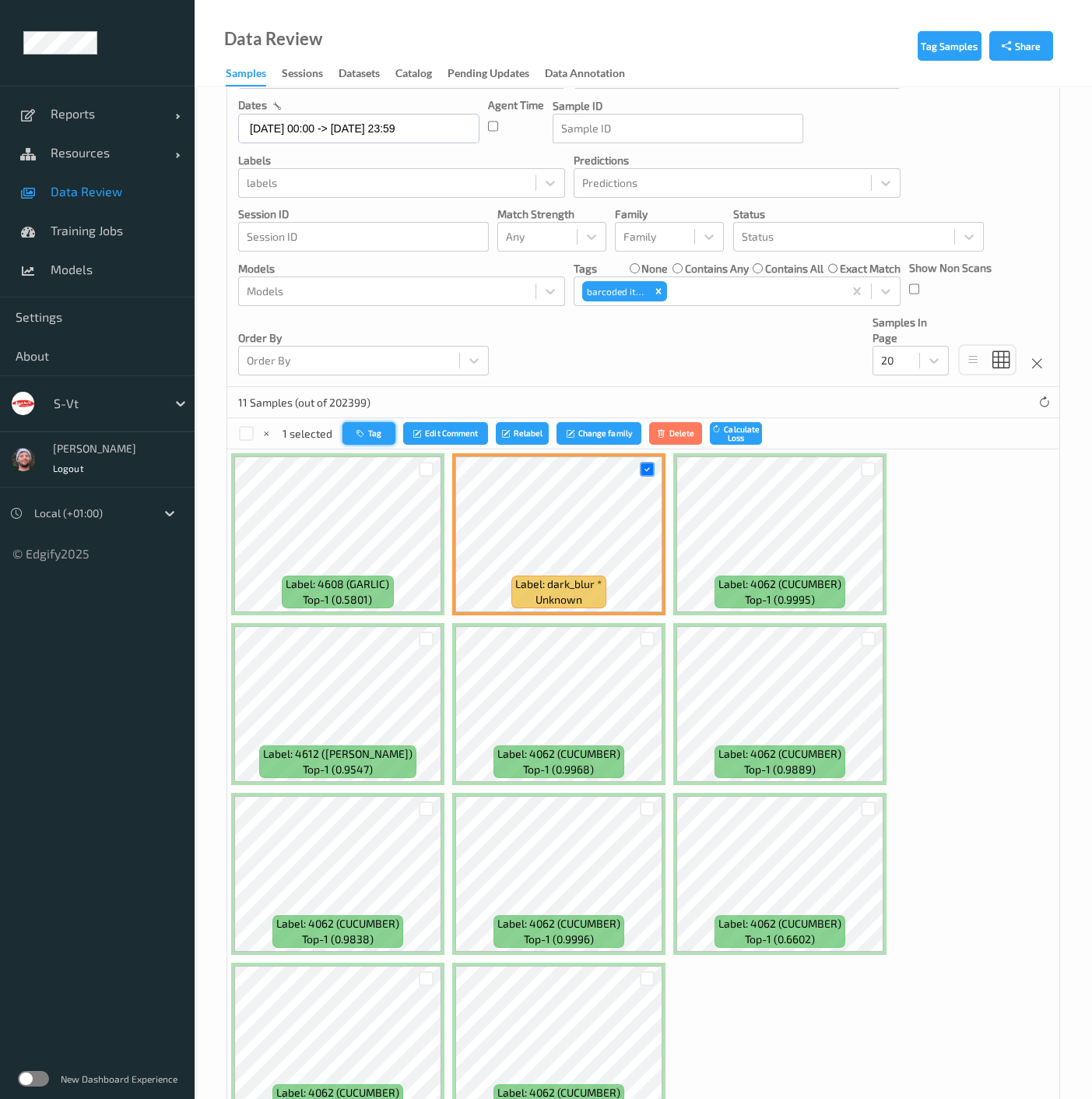
click at [360, 435] on icon "button" at bounding box center [362, 434] width 12 height 10
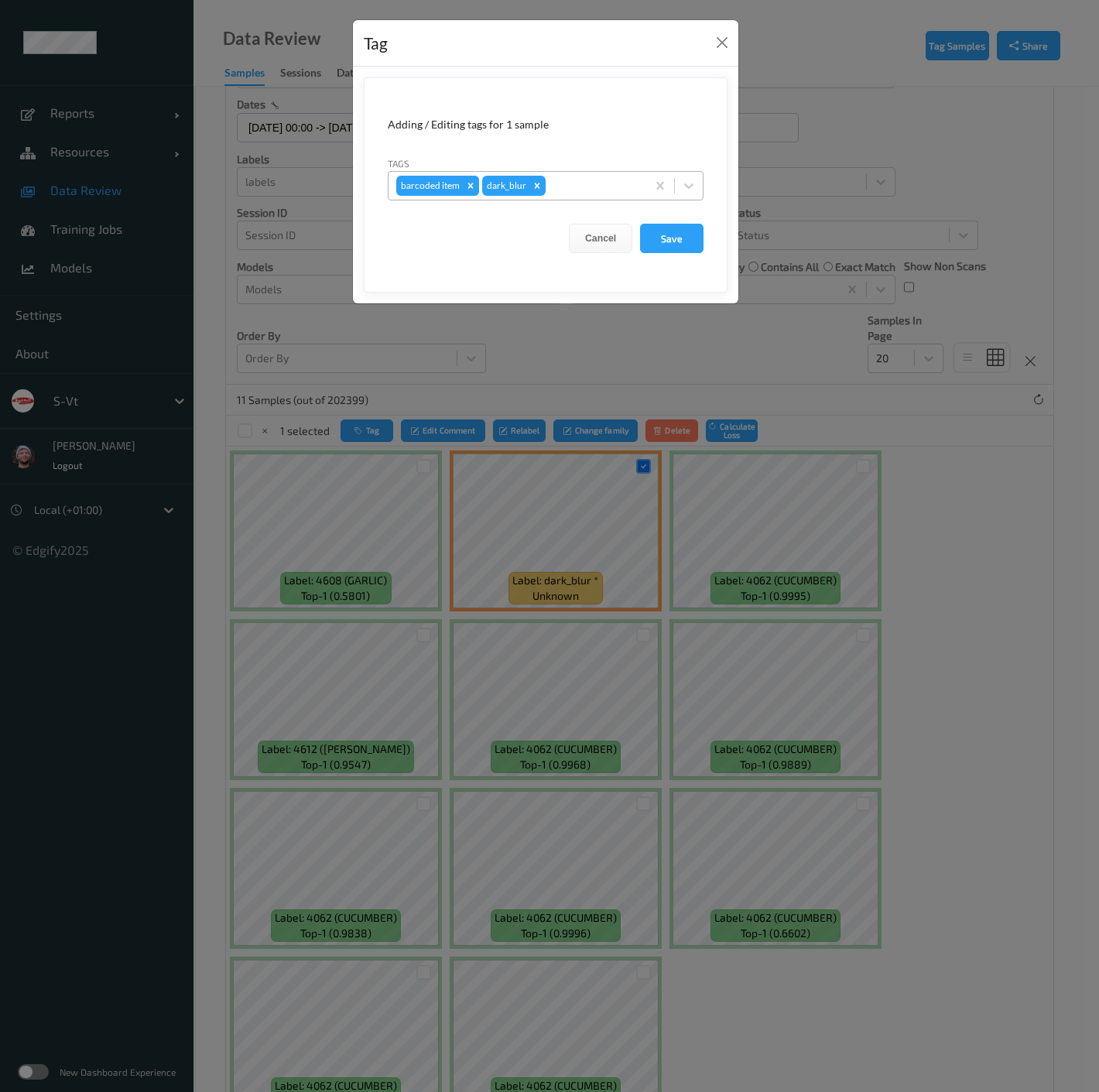
click at [463, 182] on div "Remove barcoded item" at bounding box center [471, 185] width 17 height 20
click at [682, 226] on button "Save" at bounding box center [672, 238] width 63 height 30
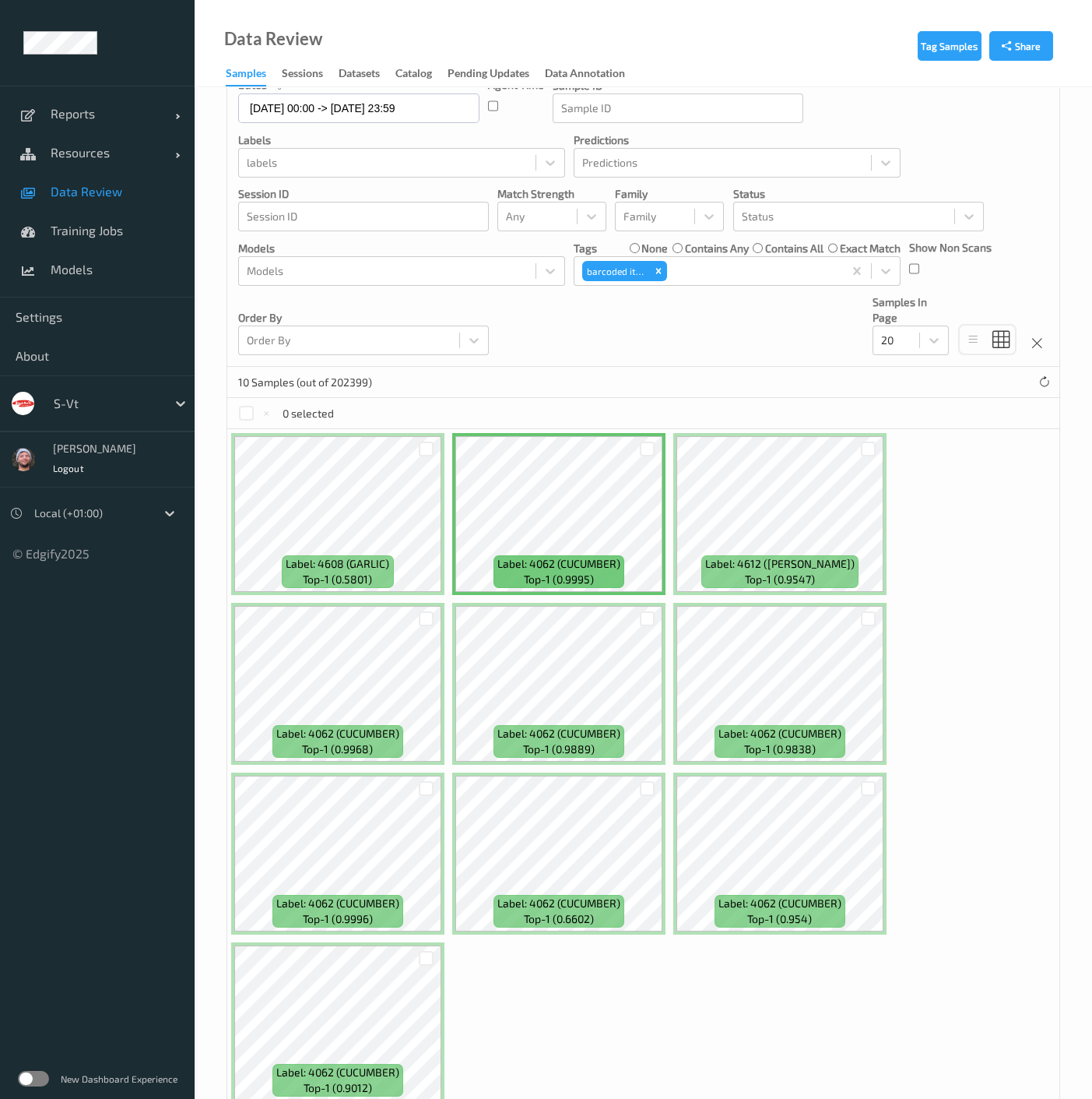
scroll to position [215, 0]
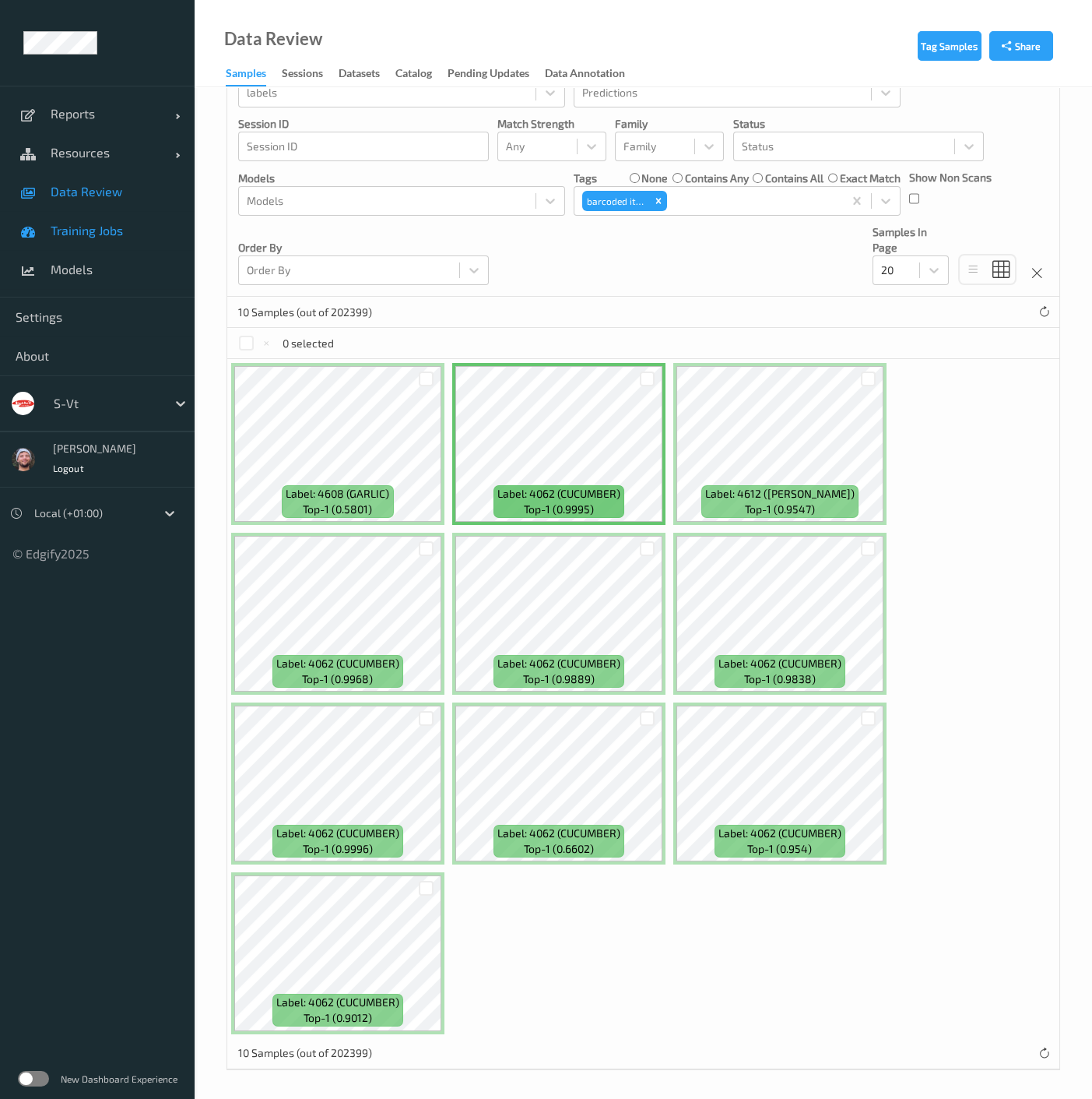
click at [101, 236] on span "Training Jobs" at bounding box center [115, 231] width 129 height 15
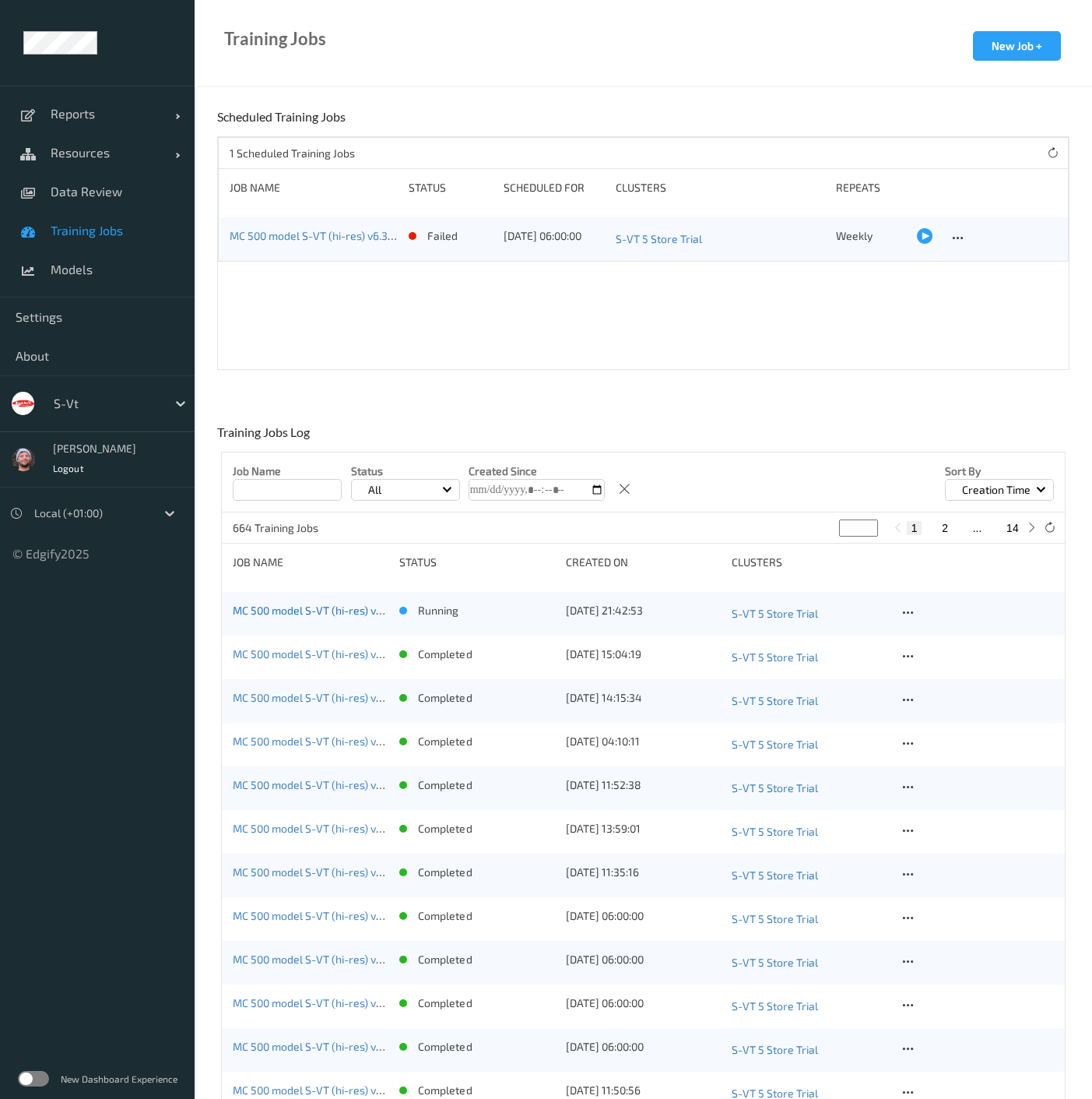
click at [340, 614] on link "MC 500 model S-VT (hi-res) v7 [GC.6]" at bounding box center [323, 611] width 181 height 13
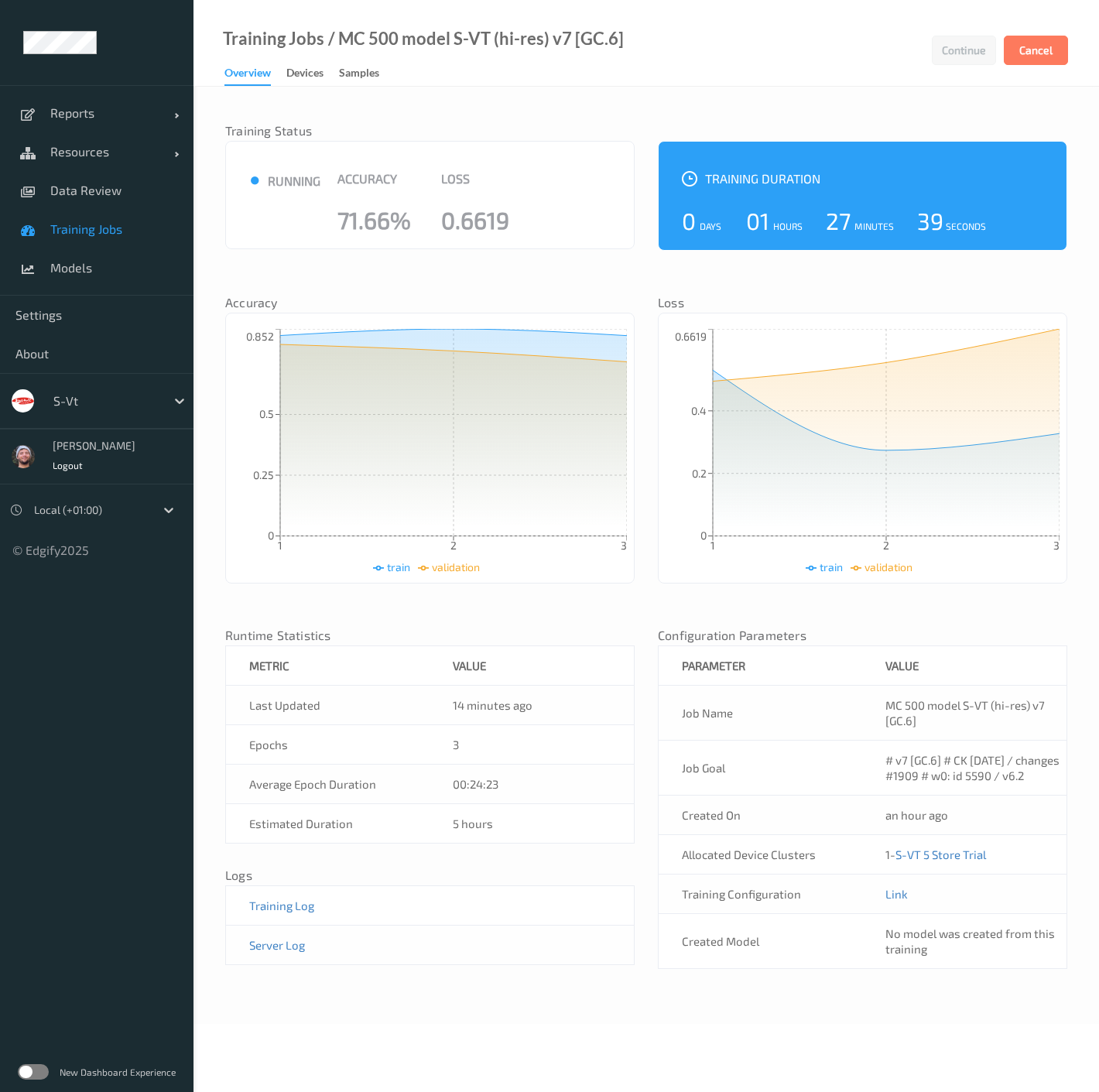
click at [340, 63] on link "Samples" at bounding box center [367, 74] width 55 height 22
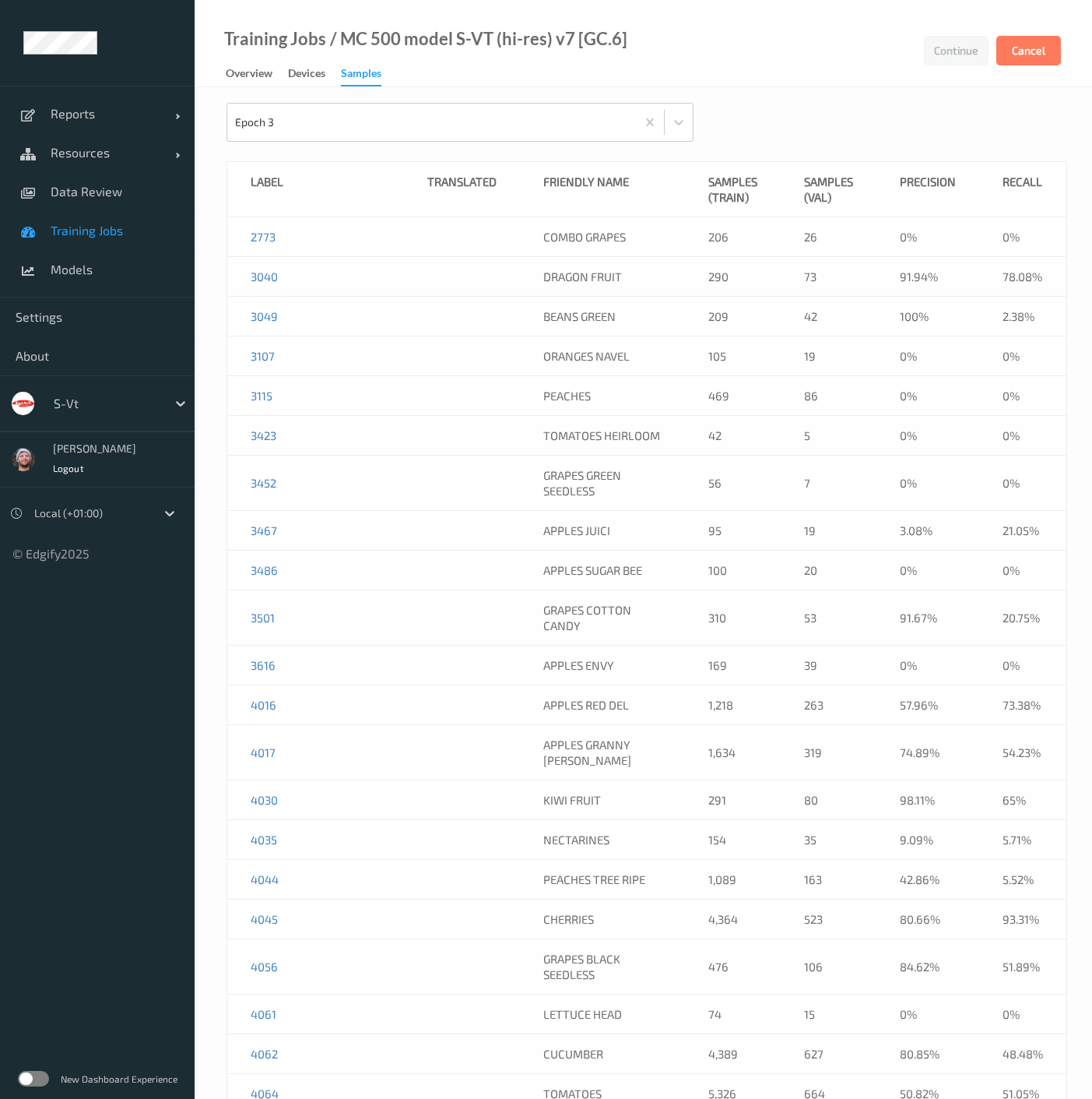
click at [469, 86] on div "Training Jobs / MC 500 model S-VT (hi-res) v7 [GC.6]" at bounding box center [411, 59] width 433 height 56
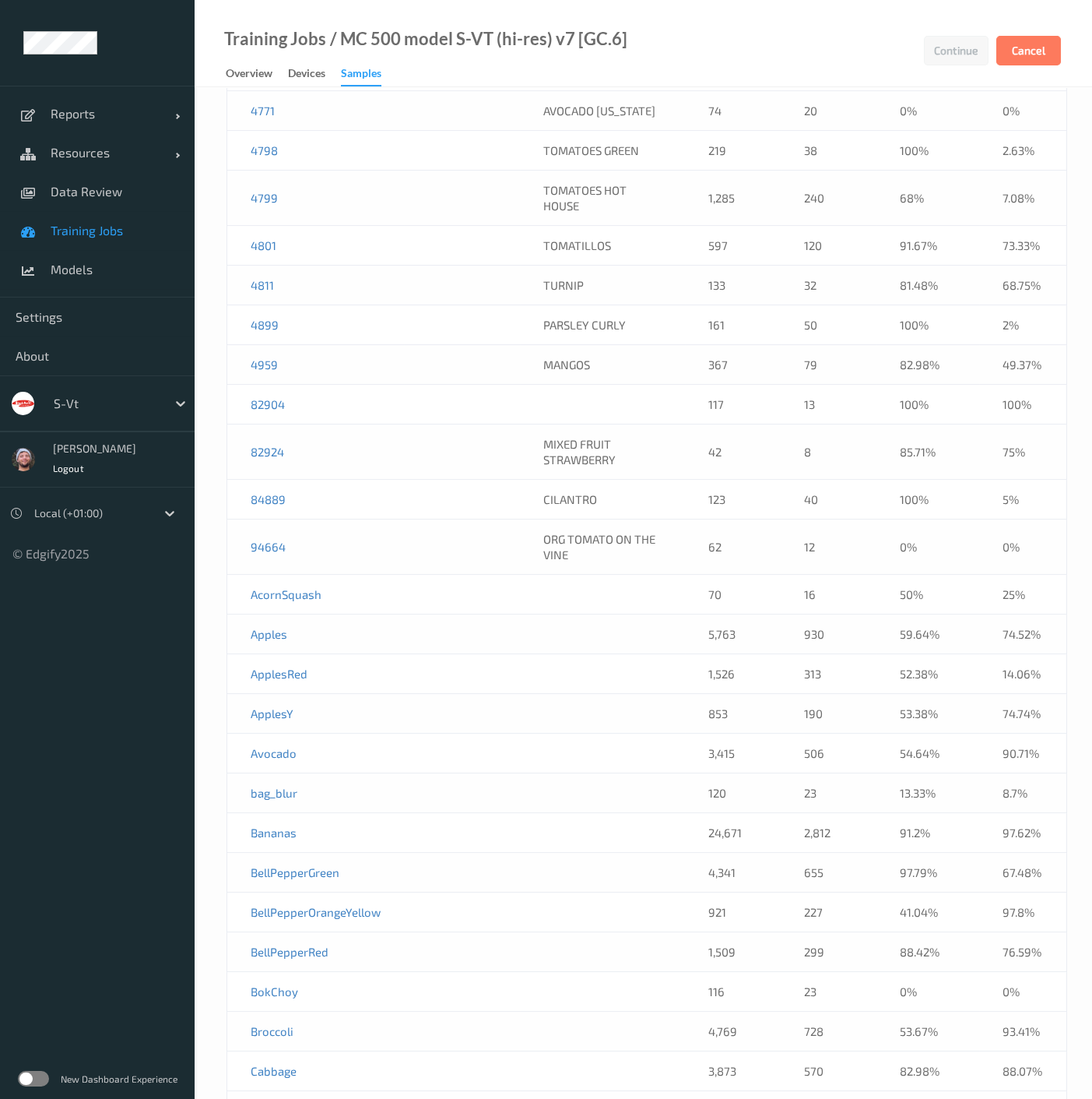
scroll to position [2856, 0]
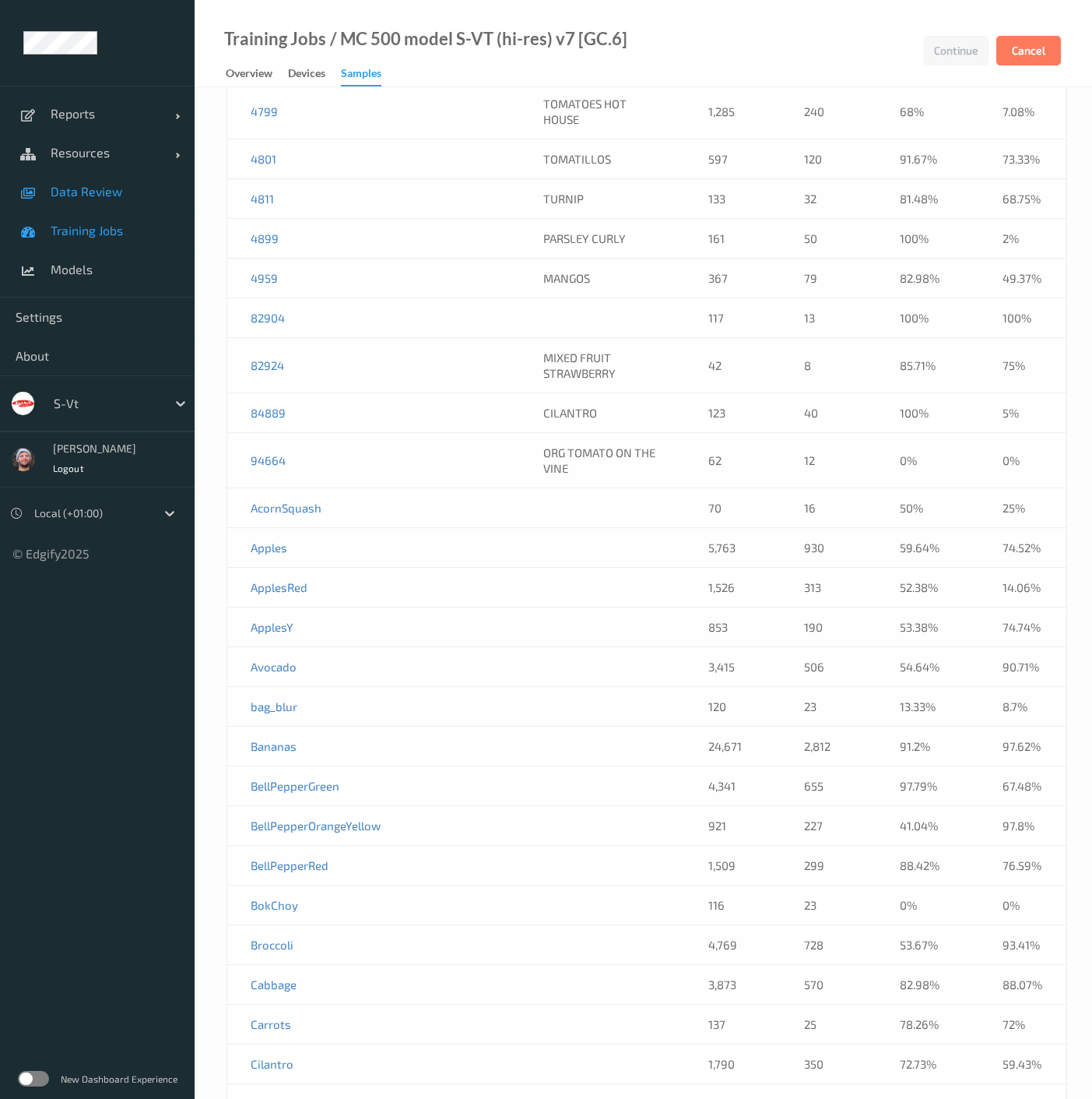
drag, startPoint x: 384, startPoint y: 154, endPoint x: 61, endPoint y: 178, distance: 323.9
click at [91, 154] on span "Resources" at bounding box center [113, 153] width 125 height 15
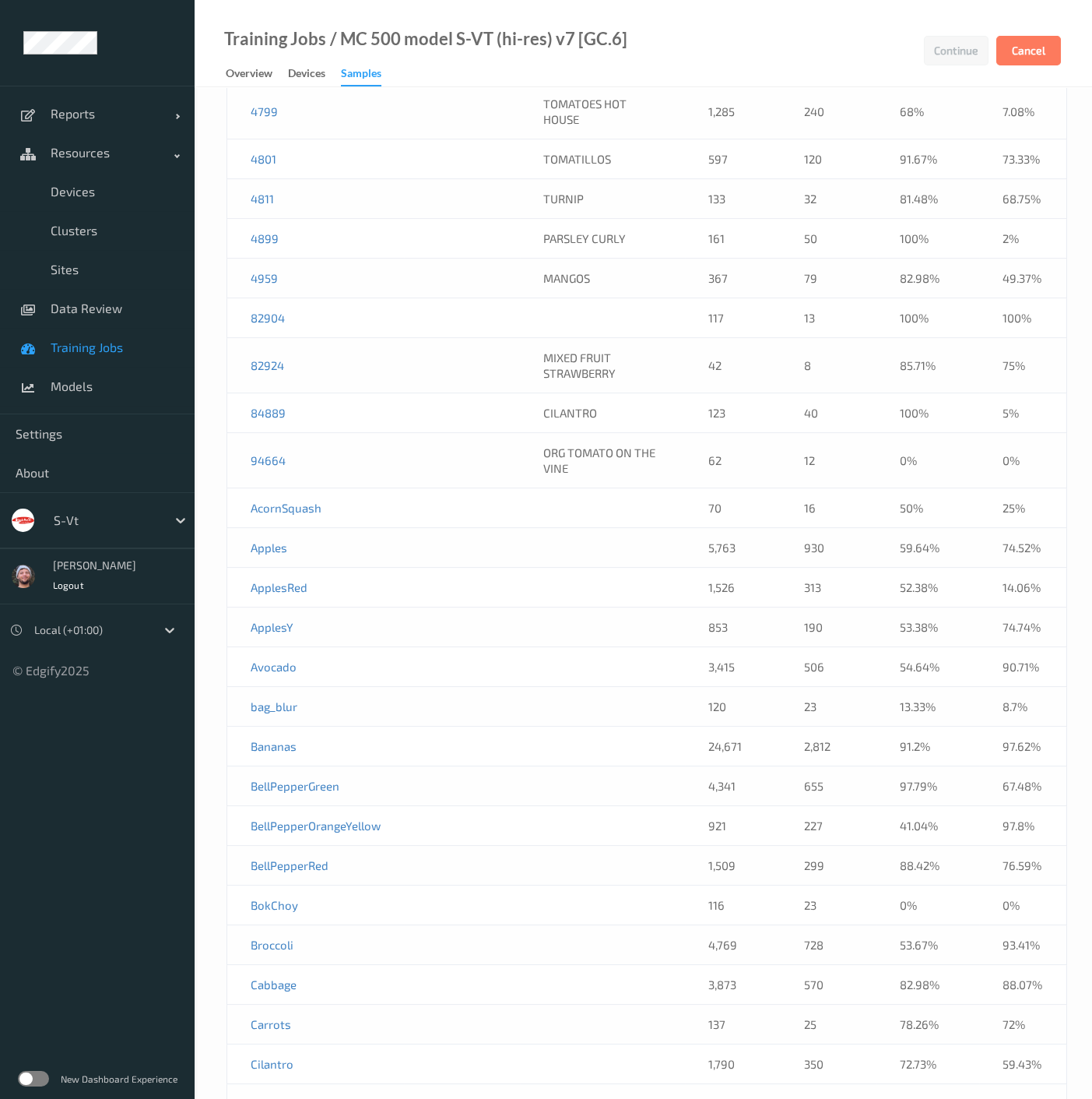
click at [115, 352] on span "Training Jobs" at bounding box center [115, 347] width 129 height 15
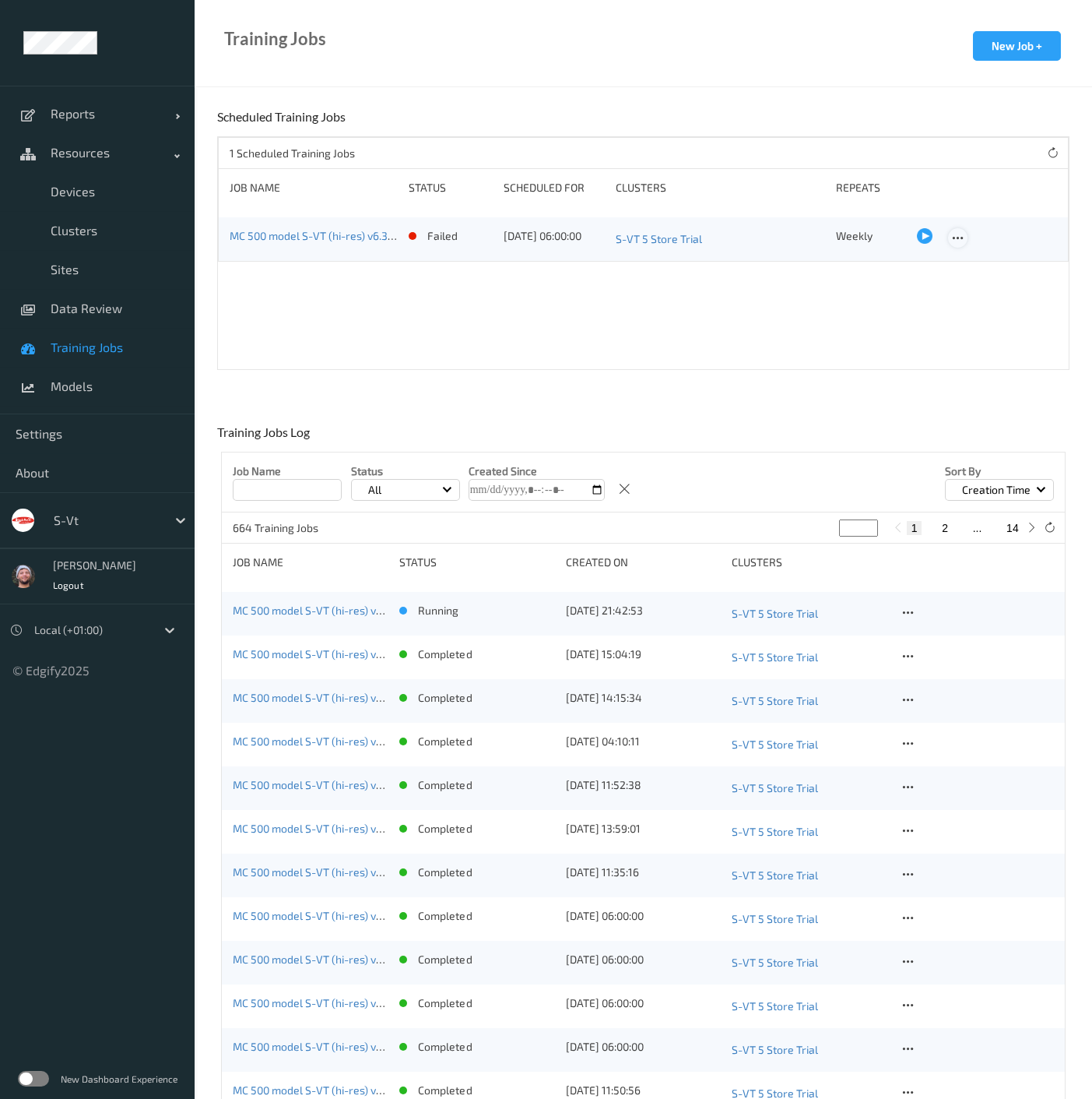
click at [952, 235] on icon at bounding box center [958, 238] width 13 height 14
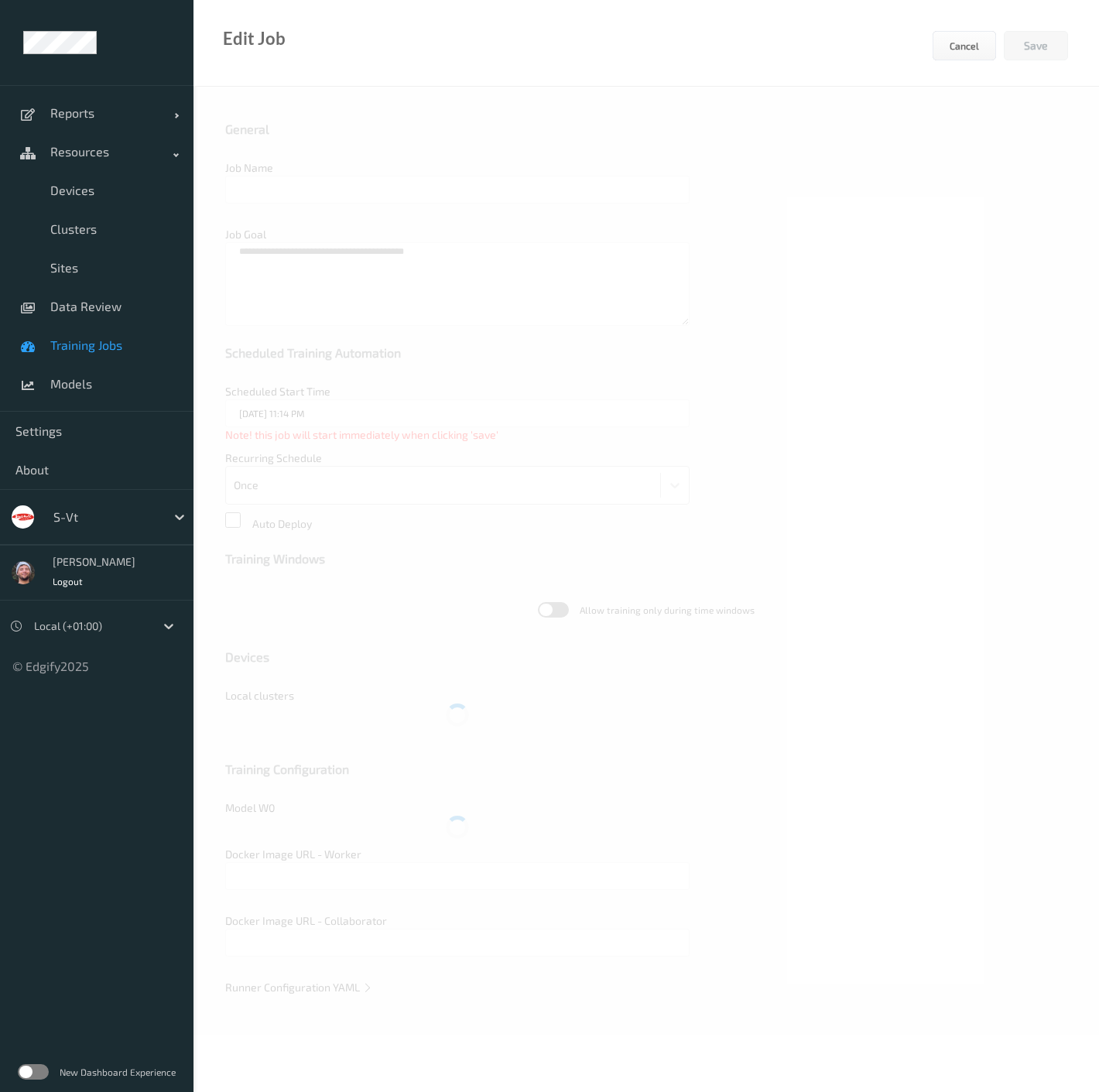
type input "MC 500 model S-VT (hi-res) v6.3 [GC.4]"
type textarea "**********"
type input "23/09/2025 6:00 AM"
type input "edgify/edgify-worker-cuda:2.5.15"
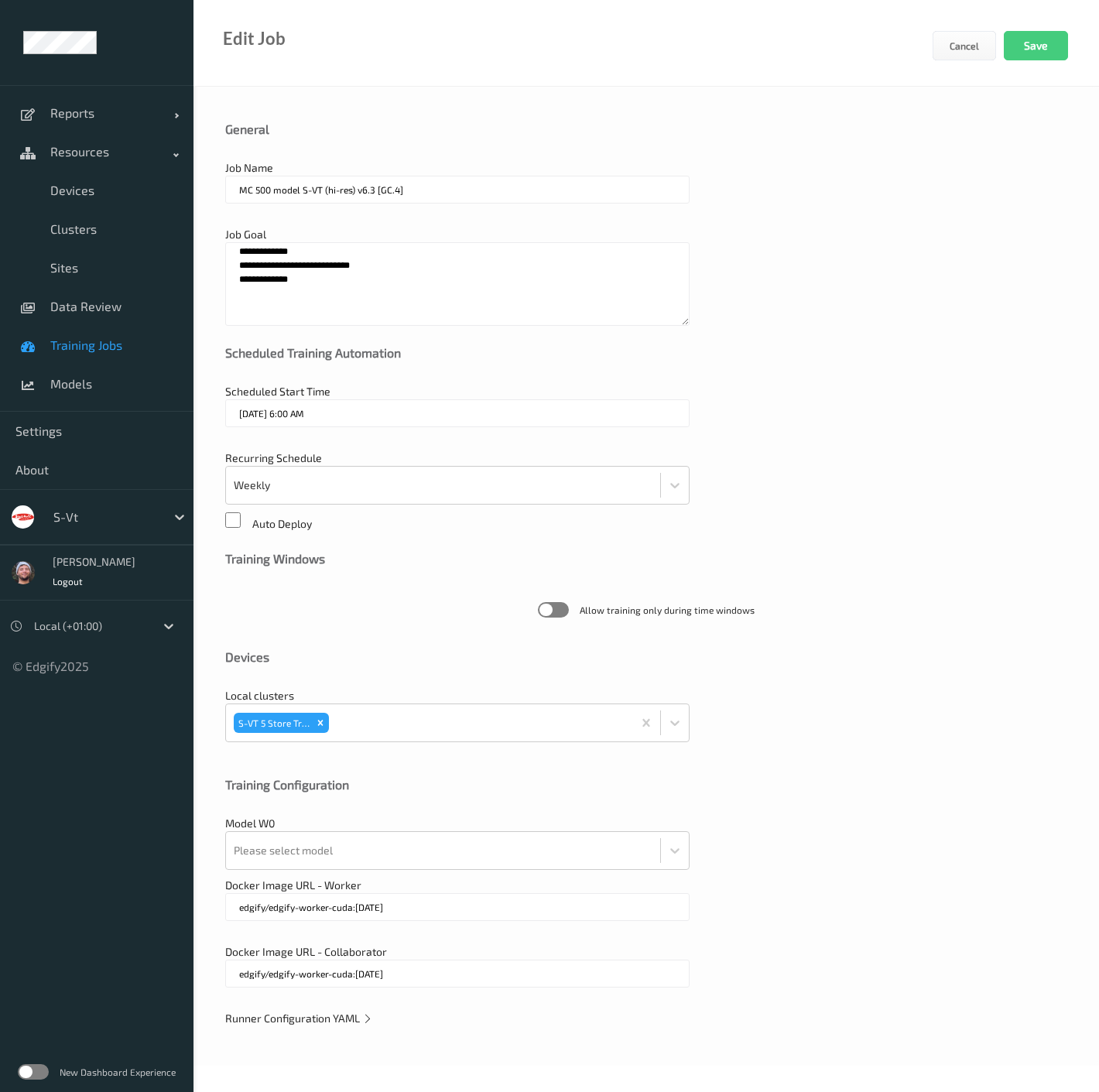
drag, startPoint x: 372, startPoint y: 189, endPoint x: 361, endPoint y: 189, distance: 11.0
click at [361, 189] on input "MC 500 model S-VT (hi-res) v6.3 [GC.4]" at bounding box center [458, 189] width 464 height 28
type input "MC 500 model S-VT (hi-res) v7.1 [GC.6]"
click at [323, 1007] on div "**********" at bounding box center [647, 576] width 906 height 979
click at [326, 1013] on span "Runner Configuration YAML" at bounding box center [299, 1018] width 148 height 13
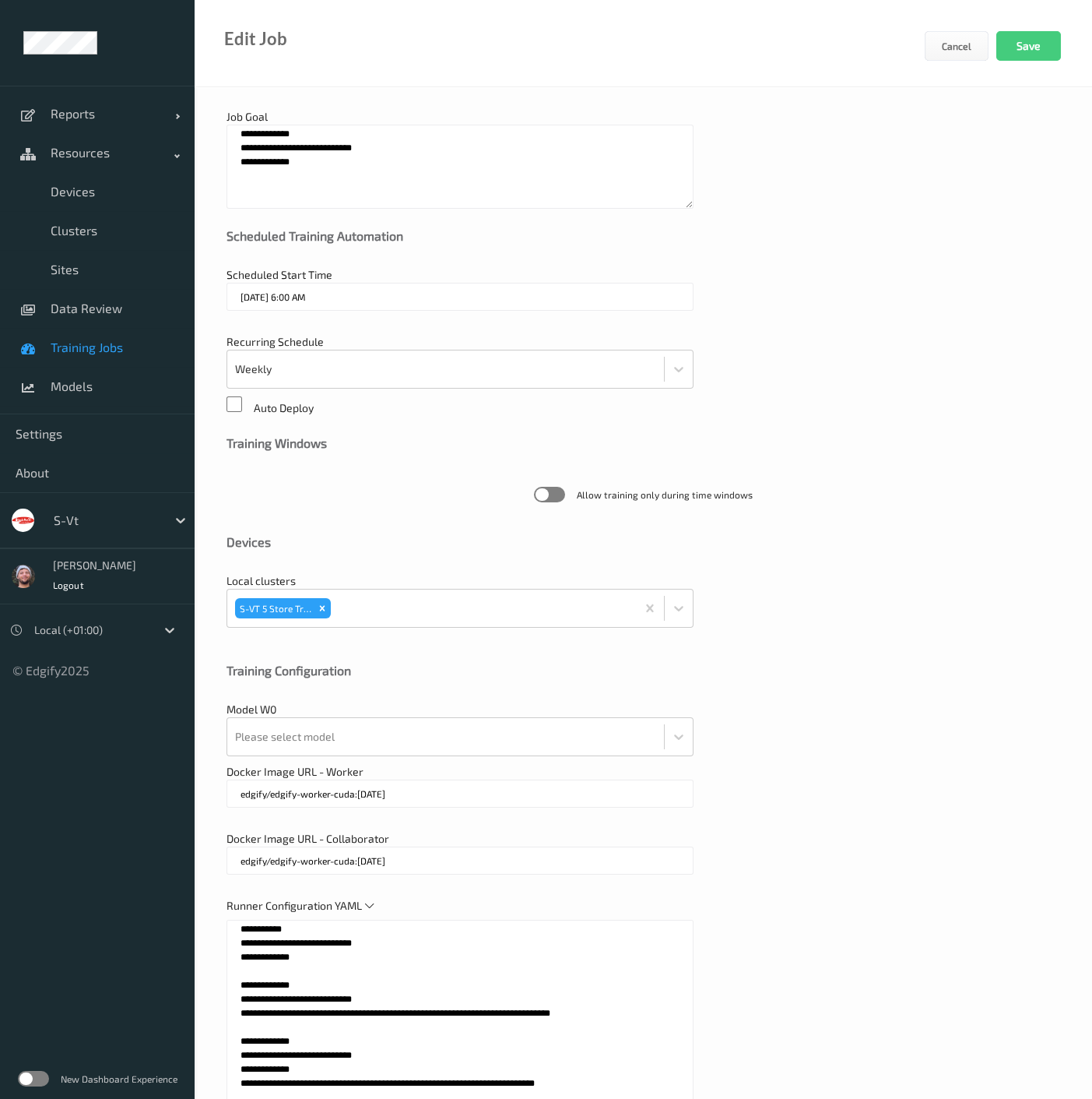
scroll to position [383, 0]
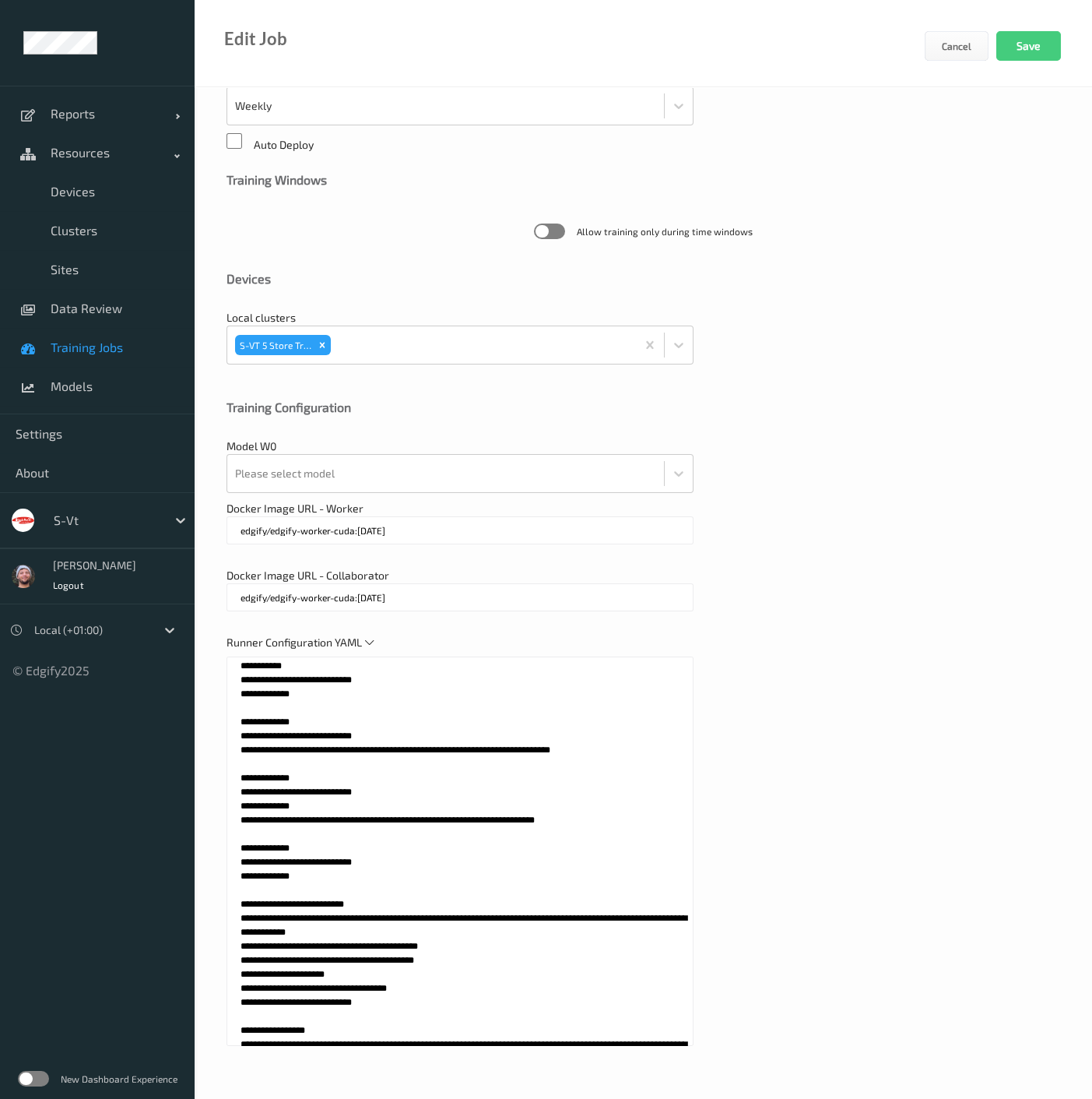
click at [447, 931] on textarea at bounding box center [460, 851] width 467 height 389
paste textarea "**********"
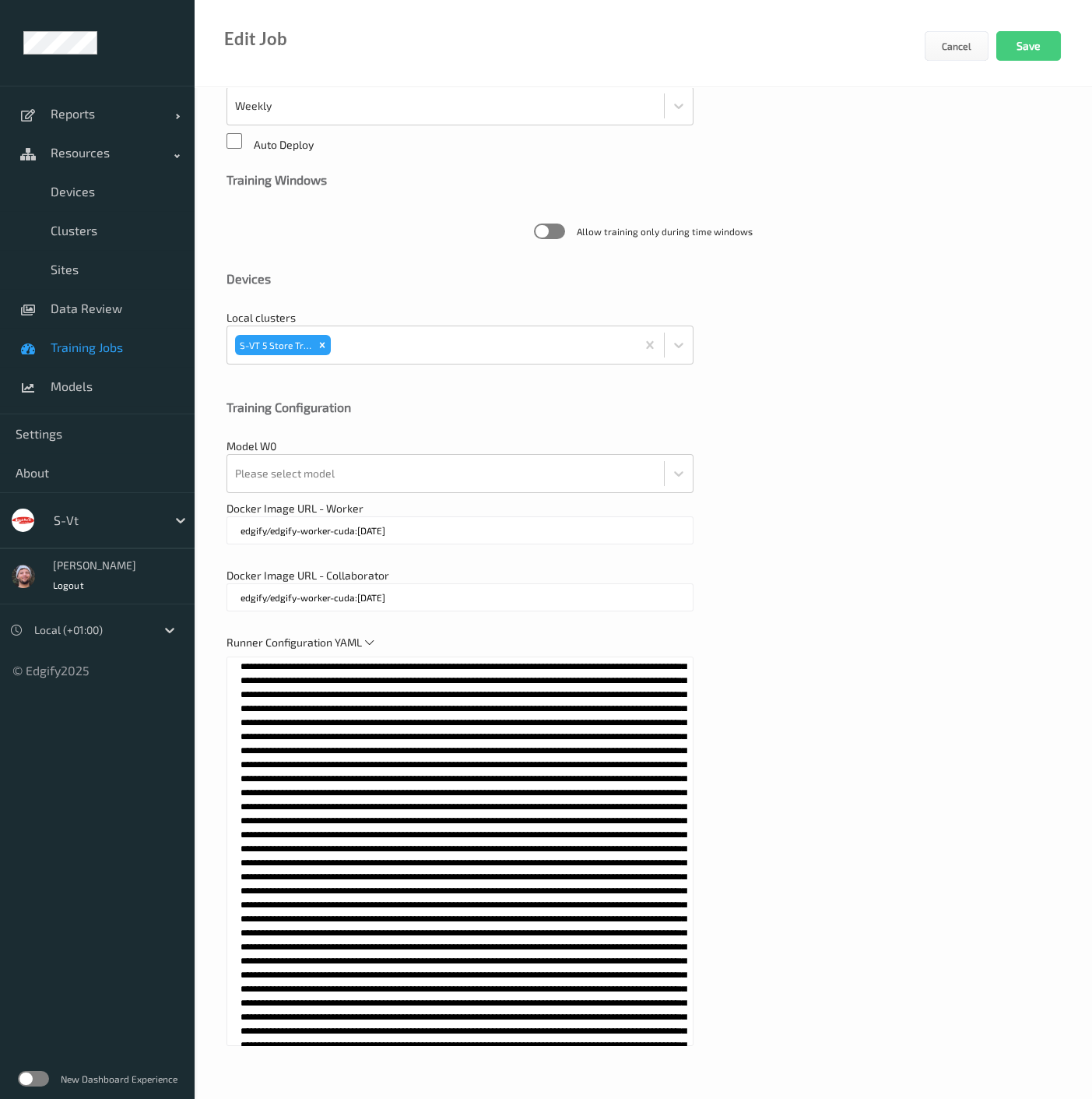
scroll to position [0, 0]
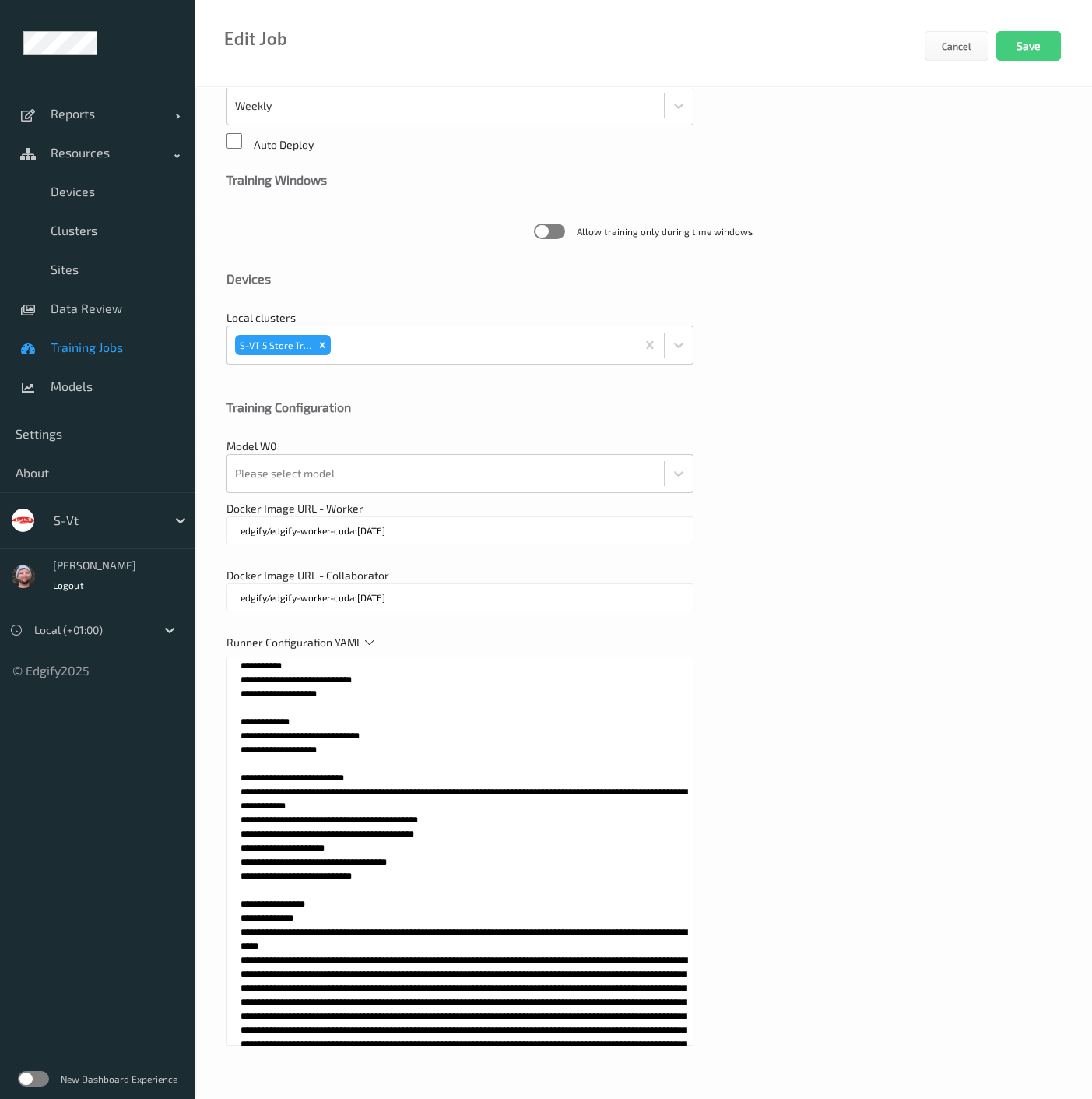
drag, startPoint x: 352, startPoint y: 740, endPoint x: 234, endPoint y: 722, distance: 119.4
click at [234, 722] on textarea at bounding box center [460, 851] width 467 height 389
drag, startPoint x: 346, startPoint y: 745, endPoint x: 230, endPoint y: 721, distance: 118.5
click at [230, 721] on textarea at bounding box center [460, 851] width 467 height 389
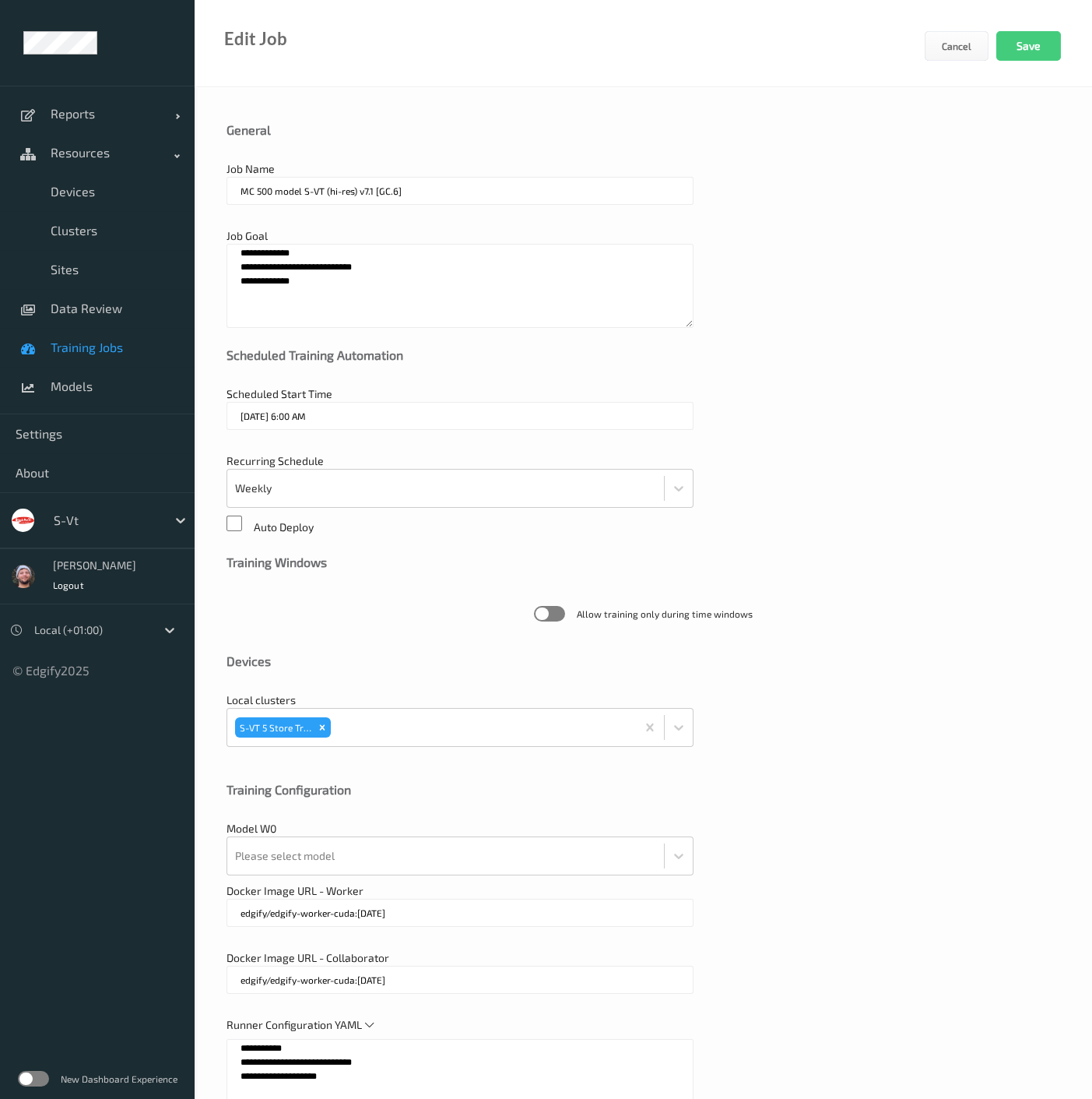
type textarea "**********"
click at [326, 273] on textarea "**********" at bounding box center [460, 286] width 467 height 84
paste textarea "** *******"
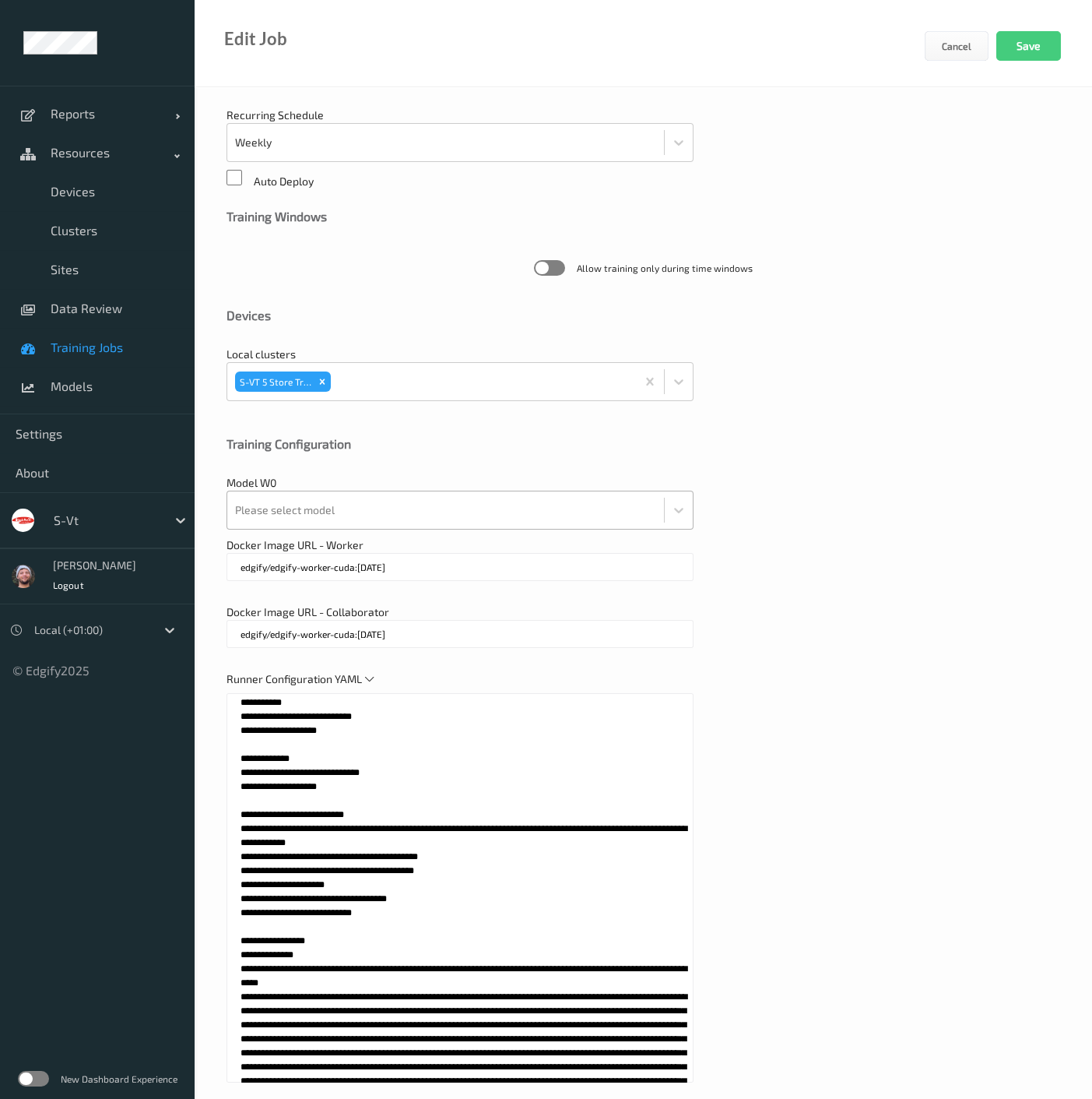
type textarea "**********"
click at [375, 511] on div at bounding box center [446, 510] width 421 height 31
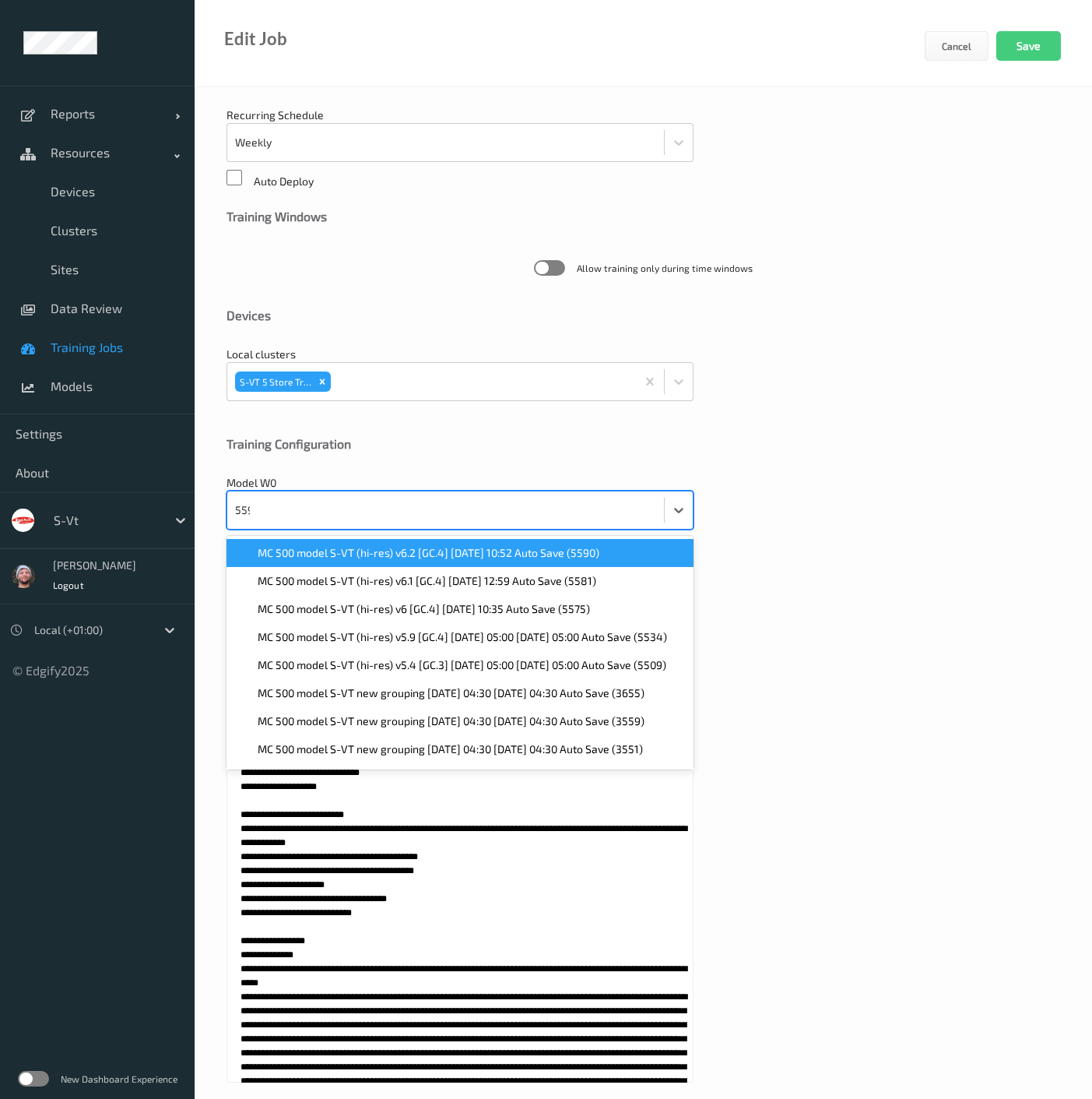
type input "5590"
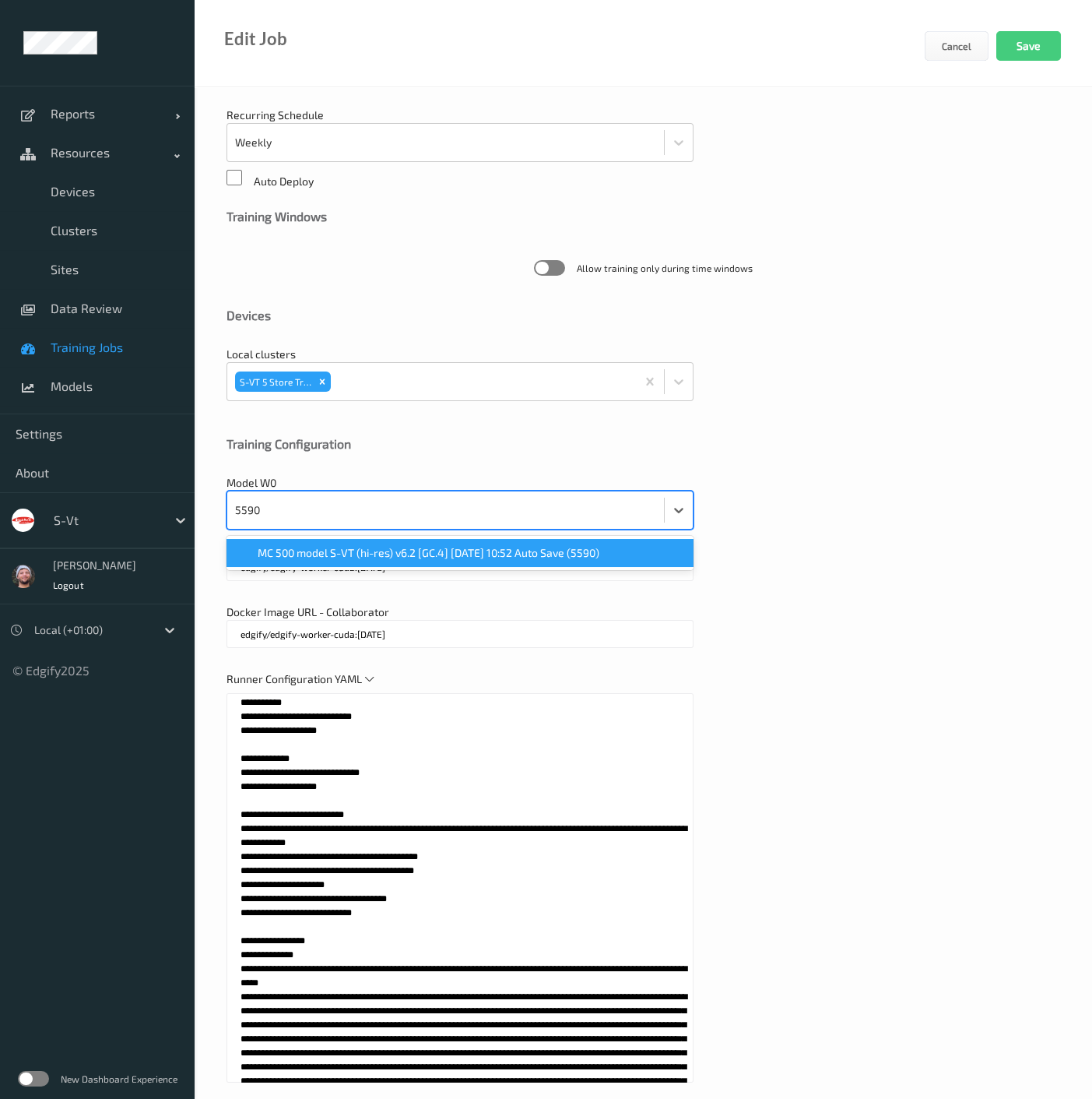
click at [313, 560] on div "MC 500 model S-VT (hi-res) v6.2 [GC.4] 2025-06-02 10:52 Auto Save (5590)" at bounding box center [460, 553] width 467 height 28
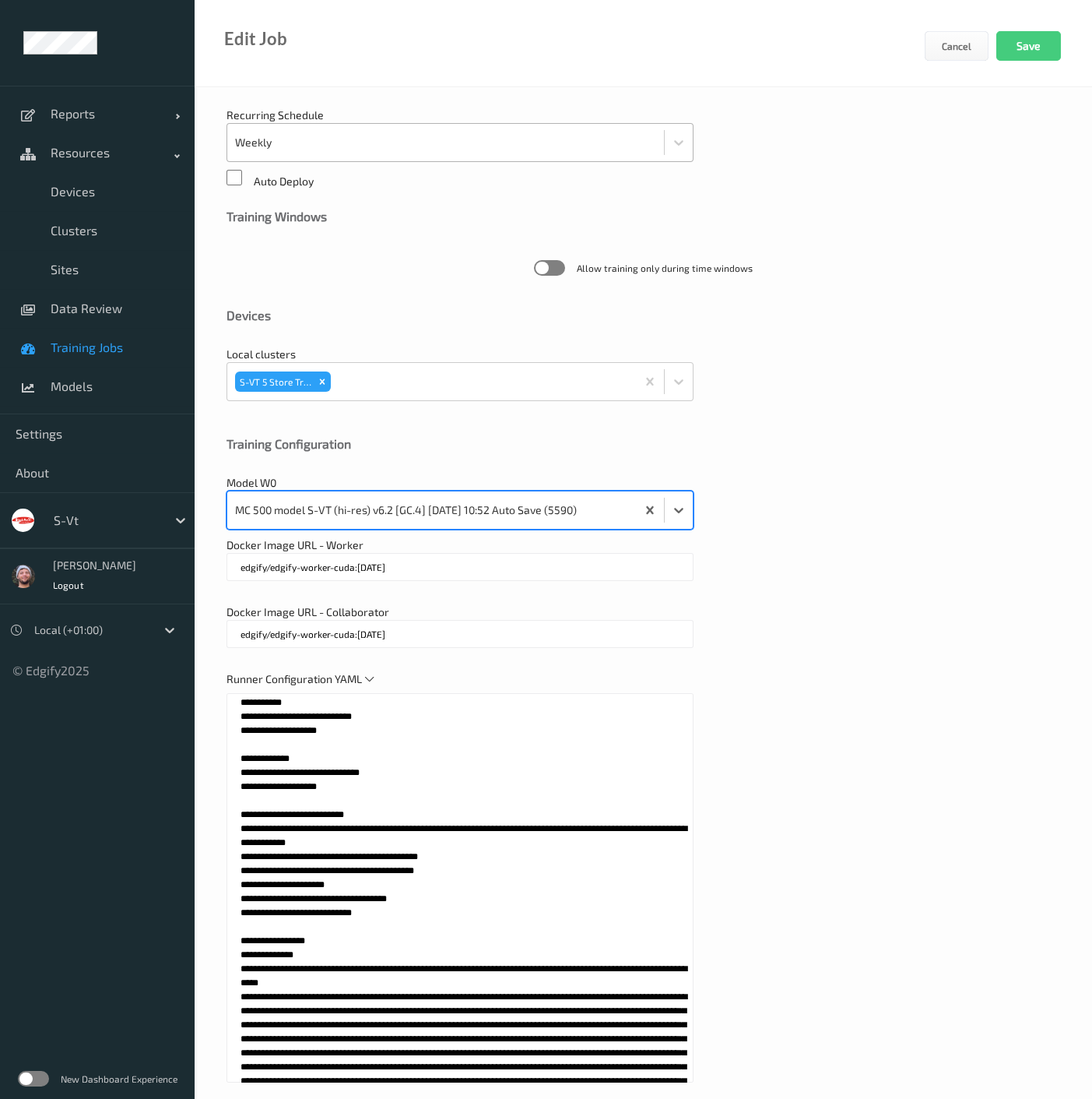
scroll to position [0, 0]
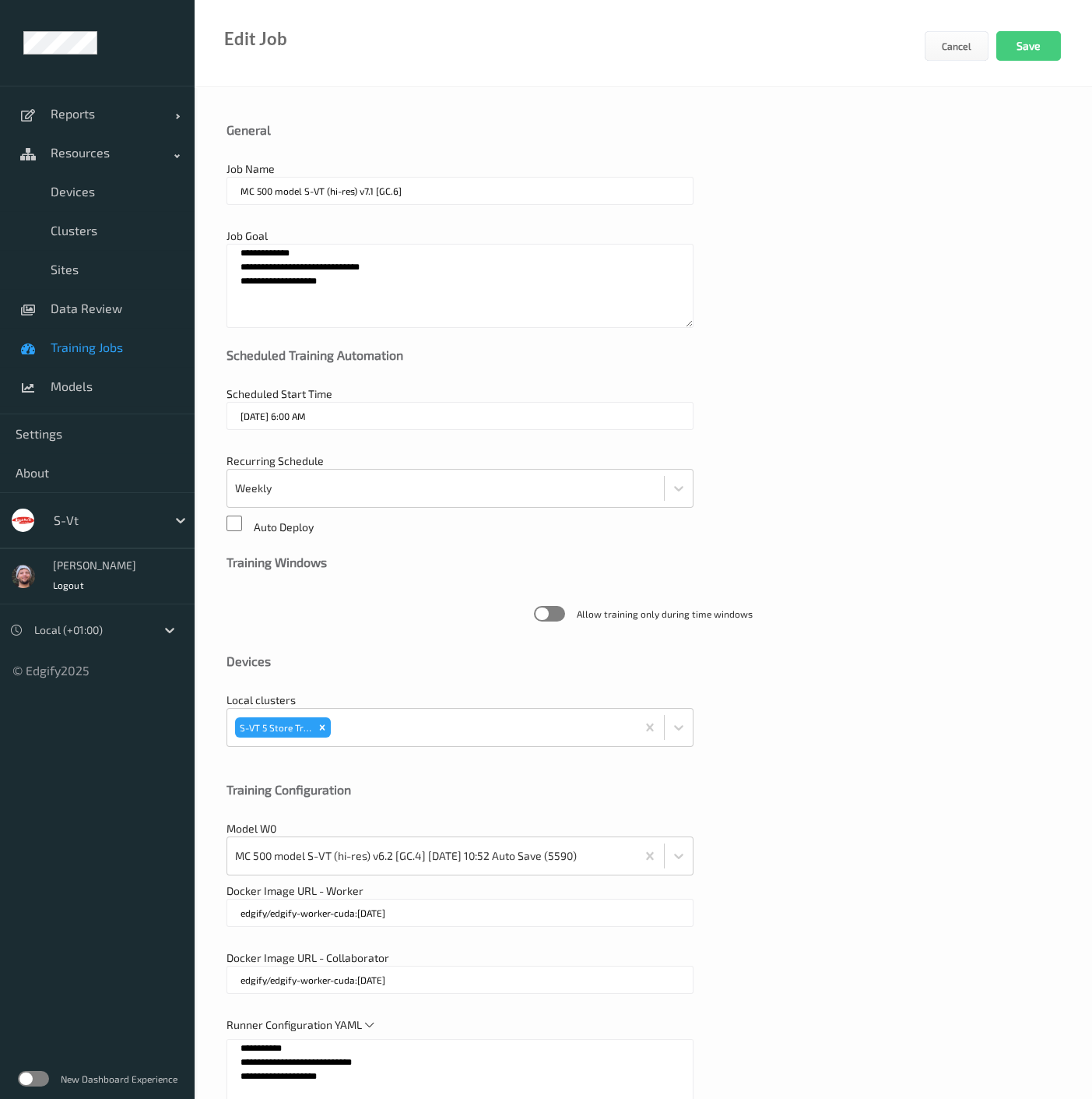
click at [487, 143] on div "General" at bounding box center [644, 141] width 834 height 39
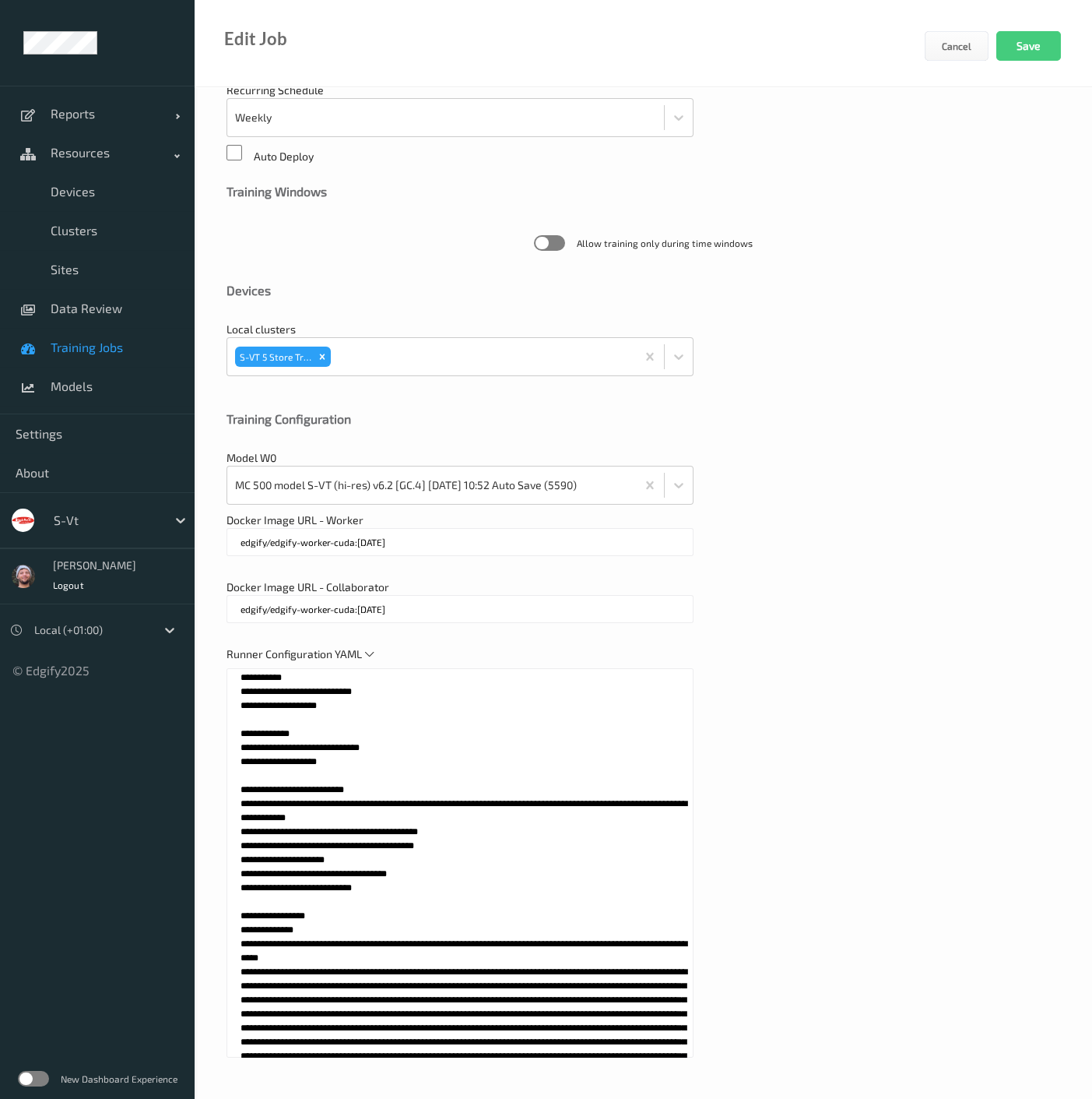
scroll to position [383, 0]
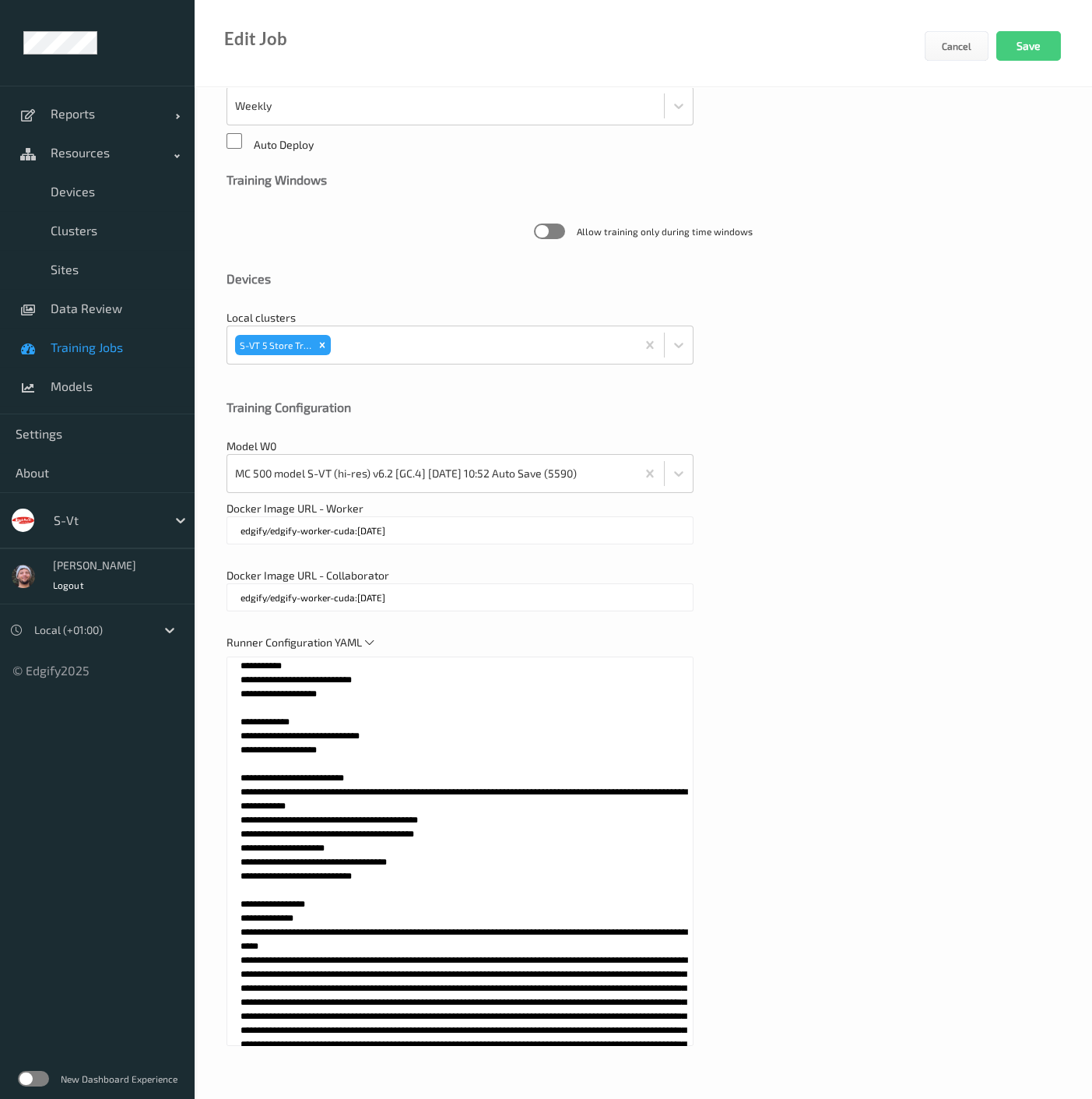
click at [400, 830] on textarea at bounding box center [460, 851] width 467 height 389
paste textarea
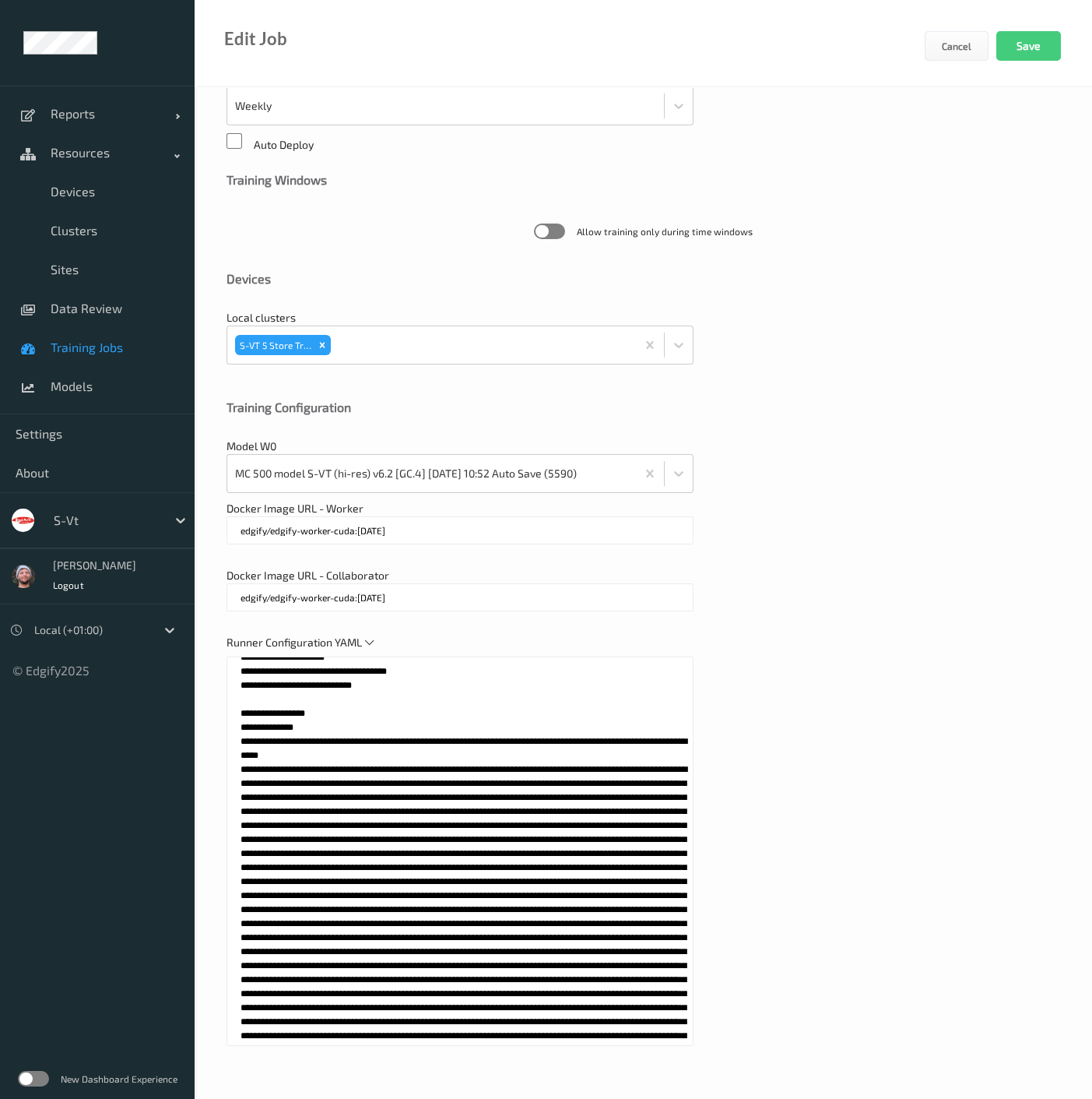
scroll to position [0, 0]
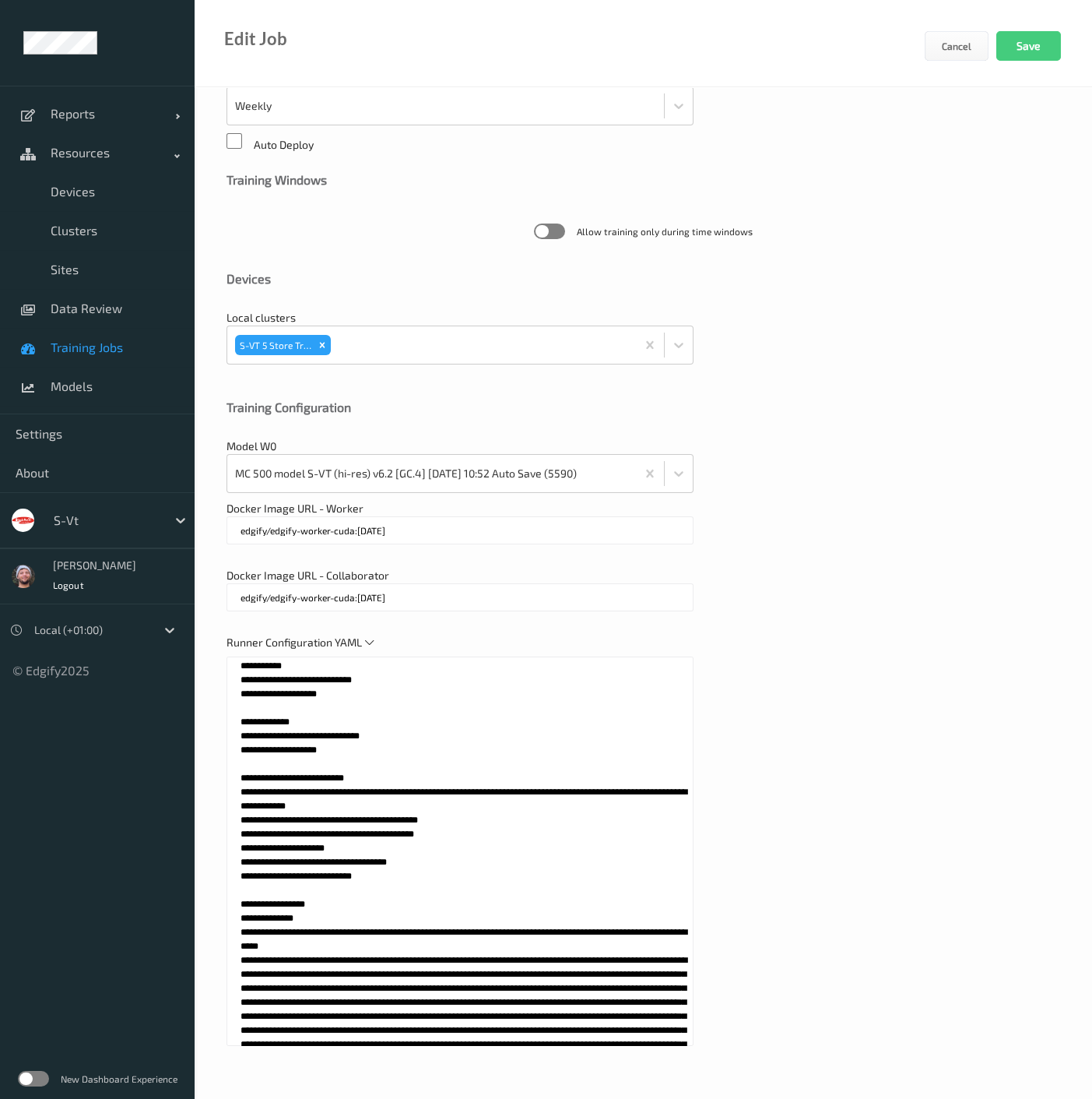
drag, startPoint x: 384, startPoint y: 744, endPoint x: 208, endPoint y: 719, distance: 177.8
click at [208, 719] on div "**********" at bounding box center [644, 403] width 898 height 1396
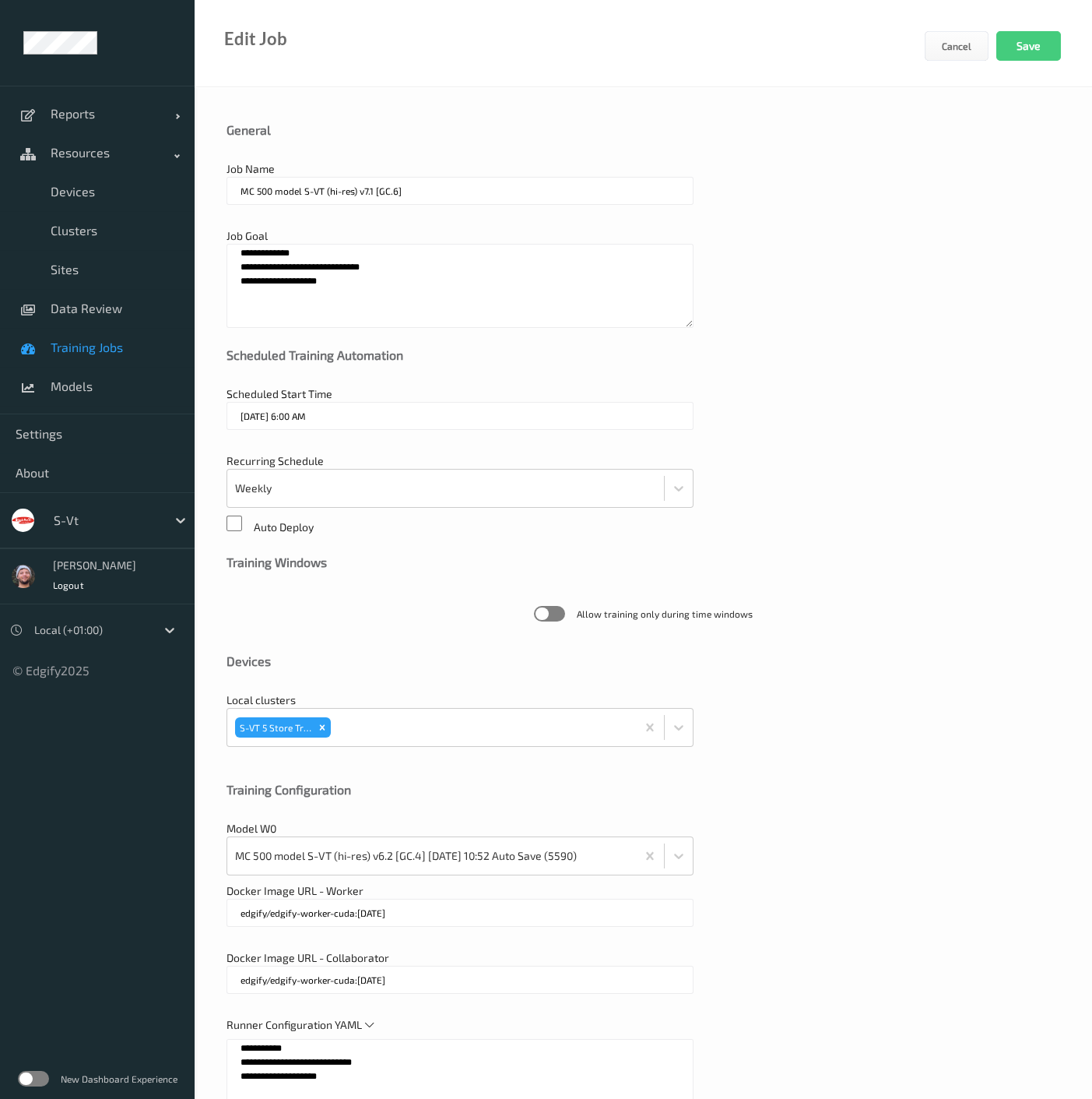
type textarea "**********"
paste textarea
drag, startPoint x: 345, startPoint y: 301, endPoint x: 214, endPoint y: 242, distance: 143.7
click at [214, 242] on div "**********" at bounding box center [644, 786] width 898 height 1396
type textarea "**********"
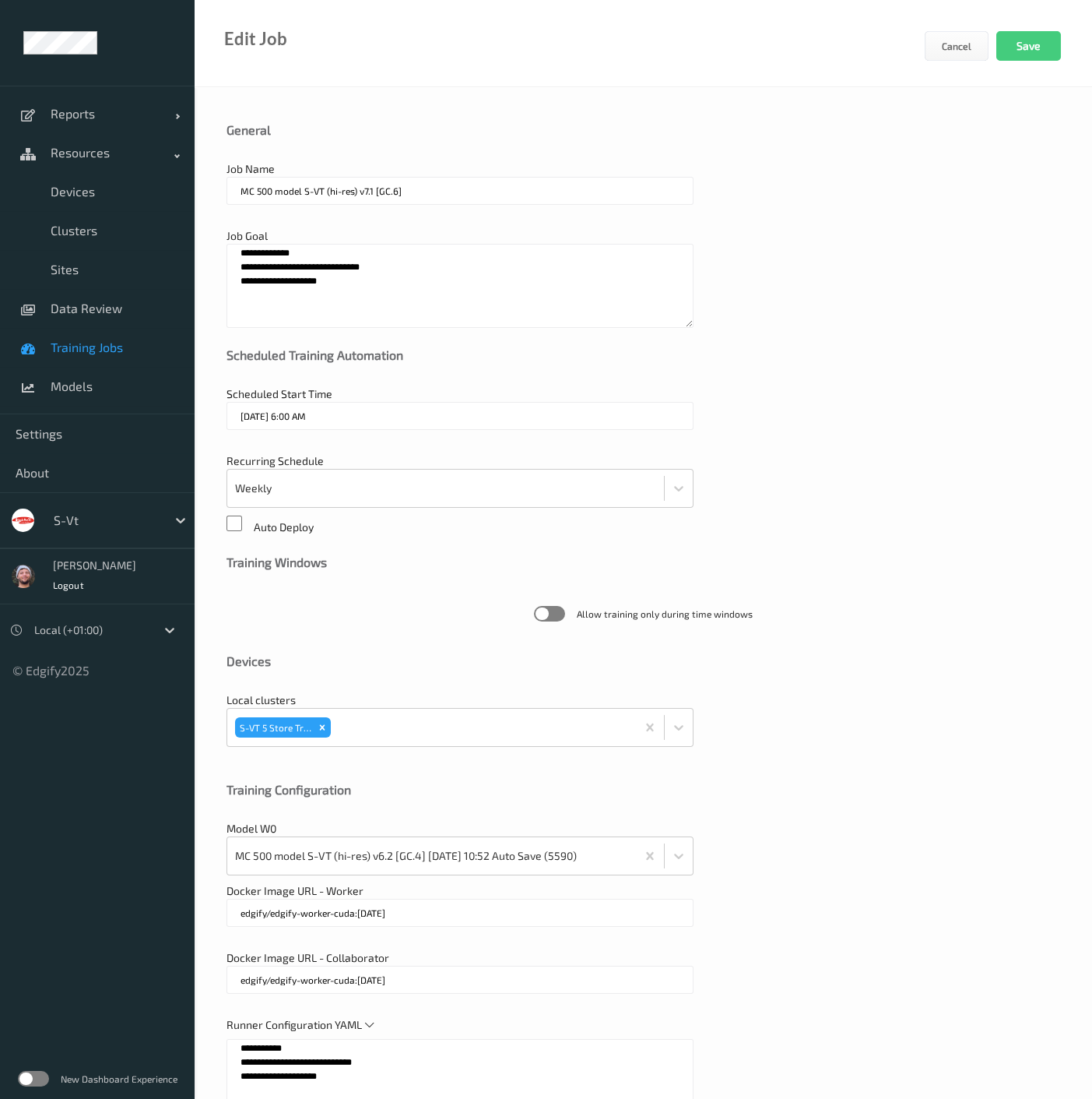
click at [872, 391] on div "Scheduled Start Time 23/09/2025 6:00 AM Note! this job will start immediately w…" at bounding box center [644, 416] width 834 height 60
drag, startPoint x: 457, startPoint y: 152, endPoint x: 436, endPoint y: 286, distance: 135.6
click at [457, 152] on div "General" at bounding box center [644, 141] width 834 height 39
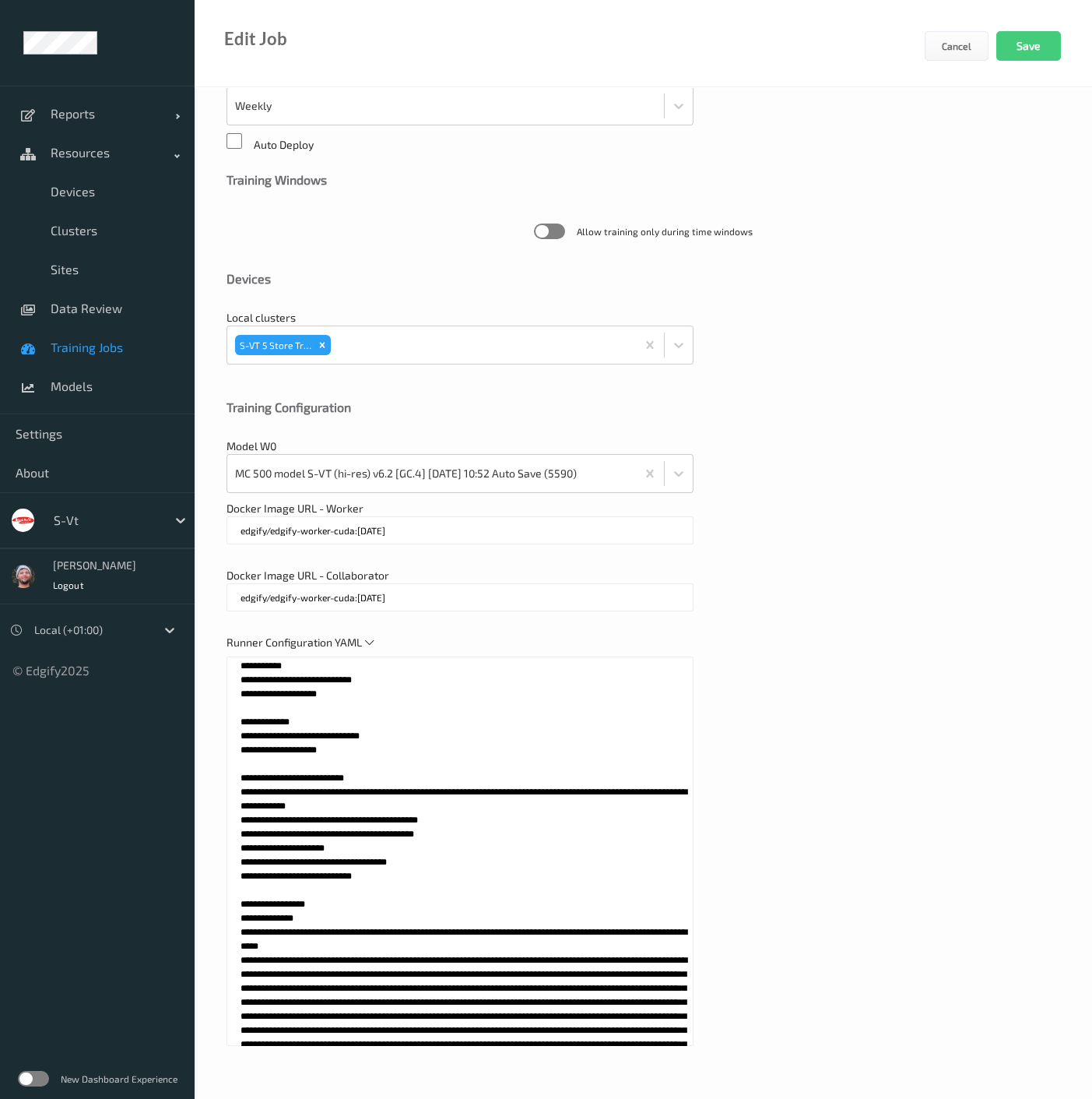
click at [467, 835] on textarea at bounding box center [460, 851] width 467 height 389
paste textarea
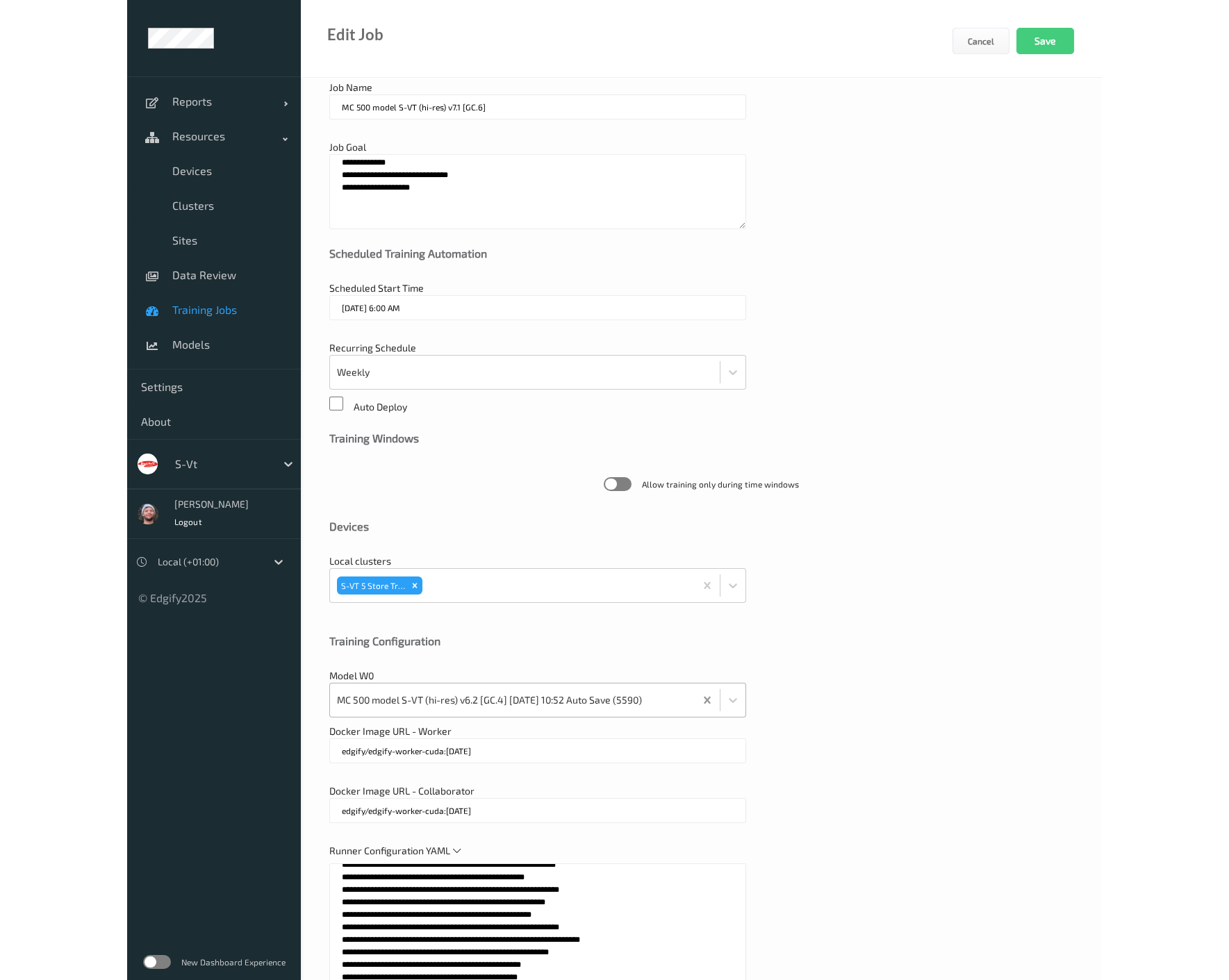
scroll to position [0, 0]
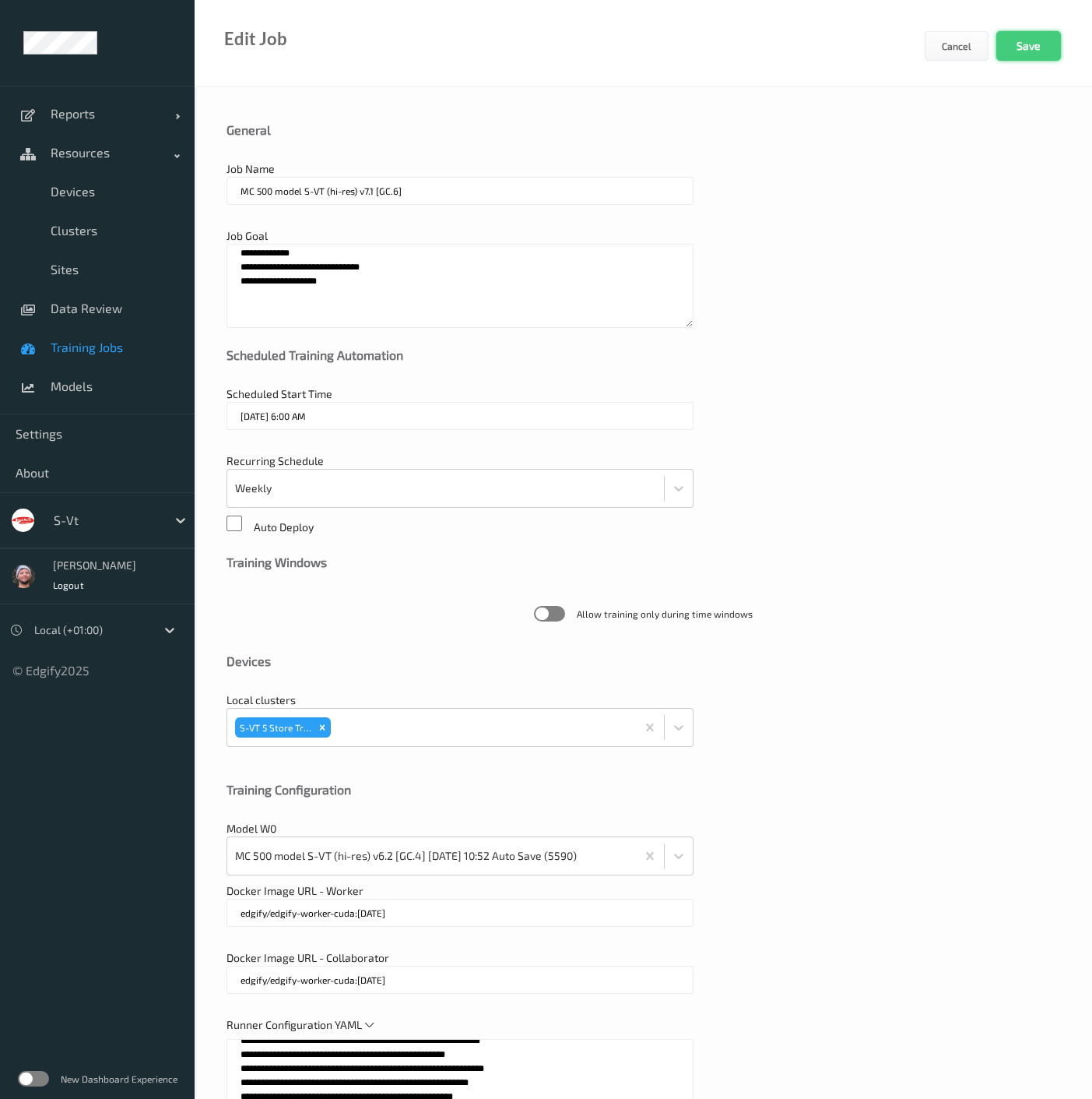
type textarea "**********"
click at [1035, 47] on button "Save" at bounding box center [1029, 45] width 64 height 30
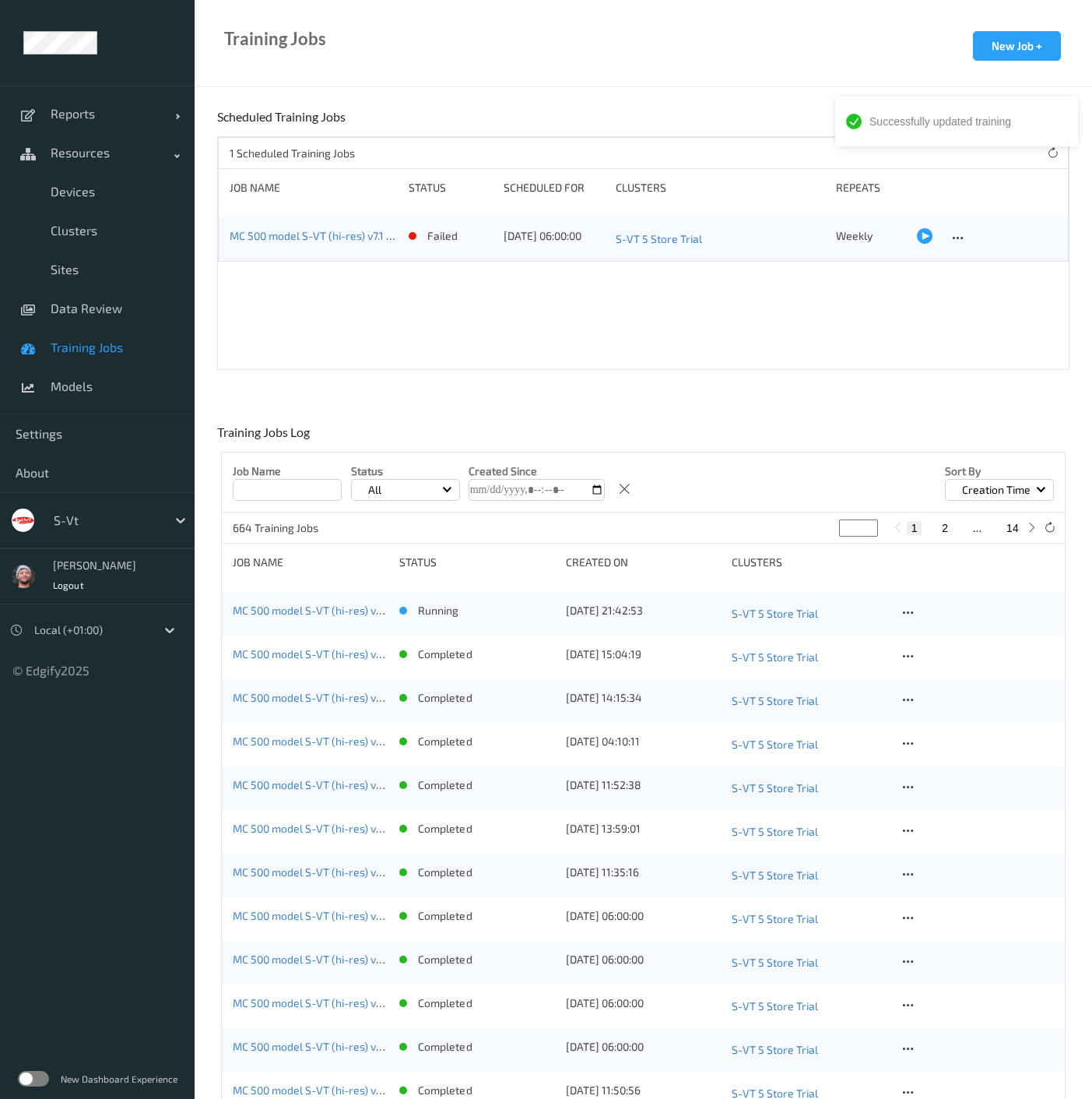
click at [480, 344] on div "1 Scheduled Training Jobs Job Name Status Scheduled for Clusters Repeats MC 500…" at bounding box center [643, 253] width 853 height 234
click at [339, 320] on div "1 Scheduled Training Jobs Job Name Status Scheduled for Clusters Repeats MC 500…" at bounding box center [643, 253] width 853 height 234
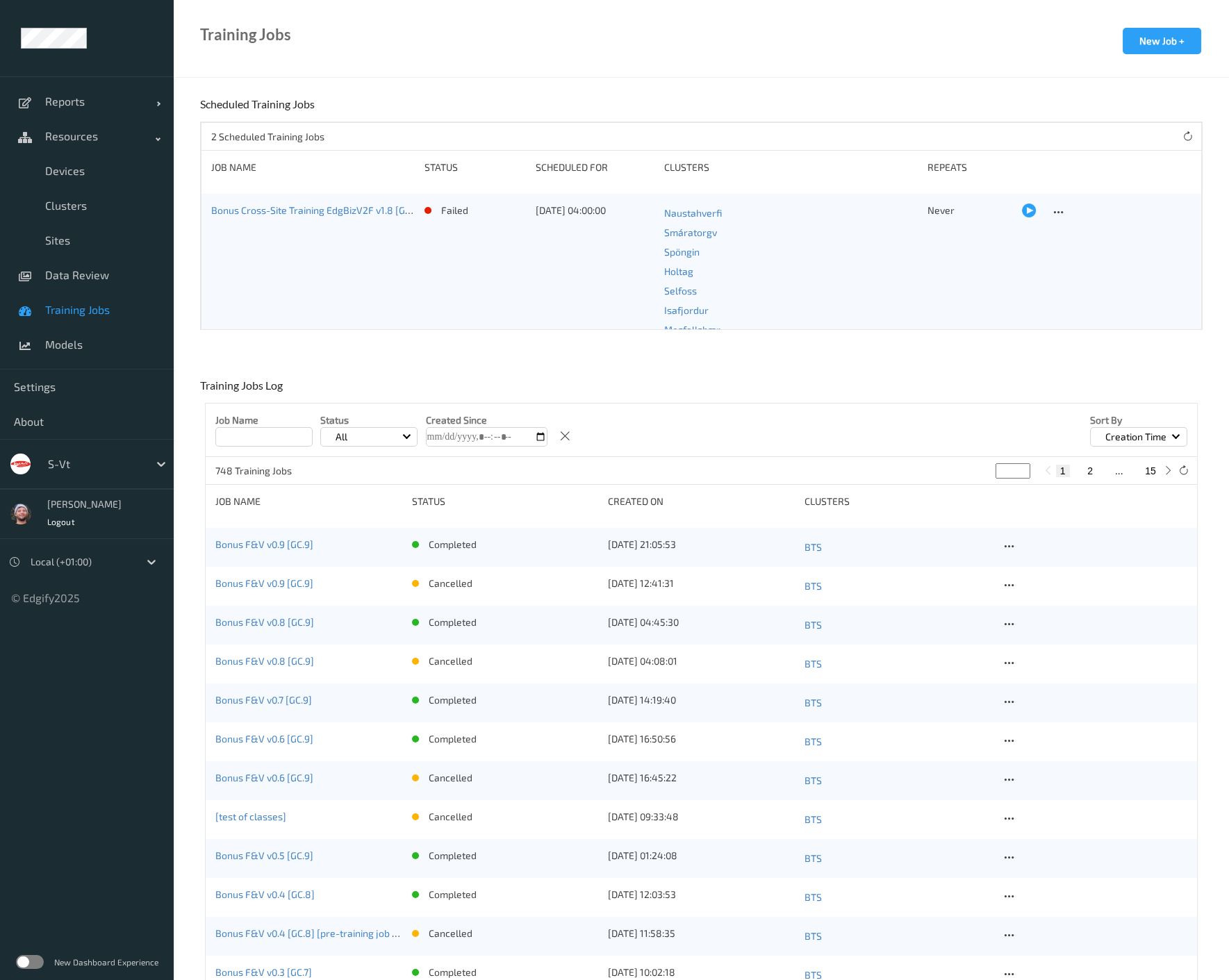
click at [108, 454] on div "s-vt" at bounding box center [95, 464] width 108 height 22
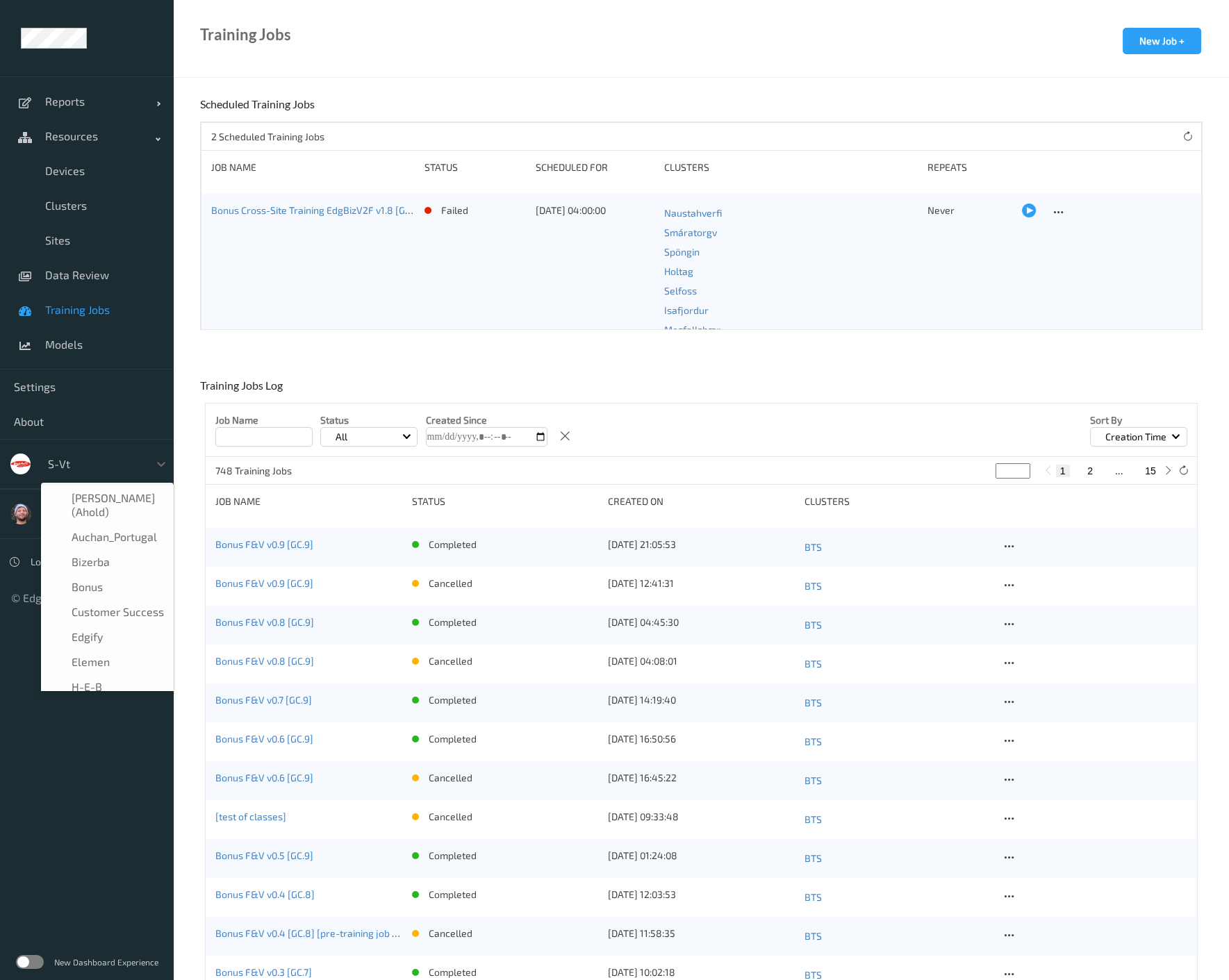
scroll to position [242, 0]
click at [112, 675] on div "✔  s-vt" at bounding box center [107, 670] width 116 height 14
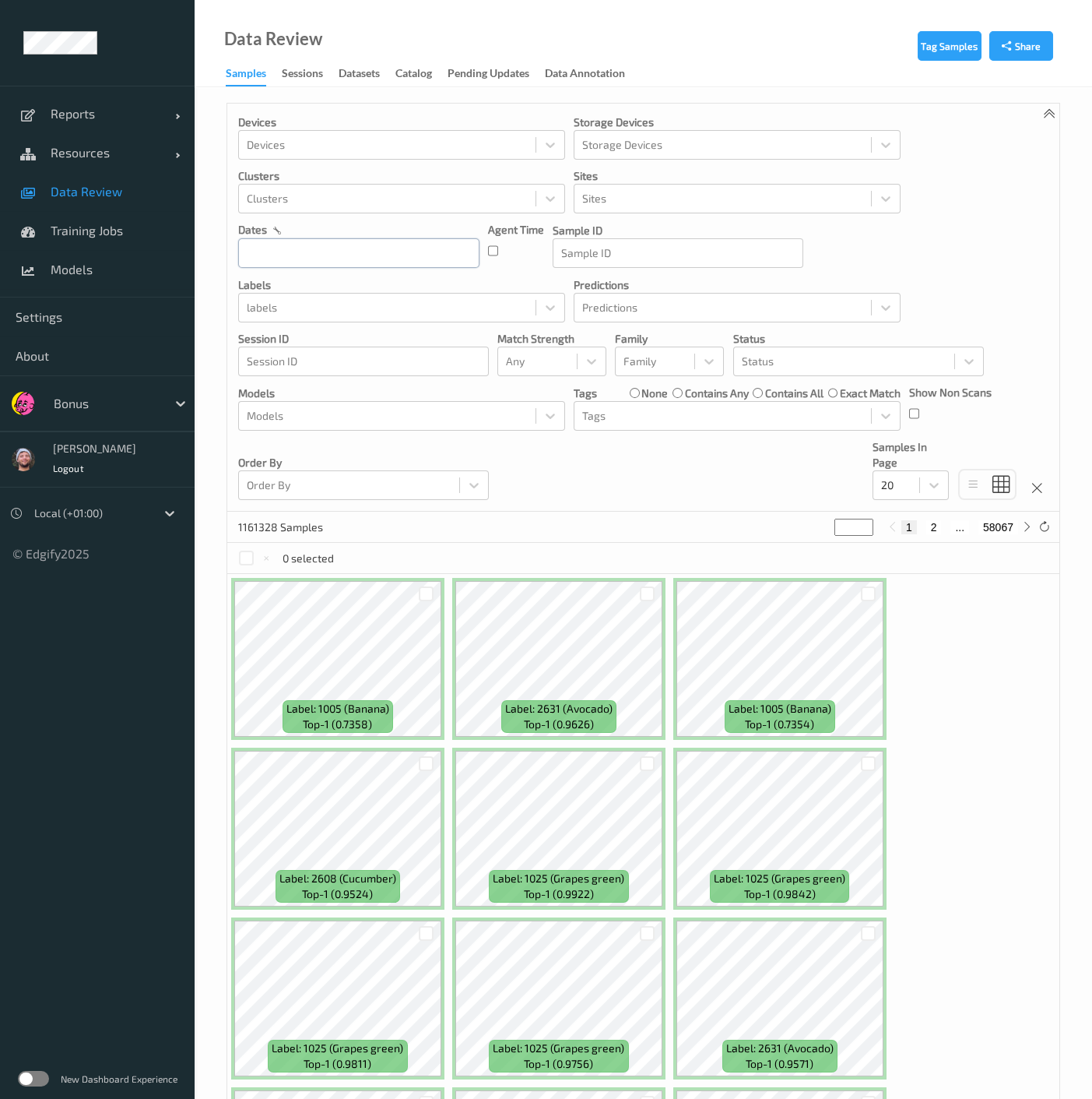
click at [353, 266] on input "text" at bounding box center [359, 253] width 241 height 30
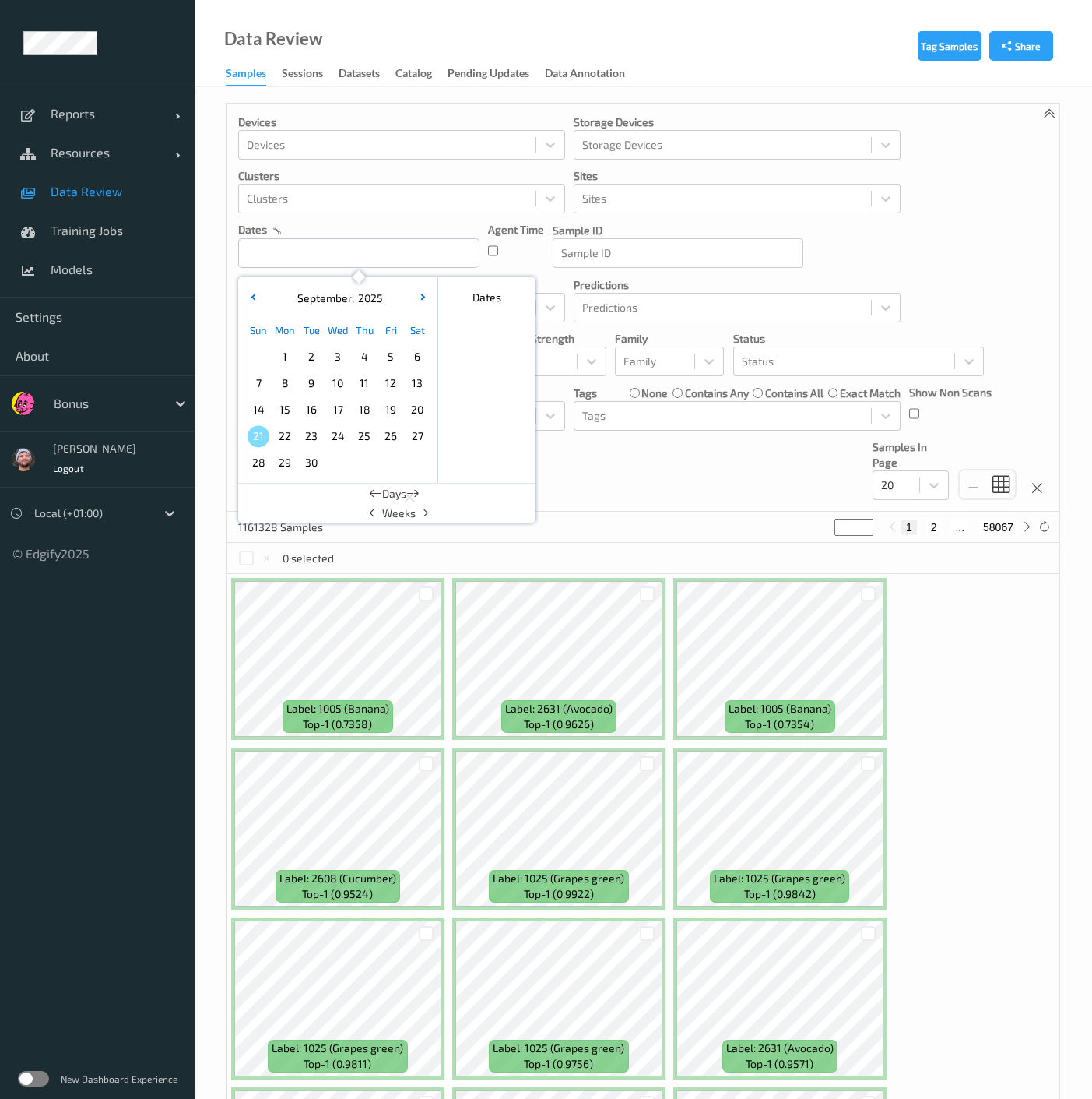
click at [268, 431] on span "21" at bounding box center [259, 436] width 22 height 22
type input "[DATE] 00:00 -> [DATE] 23:59"
click at [692, 468] on div "Devices Devices Storage Devices Storage Devices Clusters Clusters Sites Sites d…" at bounding box center [644, 308] width 832 height 408
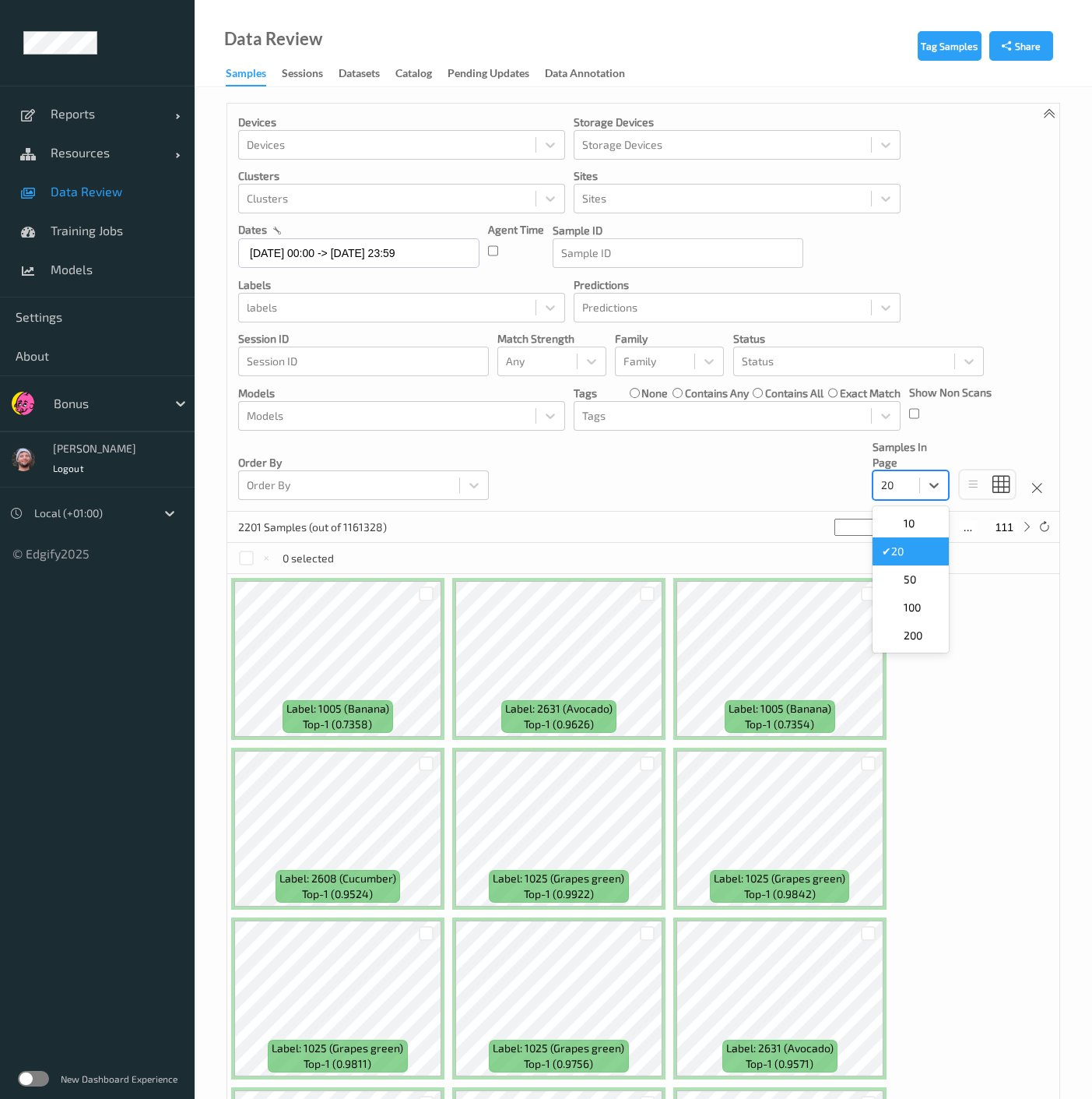
drag, startPoint x: 891, startPoint y: 483, endPoint x: 914, endPoint y: 537, distance: 58.7
click at [891, 483] on div at bounding box center [897, 485] width 31 height 18
drag, startPoint x: 936, startPoint y: 635, endPoint x: 867, endPoint y: 592, distance: 81.3
click at [936, 635] on div "200" at bounding box center [911, 636] width 58 height 15
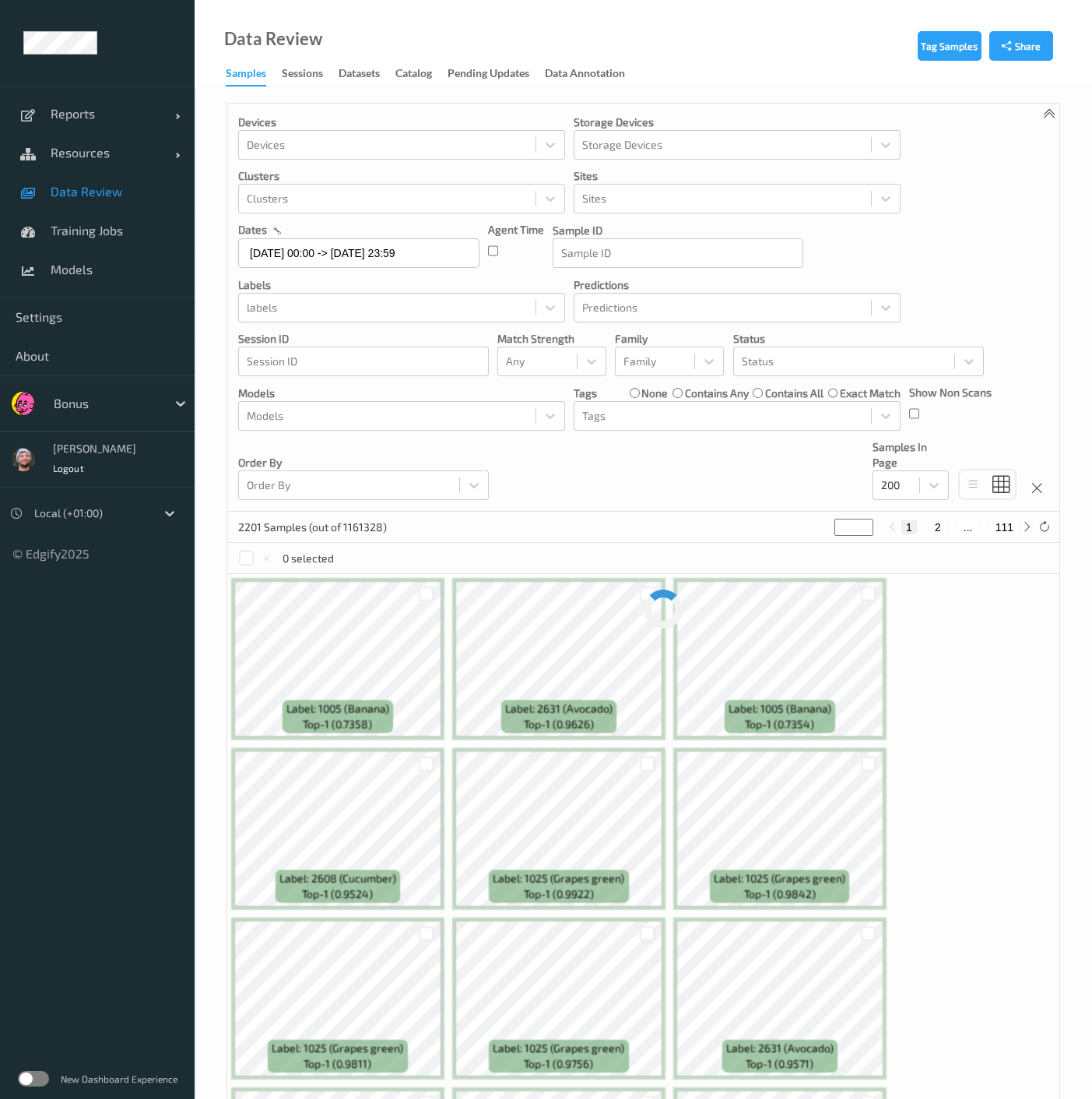
click at [725, 490] on div "Devices Devices Storage Devices Storage Devices Clusters Clusters Sites Sites d…" at bounding box center [644, 308] width 832 height 408
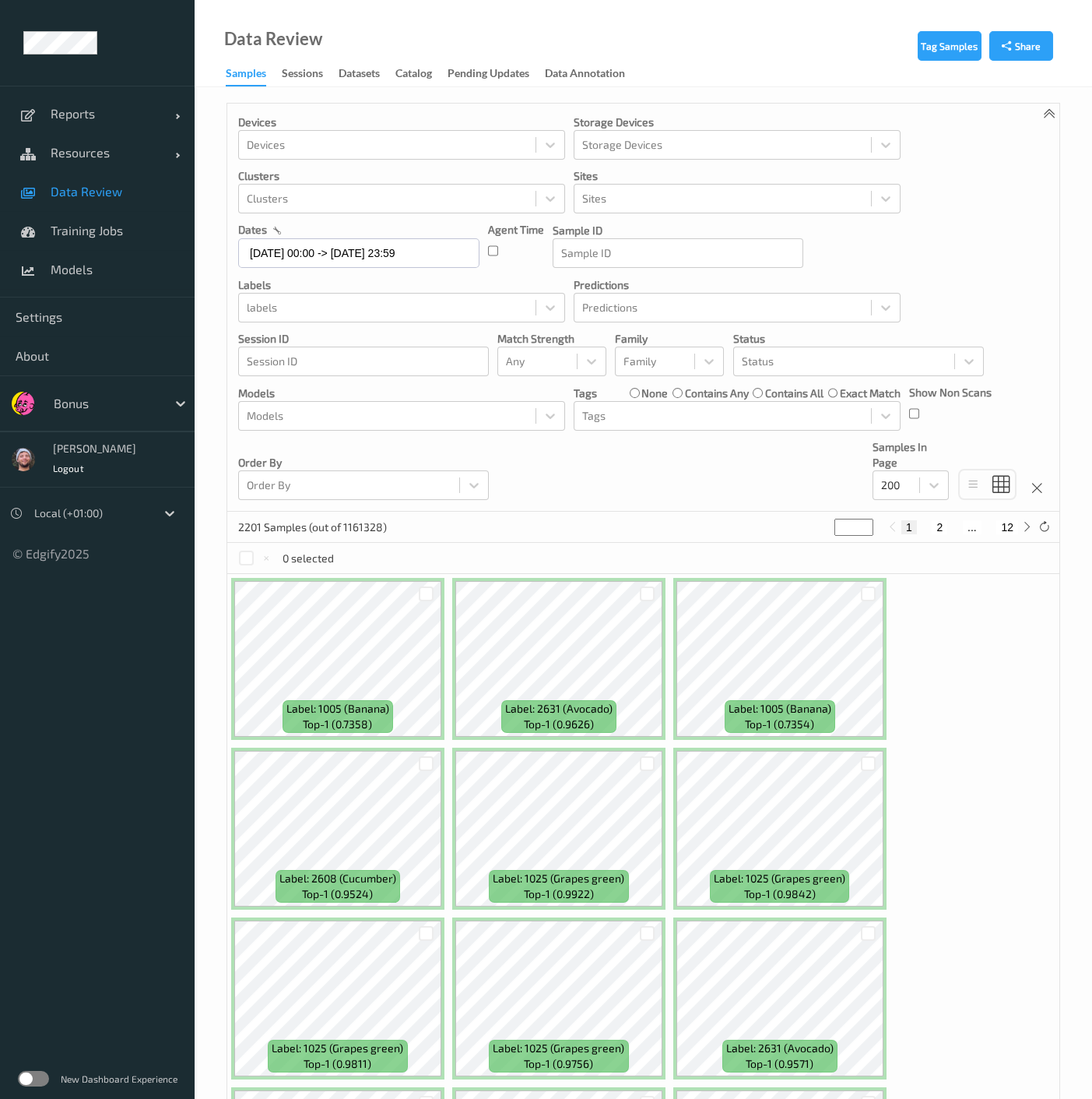
click at [701, 478] on div "Devices Devices Storage Devices Storage Devices Clusters Clusters Sites Sites d…" at bounding box center [644, 308] width 832 height 408
click at [696, 473] on div "Devices Devices Storage Devices Storage Devices Clusters Clusters Sites Sites d…" at bounding box center [644, 308] width 832 height 408
click at [692, 461] on div "Devices Devices Storage Devices Storage Devices Clusters Clusters Sites Sites d…" at bounding box center [644, 308] width 832 height 408
click at [540, 362] on div at bounding box center [538, 361] width 63 height 18
click at [536, 431] on span "Alert non-match" at bounding box center [562, 436] width 68 height 31
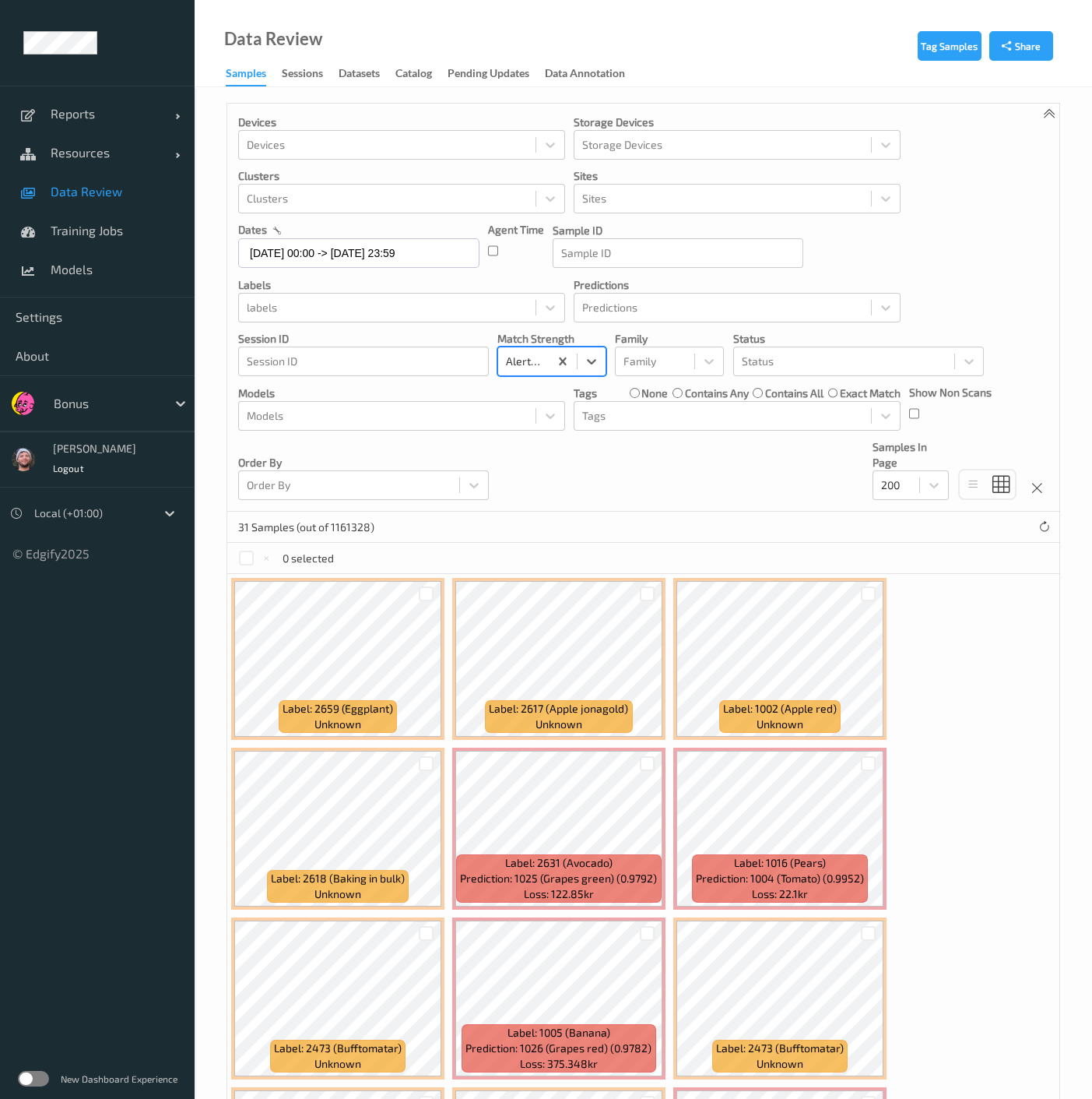
click at [553, 468] on div "Devices Devices Storage Devices Storage Devices Clusters Clusters Sites Sites d…" at bounding box center [644, 308] width 832 height 408
click at [580, 474] on div "Devices Devices Storage Devices Storage Devices Clusters Clusters Sites Sites d…" at bounding box center [644, 308] width 832 height 408
click at [625, 429] on div "Tags" at bounding box center [737, 415] width 327 height 30
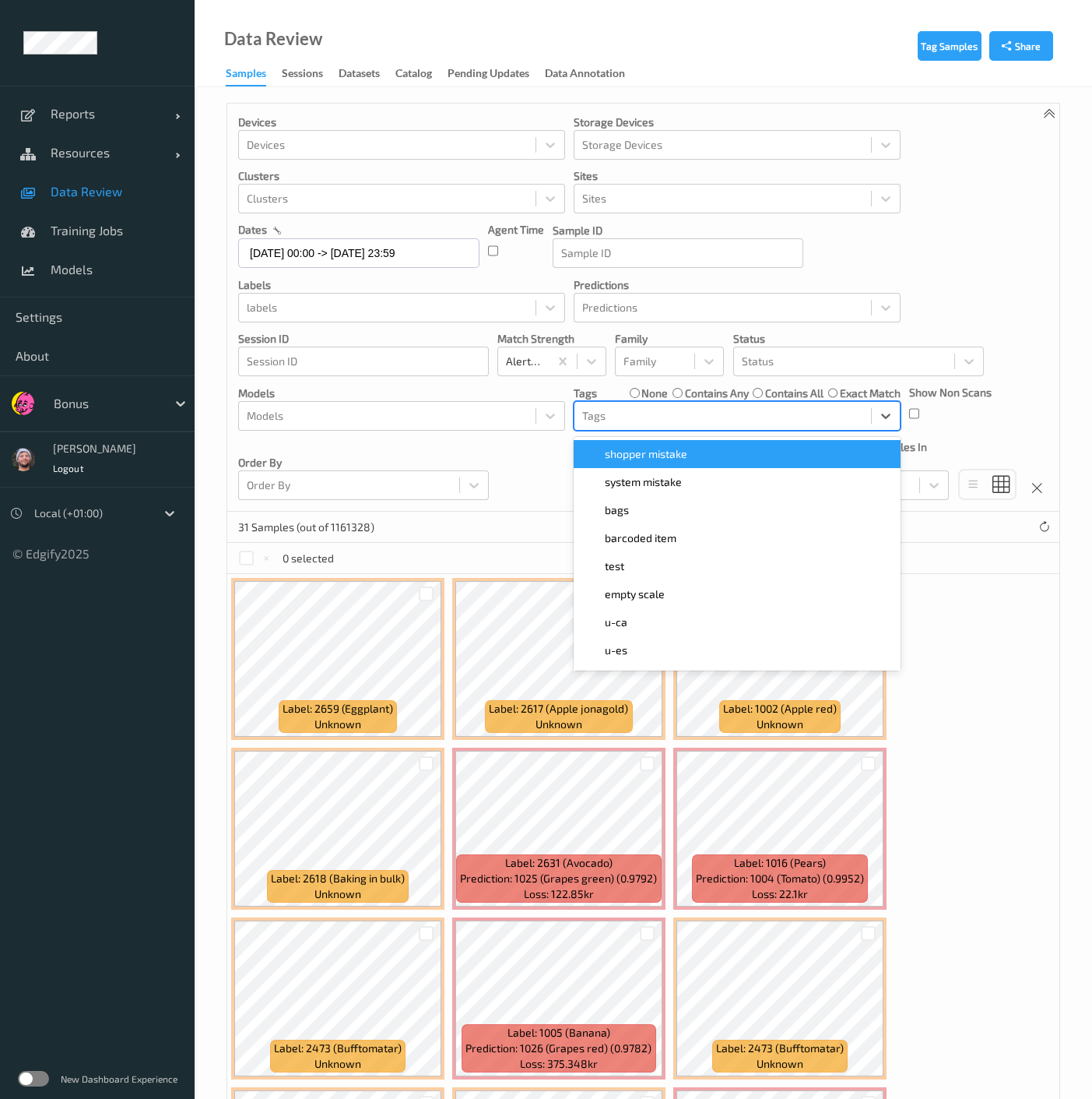
click at [657, 449] on span "shopper mistake" at bounding box center [646, 454] width 83 height 15
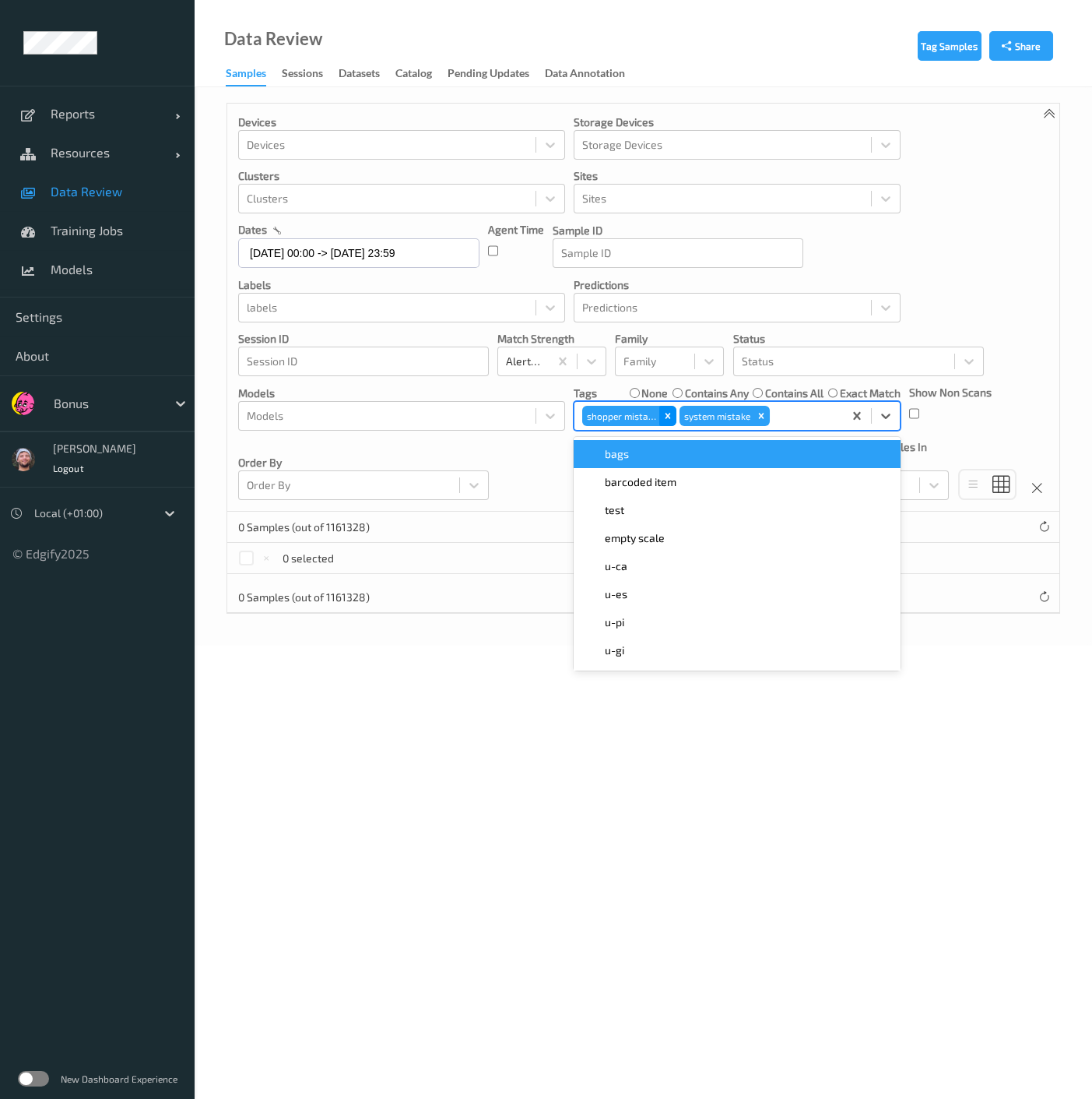
click at [666, 411] on icon "Remove shopper mistake" at bounding box center [667, 415] width 11 height 11
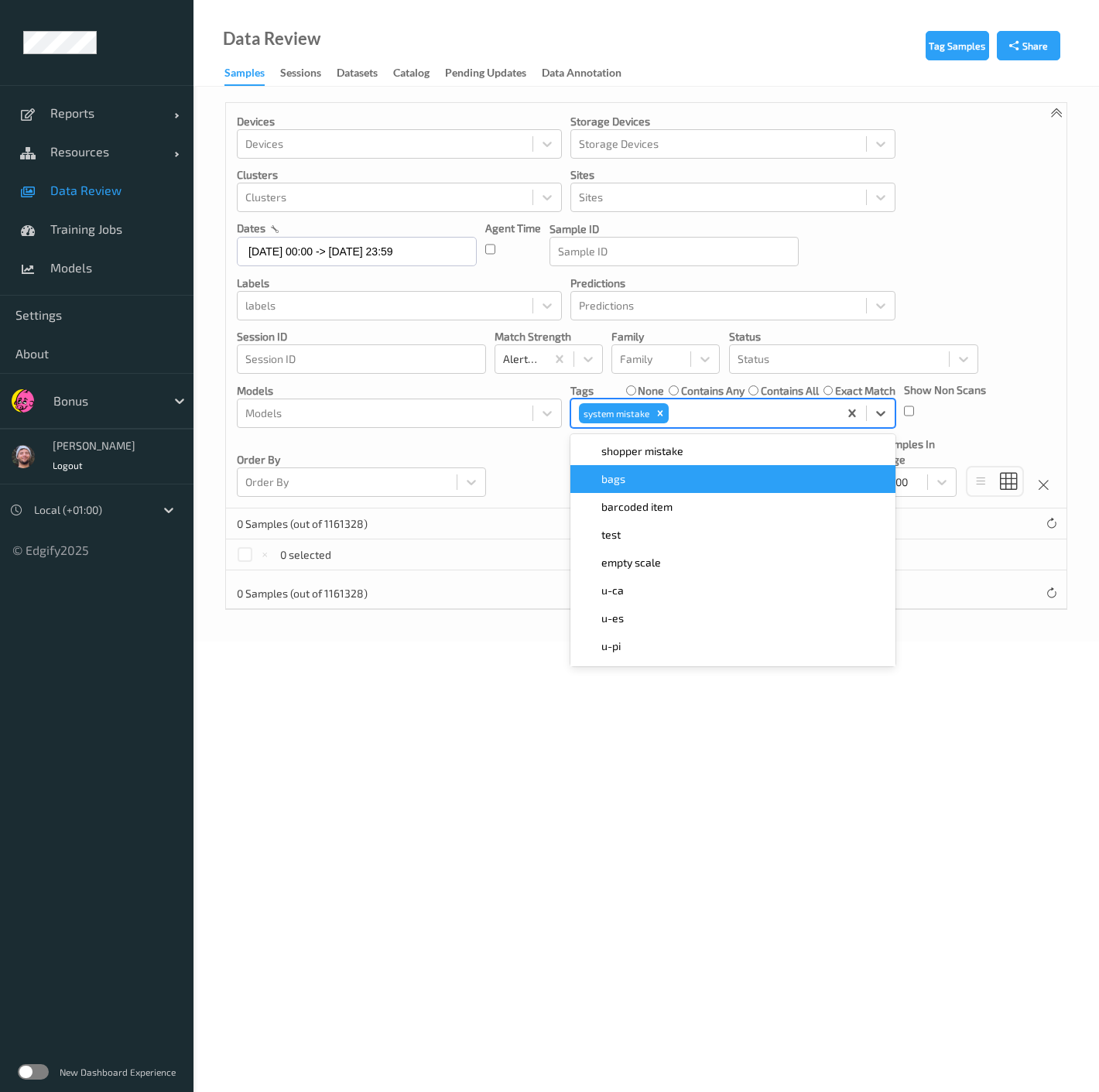
click at [662, 408] on icon "Remove system mistake" at bounding box center [659, 413] width 11 height 11
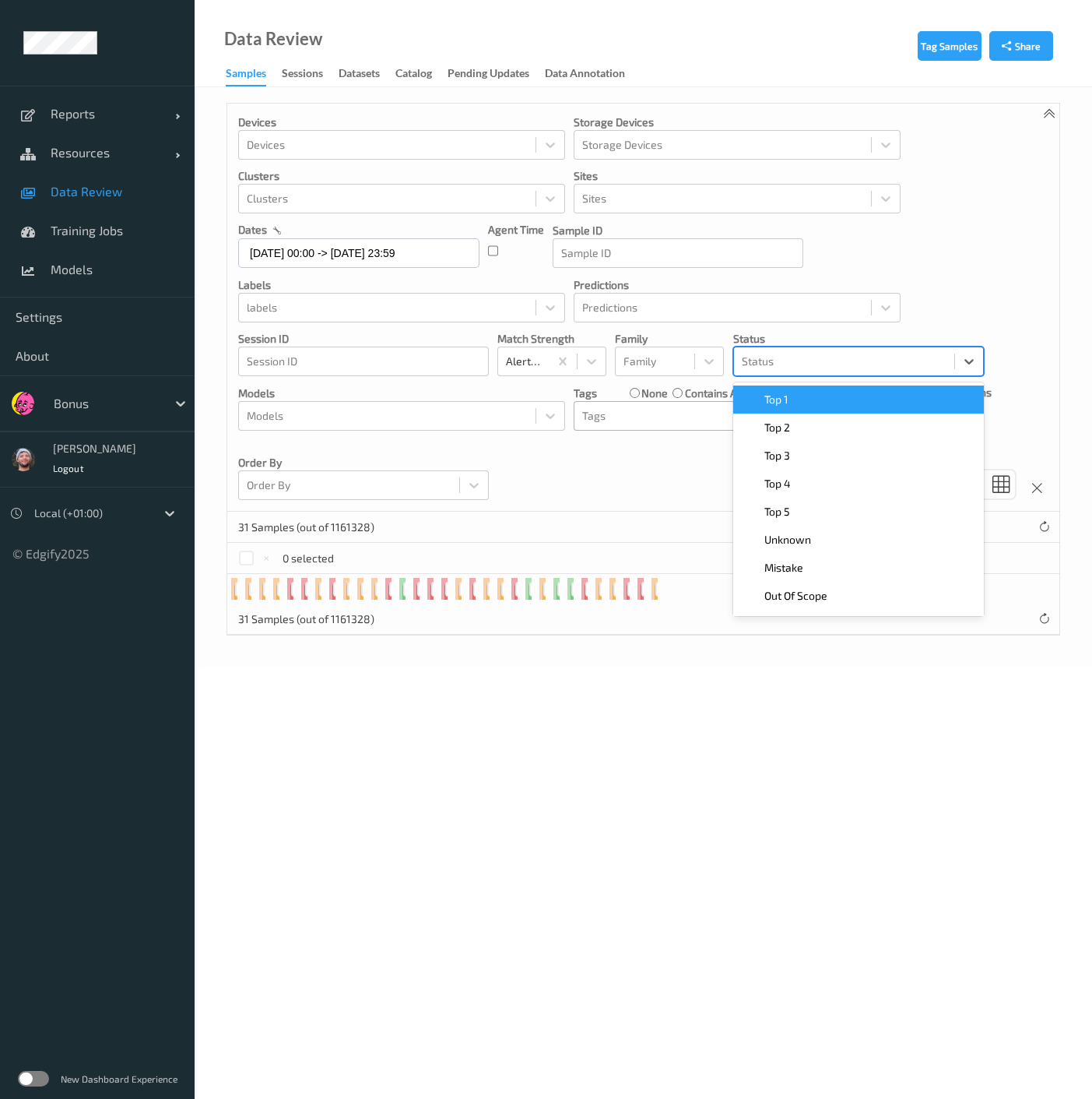
click at [770, 347] on div "Status" at bounding box center [858, 361] width 251 height 30
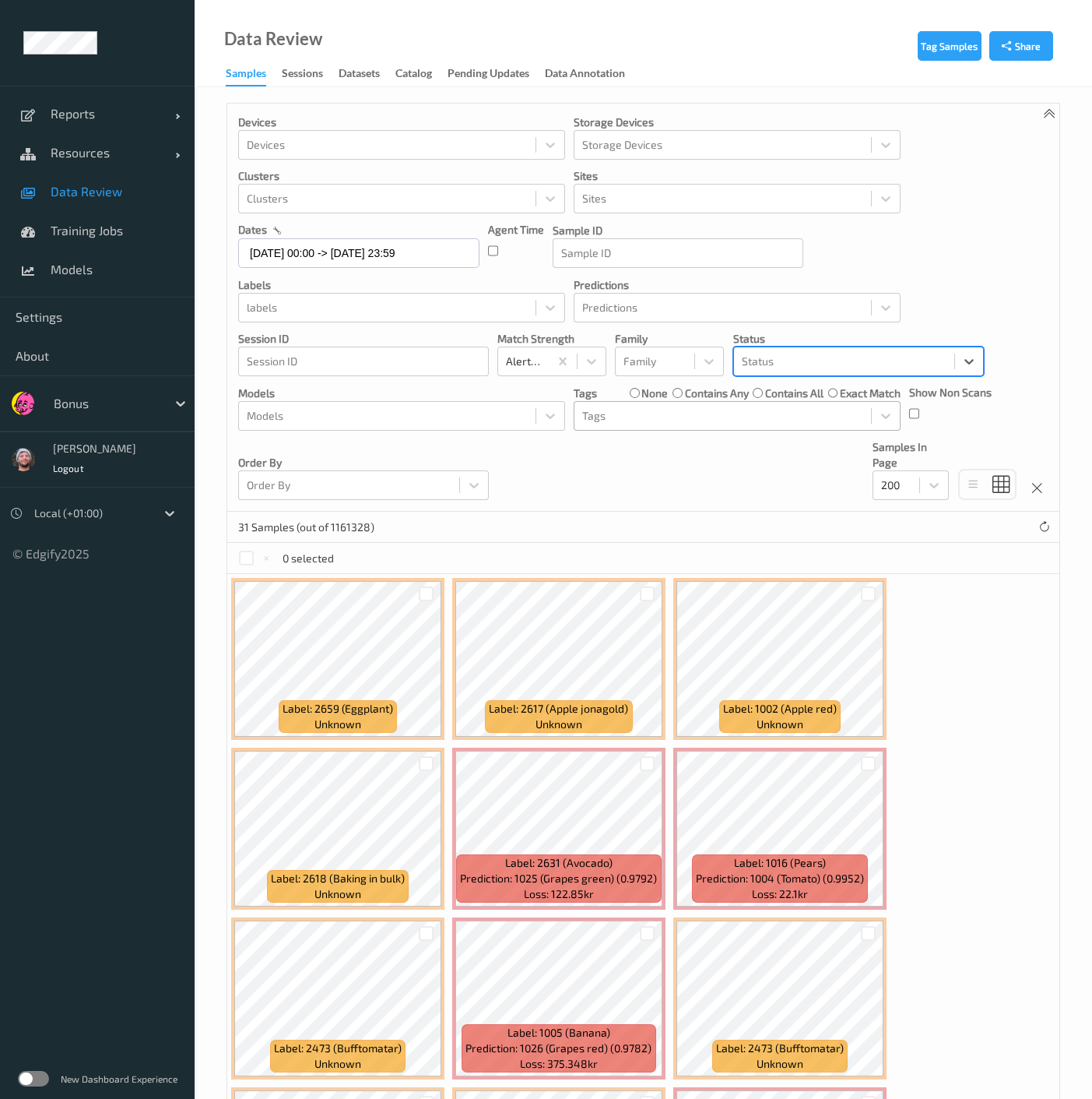
click at [772, 367] on div at bounding box center [844, 361] width 205 height 18
click at [791, 368] on div at bounding box center [844, 361] width 205 height 18
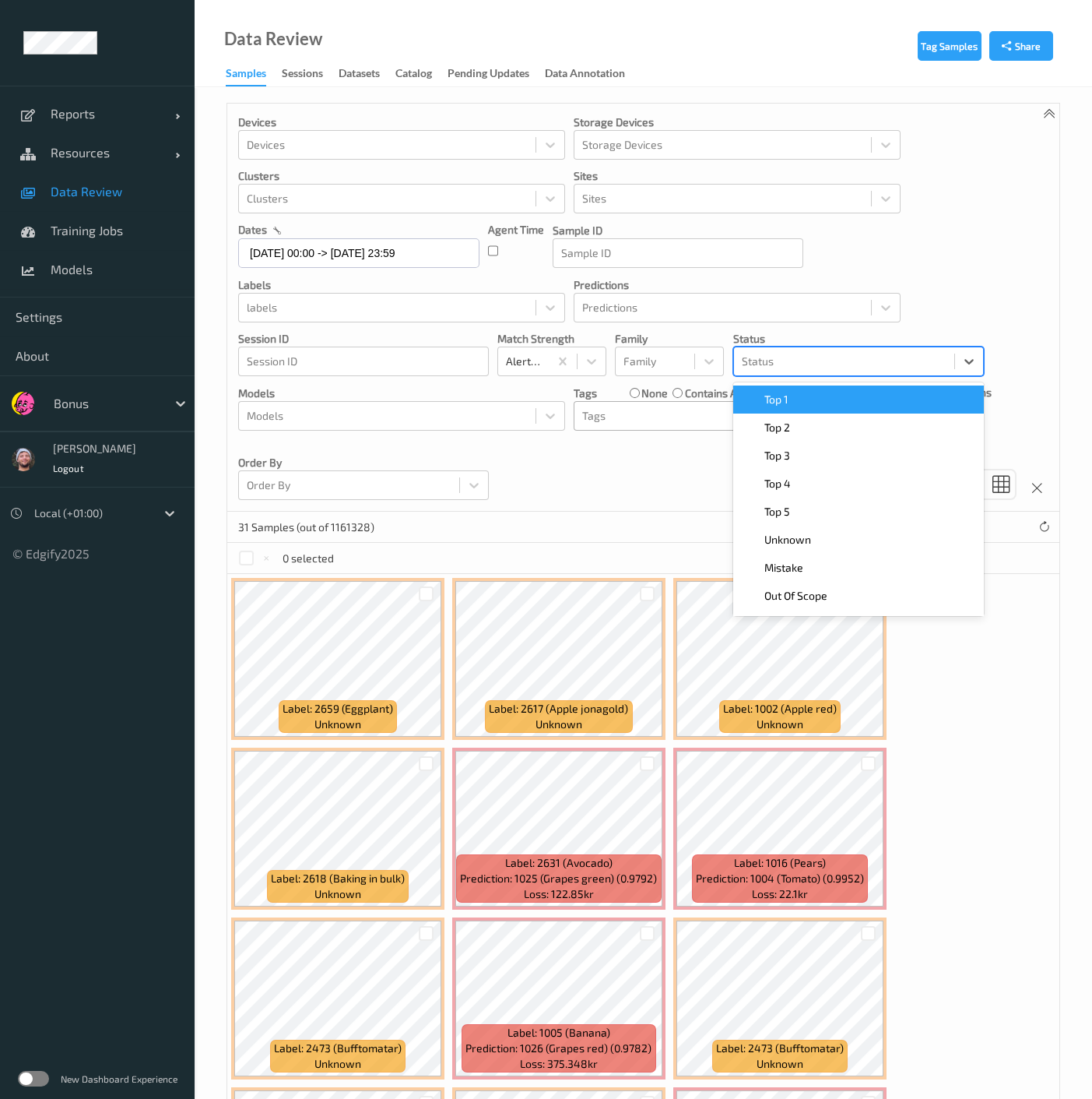
click at [784, 391] on span "Top 1" at bounding box center [776, 399] width 24 height 15
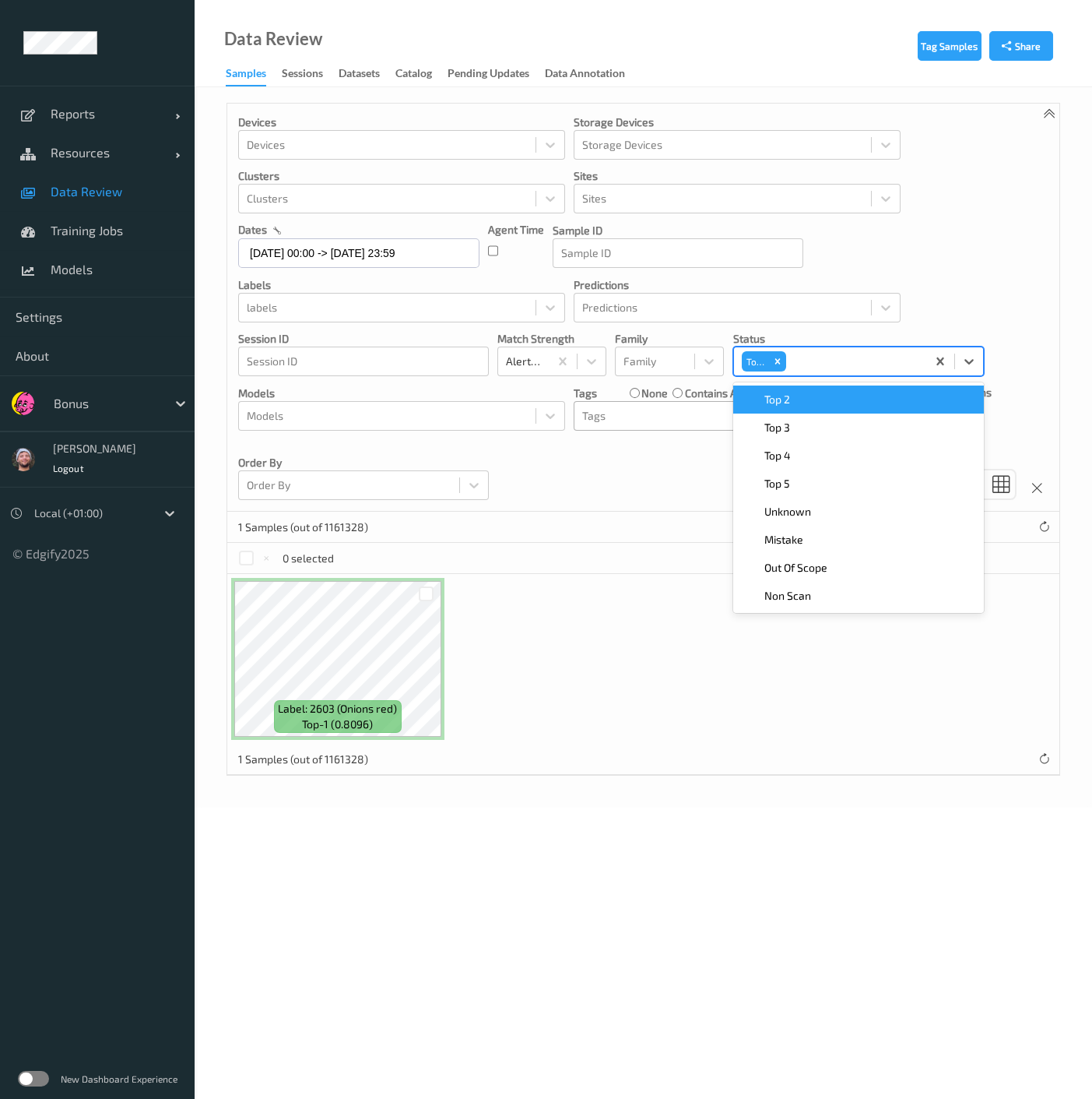
click at [784, 393] on span "Top 2" at bounding box center [777, 399] width 26 height 15
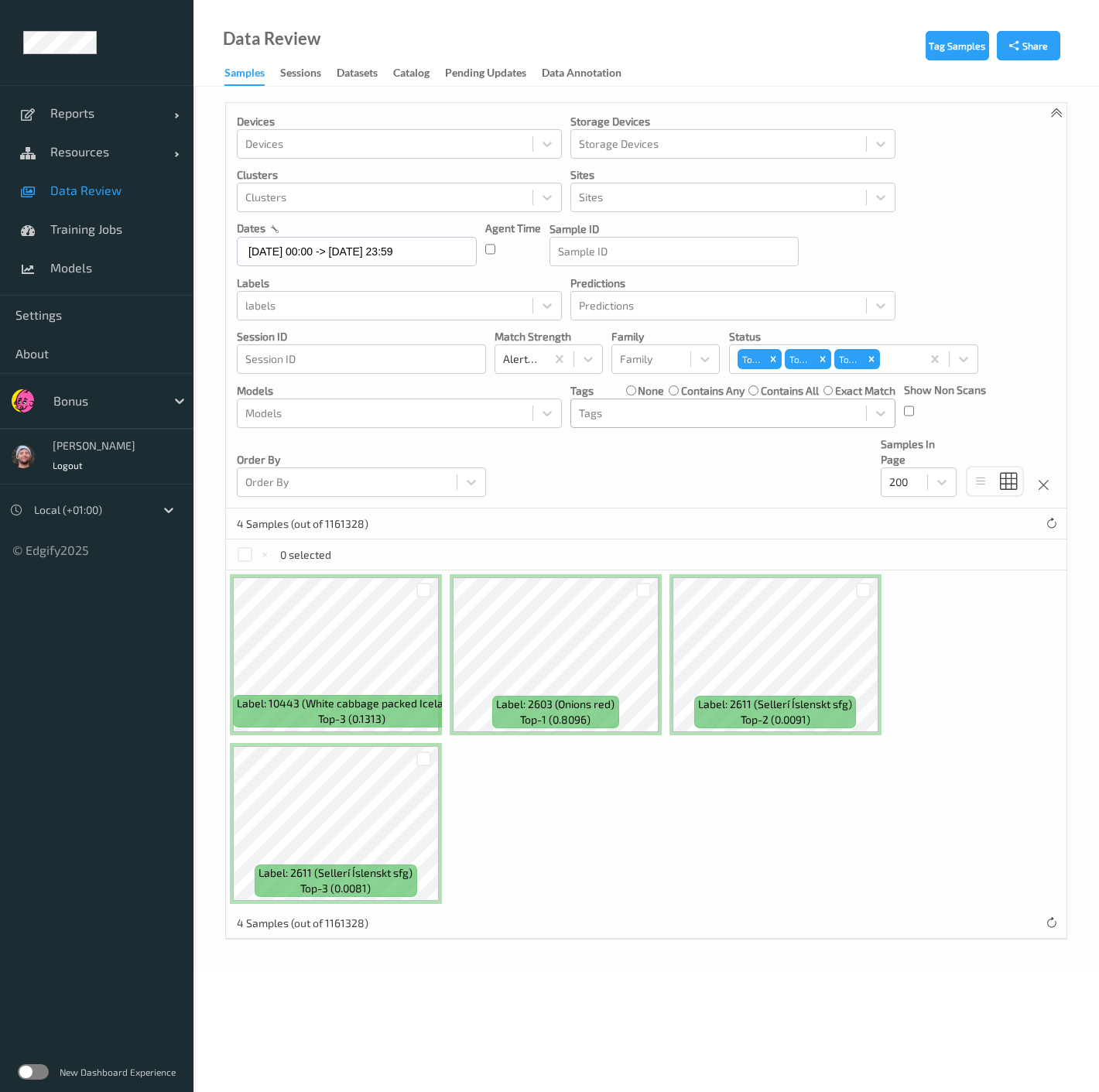
click at [613, 510] on div "4 Samples (out of 1161328)" at bounding box center [647, 524] width 841 height 31
click at [865, 586] on div at bounding box center [863, 589] width 14 height 14
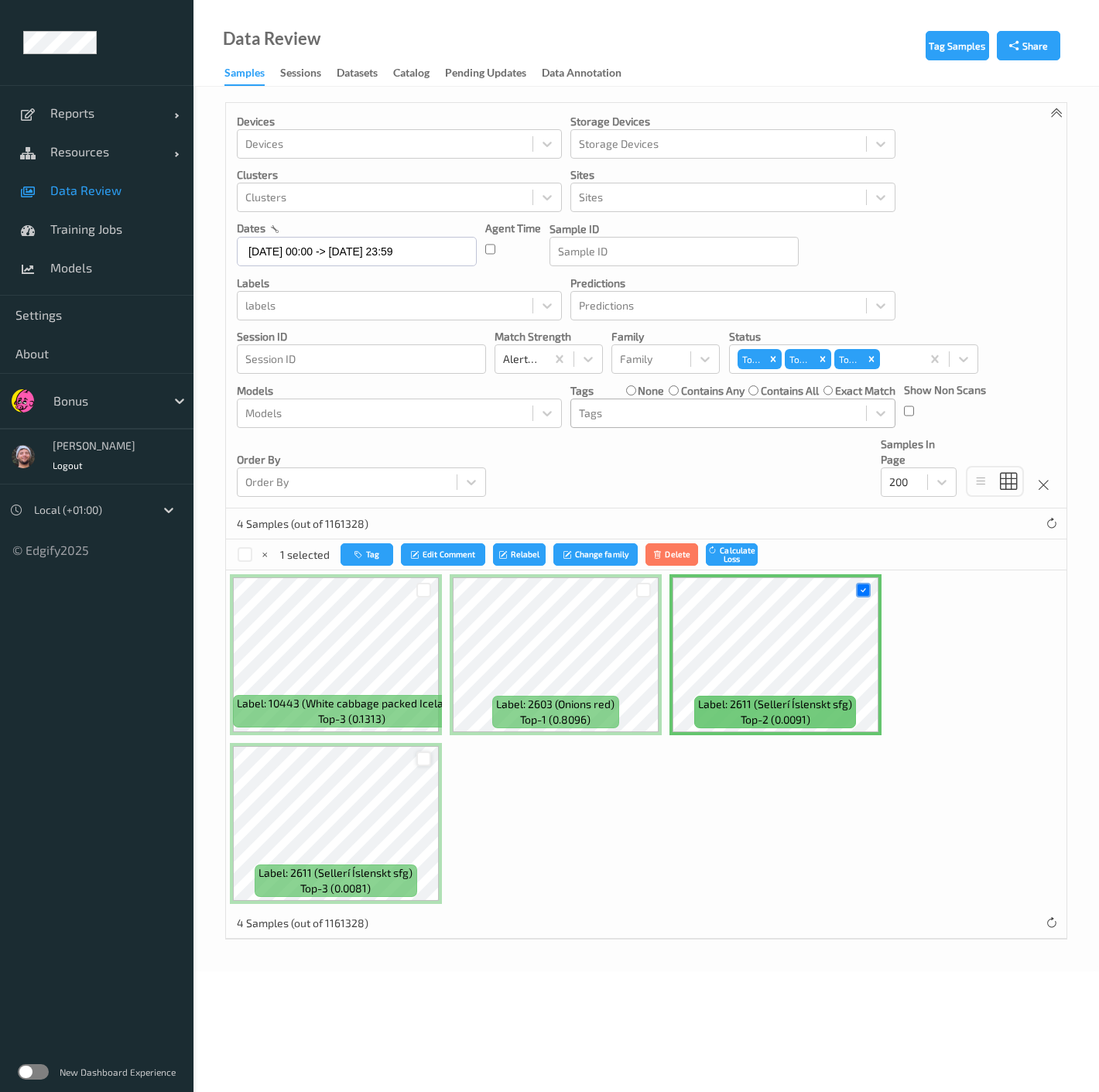
click at [421, 760] on div at bounding box center [423, 759] width 14 height 14
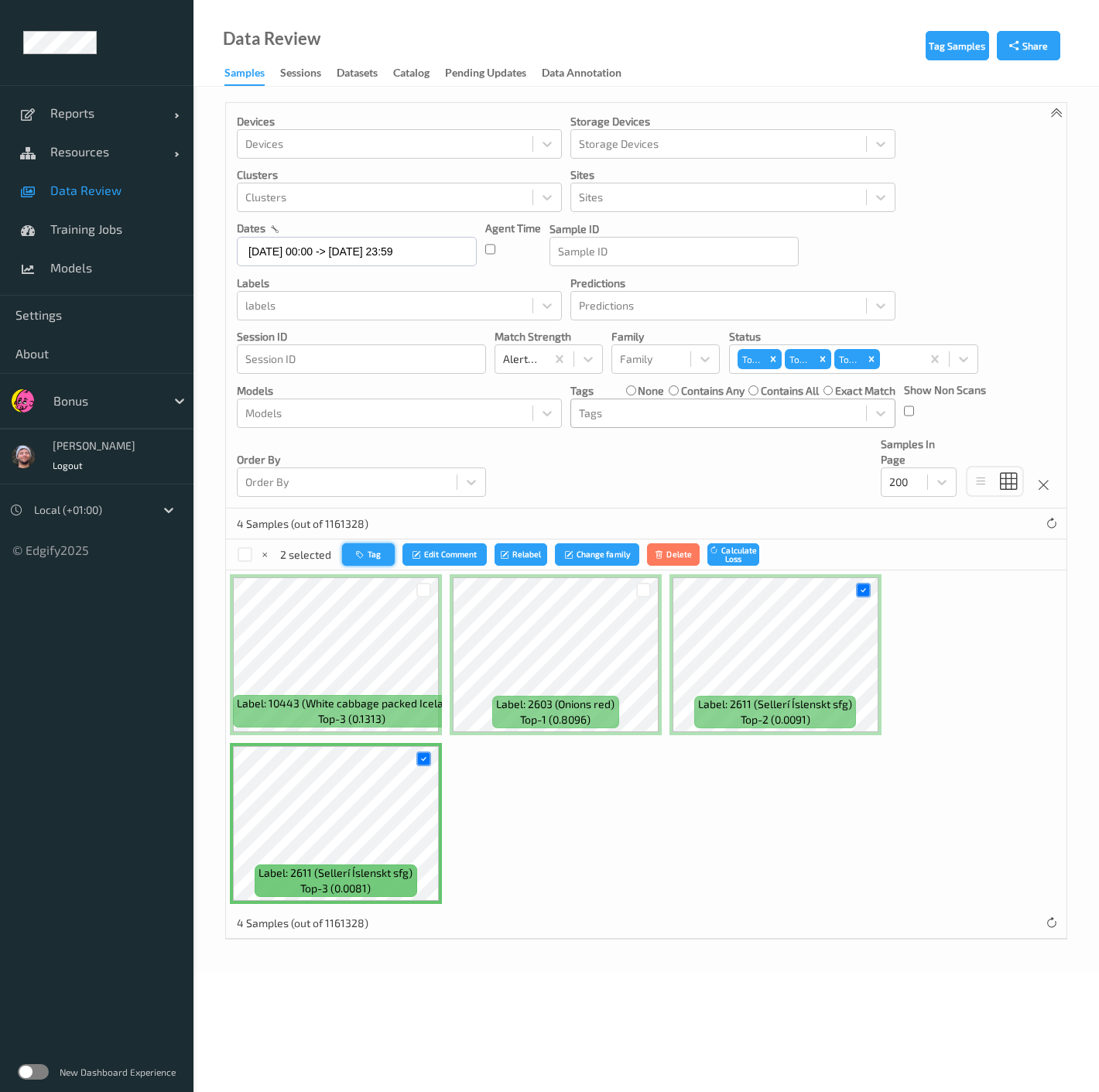
click at [373, 556] on button "Tag" at bounding box center [368, 554] width 53 height 22
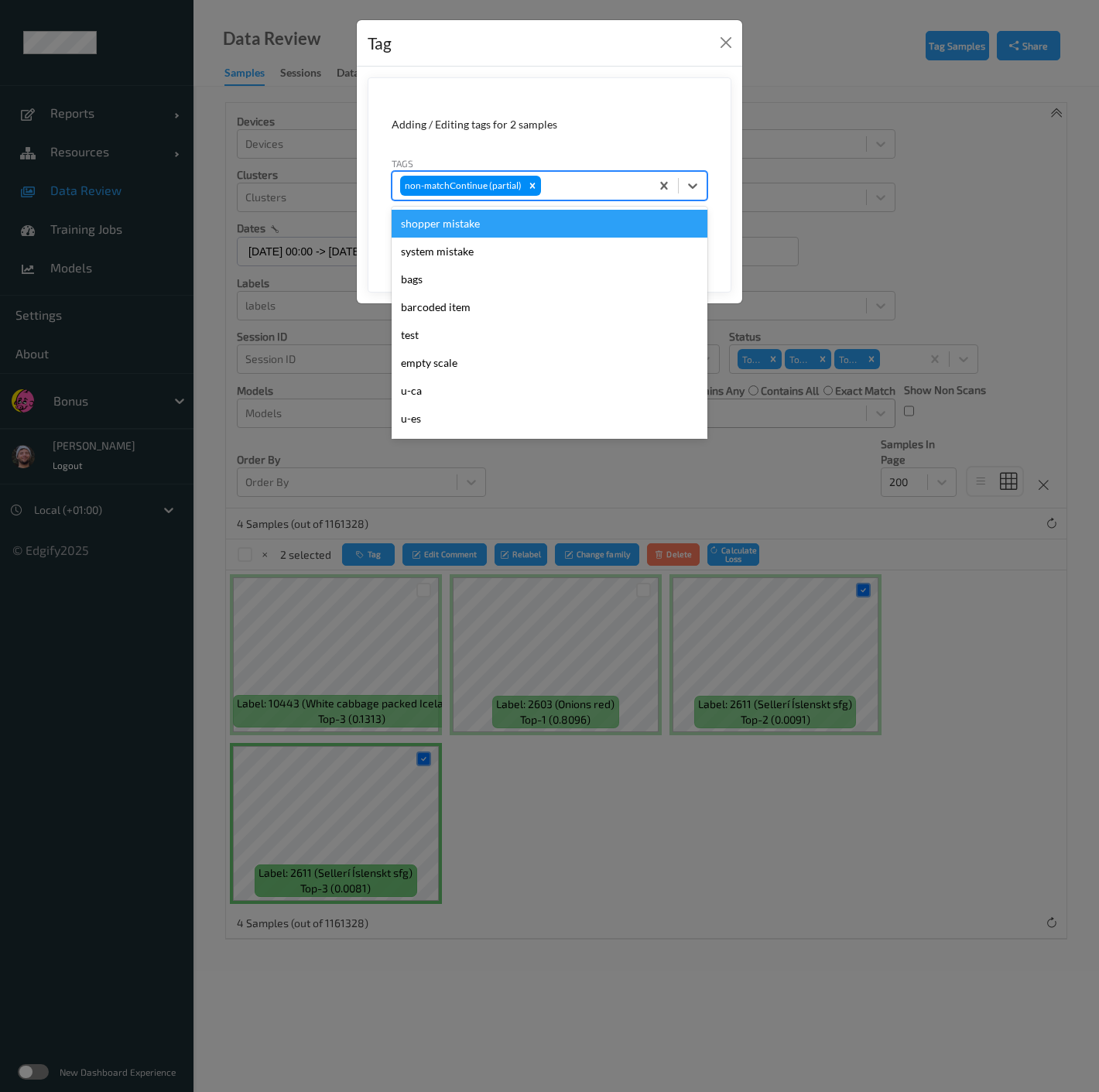
click at [581, 178] on div at bounding box center [593, 185] width 98 height 18
type input "wa"
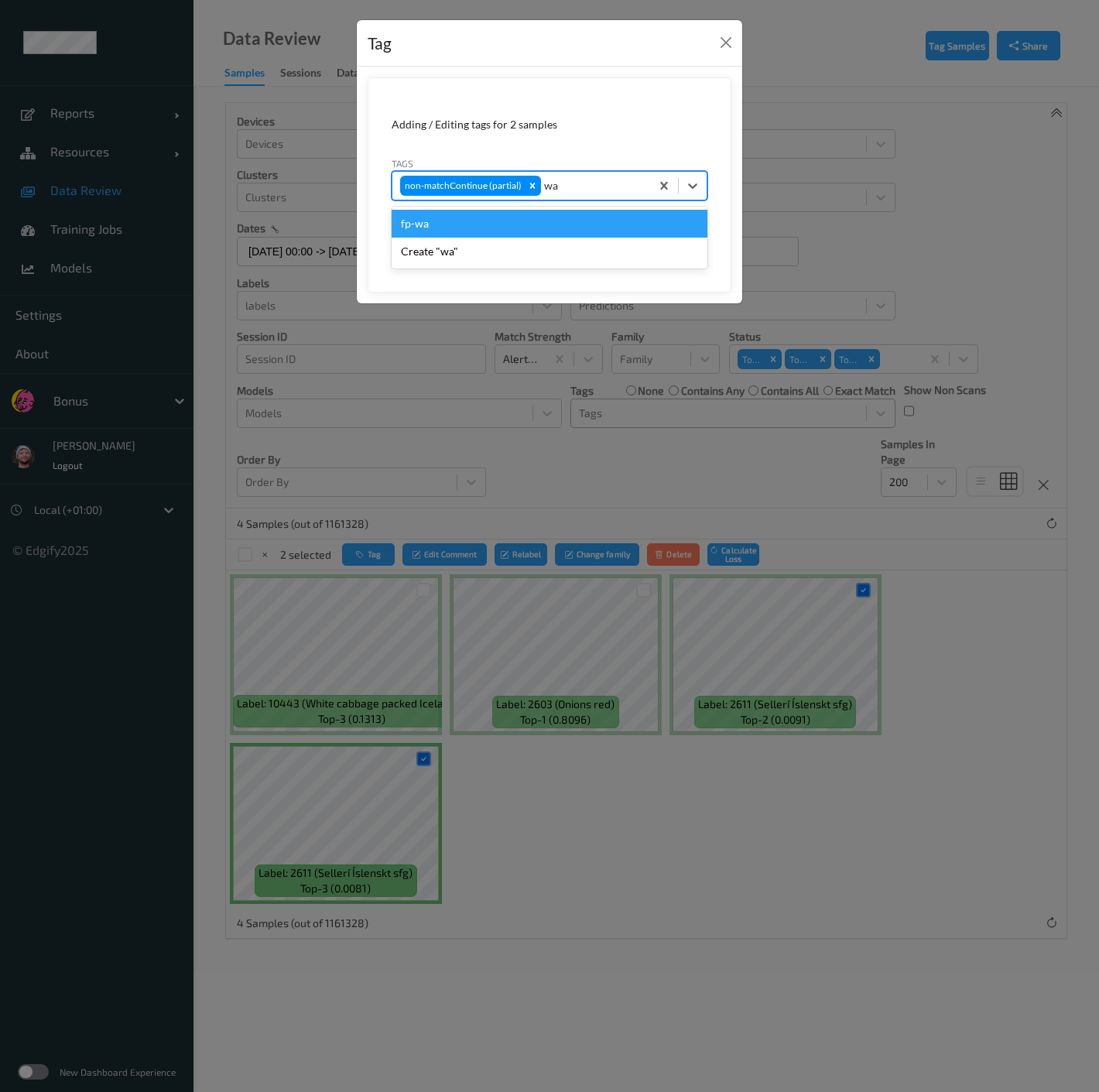
click at [494, 220] on div "fp-wa" at bounding box center [550, 224] width 315 height 28
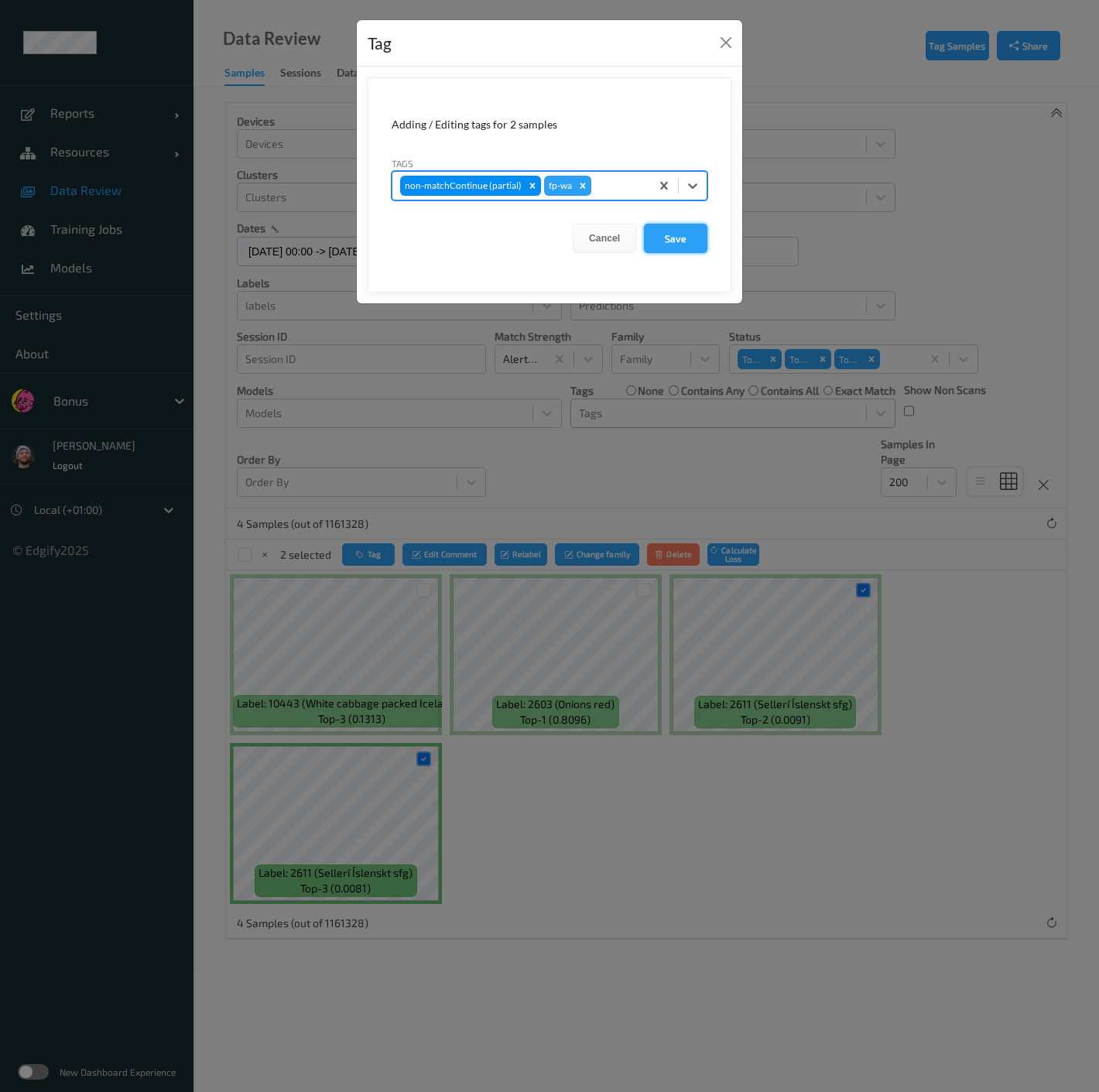
click at [661, 231] on button "Save" at bounding box center [676, 238] width 63 height 30
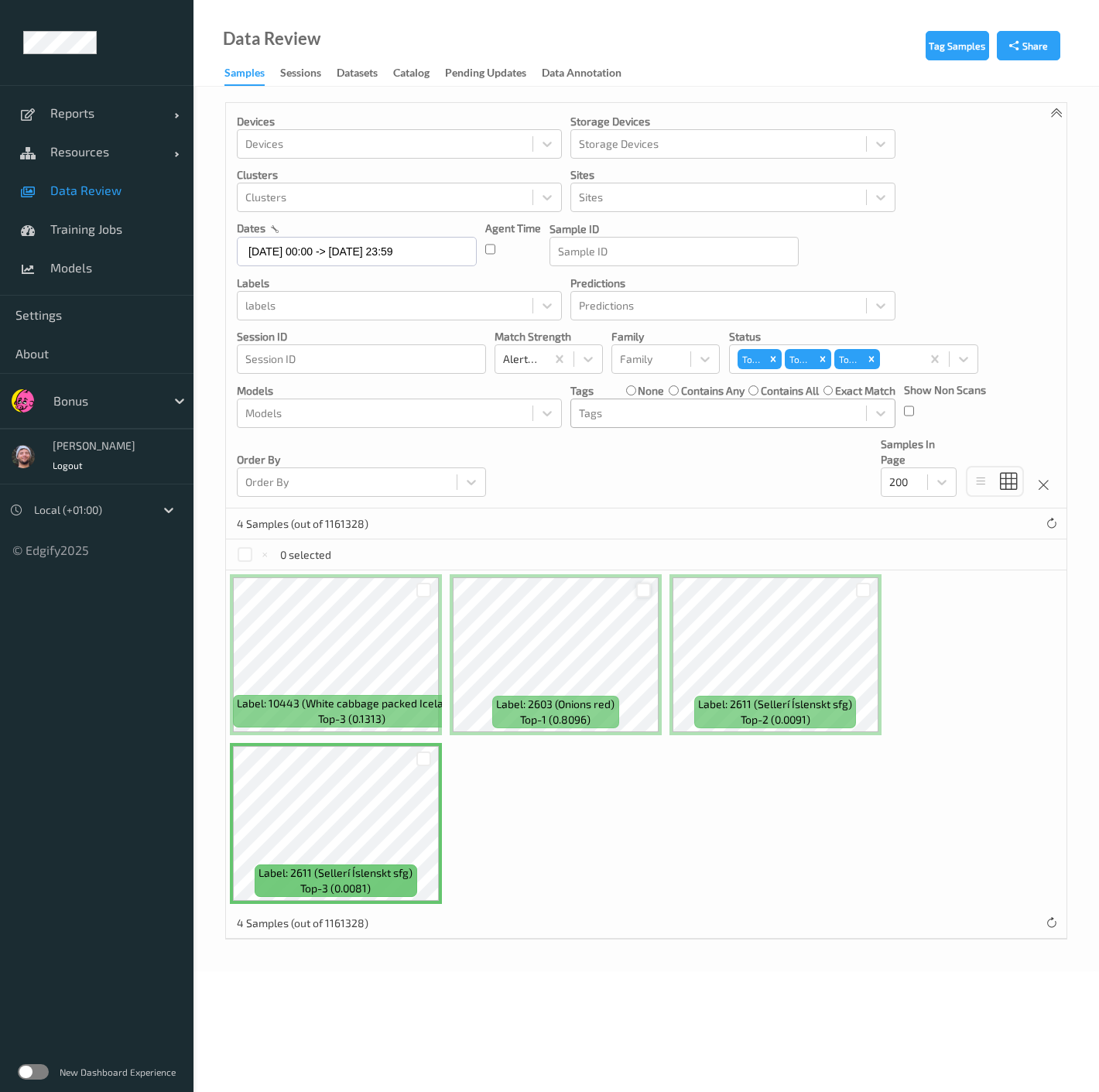
click at [641, 585] on div at bounding box center [643, 589] width 14 height 14
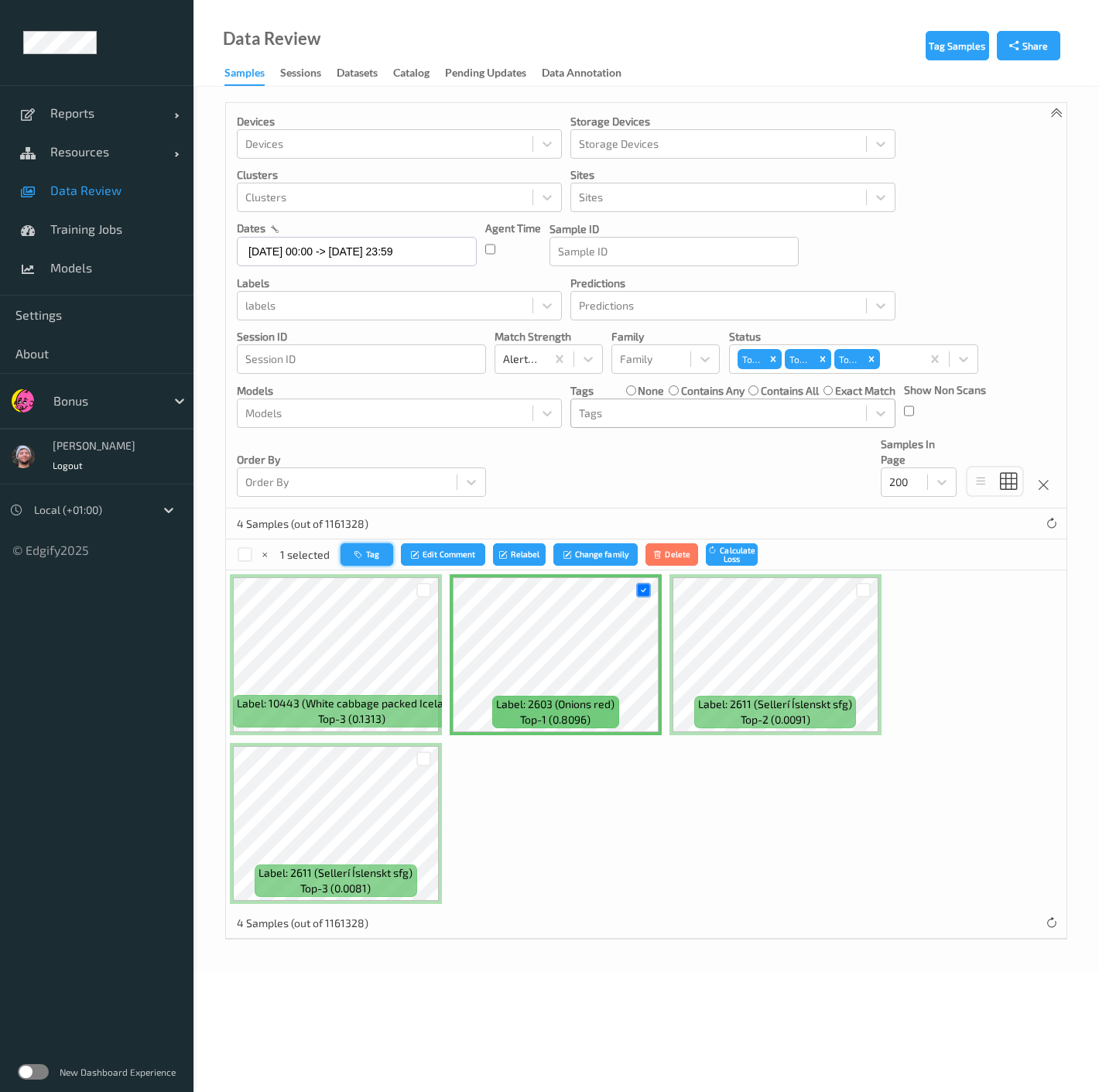
click at [373, 561] on button "Tag" at bounding box center [366, 554] width 53 height 22
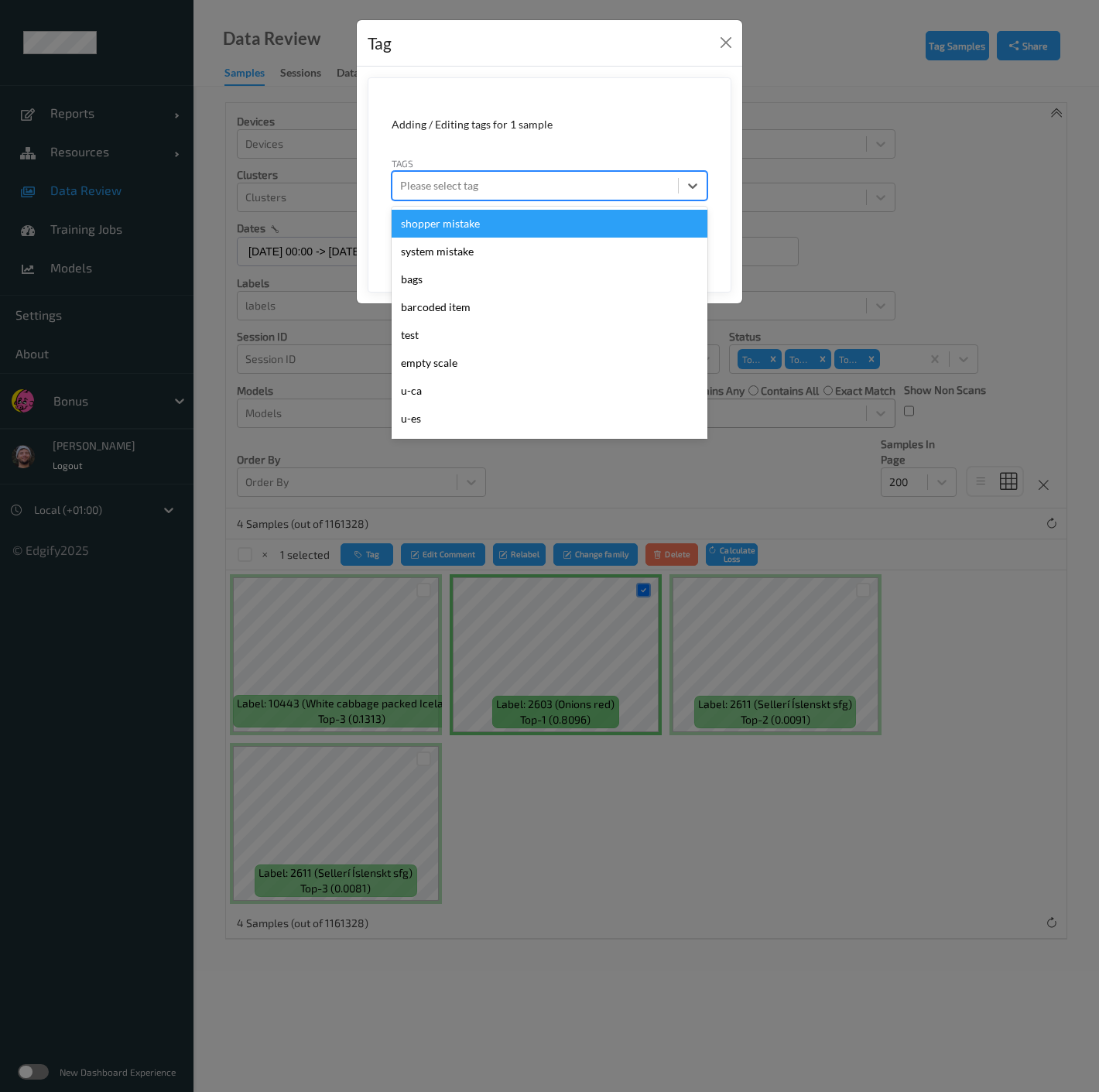
click at [548, 190] on div at bounding box center [535, 185] width 270 height 18
type input "ca"
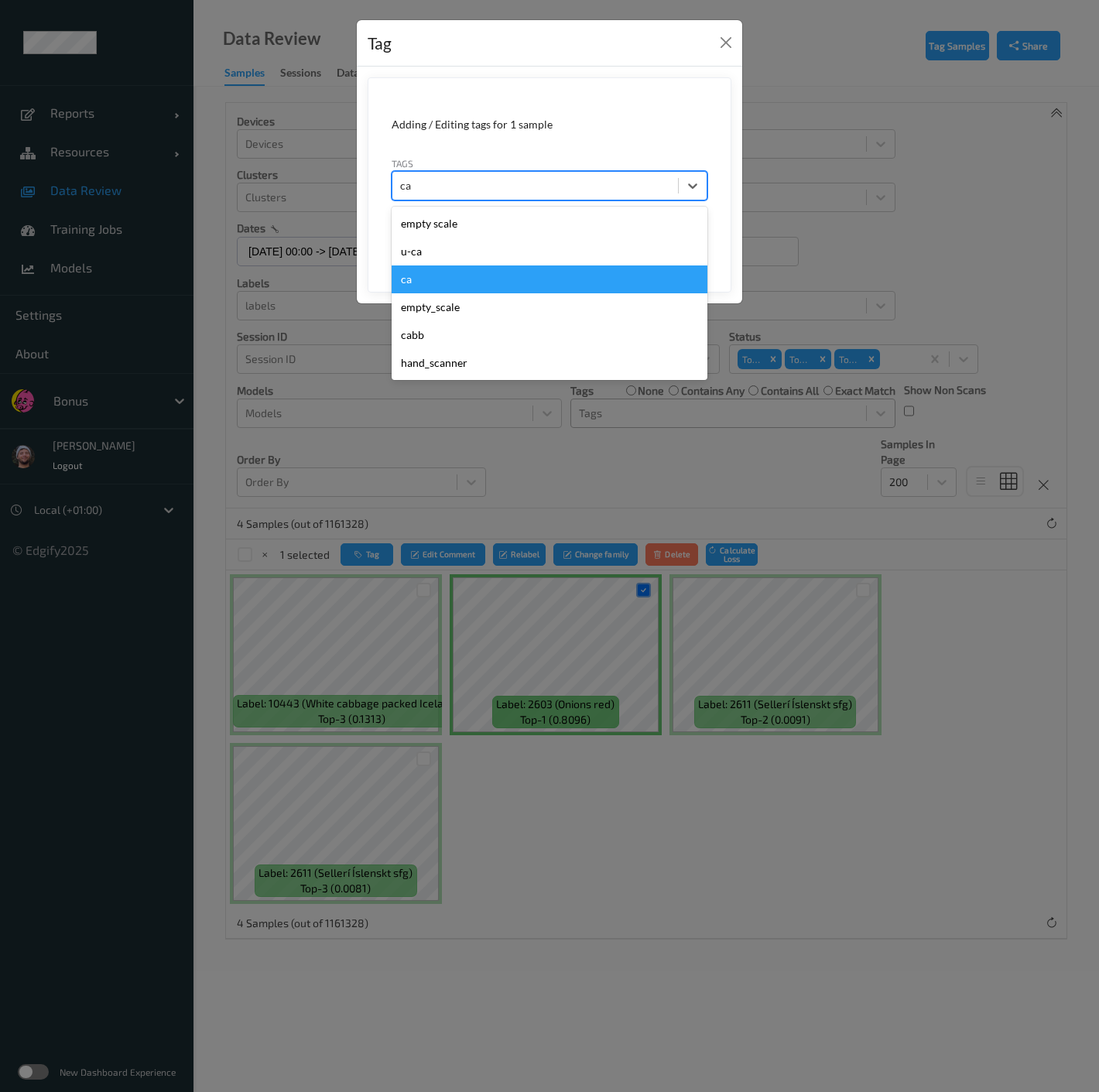
click at [470, 268] on div "ca" at bounding box center [550, 279] width 315 height 28
type input "s"
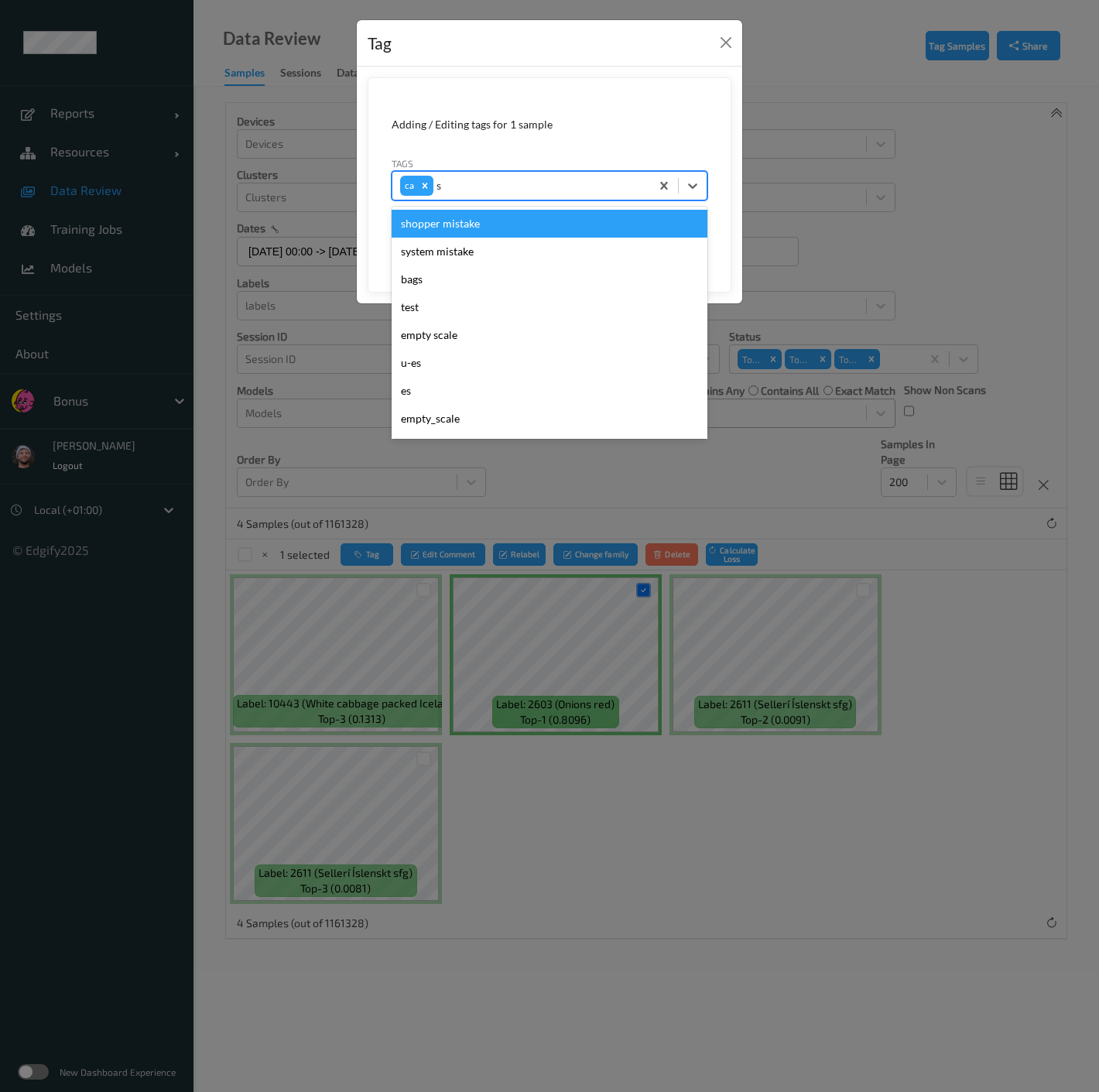
click at [463, 212] on div "shopper mistake" at bounding box center [550, 224] width 315 height 28
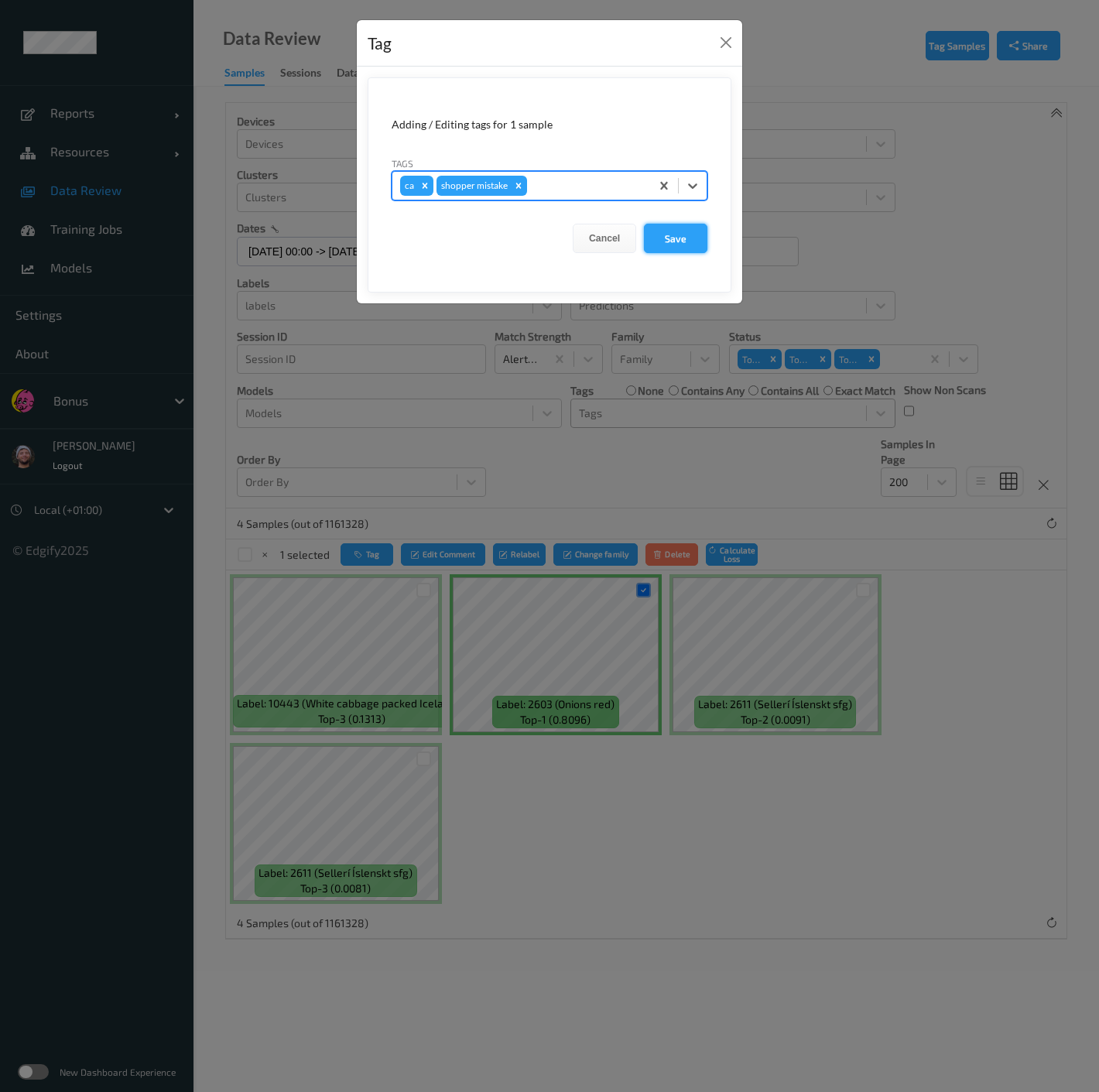
click at [677, 240] on button "Save" at bounding box center [676, 238] width 63 height 30
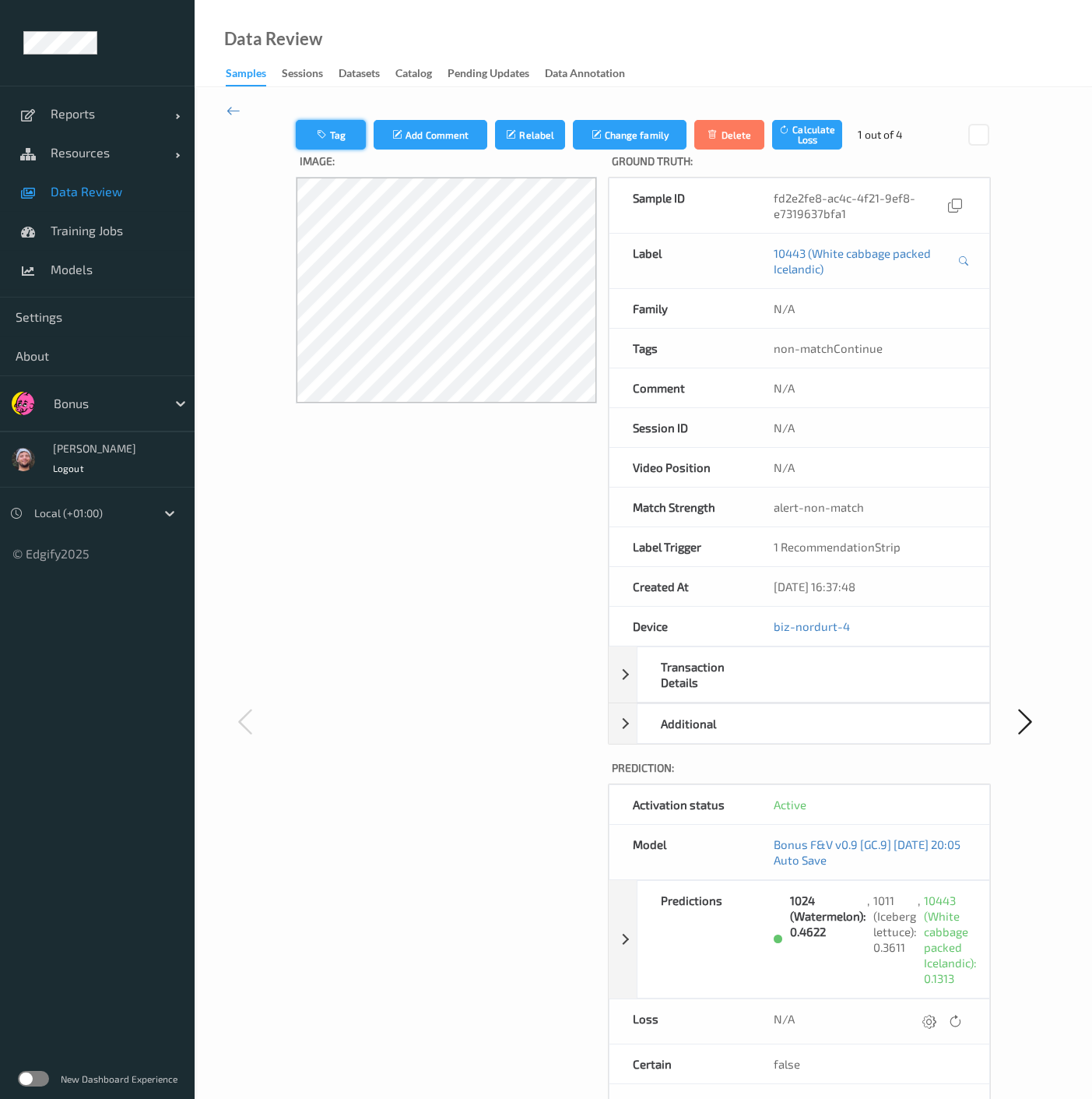
click at [359, 140] on button "Tag" at bounding box center [331, 135] width 70 height 30
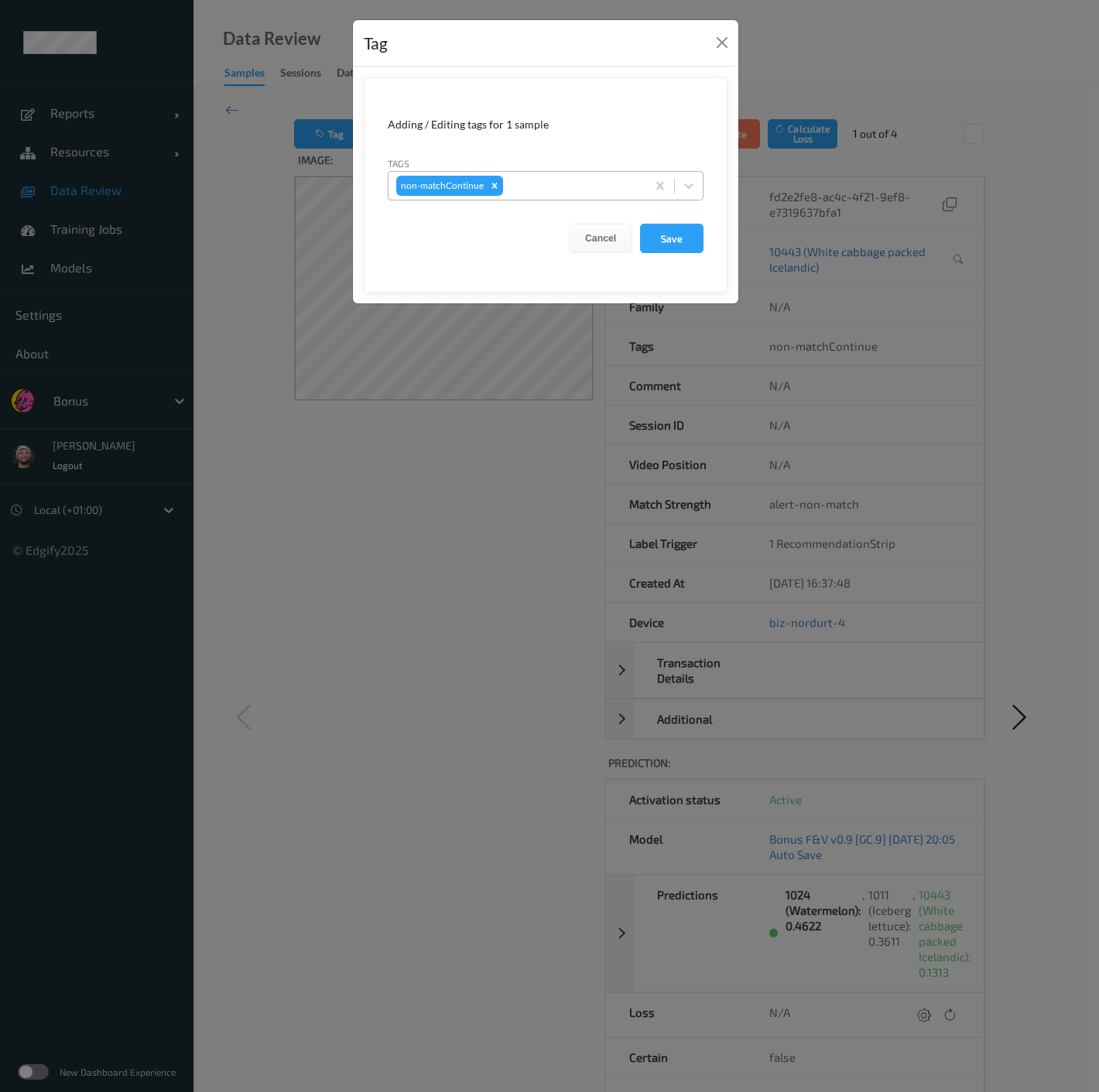
click at [551, 183] on div at bounding box center [572, 185] width 133 height 18
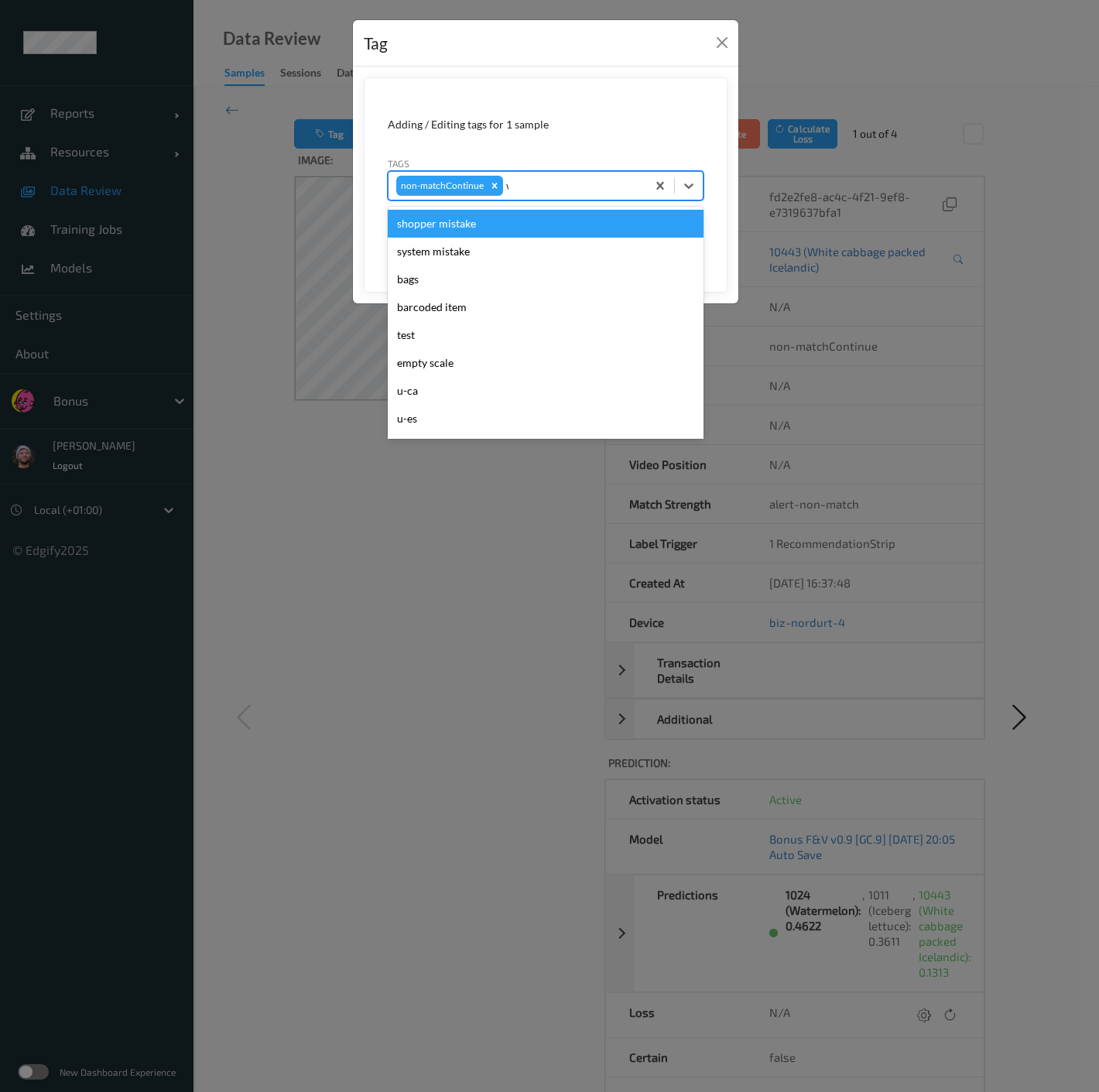
type input "wa"
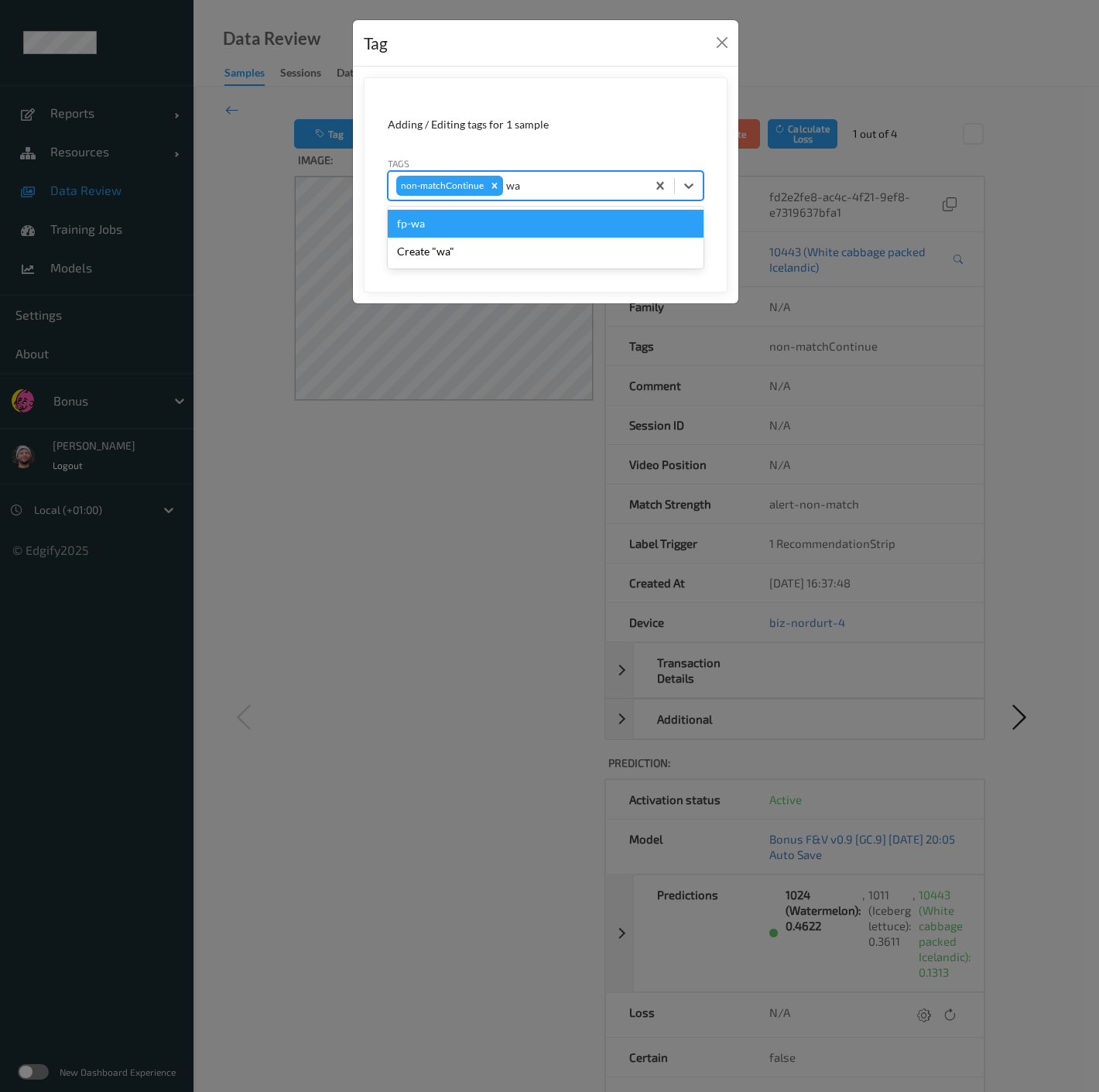
click at [458, 224] on div "fp-wa" at bounding box center [546, 224] width 315 height 28
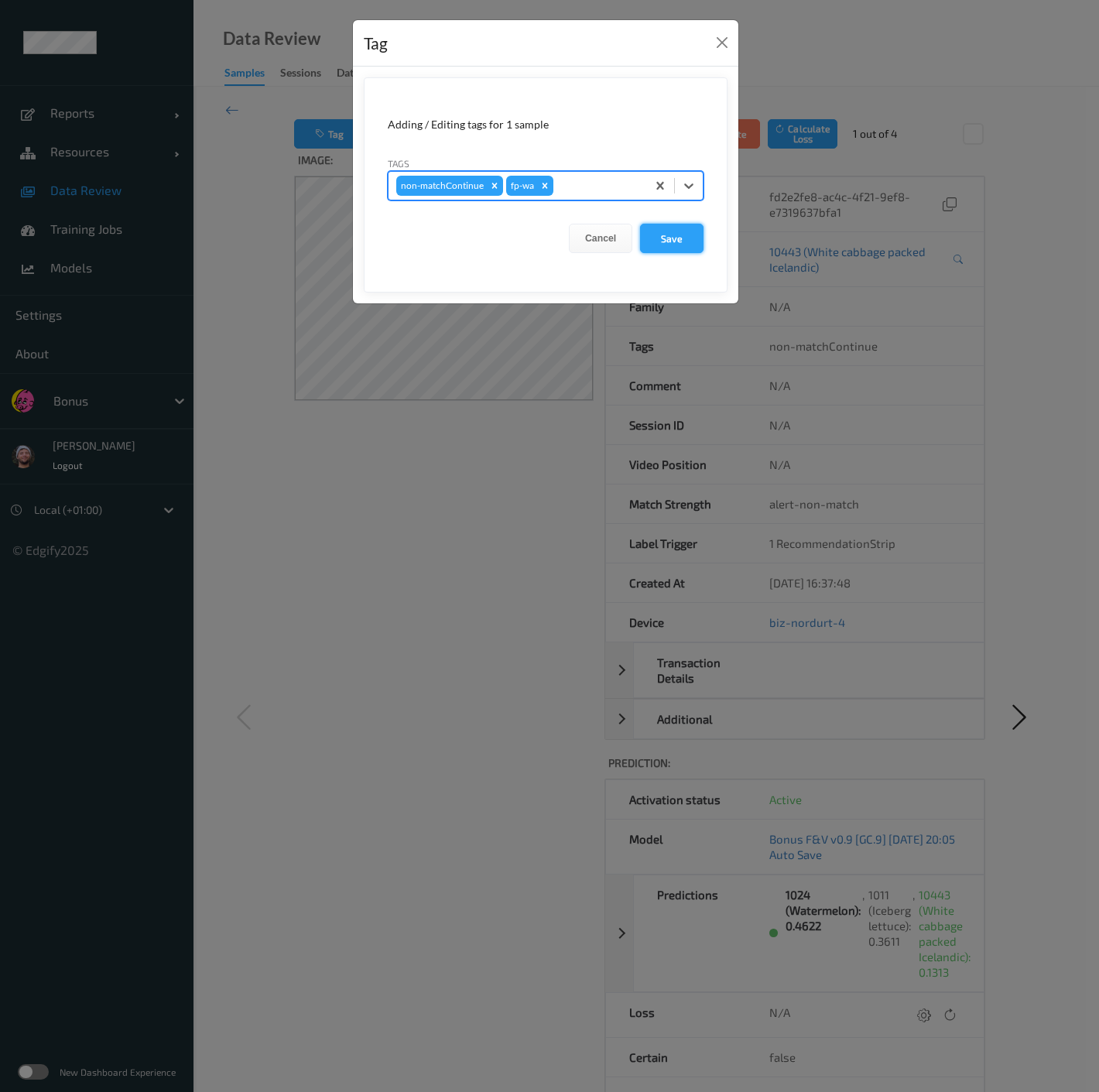
click at [662, 237] on button "Save" at bounding box center [672, 238] width 63 height 30
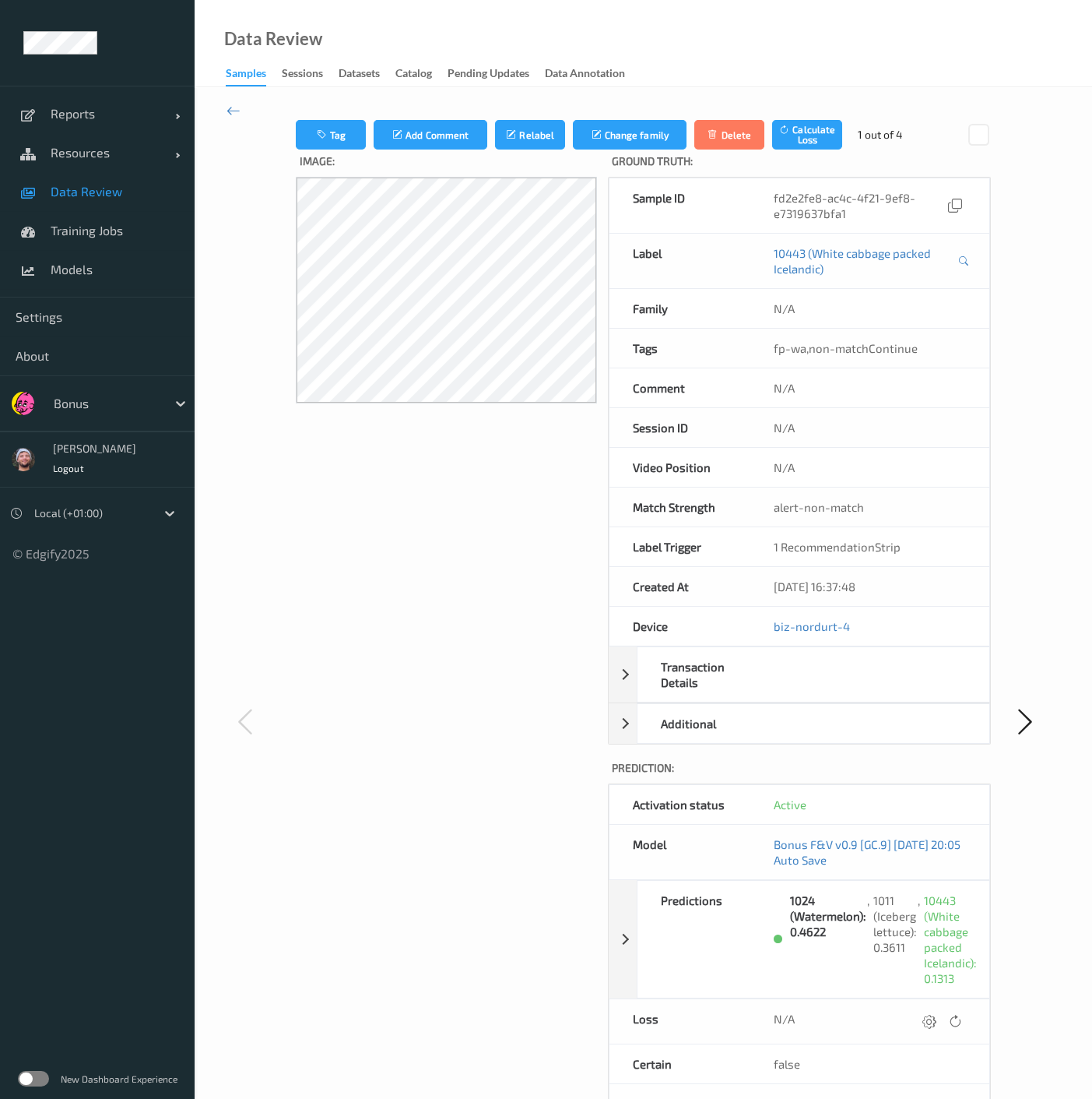
click at [80, 209] on link "Data Review" at bounding box center [97, 191] width 195 height 39
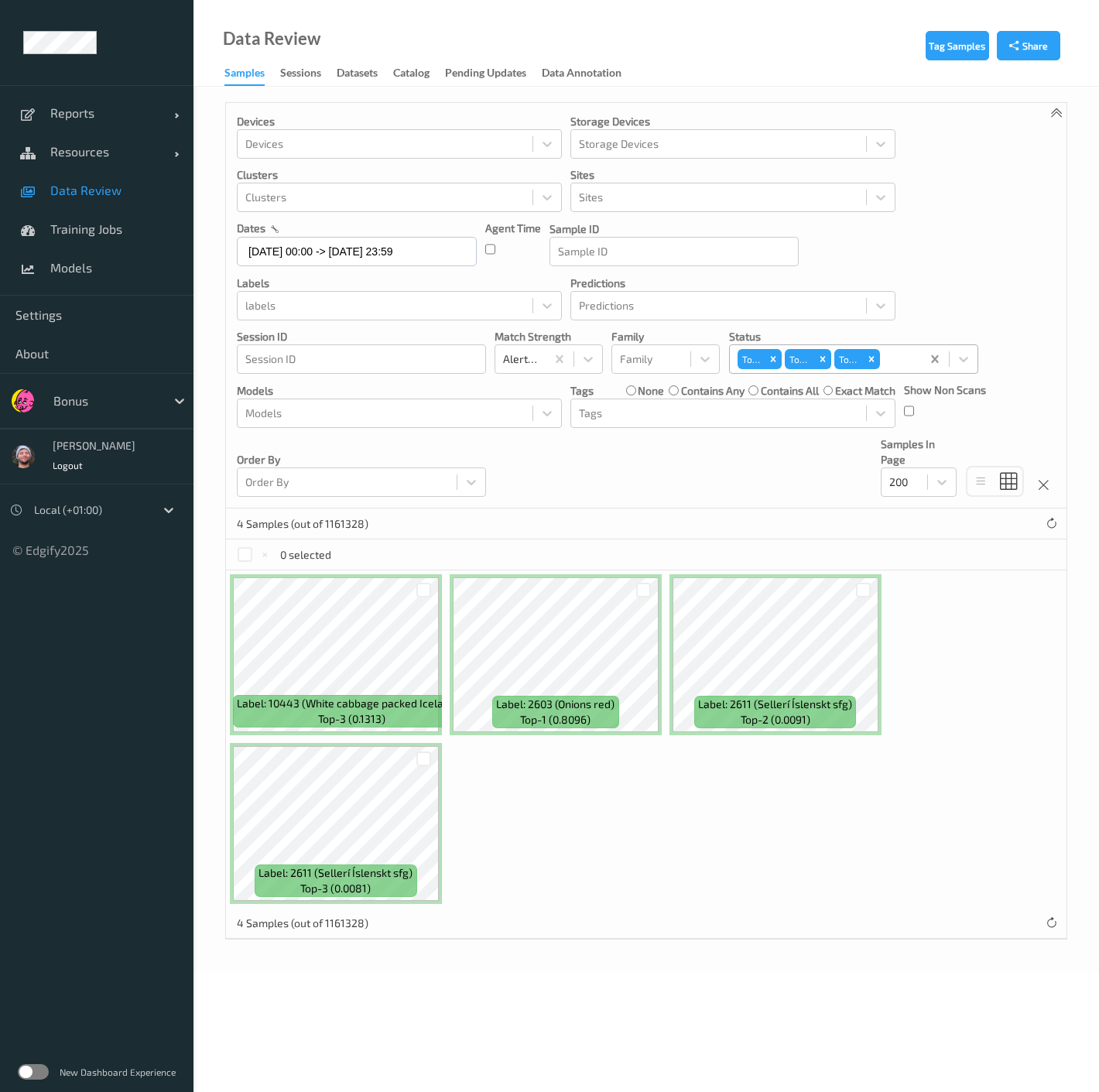
drag, startPoint x: 929, startPoint y: 356, endPoint x: 835, endPoint y: 351, distance: 94.1
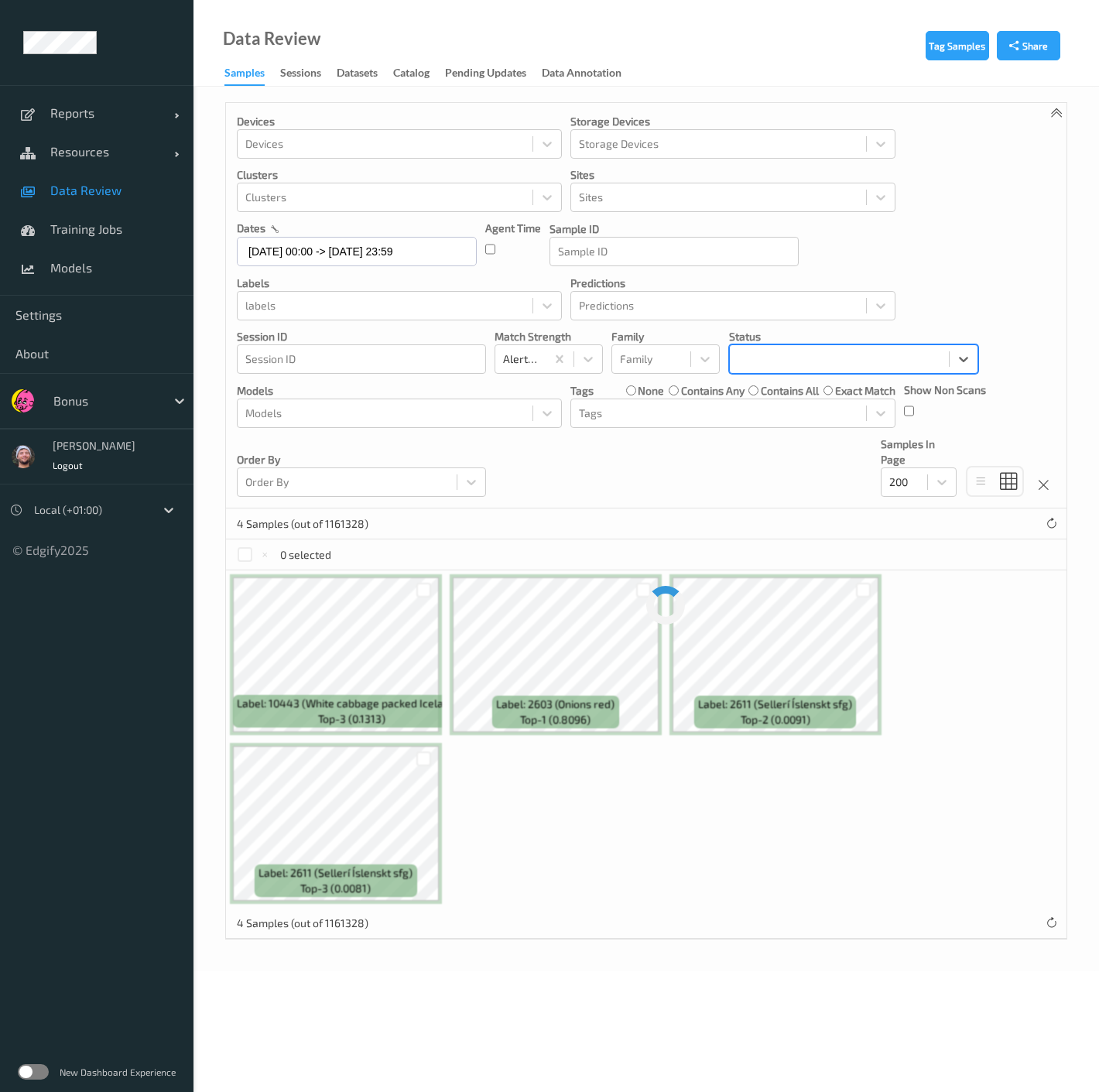
click at [821, 350] on div at bounding box center [839, 358] width 204 height 18
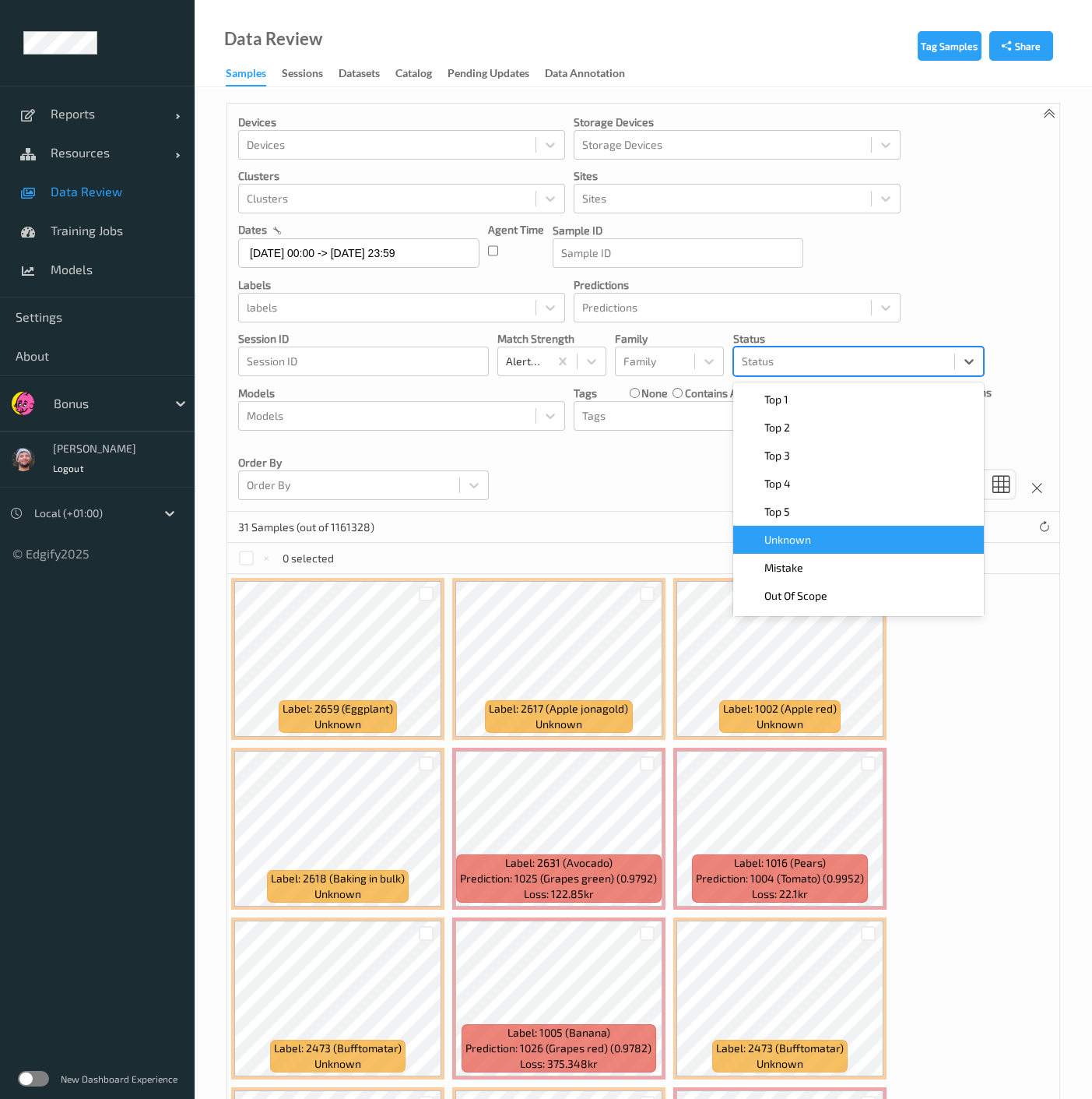
click at [823, 532] on div "Unknown" at bounding box center [858, 539] width 232 height 15
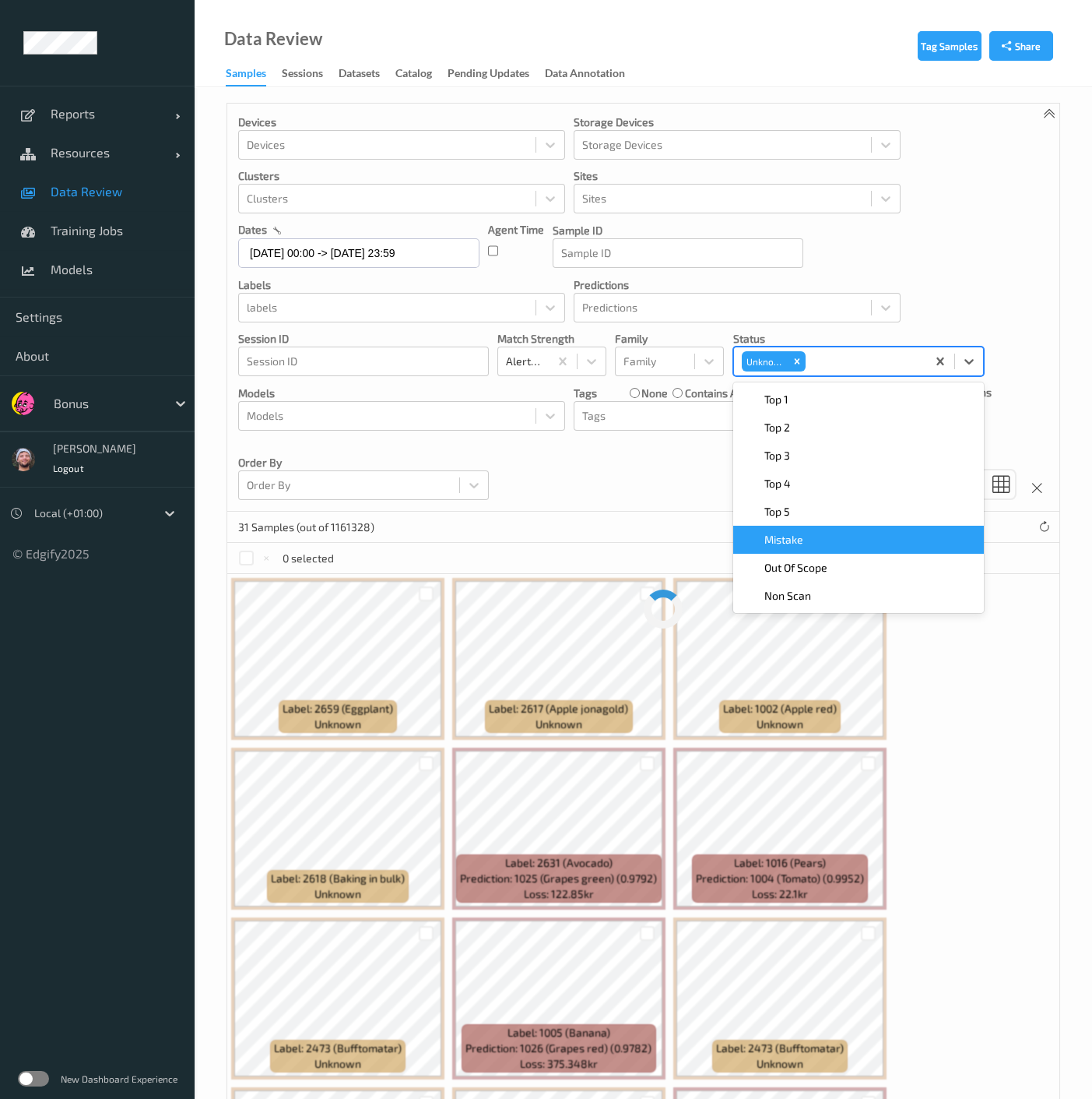
click at [640, 490] on div "Devices Devices Storage Devices Storage Devices Clusters Clusters Sites Sites d…" at bounding box center [644, 308] width 832 height 408
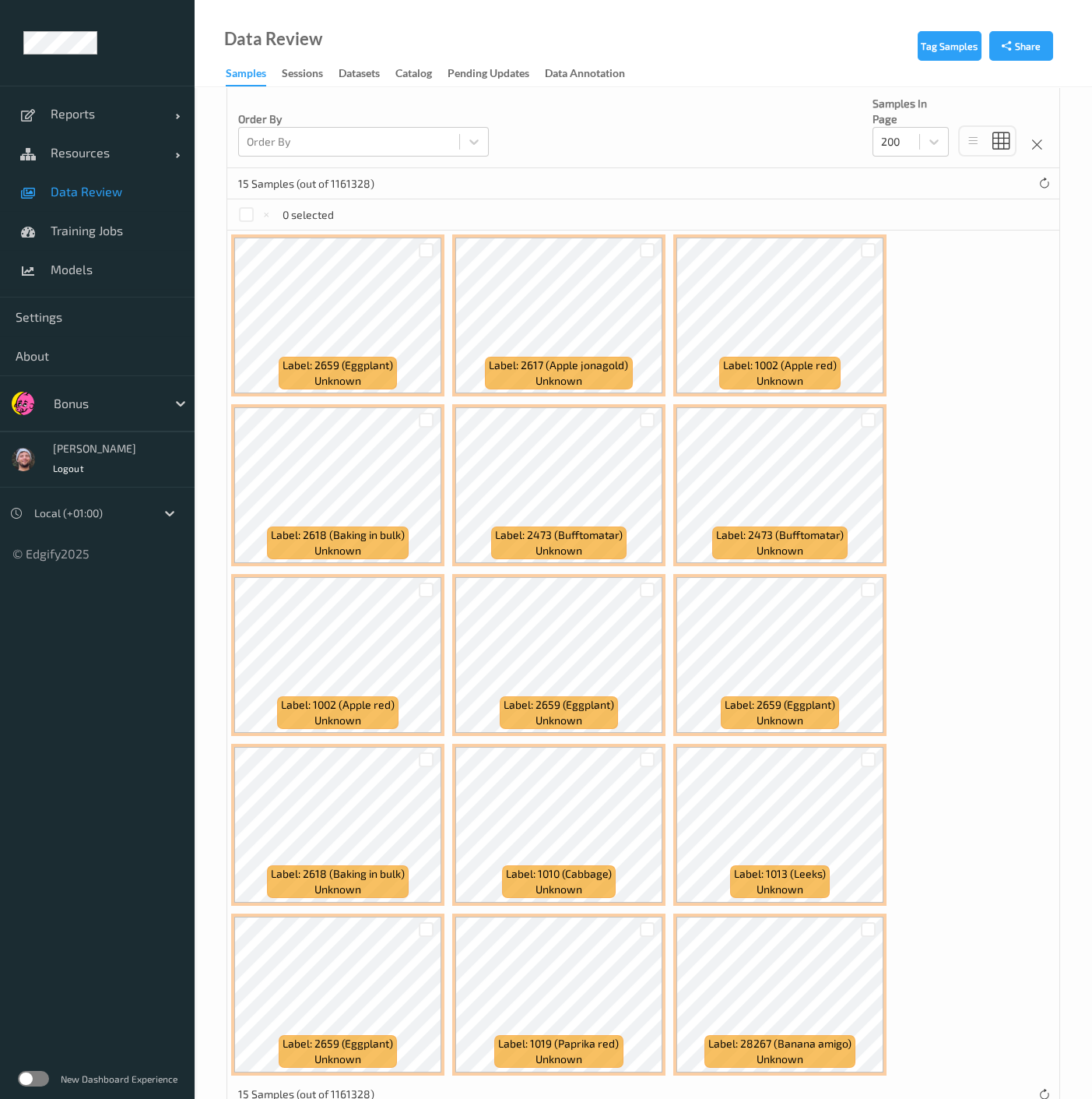
scroll to position [346, 0]
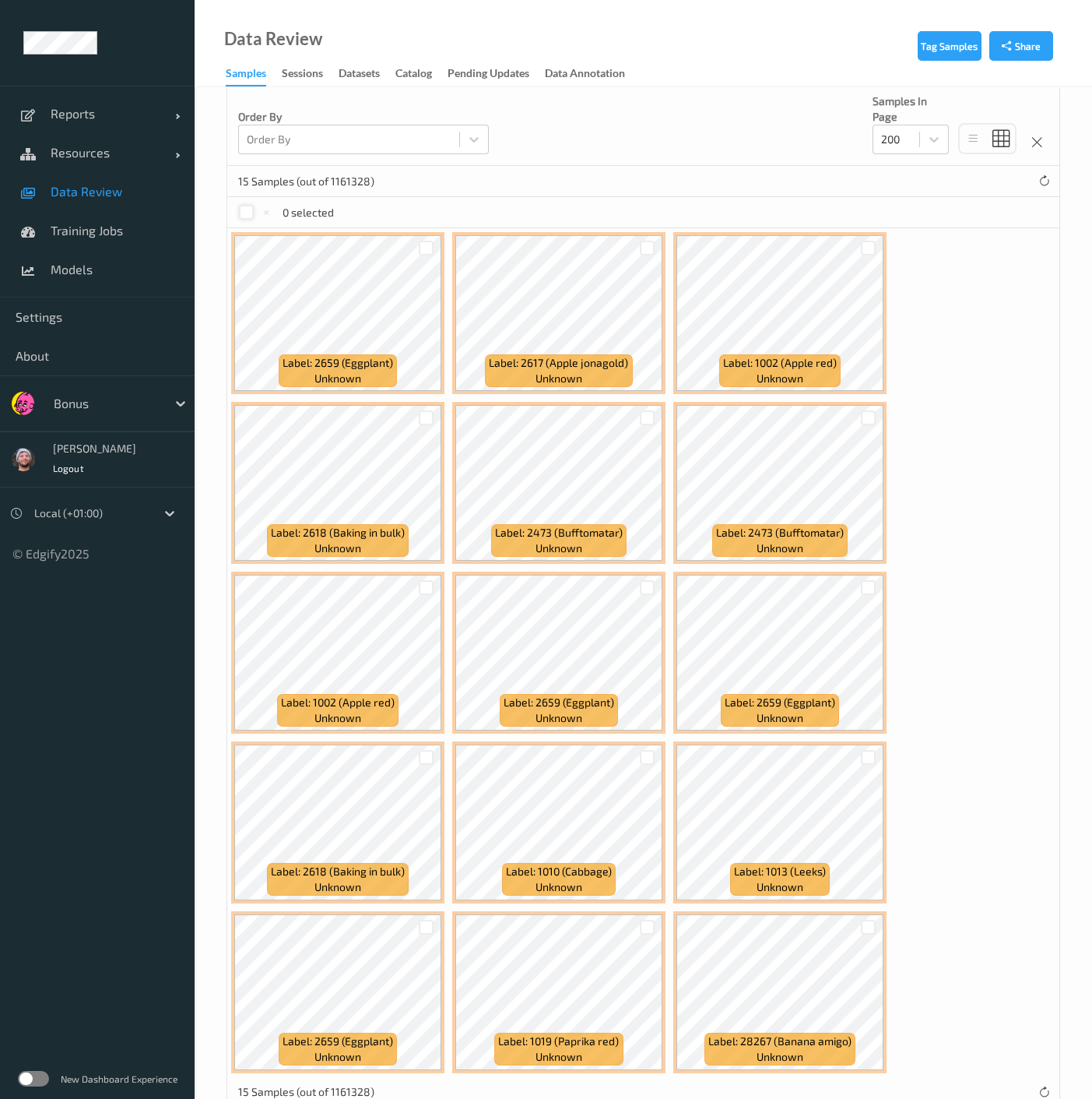
click at [252, 211] on div at bounding box center [246, 212] width 14 height 14
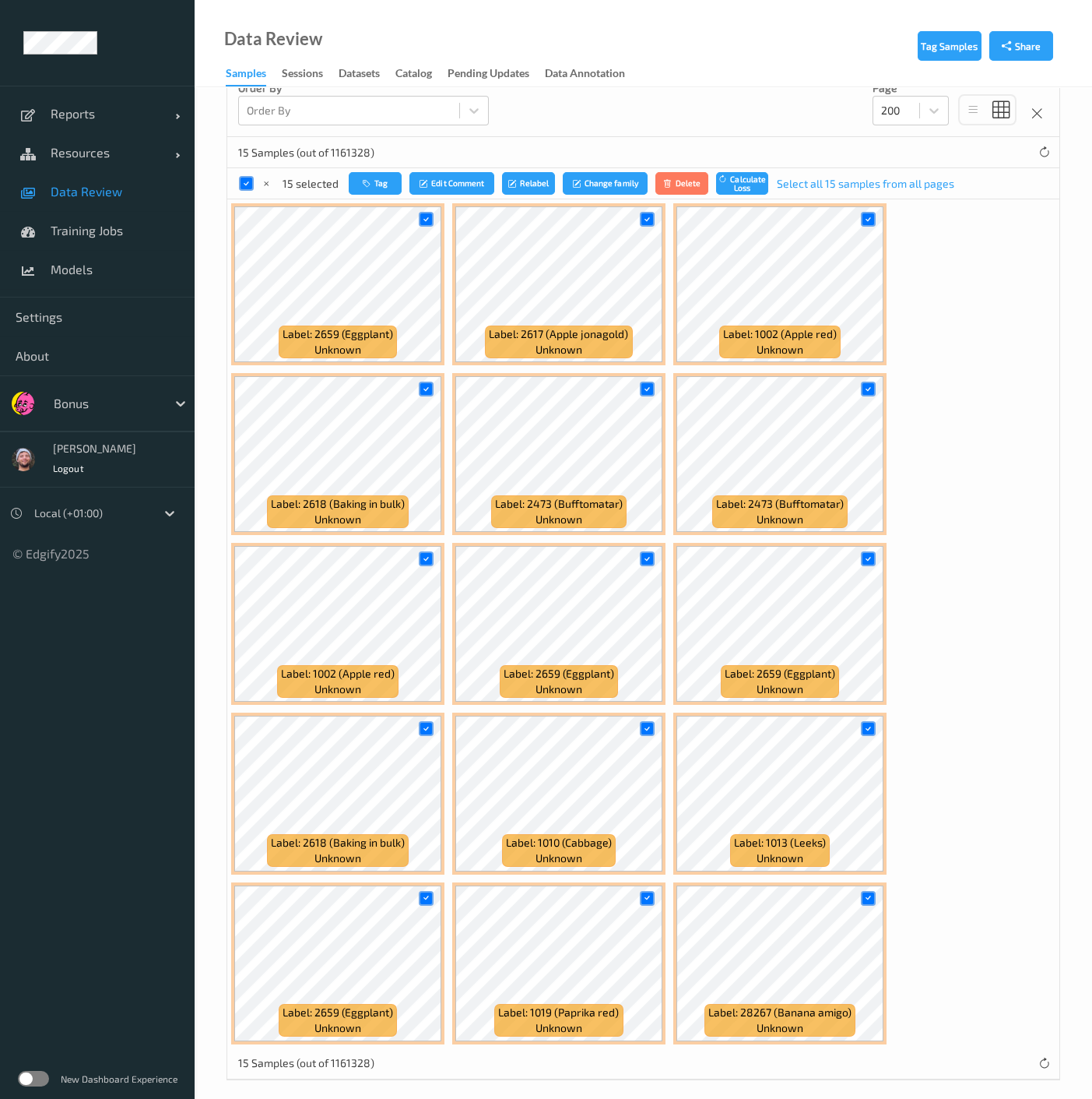
scroll to position [384, 0]
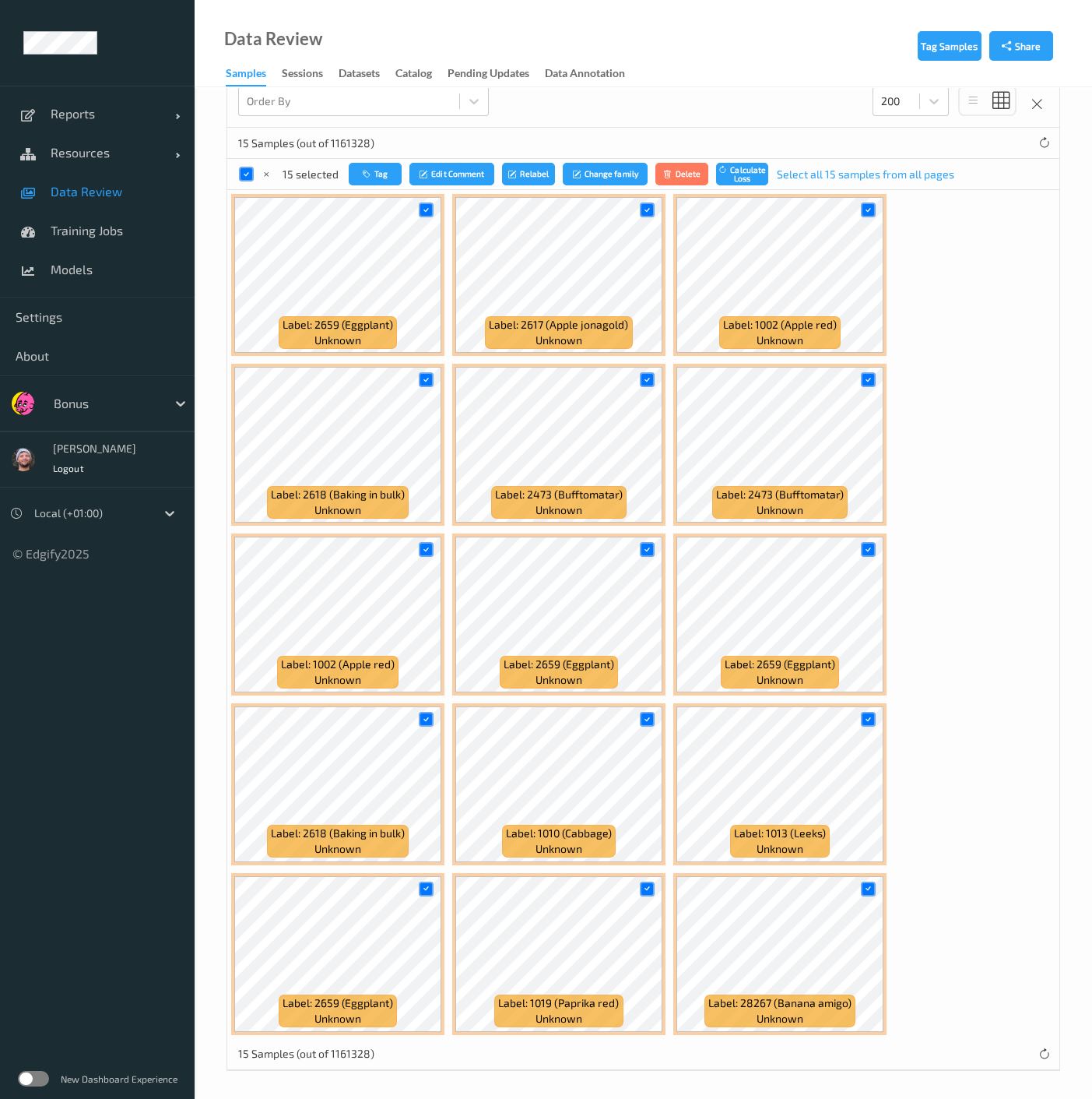
click at [434, 719] on div at bounding box center [426, 719] width 30 height 26
click at [430, 724] on div at bounding box center [426, 718] width 14 height 14
click at [424, 884] on icon at bounding box center [426, 888] width 11 height 11
click at [653, 883] on div at bounding box center [647, 888] width 14 height 14
click at [649, 716] on icon at bounding box center [647, 719] width 11 height 11
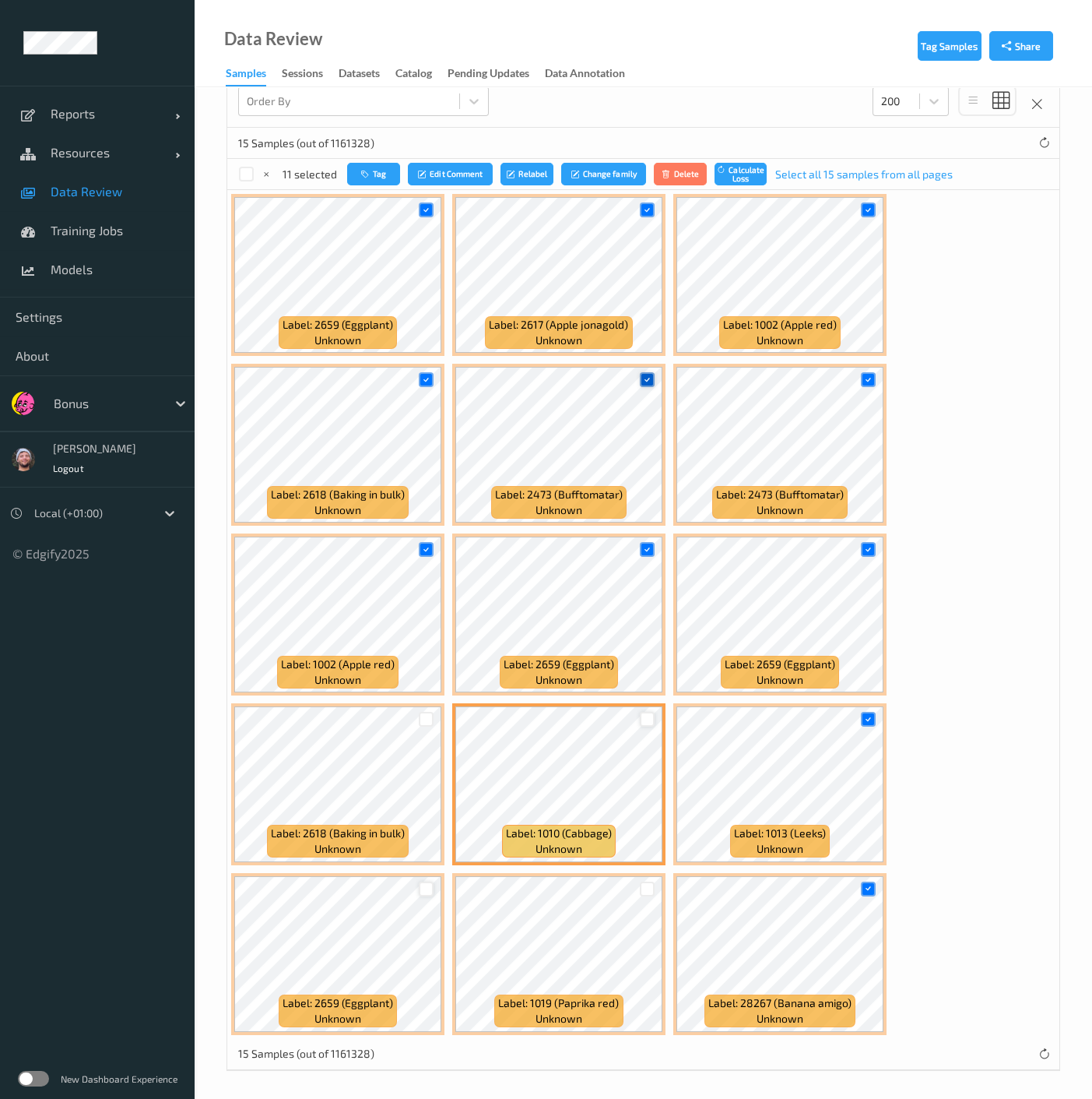
click at [645, 379] on icon at bounding box center [647, 380] width 11 height 11
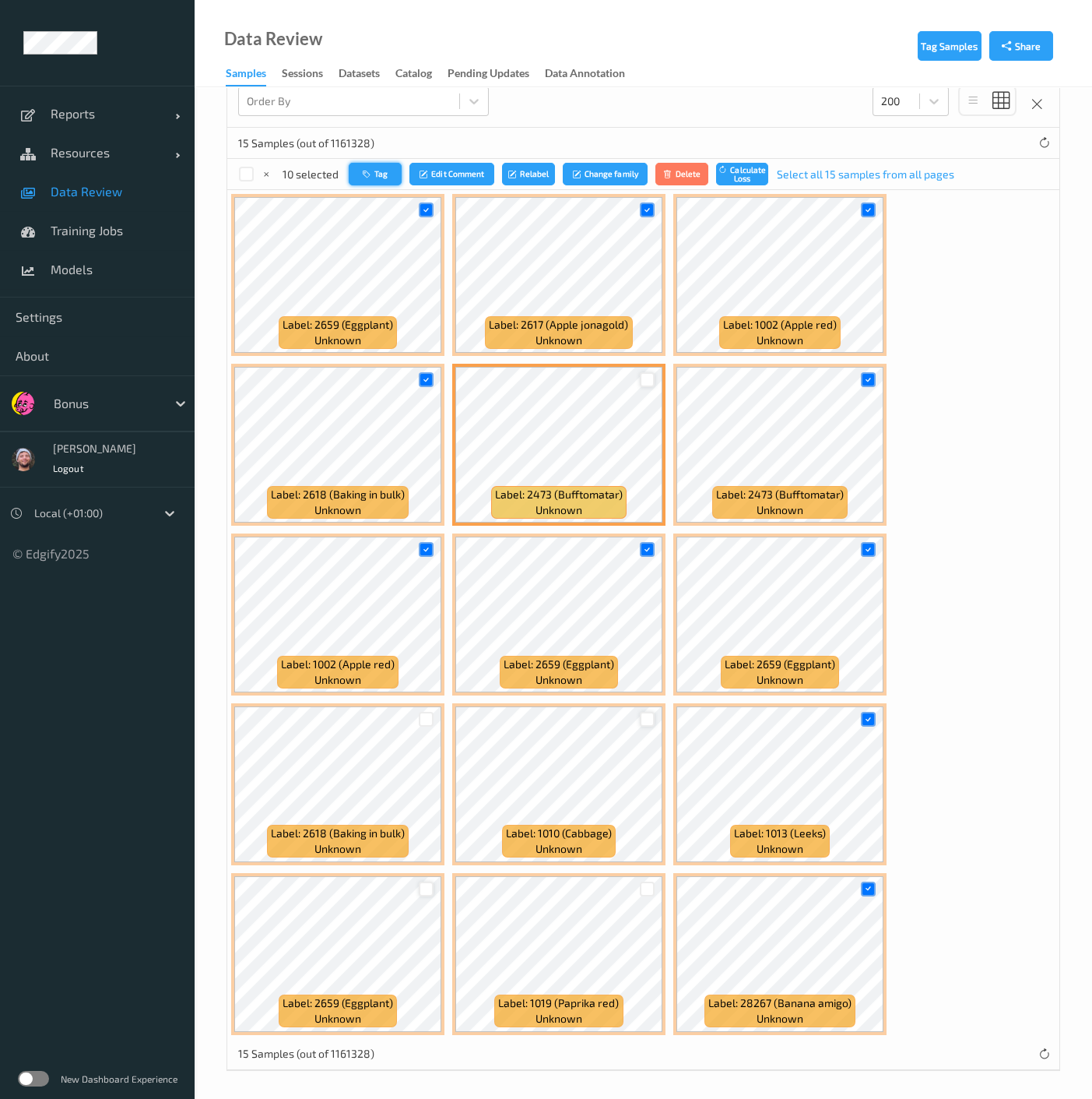
click at [375, 173] on button "Tag" at bounding box center [375, 173] width 53 height 22
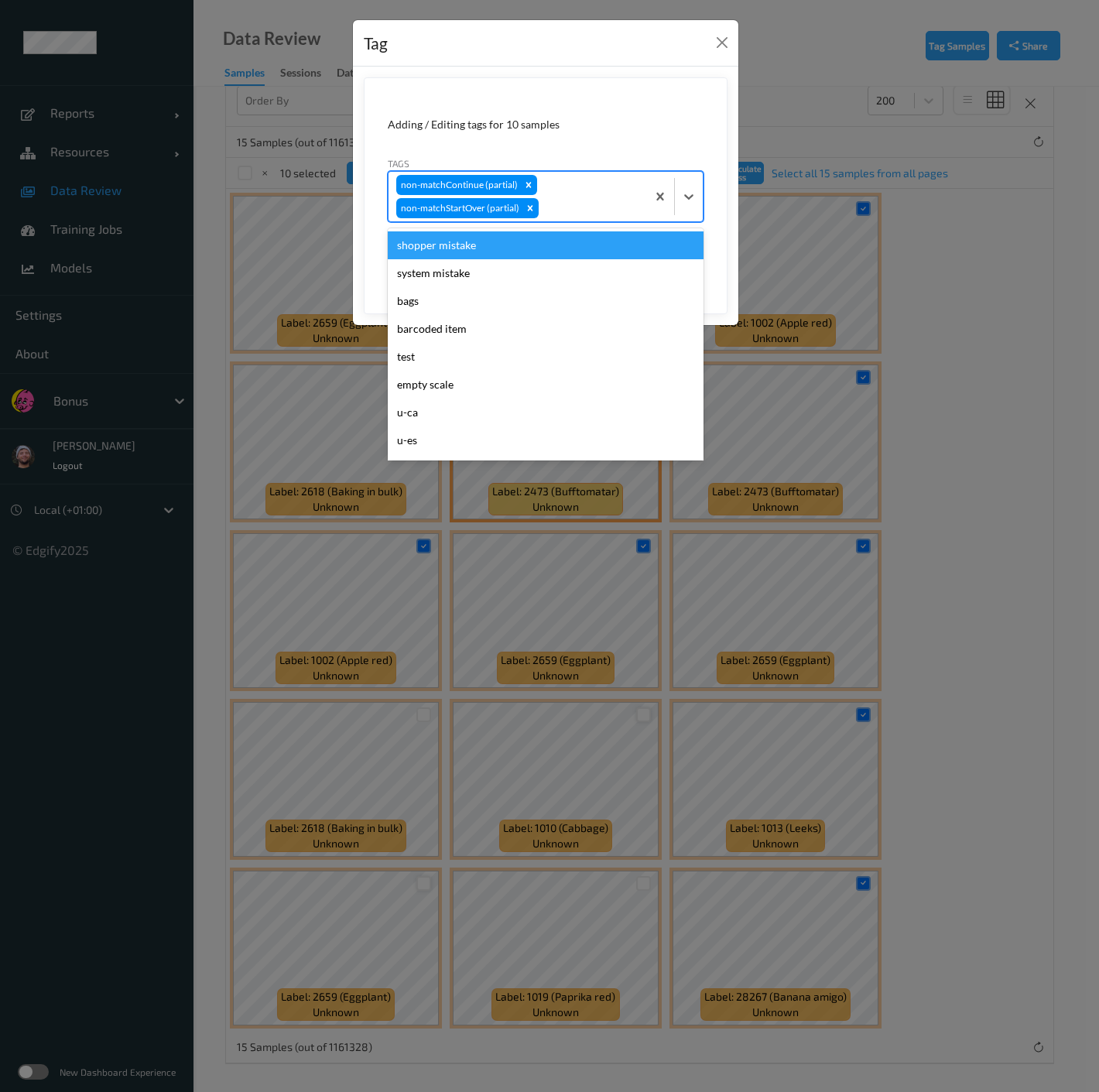
click at [591, 199] on div at bounding box center [590, 207] width 97 height 18
type input "ca"
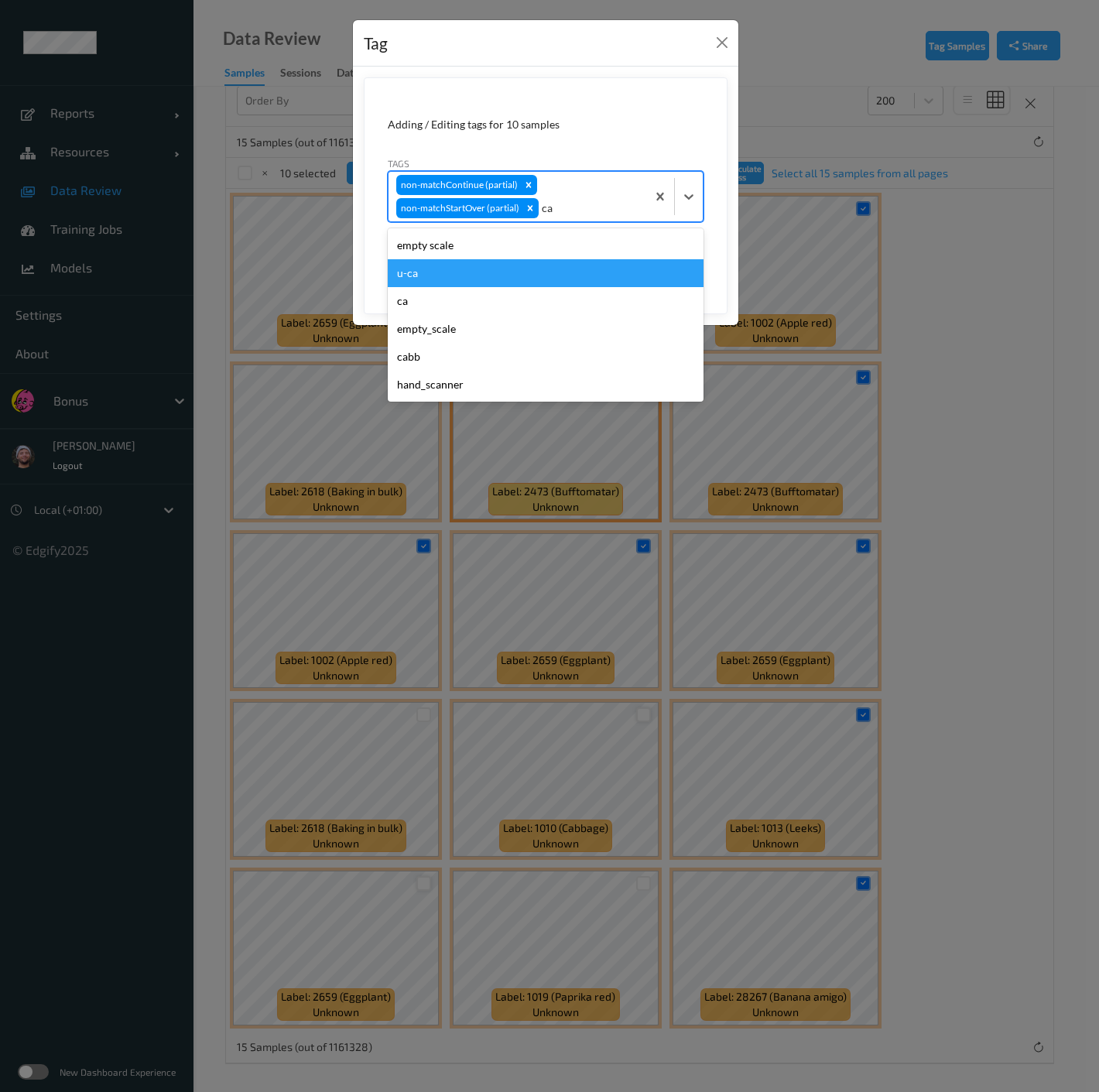
click at [482, 272] on div "u-ca" at bounding box center [546, 272] width 315 height 28
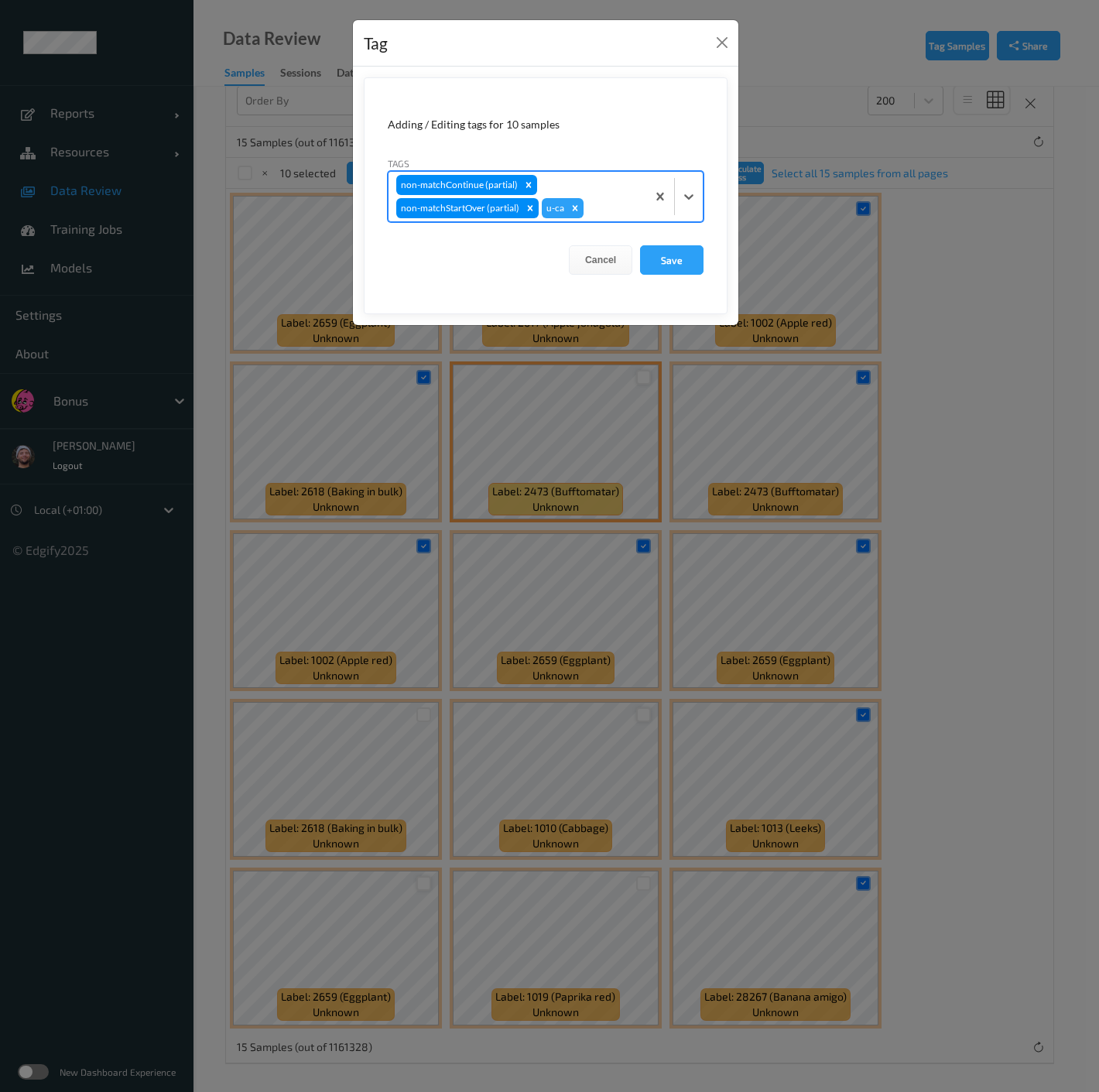
type input "s"
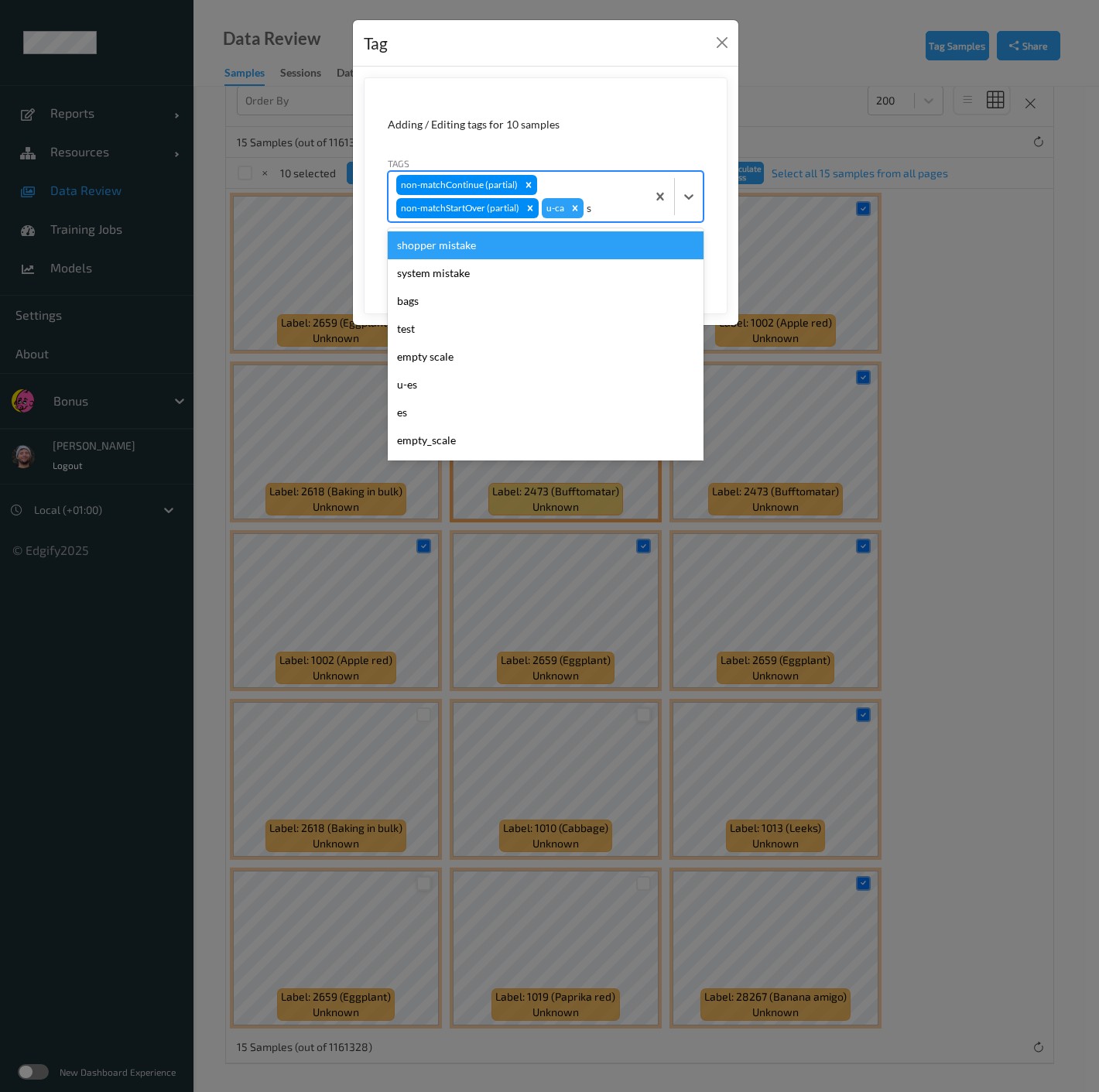
click at [506, 243] on div "shopper mistake" at bounding box center [546, 245] width 315 height 28
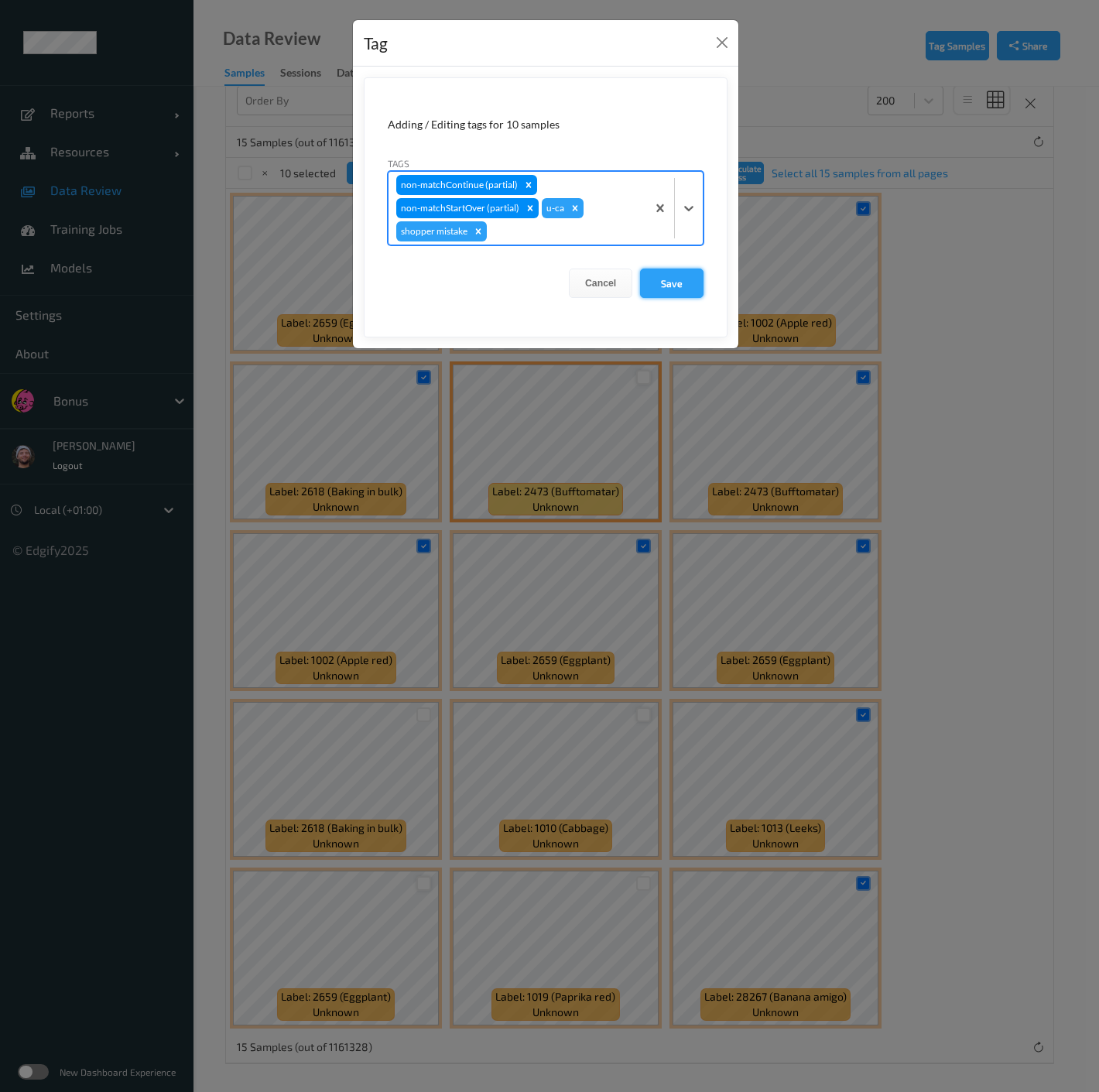
click at [661, 284] on button "Save" at bounding box center [672, 283] width 63 height 30
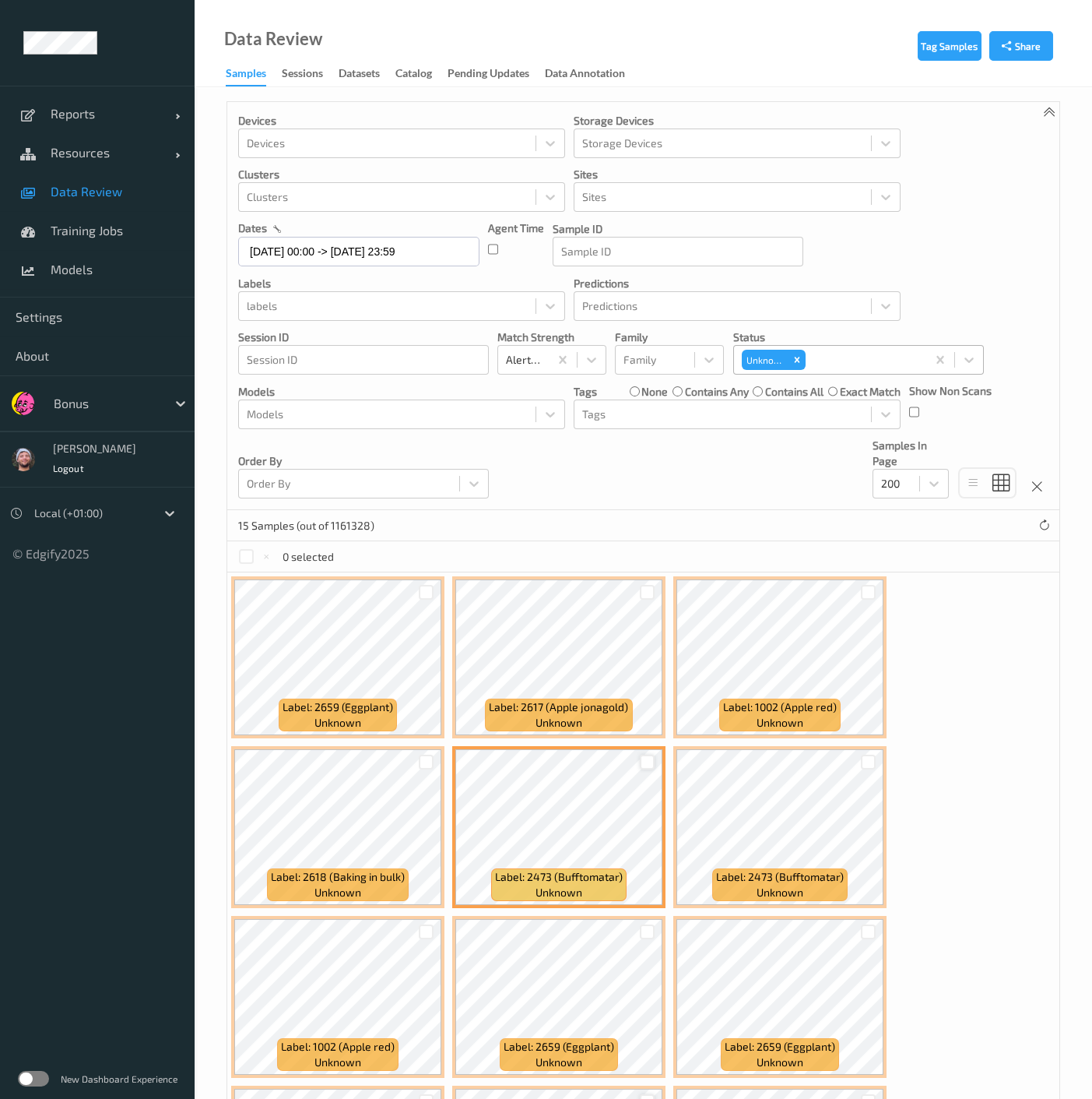
scroll to position [0, 0]
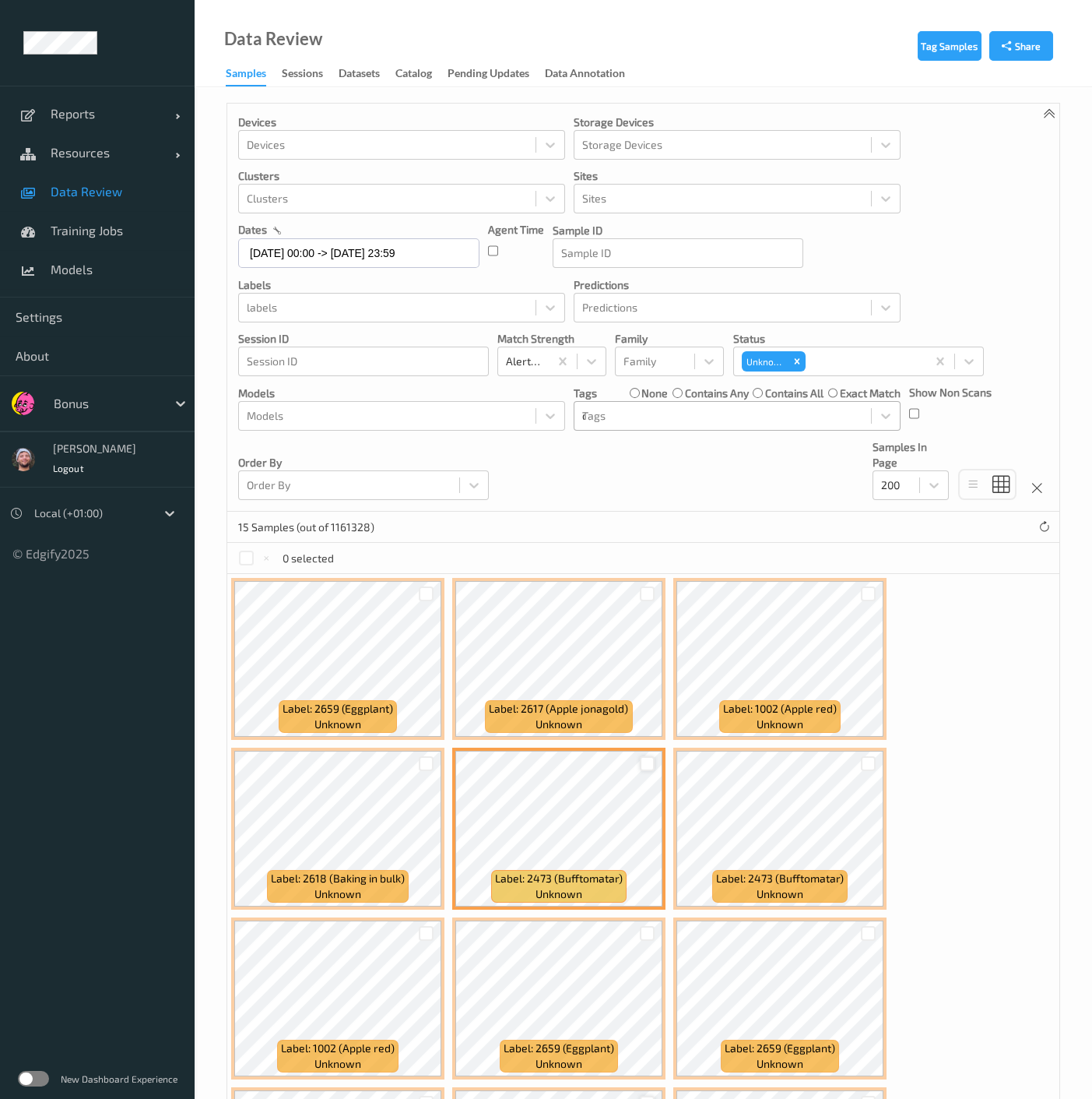
click at [707, 416] on div "c" at bounding box center [723, 415] width 281 height 18
type input "ca"
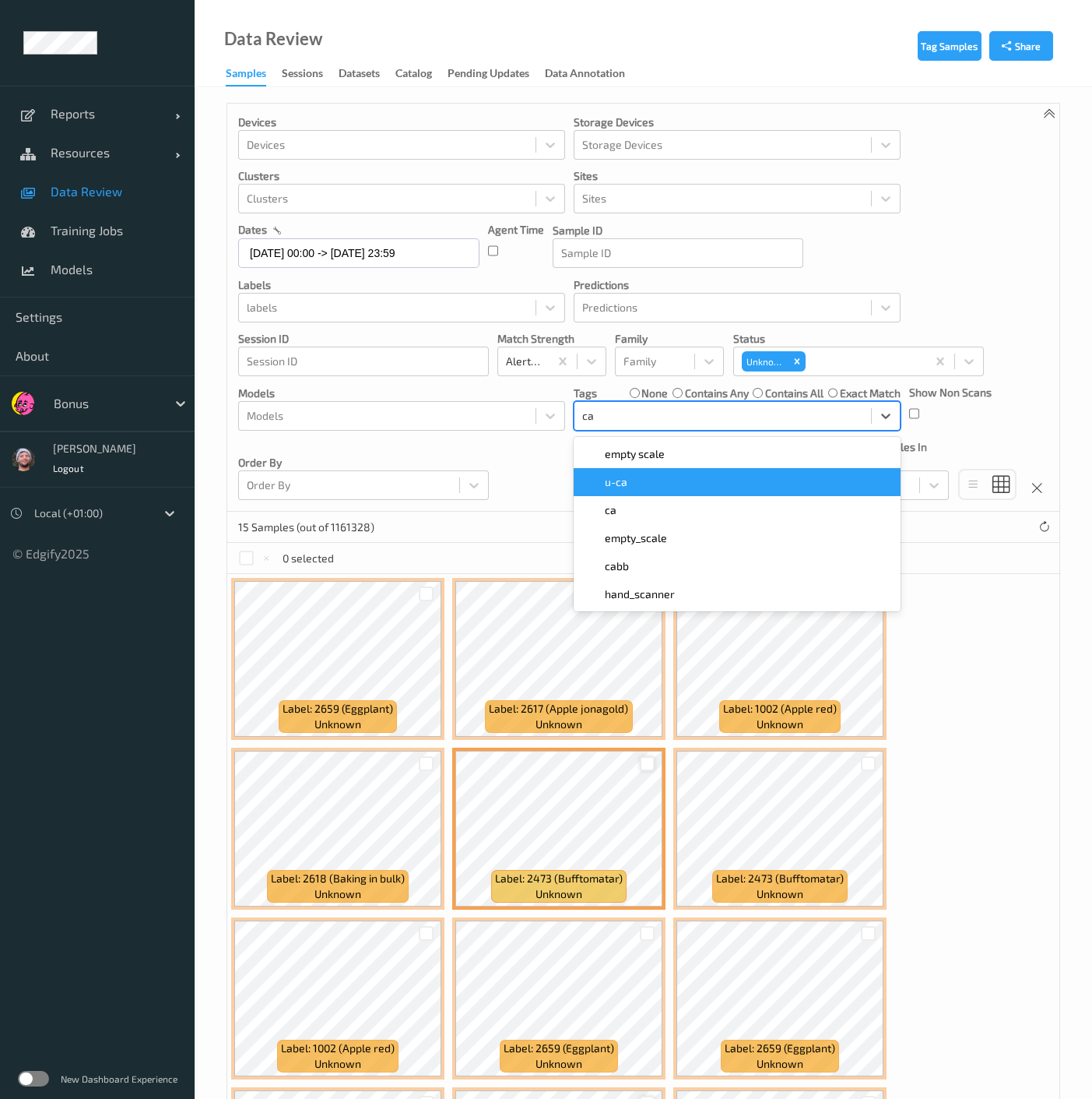
click at [623, 492] on div "u-ca" at bounding box center [737, 482] width 327 height 28
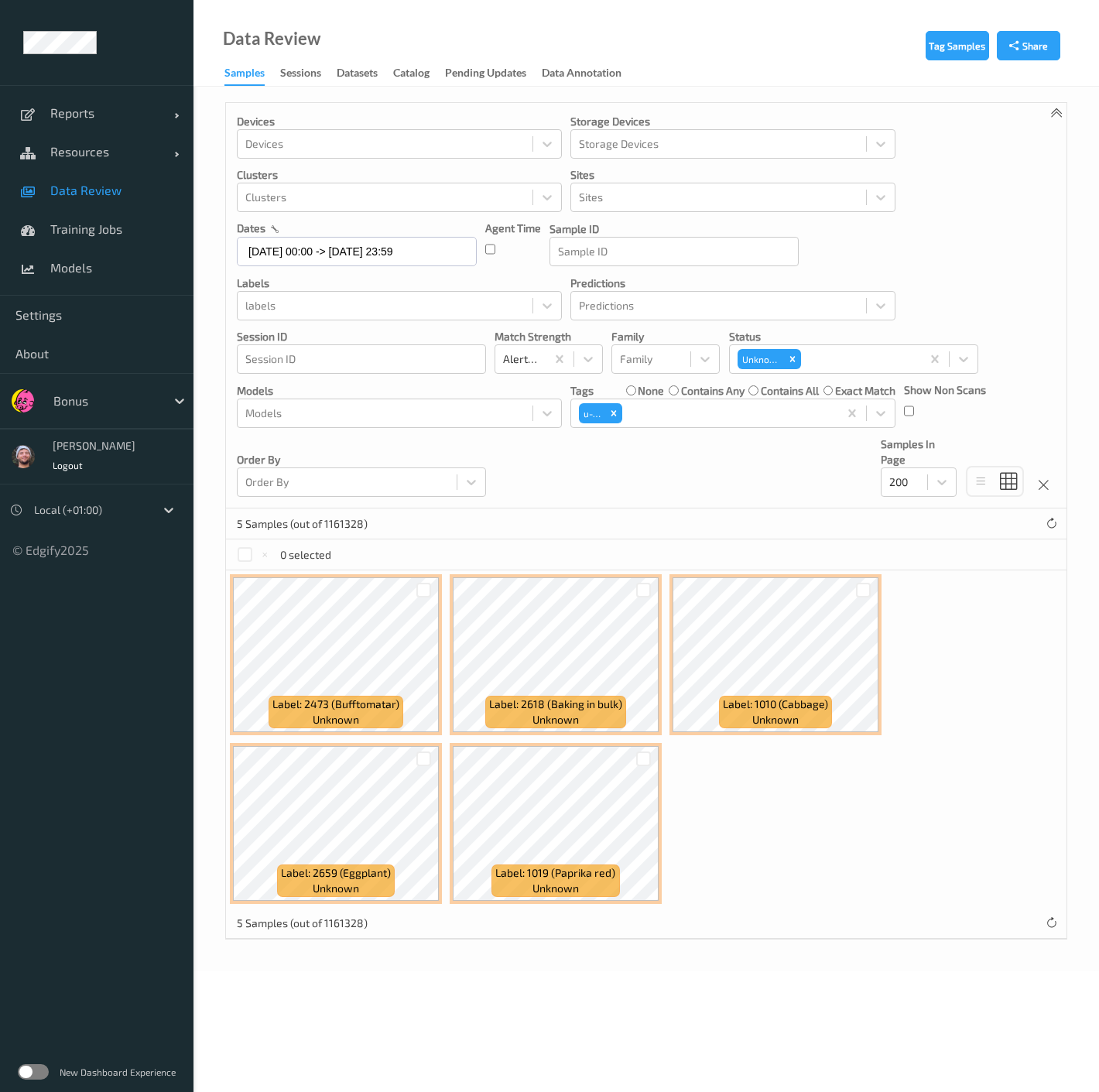
click at [550, 509] on div "5 Samples (out of 1161328)" at bounding box center [647, 524] width 841 height 31
click at [639, 591] on div at bounding box center [643, 589] width 14 height 14
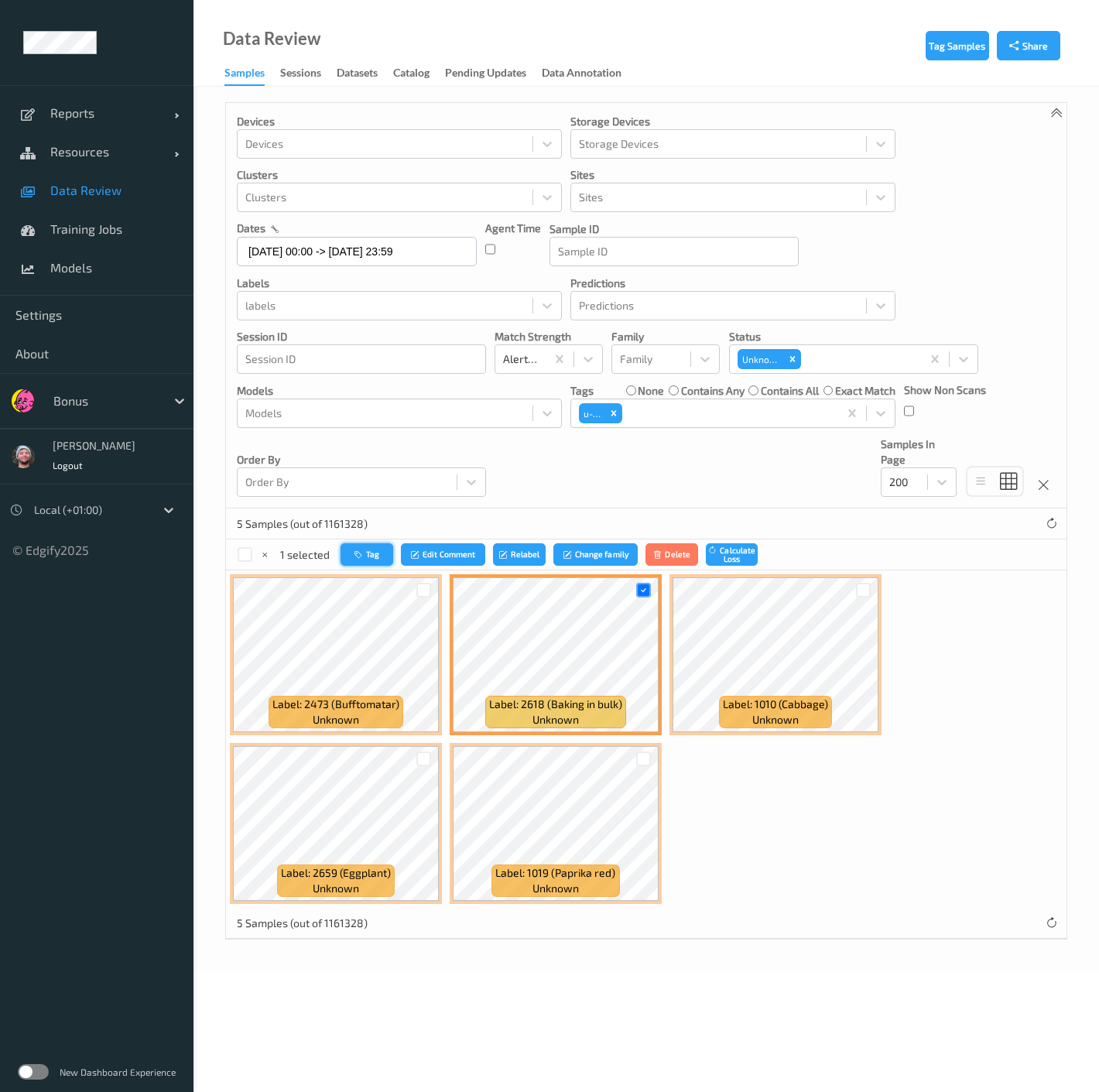
click at [358, 558] on button "Tag" at bounding box center [366, 554] width 53 height 22
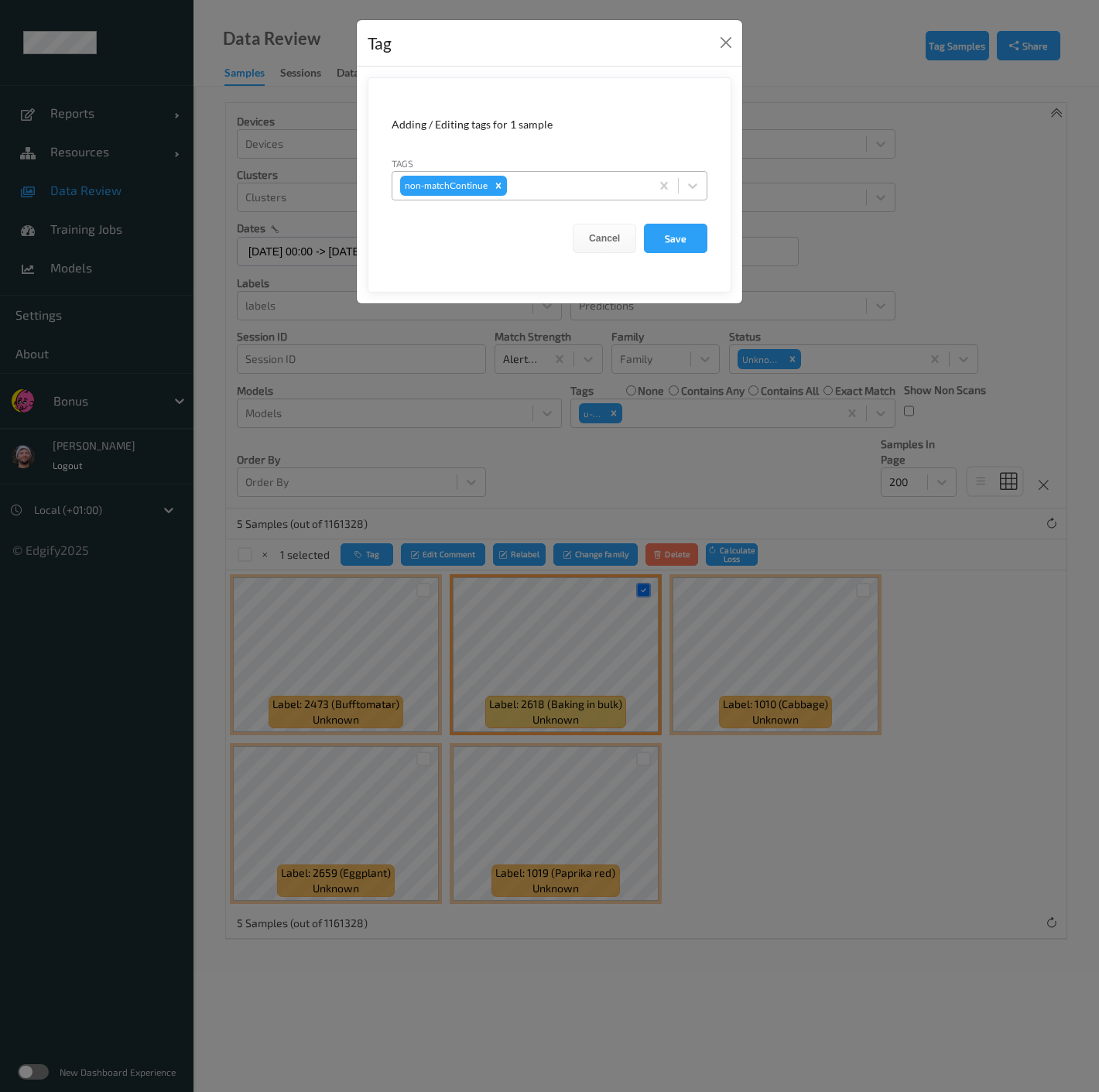
click at [581, 184] on div at bounding box center [576, 185] width 133 height 18
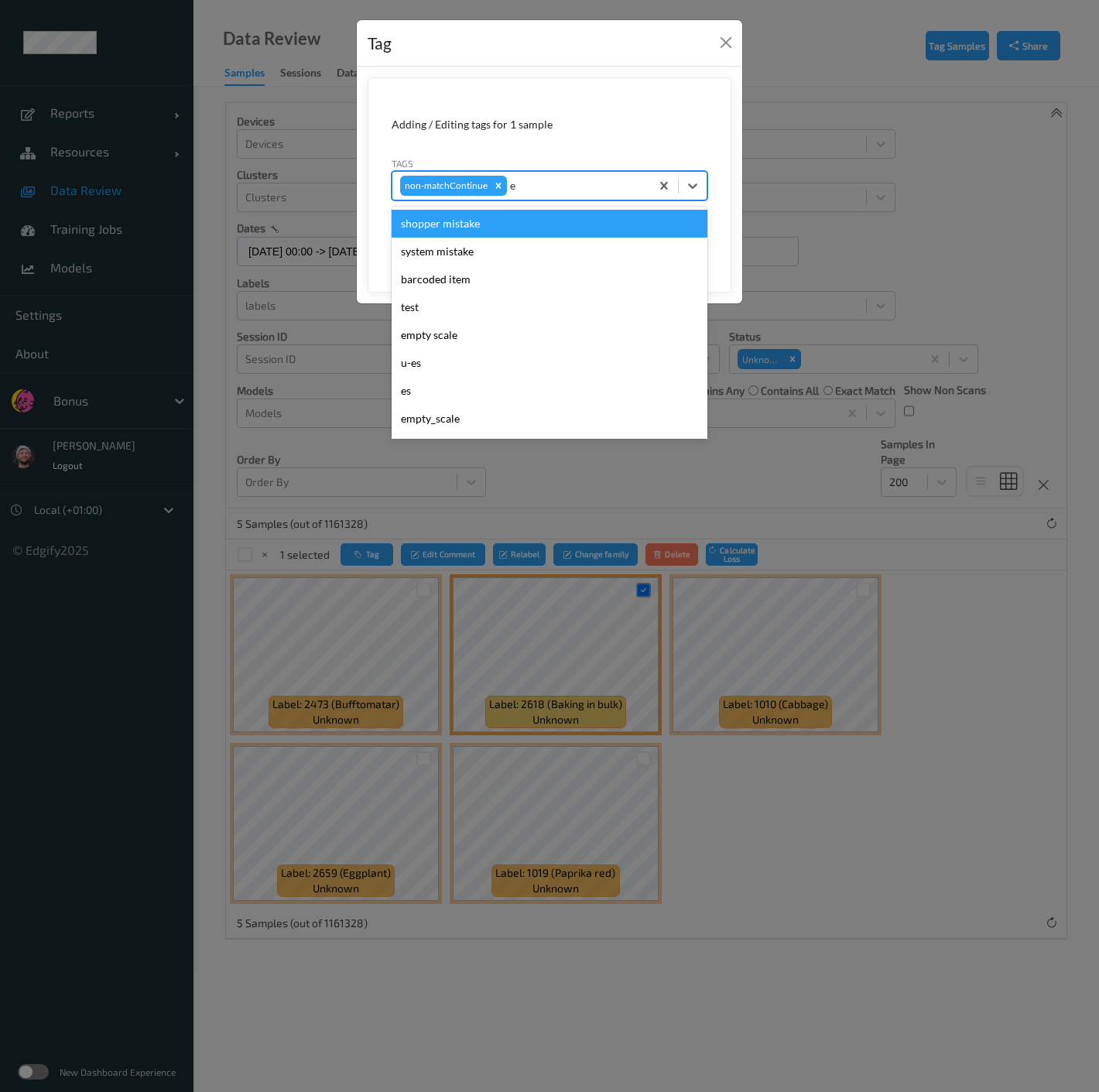
type input "es"
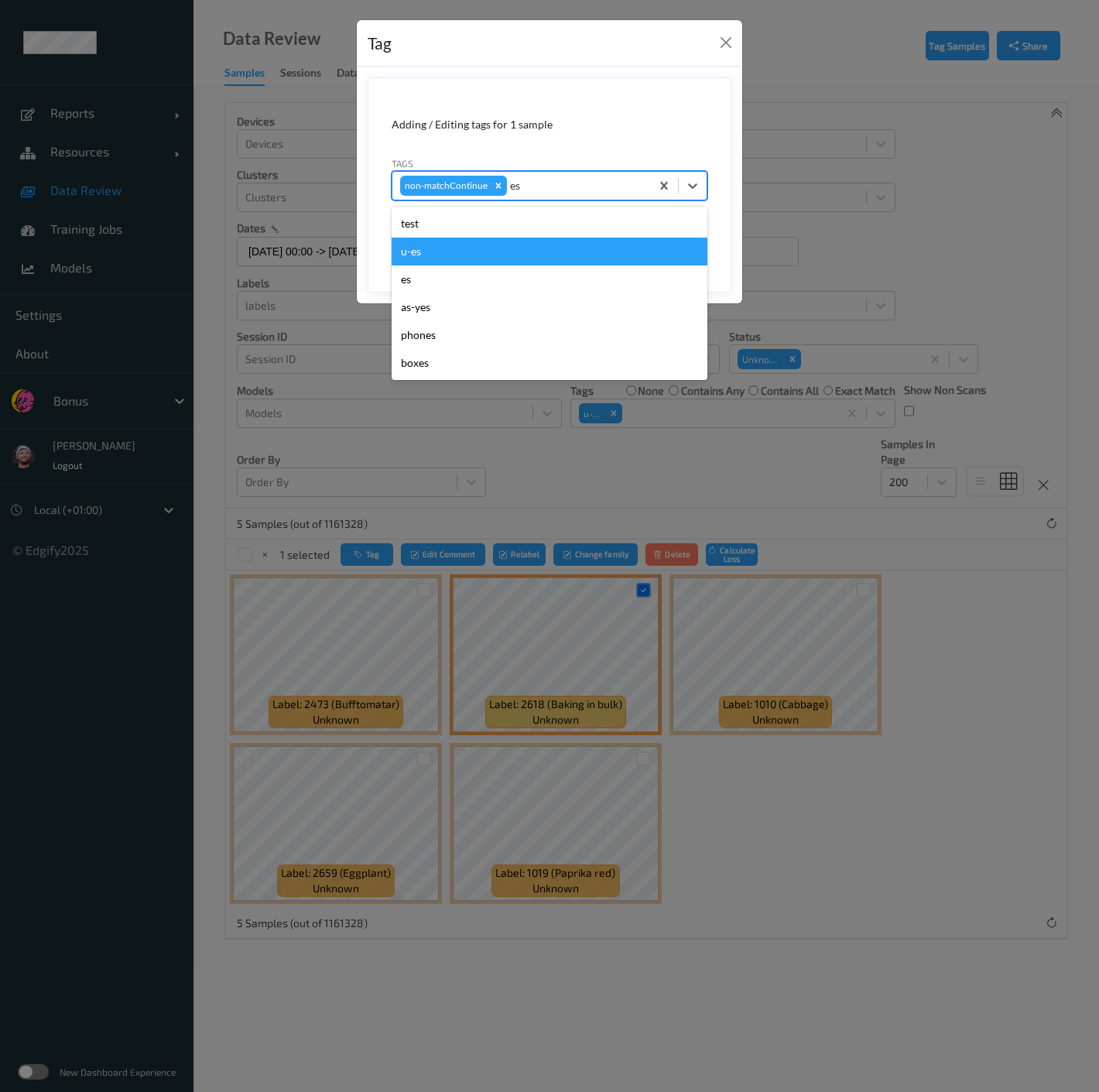
click at [435, 250] on div "u-es" at bounding box center [550, 251] width 315 height 28
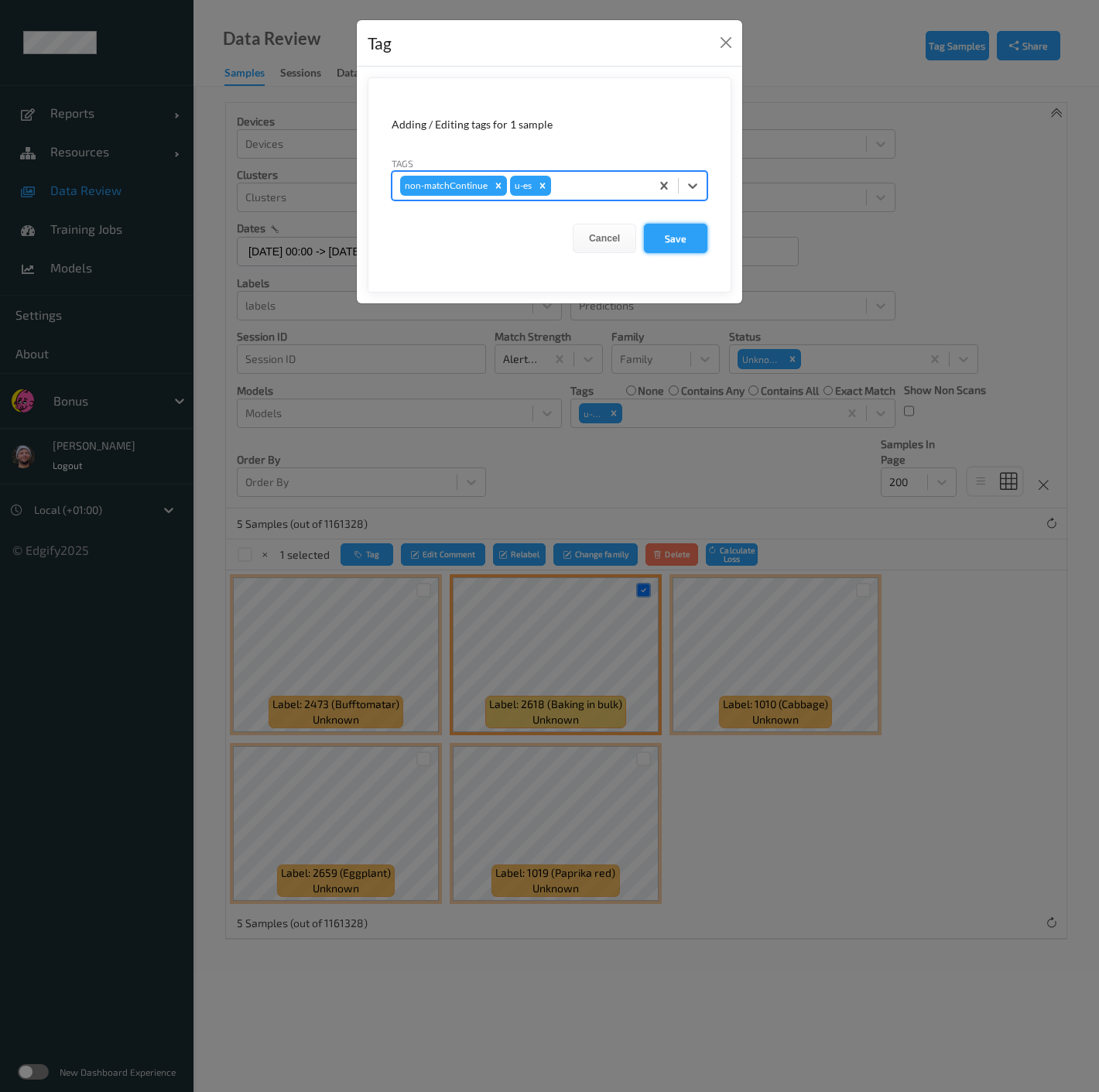
click at [670, 238] on button "Save" at bounding box center [676, 238] width 63 height 30
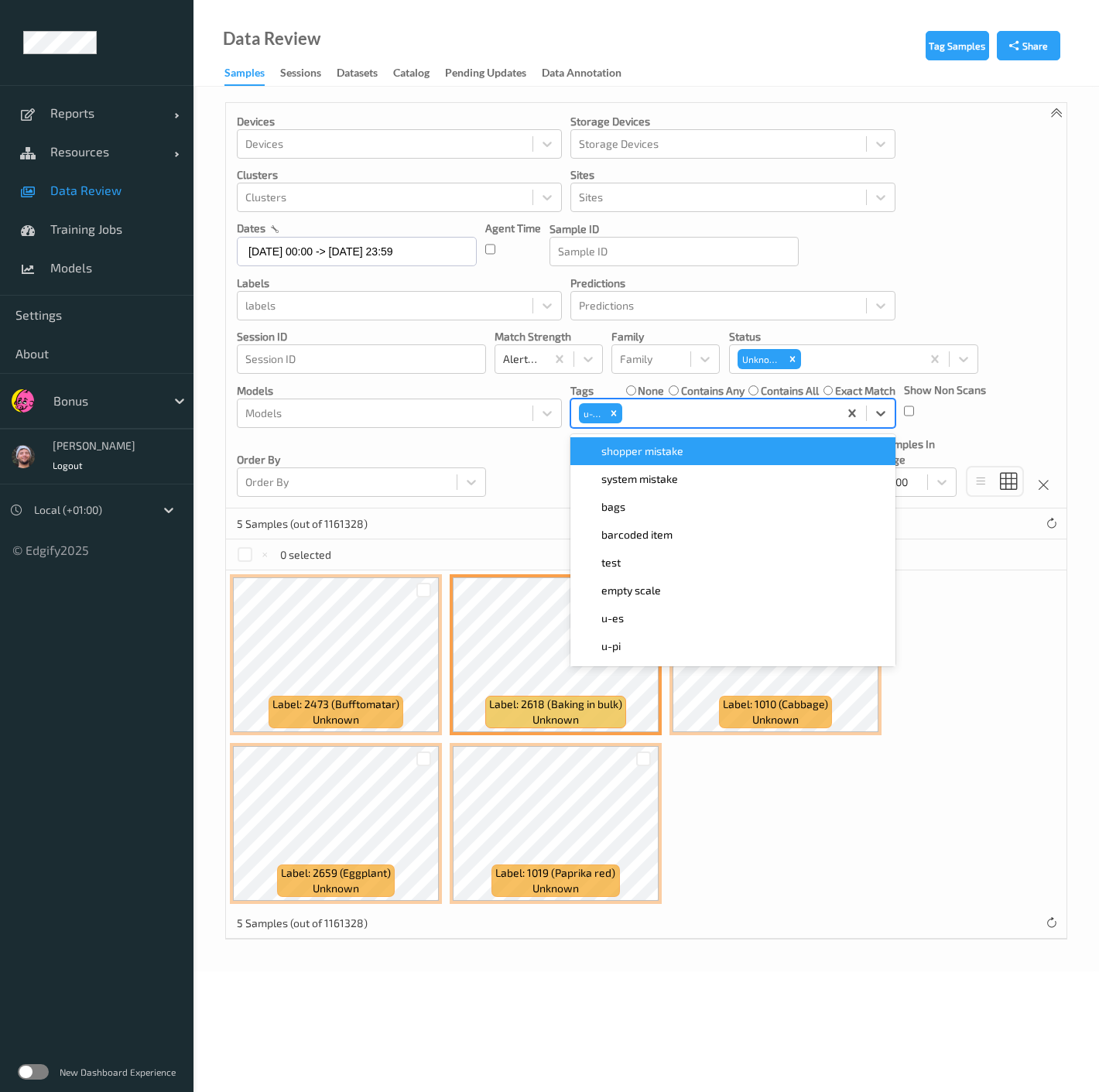
click at [751, 414] on div at bounding box center [727, 413] width 205 height 18
type input "es"
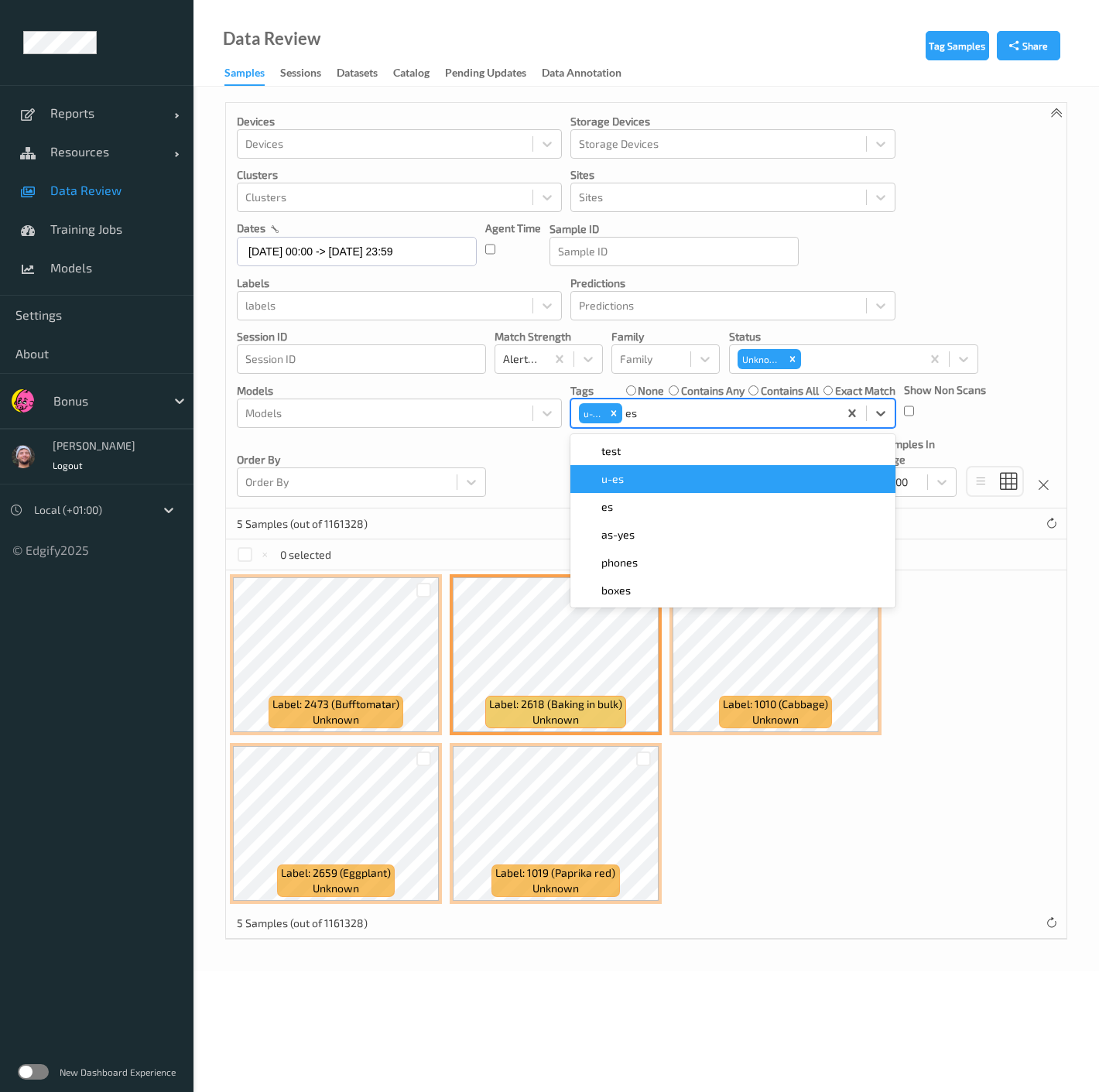
click at [655, 479] on div "u-es" at bounding box center [733, 479] width 307 height 15
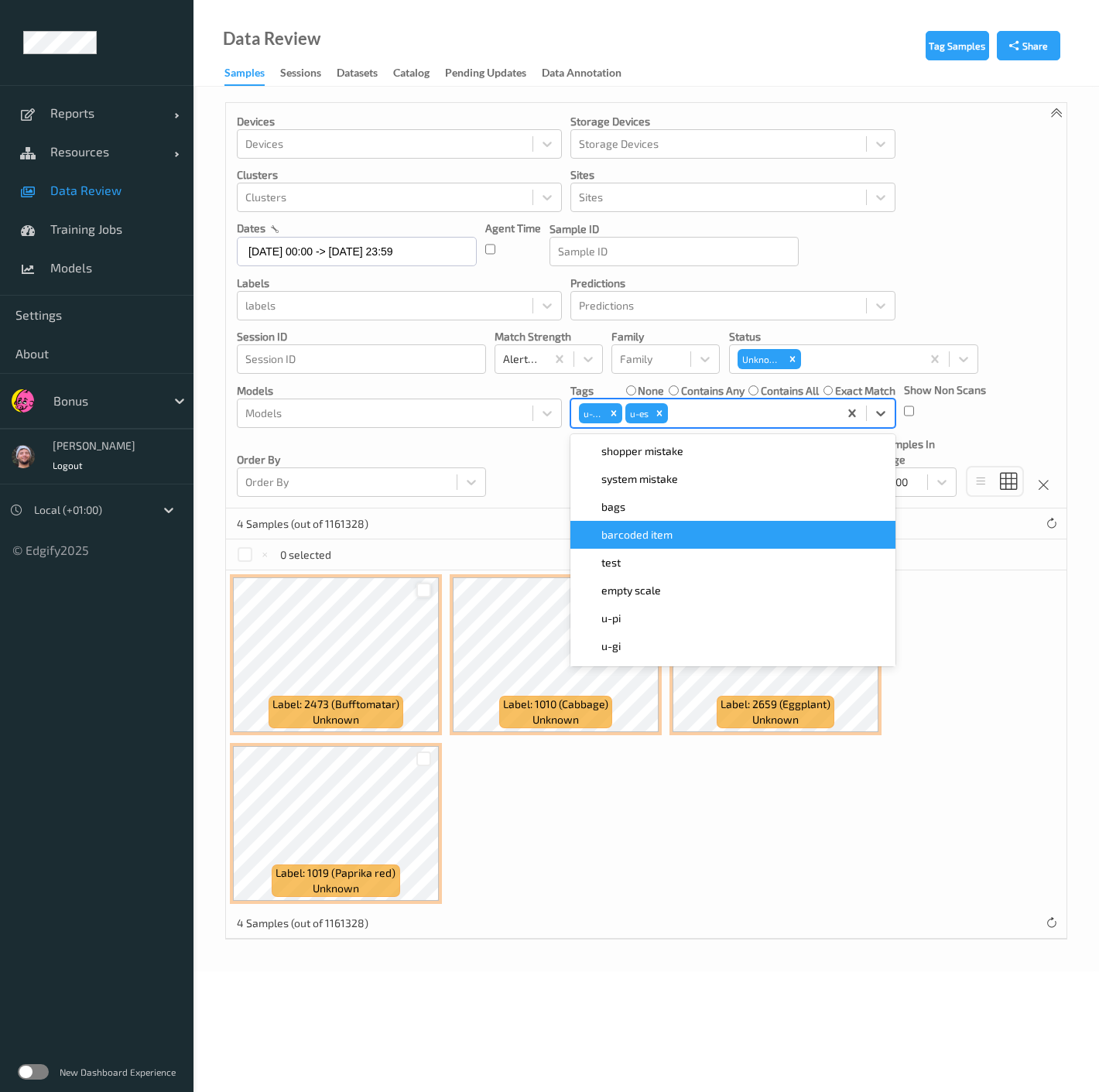
click at [426, 591] on div at bounding box center [423, 589] width 14 height 14
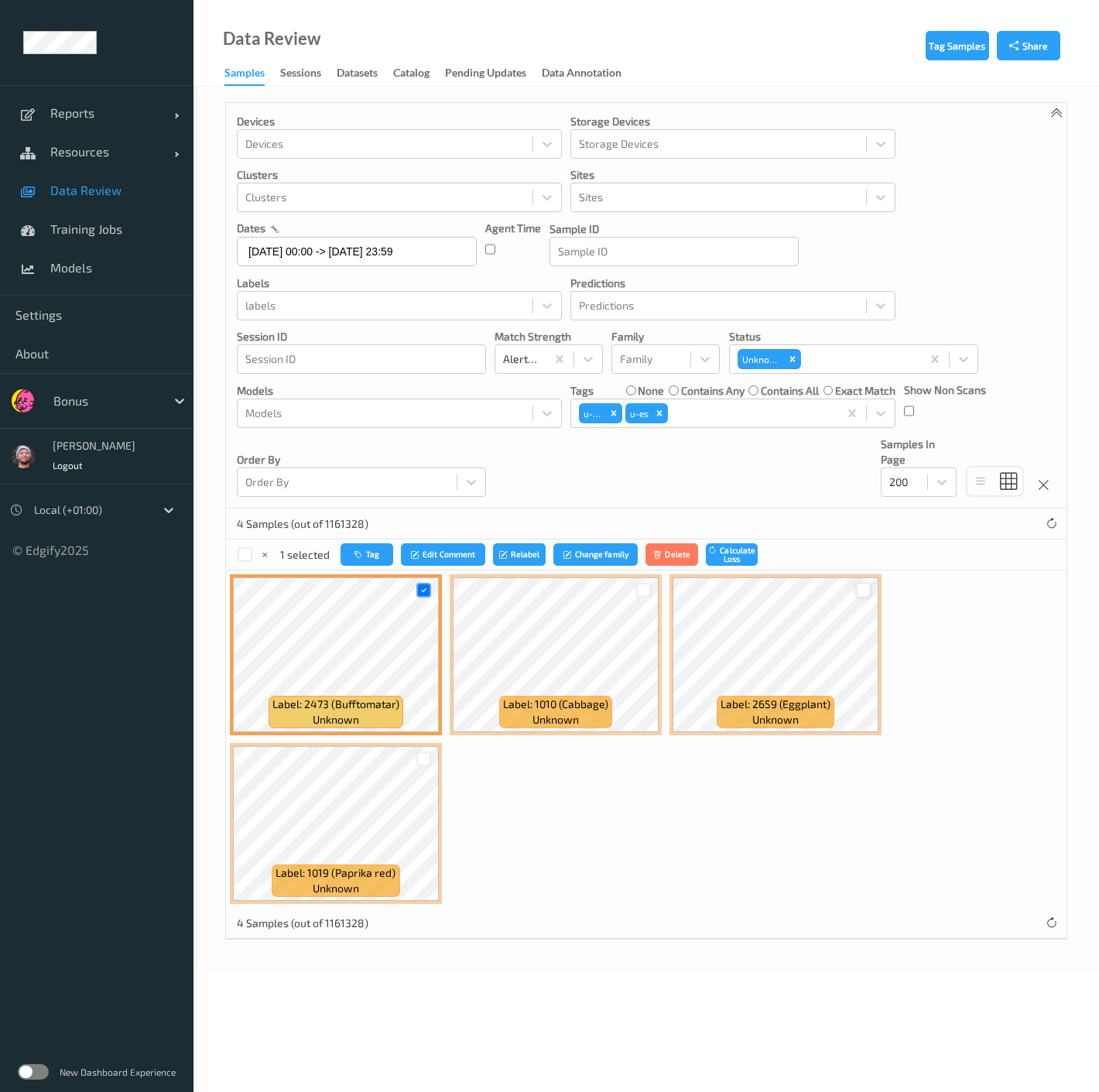
click at [856, 587] on div at bounding box center [863, 589] width 14 height 14
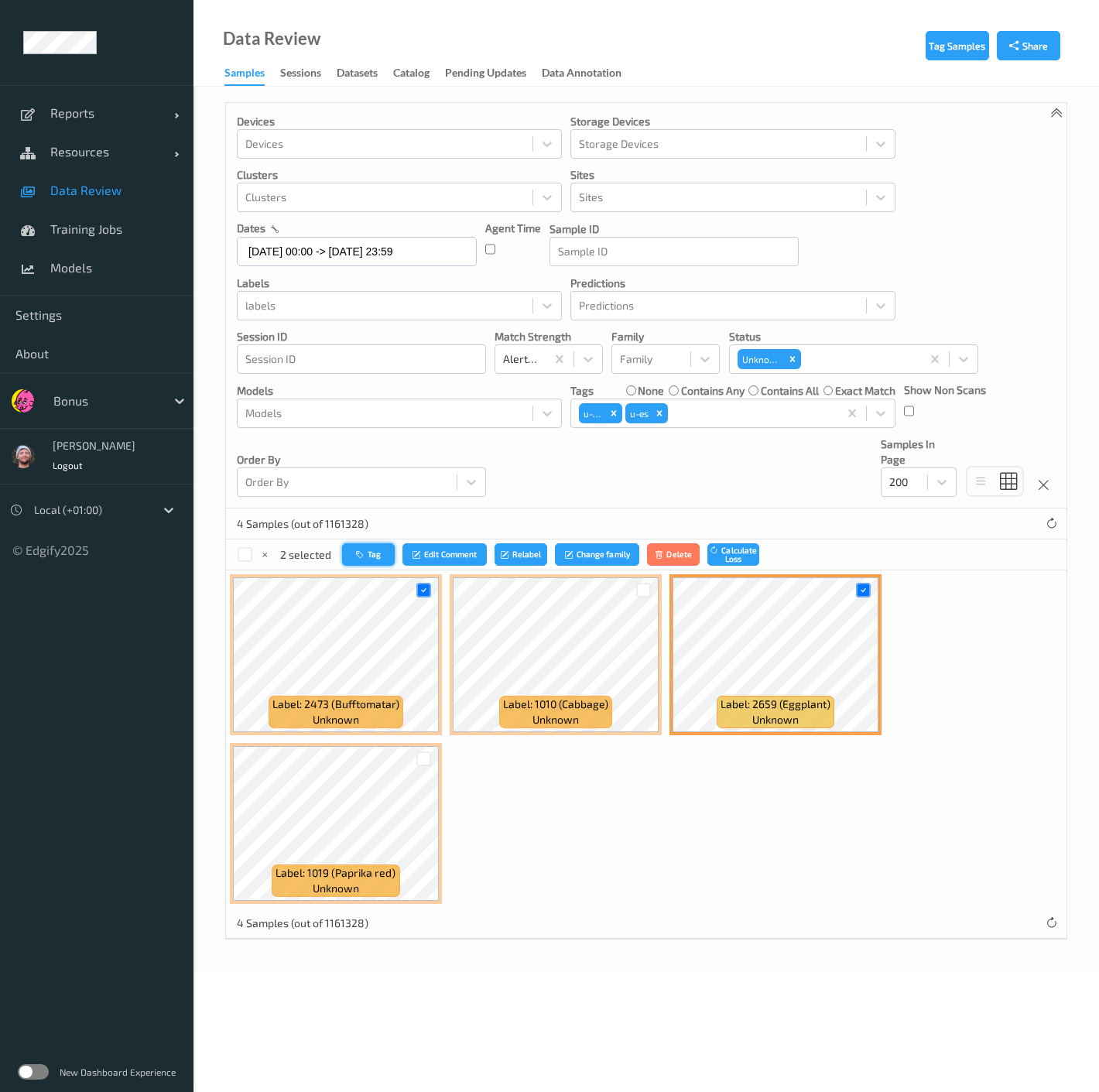
click at [386, 556] on button "Tag" at bounding box center [368, 554] width 53 height 22
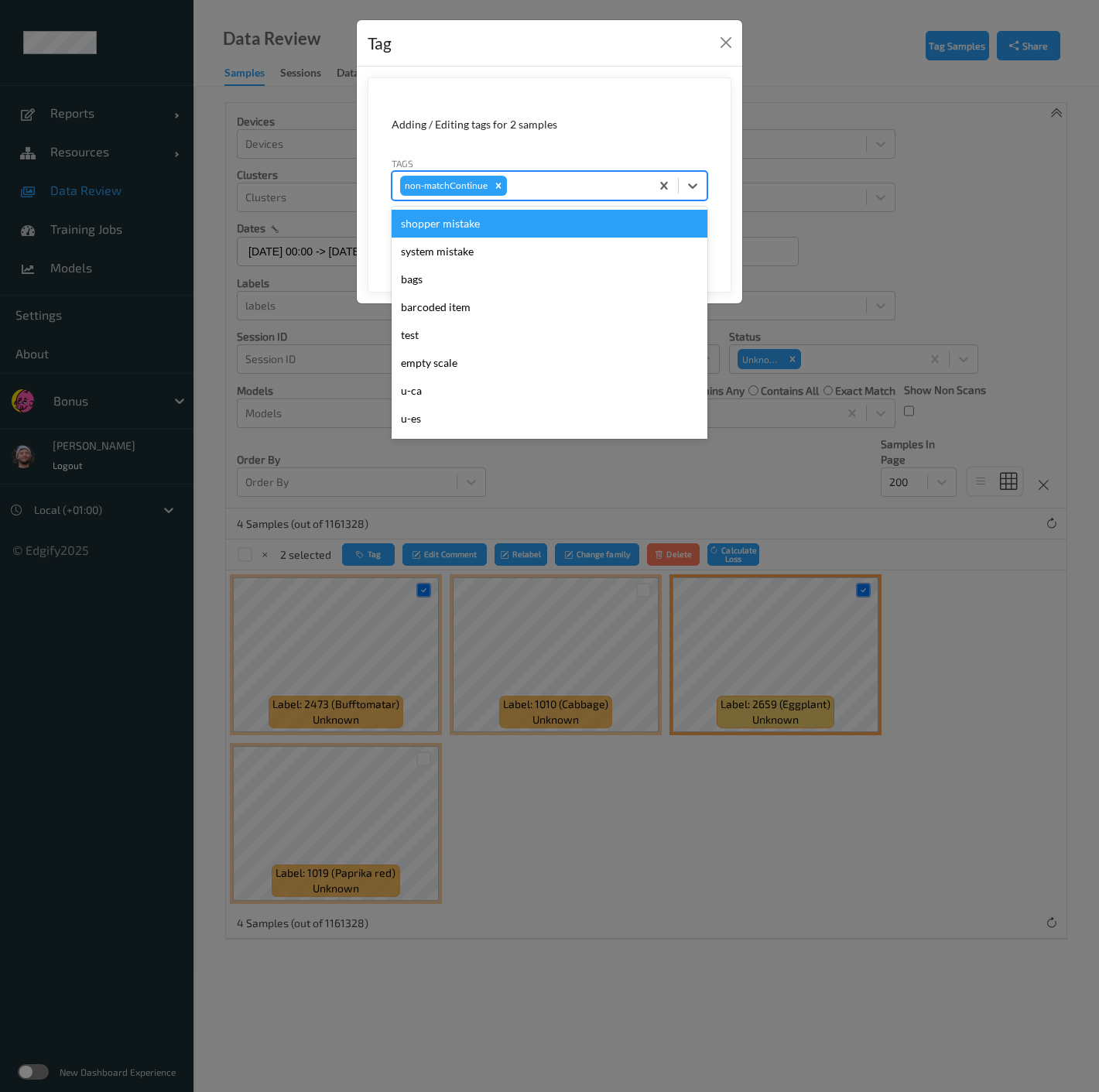
click at [593, 186] on div at bounding box center [576, 185] width 133 height 18
type input "pi"
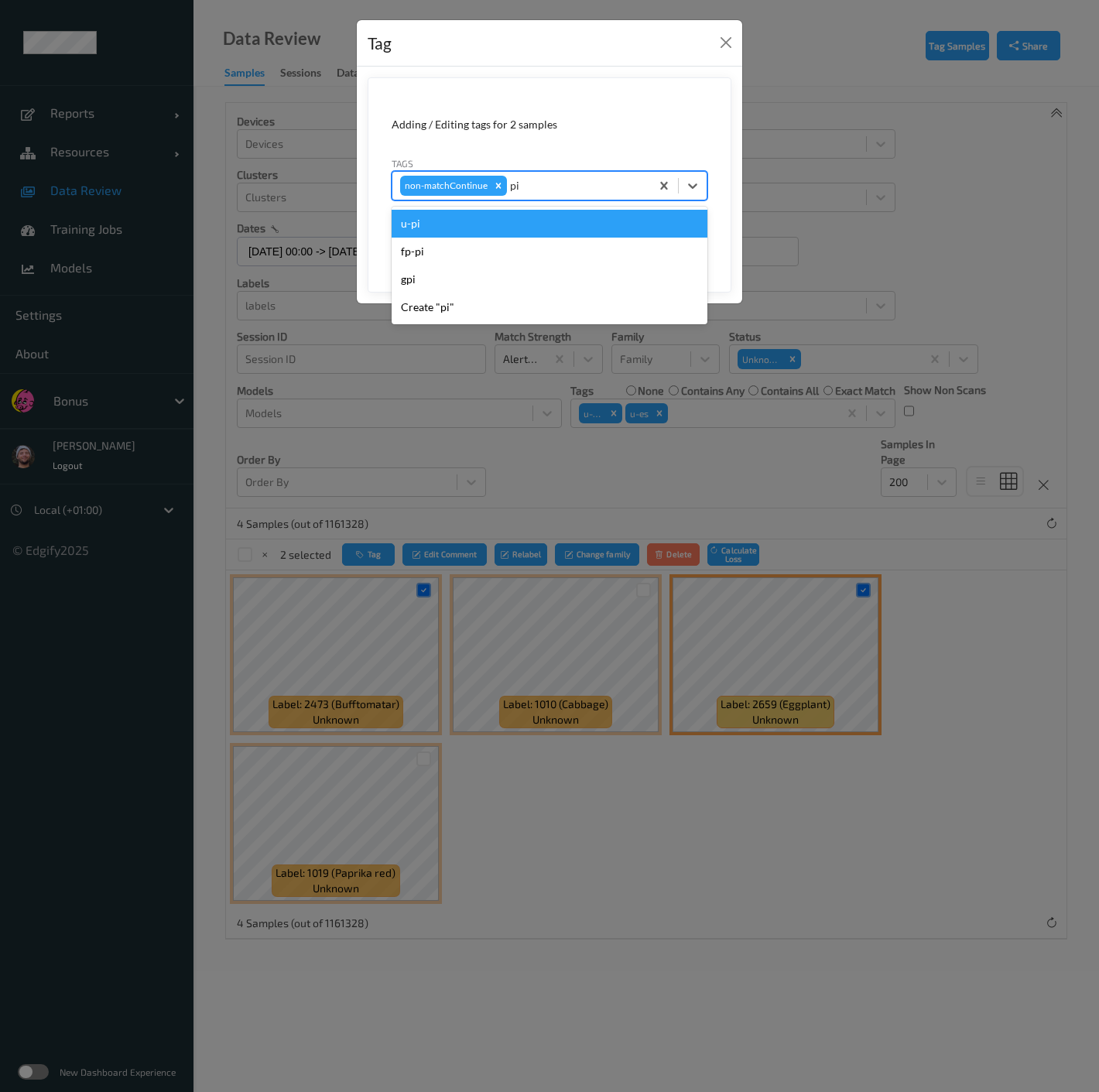
click at [482, 230] on div "u-pi" at bounding box center [550, 224] width 315 height 28
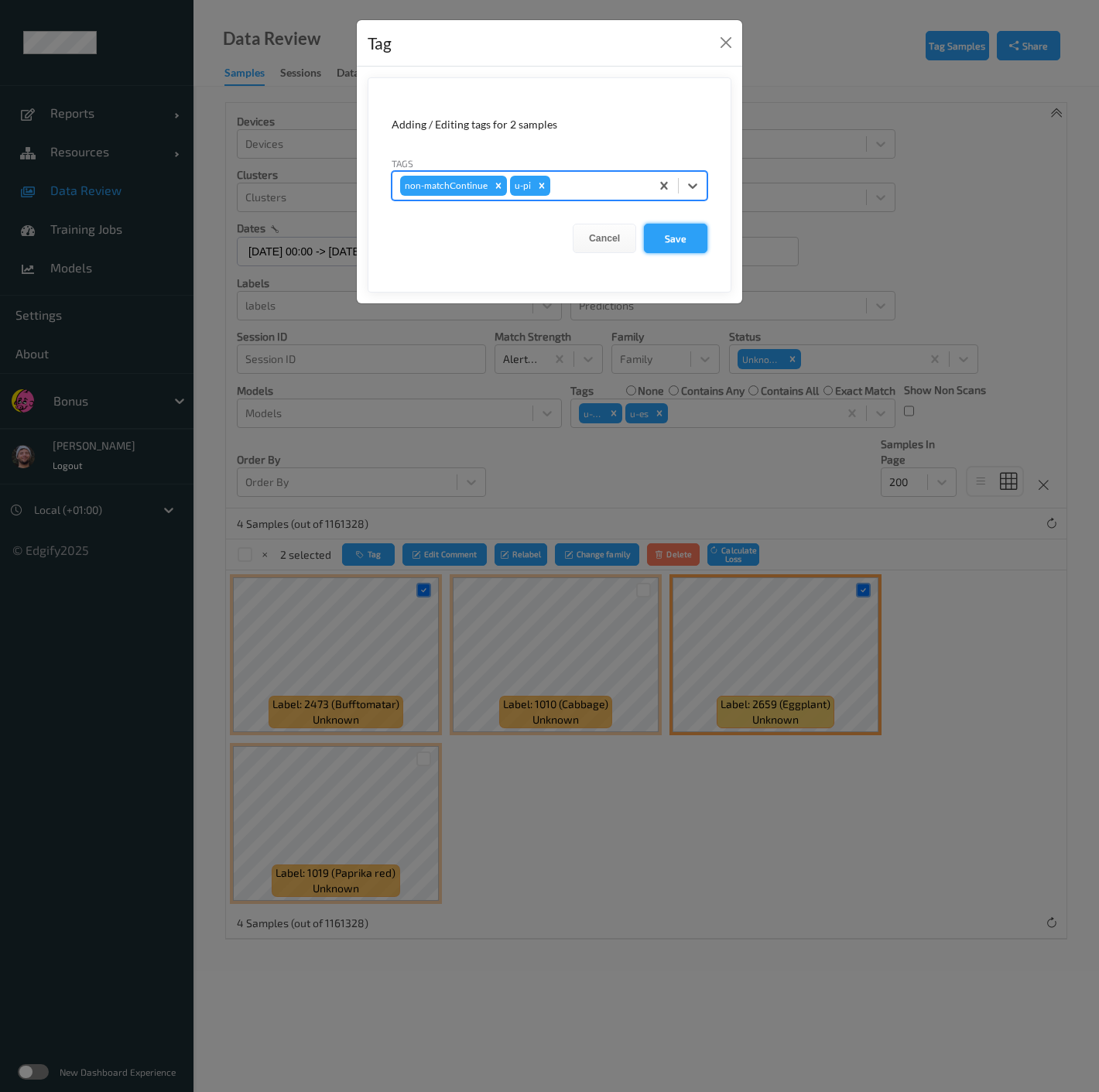
click at [679, 235] on button "Save" at bounding box center [676, 238] width 63 height 30
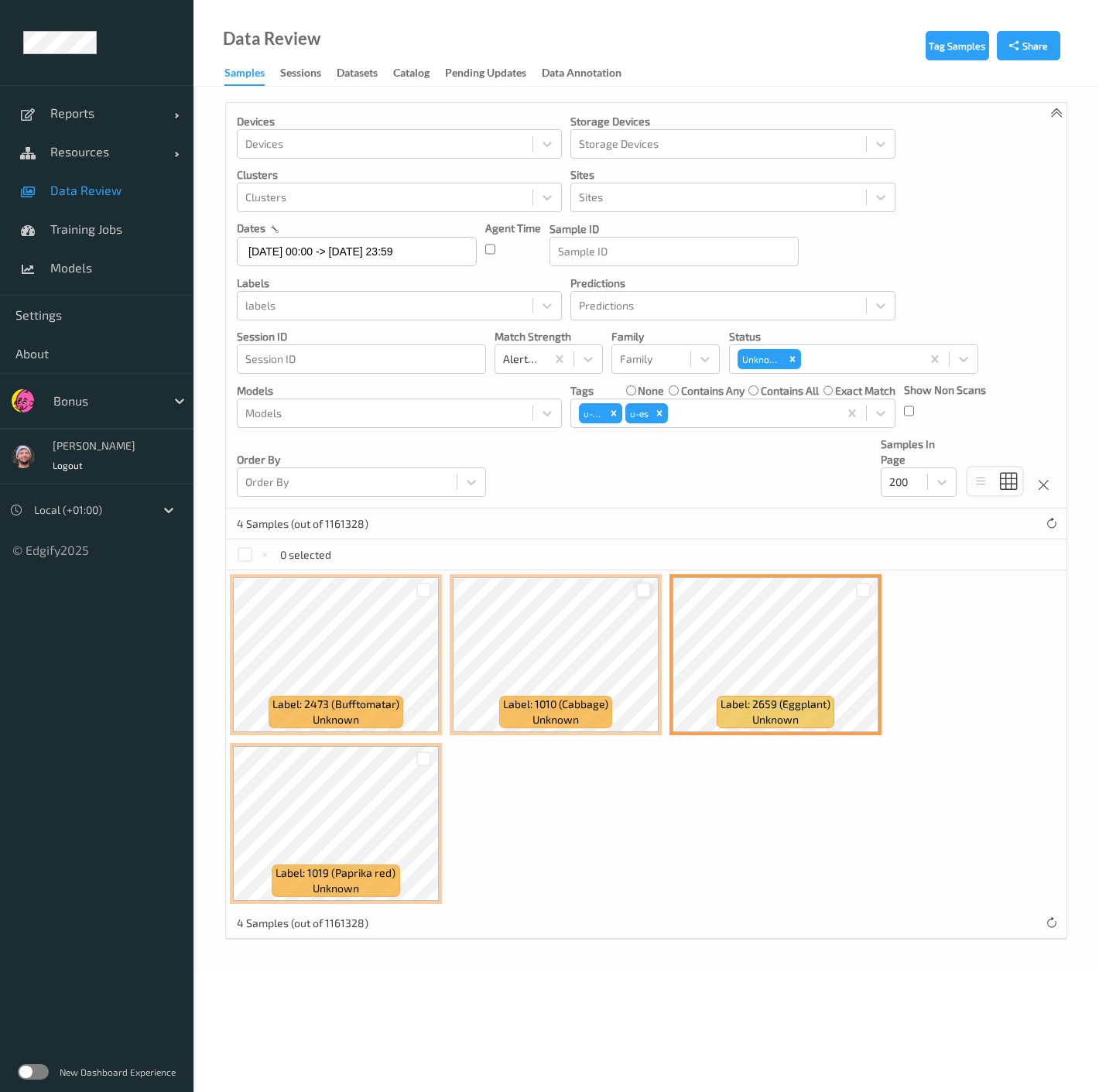
click at [646, 589] on div at bounding box center [643, 589] width 14 height 14
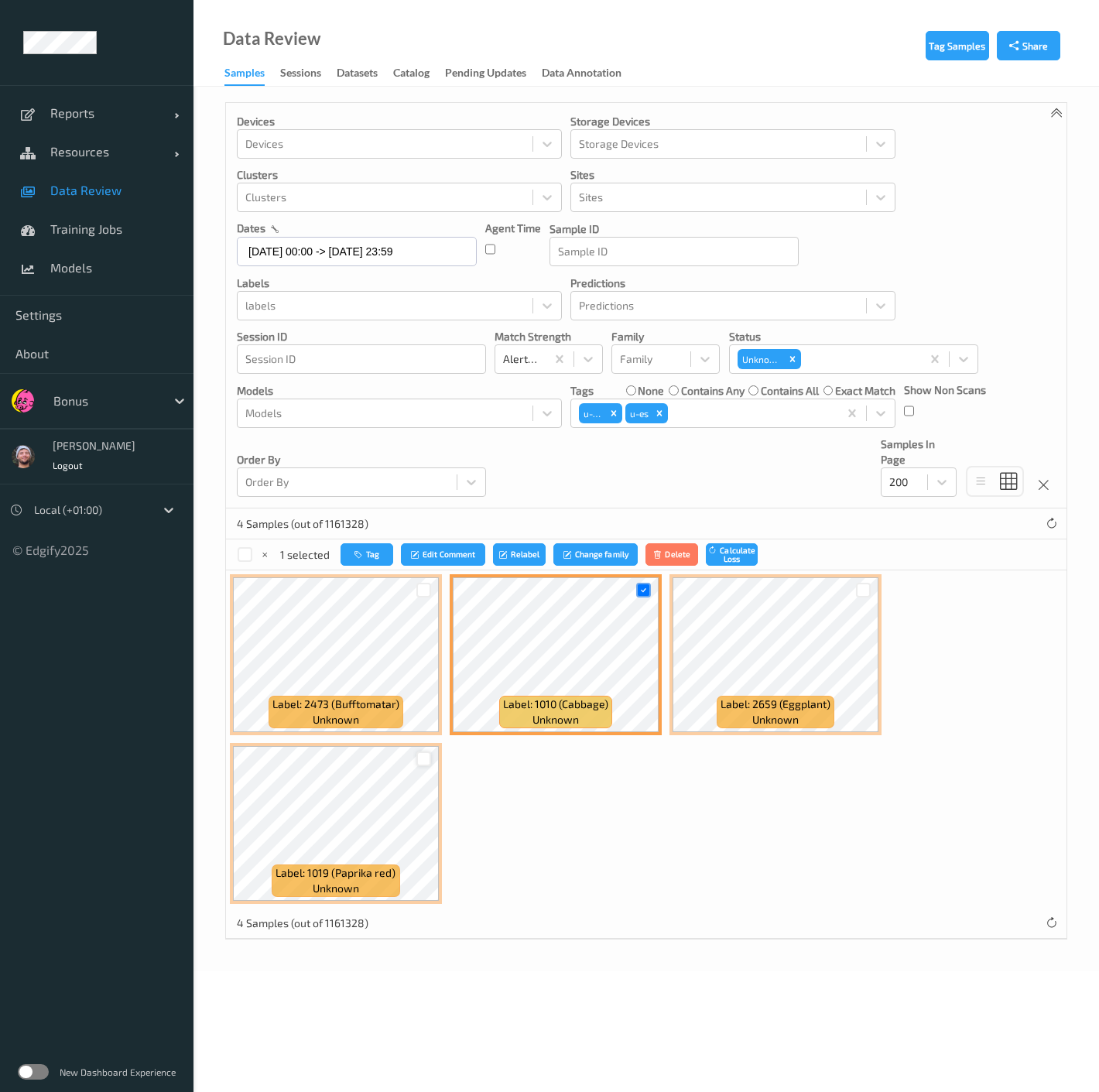
click at [419, 754] on div at bounding box center [423, 759] width 14 height 14
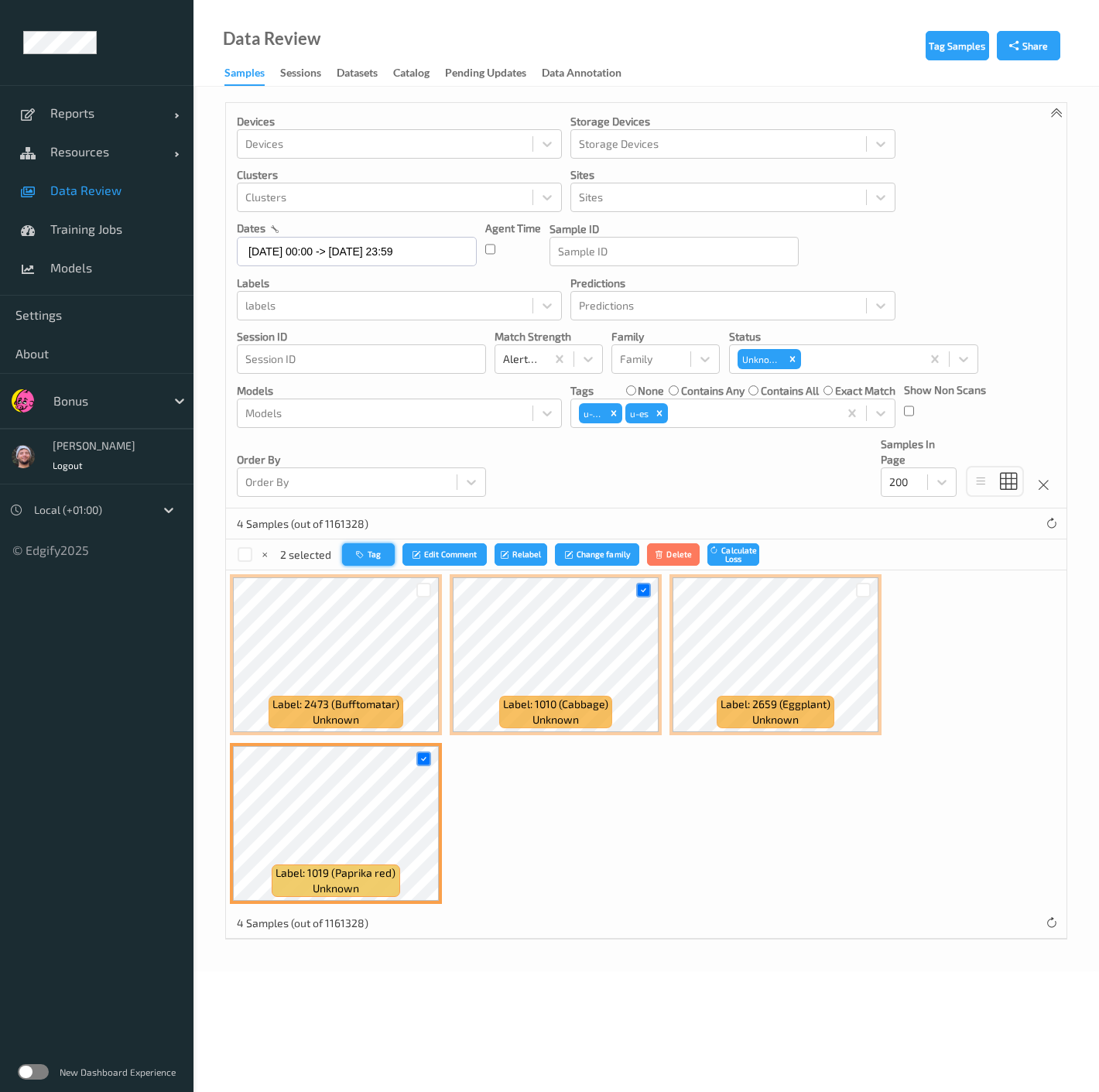
click at [380, 560] on button "Tag" at bounding box center [368, 554] width 53 height 22
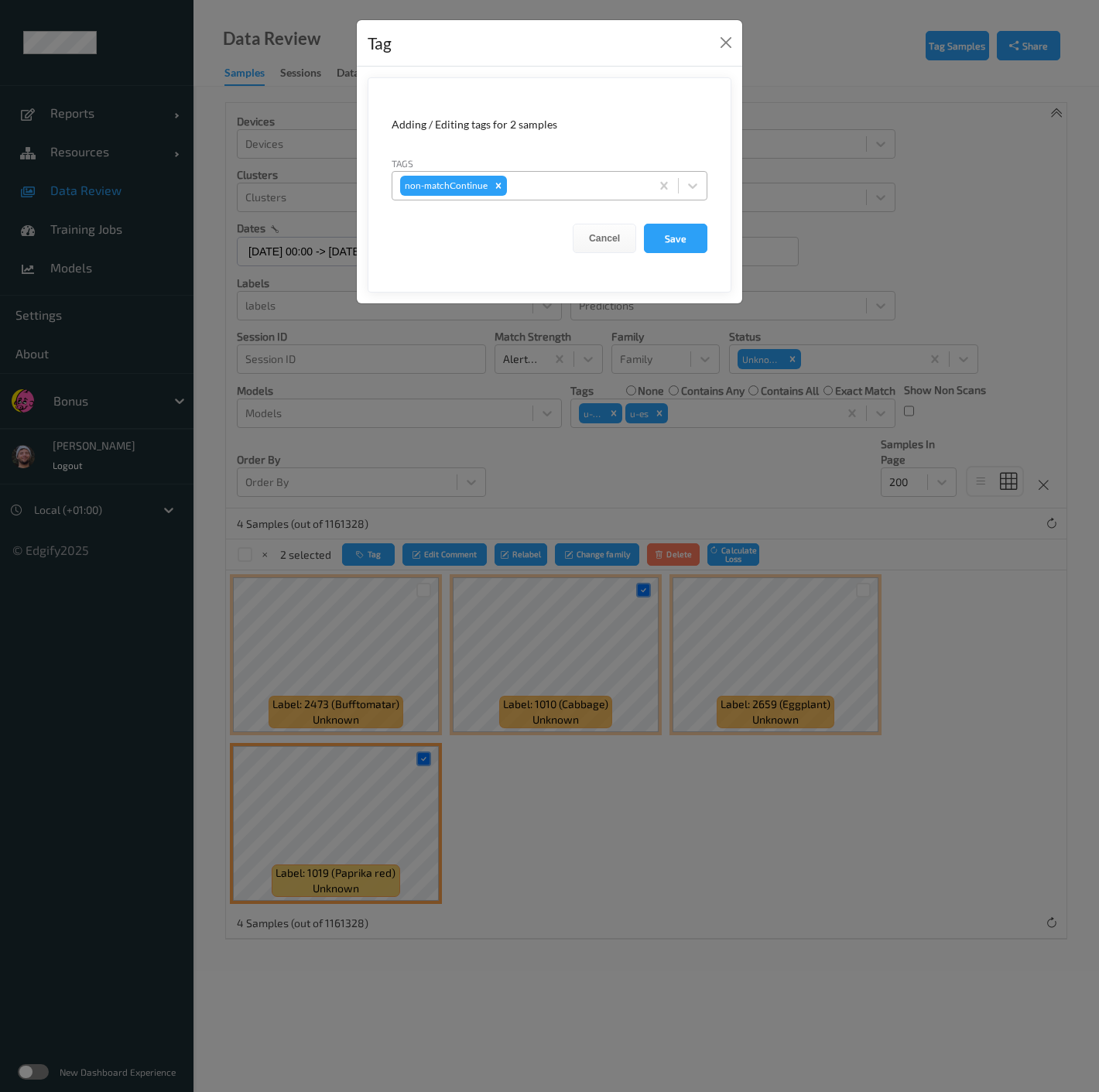
click at [581, 173] on div "non-matchContinue" at bounding box center [522, 186] width 258 height 27
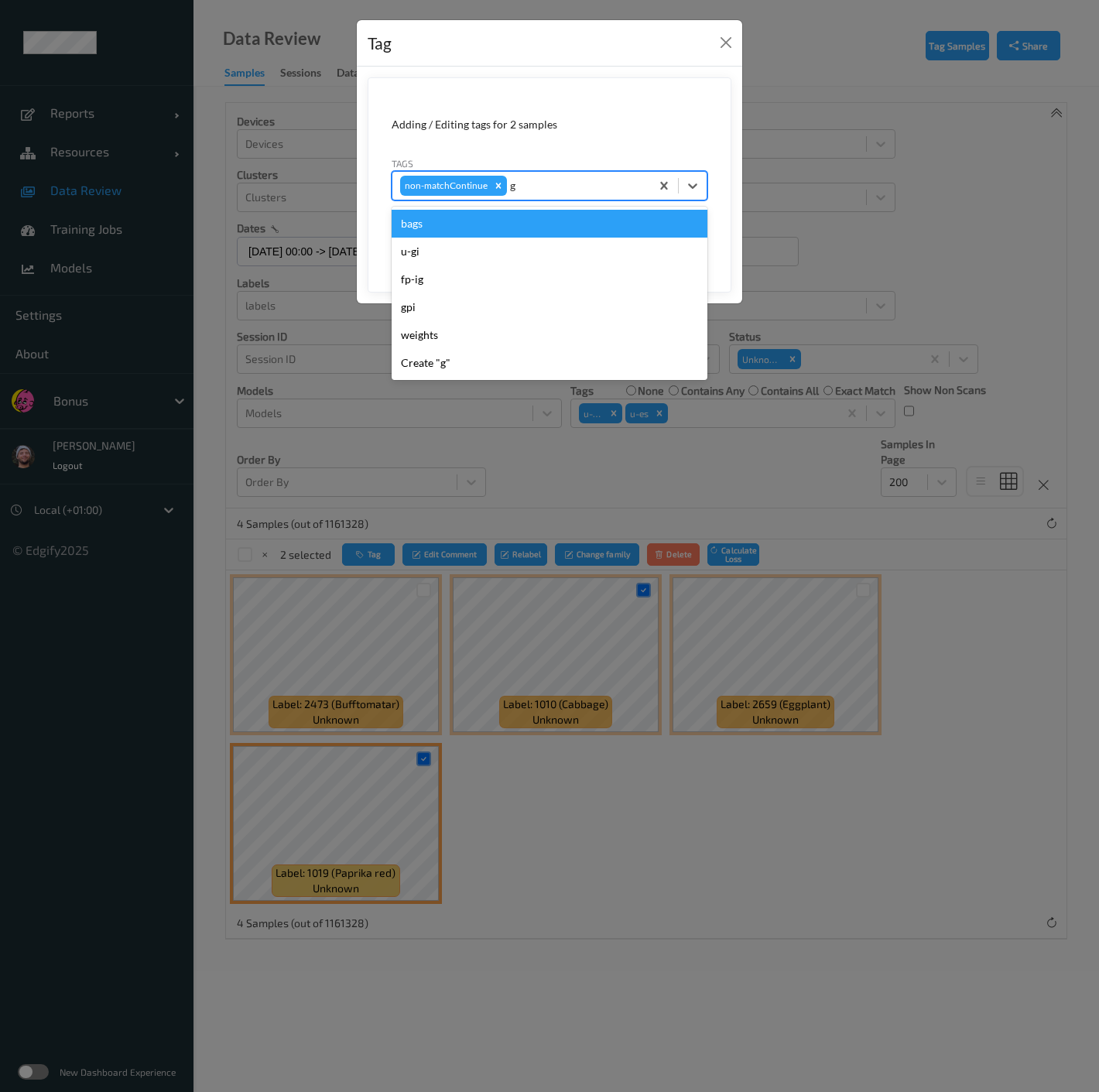
type input "gi"
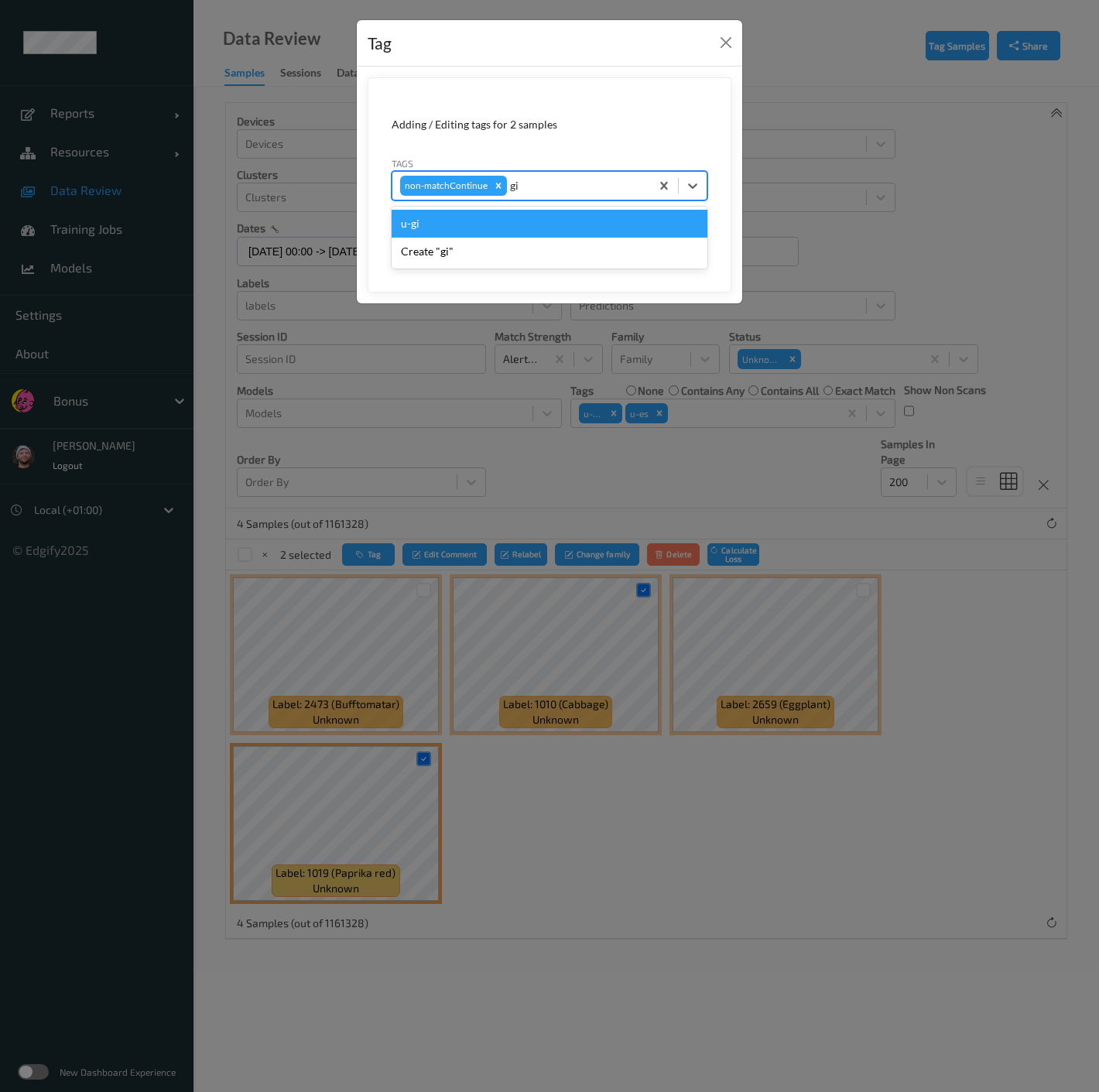
click at [516, 216] on div "u-gi" at bounding box center [550, 224] width 315 height 28
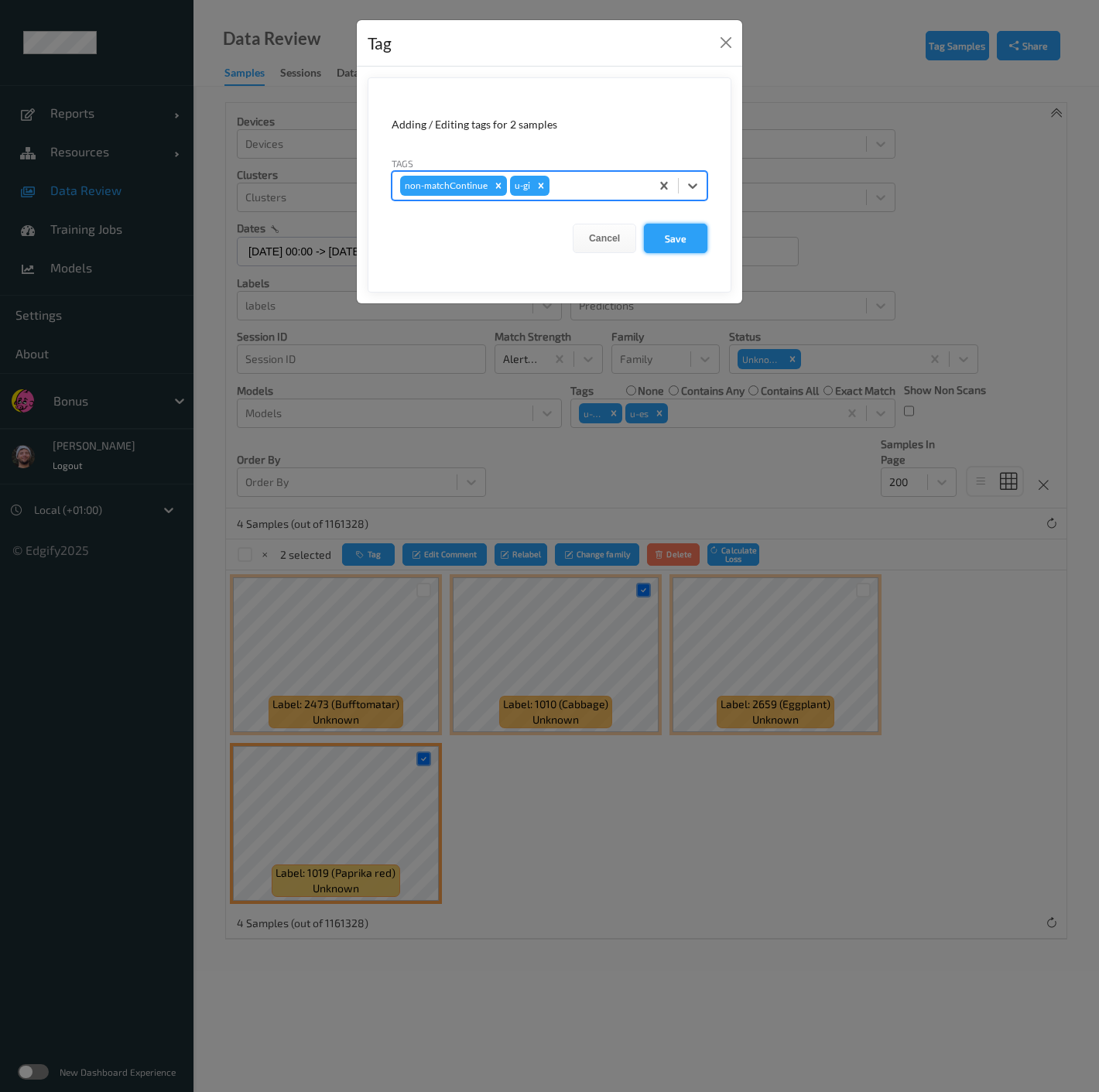
click at [685, 235] on button "Save" at bounding box center [676, 238] width 63 height 30
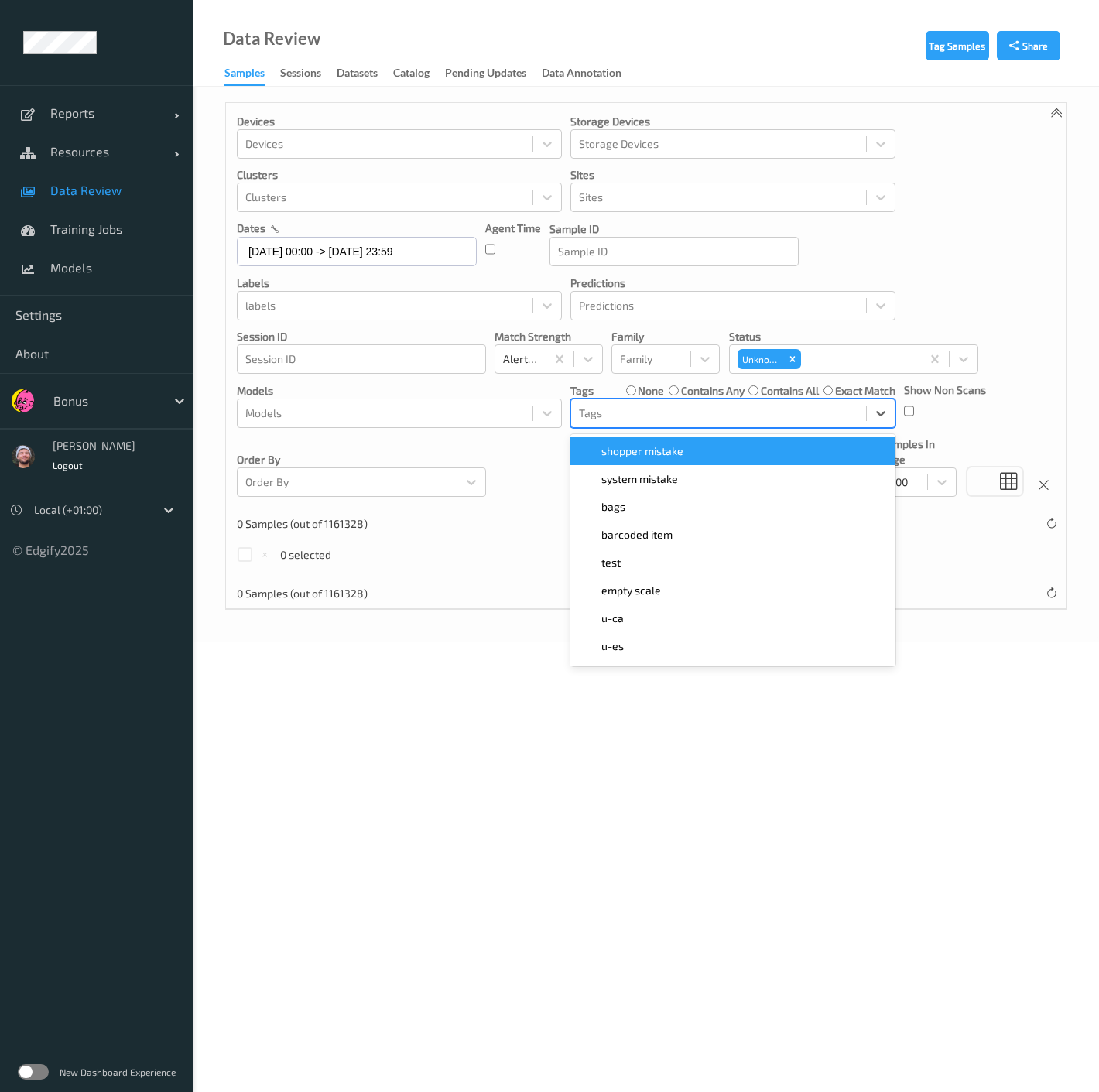
click at [674, 415] on div at bounding box center [719, 413] width 279 height 18
type input "ca"
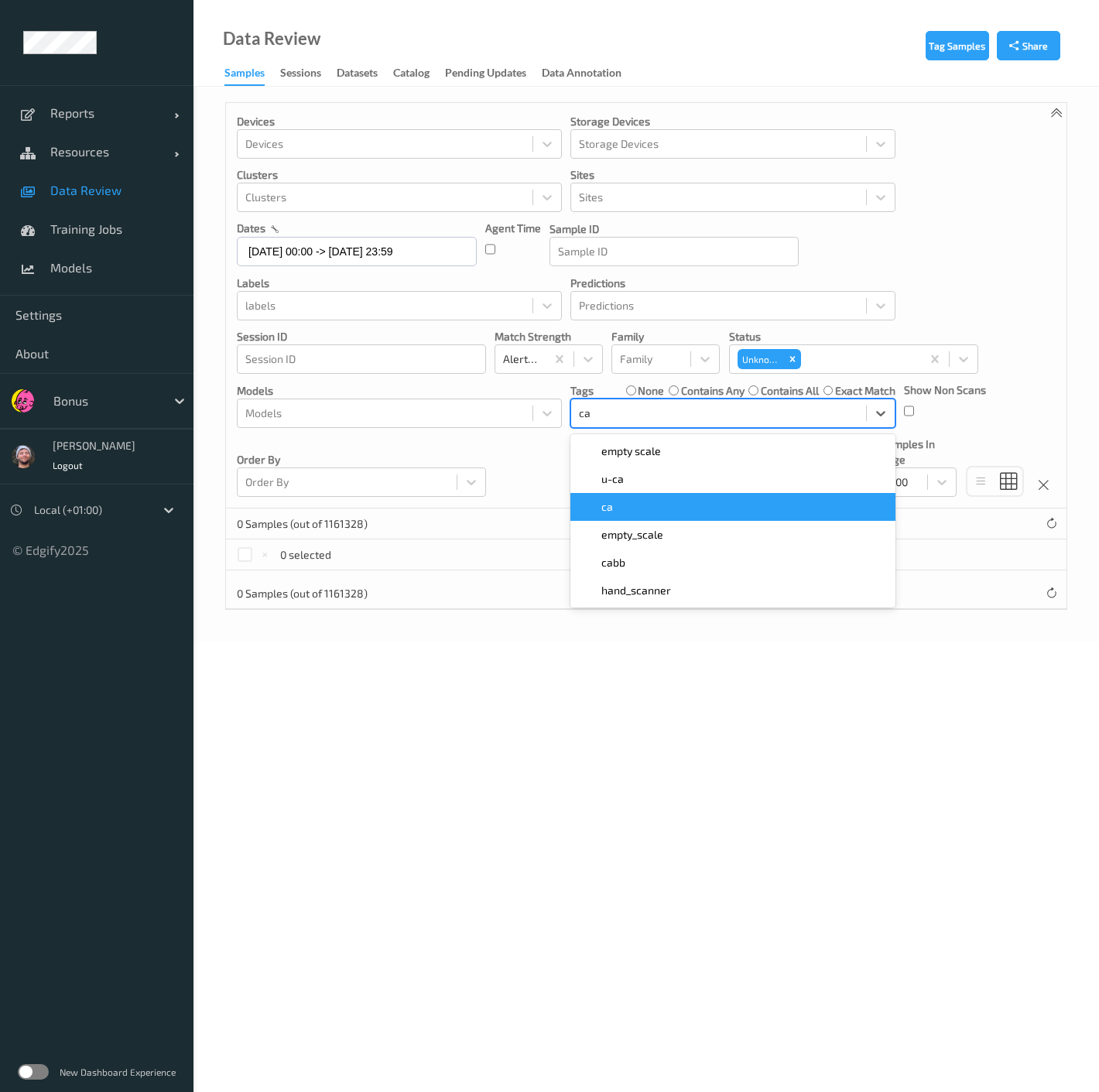
click at [634, 507] on div "ca" at bounding box center [733, 506] width 307 height 15
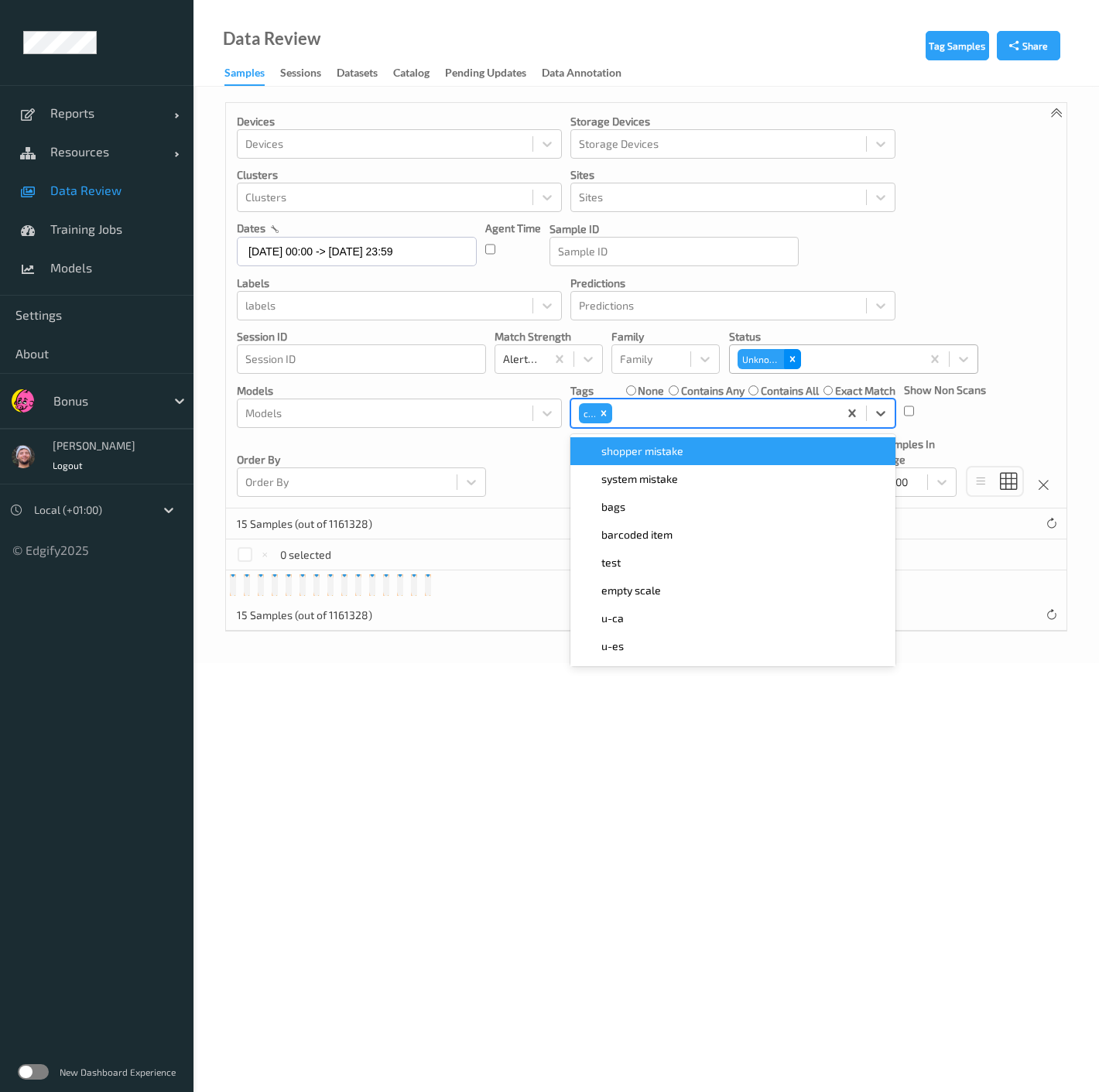
click at [793, 350] on div "Remove Unknown" at bounding box center [793, 358] width 17 height 20
click at [813, 353] on div at bounding box center [859, 358] width 109 height 18
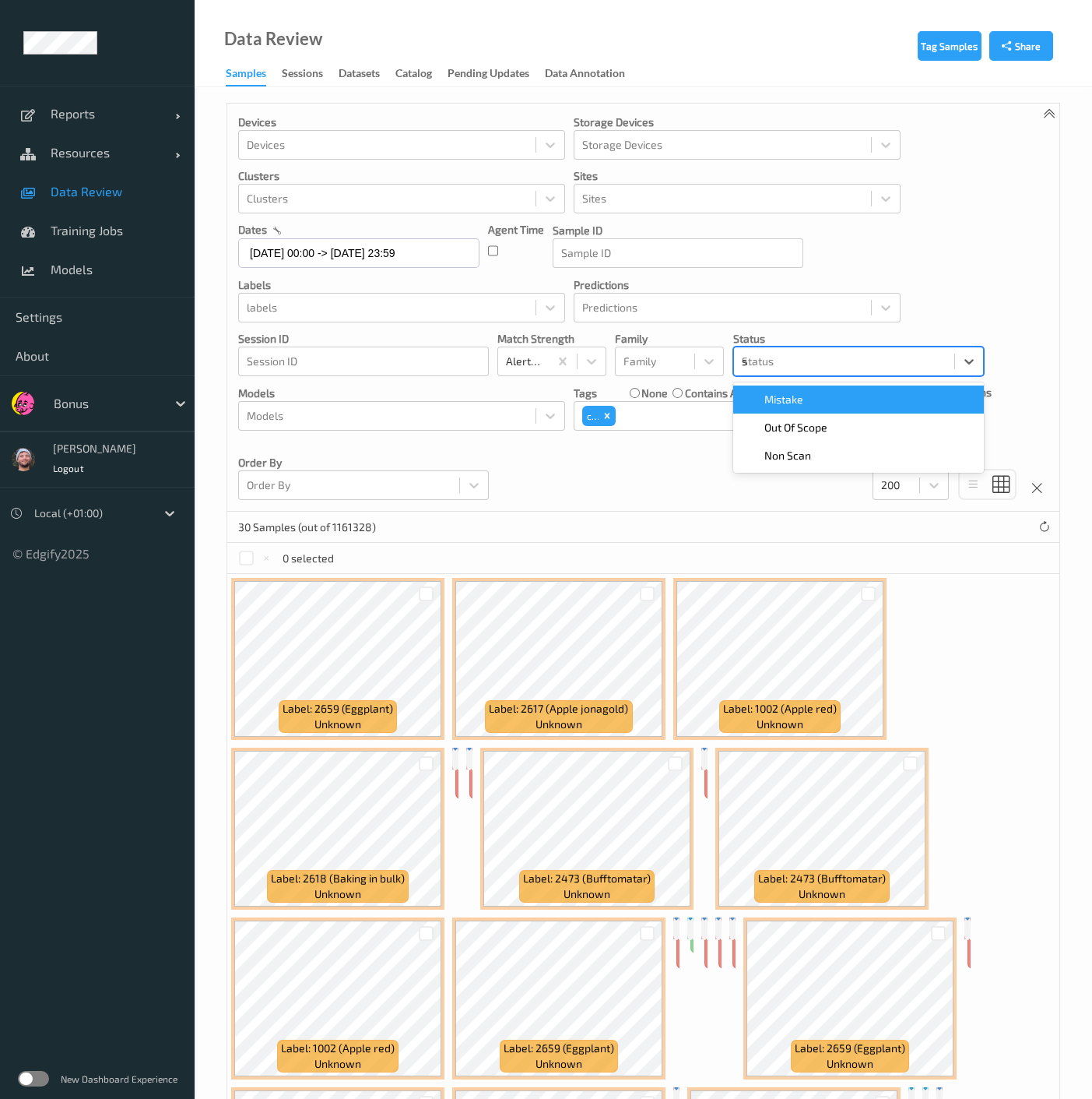
type input "s"
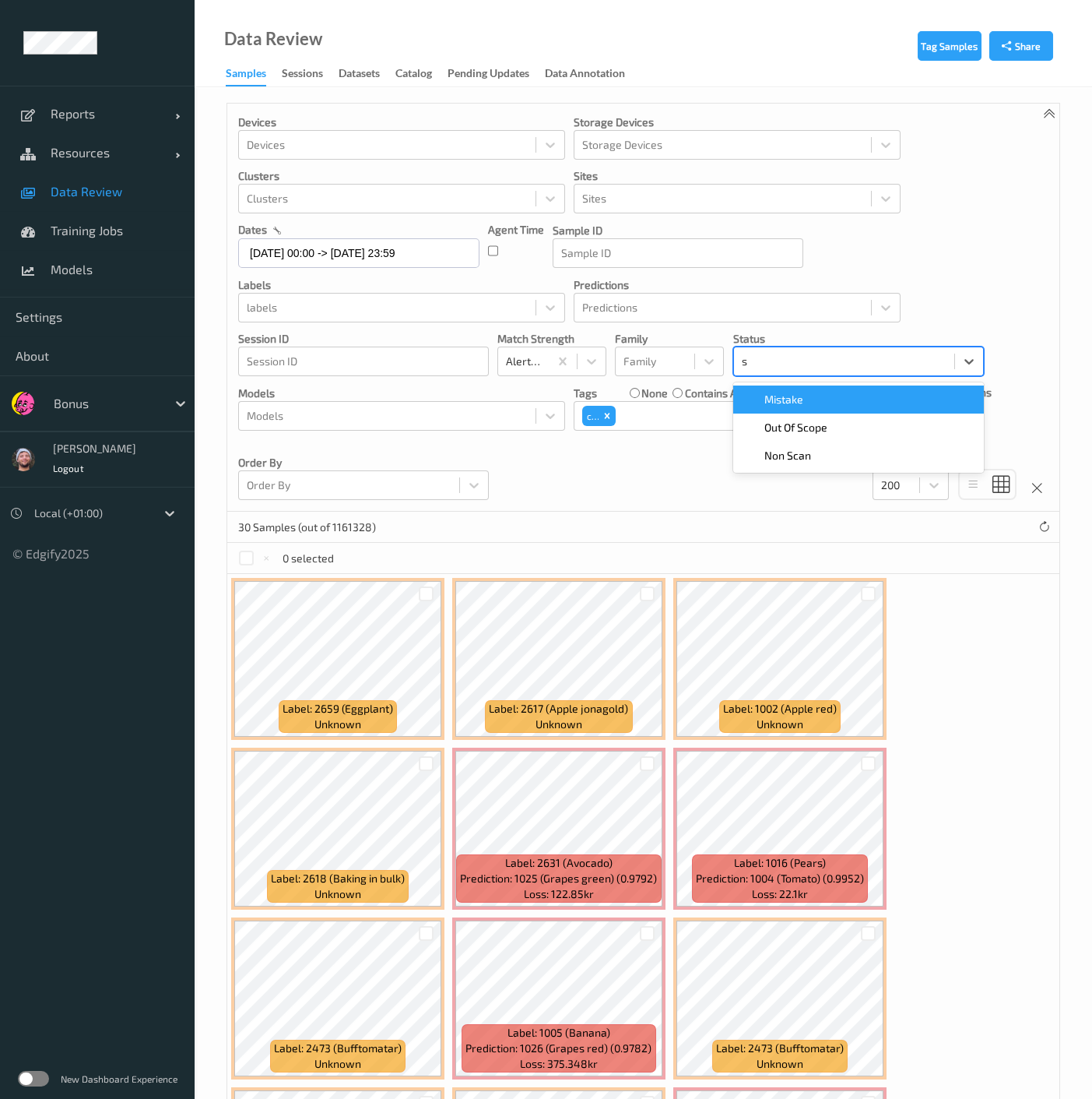
click at [806, 395] on div "Mistake" at bounding box center [858, 399] width 232 height 15
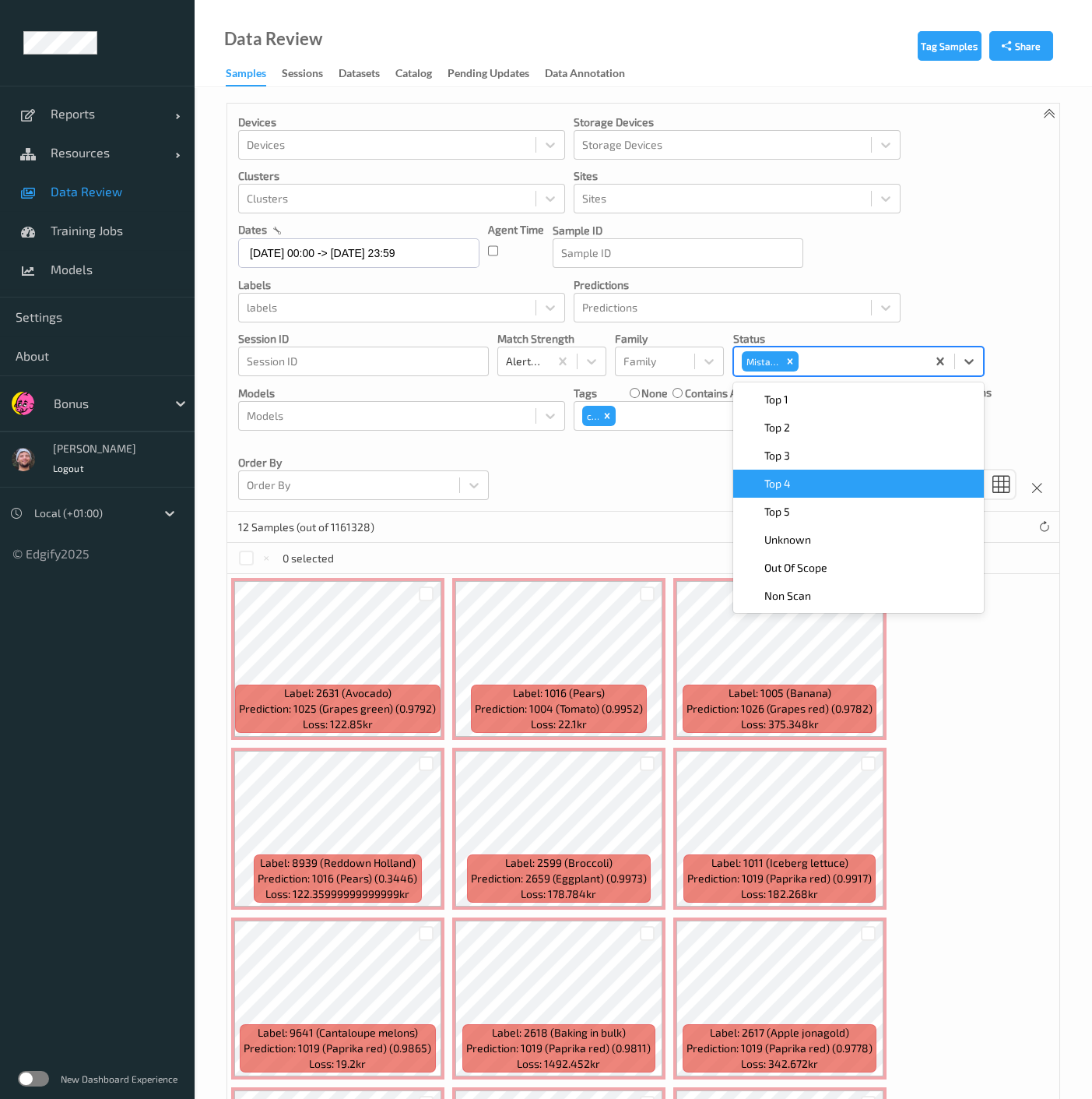
click at [645, 493] on div "Devices Devices Storage Devices Storage Devices Clusters Clusters Sites Sites d…" at bounding box center [644, 308] width 832 height 408
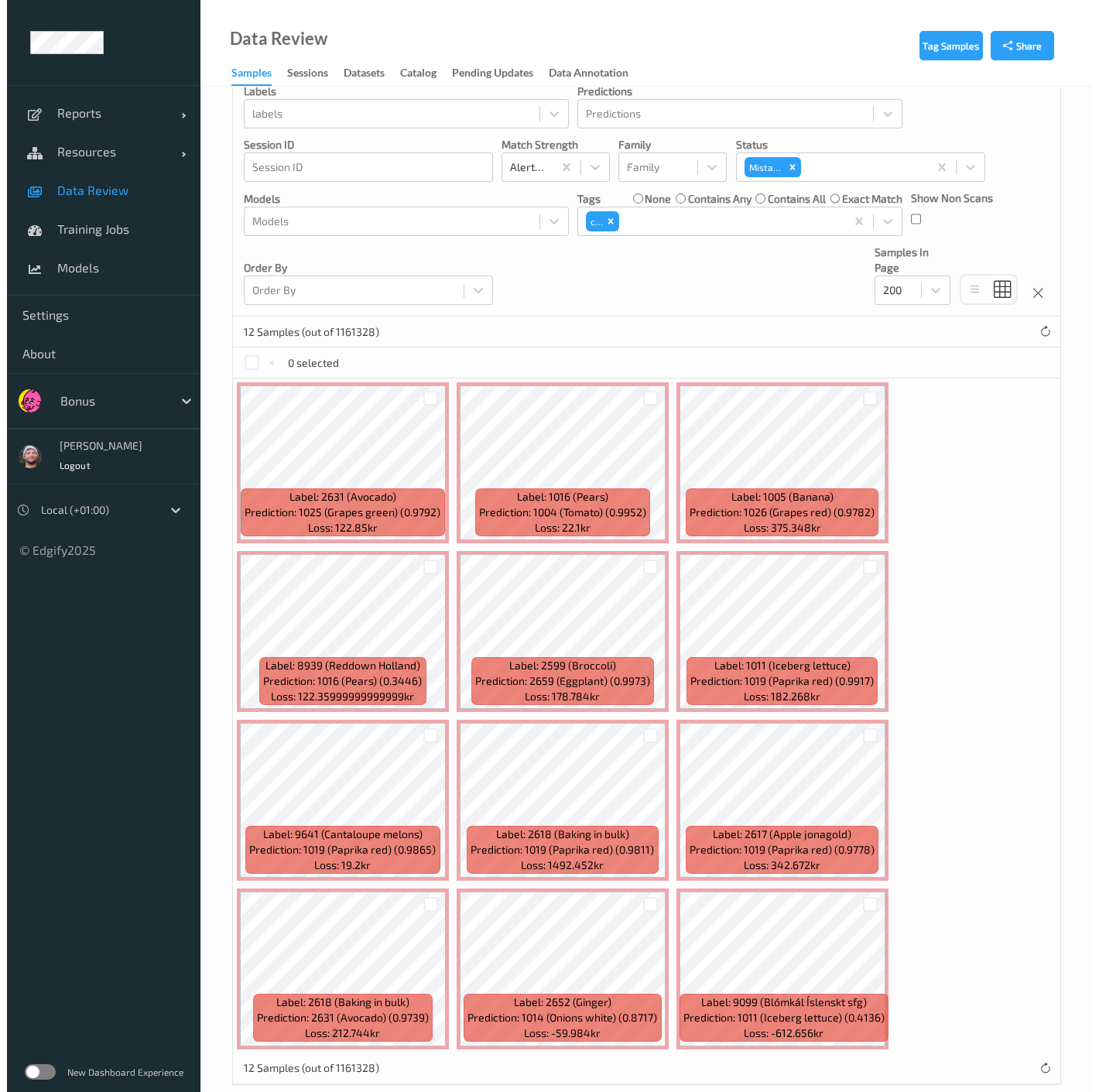
scroll to position [214, 0]
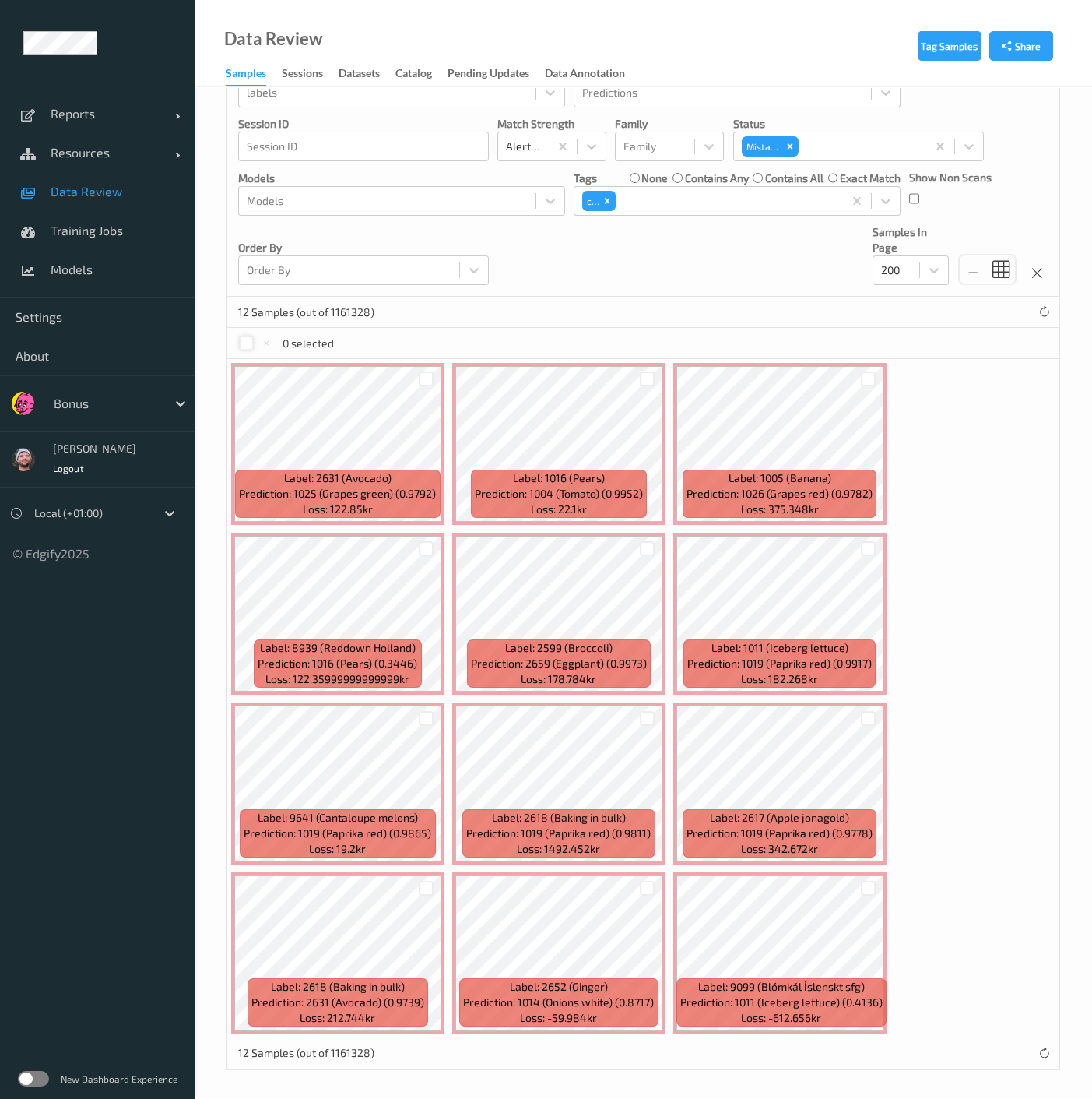
click at [244, 338] on div at bounding box center [246, 342] width 14 height 14
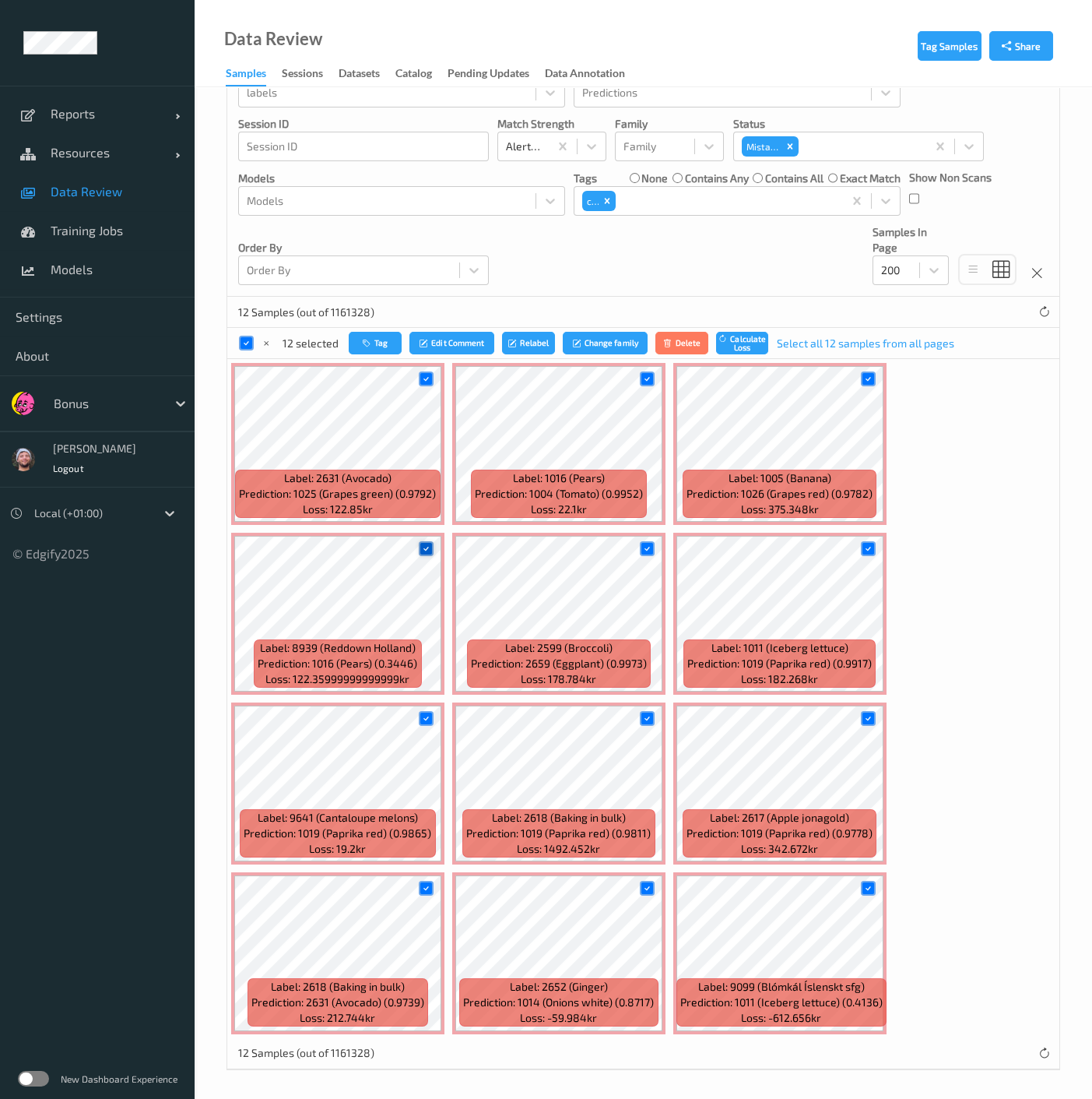
click at [426, 554] on div at bounding box center [426, 548] width 14 height 14
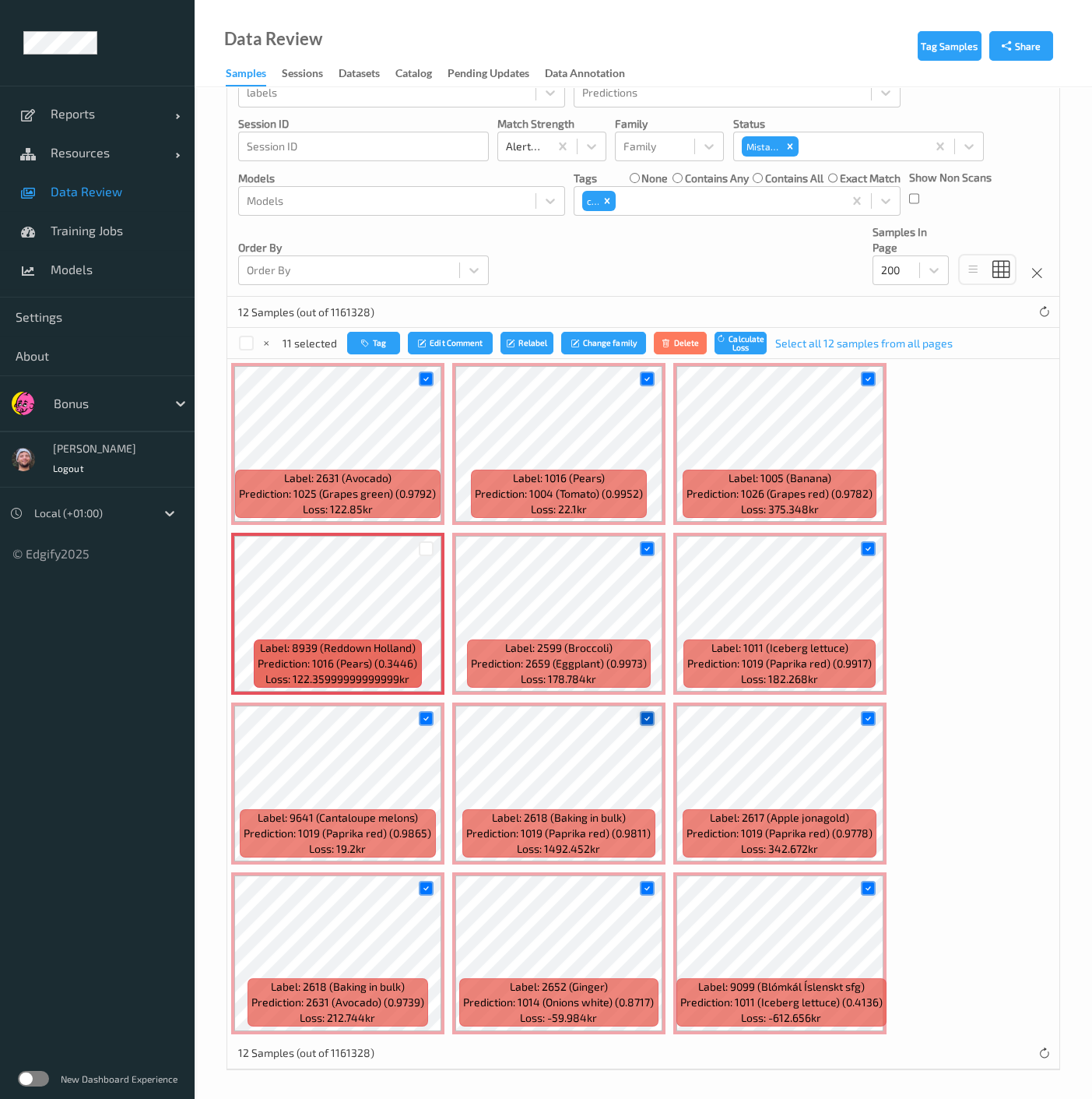
click at [640, 715] on div at bounding box center [647, 718] width 14 height 14
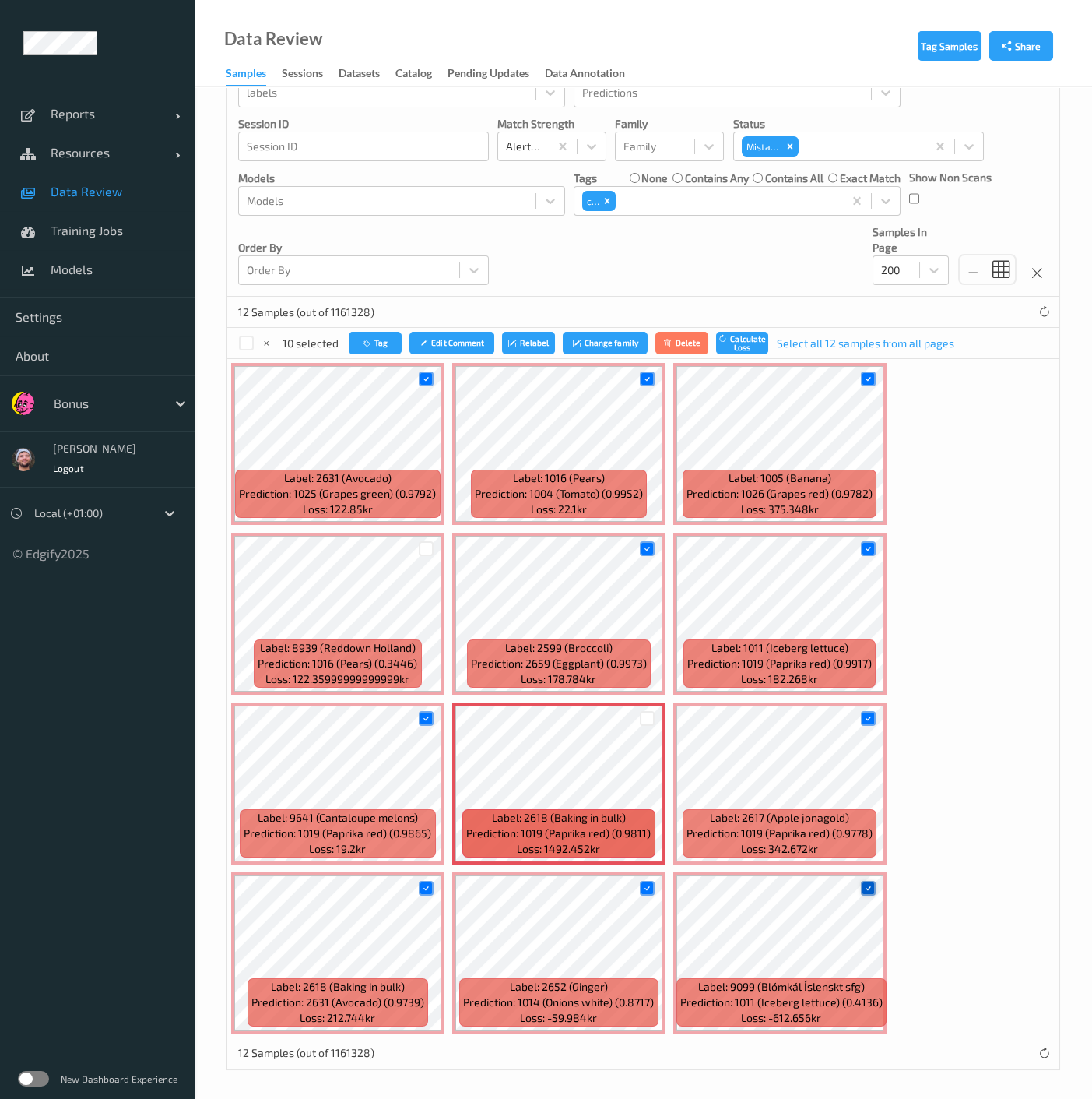
click at [867, 887] on icon at bounding box center [868, 888] width 11 height 11
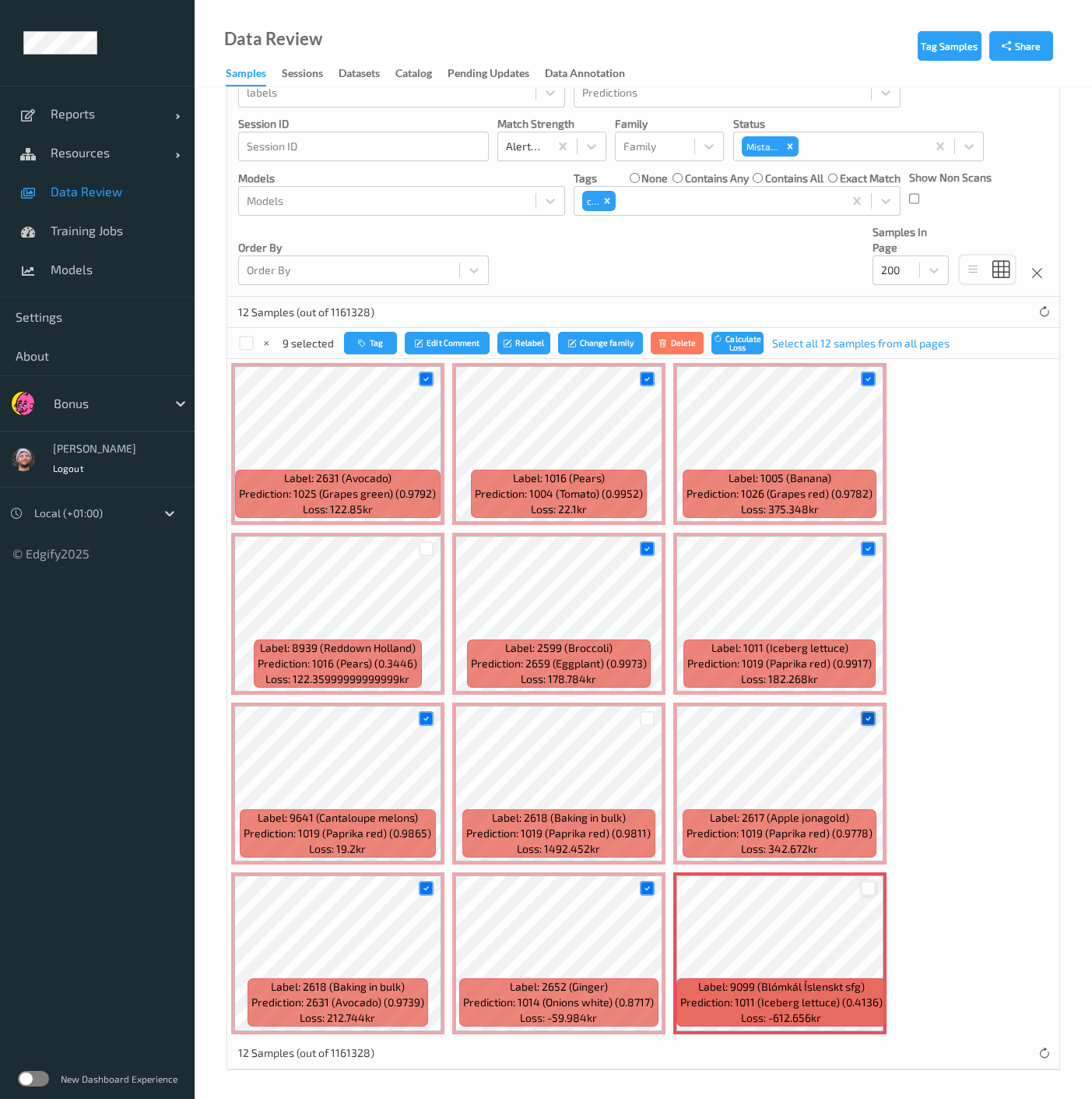
click at [863, 716] on icon at bounding box center [868, 718] width 11 height 11
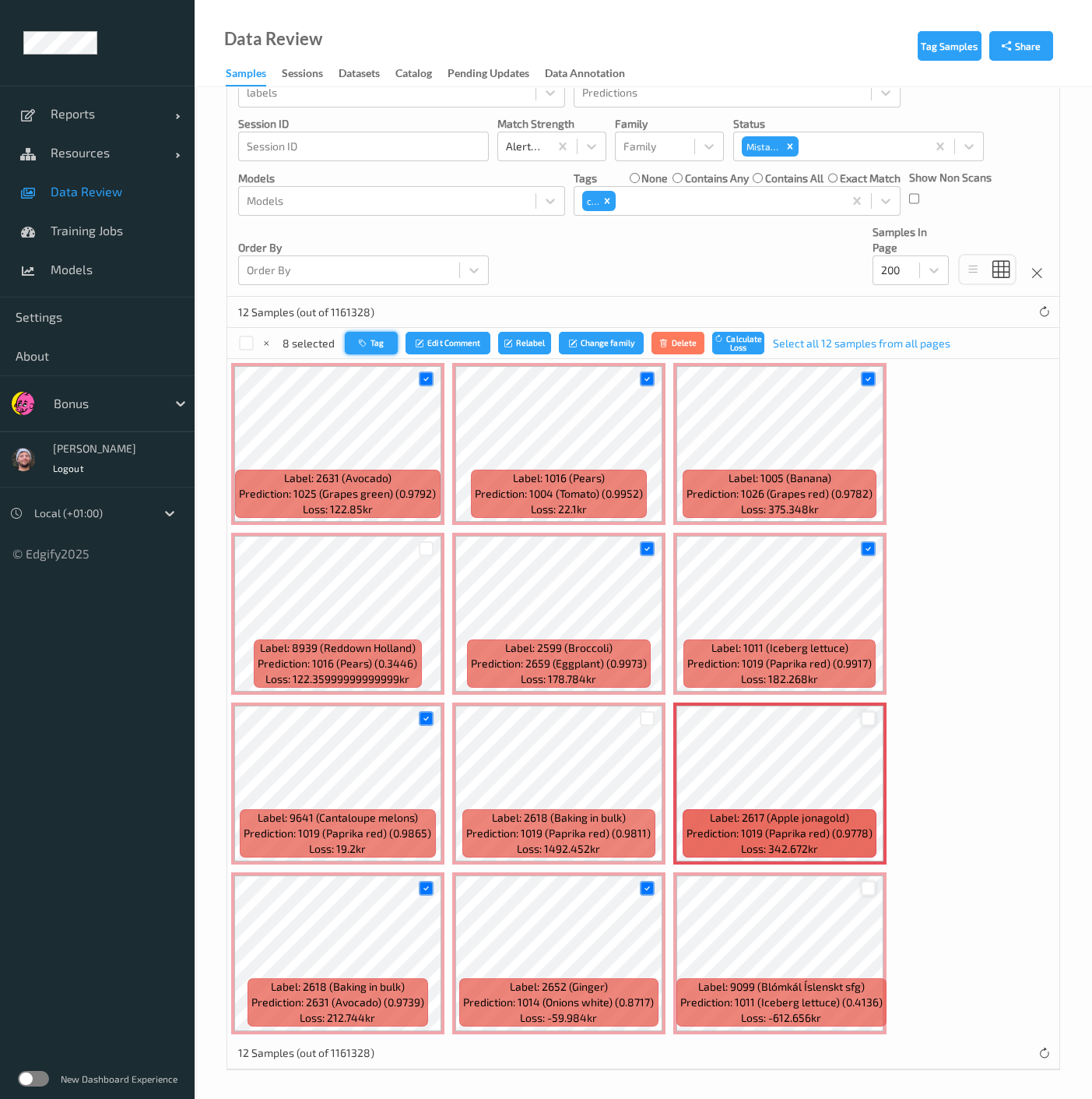
click at [385, 346] on button "Tag" at bounding box center [371, 342] width 53 height 22
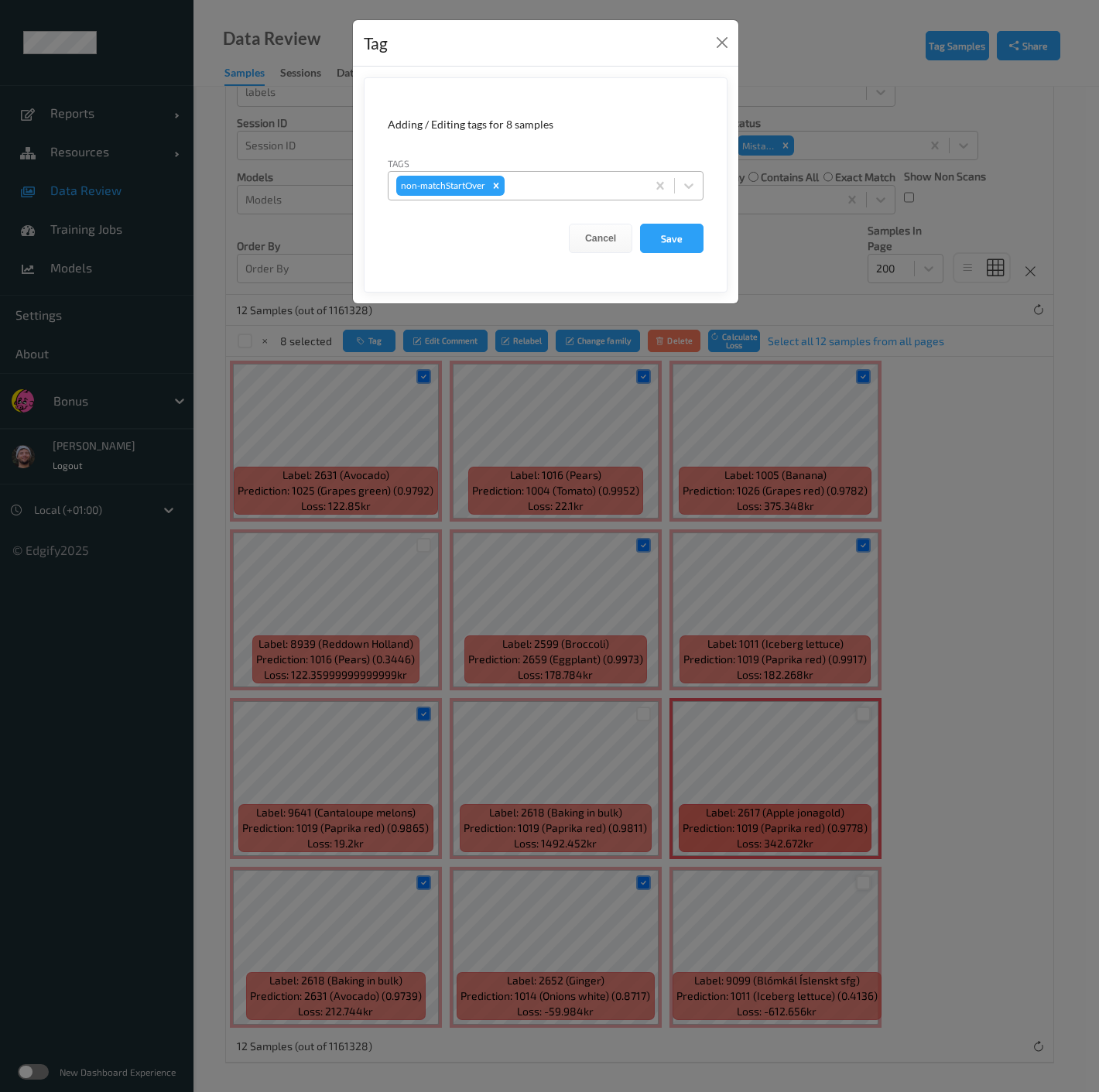
click at [538, 185] on div at bounding box center [572, 185] width 131 height 18
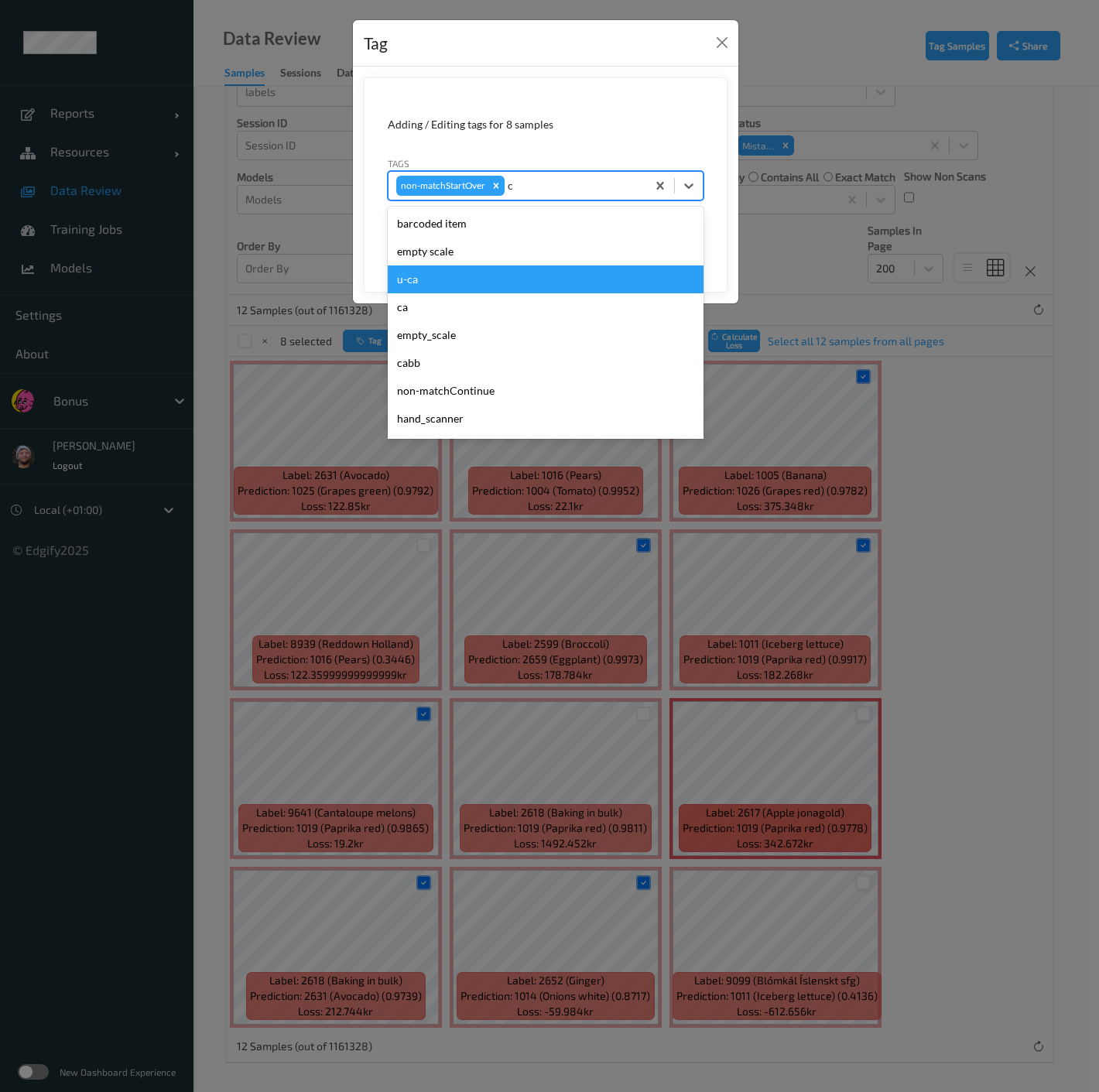
type input "ca"
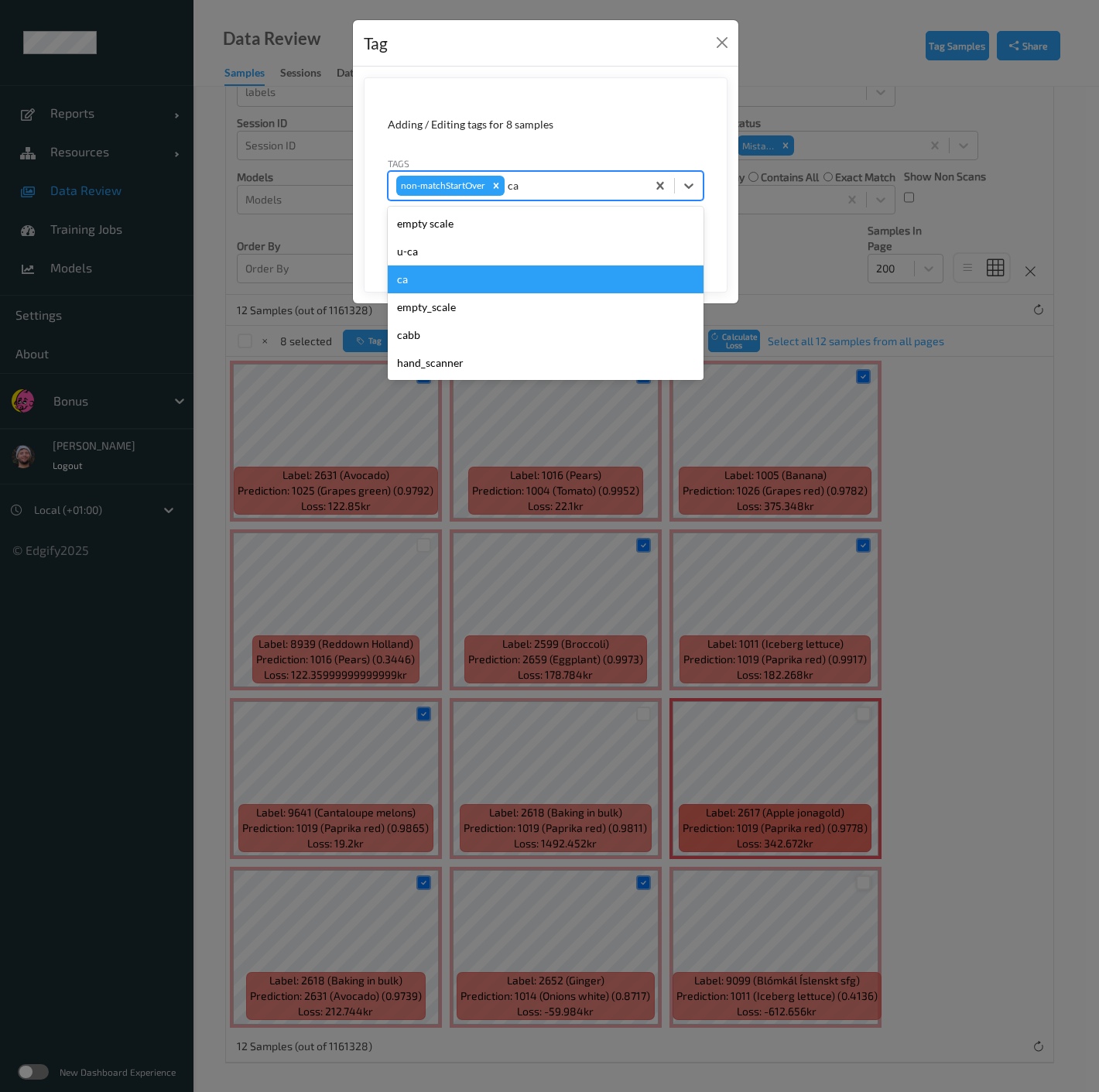
click at [426, 284] on div "ca" at bounding box center [546, 279] width 315 height 28
type input "s"
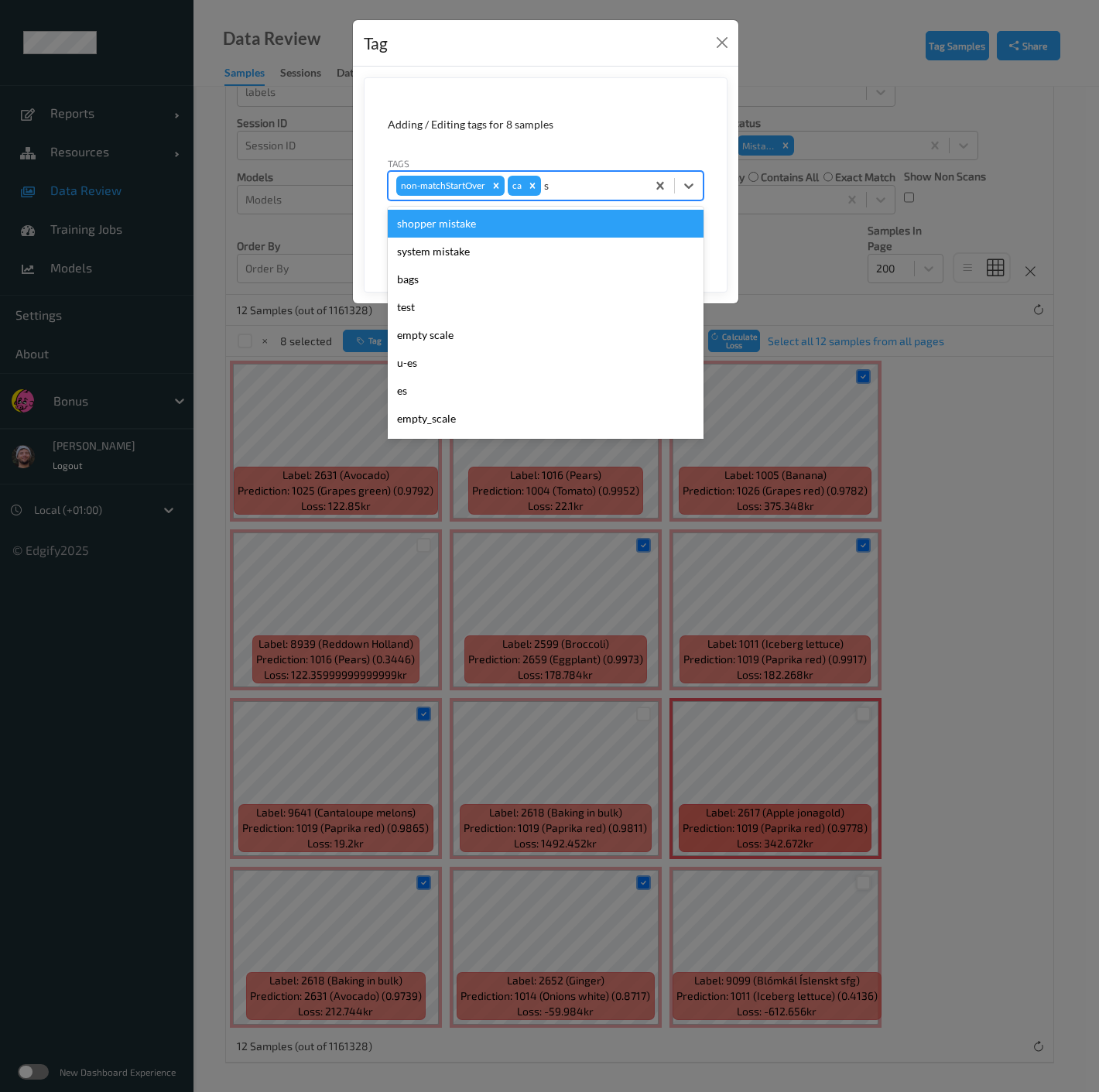
click at [446, 224] on div "shopper mistake" at bounding box center [546, 224] width 315 height 28
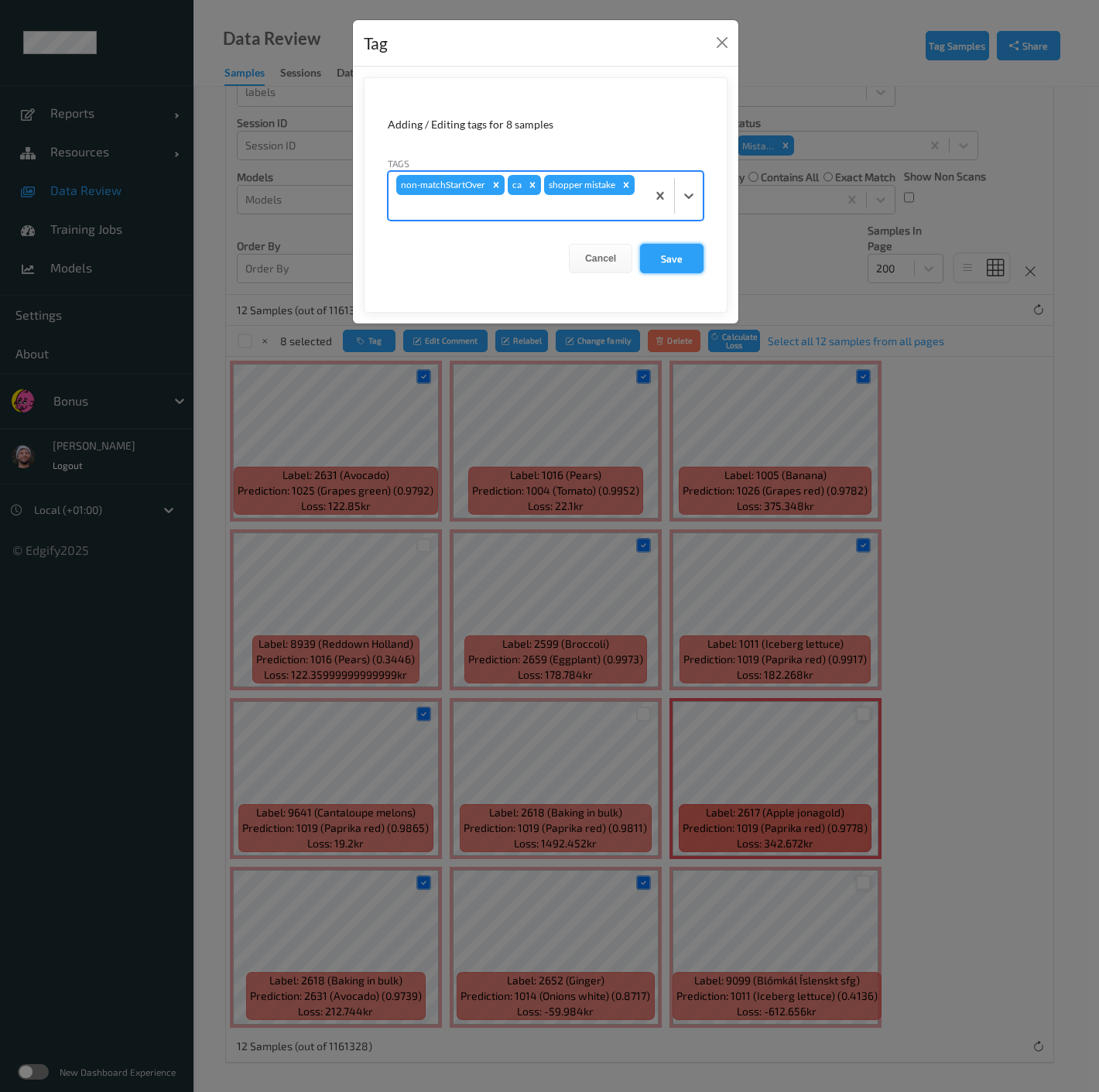
click at [667, 244] on button "Save" at bounding box center [672, 258] width 63 height 30
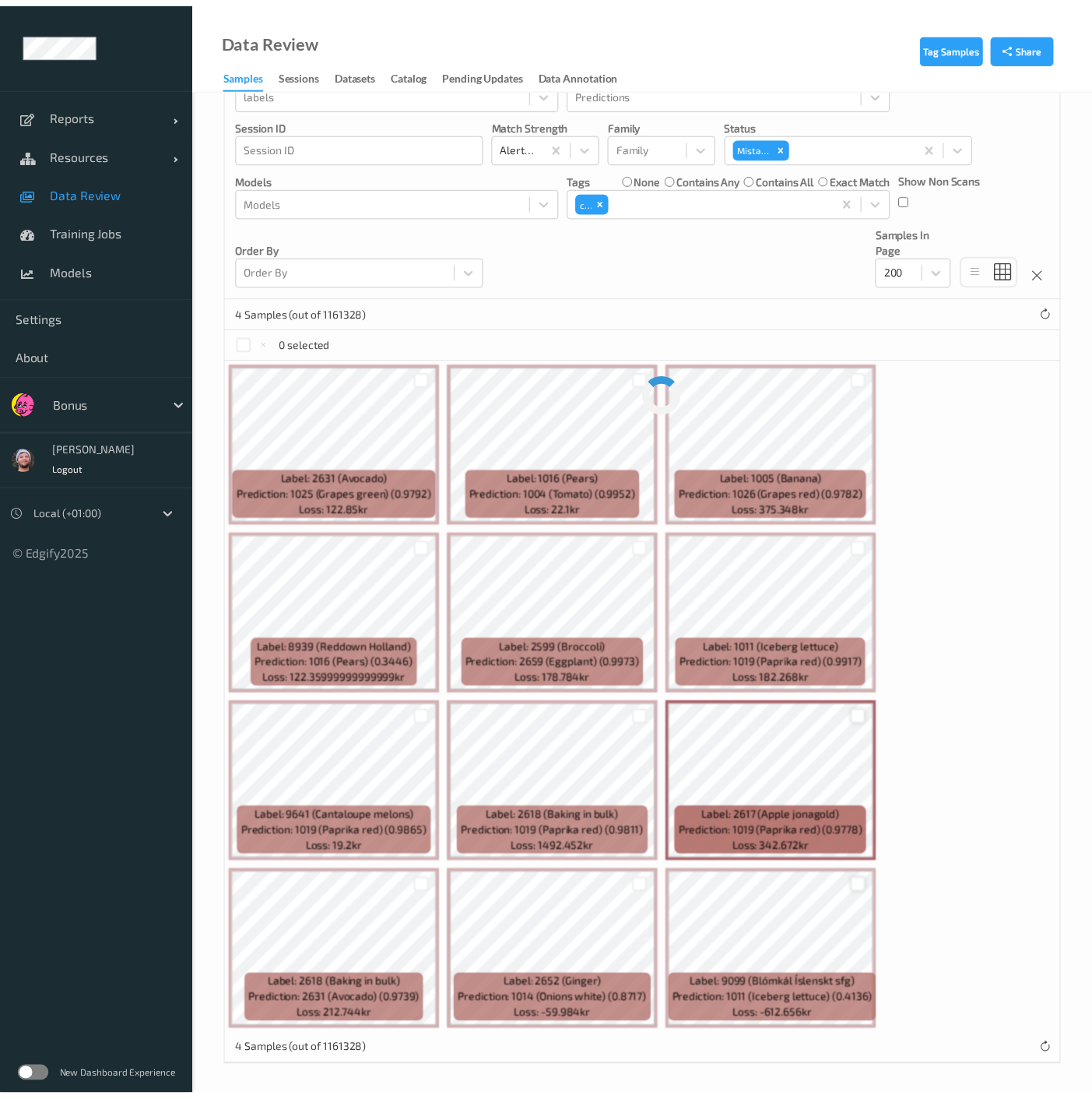
scroll to position [0, 0]
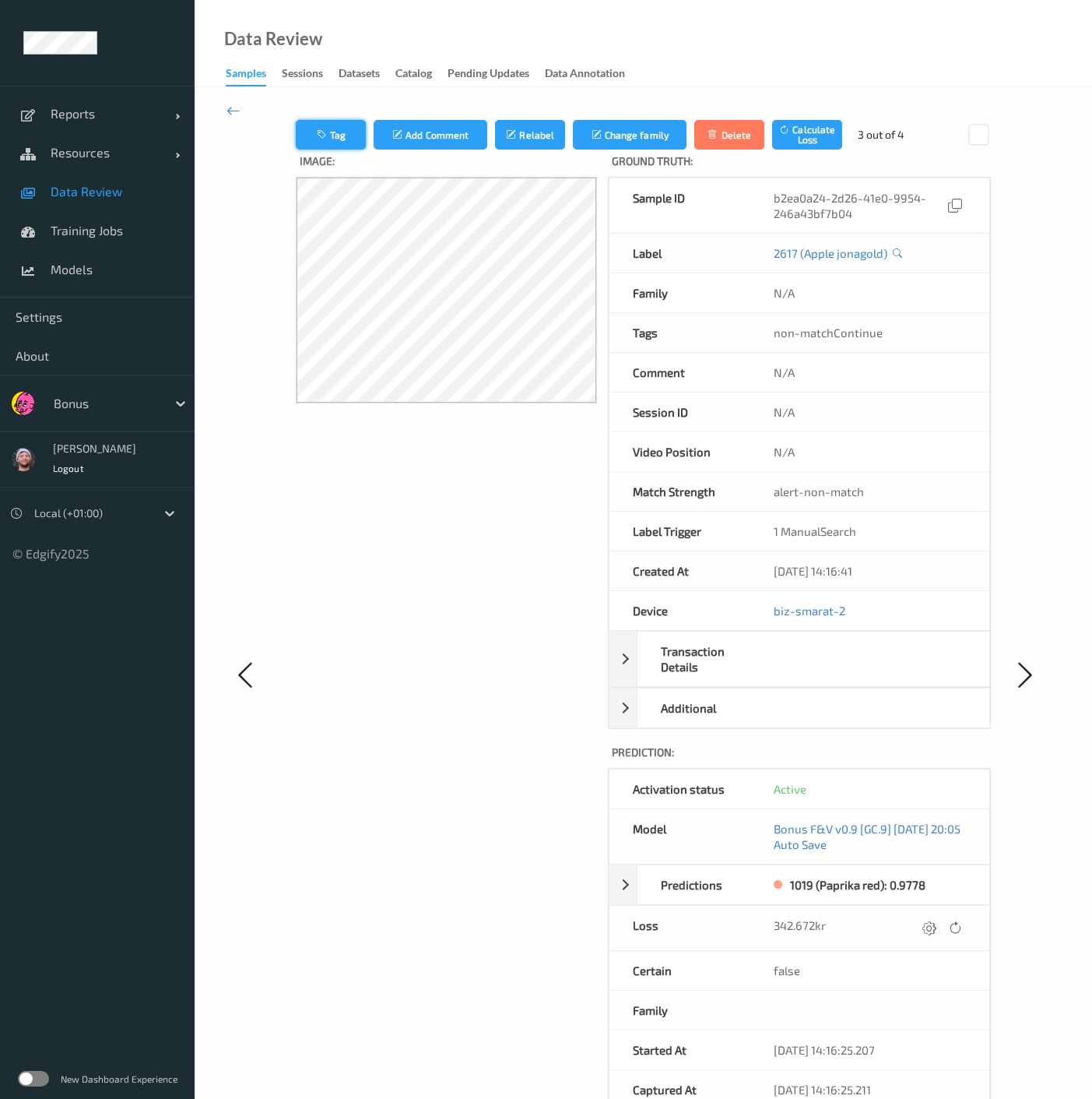
click at [337, 129] on button "Tag" at bounding box center [331, 135] width 70 height 30
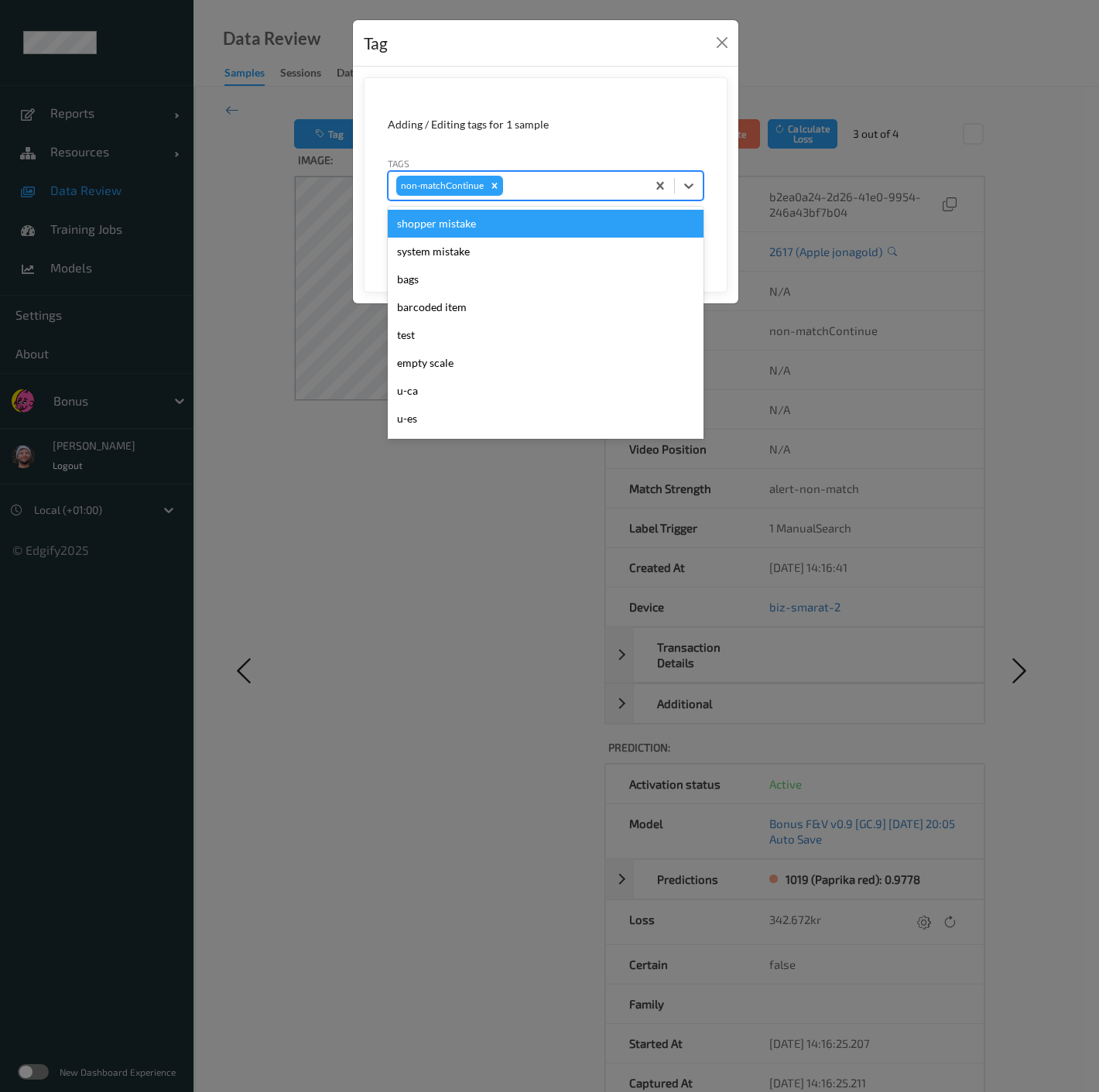
click at [596, 185] on div at bounding box center [572, 185] width 133 height 18
type input "pi"
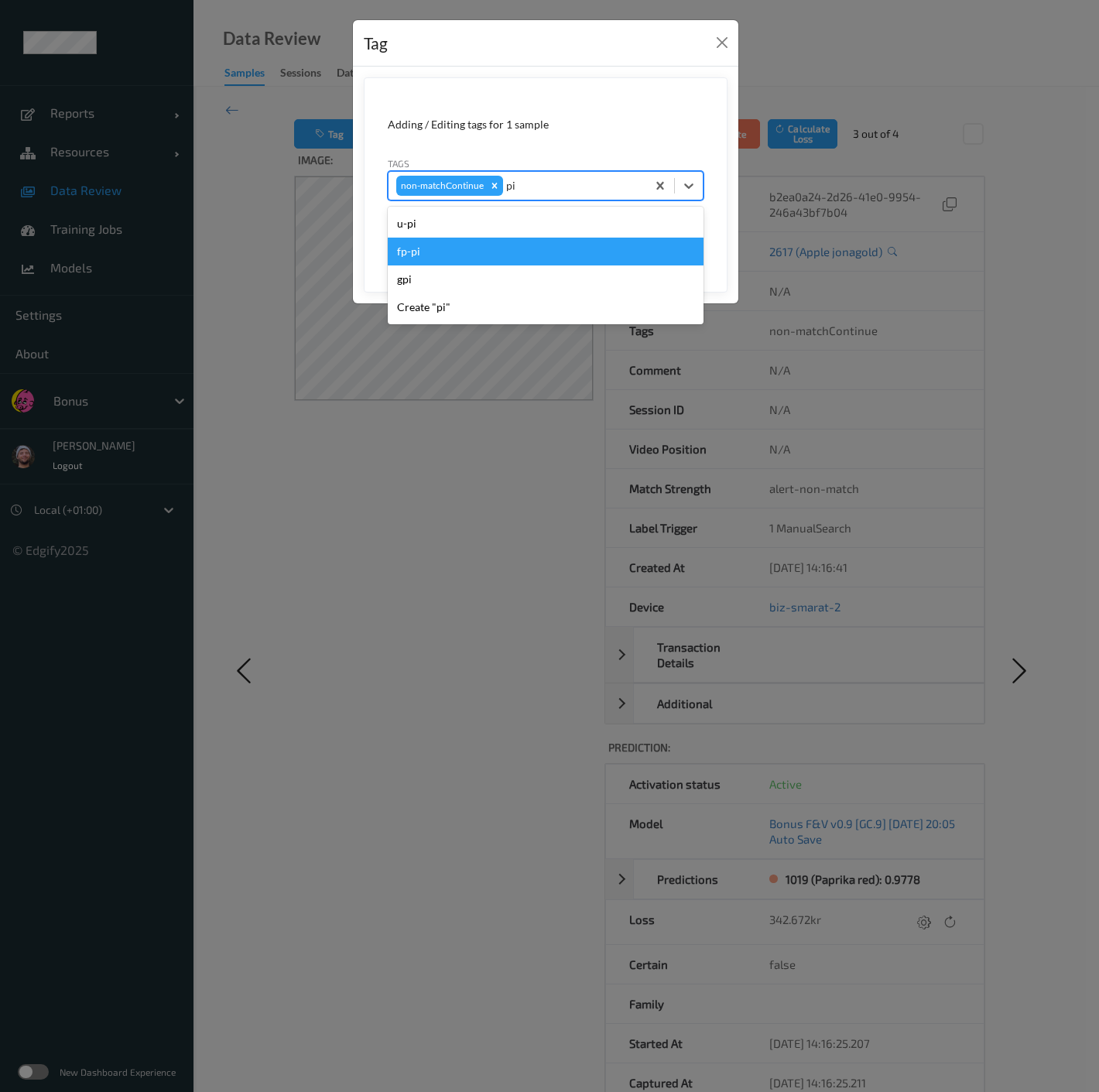
click at [449, 245] on div "fp-pi" at bounding box center [546, 251] width 315 height 28
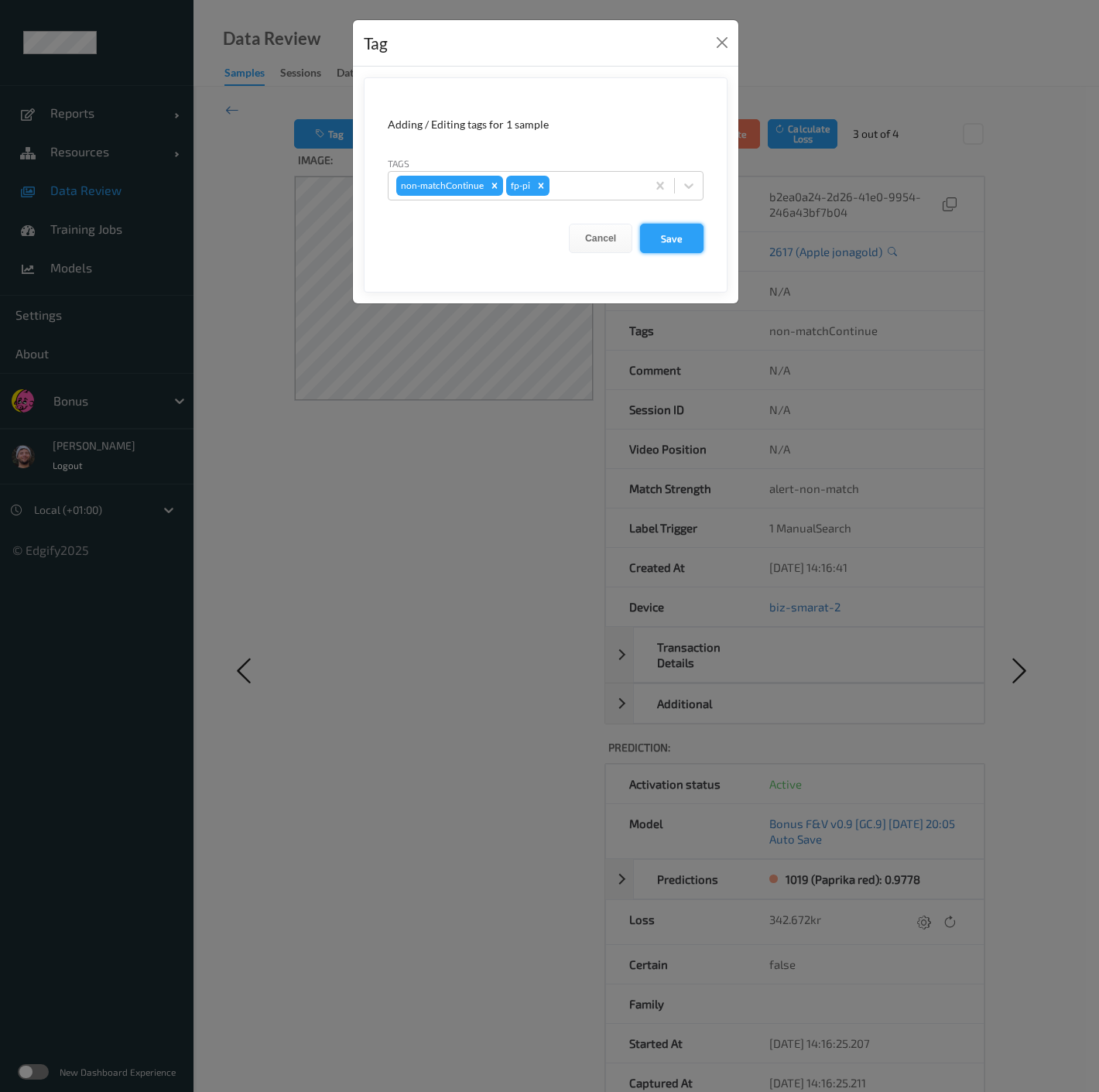
click at [664, 243] on button "Save" at bounding box center [672, 238] width 63 height 30
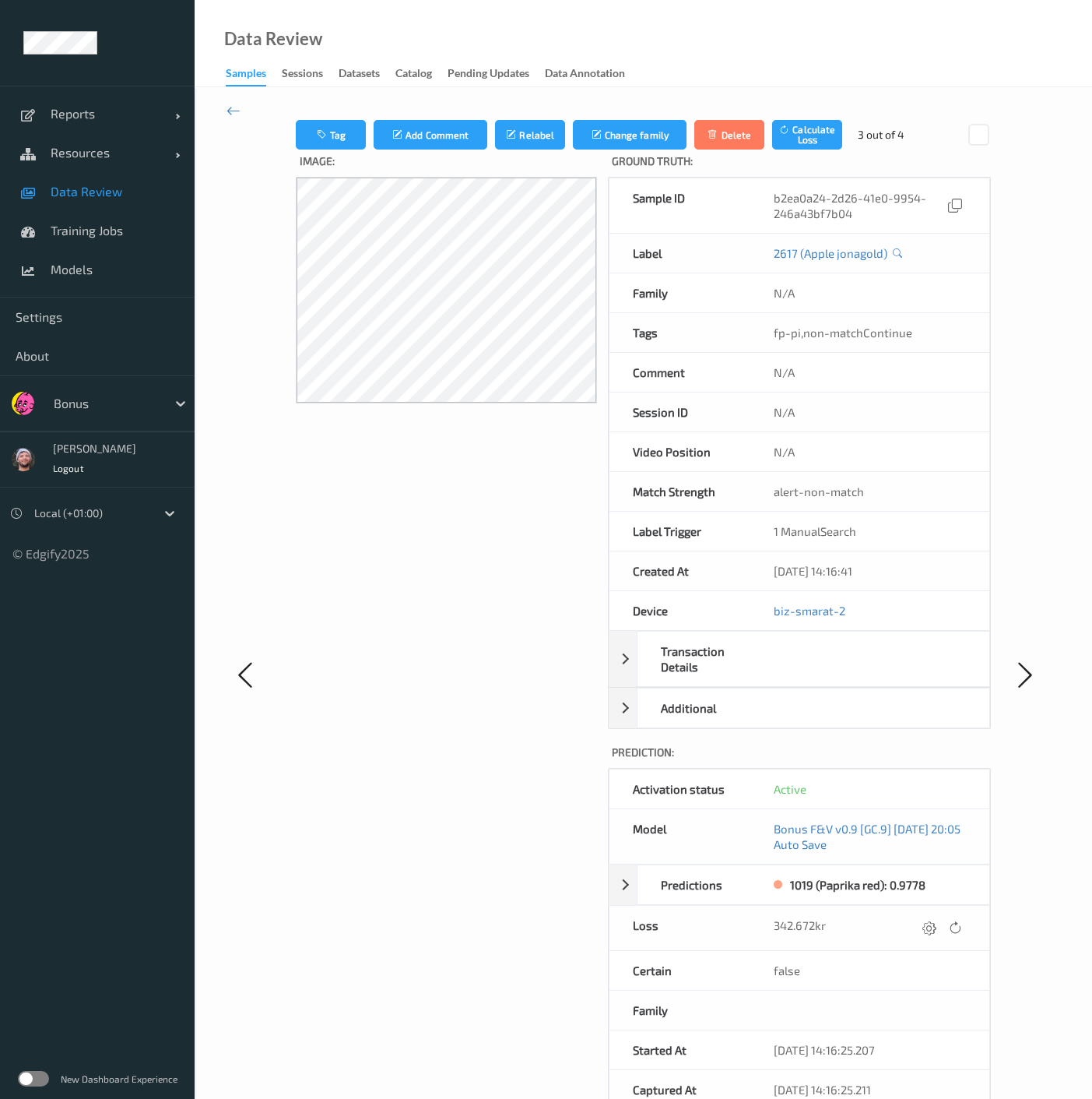
drag, startPoint x: 227, startPoint y: 106, endPoint x: 235, endPoint y: 100, distance: 10.0
click at [227, 106] on icon at bounding box center [234, 111] width 14 height 17
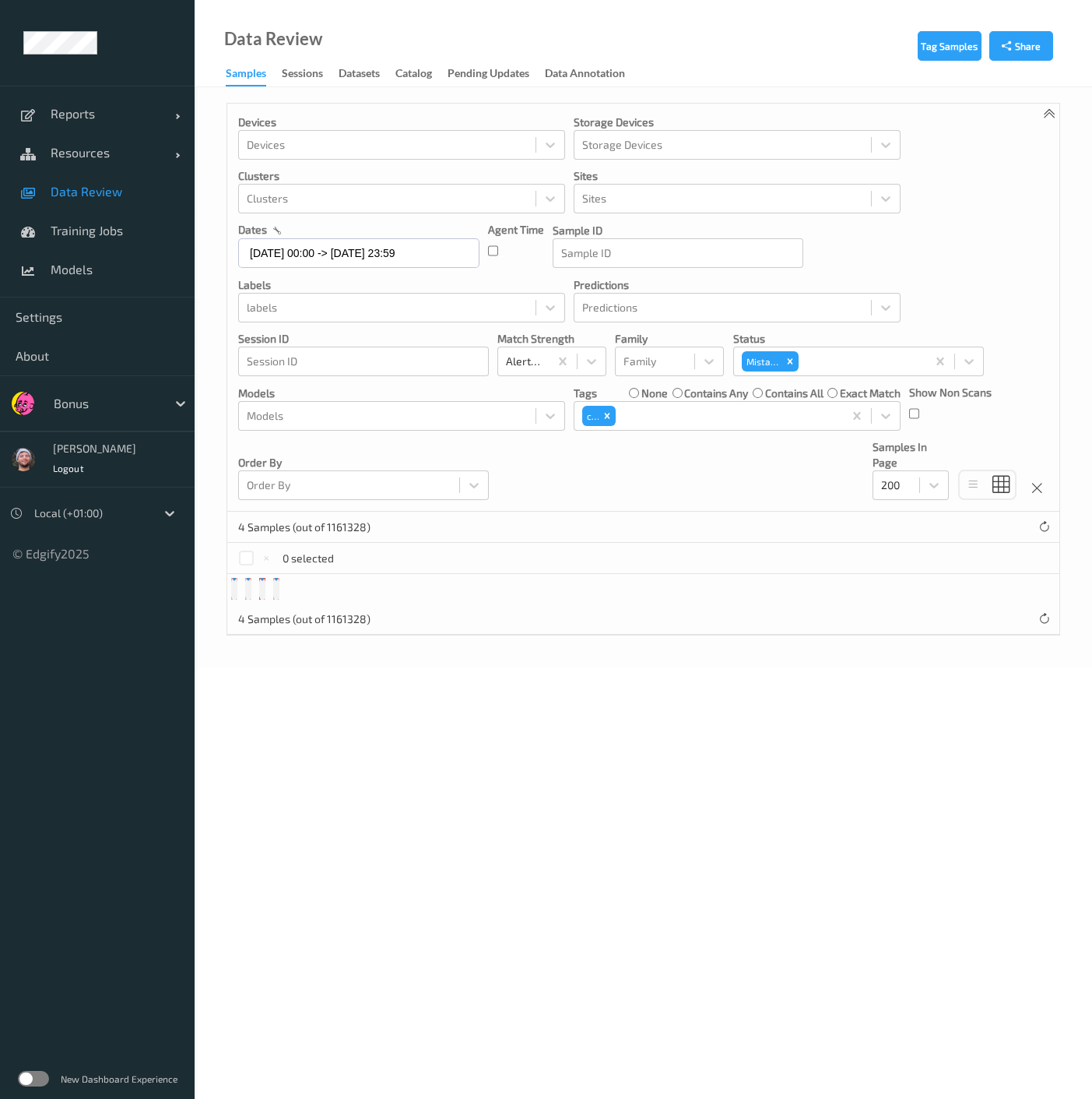
click at [235, 100] on div "Tag Samples Share Devices Devices Storage Devices Storage Devices Clusters Clus…" at bounding box center [644, 377] width 898 height 580
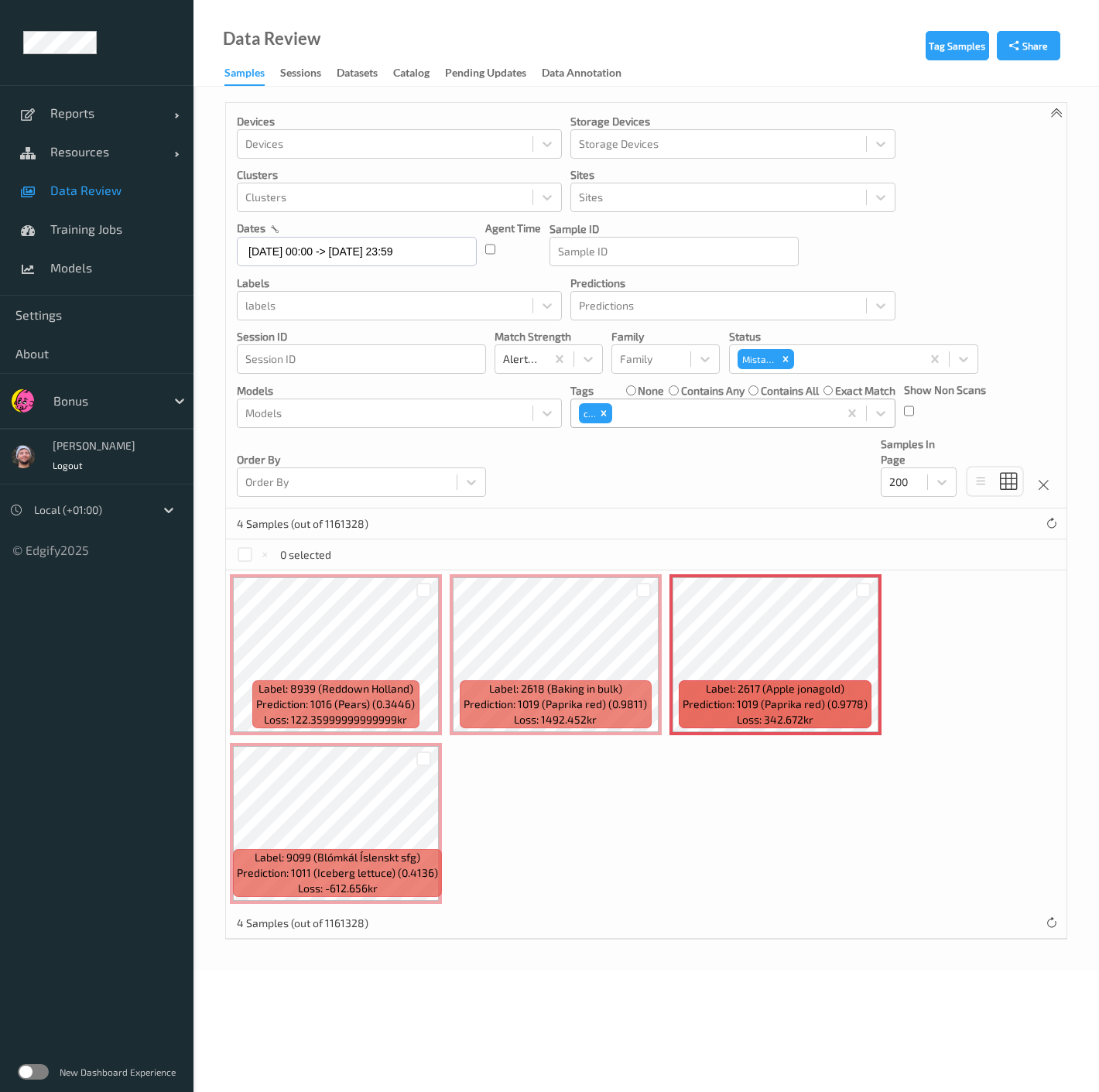
click at [721, 423] on div "ca" at bounding box center [704, 414] width 267 height 27
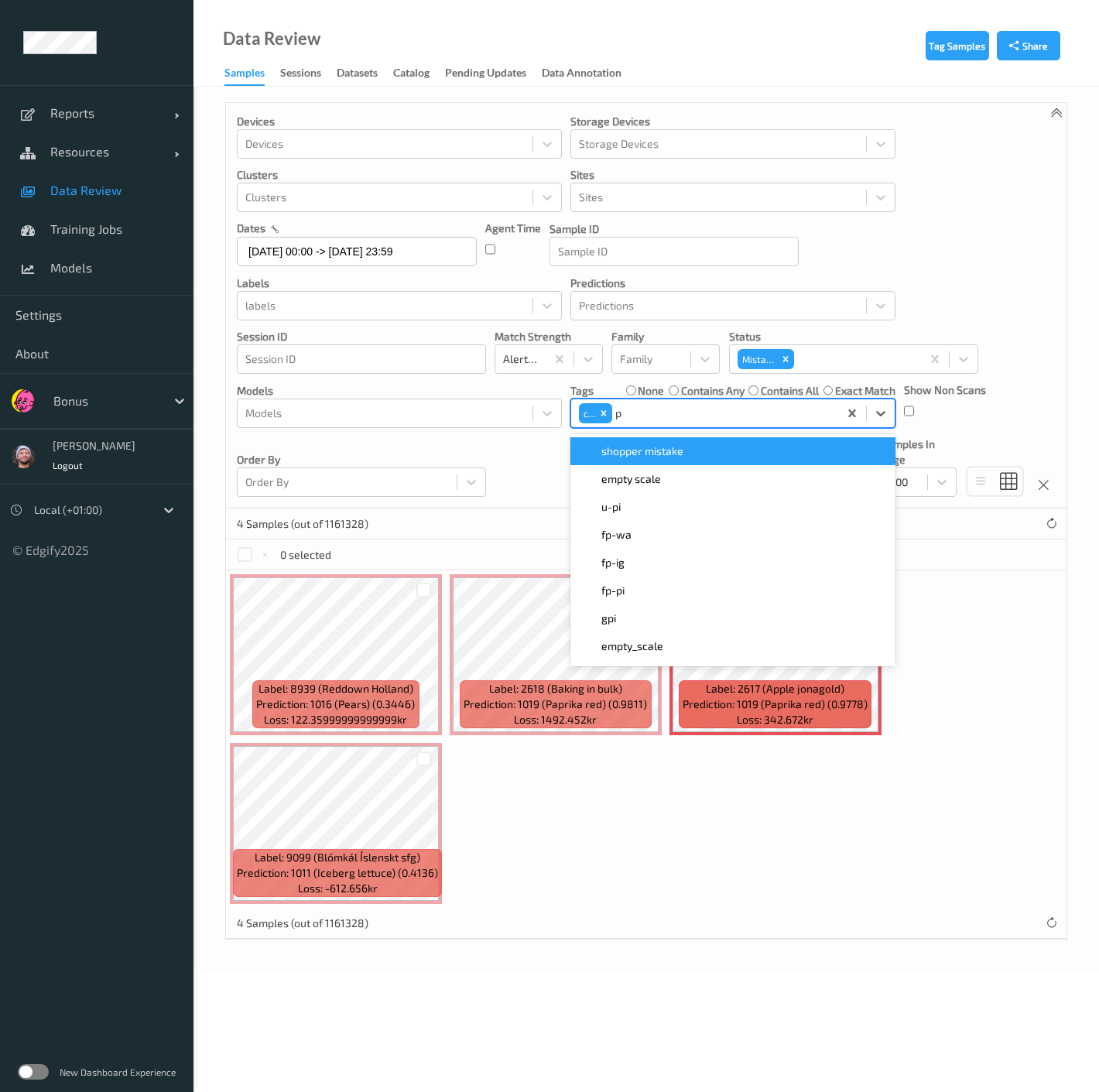
type input "pi"
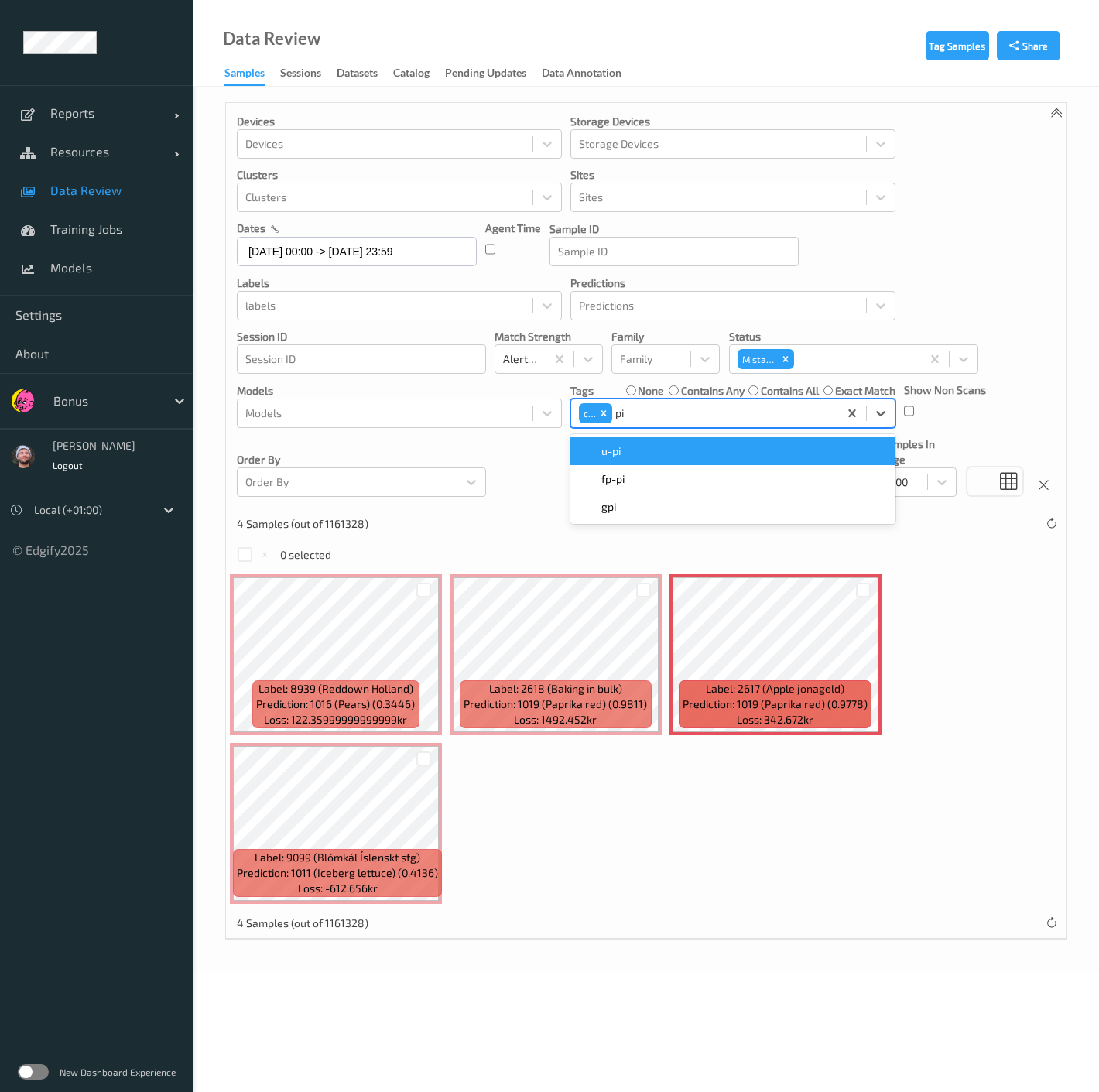
click at [649, 471] on div "fp-pi" at bounding box center [733, 479] width 307 height 15
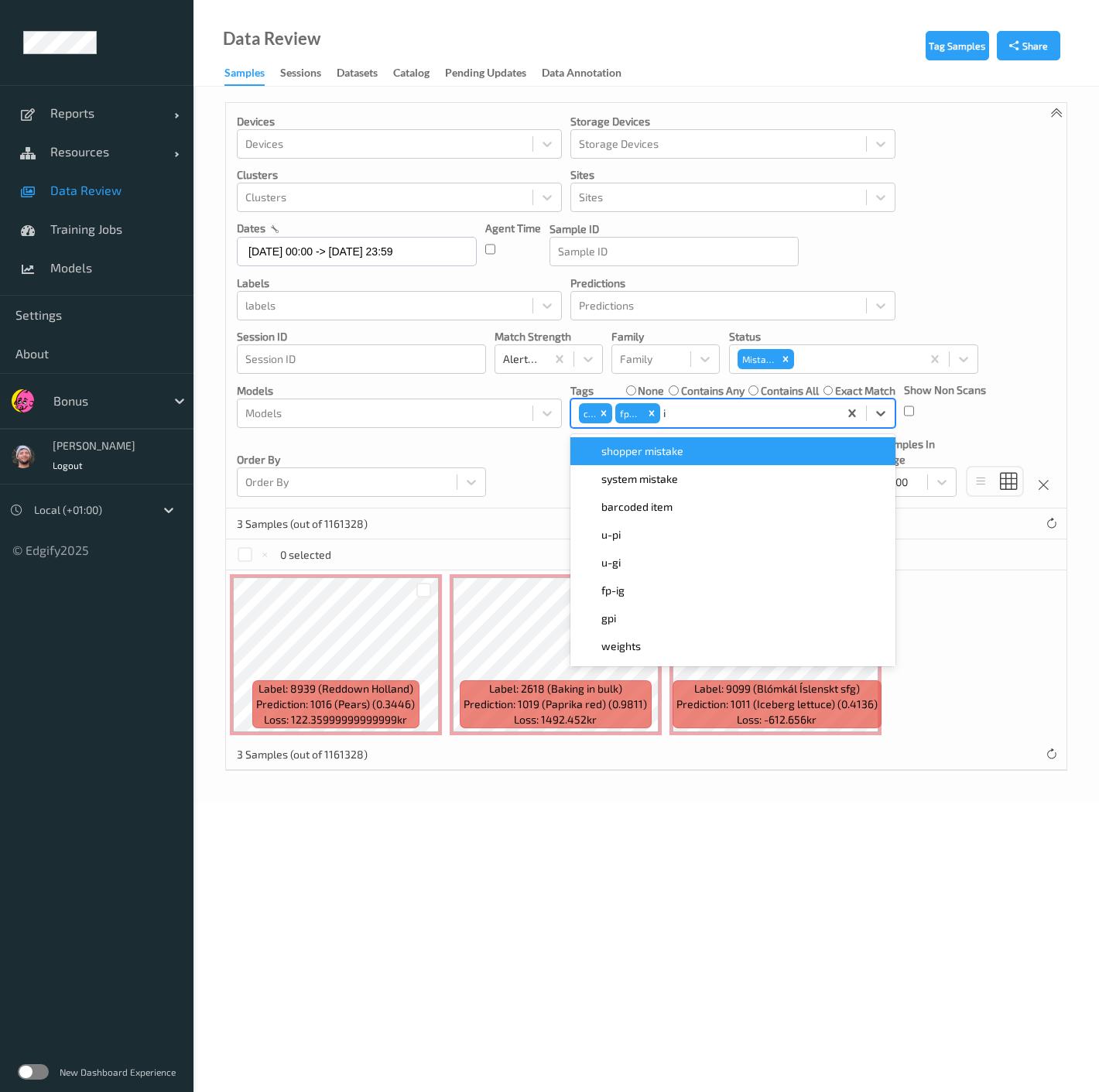
type input "ig"
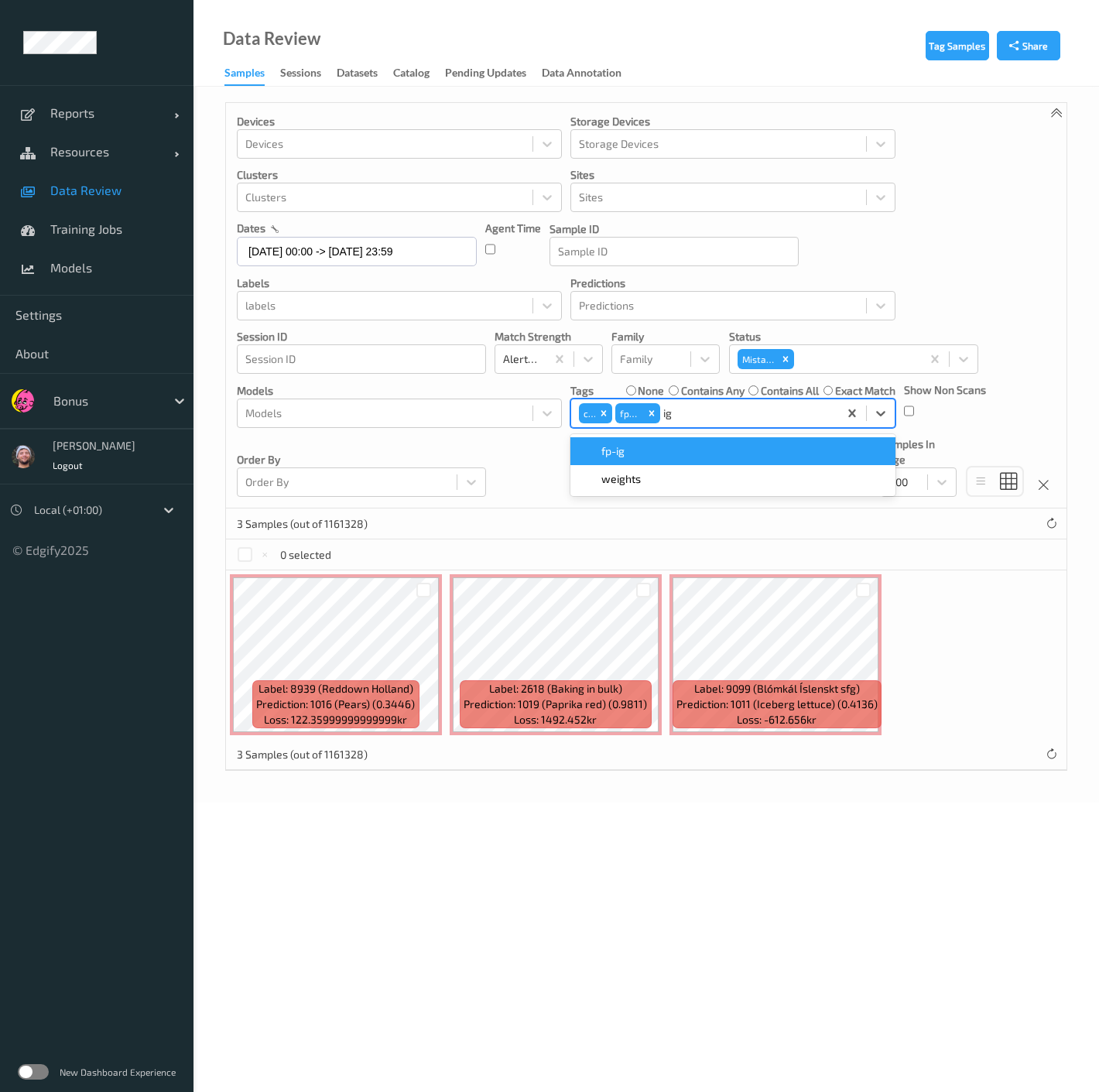
click at [661, 443] on div "fp-ig" at bounding box center [733, 451] width 307 height 15
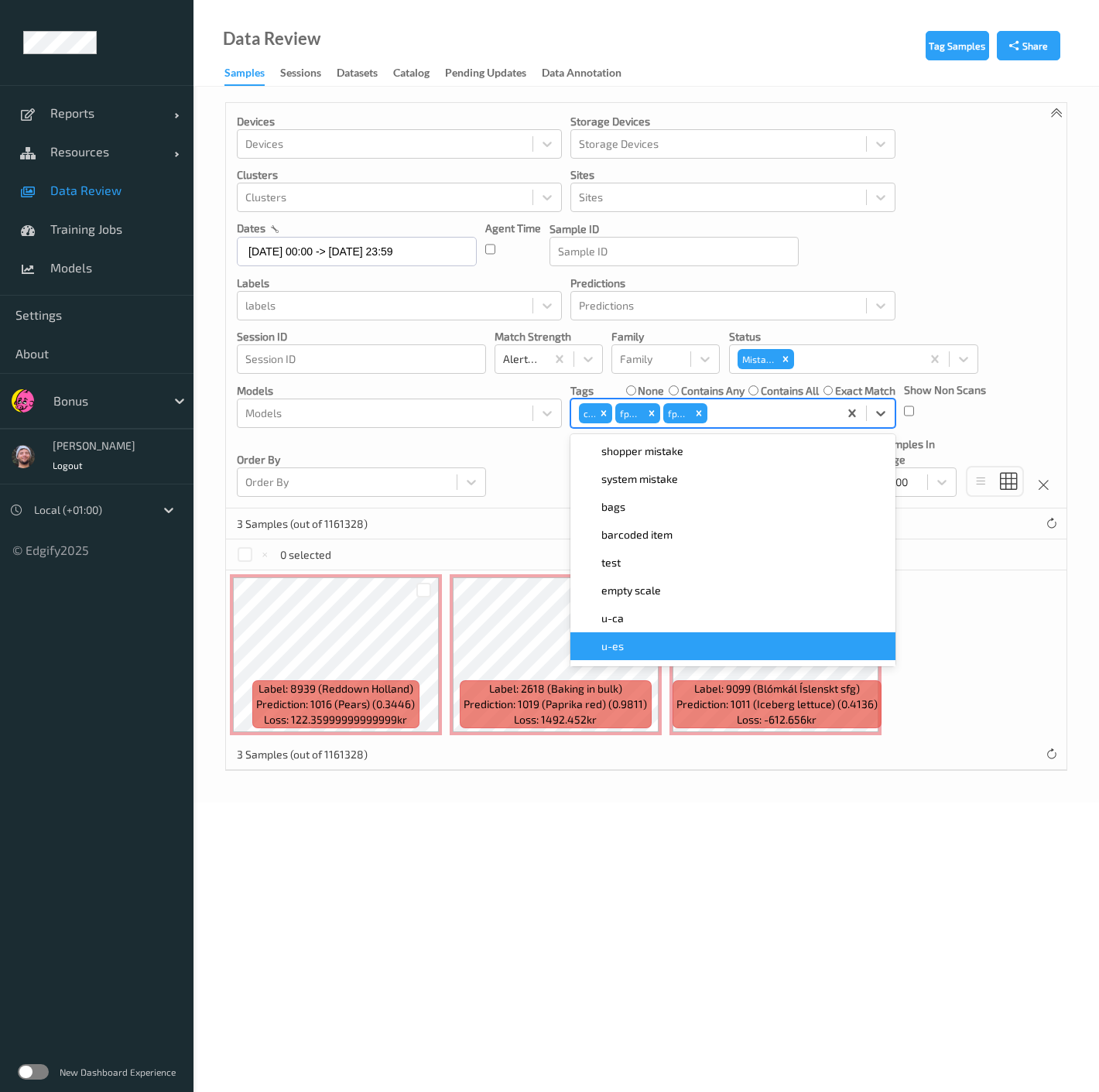
click at [512, 540] on div "0 selected" at bounding box center [647, 555] width 841 height 31
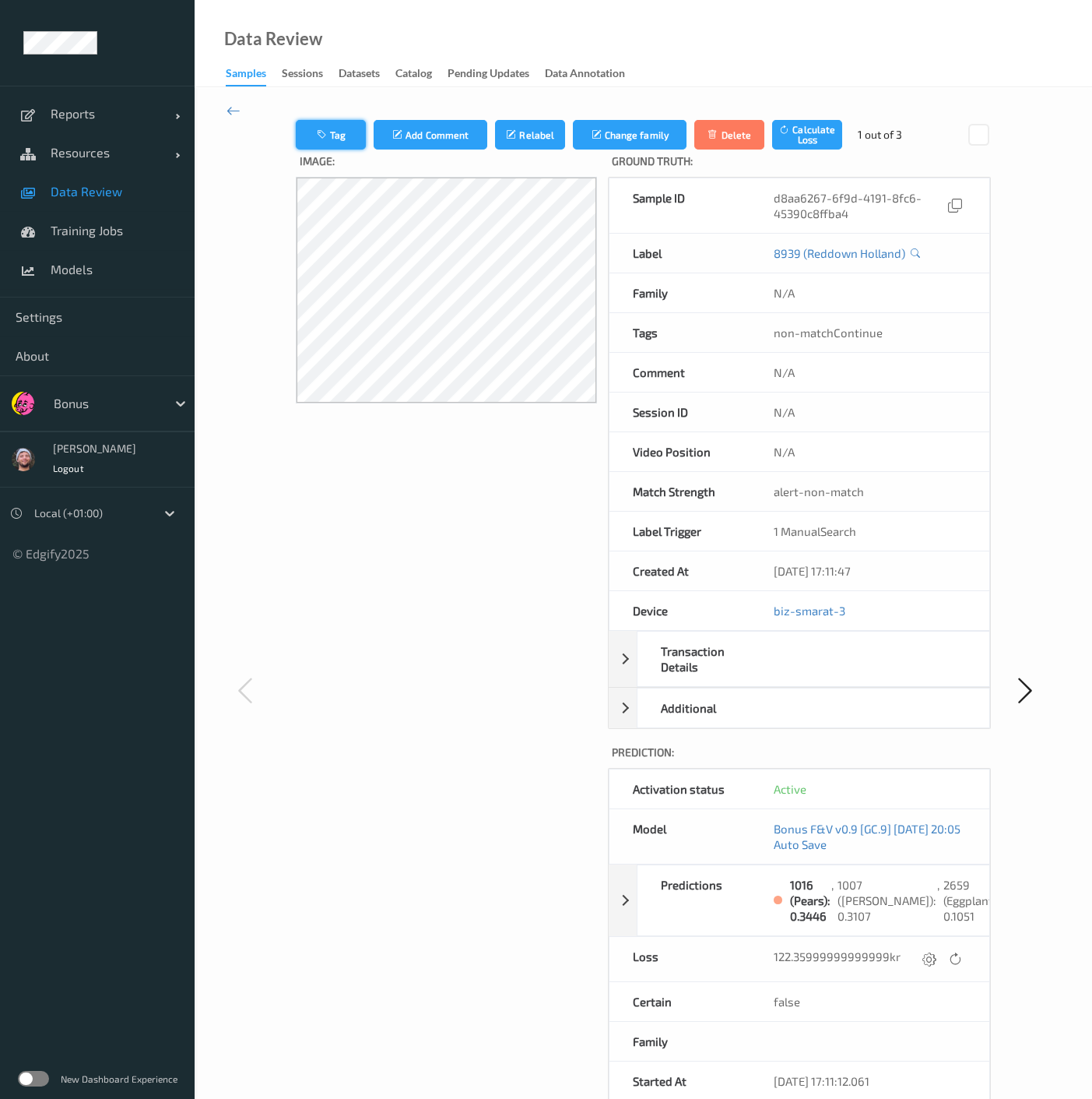
click at [324, 134] on icon "button" at bounding box center [324, 134] width 13 height 11
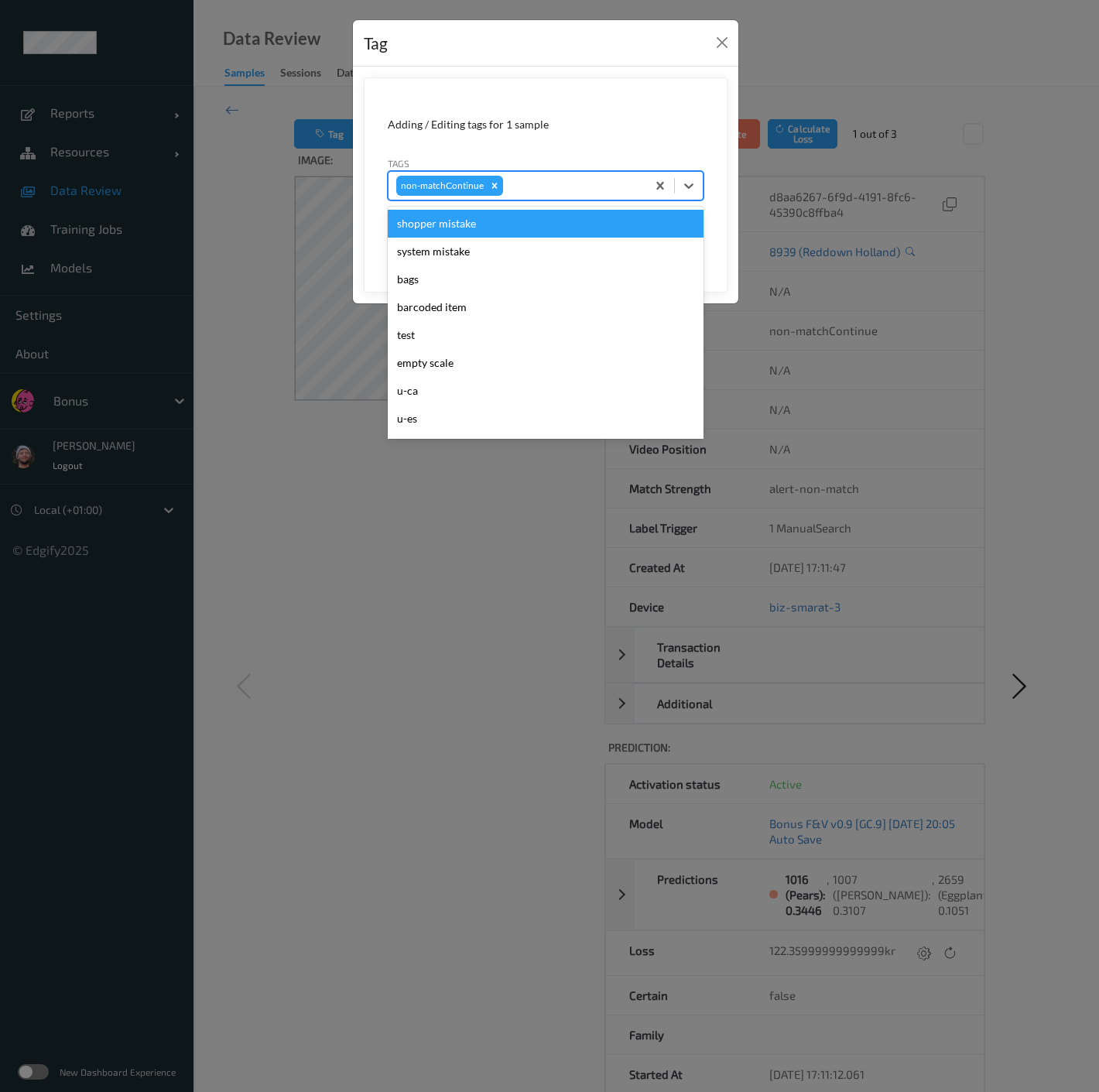
click at [571, 189] on div at bounding box center [572, 185] width 133 height 18
type input "pi"
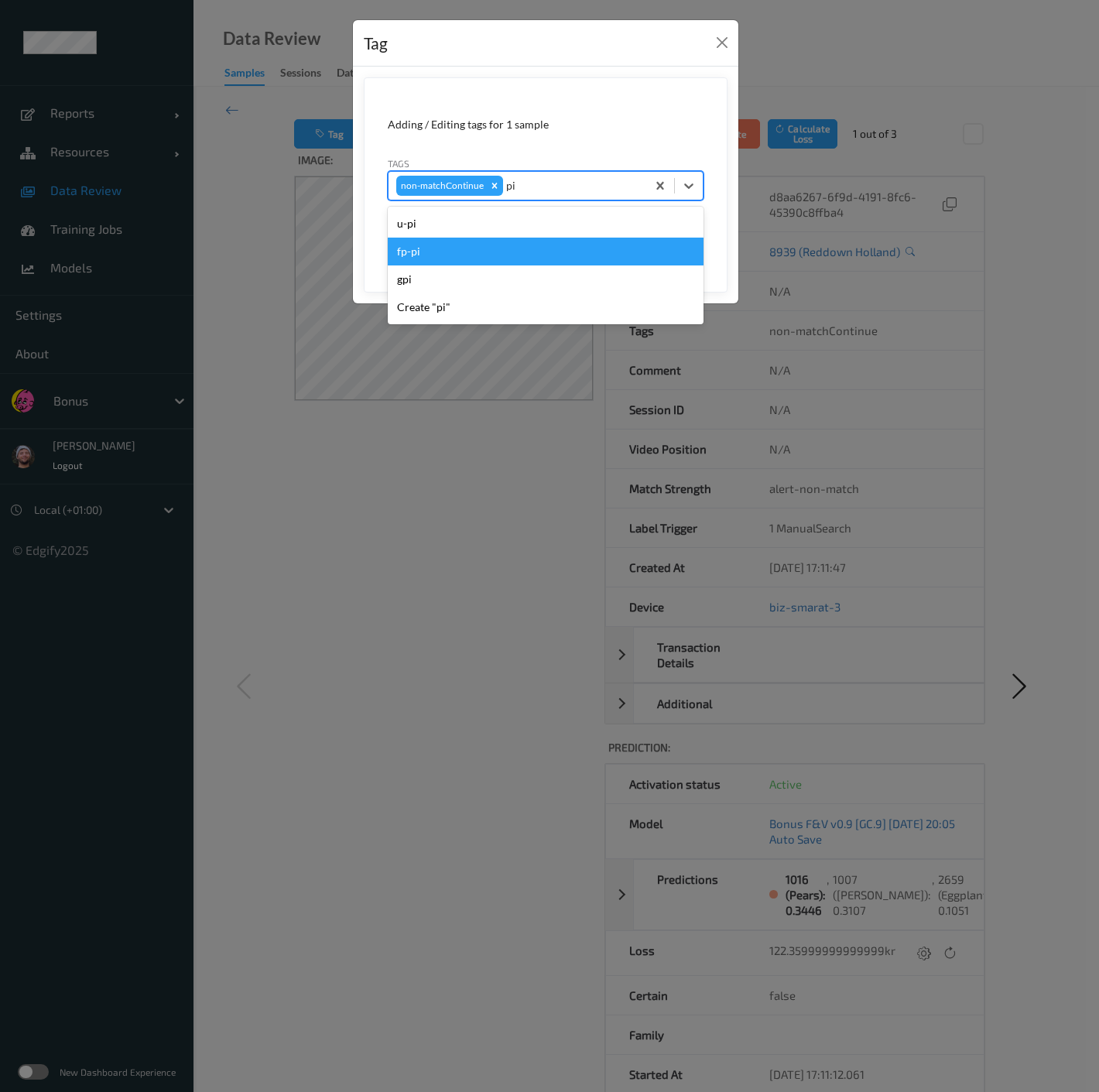
click at [499, 252] on div "fp-pi" at bounding box center [546, 251] width 315 height 28
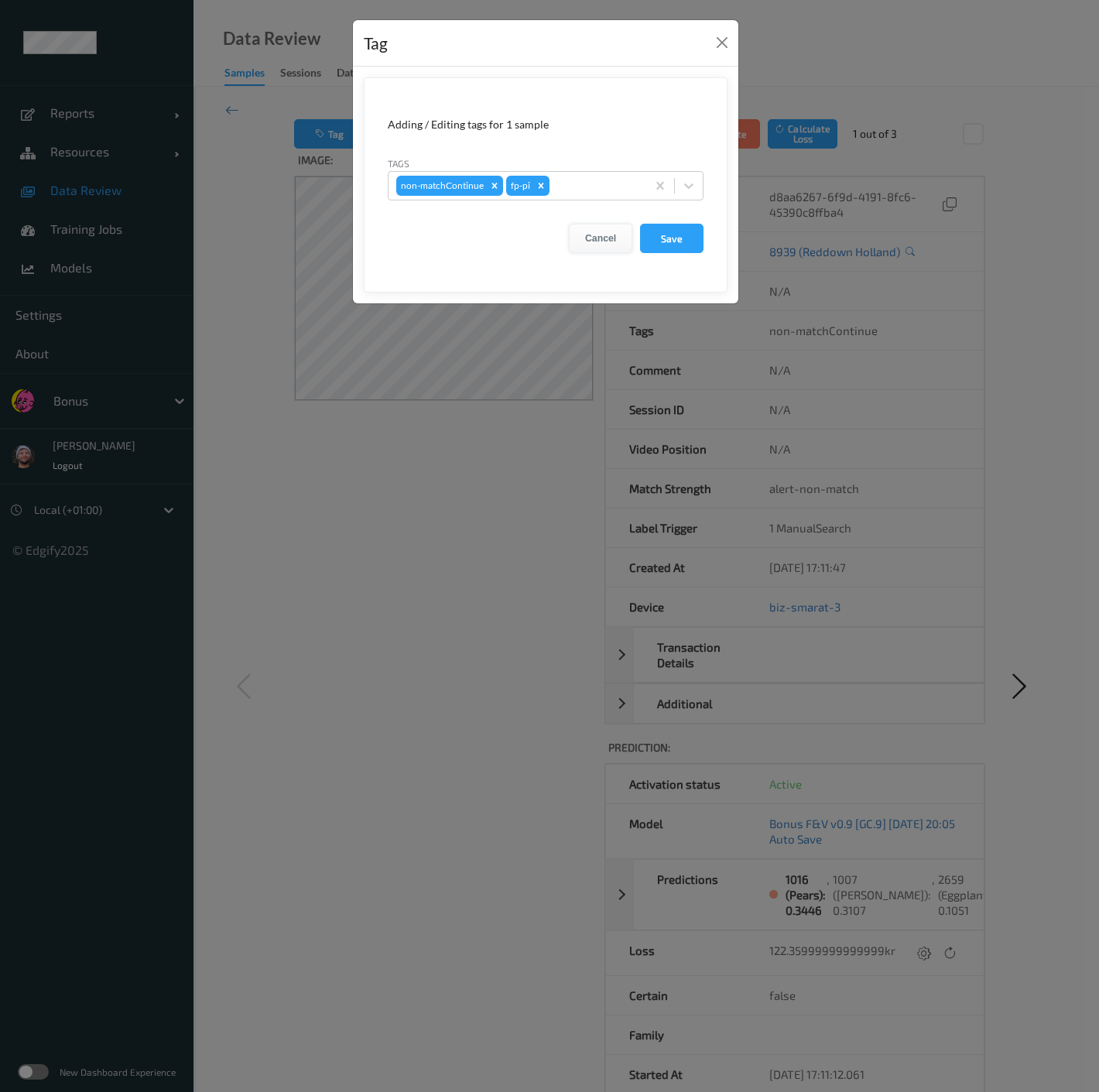
drag, startPoint x: 675, startPoint y: 246, endPoint x: 611, endPoint y: 248, distance: 64.0
click at [675, 246] on button "Save" at bounding box center [672, 238] width 63 height 30
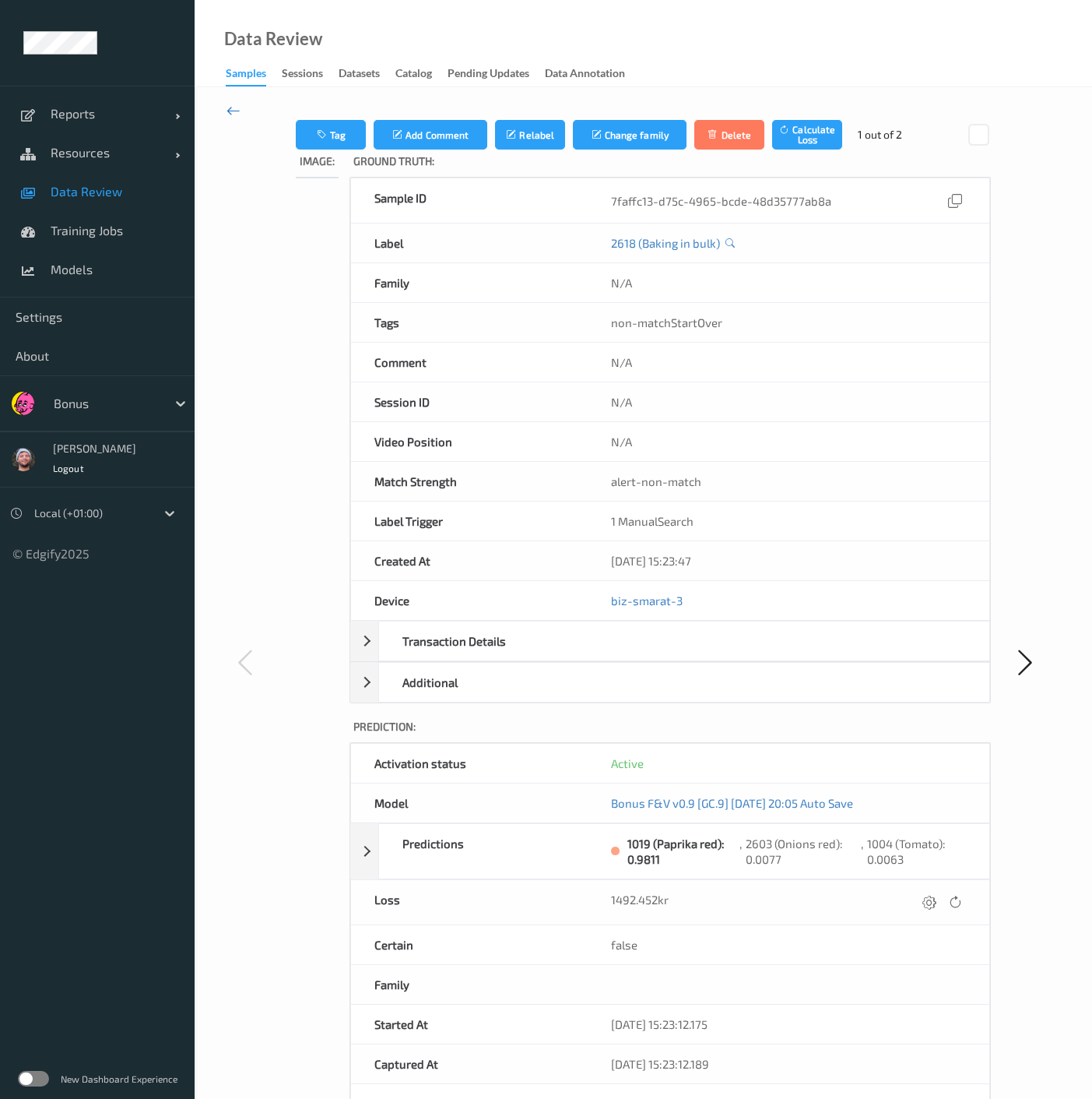
click at [232, 107] on icon at bounding box center [234, 111] width 14 height 17
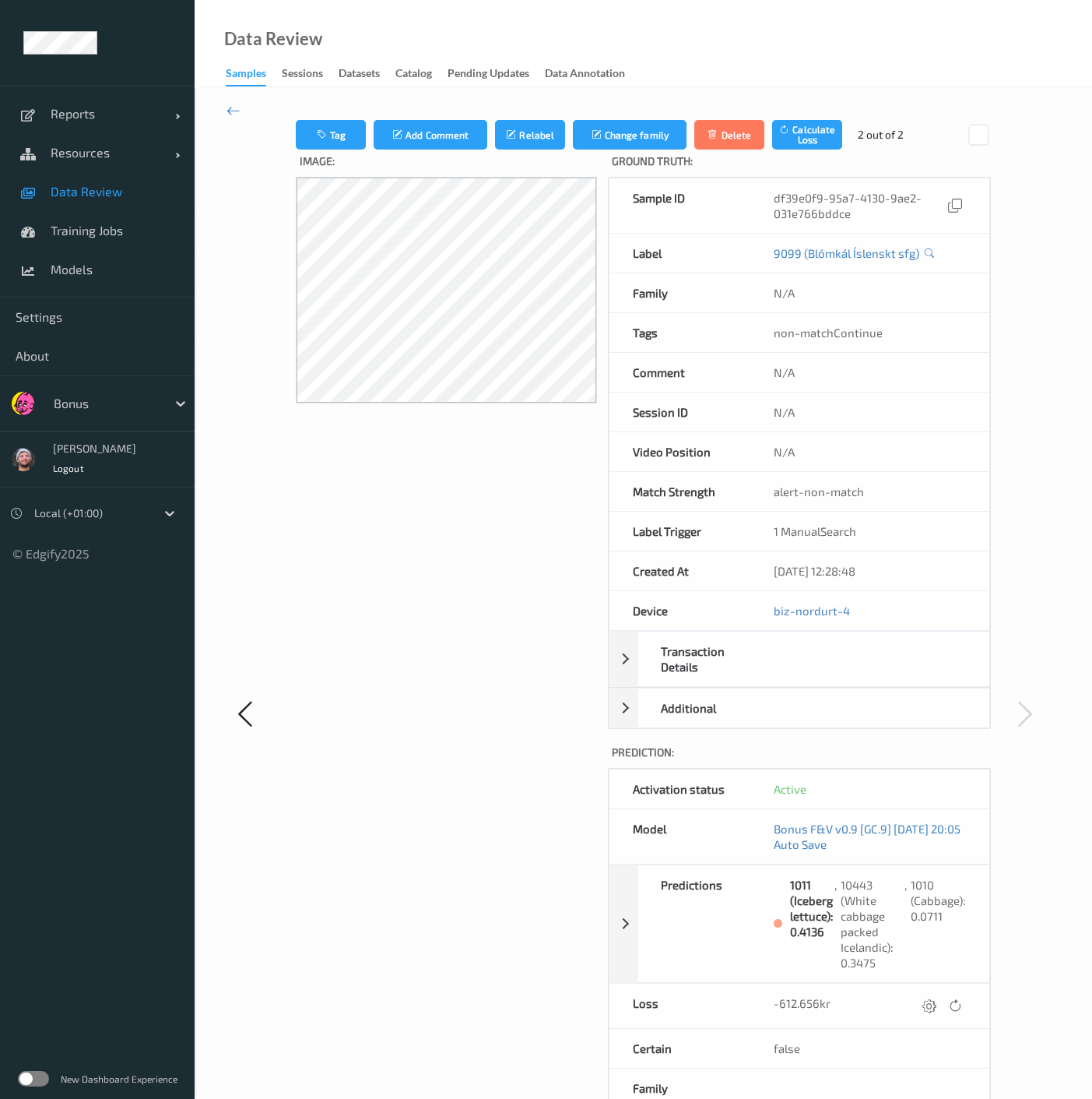
click at [313, 118] on div "Tag Add Comment Relabel Change family Delete Calculate Loss 2 out of 2 Image: G…" at bounding box center [644, 713] width 898 height 1253
click at [335, 139] on button "Tag" at bounding box center [331, 135] width 70 height 30
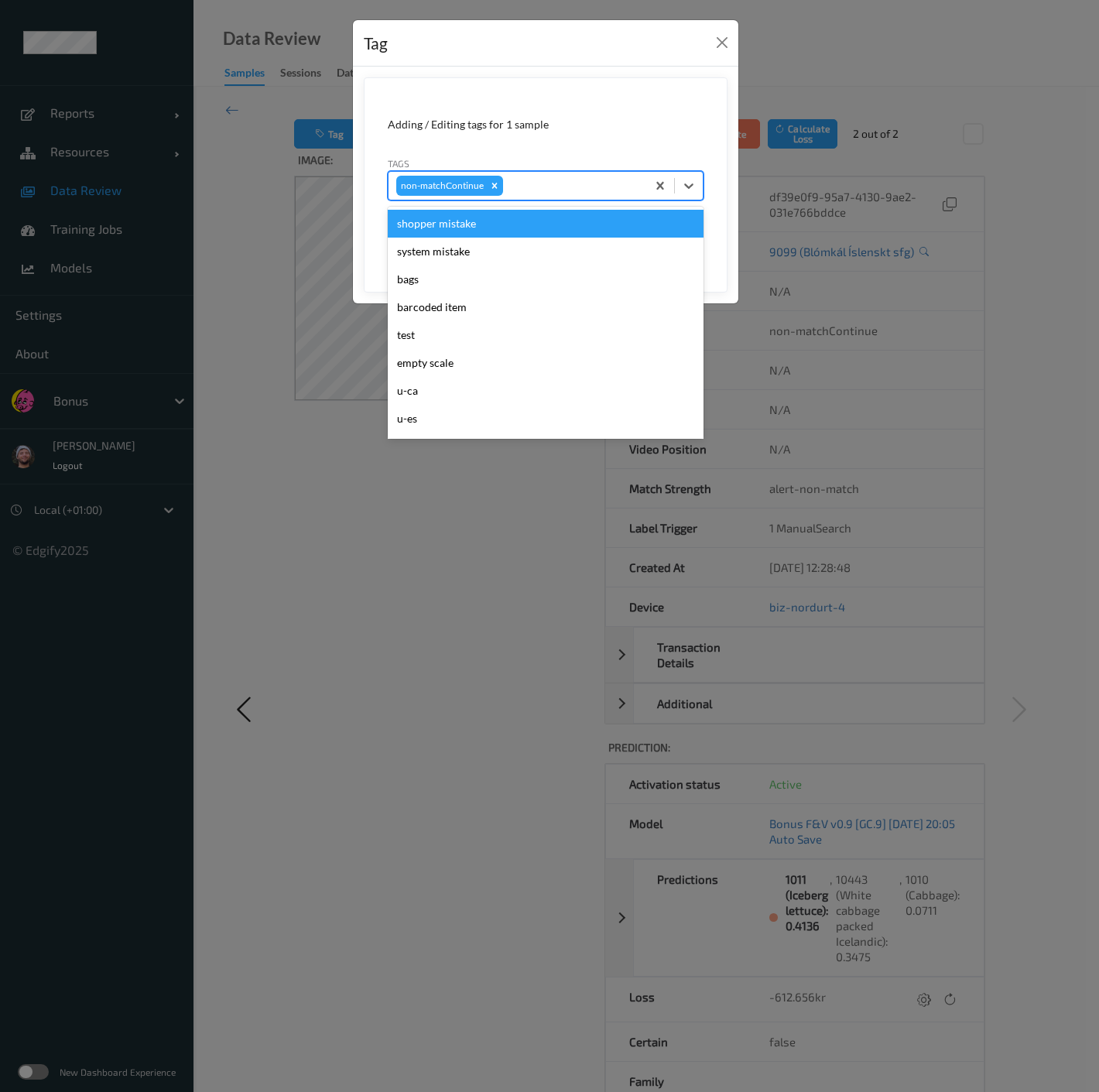
click at [555, 194] on div at bounding box center [572, 185] width 133 height 18
type input "wa"
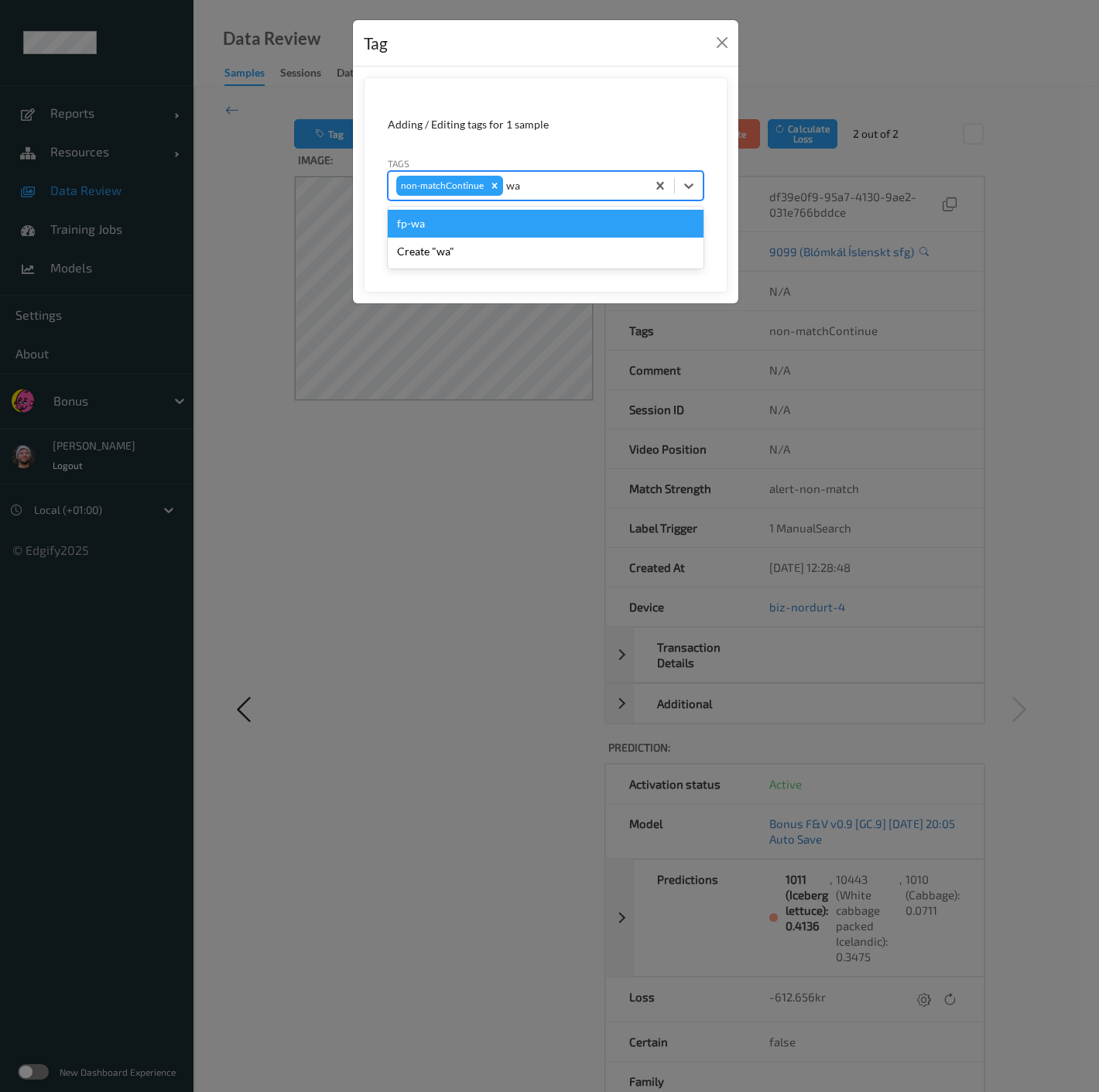
click at [514, 215] on div "fp-wa" at bounding box center [546, 224] width 315 height 28
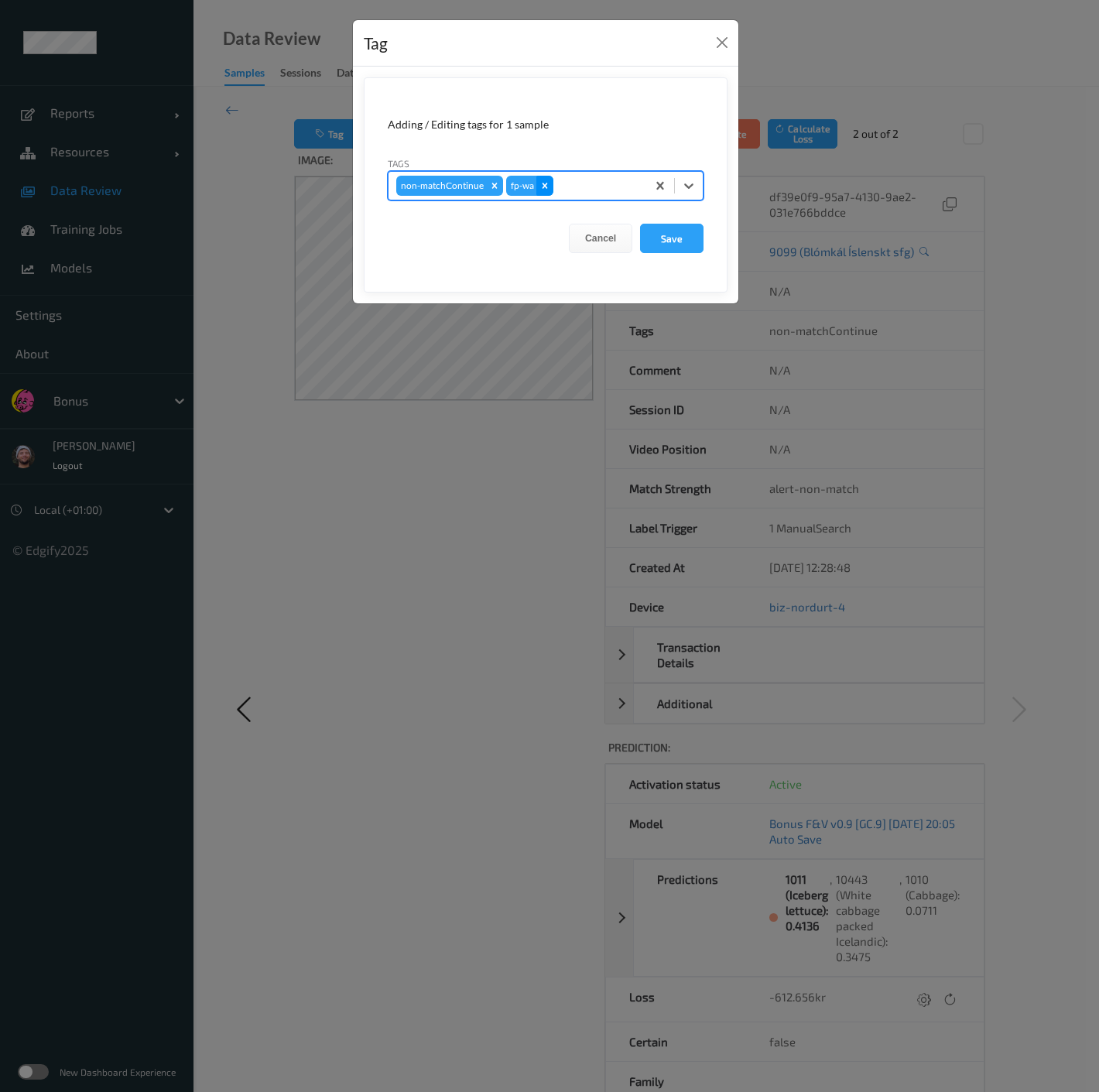
click at [544, 182] on icon "Remove fp-wa" at bounding box center [545, 185] width 11 height 11
click at [601, 454] on div "Tag Adding / Editing tags for 1 sample Tags option fp-wa, deselected. Select is…" at bounding box center [550, 546] width 1099 height 1092
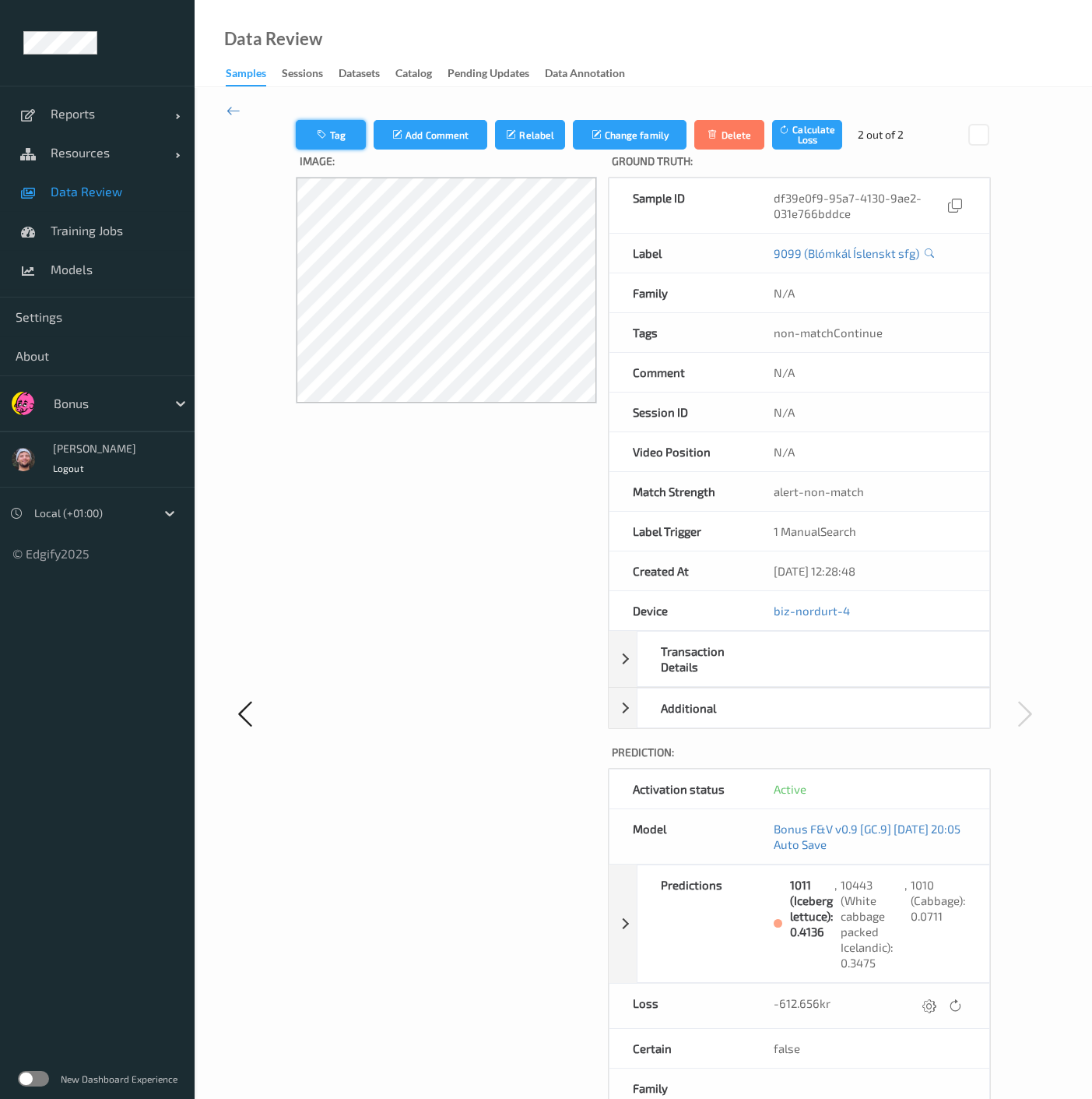
click at [324, 127] on button "Tag" at bounding box center [331, 135] width 70 height 30
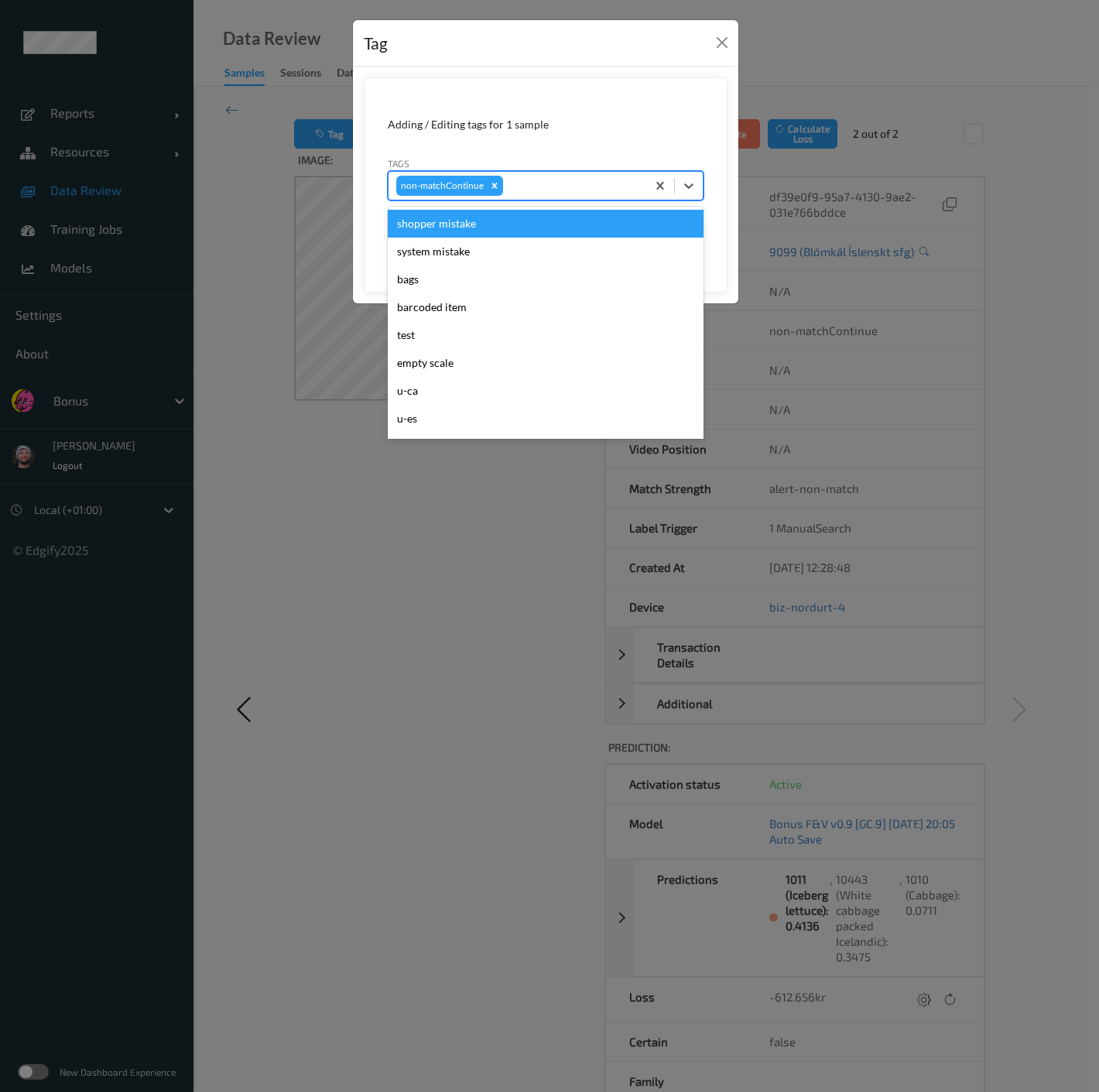
click at [563, 189] on div at bounding box center [572, 185] width 133 height 18
type input "pi"
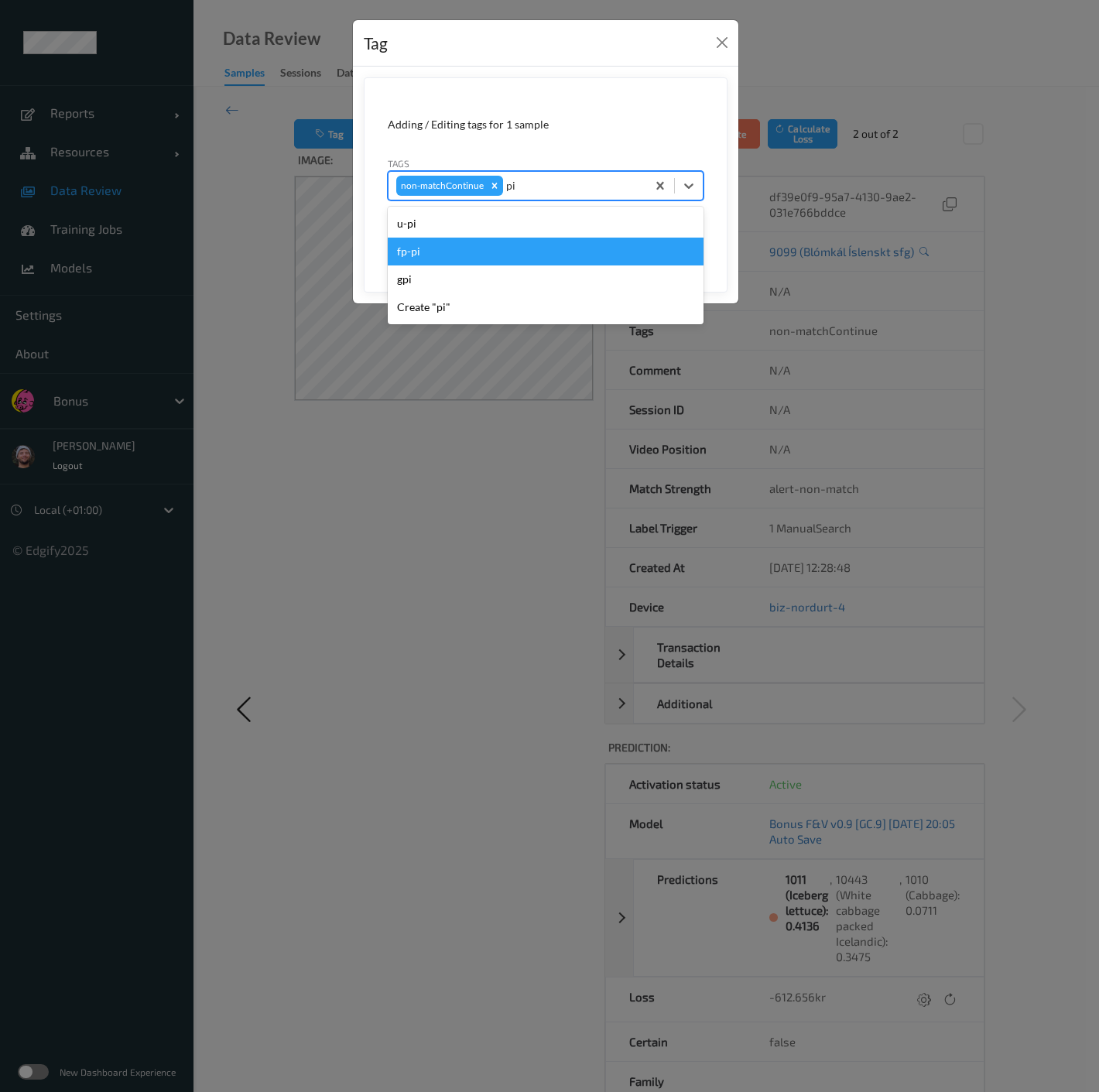
click at [520, 245] on div "fp-pi" at bounding box center [546, 251] width 315 height 28
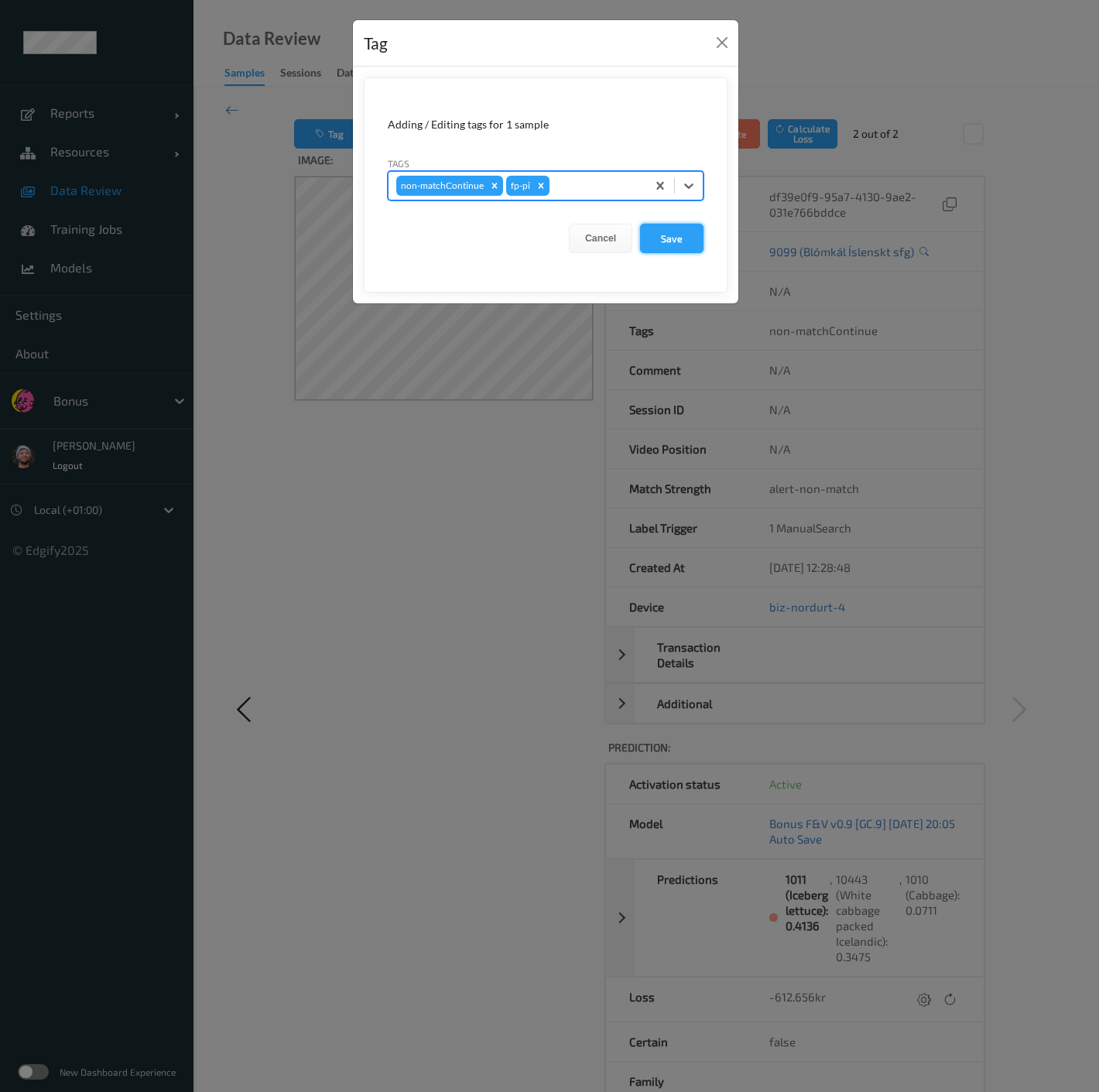
click at [700, 240] on button "Save" at bounding box center [672, 238] width 63 height 30
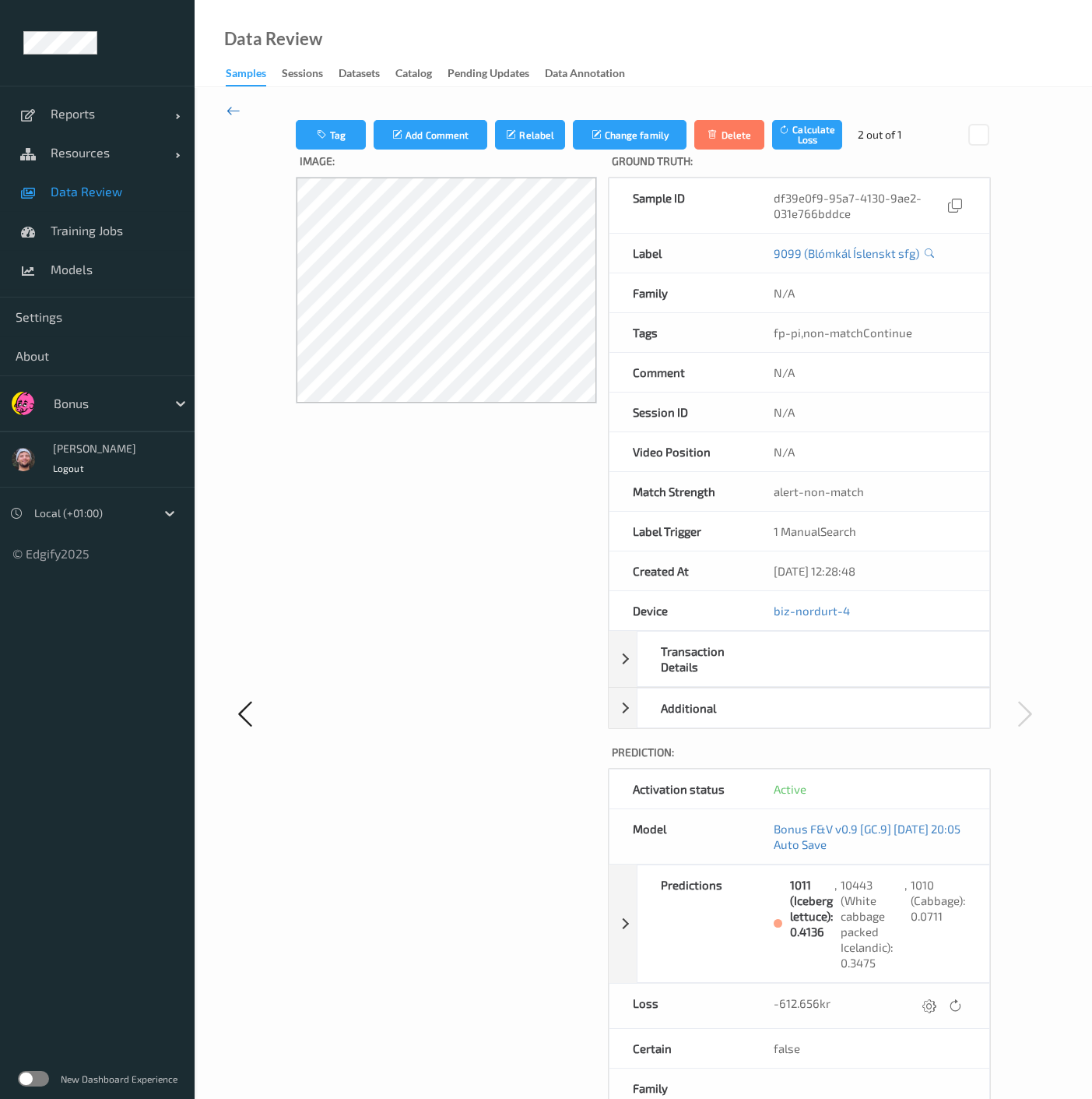
click at [236, 117] on icon at bounding box center [234, 111] width 14 height 17
click at [354, 129] on button "Tag" at bounding box center [331, 135] width 70 height 30
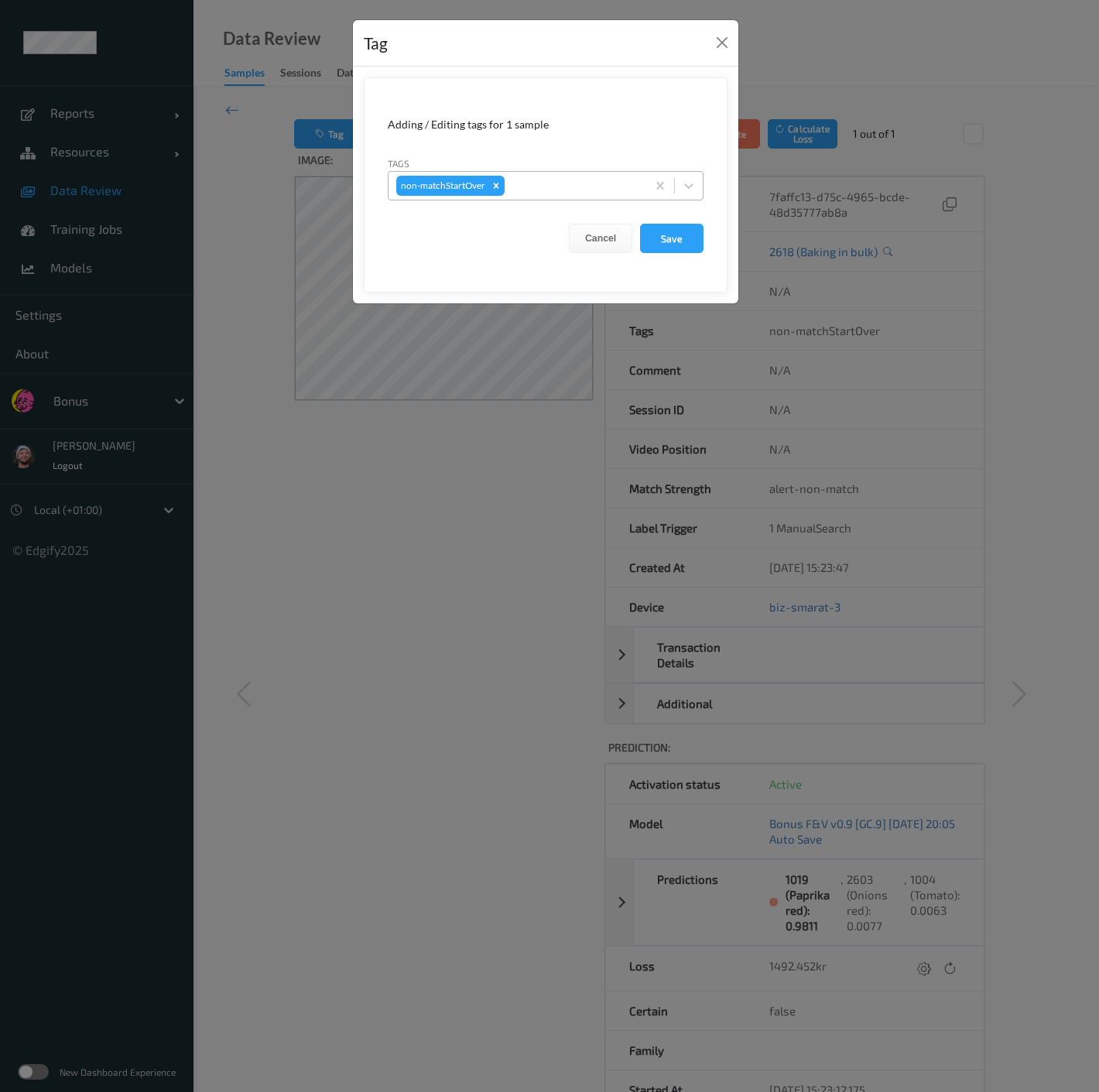
click at [513, 177] on div at bounding box center [572, 185] width 131 height 18
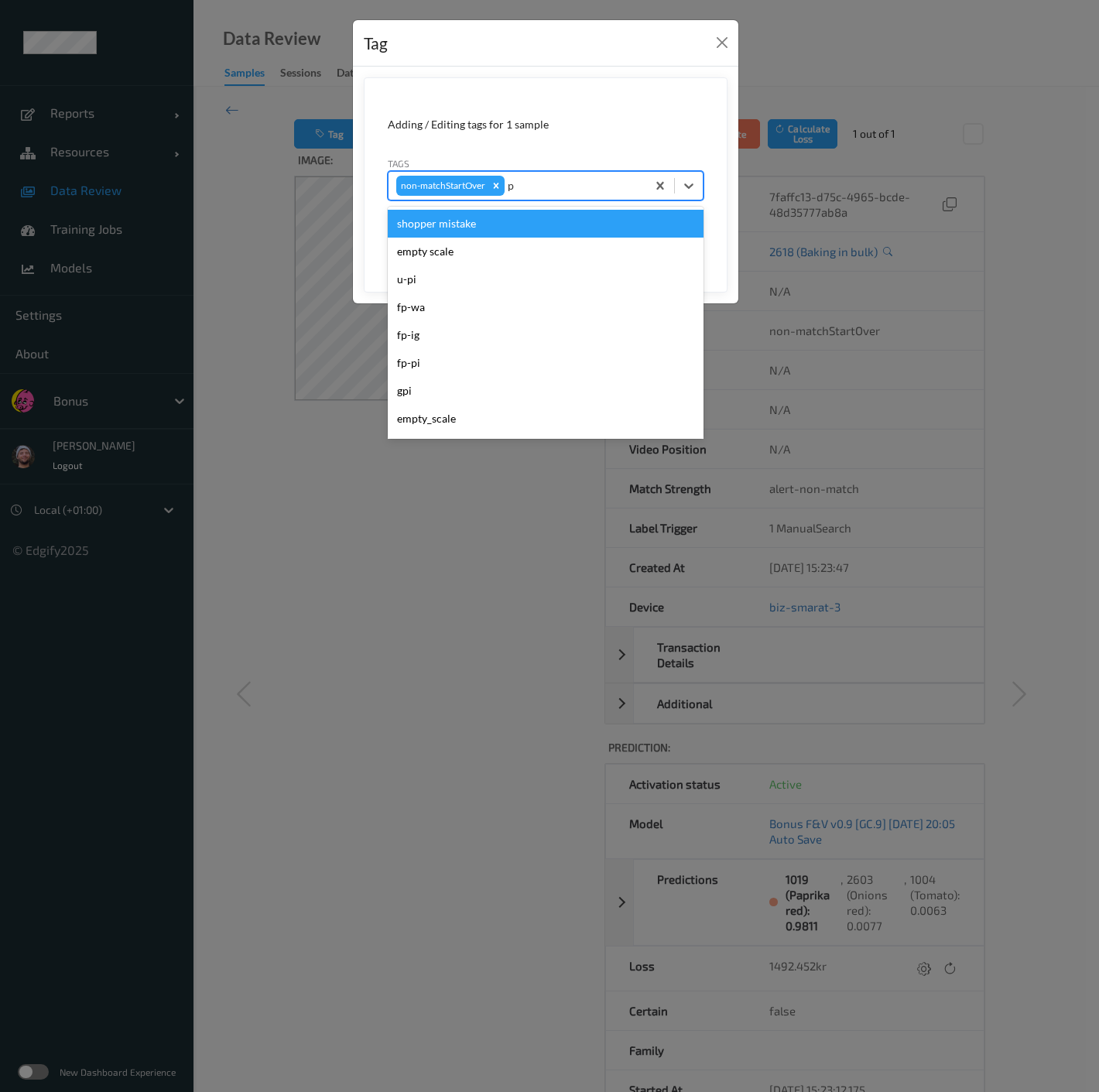
type input "pi"
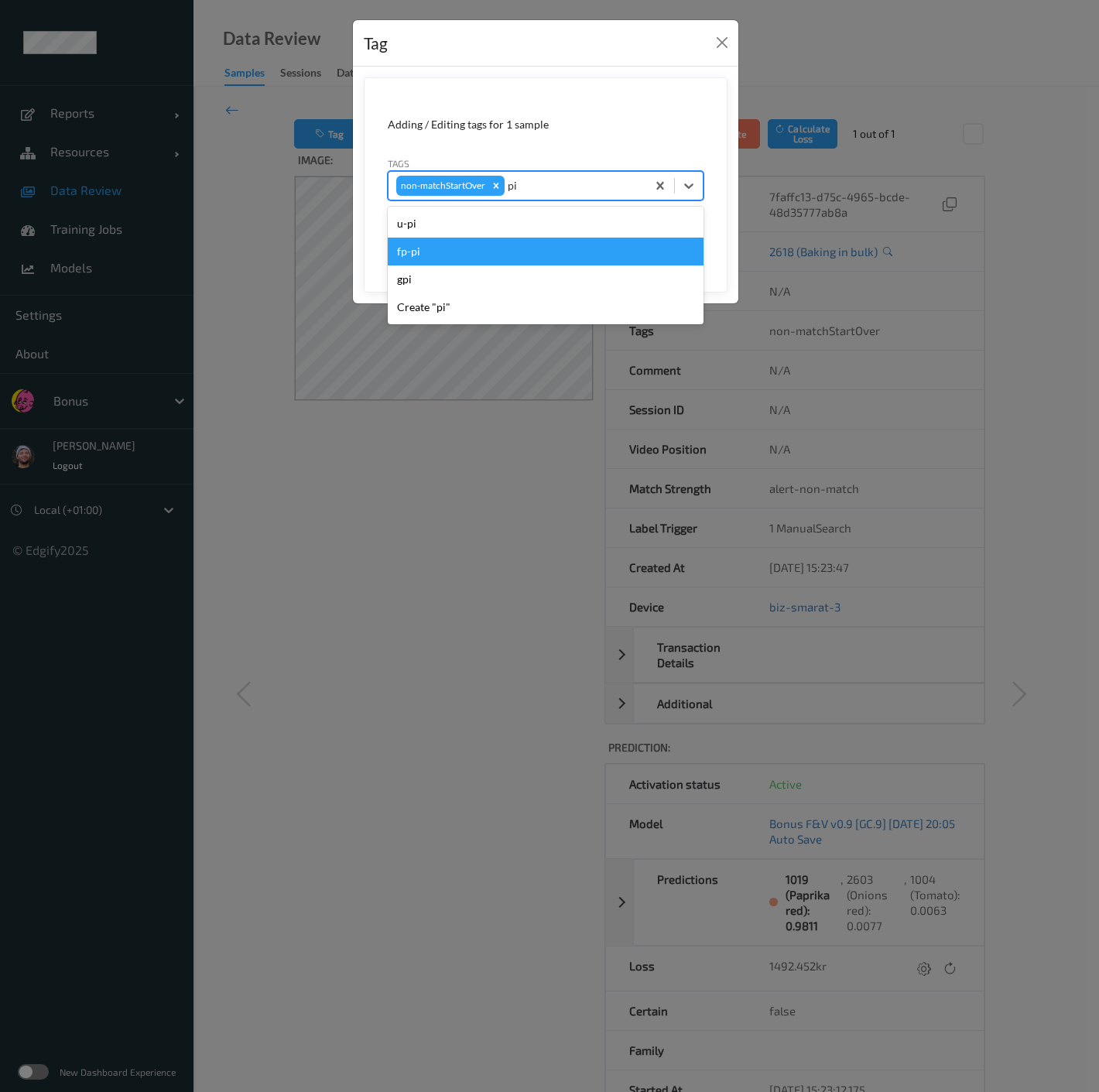
click at [484, 248] on div "fp-pi" at bounding box center [546, 251] width 315 height 28
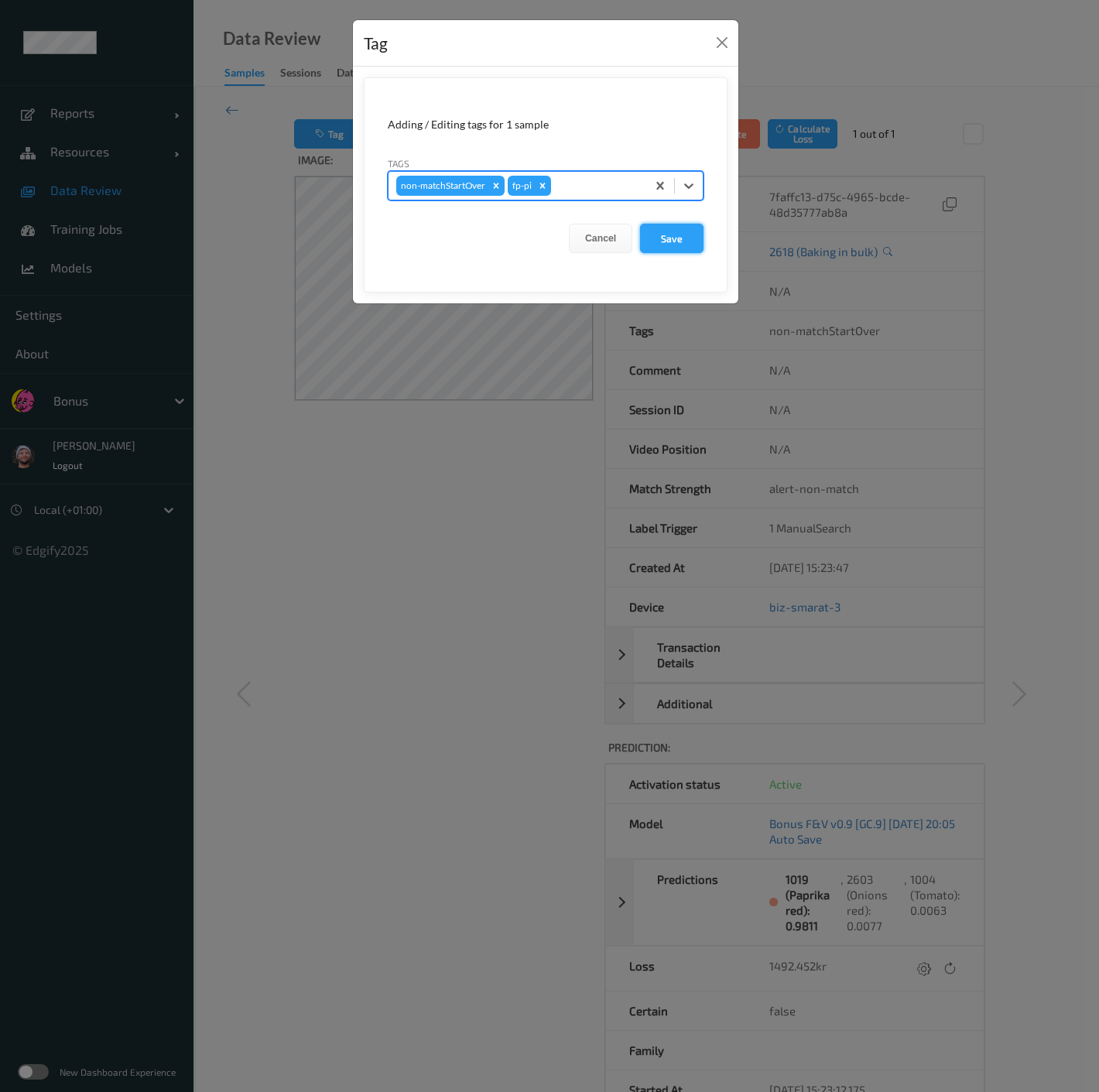
click at [668, 235] on button "Save" at bounding box center [672, 238] width 63 height 30
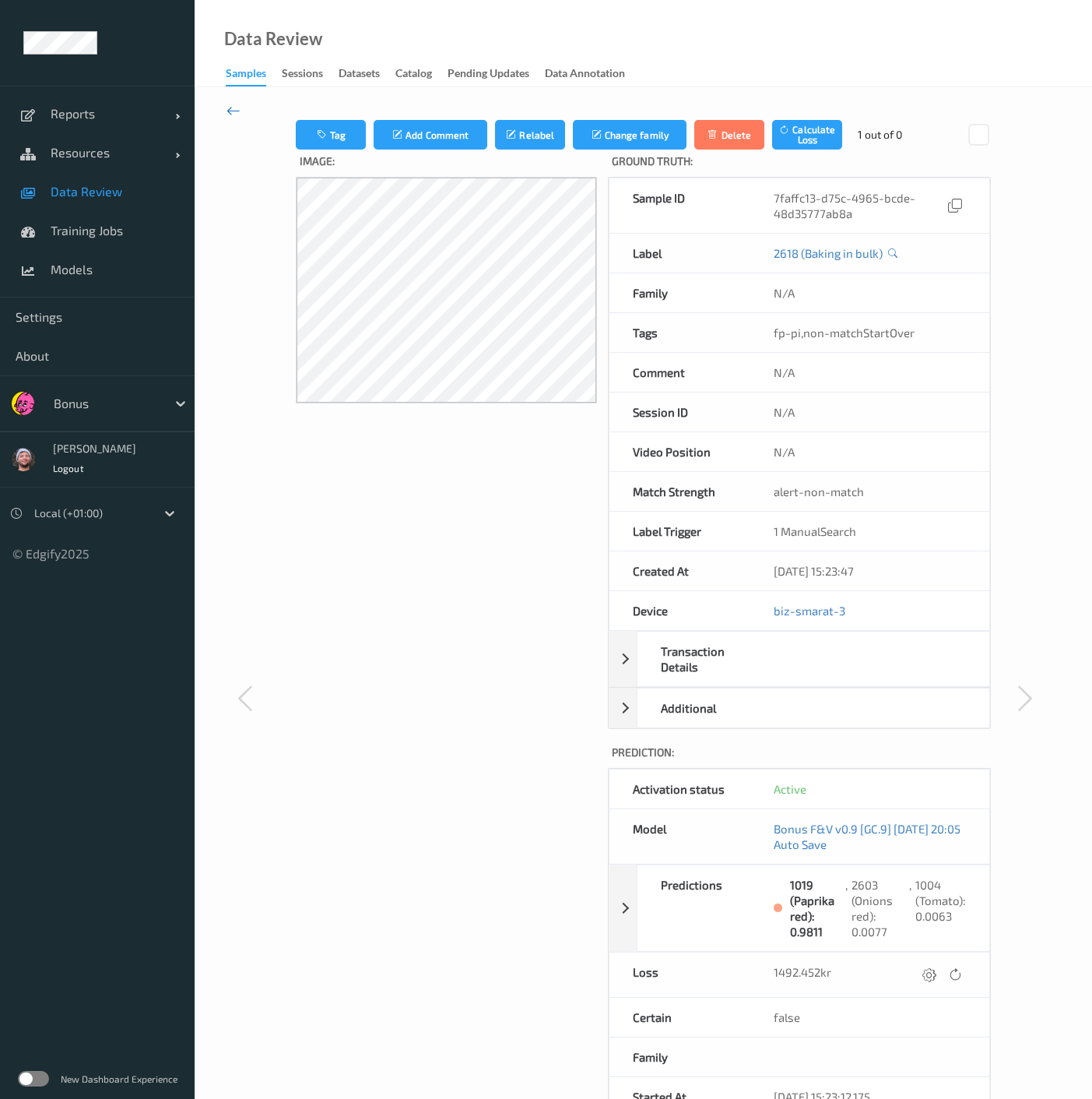
click at [235, 112] on icon at bounding box center [234, 111] width 14 height 17
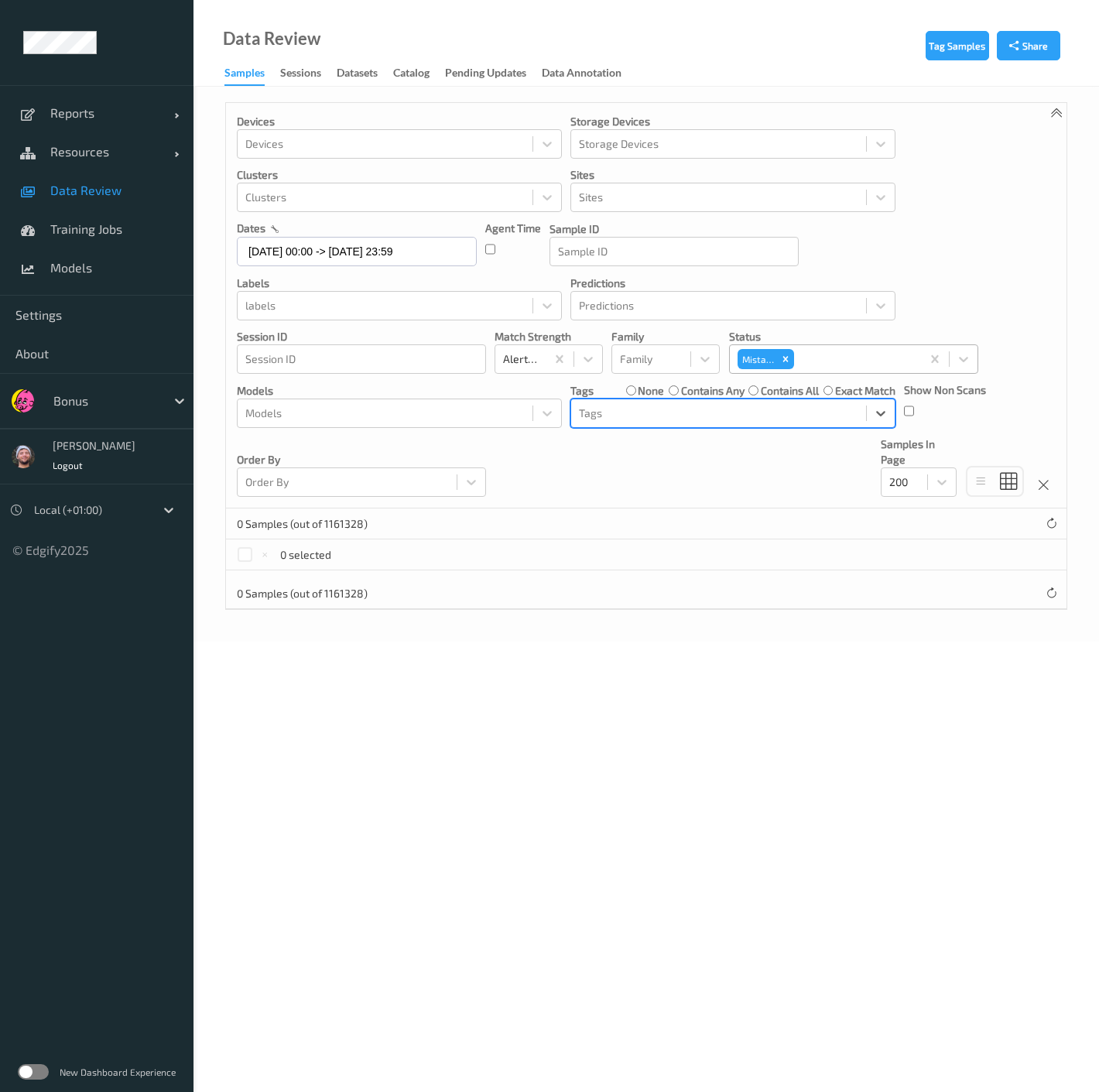
click at [720, 388] on label "contains any" at bounding box center [713, 391] width 63 height 15
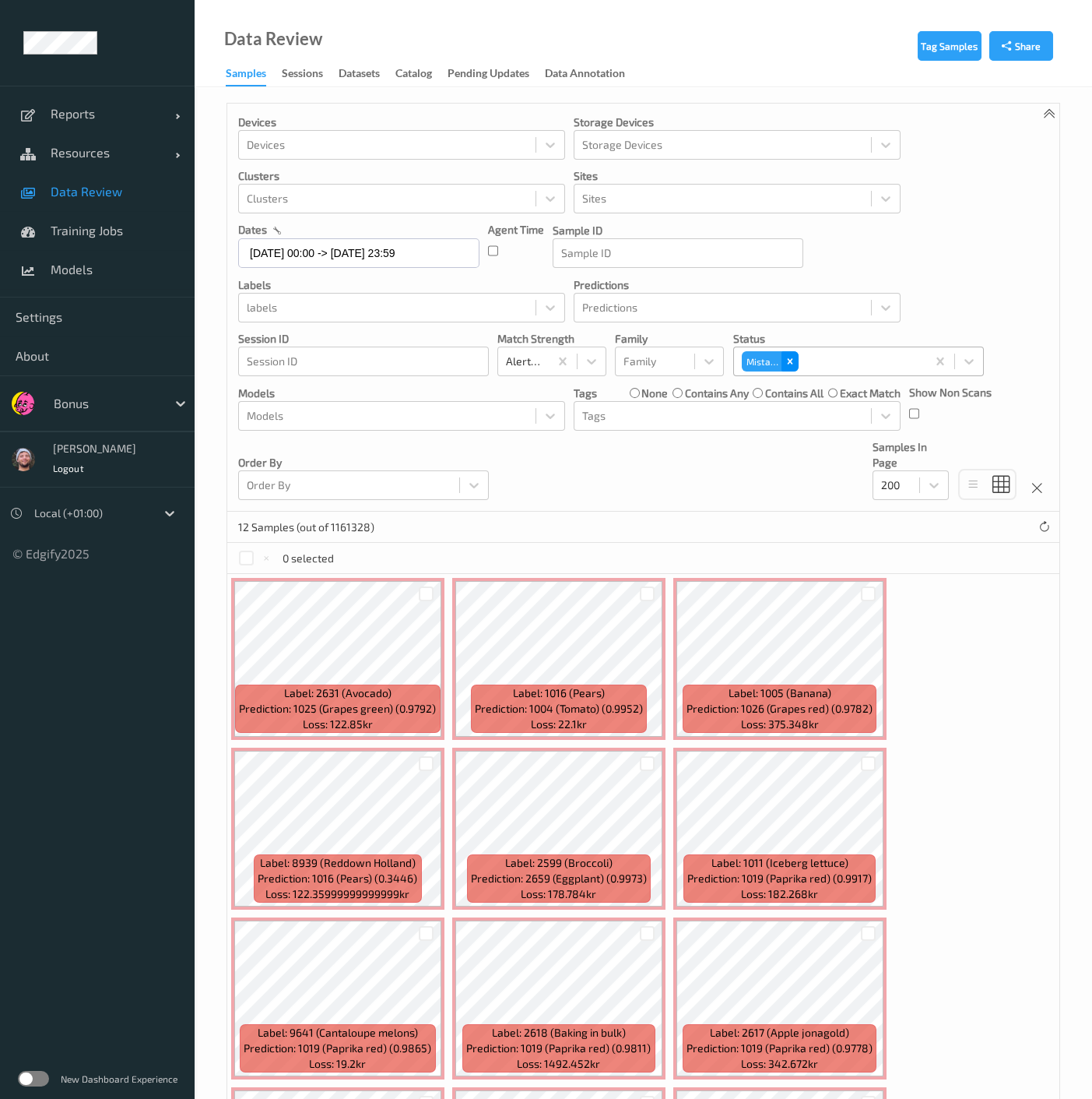
click at [792, 369] on div "Remove Mistake" at bounding box center [790, 361] width 17 height 20
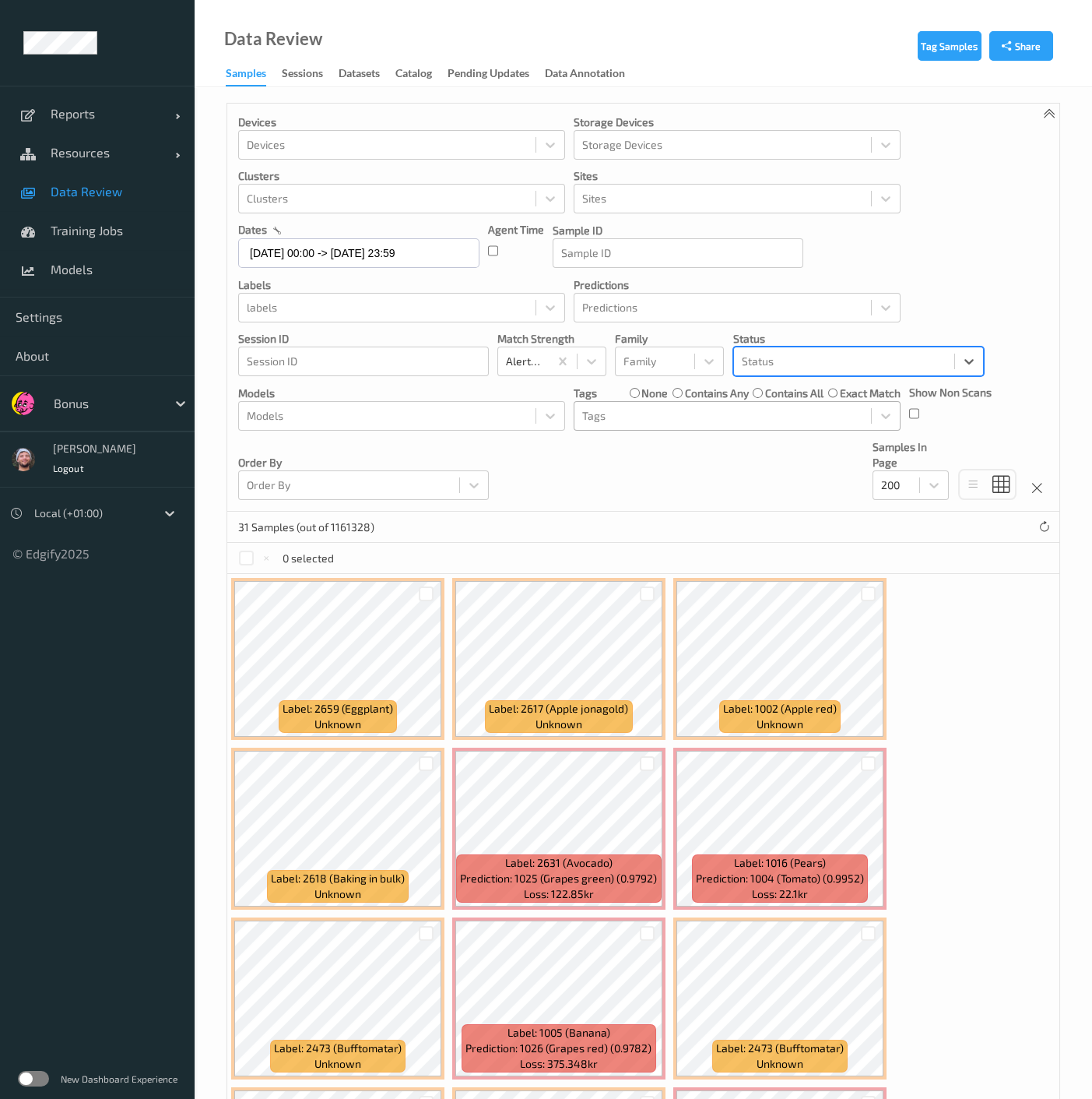
click at [702, 412] on div at bounding box center [723, 415] width 281 height 18
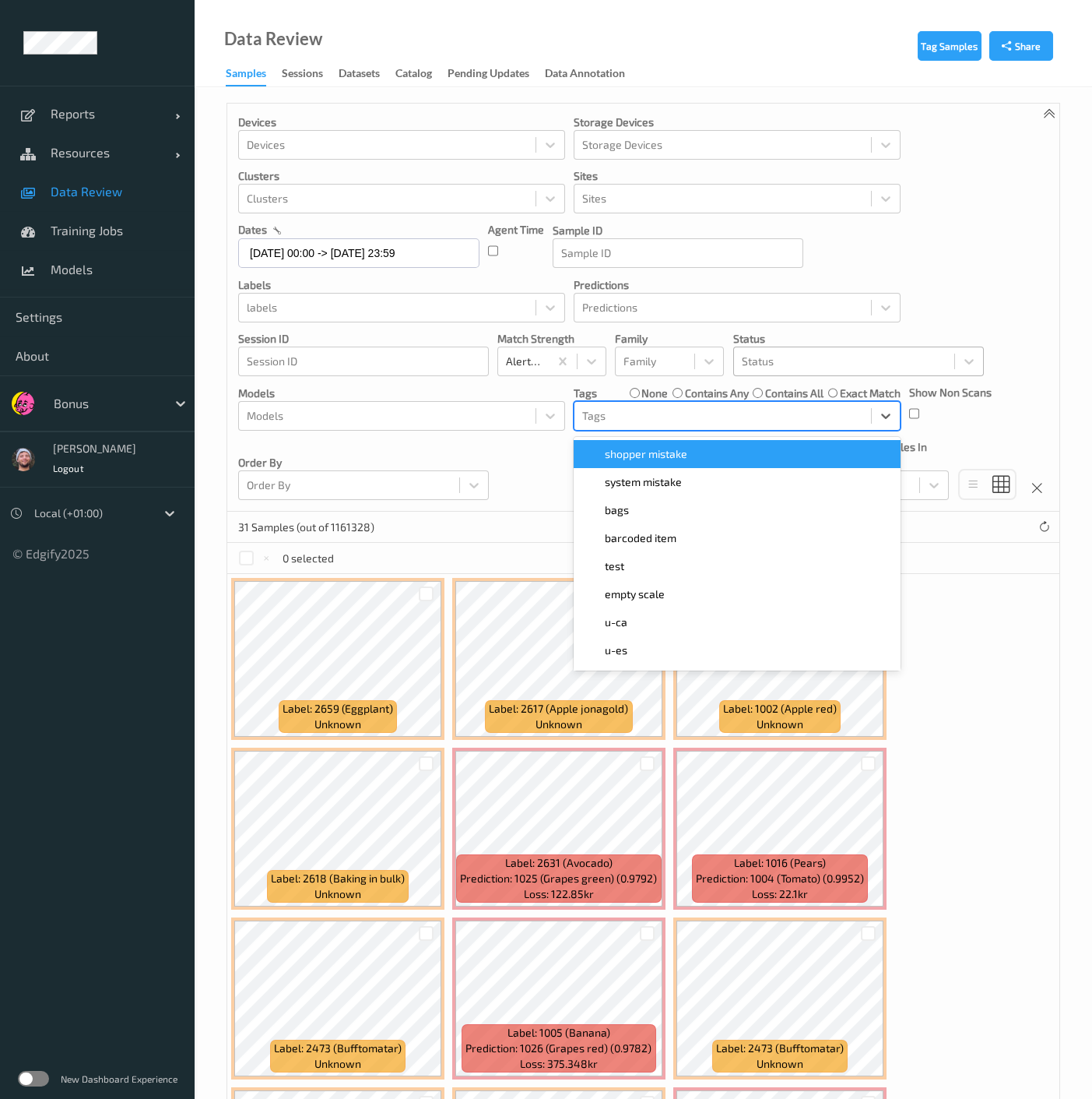
click at [673, 453] on span "shopper mistake" at bounding box center [646, 454] width 83 height 15
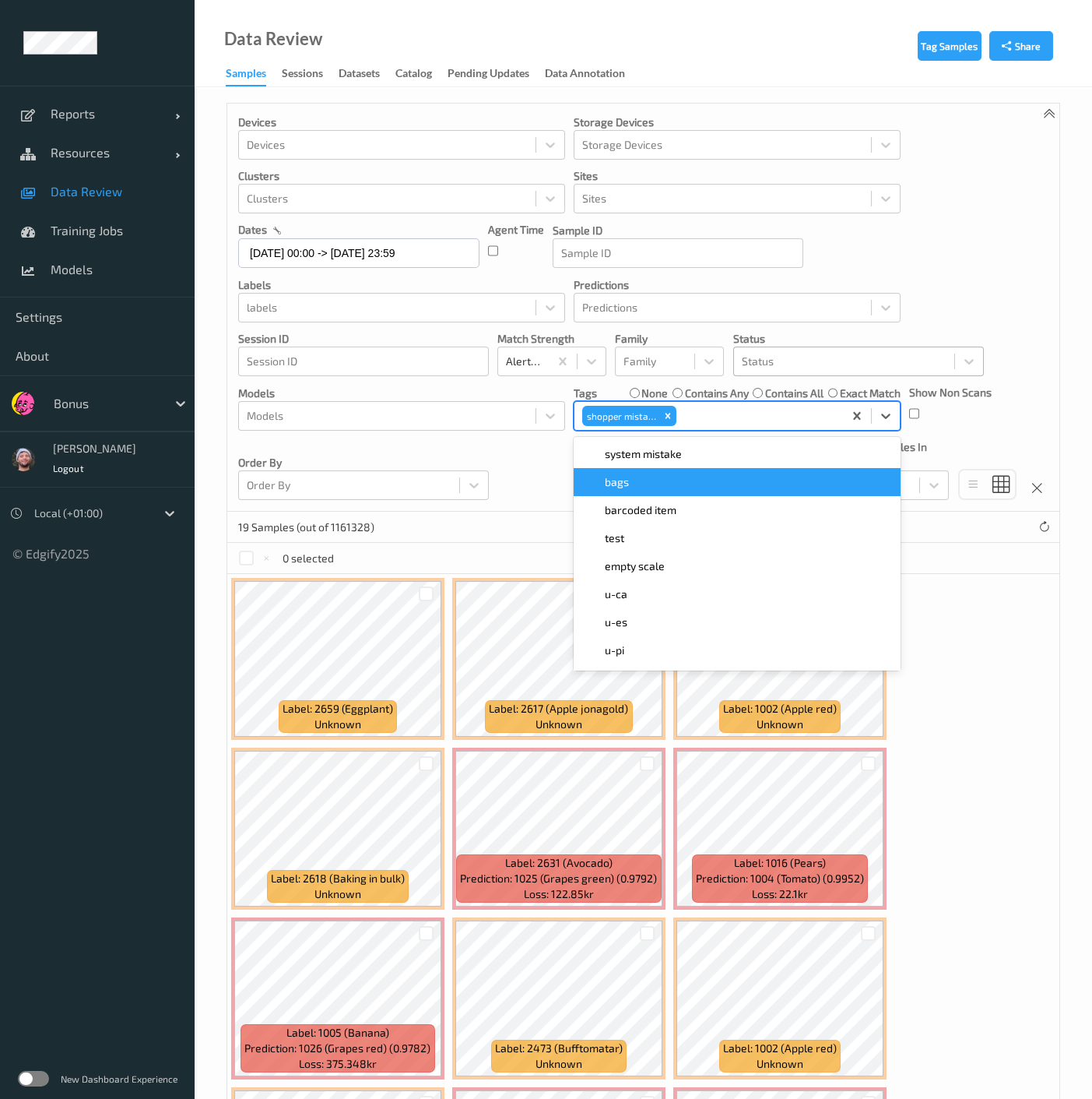
click at [554, 473] on div "Devices Devices Storage Devices Storage Devices Clusters Clusters Sites Sites d…" at bounding box center [644, 308] width 832 height 408
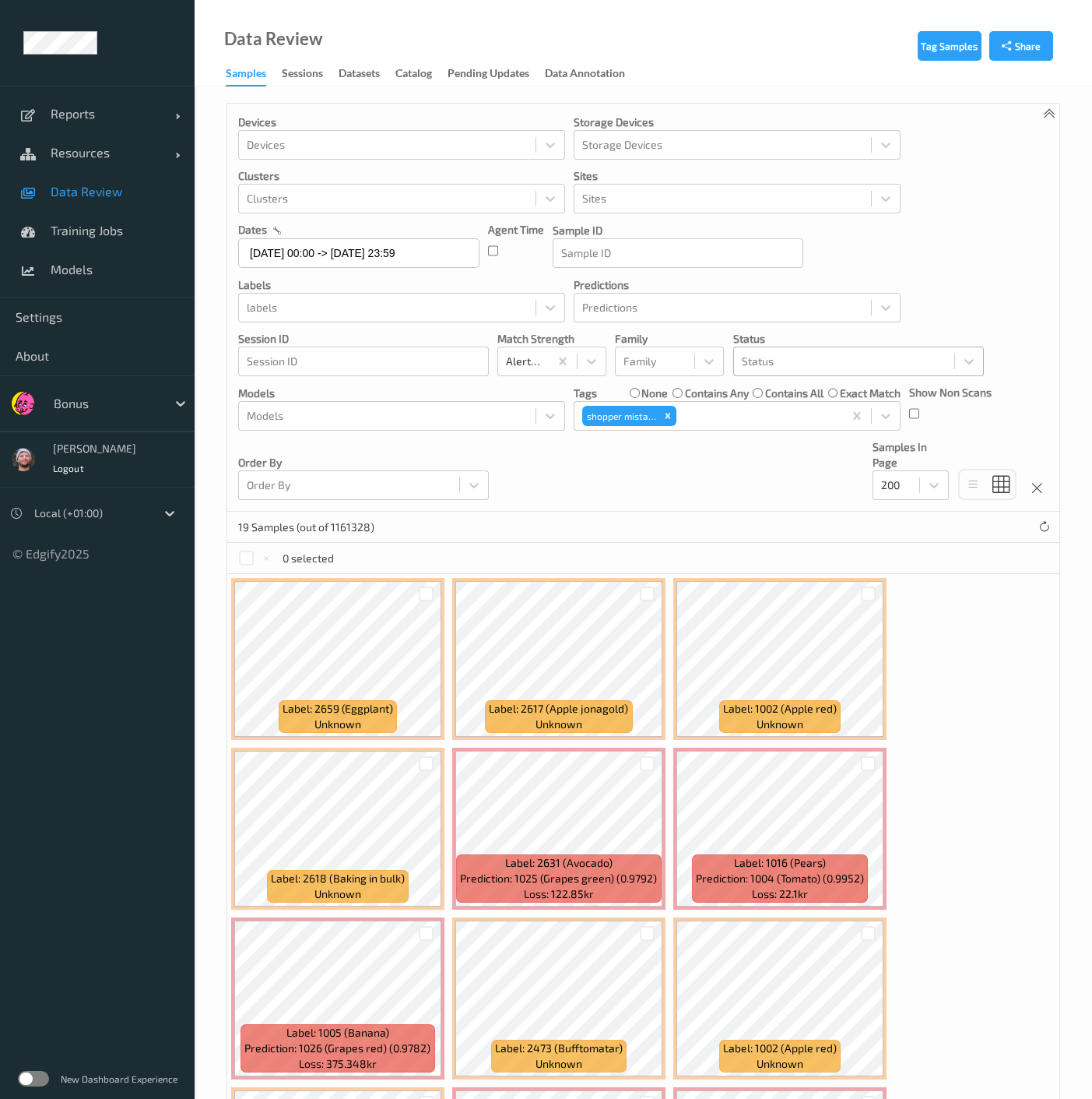
click at [629, 523] on div "19 Samples (out of 1161328)" at bounding box center [644, 527] width 832 height 31
click at [658, 395] on label "none" at bounding box center [655, 393] width 27 height 15
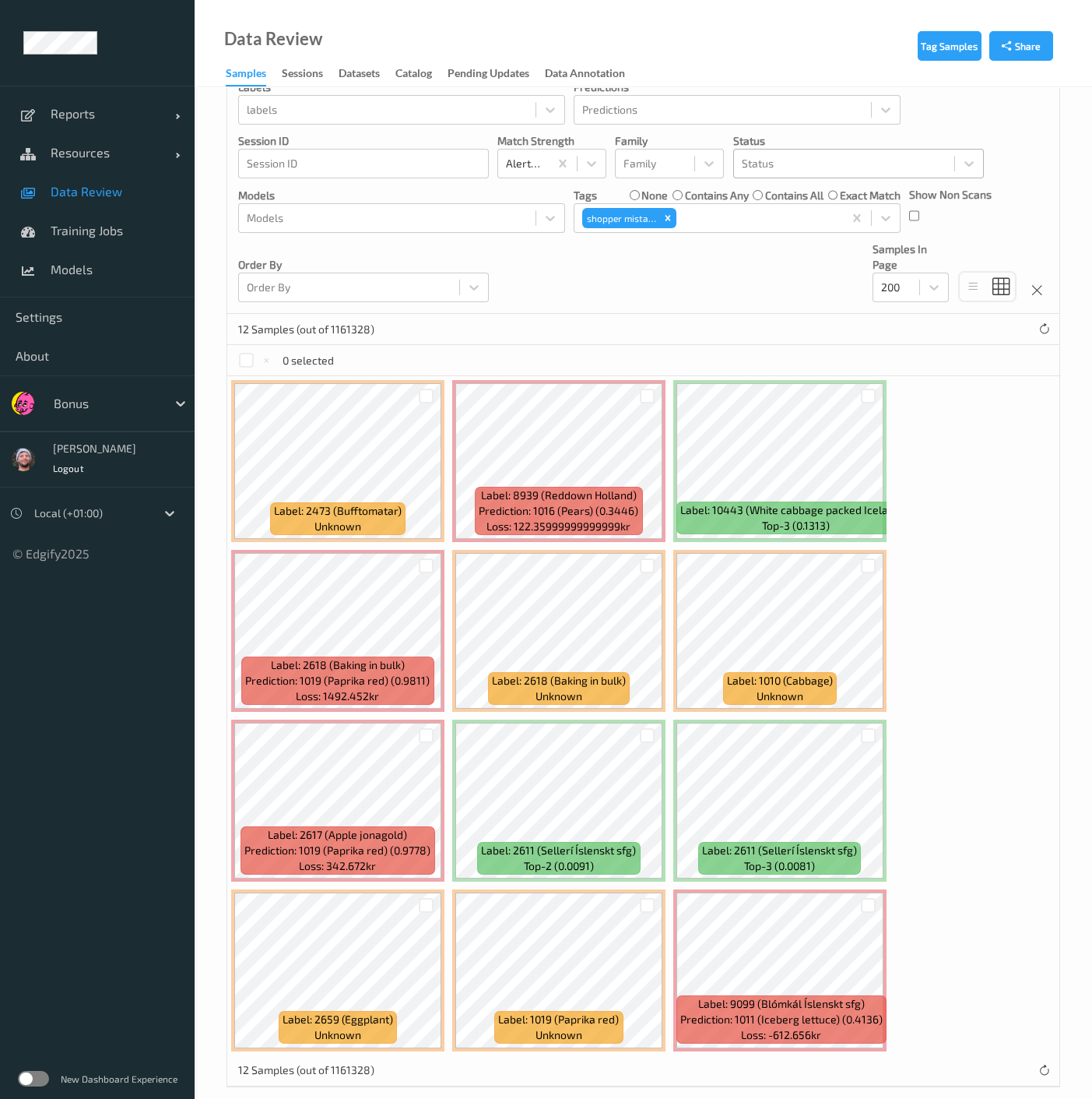
scroll to position [215, 0]
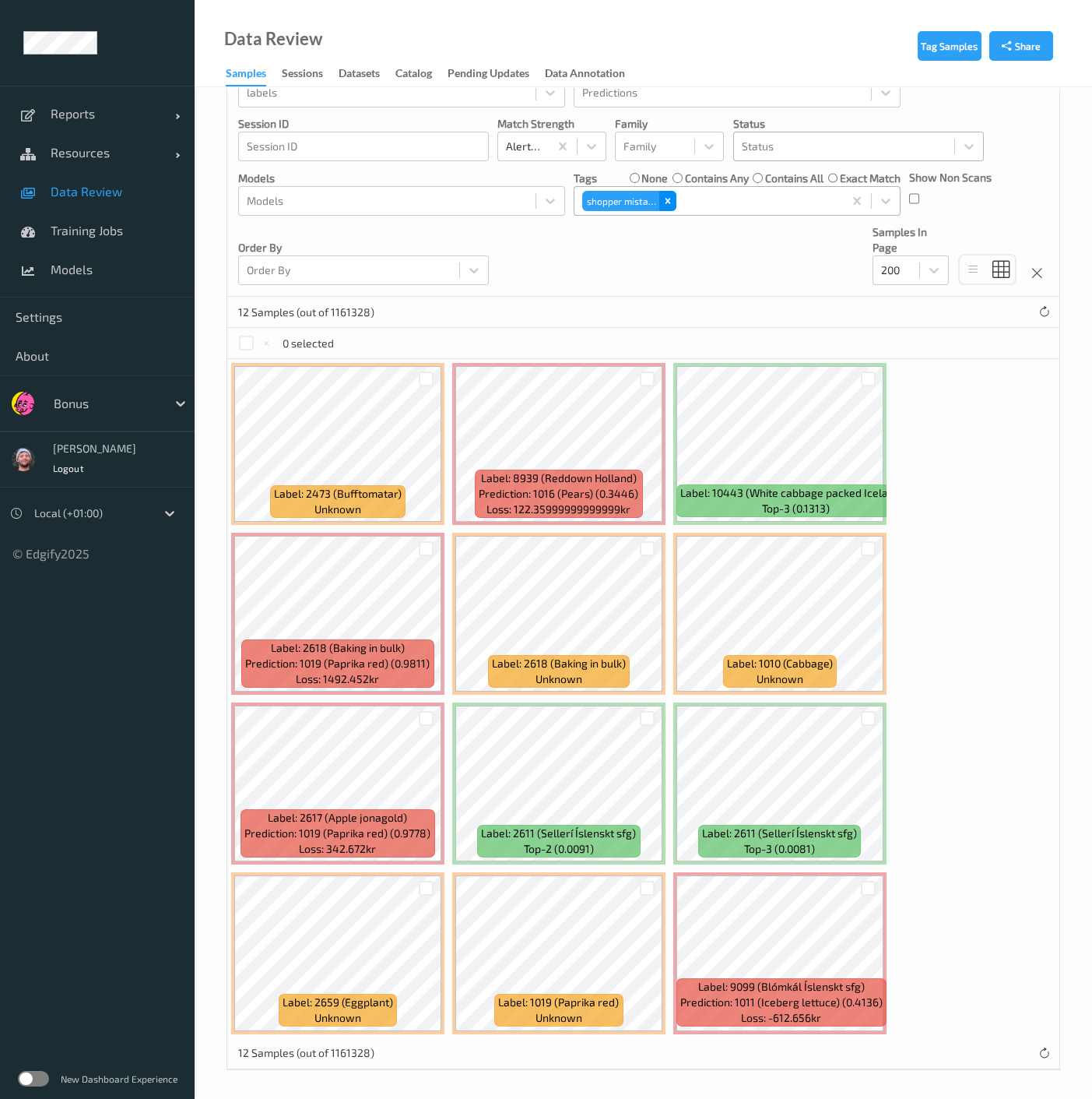
click at [666, 199] on icon "Remove shopper mistake" at bounding box center [669, 201] width 6 height 6
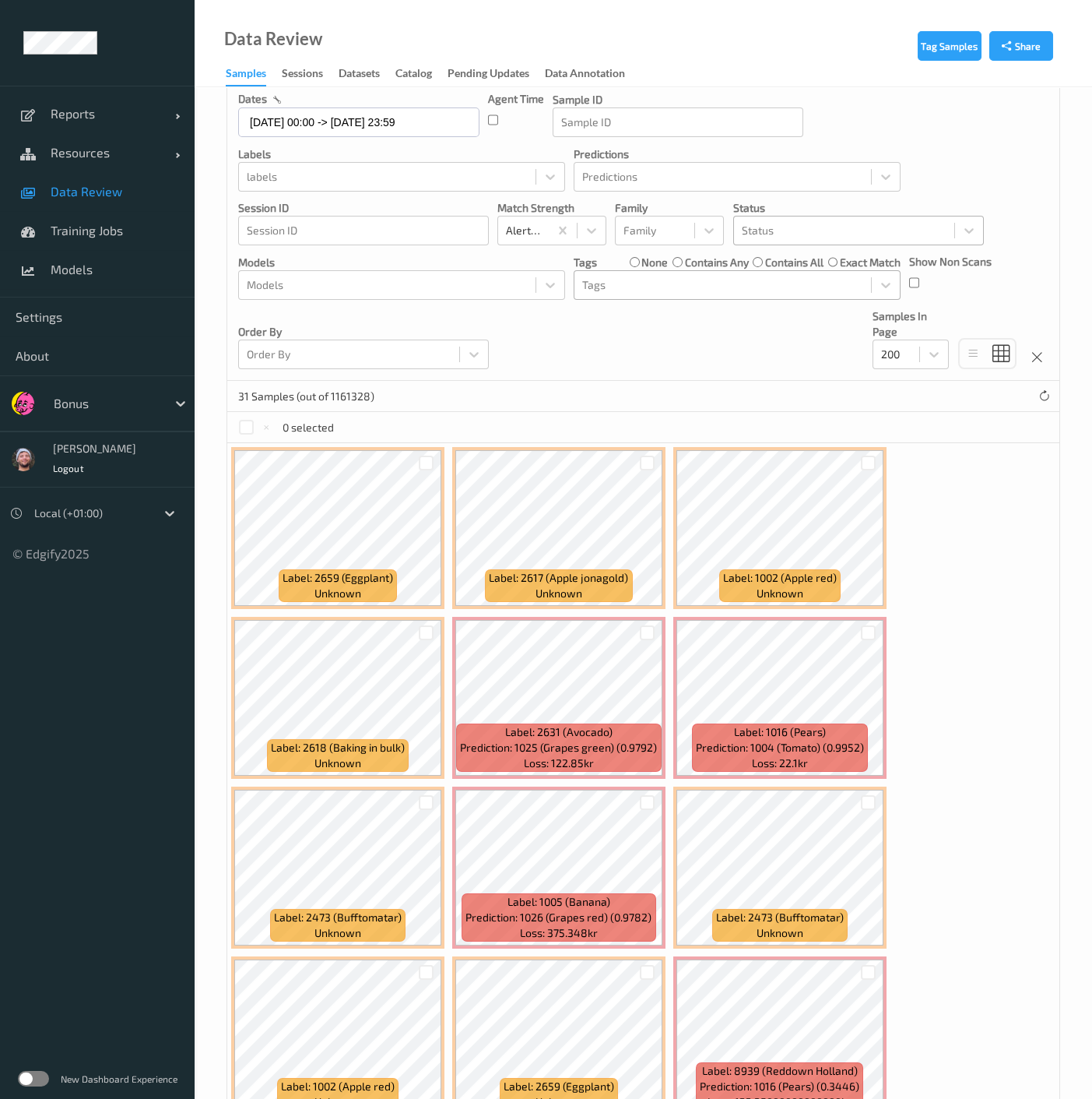
scroll to position [129, 0]
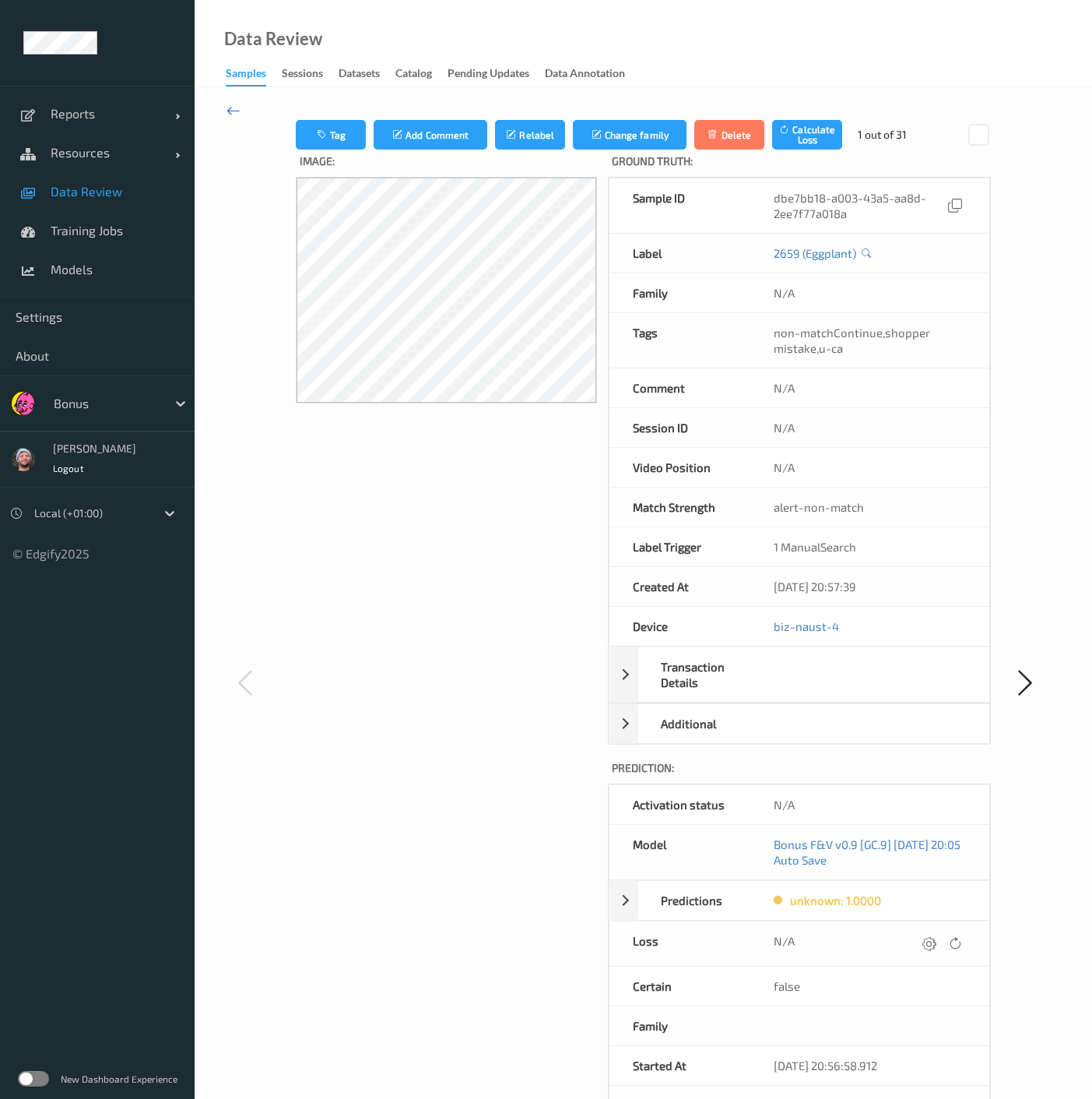
click at [239, 107] on icon at bounding box center [234, 111] width 14 height 17
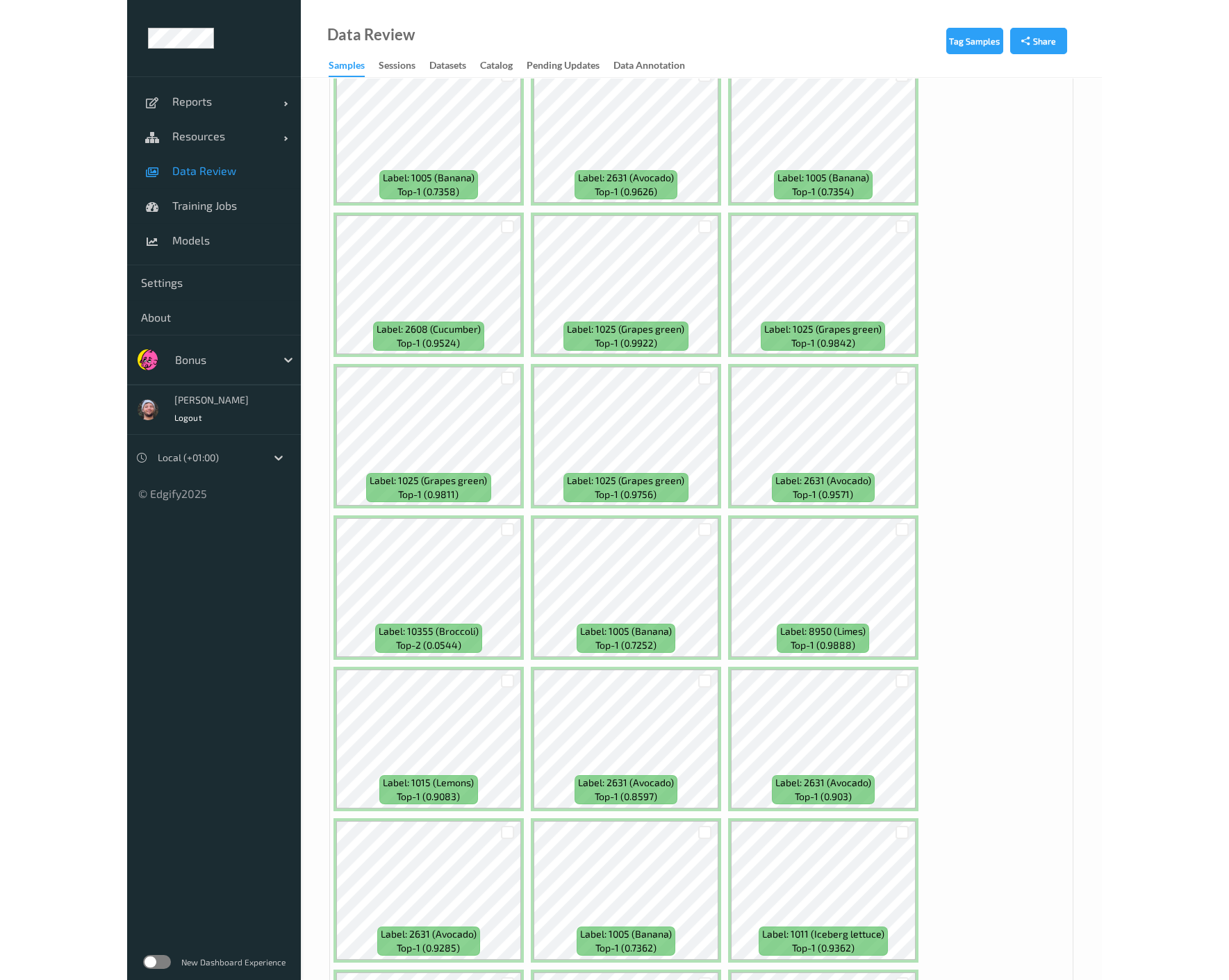
scroll to position [462, 0]
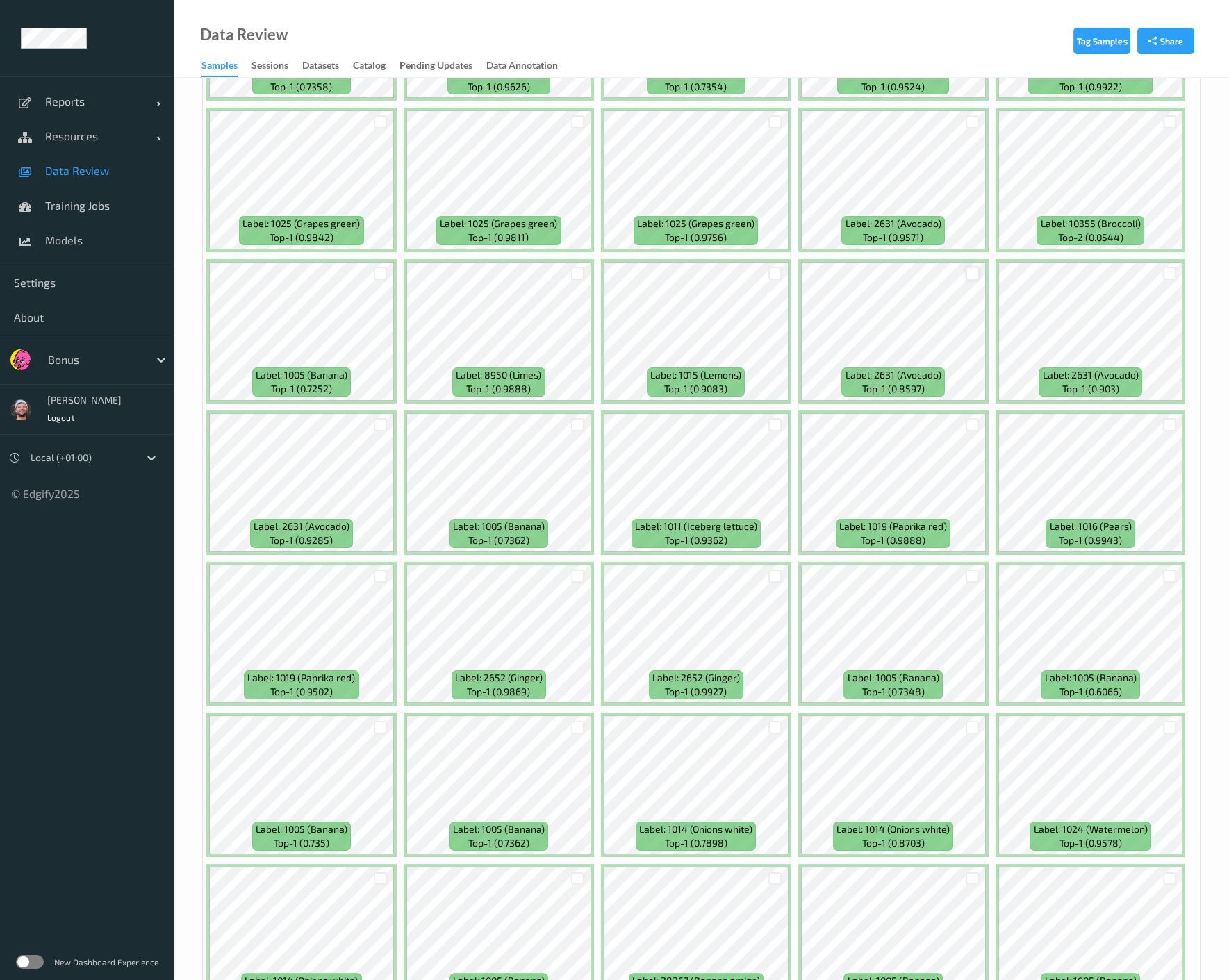
click at [966, 274] on div at bounding box center [972, 273] width 13 height 13
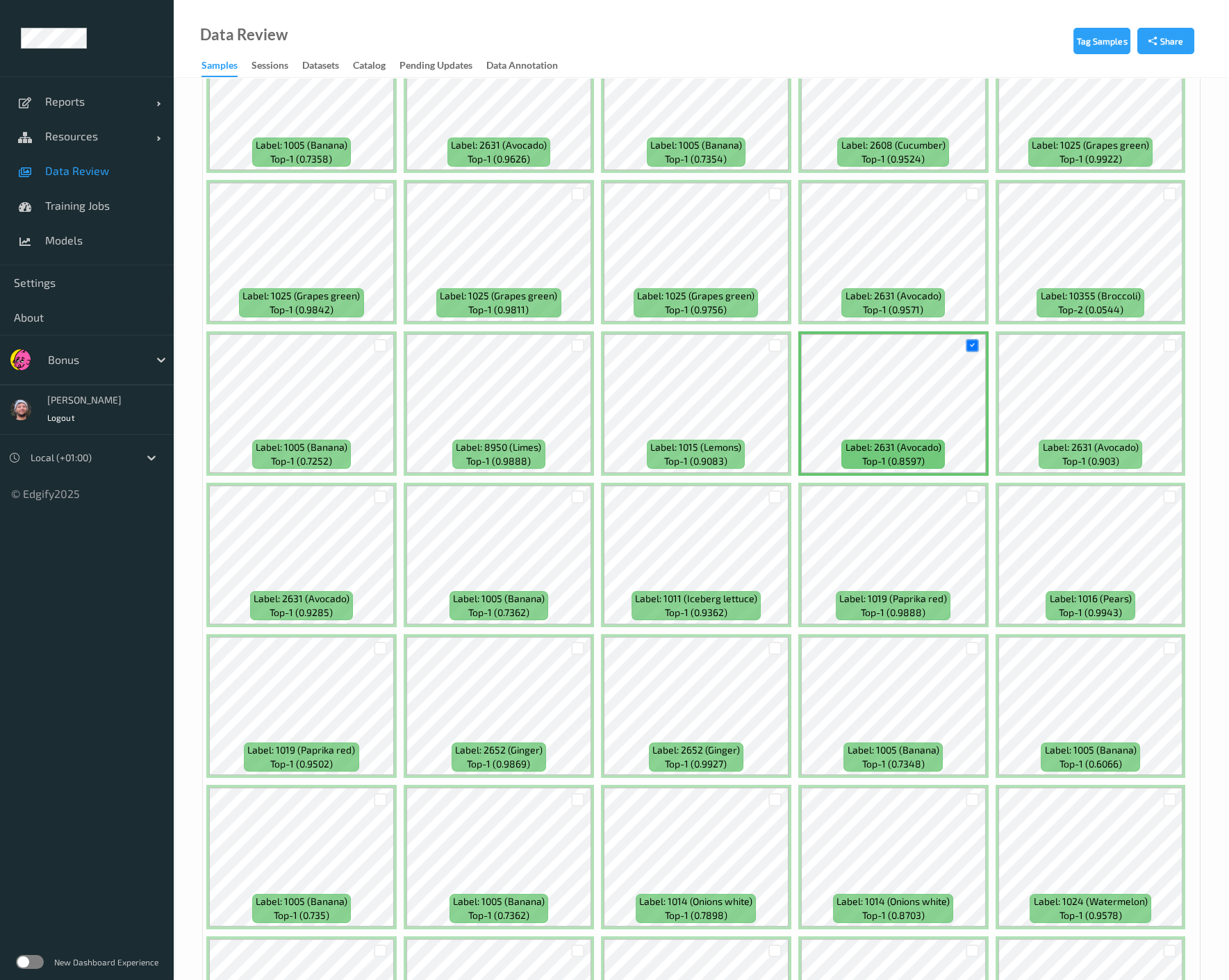
scroll to position [616, 0]
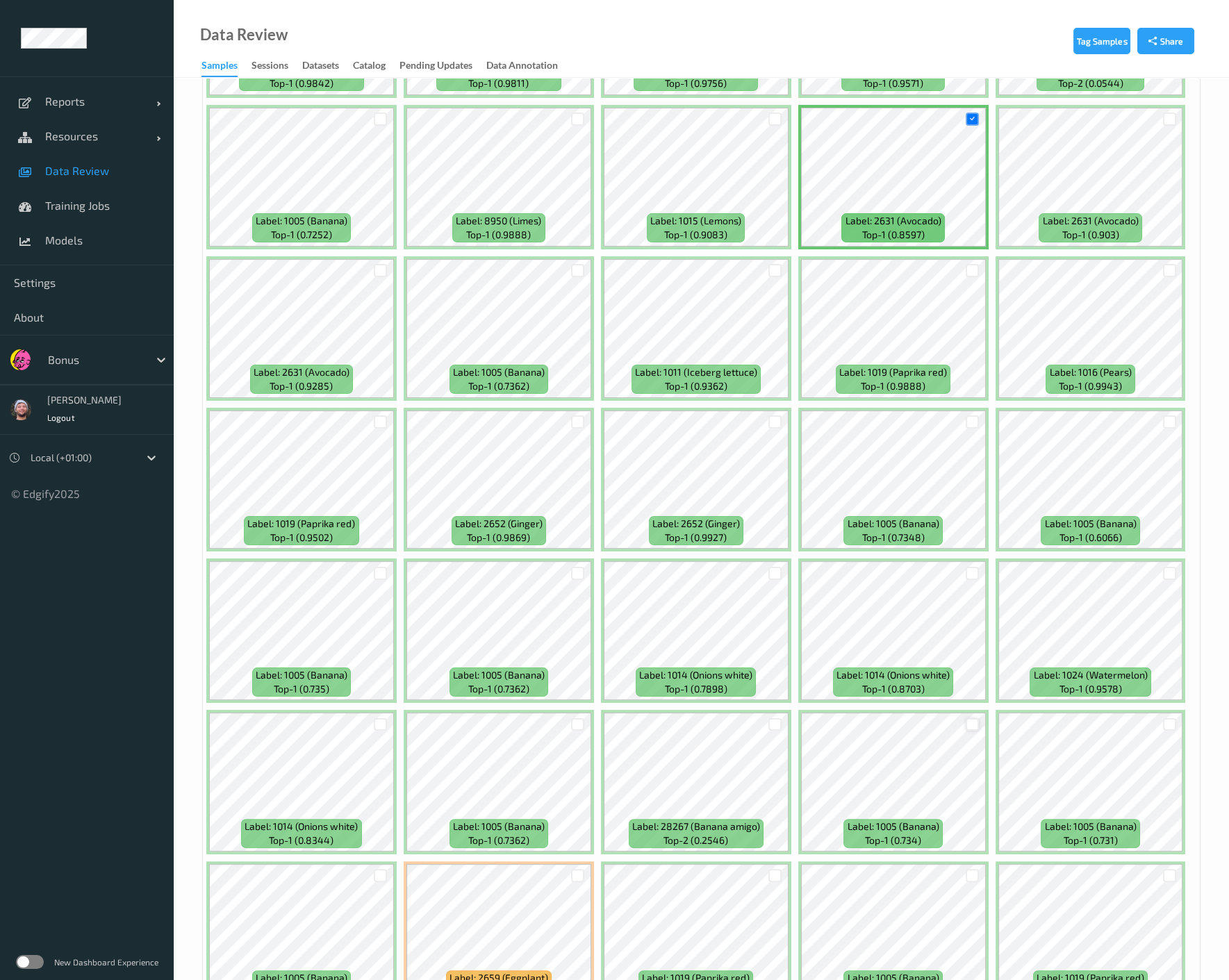
click at [968, 718] on div at bounding box center [972, 724] width 13 height 13
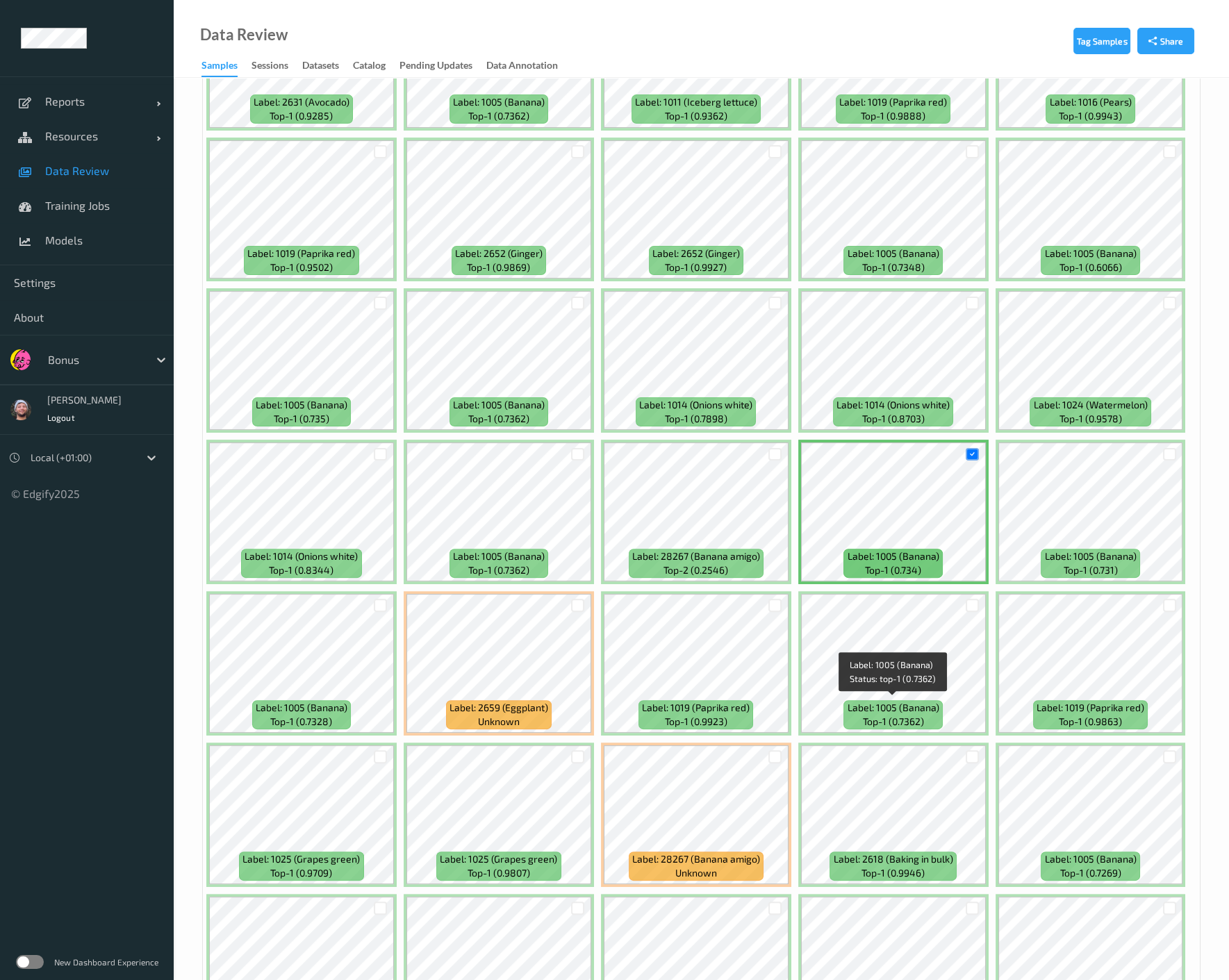
scroll to position [926, 0]
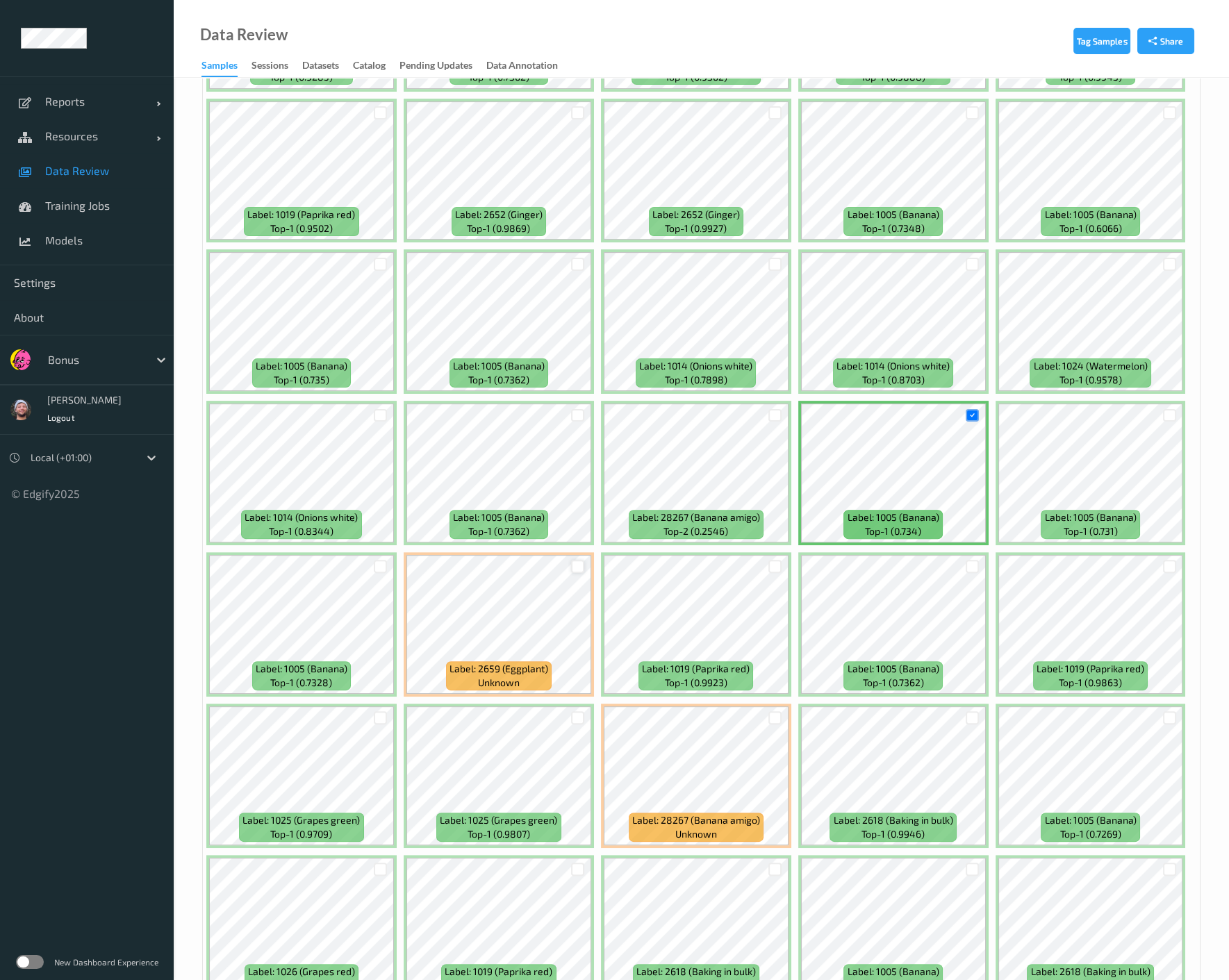
click at [580, 561] on div at bounding box center [577, 566] width 13 height 13
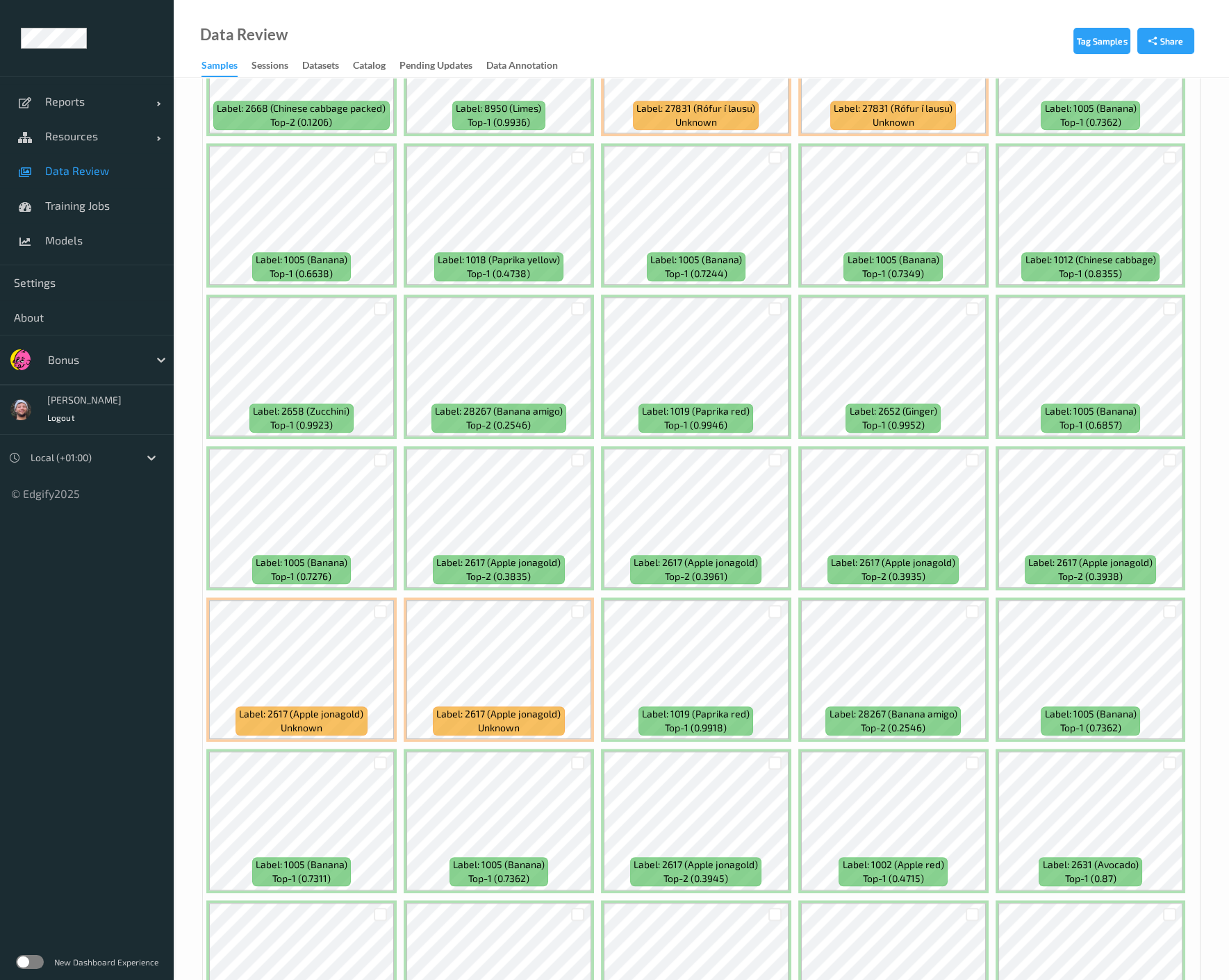
scroll to position [2546, 0]
click at [571, 605] on div at bounding box center [577, 610] width 13 height 13
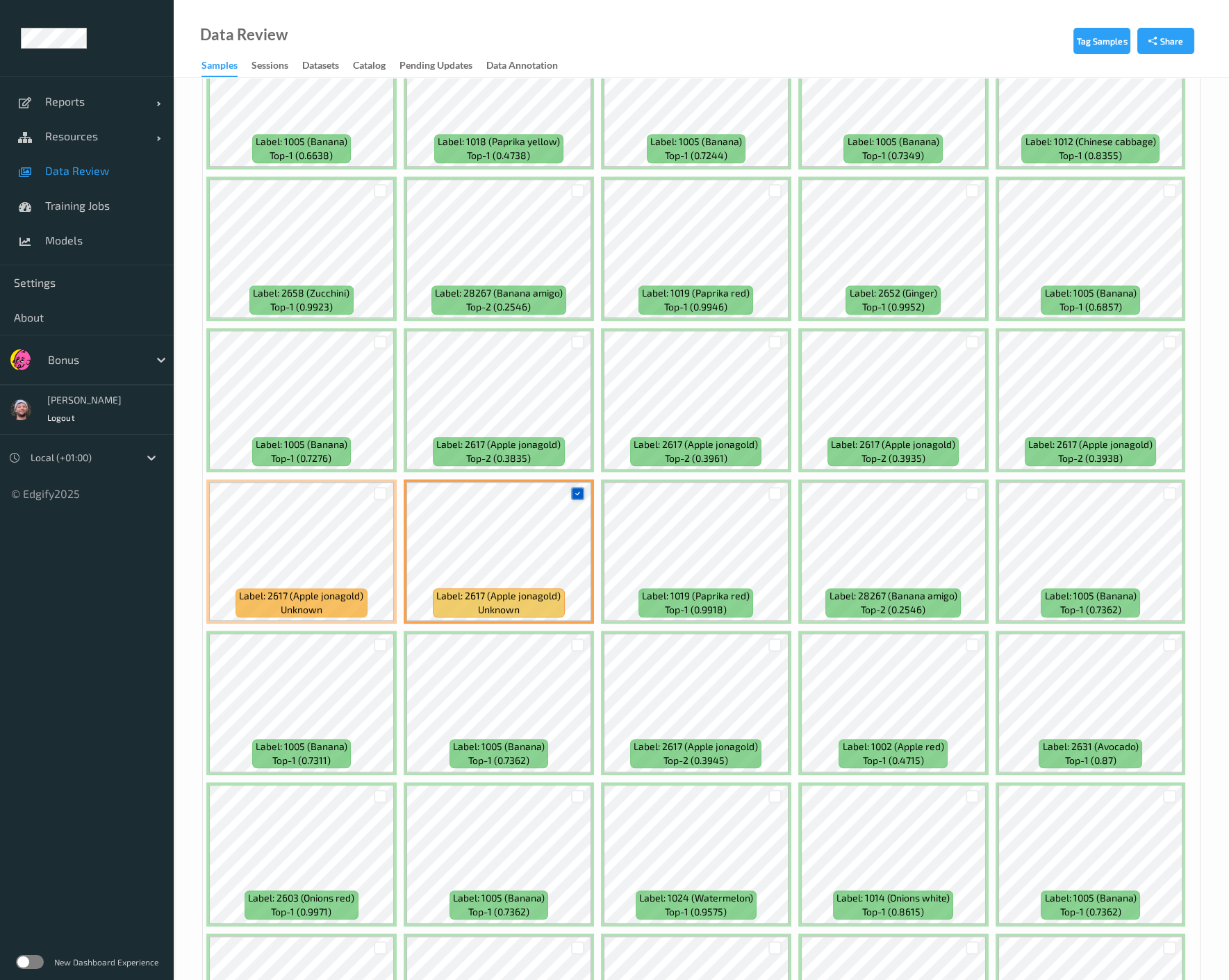
scroll to position [2855, 0]
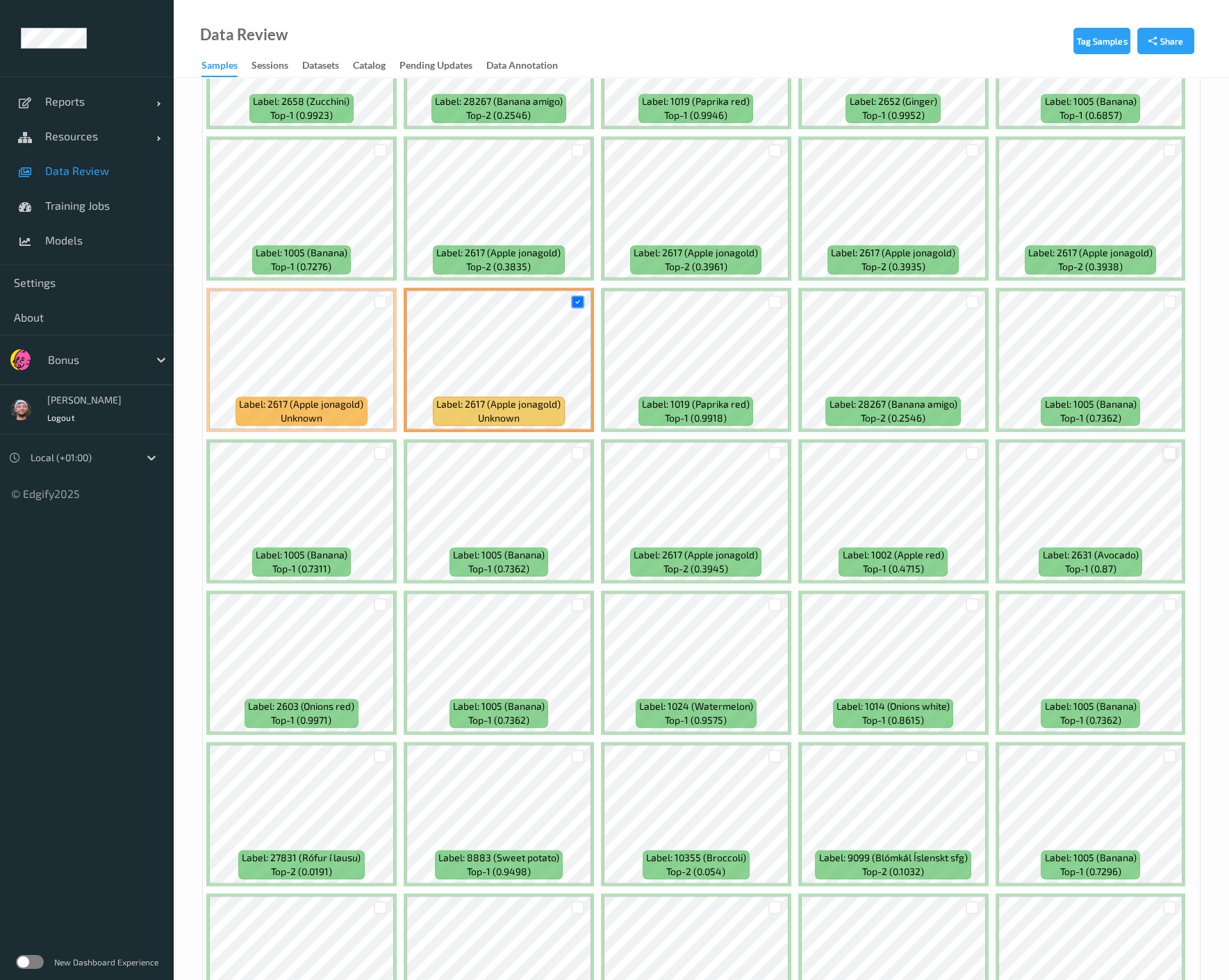
click at [985, 447] on div at bounding box center [1169, 453] width 13 height 13
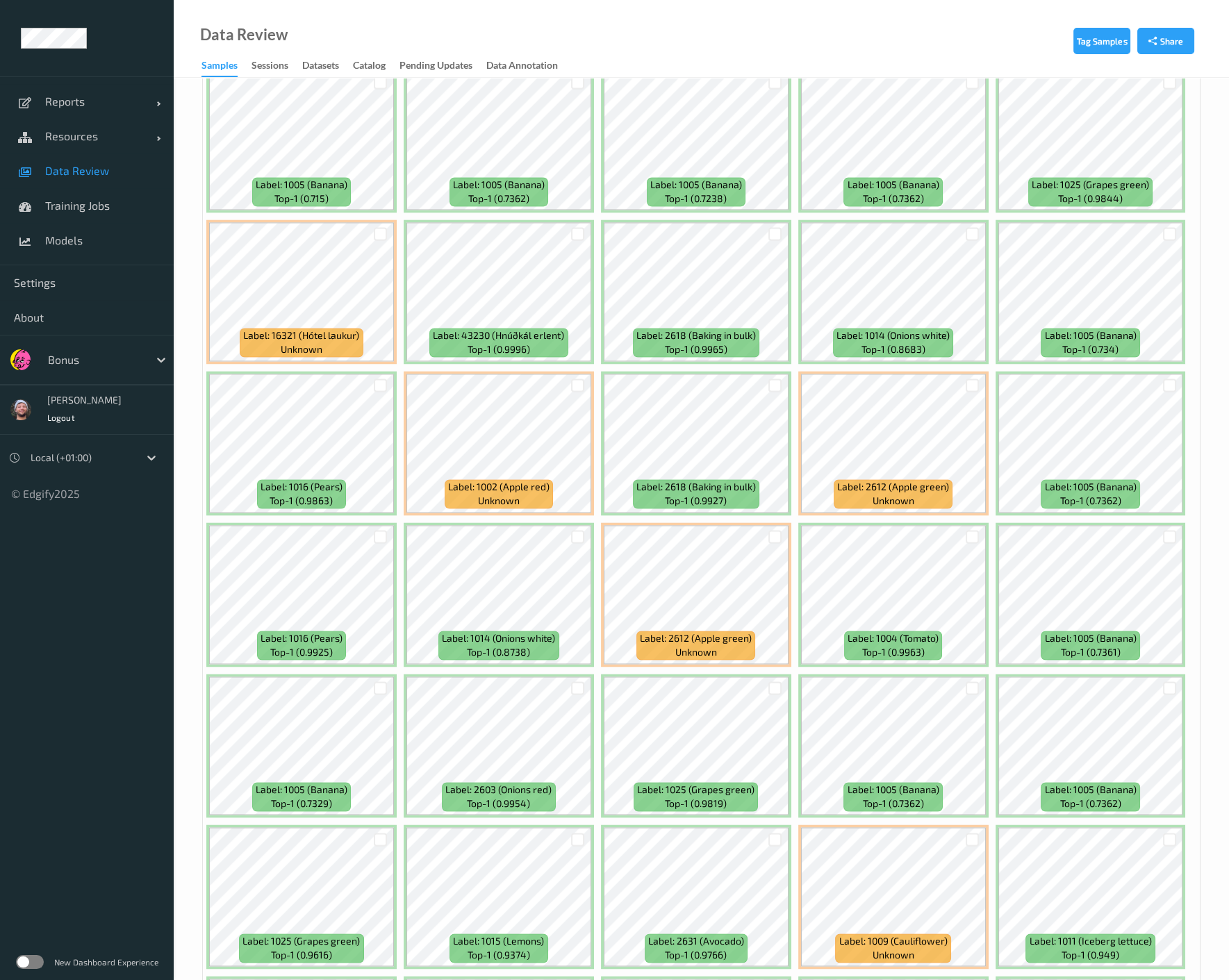
scroll to position [4476, 0]
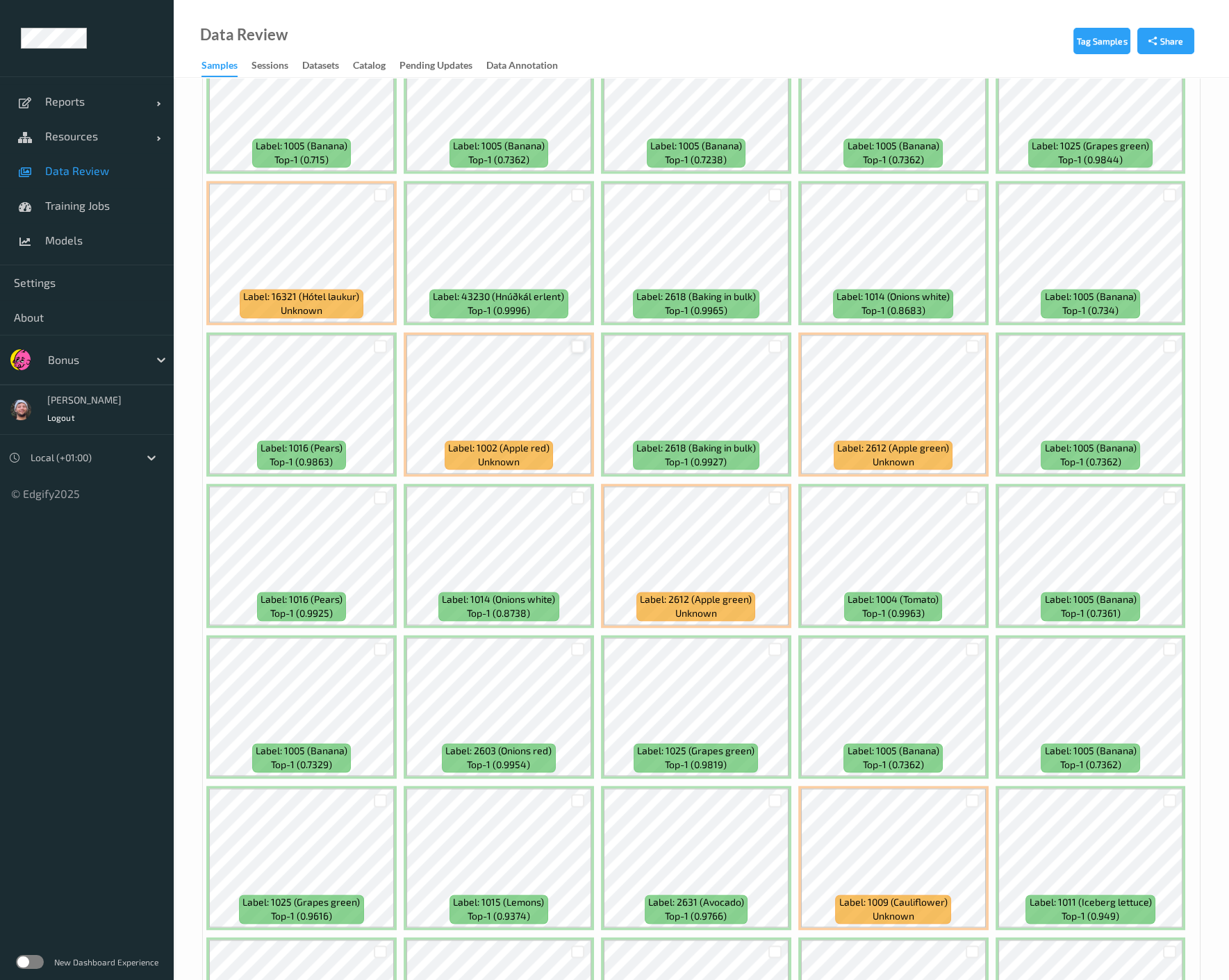
click at [580, 340] on div at bounding box center [577, 346] width 13 height 13
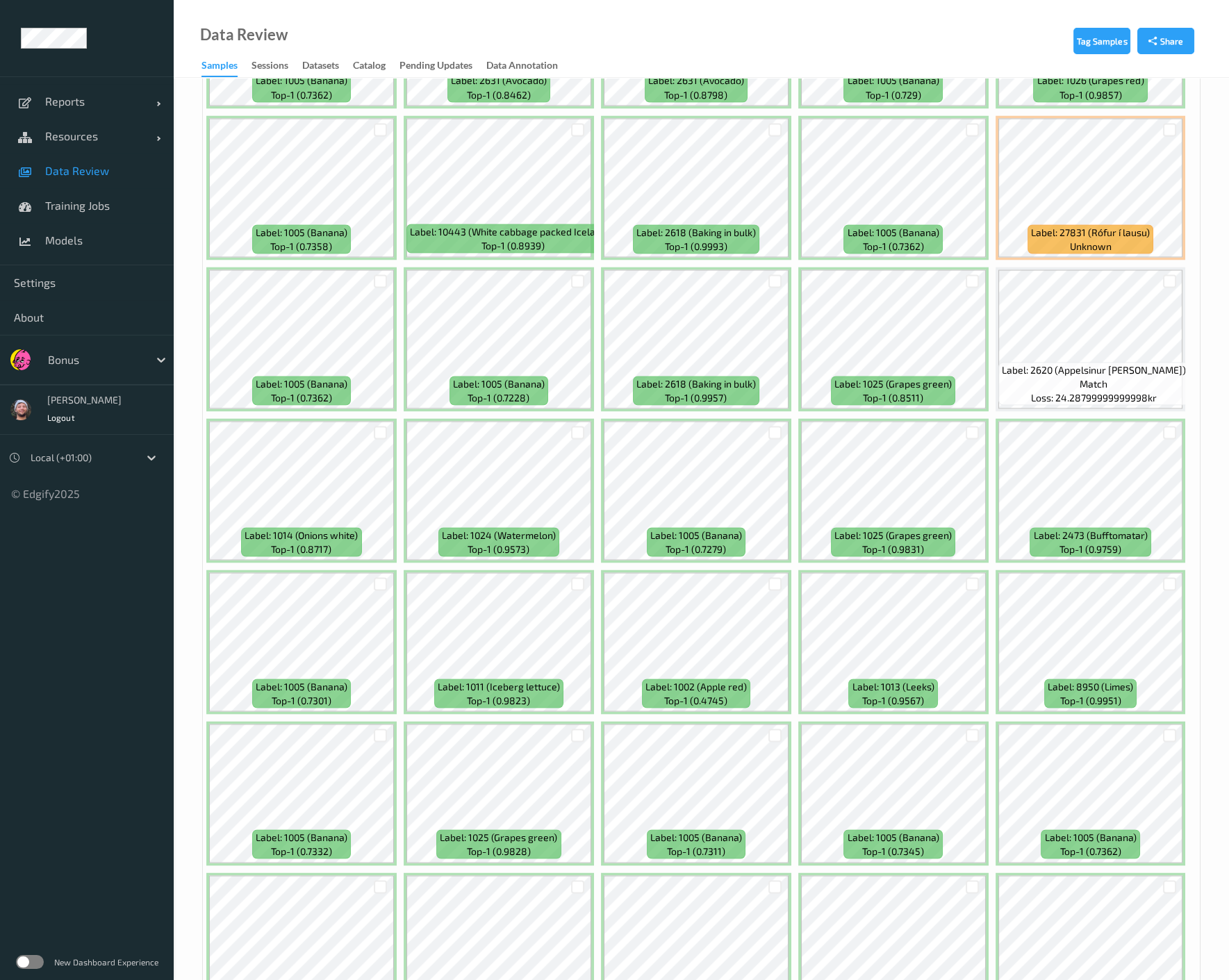
scroll to position [5529, 0]
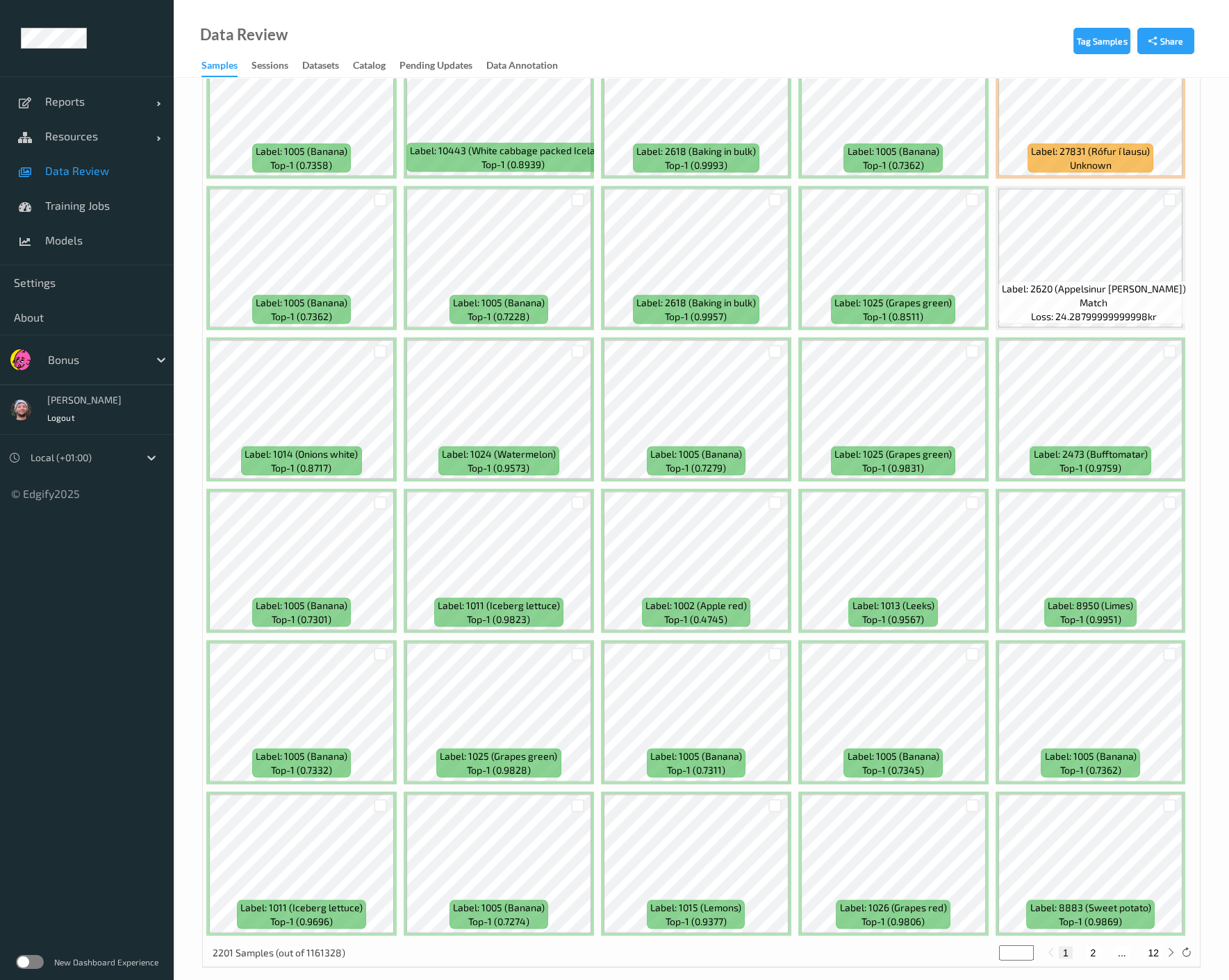
click at [985, 946] on button "2" at bounding box center [1093, 952] width 14 height 13
type input "*"
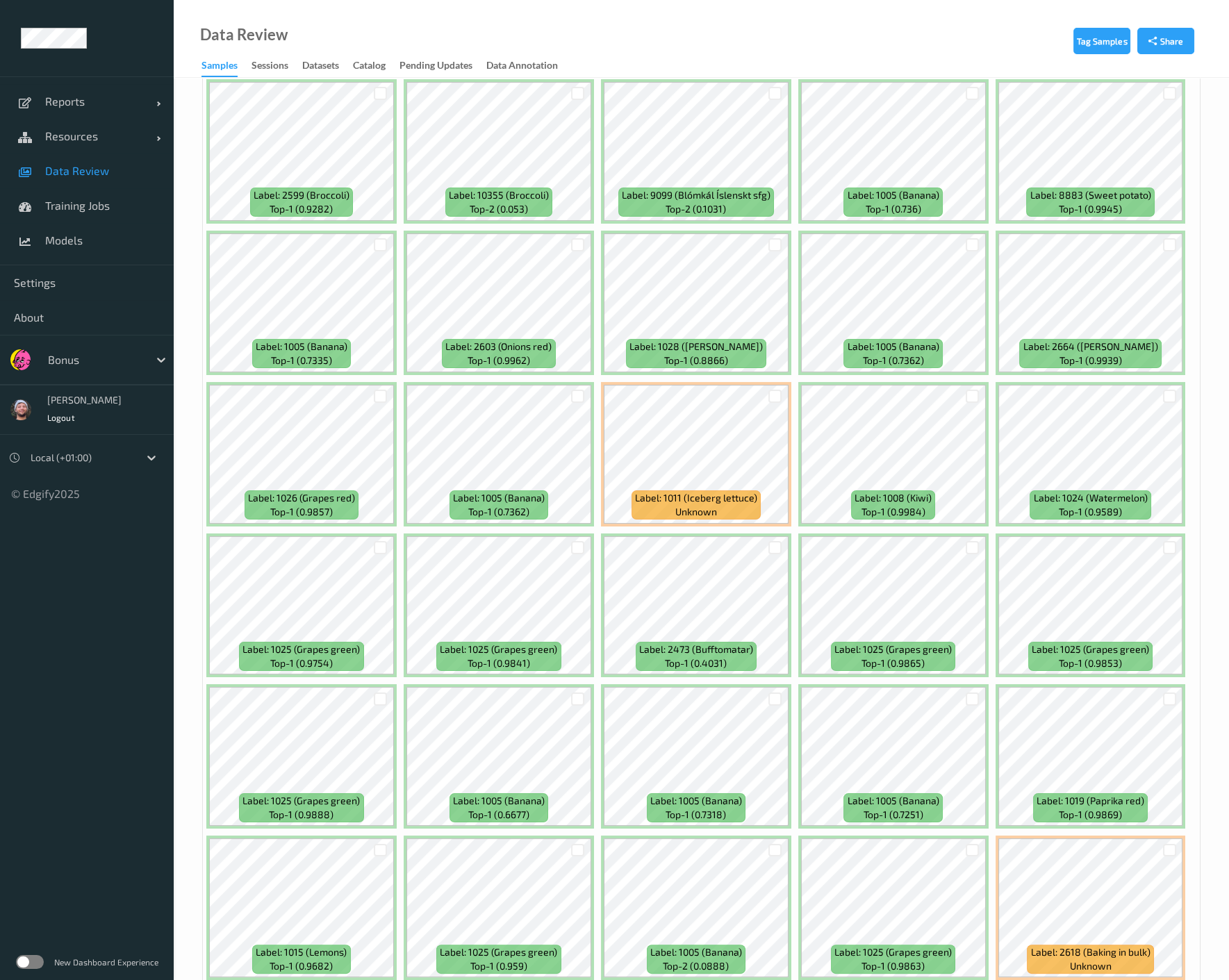
scroll to position [694, 0]
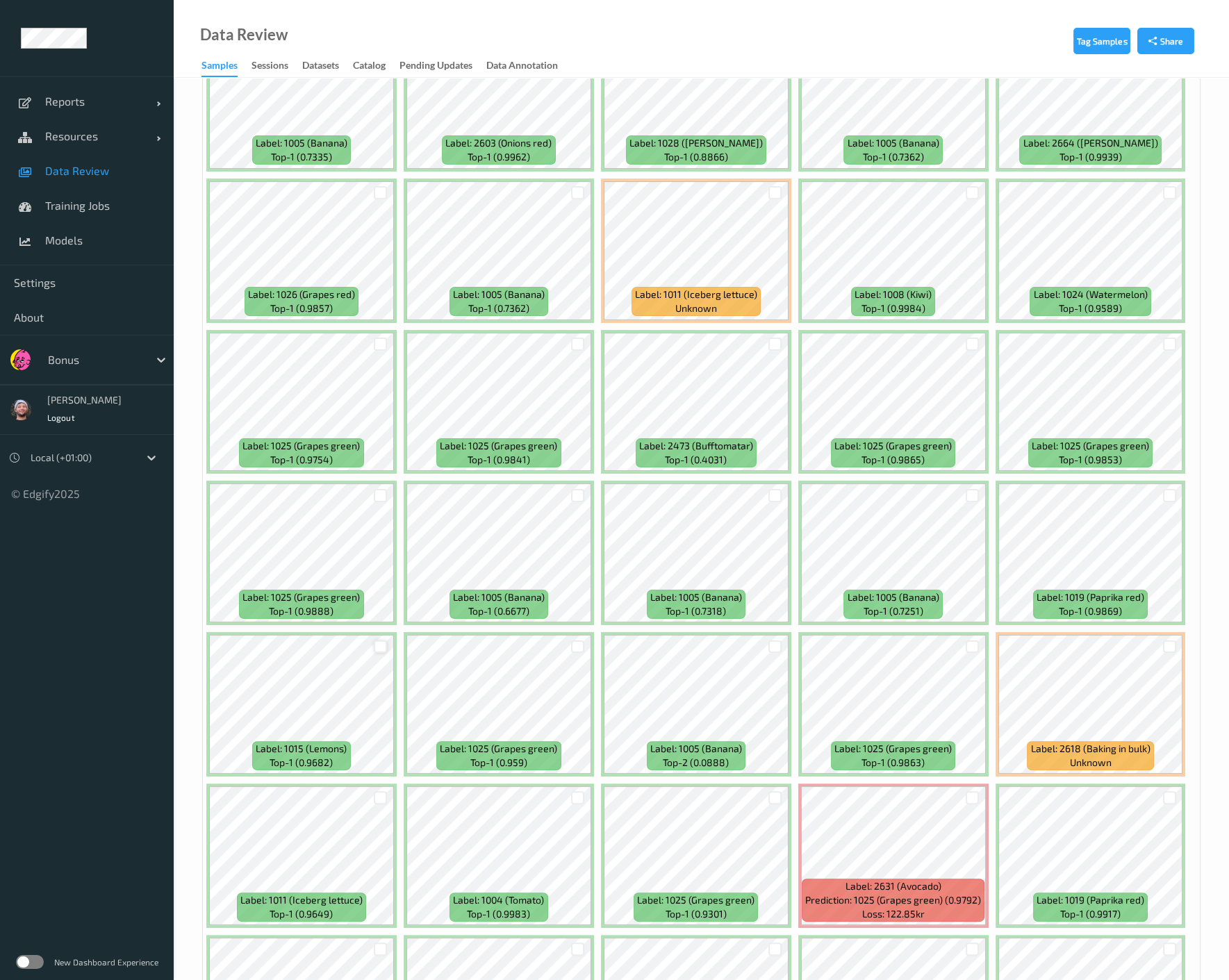
click at [375, 646] on div at bounding box center [380, 646] width 13 height 13
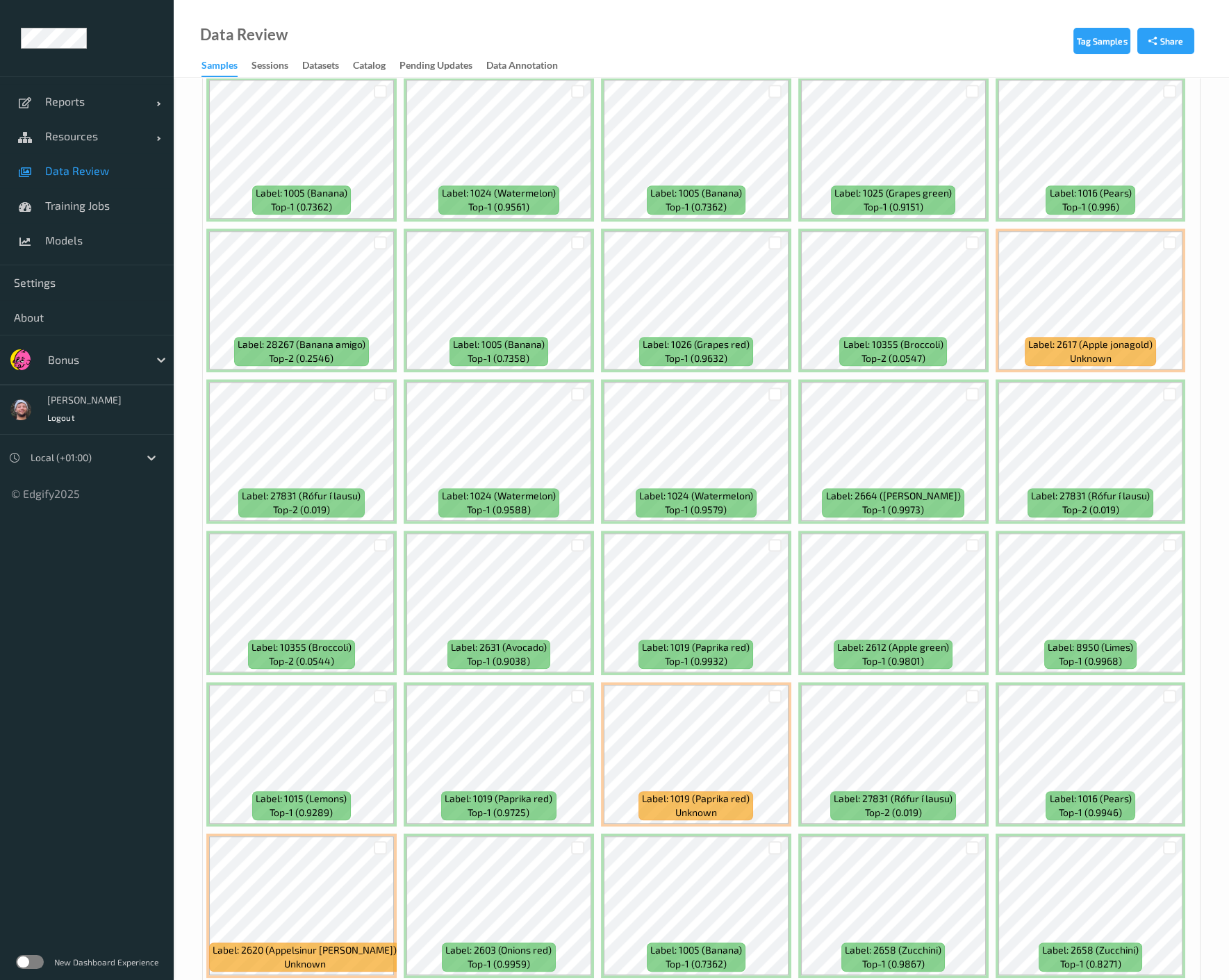
scroll to position [2161, 0]
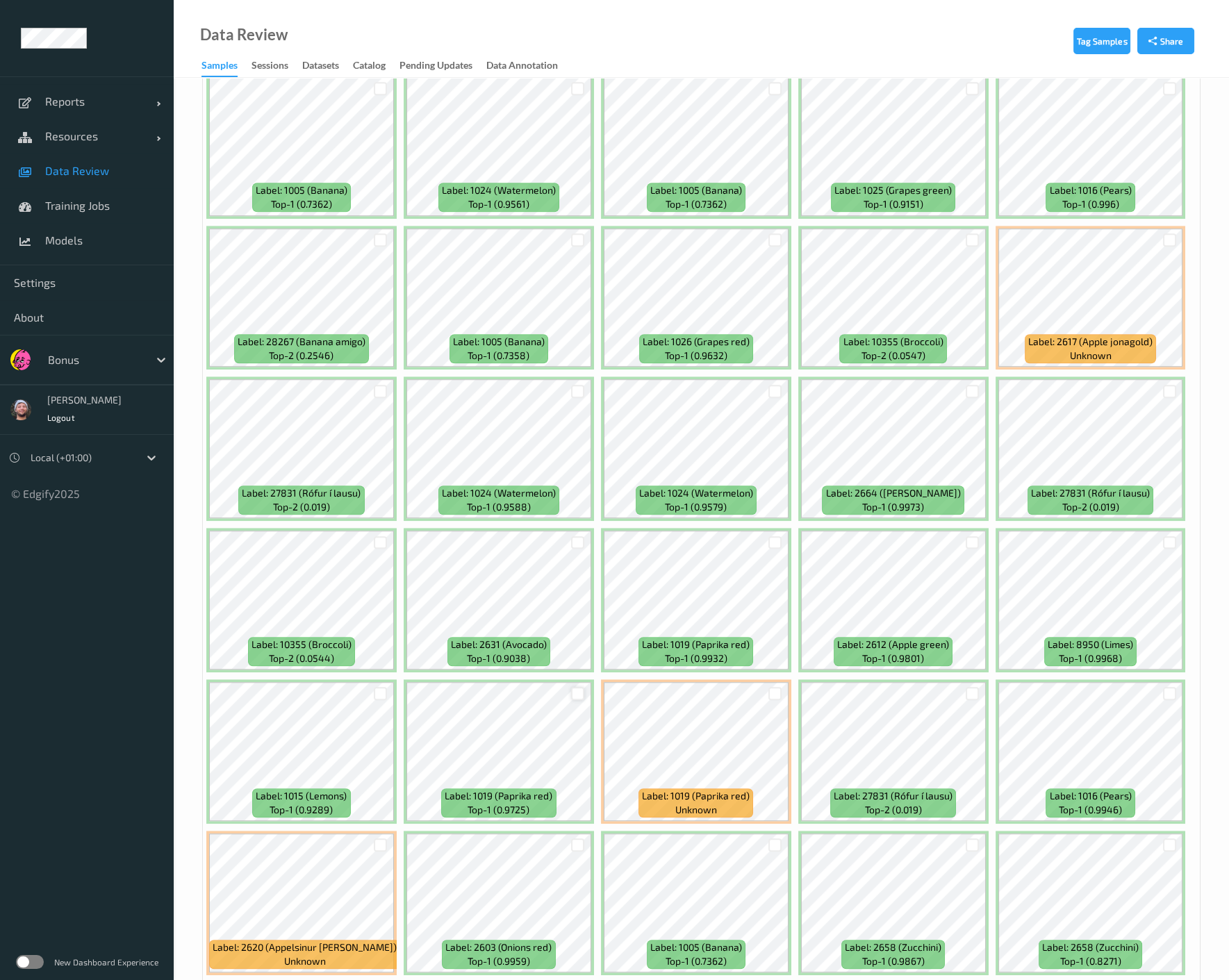
click at [573, 687] on div at bounding box center [577, 693] width 13 height 13
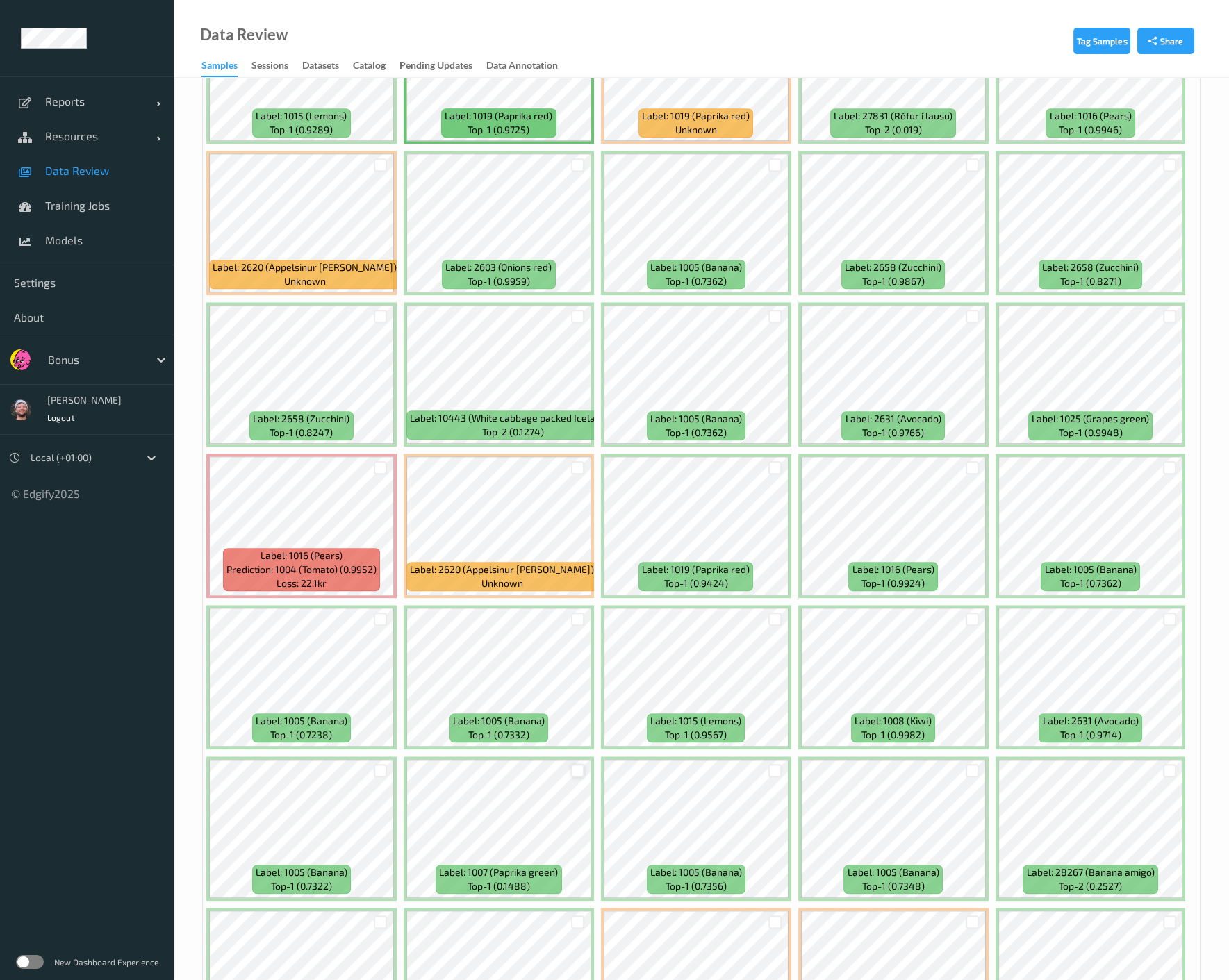
scroll to position [3009, 0]
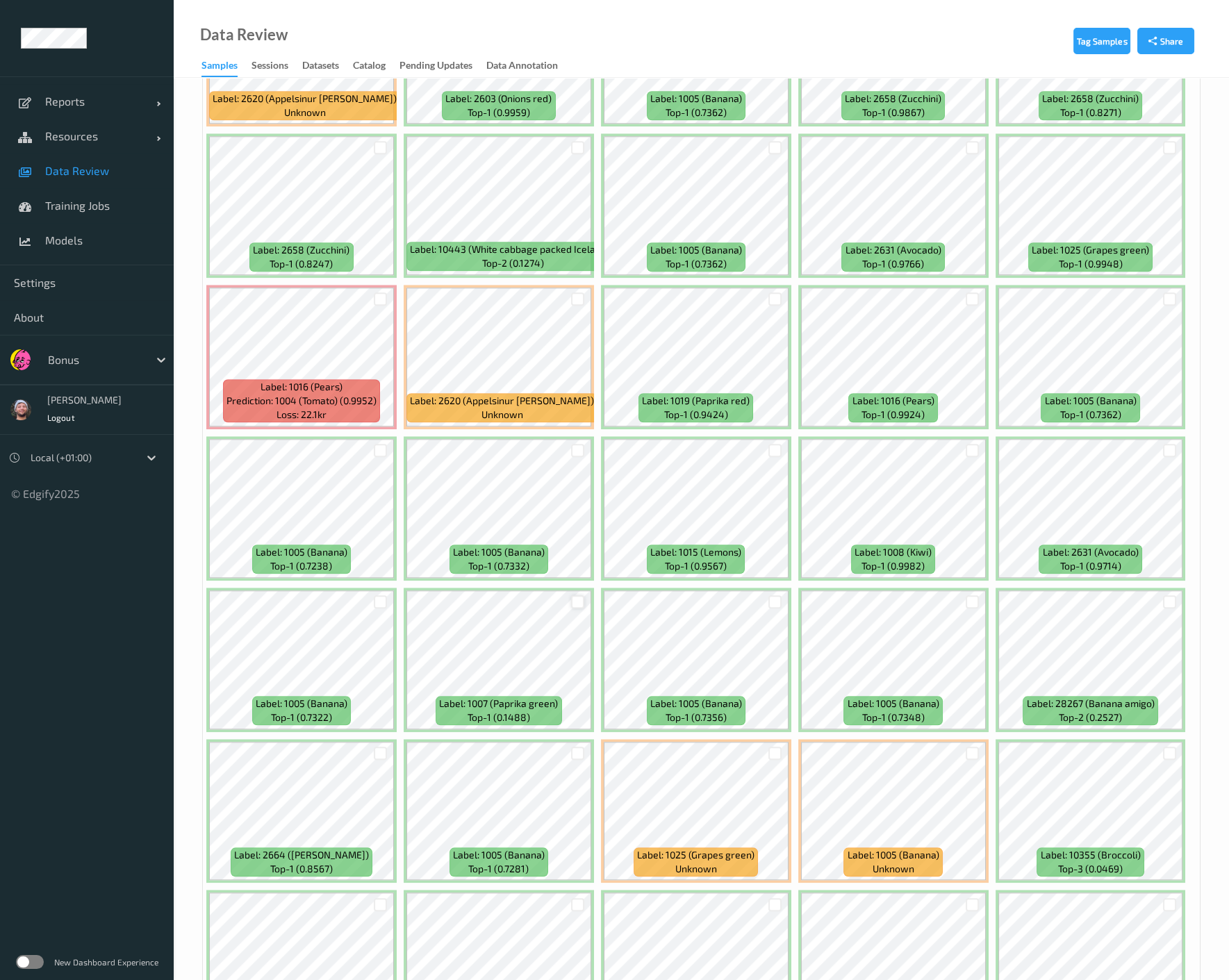
click at [574, 595] on div at bounding box center [577, 601] width 13 height 13
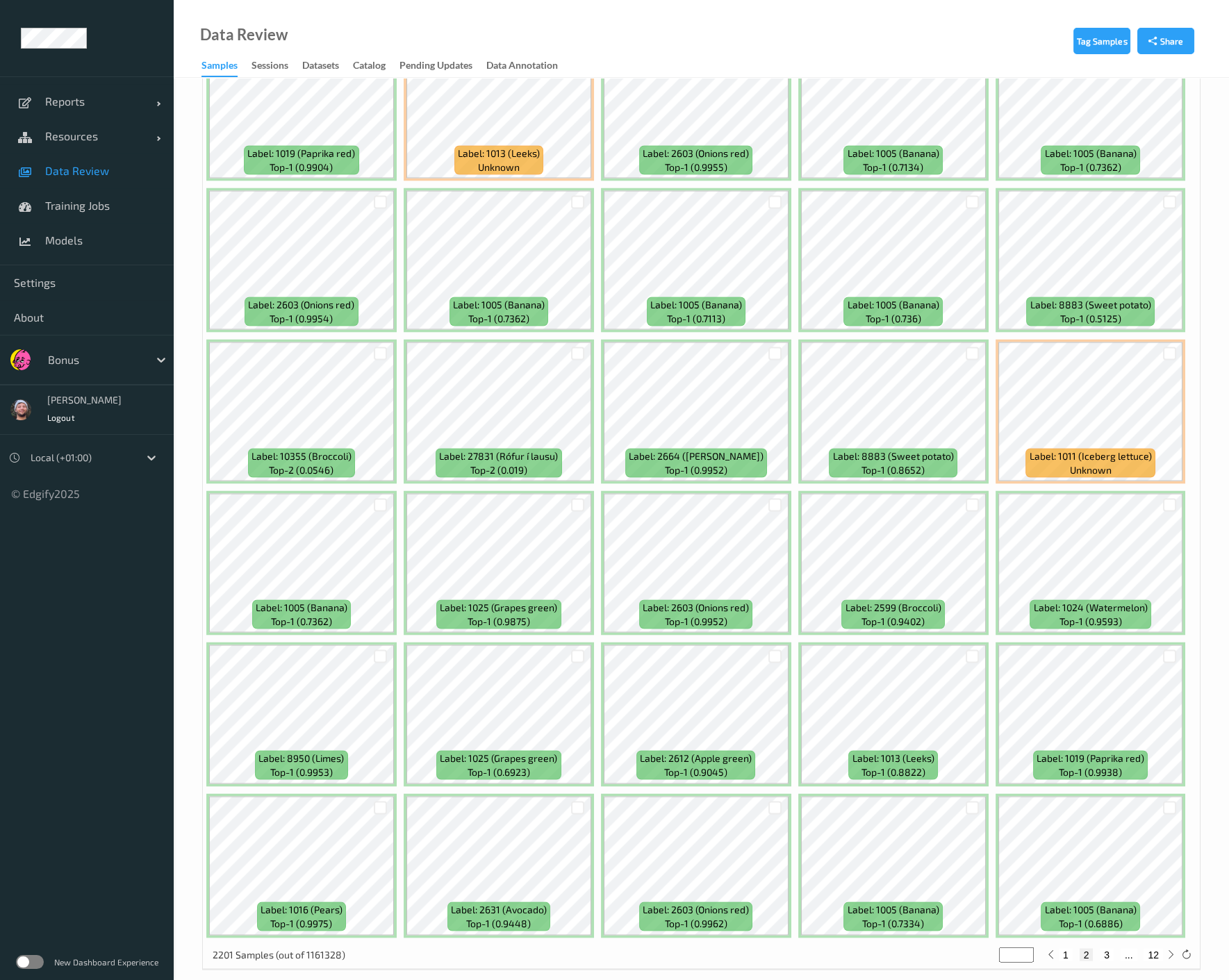
scroll to position [5529, 0]
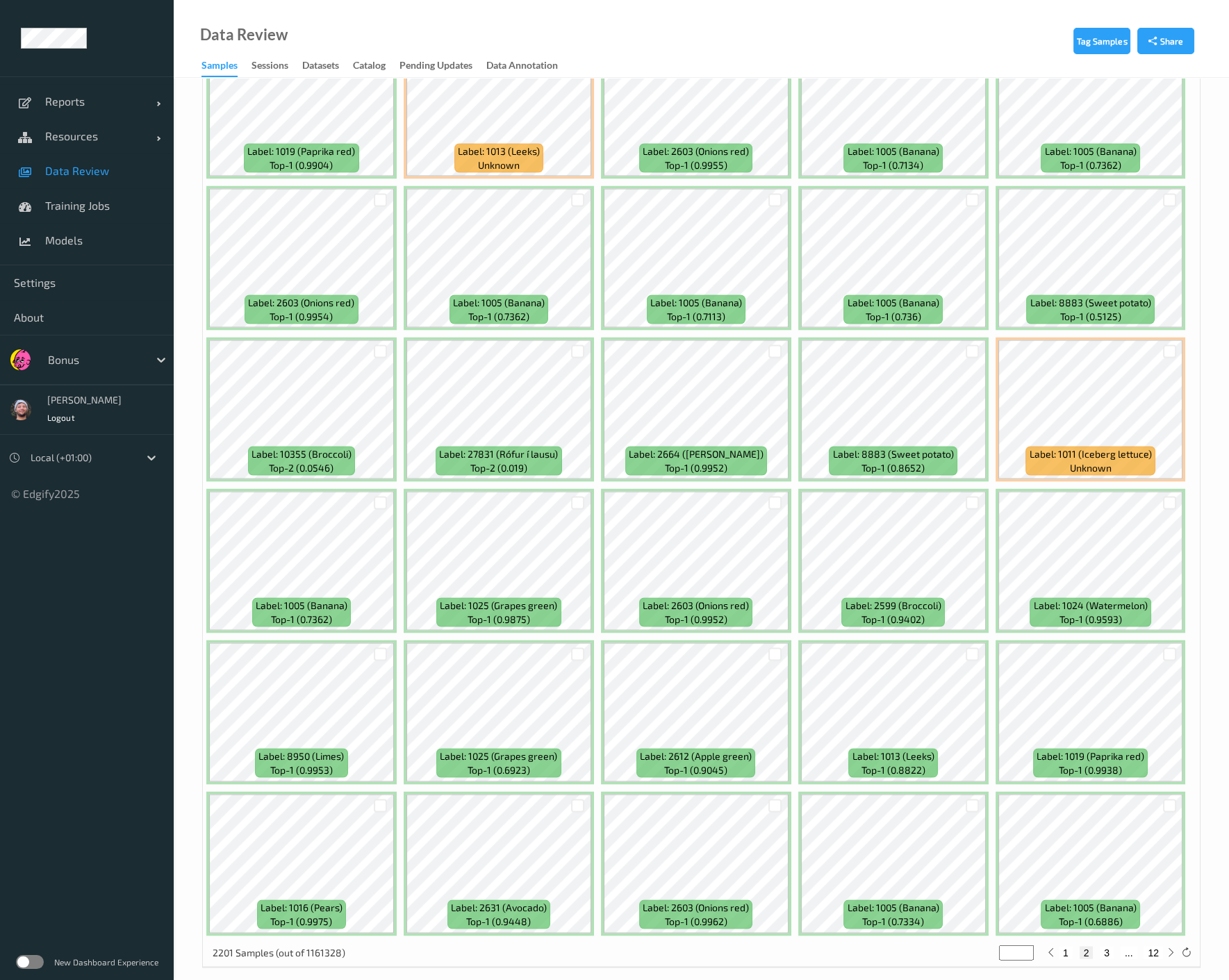
click at [985, 946] on button "3" at bounding box center [1106, 952] width 14 height 13
type input "*"
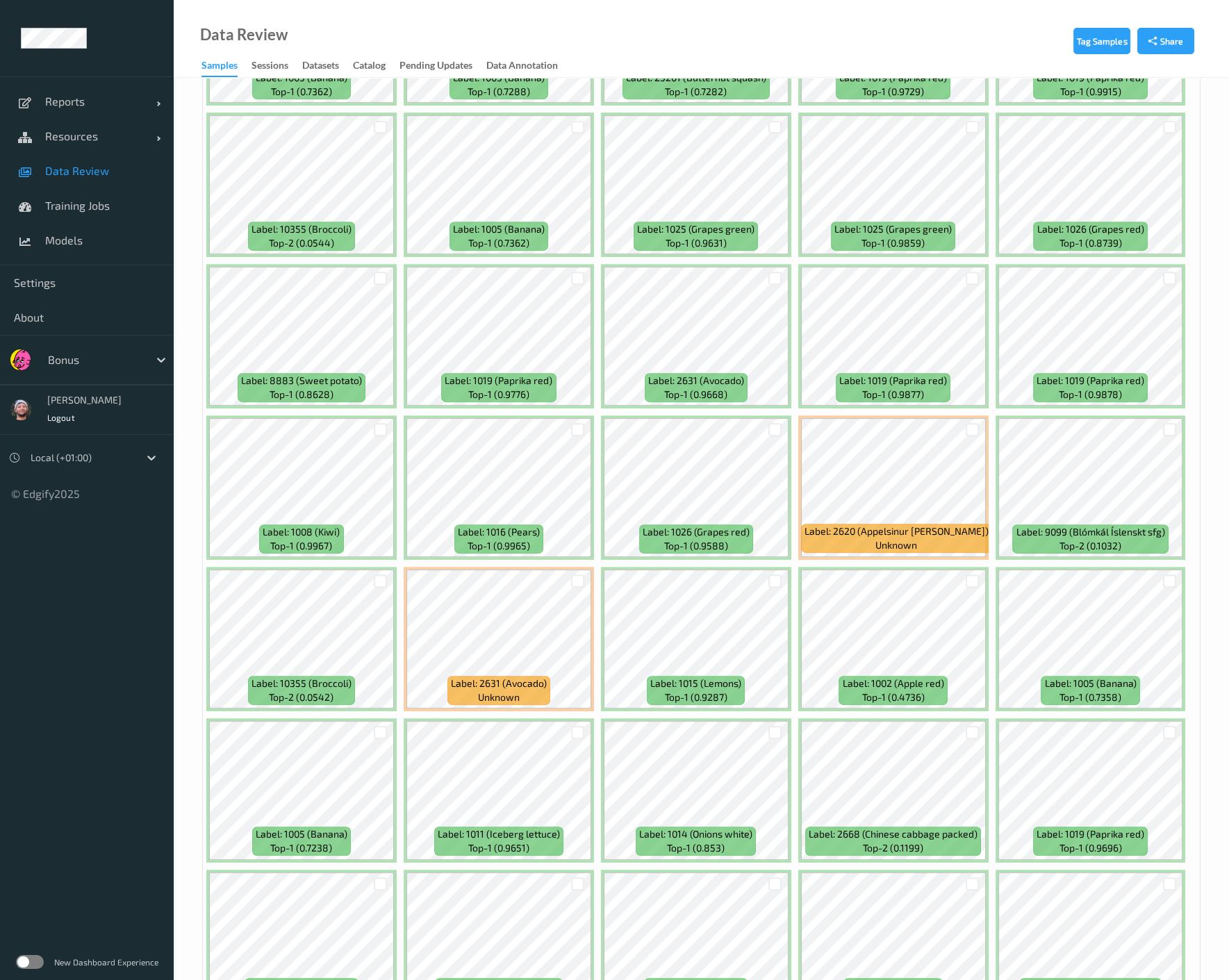
scroll to position [1234, 0]
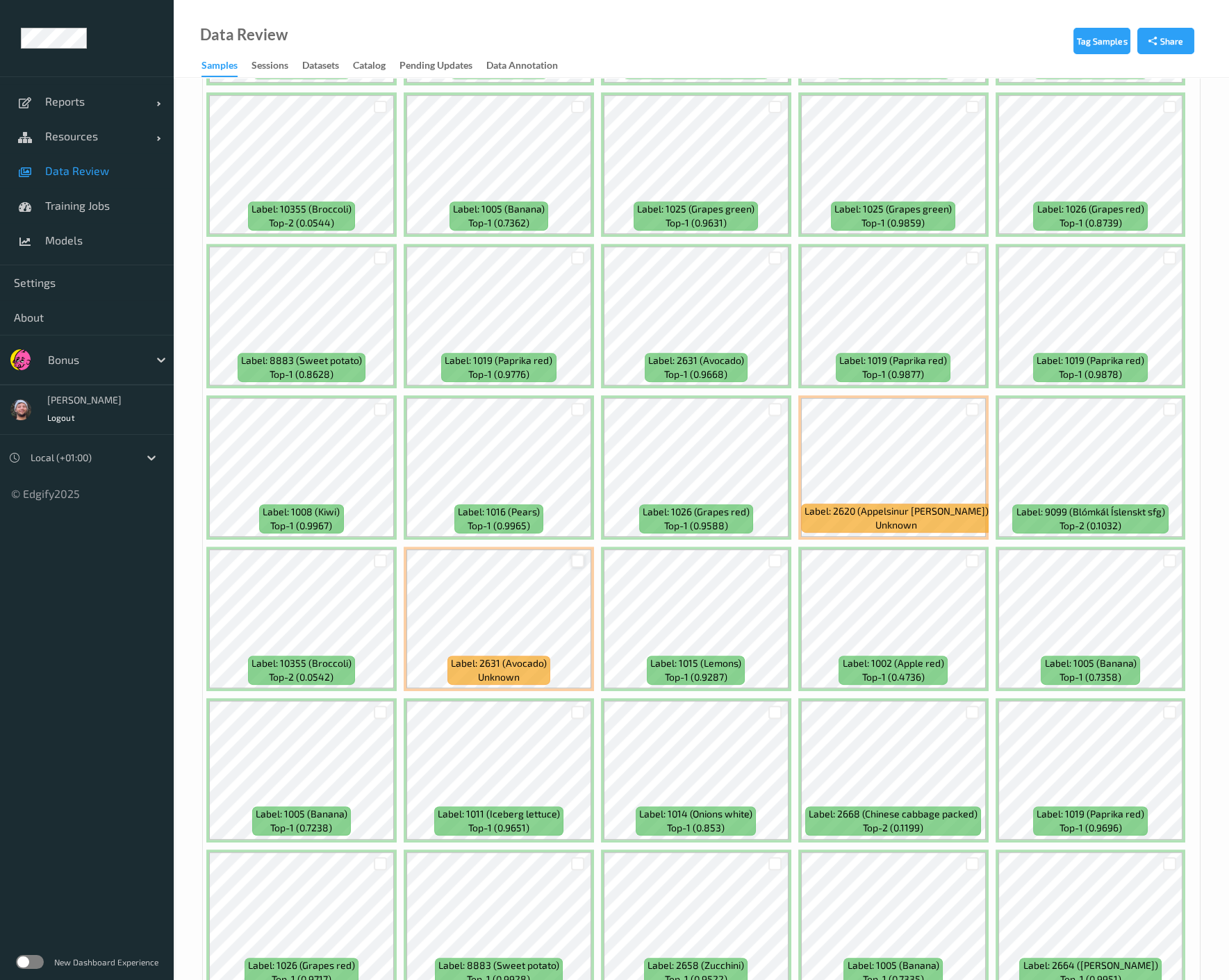
click at [581, 554] on div at bounding box center [577, 560] width 13 height 13
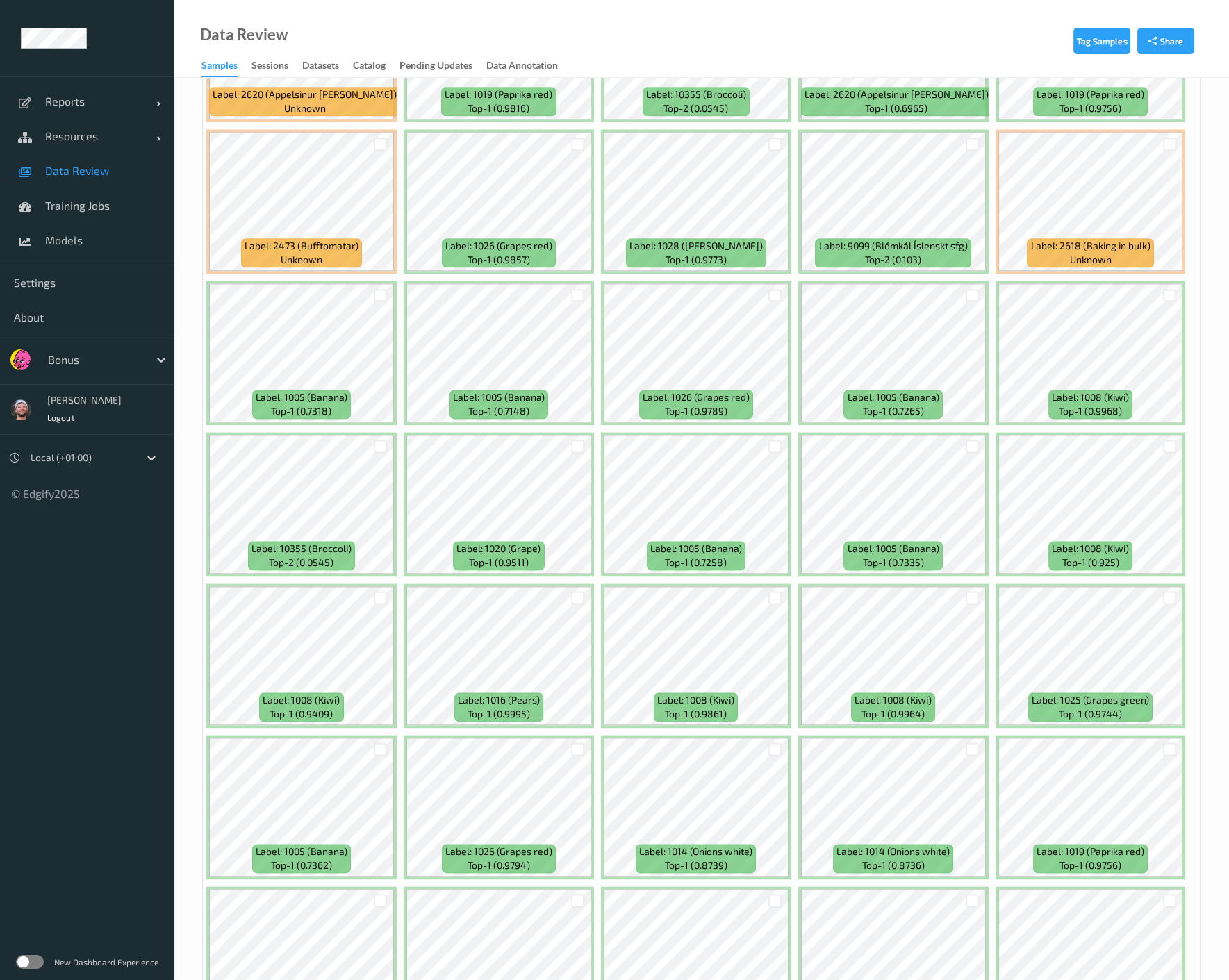
scroll to position [3781, 0]
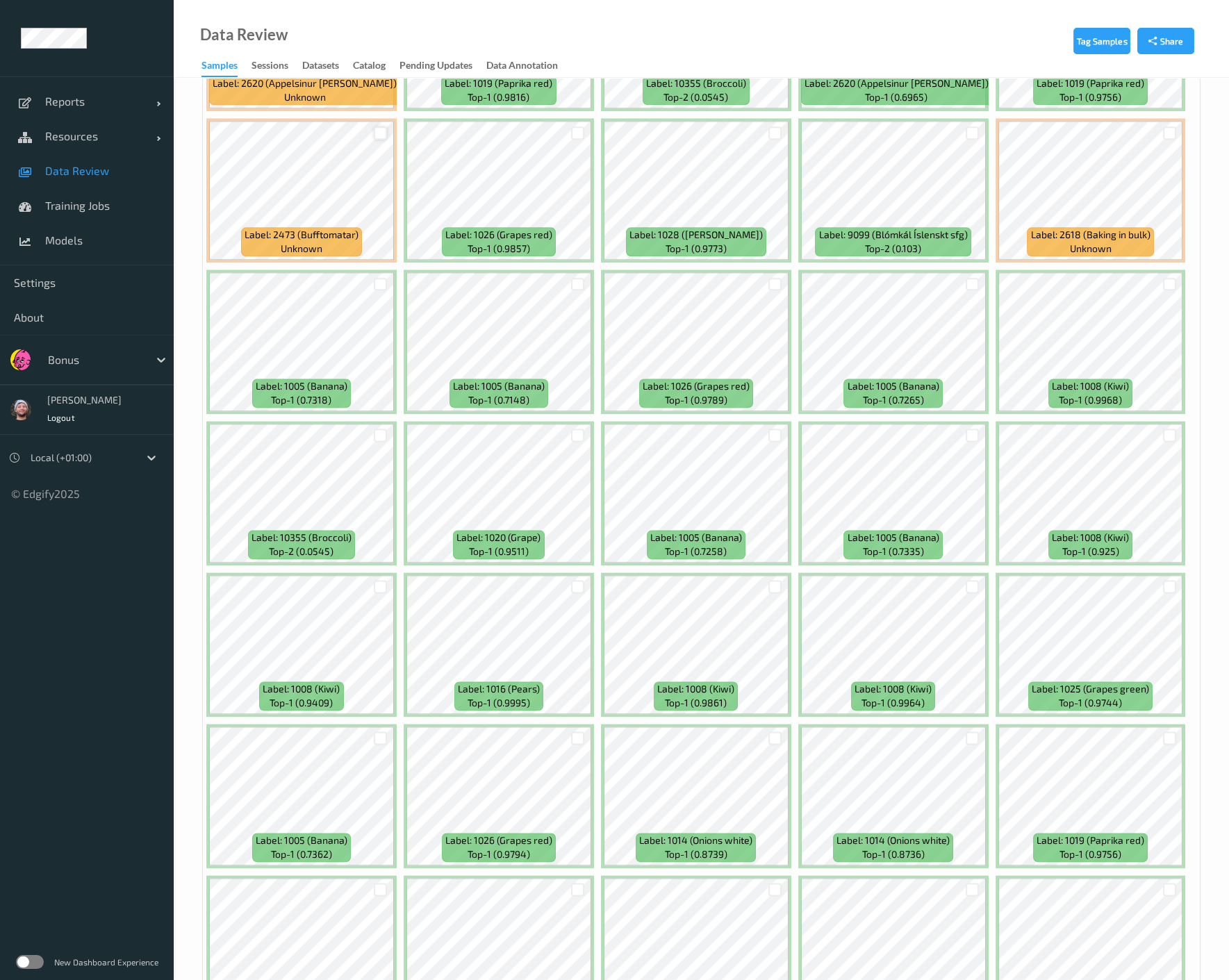
click at [374, 126] on div at bounding box center [380, 132] width 13 height 13
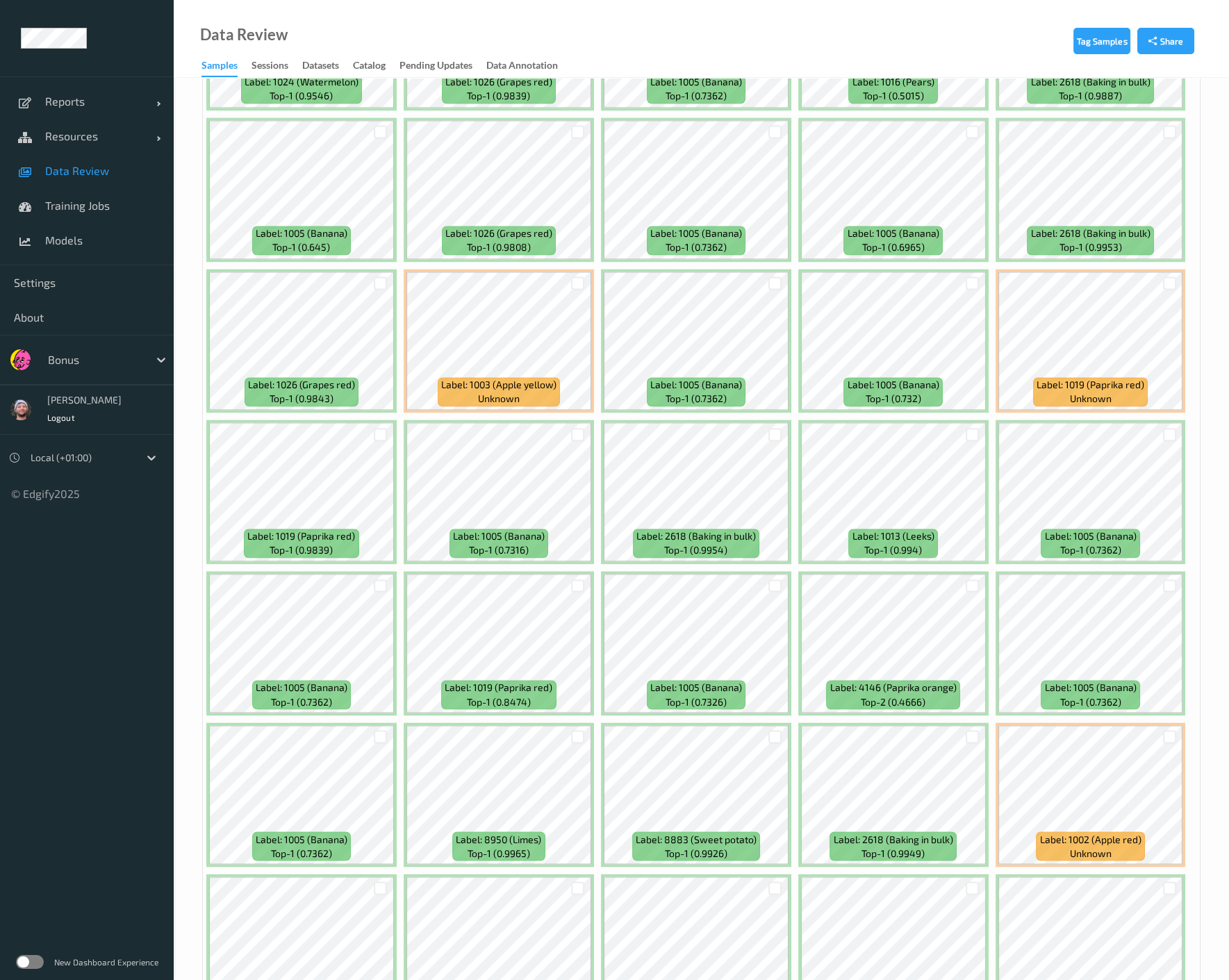
scroll to position [4861, 0]
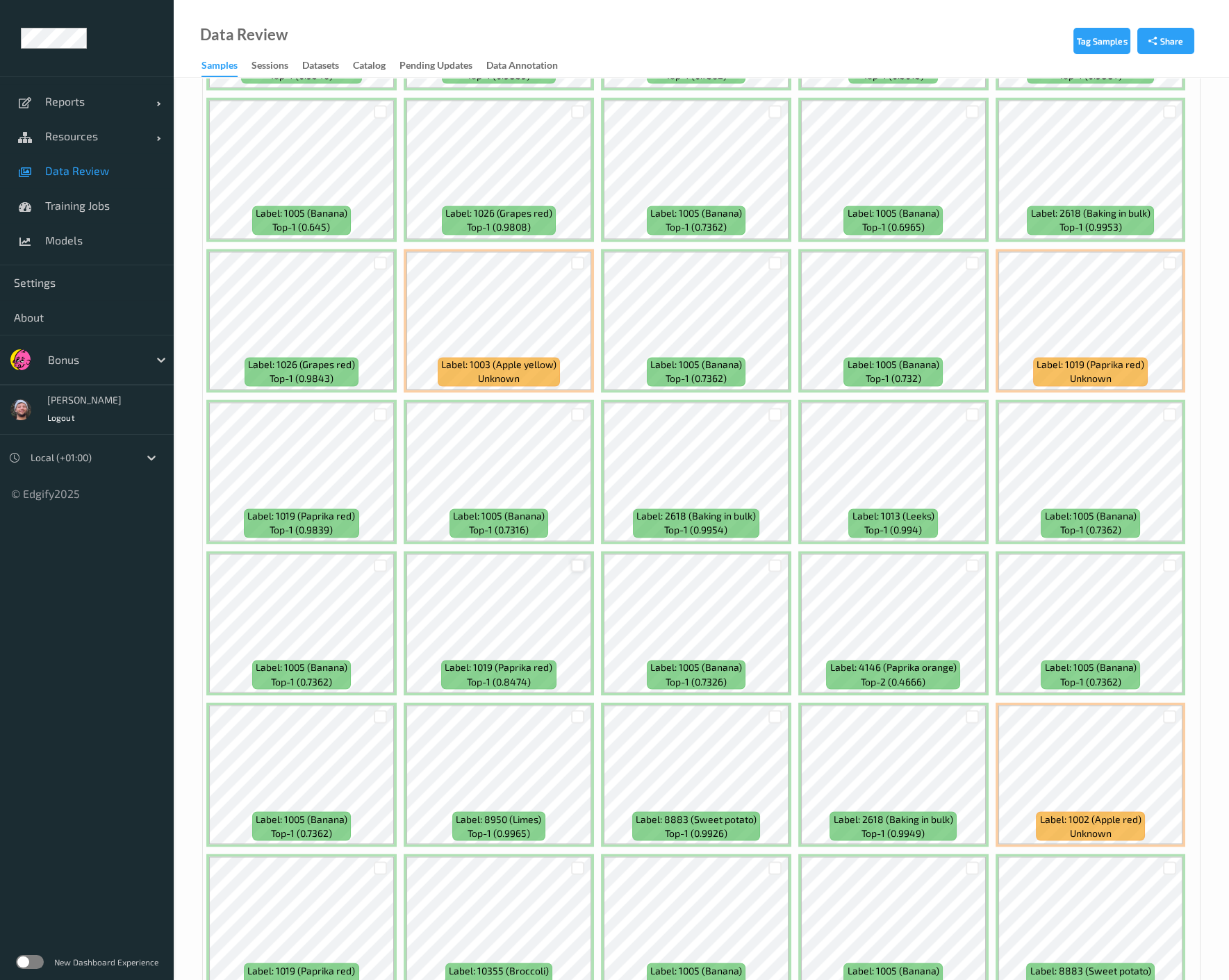
click at [574, 559] on div at bounding box center [577, 565] width 13 height 13
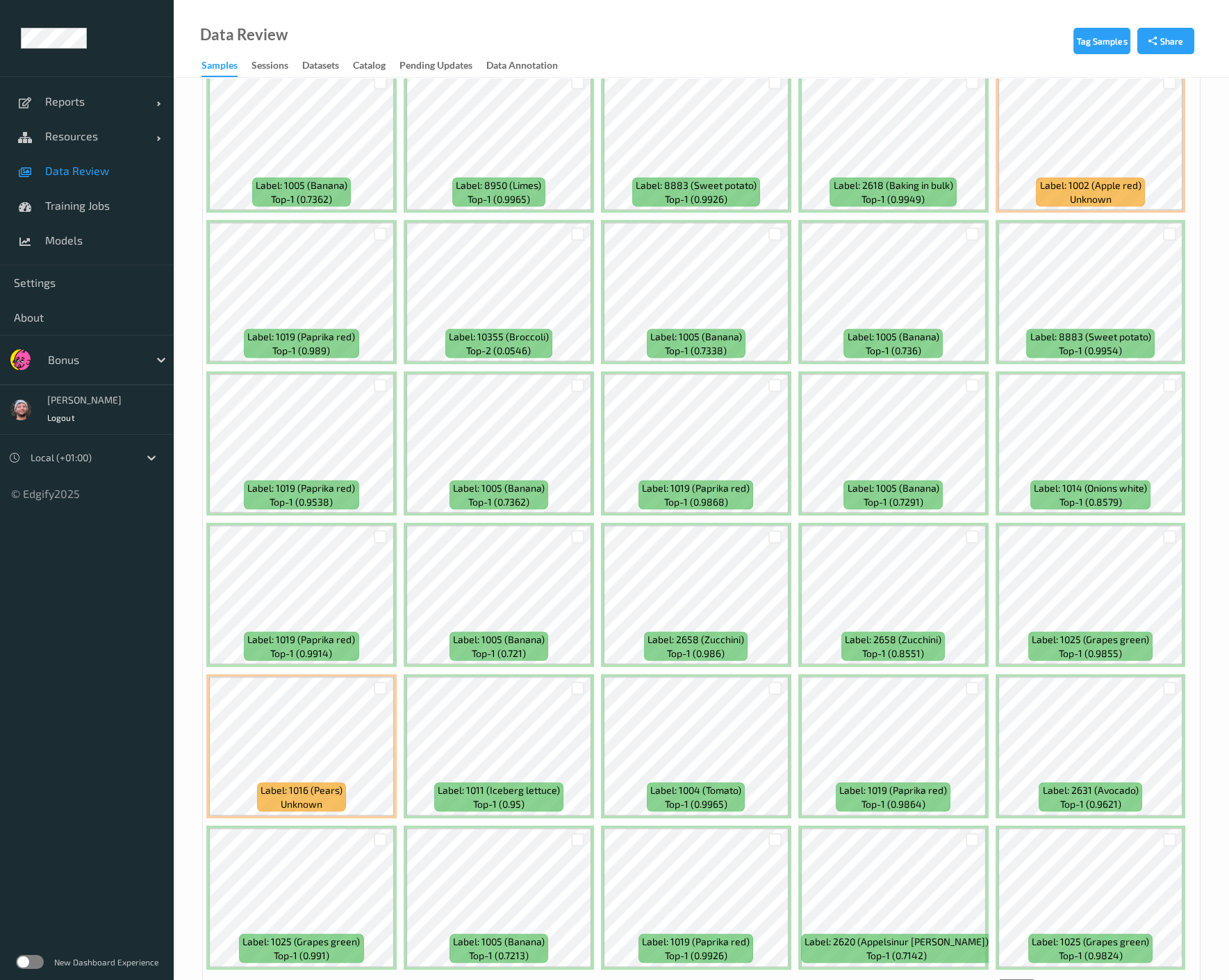
scroll to position [5529, 0]
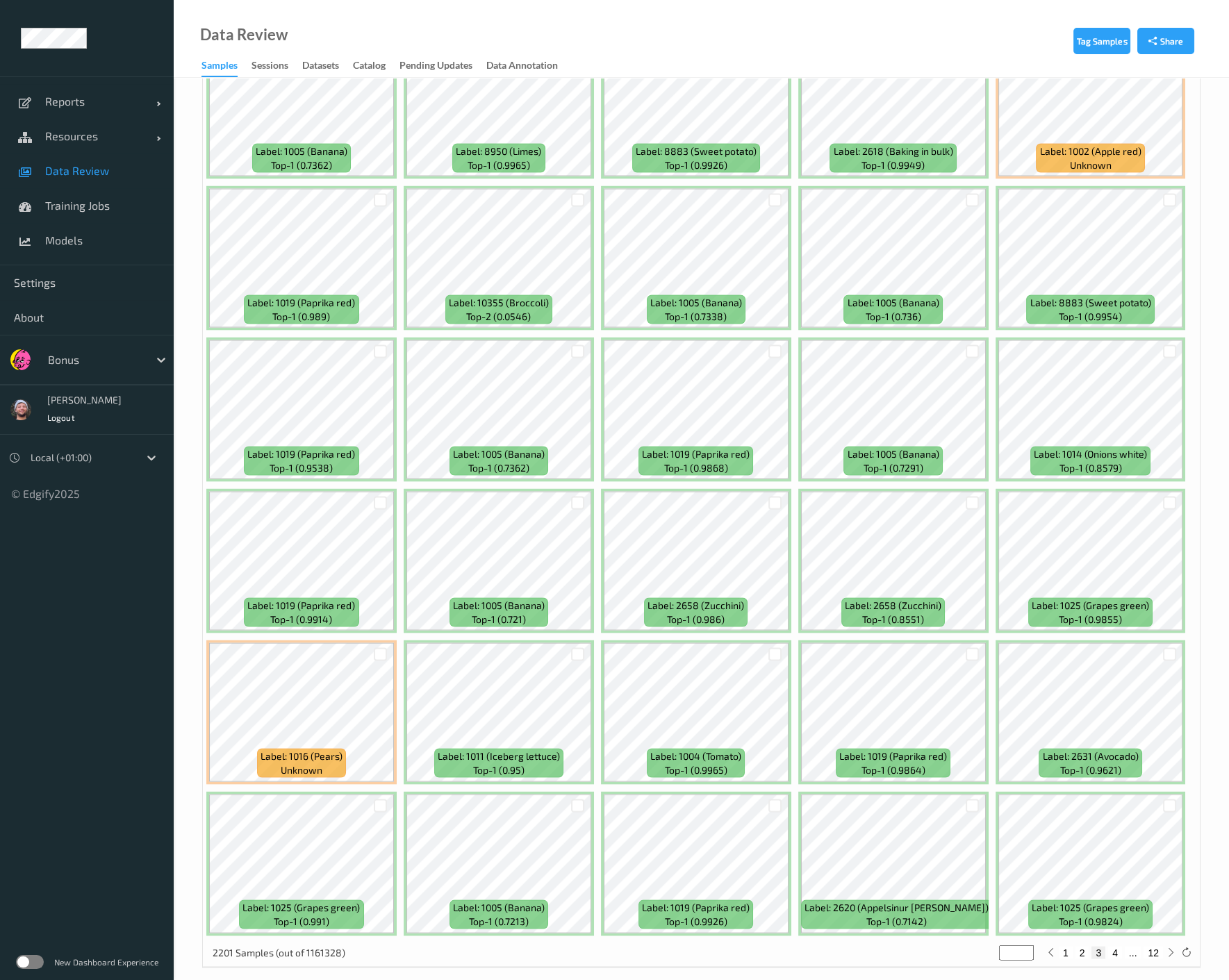
click at [985, 946] on button "4" at bounding box center [1115, 952] width 14 height 13
type input "*"
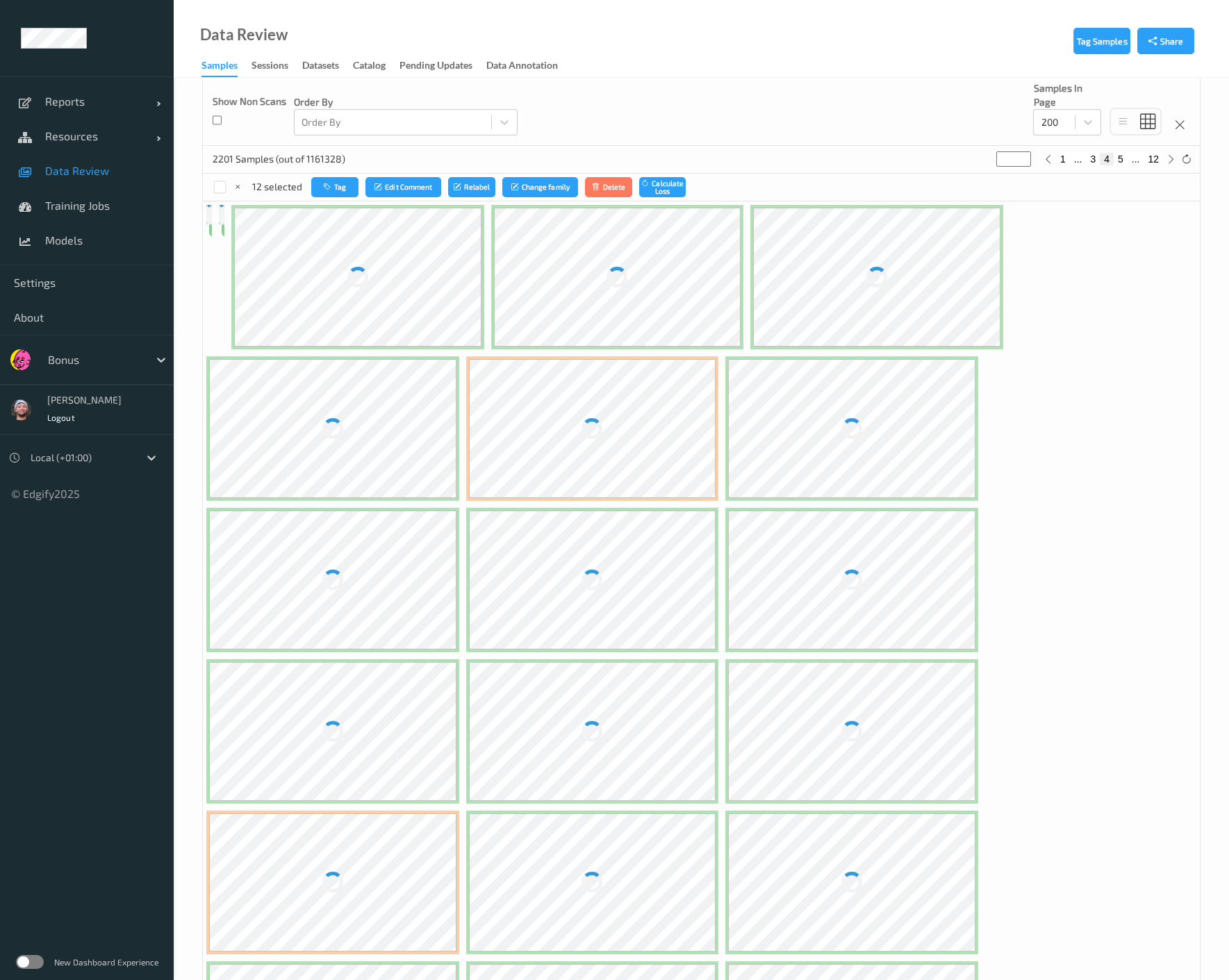
scroll to position [0, 0]
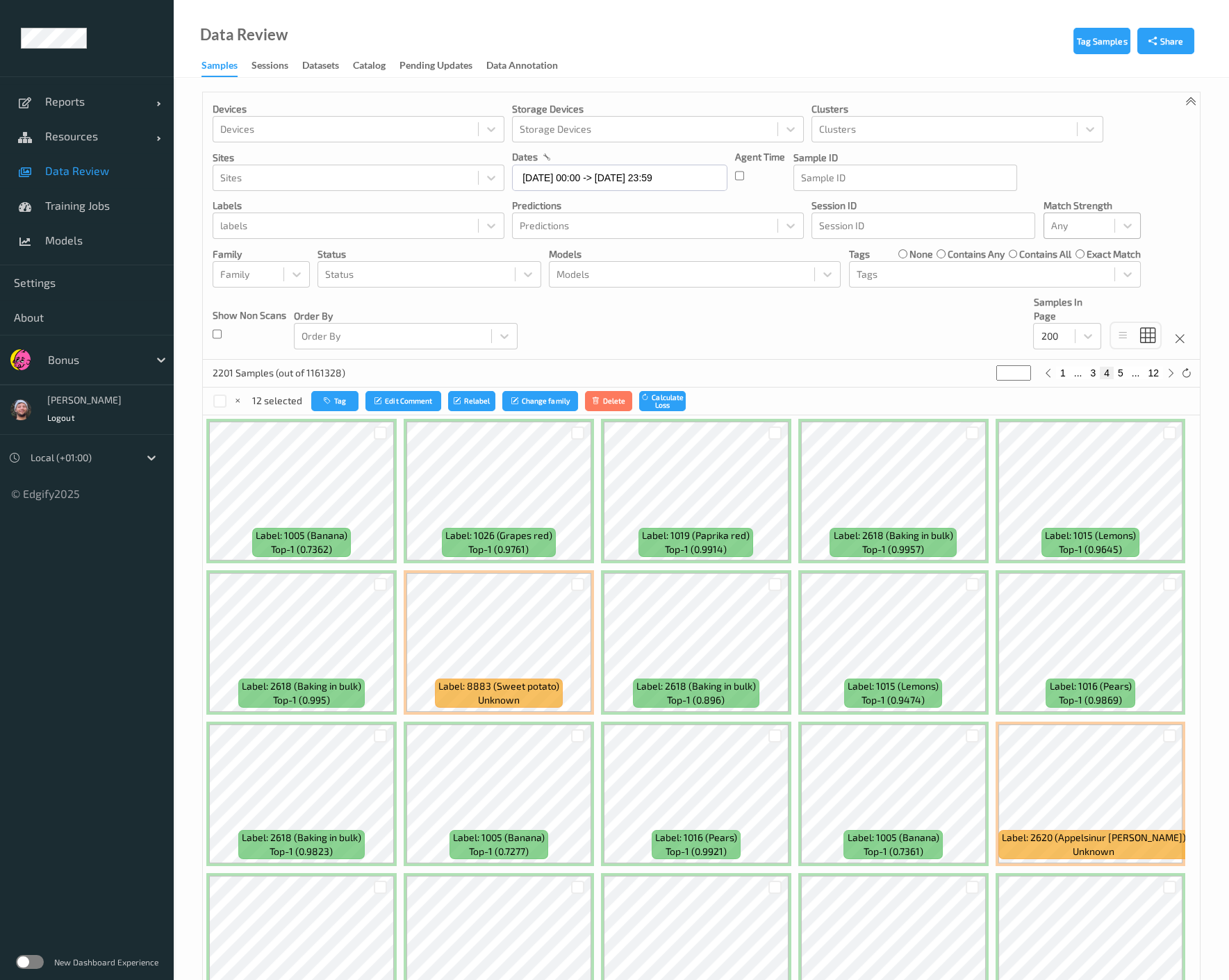
click at [656, 306] on div "Devices Devices Storage Devices Storage Devices Clusters Clusters Sites Sites d…" at bounding box center [702, 226] width 997 height 268
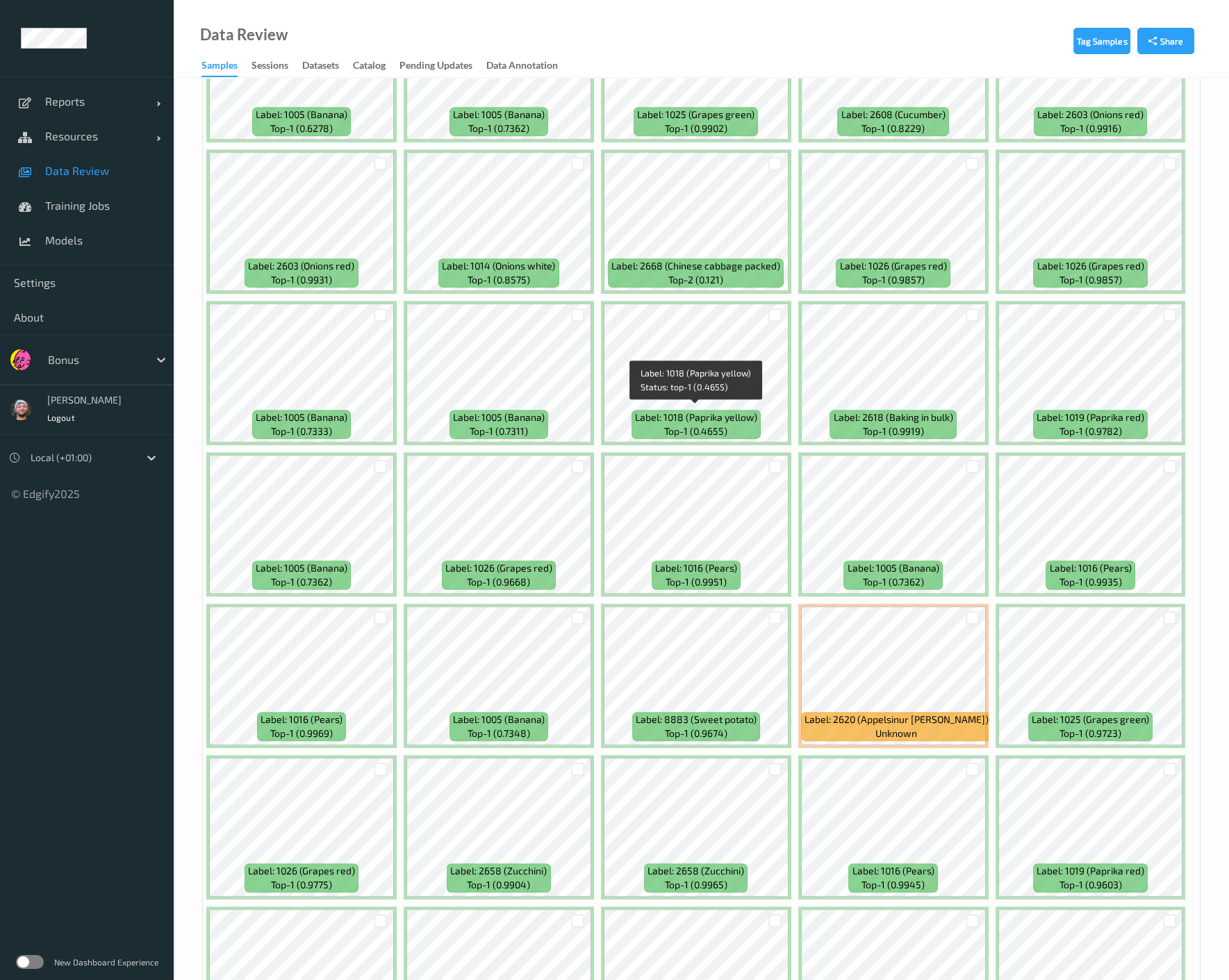
scroll to position [1543, 0]
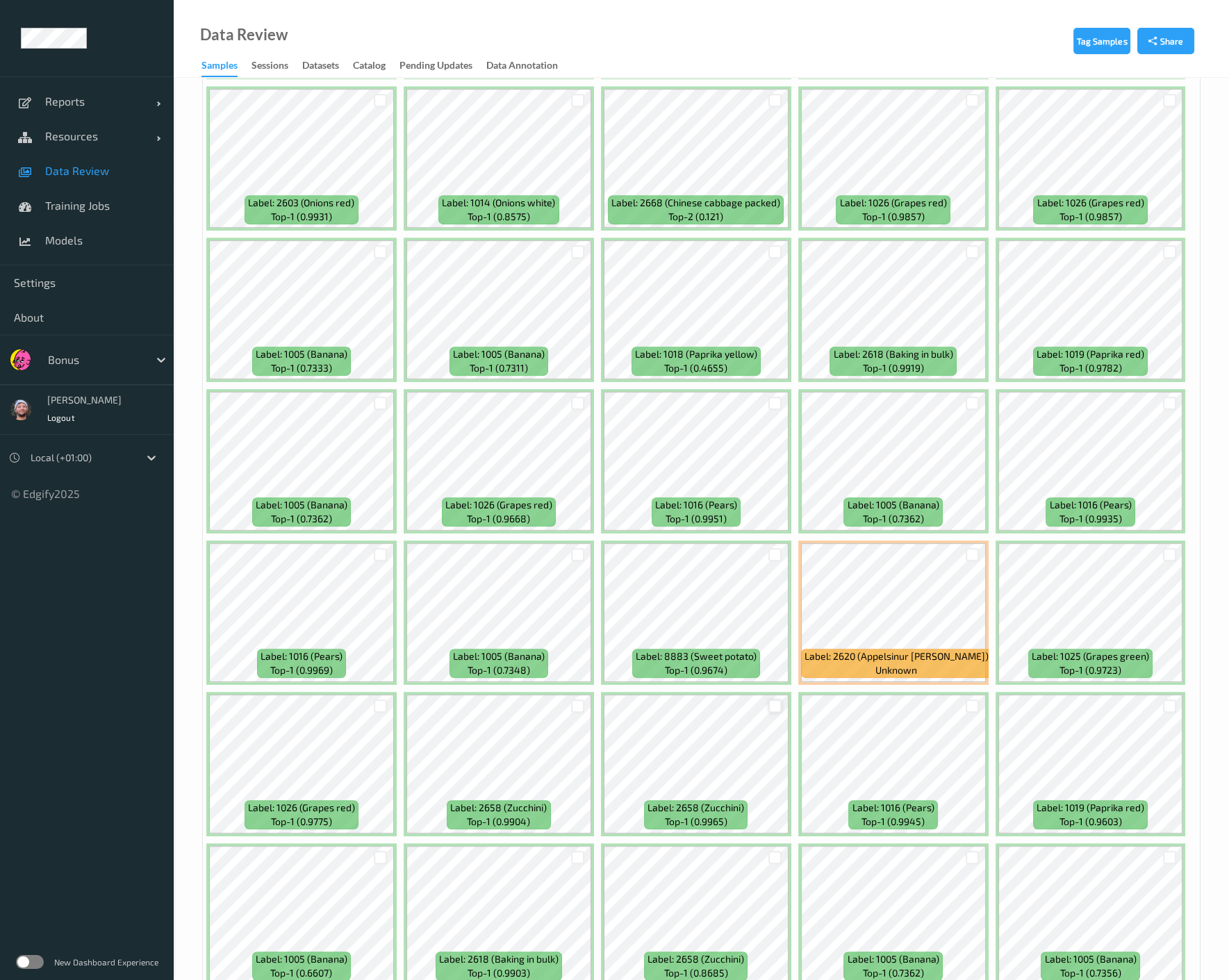
click at [770, 705] on div at bounding box center [774, 706] width 13 height 13
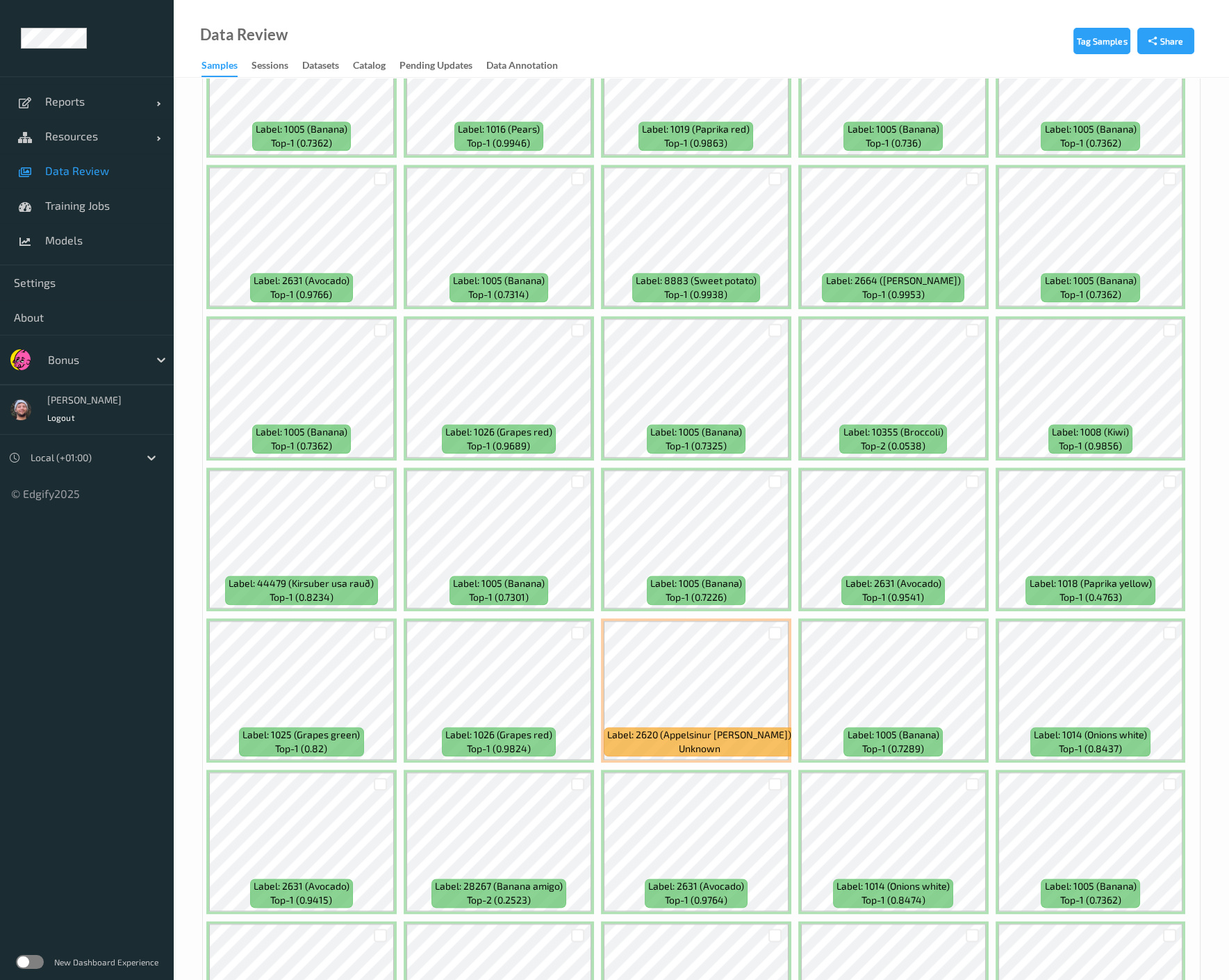
scroll to position [3317, 0]
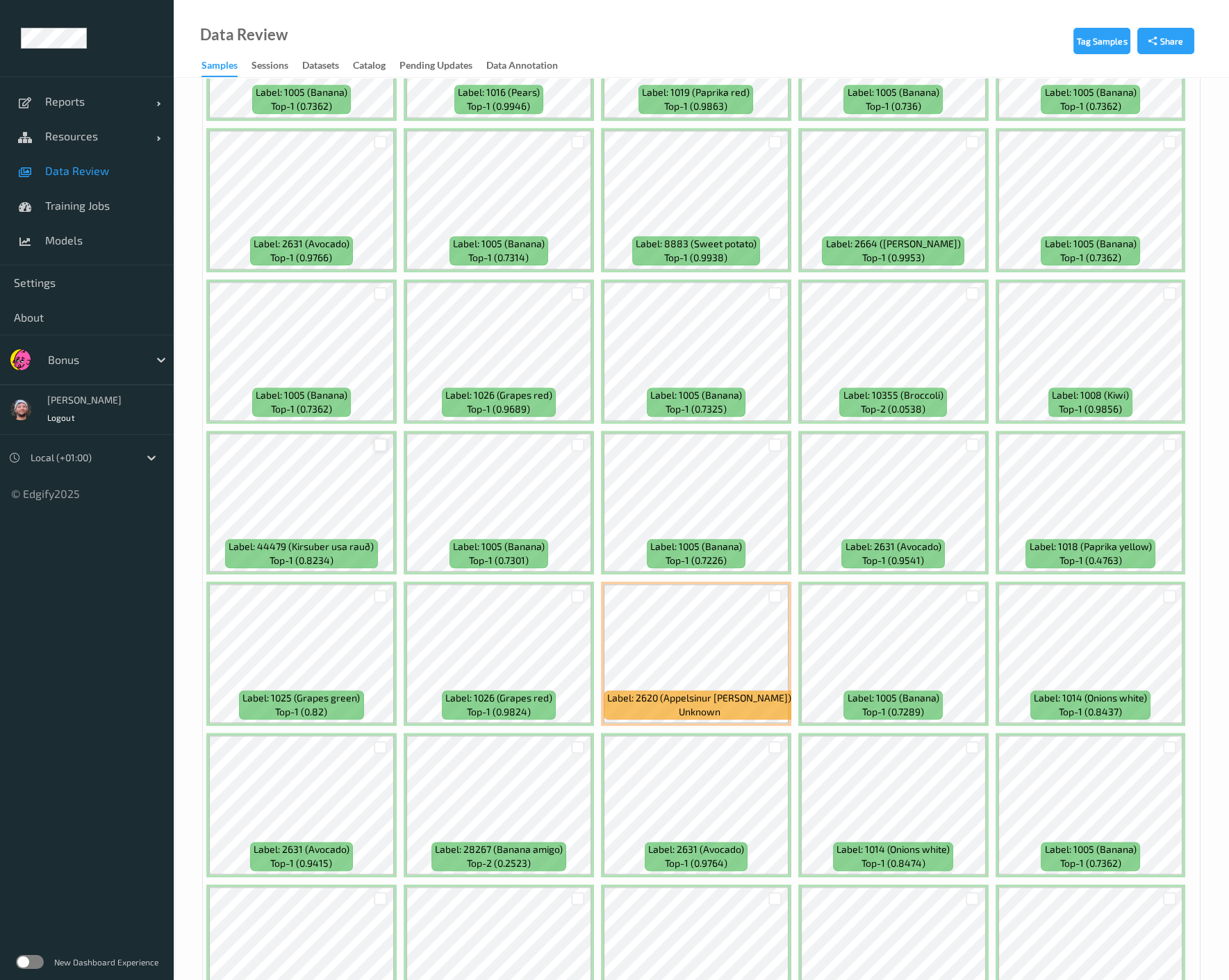
click at [377, 438] on div at bounding box center [380, 444] width 13 height 13
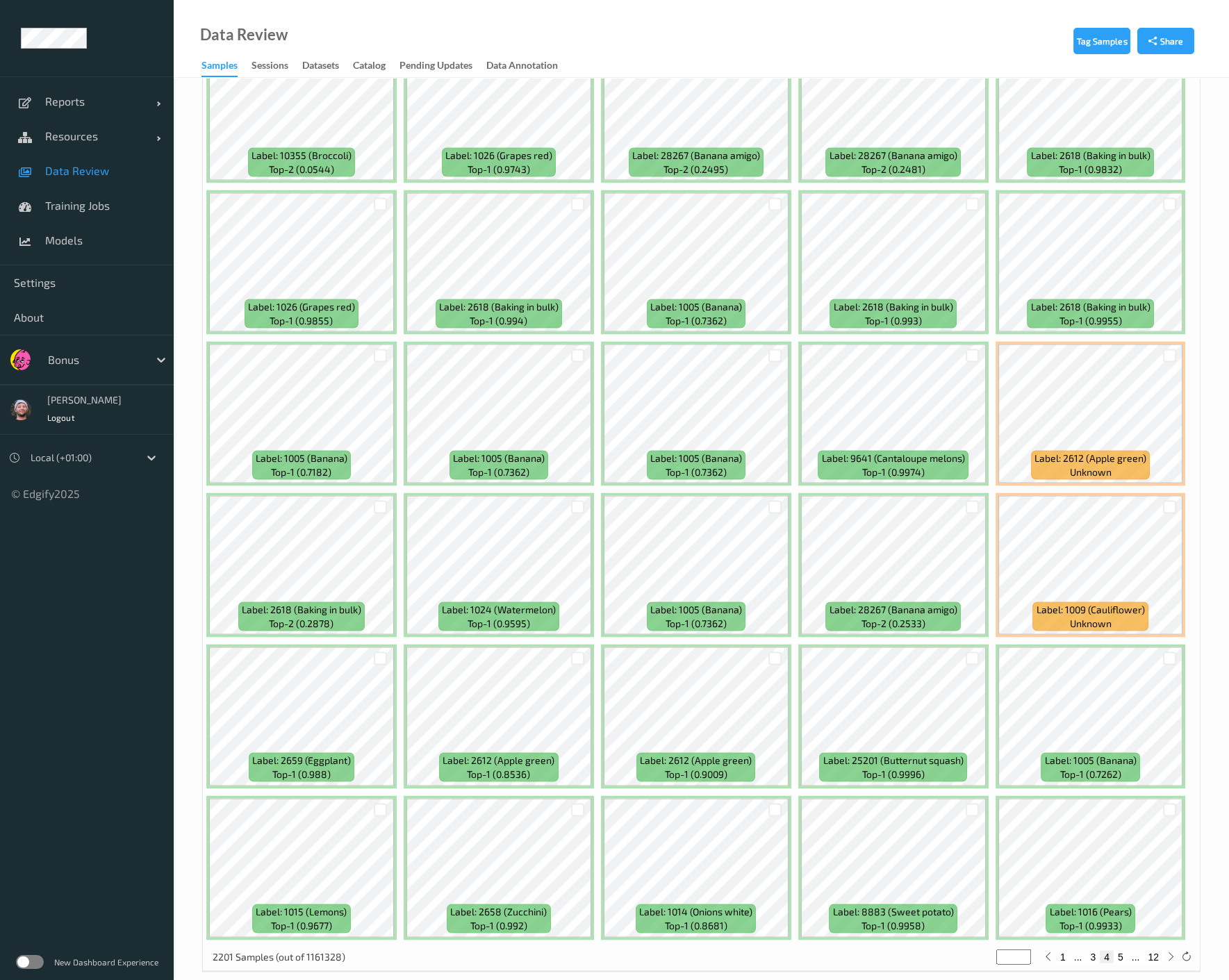
scroll to position [5529, 0]
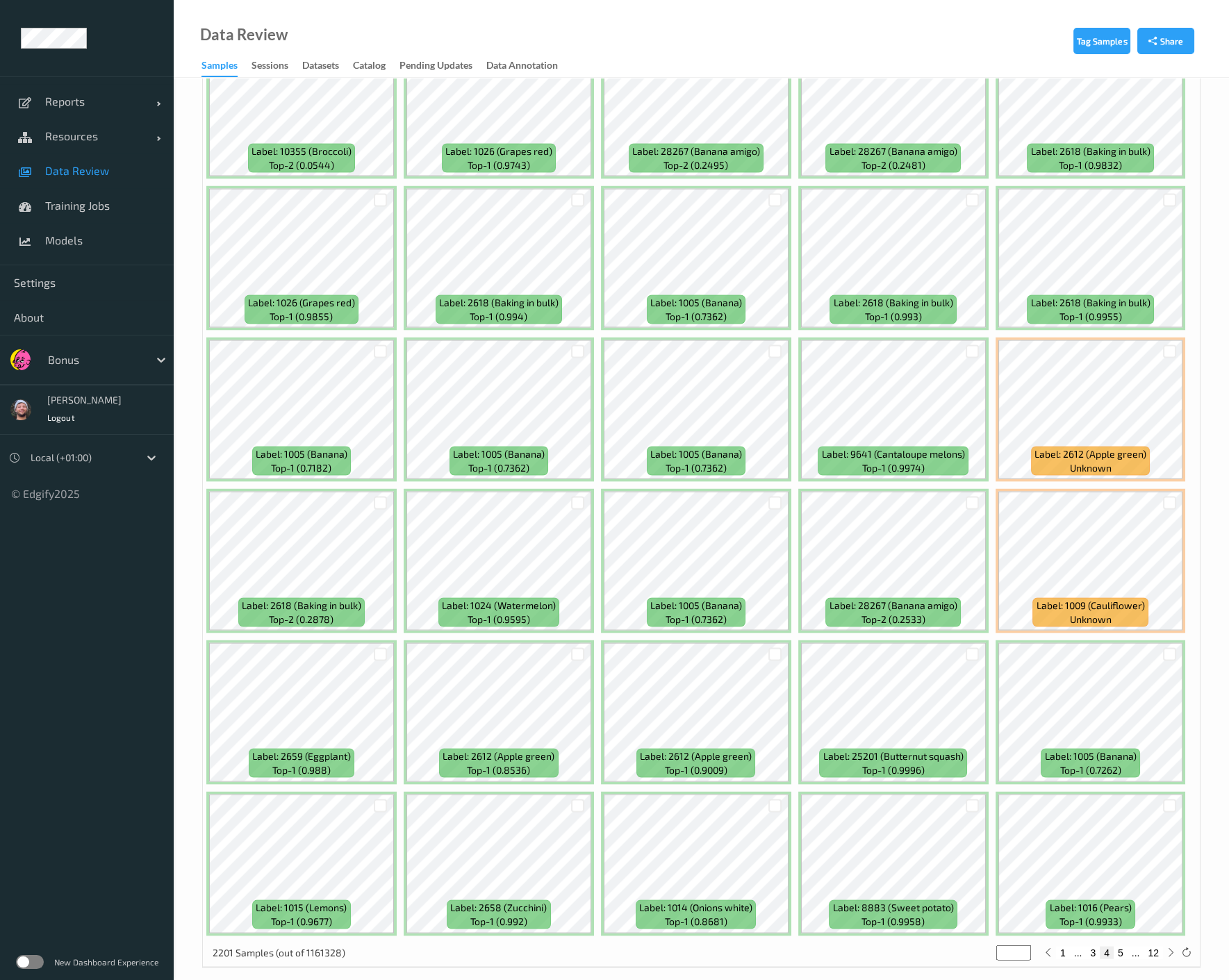
click at [985, 946] on button "5" at bounding box center [1120, 952] width 14 height 13
type input "*"
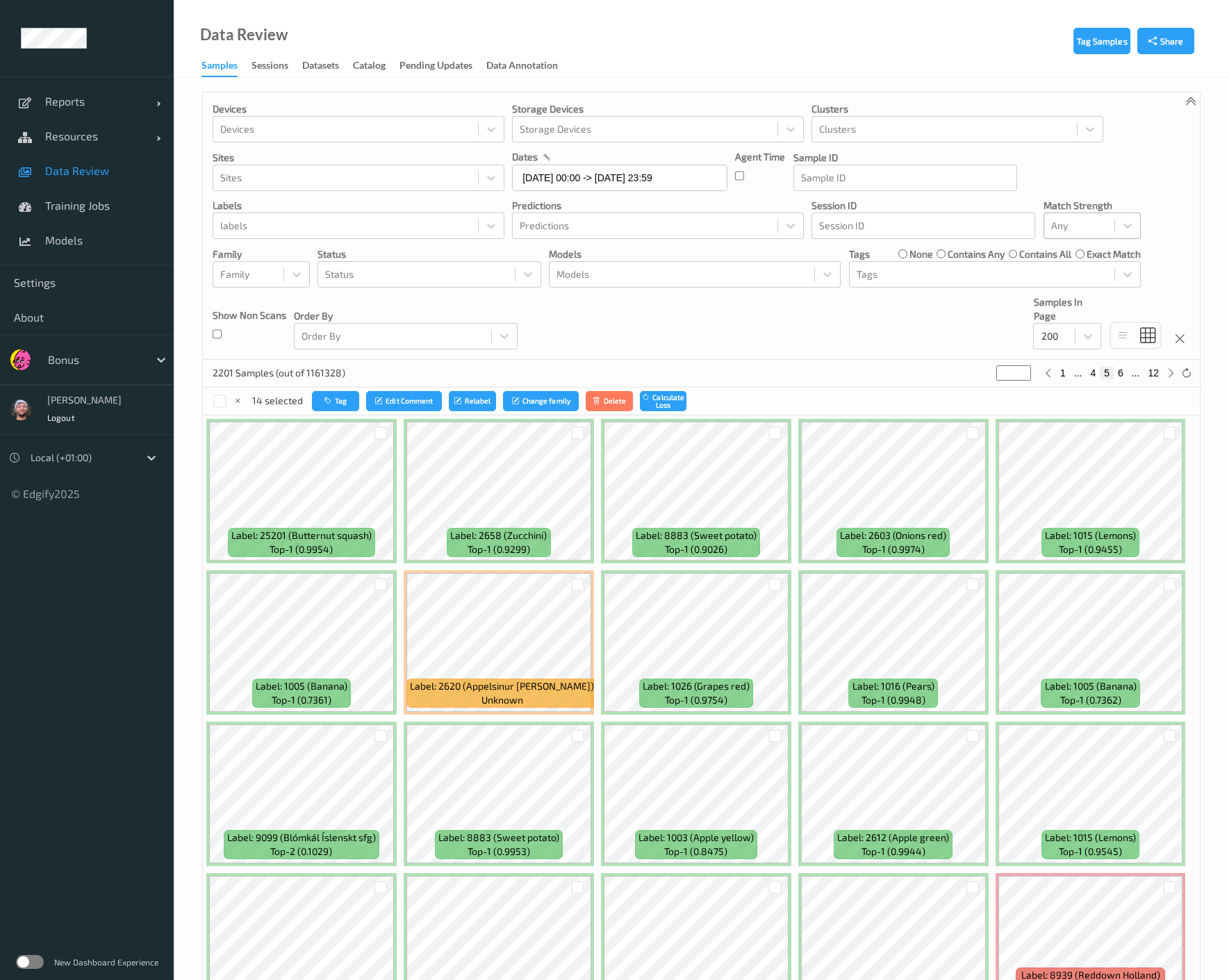
scroll to position [462, 0]
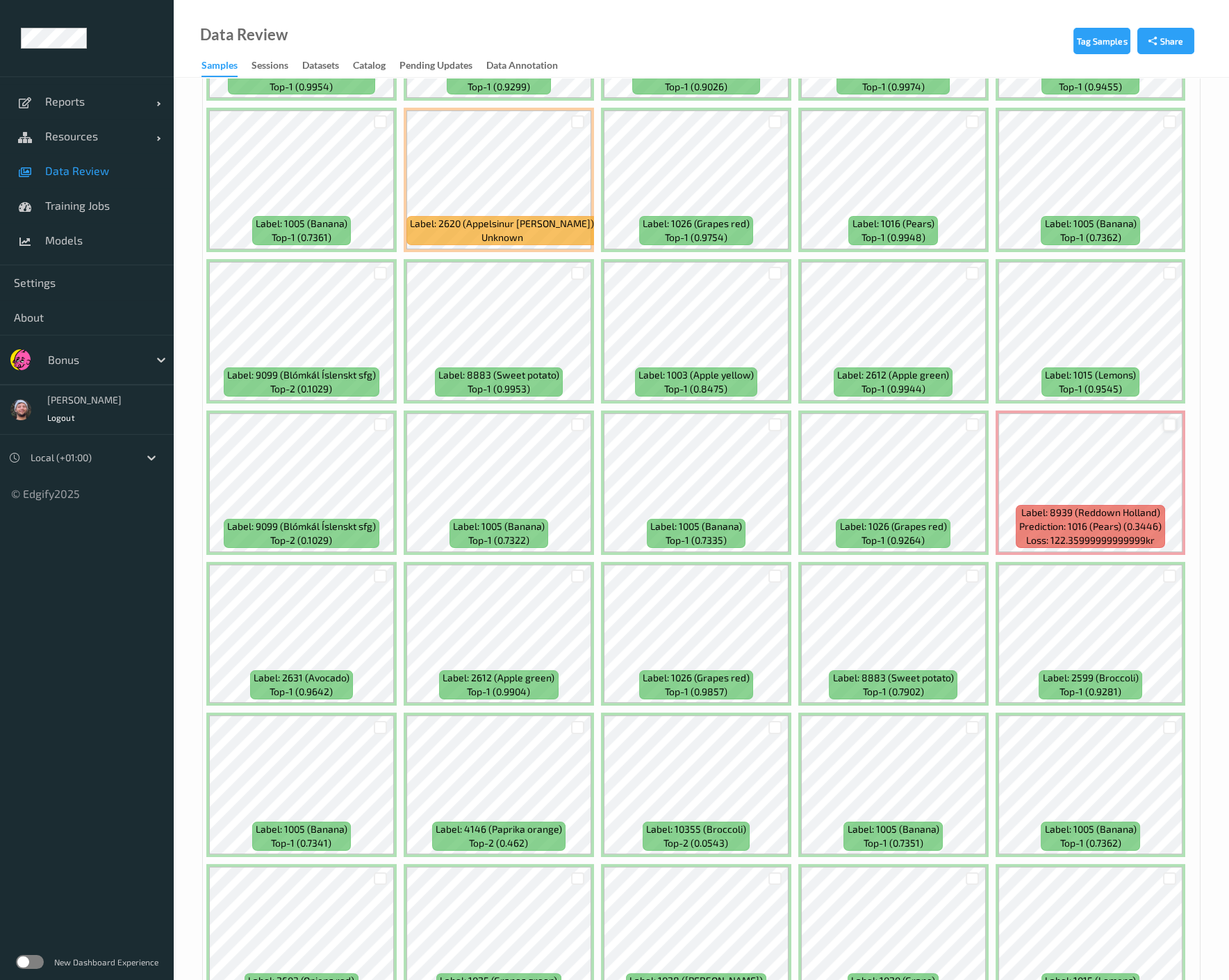
click at [985, 419] on div at bounding box center [1169, 424] width 13 height 13
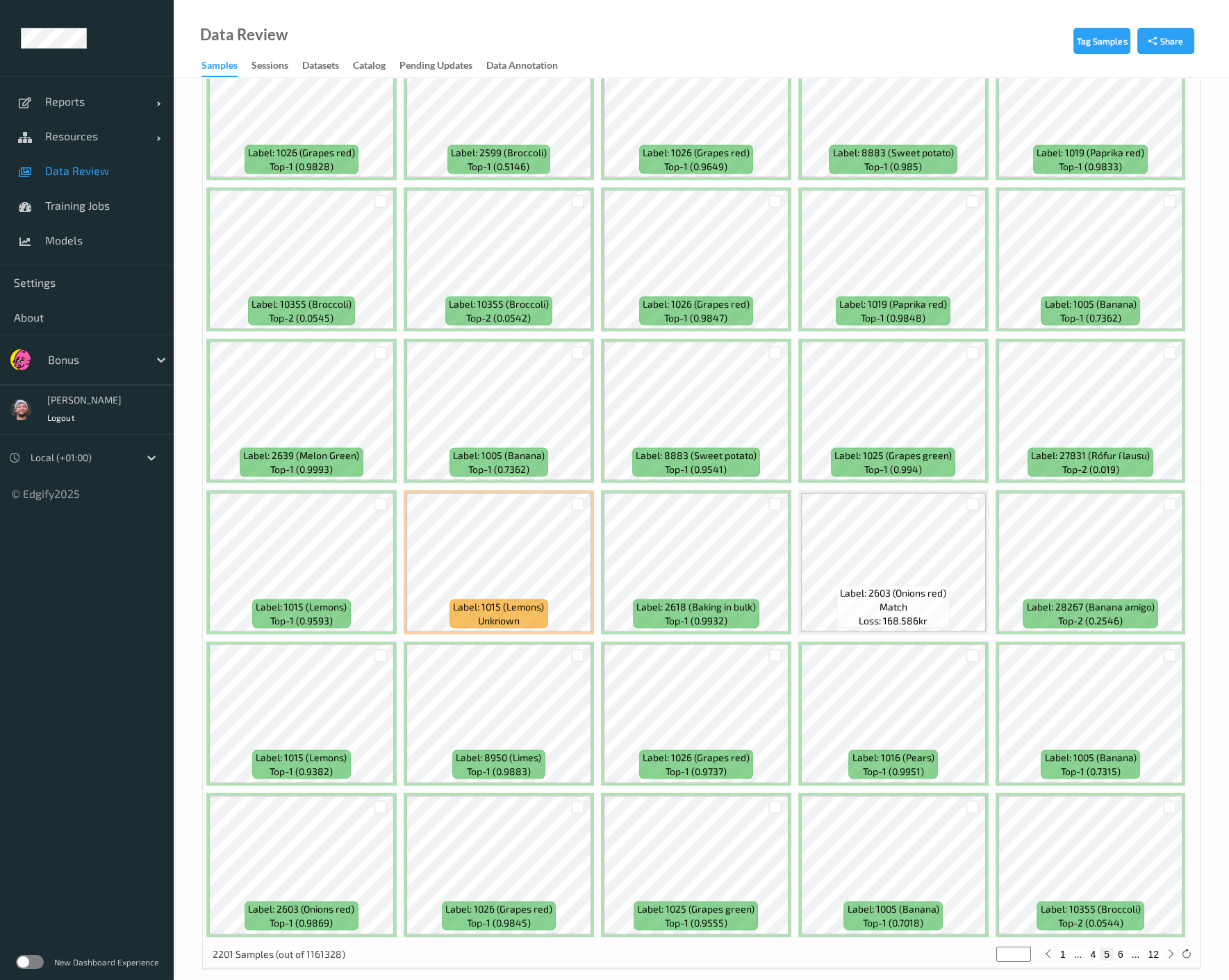
scroll to position [5529, 0]
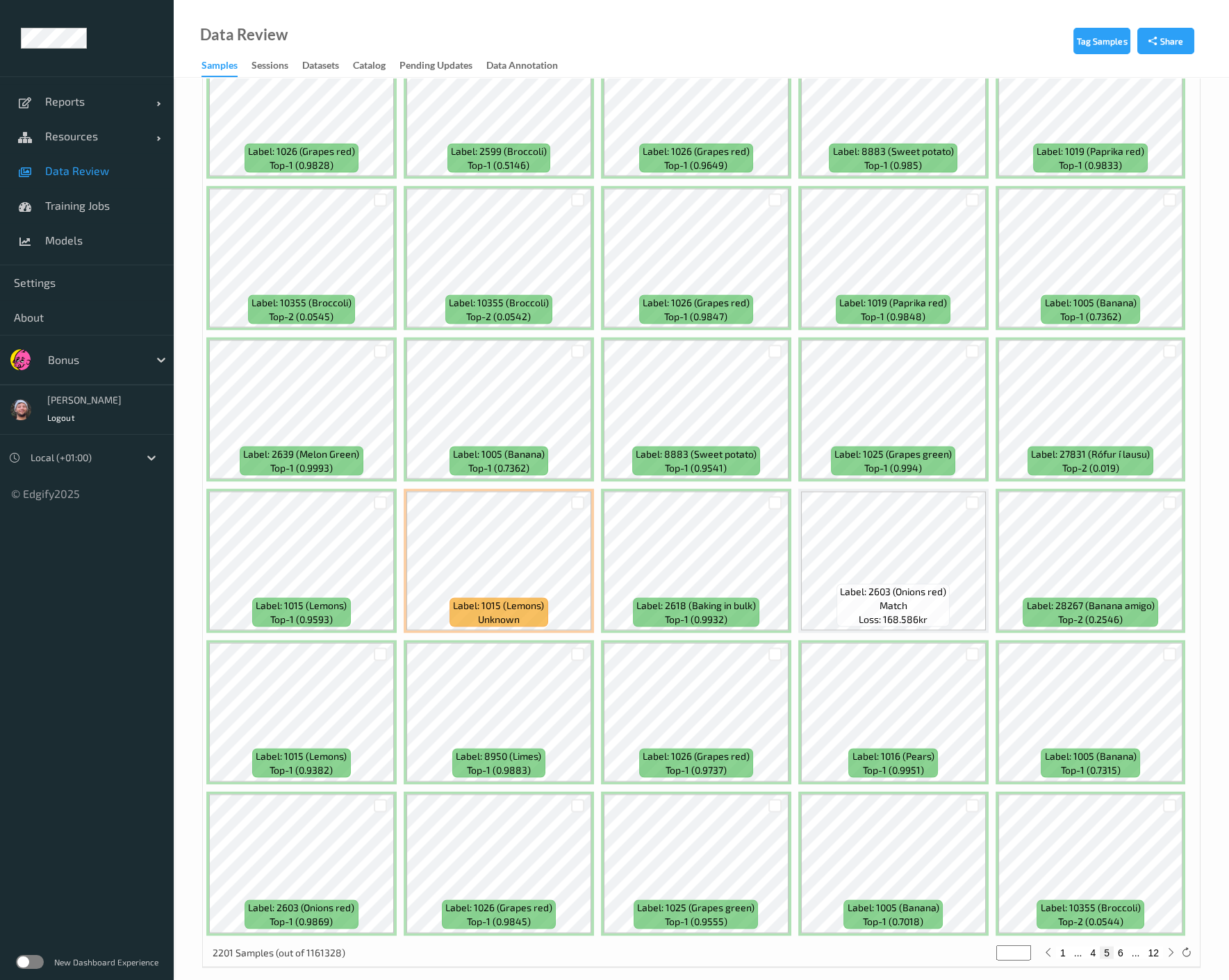
click at [985, 946] on button "6" at bounding box center [1120, 952] width 14 height 13
type input "*"
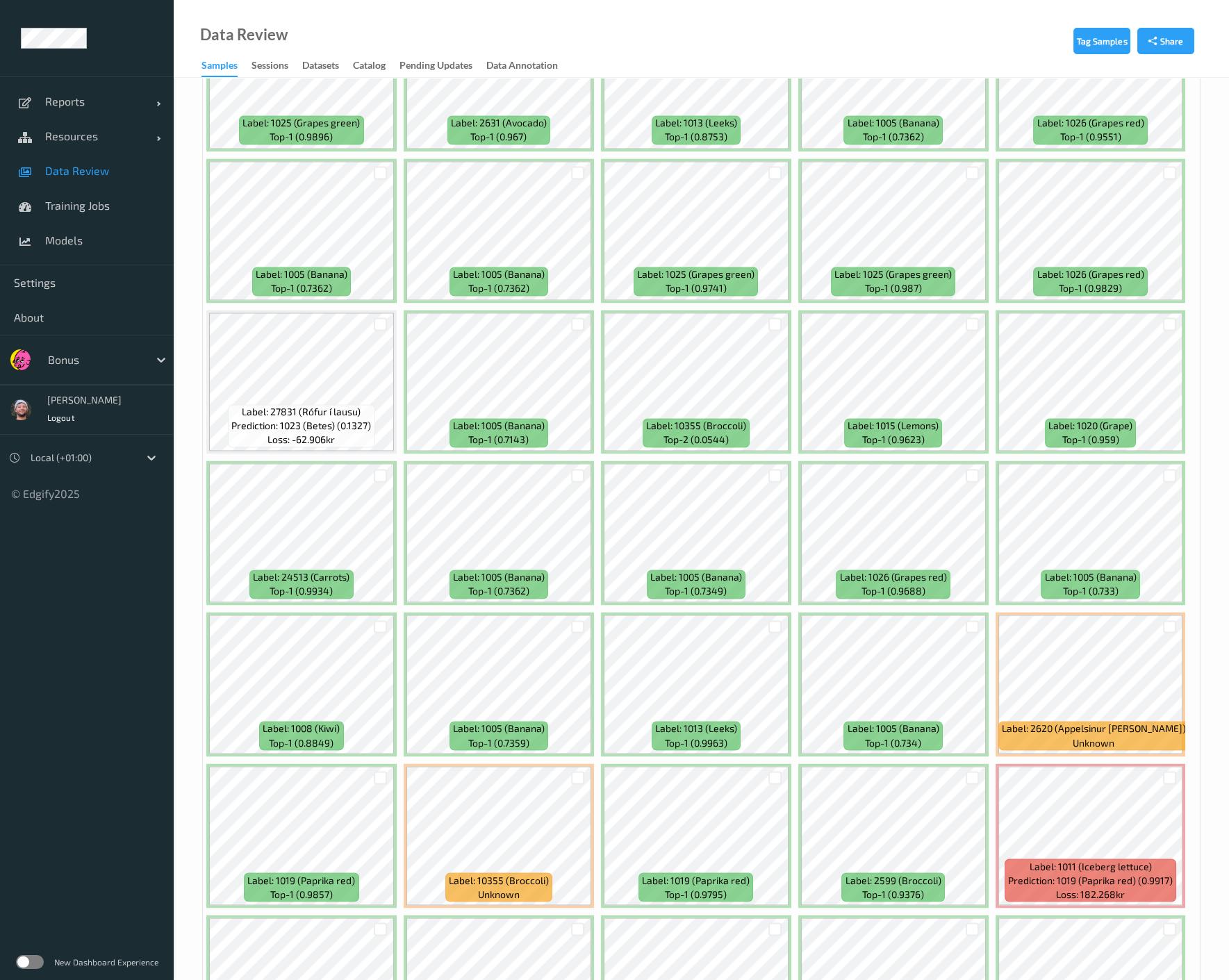
scroll to position [4939, 0]
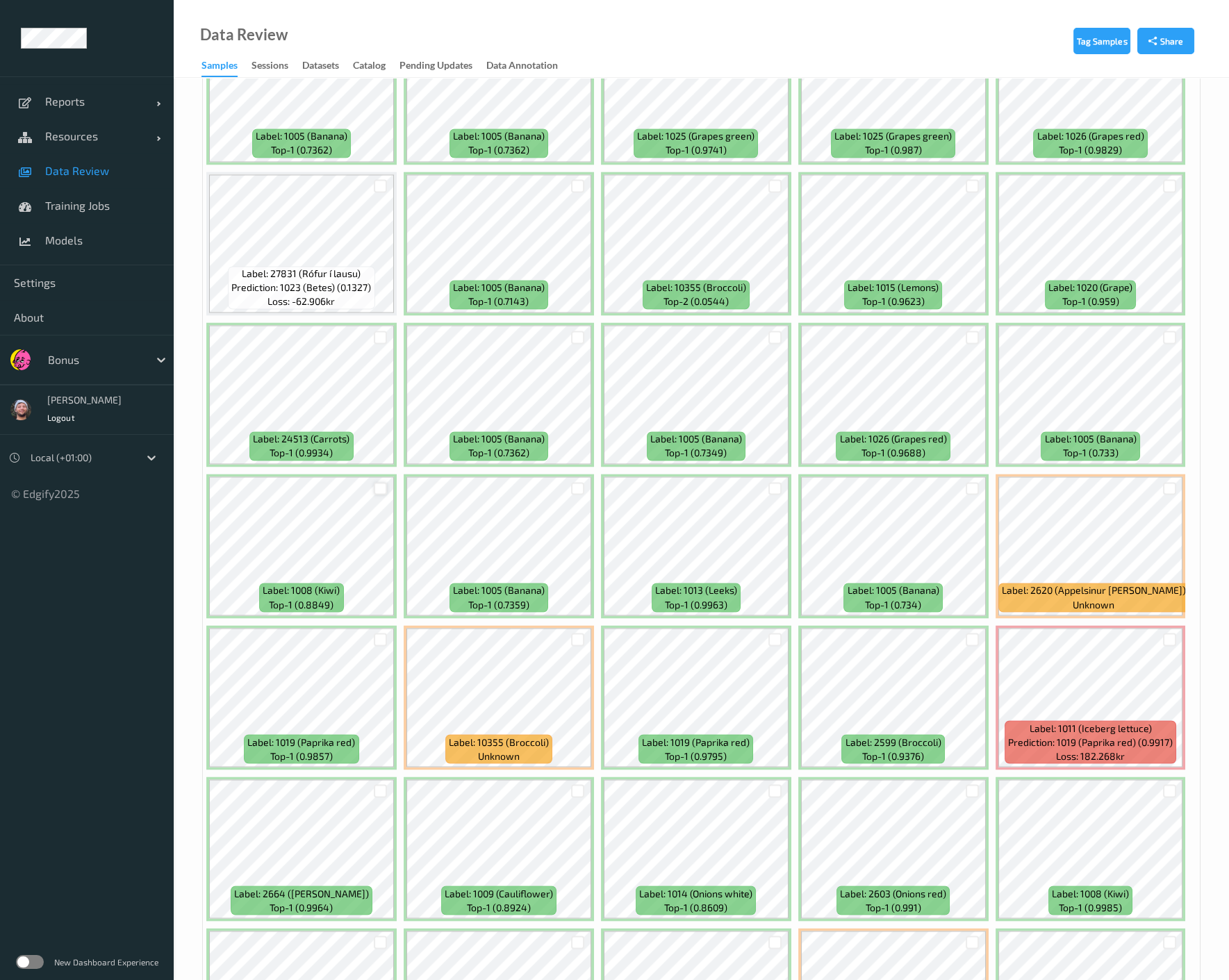
click at [374, 482] on div at bounding box center [380, 488] width 13 height 13
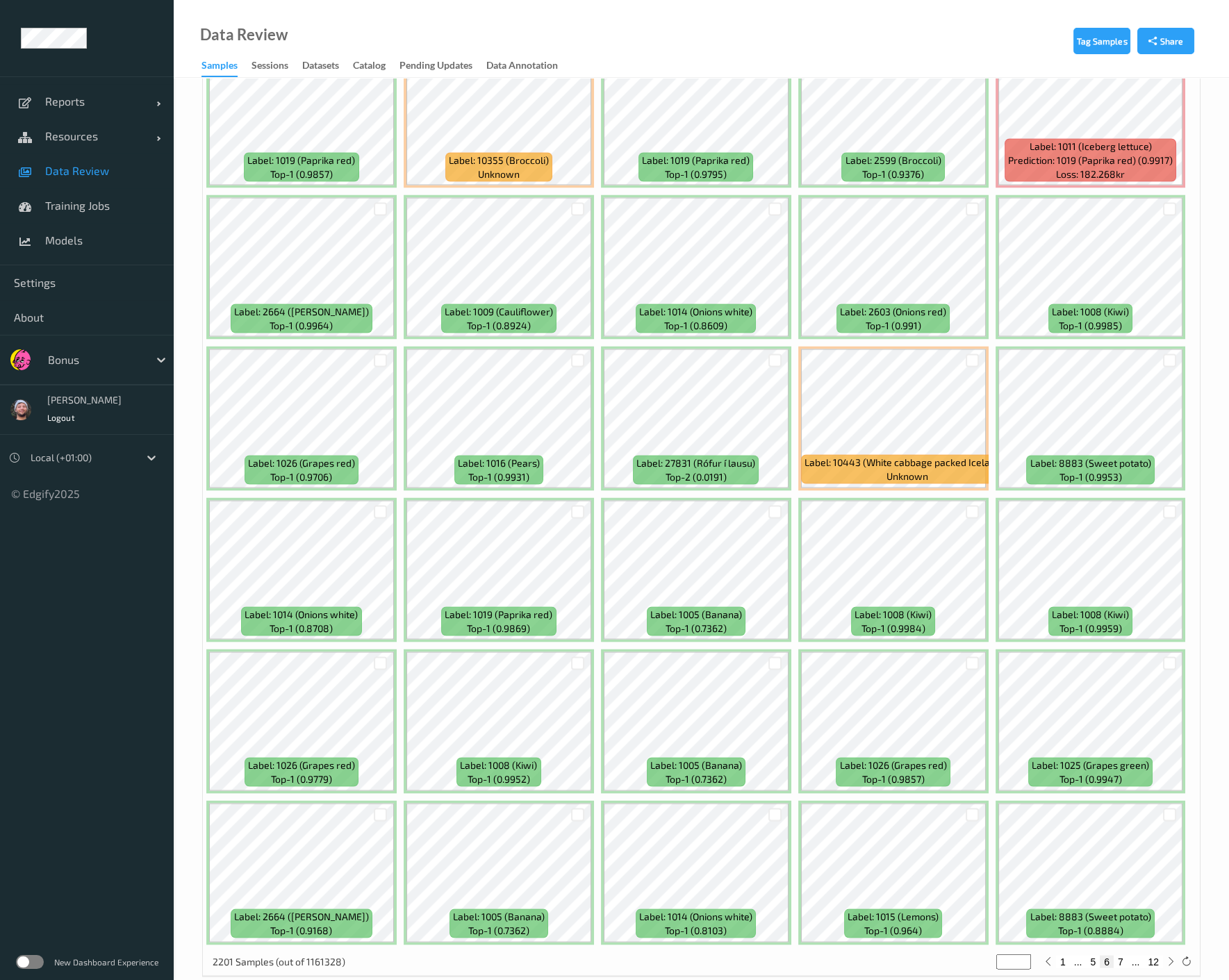
scroll to position [5529, 0]
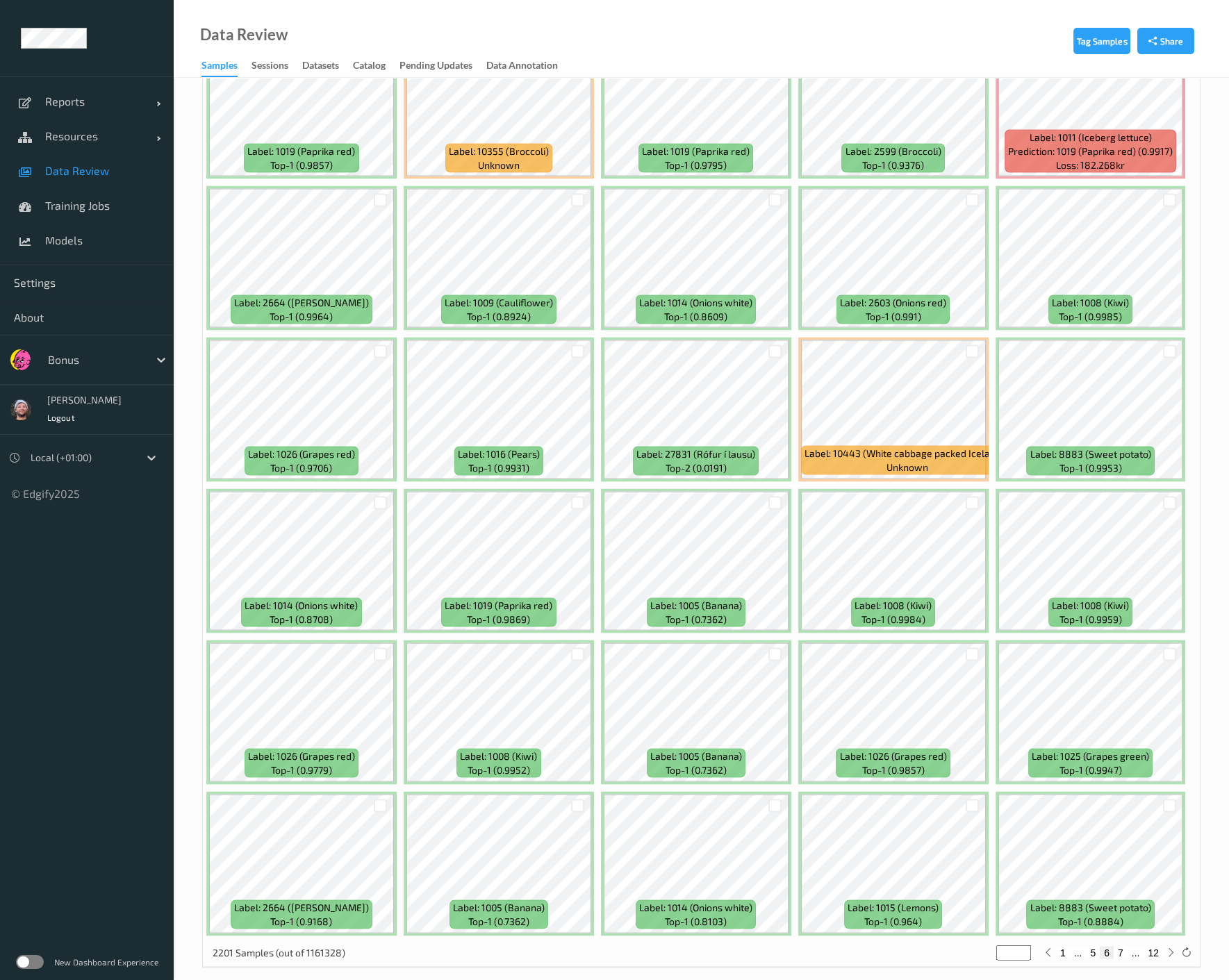
click at [985, 946] on button "7" at bounding box center [1120, 952] width 14 height 13
type input "*"
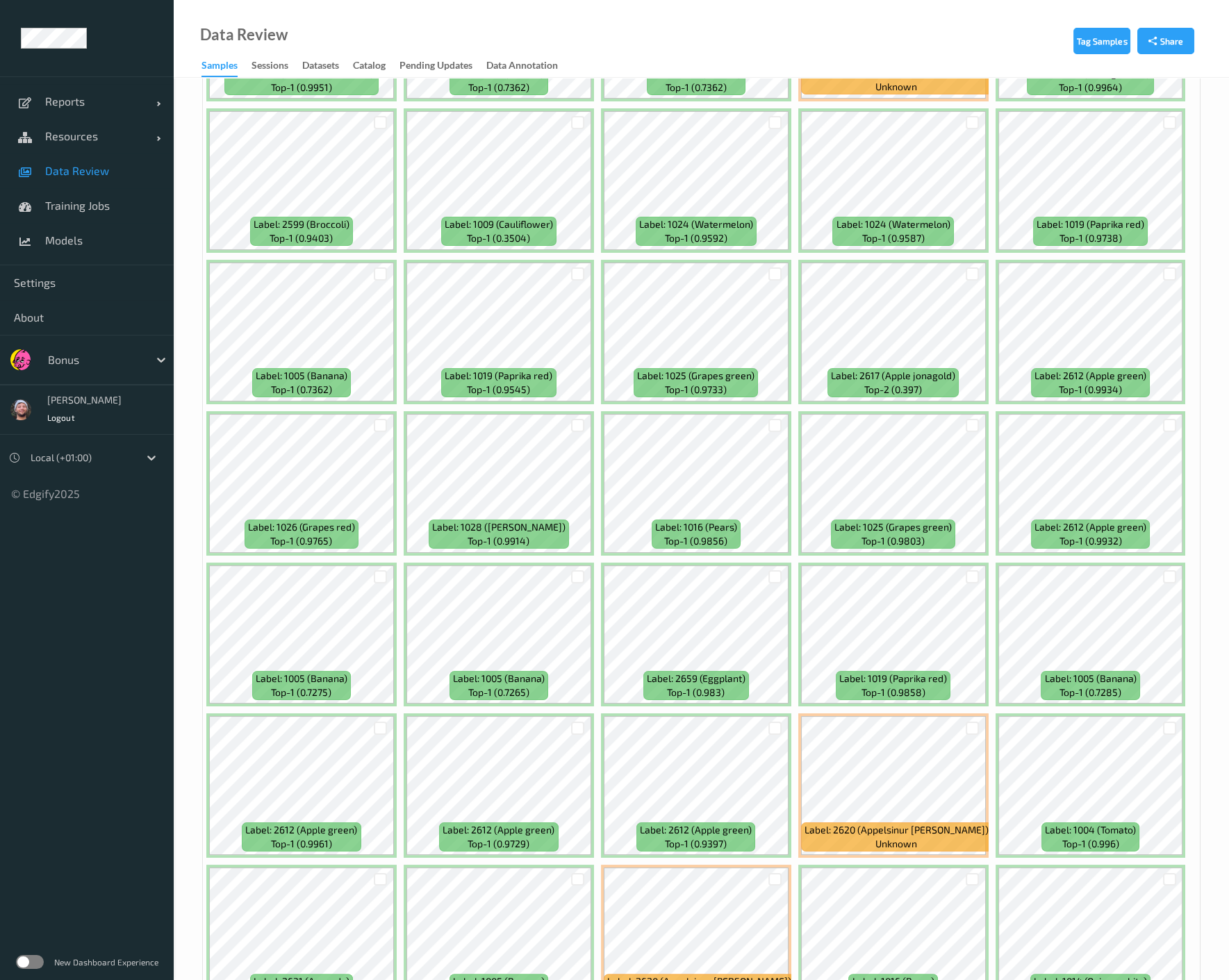
scroll to position [462, 0]
click at [774, 573] on div at bounding box center [774, 575] width 13 height 13
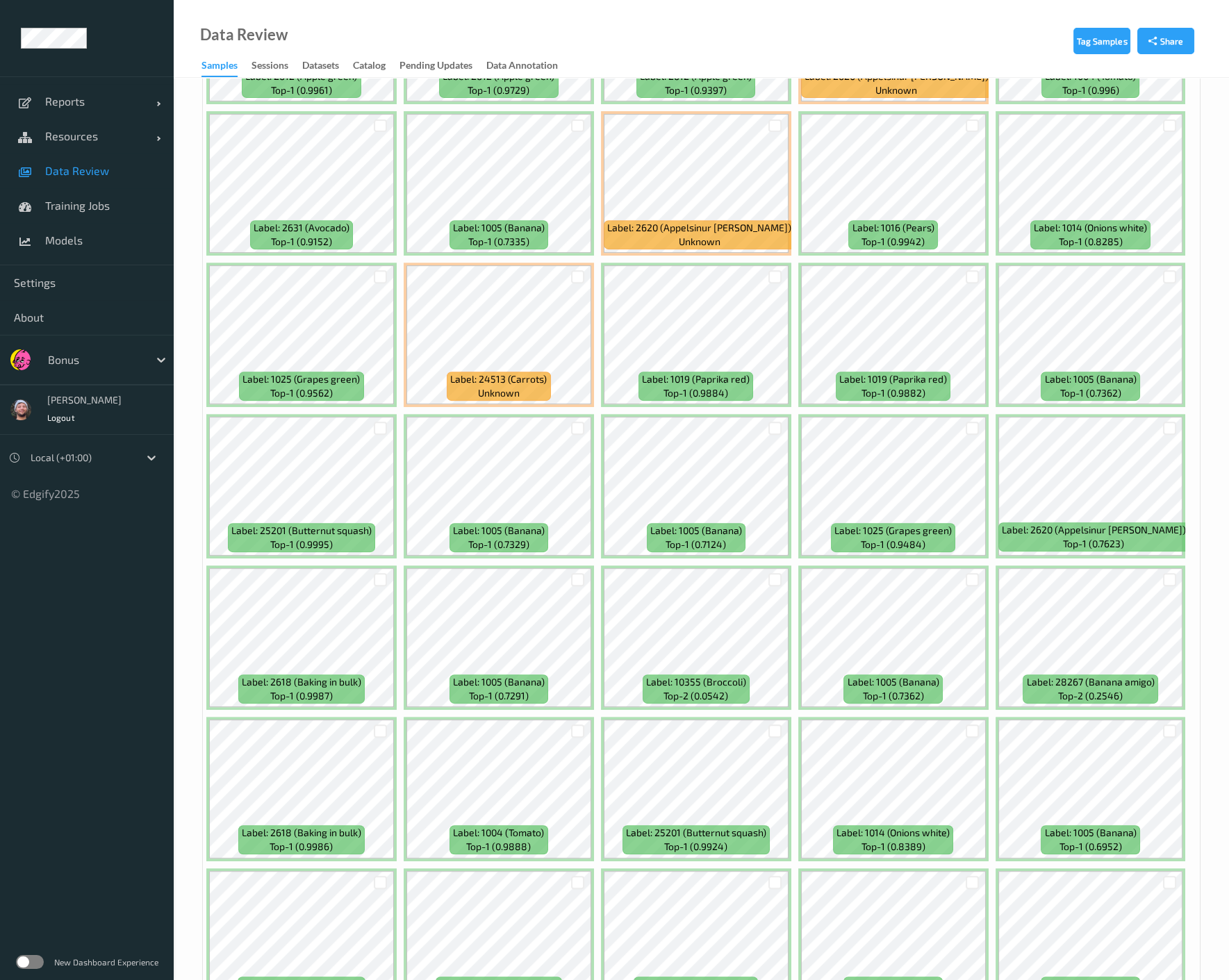
scroll to position [1234, 0]
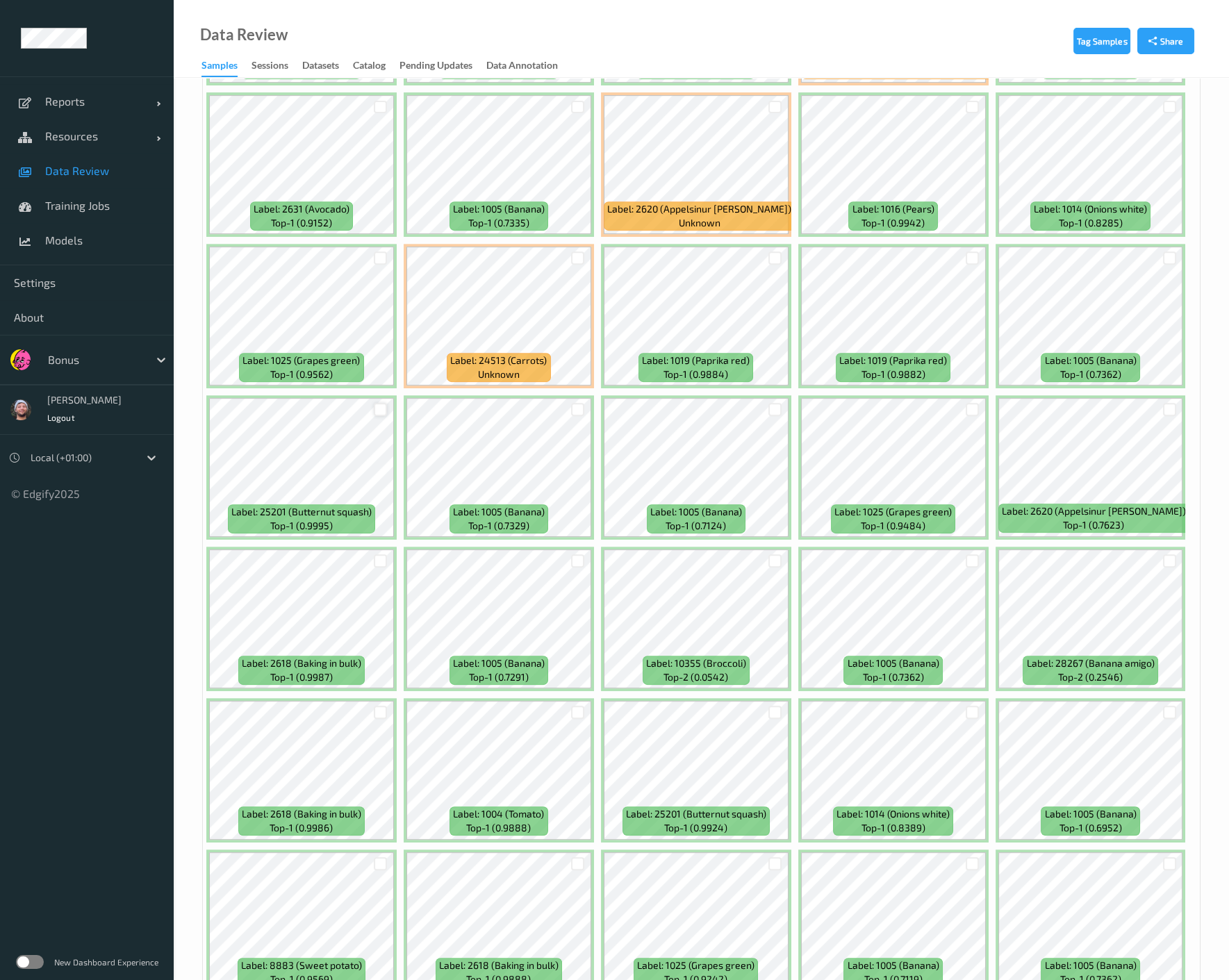
click at [383, 407] on div at bounding box center [380, 409] width 13 height 13
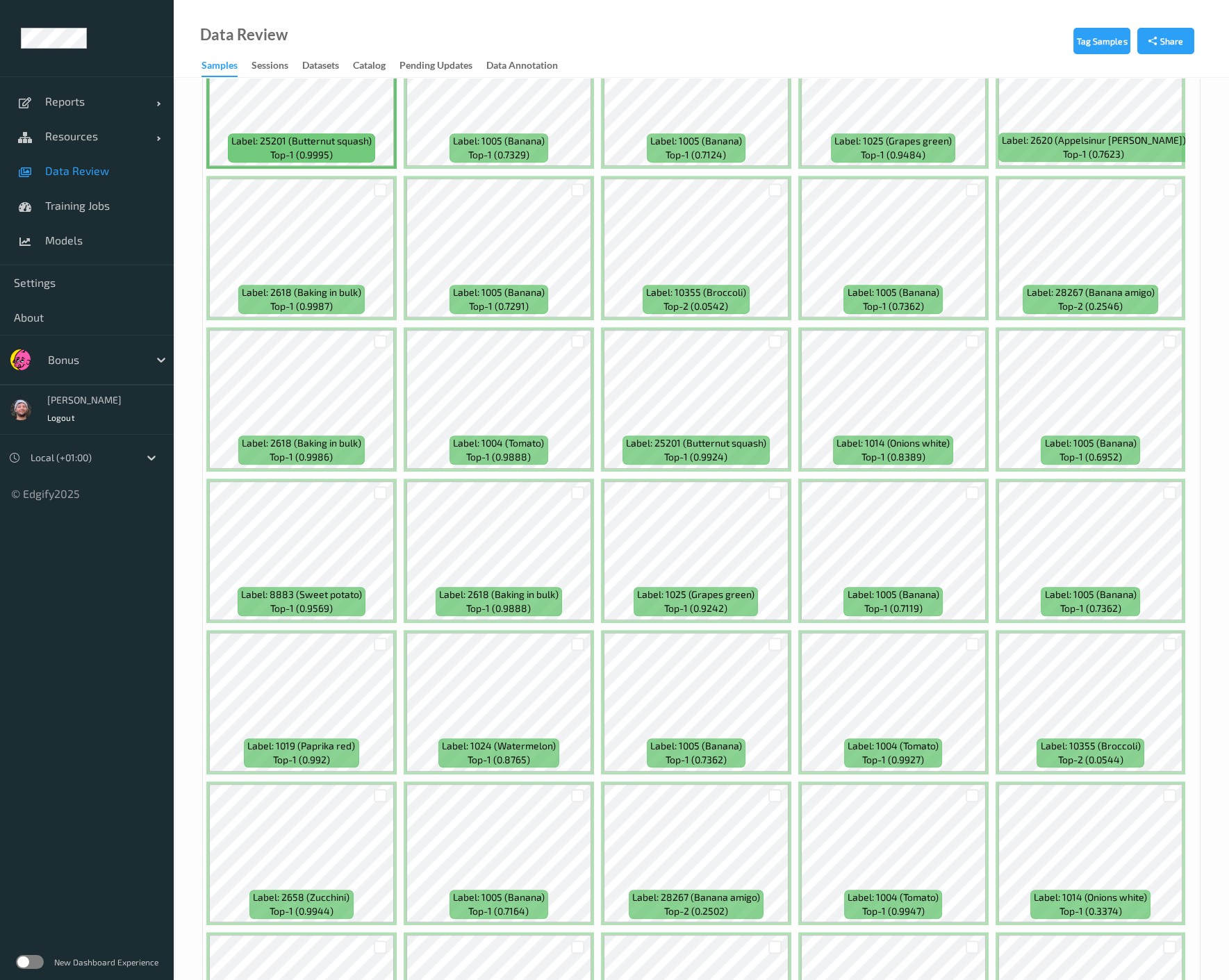
scroll to position [1620, 0]
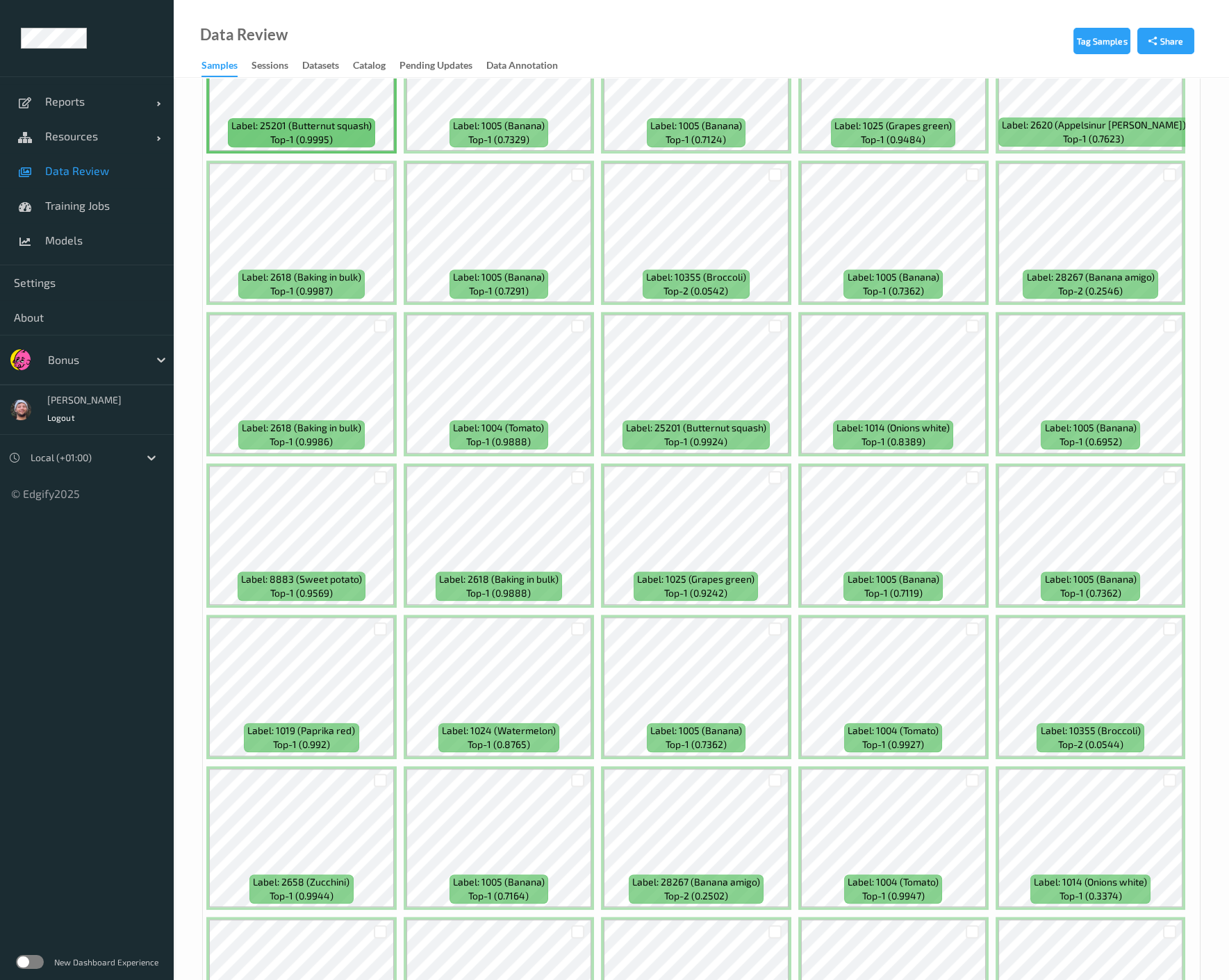
click at [985, 781] on div at bounding box center [1169, 780] width 27 height 23
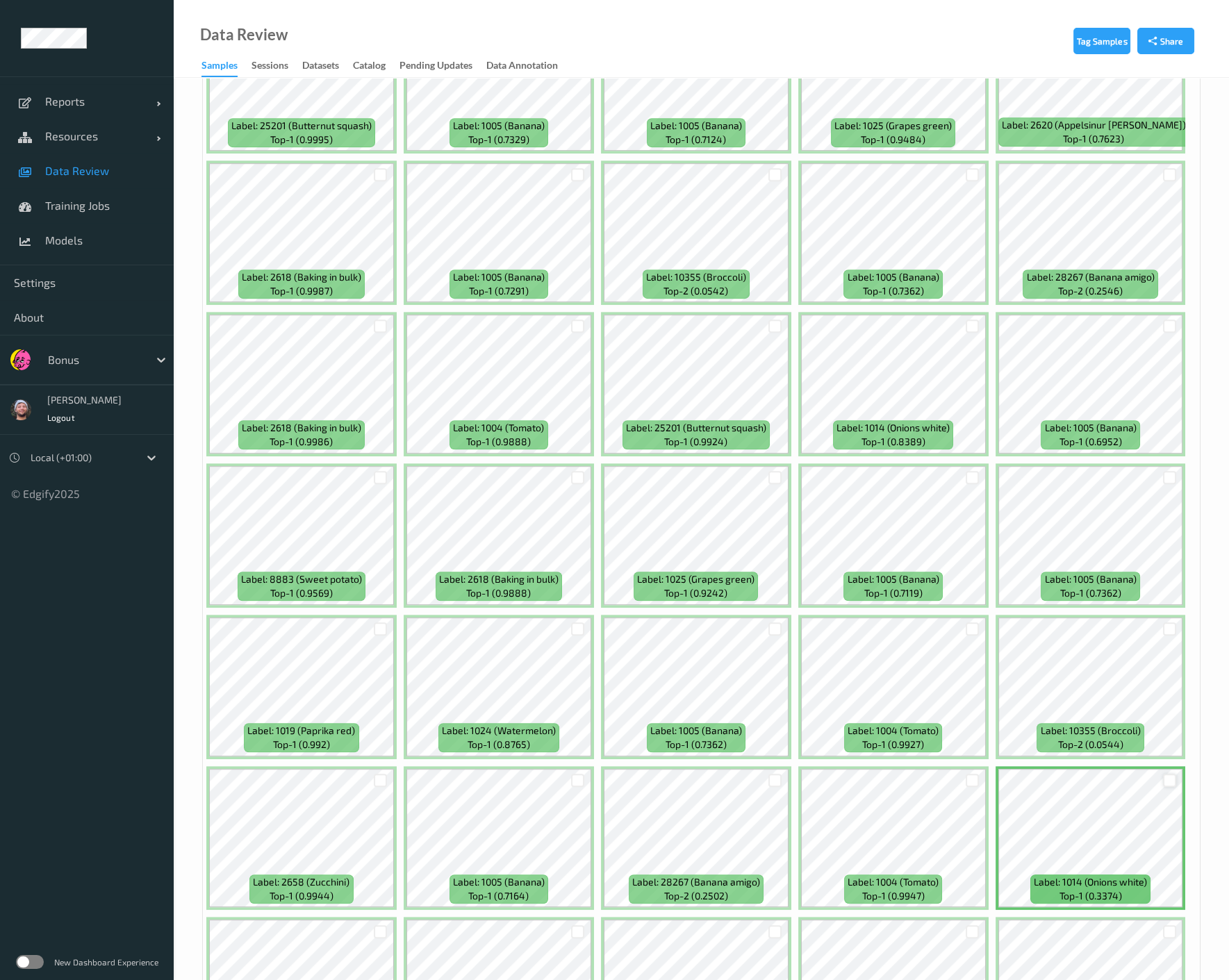
click at [985, 775] on div at bounding box center [1169, 779] width 13 height 13
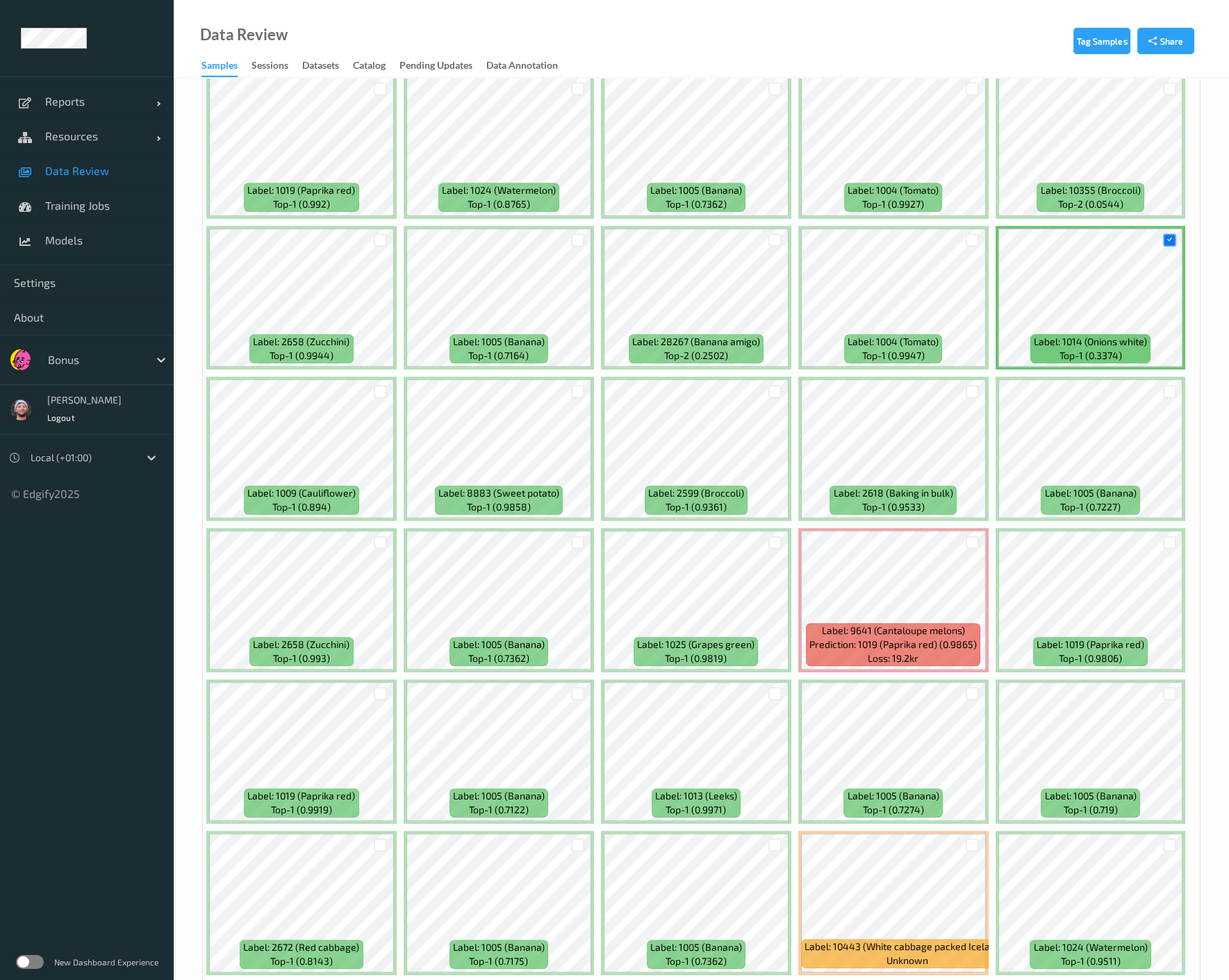
scroll to position [2469, 0]
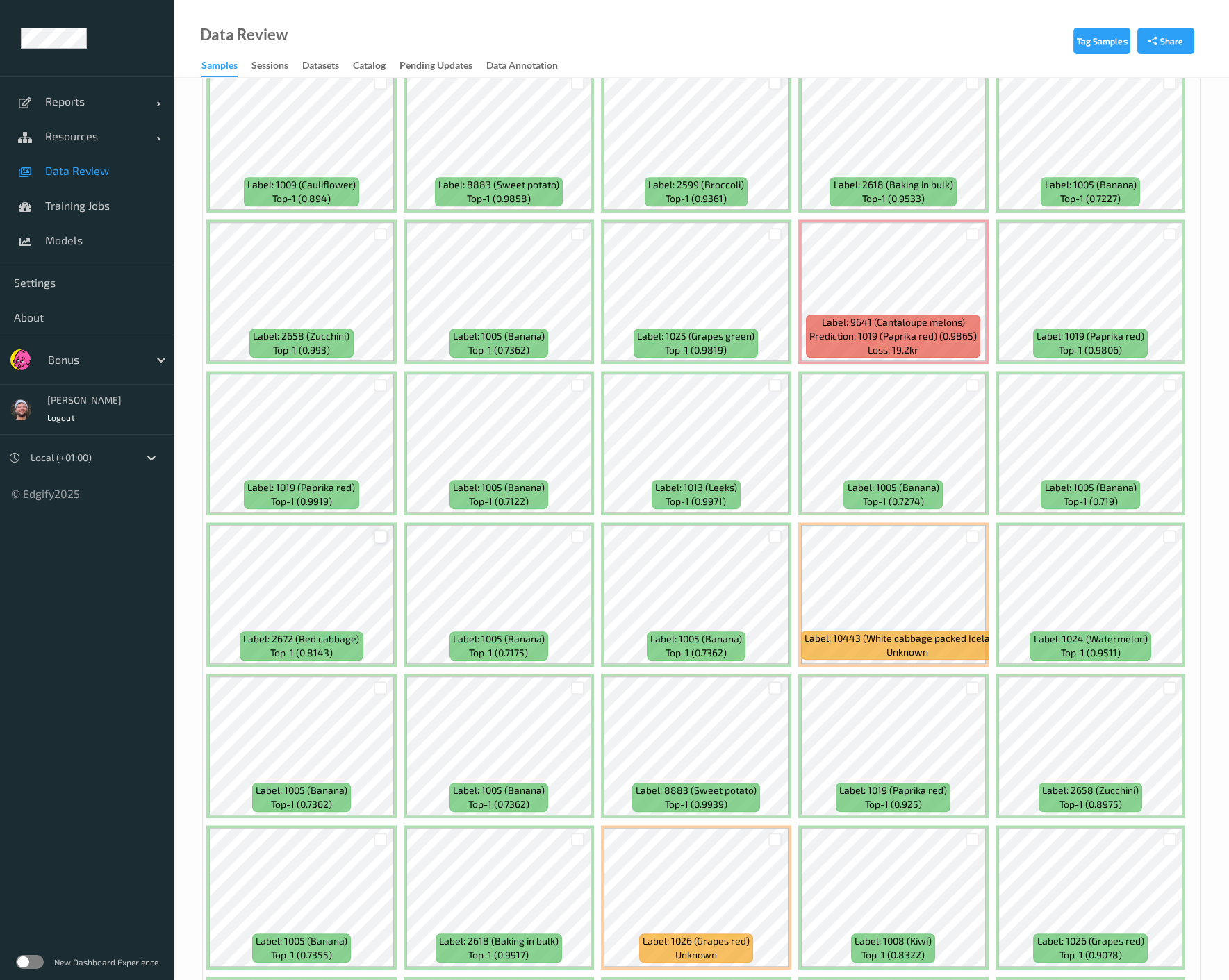
click at [383, 531] on div at bounding box center [380, 536] width 13 height 13
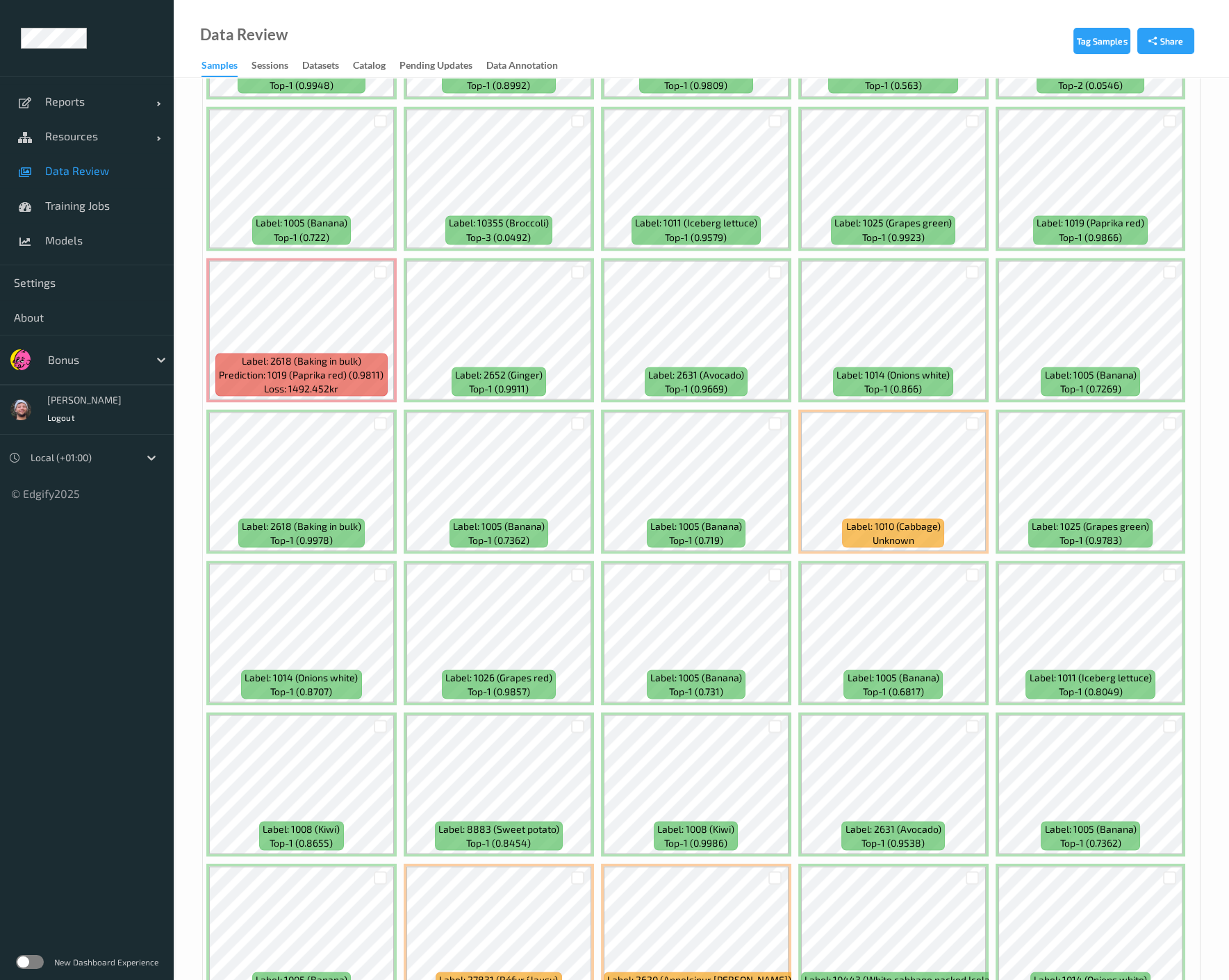
scroll to position [5324, 0]
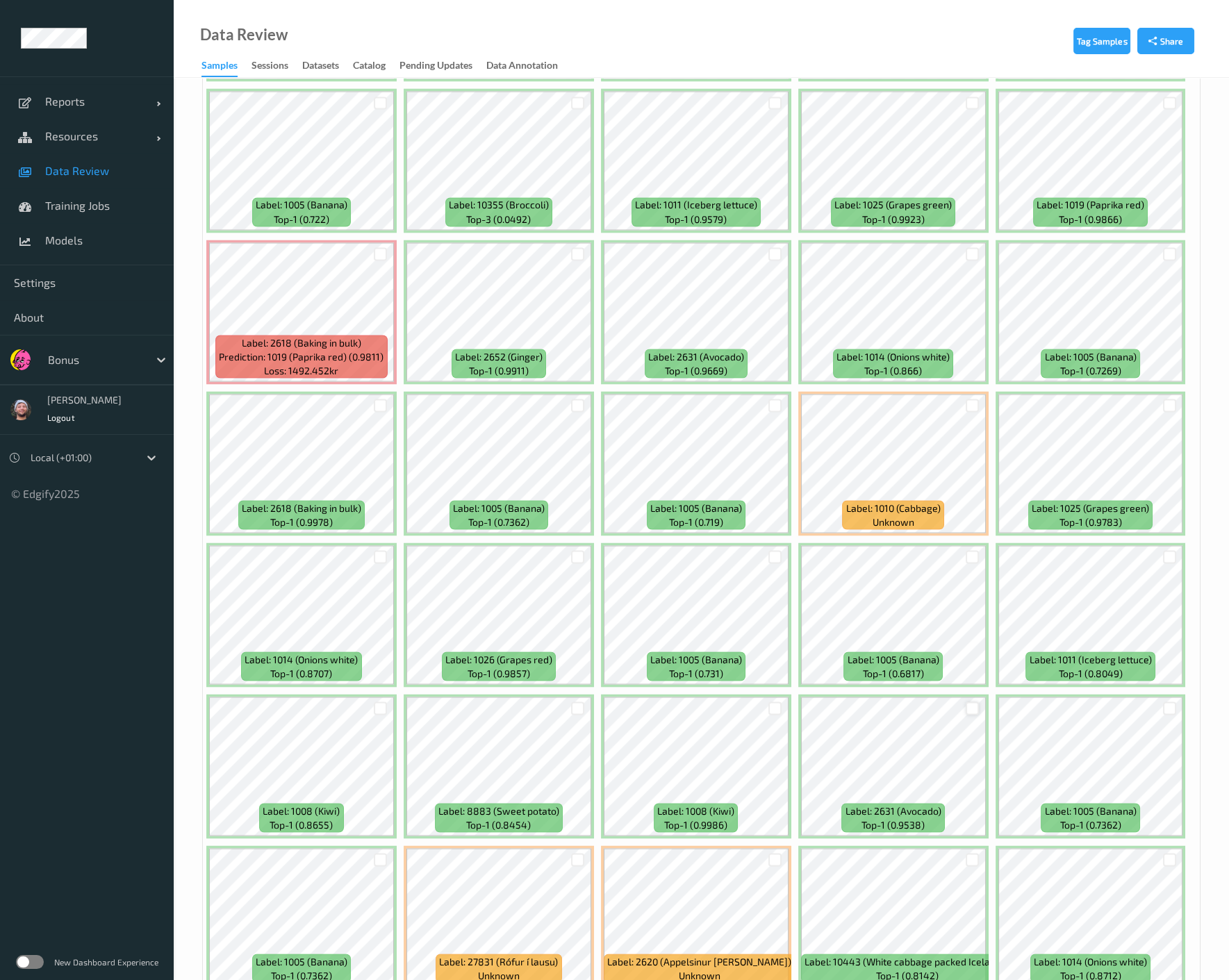
click at [976, 701] on div at bounding box center [972, 707] width 13 height 13
click at [381, 247] on div at bounding box center [380, 253] width 13 height 13
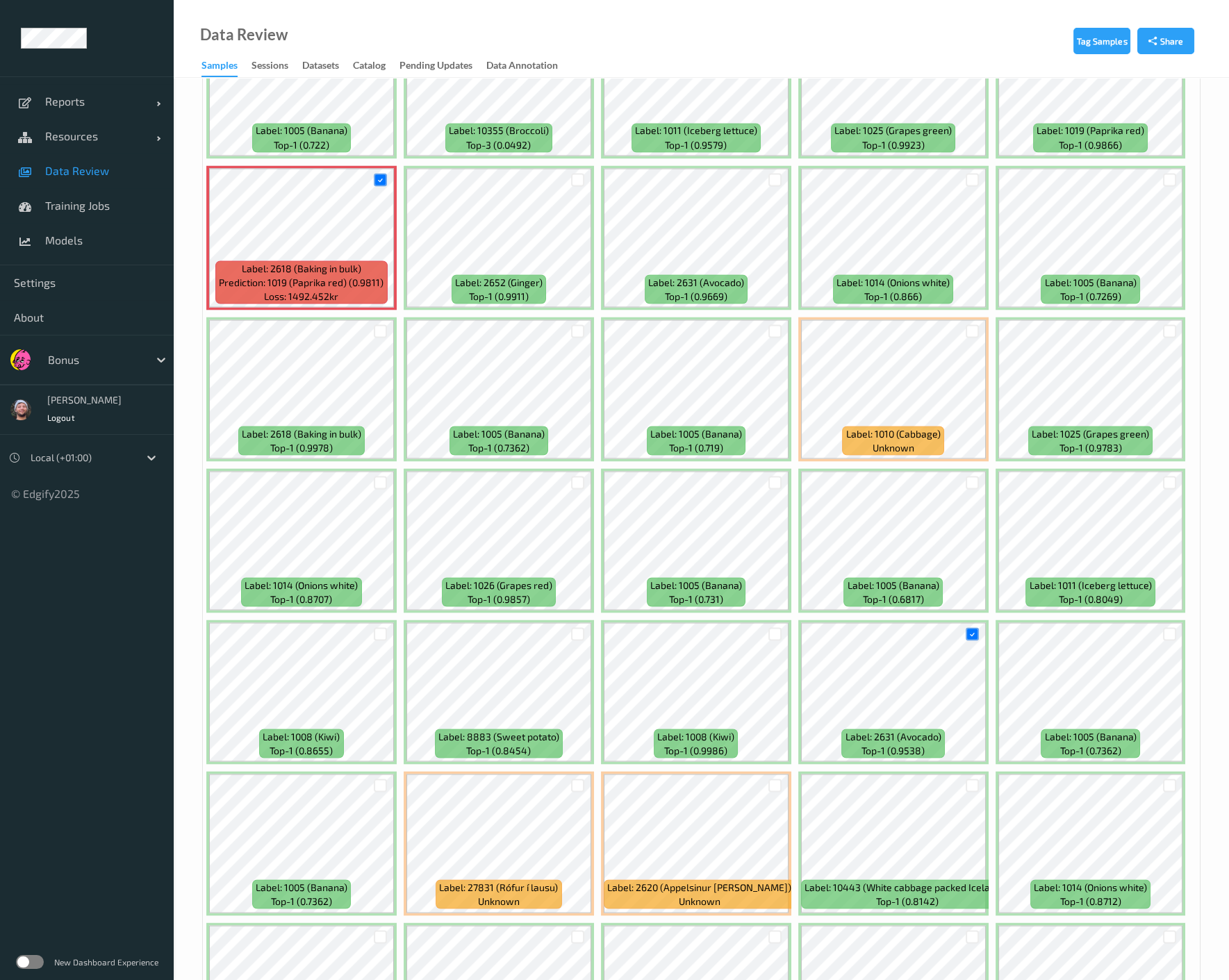
scroll to position [5529, 0]
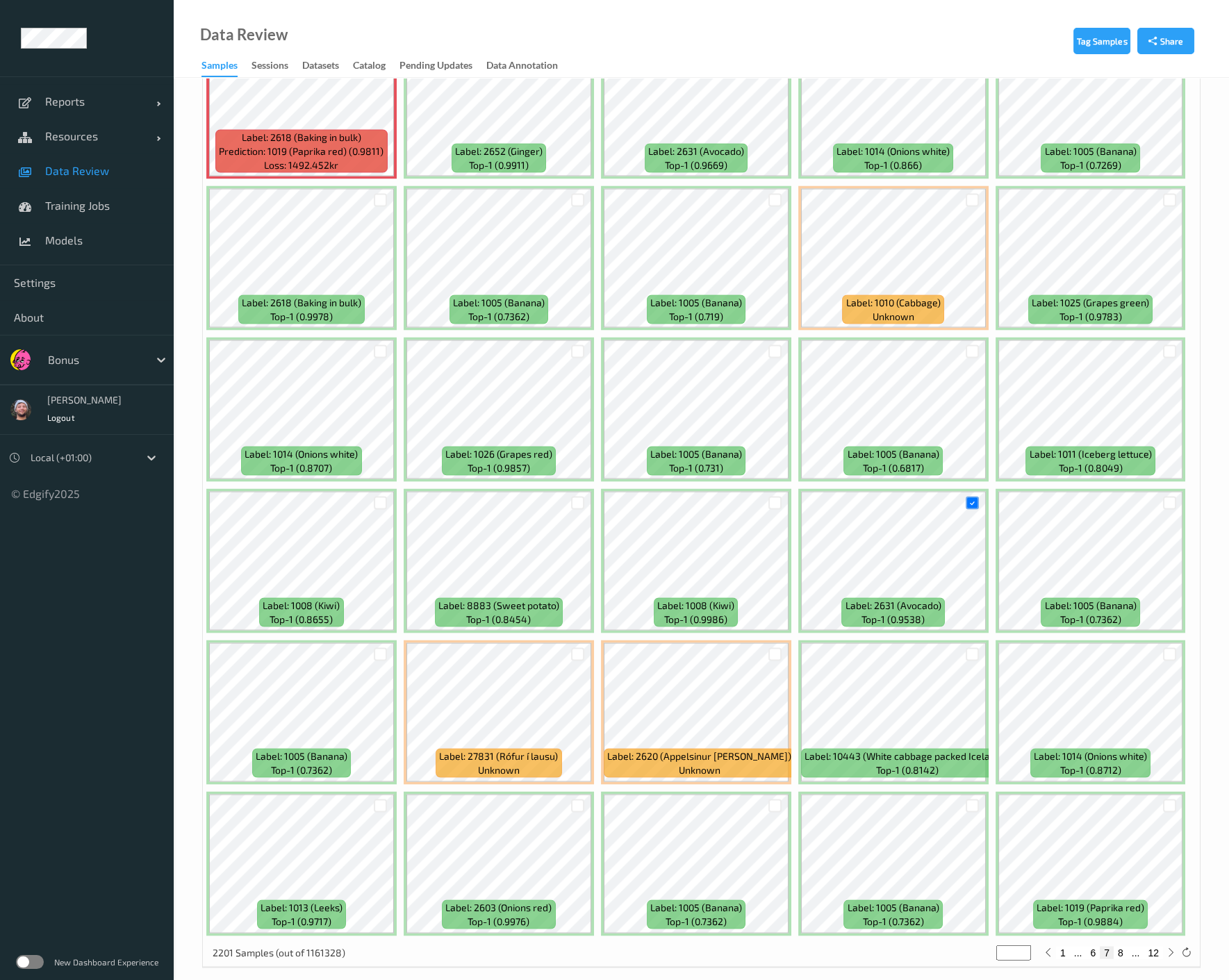
click at [985, 946] on button "8" at bounding box center [1120, 952] width 14 height 13
type input "*"
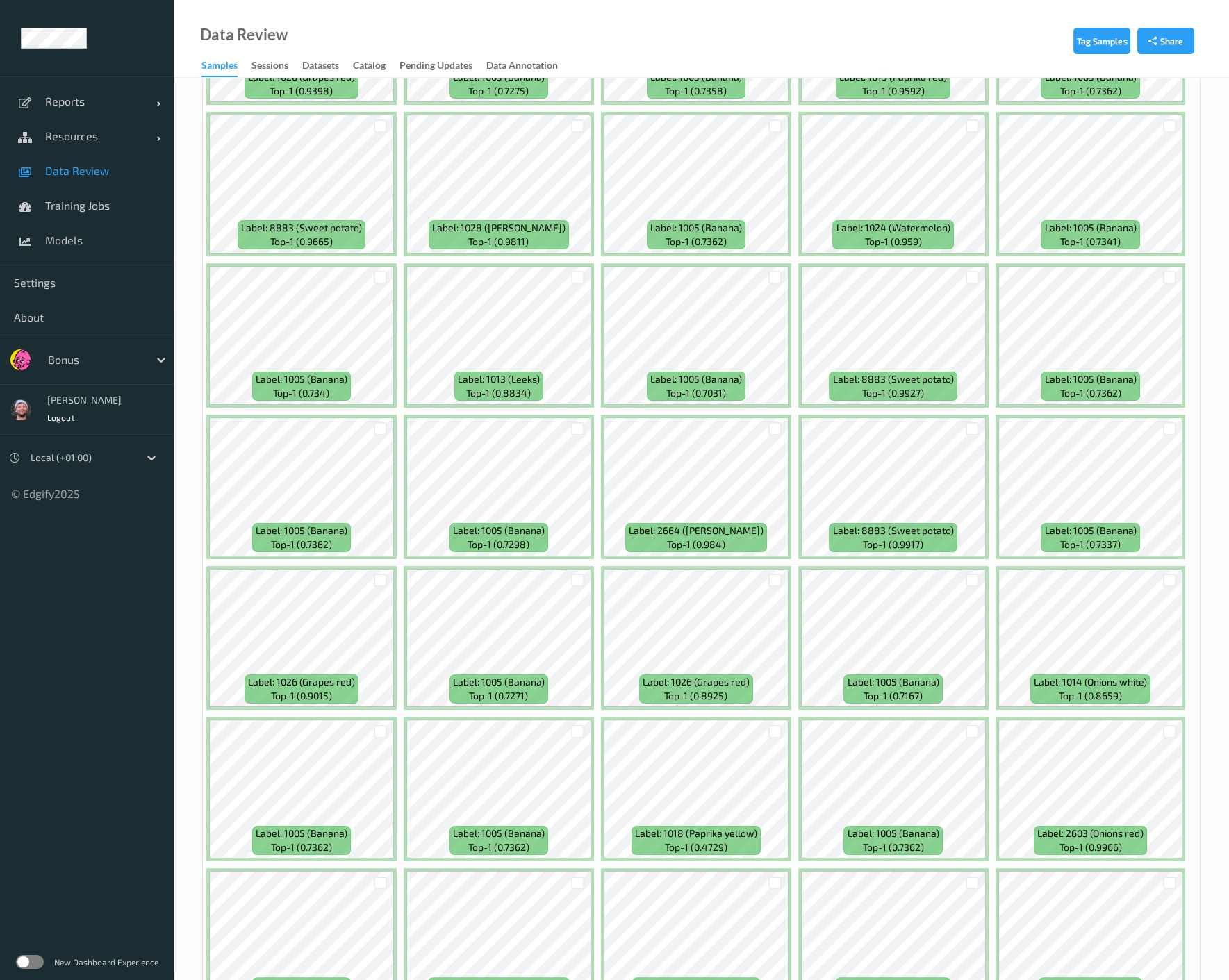
scroll to position [539, 0]
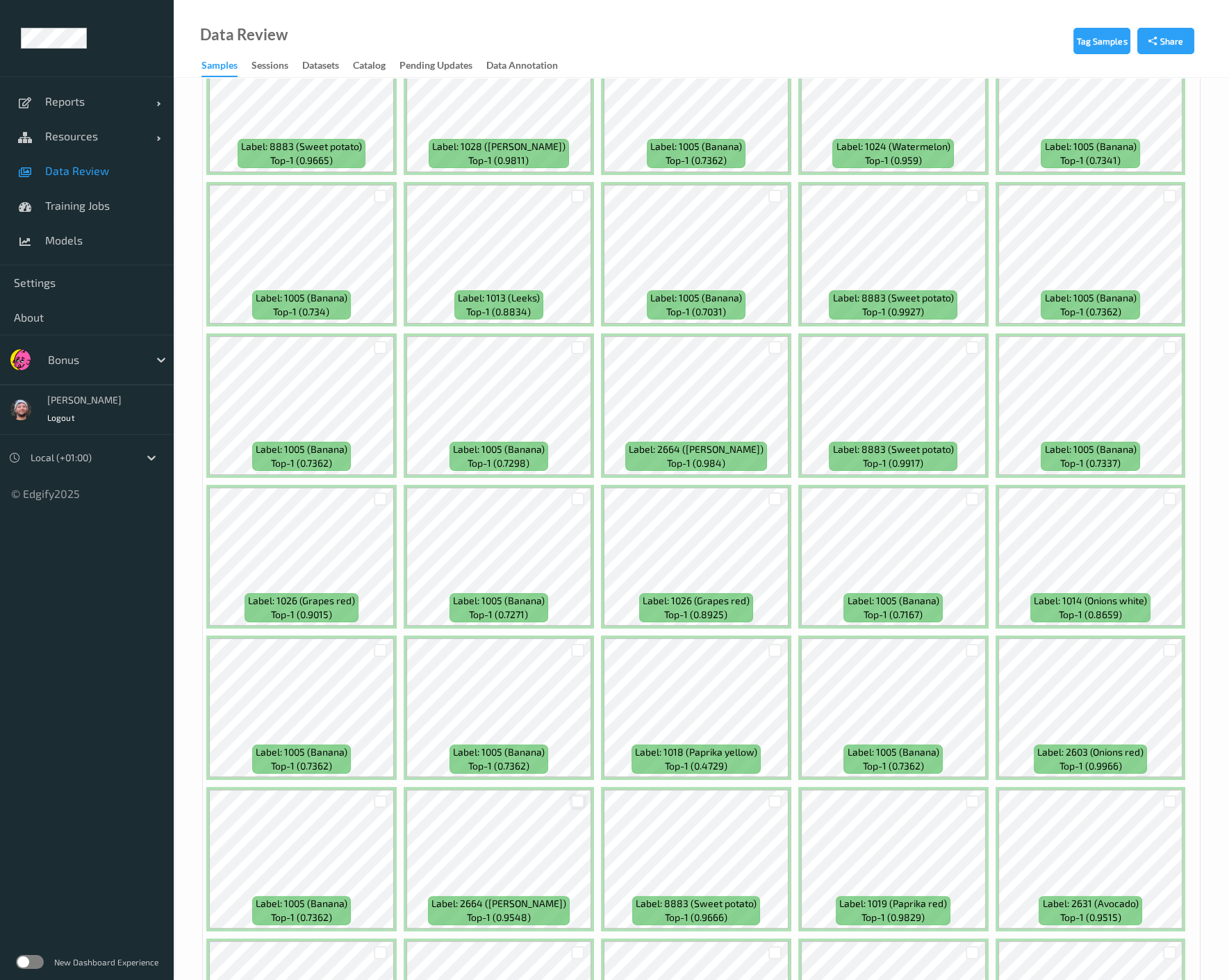
click at [573, 801] on div at bounding box center [577, 801] width 13 height 13
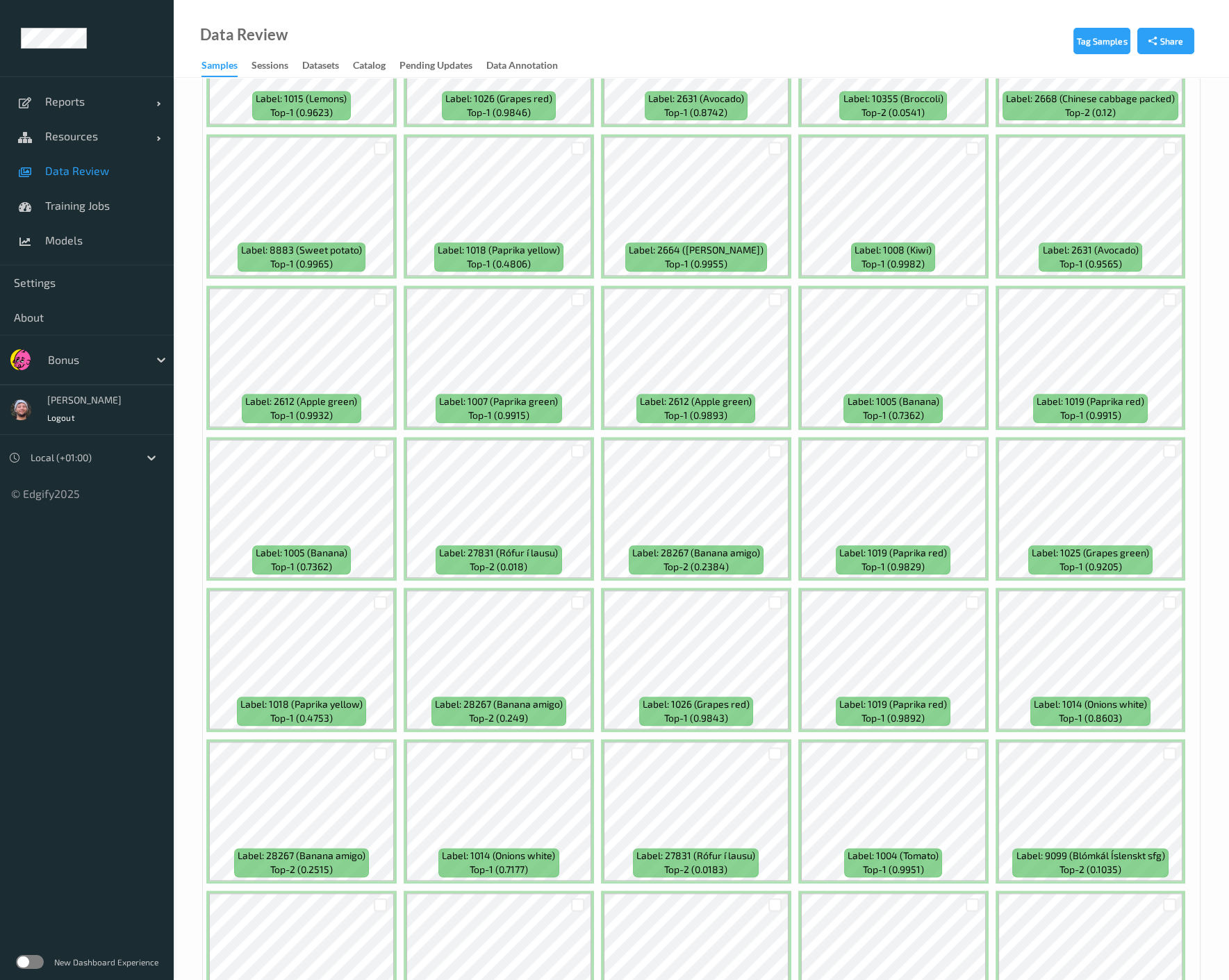
scroll to position [3317, 0]
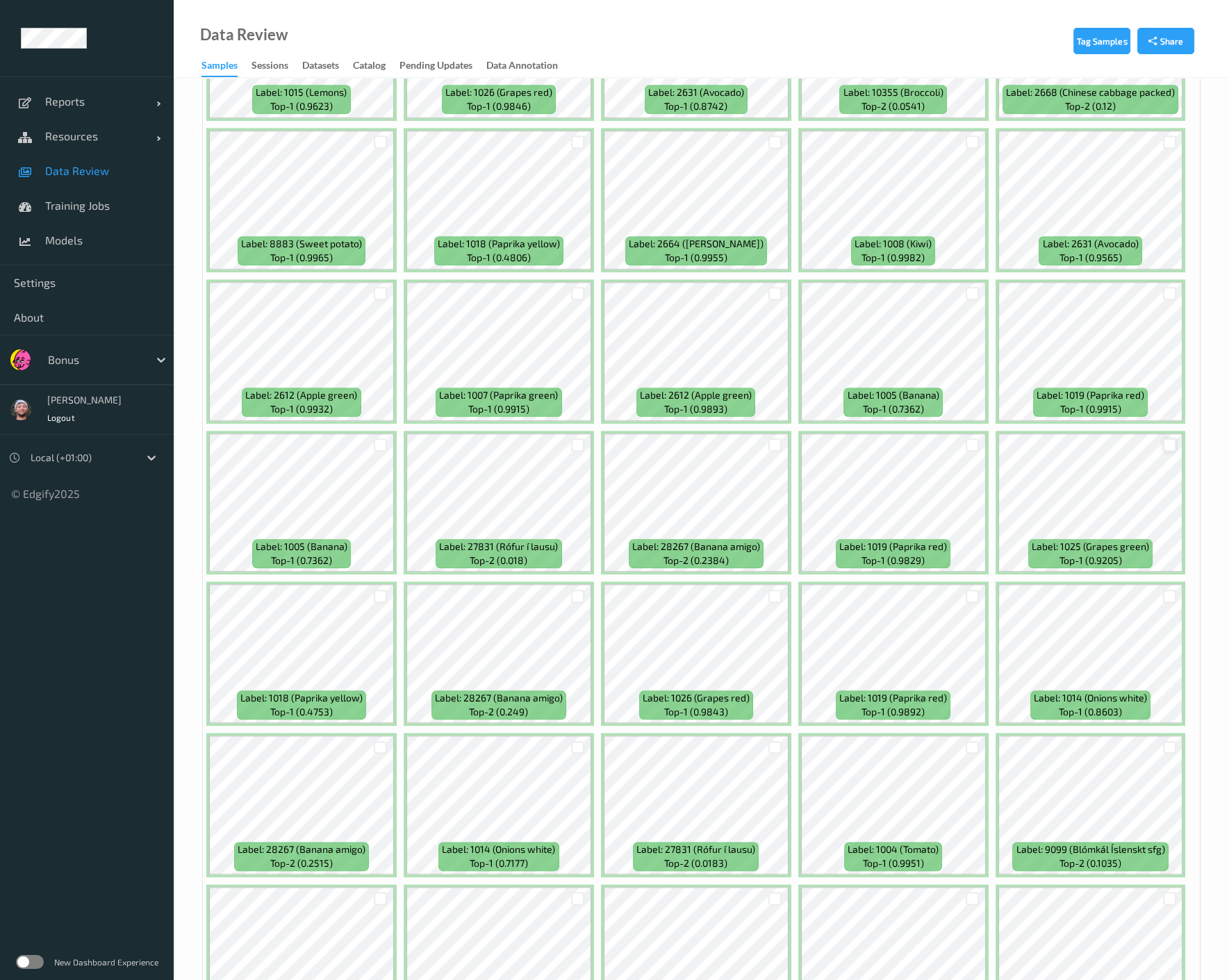
click at [985, 438] on div at bounding box center [1169, 444] width 13 height 13
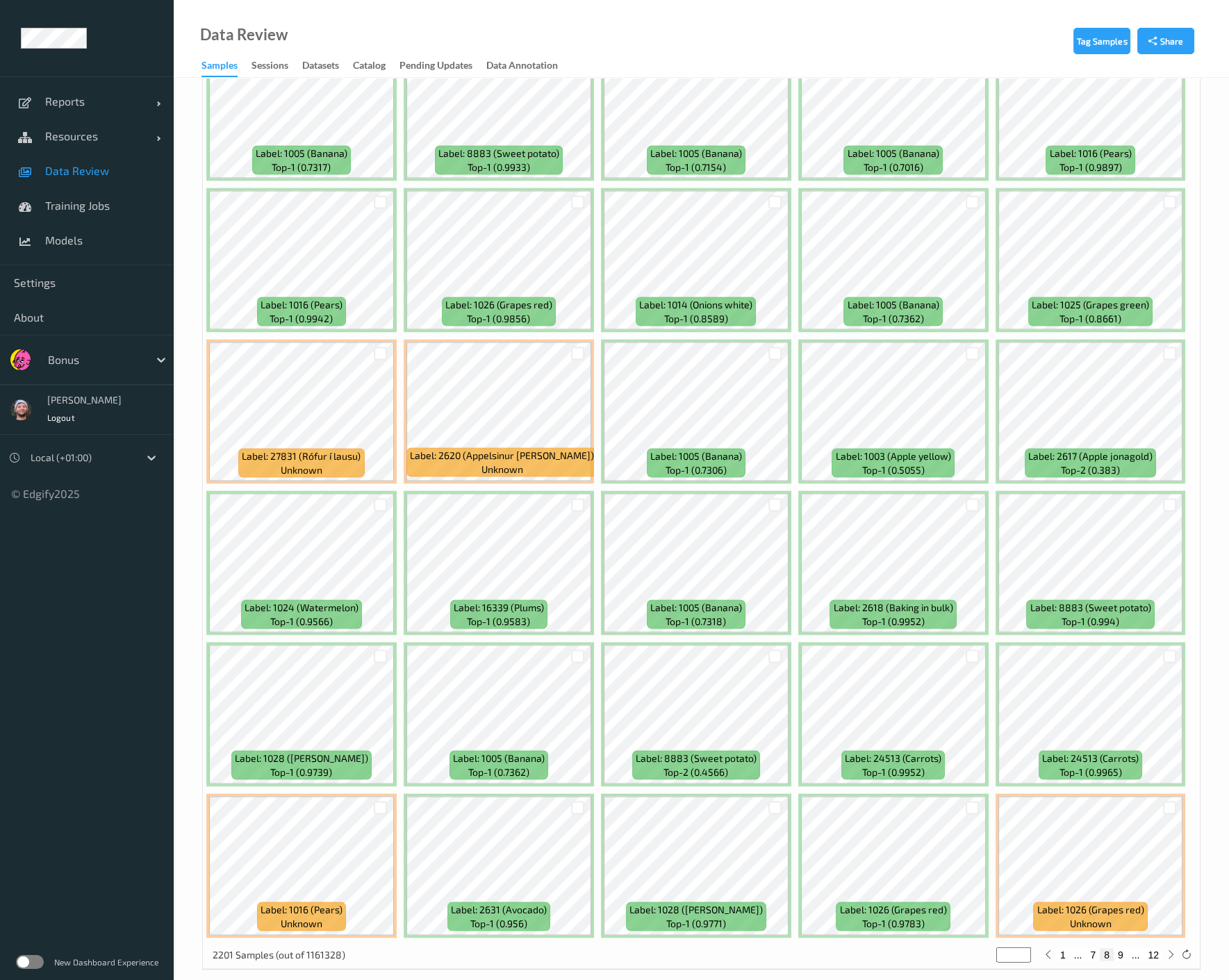
scroll to position [5529, 0]
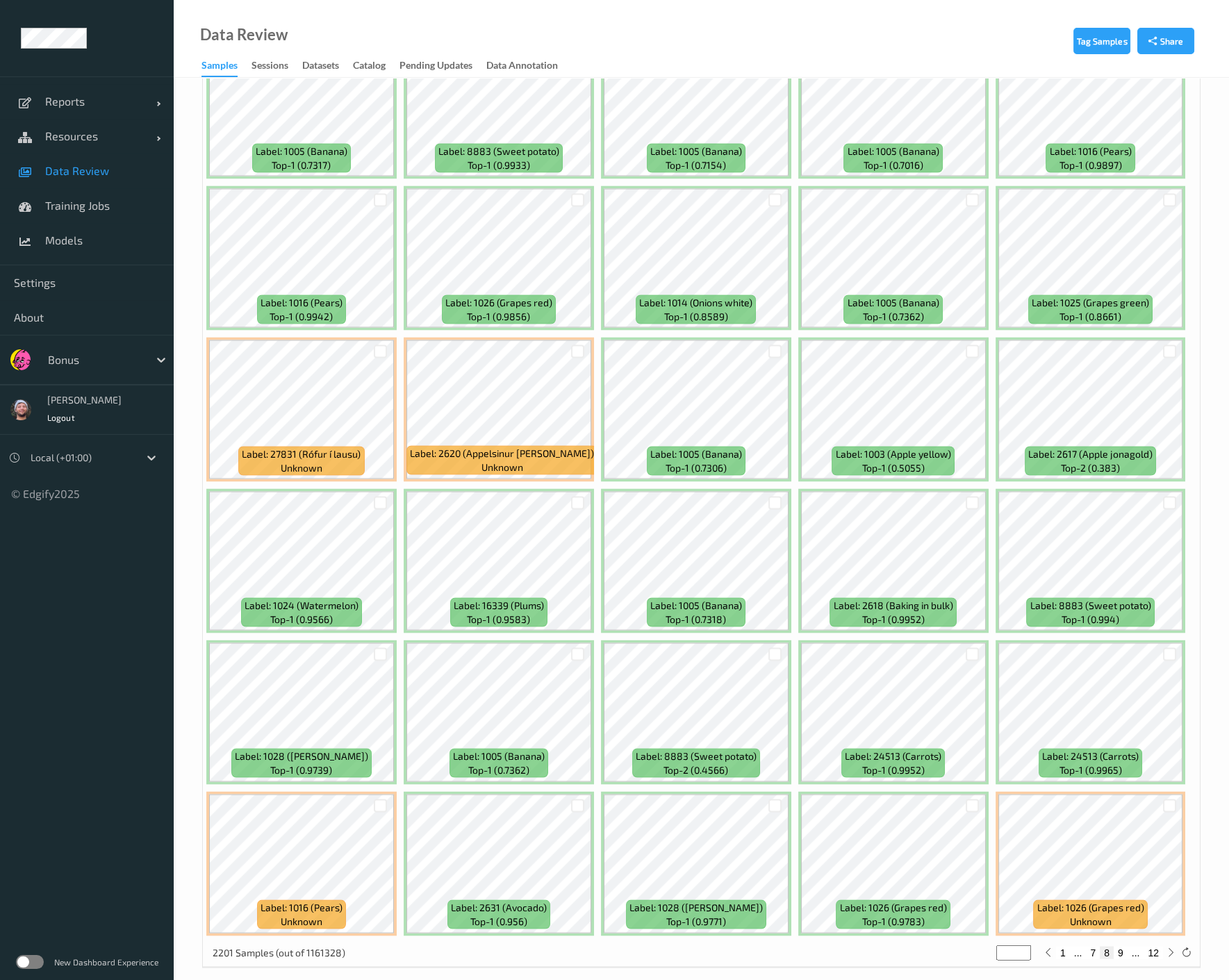
click at [985, 946] on button "9" at bounding box center [1120, 952] width 14 height 13
type input "*"
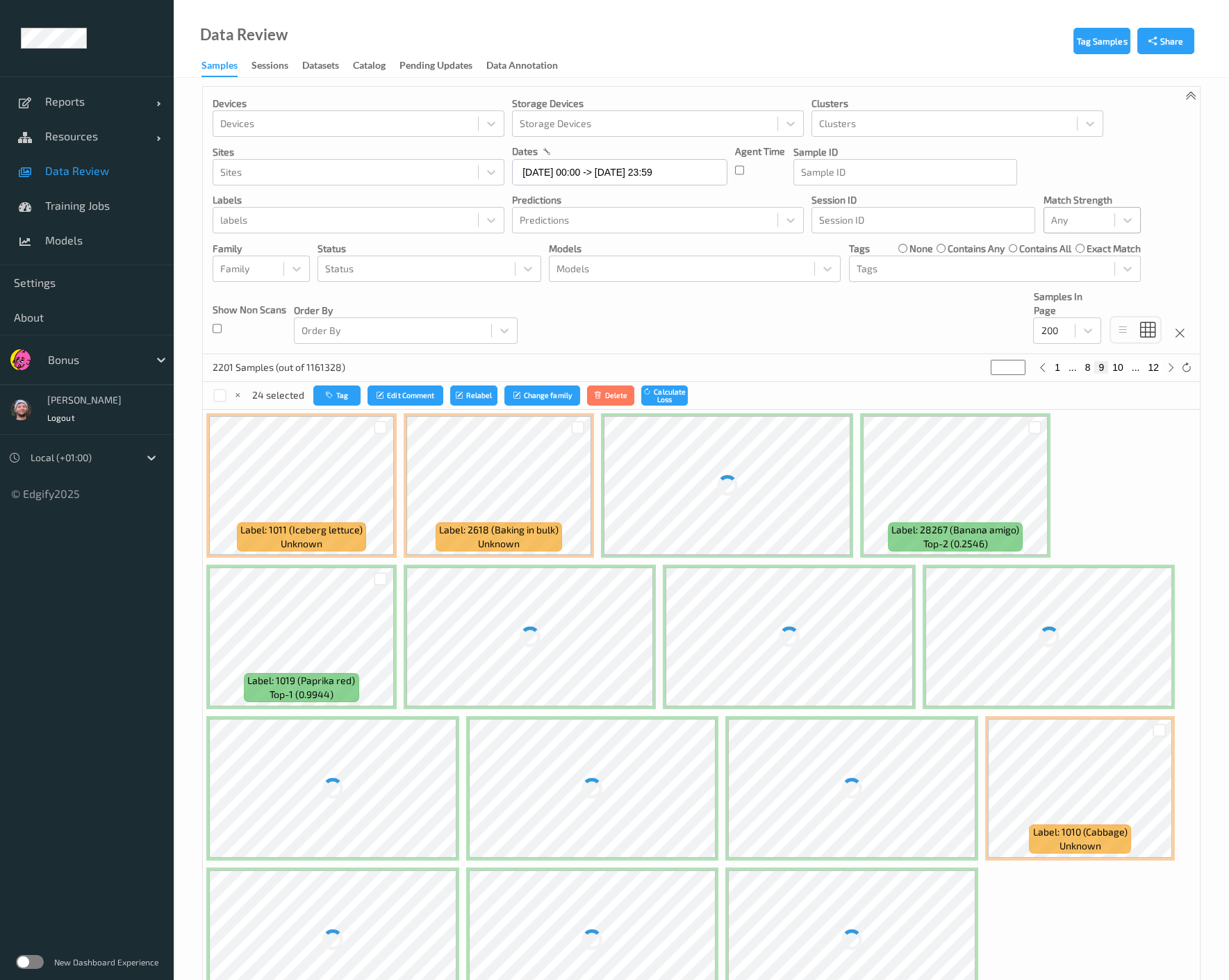
scroll to position [0, 0]
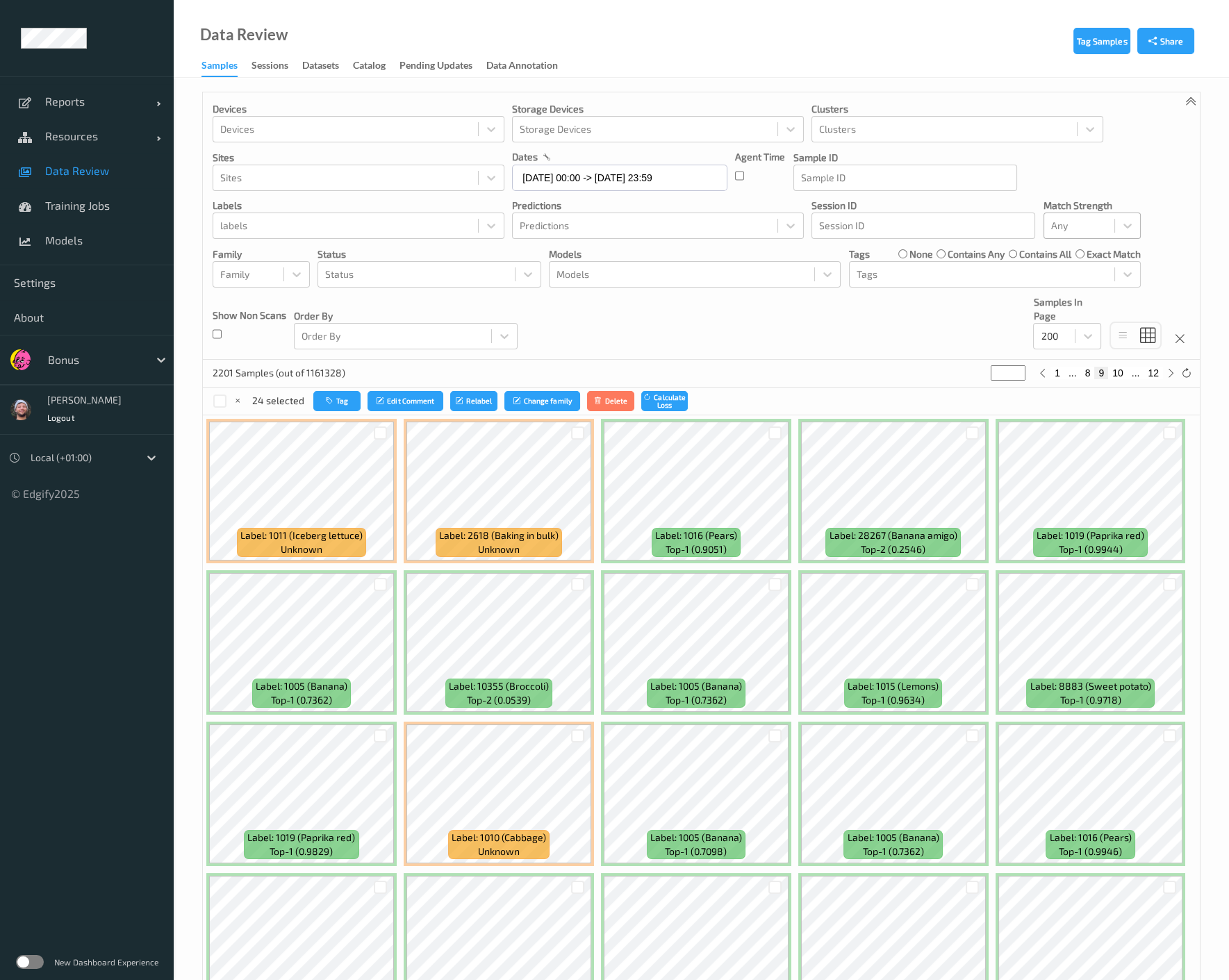
click at [276, 102] on p "Devices" at bounding box center [358, 109] width 292 height 14
drag, startPoint x: 574, startPoint y: 433, endPoint x: 658, endPoint y: 382, distance: 98.3
click at [575, 433] on div at bounding box center [577, 432] width 13 height 13
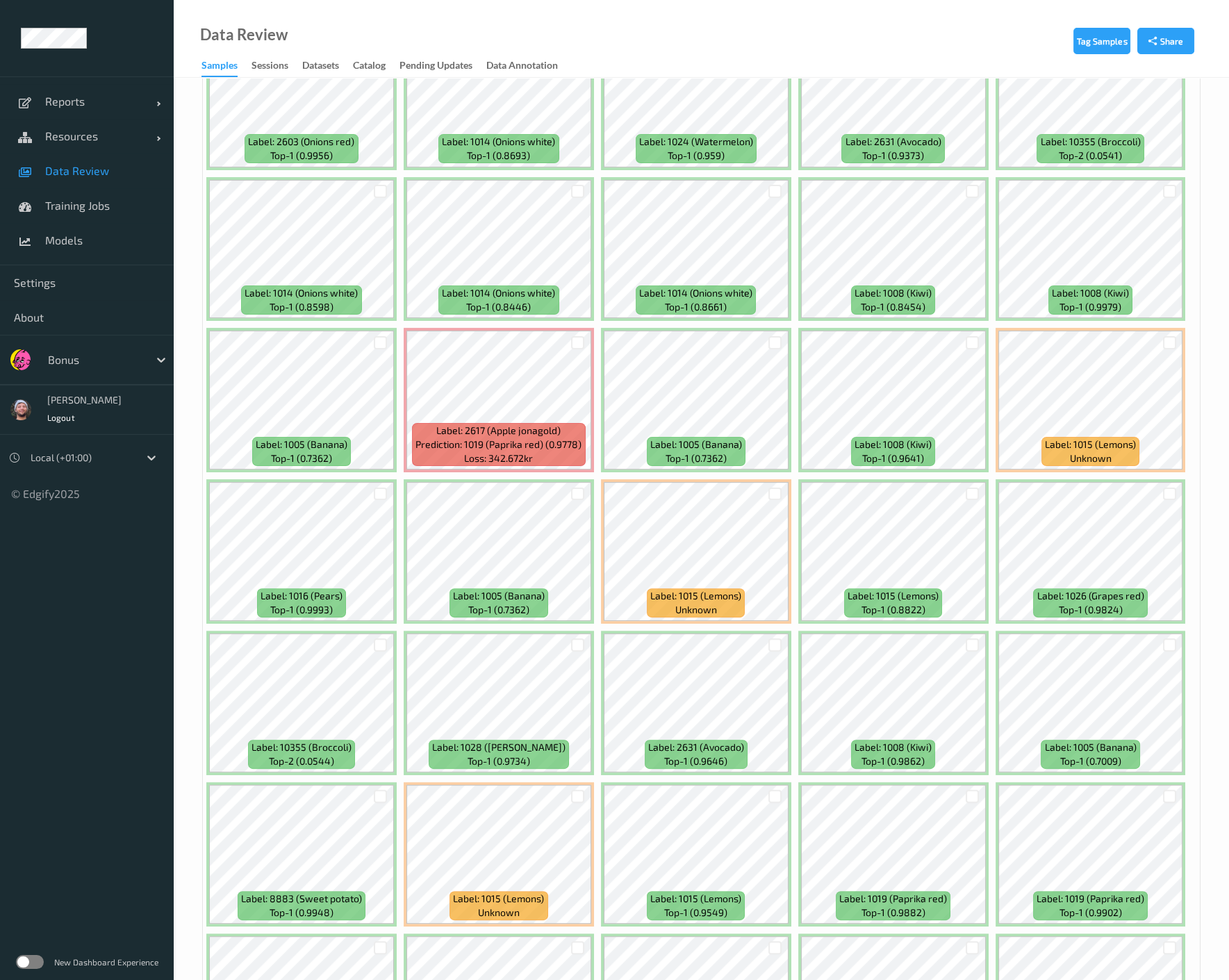
scroll to position [849, 0]
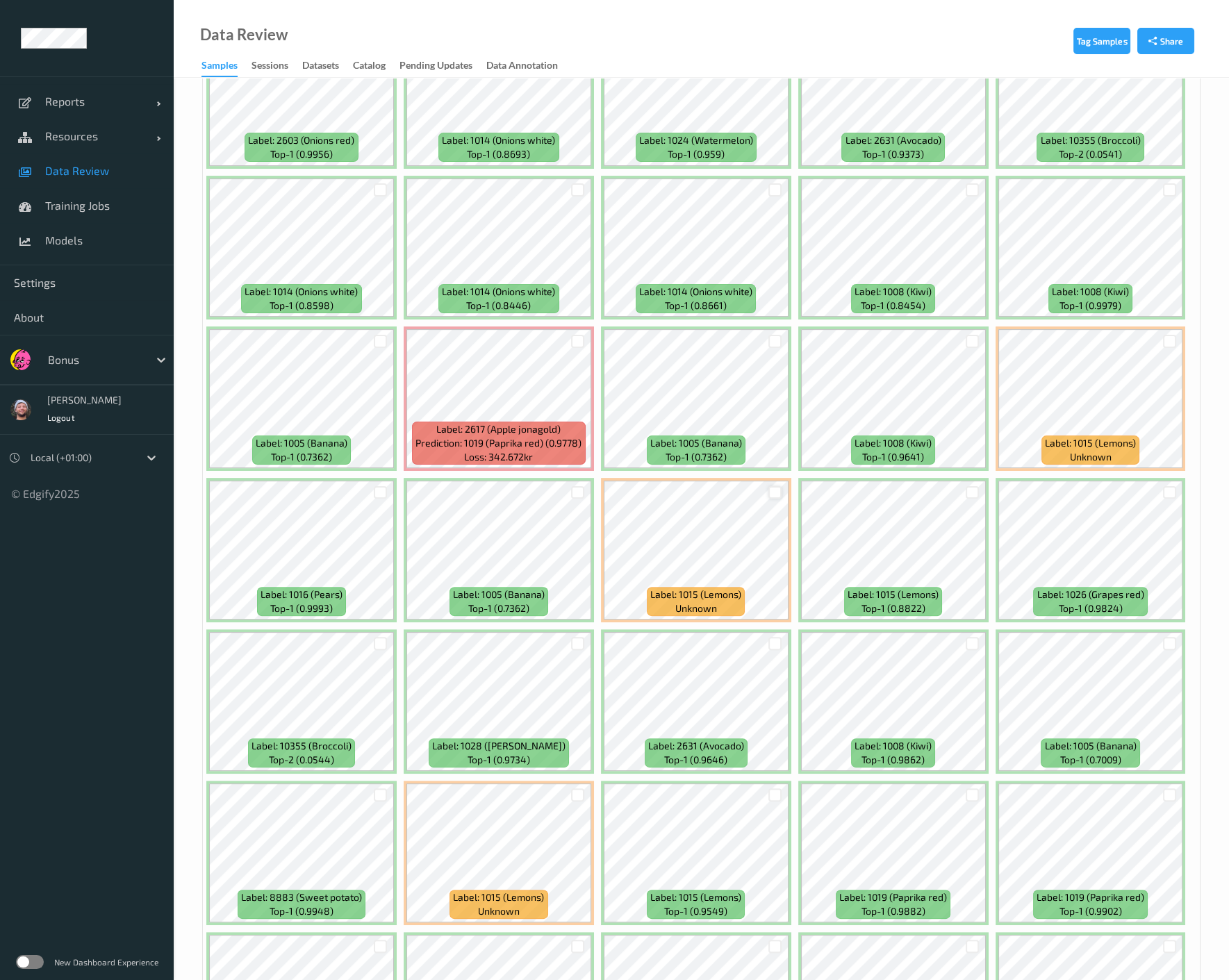
click at [769, 495] on div at bounding box center [774, 492] width 13 height 13
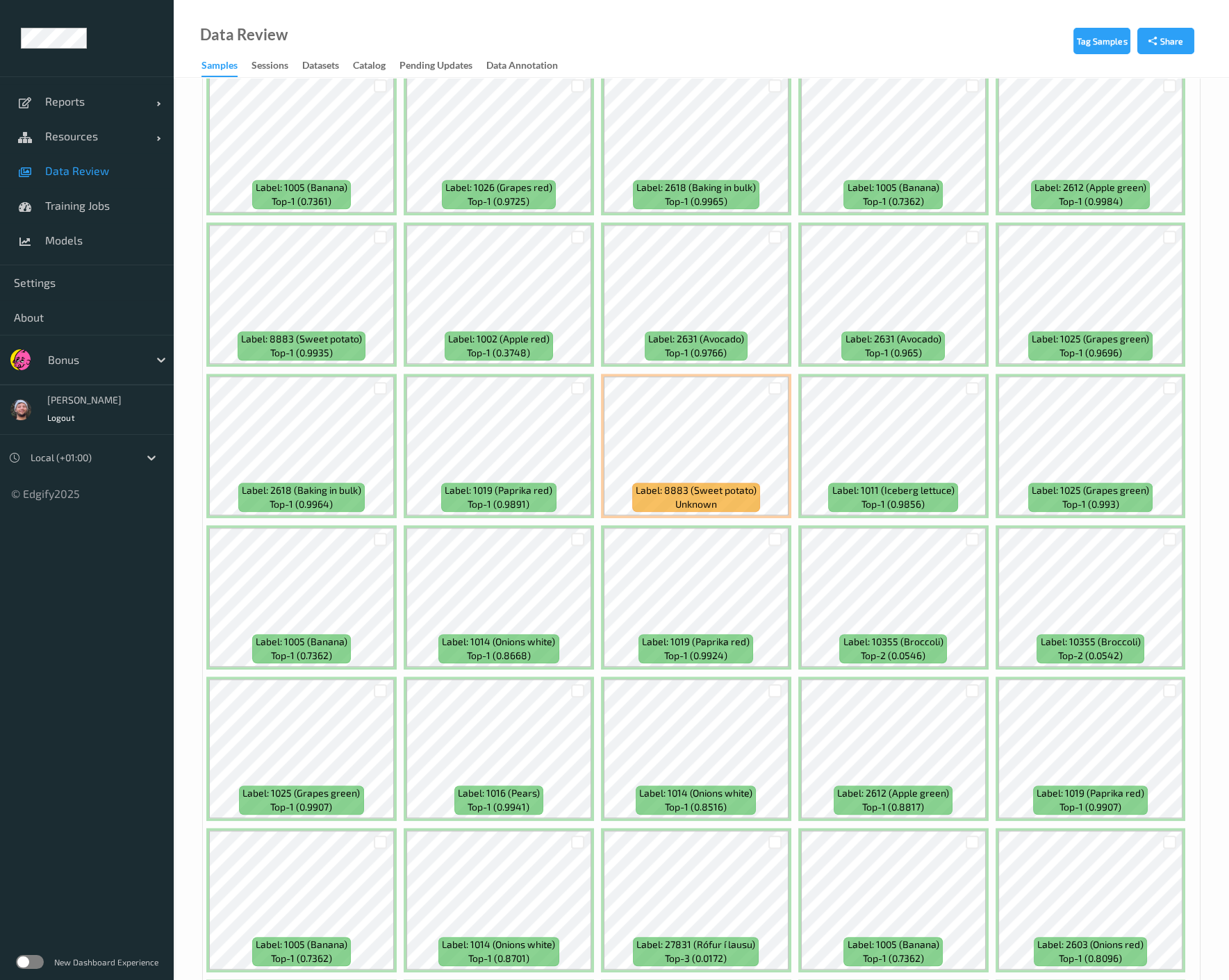
scroll to position [2623, 0]
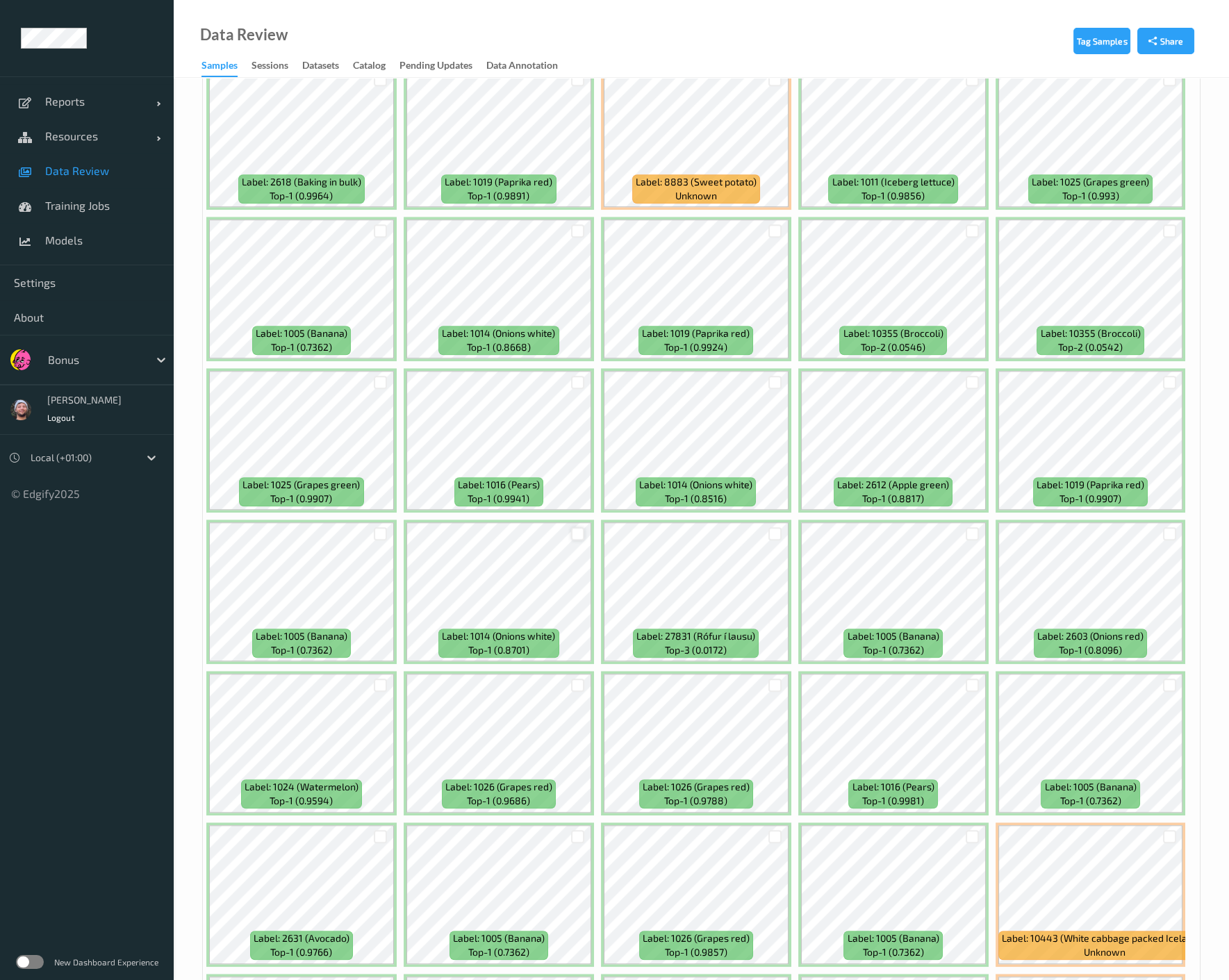
click at [574, 527] on div at bounding box center [577, 533] width 13 height 13
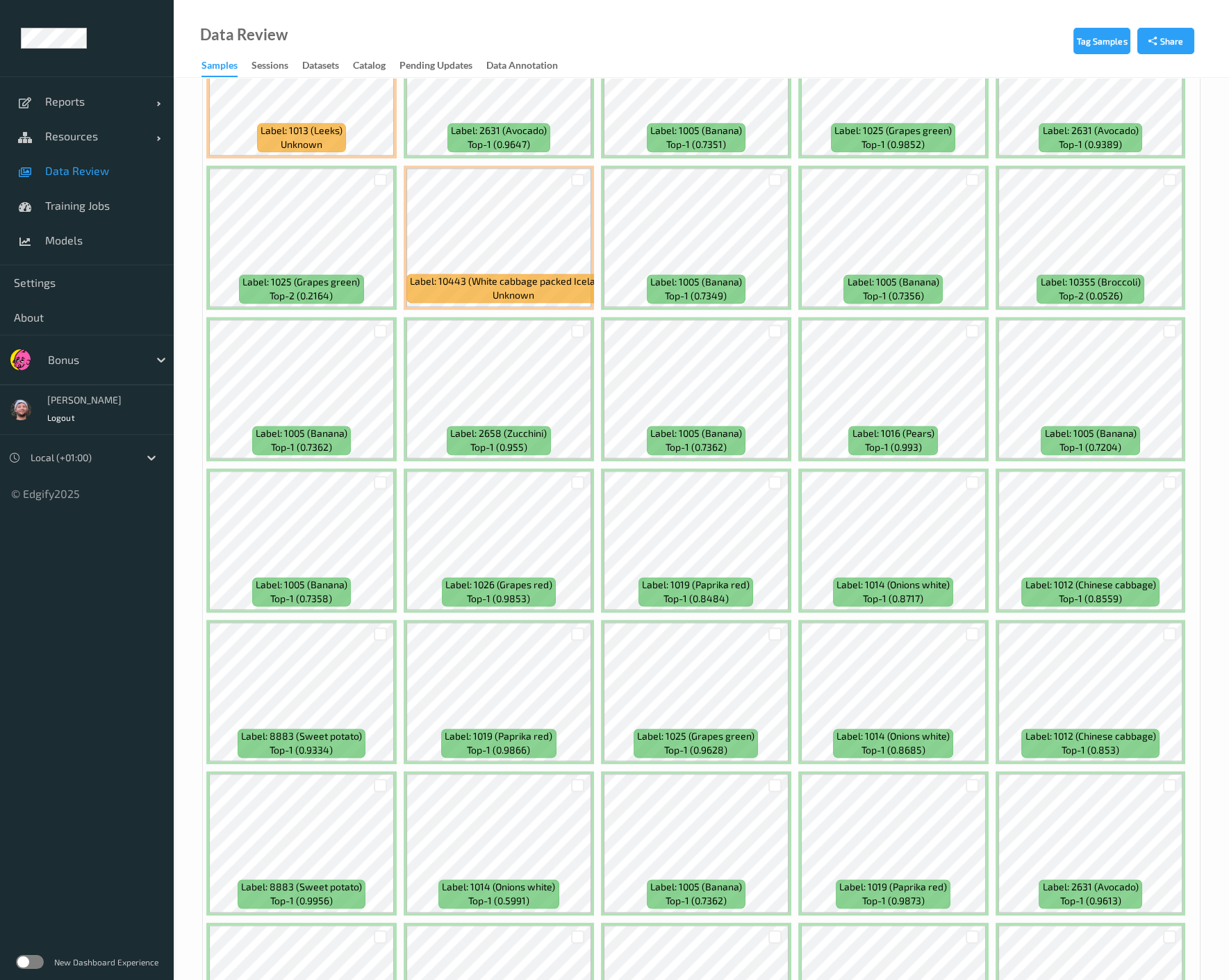
scroll to position [4167, 0]
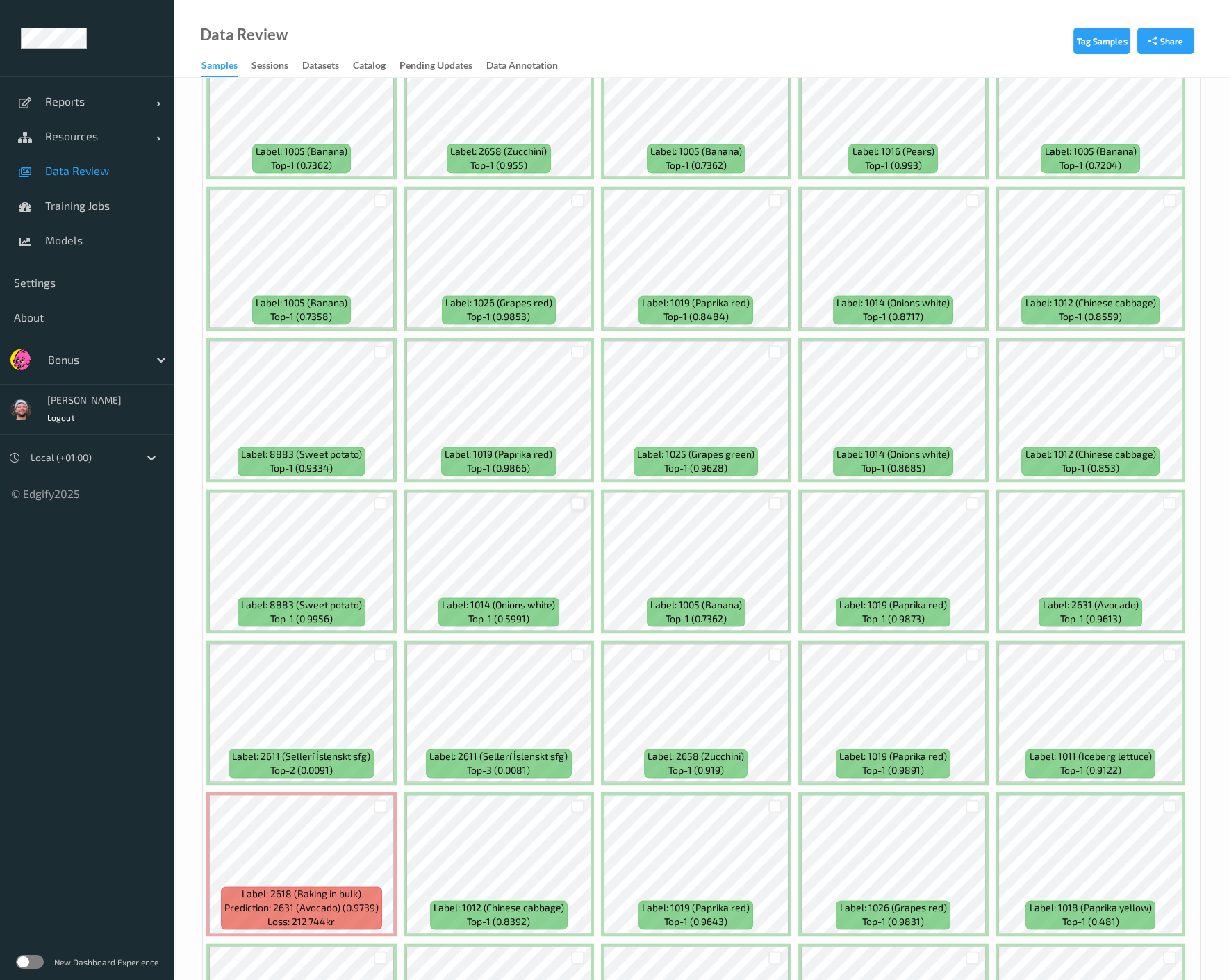
click at [574, 496] on div at bounding box center [577, 502] width 13 height 13
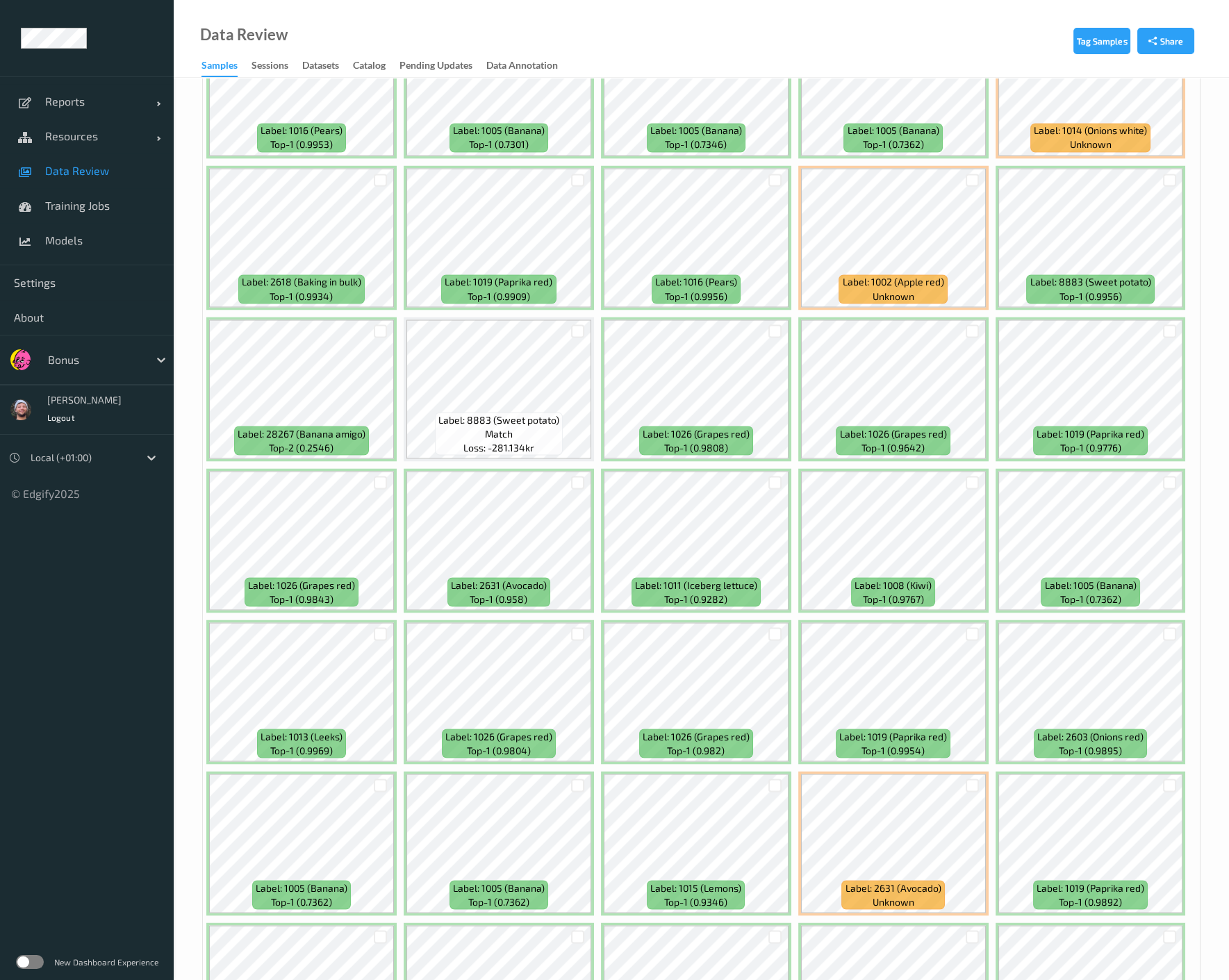
scroll to position [5529, 0]
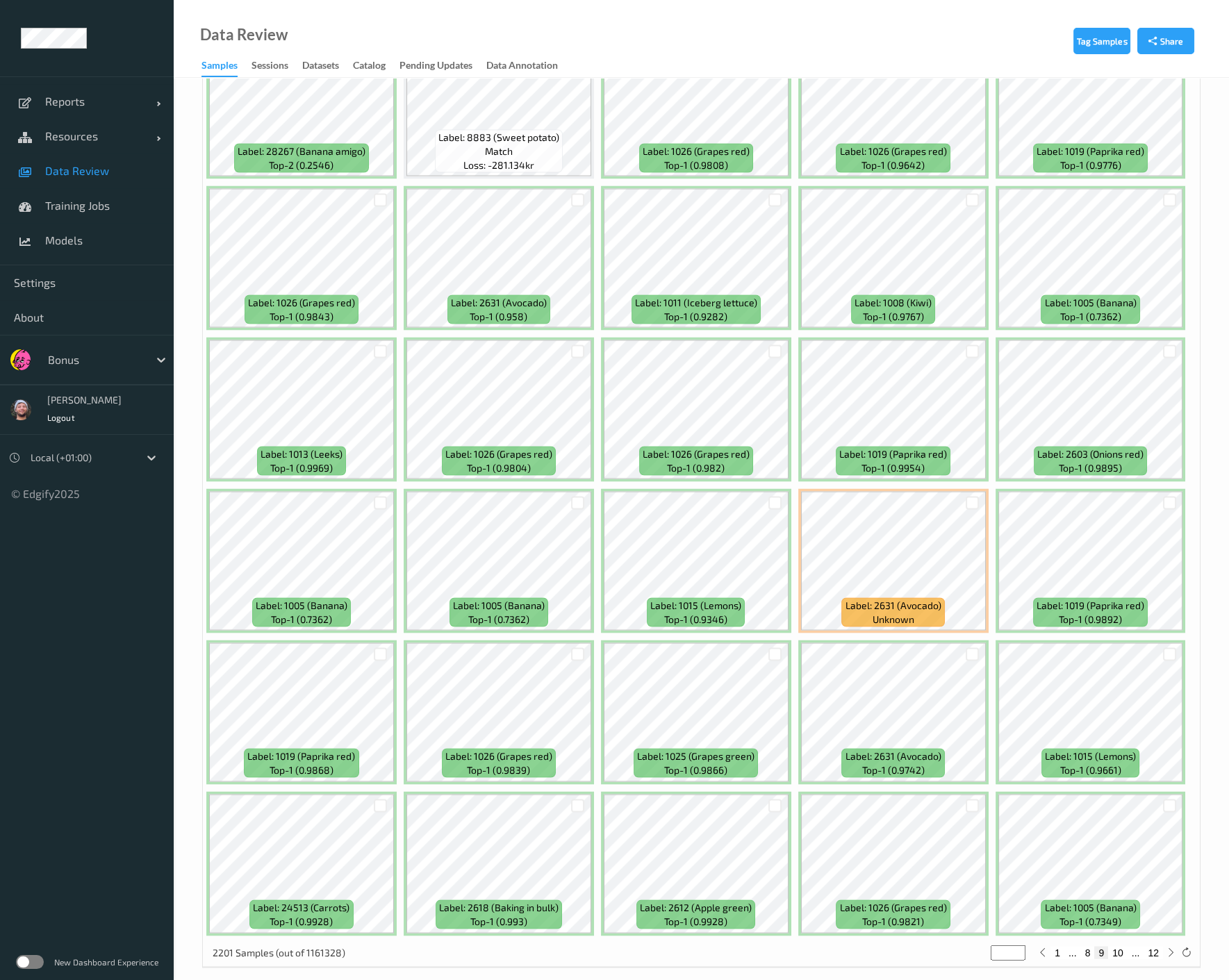
click at [985, 946] on button "10" at bounding box center [1118, 952] width 20 height 13
type input "**"
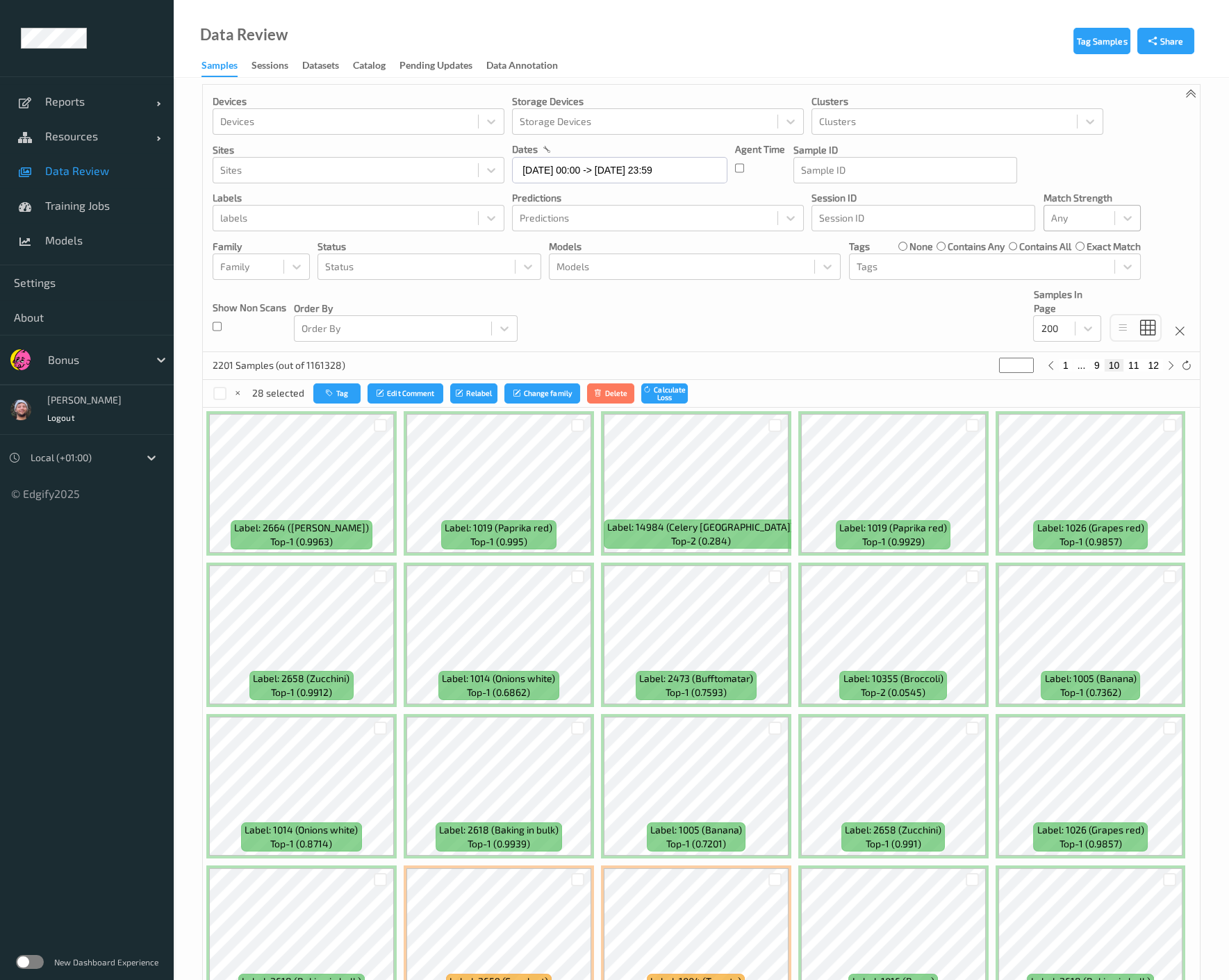
scroll to position [0, 0]
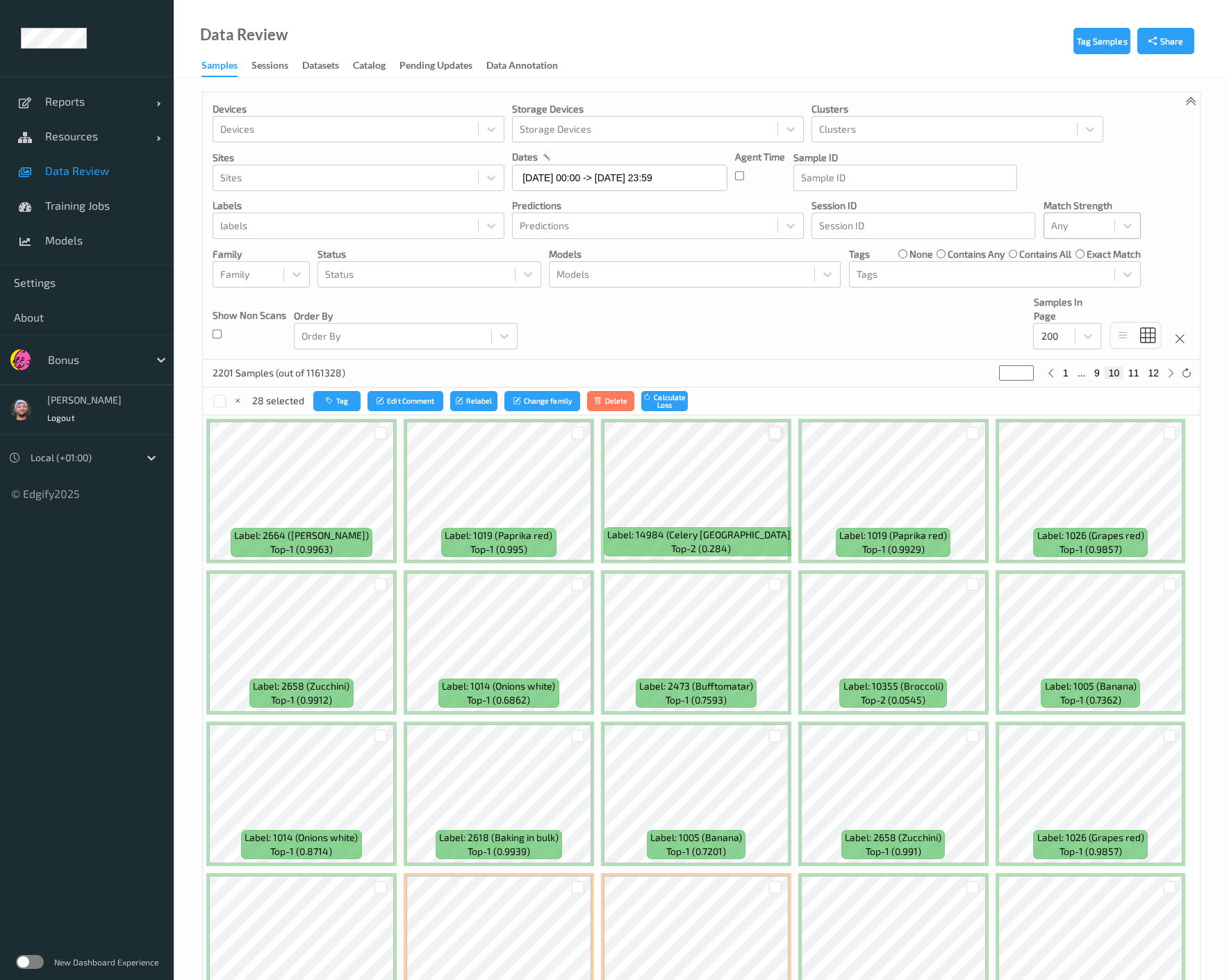
click at [773, 429] on div at bounding box center [774, 432] width 13 height 13
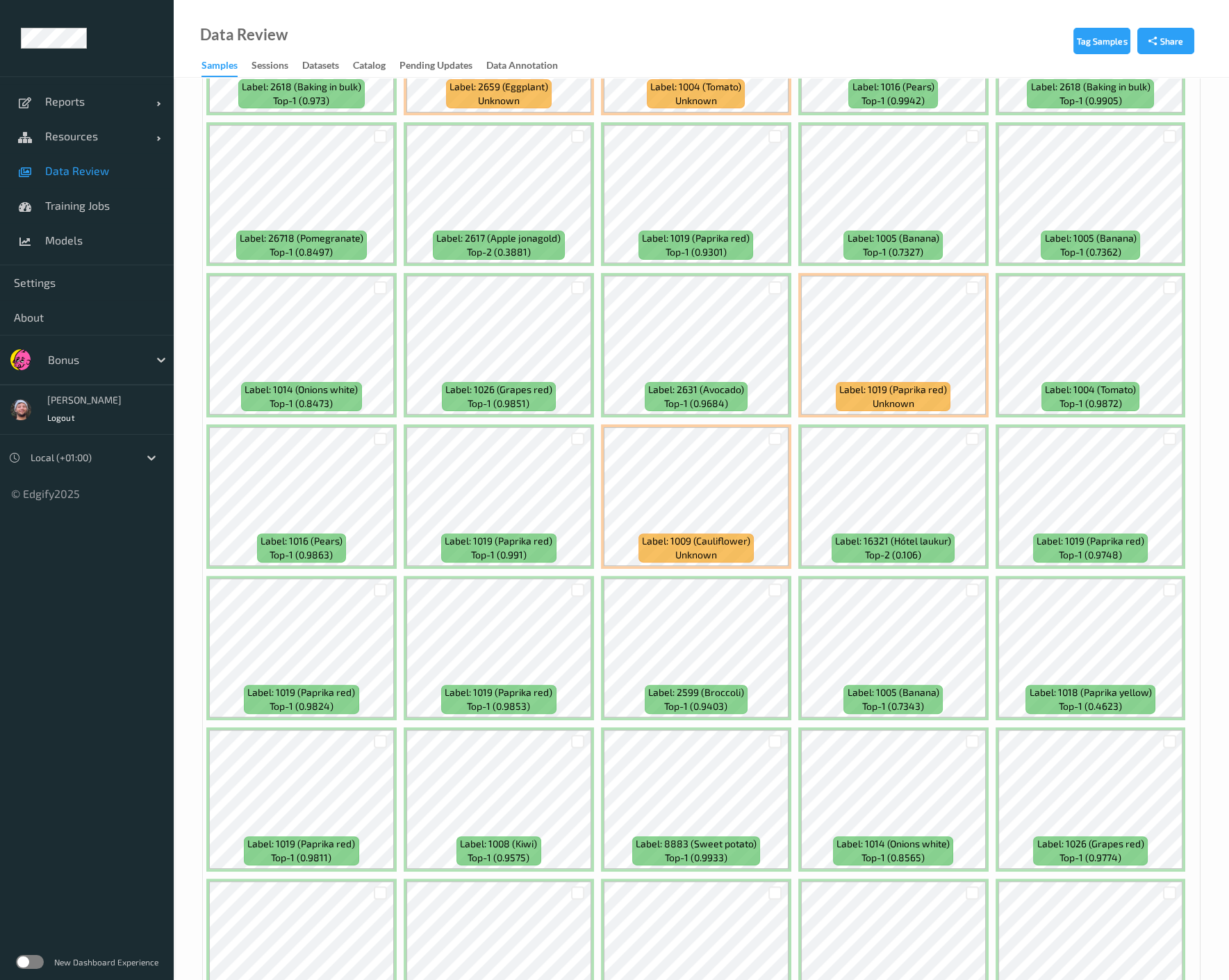
scroll to position [926, 0]
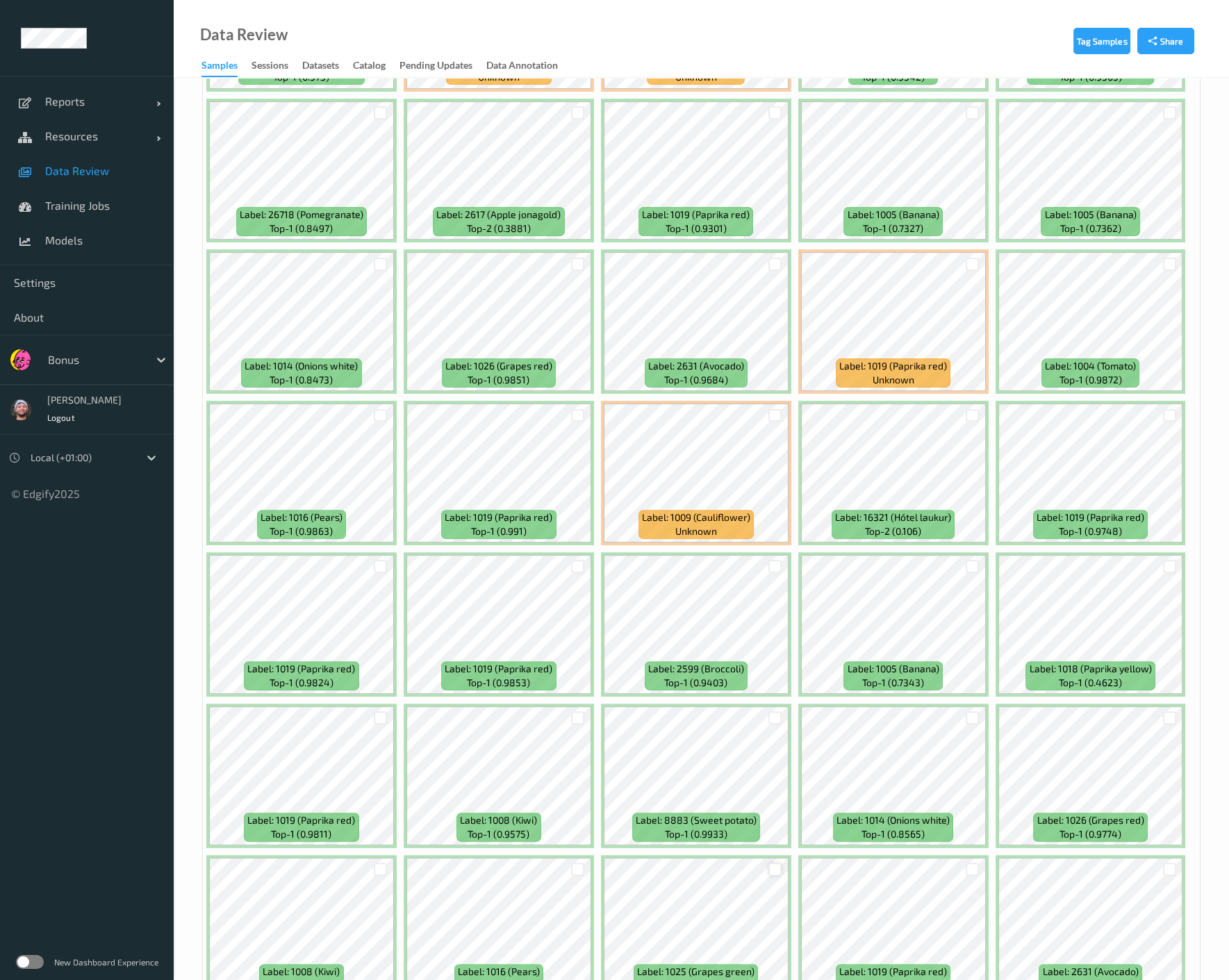
click at [772, 864] on div at bounding box center [774, 869] width 13 height 13
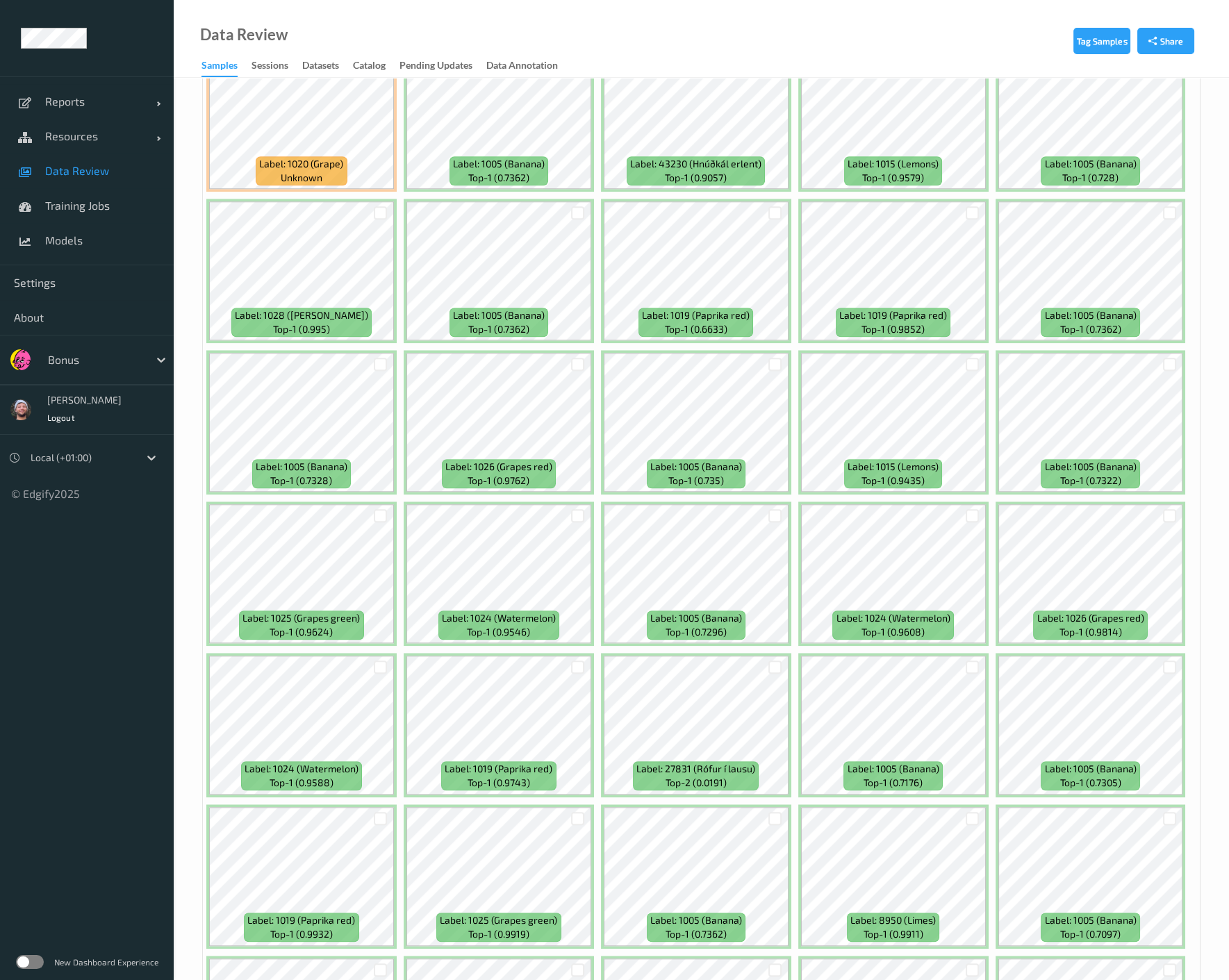
scroll to position [2700, 0]
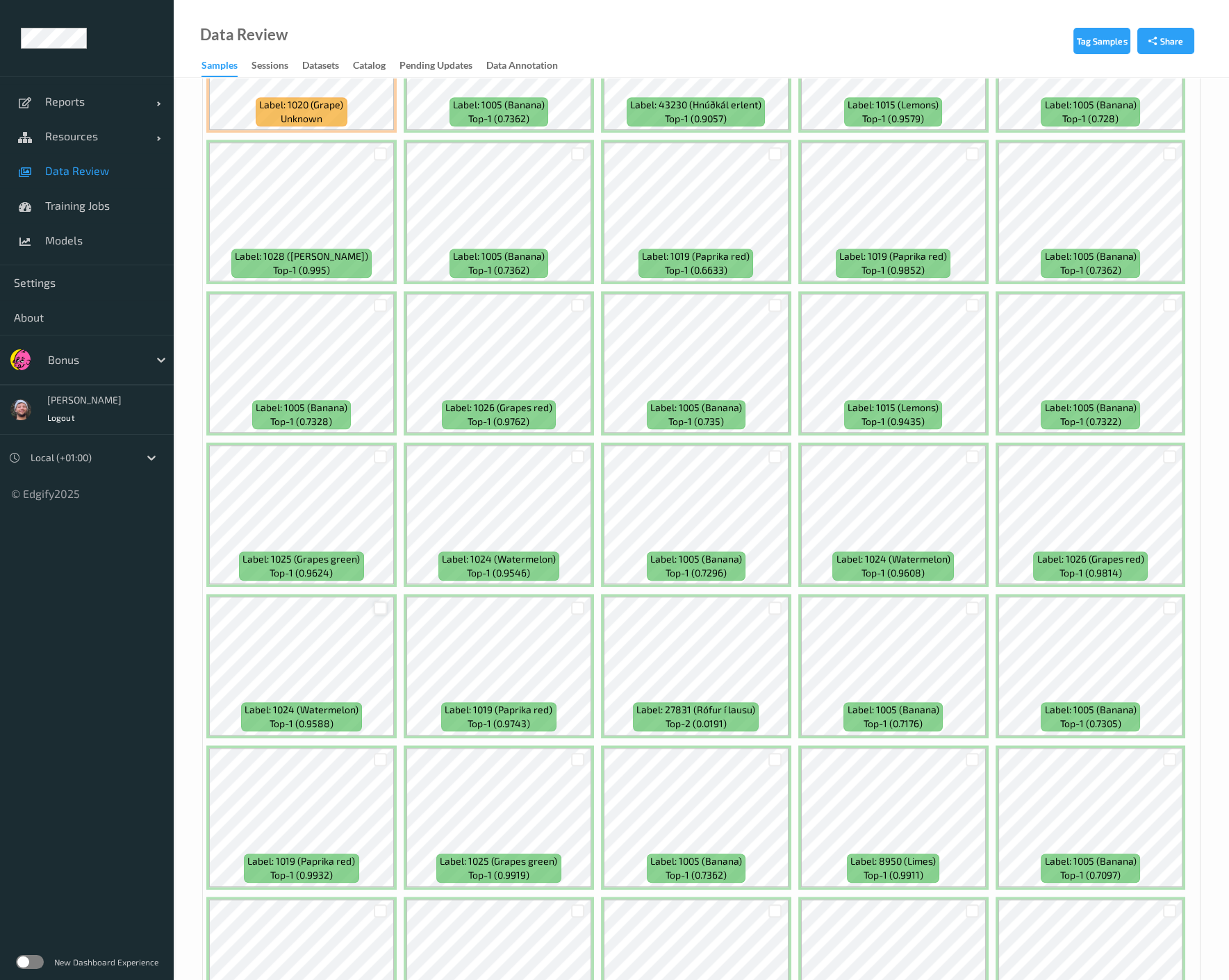
click at [380, 601] on div at bounding box center [380, 607] width 13 height 13
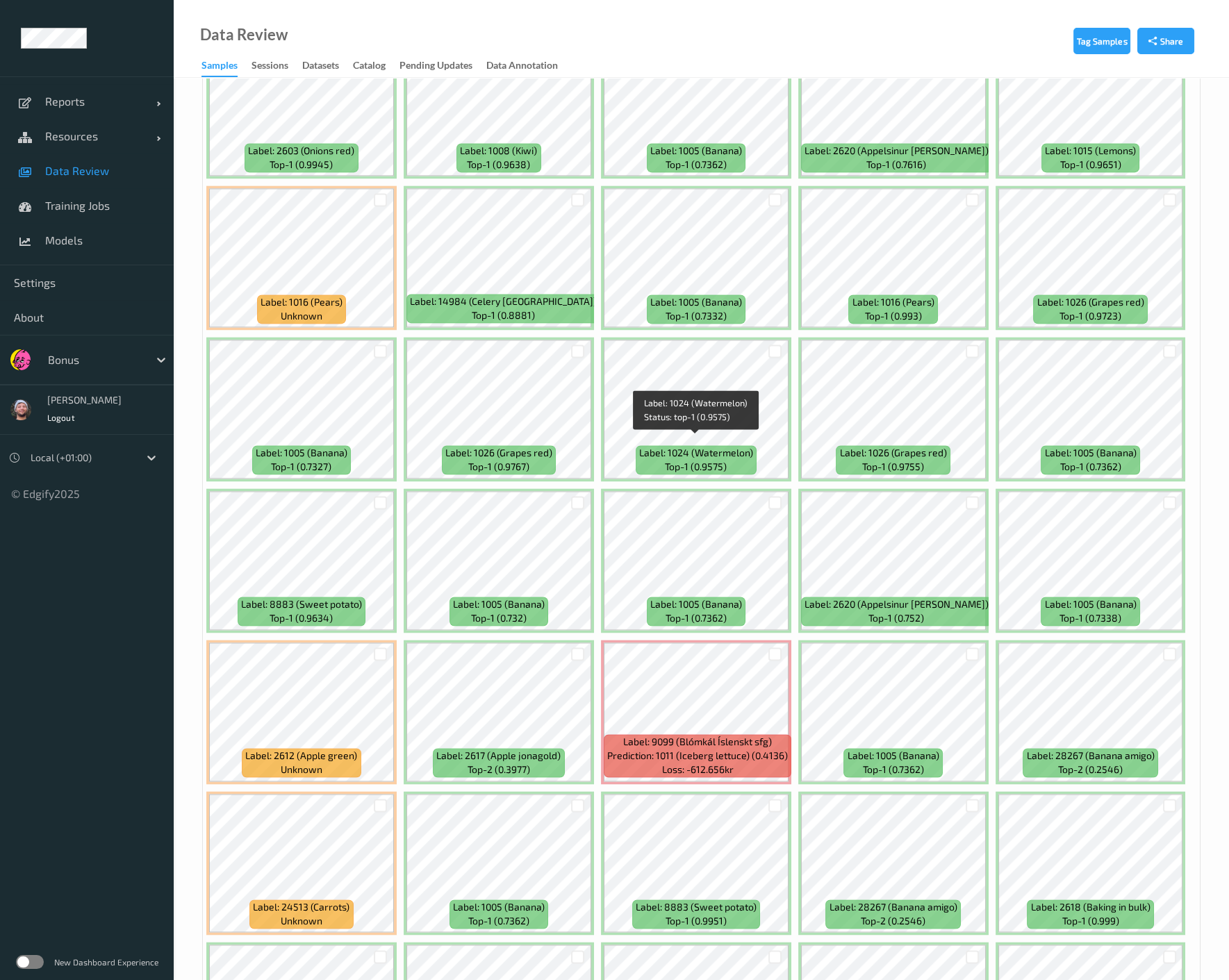
scroll to position [4321, 0]
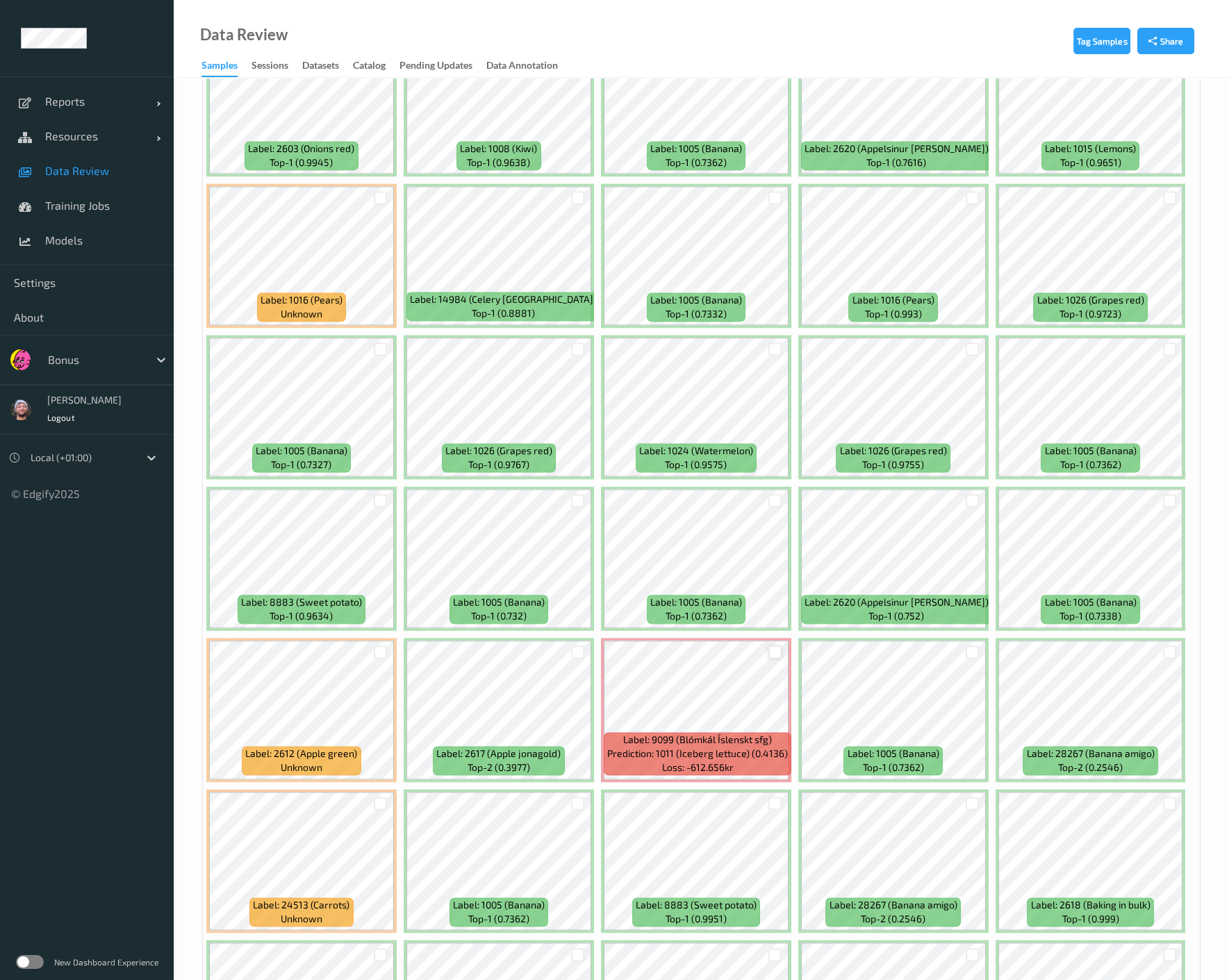
click at [772, 646] on div at bounding box center [774, 652] width 13 height 13
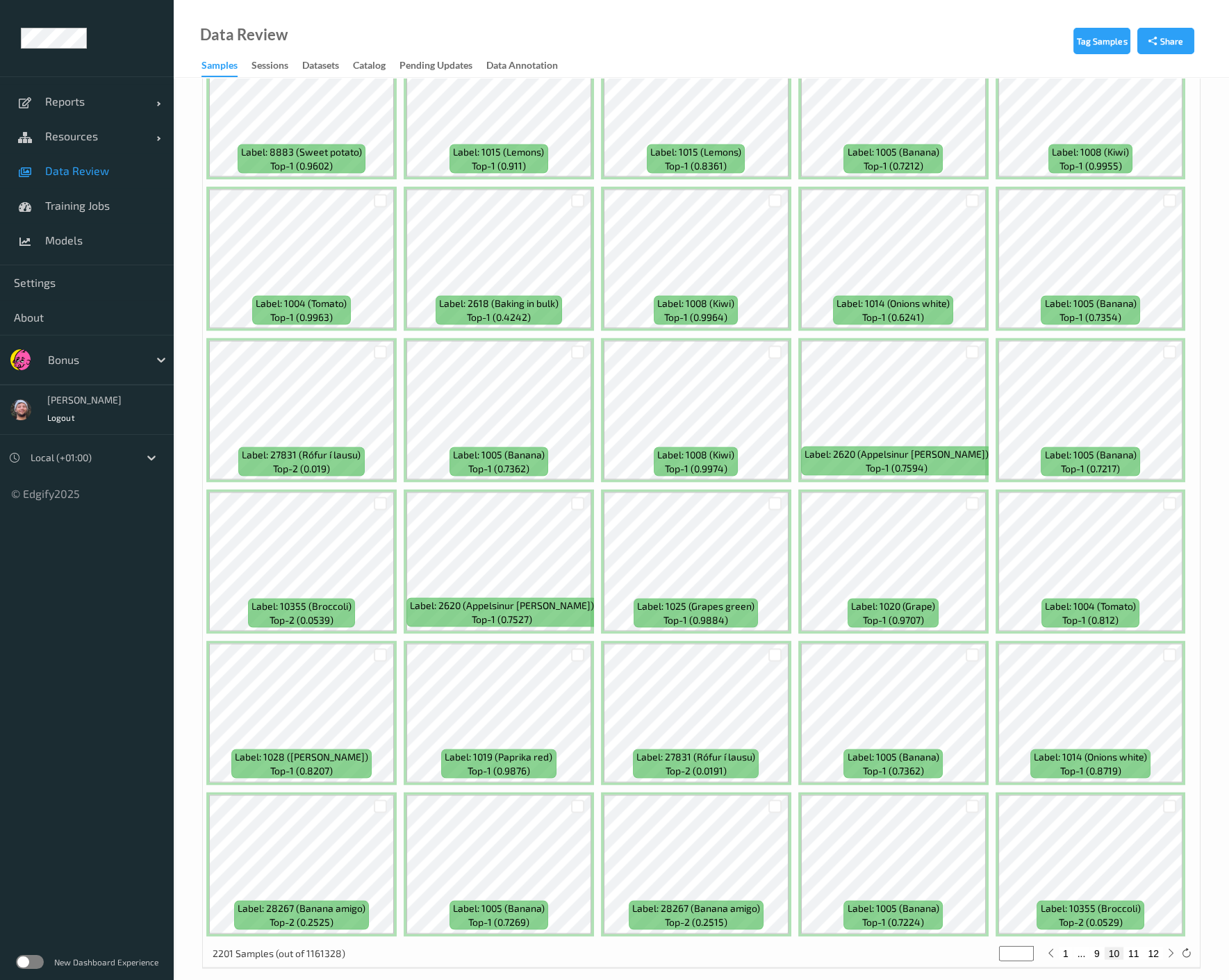
scroll to position [5529, 0]
click at [985, 946] on button "11" at bounding box center [1134, 952] width 20 height 13
type input "**"
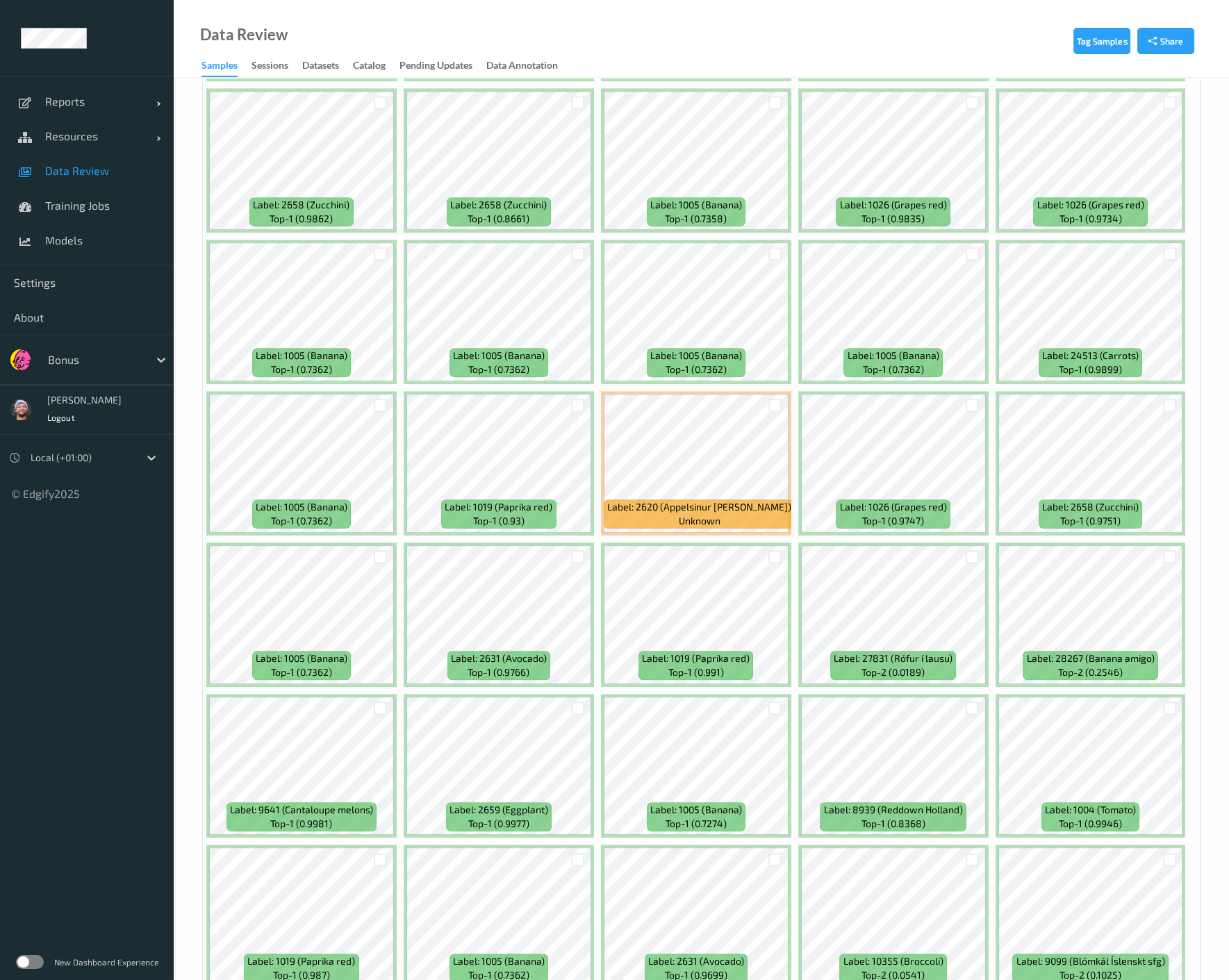
scroll to position [1698, 0]
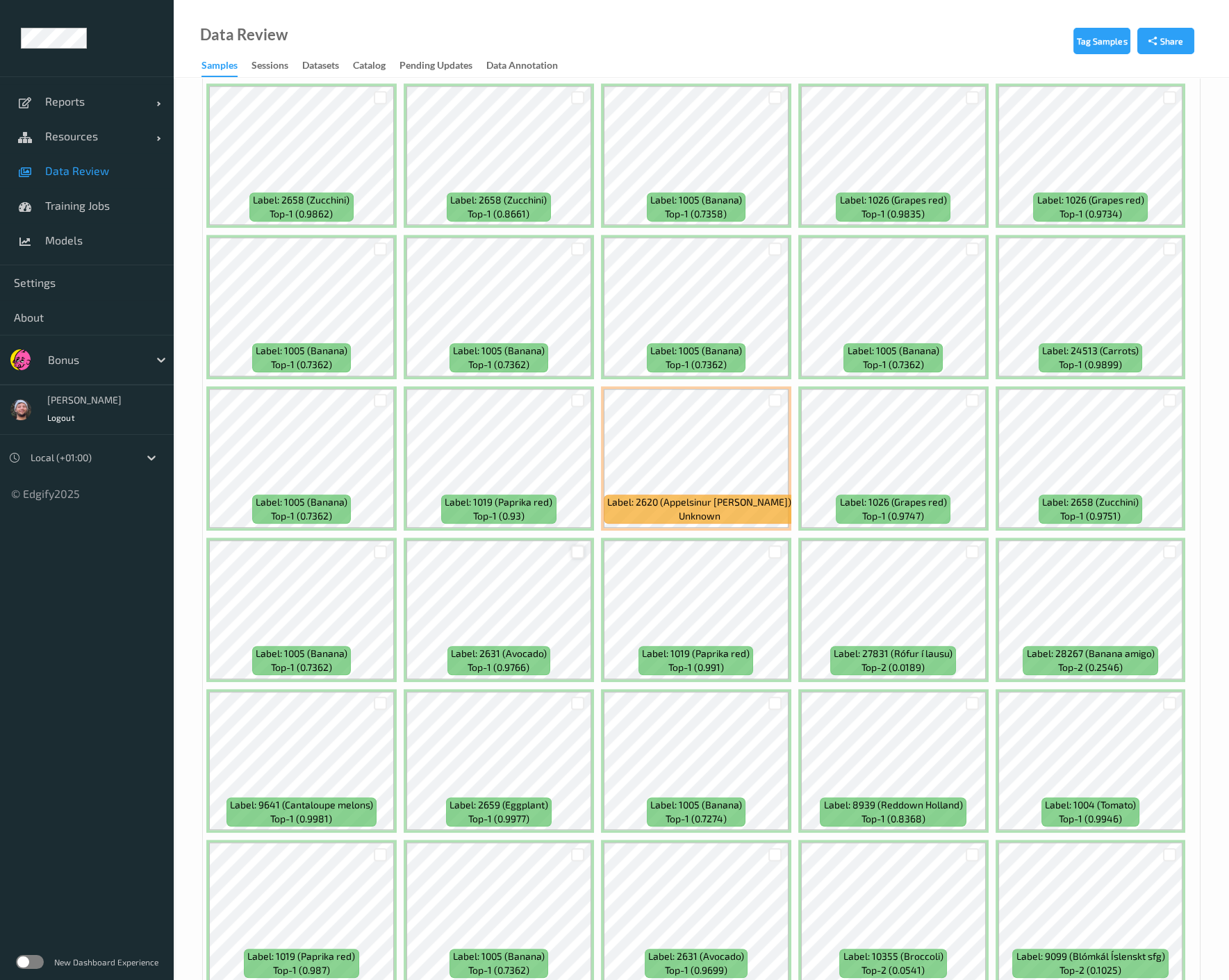
click at [572, 551] on div at bounding box center [577, 551] width 13 height 13
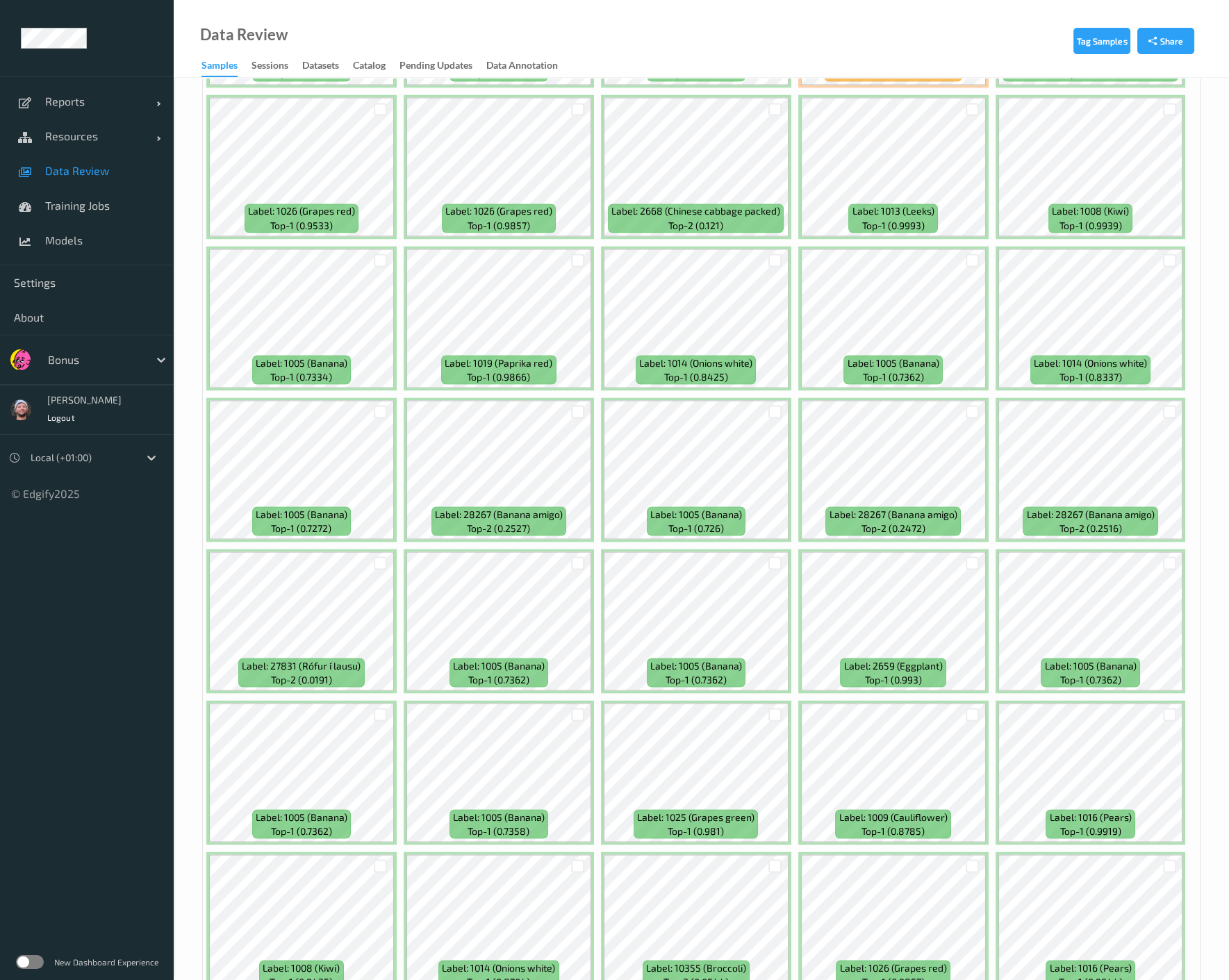
scroll to position [5324, 0]
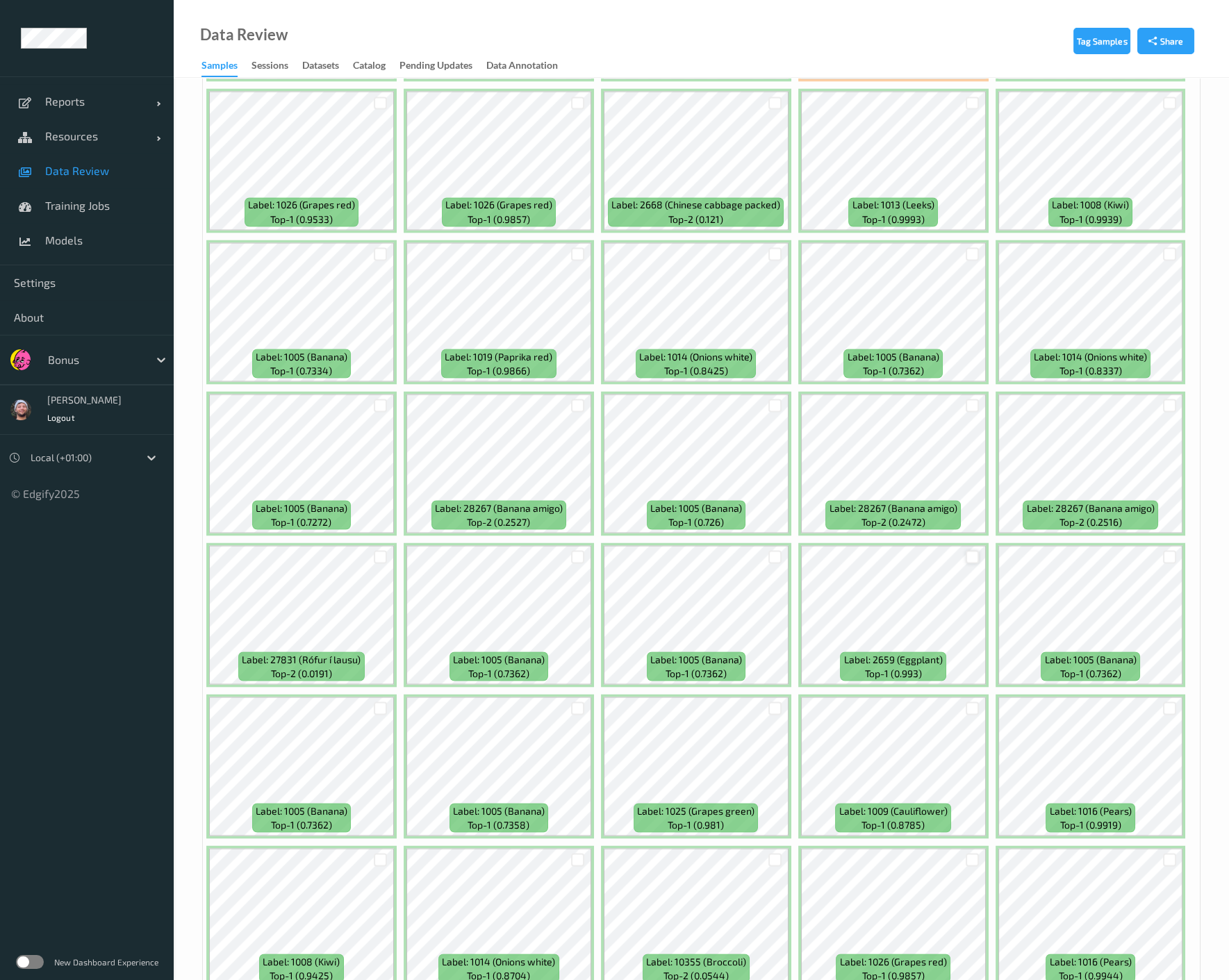
click at [972, 550] on div at bounding box center [972, 556] width 13 height 13
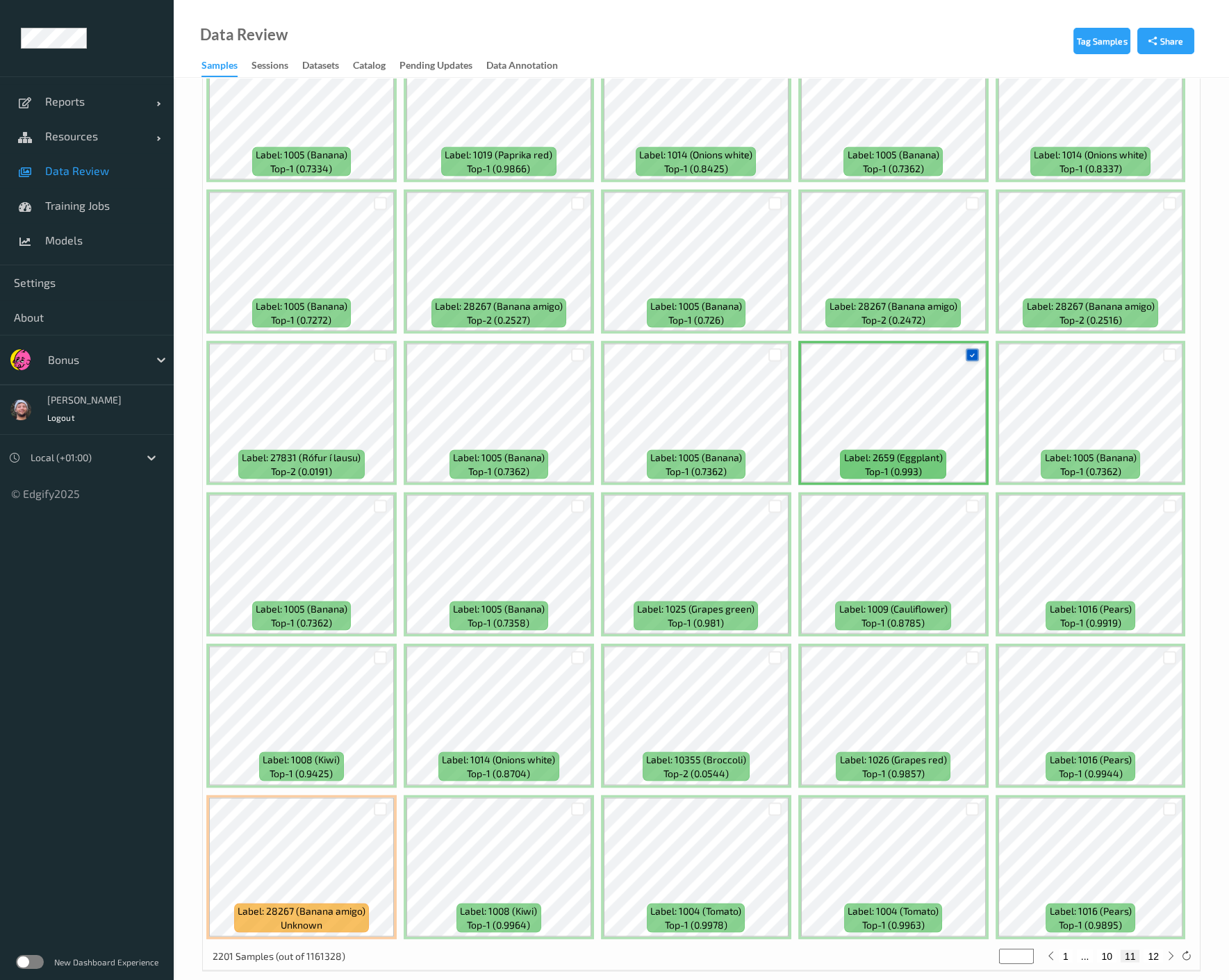
scroll to position [5529, 0]
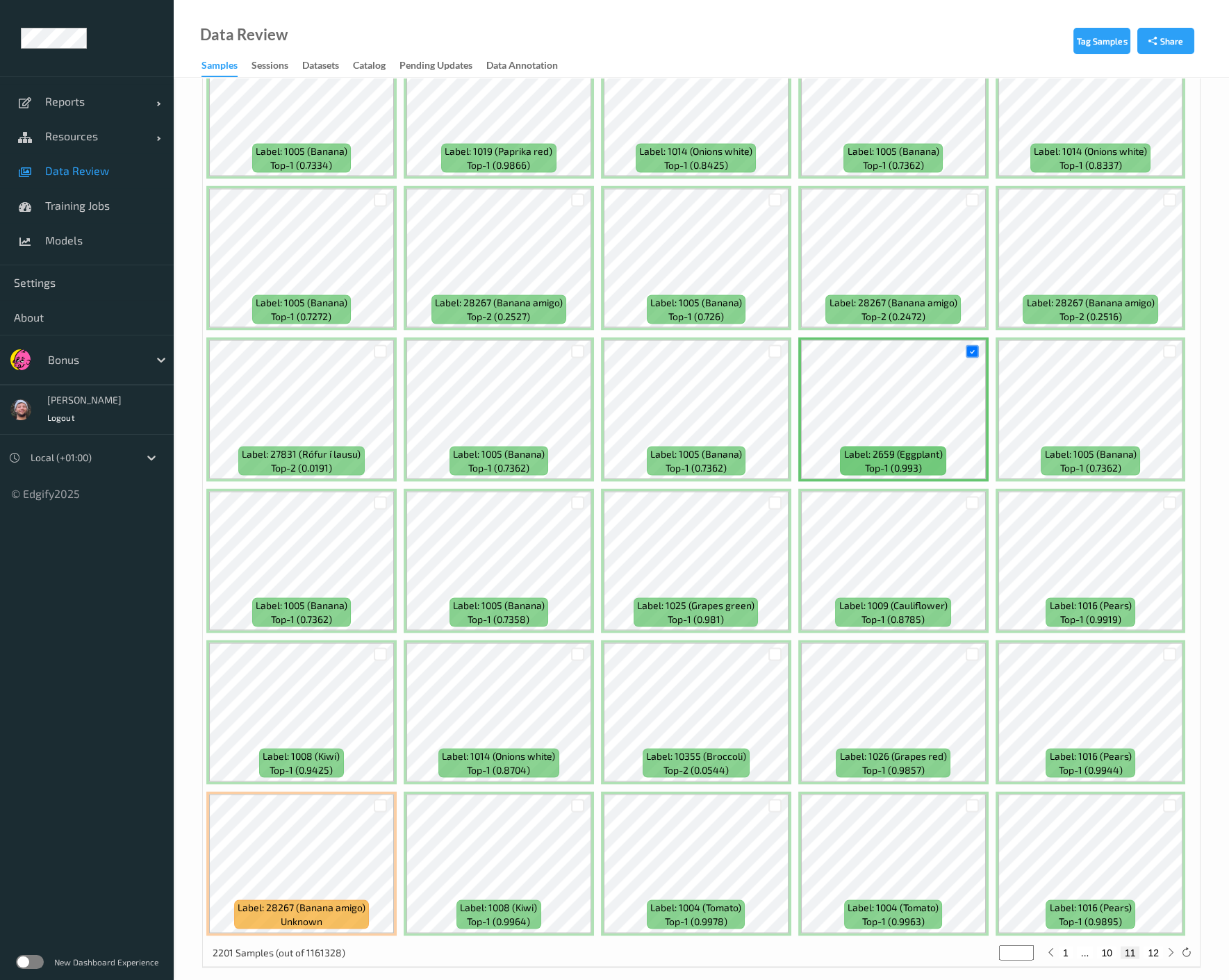
click at [985, 946] on button "12" at bounding box center [1153, 952] width 20 height 13
type input "**"
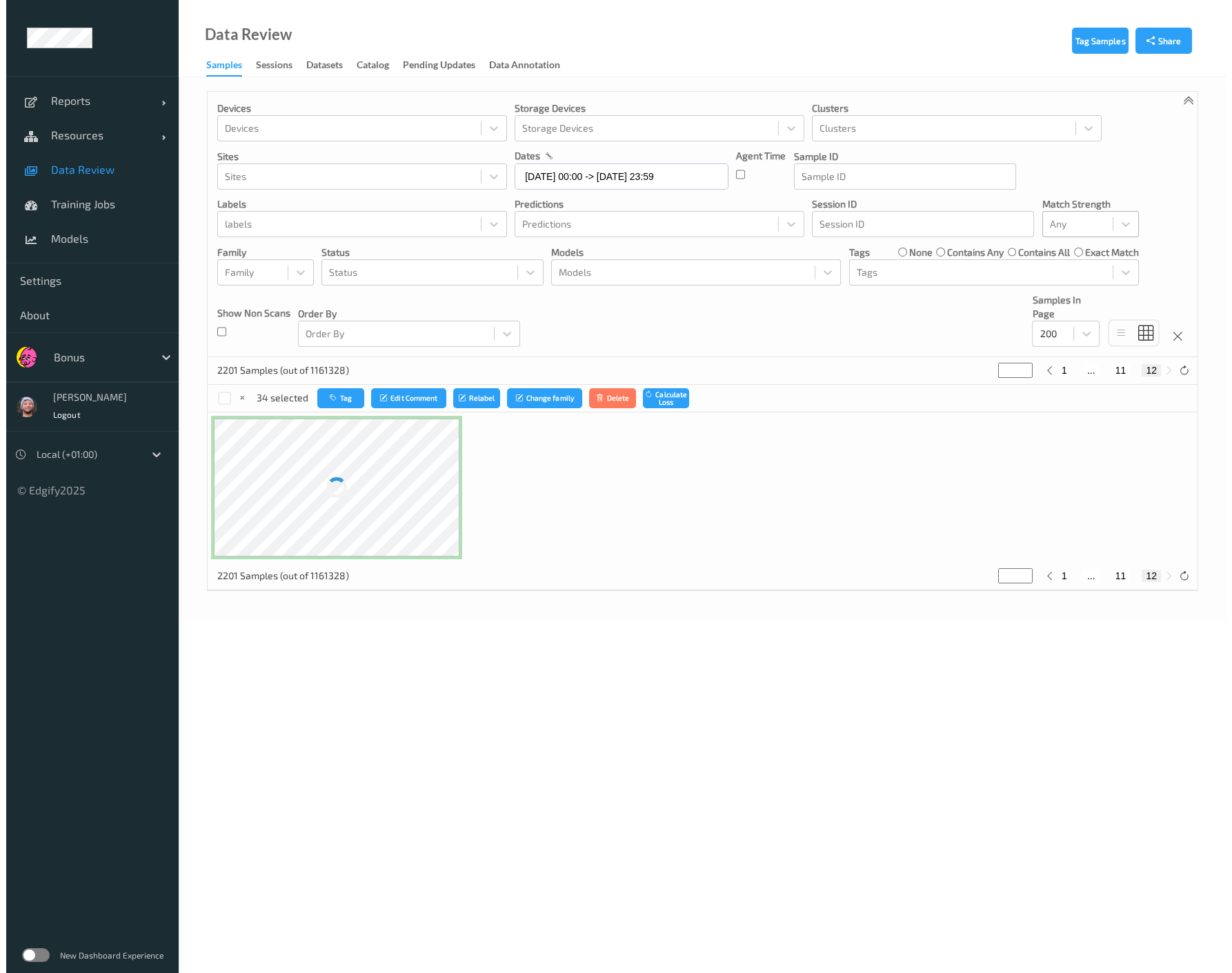
scroll to position [0, 0]
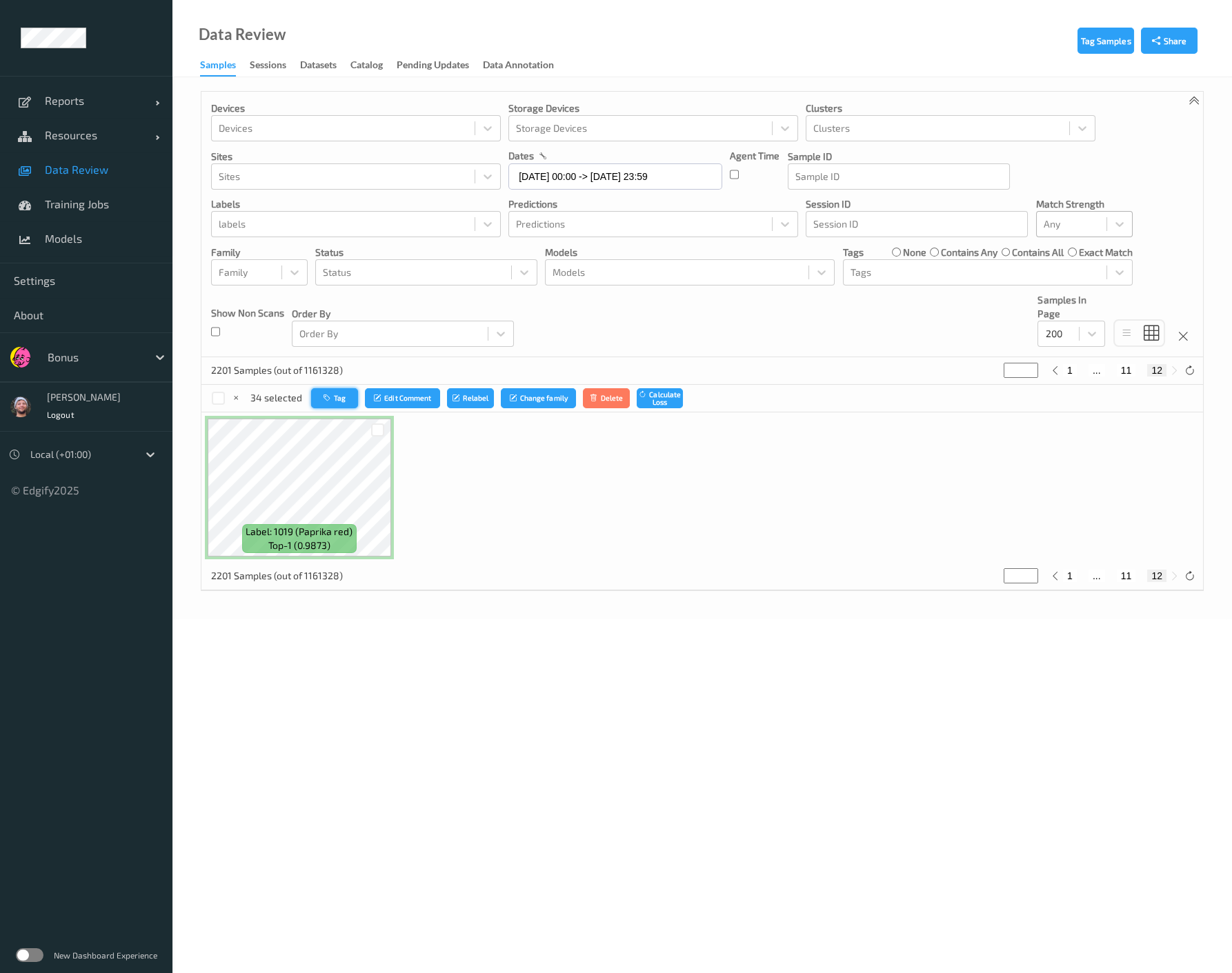
click at [333, 401] on button "Tag" at bounding box center [334, 398] width 47 height 20
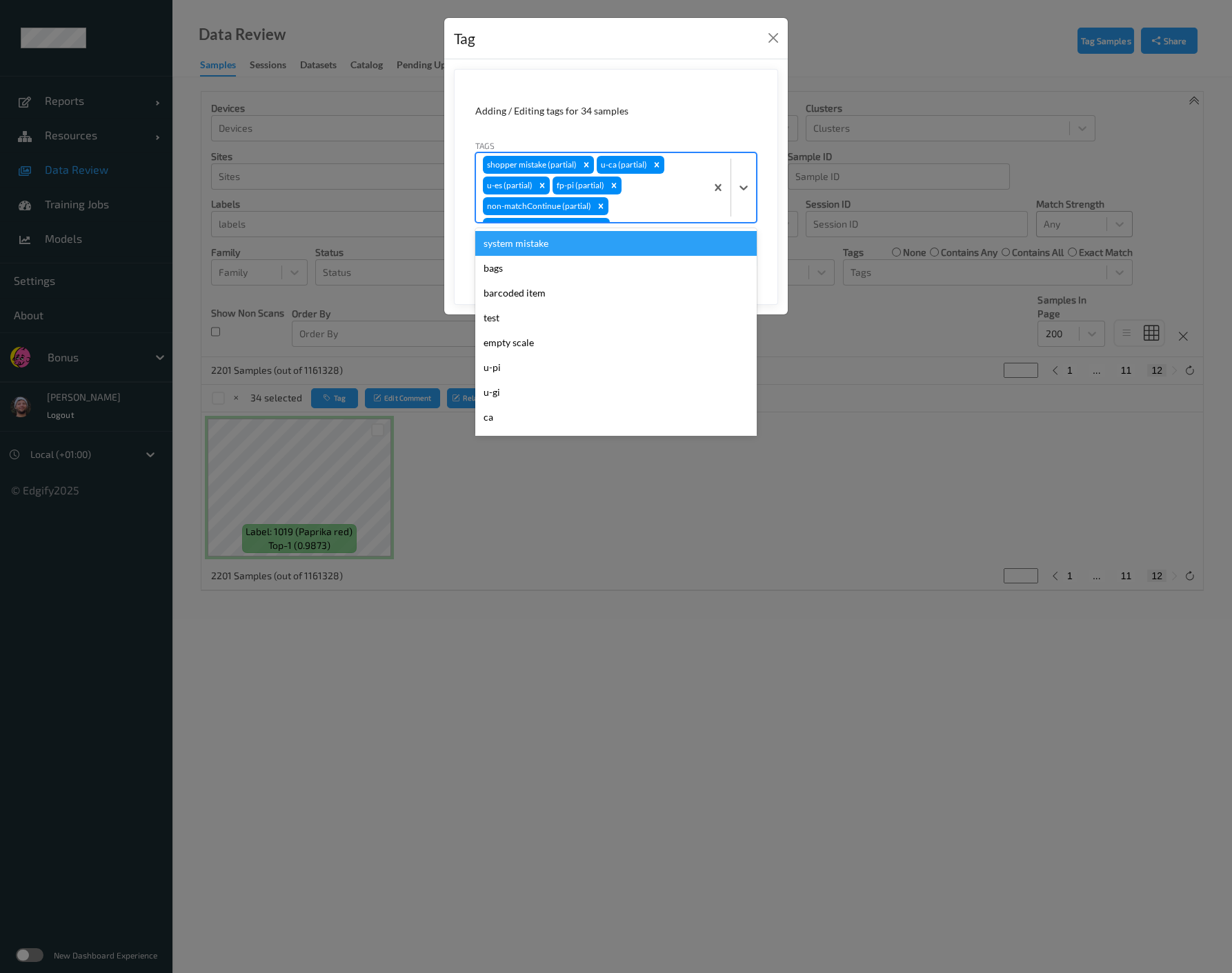
click at [620, 200] on div "shopper mistake (partial) u-ca (partial) u-es (partial) fp-pi (partial) non-mat…" at bounding box center [591, 187] width 230 height 69
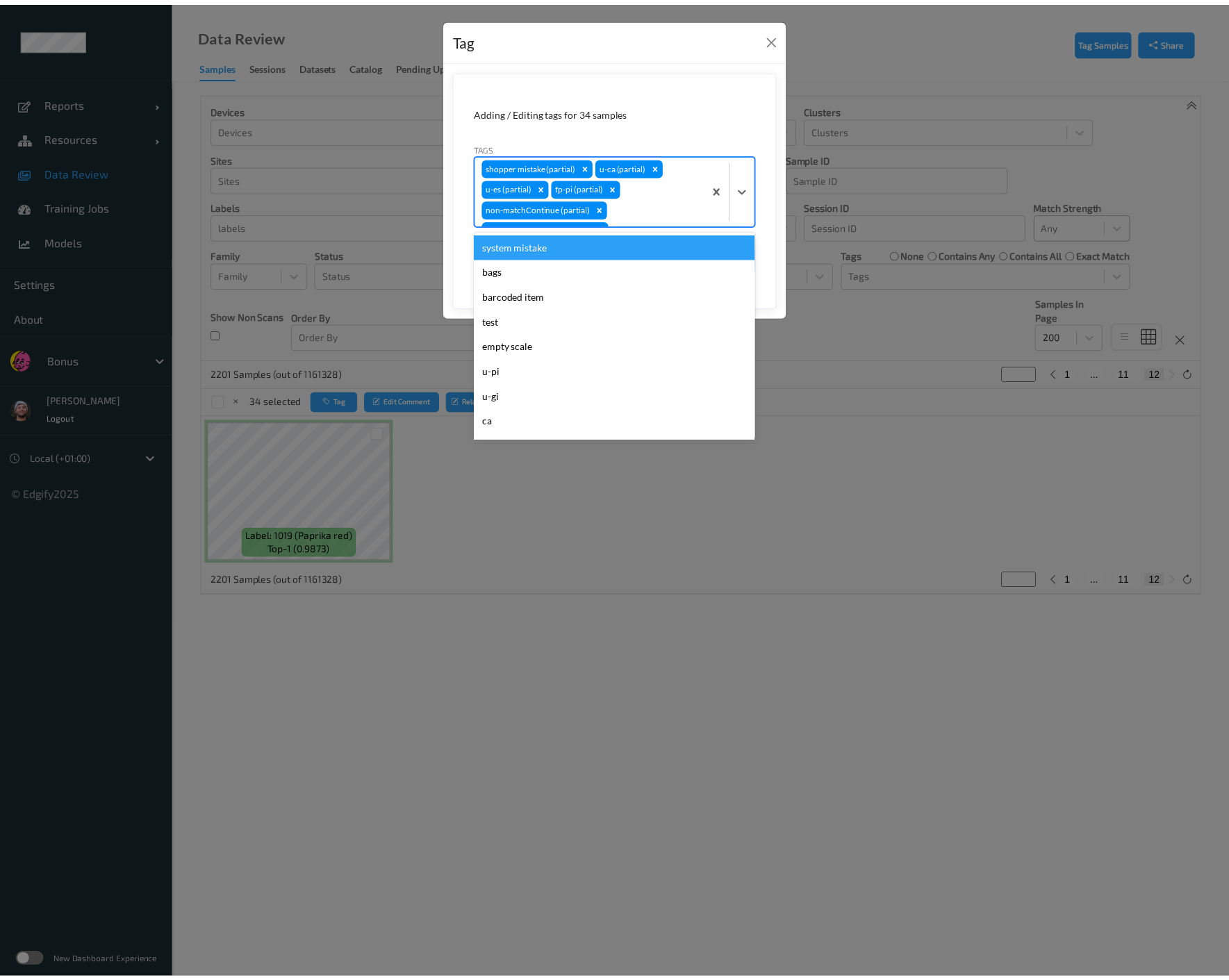
scroll to position [12, 0]
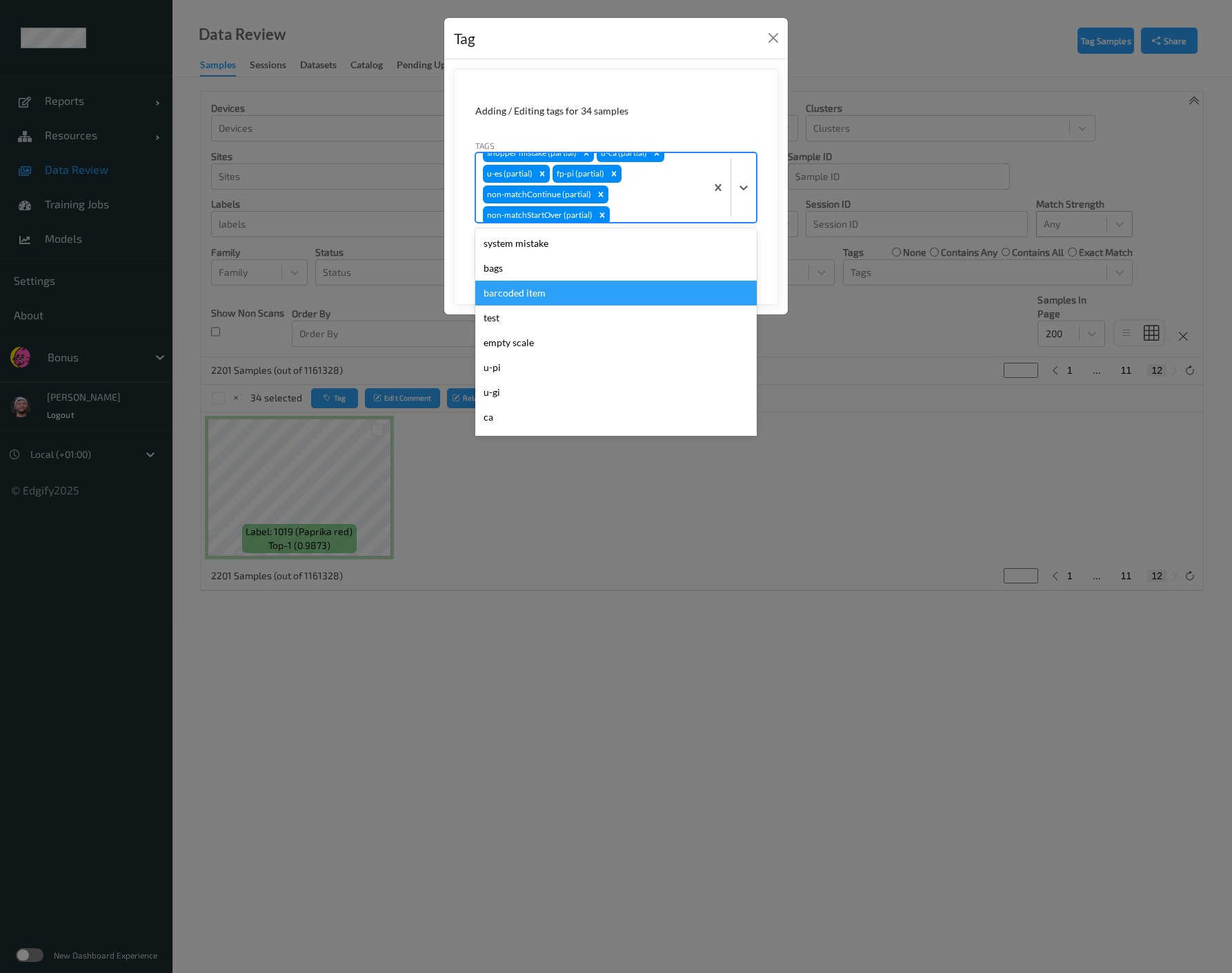
click at [522, 289] on div "barcoded item" at bounding box center [616, 293] width 281 height 25
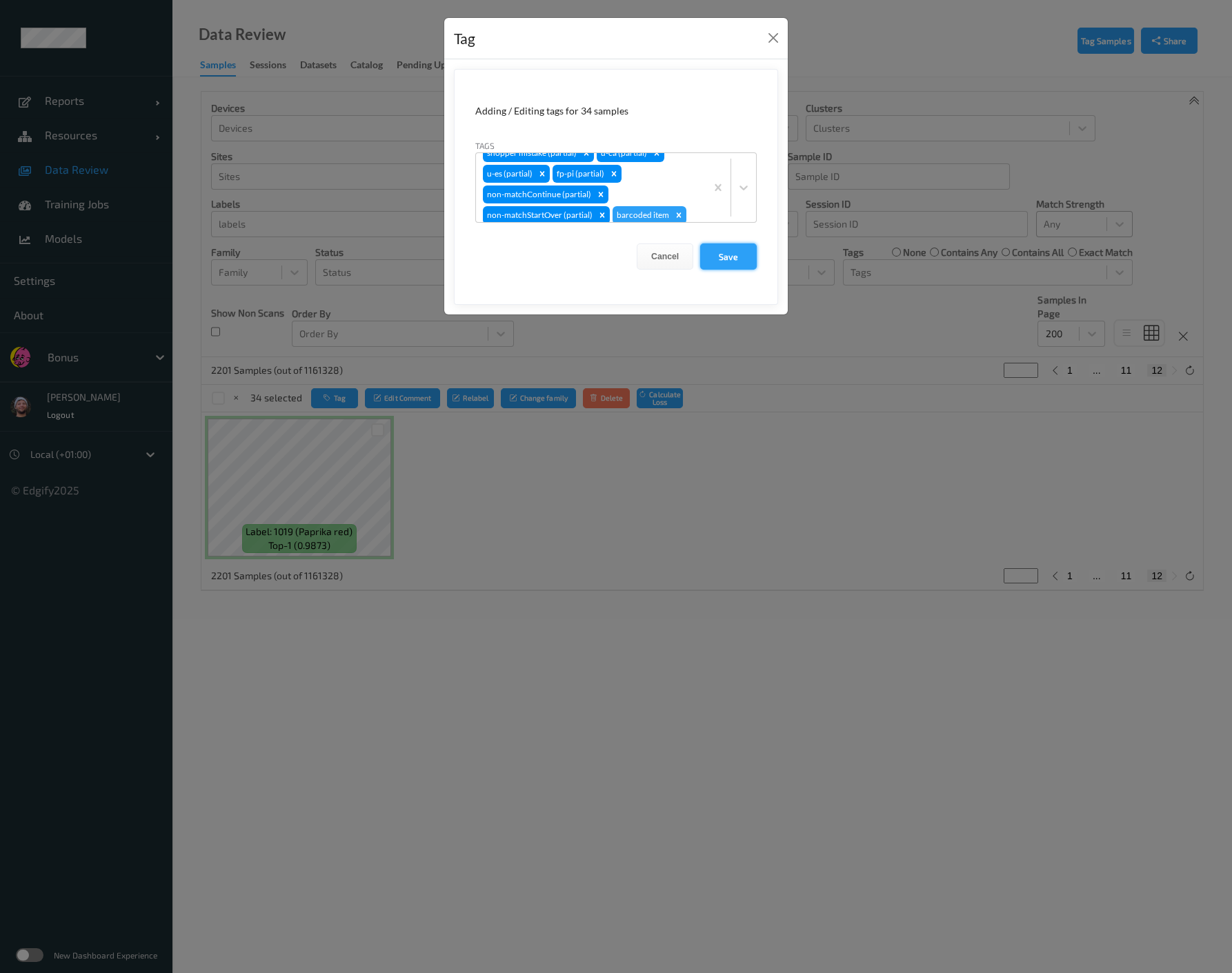
click at [715, 253] on button "Save" at bounding box center [728, 256] width 56 height 26
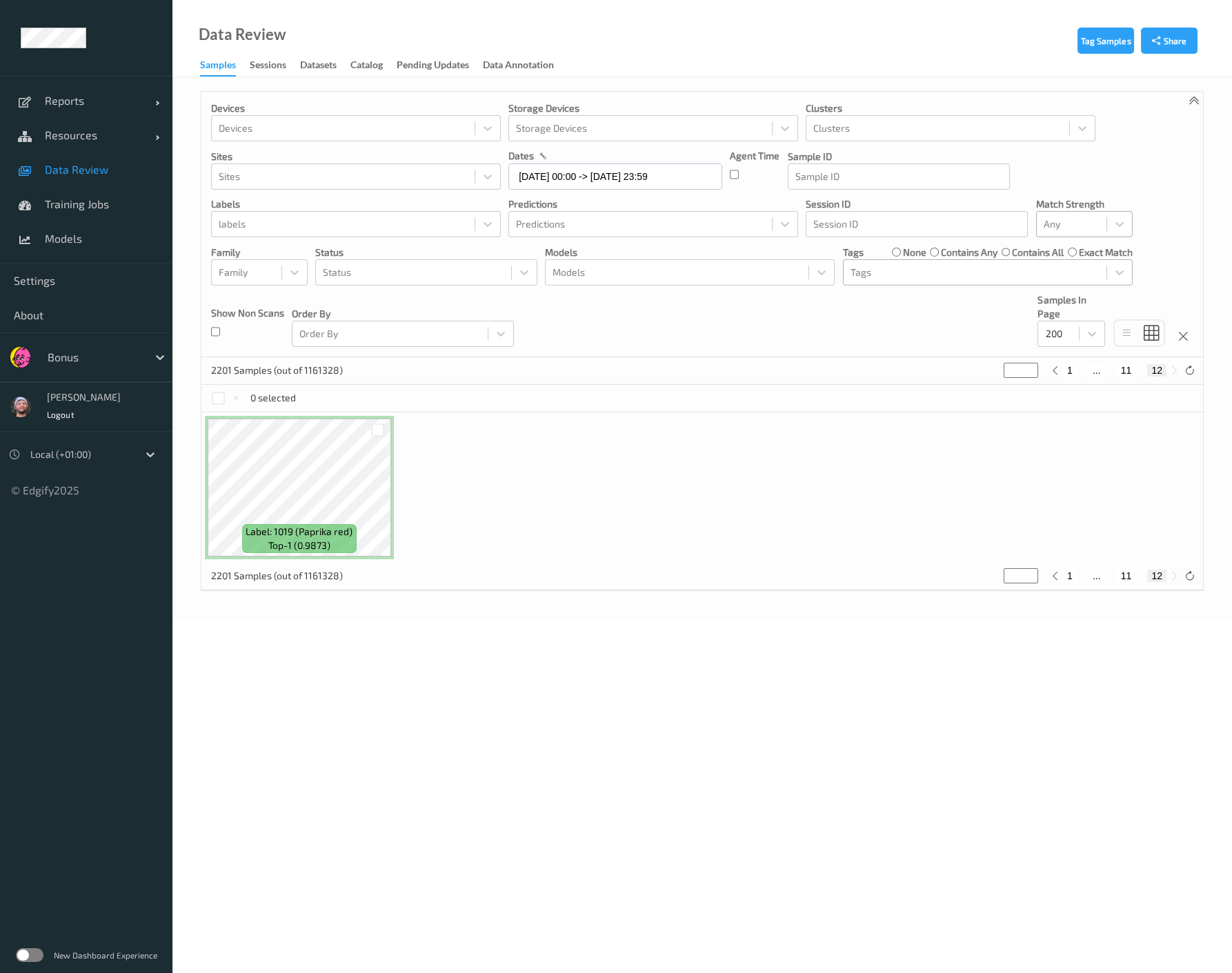
click at [869, 269] on div at bounding box center [975, 272] width 249 height 16
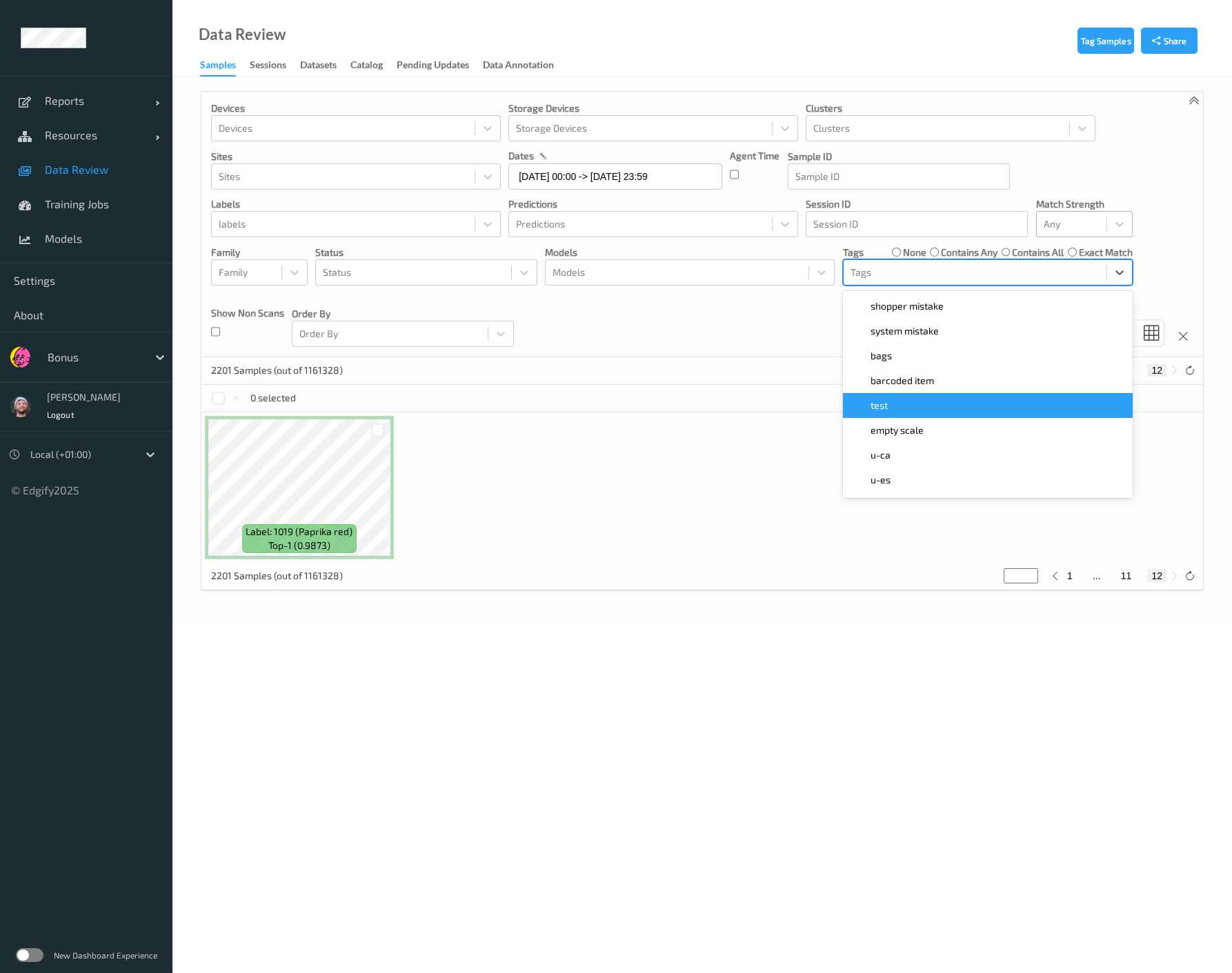
click at [931, 383] on span "barcoded item" at bounding box center [902, 381] width 64 height 14
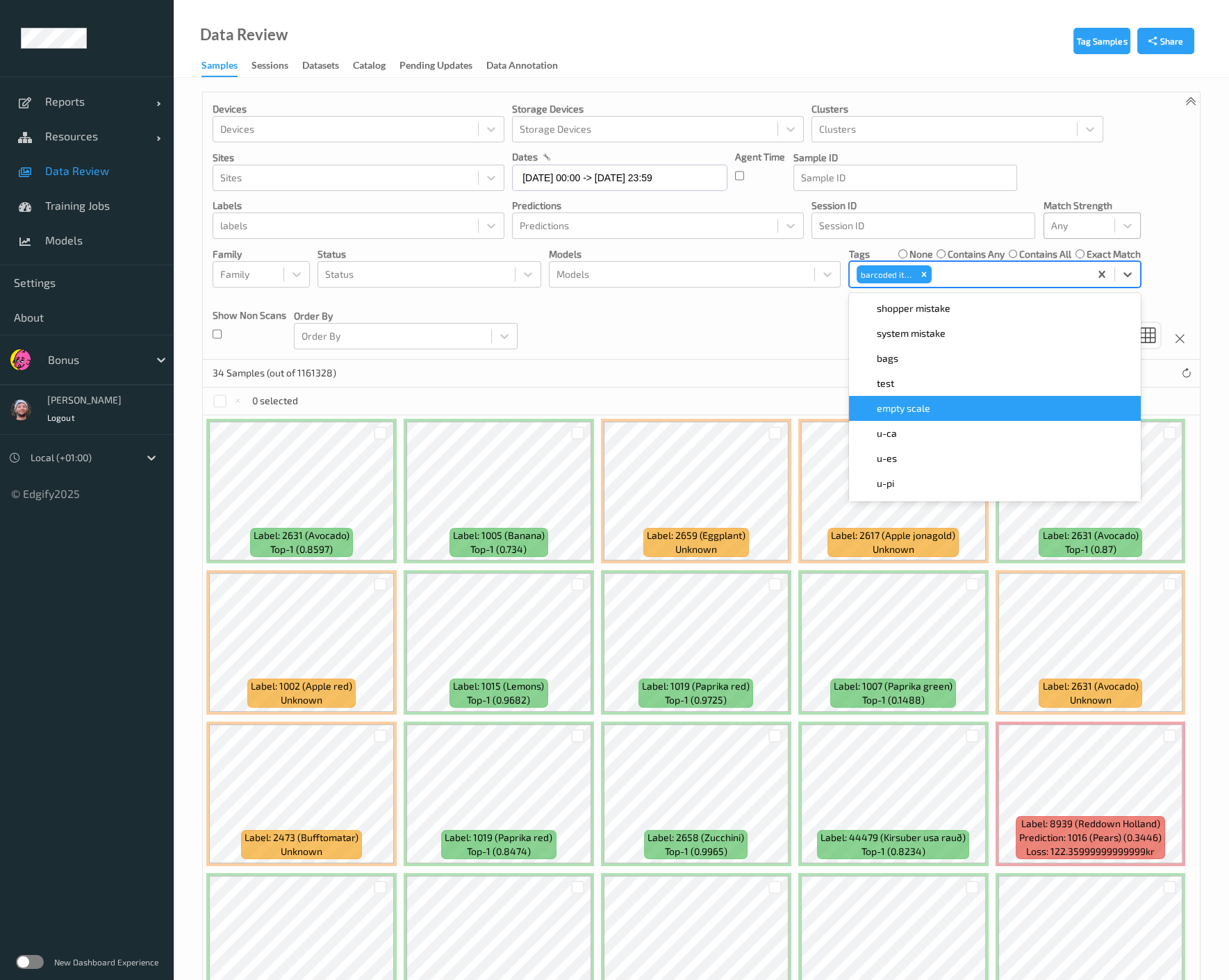
click at [695, 352] on div "Devices Devices Storage Devices Storage Devices Clusters Clusters Sites Sites d…" at bounding box center [702, 226] width 997 height 268
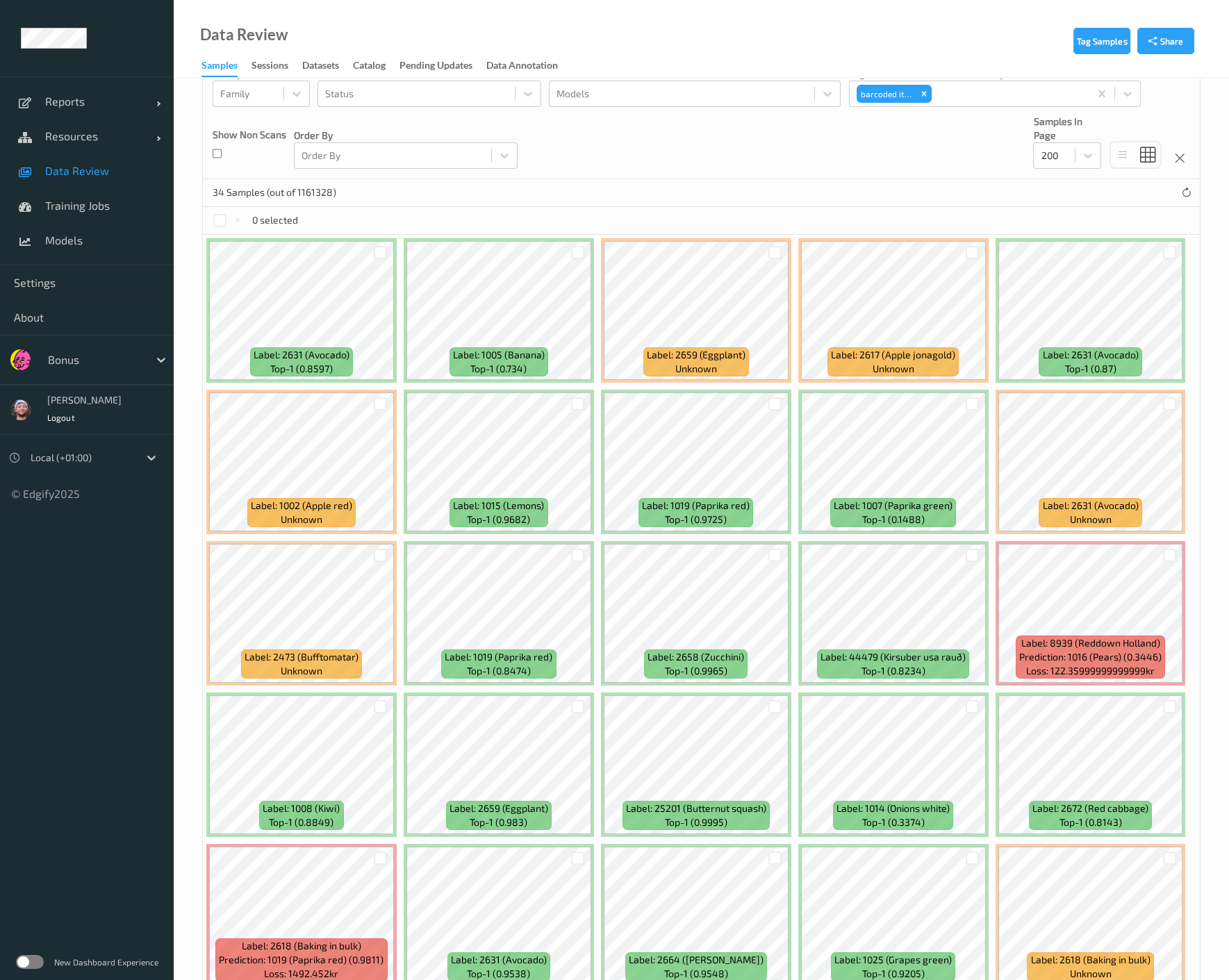
scroll to position [77, 0]
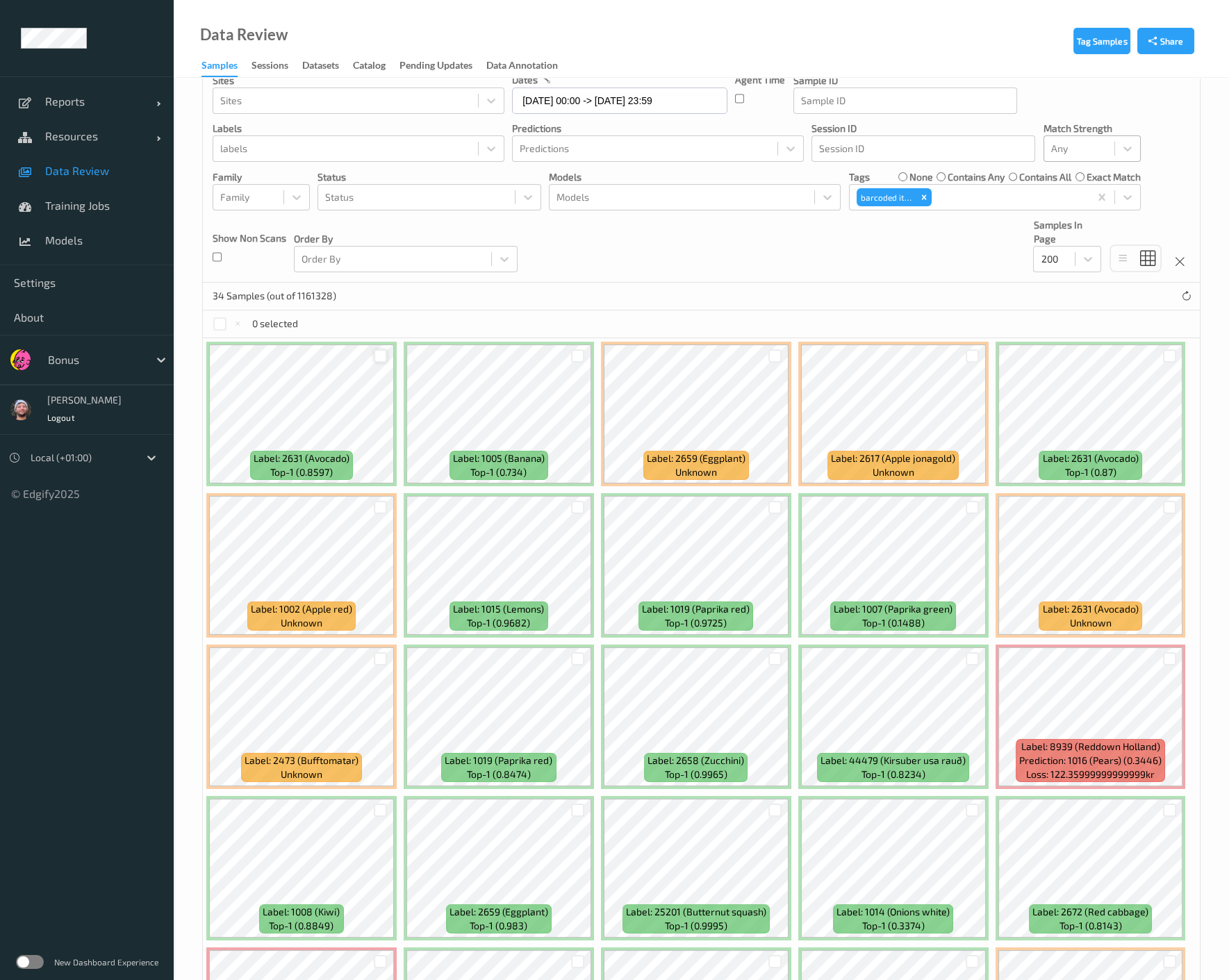
click at [377, 357] on div at bounding box center [380, 355] width 13 height 13
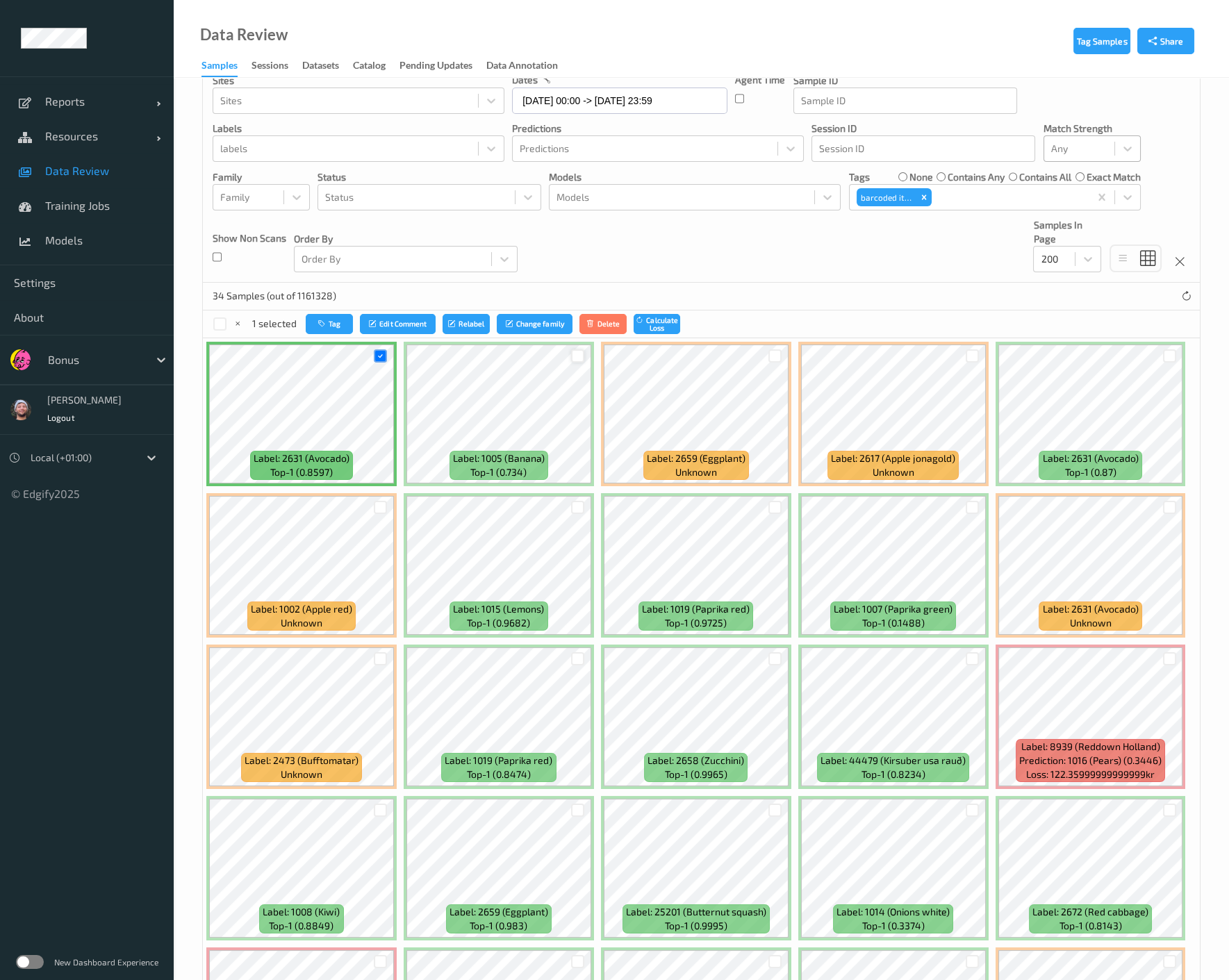
click at [579, 351] on div at bounding box center [577, 355] width 13 height 13
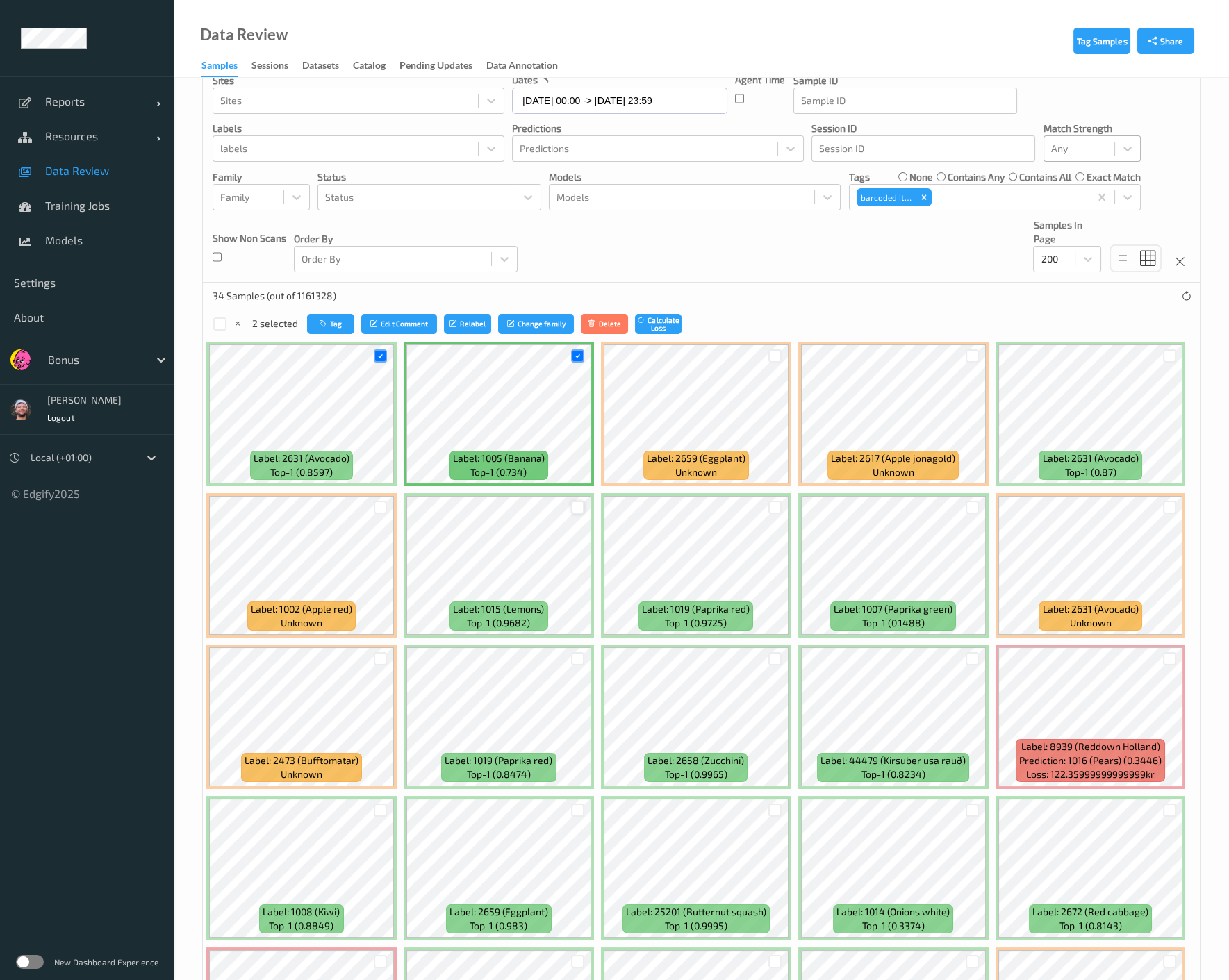
click at [573, 502] on div at bounding box center [577, 507] width 13 height 13
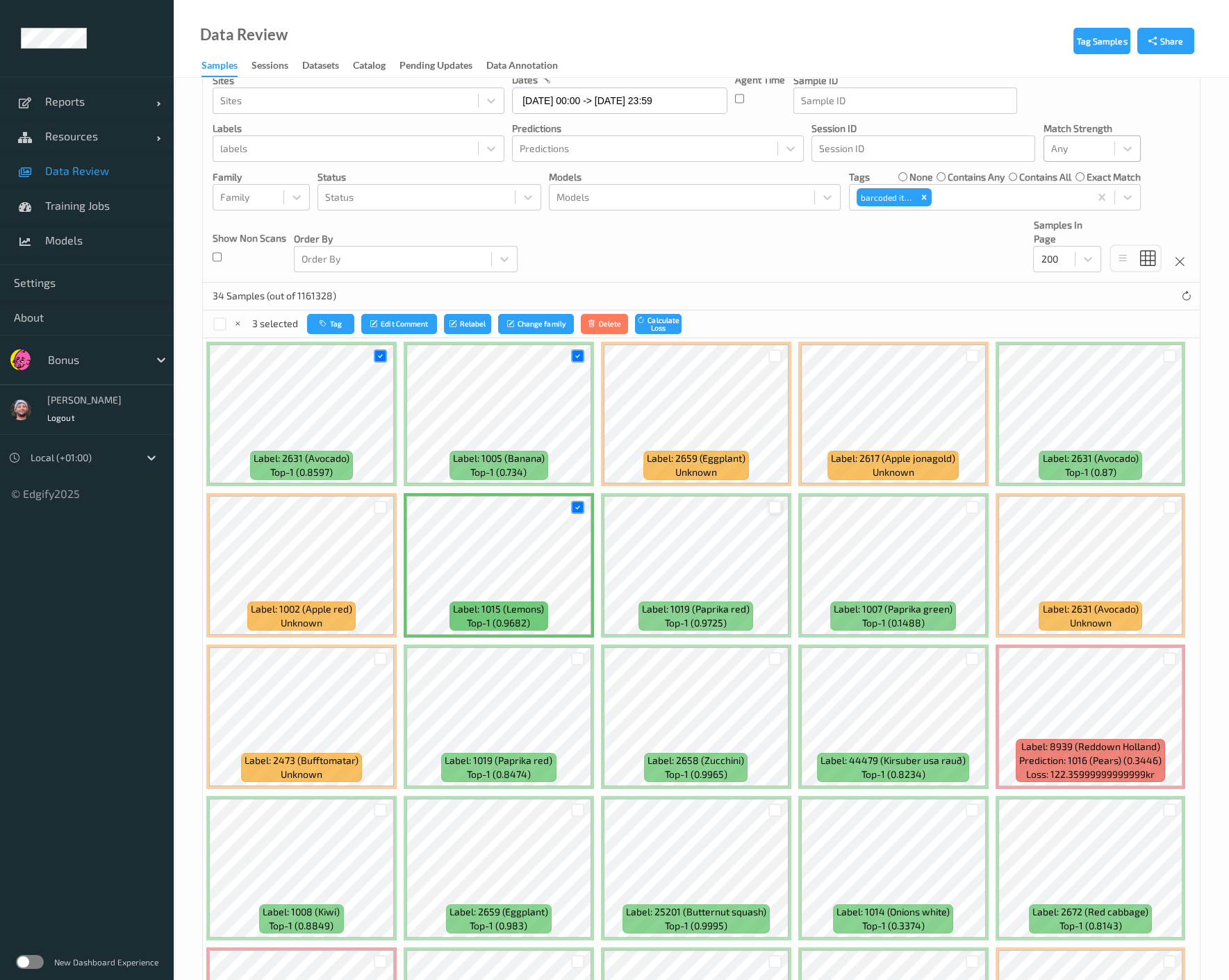
click at [774, 507] on div at bounding box center [774, 507] width 13 height 13
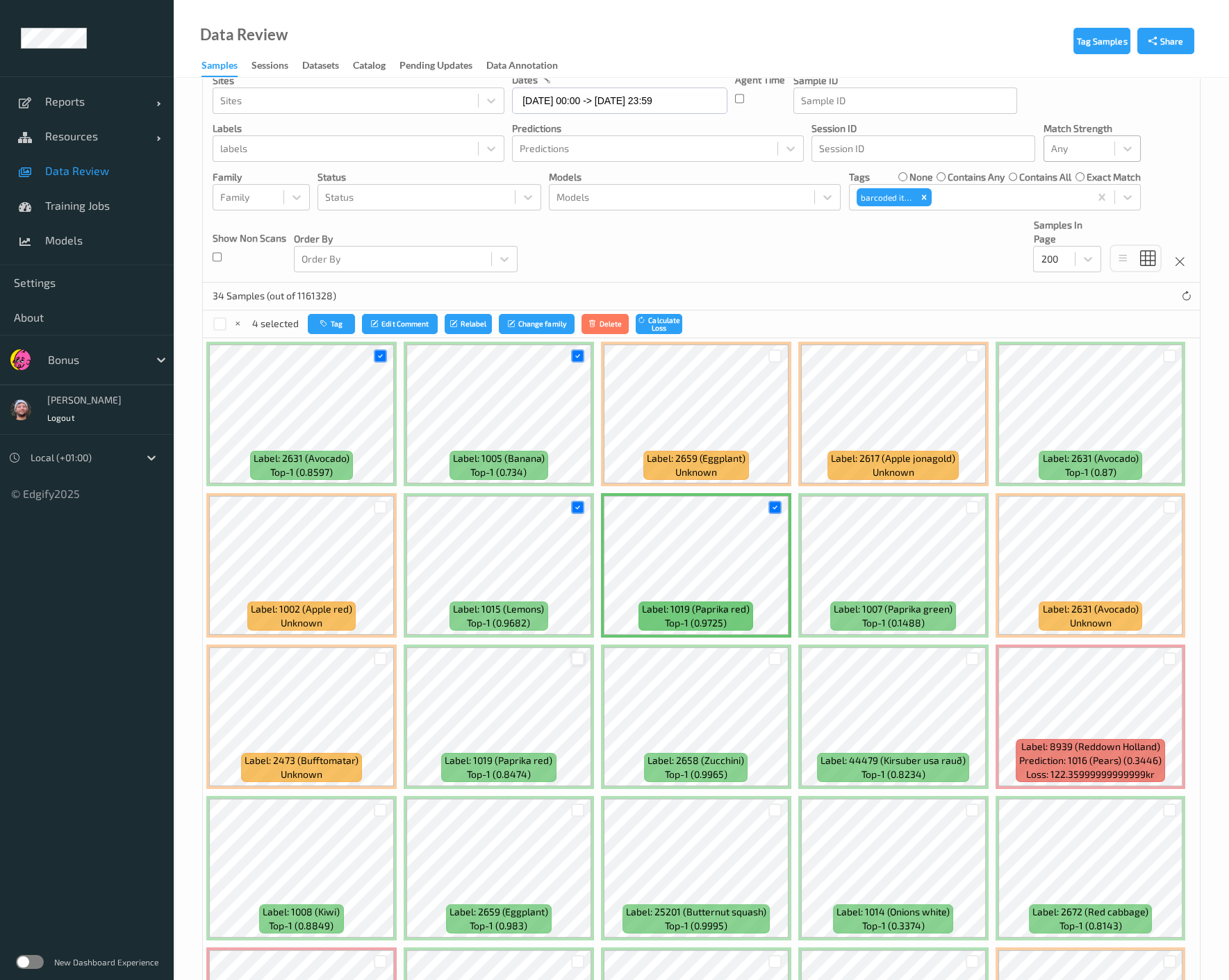
click at [580, 657] on div at bounding box center [577, 658] width 13 height 13
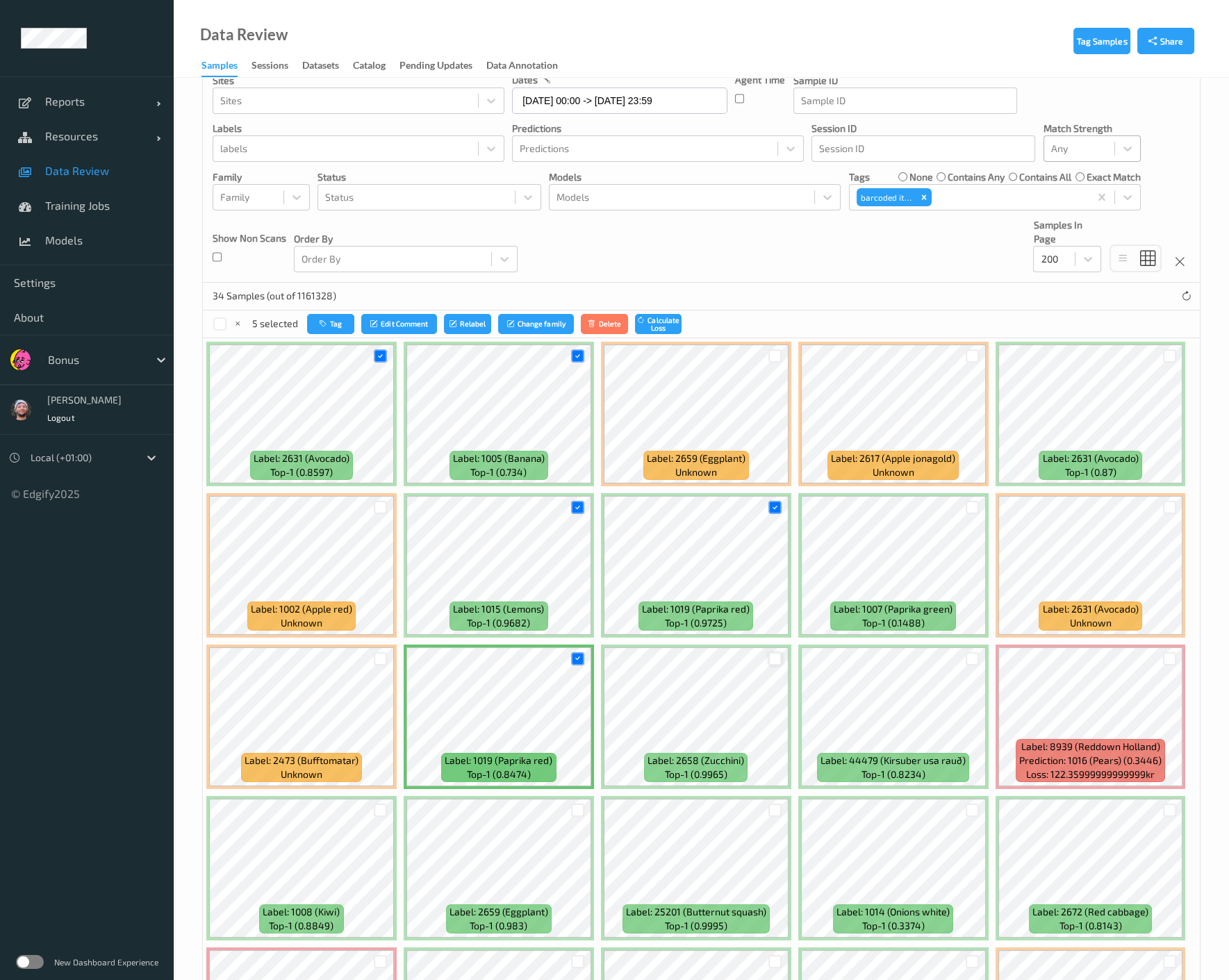
click at [772, 653] on div at bounding box center [774, 658] width 13 height 13
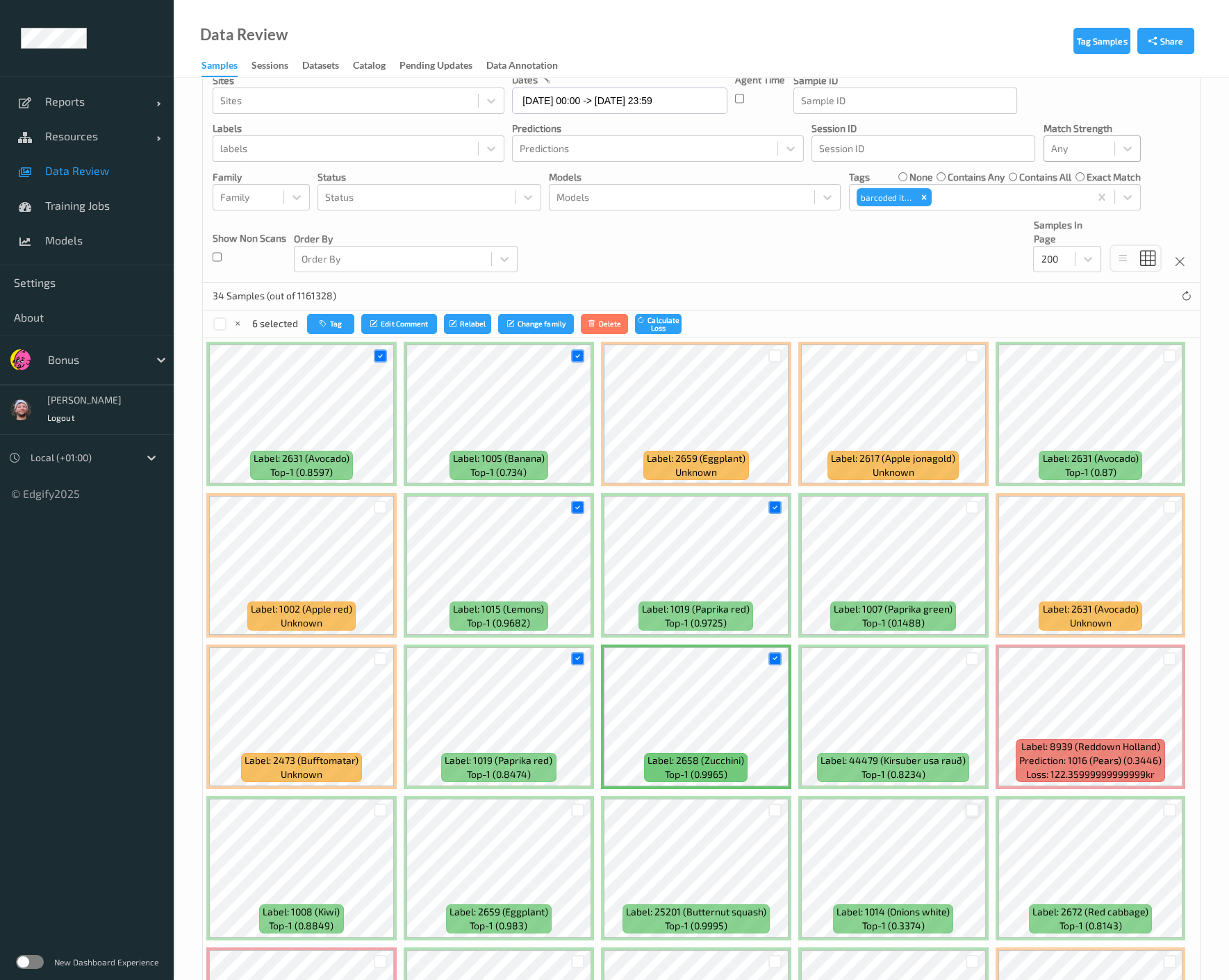
click at [968, 803] on div at bounding box center [972, 809] width 13 height 13
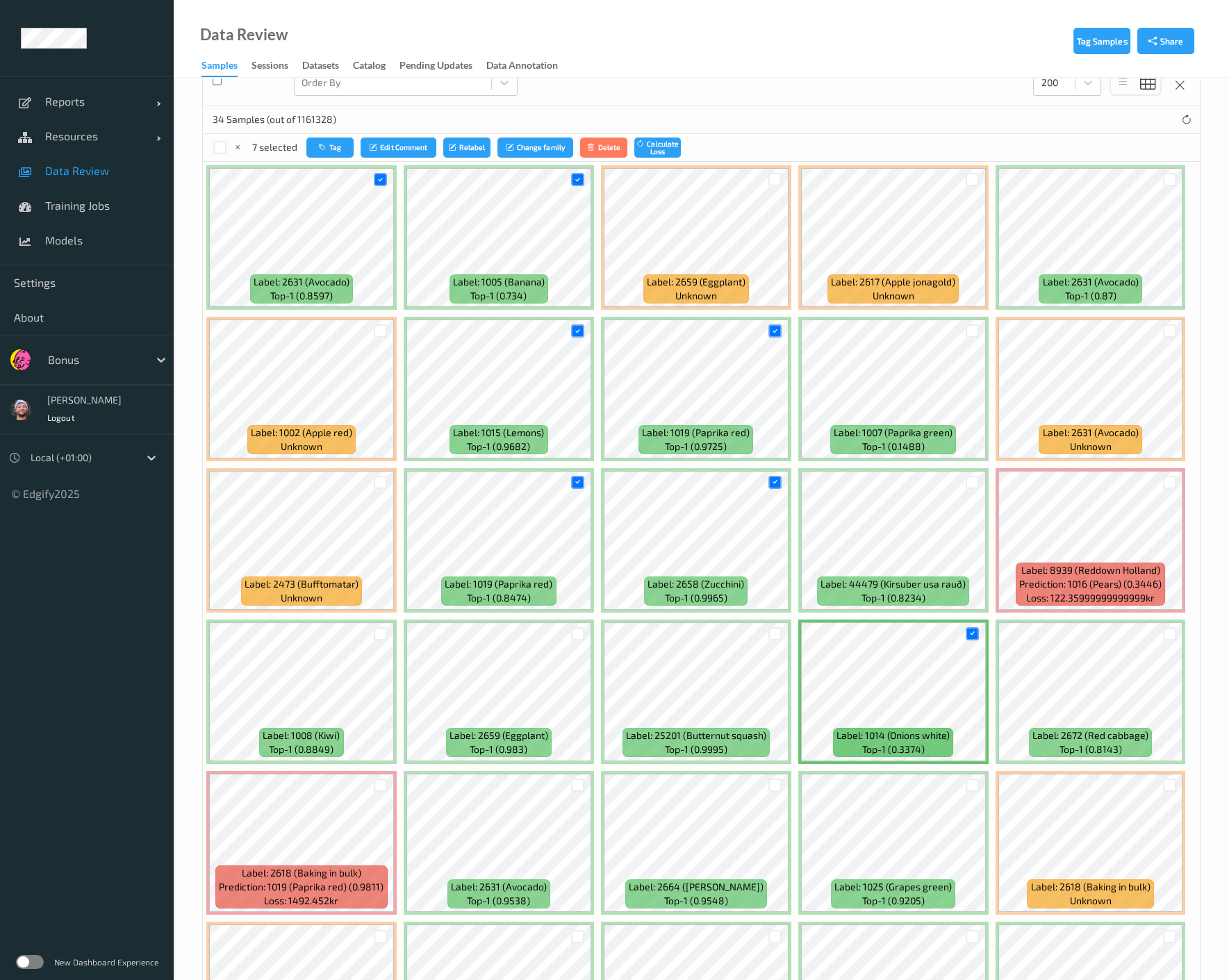
scroll to position [386, 0]
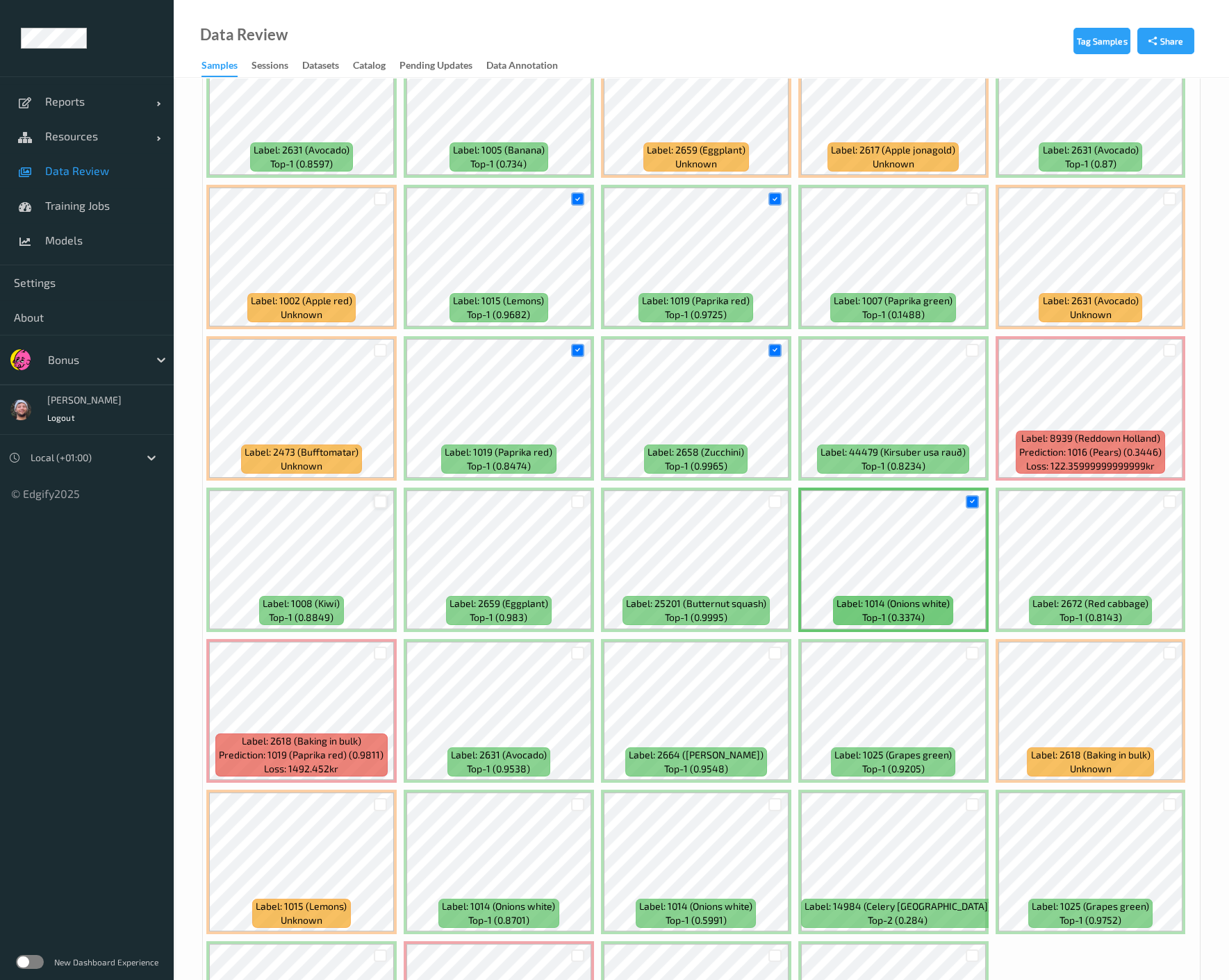
click at [378, 499] on div at bounding box center [380, 502] width 13 height 13
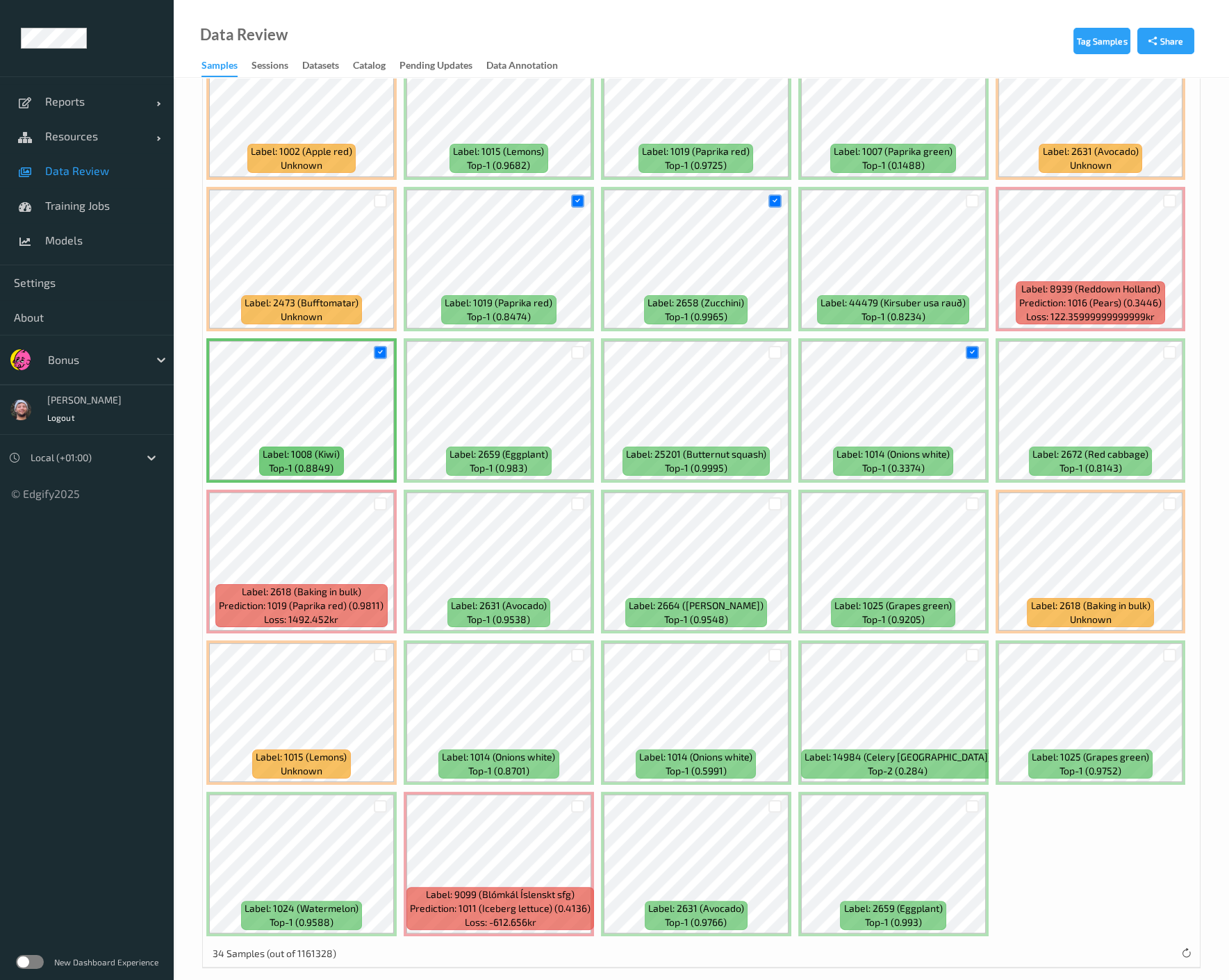
scroll to position [548, 0]
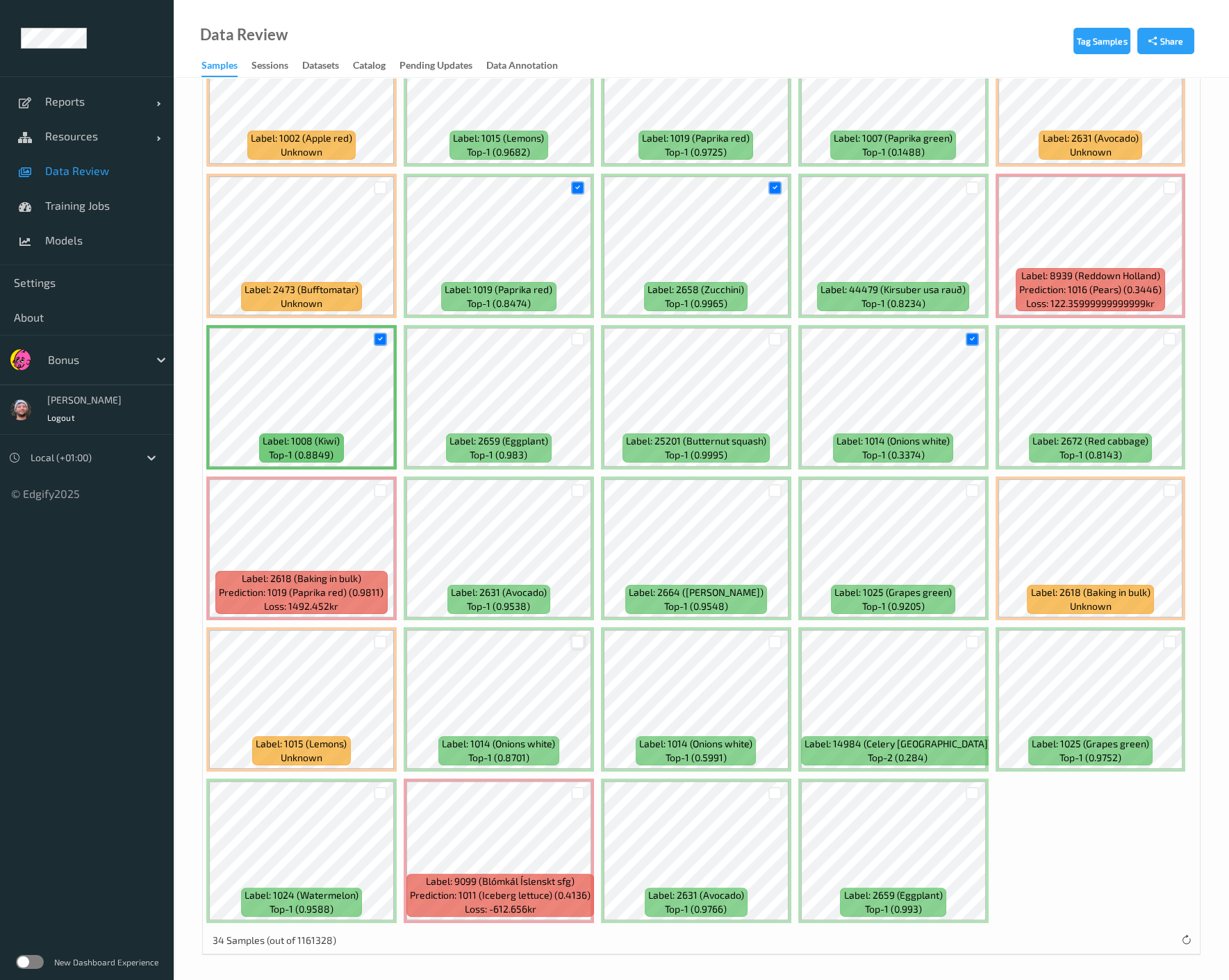
click at [580, 638] on div at bounding box center [577, 641] width 13 height 13
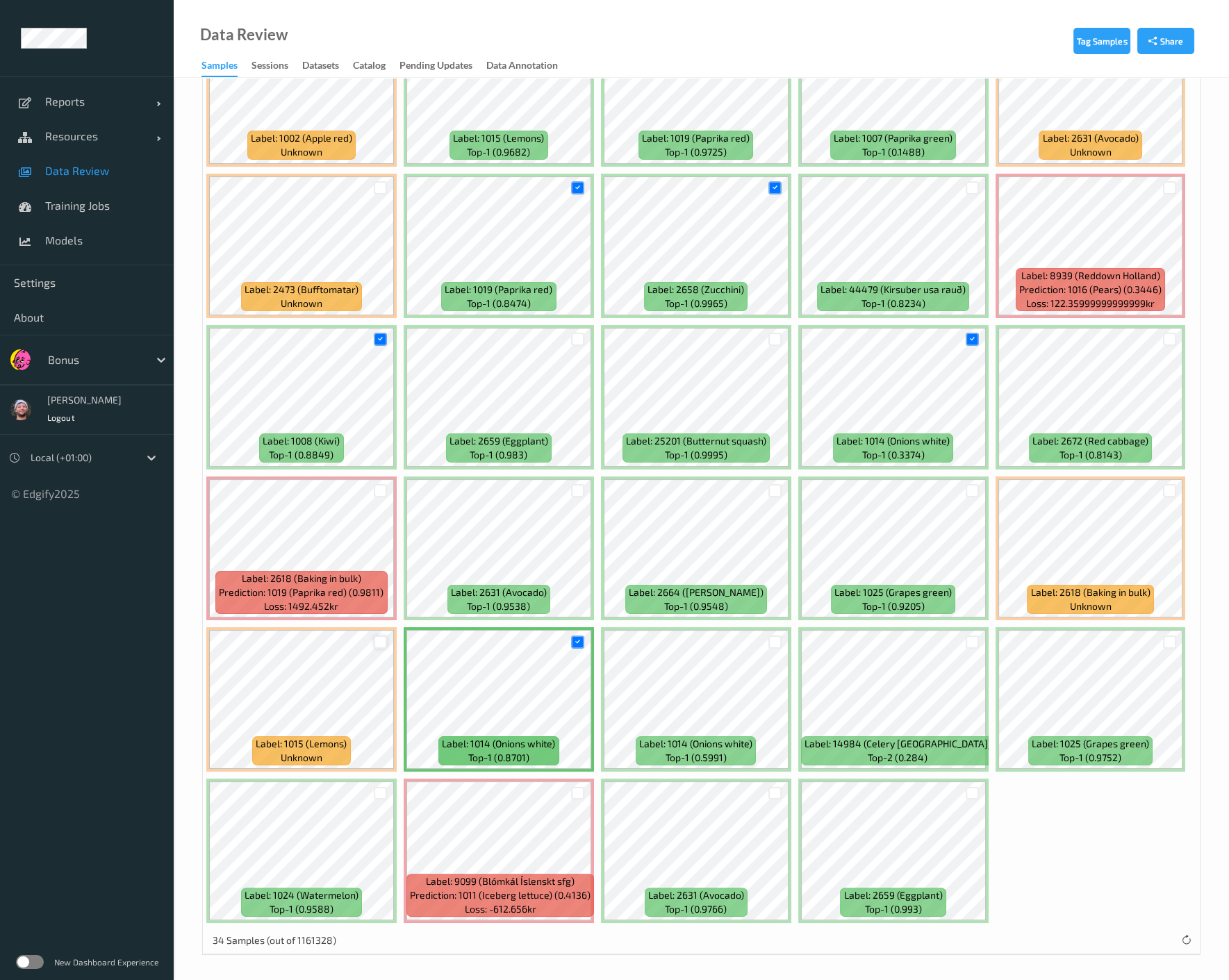
click at [378, 635] on div at bounding box center [380, 641] width 13 height 13
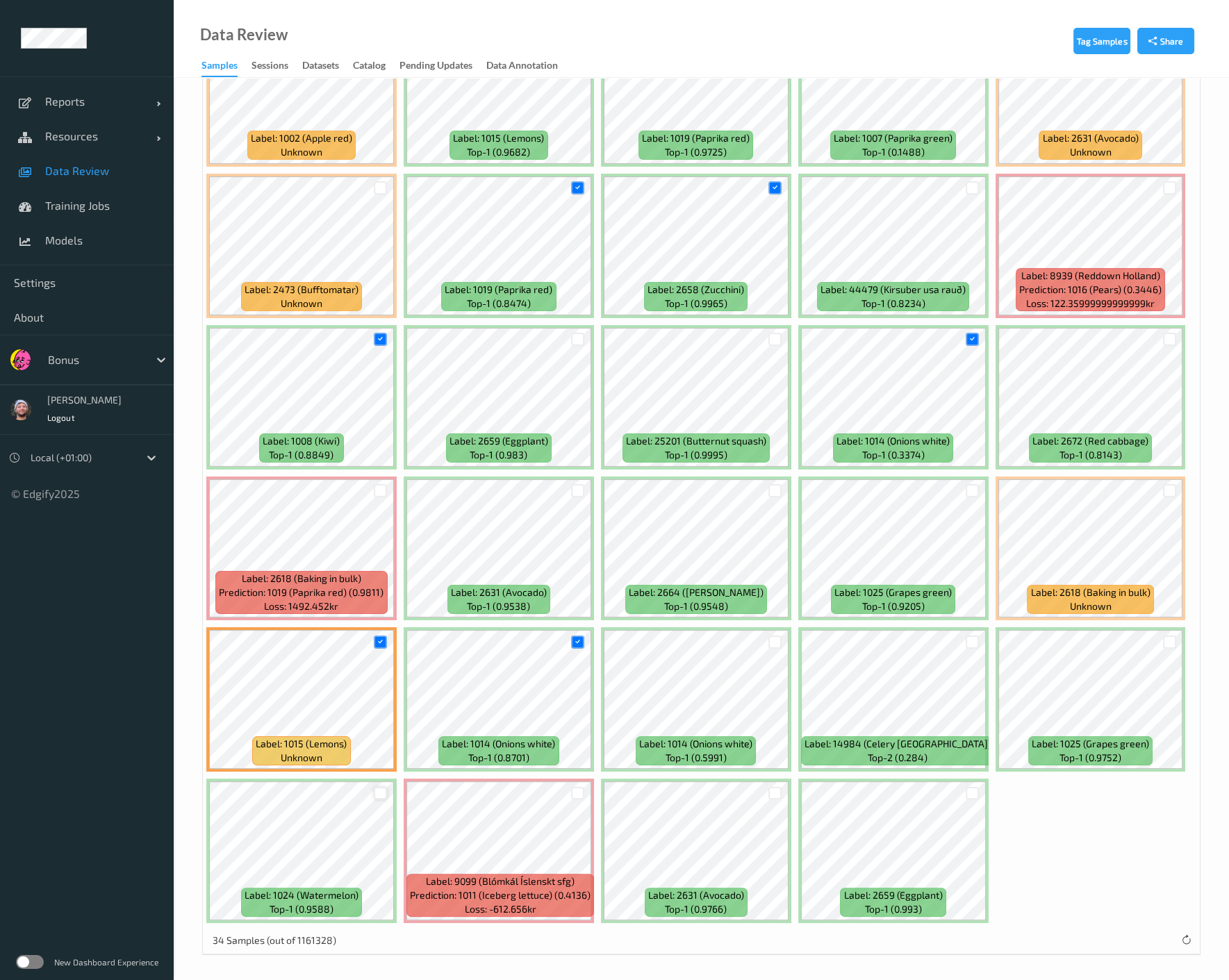
click at [383, 791] on div at bounding box center [380, 793] width 13 height 13
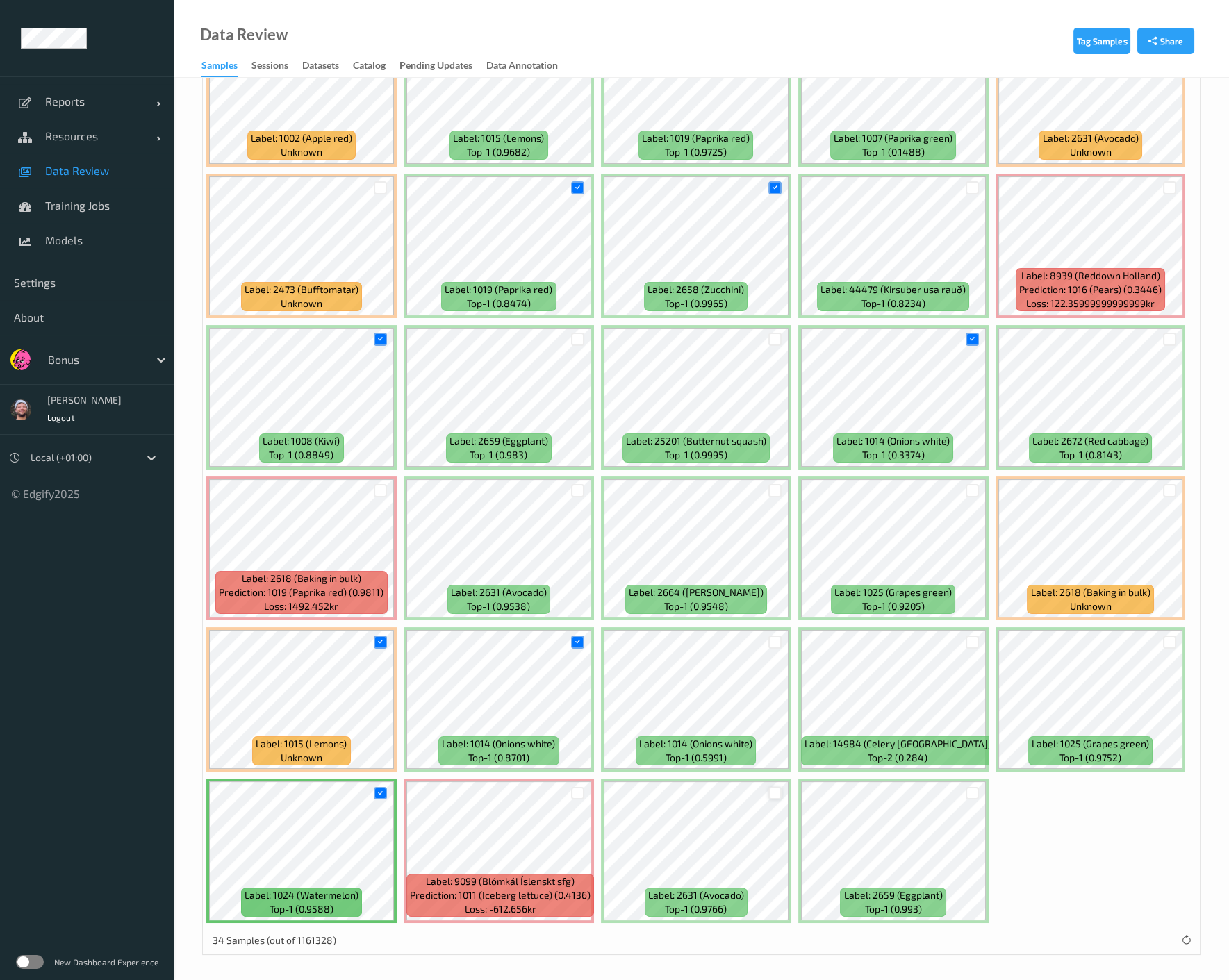
click at [773, 788] on div at bounding box center [774, 793] width 13 height 13
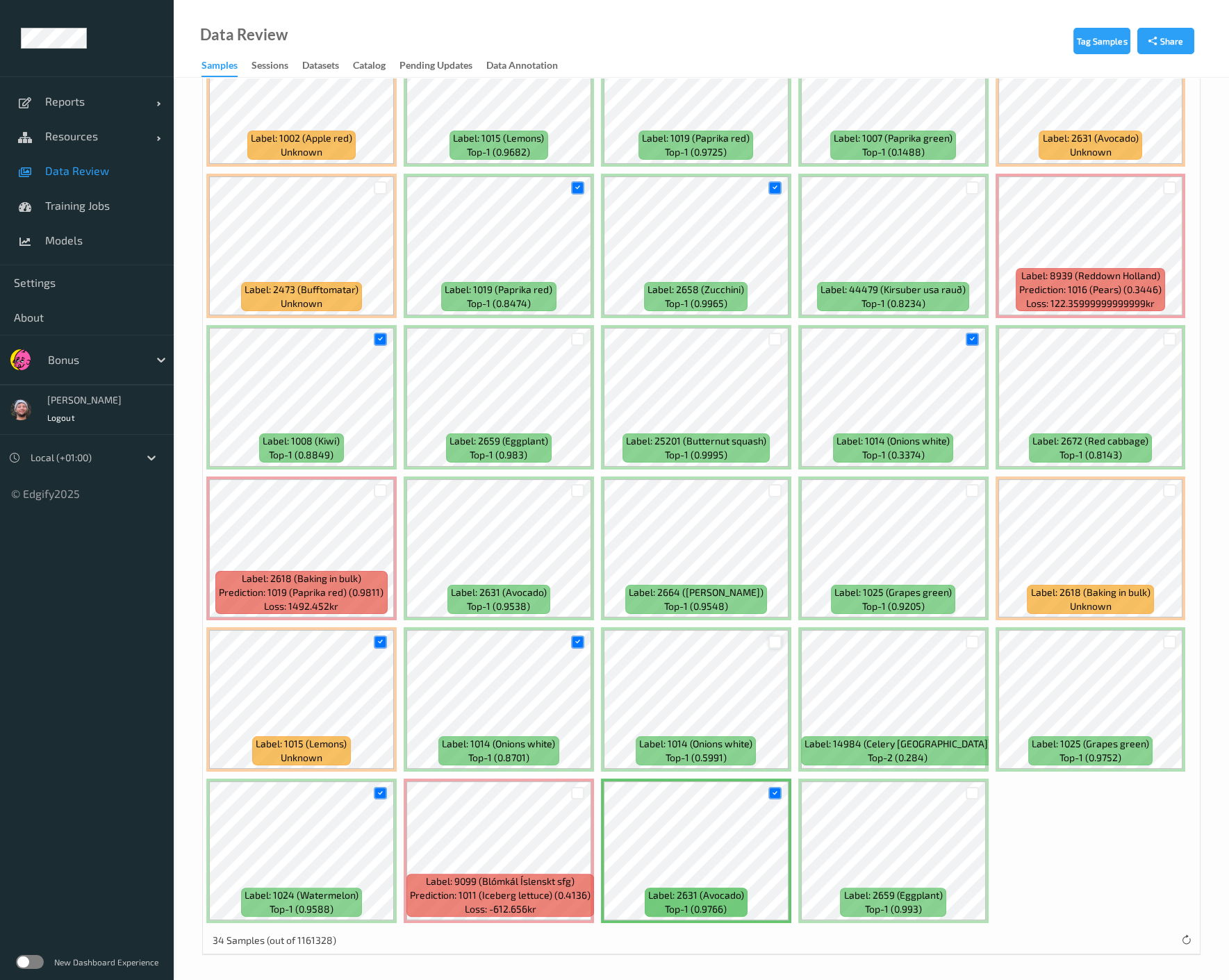
click at [776, 638] on div at bounding box center [774, 641] width 13 height 13
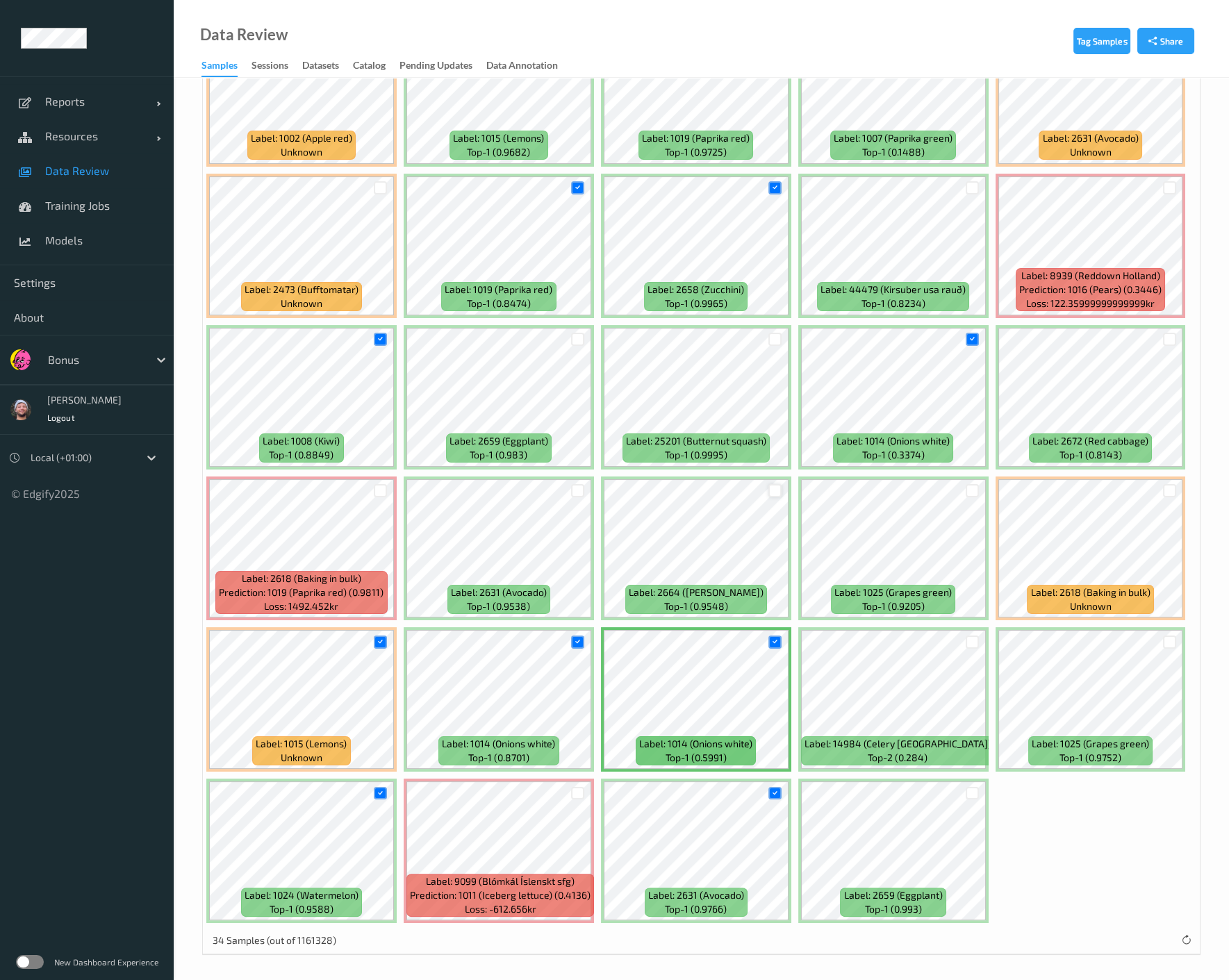
click at [772, 487] on div at bounding box center [774, 490] width 13 height 13
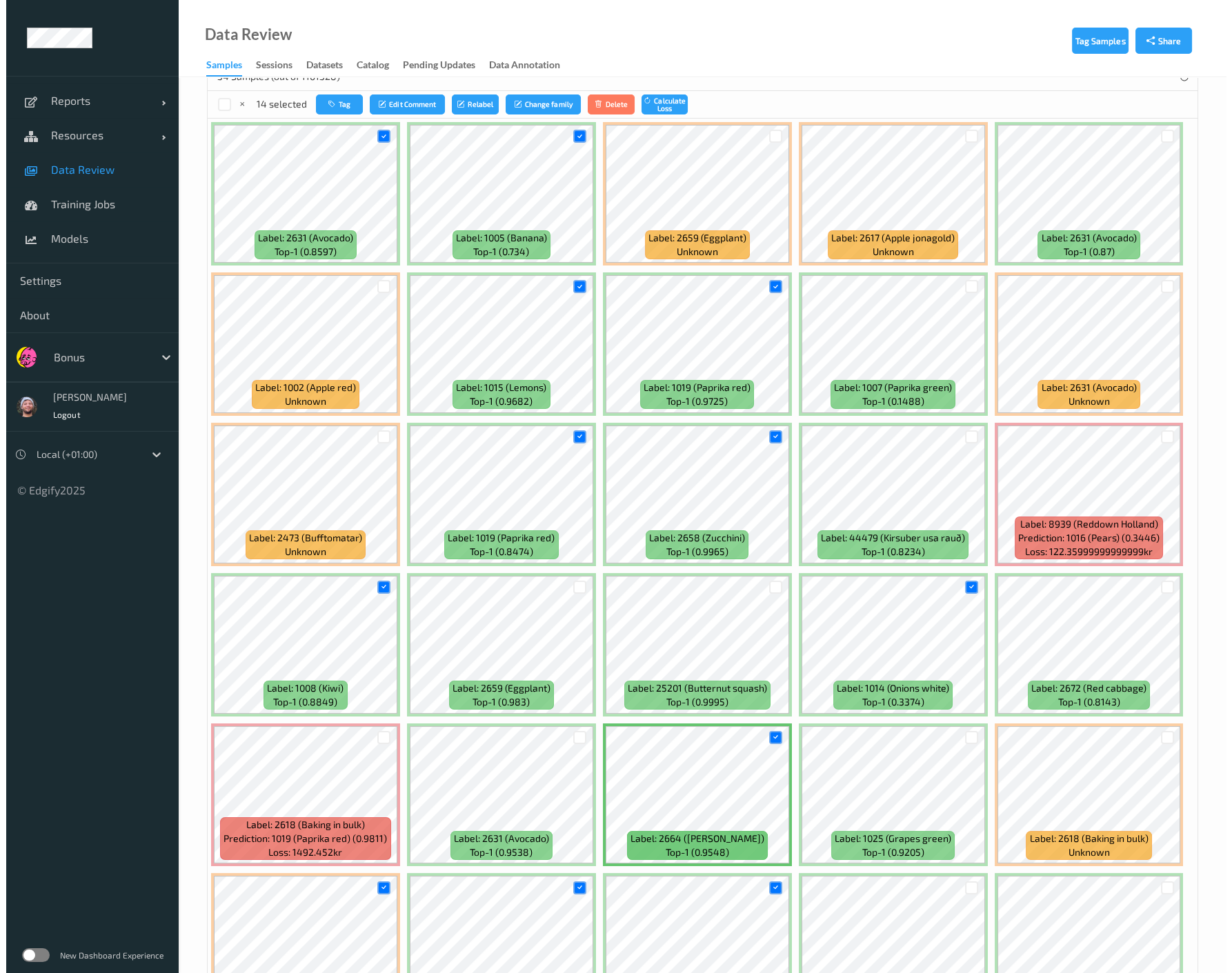
scroll to position [162, 0]
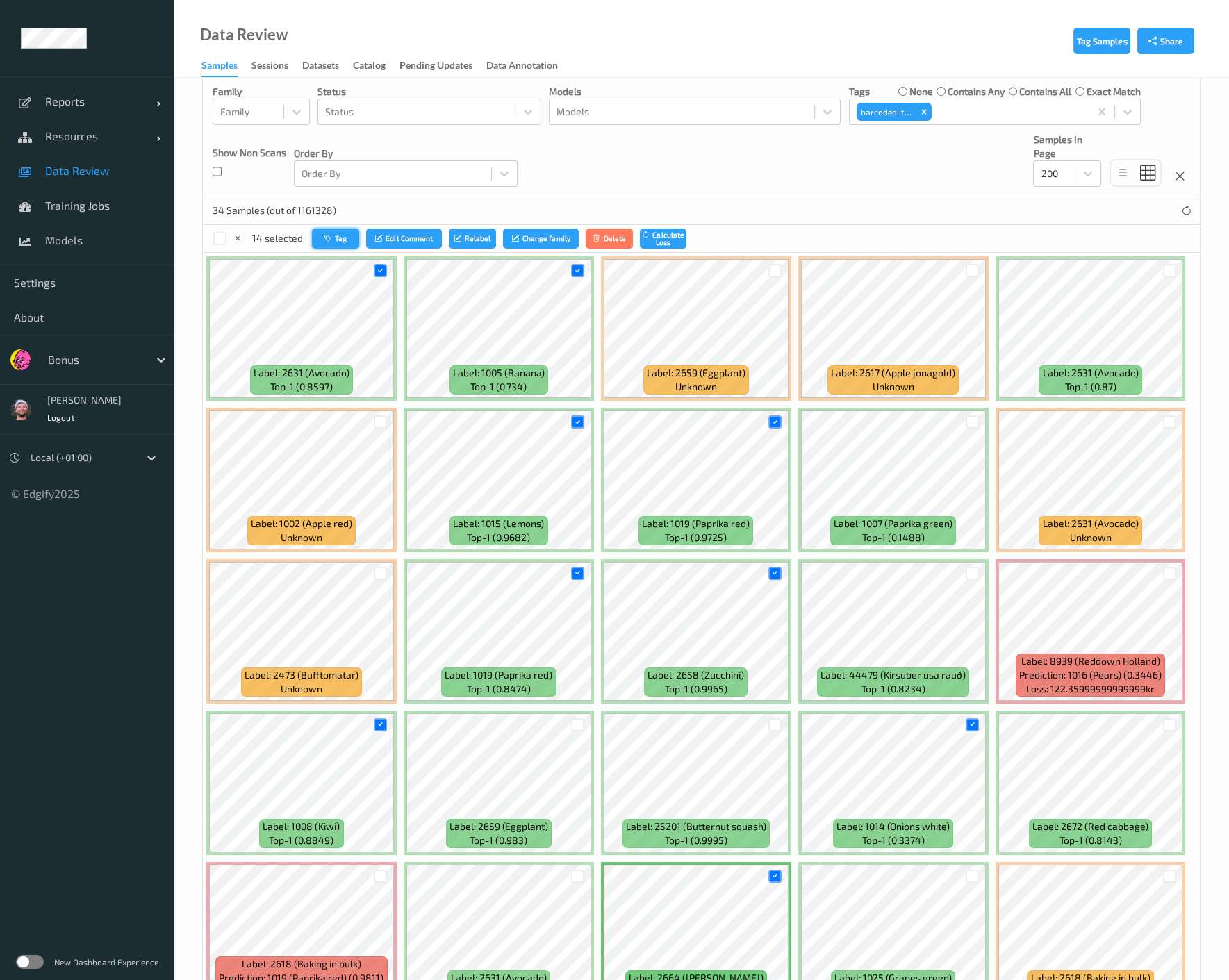
click at [340, 229] on button "Tag" at bounding box center [335, 237] width 47 height 20
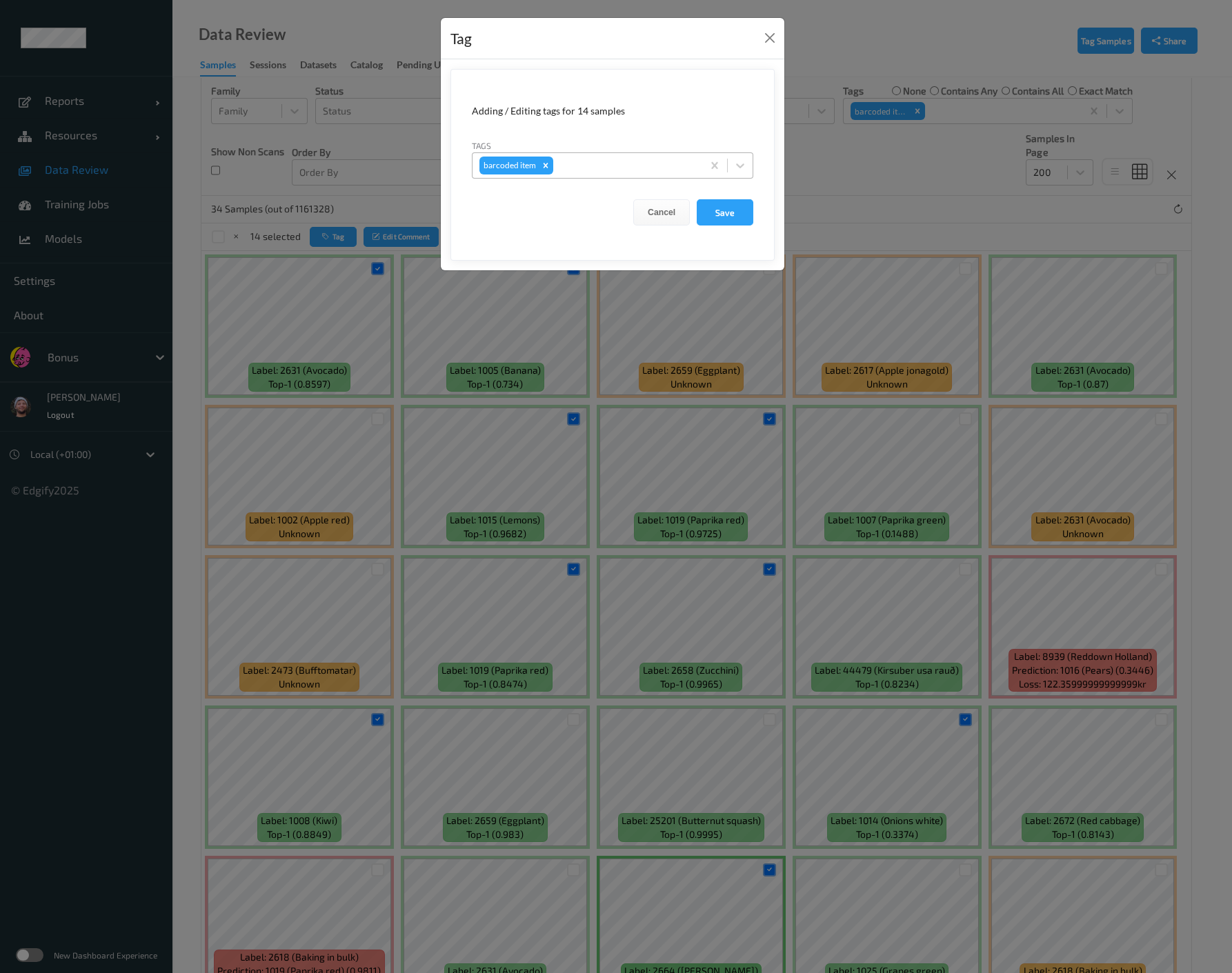
click at [572, 169] on div at bounding box center [626, 165] width 140 height 16
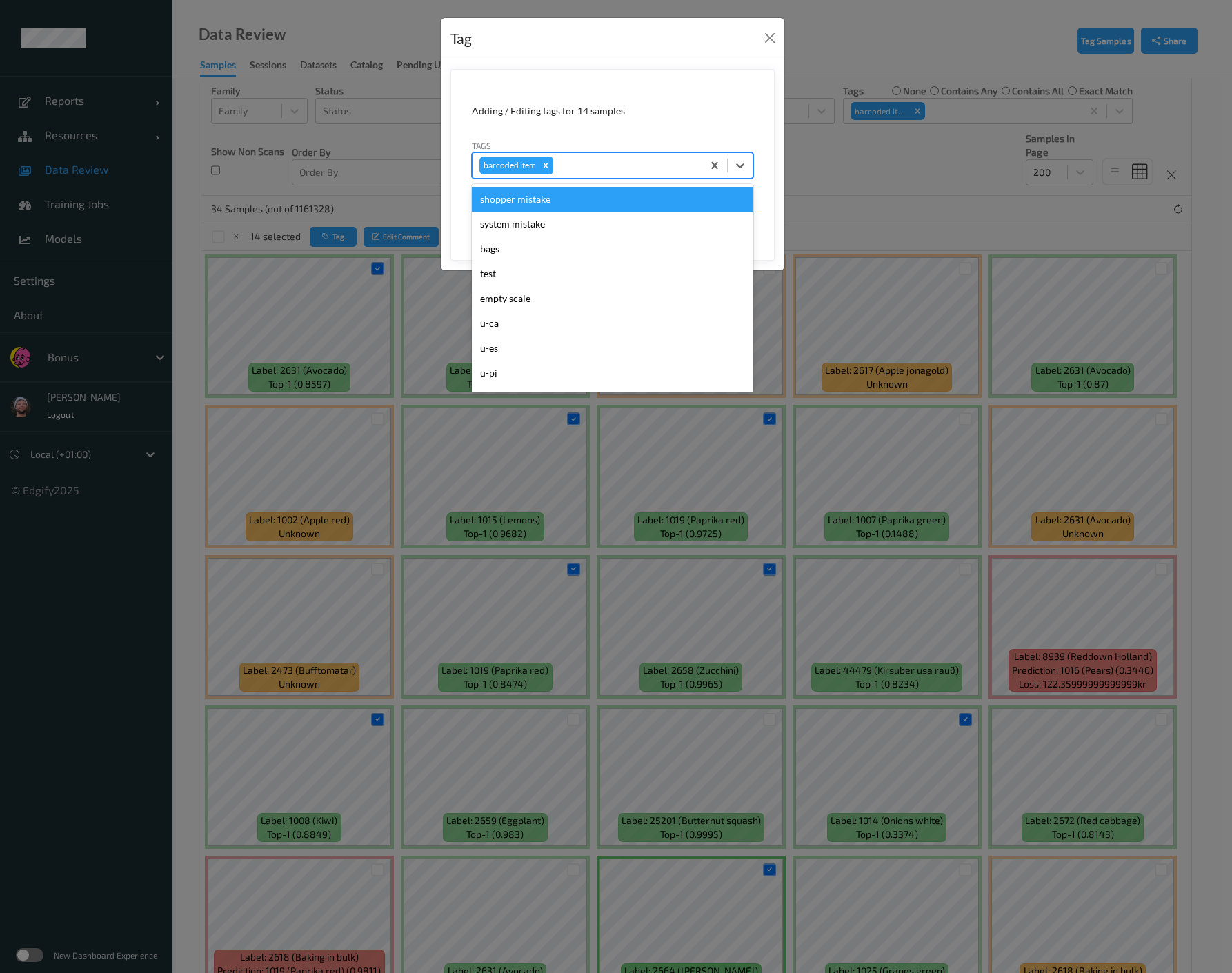
click at [543, 163] on icon "Remove barcoded item" at bounding box center [545, 165] width 9 height 9
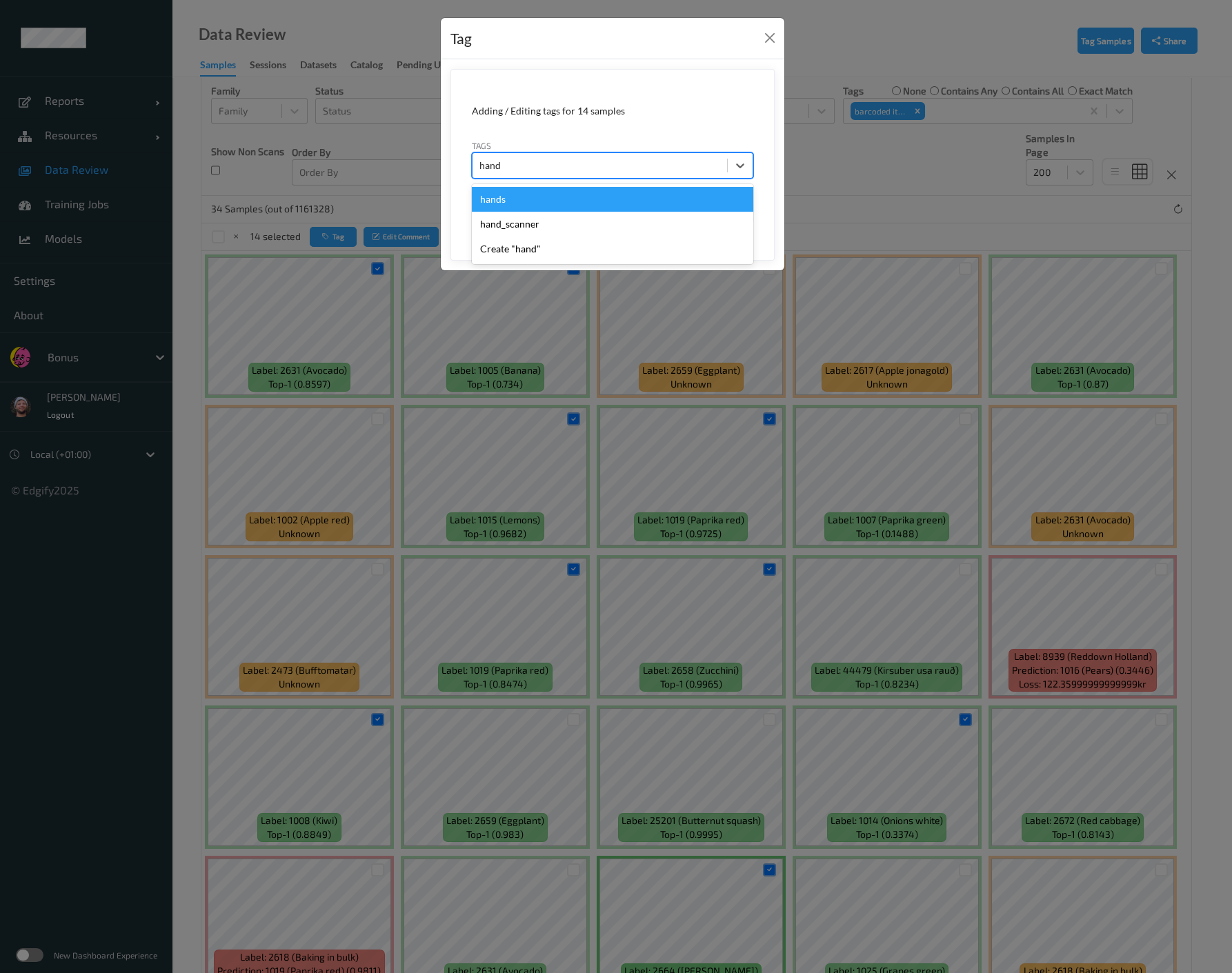
type input "hands"
click at [526, 187] on div "hands" at bounding box center [612, 199] width 281 height 25
click at [713, 219] on button "Save" at bounding box center [725, 212] width 56 height 26
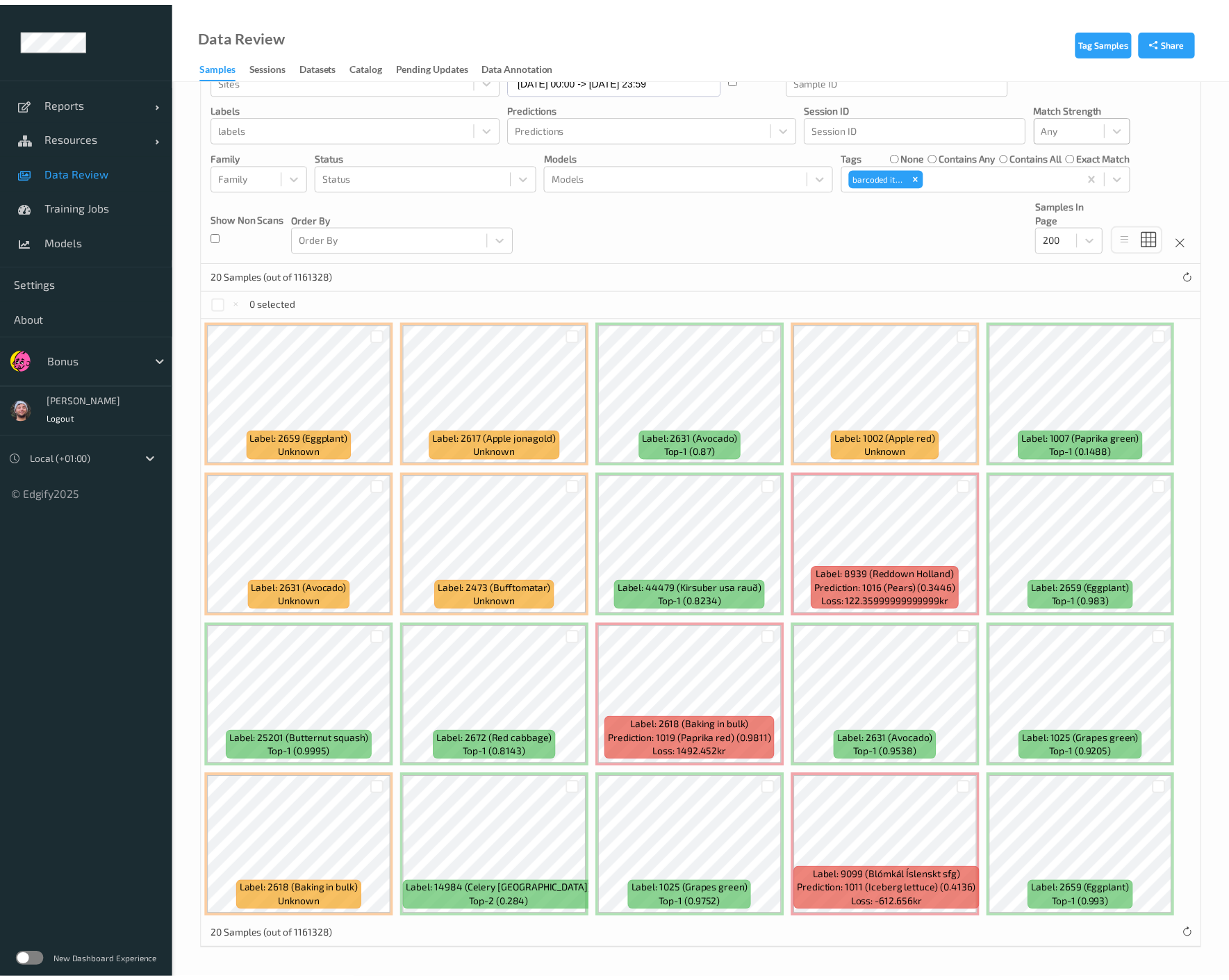
scroll to position [95, 0]
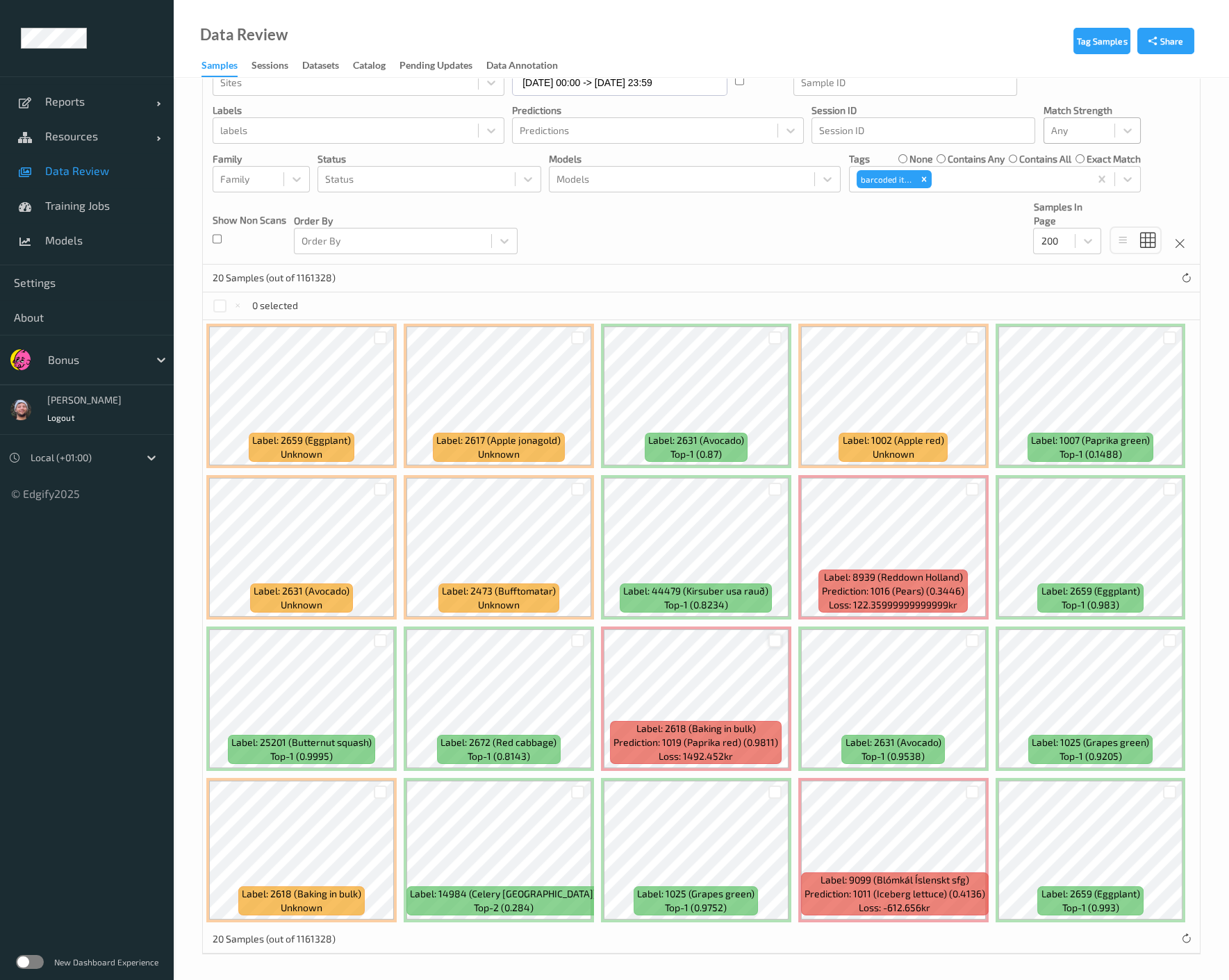
click at [771, 640] on div at bounding box center [774, 640] width 13 height 13
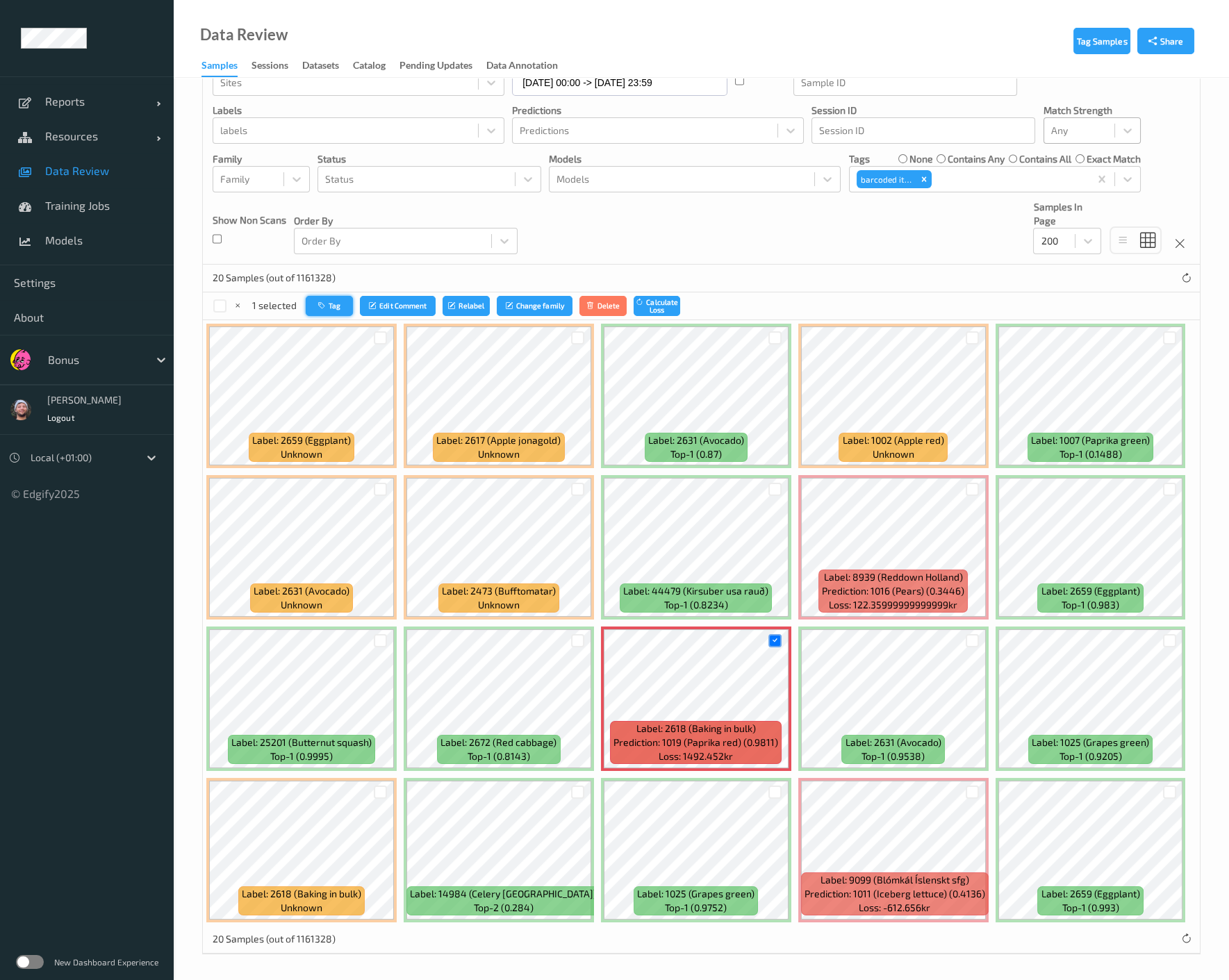
click at [334, 309] on button "Tag" at bounding box center [328, 305] width 47 height 20
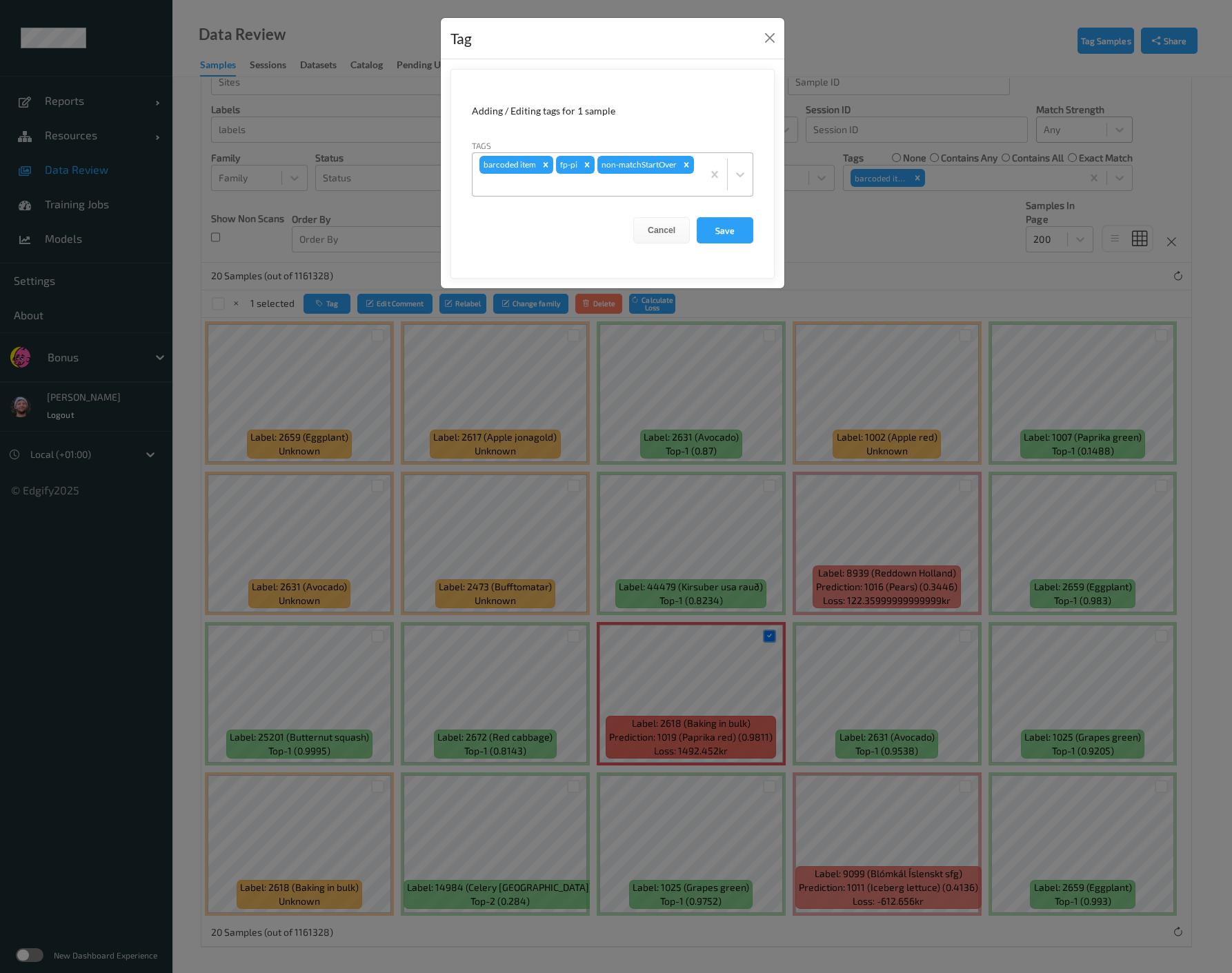
click at [576, 192] on div at bounding box center [587, 184] width 216 height 16
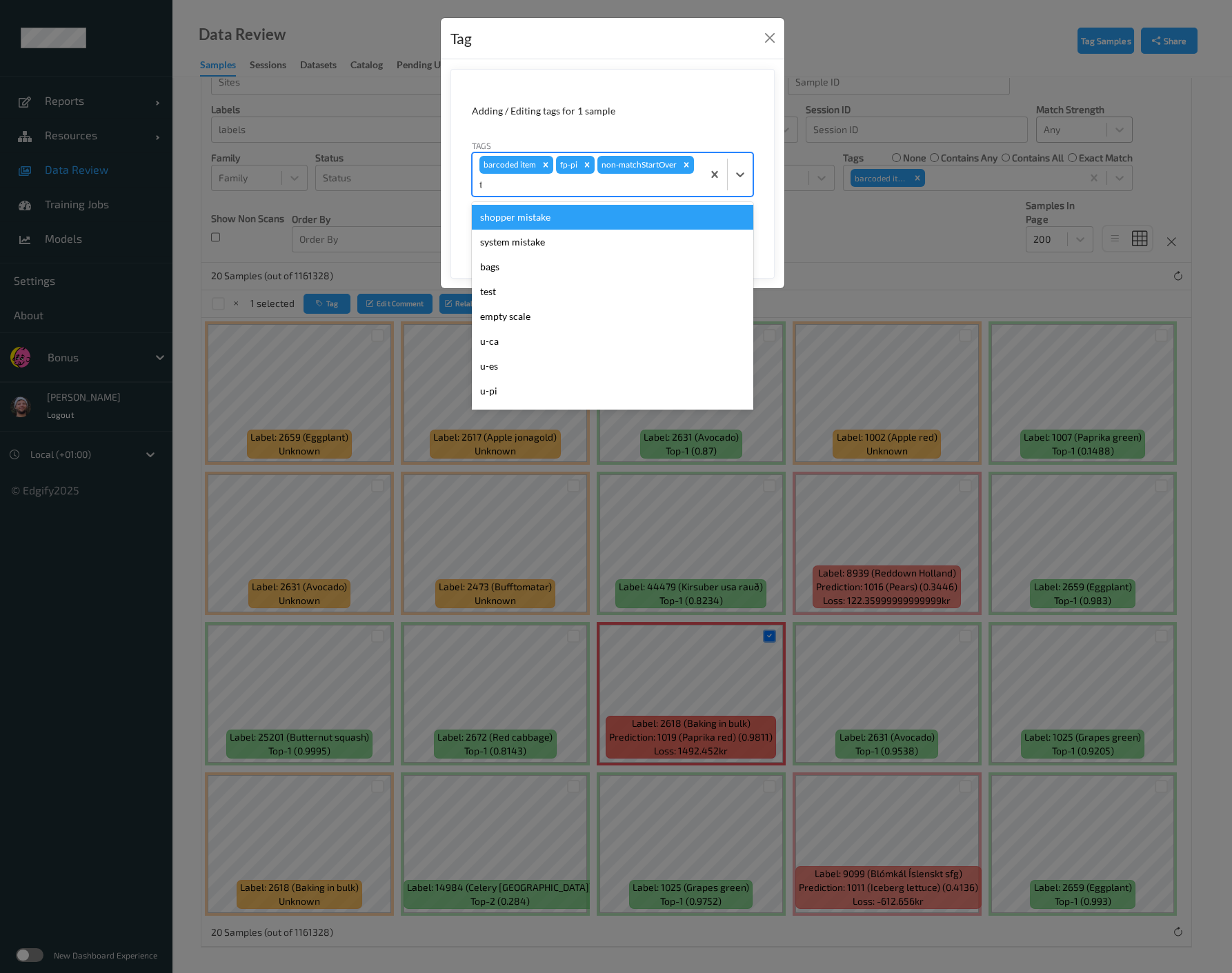
type input "th"
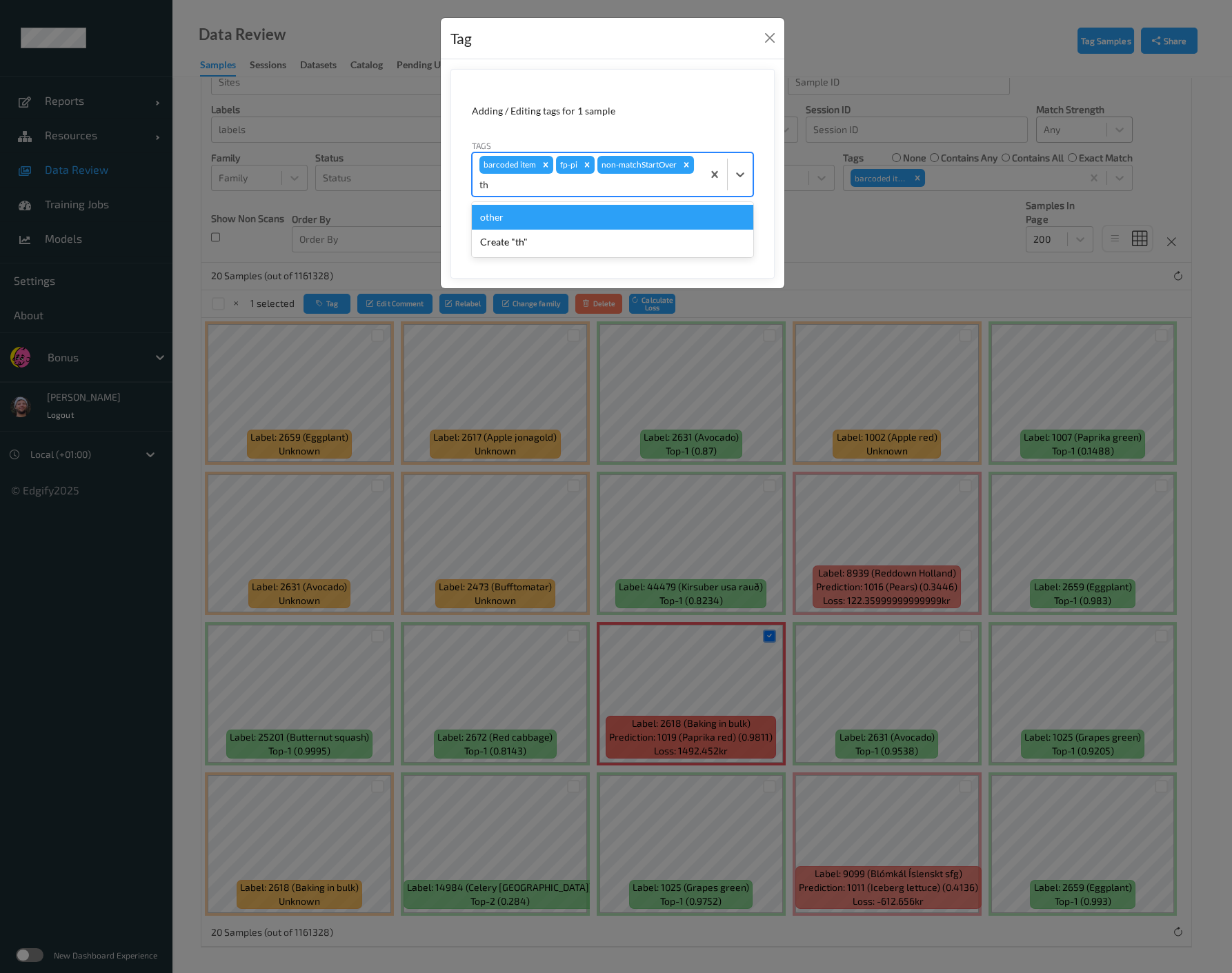
click at [513, 215] on div "other" at bounding box center [612, 217] width 281 height 25
type input "bag"
click at [513, 215] on div "bags" at bounding box center [612, 218] width 281 height 25
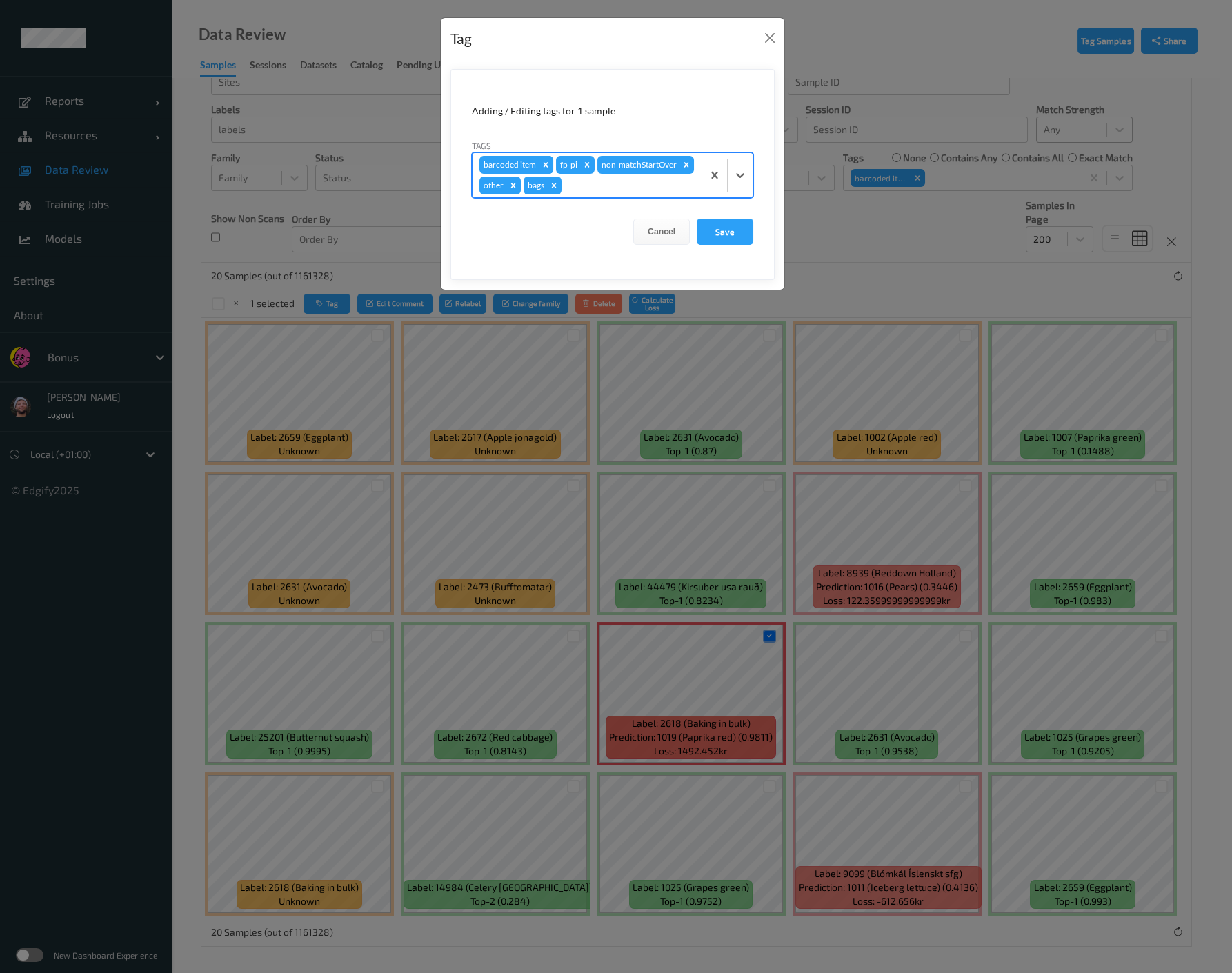
click at [543, 163] on icon "Remove barcoded item" at bounding box center [546, 164] width 5 height 5
click at [727, 225] on button "Save" at bounding box center [725, 232] width 56 height 26
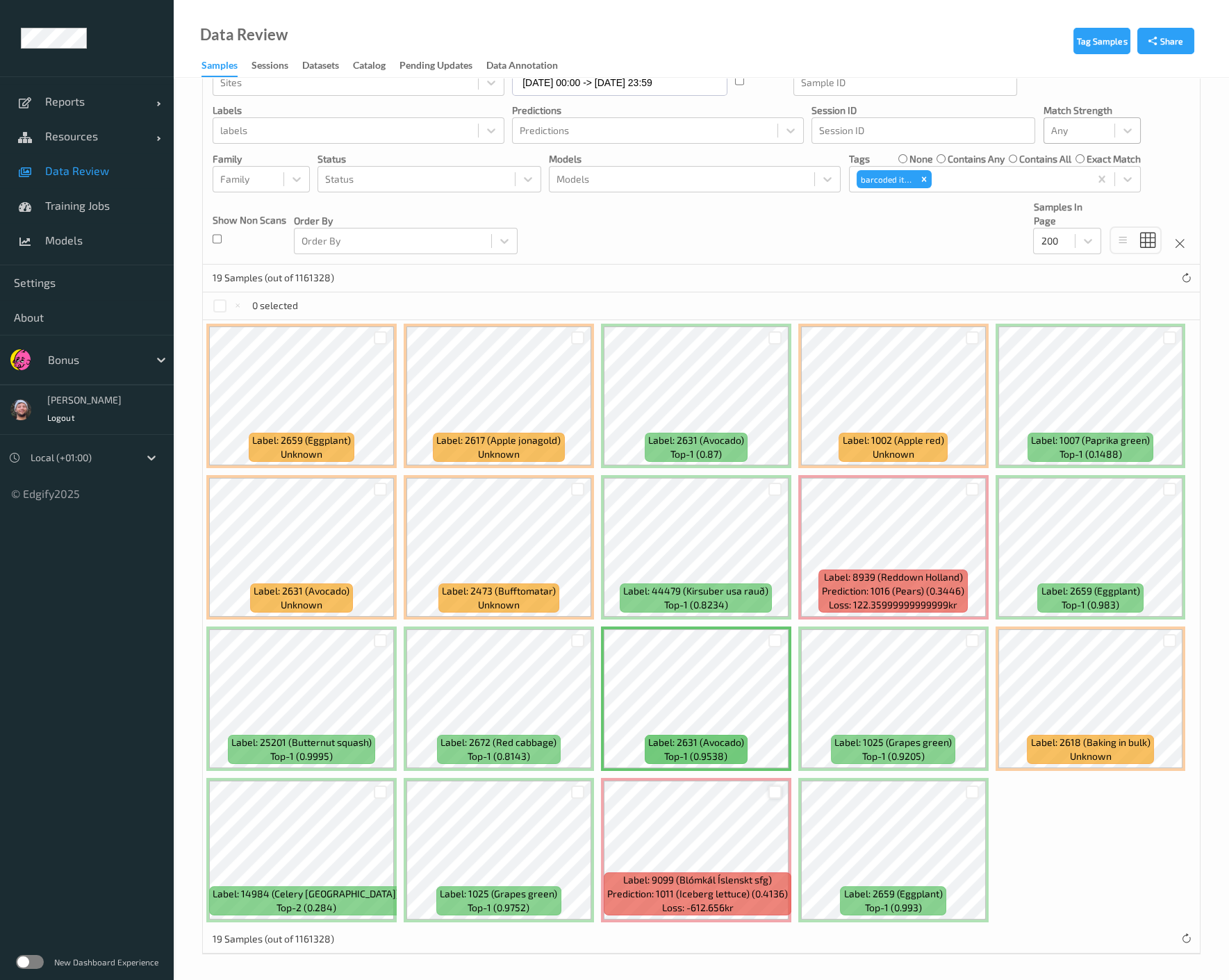
click at [771, 788] on div at bounding box center [774, 791] width 13 height 13
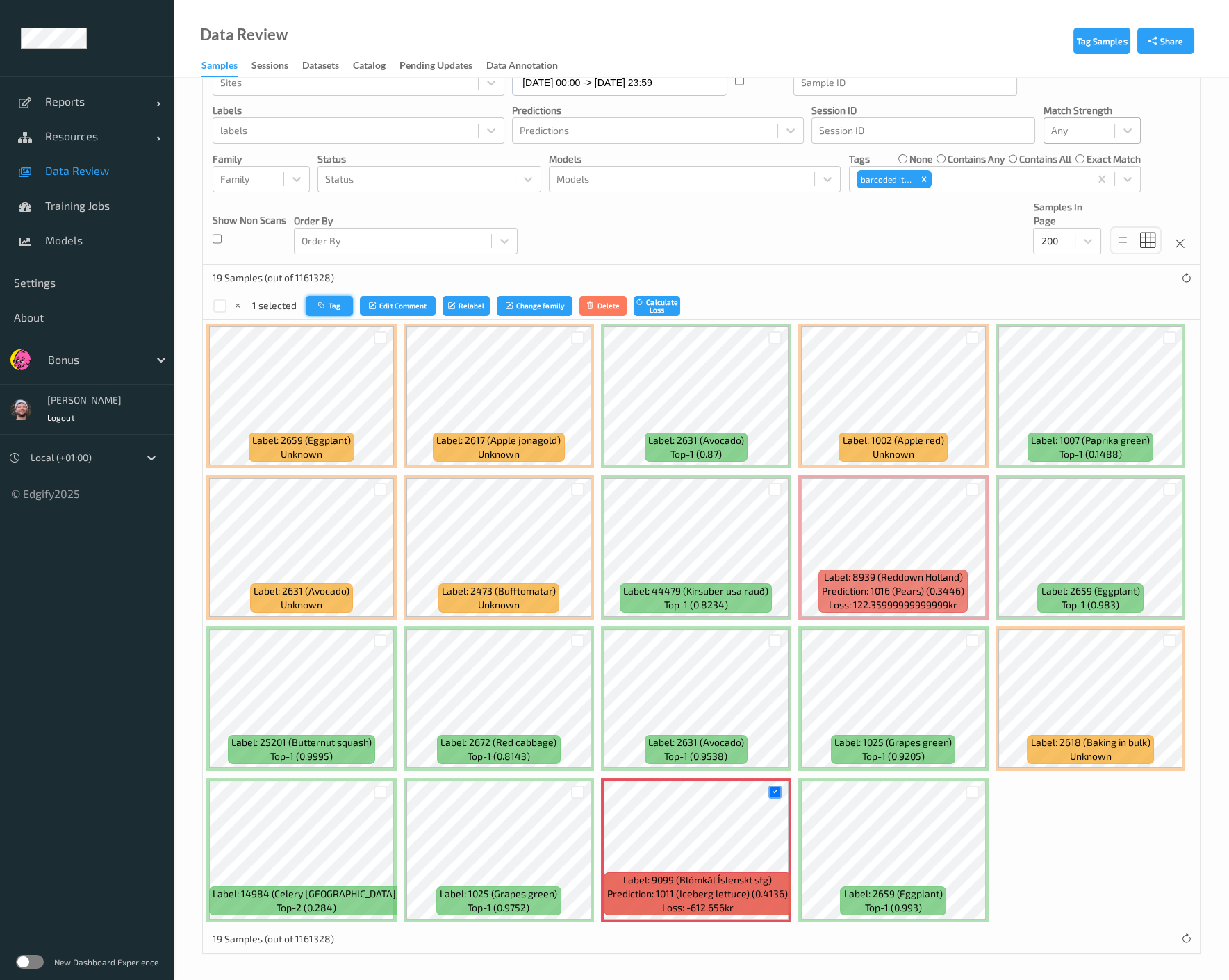
click at [342, 305] on button "Tag" at bounding box center [328, 305] width 47 height 20
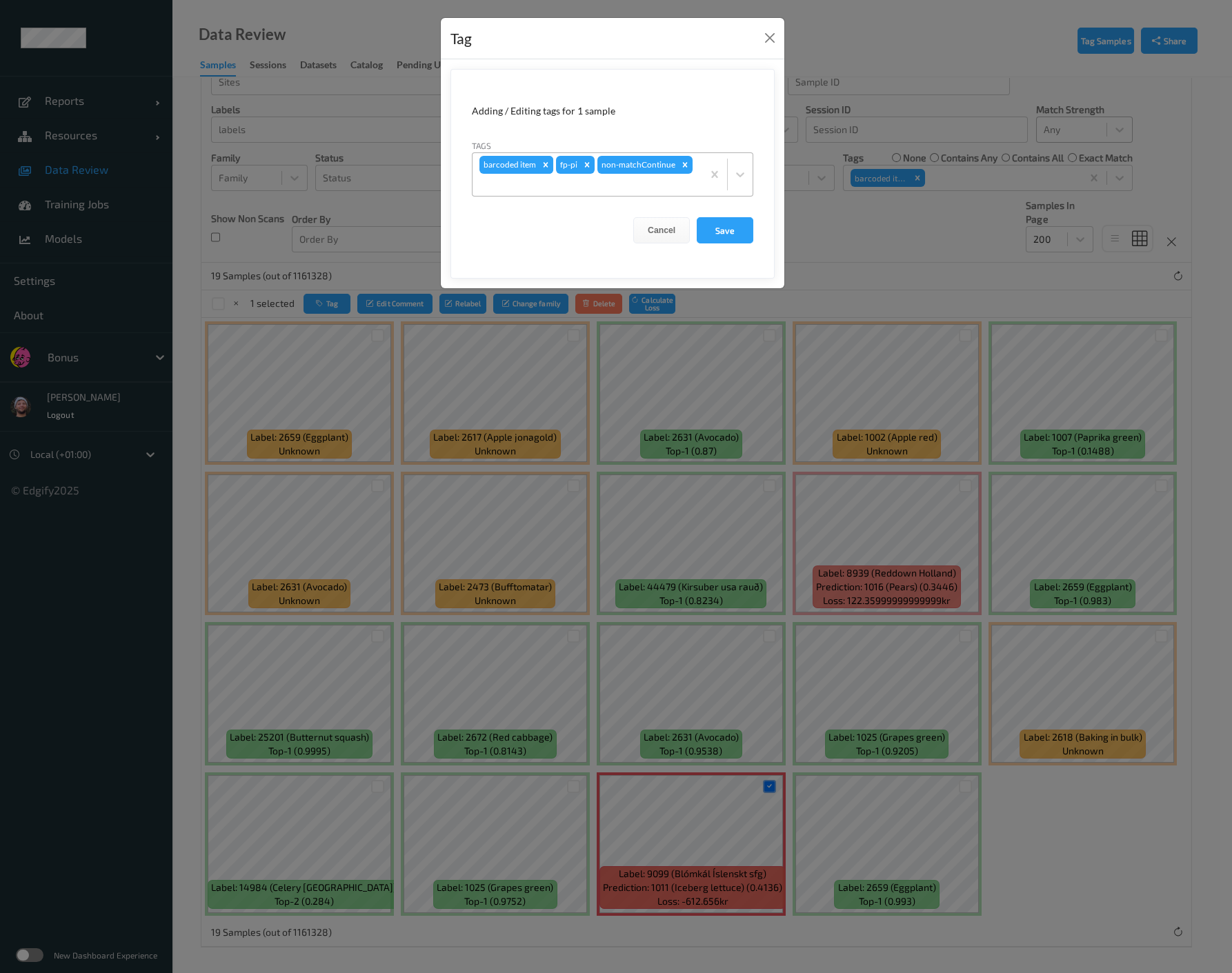
click at [543, 164] on icon "Remove barcoded item" at bounding box center [546, 164] width 5 height 5
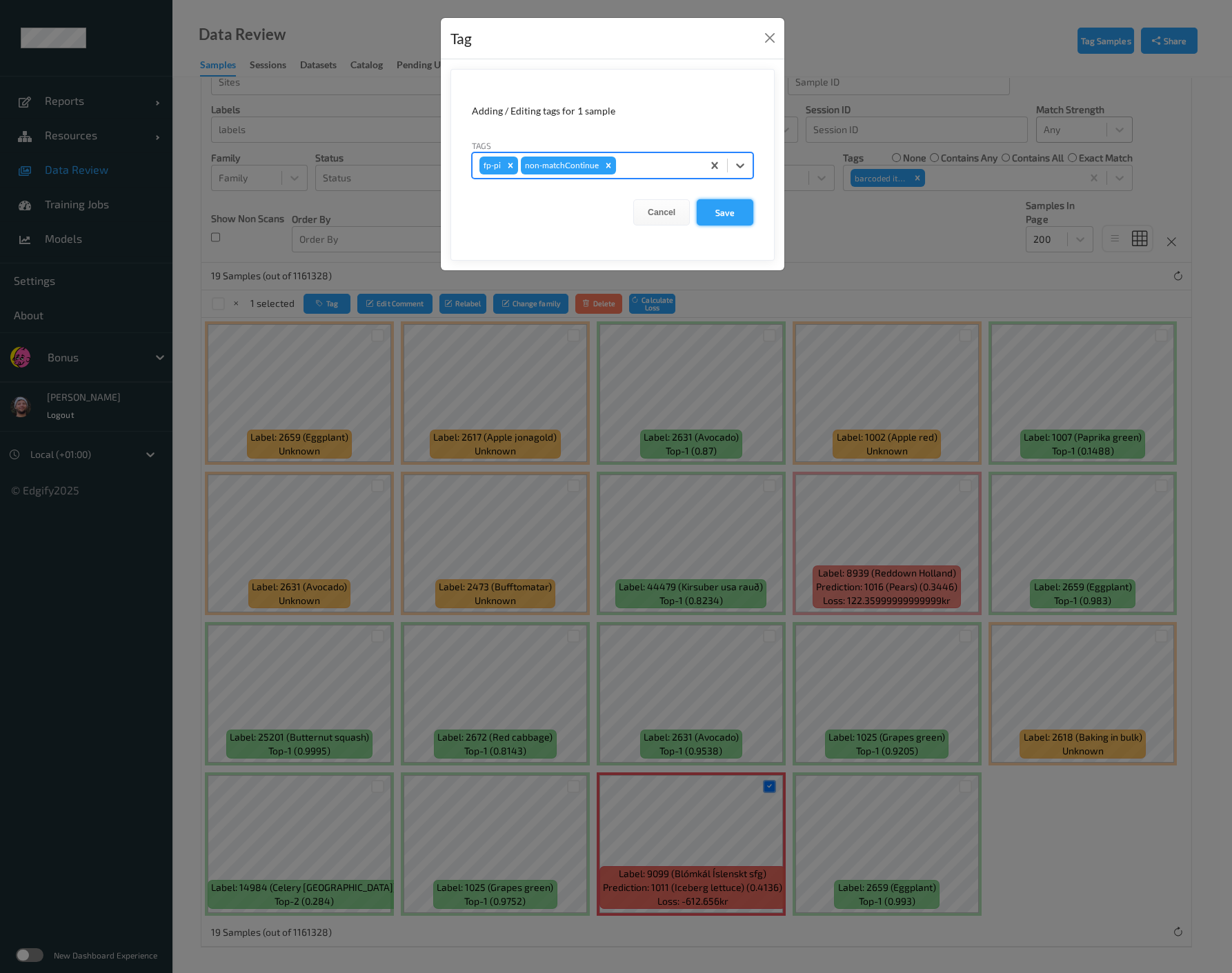
click at [721, 216] on button "Save" at bounding box center [725, 212] width 56 height 26
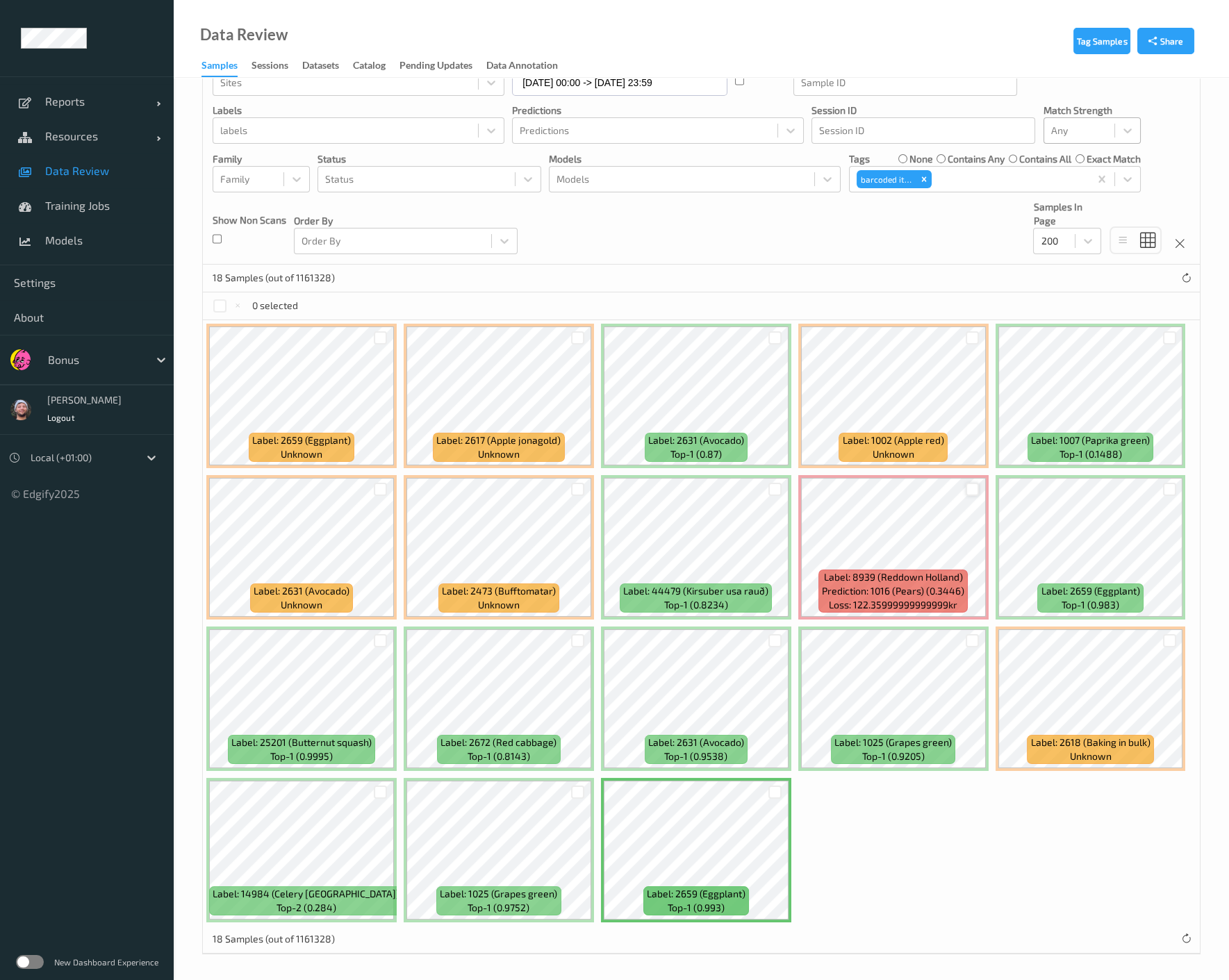
click at [967, 489] on div at bounding box center [972, 489] width 13 height 13
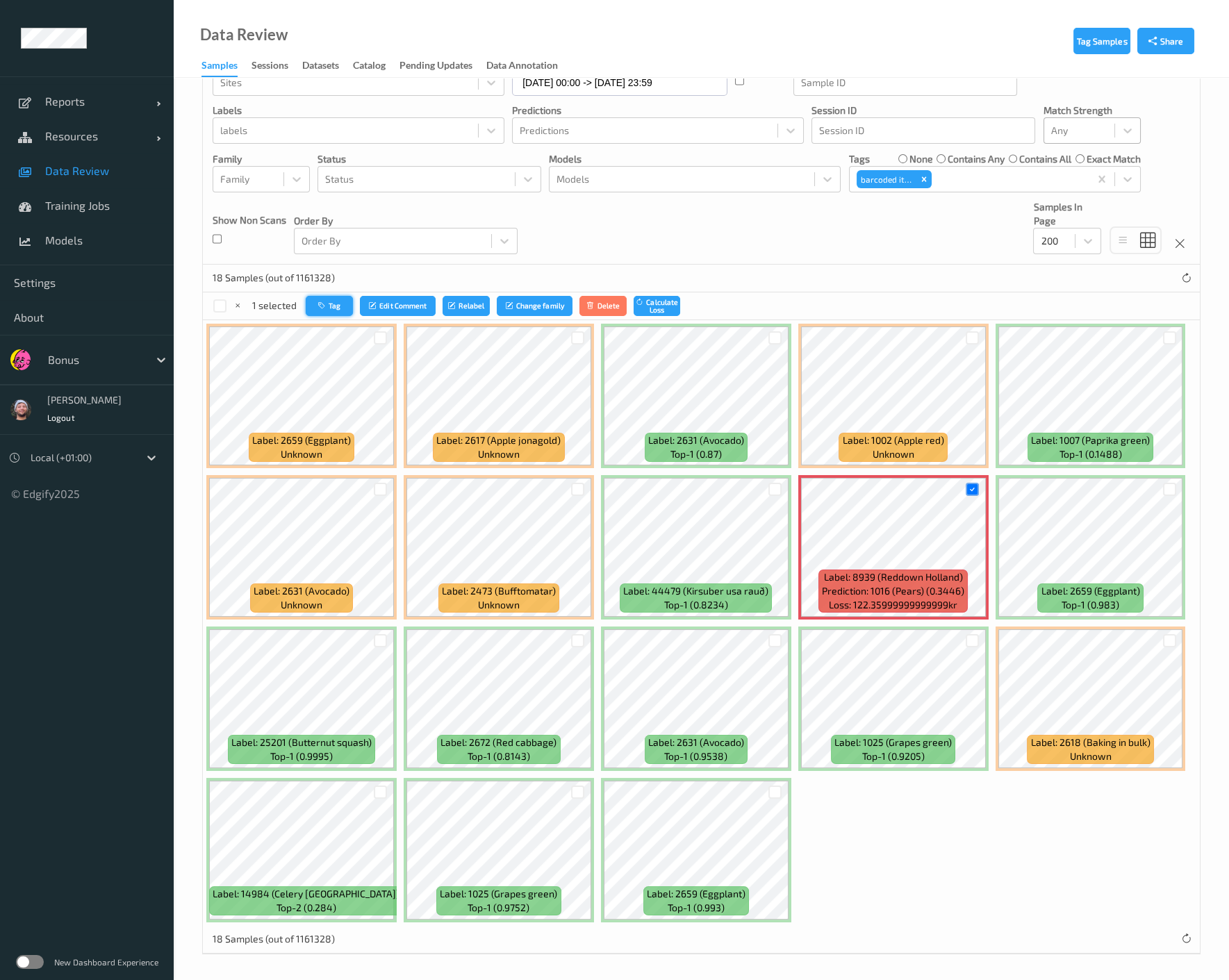
click at [305, 309] on button "Tag" at bounding box center [328, 305] width 47 height 20
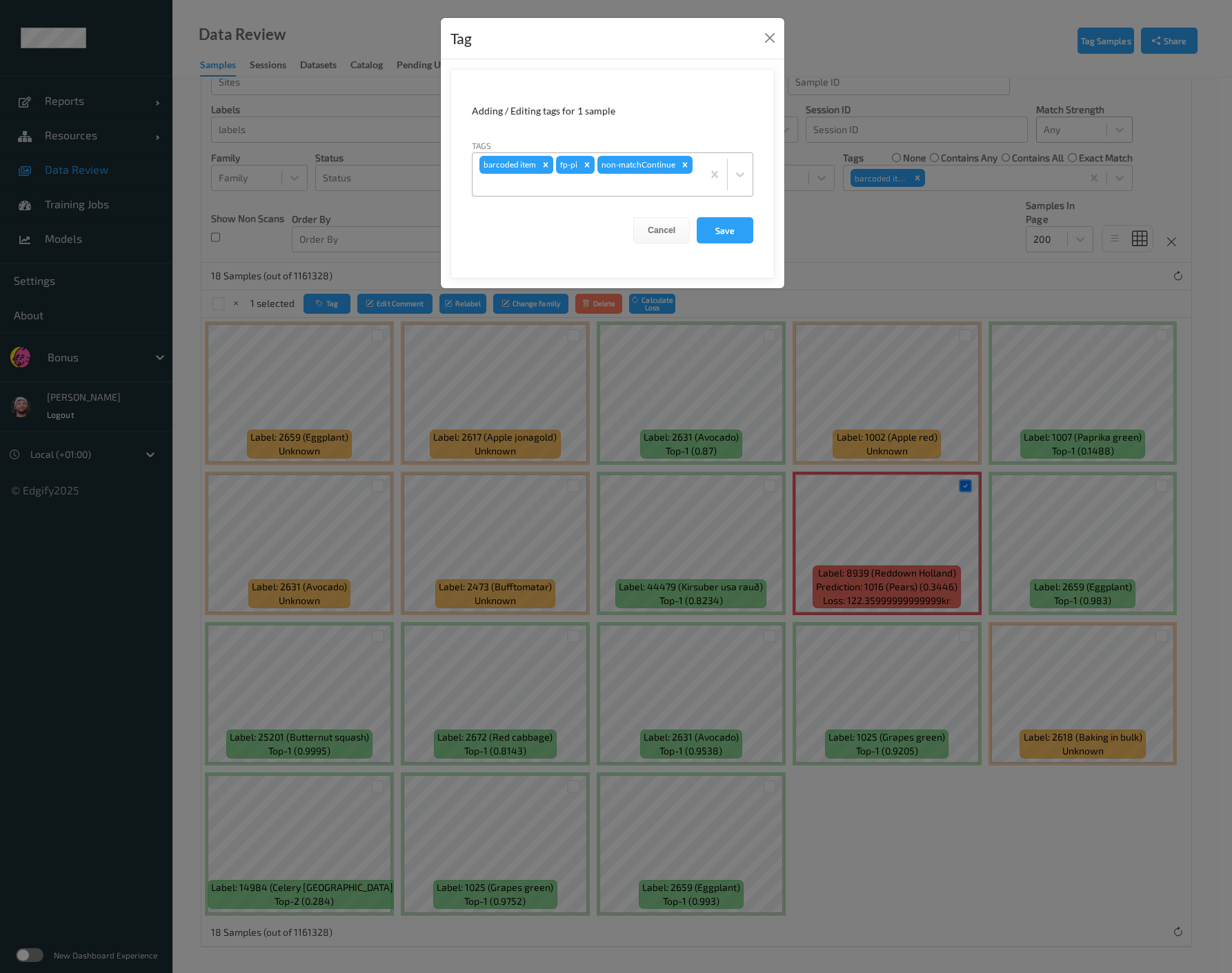
click at [547, 165] on icon "Remove barcoded item" at bounding box center [545, 164] width 9 height 9
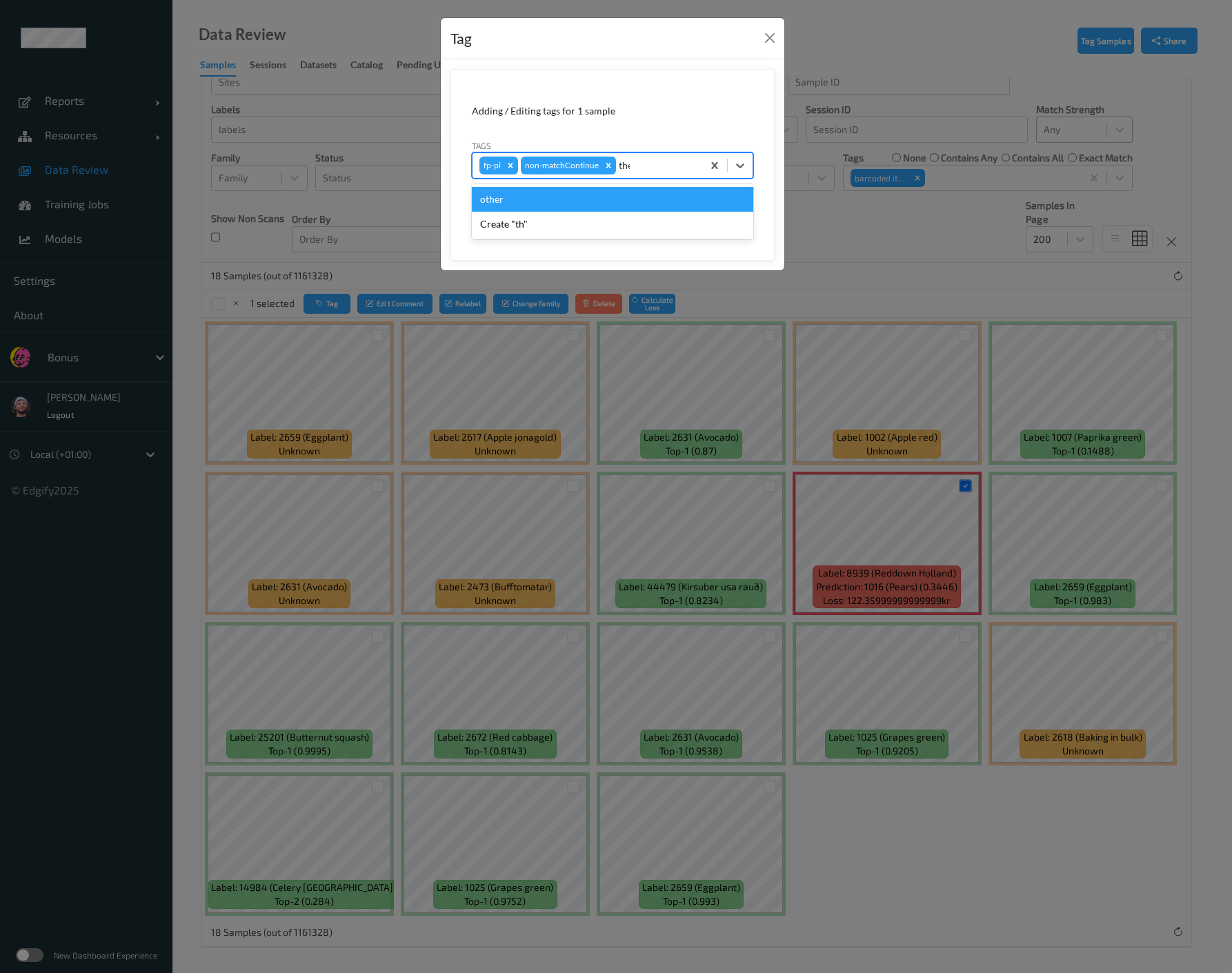
type input "ther"
click at [539, 194] on div "other" at bounding box center [612, 199] width 281 height 25
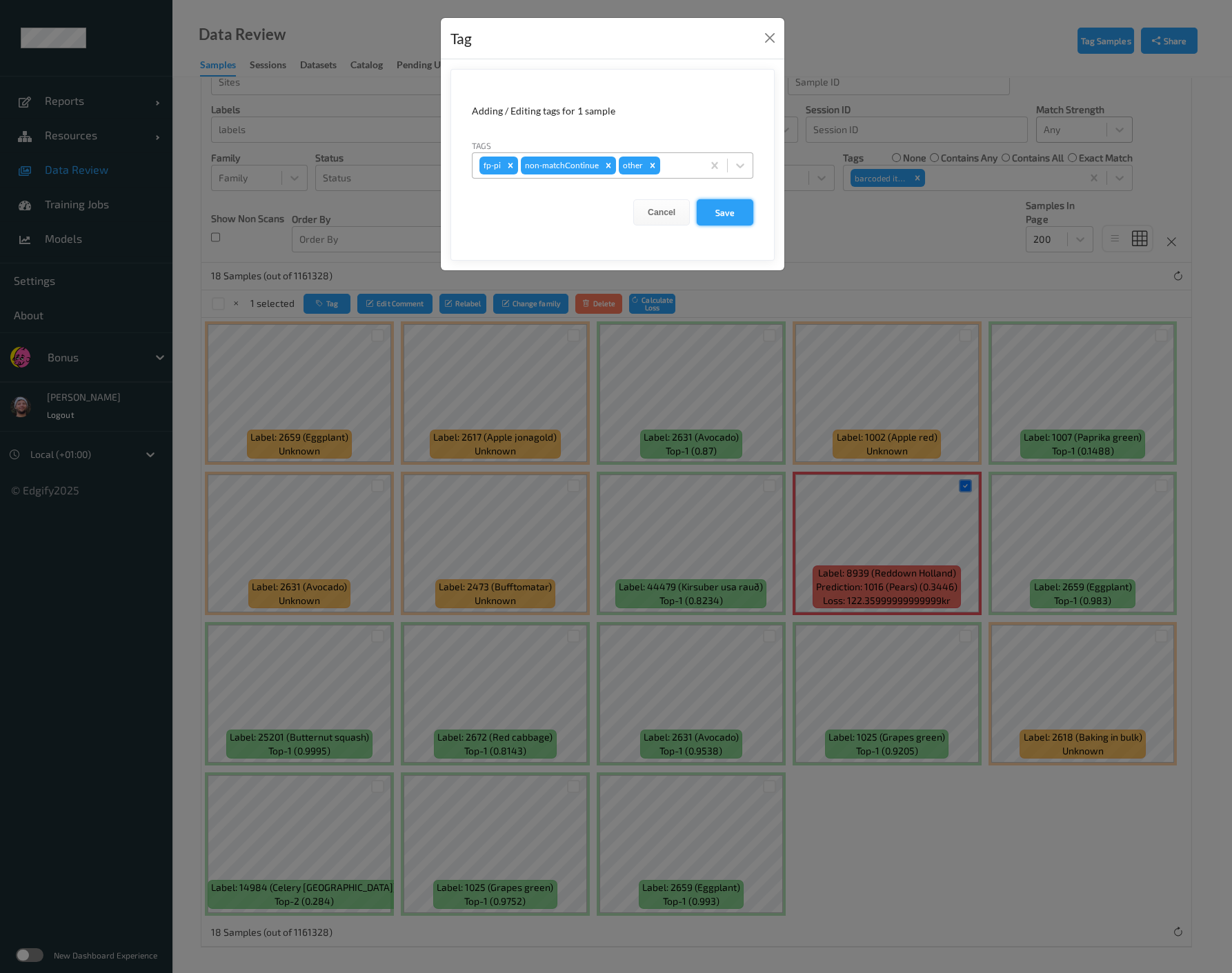
click at [726, 202] on button "Save" at bounding box center [725, 212] width 56 height 26
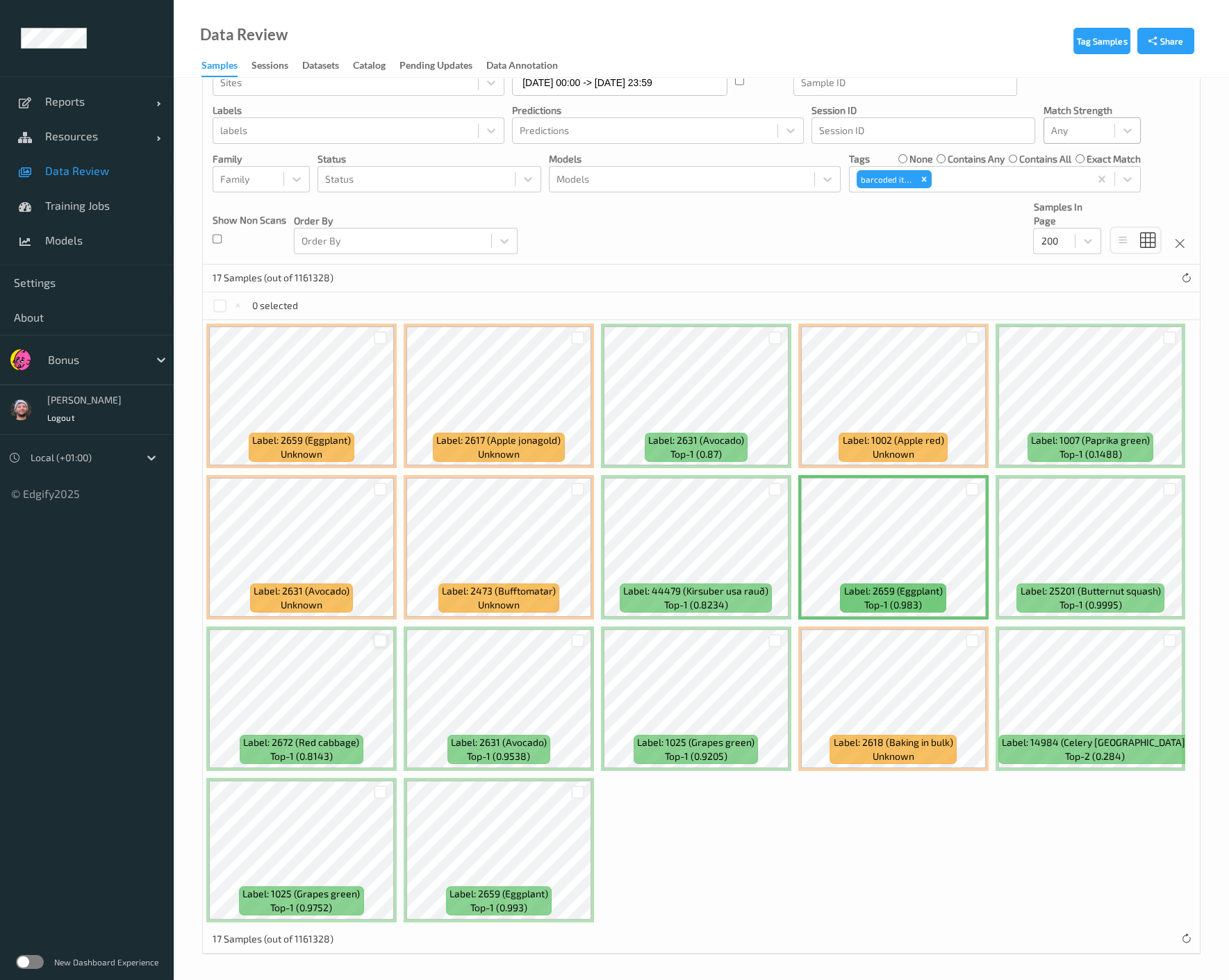
click at [381, 640] on div at bounding box center [380, 640] width 13 height 13
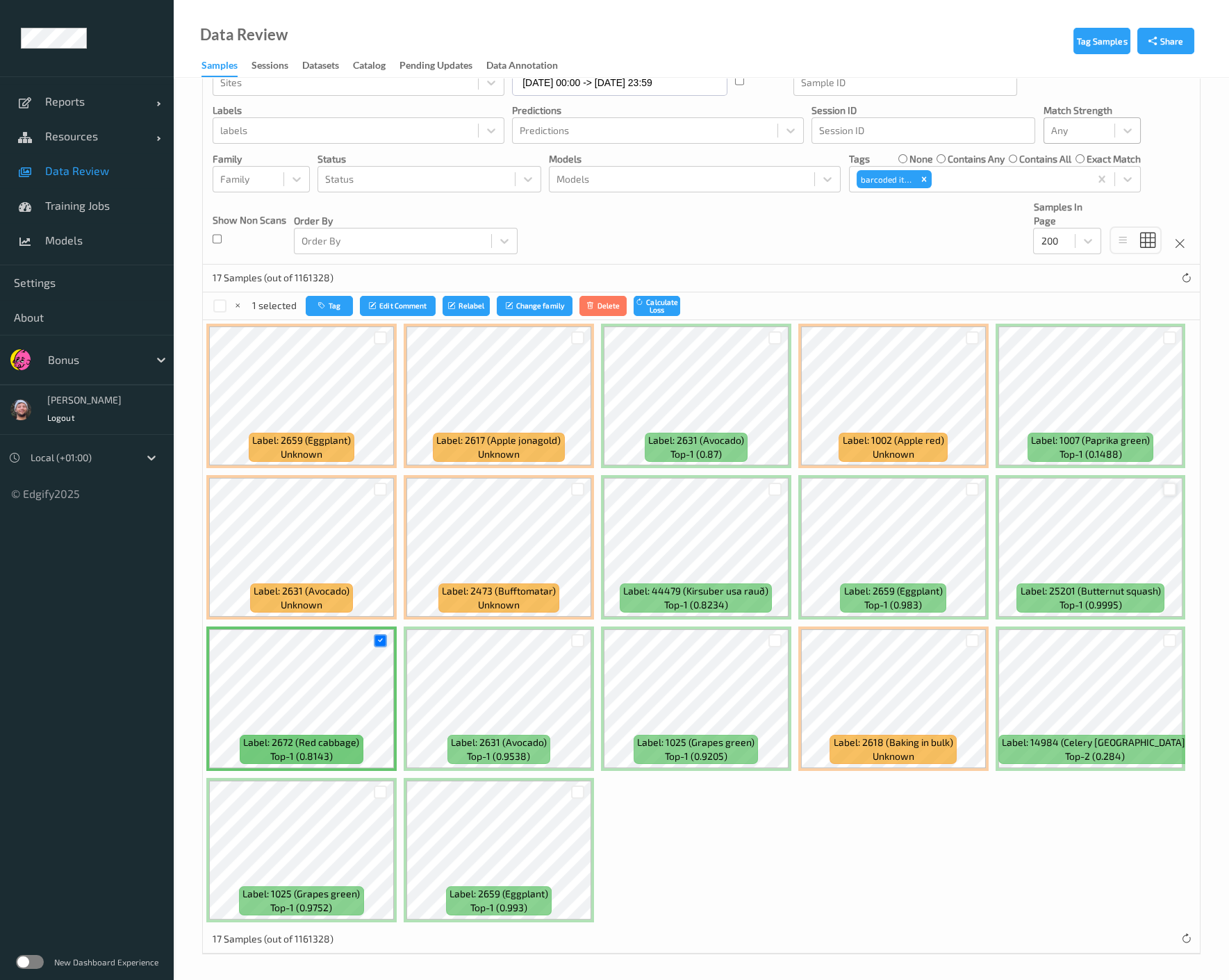
click at [985, 487] on div at bounding box center [1169, 489] width 13 height 13
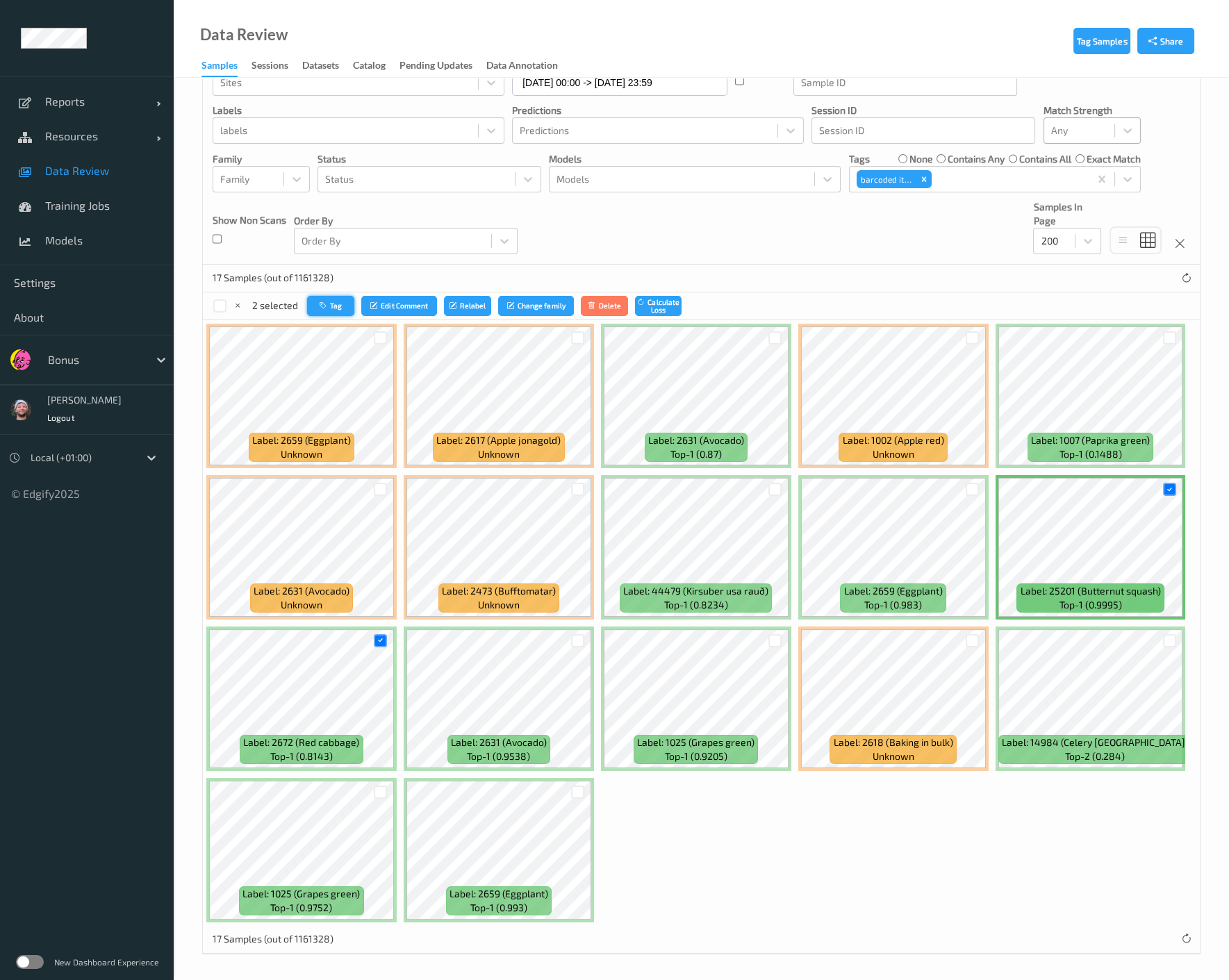
click at [331, 297] on button "Tag" at bounding box center [330, 305] width 47 height 20
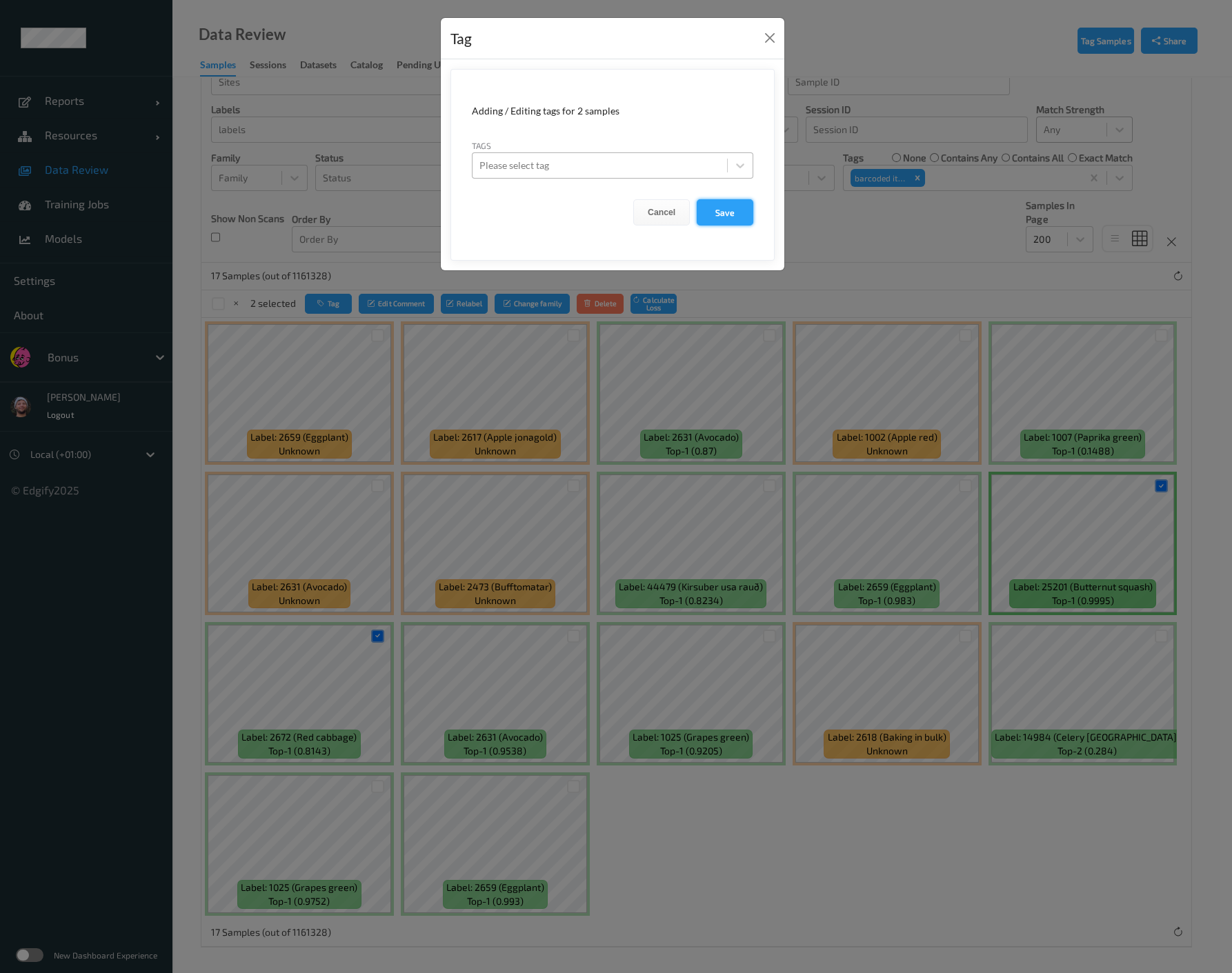
click at [711, 209] on button "Save" at bounding box center [725, 212] width 56 height 26
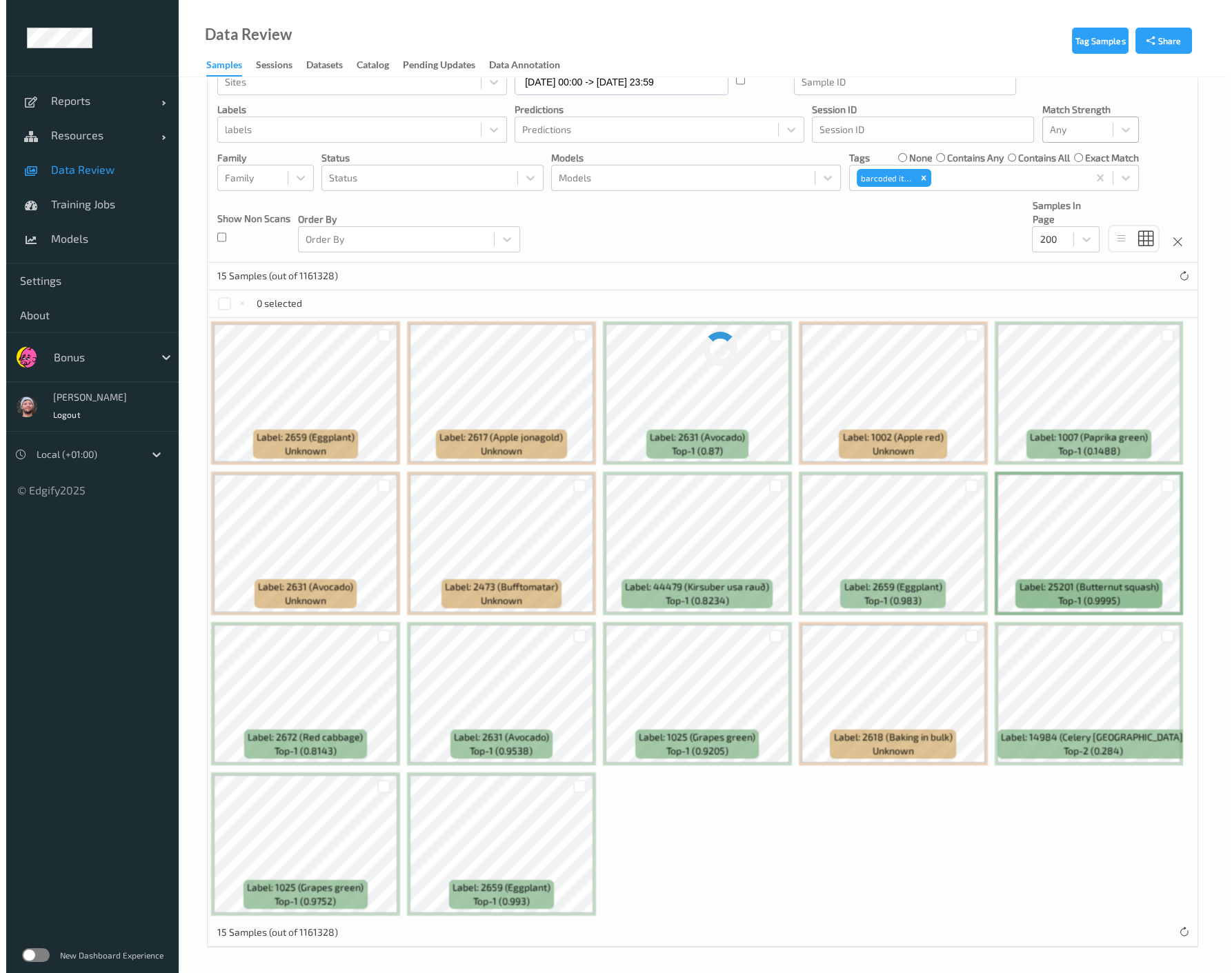
scroll to position [0, 0]
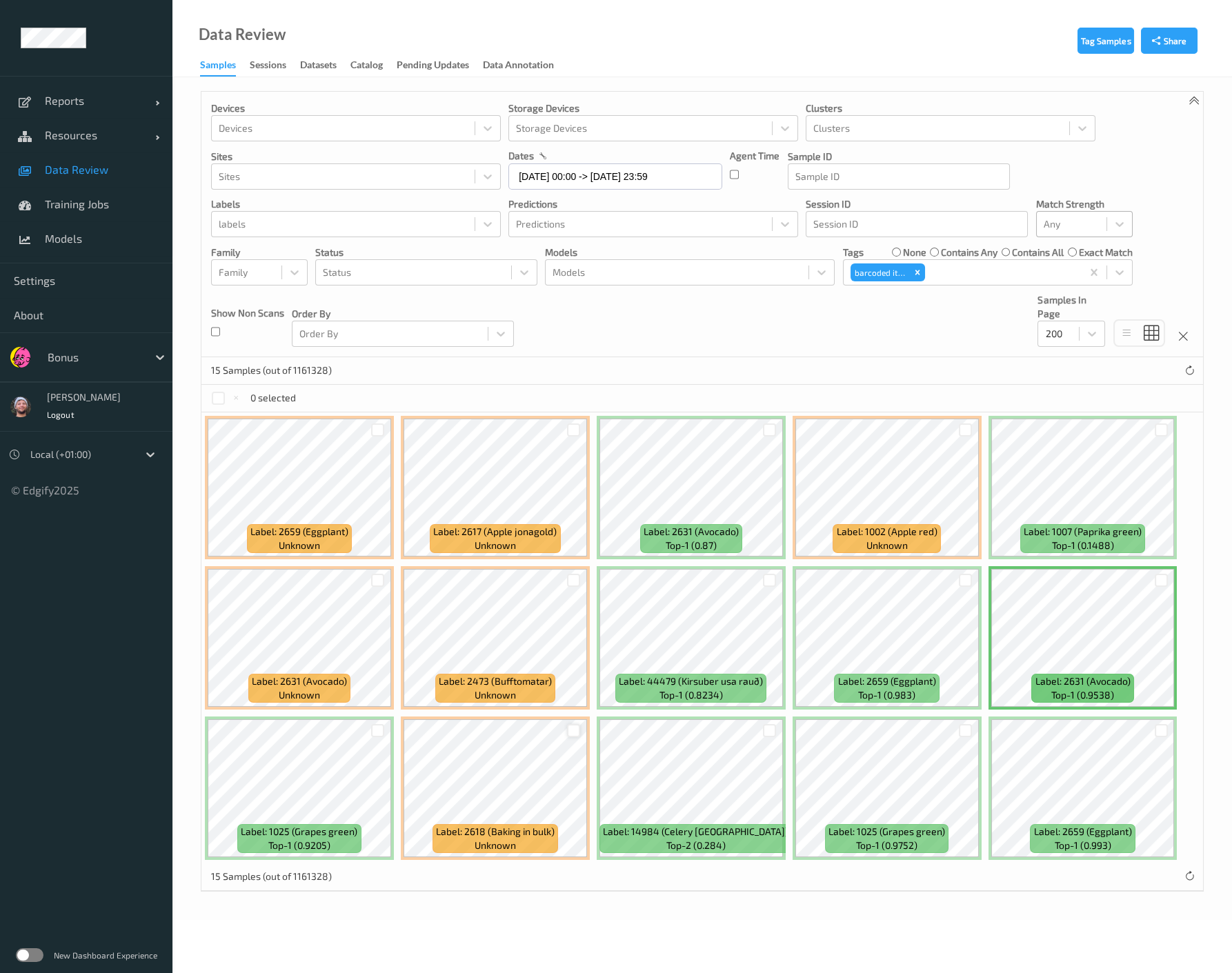
click at [571, 730] on div at bounding box center [573, 730] width 13 height 13
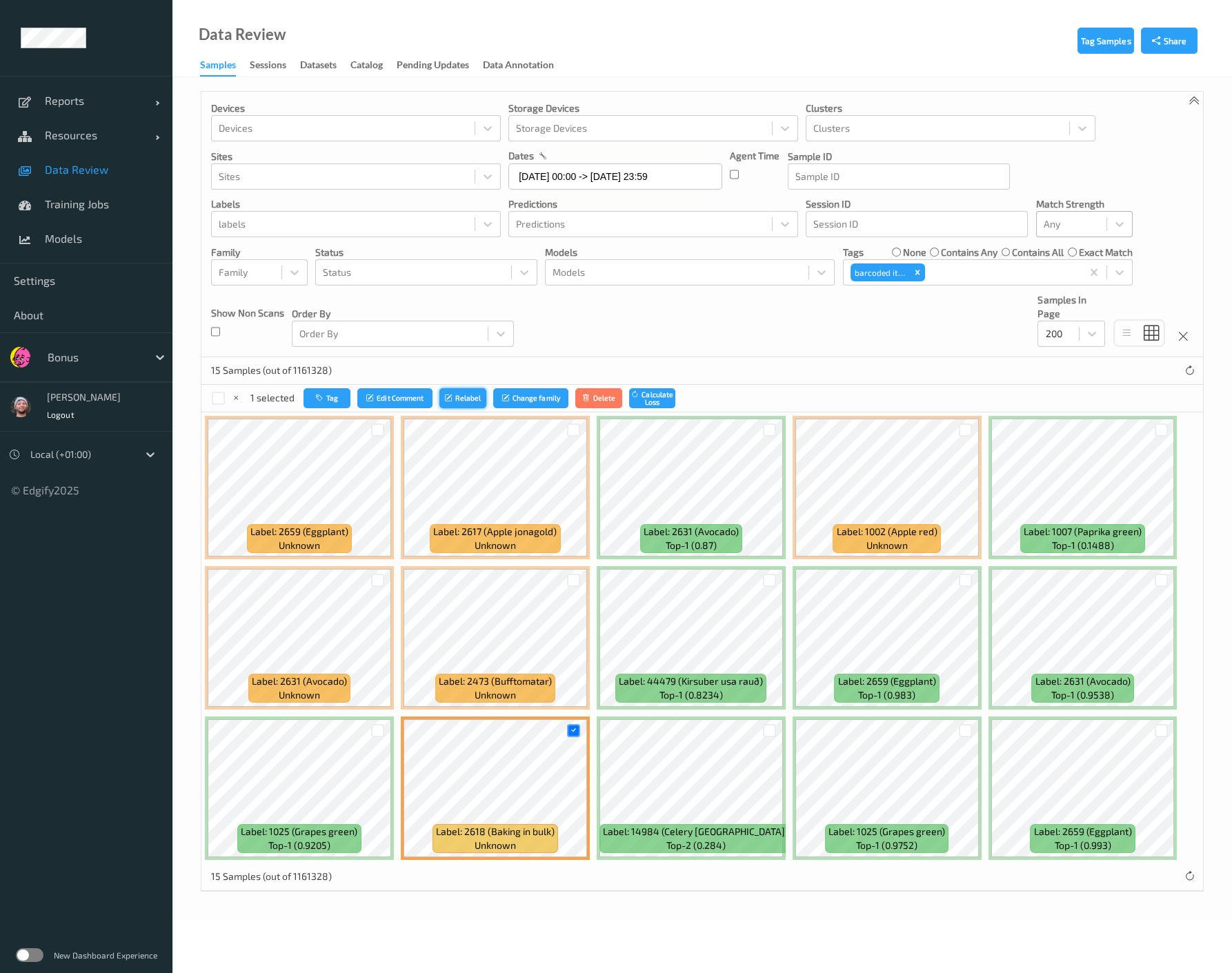
click at [453, 392] on button "Relabel" at bounding box center [462, 398] width 47 height 20
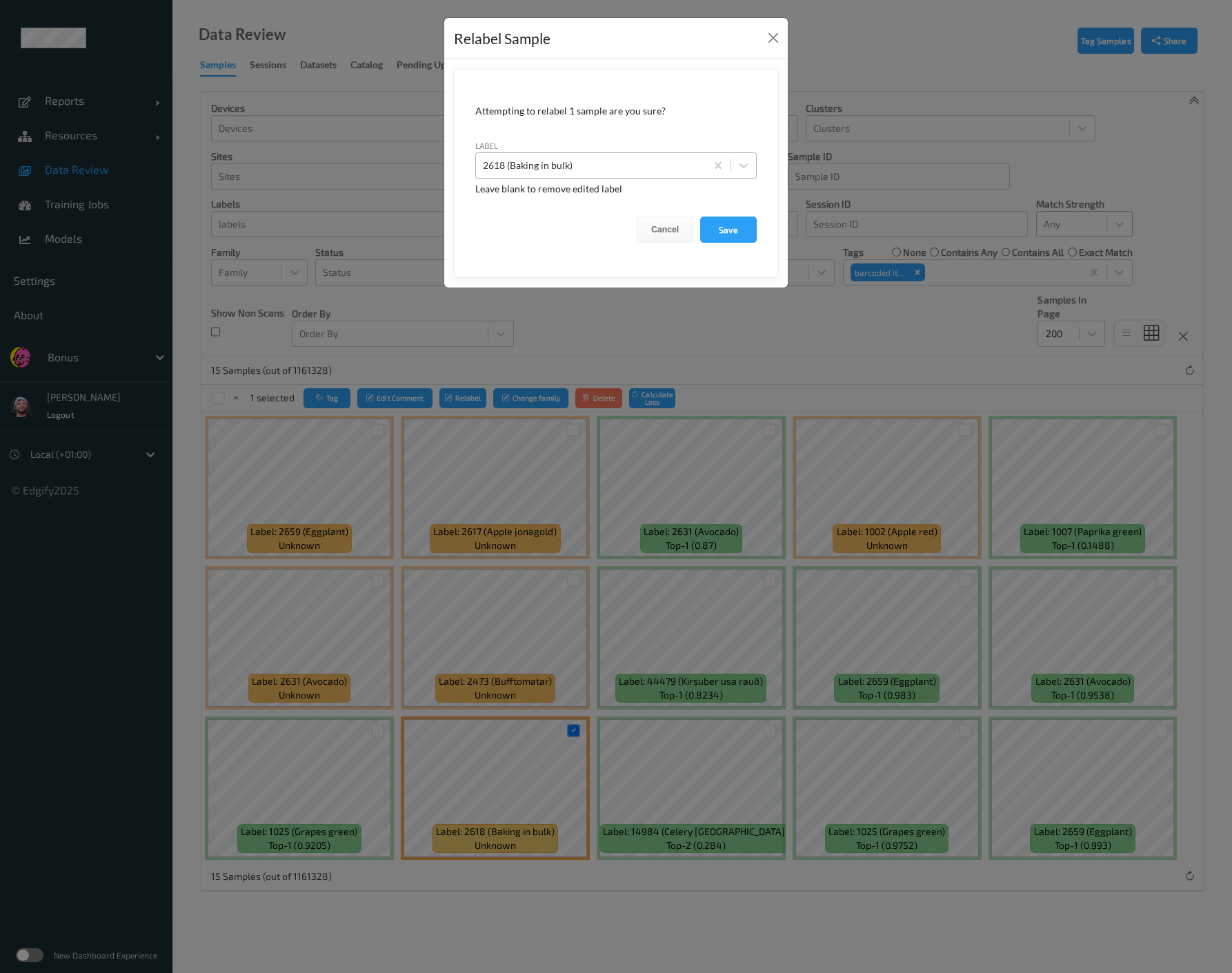
click at [553, 163] on div at bounding box center [591, 165] width 216 height 16
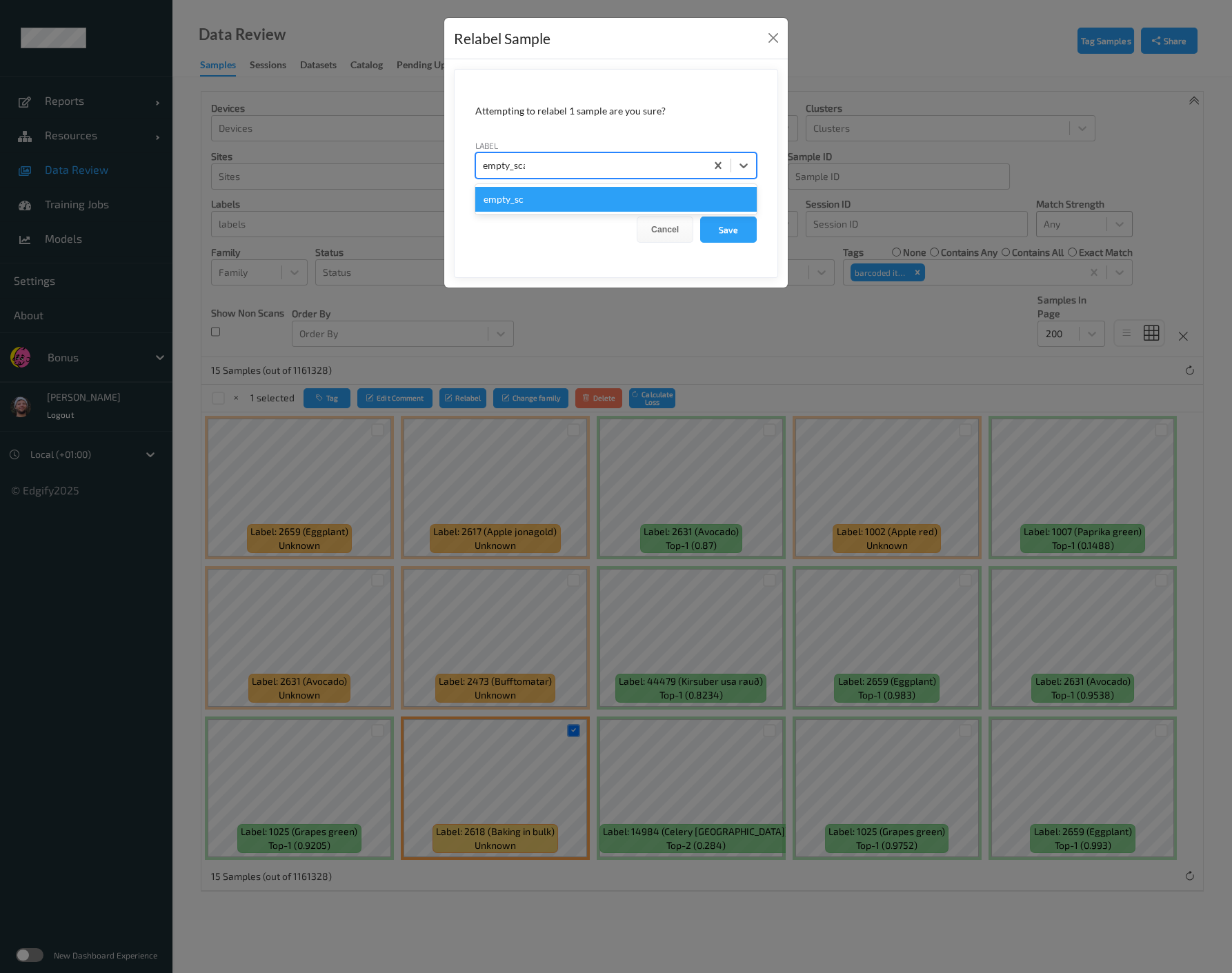
type input "empty_scale"
click at [700, 216] on button "Save" at bounding box center [728, 229] width 56 height 26
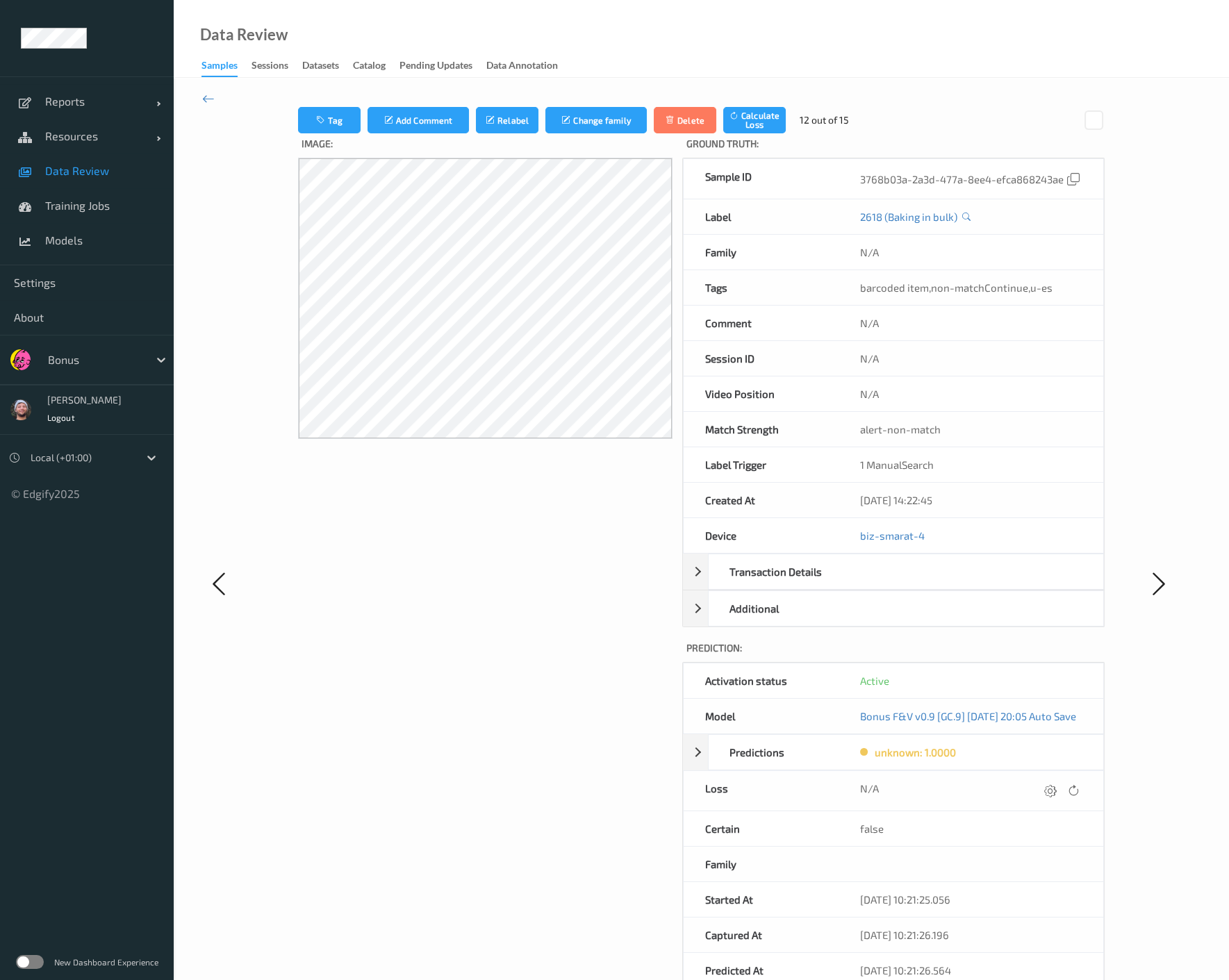
click at [114, 170] on span "Data Review" at bounding box center [103, 171] width 115 height 14
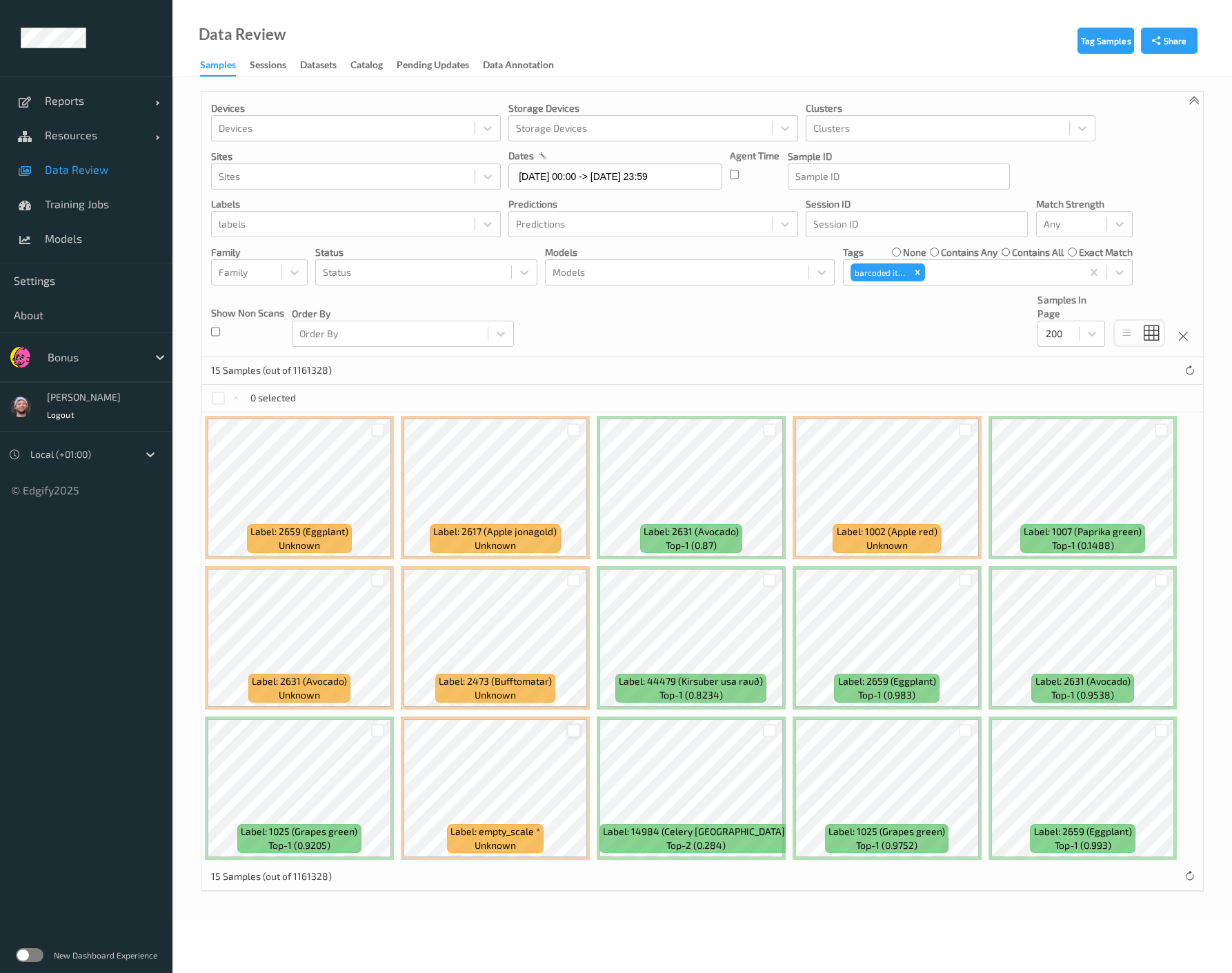
click at [570, 731] on div at bounding box center [573, 730] width 13 height 13
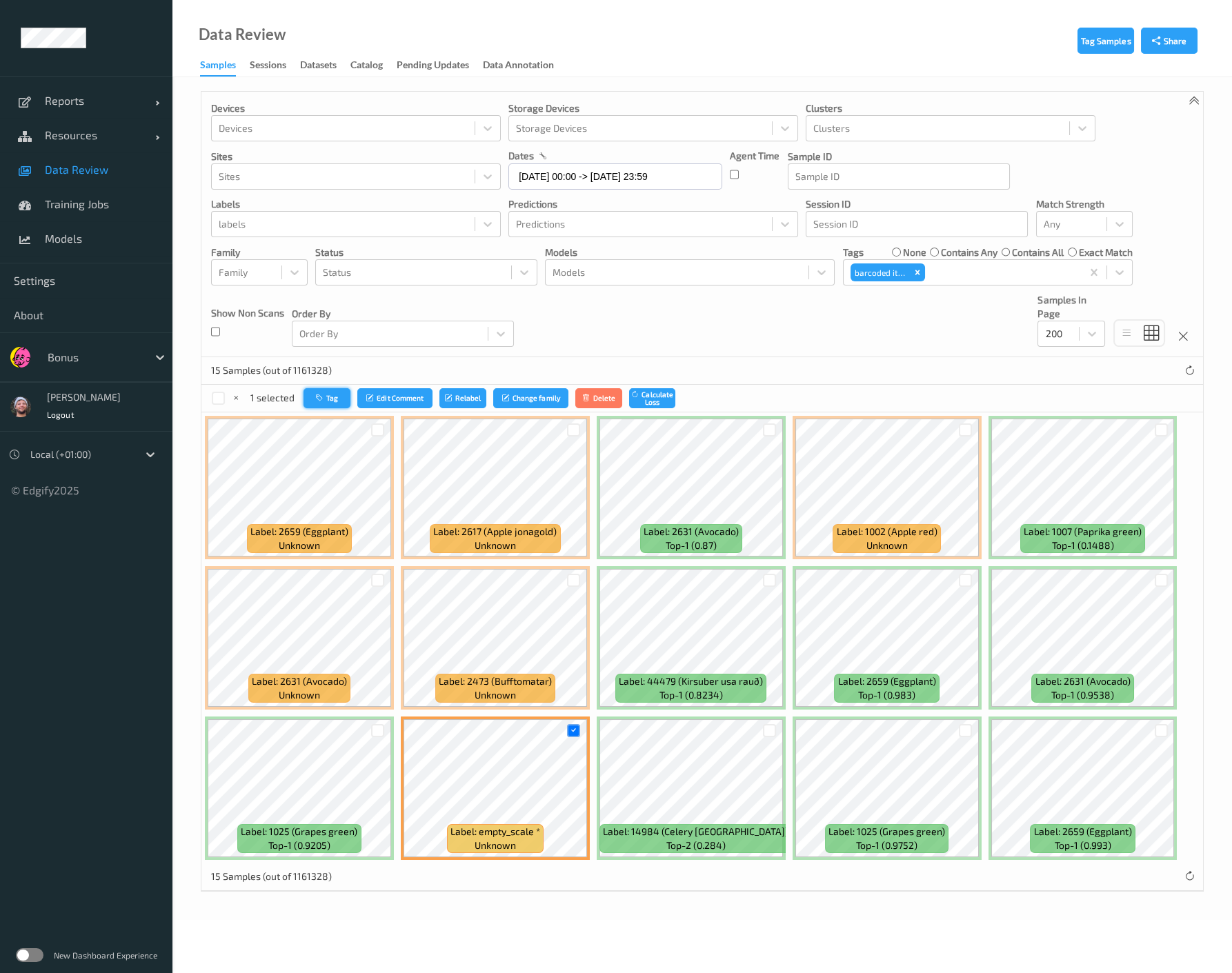
click at [329, 403] on button "Tag" at bounding box center [326, 398] width 47 height 20
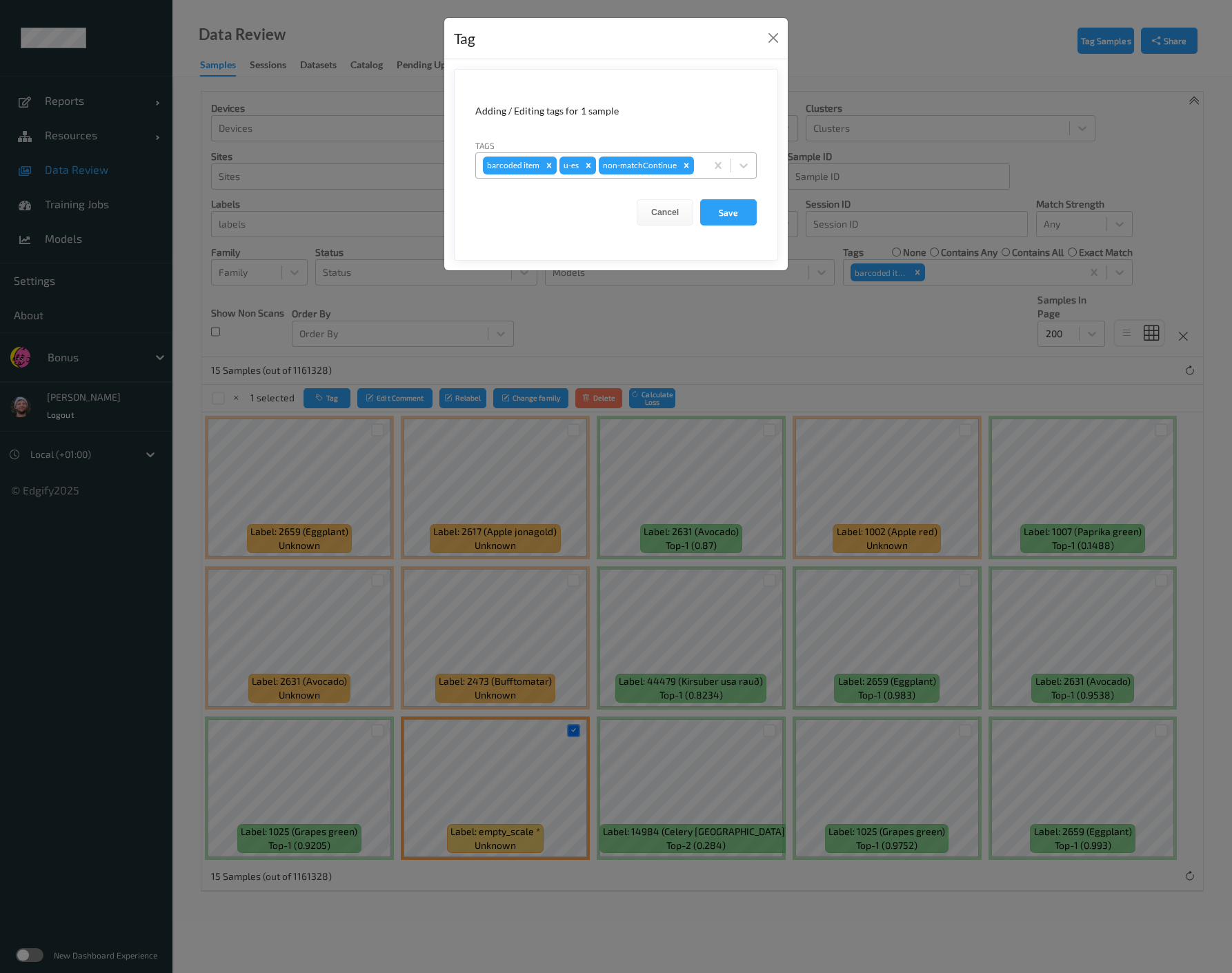
click at [550, 161] on icon "Remove barcoded item" at bounding box center [548, 165] width 9 height 9
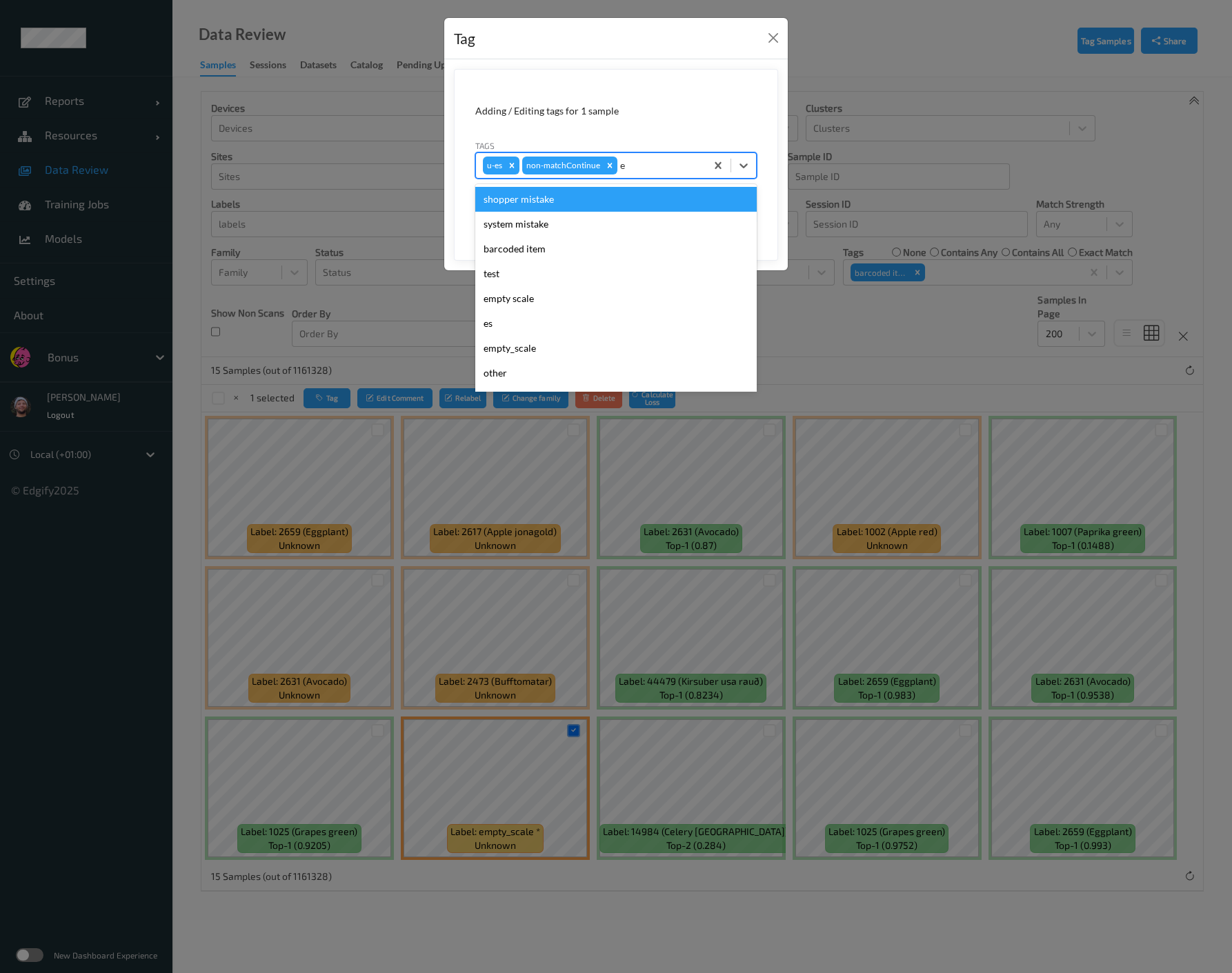
type input "em"
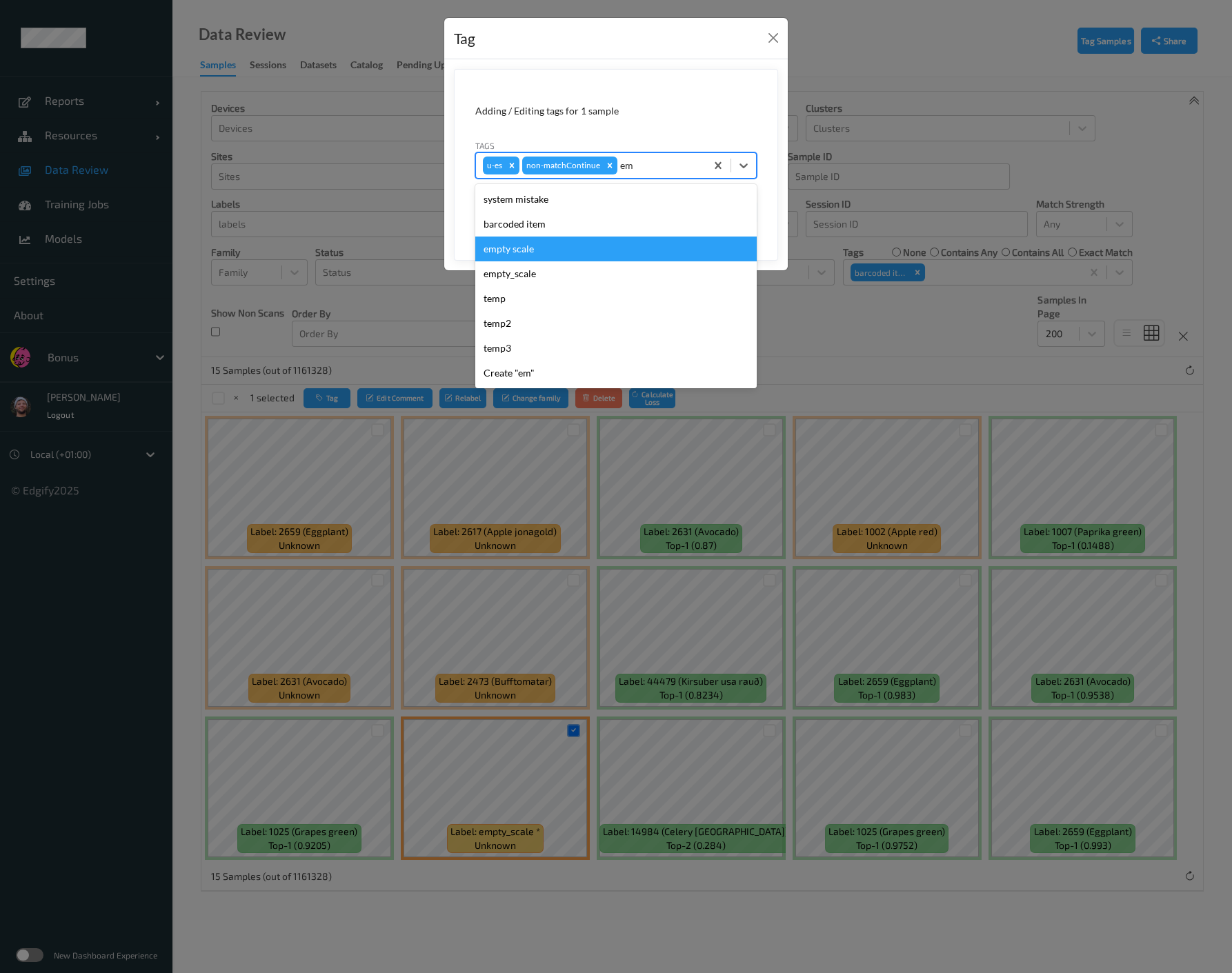
click at [568, 243] on div "empty scale" at bounding box center [616, 249] width 281 height 25
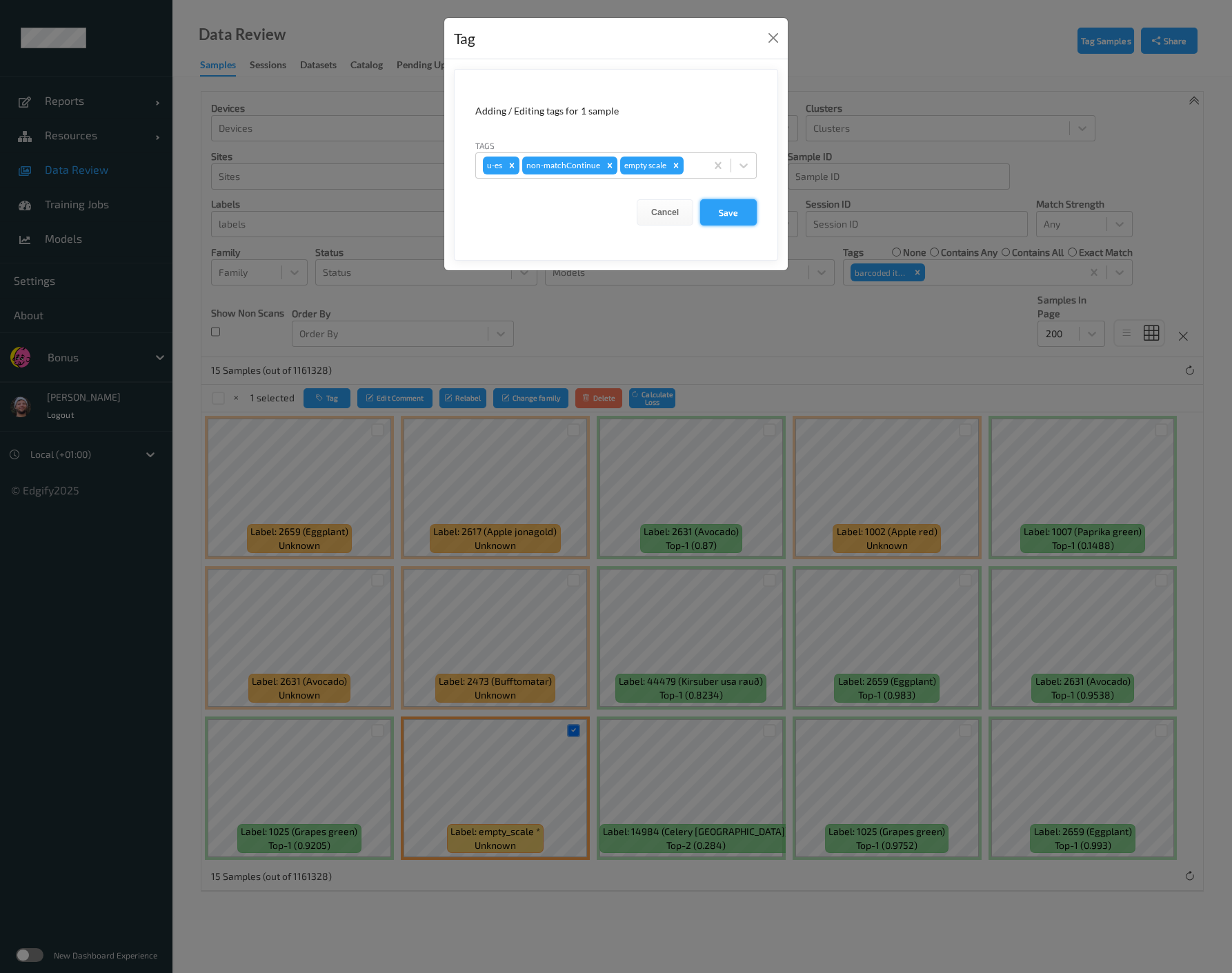
click at [713, 209] on button "Save" at bounding box center [728, 212] width 56 height 26
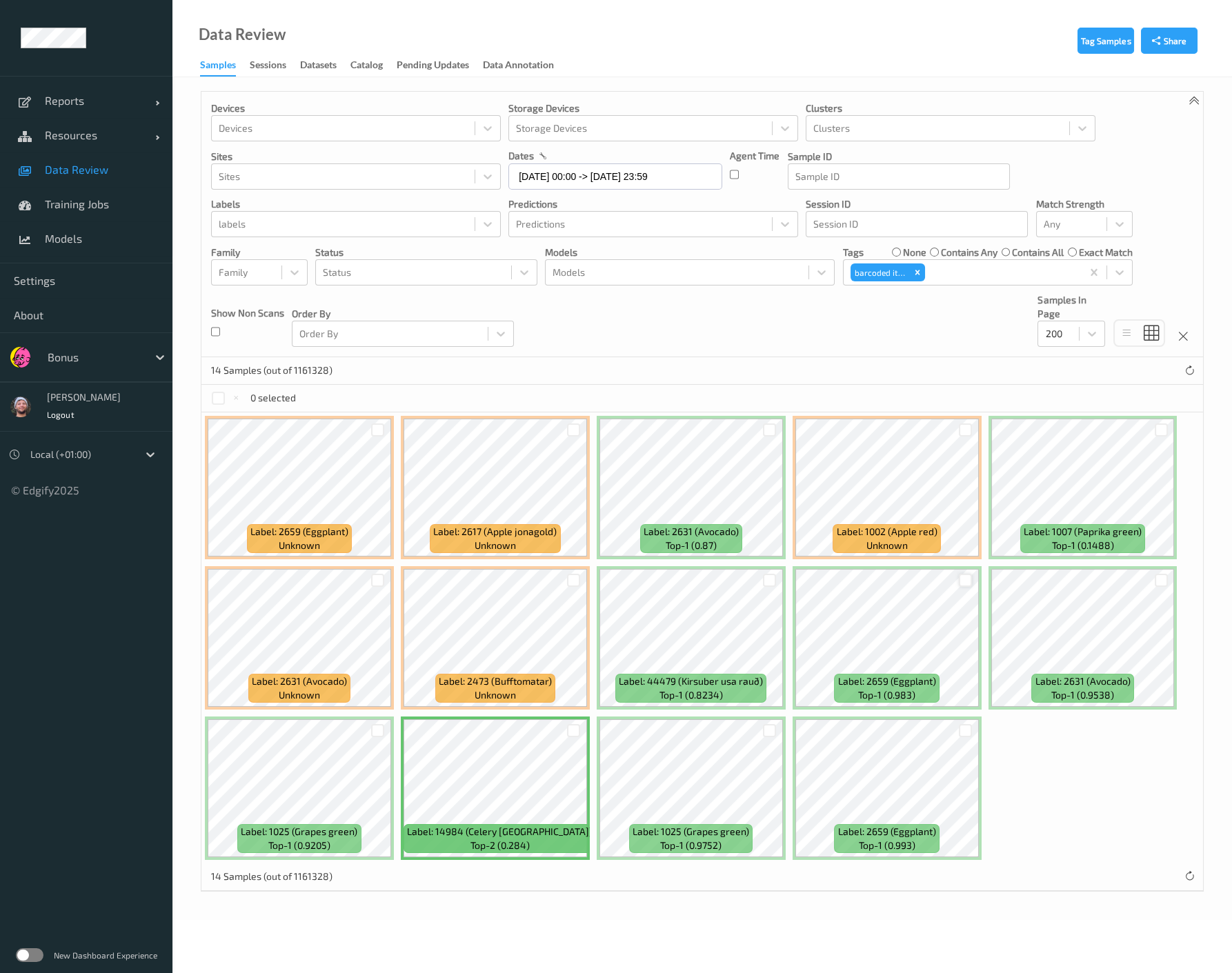
click at [964, 581] on div at bounding box center [965, 580] width 13 height 13
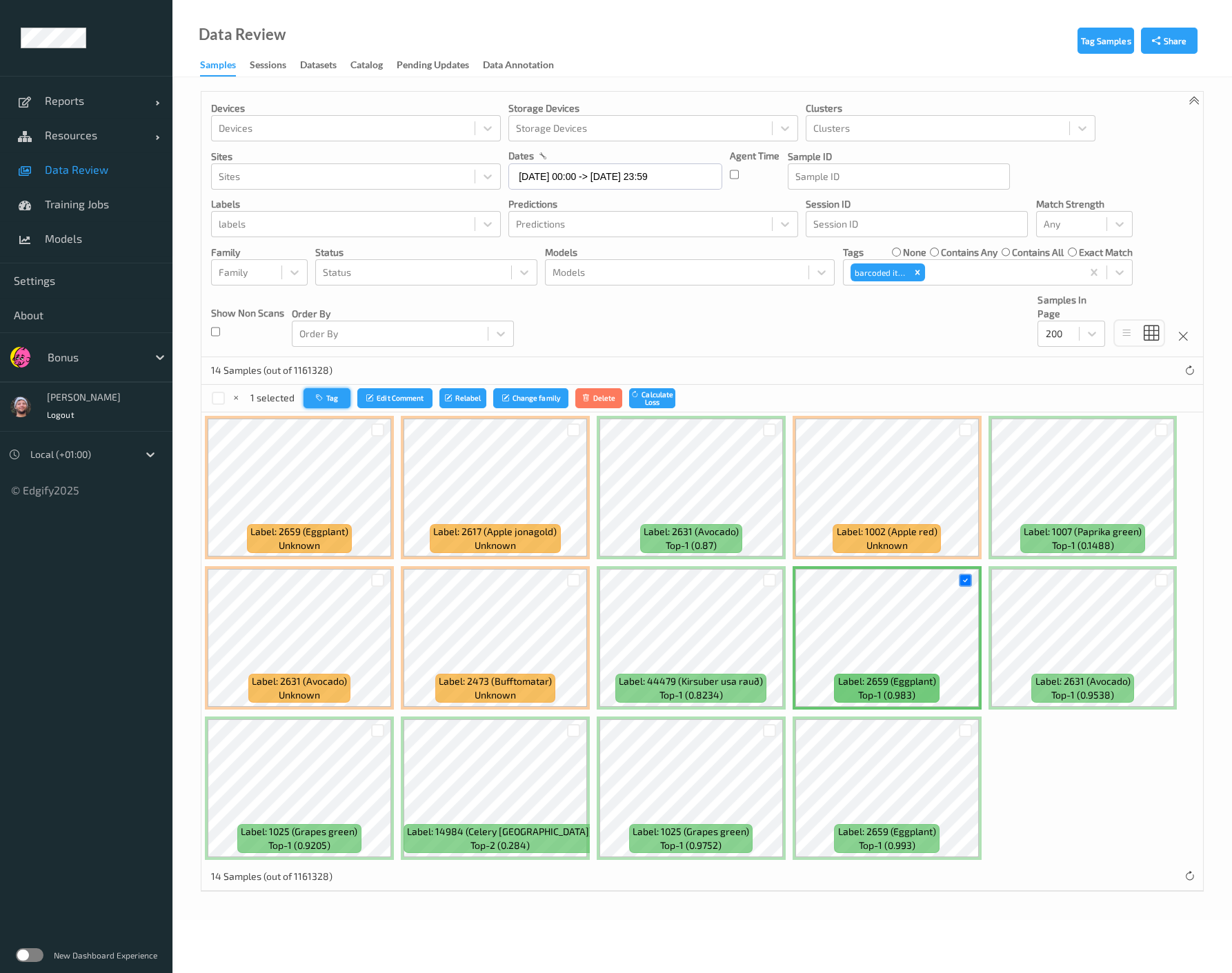
click at [341, 396] on button "Tag" at bounding box center [326, 398] width 47 height 20
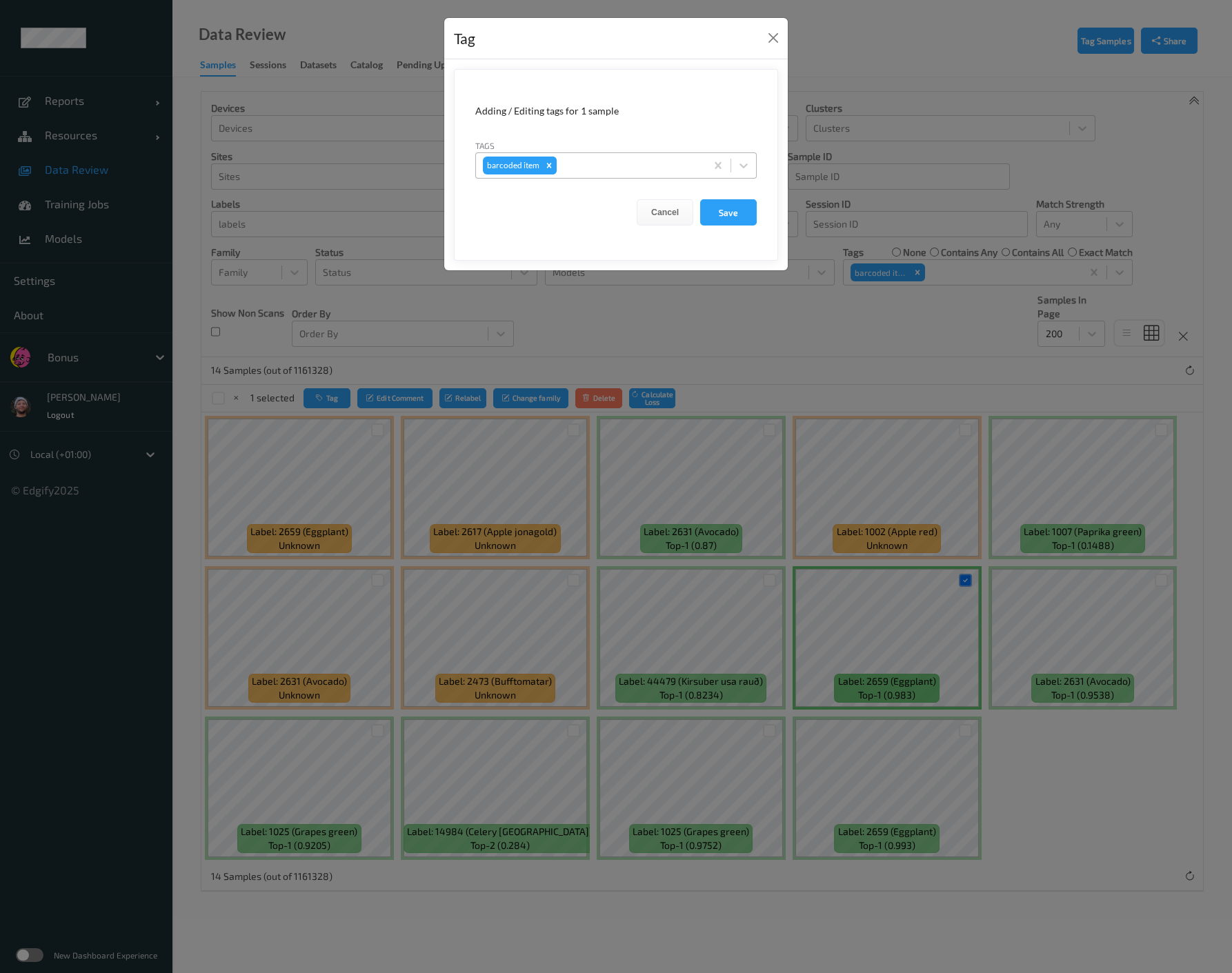
click at [552, 166] on icon "Remove barcoded item" at bounding box center [548, 165] width 9 height 9
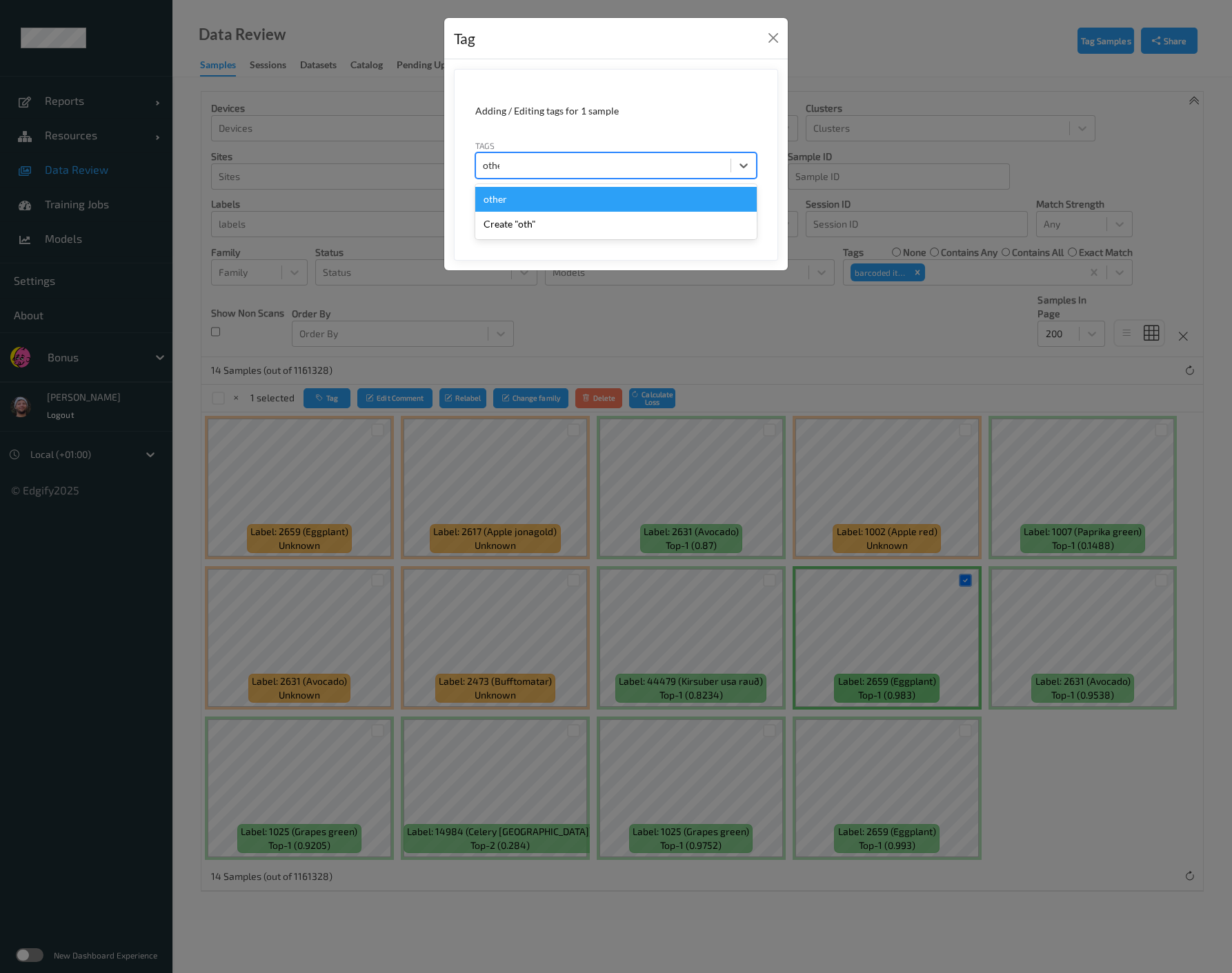
type input "other"
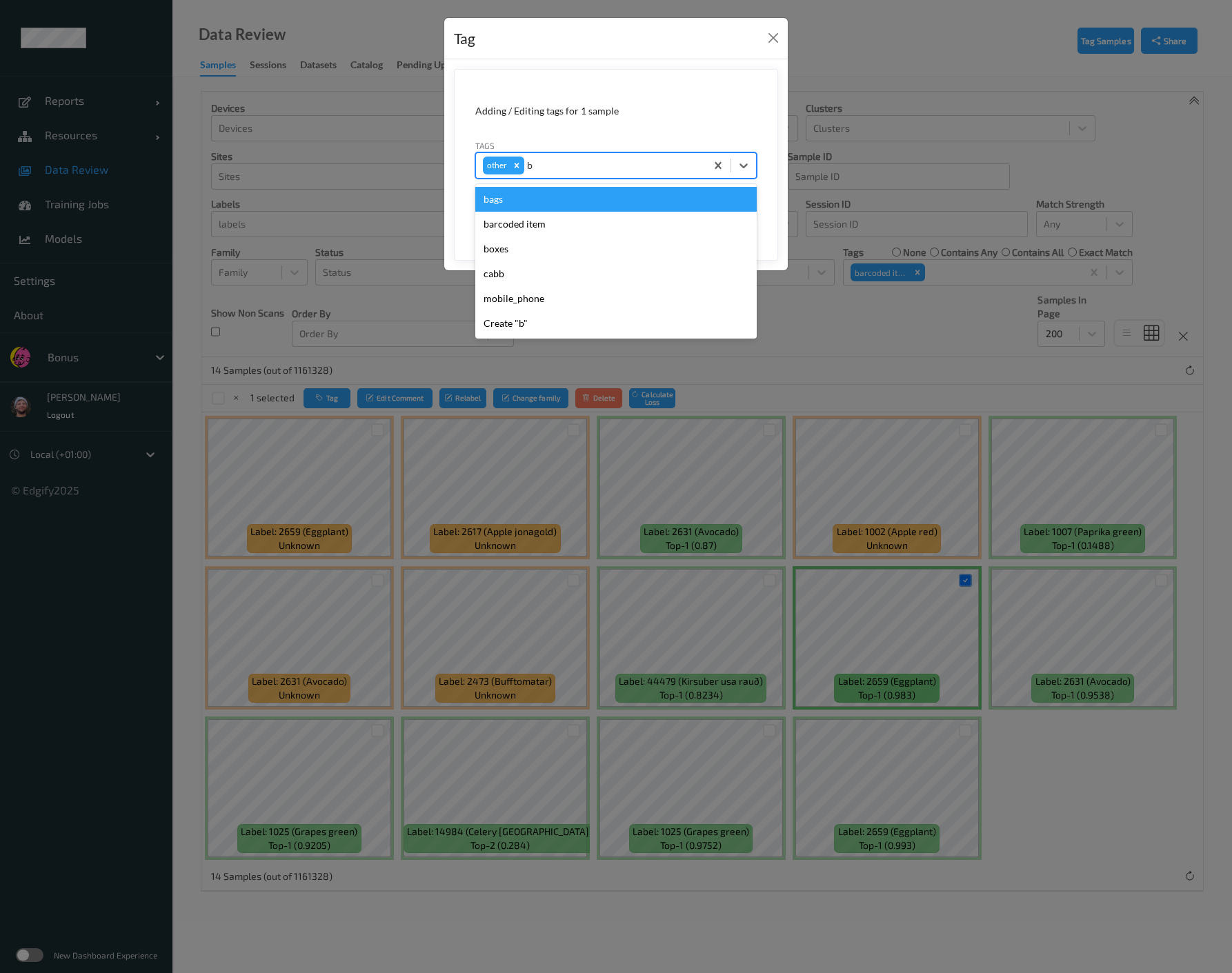
type input "bo"
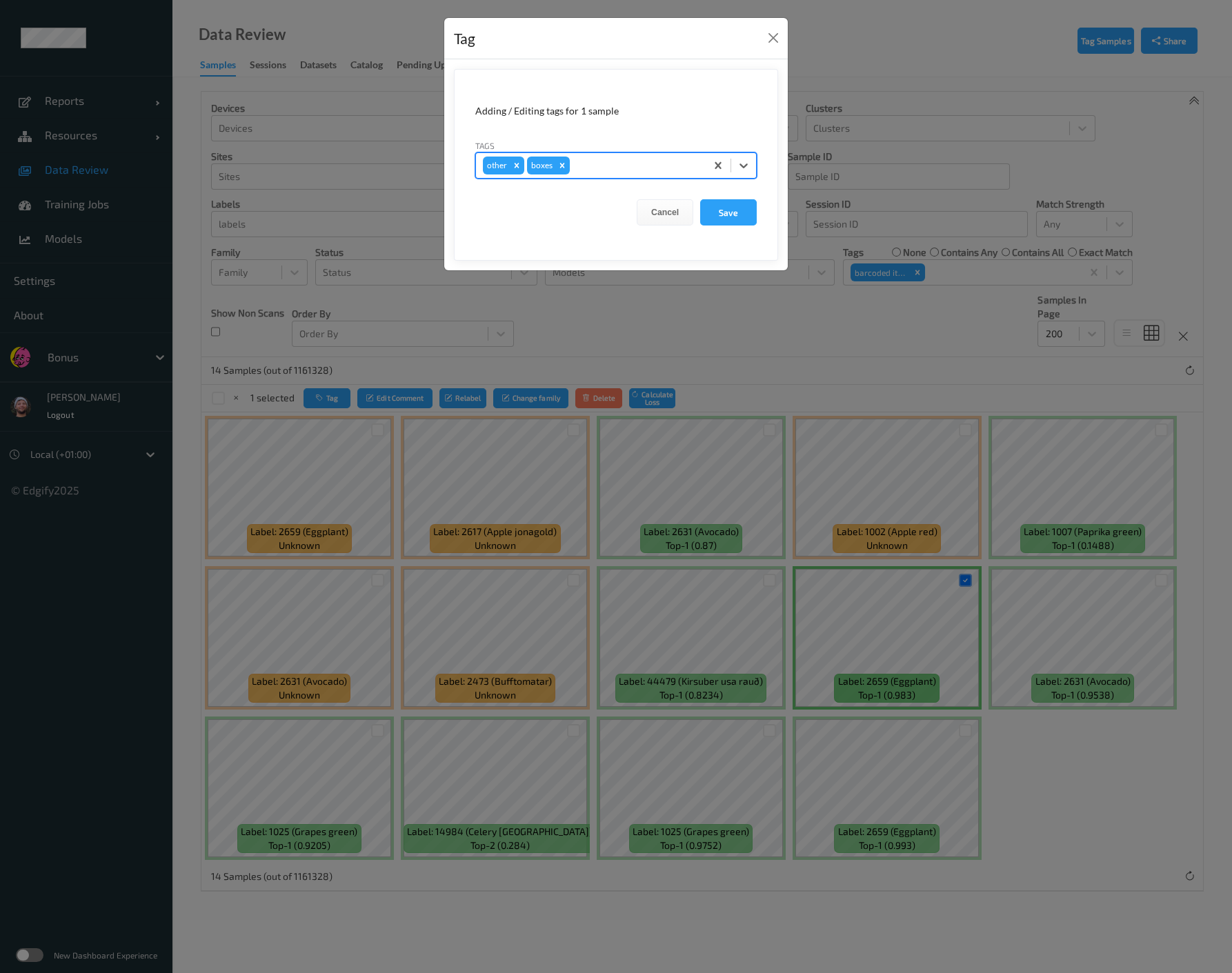
click at [700, 199] on button "Save" at bounding box center [728, 212] width 56 height 26
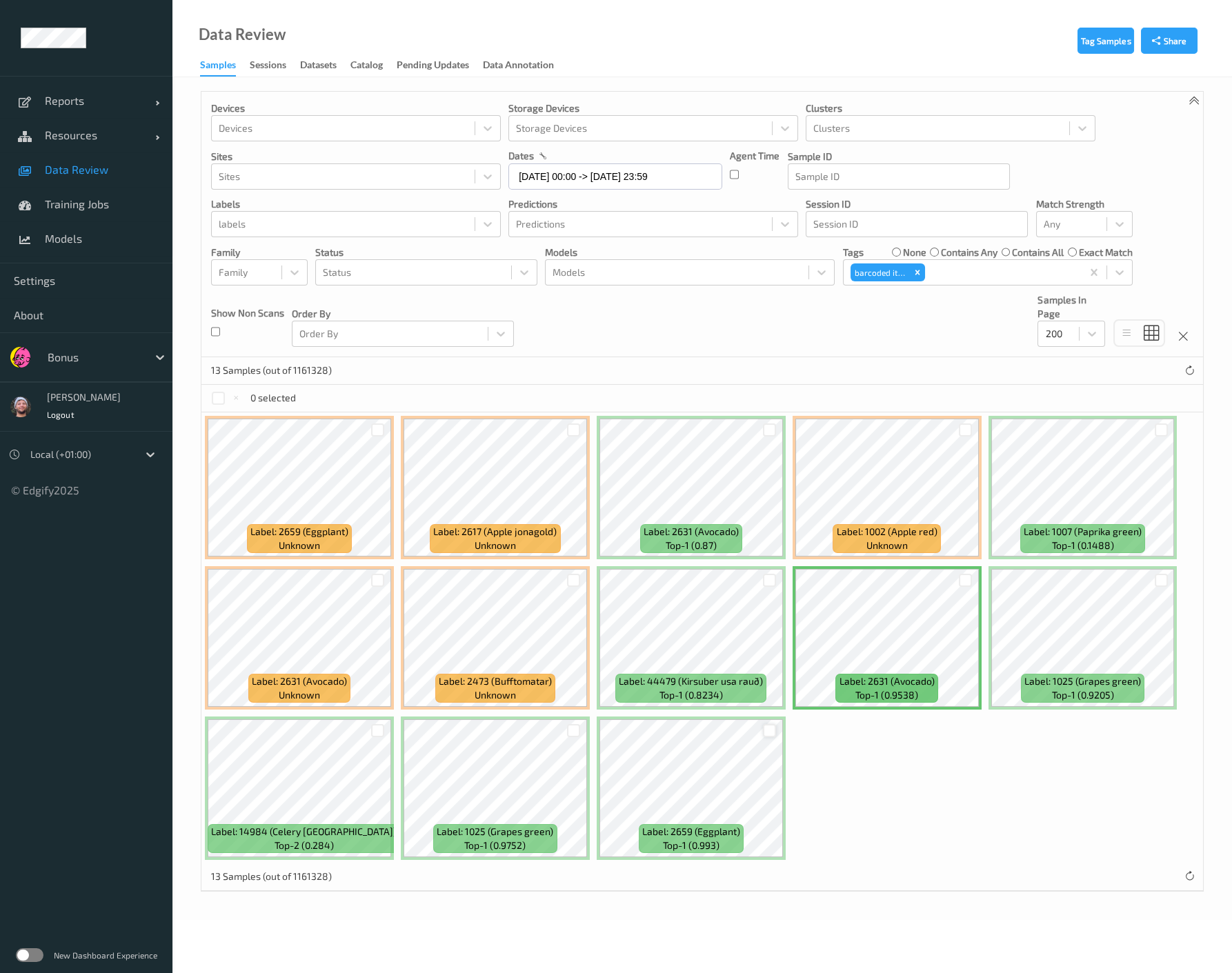
click at [767, 730] on div at bounding box center [769, 730] width 13 height 13
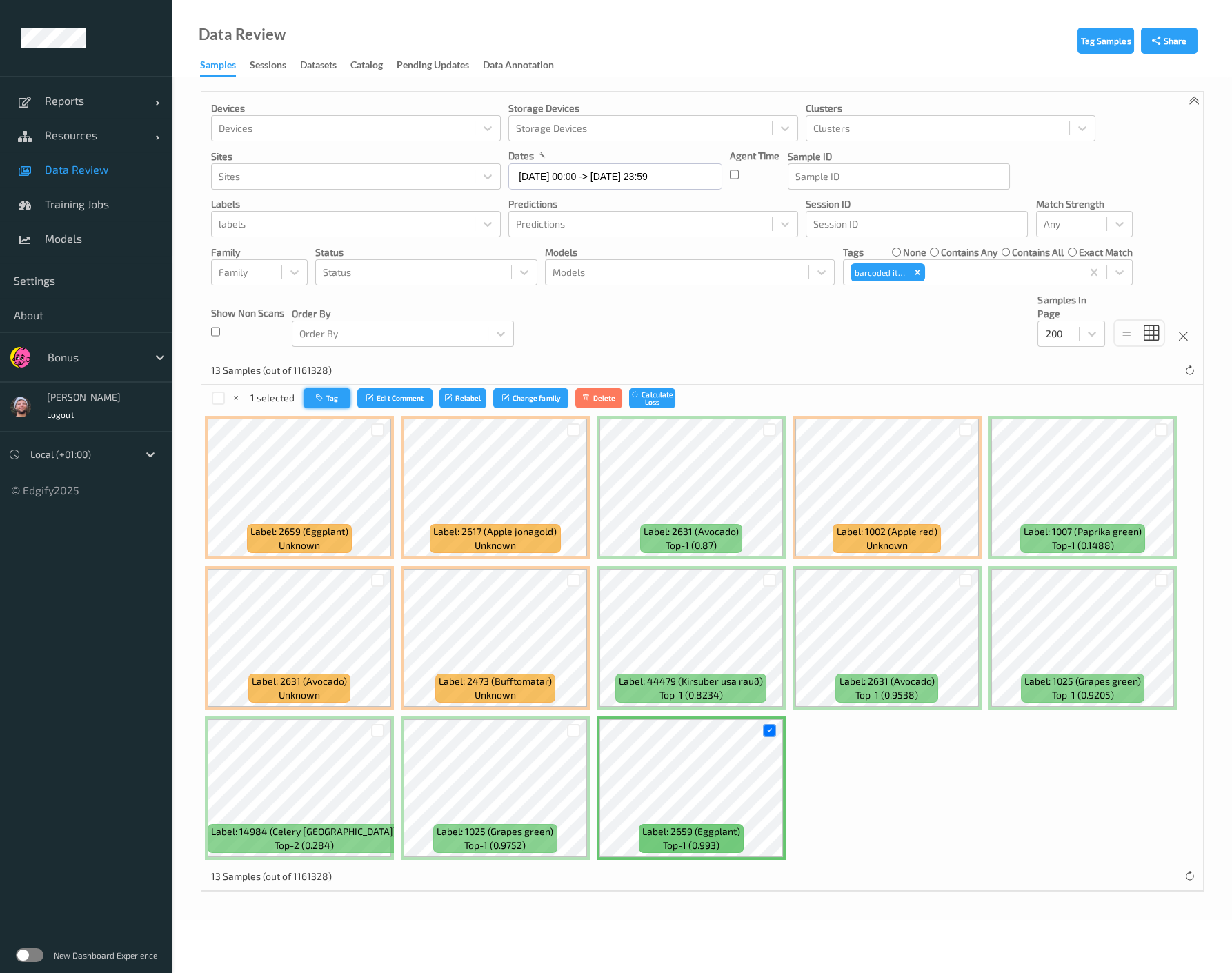
click at [316, 399] on icon "button" at bounding box center [321, 398] width 10 height 9
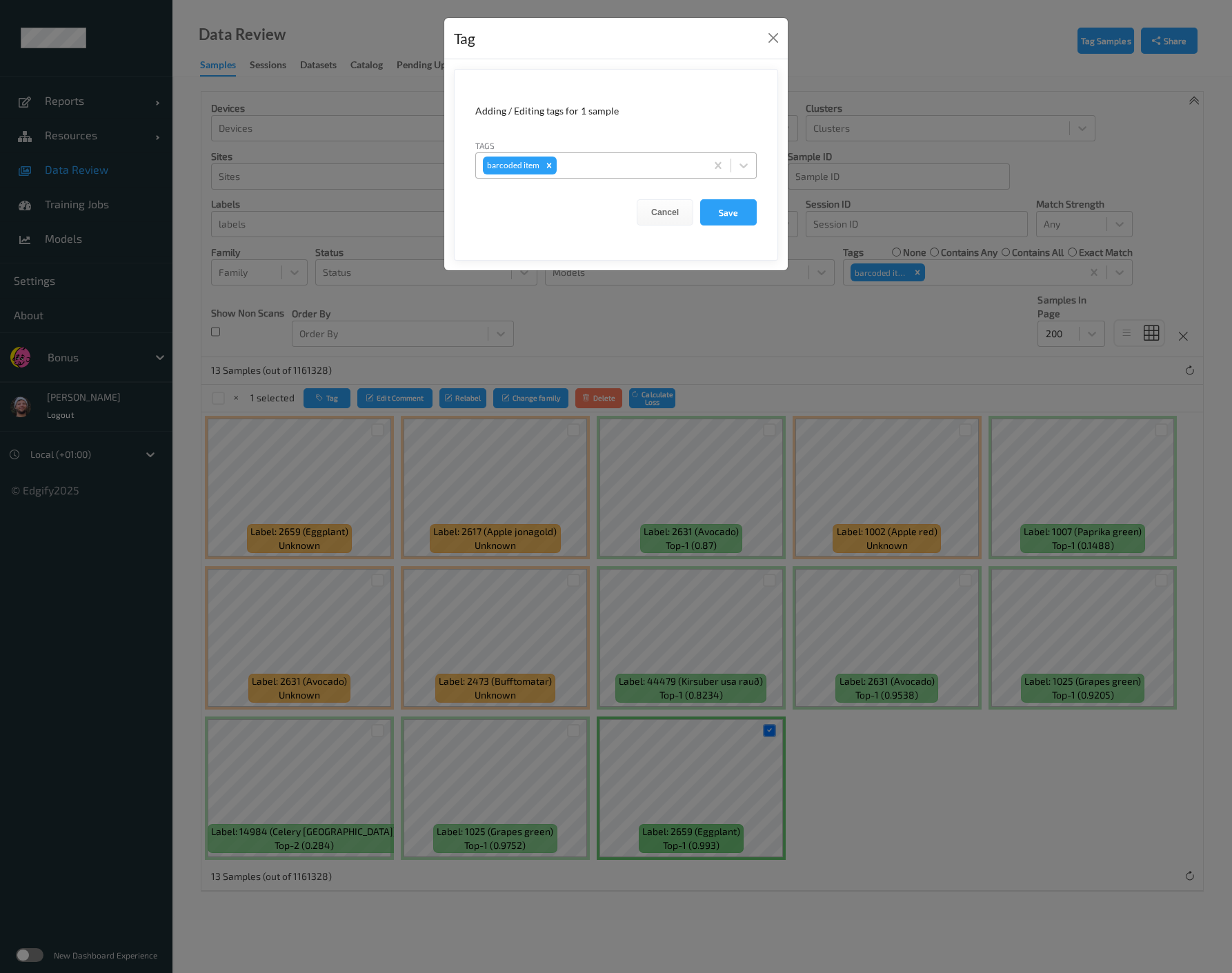
click at [597, 164] on div at bounding box center [629, 165] width 140 height 16
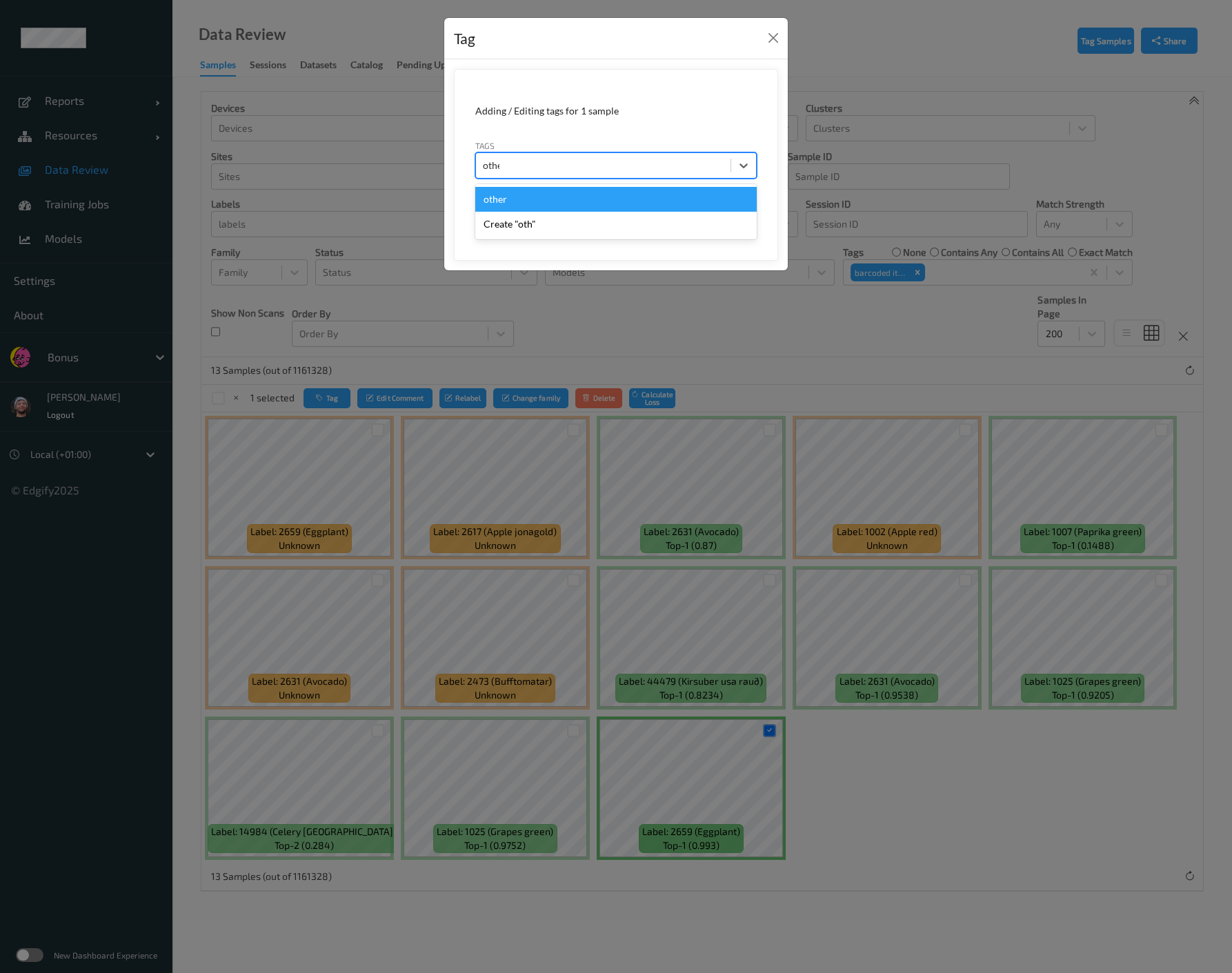
type input "other"
click at [700, 199] on button "Save" at bounding box center [728, 212] width 56 height 26
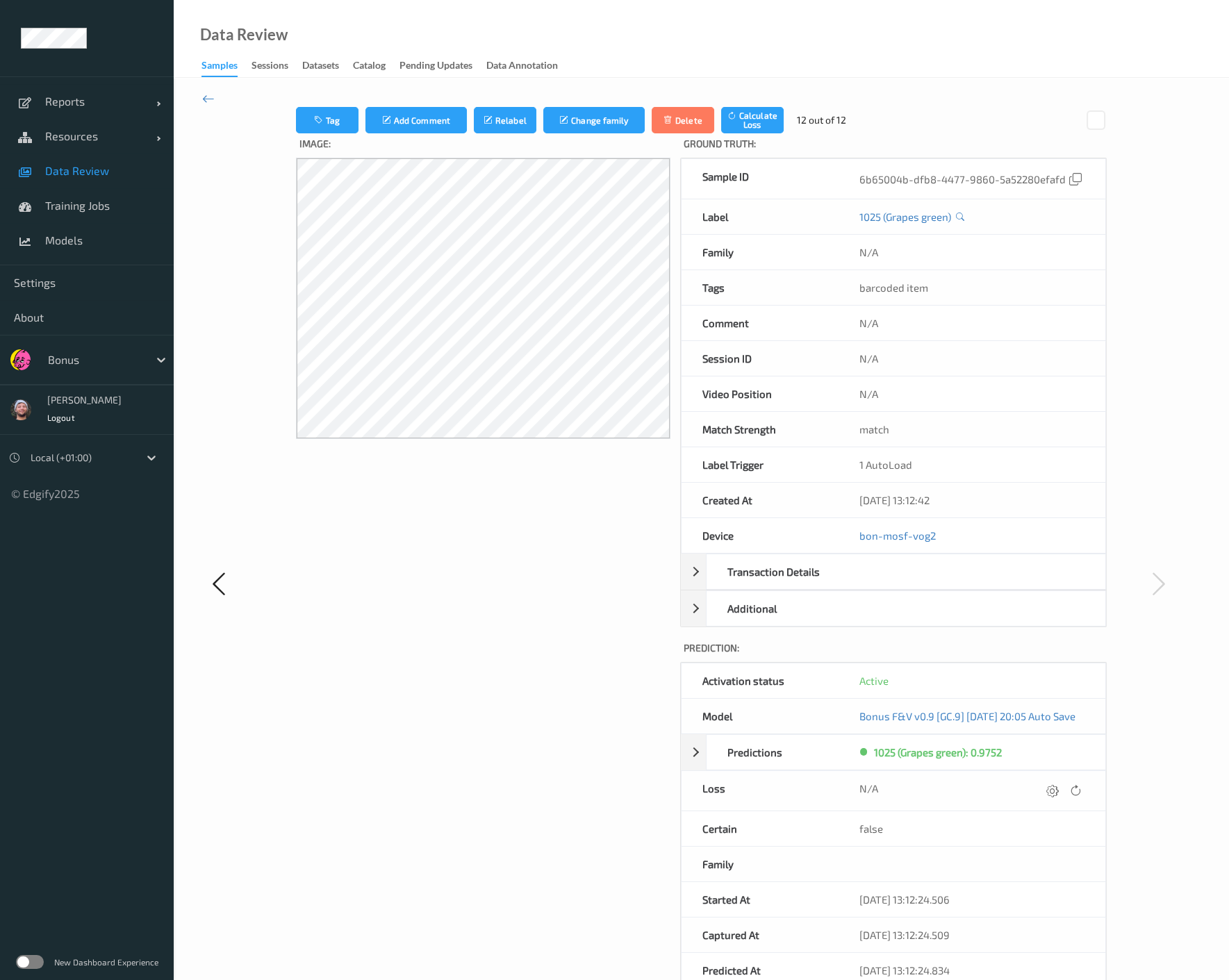
click at [985, 800] on div at bounding box center [1063, 791] width 42 height 19
click at [985, 797] on icon at bounding box center [1052, 791] width 13 height 13
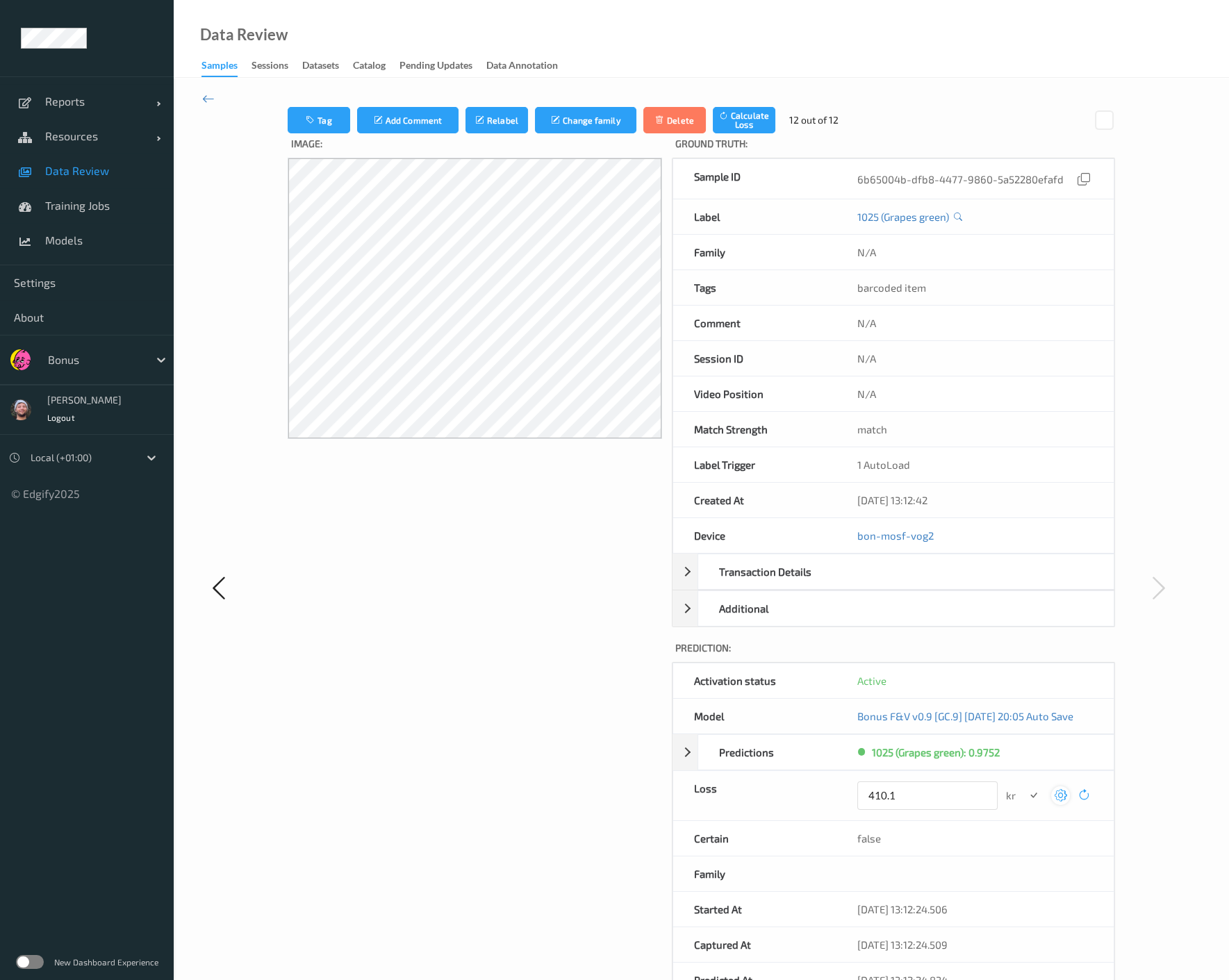
type input "410.1"
click at [985, 786] on button "submit" at bounding box center [1033, 796] width 19 height 19
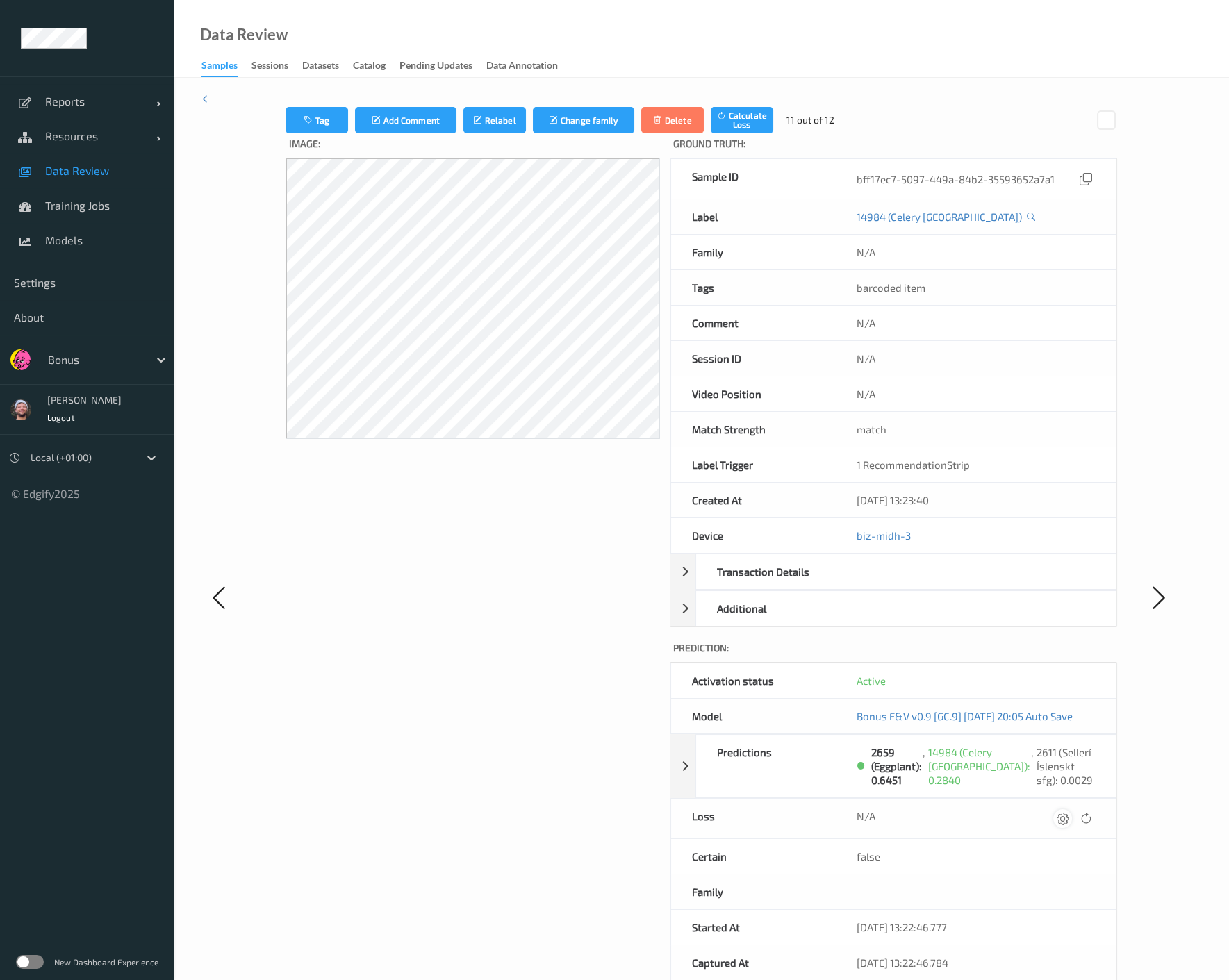
click at [985, 823] on icon at bounding box center [1063, 818] width 13 height 13
click at [985, 814] on button "submit" at bounding box center [1035, 823] width 19 height 19
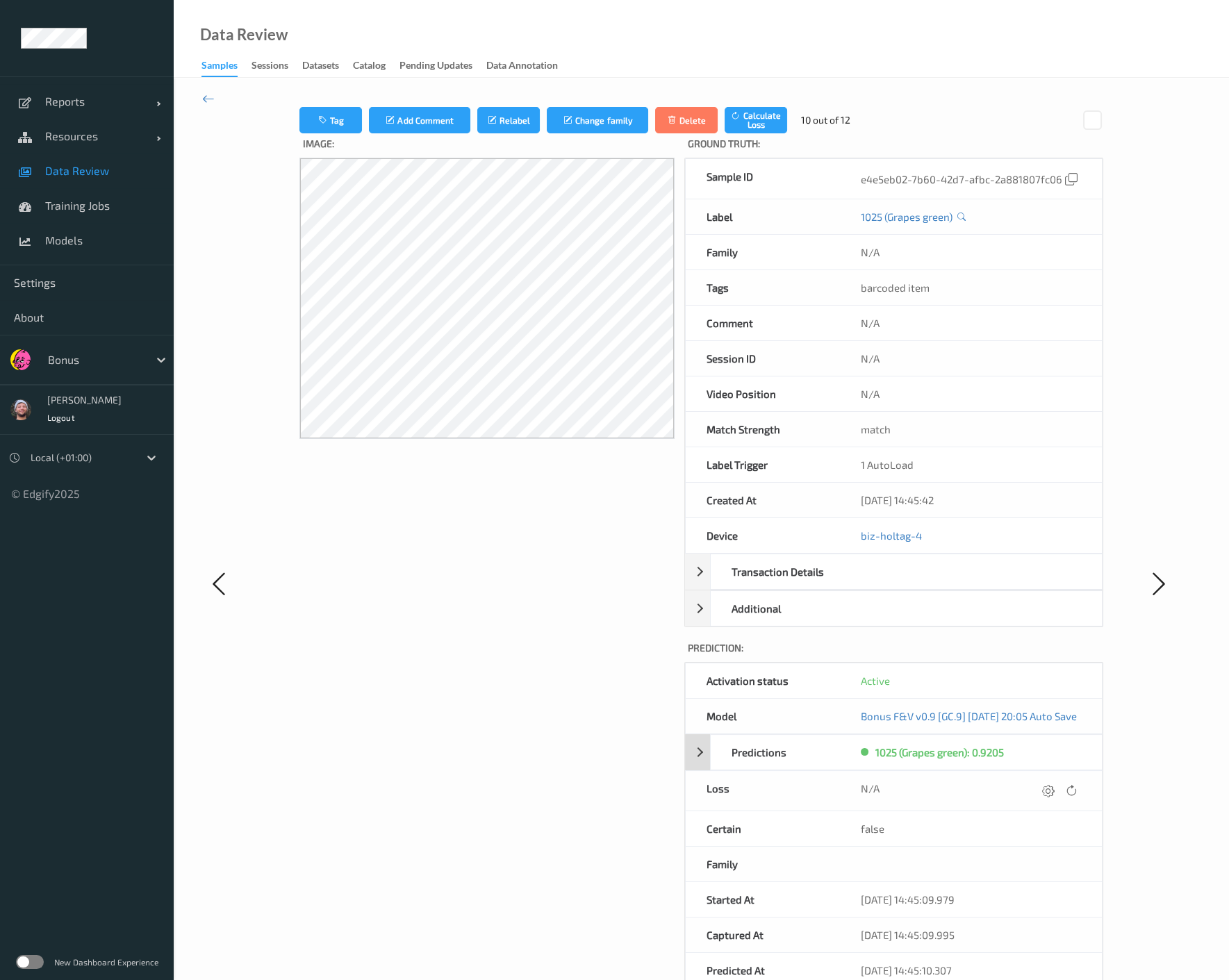
click at [985, 769] on div "1025 (Grapes green): 0.9205" at bounding box center [979, 752] width 247 height 35
click at [985, 789] on div "1025 (Grapes green): 0.9205" at bounding box center [970, 789] width 262 height 35
click at [985, 834] on icon at bounding box center [1048, 827] width 13 height 13
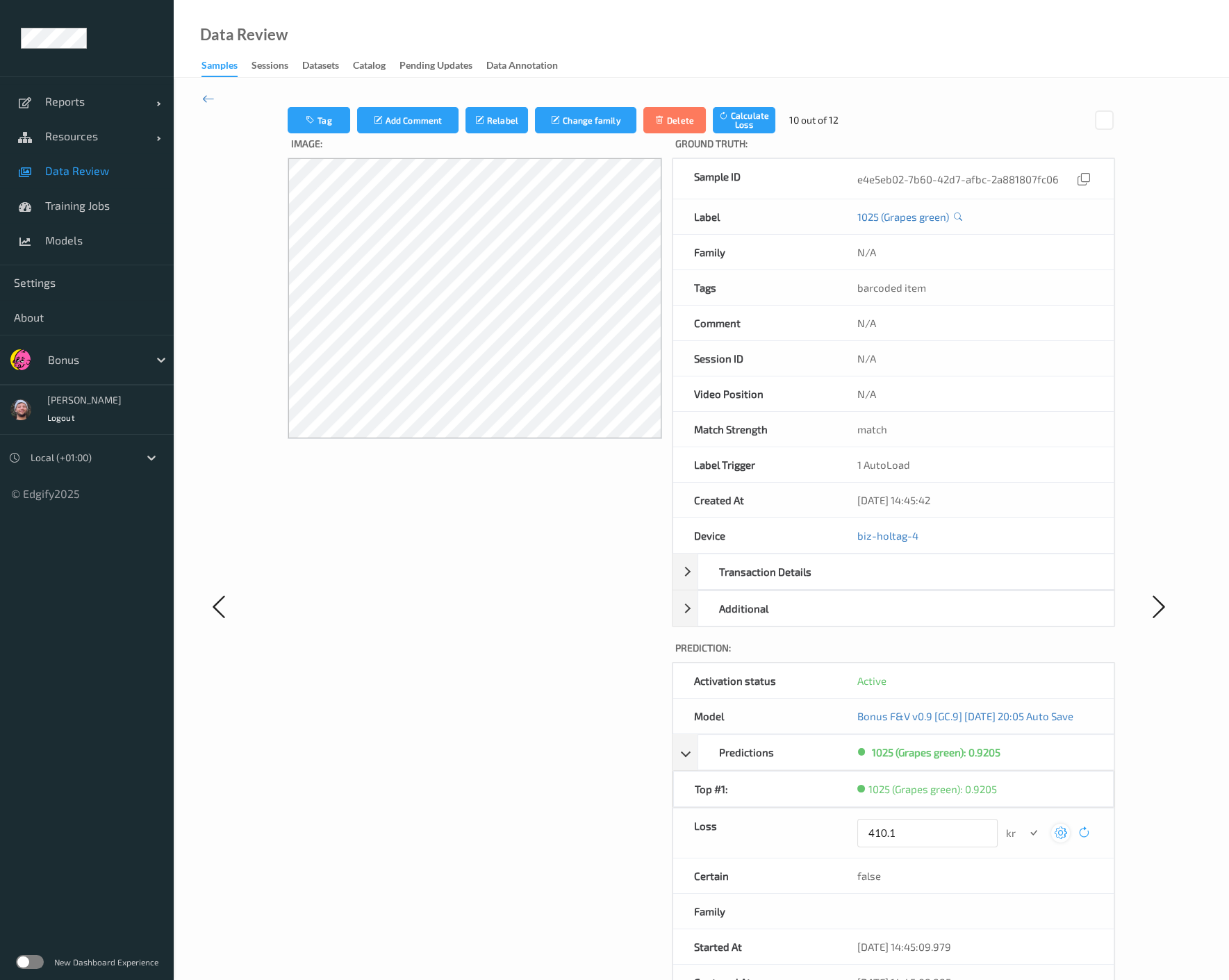
click at [985, 824] on button "submit" at bounding box center [1033, 833] width 19 height 19
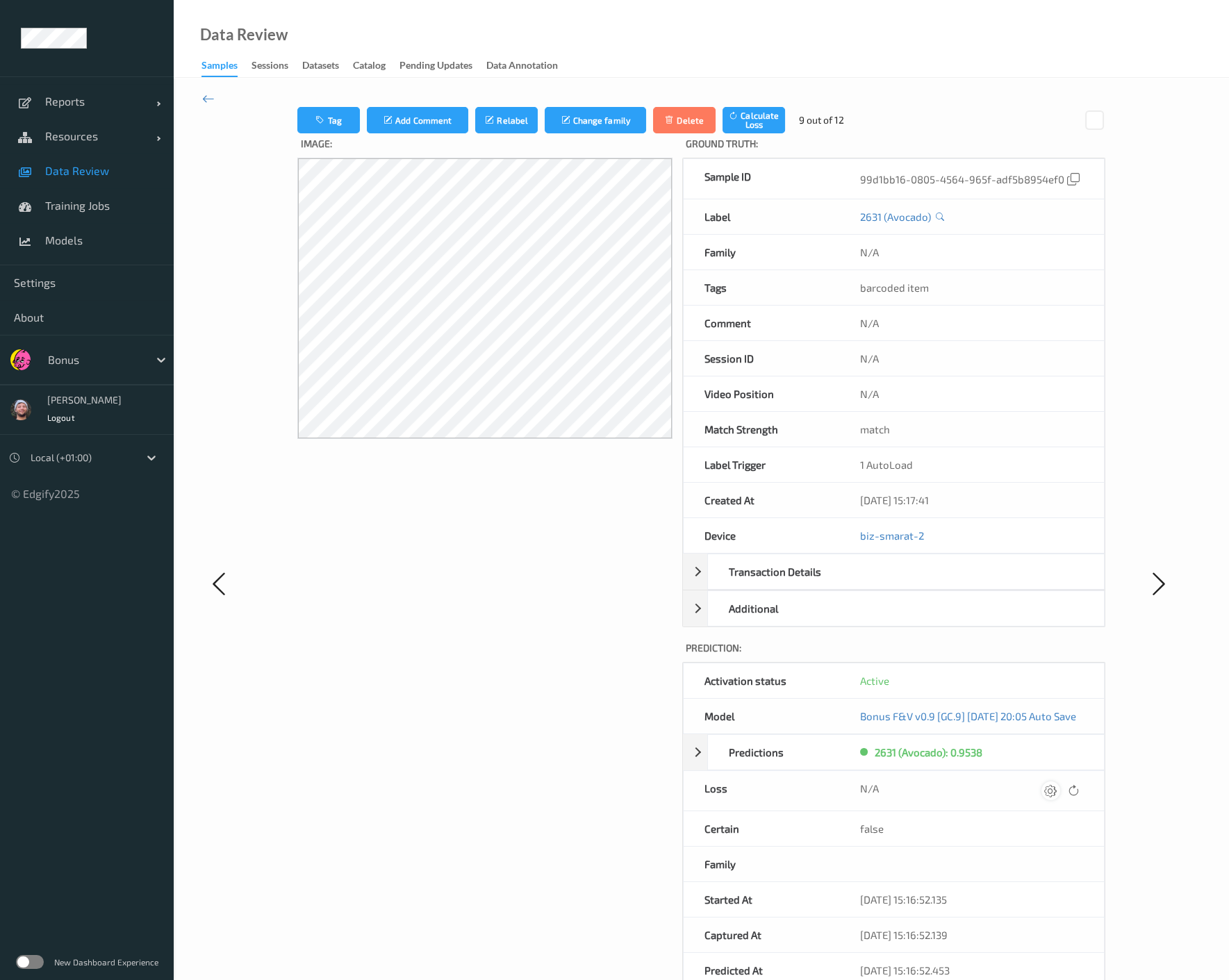
click at [985, 800] on div at bounding box center [1051, 791] width 19 height 19
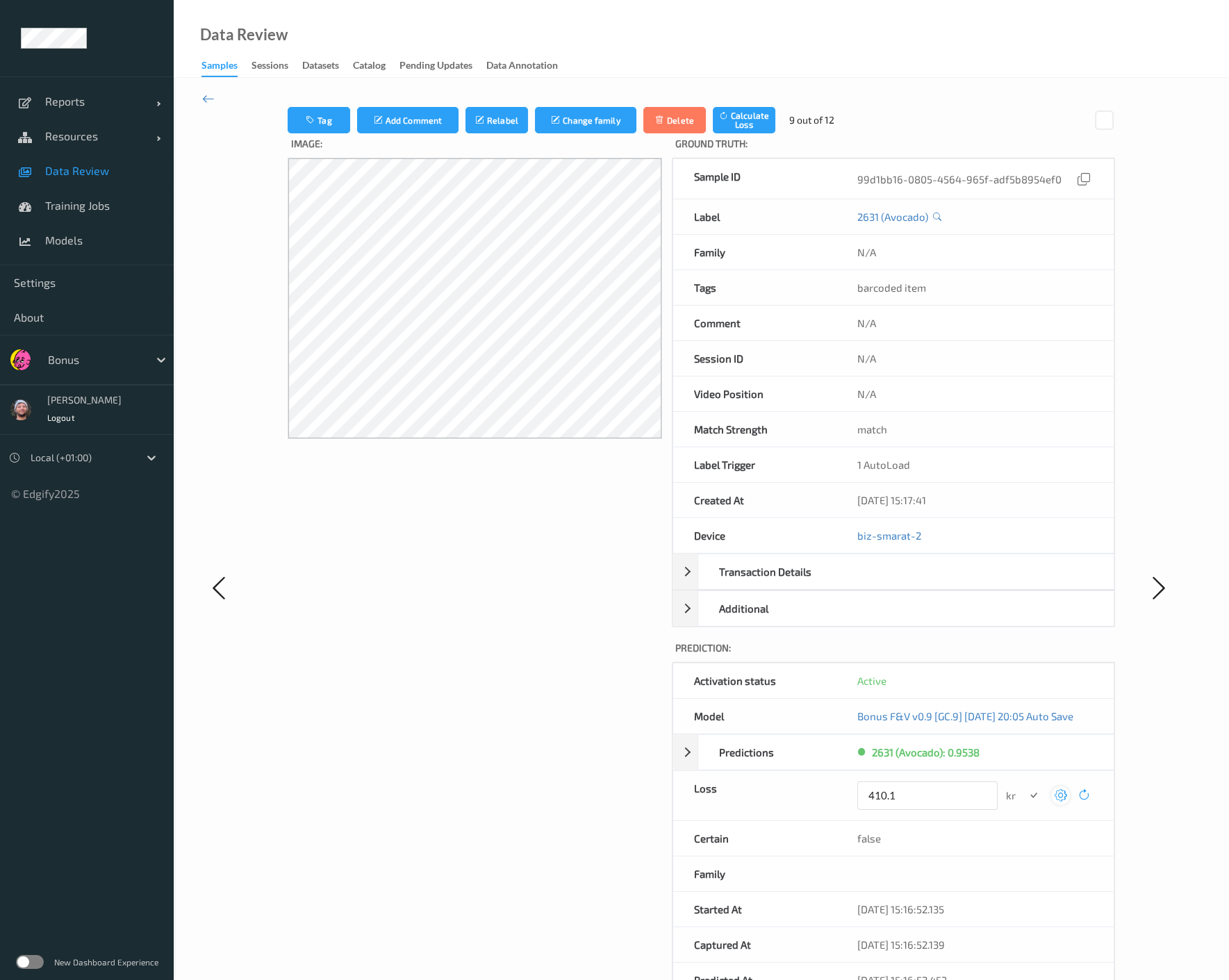
click at [985, 786] on button "submit" at bounding box center [1033, 796] width 19 height 19
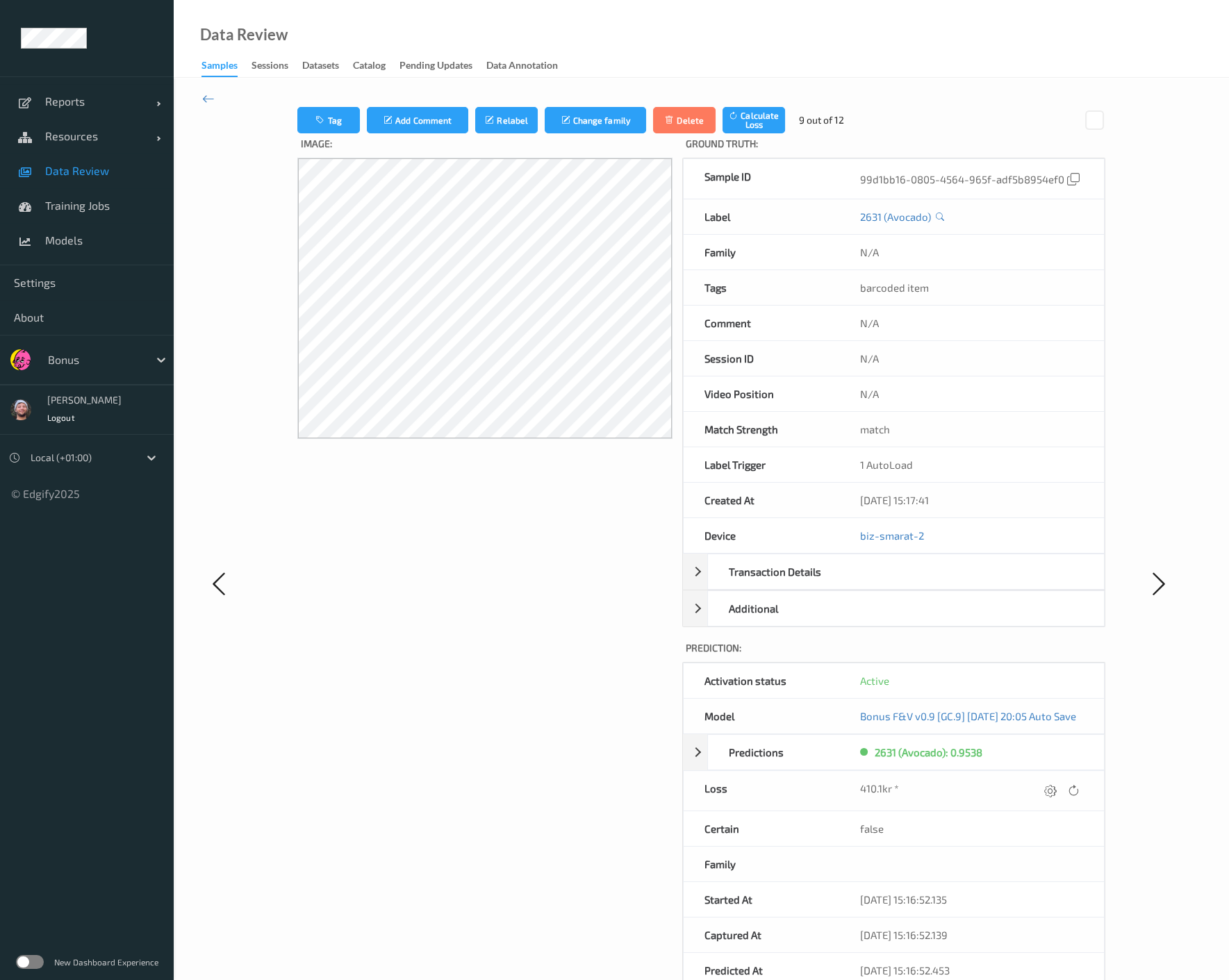
click at [527, 116] on div "Tag Add Comment Relabel Change family Delete Calculate Loss" at bounding box center [541, 120] width 488 height 27
click at [517, 123] on button "Relabel" at bounding box center [506, 120] width 63 height 27
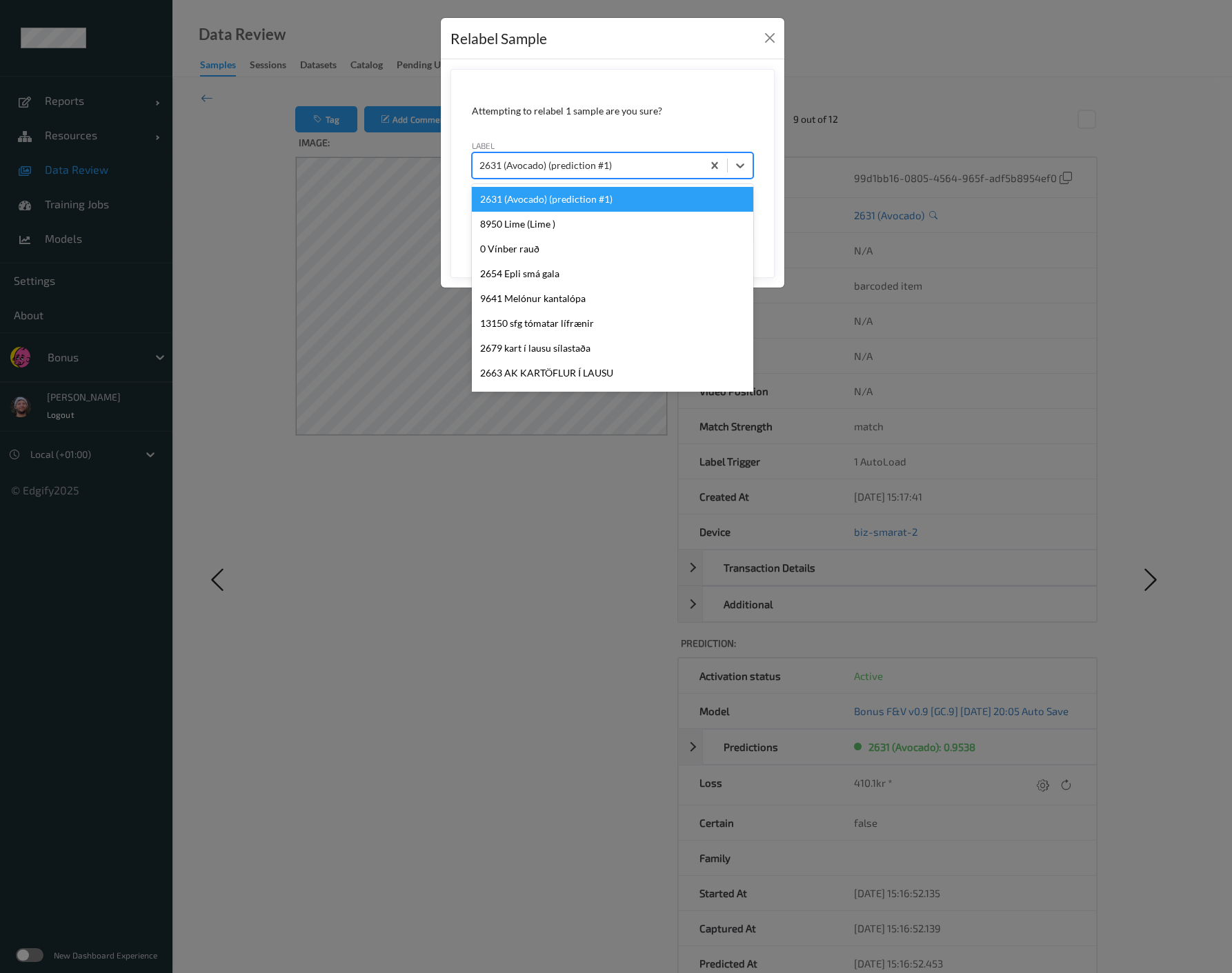
click at [663, 169] on div at bounding box center [587, 165] width 216 height 16
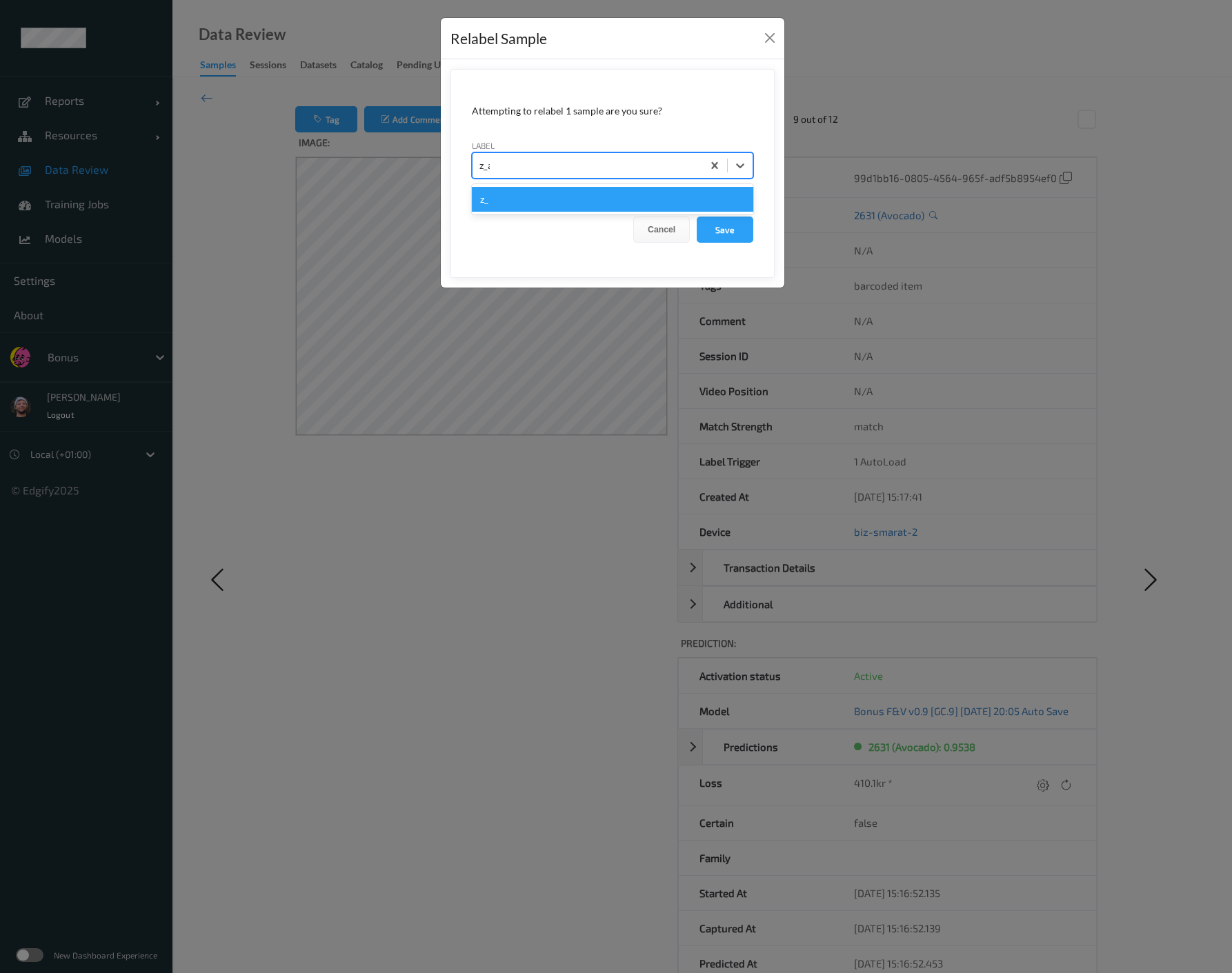
type input "z_avo"
click at [696, 216] on button "Save" at bounding box center [725, 229] width 56 height 26
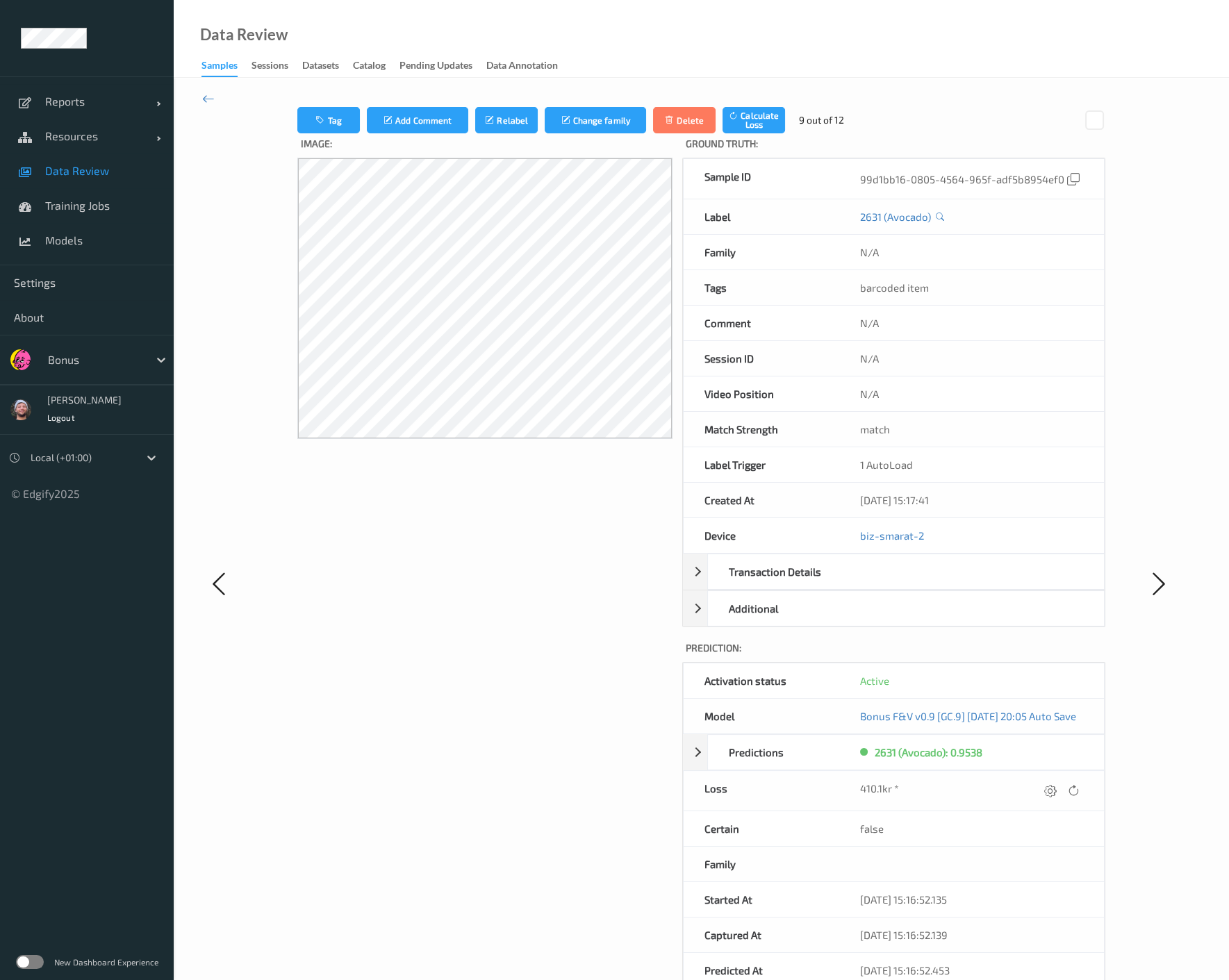
click at [103, 174] on span "Data Review" at bounding box center [103, 171] width 115 height 14
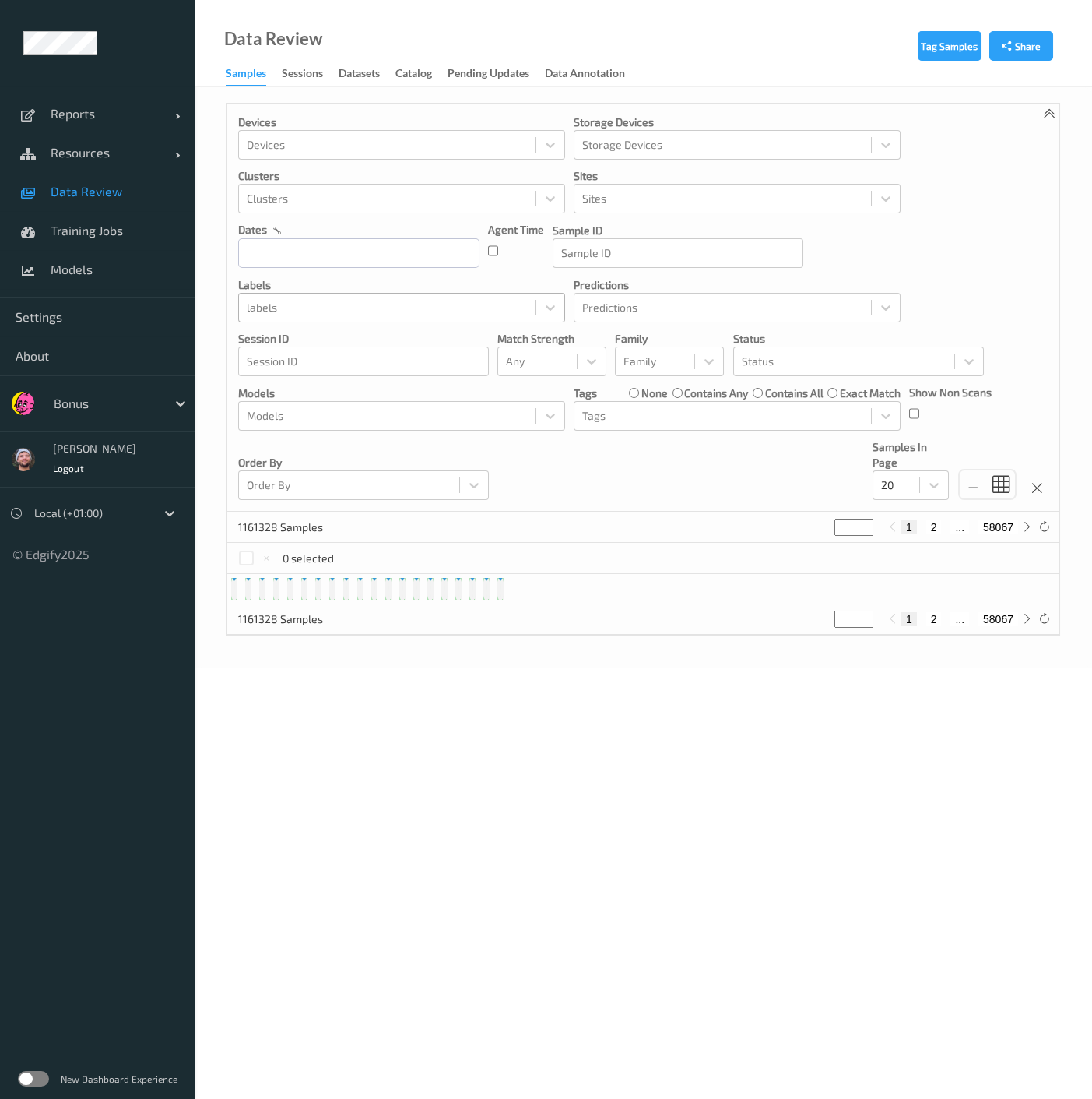
click at [338, 303] on div at bounding box center [387, 307] width 281 height 18
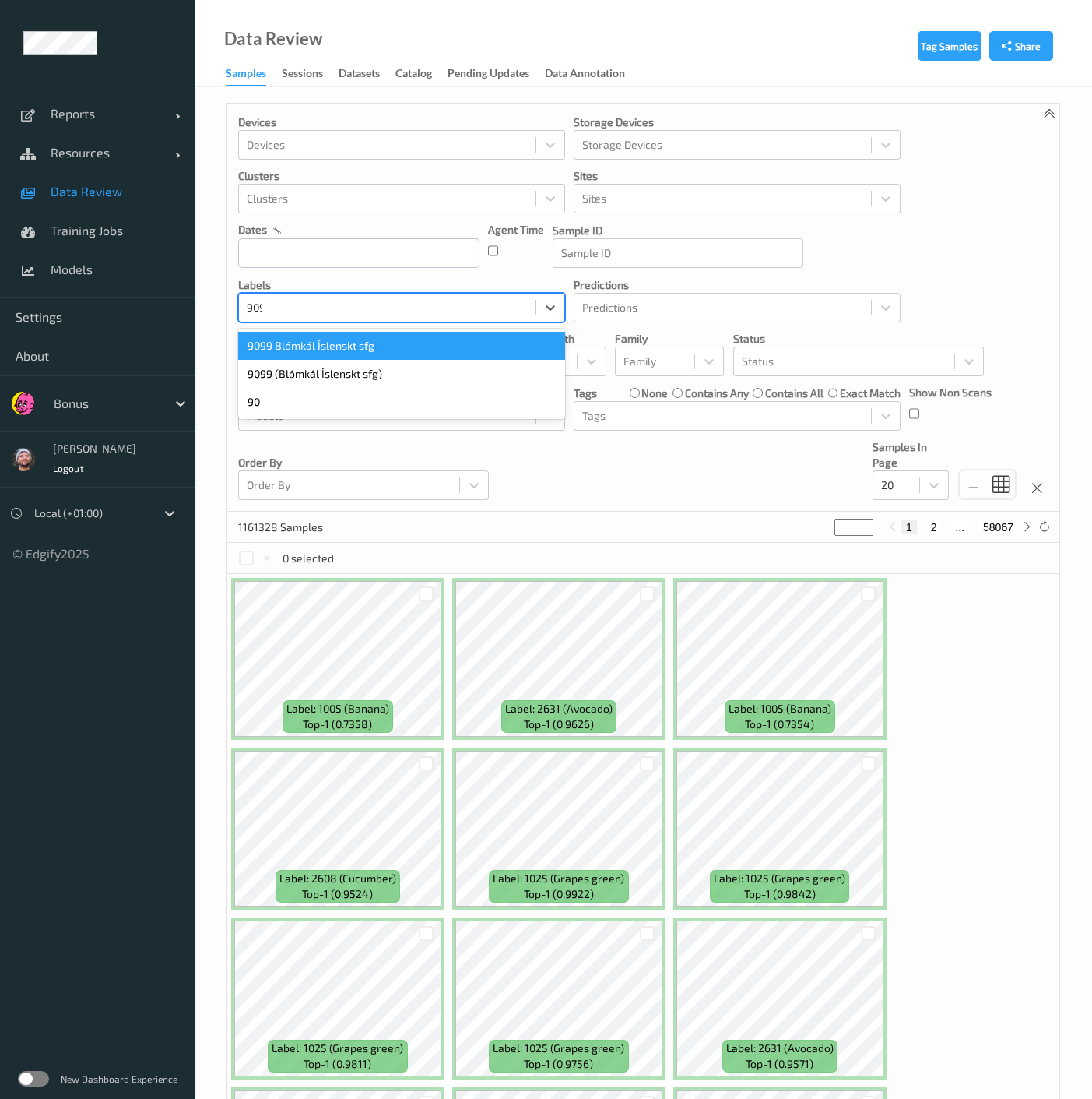
type input "9099"
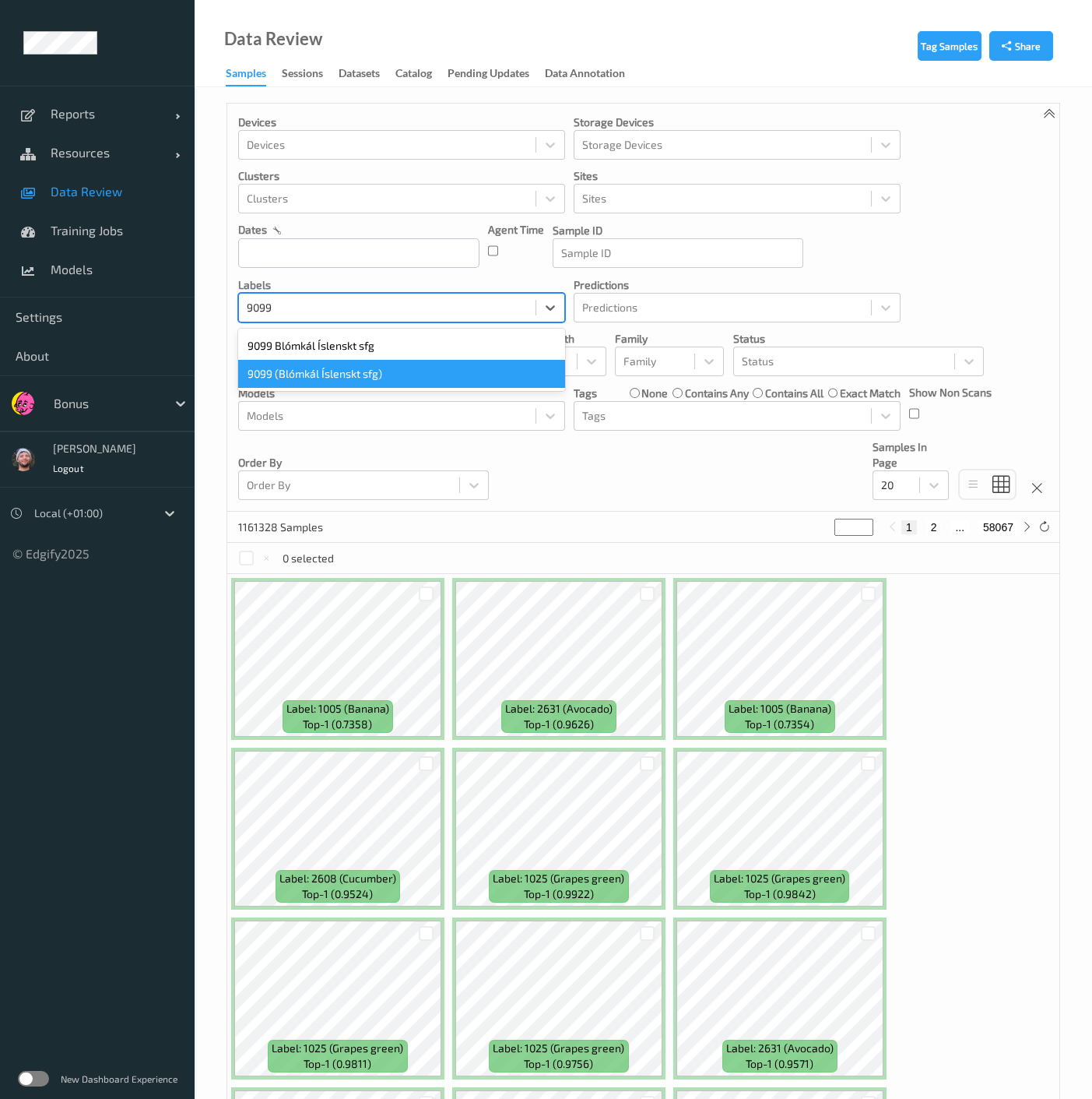
click at [331, 370] on div "9099 (Blómkál Íslenskt sfg)" at bounding box center [402, 373] width 327 height 28
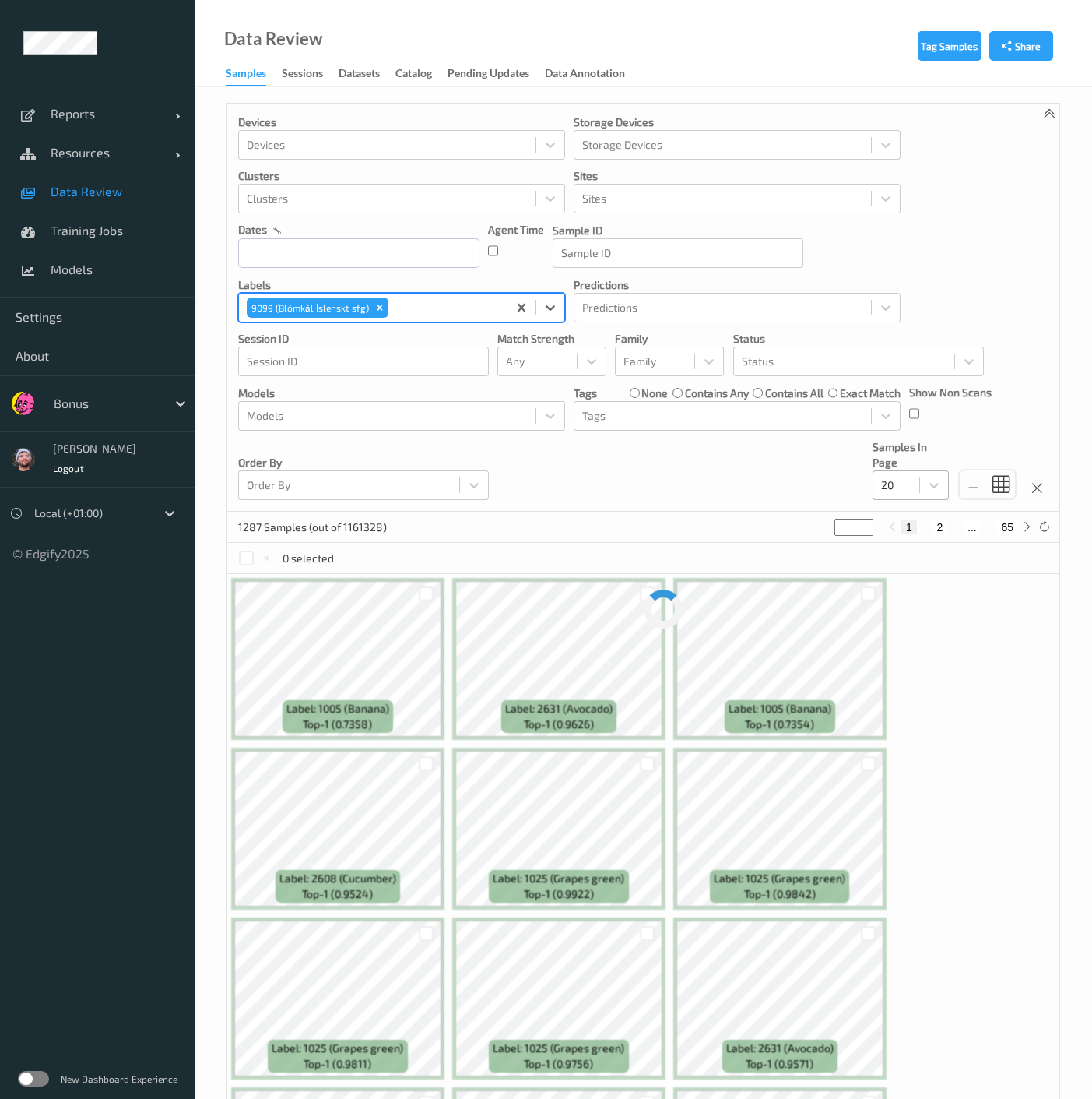
click at [897, 480] on div at bounding box center [897, 485] width 31 height 18
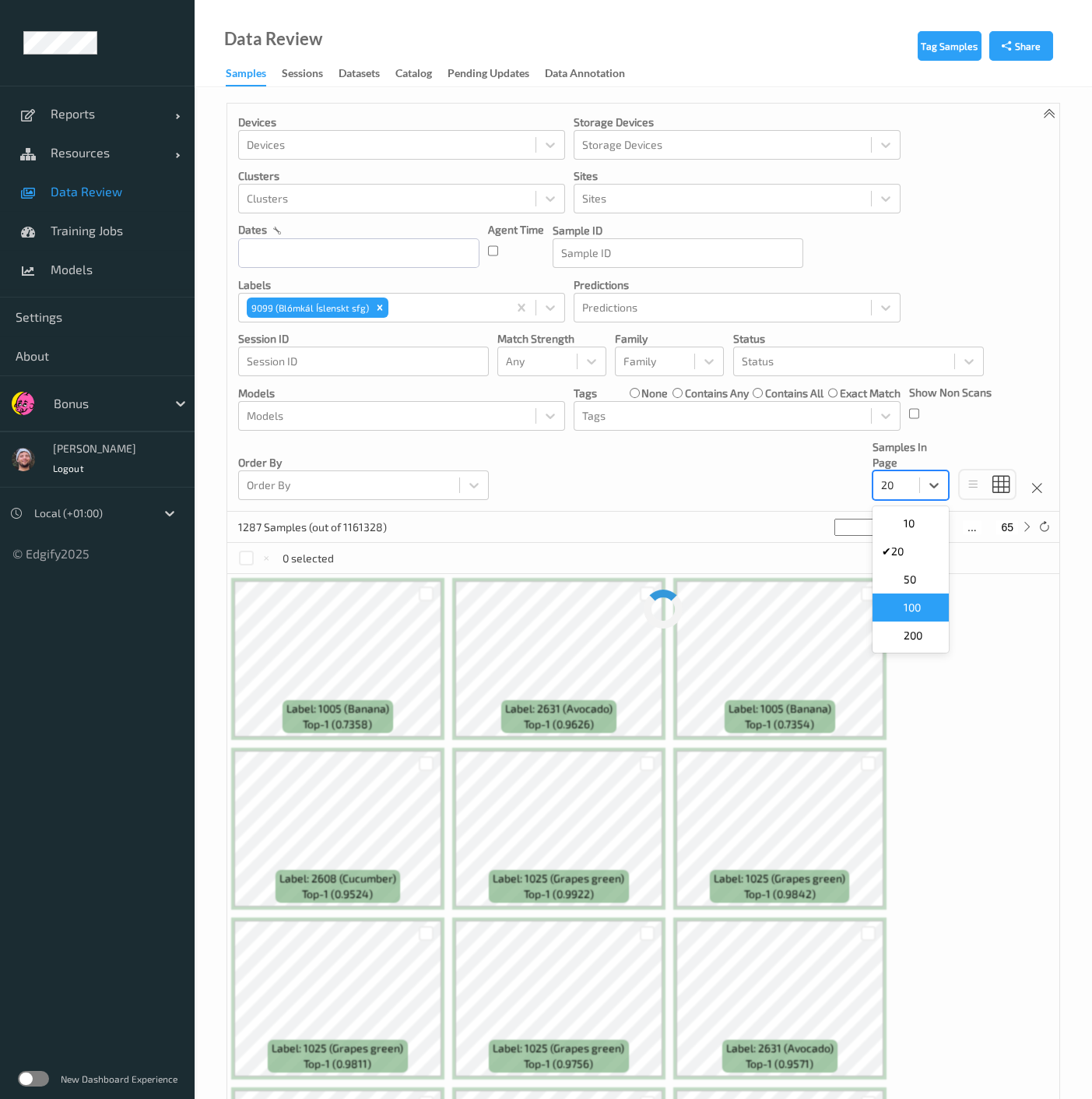
click at [915, 600] on span "100" at bounding box center [912, 608] width 17 height 15
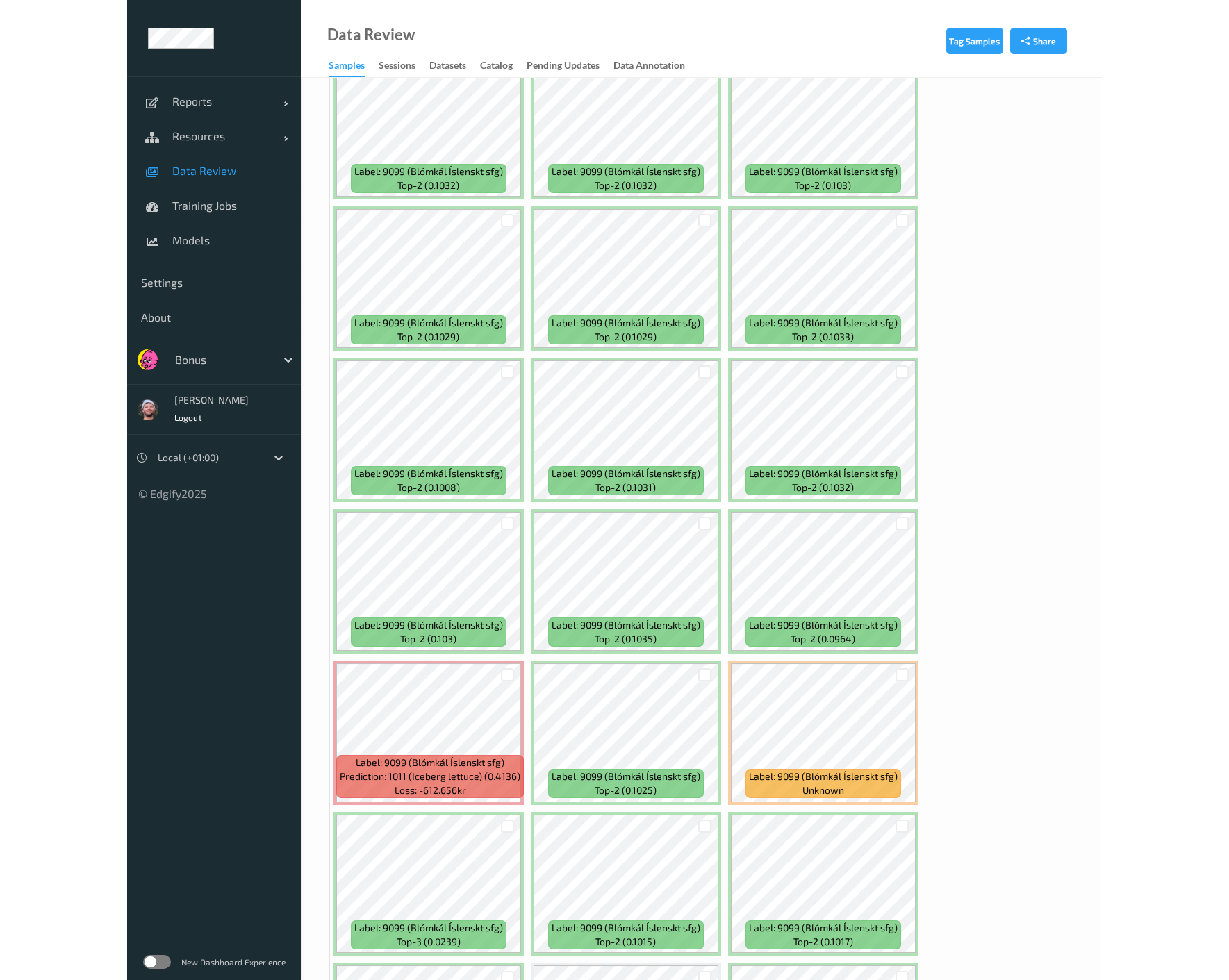
scroll to position [616, 0]
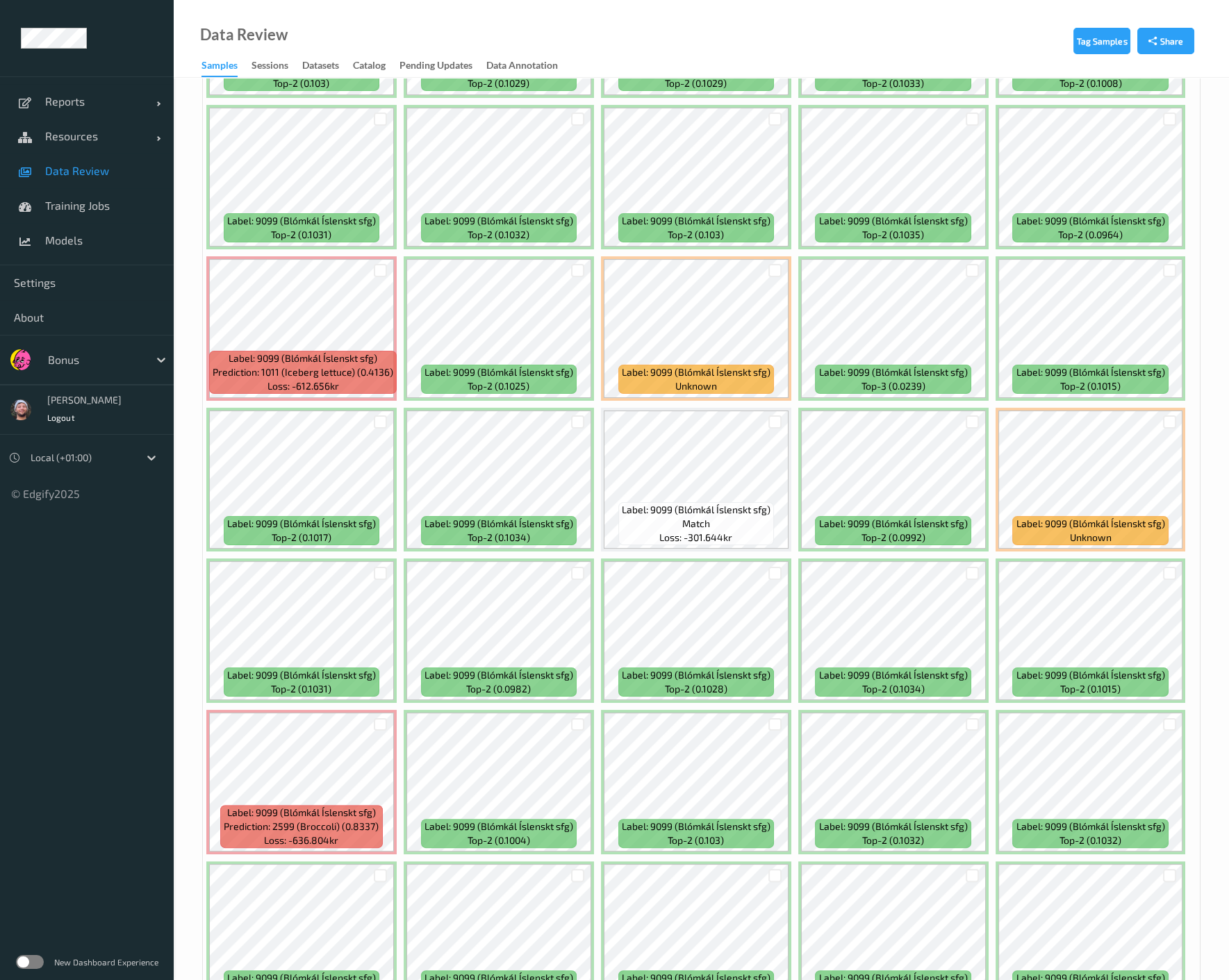
click at [328, 31] on div "Data Review Samples Sessions Datasets Catalog Pending Updates Data Annotation" at bounding box center [702, 39] width 1055 height 78
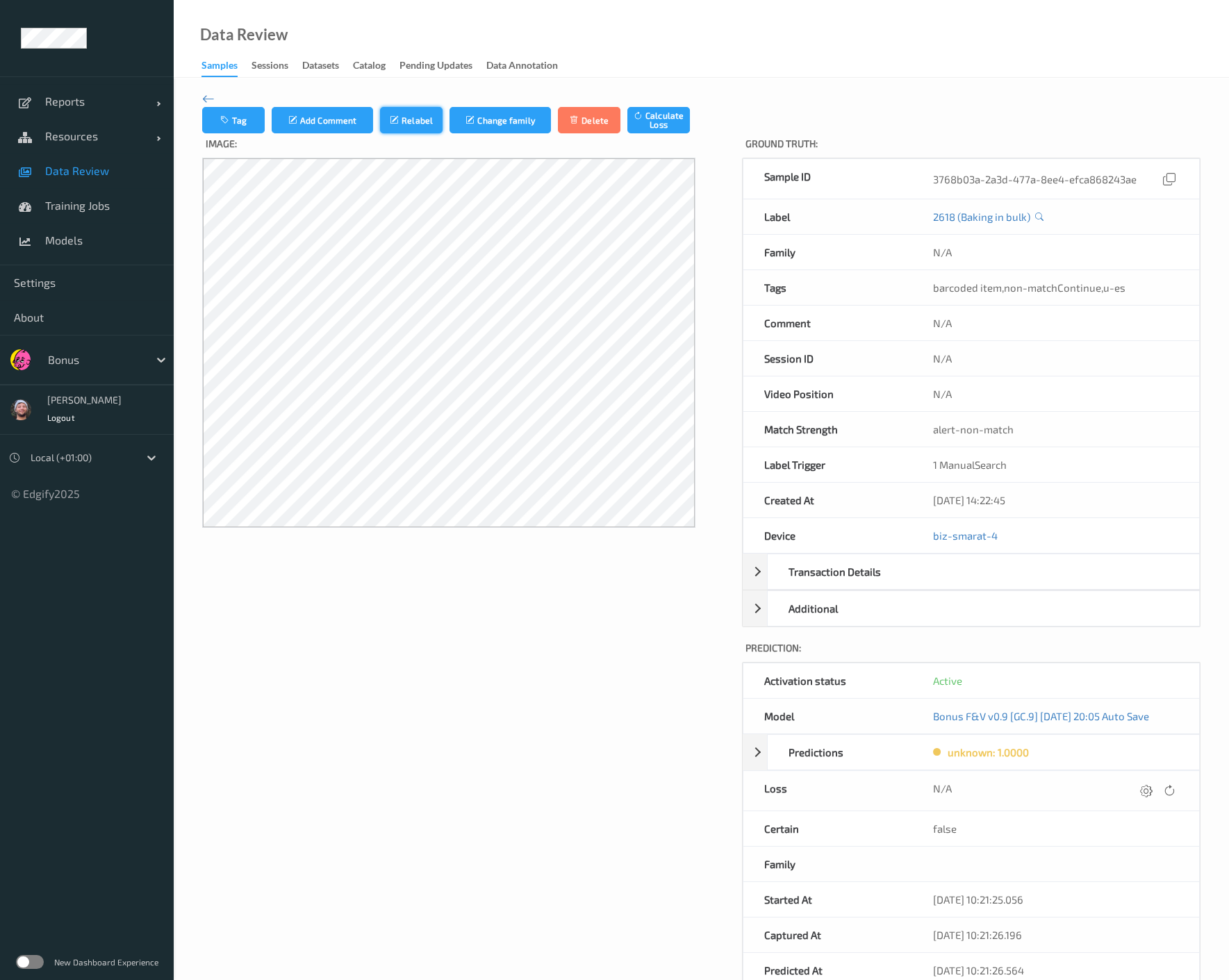
click at [415, 120] on button "Relabel" at bounding box center [411, 120] width 63 height 27
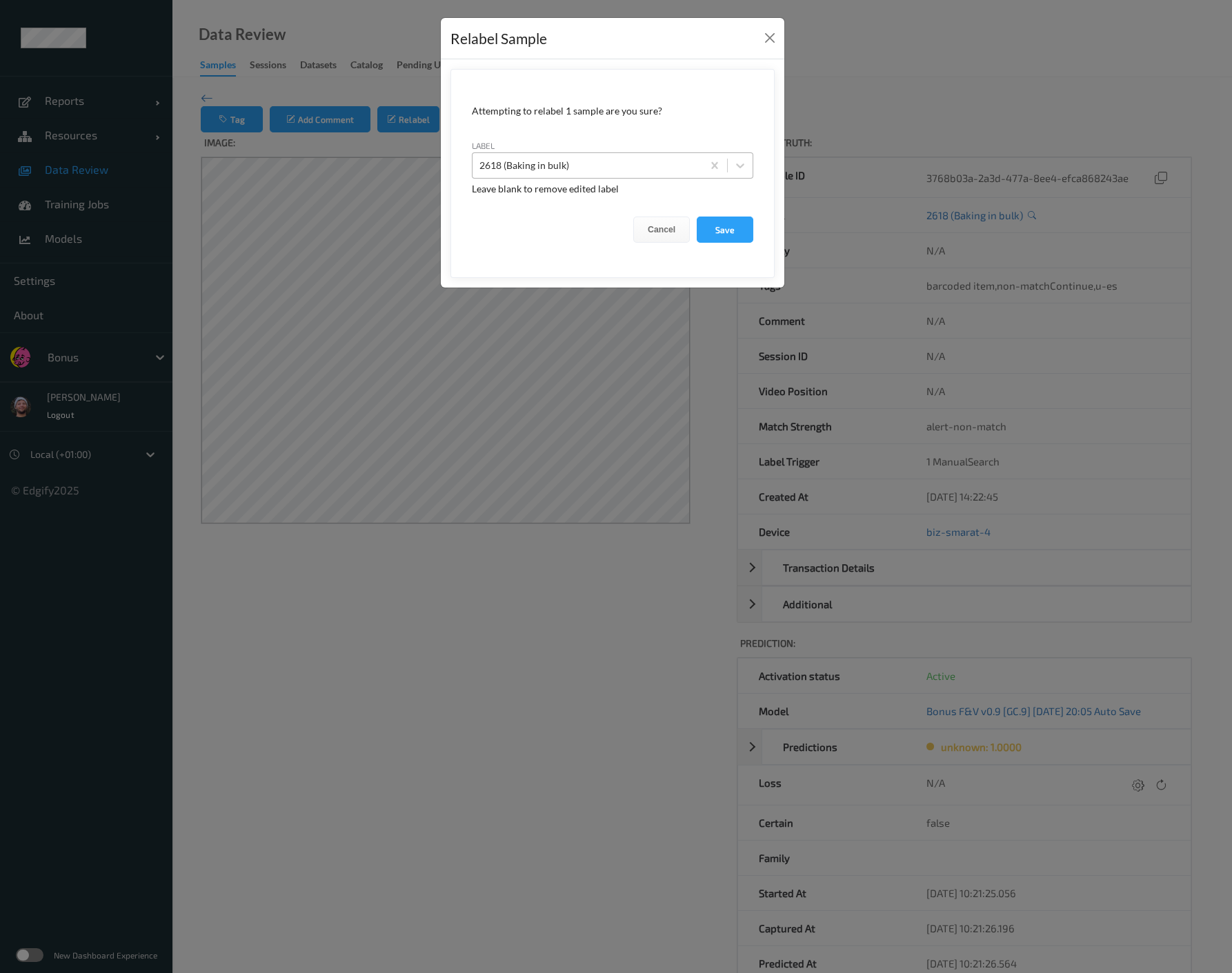
click at [514, 162] on div at bounding box center [587, 165] width 216 height 16
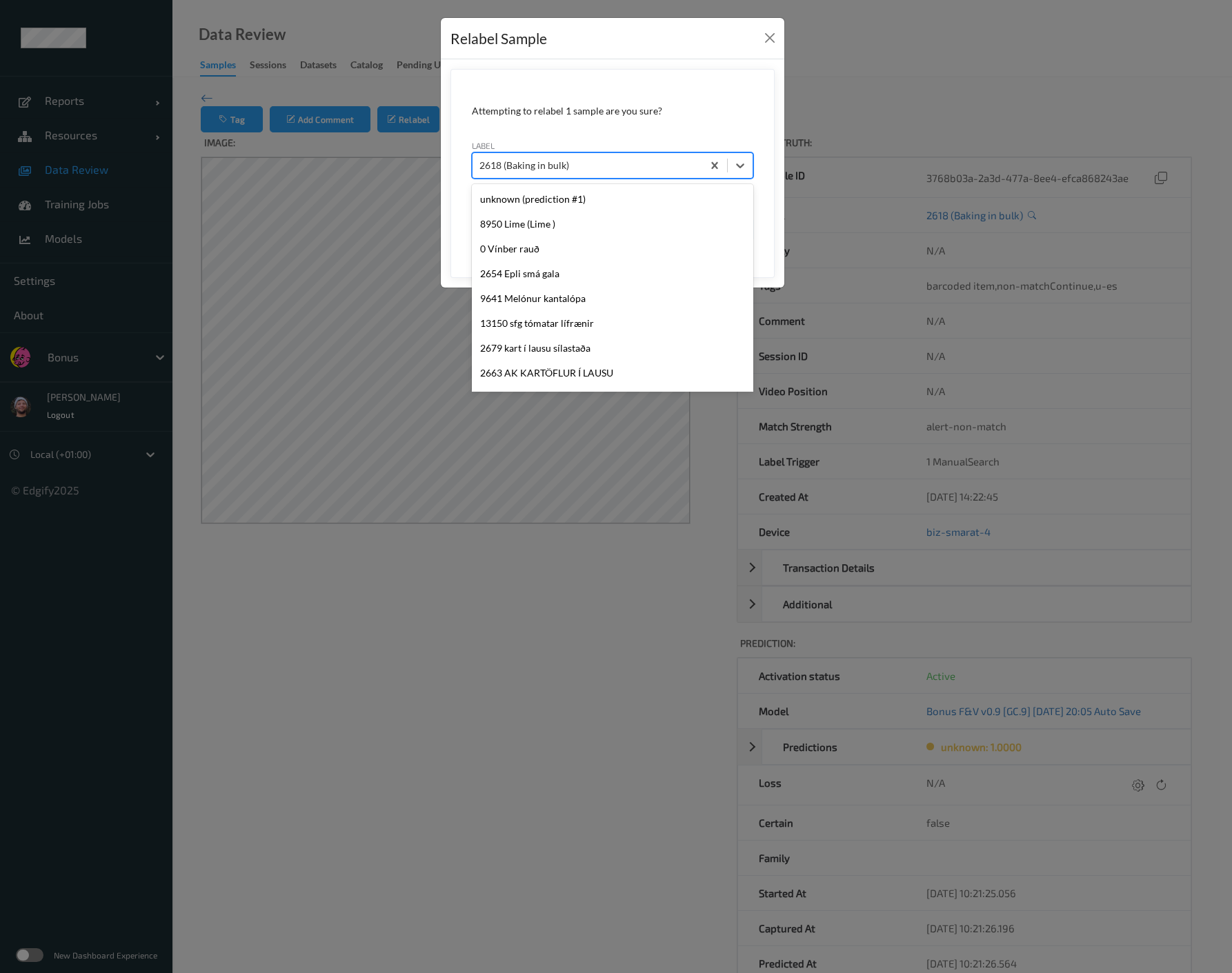
paste input "empty_scale"
type input "empty_scale"
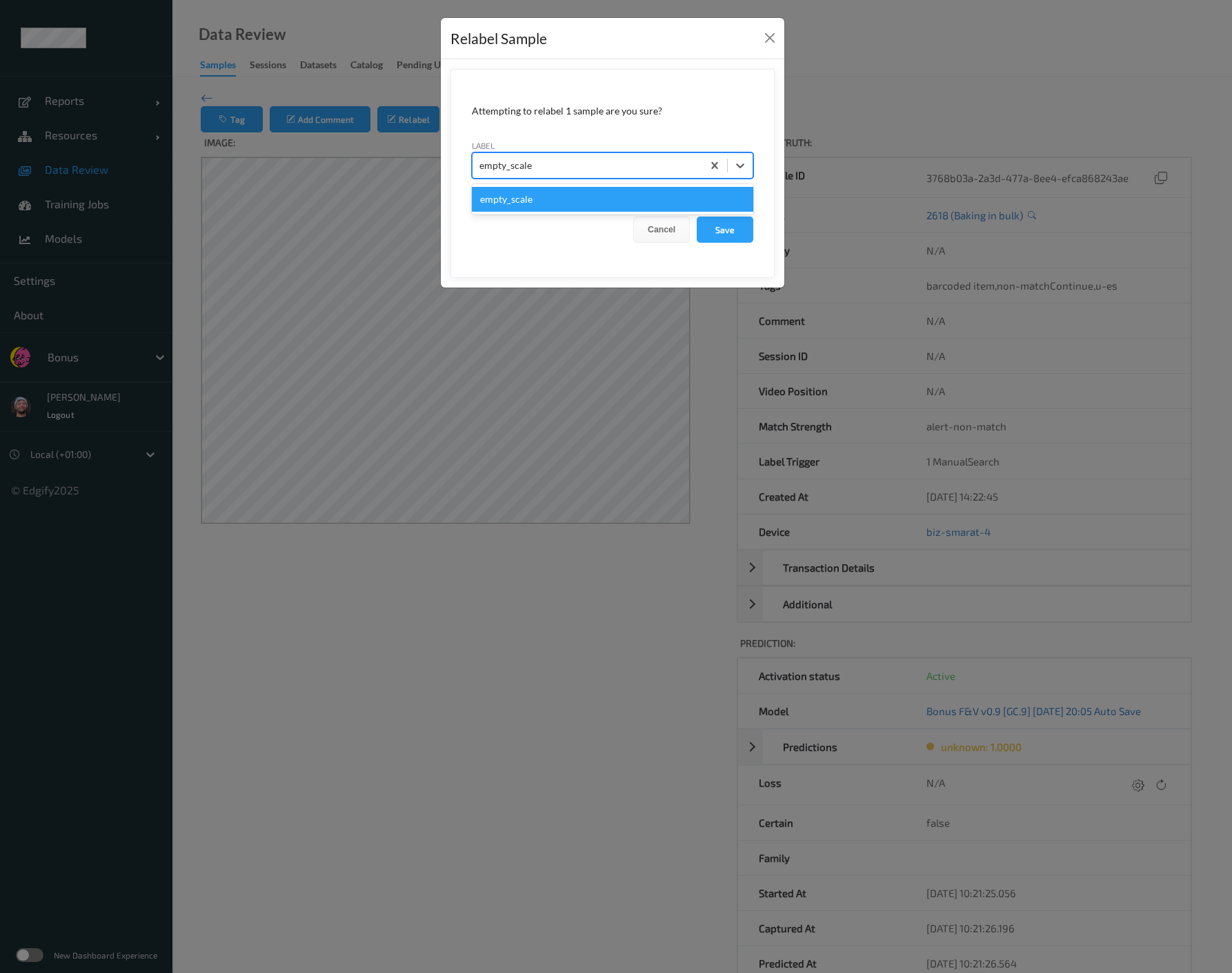
click at [684, 192] on div "empty_scale" at bounding box center [612, 199] width 281 height 25
click at [735, 226] on button "Save" at bounding box center [725, 229] width 56 height 26
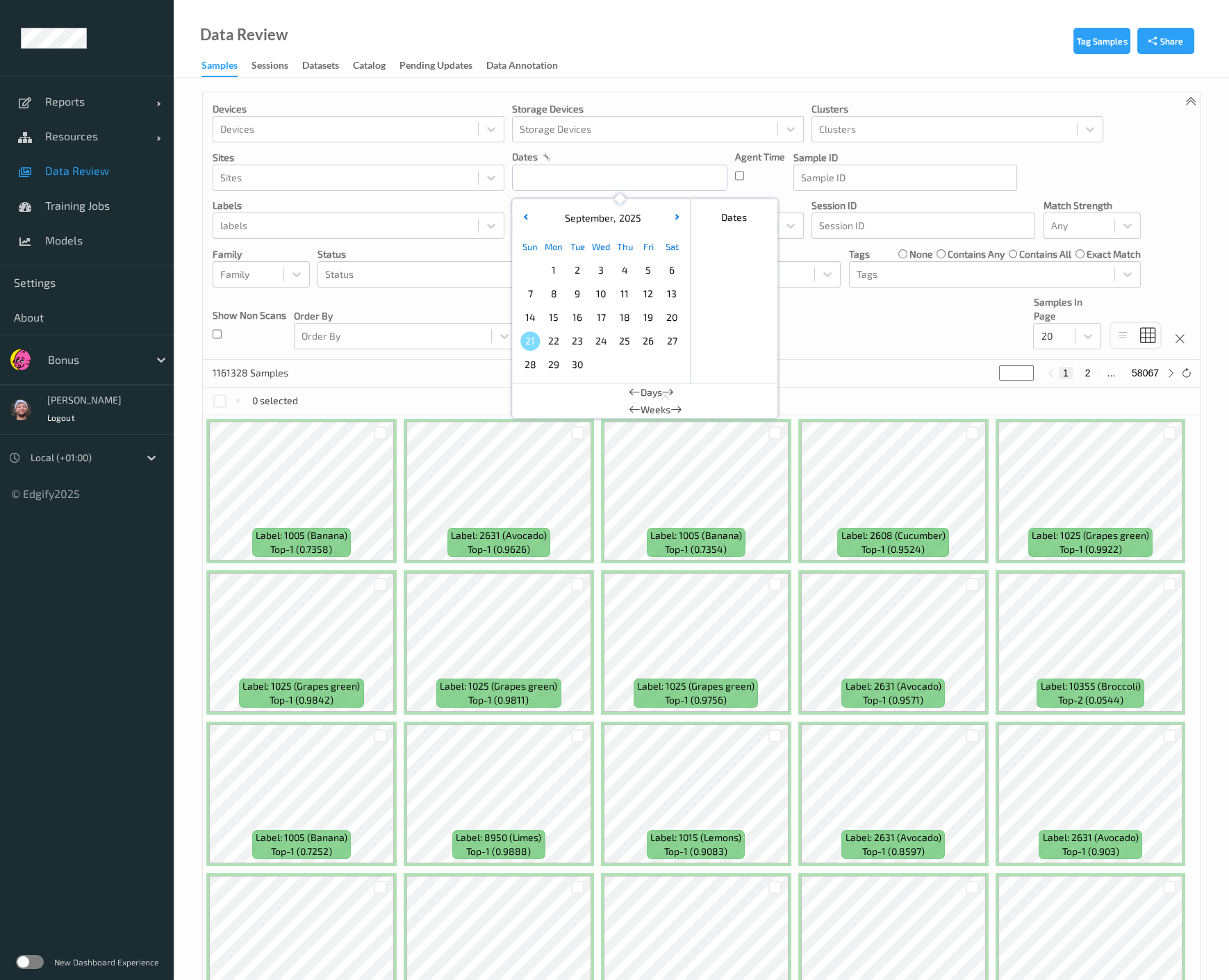
click at [542, 340] on div "22" at bounding box center [554, 341] width 24 height 24
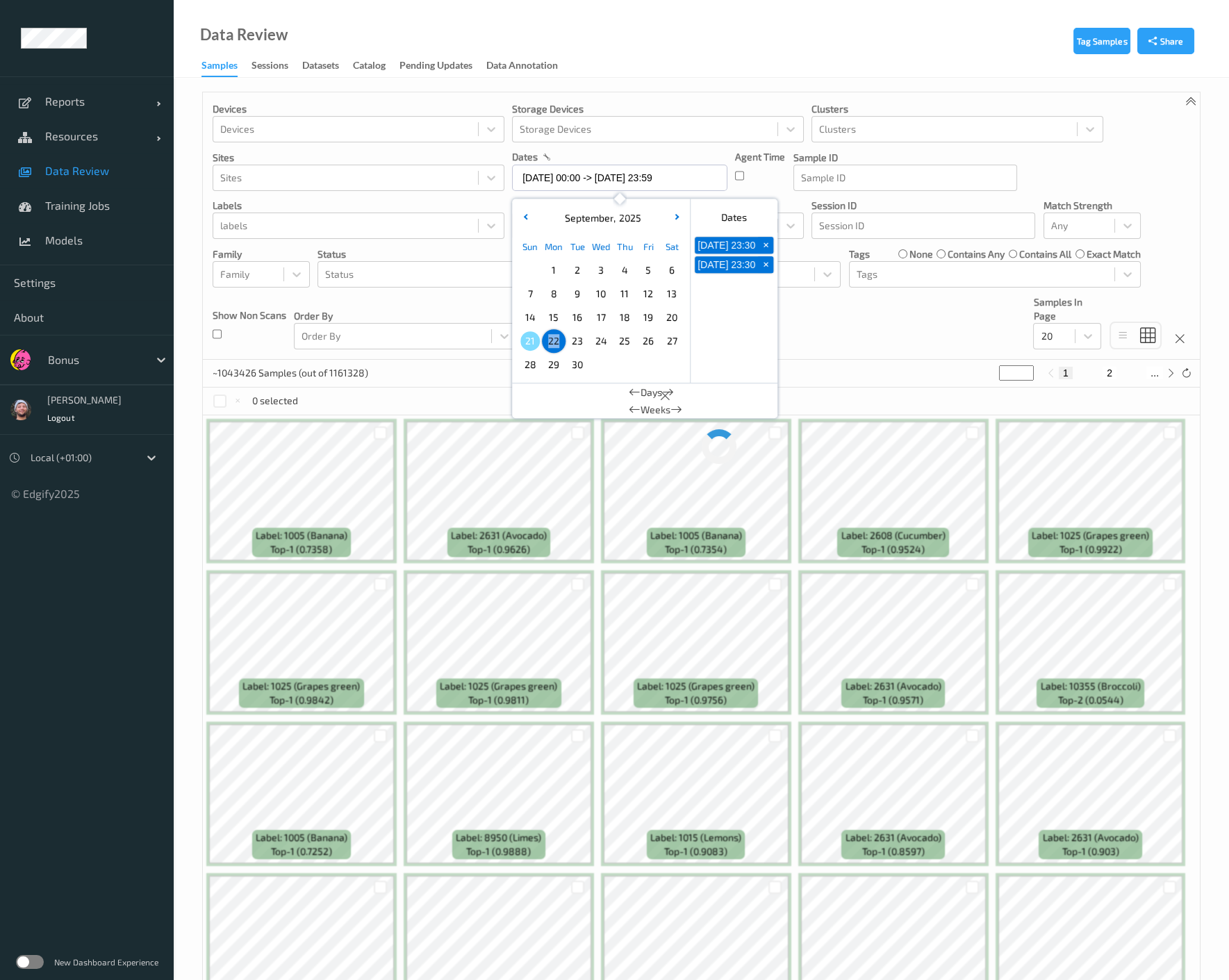
click at [535, 344] on span "21" at bounding box center [530, 340] width 20 height 20
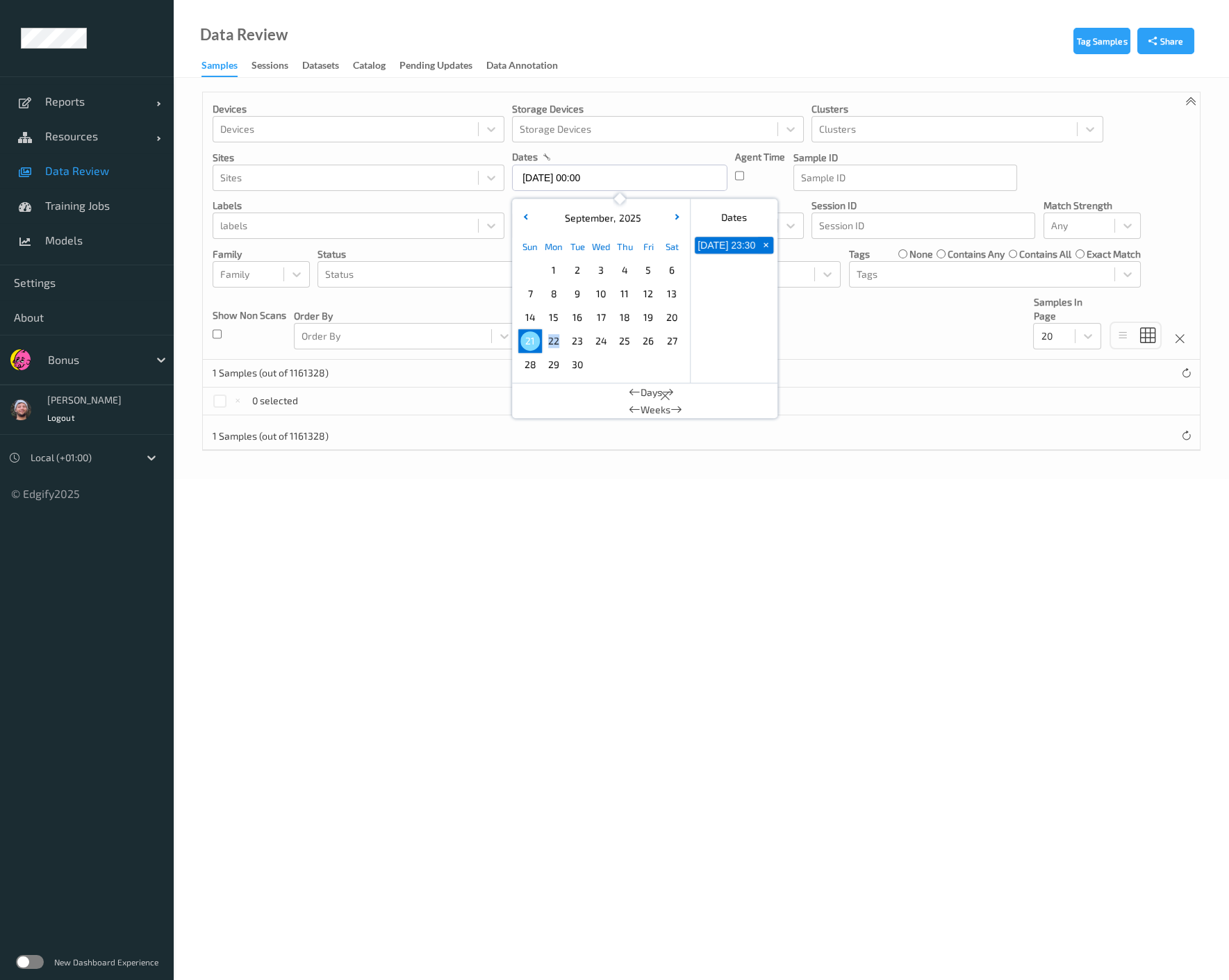
click at [535, 344] on span "21" at bounding box center [530, 340] width 20 height 20
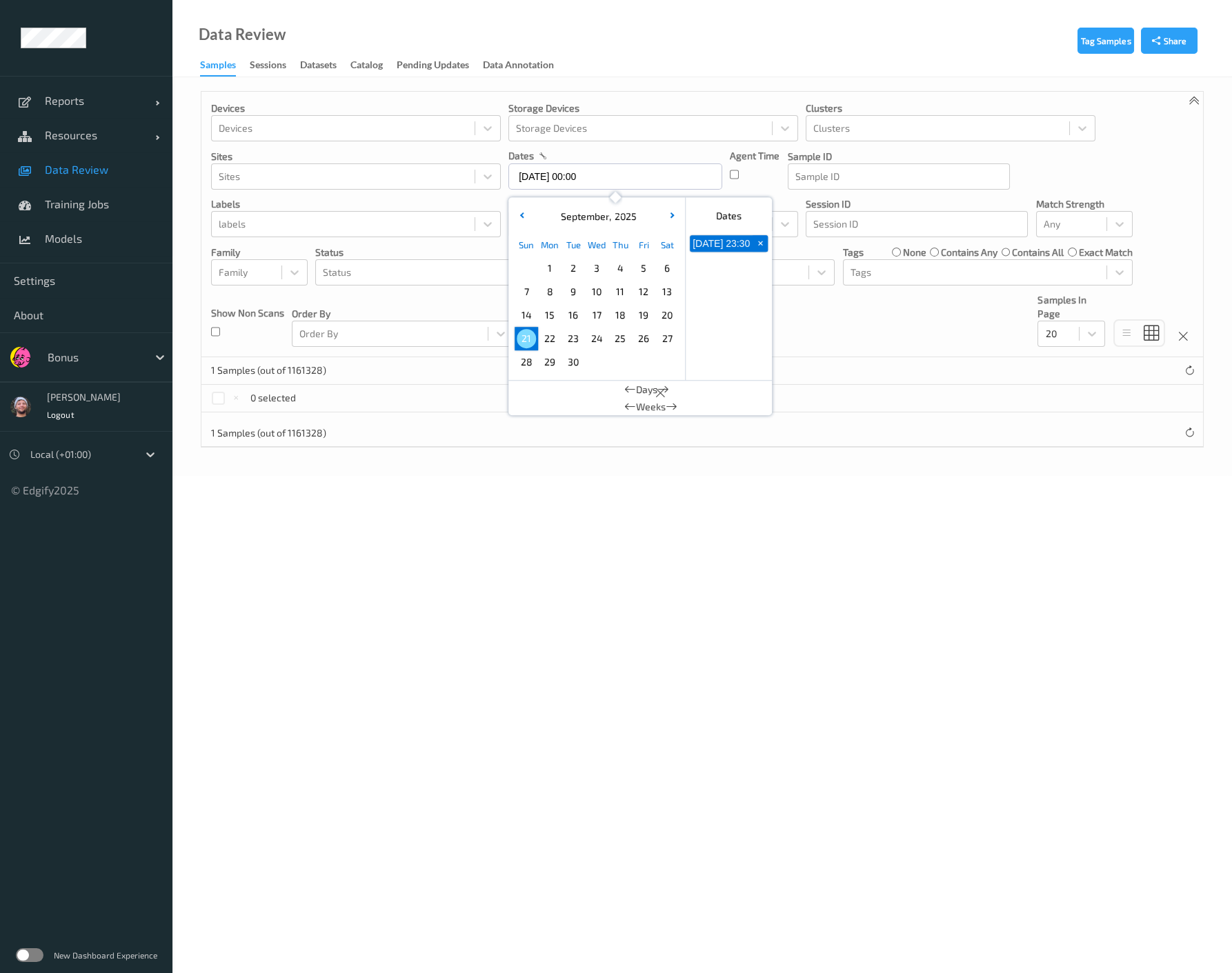
type input "[DATE] 00:00 -> [DATE] 23:59"
click at [892, 350] on div "Devices Devices Storage Devices Storage Devices Clusters Clusters Sites Sites d…" at bounding box center [702, 225] width 1001 height 266
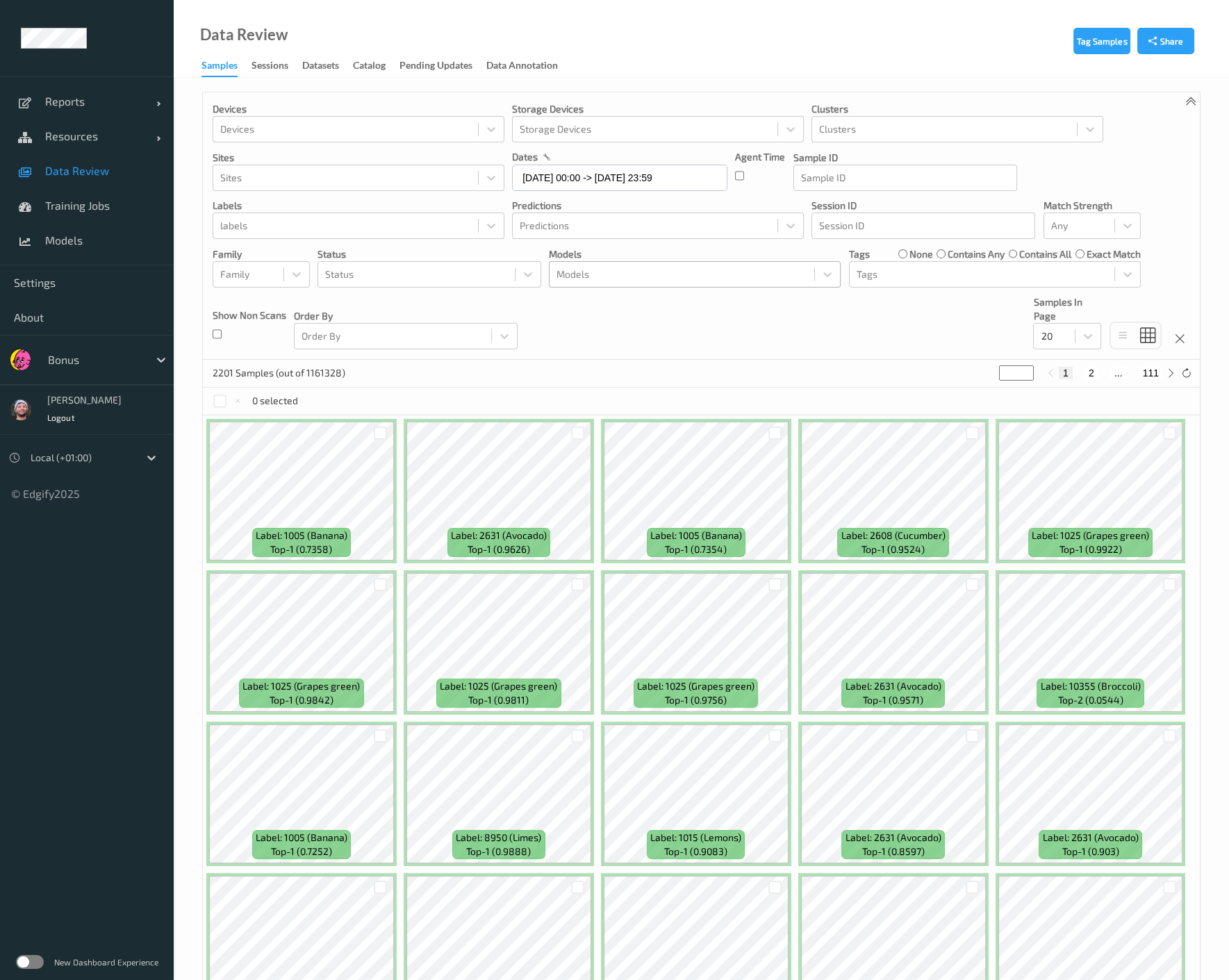
click at [665, 267] on div at bounding box center [682, 274] width 250 height 16
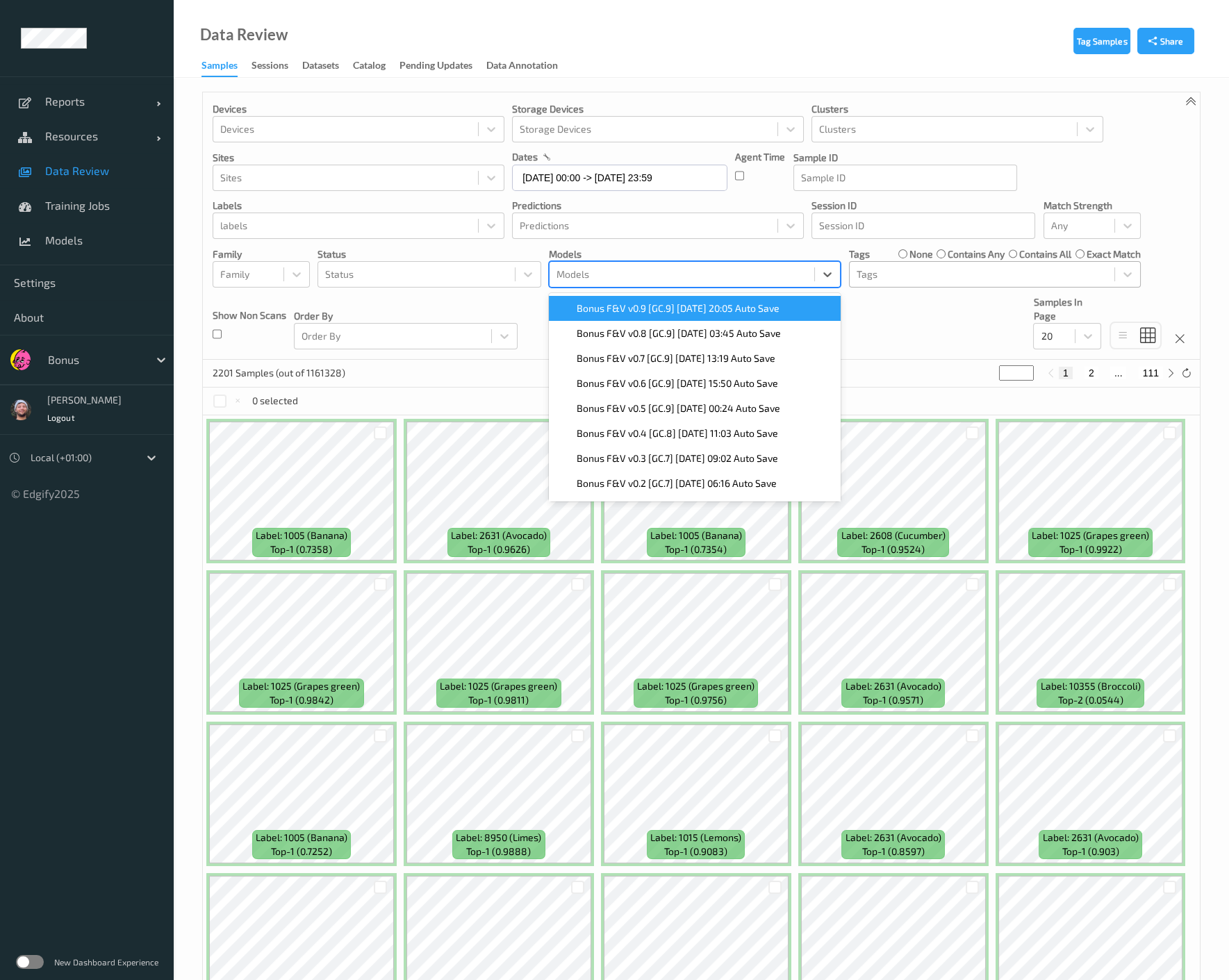
click at [872, 273] on div at bounding box center [982, 274] width 250 height 16
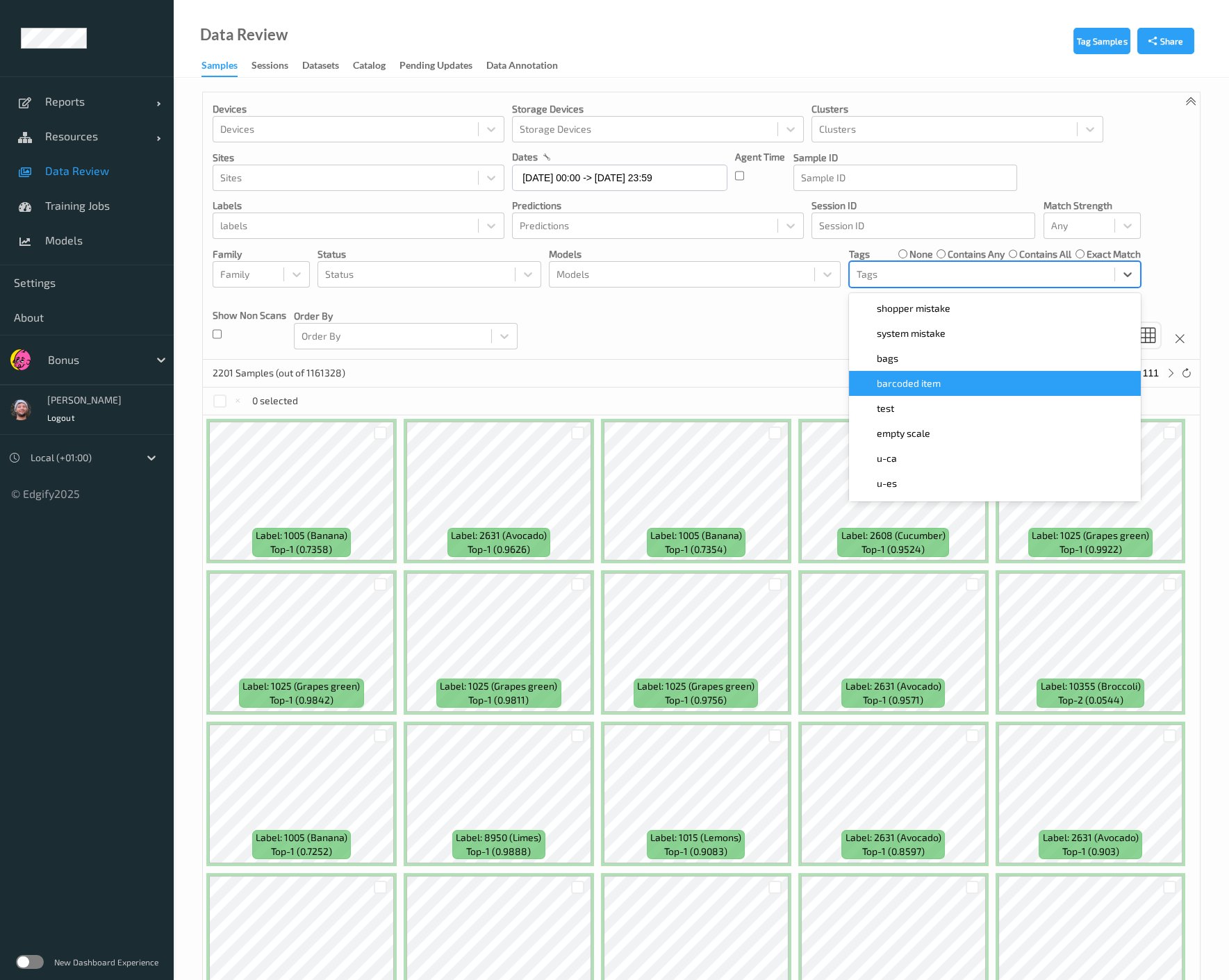
click at [899, 380] on span "barcoded item" at bounding box center [908, 383] width 64 height 14
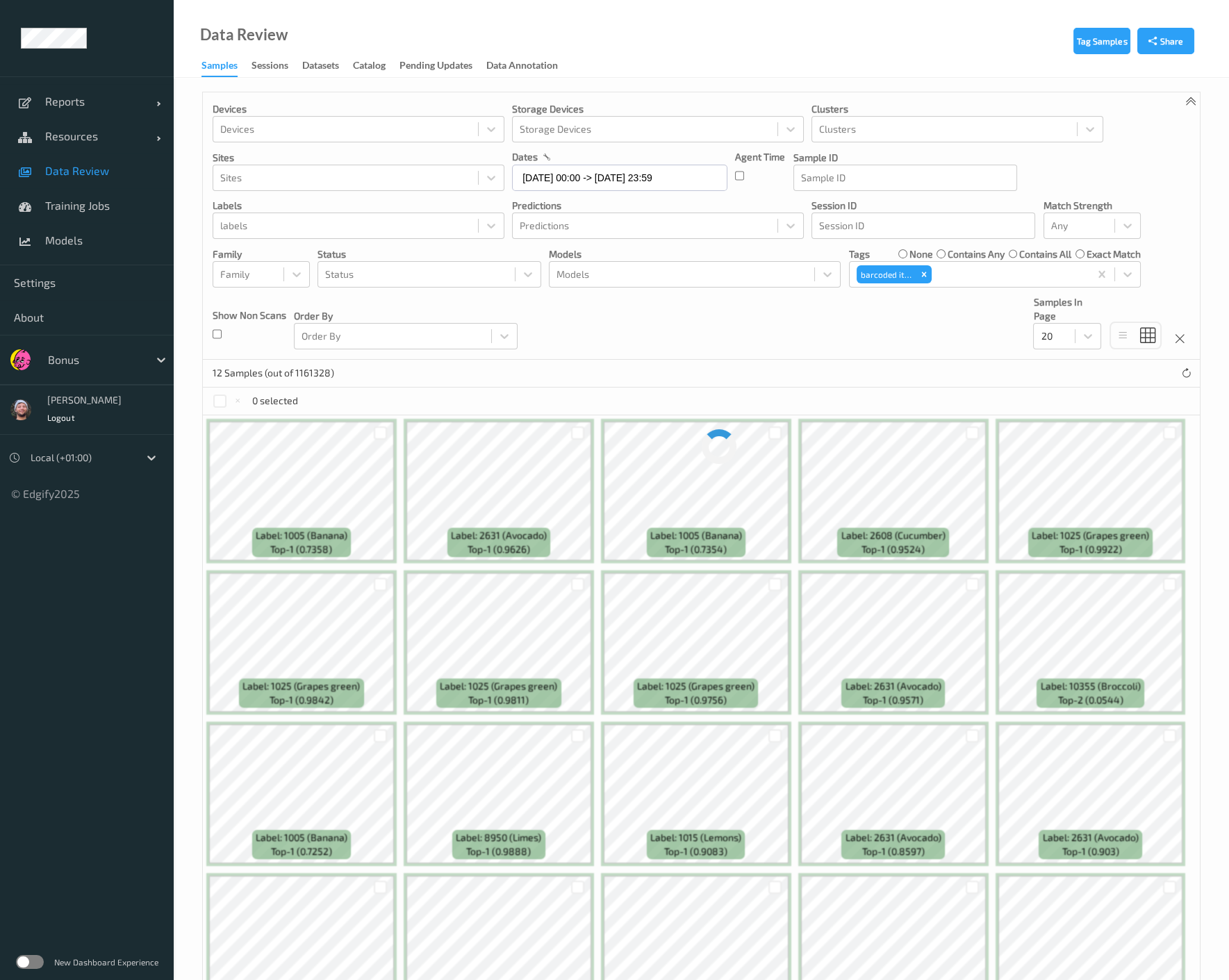
click at [695, 336] on div "Devices Devices Storage Devices Storage Devices Clusters Clusters Sites Sites d…" at bounding box center [702, 226] width 997 height 268
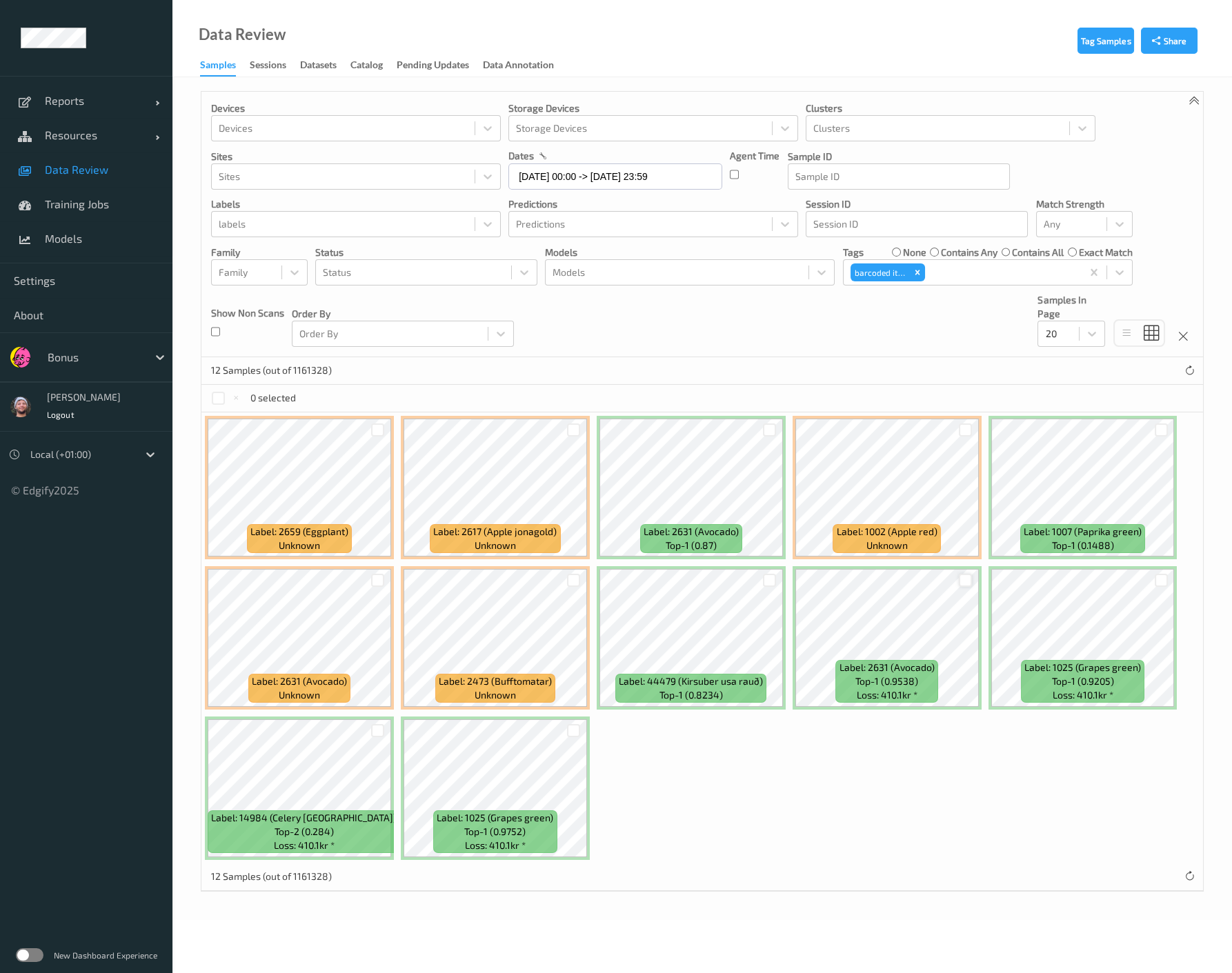
click at [960, 582] on div at bounding box center [965, 580] width 13 height 13
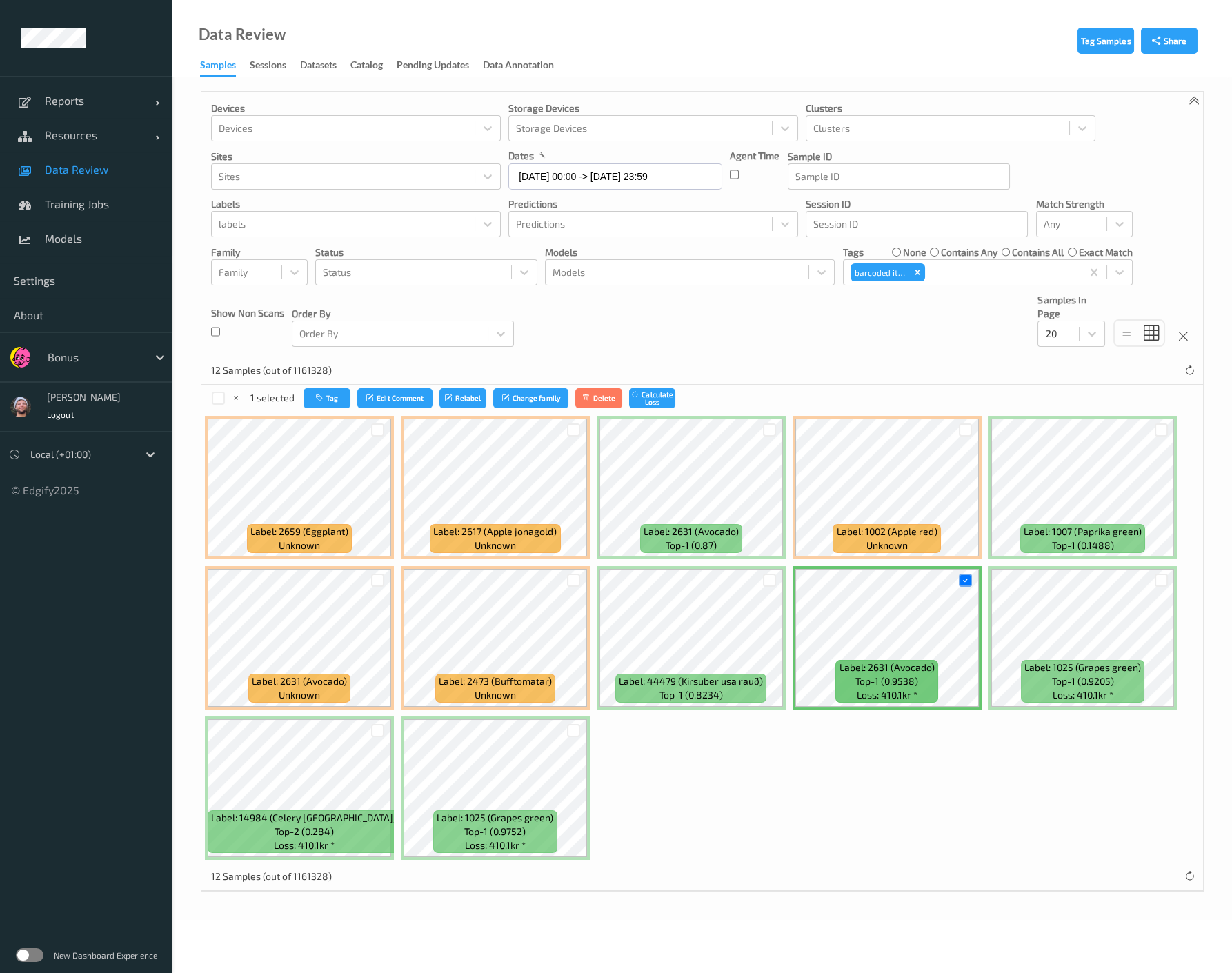
click at [760, 428] on div at bounding box center [770, 430] width 26 height 23
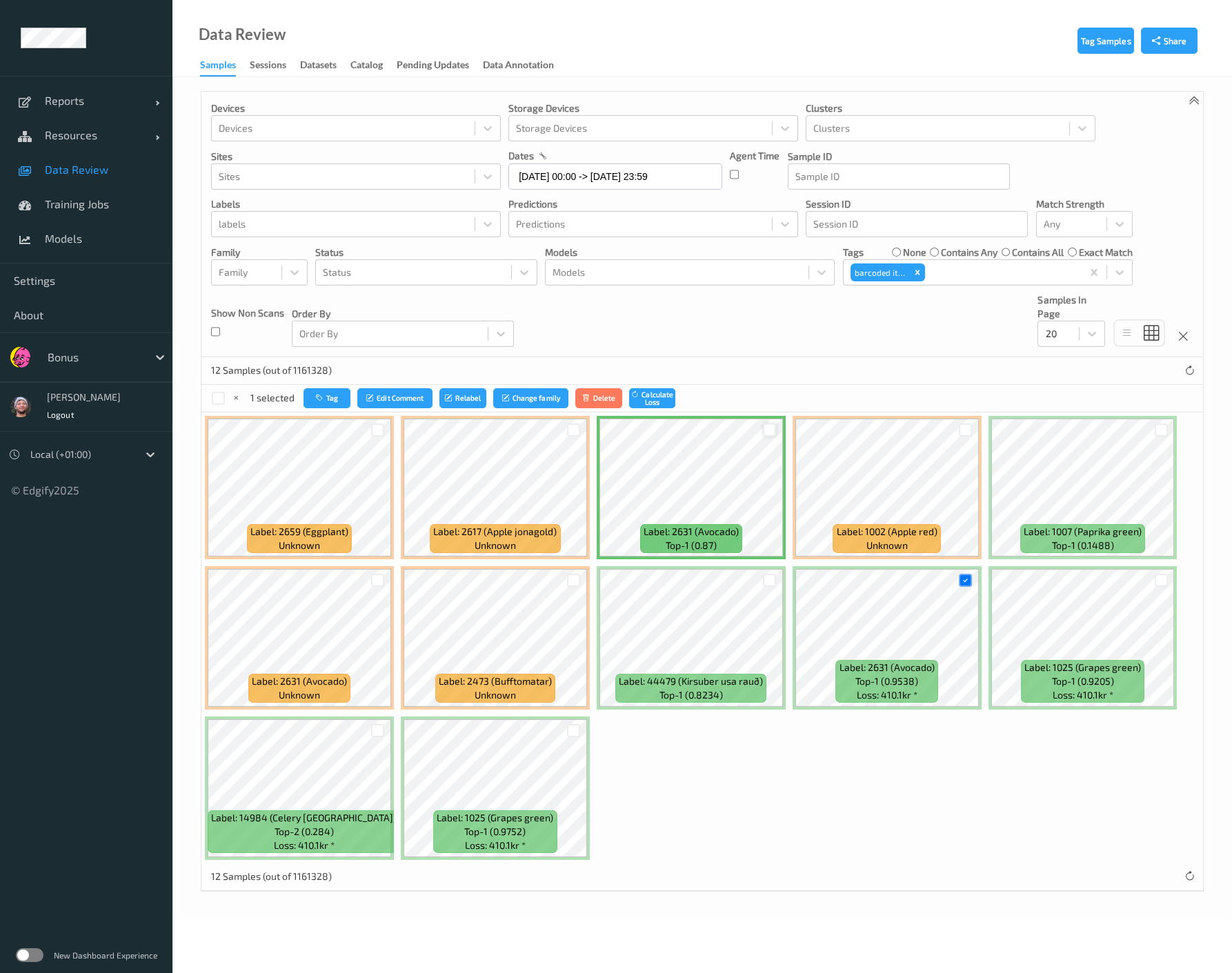
click at [763, 426] on div at bounding box center [769, 429] width 13 height 13
click at [381, 577] on div at bounding box center [377, 580] width 13 height 13
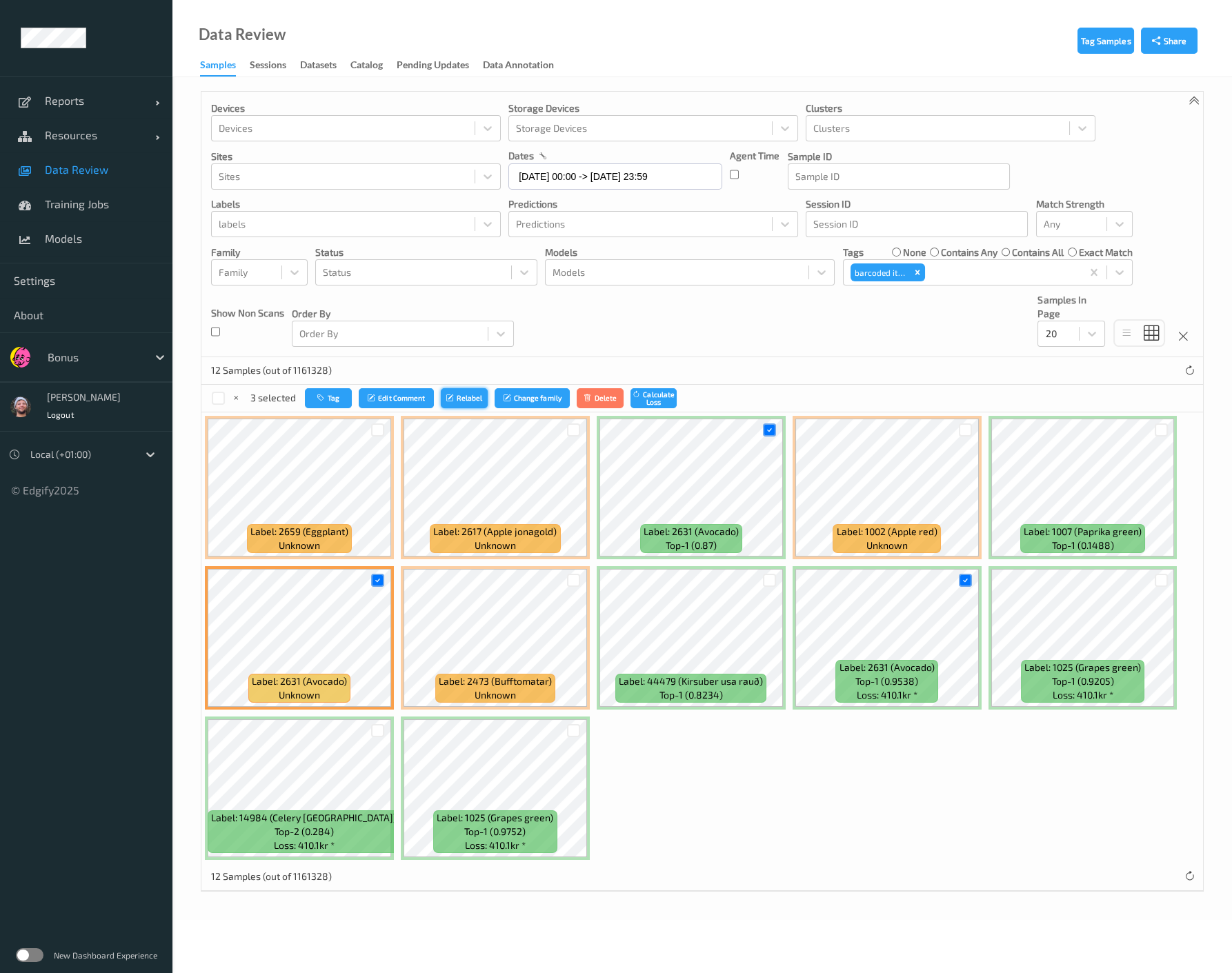
click at [467, 404] on button "Relabel" at bounding box center [464, 398] width 47 height 20
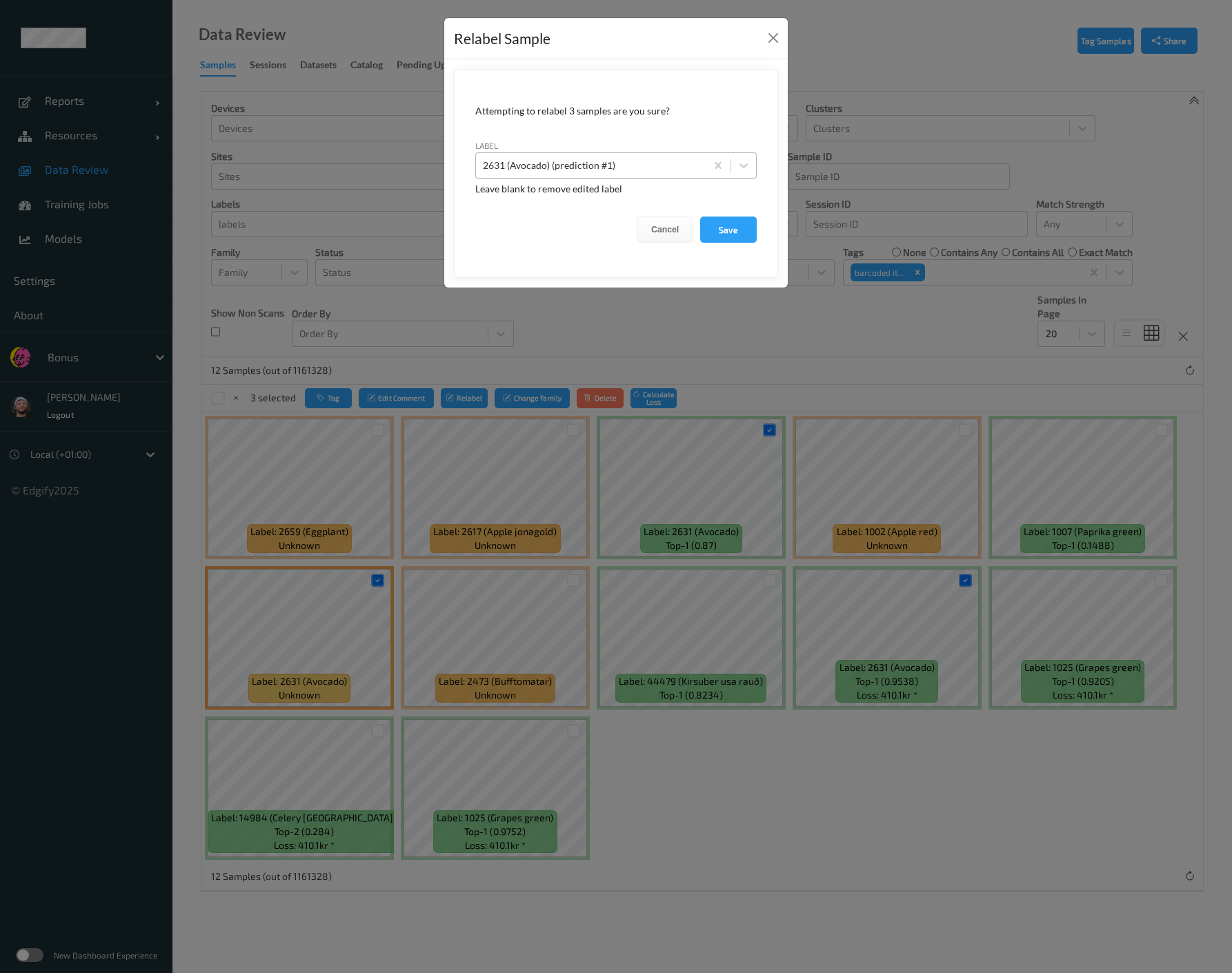
click at [654, 169] on div at bounding box center [591, 165] width 216 height 16
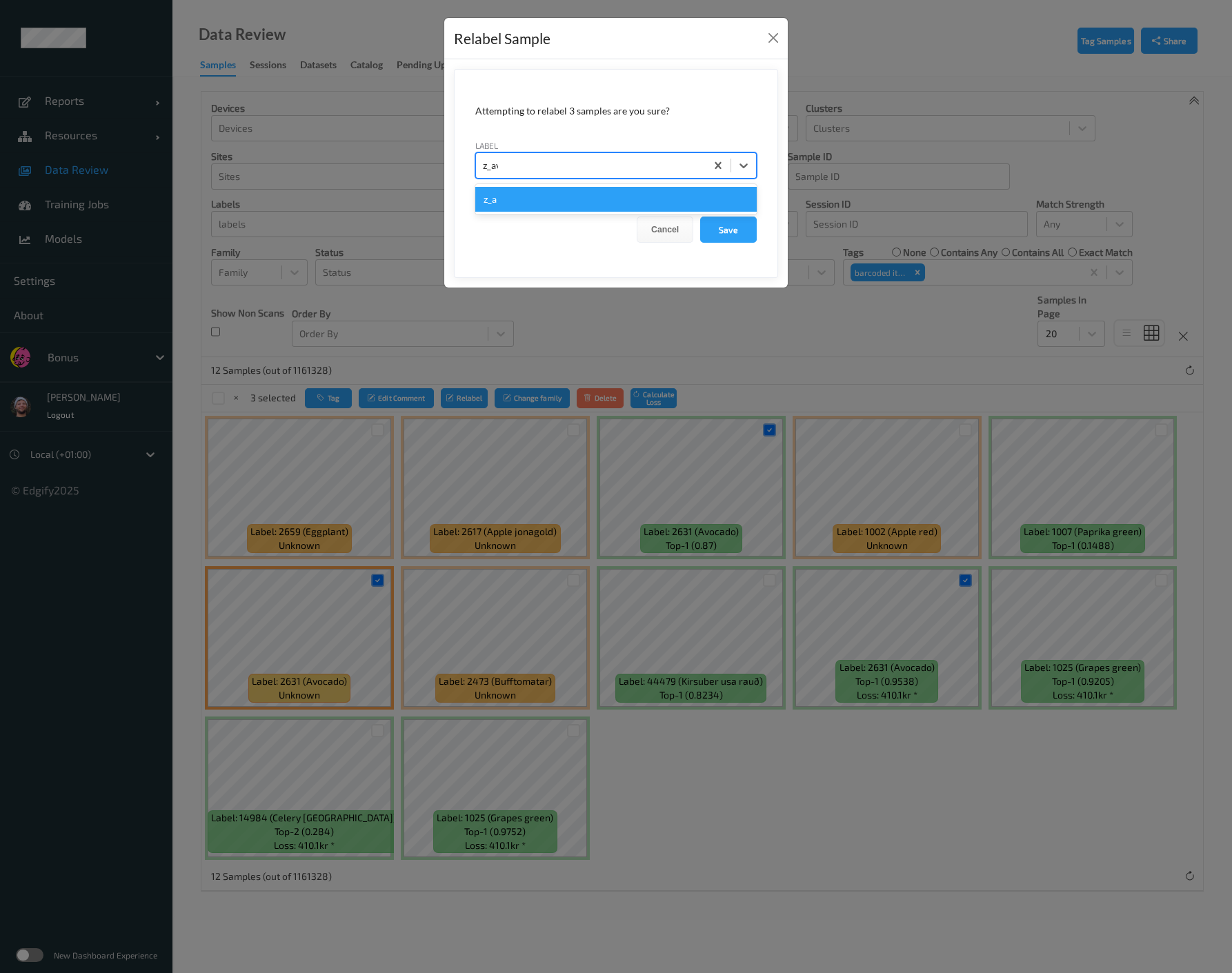
type input "z_avo"
click at [700, 216] on button "Save" at bounding box center [728, 229] width 56 height 26
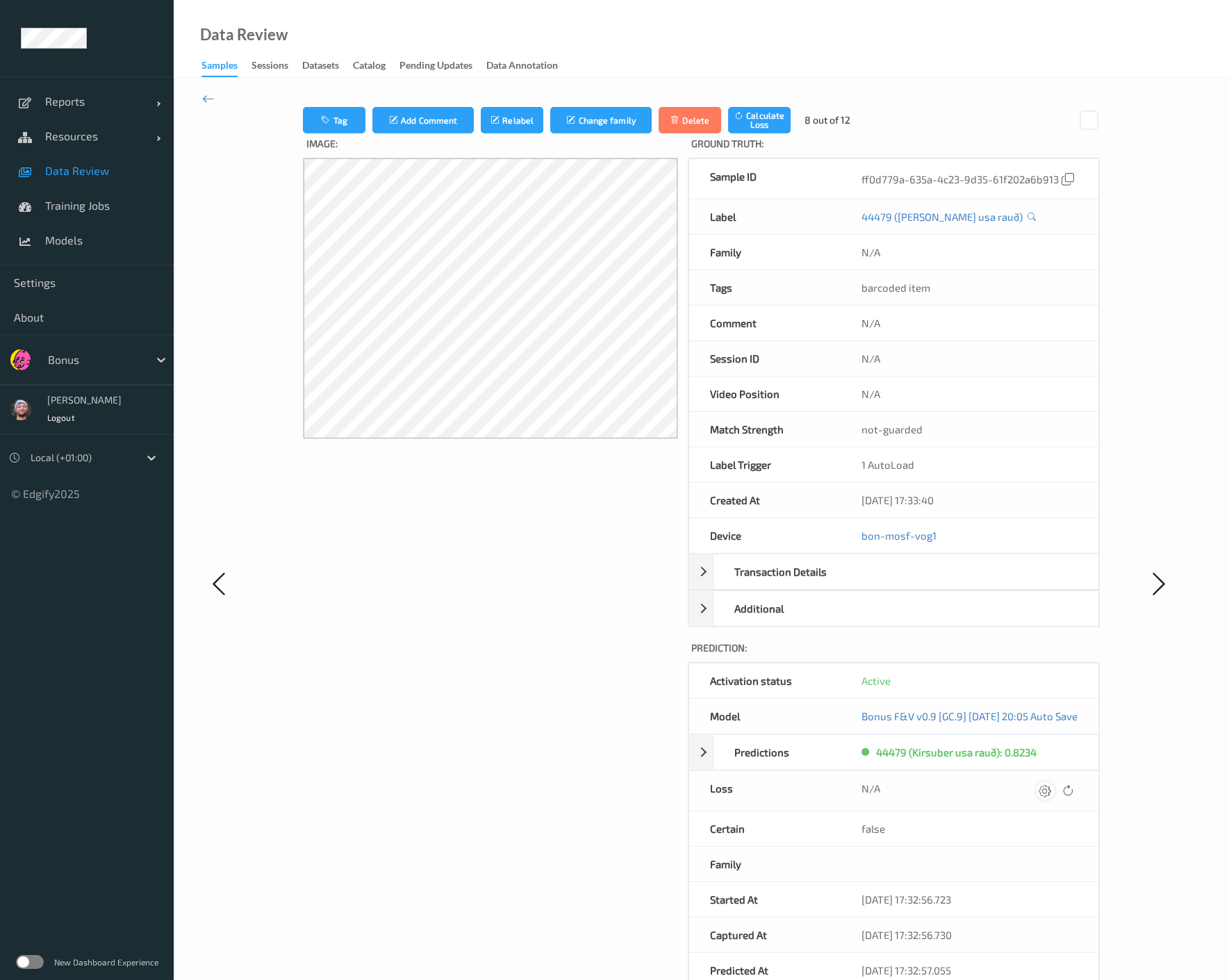
click at [1051, 797] on icon at bounding box center [1045, 791] width 13 height 13
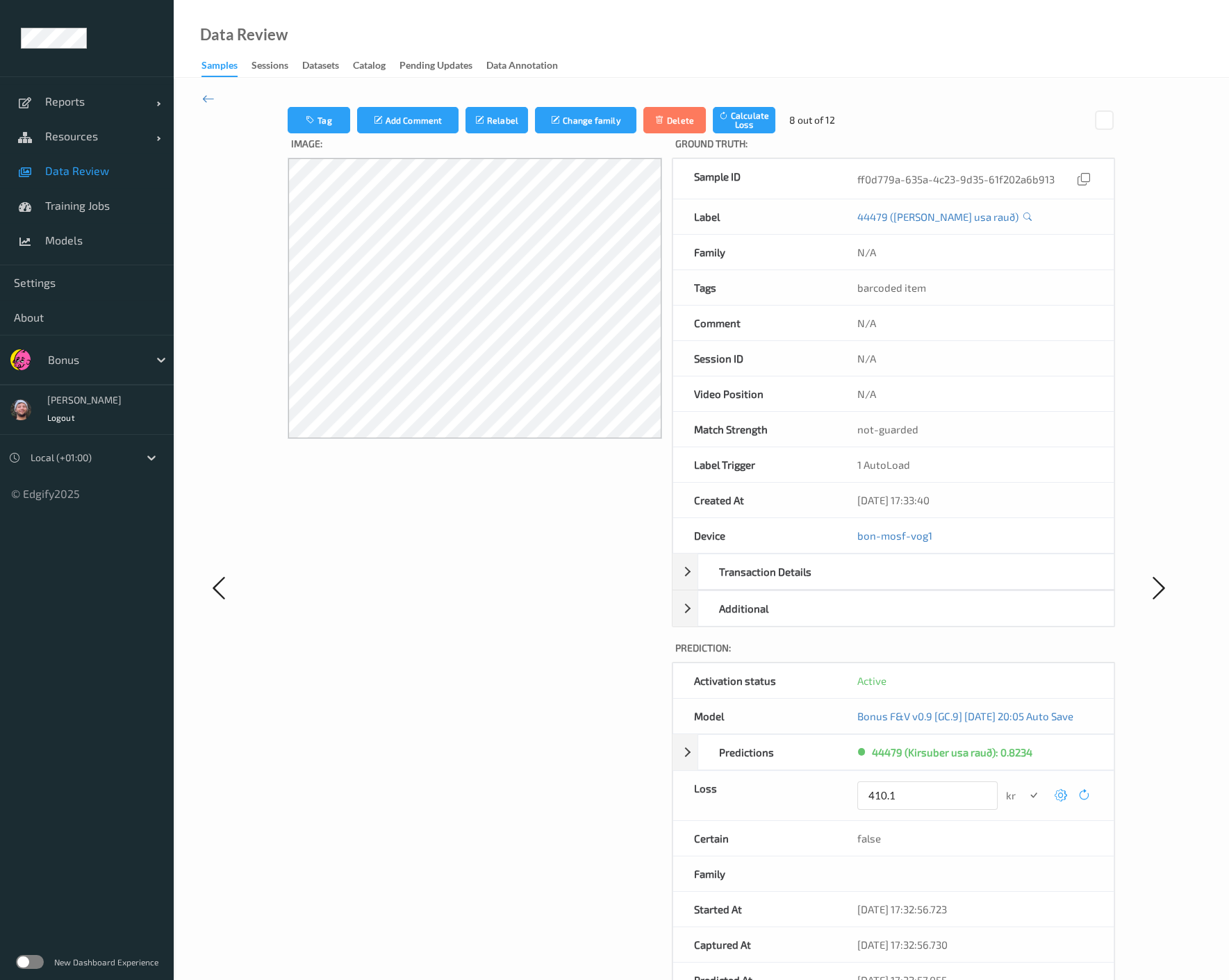
click button "submit" at bounding box center [1033, 796] width 19 height 19
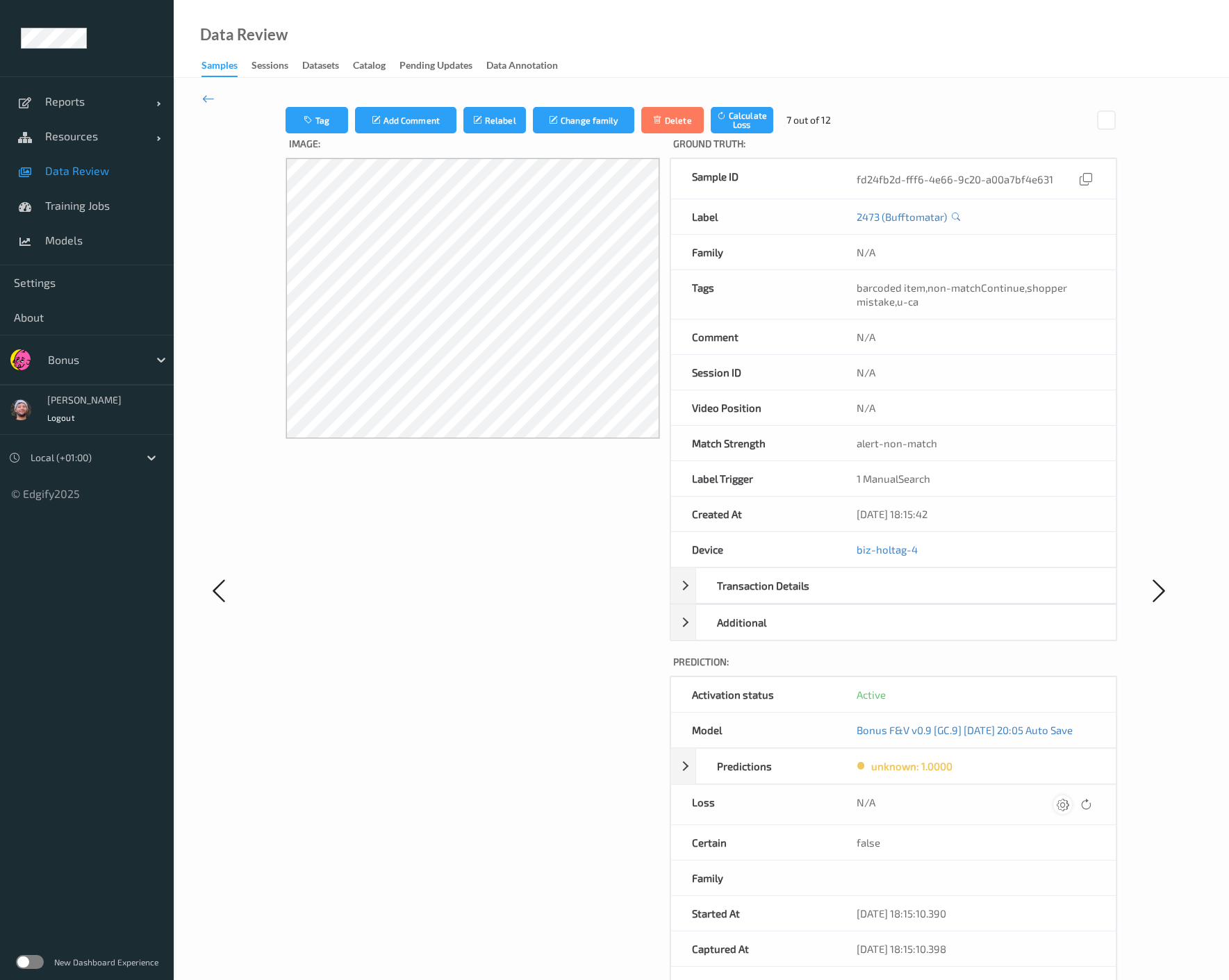
click at [1063, 810] on icon at bounding box center [1063, 804] width 13 height 13
click at [1026, 800] on button "submit" at bounding box center [1035, 809] width 19 height 19
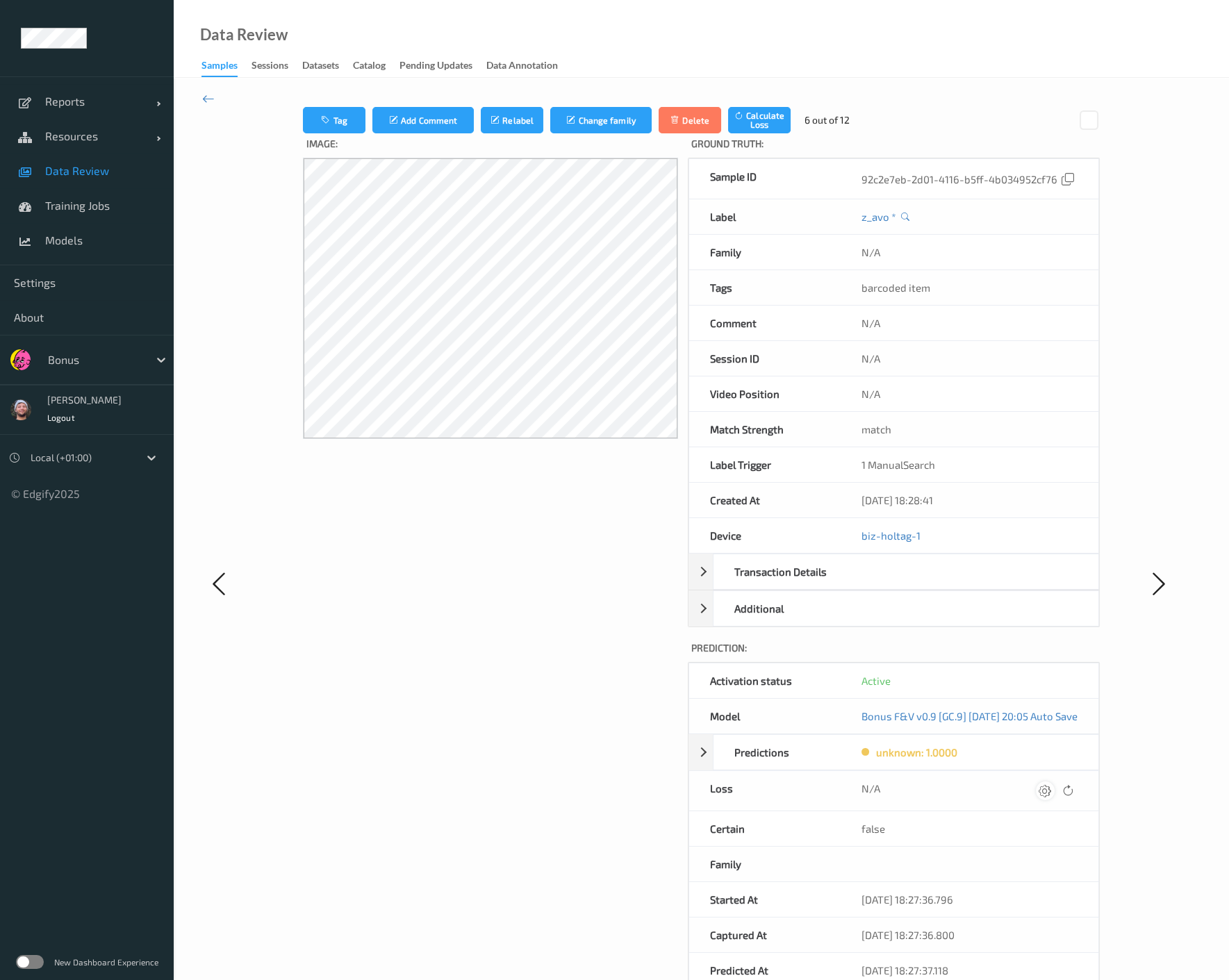
click at [1055, 791] on div at bounding box center [1045, 791] width 19 height 19
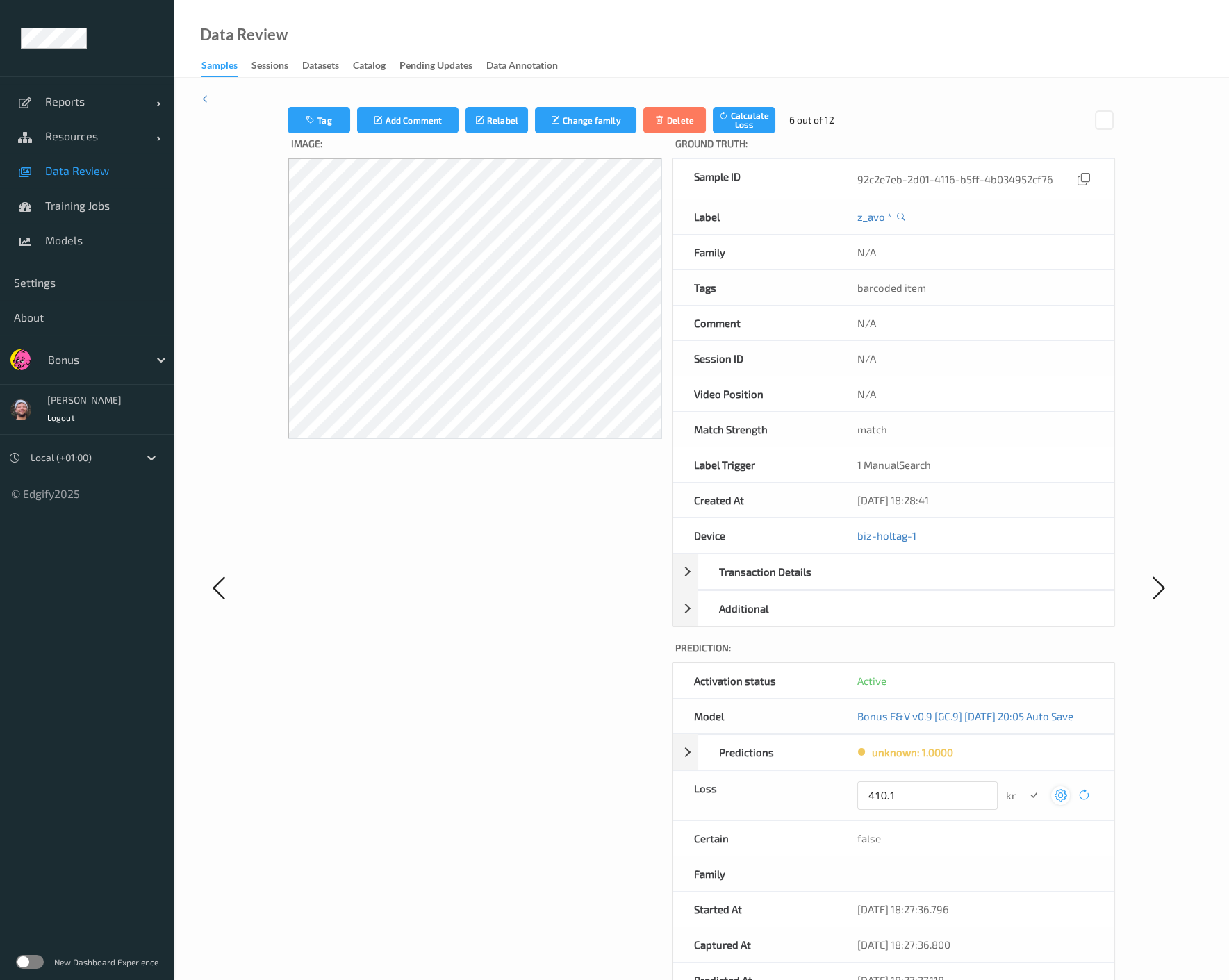
click at [1024, 786] on button "submit" at bounding box center [1033, 796] width 19 height 19
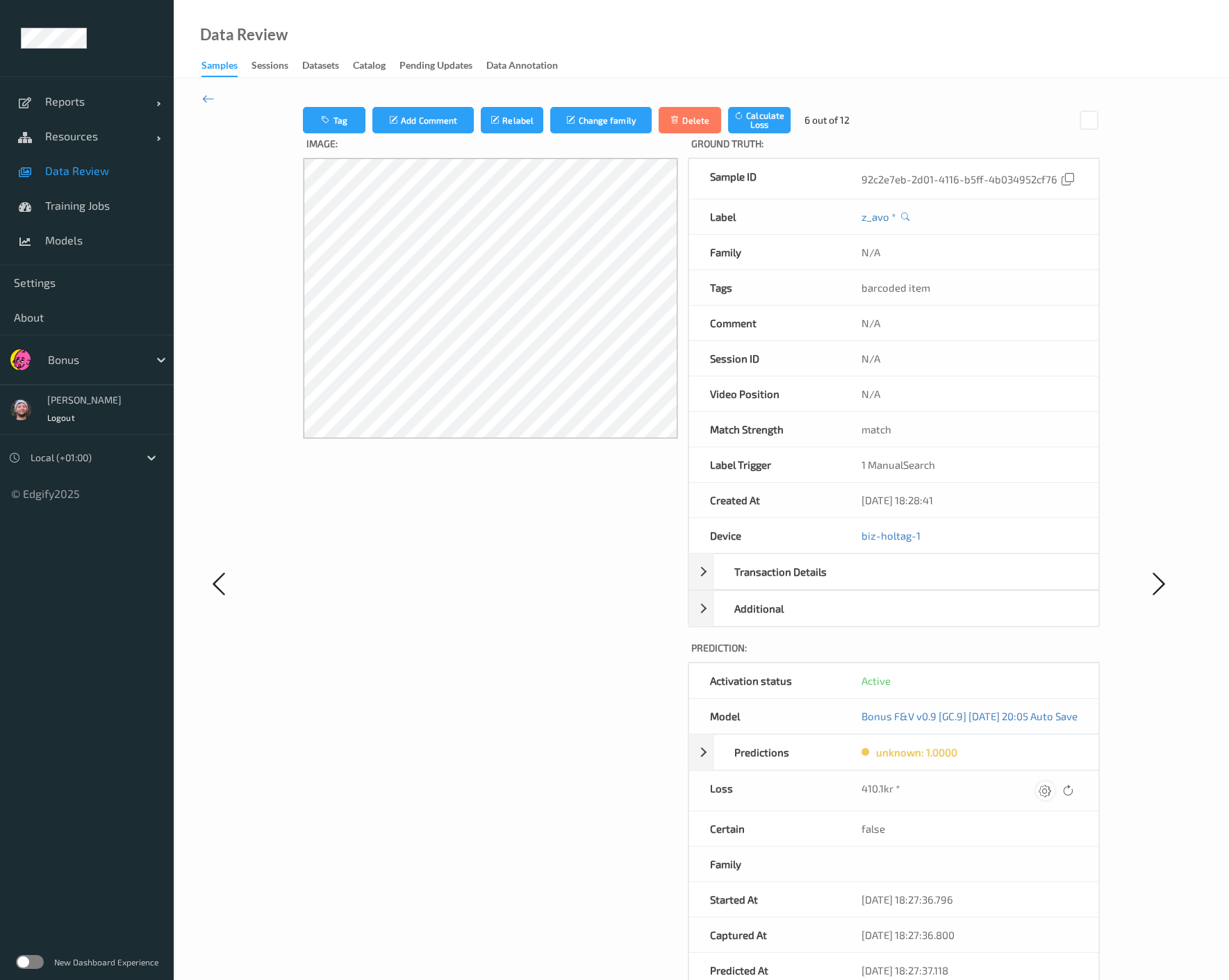
click at [1051, 797] on icon at bounding box center [1045, 791] width 13 height 13
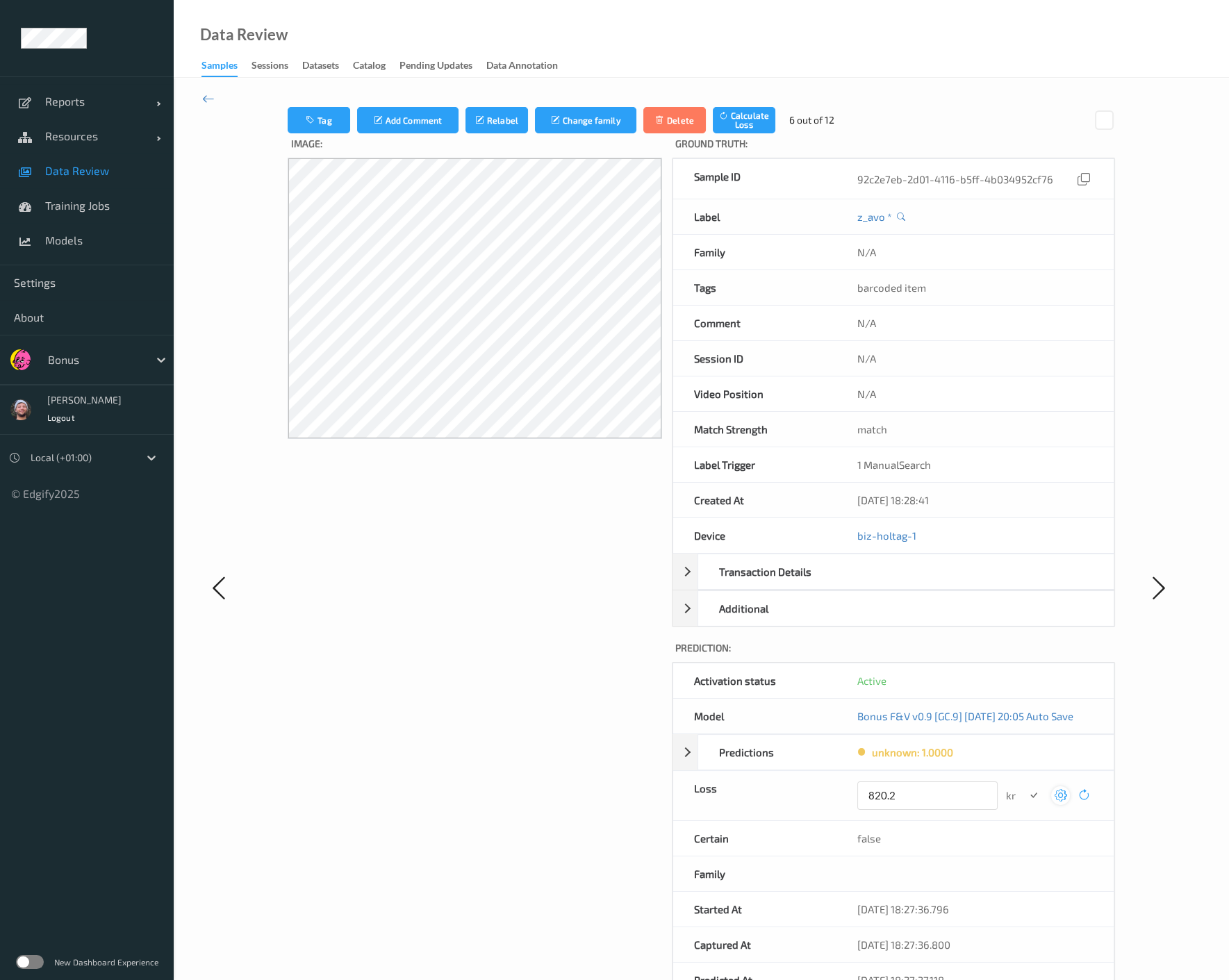
type input "820.2"
click at [1024, 786] on button "submit" at bounding box center [1033, 796] width 19 height 19
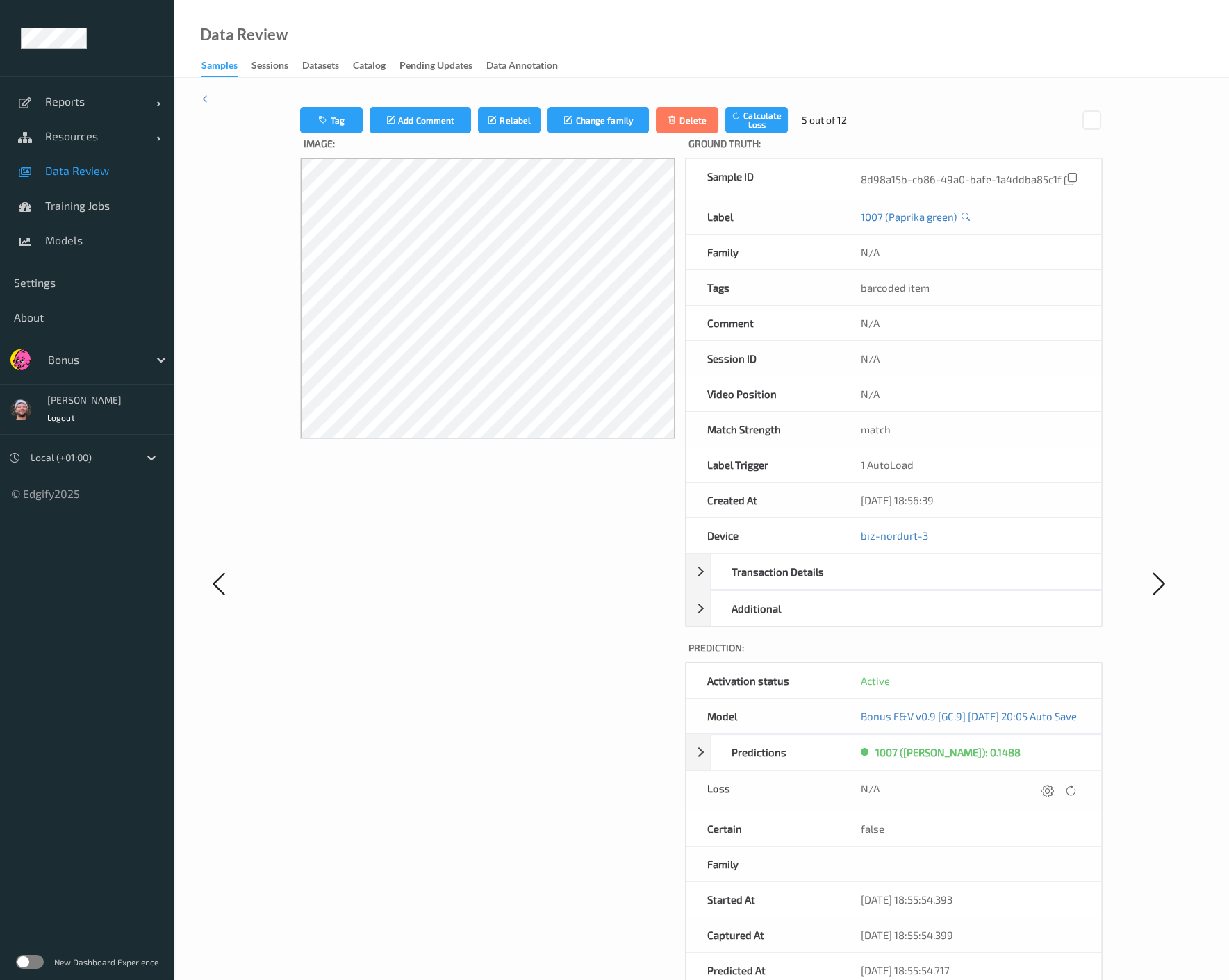
click at [1054, 797] on icon at bounding box center [1047, 791] width 13 height 13
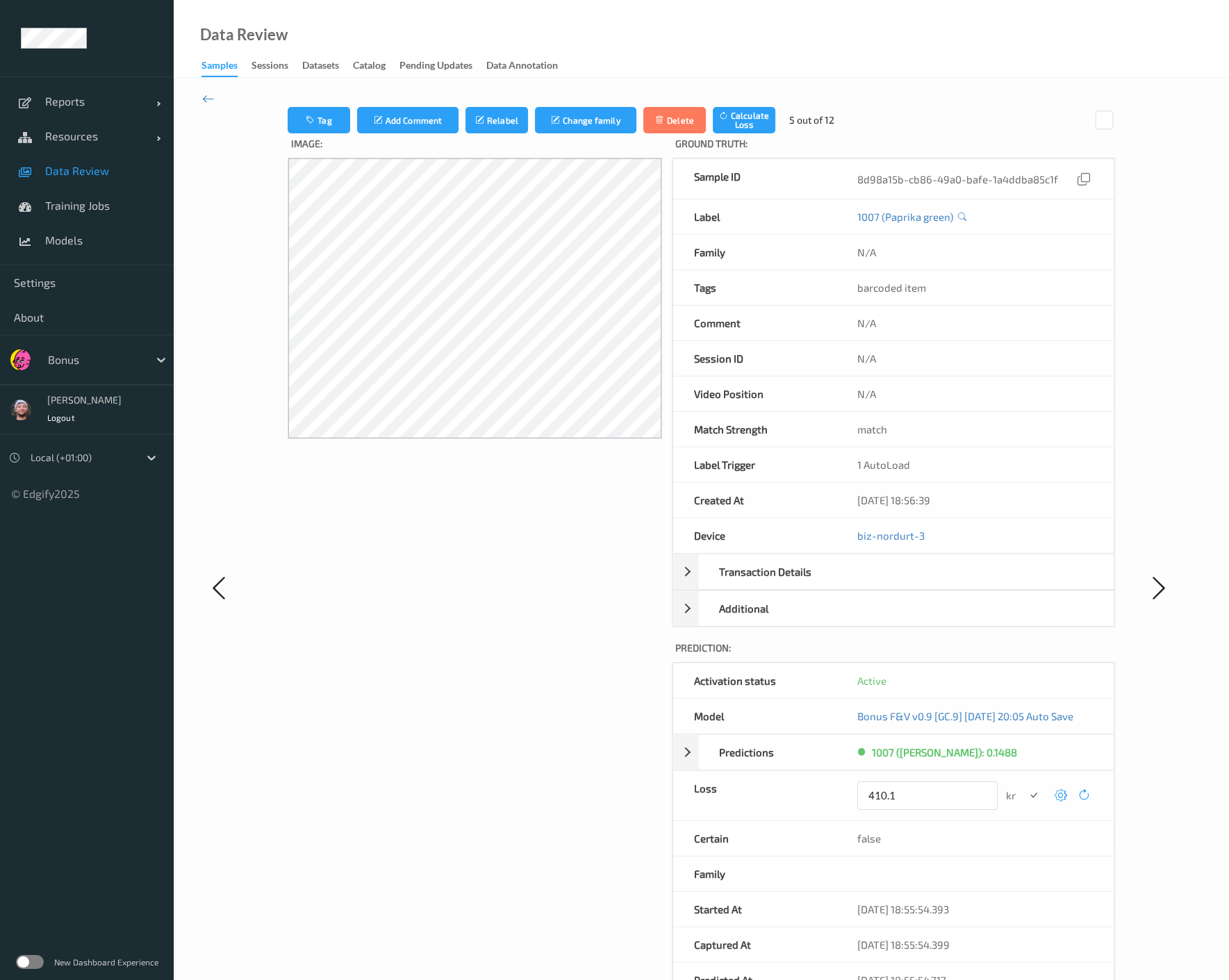
type input "410.1"
click at [1024, 786] on button "submit" at bounding box center [1033, 796] width 19 height 19
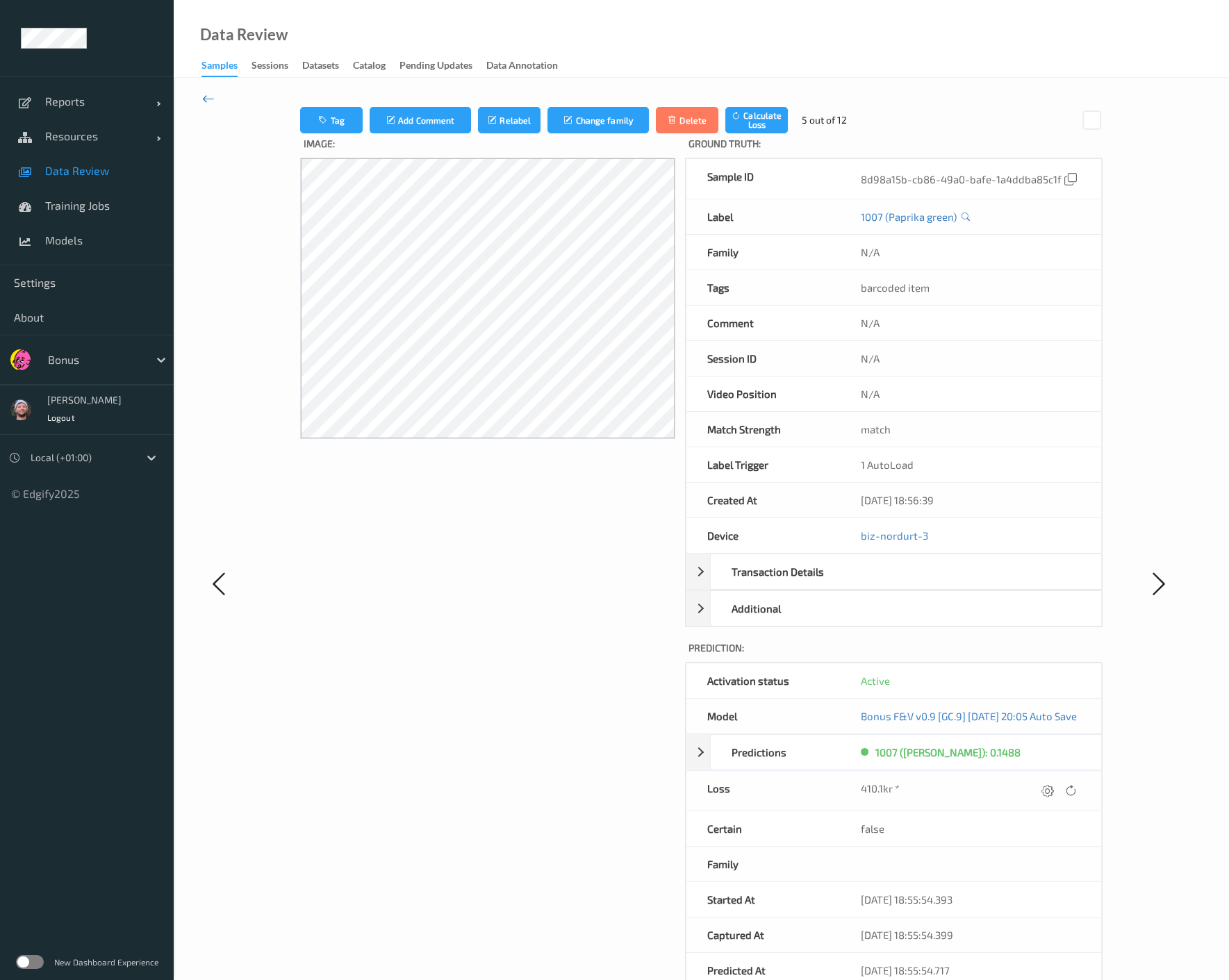
click at [202, 97] on icon at bounding box center [208, 99] width 13 height 15
click at [1051, 800] on div "N/A" at bounding box center [971, 791] width 220 height 19
click at [1052, 799] on div "N/A" at bounding box center [971, 791] width 220 height 19
click at [1055, 797] on icon at bounding box center [1048, 791] width 13 height 13
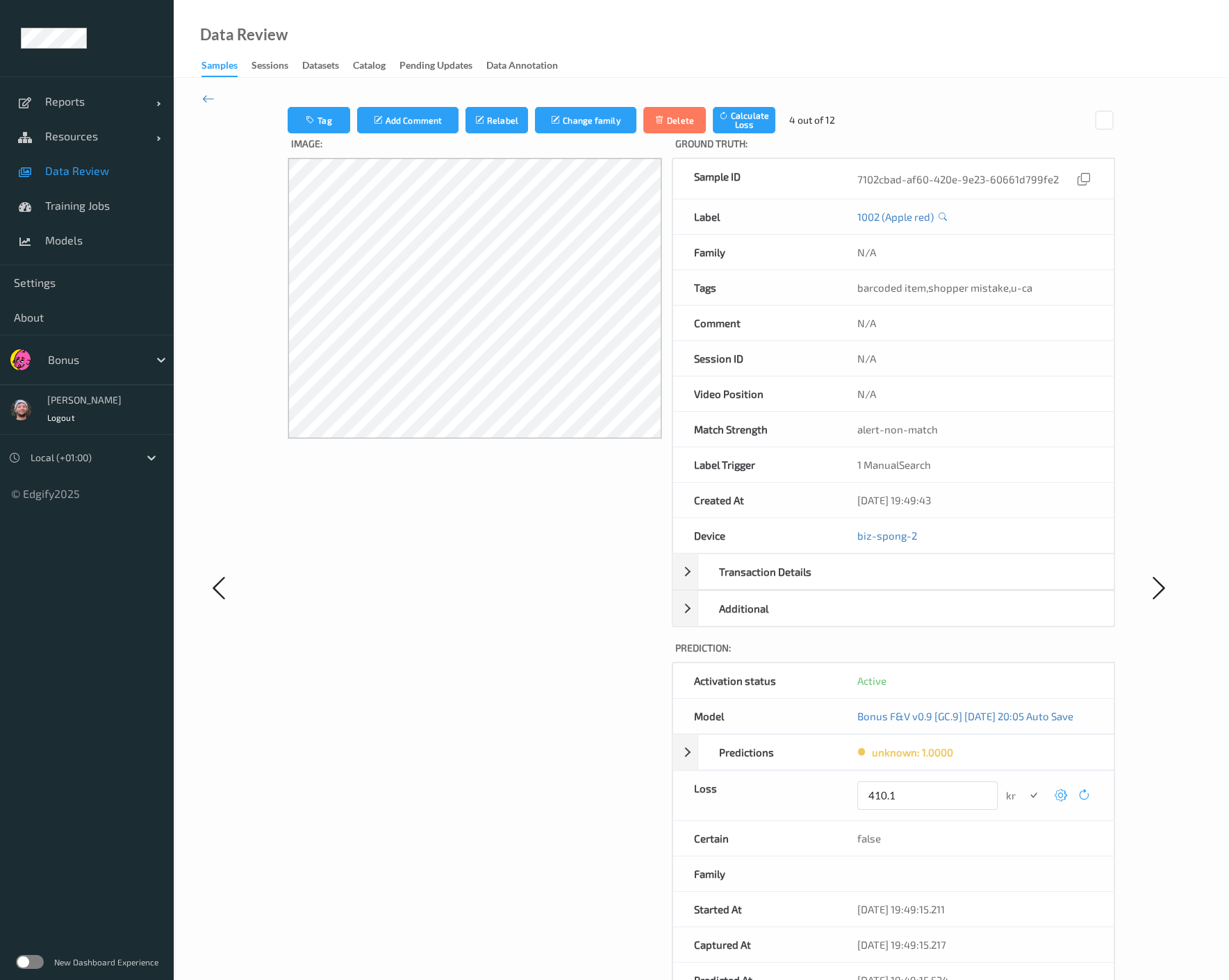
type input "410.1"
click at [1024, 786] on button "submit" at bounding box center [1033, 796] width 19 height 19
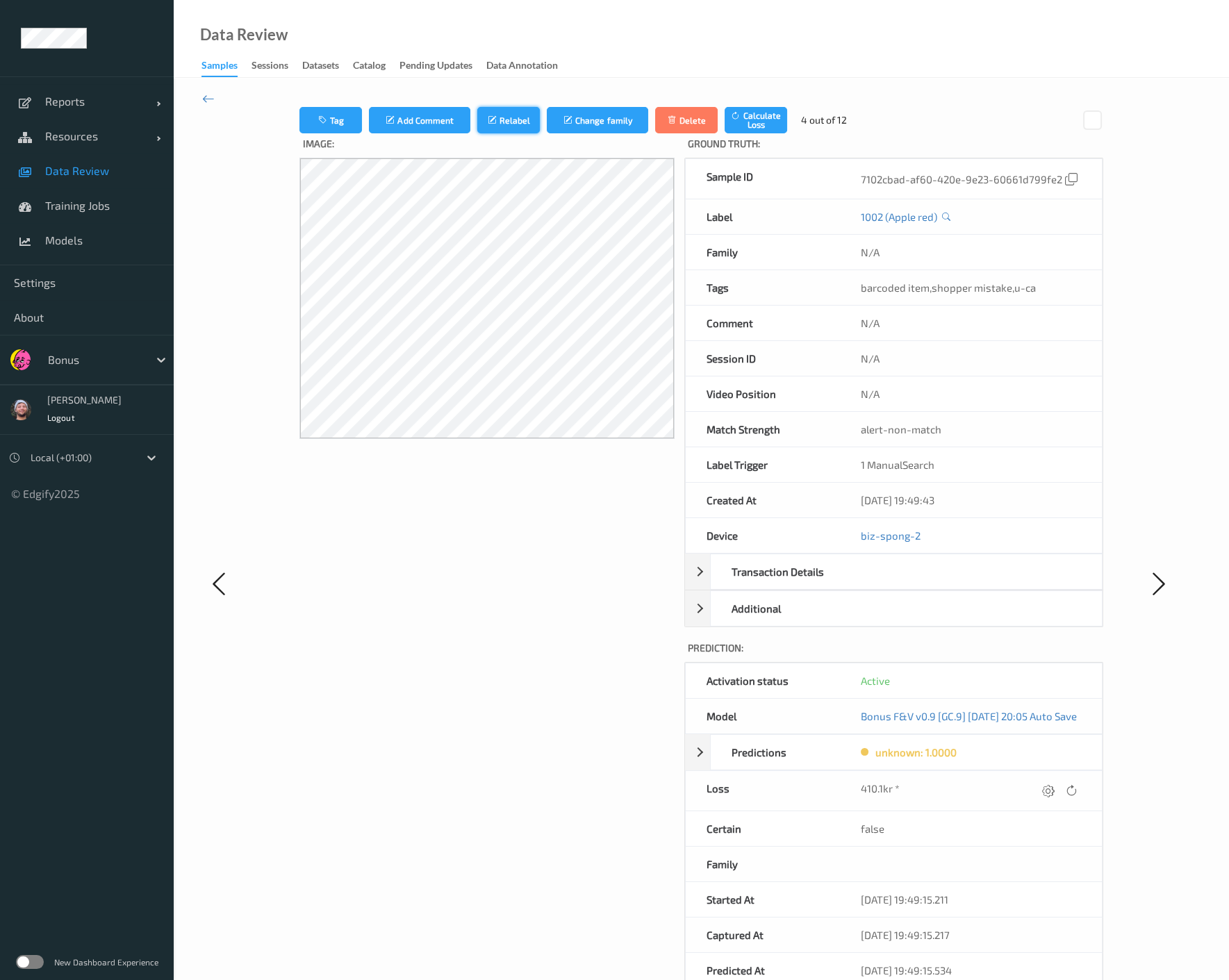
click at [504, 120] on button "Relabel" at bounding box center [508, 120] width 63 height 27
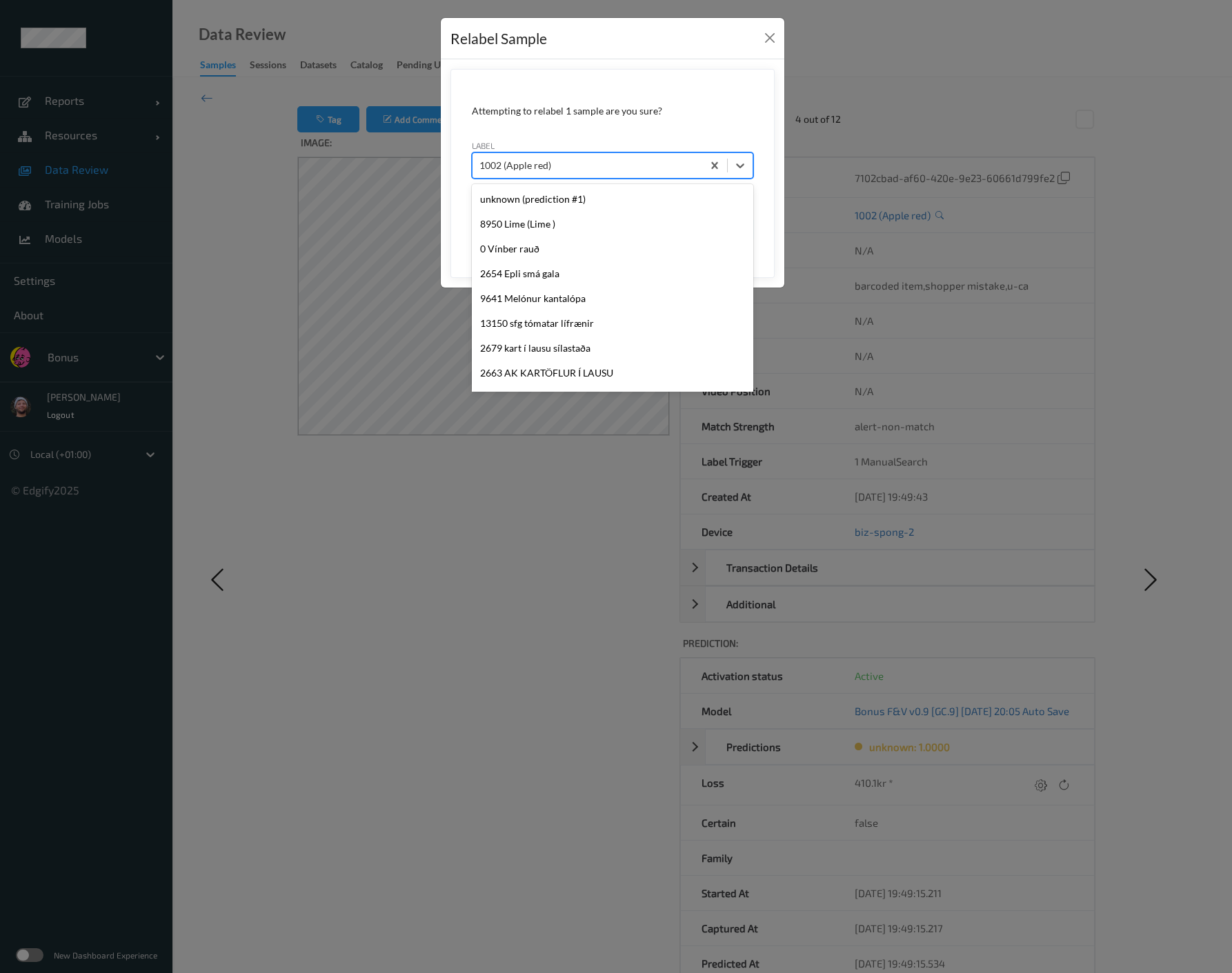
click at [651, 168] on div at bounding box center [587, 165] width 216 height 16
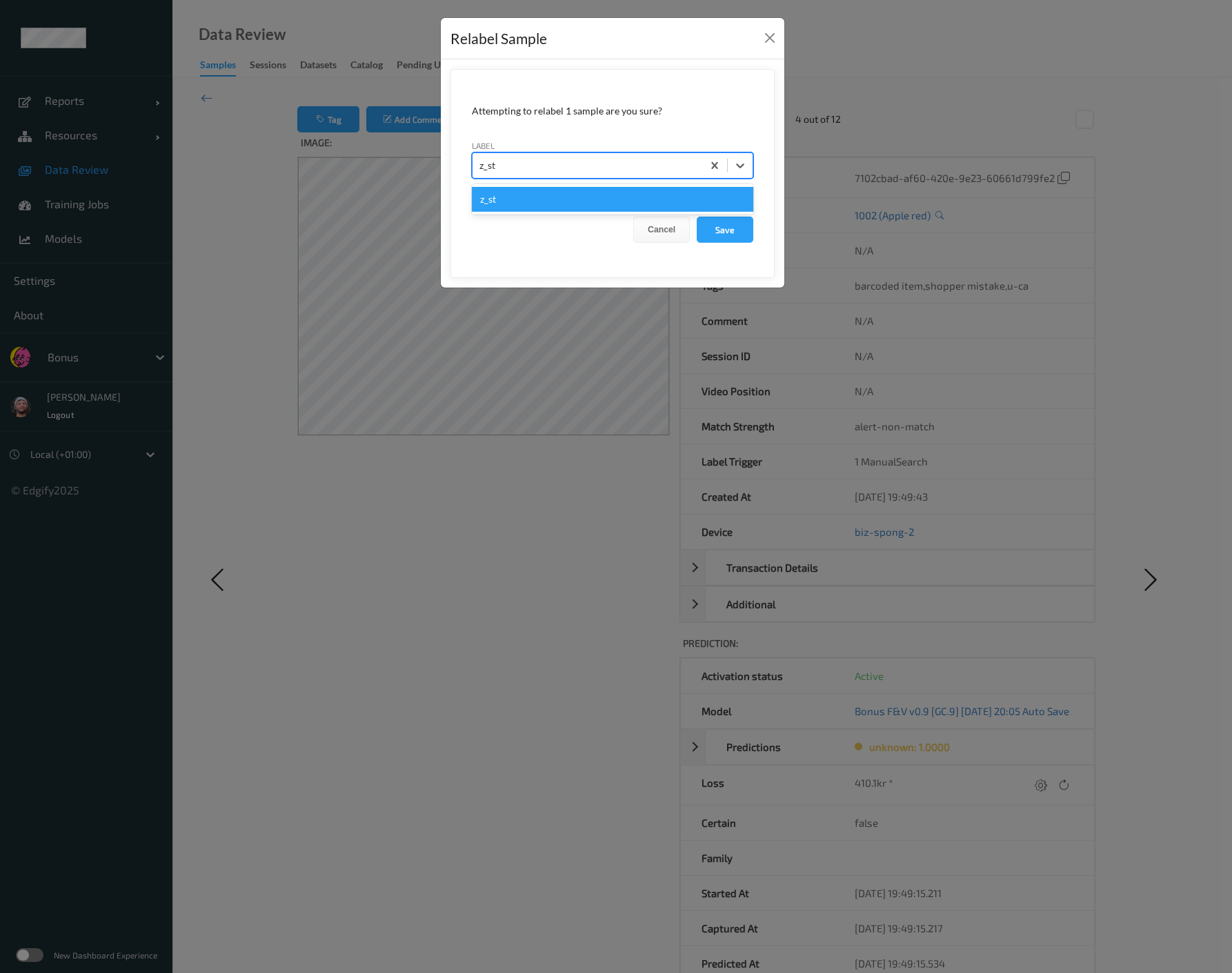
type input "z_str"
click at [696, 216] on button "Save" at bounding box center [725, 229] width 56 height 26
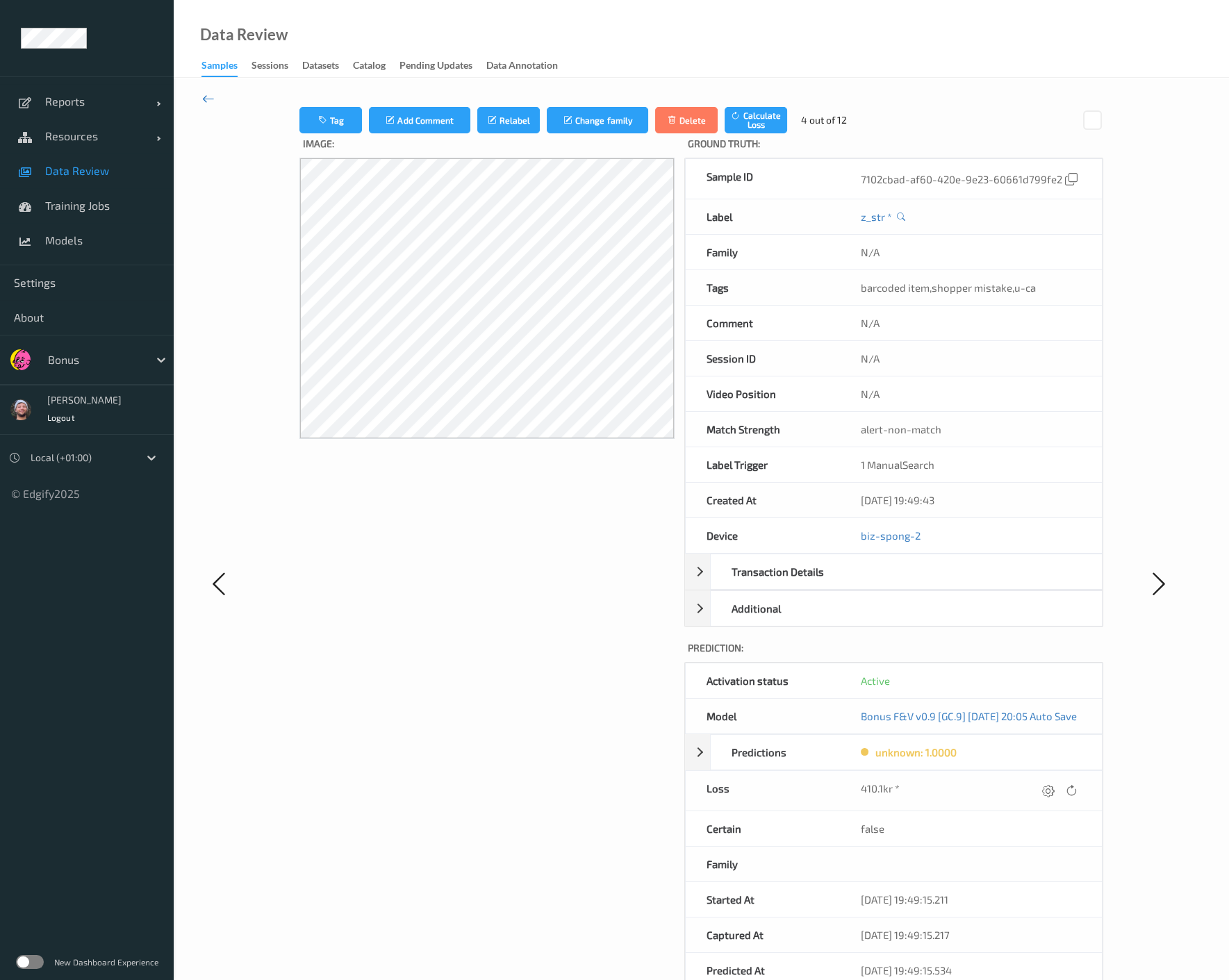
click at [208, 97] on icon at bounding box center [208, 99] width 13 height 15
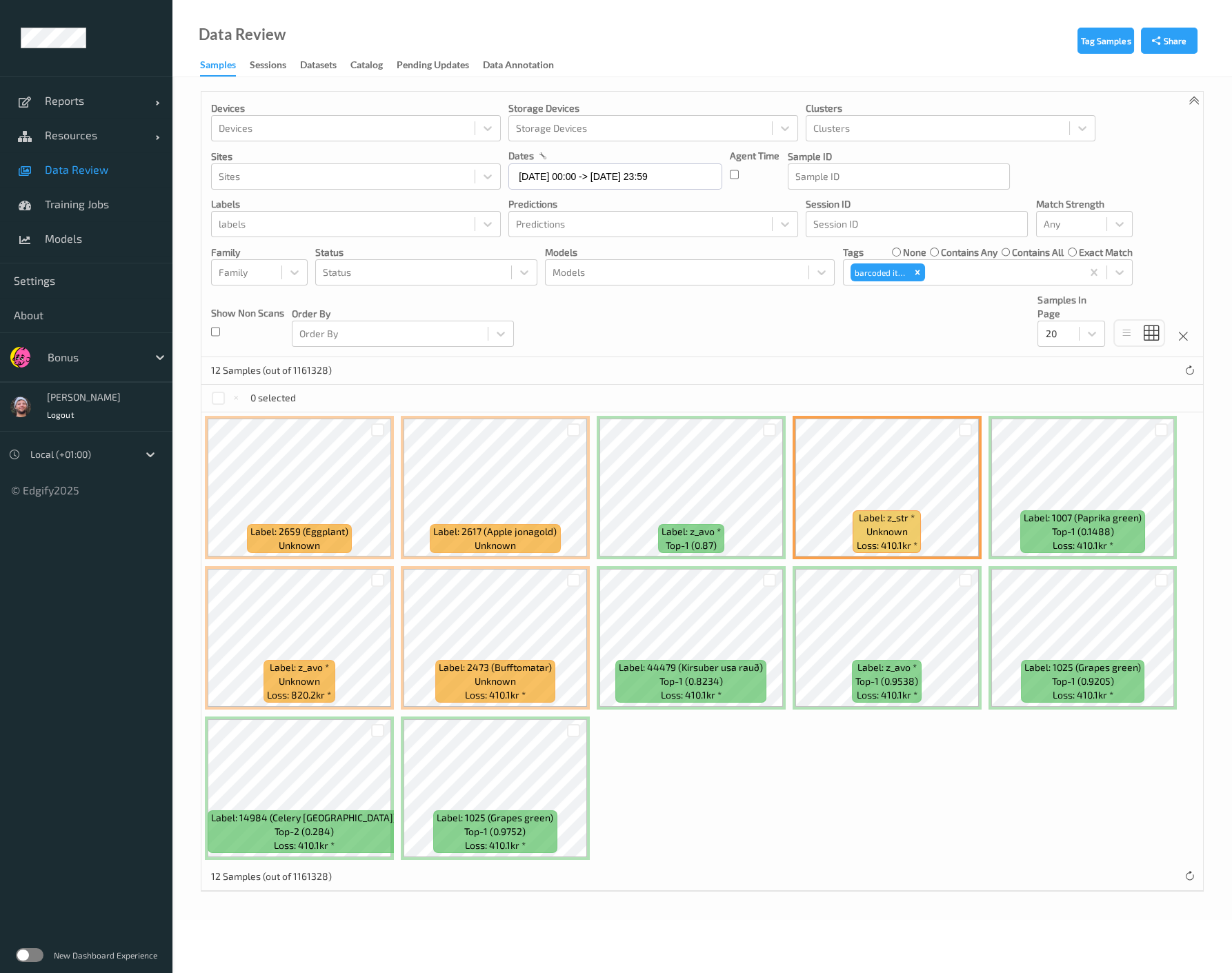
click at [370, 431] on div at bounding box center [377, 430] width 26 height 23
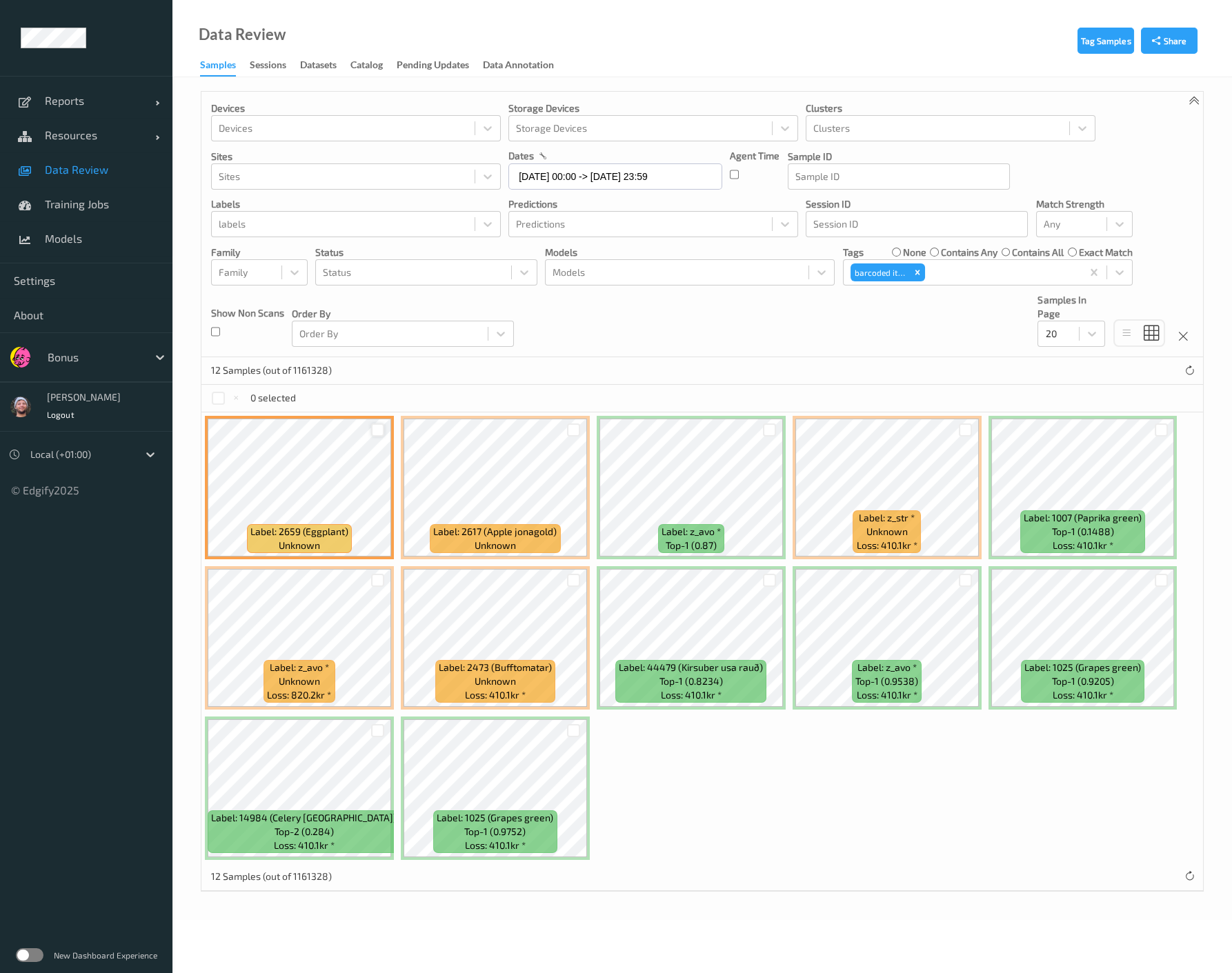
click at [379, 430] on div at bounding box center [377, 429] width 13 height 13
click at [456, 398] on button "Relabel" at bounding box center [462, 398] width 47 height 20
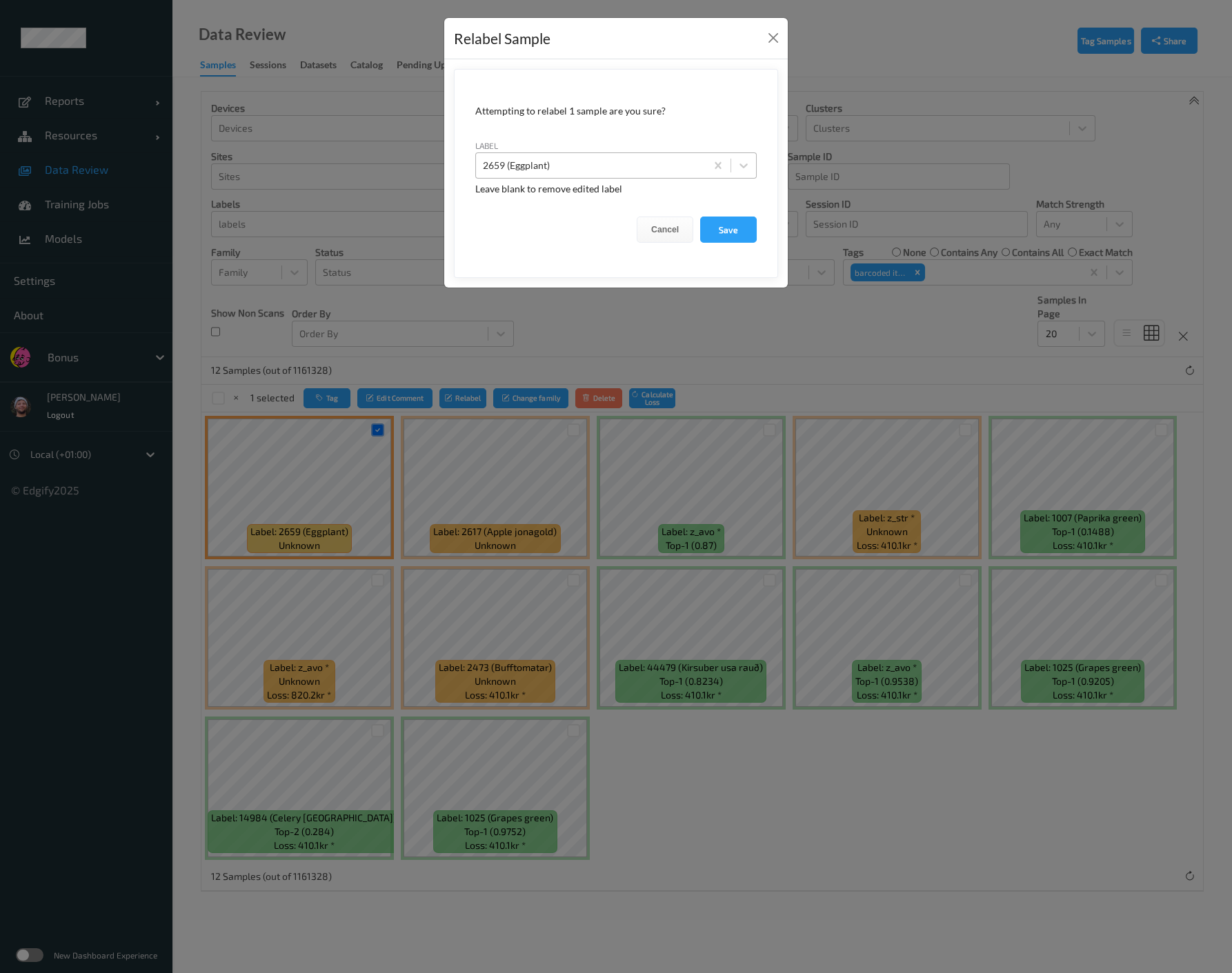
click at [504, 162] on div at bounding box center [591, 165] width 216 height 16
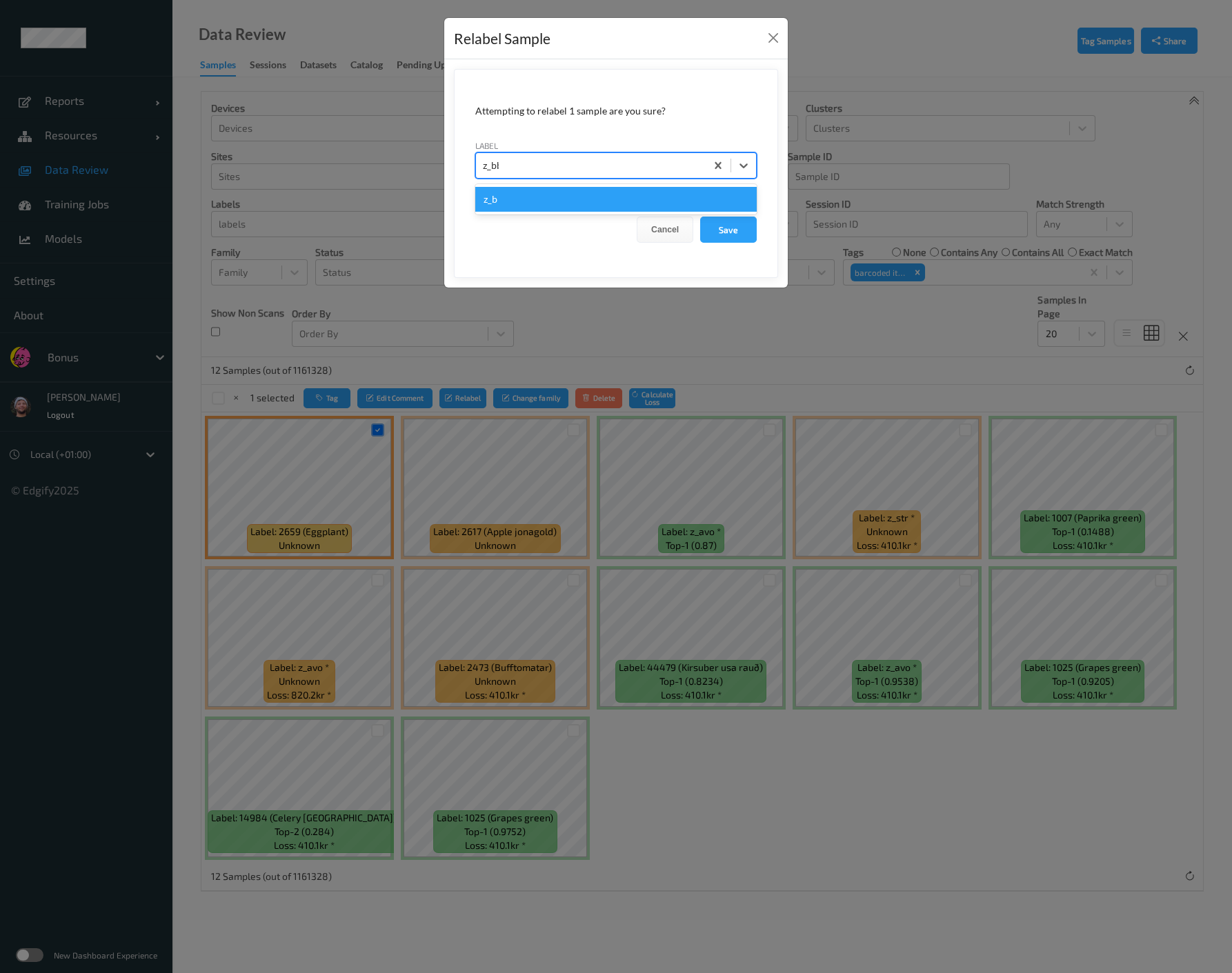
type input "z_bbt"
click at [700, 216] on button "Save" at bounding box center [728, 229] width 56 height 26
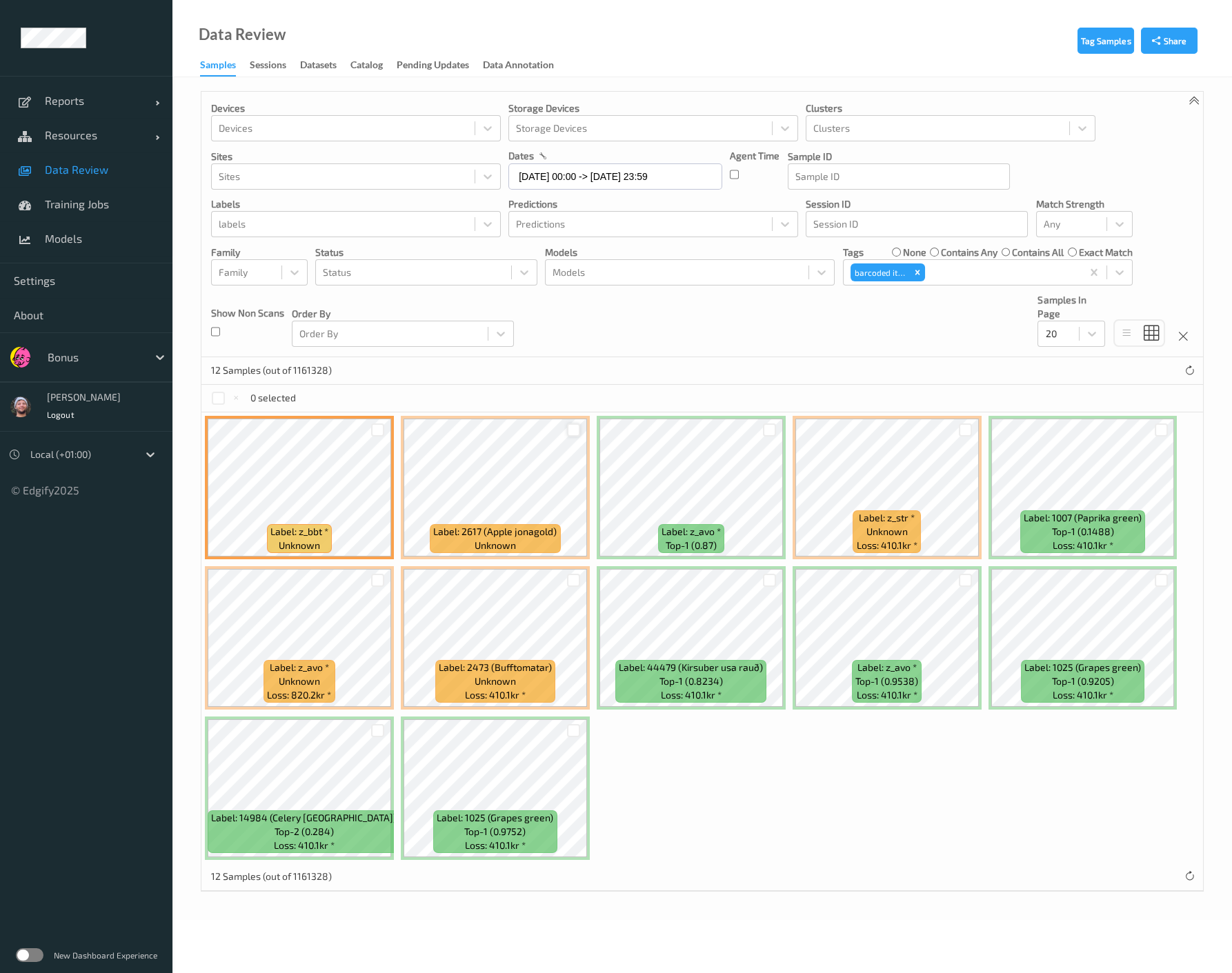
click at [569, 430] on div at bounding box center [573, 429] width 13 height 13
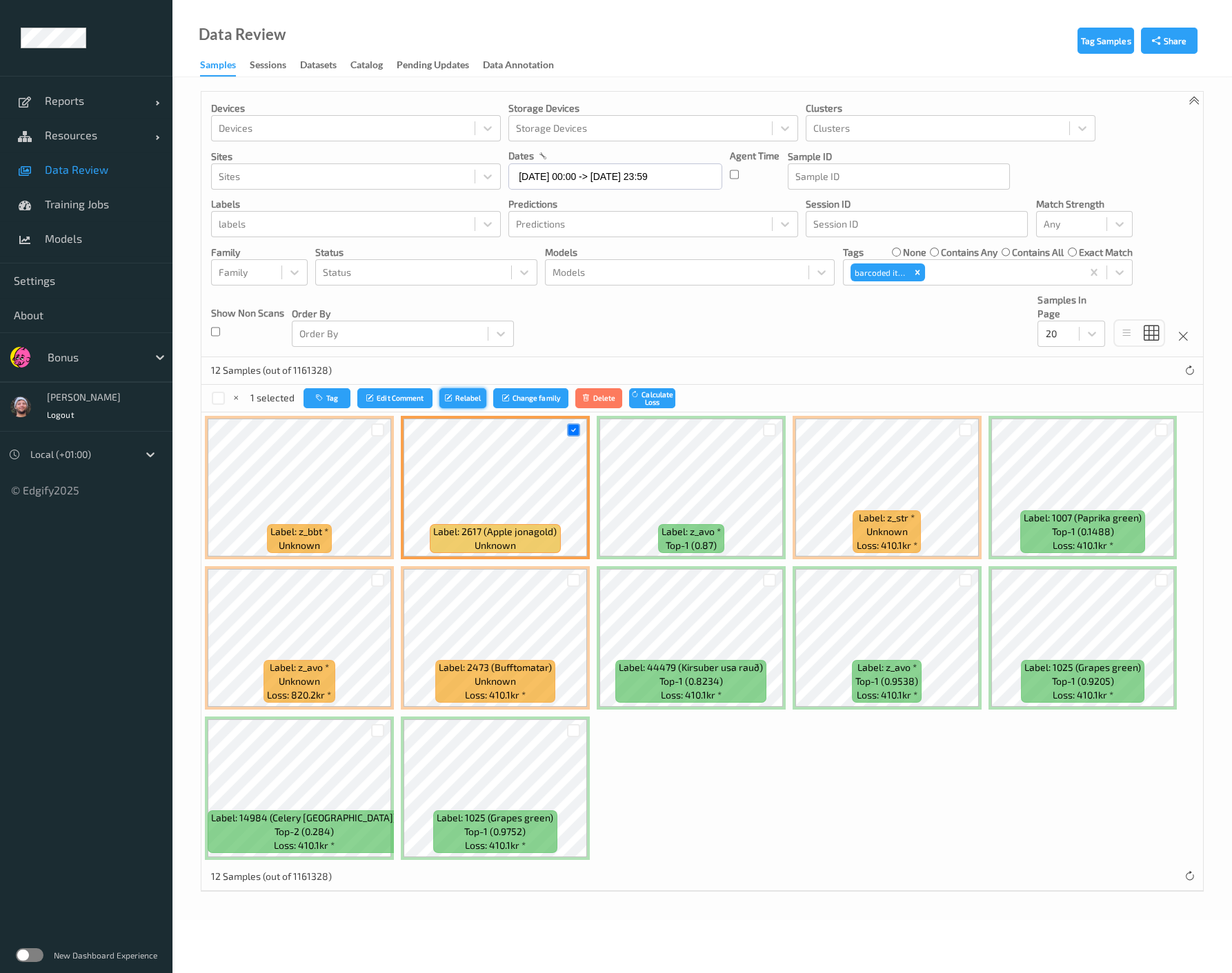
click at [478, 391] on button "Relabel" at bounding box center [462, 398] width 47 height 20
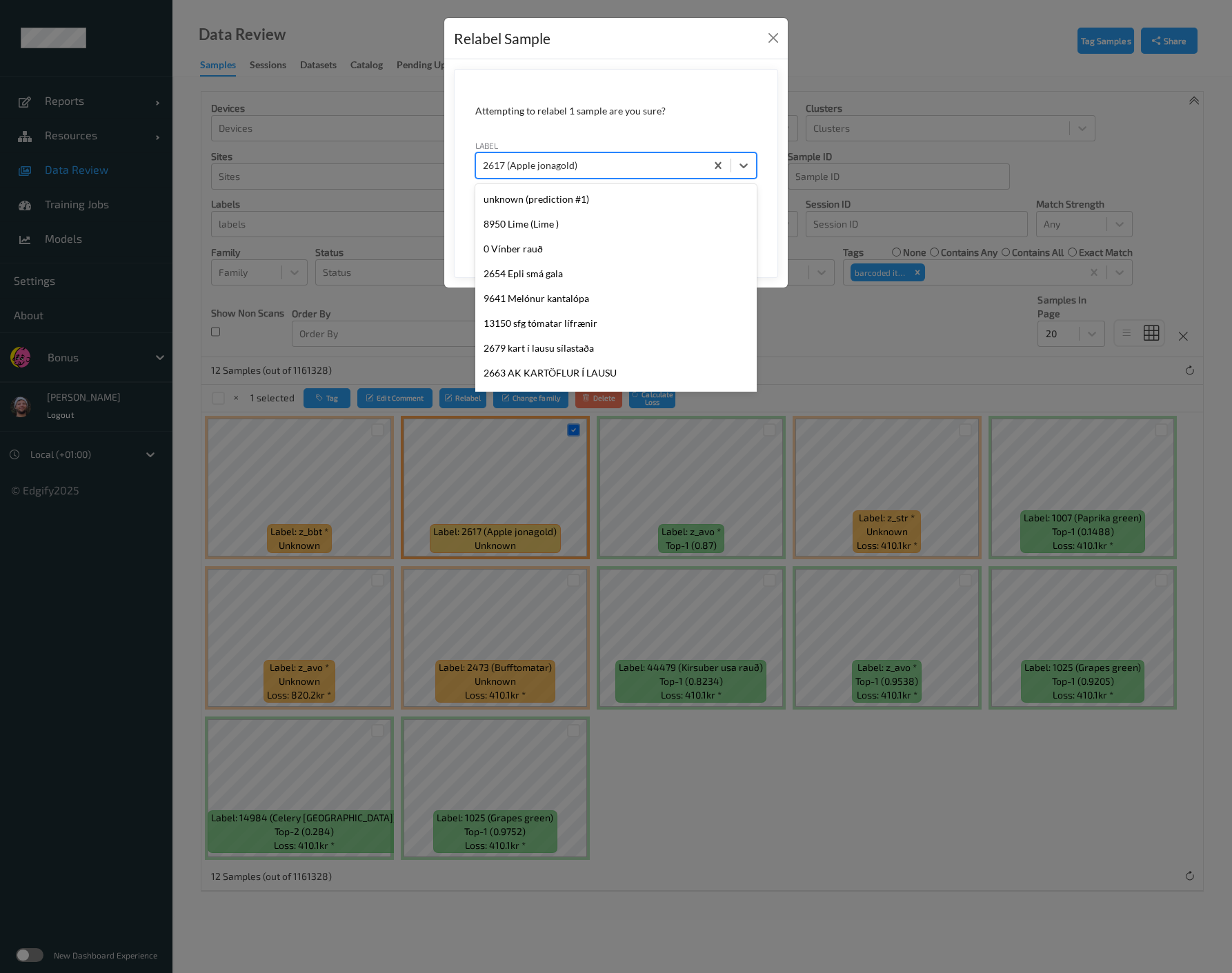
click at [576, 153] on div "2617 (Apple jonagold)" at bounding box center [616, 165] width 281 height 26
click at [533, 460] on div "Relabel Sample Attempting to relabel 1 sample are you sure? label option 2617 (…" at bounding box center [616, 486] width 1232 height 973
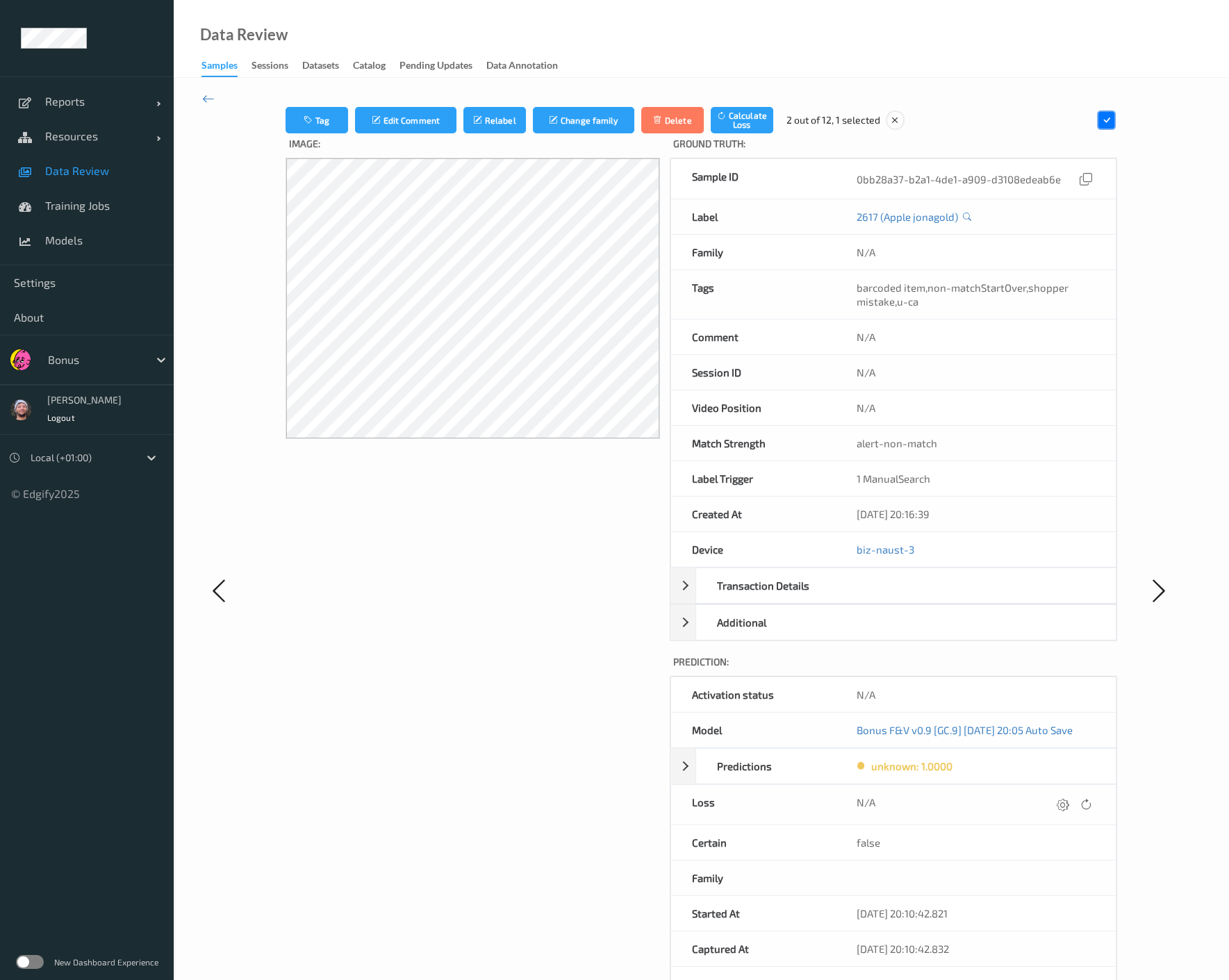
click at [1051, 809] on div "N/A" at bounding box center [976, 804] width 238 height 19
click at [1060, 809] on icon at bounding box center [1063, 804] width 13 height 13
type input "410.1"
click button "submit" at bounding box center [1035, 809] width 19 height 19
click at [1060, 809] on icon at bounding box center [1063, 804] width 13 height 13
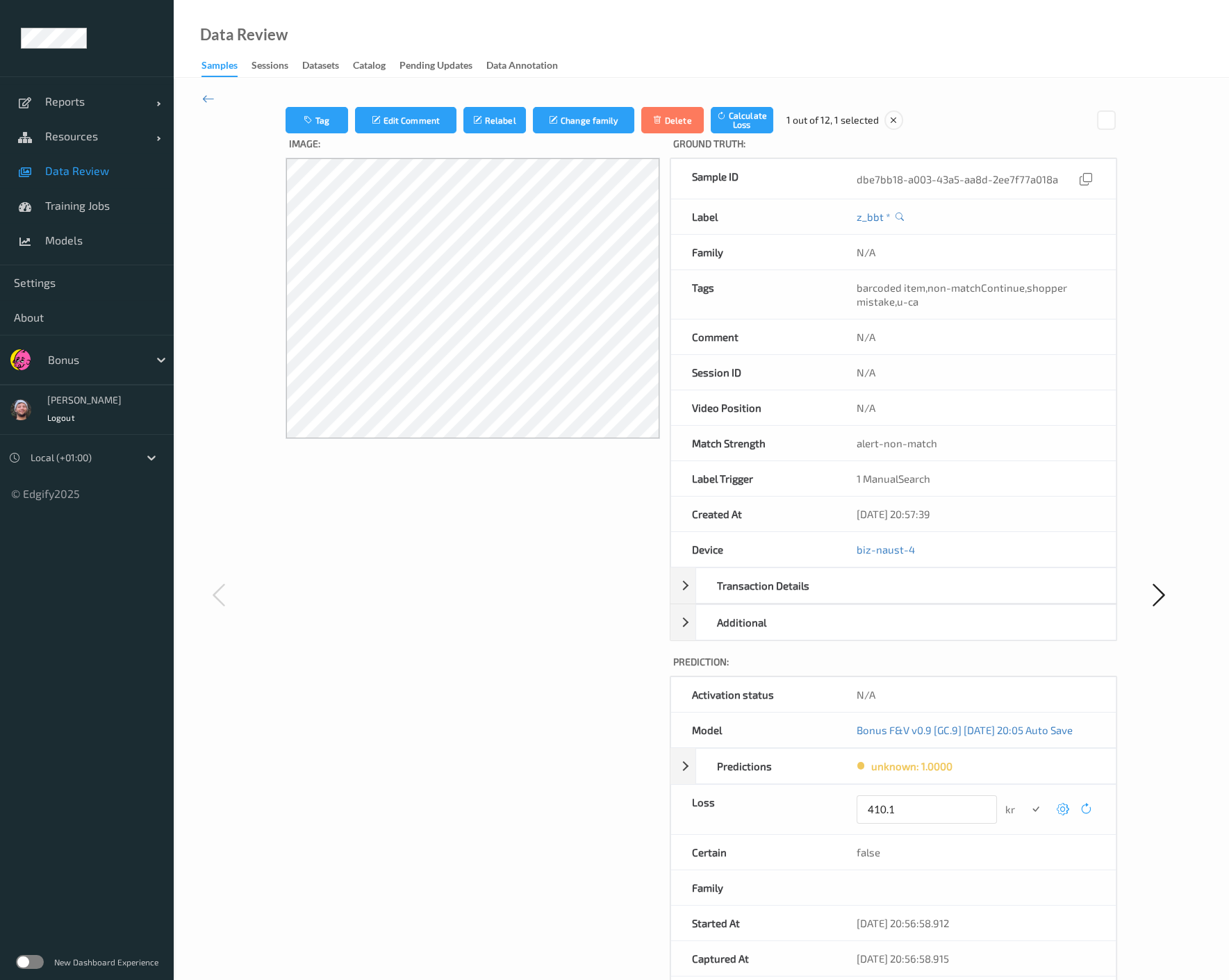
click at [1026, 800] on button "submit" at bounding box center [1035, 809] width 19 height 19
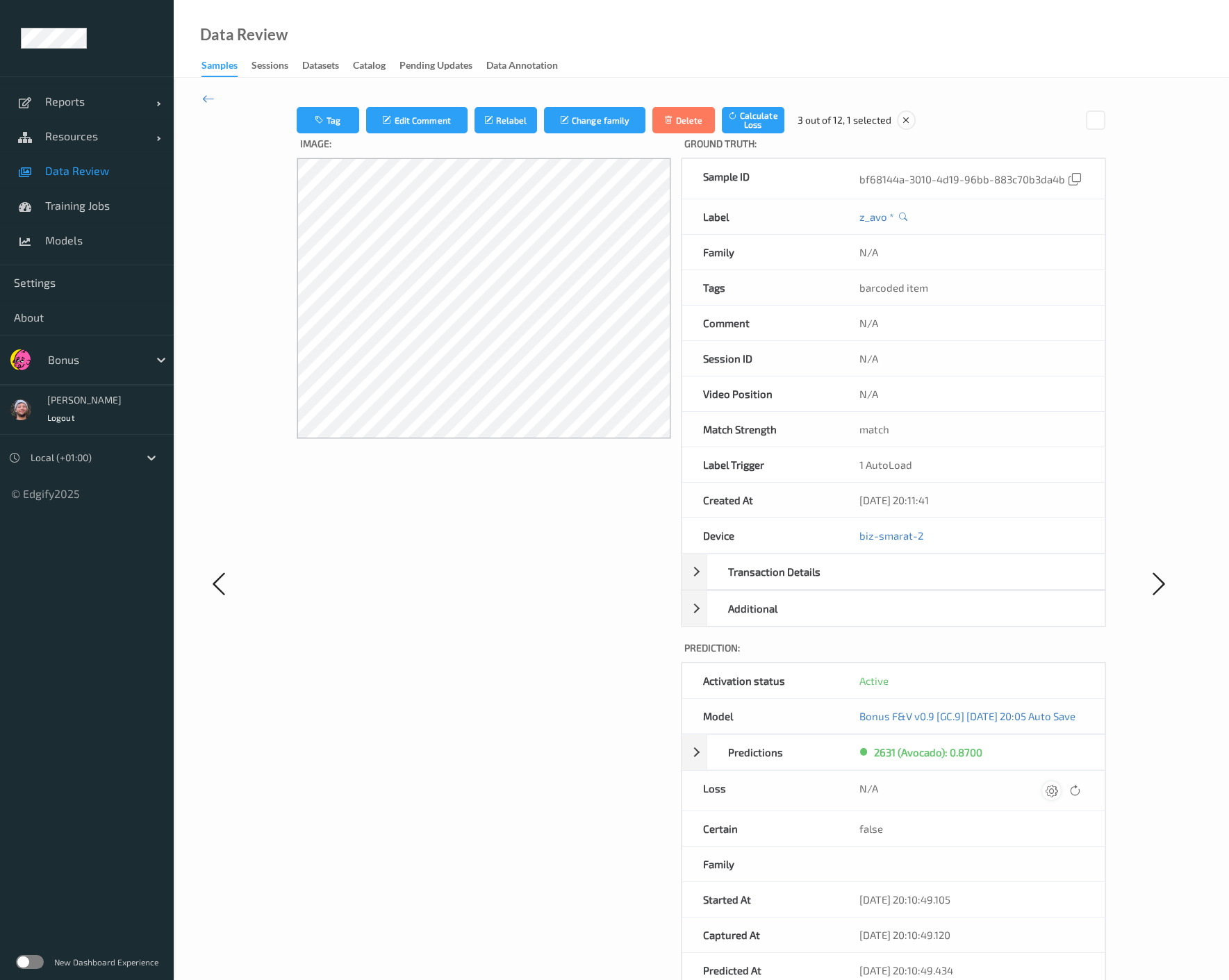
click at [1058, 795] on icon at bounding box center [1051, 791] width 13 height 13
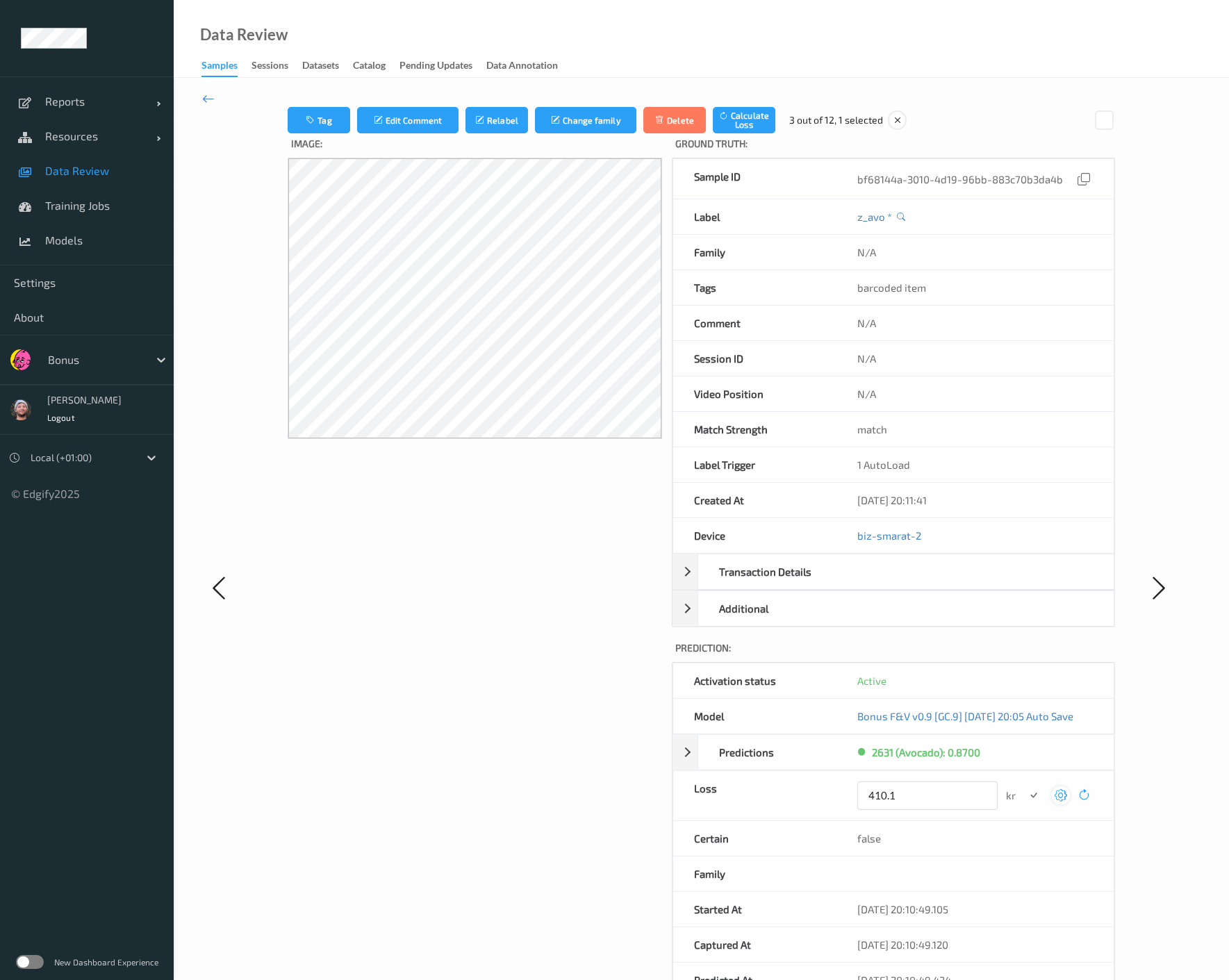
click button "submit" at bounding box center [1033, 796] width 19 height 19
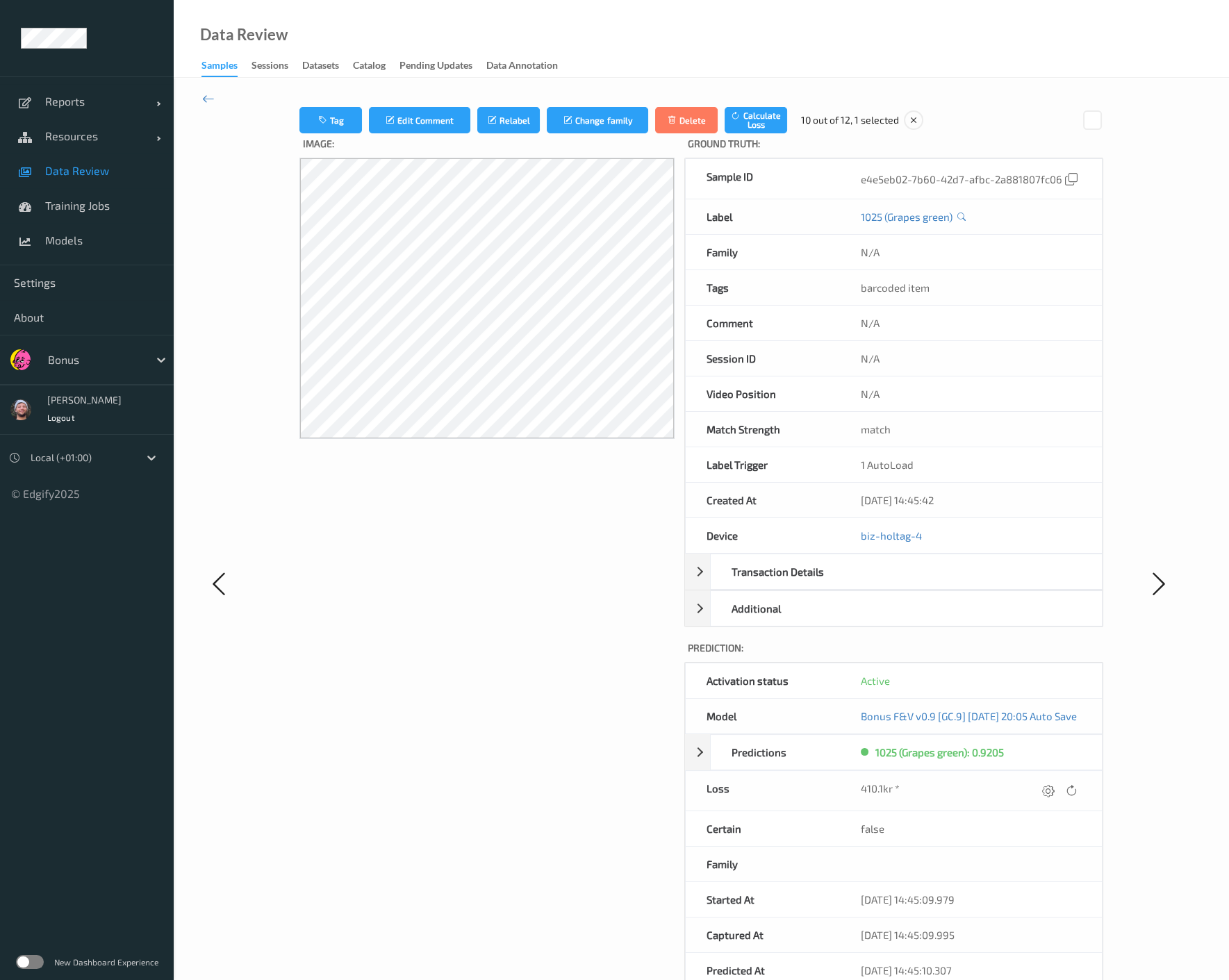
click at [91, 181] on link "Data Review" at bounding box center [87, 171] width 174 height 35
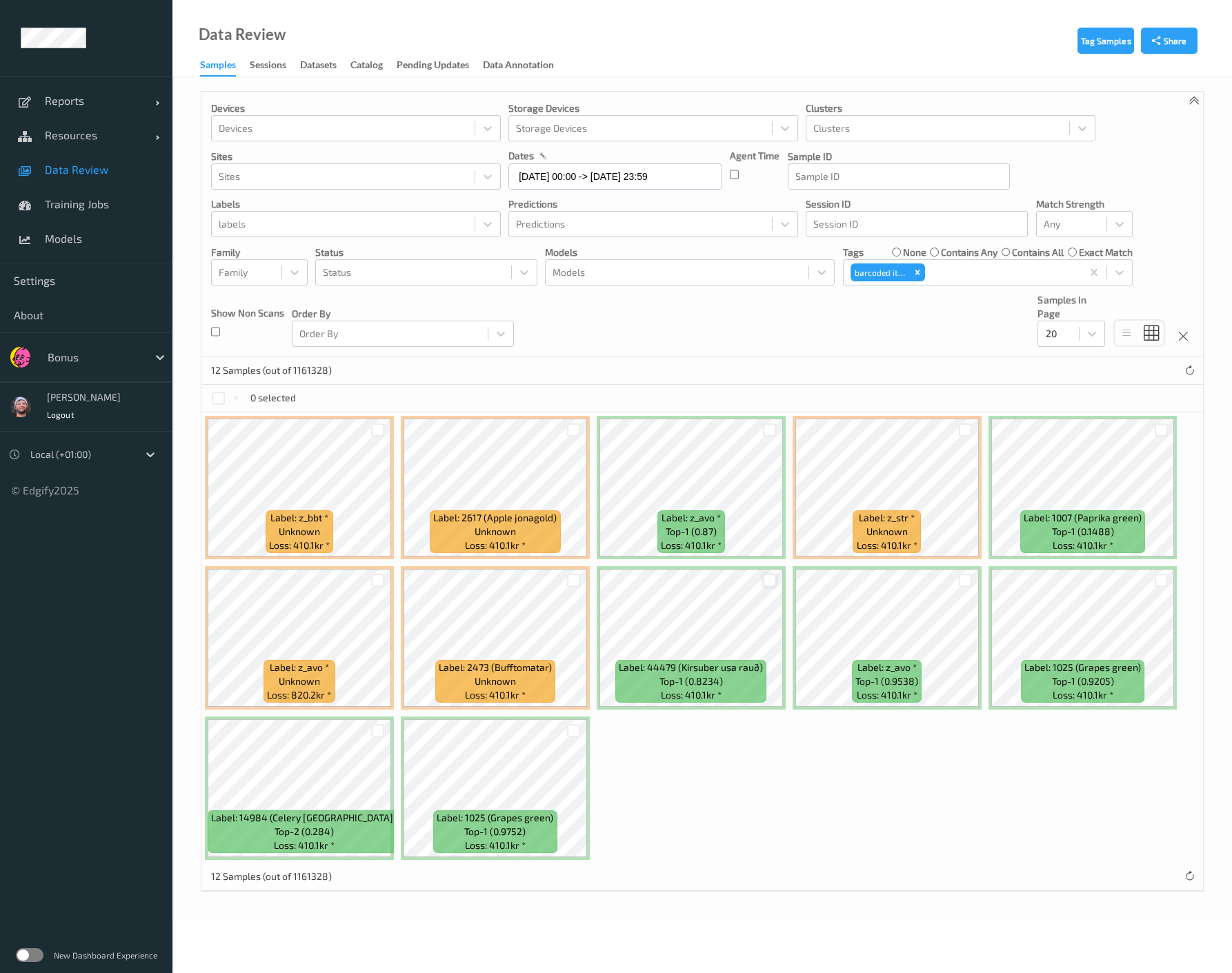
click at [772, 581] on div at bounding box center [769, 580] width 13 height 13
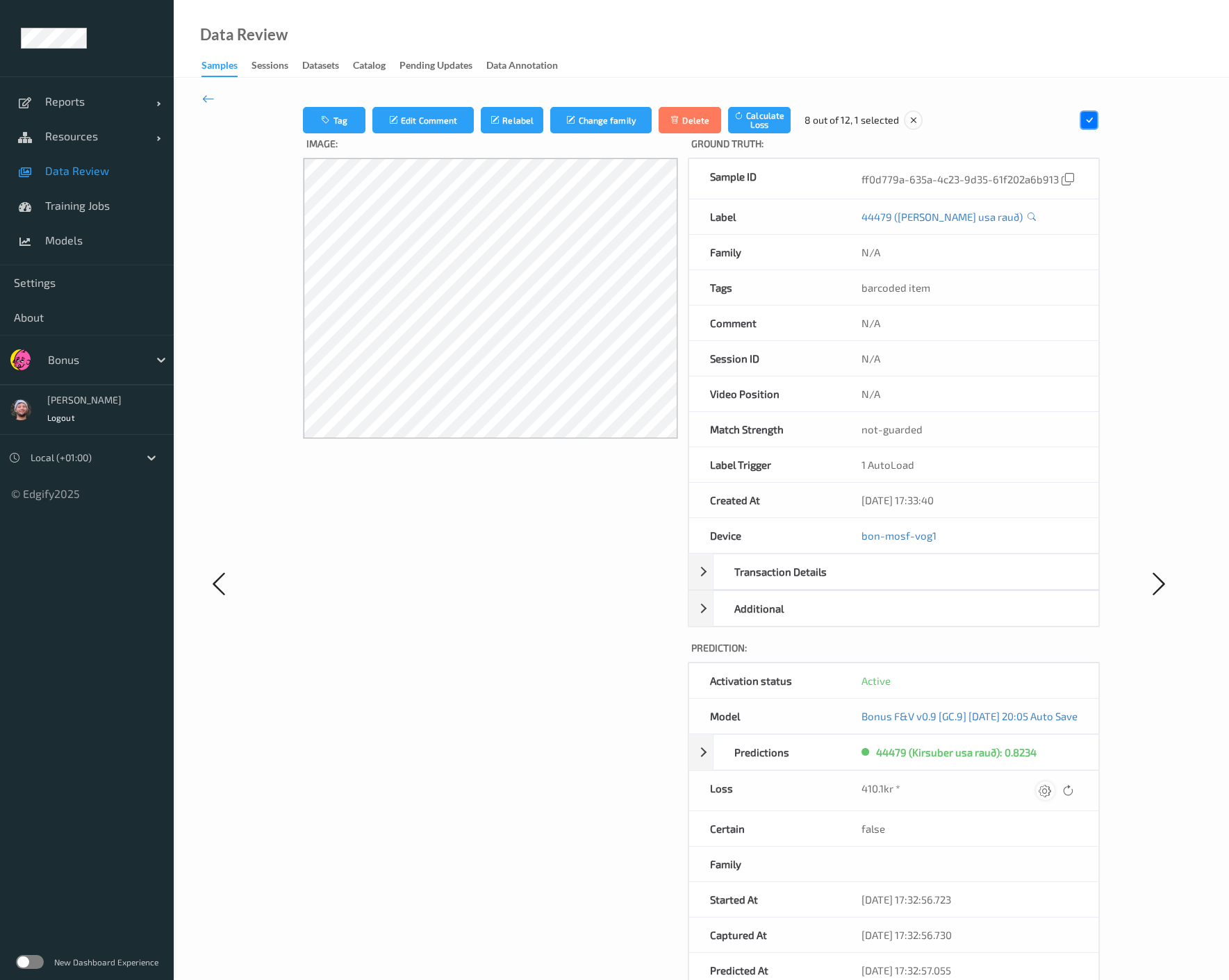
click at [1051, 797] on icon at bounding box center [1045, 791] width 13 height 13
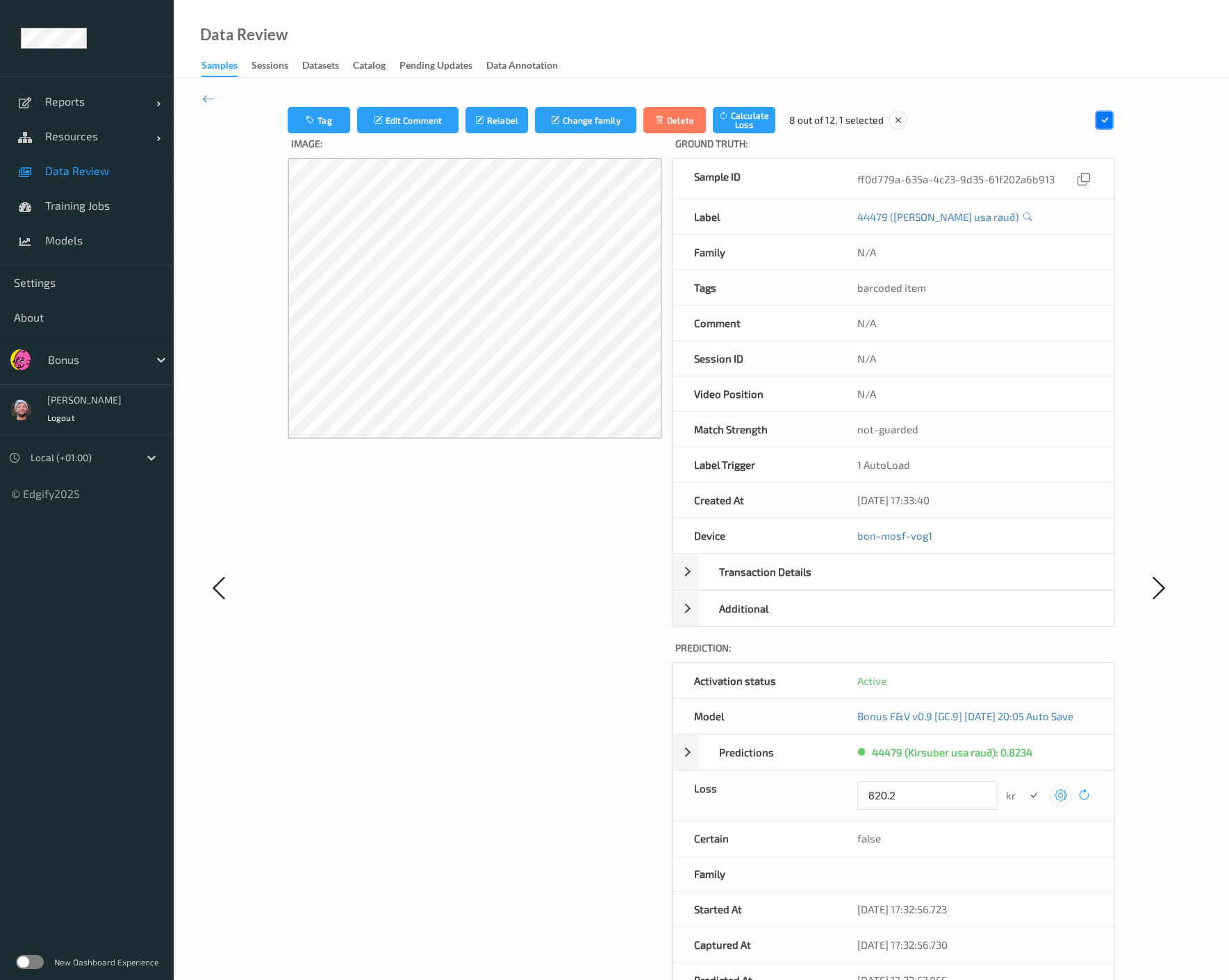
type input "820.2"
click at [1024, 786] on button "submit" at bounding box center [1033, 796] width 19 height 19
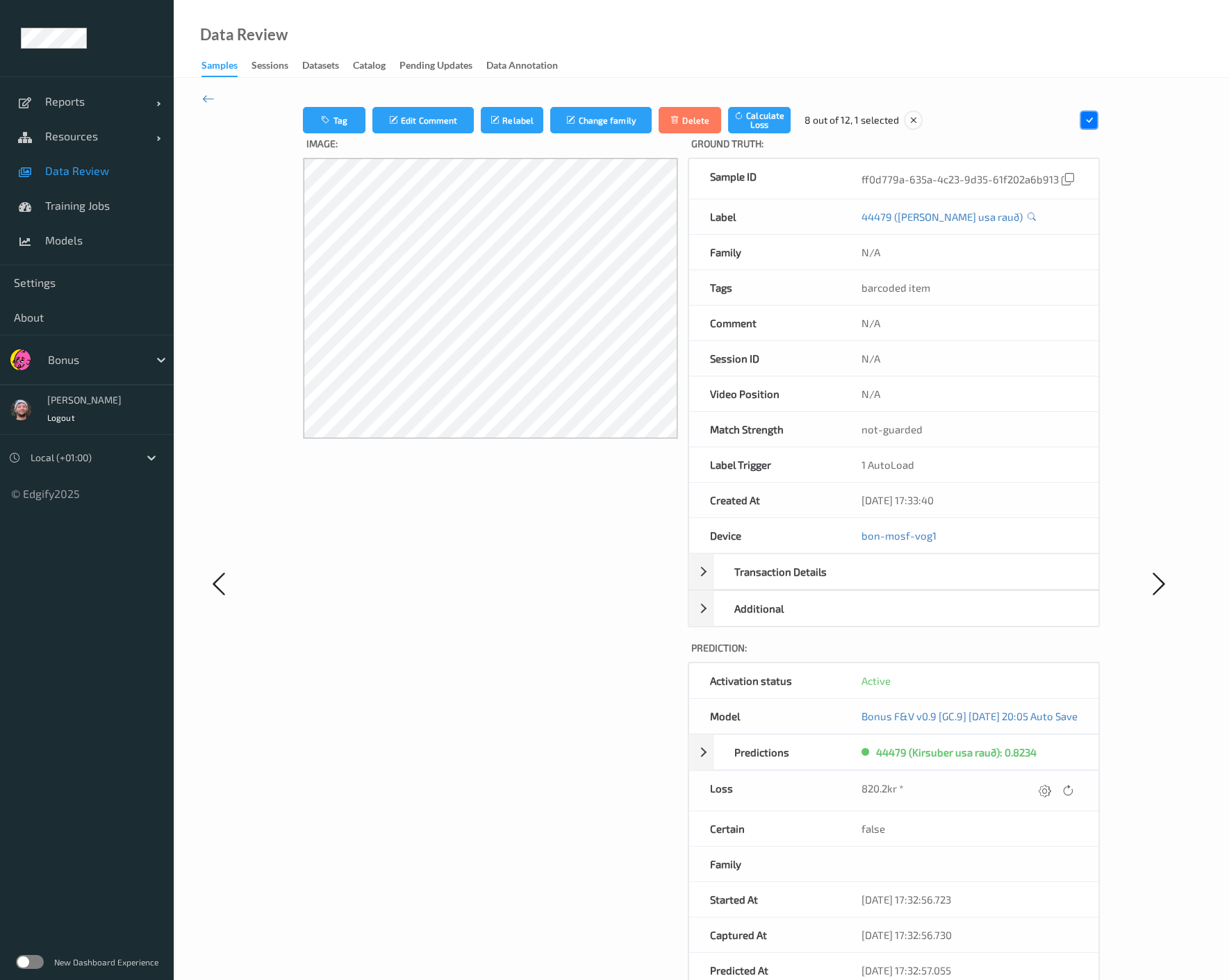
click at [214, 95] on div "Tag Edit Comment Relabel Change family Delete Calculate Loss 8 out of 12, 1 sel…" at bounding box center [702, 583] width 1055 height 1011
click at [207, 91] on icon at bounding box center [208, 99] width 13 height 15
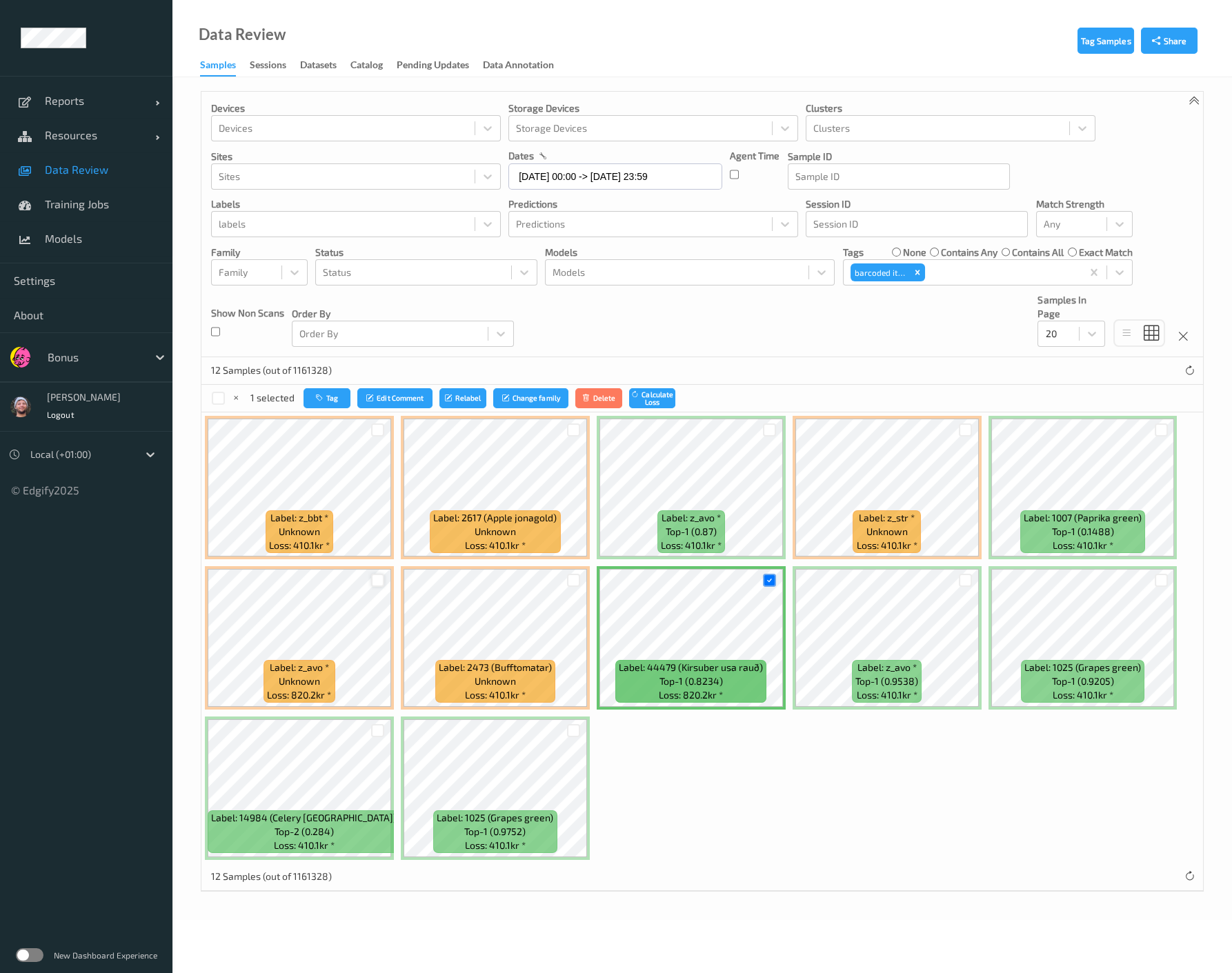
click at [375, 579] on div at bounding box center [377, 580] width 13 height 13
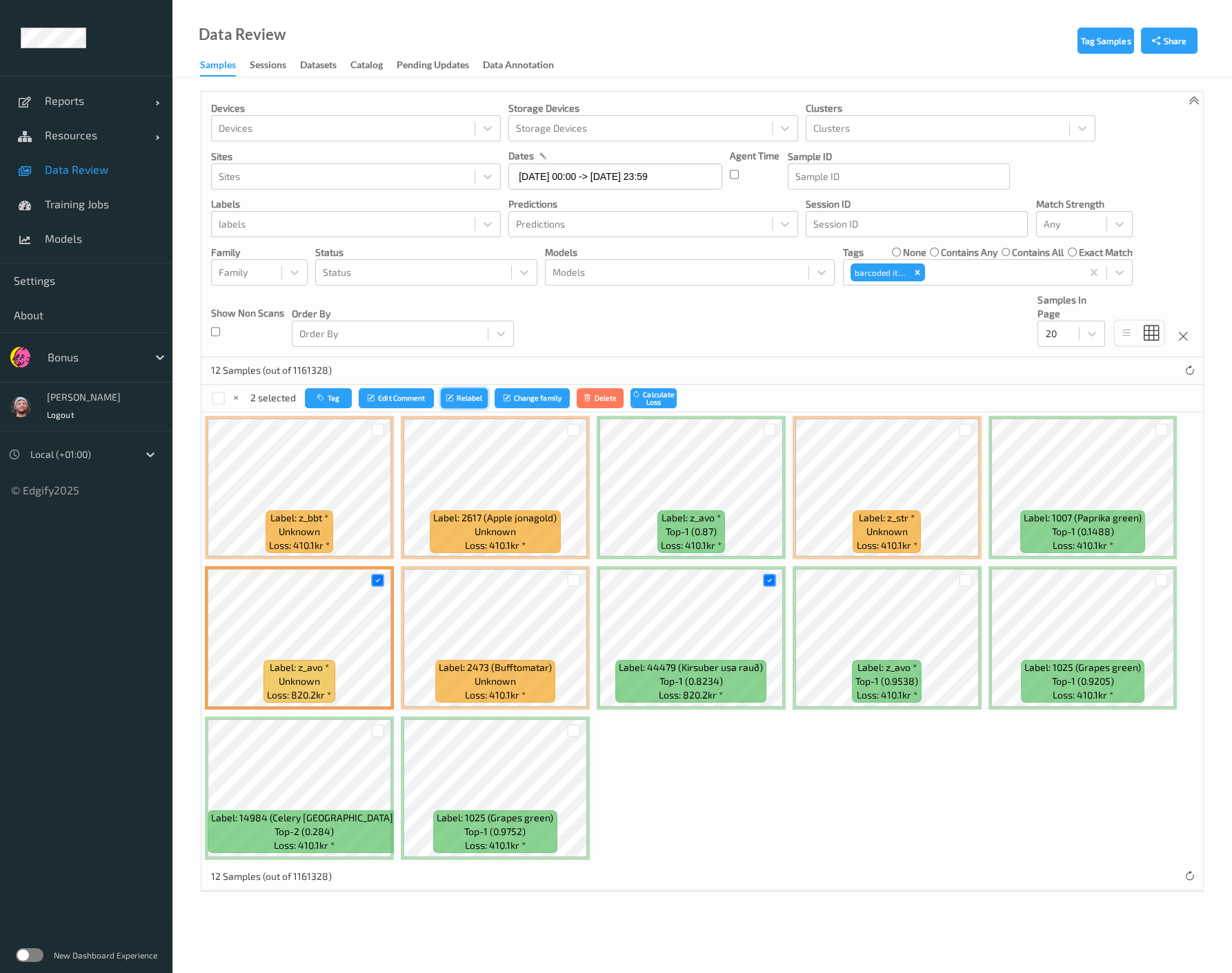
click at [456, 391] on button "Relabel" at bounding box center [464, 398] width 47 height 20
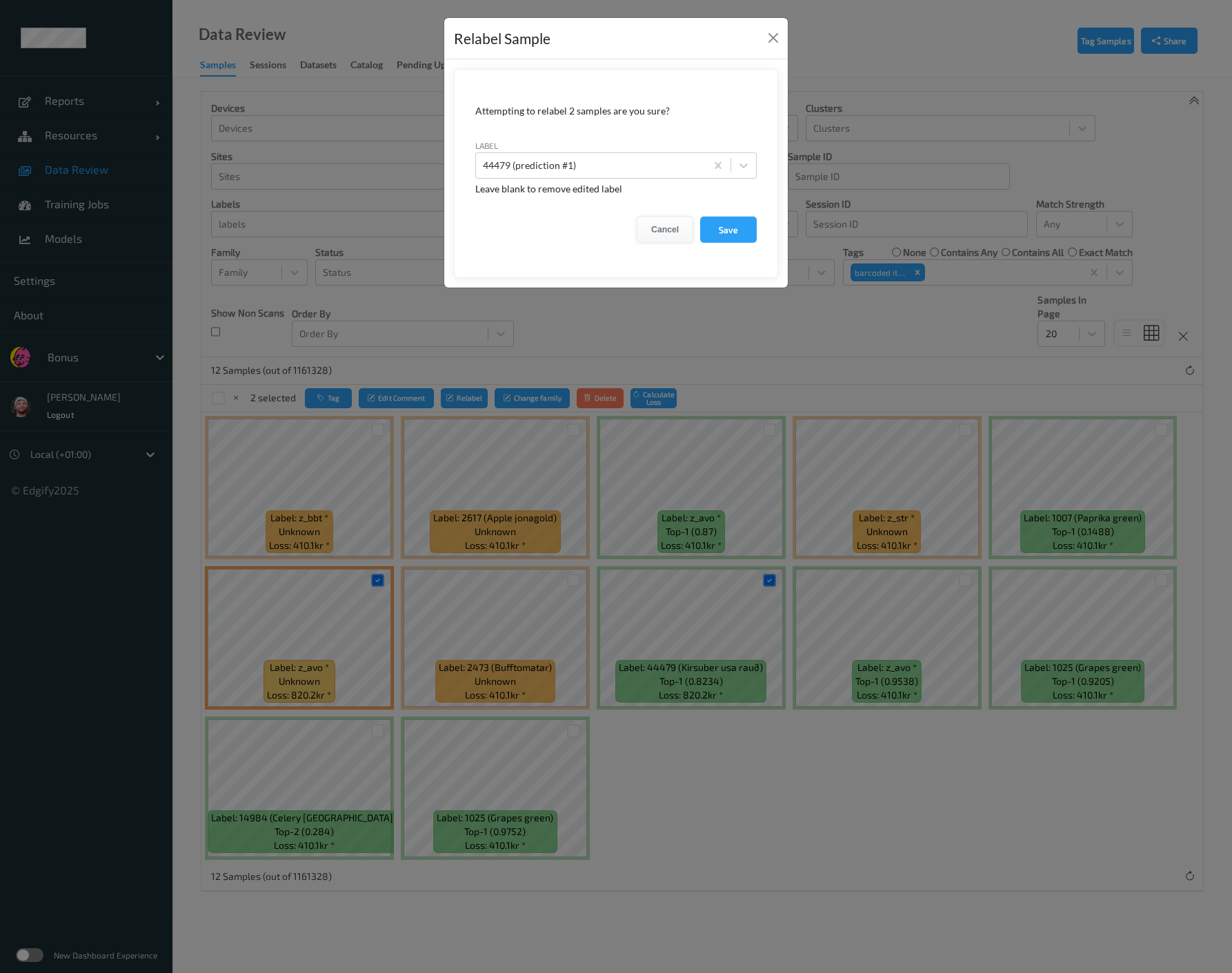
click at [645, 224] on button "Cancel" at bounding box center [665, 229] width 56 height 26
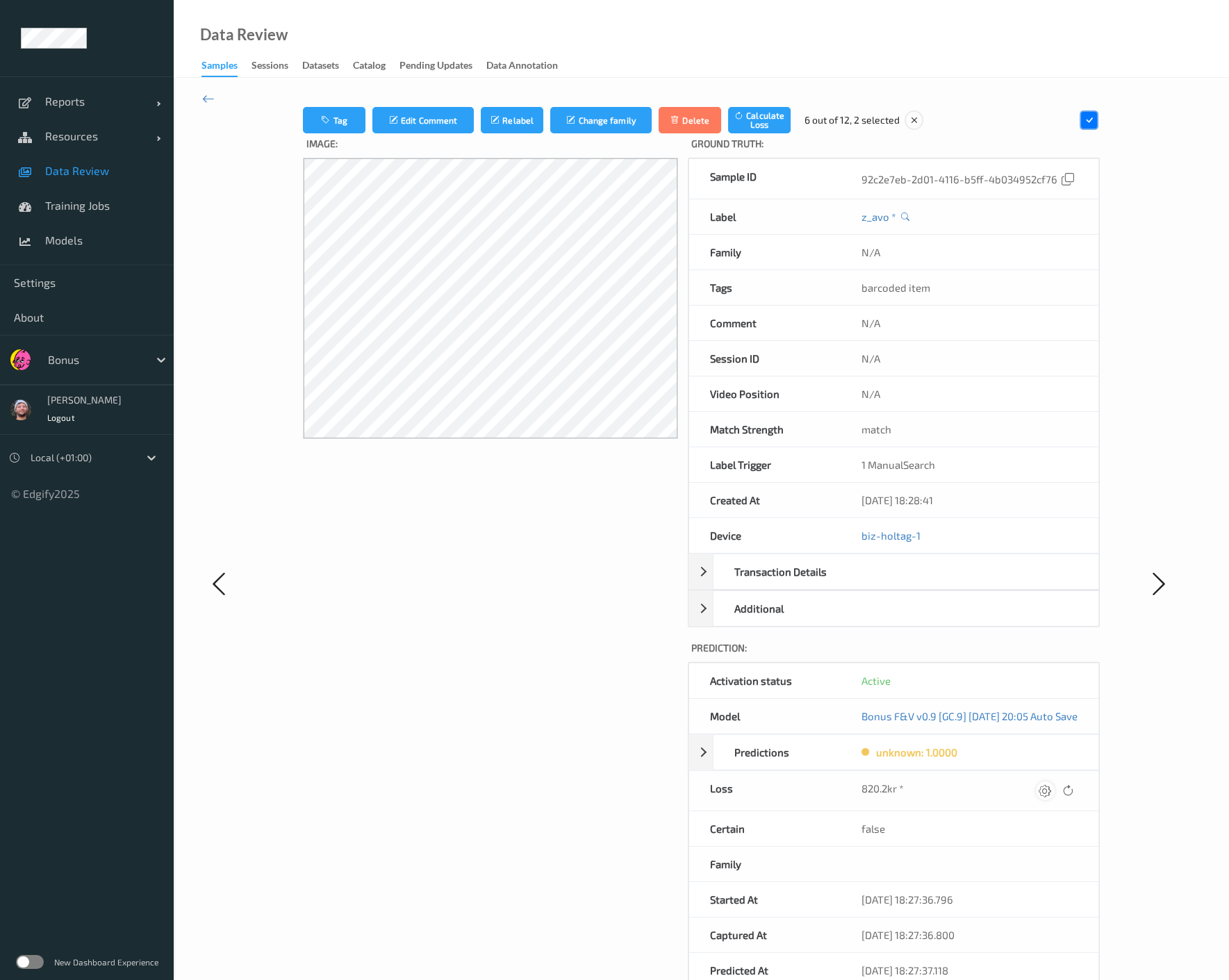
drag, startPoint x: 1044, startPoint y: 803, endPoint x: 1059, endPoint y: 800, distance: 15.3
click at [1048, 800] on div "820.2kr *" at bounding box center [969, 791] width 216 height 19
click at [1051, 797] on icon at bounding box center [1045, 791] width 13 height 13
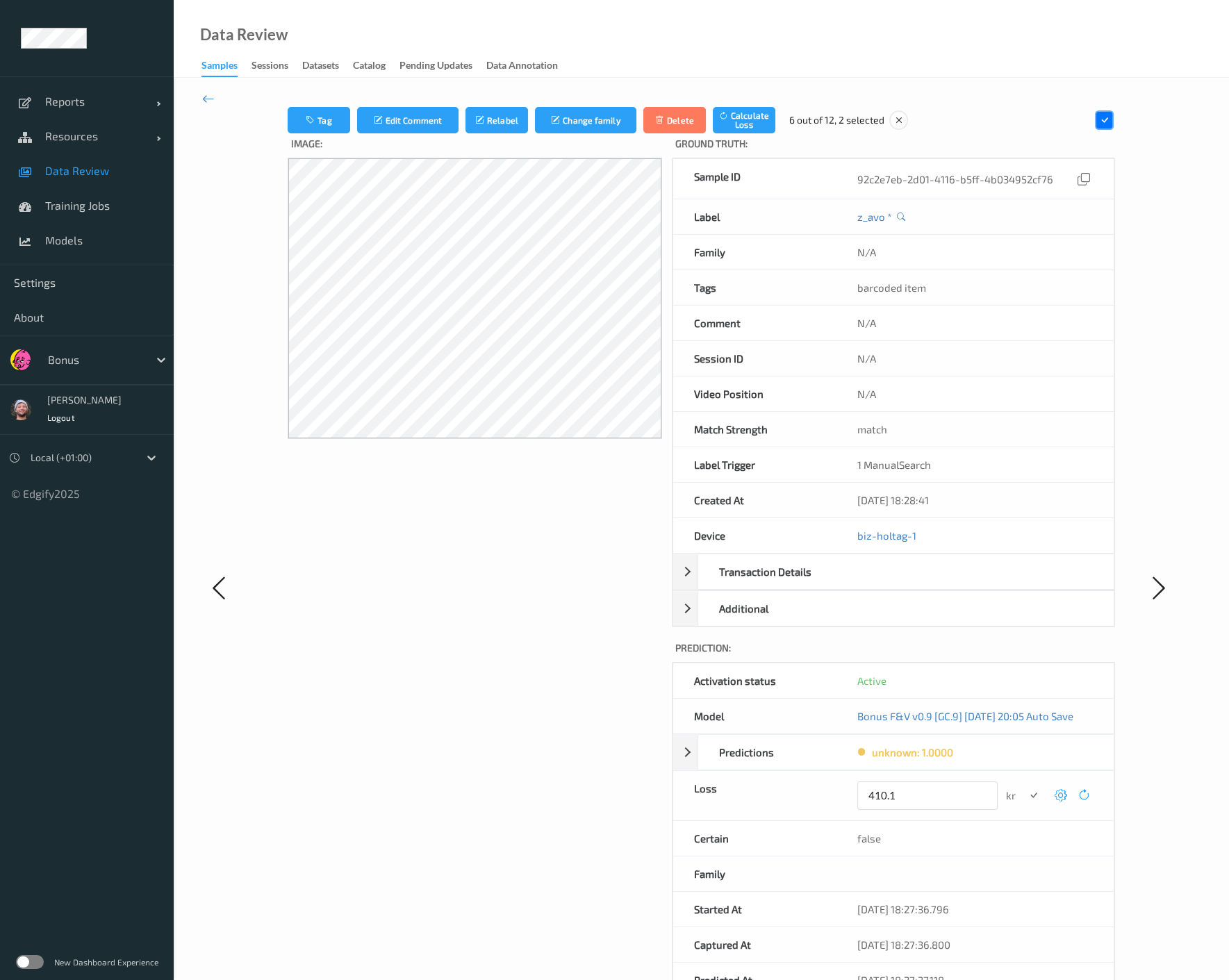
type input "410.1"
click at [1024, 786] on button "submit" at bounding box center [1033, 796] width 19 height 19
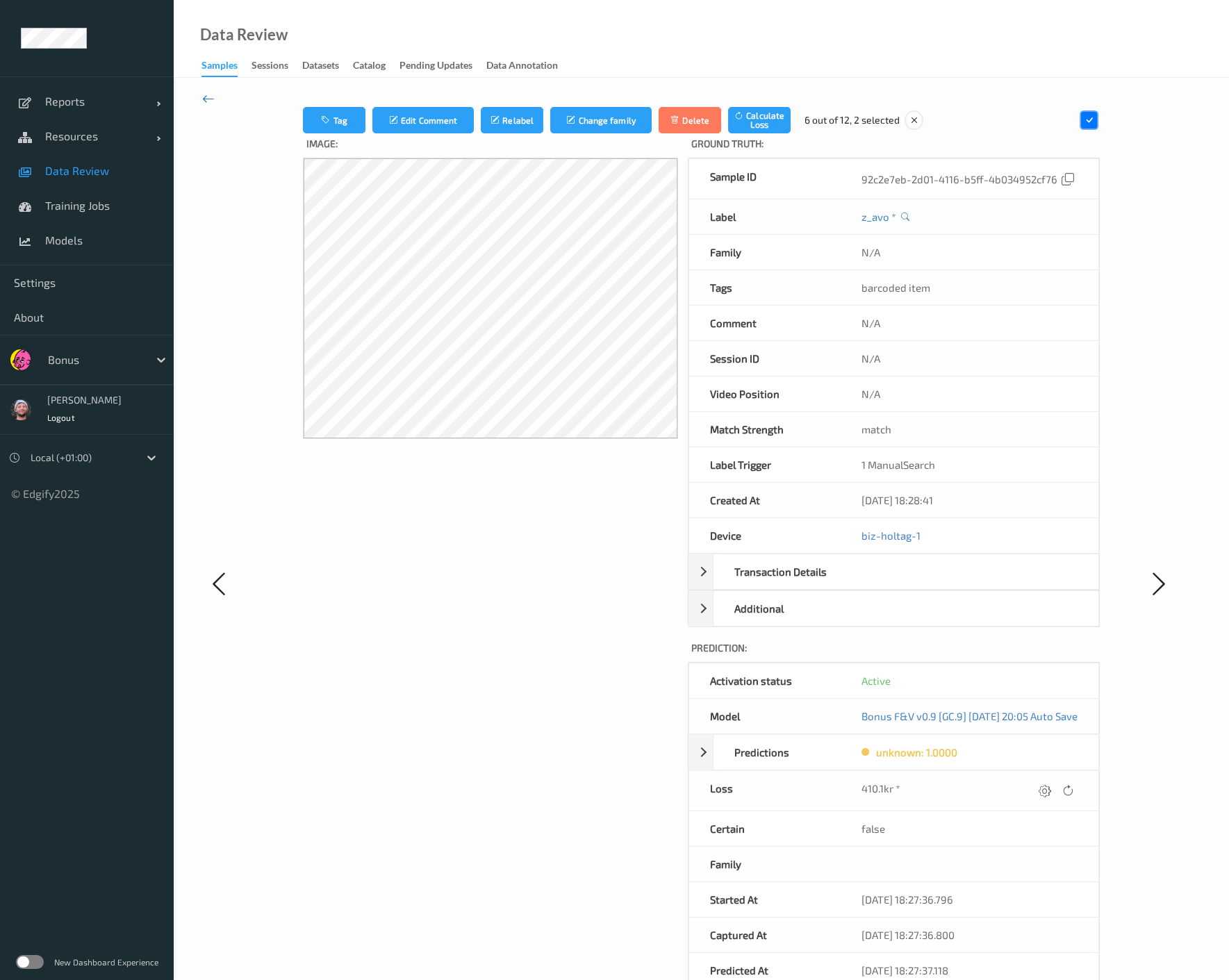
click at [208, 91] on icon at bounding box center [208, 99] width 13 height 15
click at [1055, 800] on div at bounding box center [1045, 791] width 19 height 19
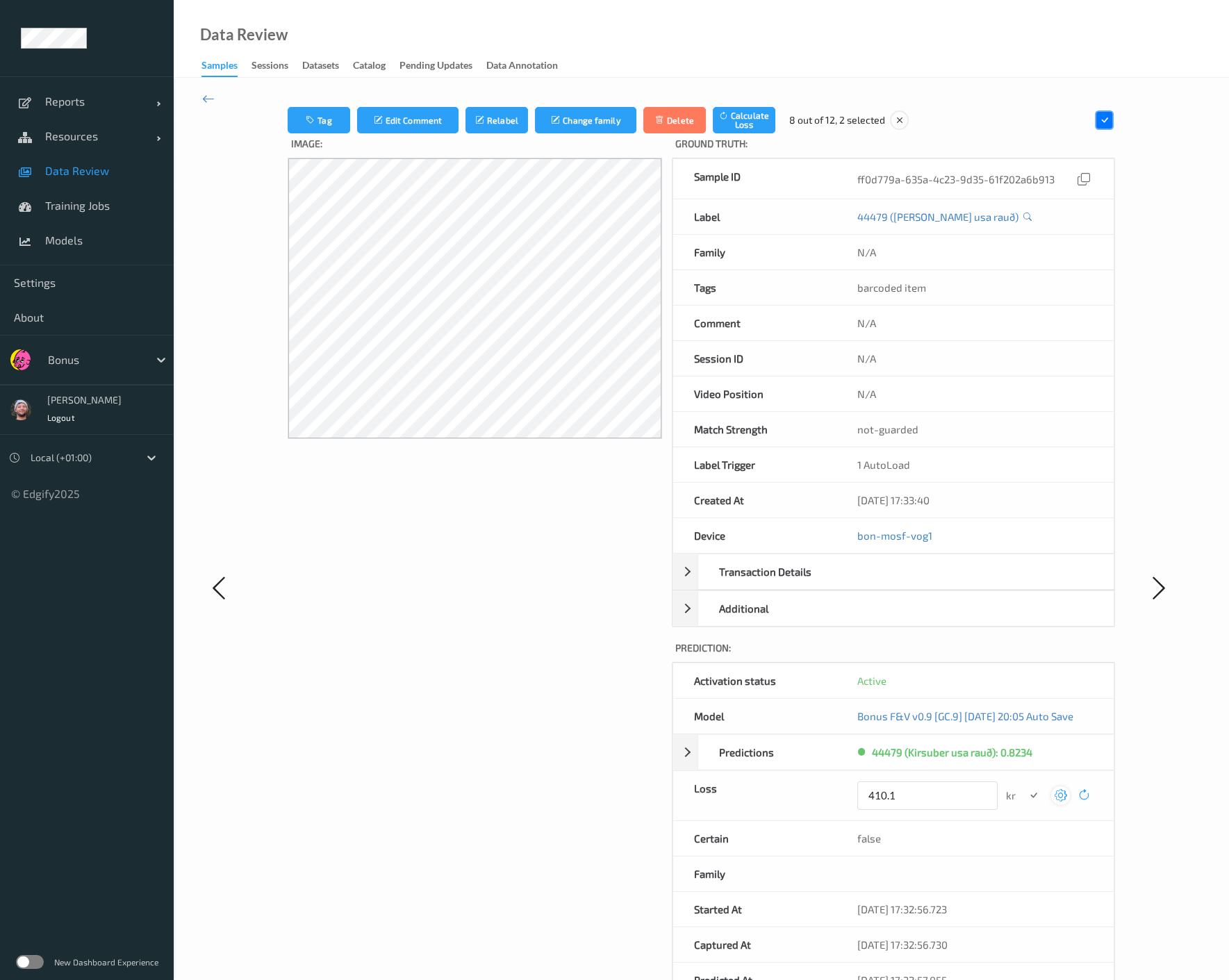
type input "410.1"
click at [1024, 786] on button "submit" at bounding box center [1033, 796] width 19 height 19
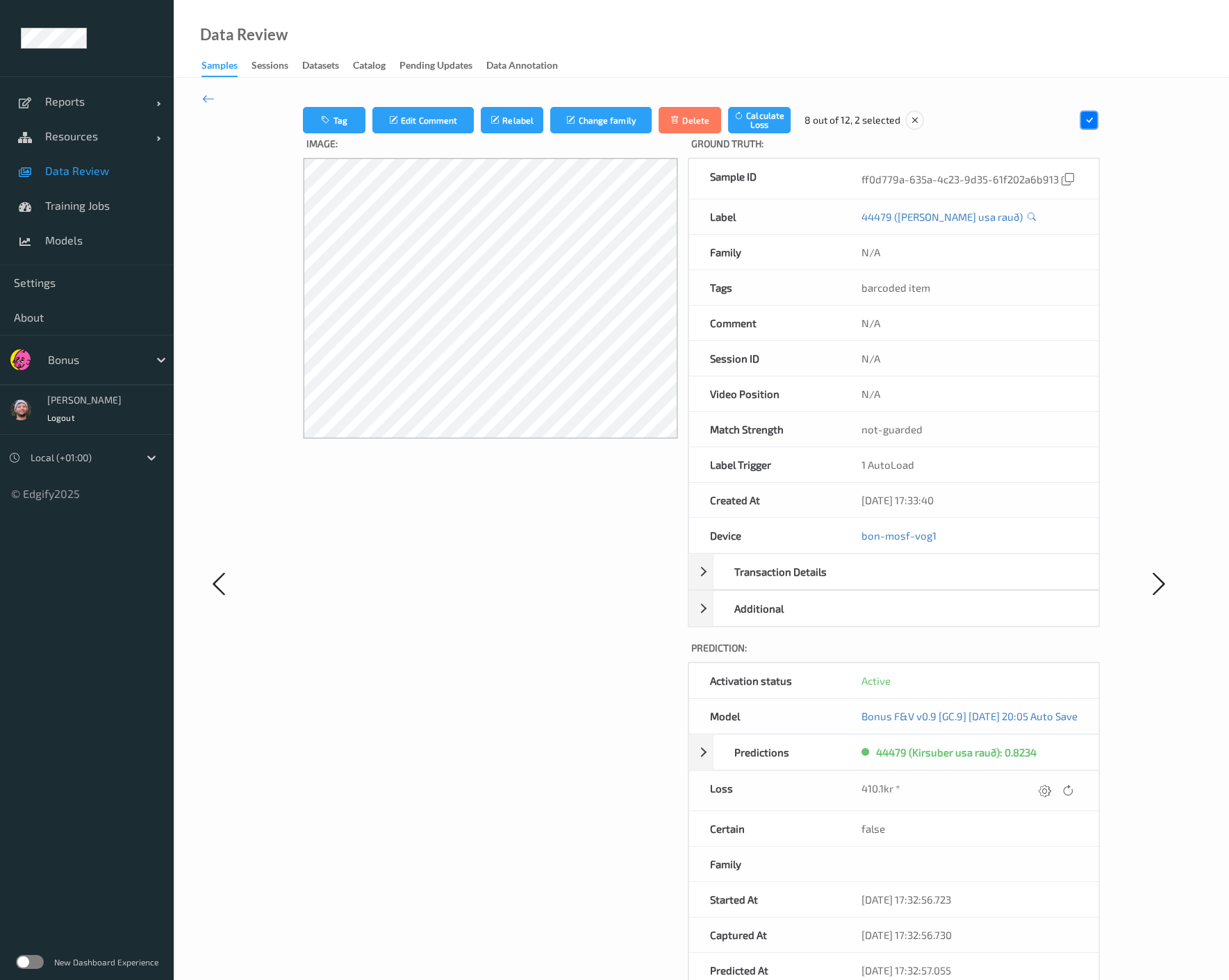
click at [1150, 718] on div at bounding box center [1159, 583] width 83 height 953
click at [123, 179] on link "Data Review" at bounding box center [87, 171] width 174 height 35
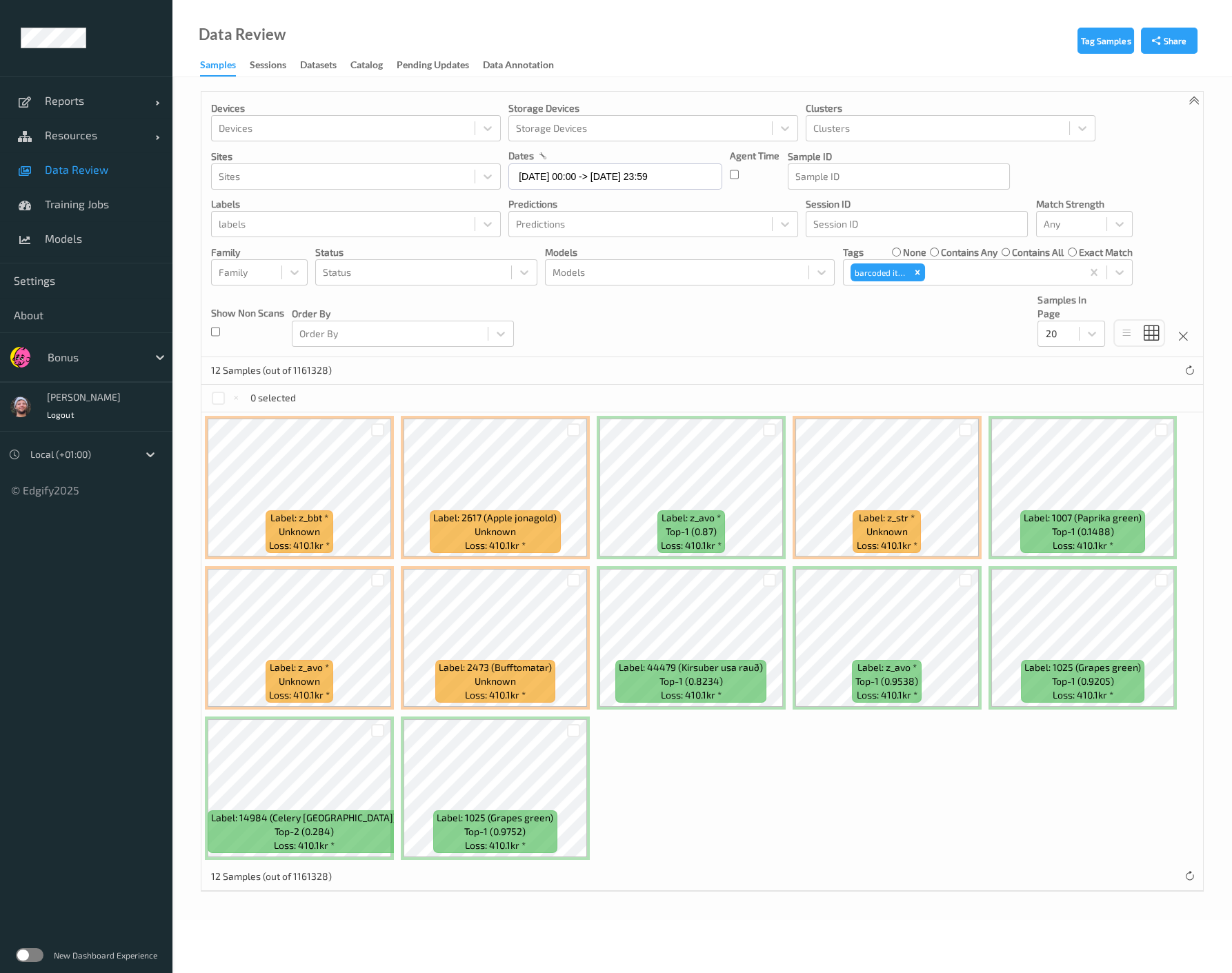
click at [717, 771] on div "Label: z_bbt * unknown Loss: 410.1kr * Label: 2617 (Apple jonagold) unknown Los…" at bounding box center [702, 638] width 1001 height 451
click at [687, 373] on div "12 Samples (out of 1161328)" at bounding box center [702, 371] width 1001 height 27
click at [667, 318] on div "Devices Devices Storage Devices Storage Devices Clusters Clusters Sites Sites d…" at bounding box center [702, 225] width 1001 height 266
click at [768, 340] on div "Devices Devices Storage Devices Storage Devices Clusters Clusters Sites Sites d…" at bounding box center [702, 225] width 1001 height 266
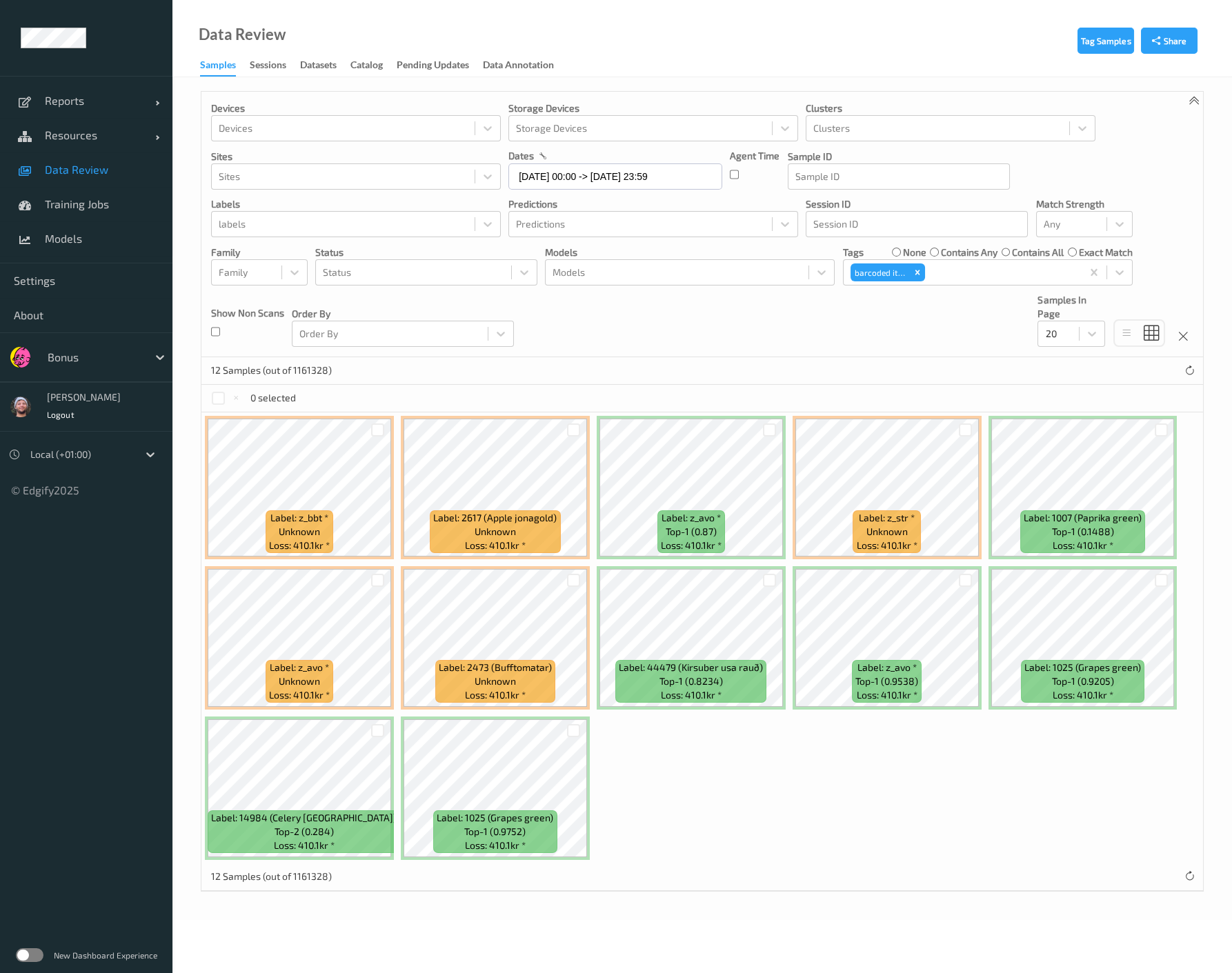
click at [778, 325] on div "Devices Devices Storage Devices Storage Devices Clusters Clusters Sites Sites d…" at bounding box center [702, 225] width 1001 height 266
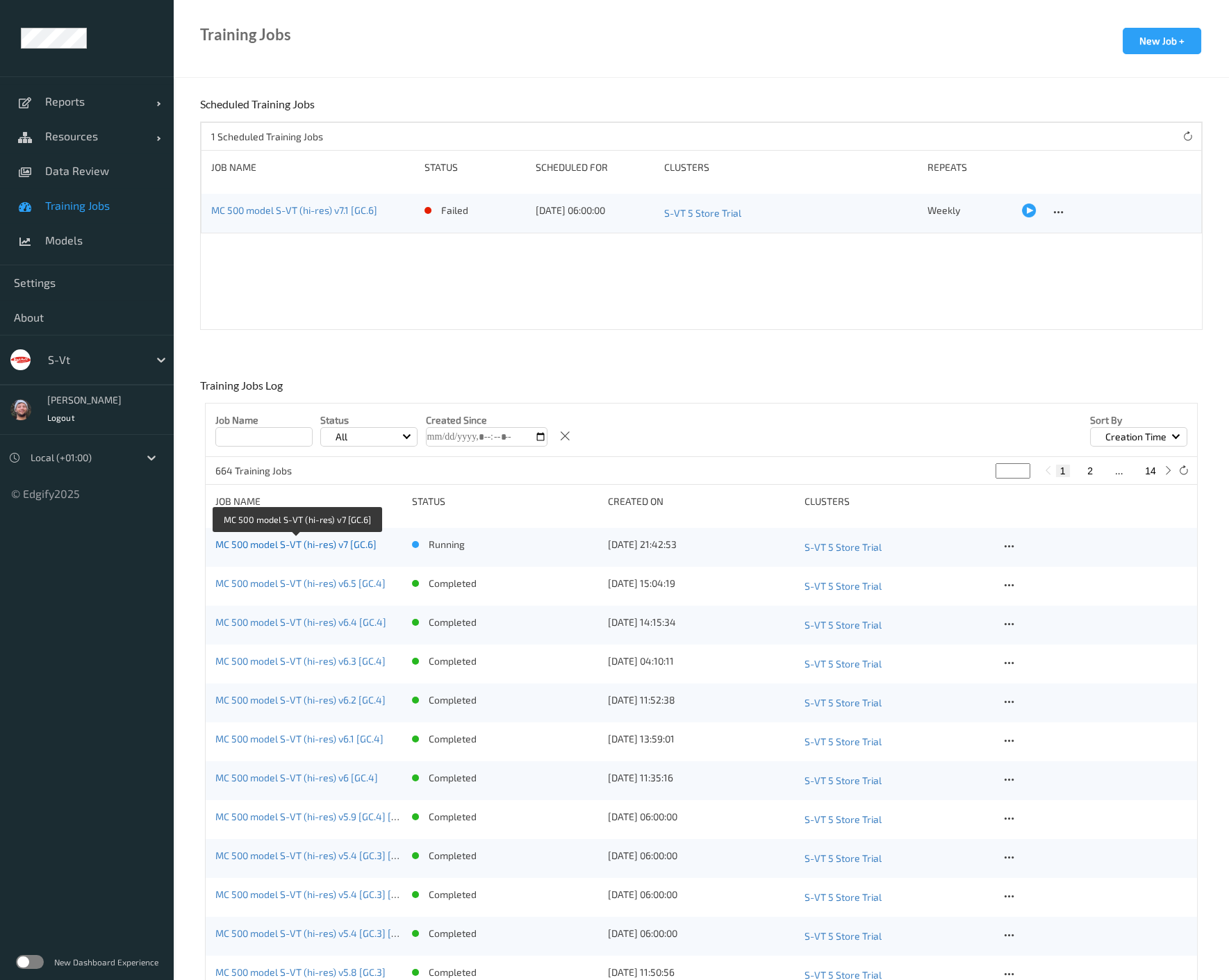
click at [293, 545] on link "MC 500 model S-VT (hi-res) v7 [GC.6]" at bounding box center [296, 544] width 161 height 12
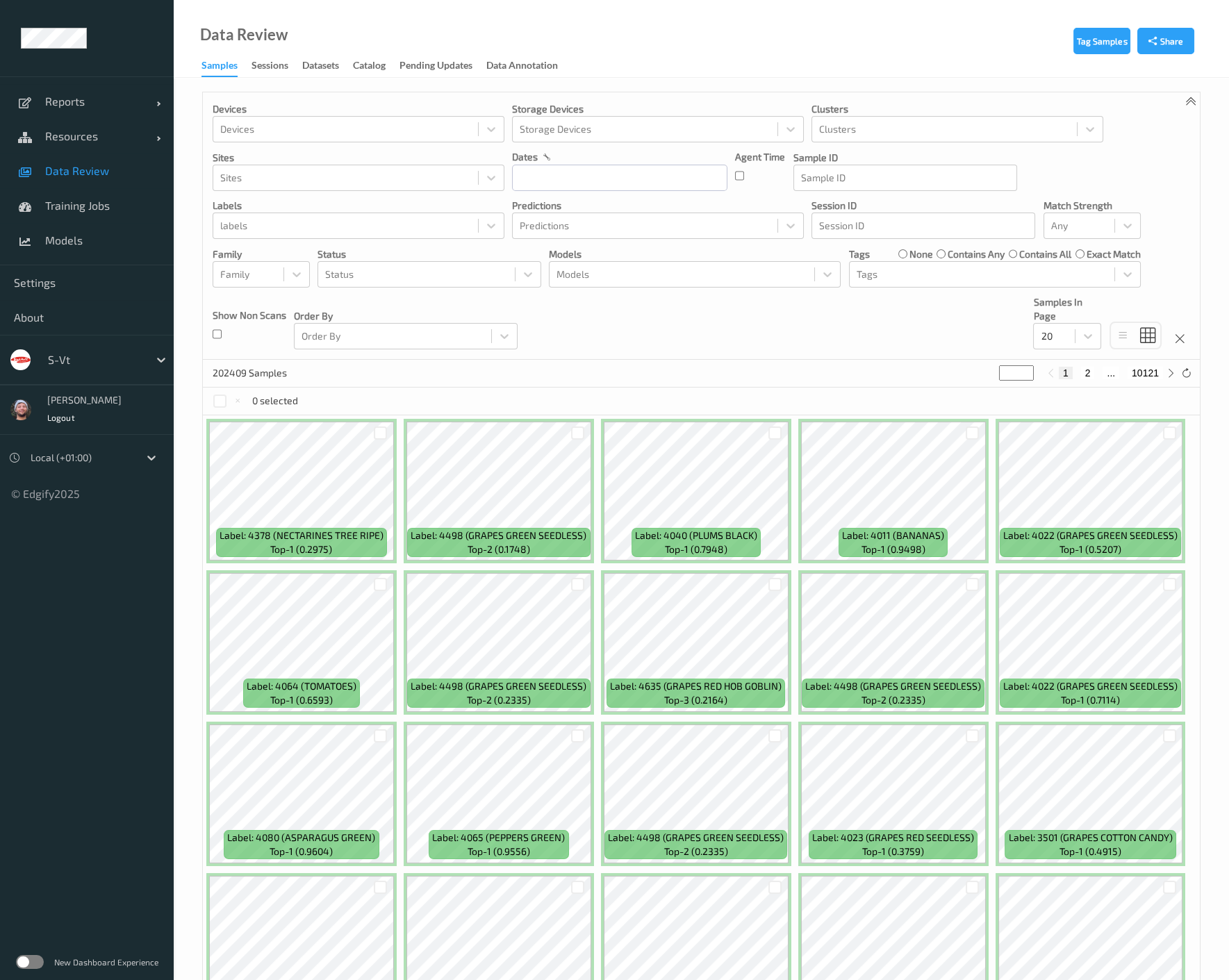
click at [504, 361] on div "202409 Samples * 1 2 ... 10121" at bounding box center [702, 374] width 997 height 27
click at [106, 371] on div "s-vt" at bounding box center [107, 359] width 133 height 27
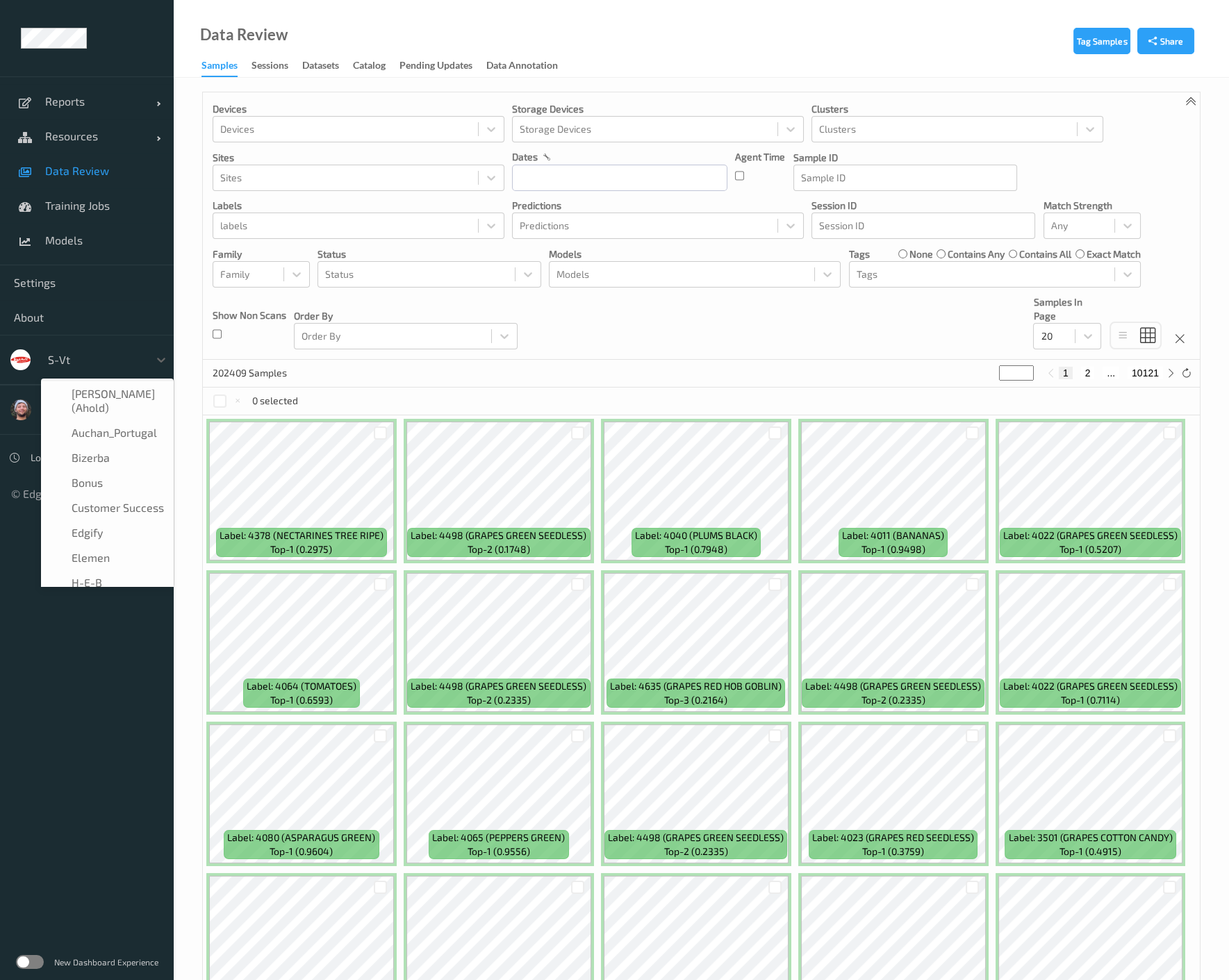
scroll to position [242, 0]
click at [123, 488] on span "Sainsburys" at bounding box center [99, 491] width 55 height 14
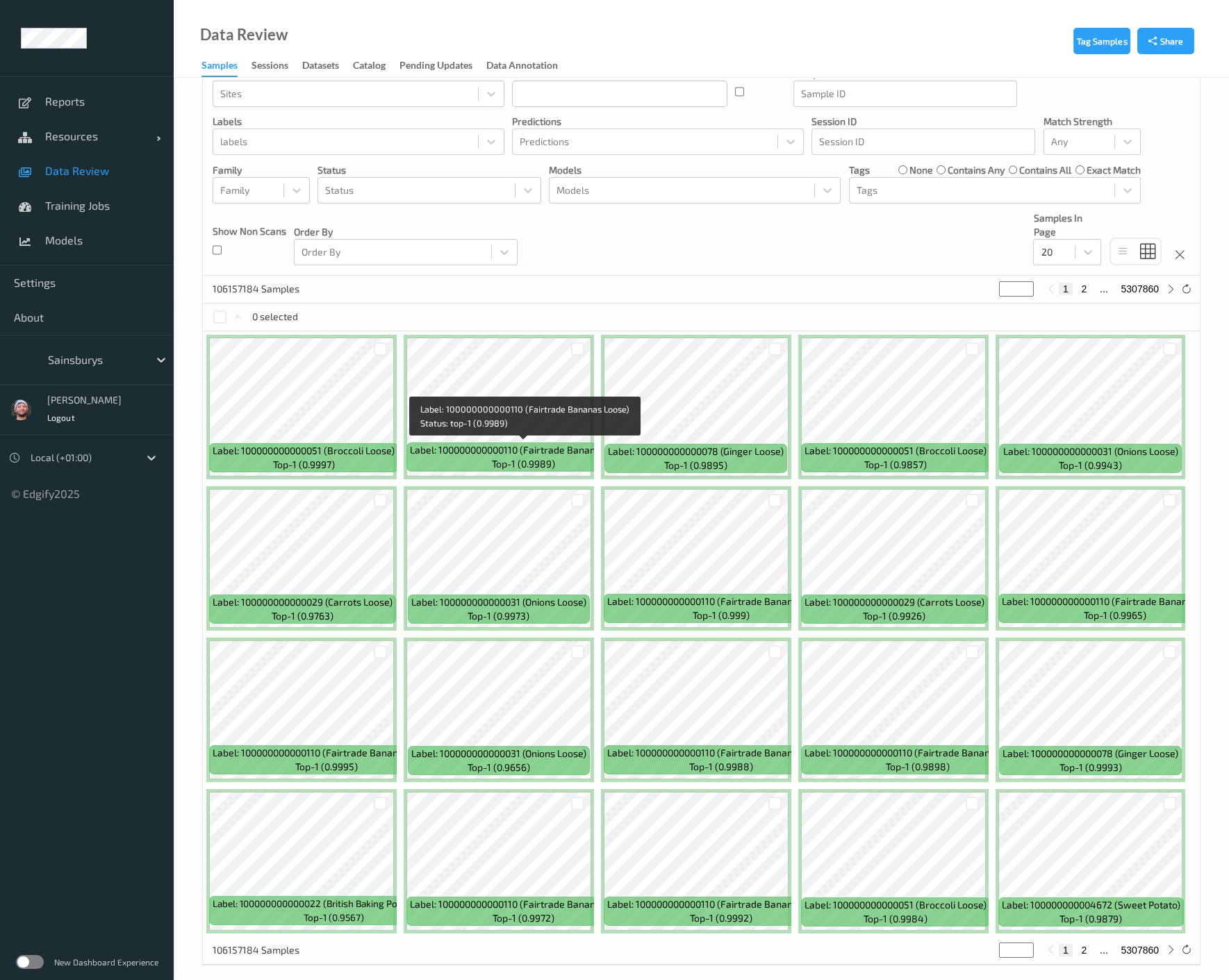
scroll to position [95, 0]
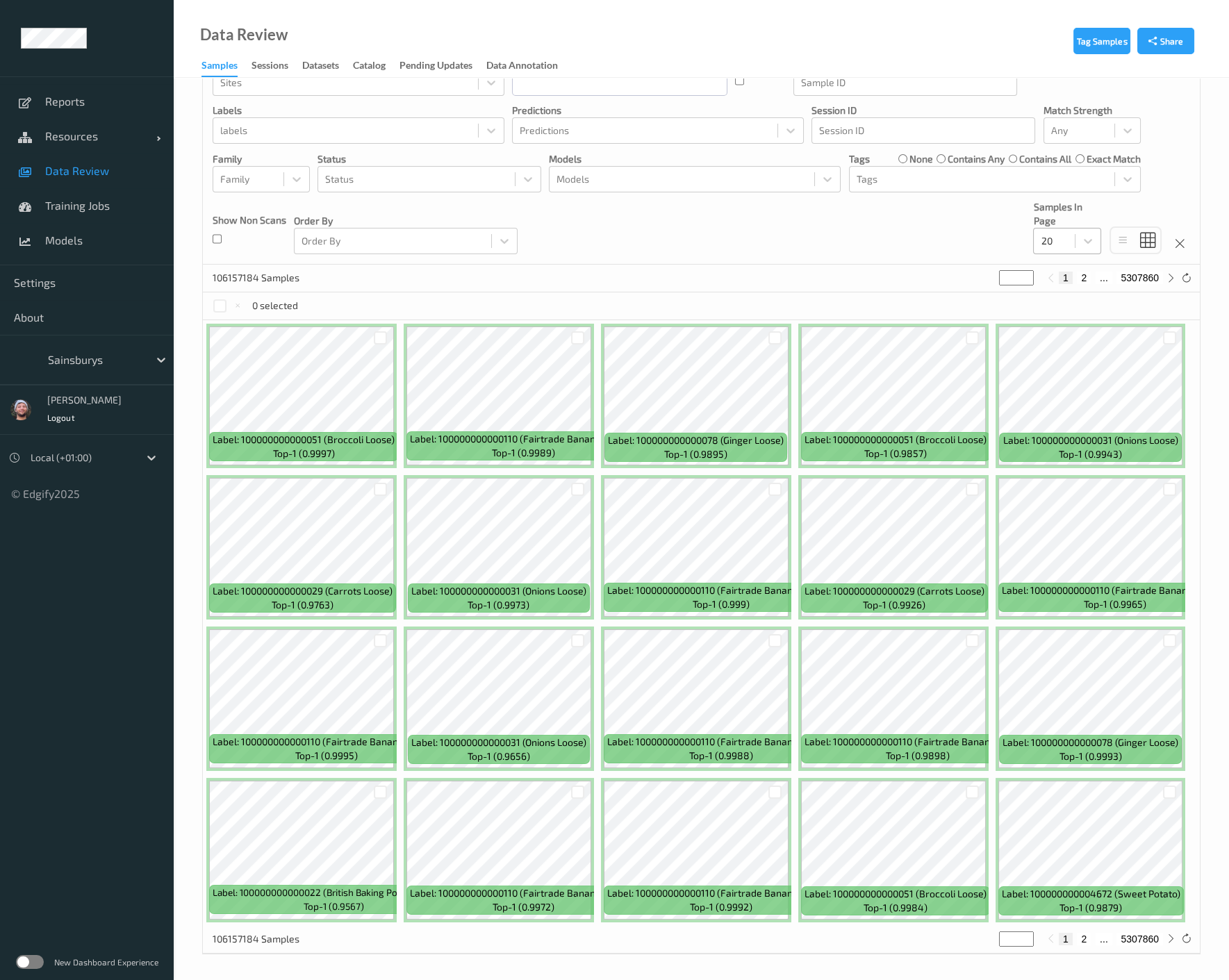
click at [1062, 239] on div at bounding box center [1054, 240] width 27 height 16
click at [1069, 366] on div "200" at bounding box center [1066, 375] width 68 height 25
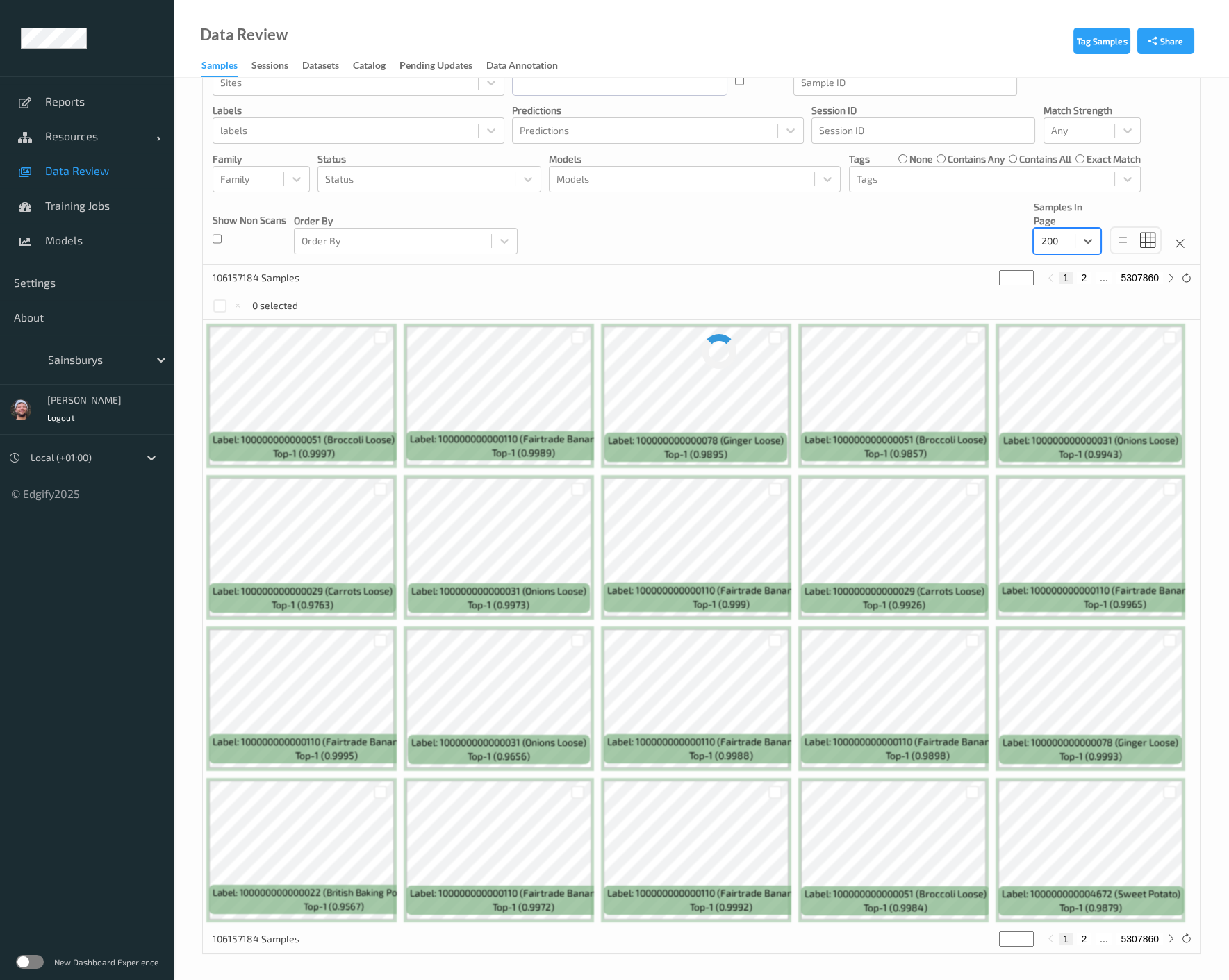
click at [784, 257] on div "Devices Devices Storage Devices Storage Devices Clusters Clusters Sites Sites d…" at bounding box center [702, 131] width 997 height 268
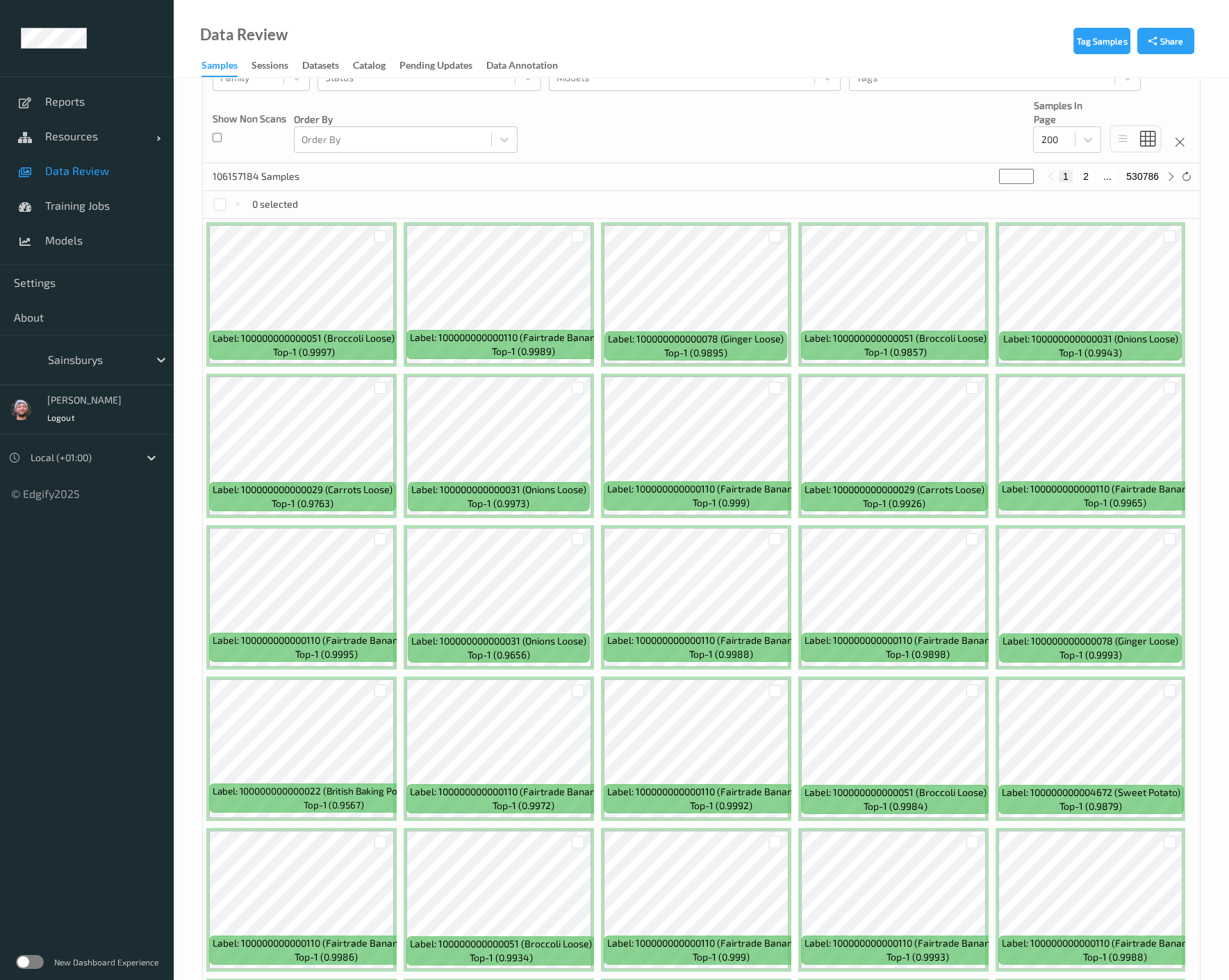
scroll to position [0, 0]
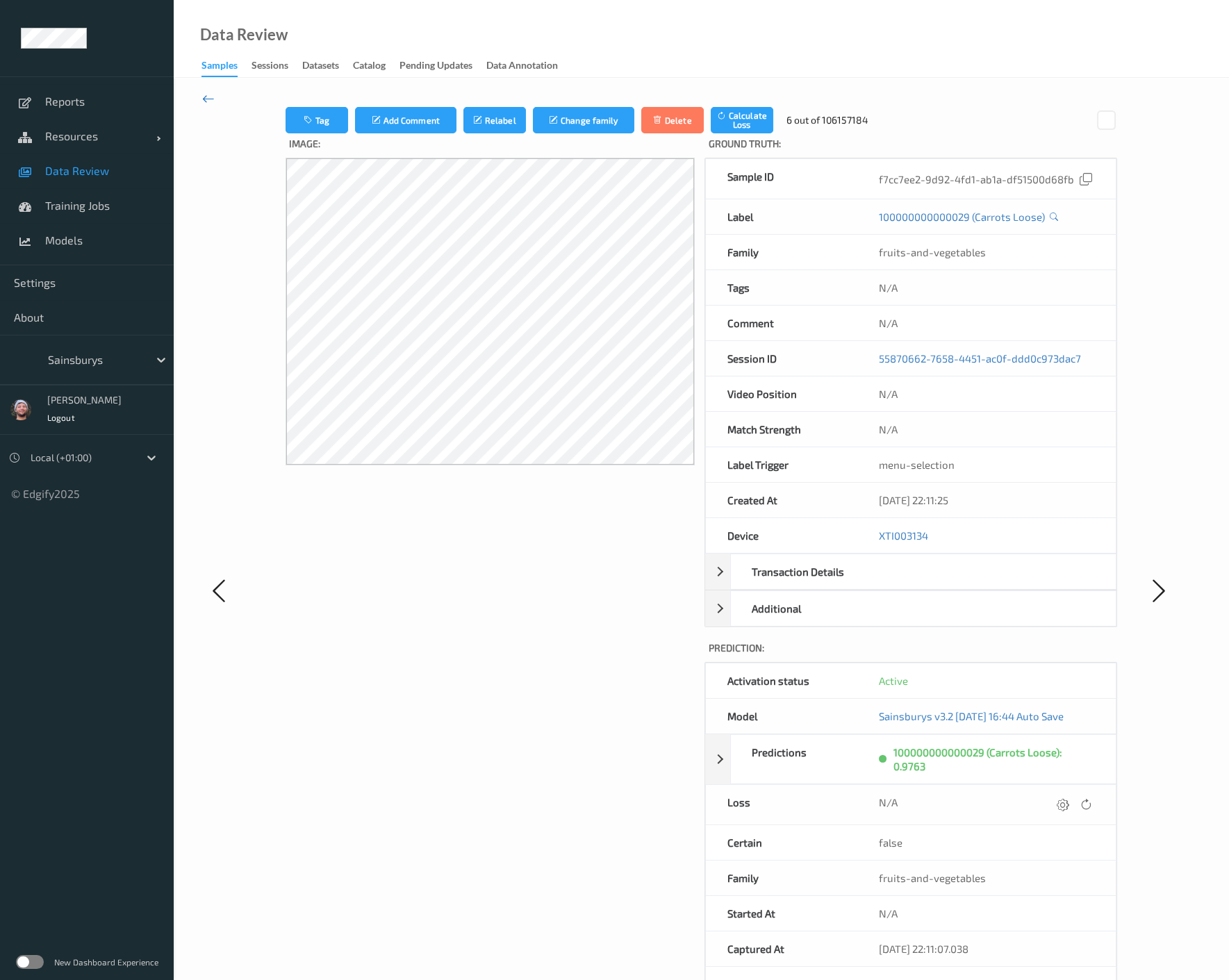
click at [210, 100] on icon at bounding box center [208, 99] width 13 height 15
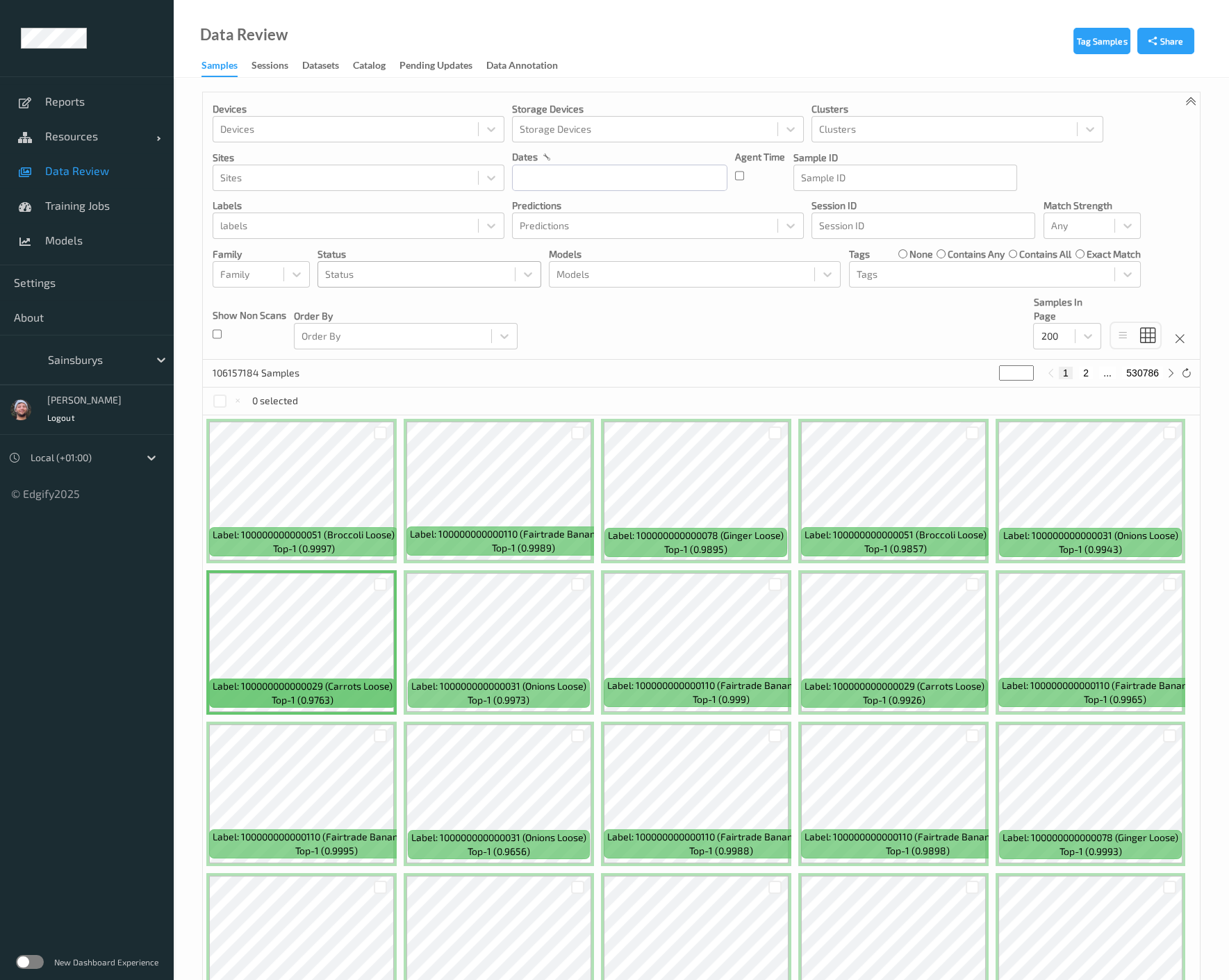
click at [460, 268] on div at bounding box center [416, 274] width 183 height 16
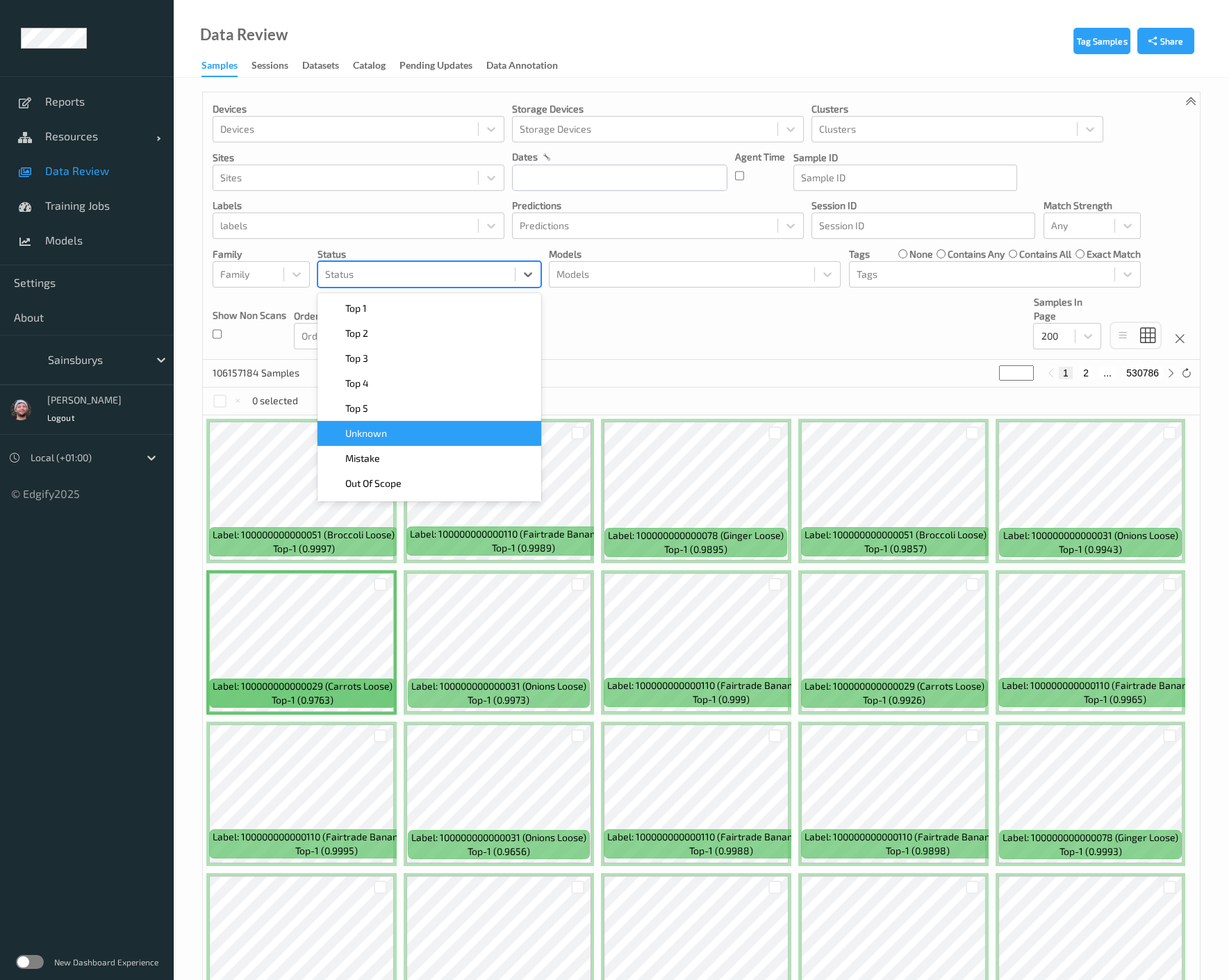
click at [444, 430] on div "Unknown" at bounding box center [429, 433] width 207 height 14
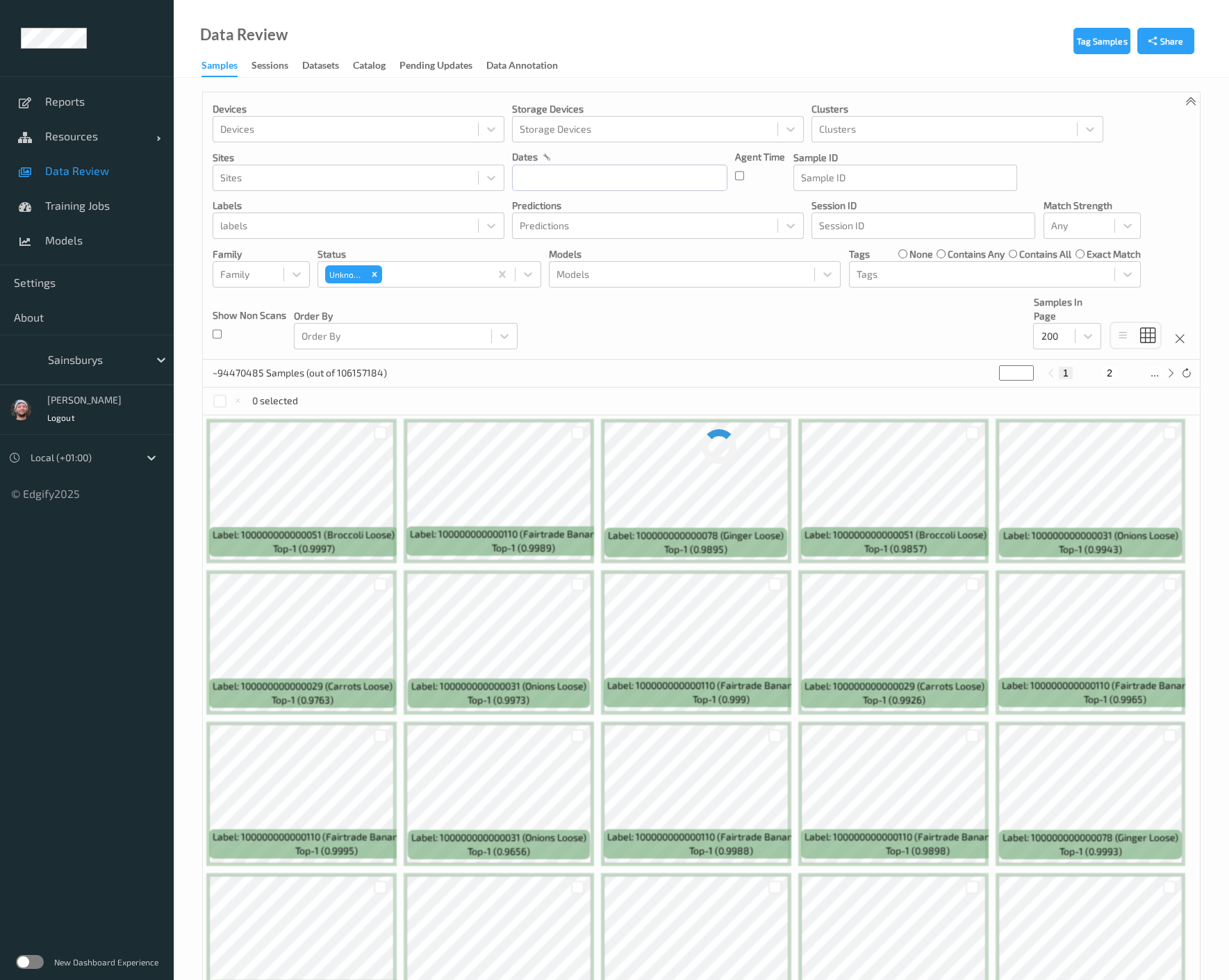
click at [601, 348] on div "Devices Devices Storage Devices Storage Devices Clusters Clusters Sites Sites d…" at bounding box center [702, 226] width 997 height 268
click at [602, 342] on div "Devices Devices Storage Devices Storage Devices Clusters Clusters Sites Sites d…" at bounding box center [702, 226] width 997 height 268
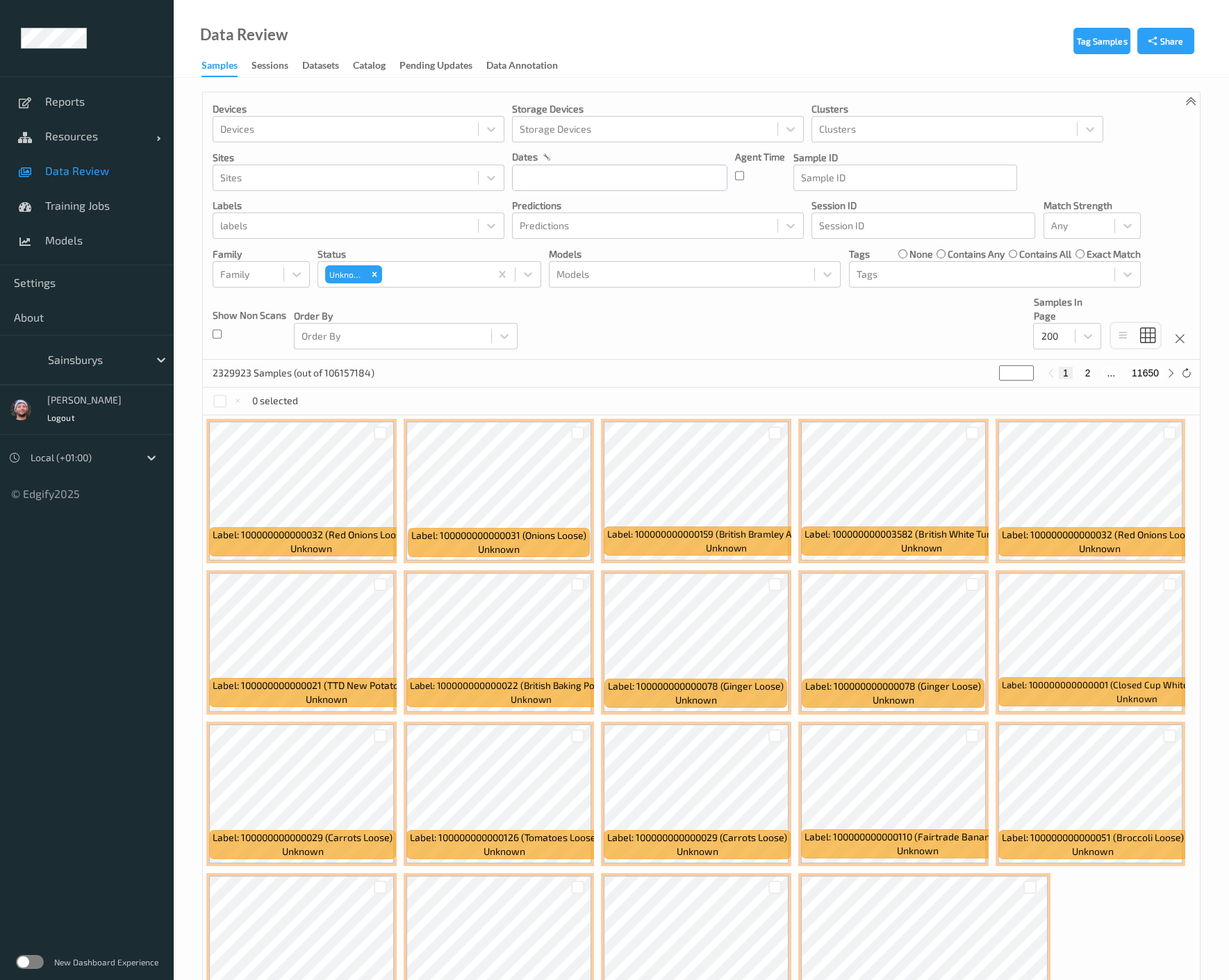
click at [599, 345] on div "Devices Devices Storage Devices Storage Devices Clusters Clusters Sites Sites d…" at bounding box center [702, 226] width 997 height 268
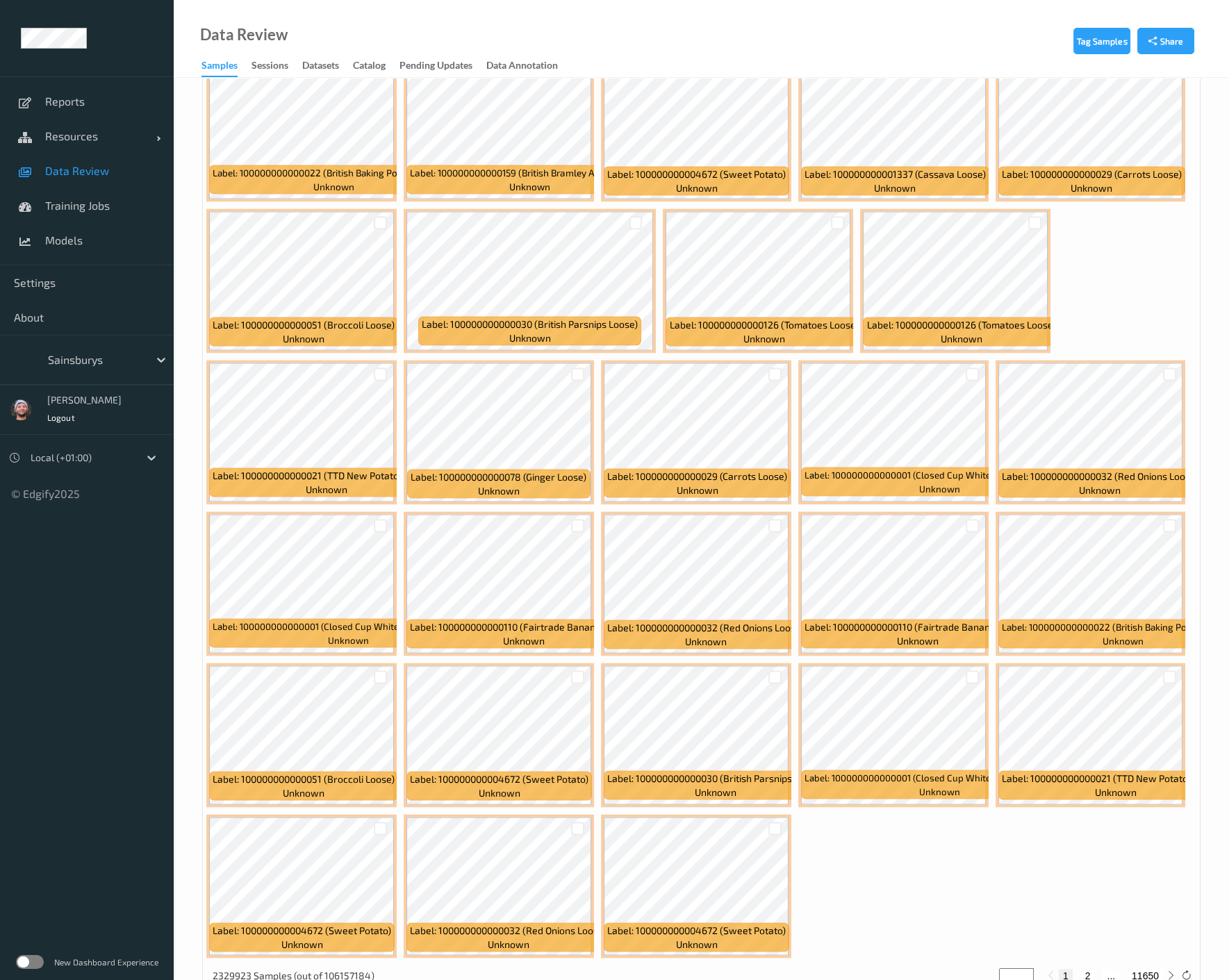
scroll to position [5681, 0]
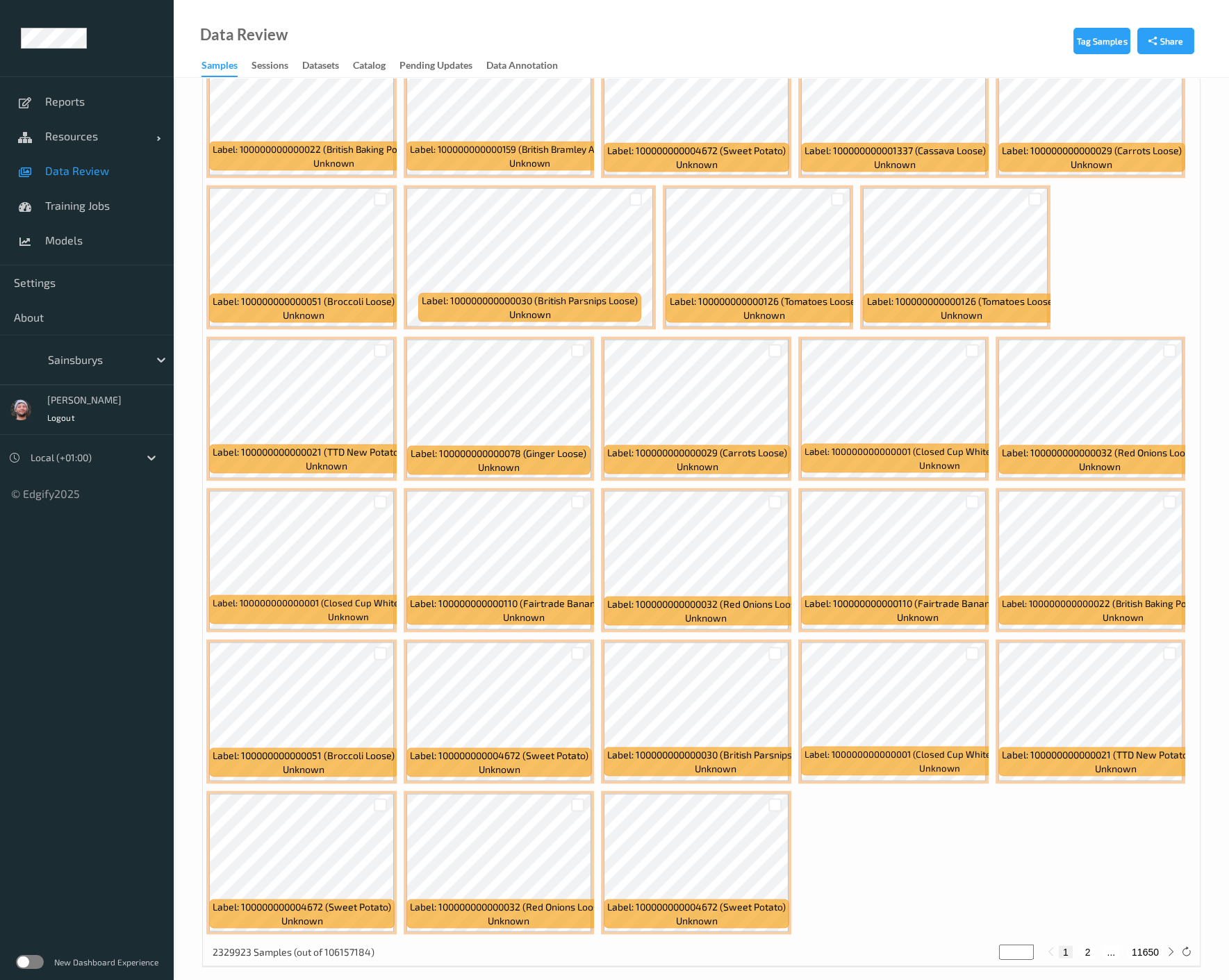
click at [1090, 946] on button "2" at bounding box center [1087, 952] width 14 height 13
type input "*"
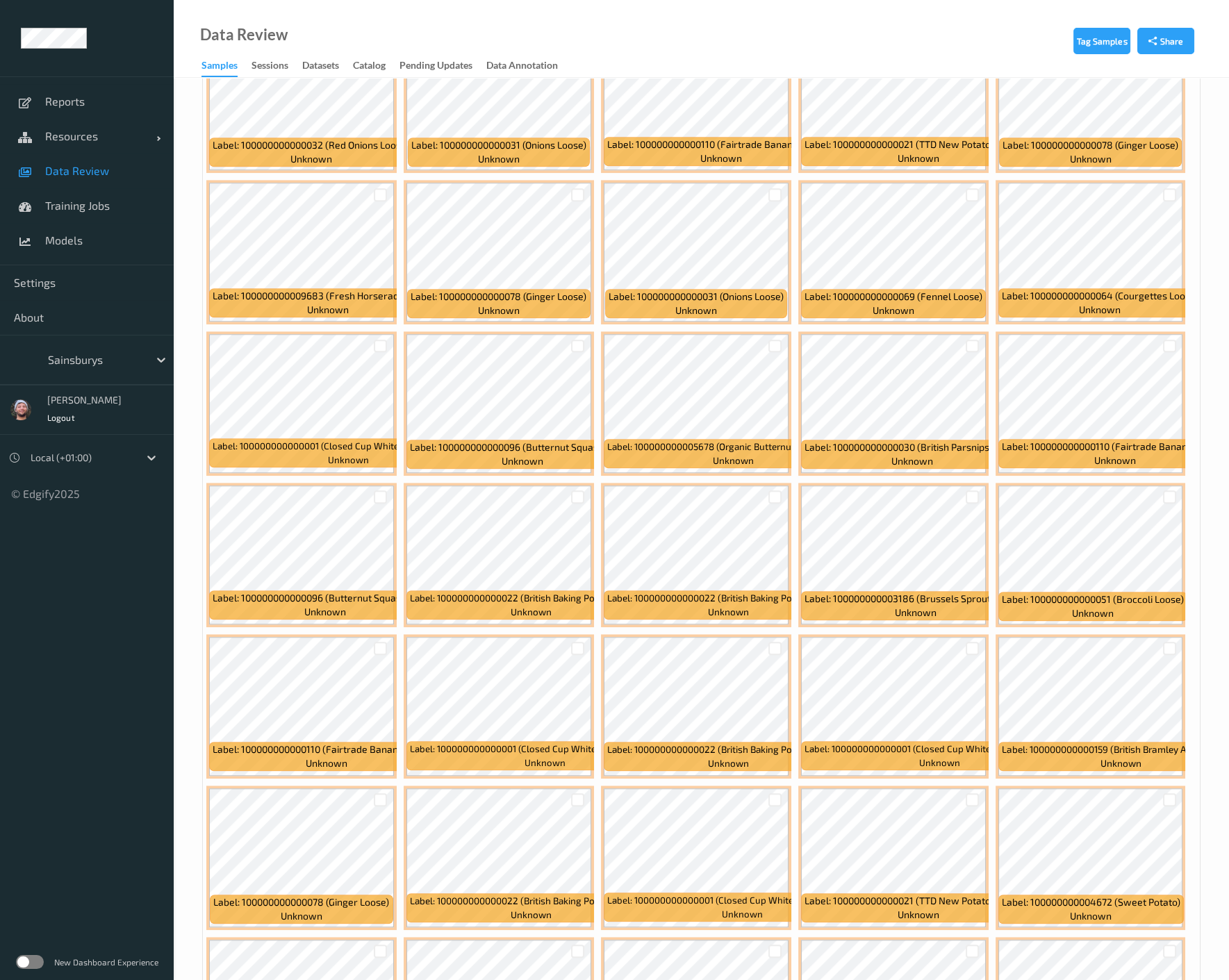
scroll to position [2392, 0]
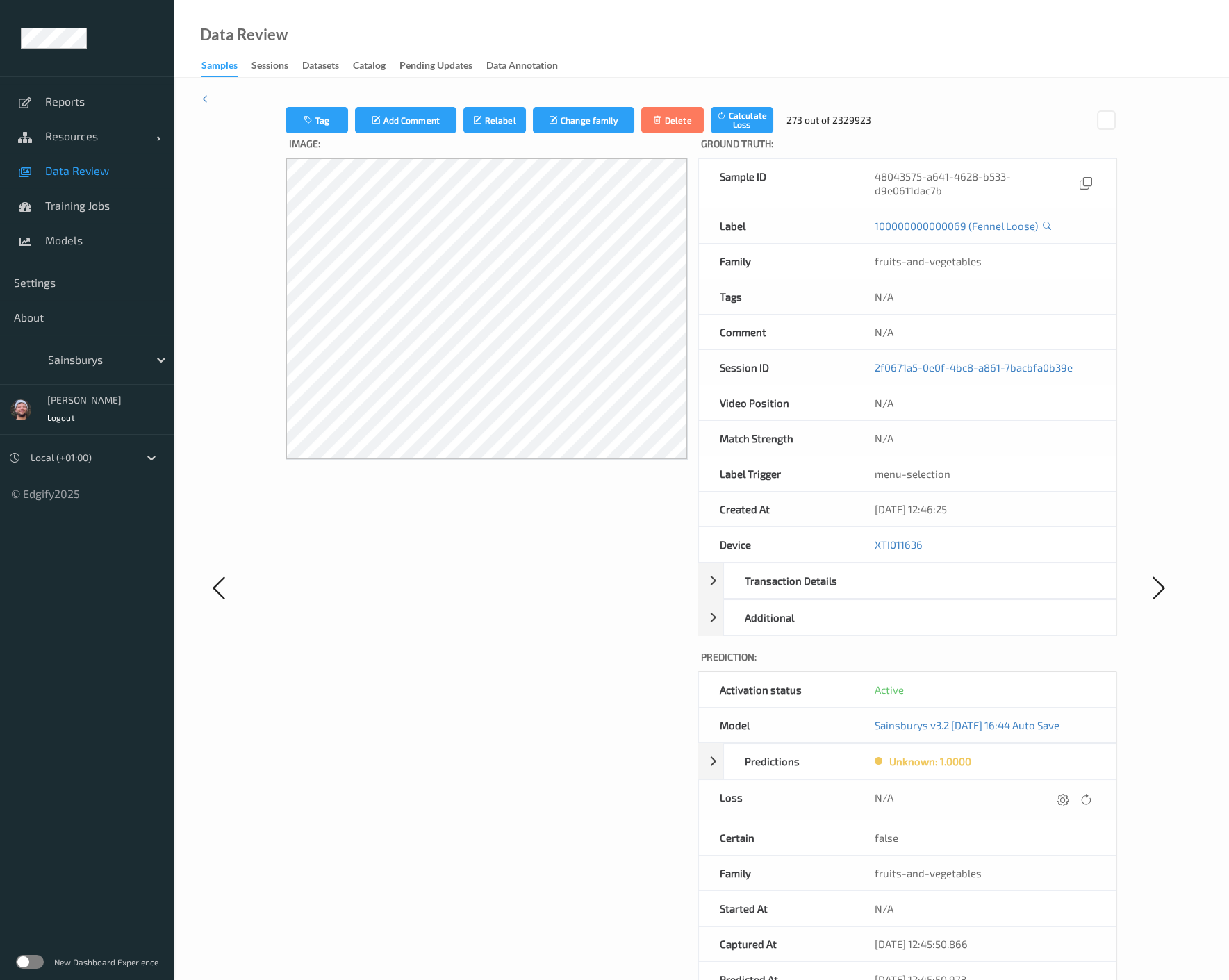
click at [196, 206] on div "Tag Add Comment Relabel Change family Delete Calculate Loss 273 out of 2329923 …" at bounding box center [702, 587] width 1055 height 1019
click at [125, 128] on link "Resources" at bounding box center [87, 136] width 174 height 35
